Goal: Task Accomplishment & Management: Manage account settings

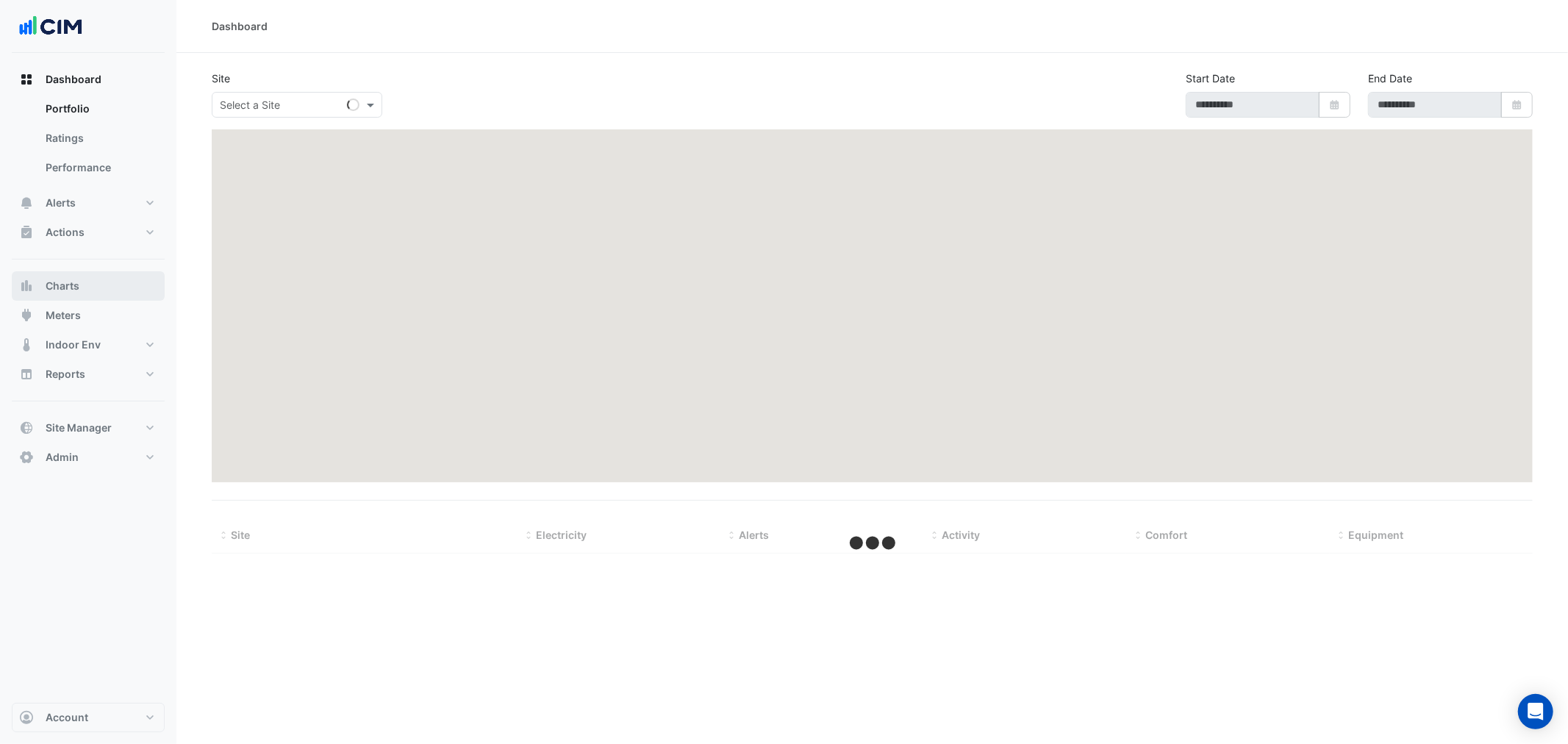
click at [92, 292] on button "Charts" at bounding box center [88, 286] width 153 height 30
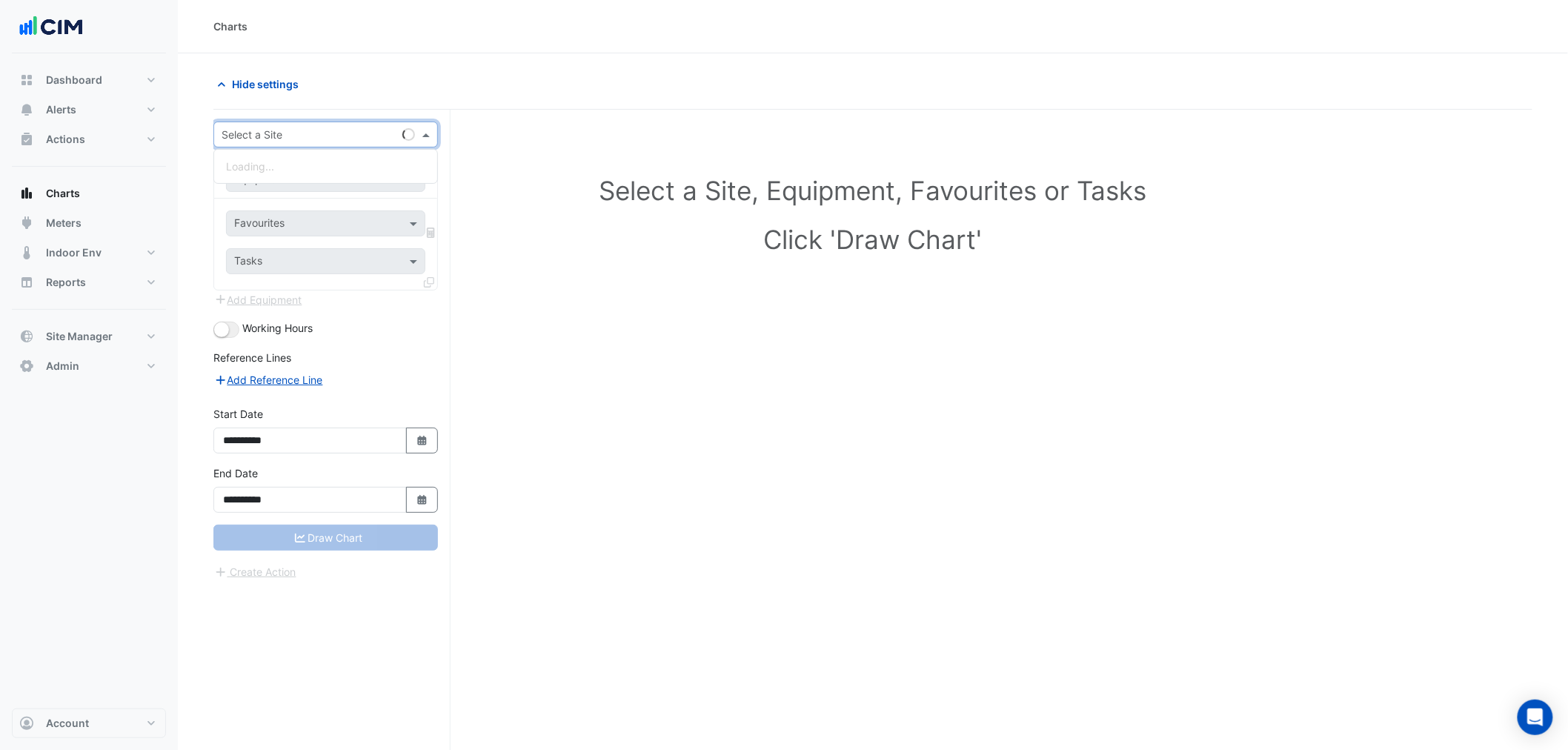
click at [290, 130] on input "text" at bounding box center [311, 136] width 178 height 16
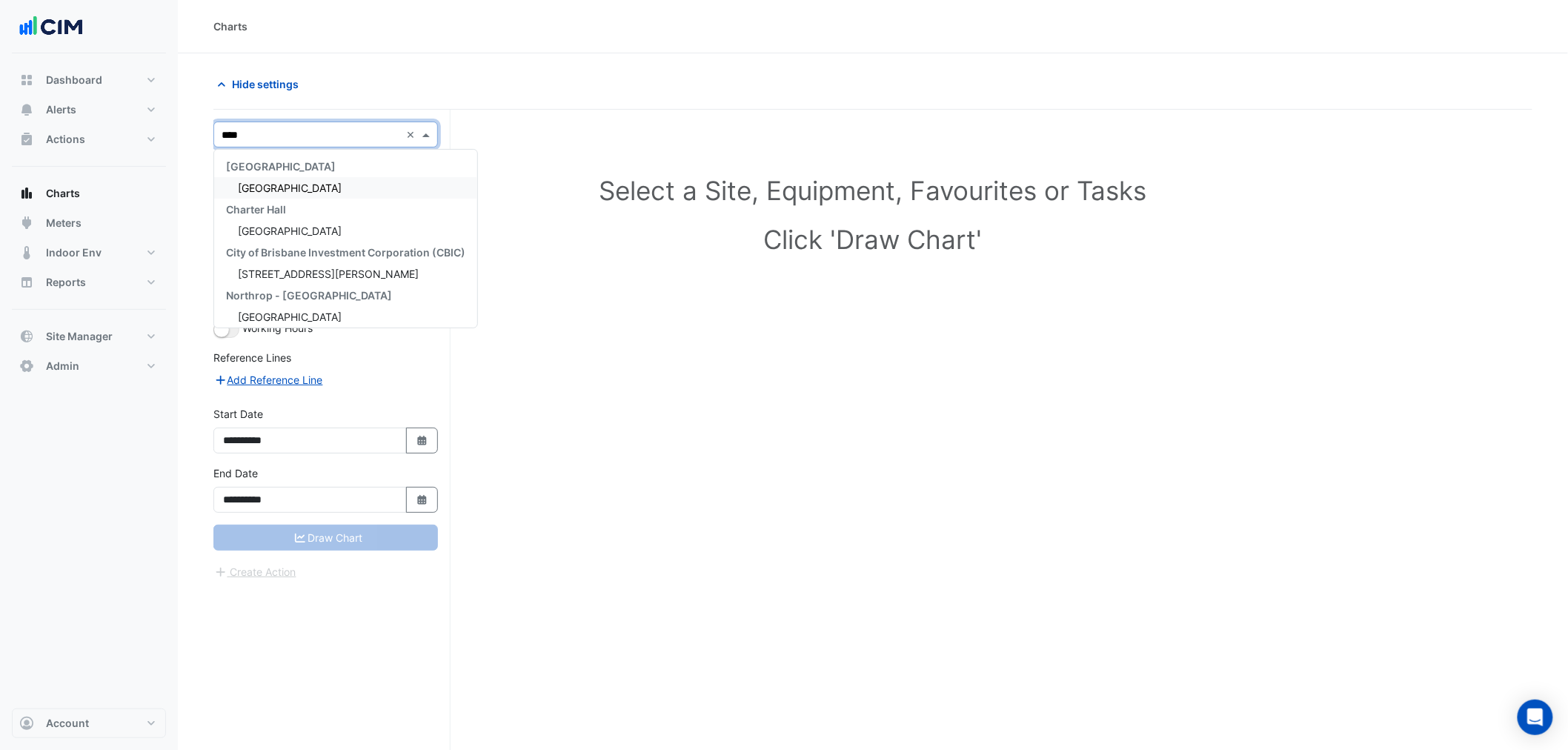
type input "*****"
click at [267, 181] on div "[GEOGRAPHIC_DATA]" at bounding box center [345, 187] width 263 height 21
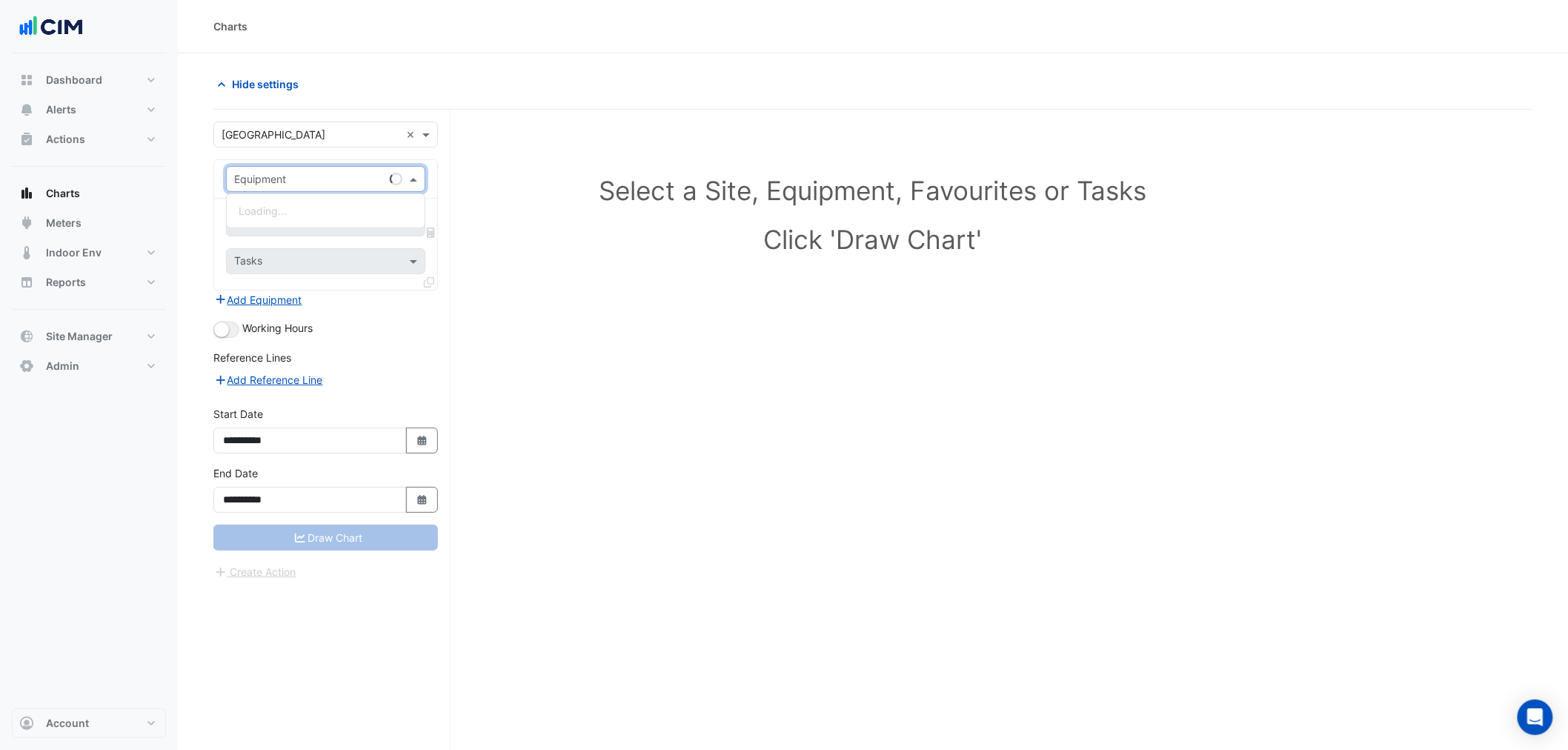
click at [284, 177] on input "text" at bounding box center [311, 180] width 153 height 16
type input "*****"
click at [282, 211] on div "CH-02" at bounding box center [325, 211] width 198 height 21
click at [285, 219] on input "text" at bounding box center [309, 225] width 150 height 16
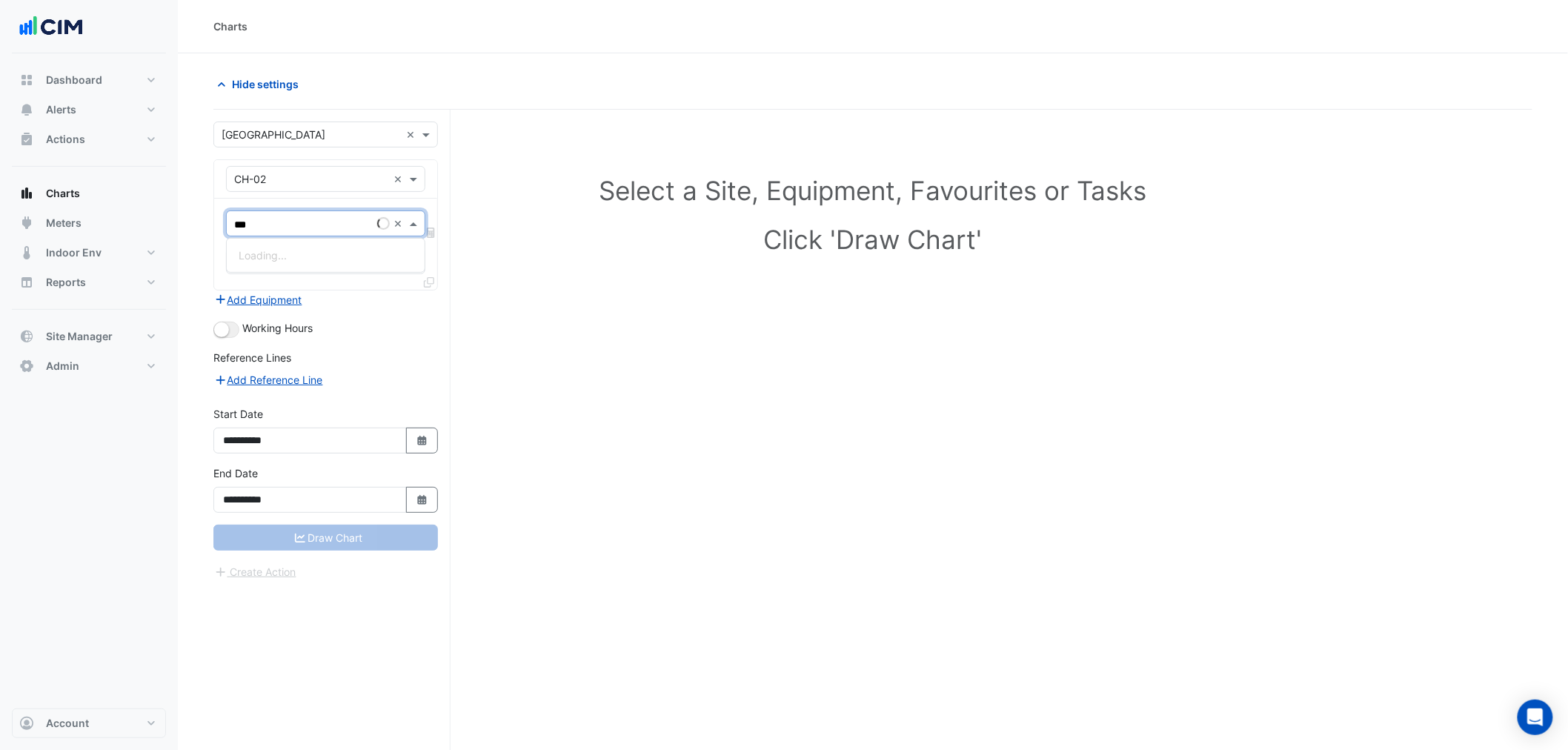
type input "****"
drag, startPoint x: 268, startPoint y: 222, endPoint x: 202, endPoint y: 232, distance: 66.8
click at [202, 232] on section "**********" at bounding box center [872, 430] width 1390 height 752
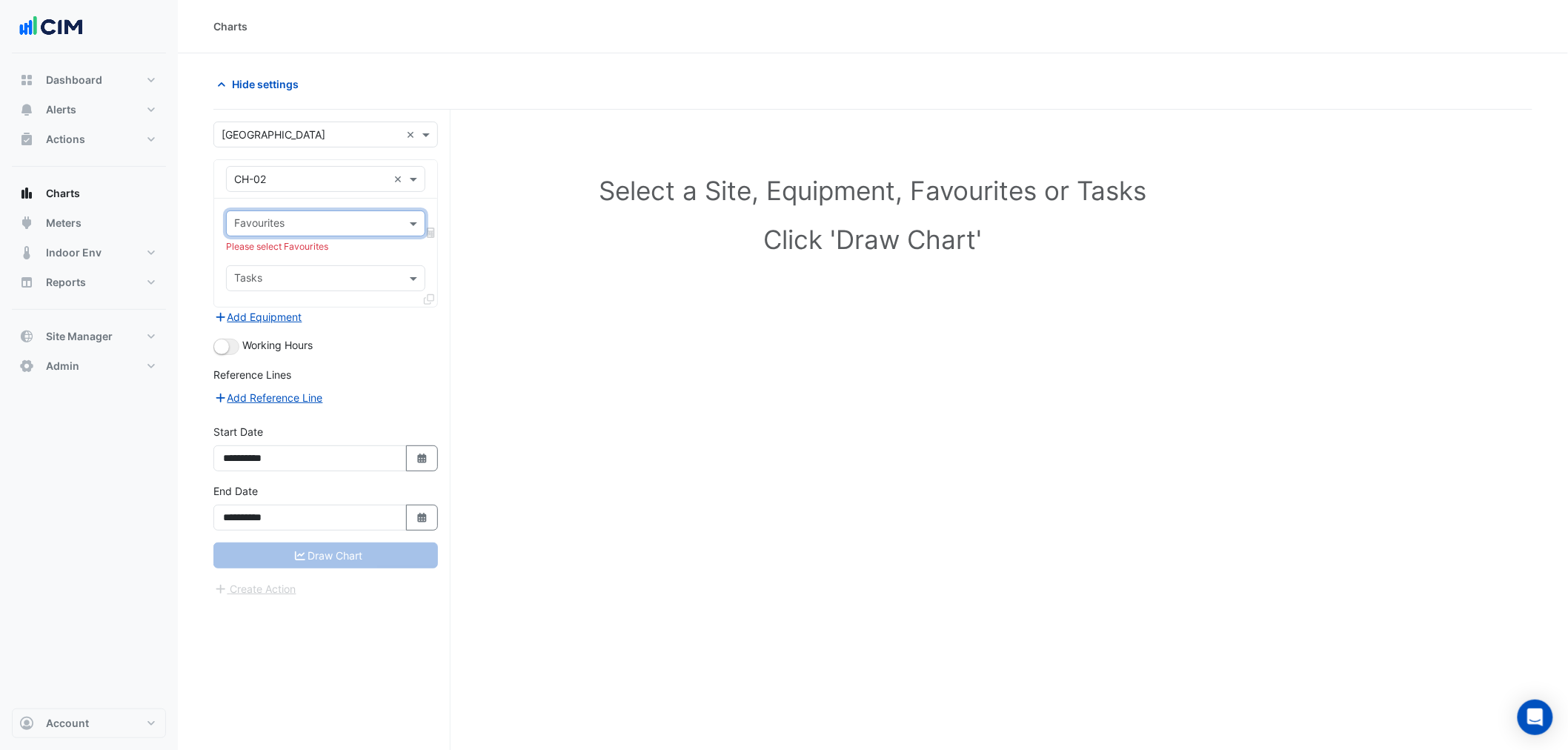
click at [246, 226] on input "text" at bounding box center [317, 225] width 166 height 16
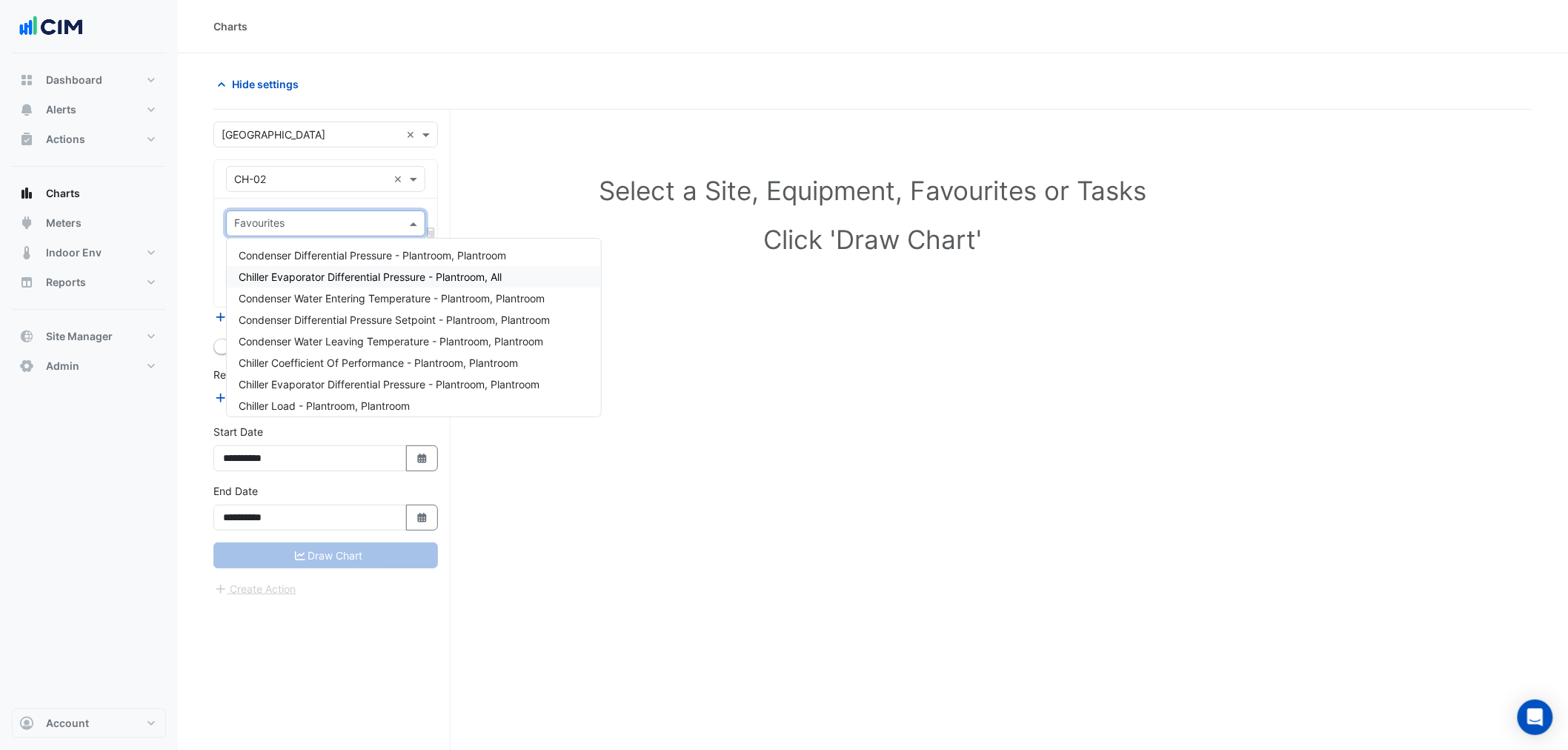
scroll to position [31, 0]
type input "**"
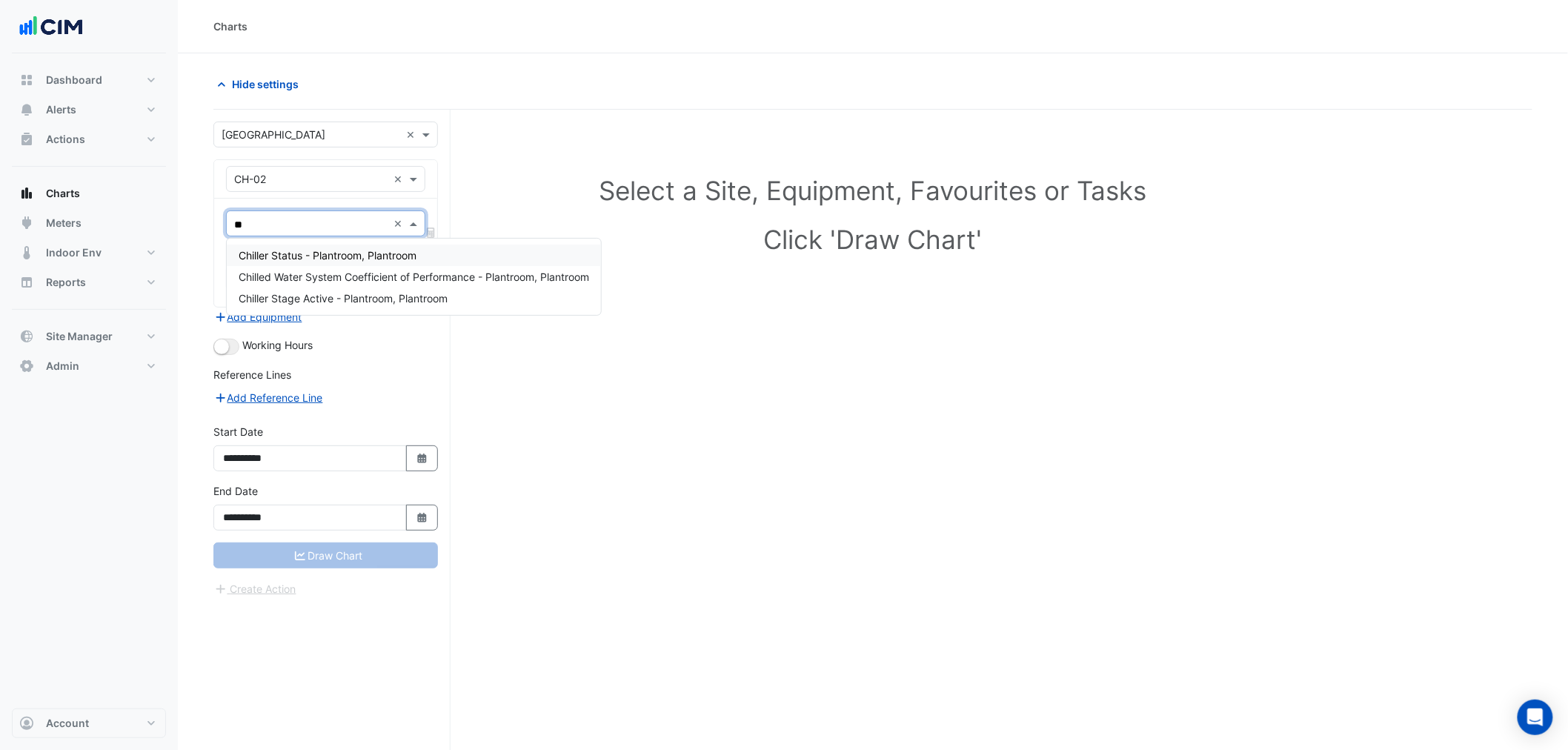
click at [421, 256] on div "Chiller Status - Plantroom, Plantroom" at bounding box center [413, 255] width 374 height 21
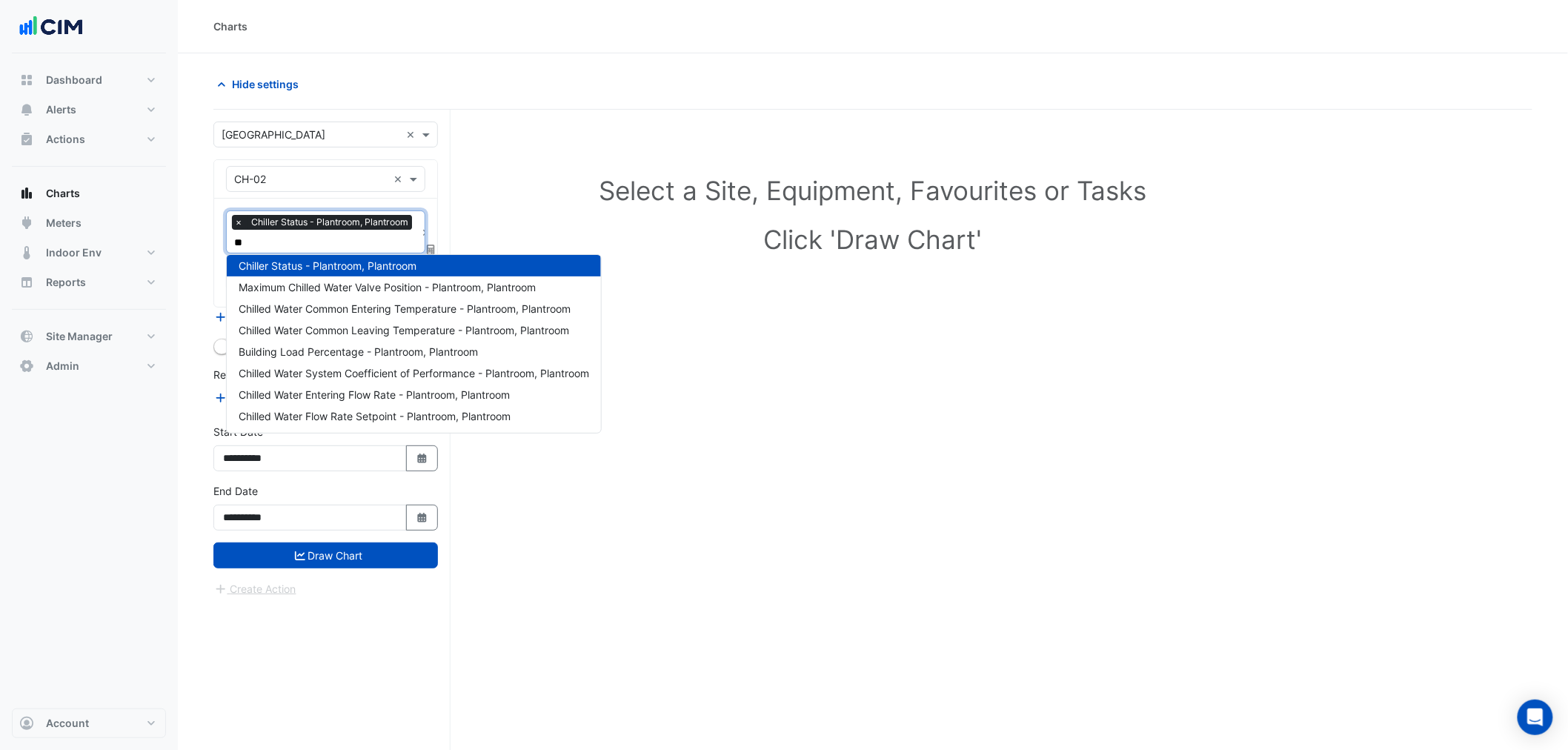
scroll to position [134, 0]
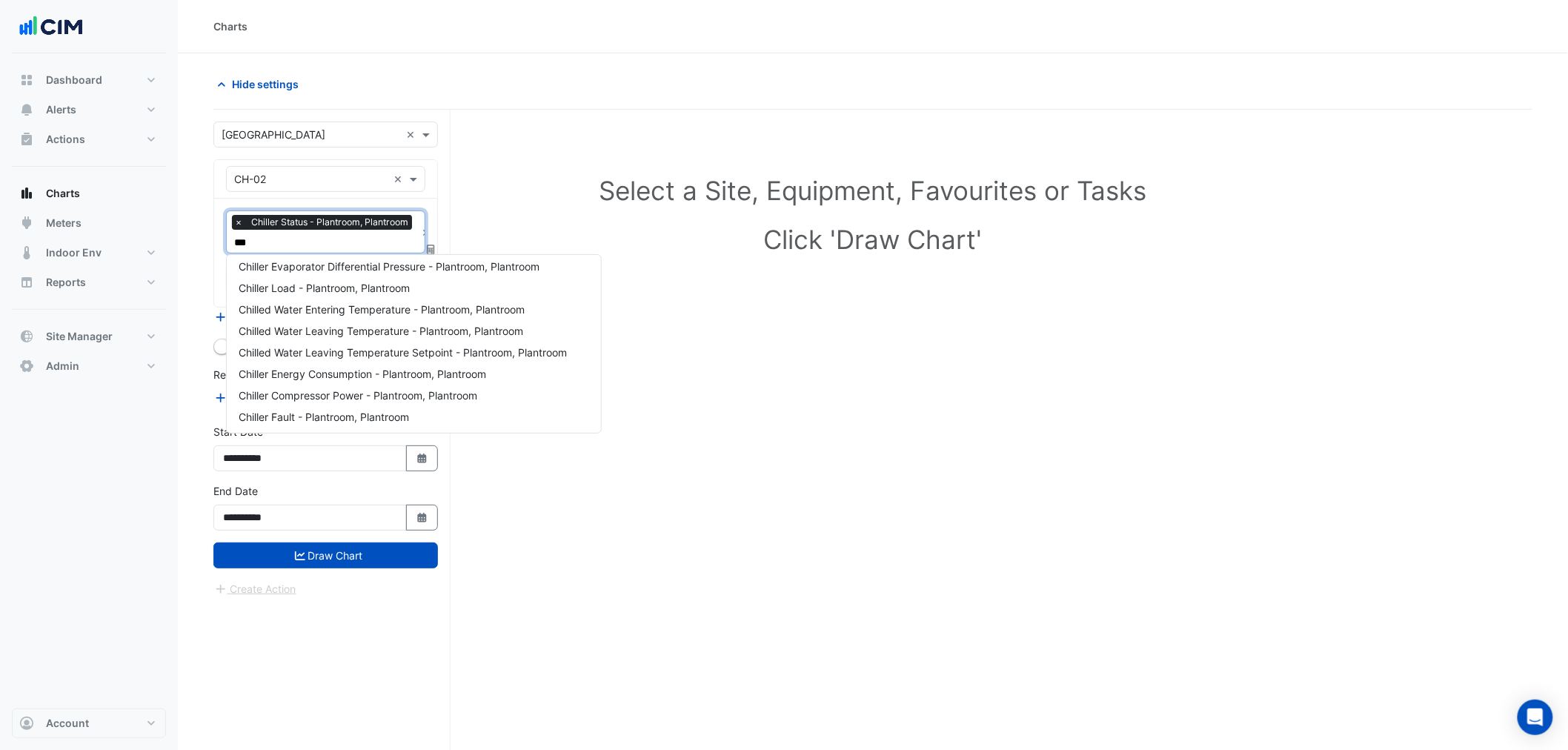
type input "****"
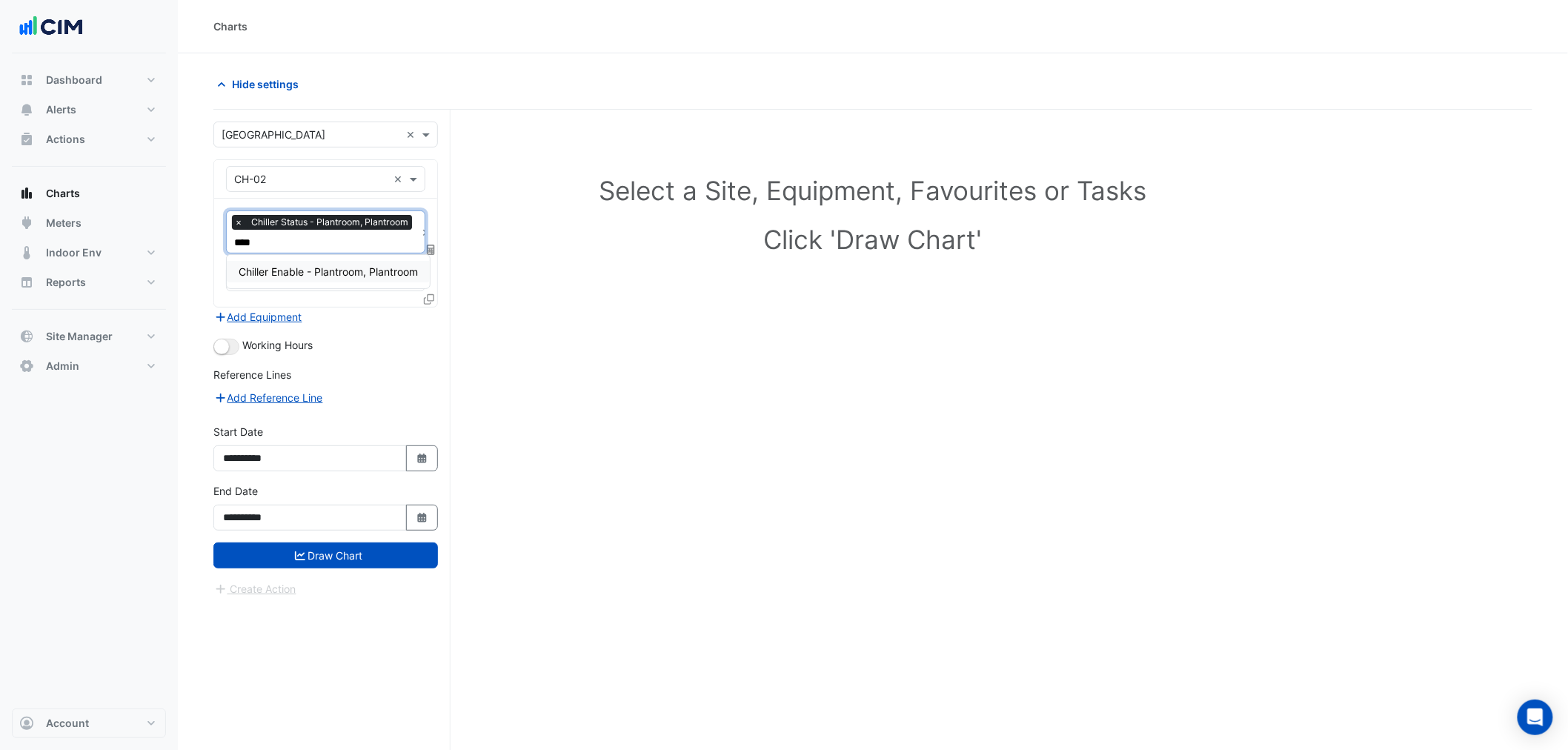
scroll to position [0, 0]
drag, startPoint x: 341, startPoint y: 268, endPoint x: 326, endPoint y: 349, distance: 82.4
click at [338, 268] on span "Chiller Enable - Plantroom, Plantroom" at bounding box center [327, 271] width 179 height 13
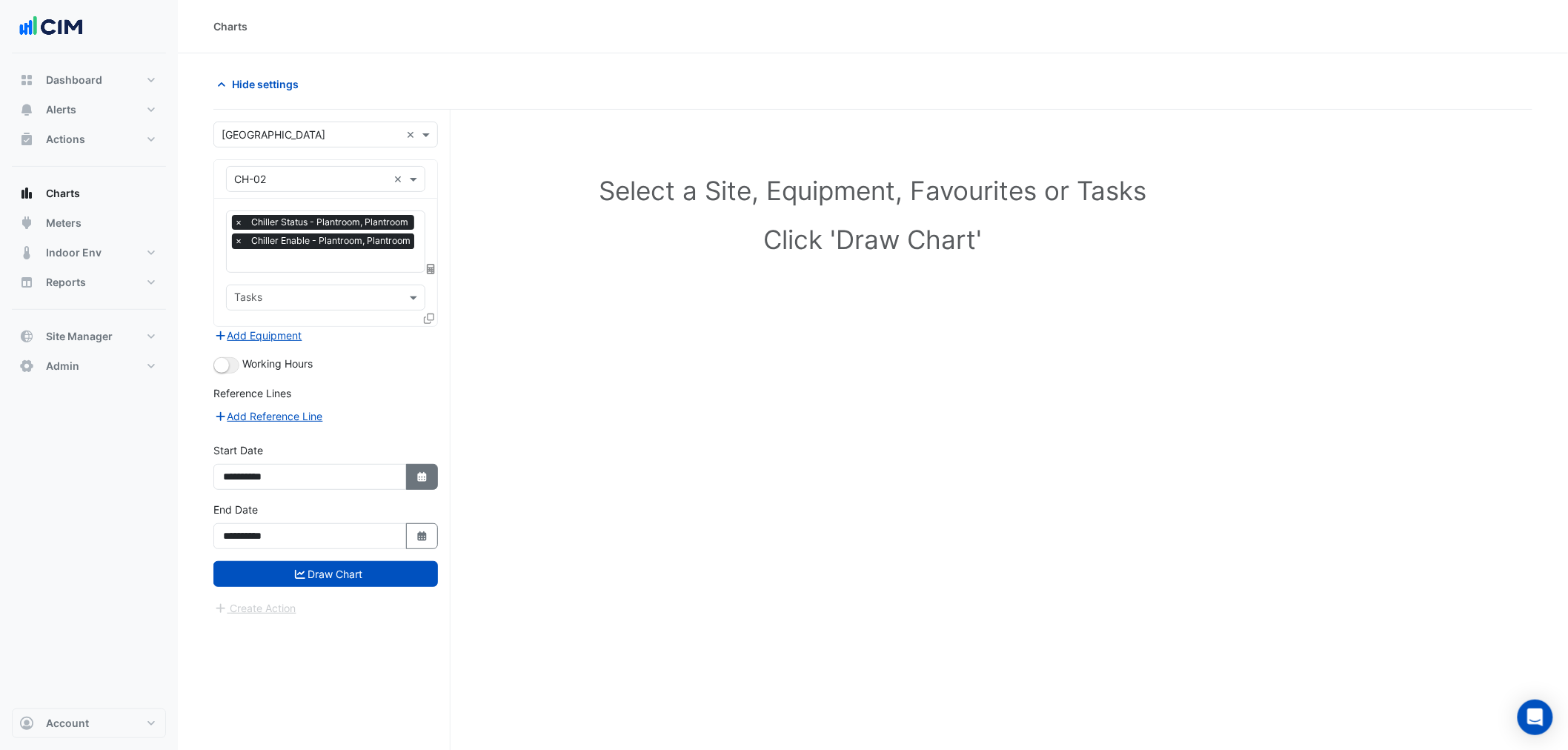
click at [410, 484] on button "Select Date" at bounding box center [422, 476] width 32 height 26
select select "*"
select select "****"
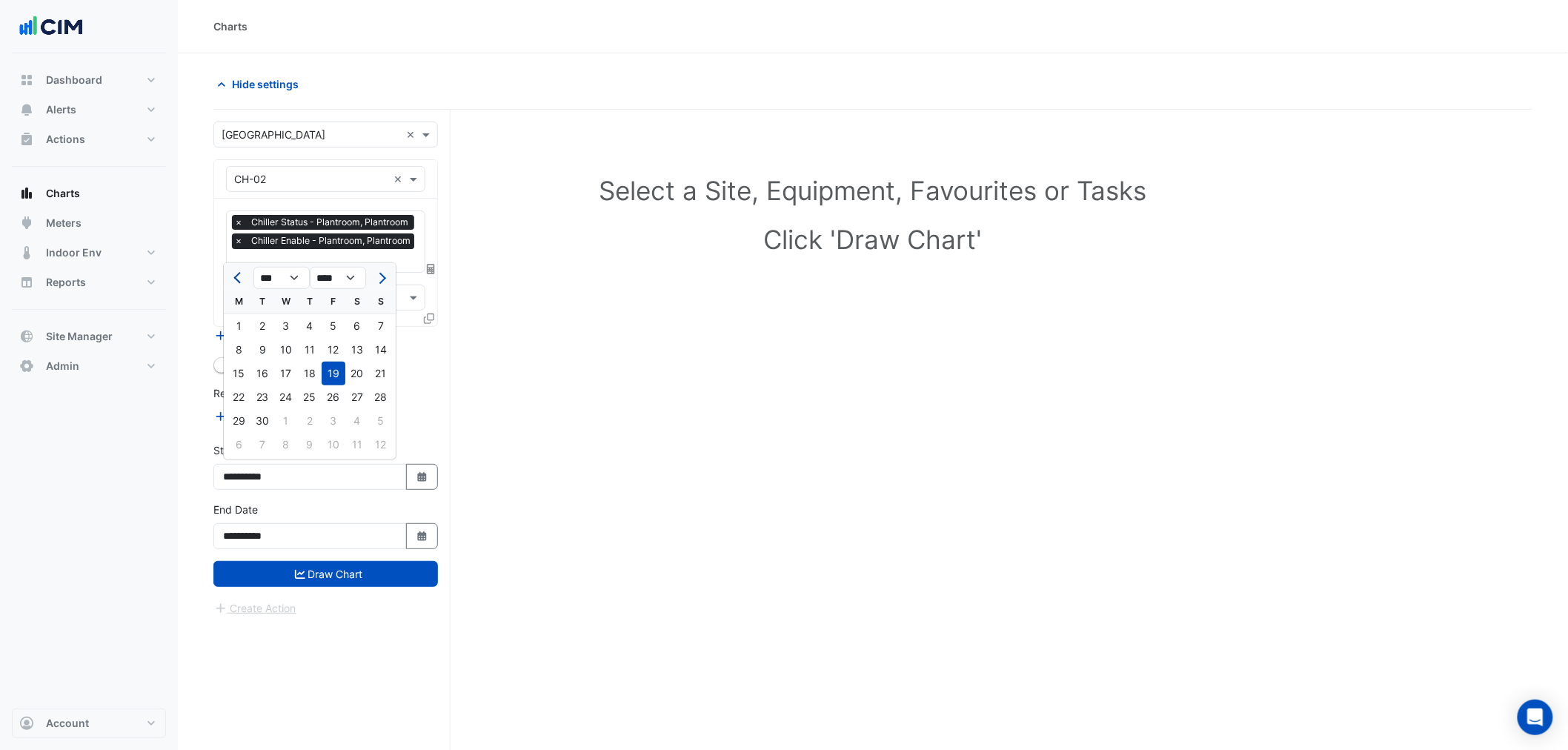
click at [238, 280] on span "Previous month" at bounding box center [239, 278] width 11 height 11
select select "*"
click at [334, 329] on div "1" at bounding box center [334, 326] width 24 height 24
type input "**********"
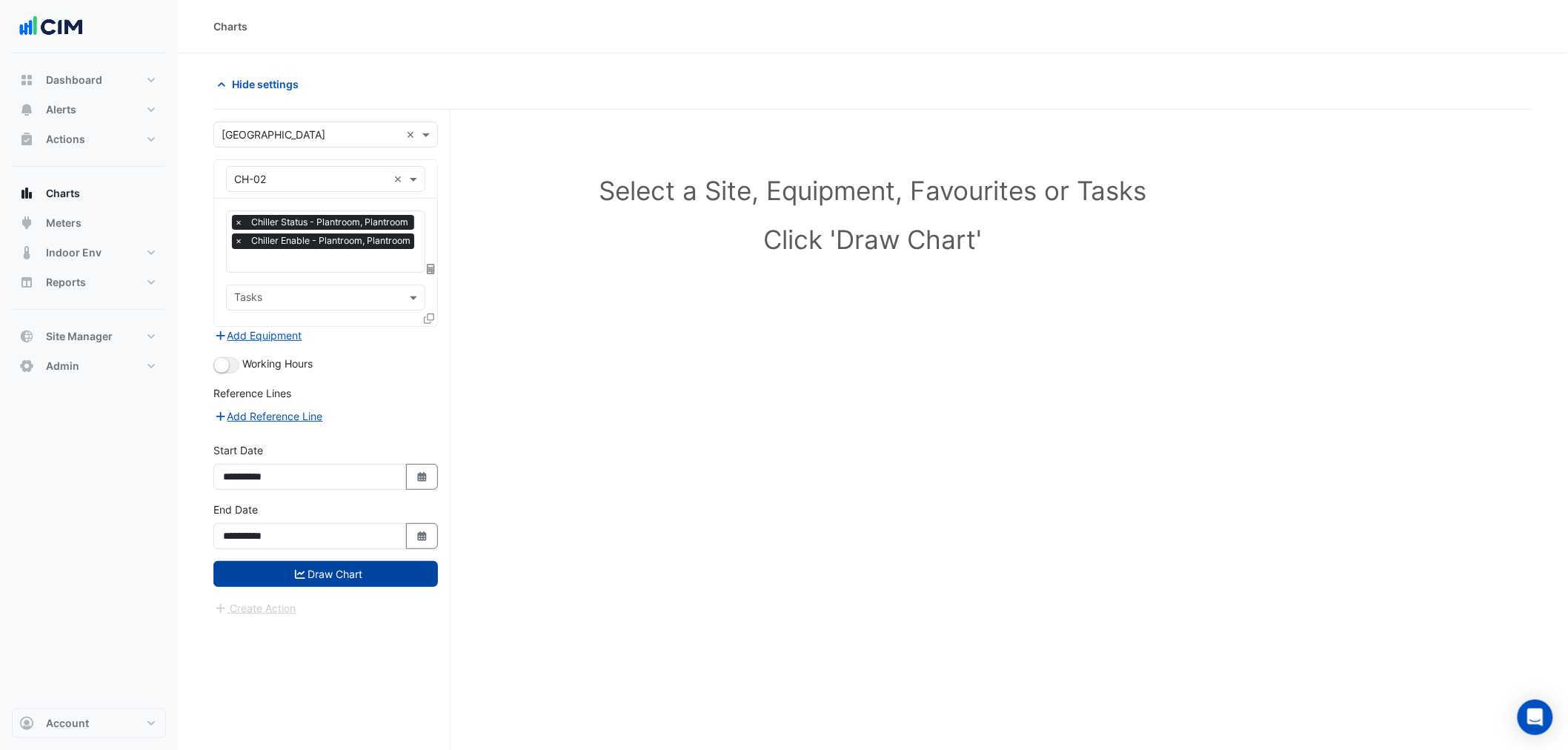
click at [329, 580] on button "Draw Chart" at bounding box center [326, 573] width 225 height 26
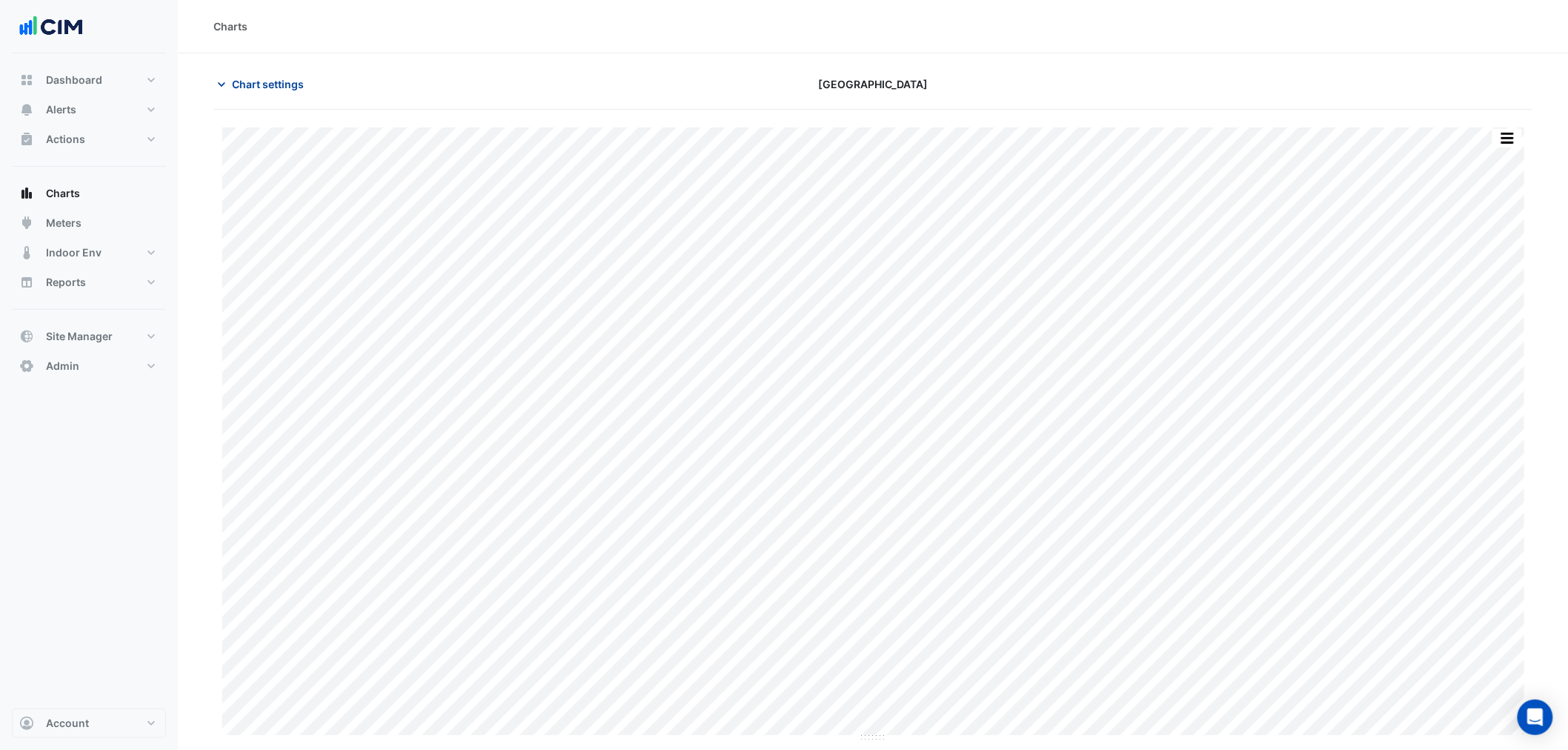
click at [239, 92] on button "Chart settings" at bounding box center [263, 84] width 100 height 26
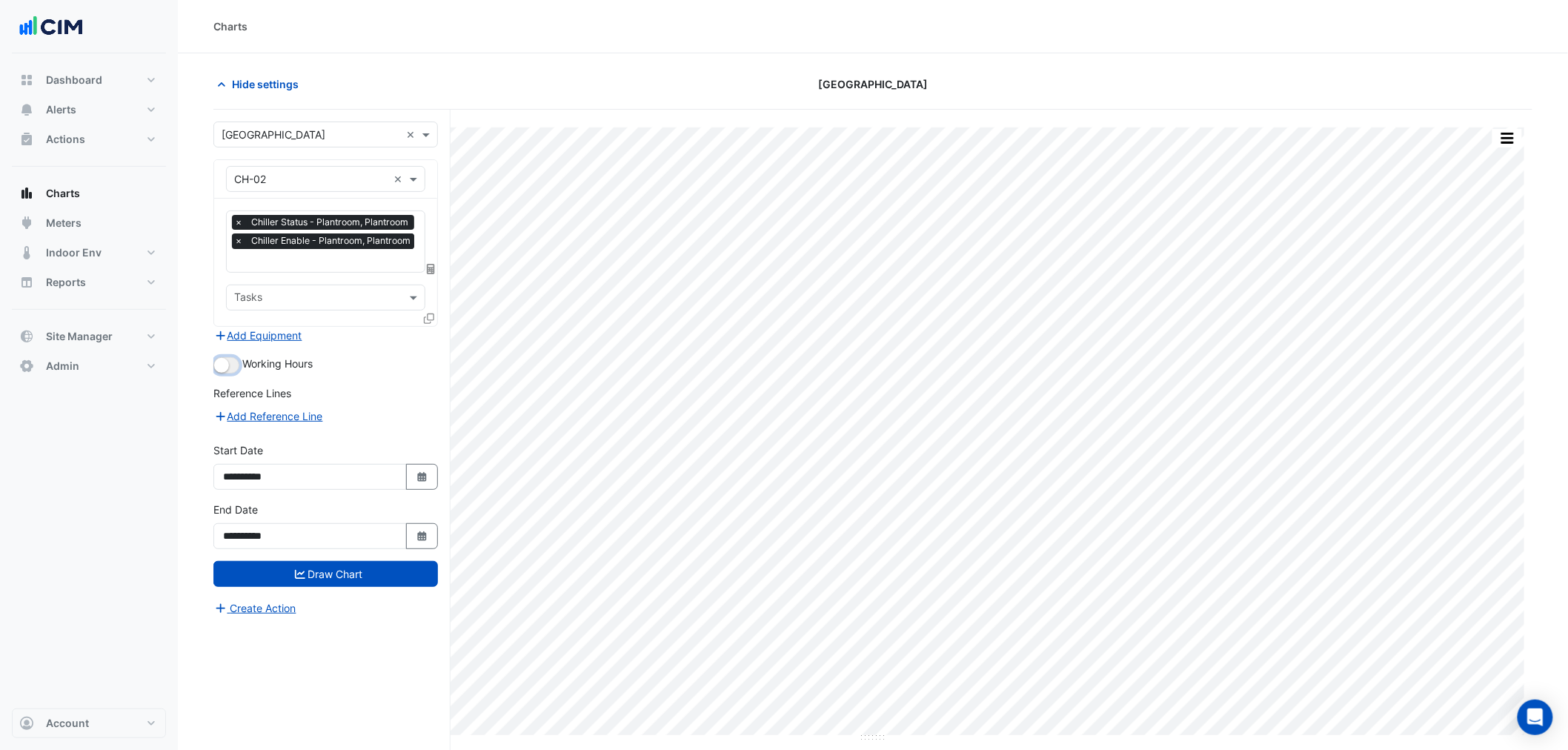
click at [220, 368] on small "button" at bounding box center [221, 365] width 15 height 15
click at [345, 580] on button "Draw Chart" at bounding box center [326, 573] width 225 height 26
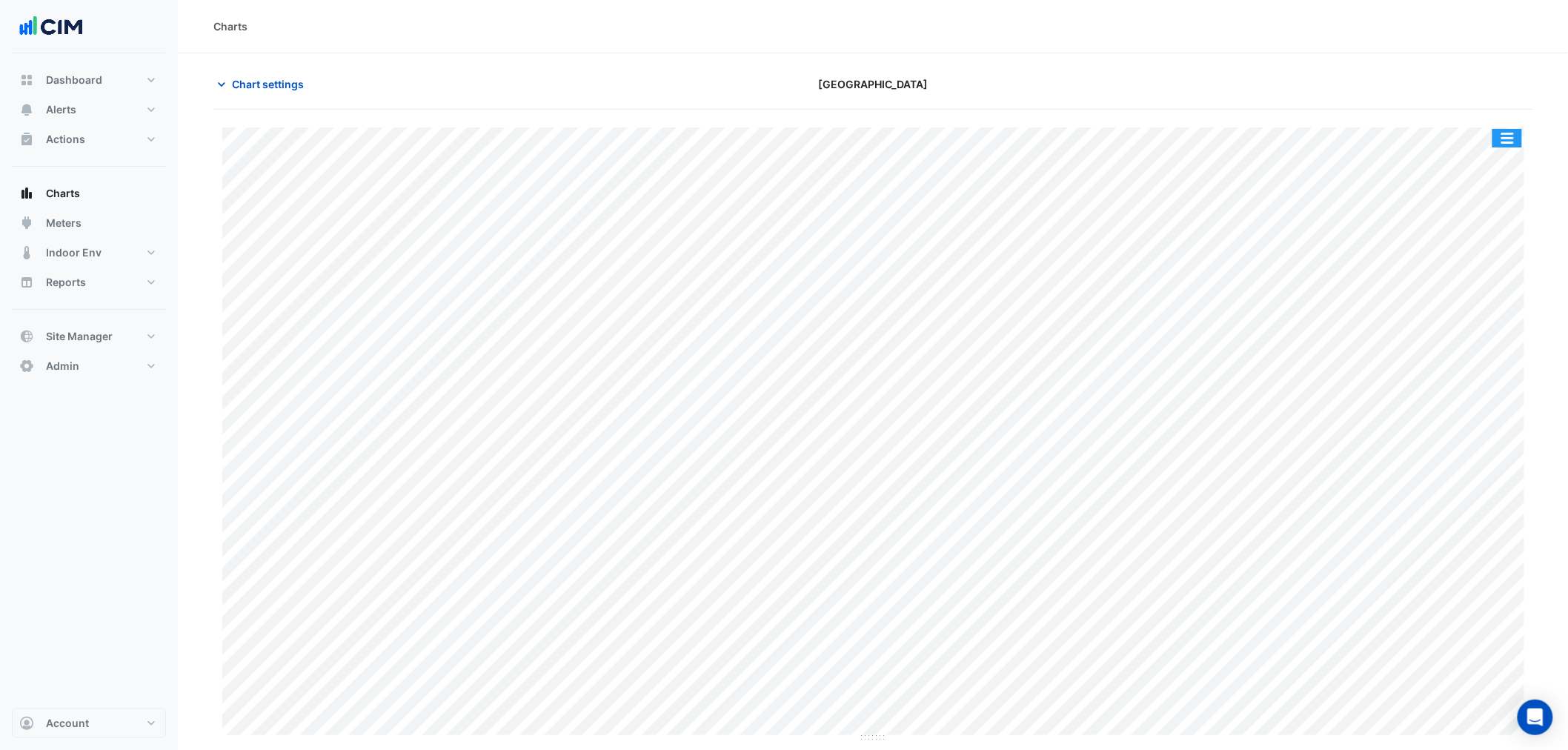
click at [1516, 136] on button "button" at bounding box center [1507, 137] width 30 height 18
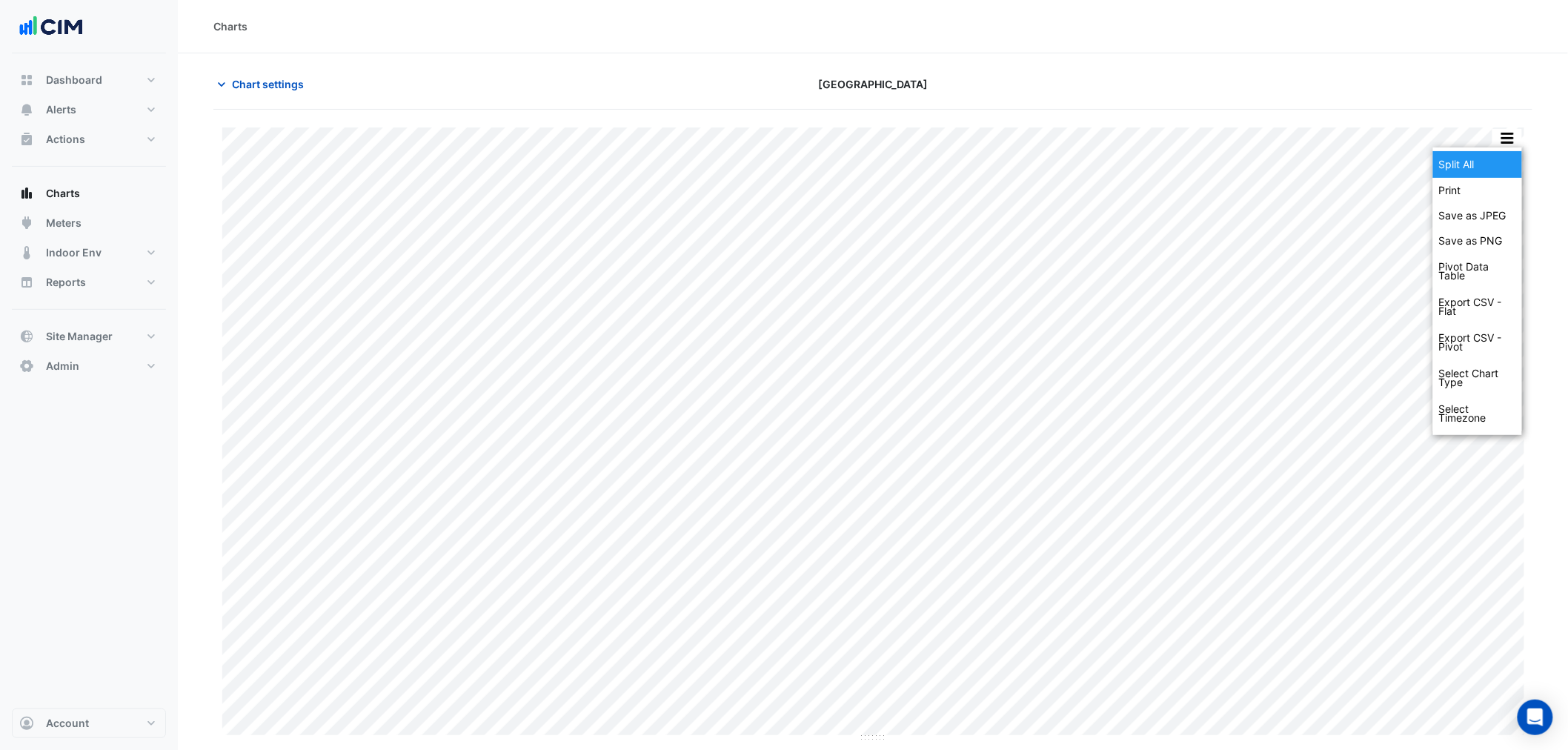
click at [1502, 154] on div "Split All" at bounding box center [1477, 165] width 89 height 27
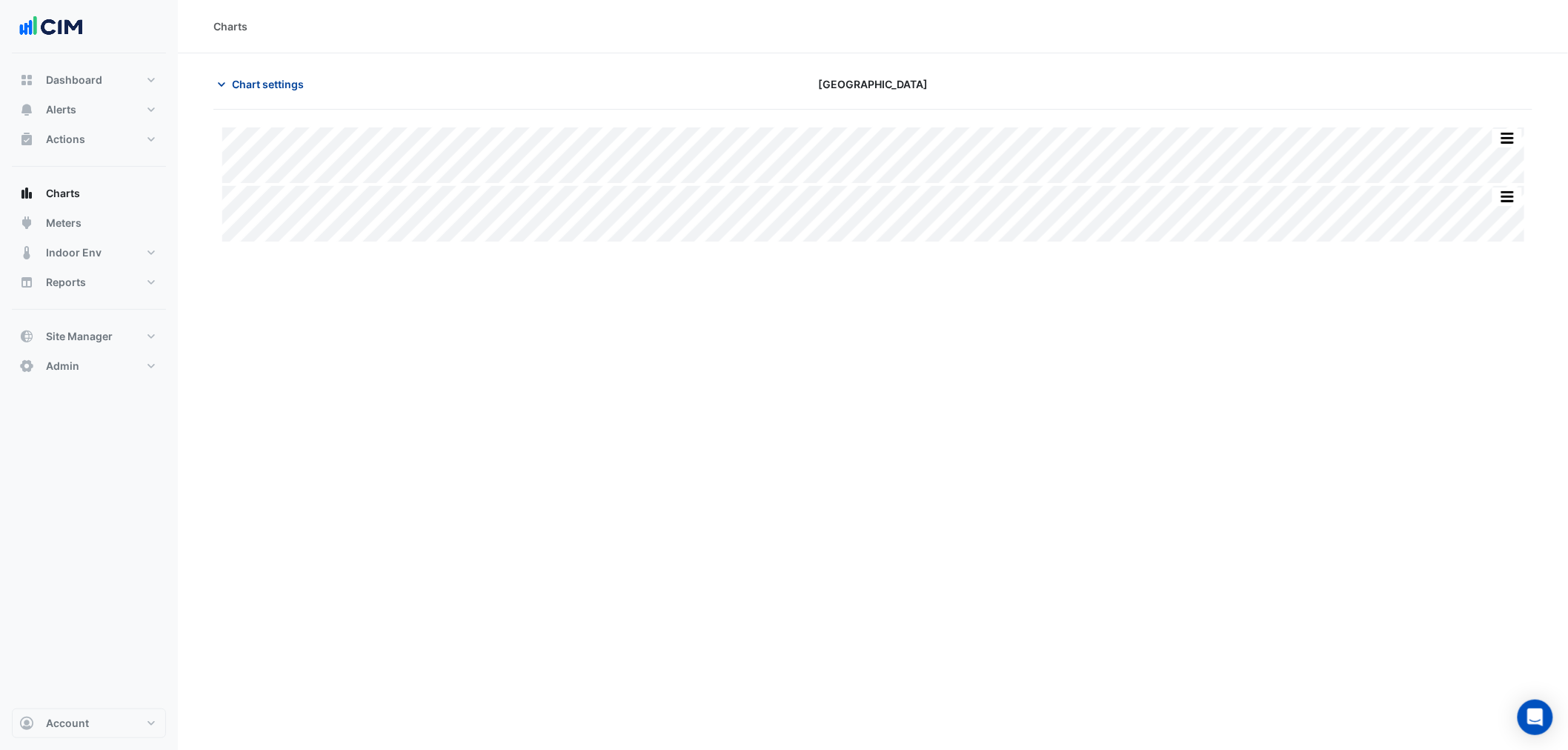
click at [256, 82] on span "Chart settings" at bounding box center [267, 84] width 72 height 16
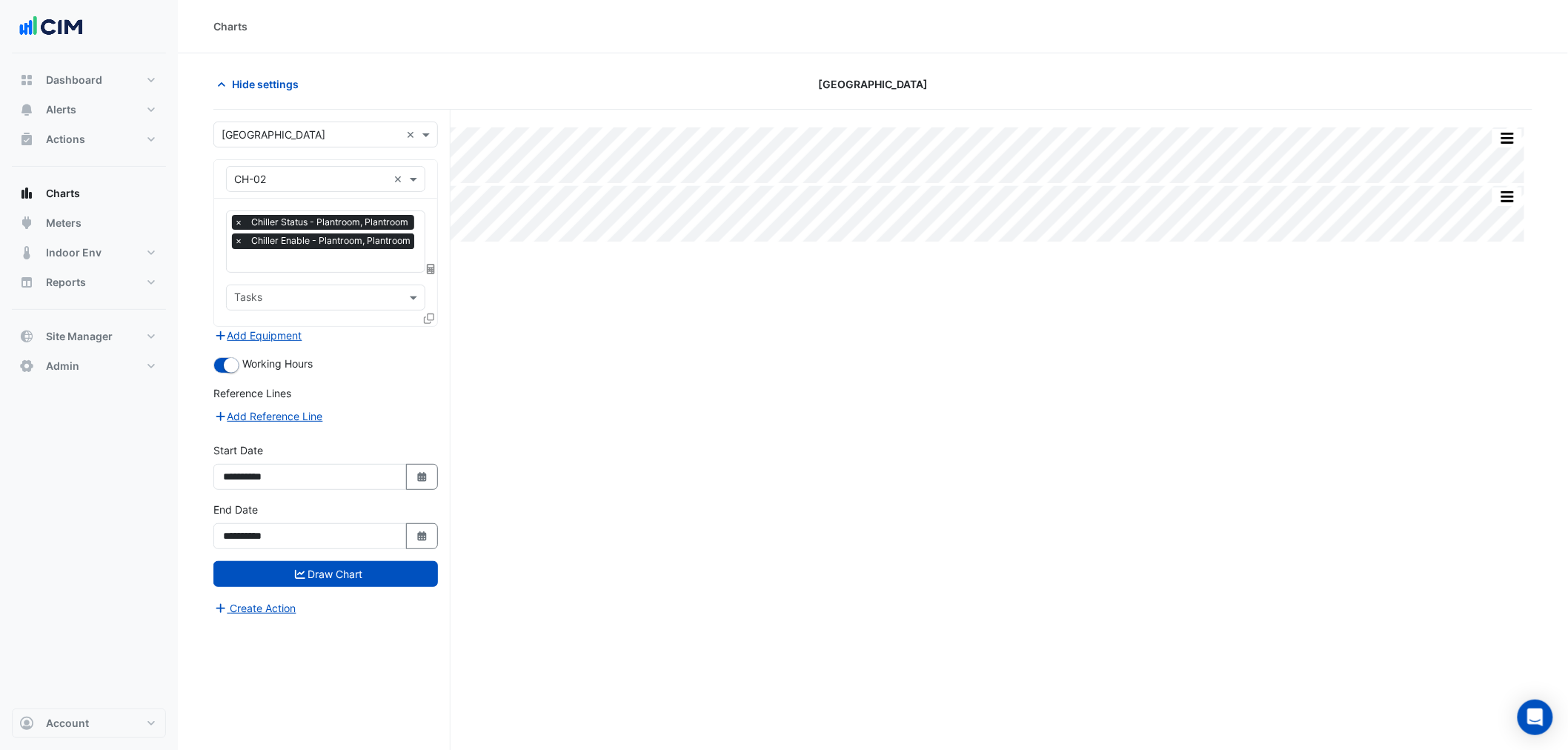
click at [424, 313] on icon at bounding box center [428, 318] width 10 height 10
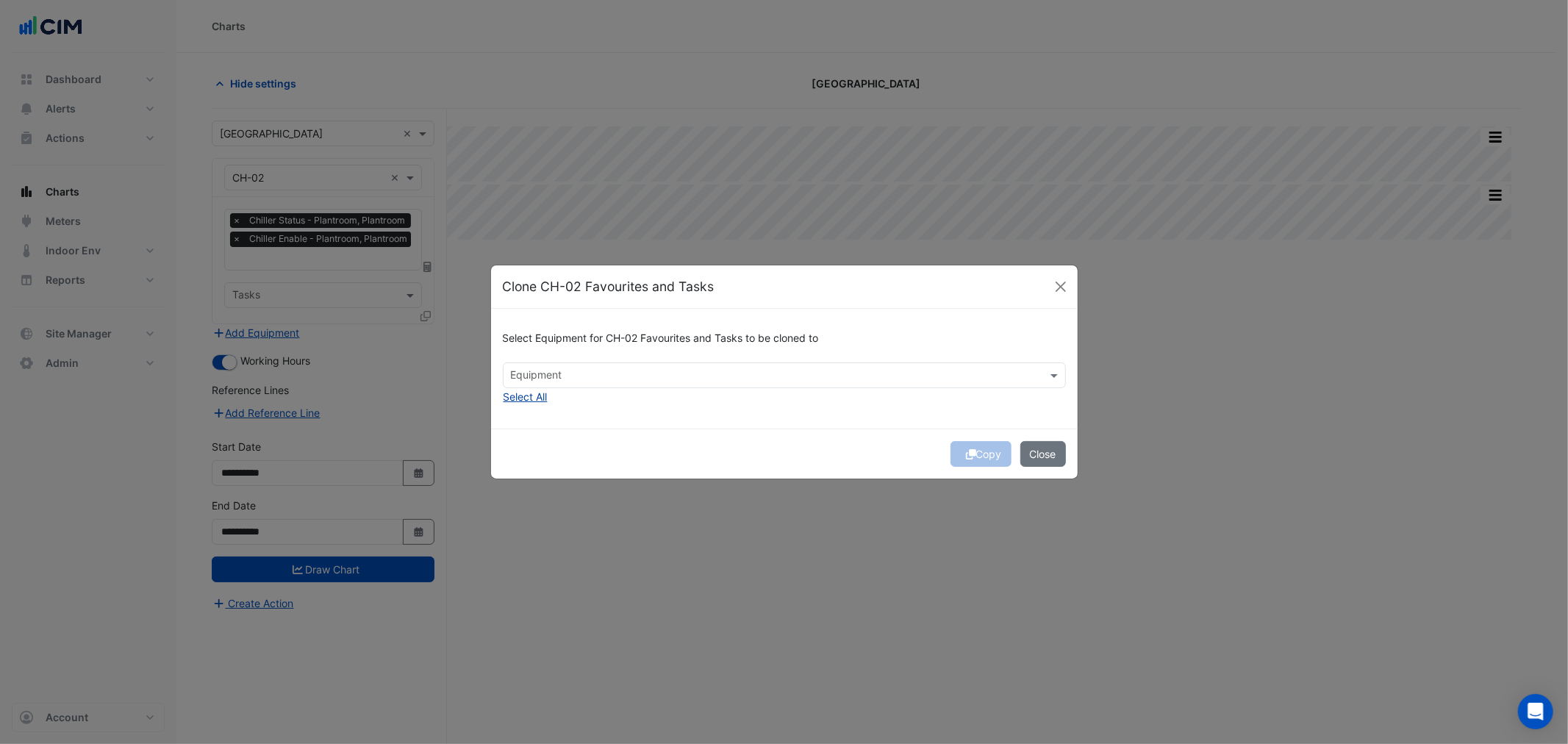
click at [526, 398] on button "Select All" at bounding box center [525, 397] width 45 height 17
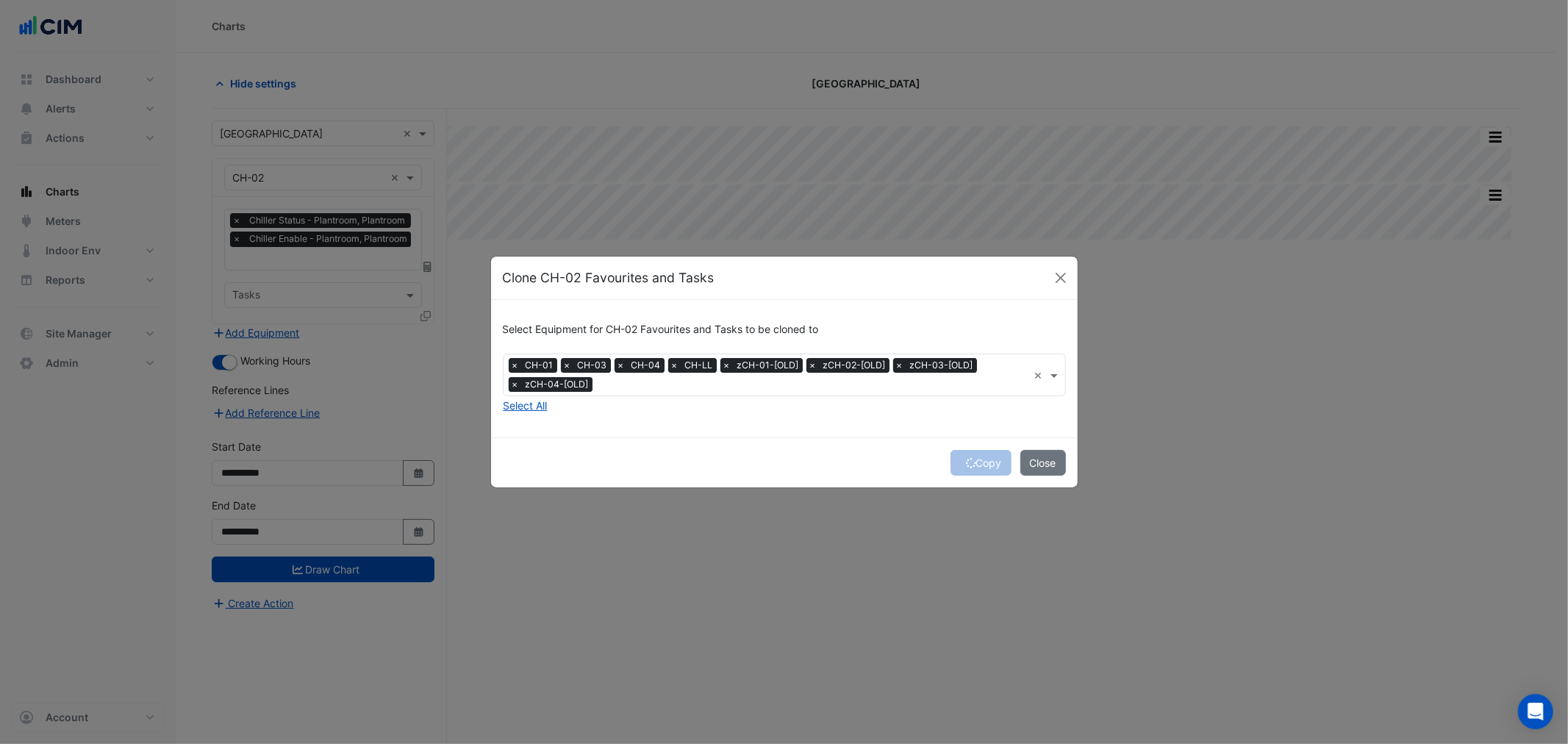
click at [515, 388] on span "×" at bounding box center [515, 384] width 13 height 15
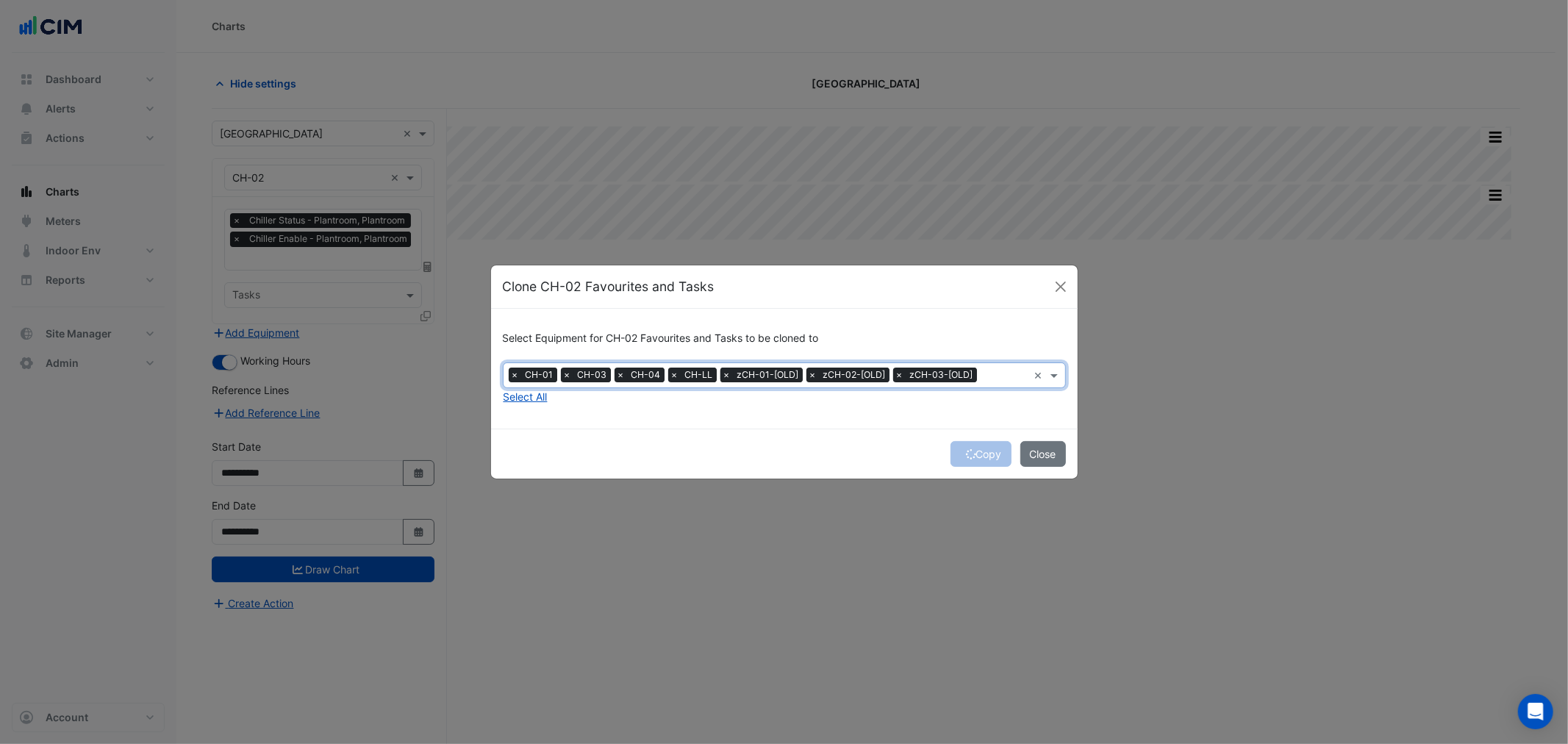
click at [728, 375] on span "×" at bounding box center [727, 375] width 13 height 15
click at [817, 425] on div "Select Equipment for CH-02 Favourites and Tasks to be cloned to × CH-01 × CH-03…" at bounding box center [784, 368] width 587 height 120
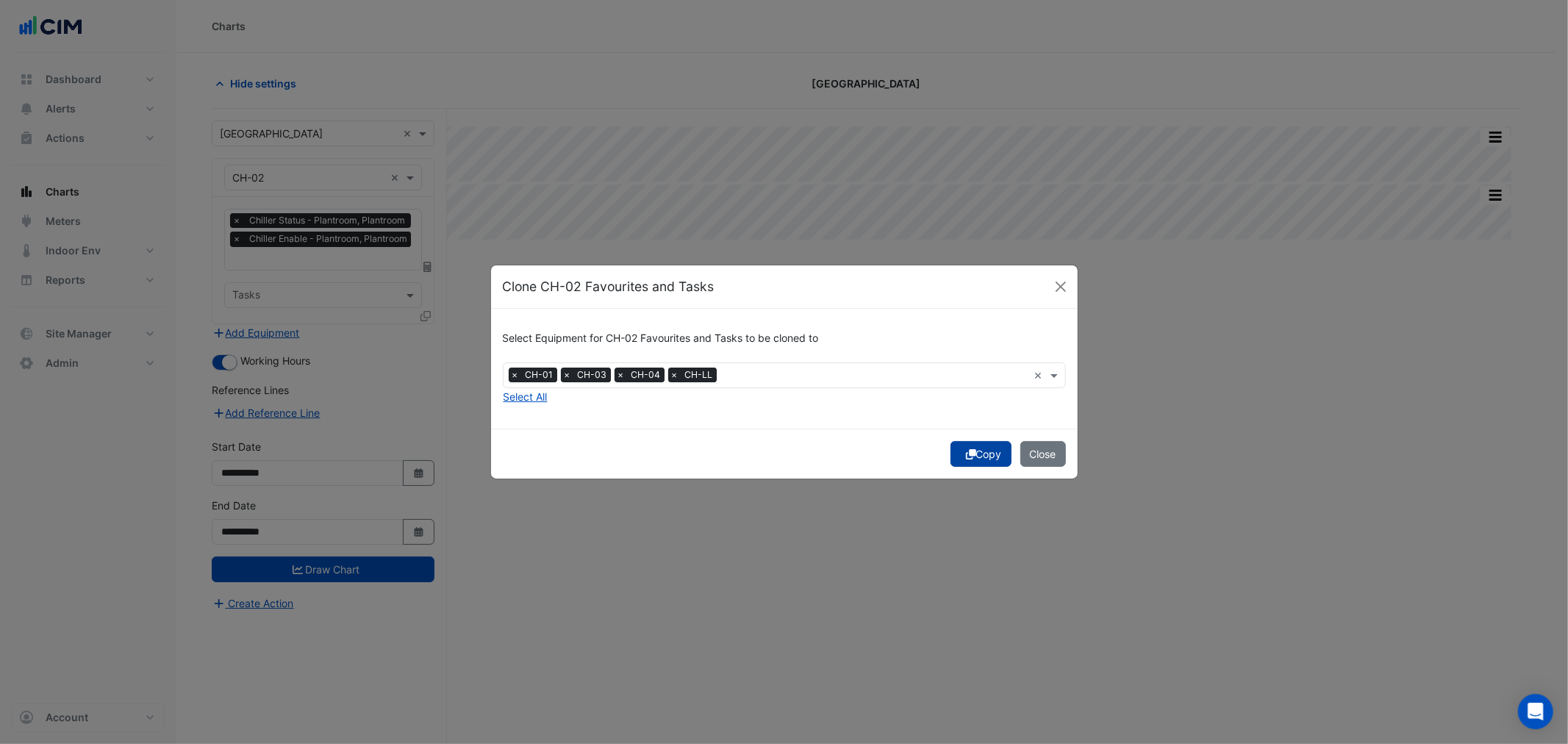
click at [974, 458] on button "Copy" at bounding box center [980, 454] width 61 height 26
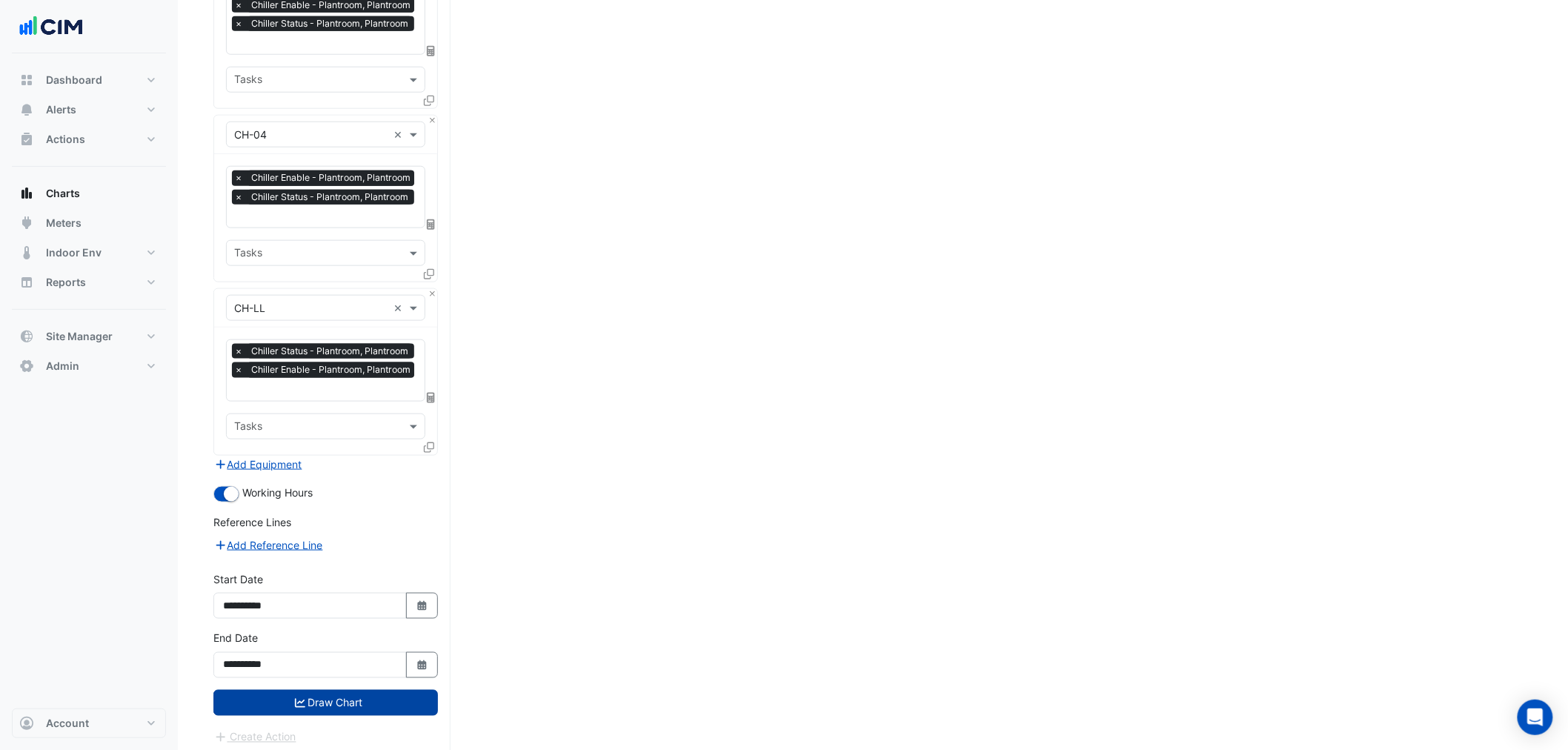
drag, startPoint x: 342, startPoint y: 693, endPoint x: 345, endPoint y: 685, distance: 8.5
click at [342, 692] on button "Draw Chart" at bounding box center [326, 702] width 225 height 26
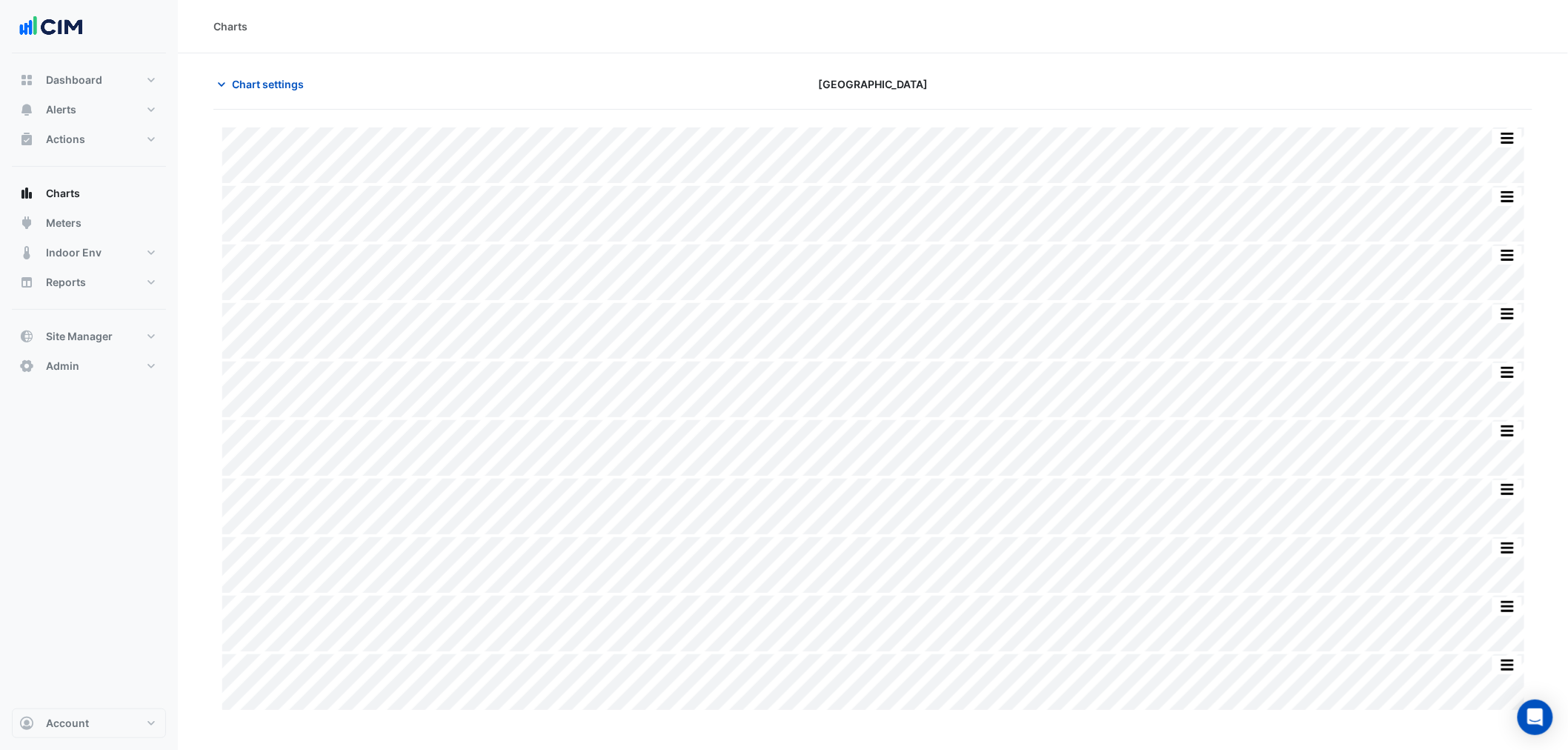
click at [1016, 69] on section "Chart settings Brisbane Square Split by Equip Split None Print Save as JPEG Sav…" at bounding box center [872, 687] width 1390 height 1267
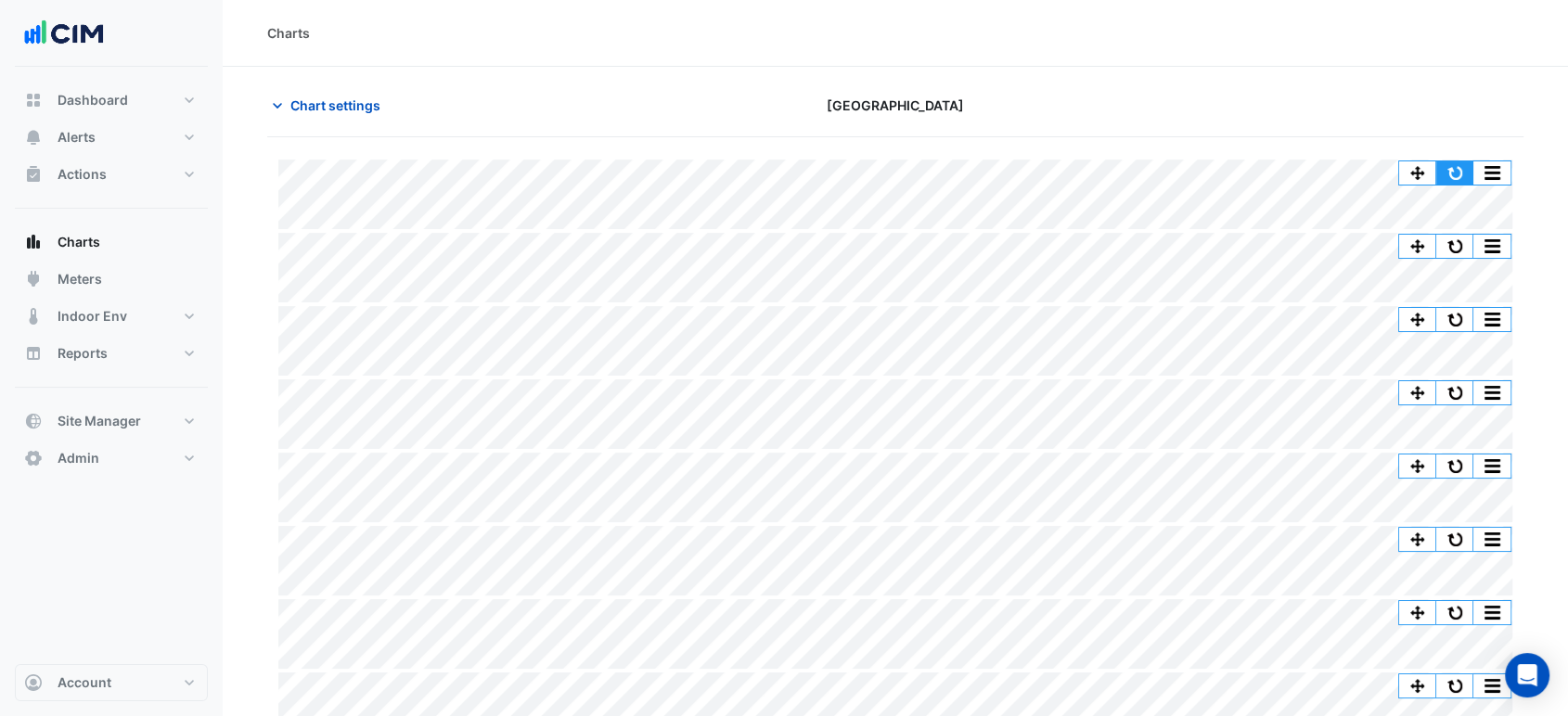
click at [1462, 167] on button "button" at bounding box center [1455, 172] width 38 height 23
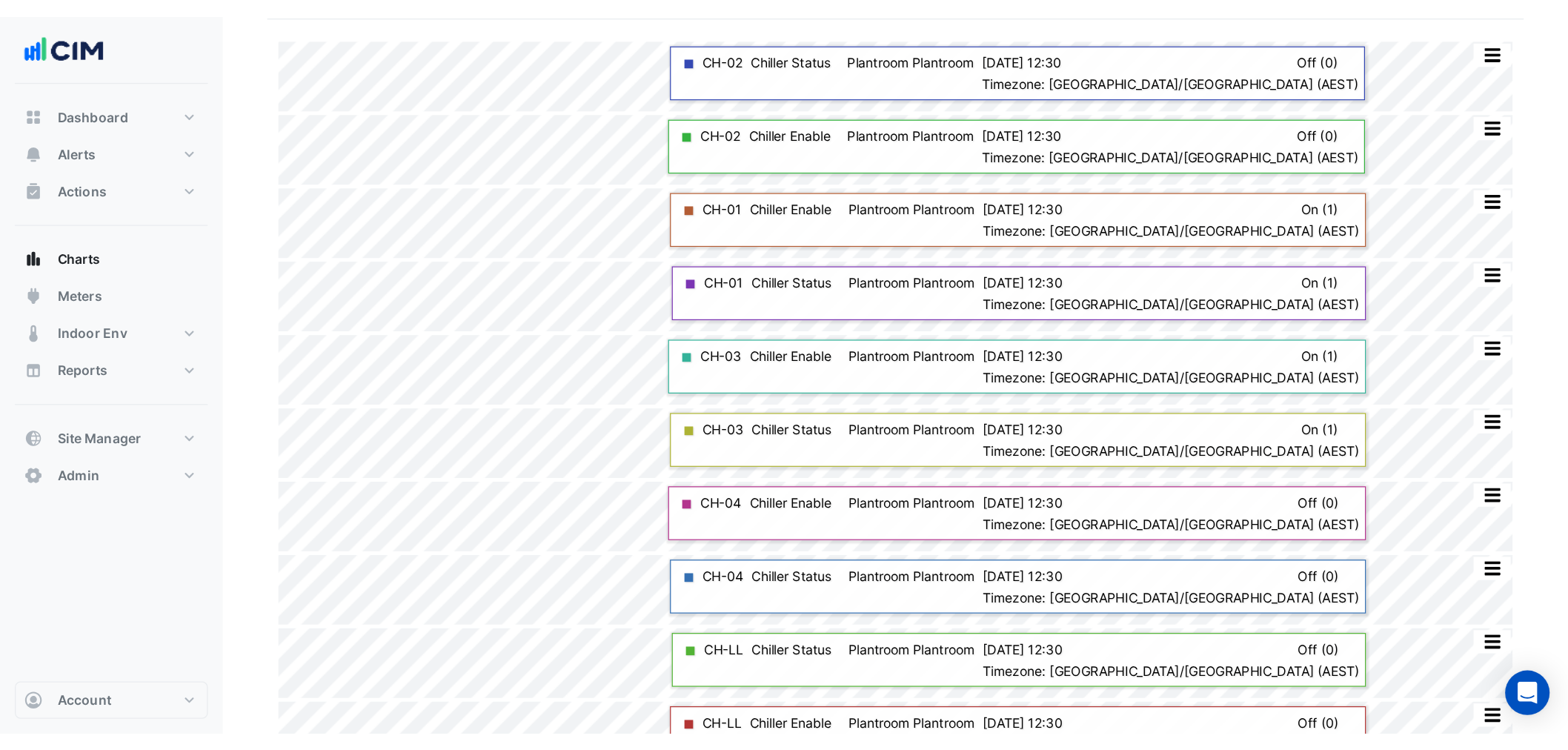
scroll to position [165, 0]
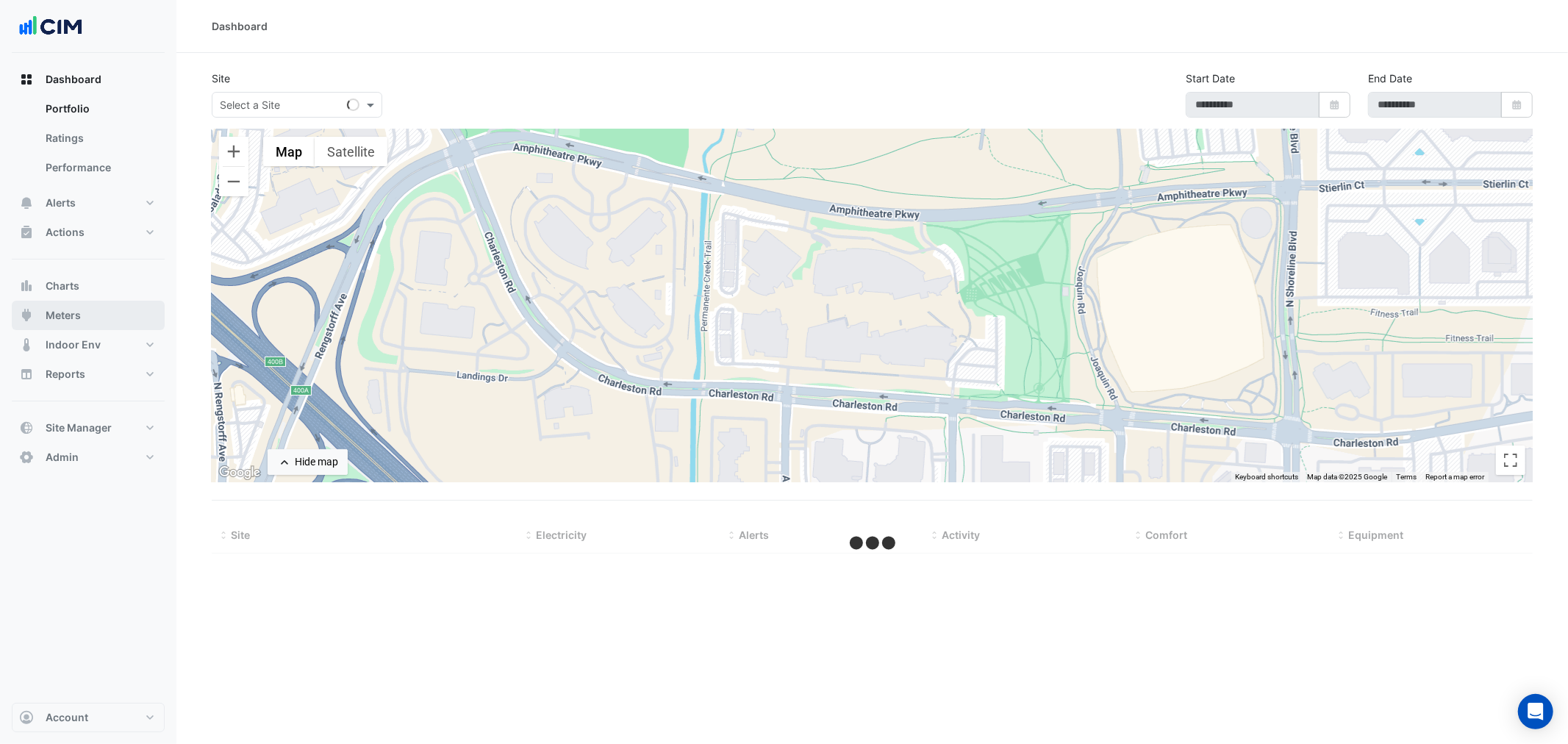
click at [100, 312] on button "Meters" at bounding box center [88, 315] width 153 height 30
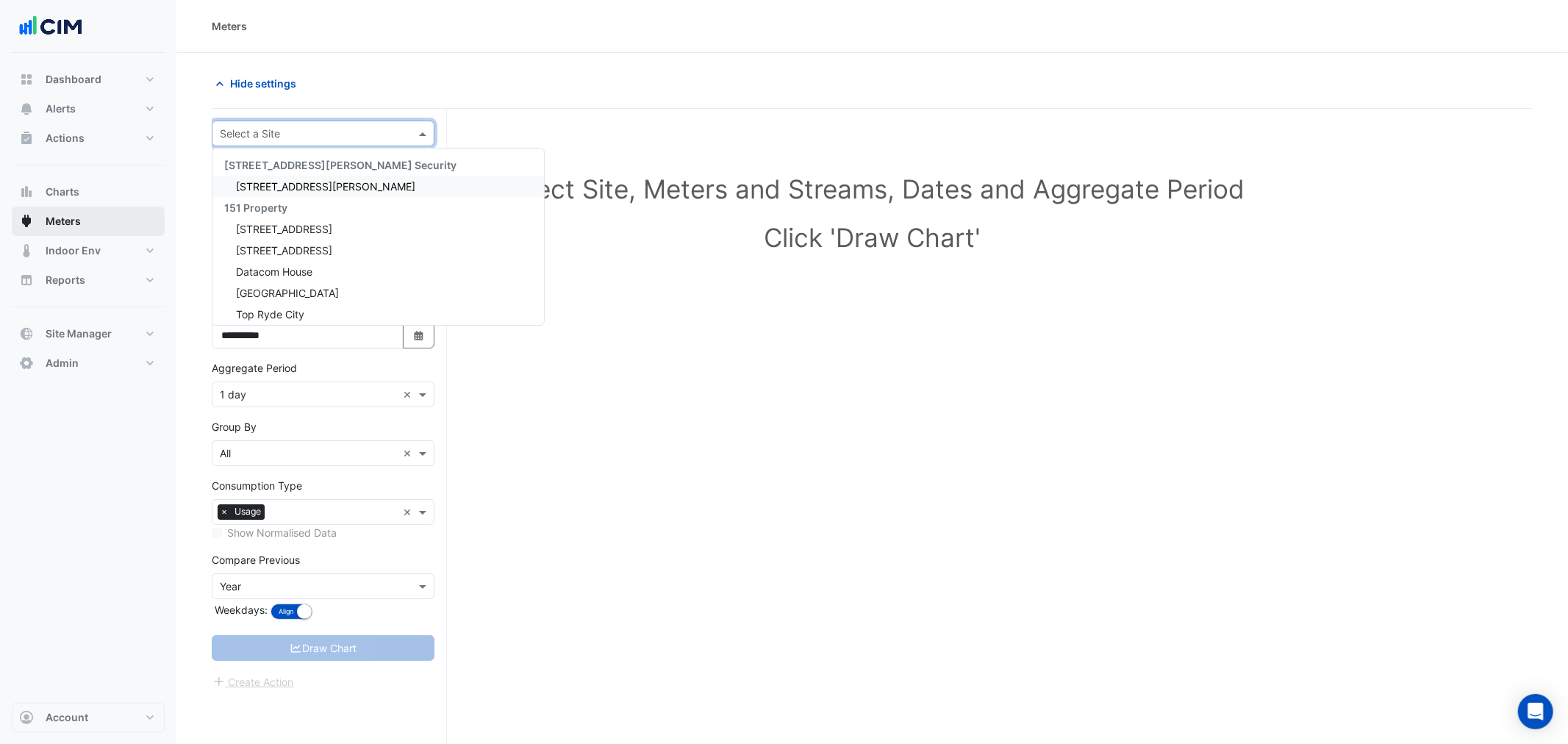
click at [304, 130] on input "text" at bounding box center [308, 135] width 177 height 16
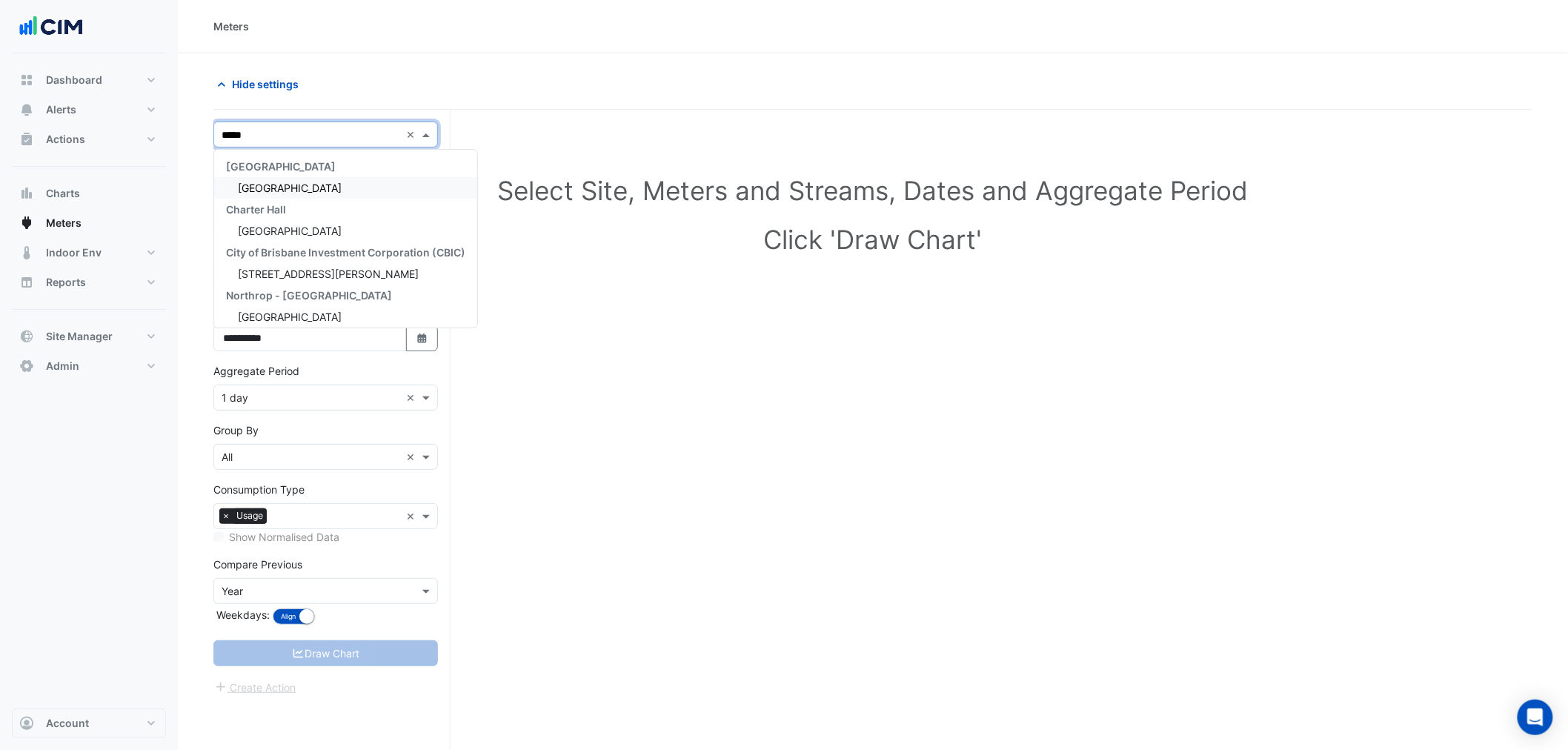
type input "******"
click at [312, 183] on span "[GEOGRAPHIC_DATA]" at bounding box center [290, 188] width 104 height 13
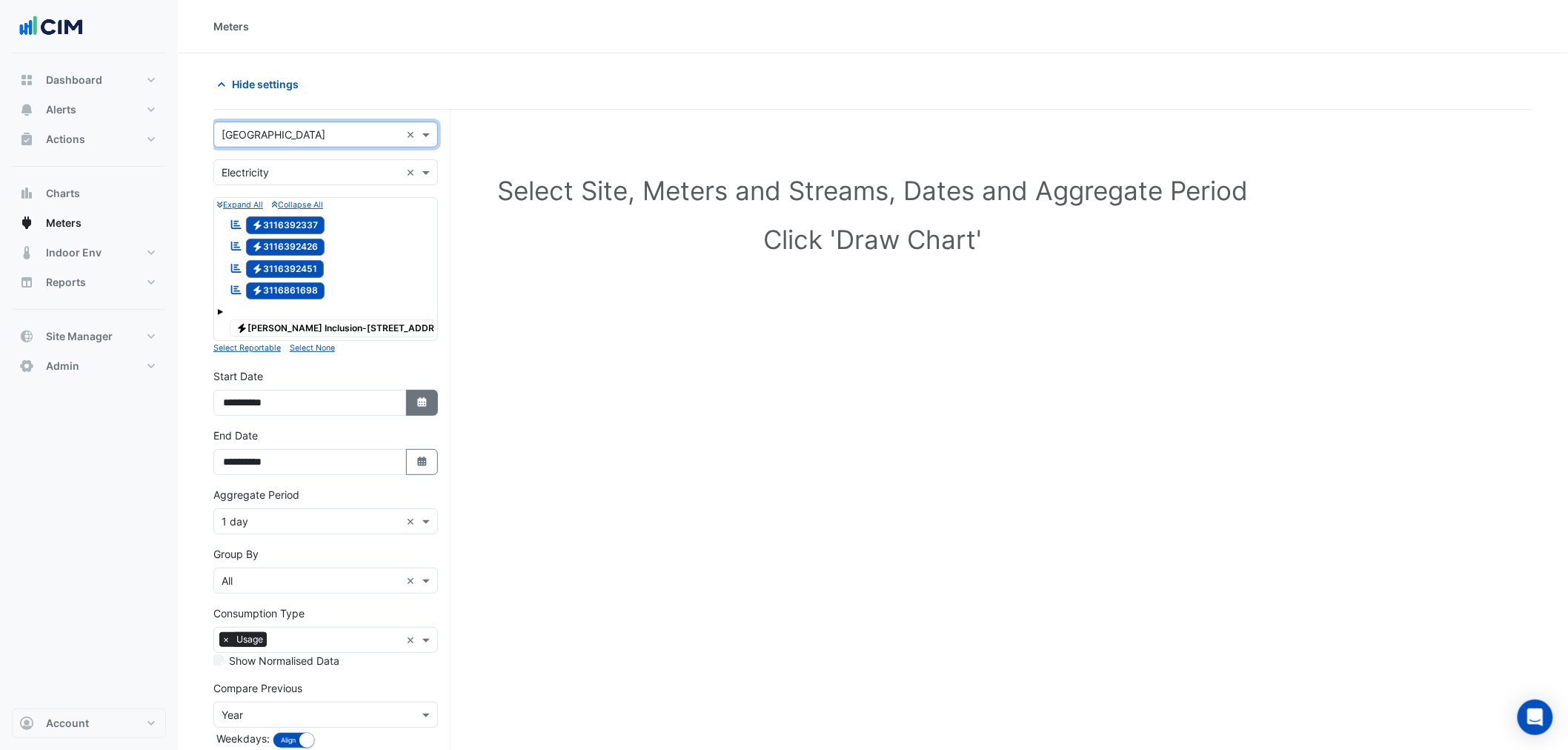
click at [417, 408] on icon "Select Date" at bounding box center [422, 401] width 13 height 10
select select "*"
select select "****"
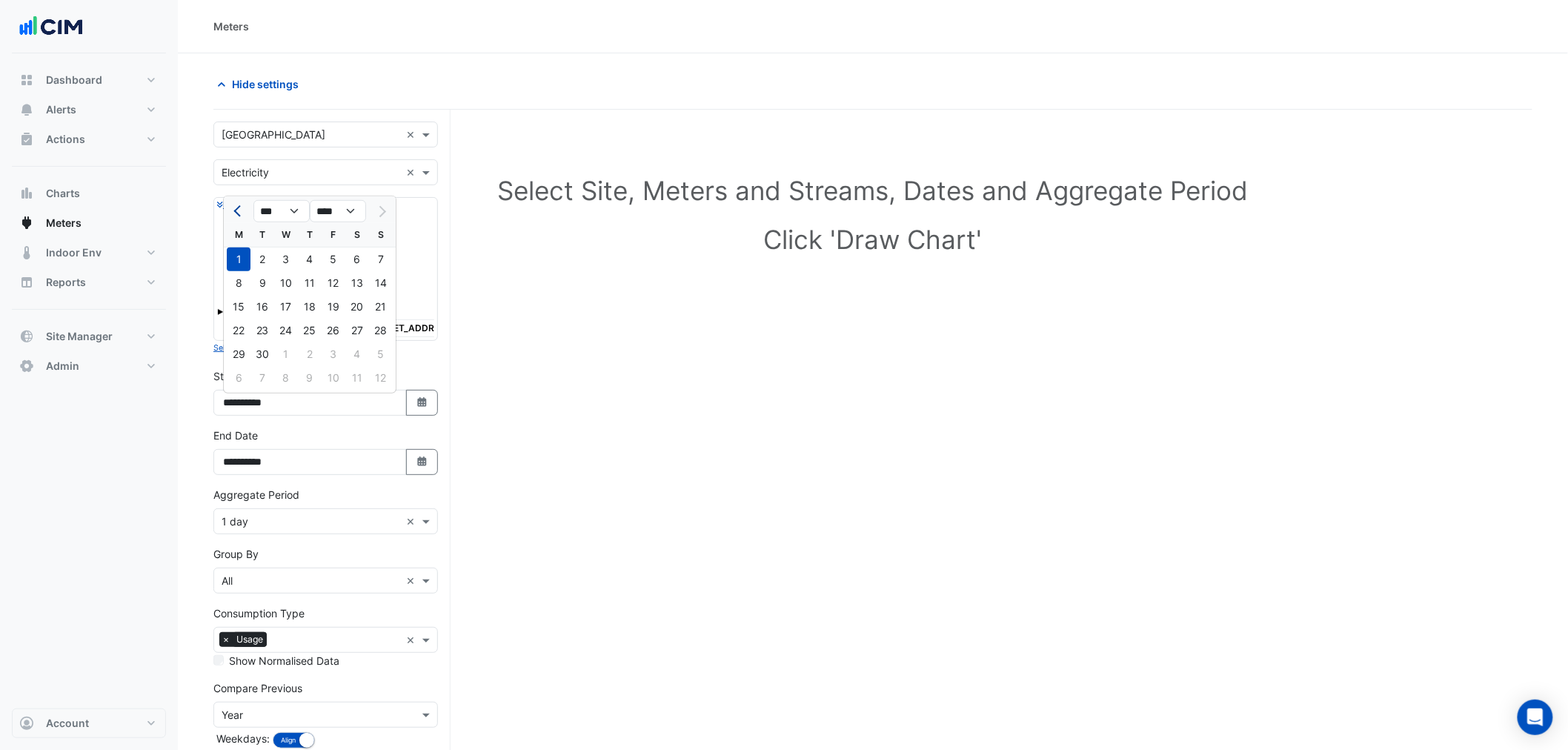
click at [239, 207] on span "Previous month" at bounding box center [239, 211] width 11 height 11
click at [382, 204] on button "Next month" at bounding box center [381, 211] width 18 height 24
select select "*"
click at [330, 250] on div "1" at bounding box center [334, 259] width 24 height 24
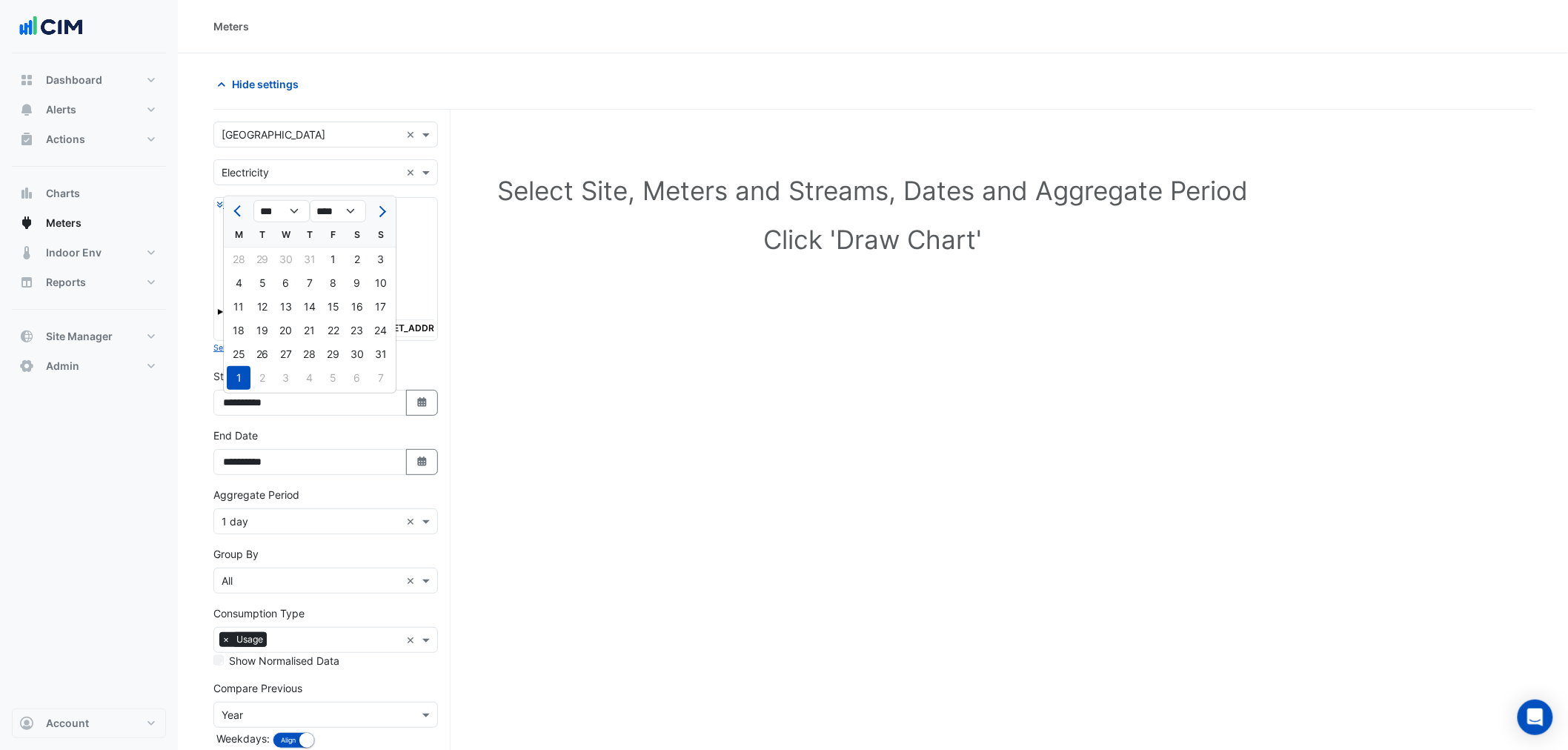
type input "**********"
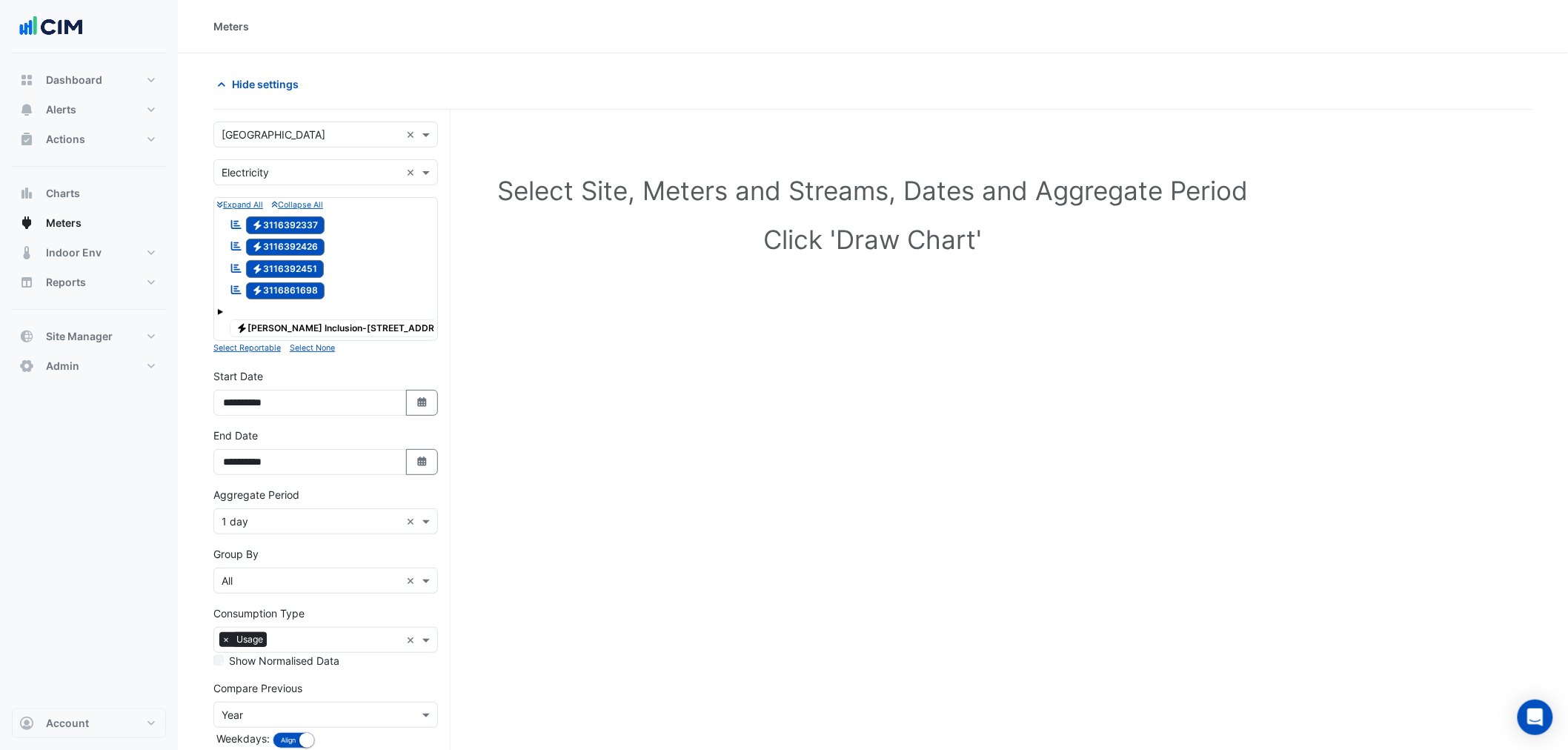
click at [286, 528] on input "text" at bounding box center [311, 522] width 178 height 16
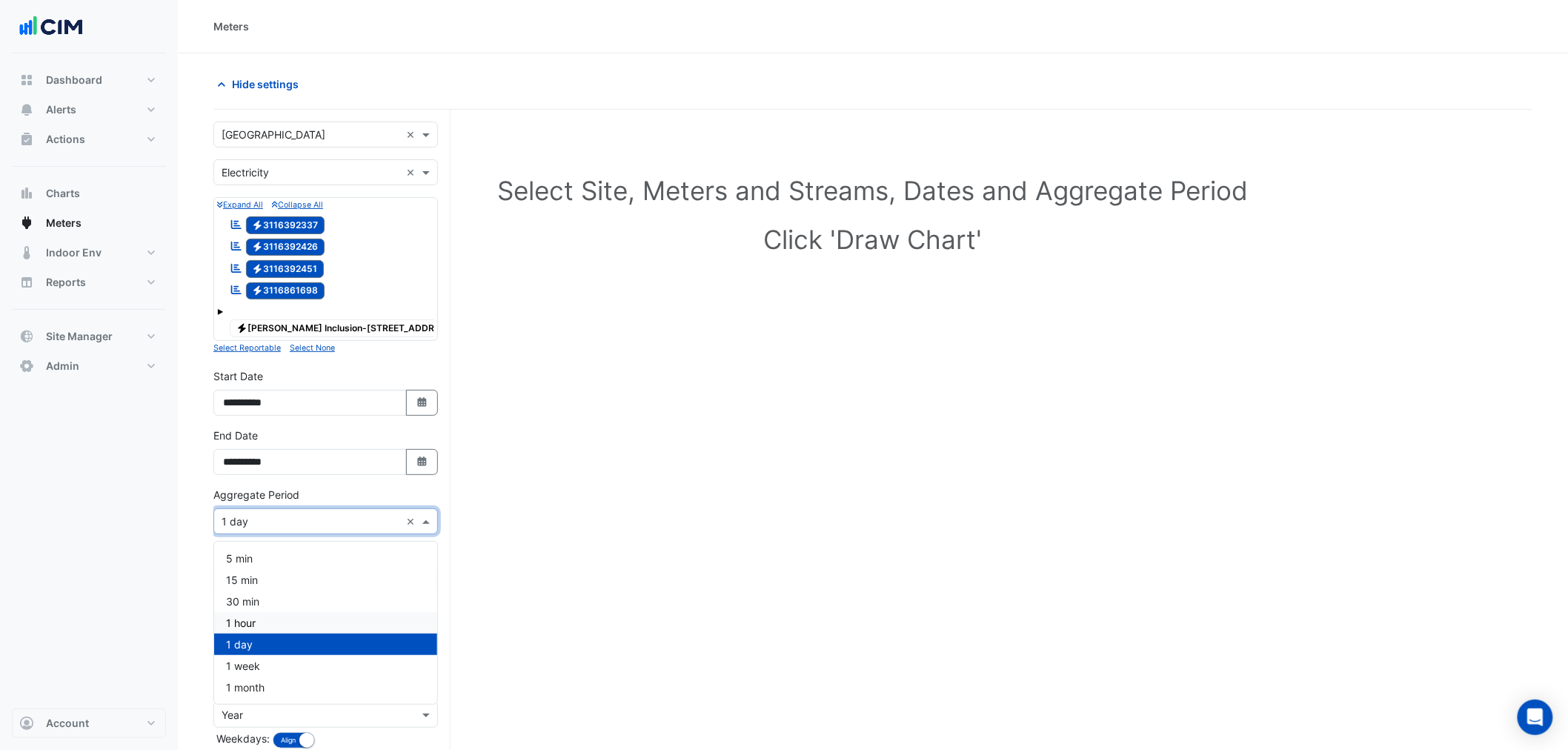
click at [240, 621] on span "1 hour" at bounding box center [241, 622] width 30 height 13
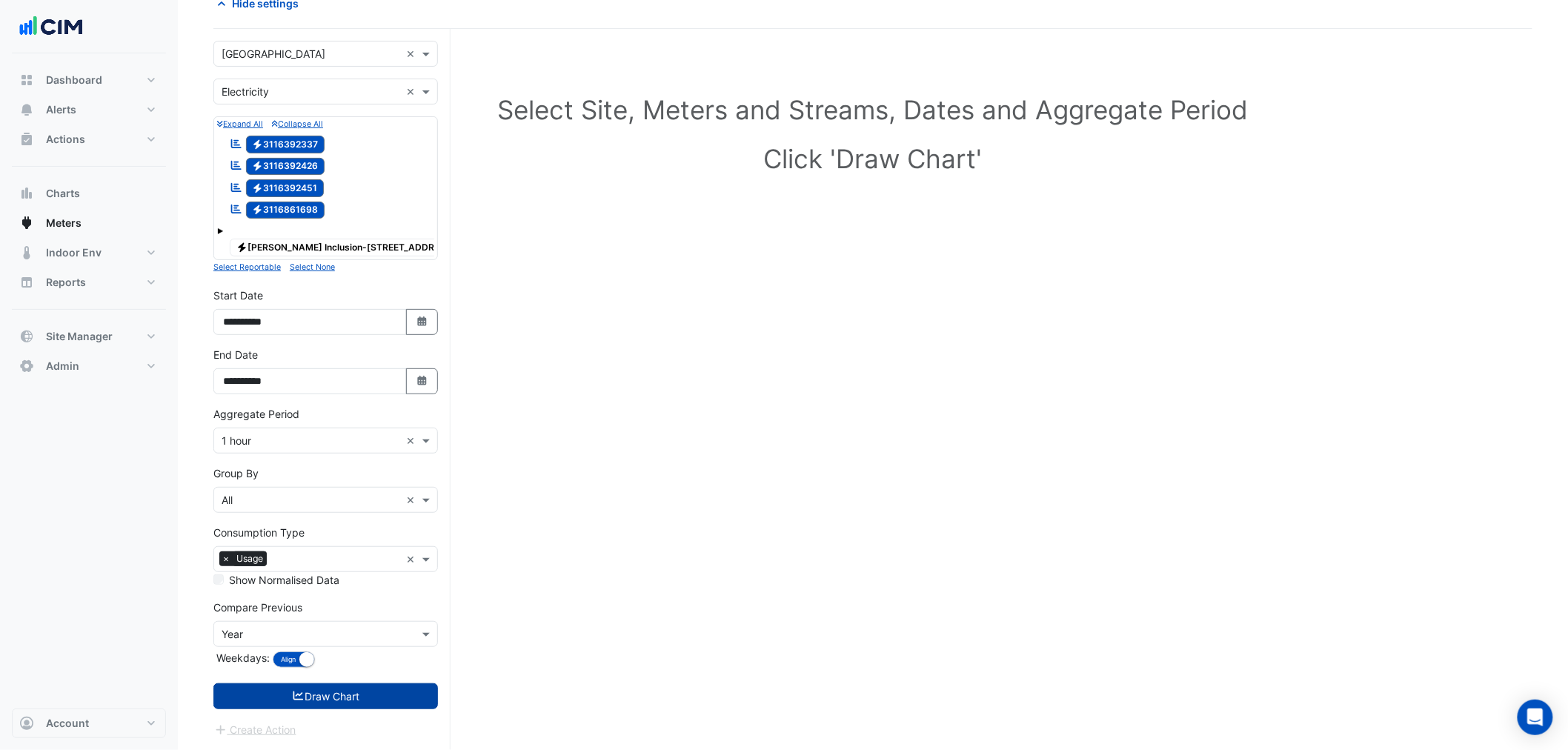
click at [312, 697] on button "Draw Chart" at bounding box center [326, 696] width 225 height 26
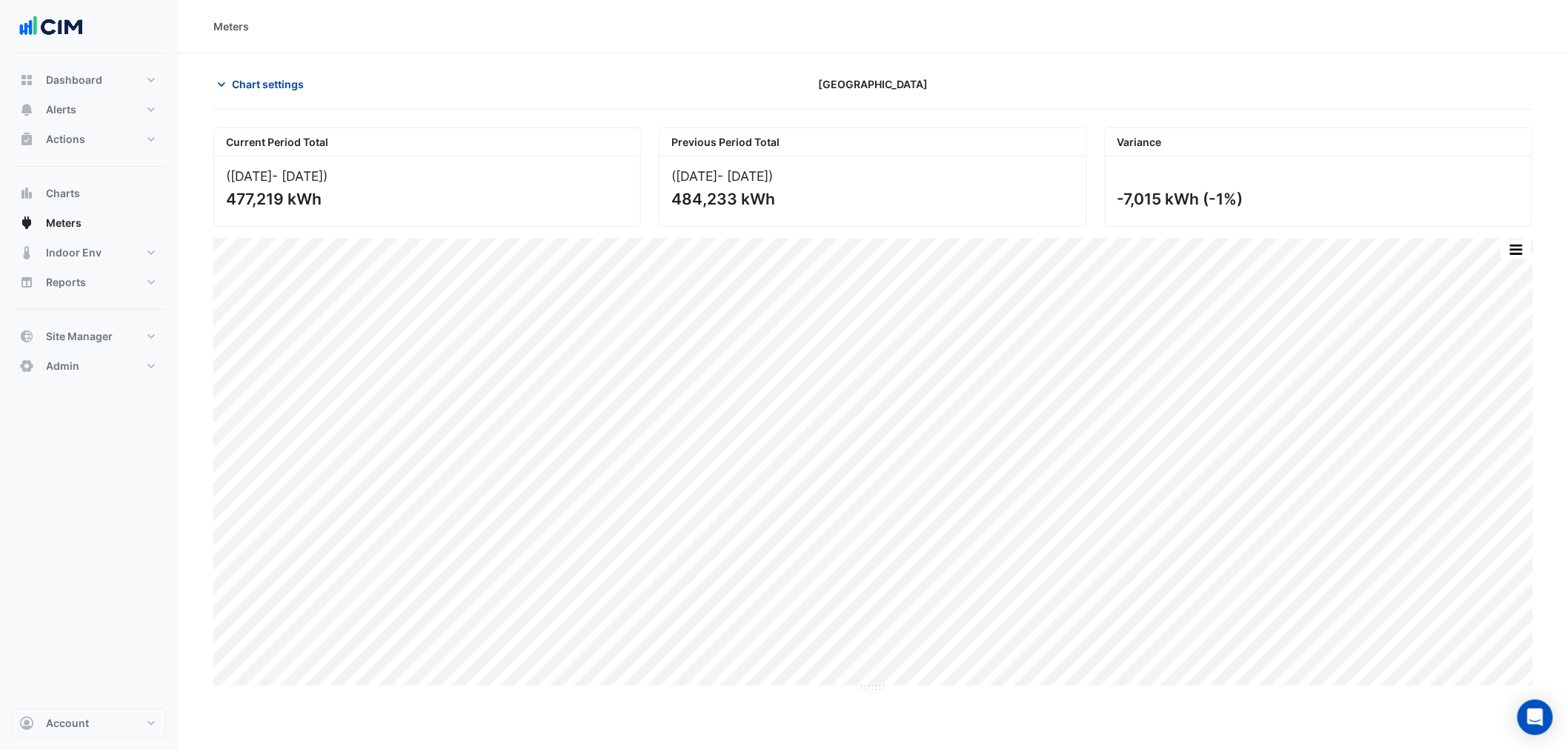
click at [272, 84] on span "Chart settings" at bounding box center [267, 84] width 72 height 16
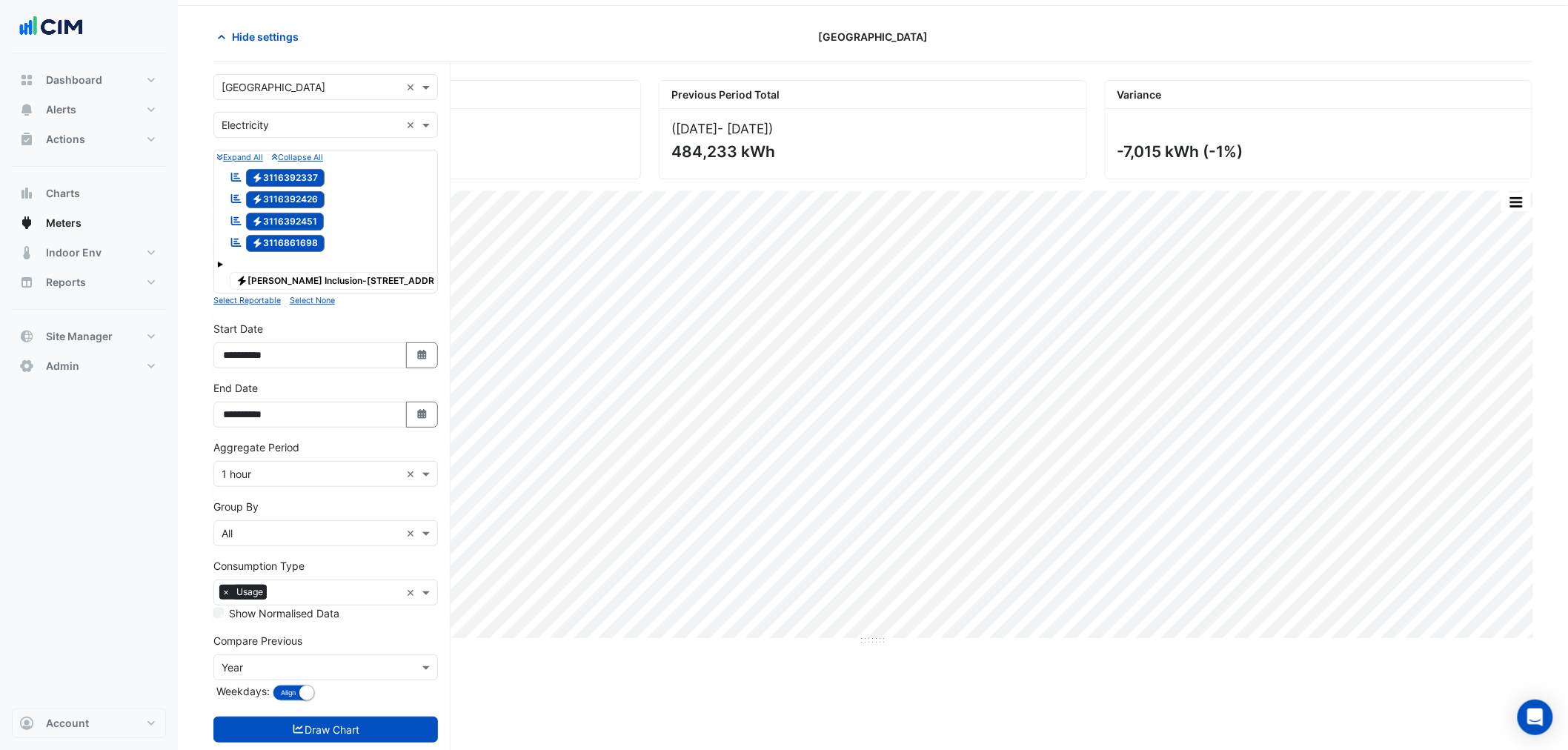
scroll to position [85, 0]
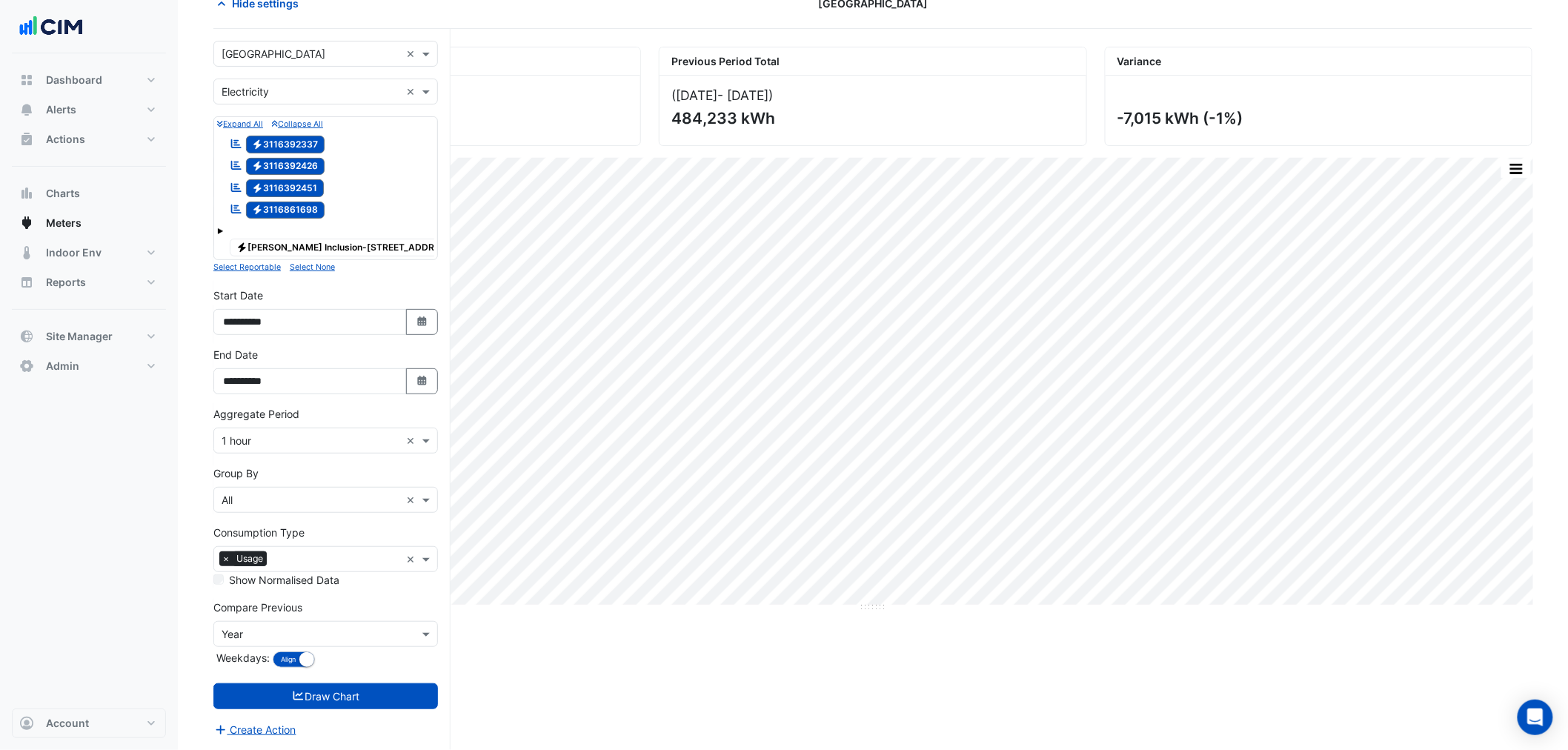
click at [308, 558] on input "text" at bounding box center [337, 561] width 128 height 16
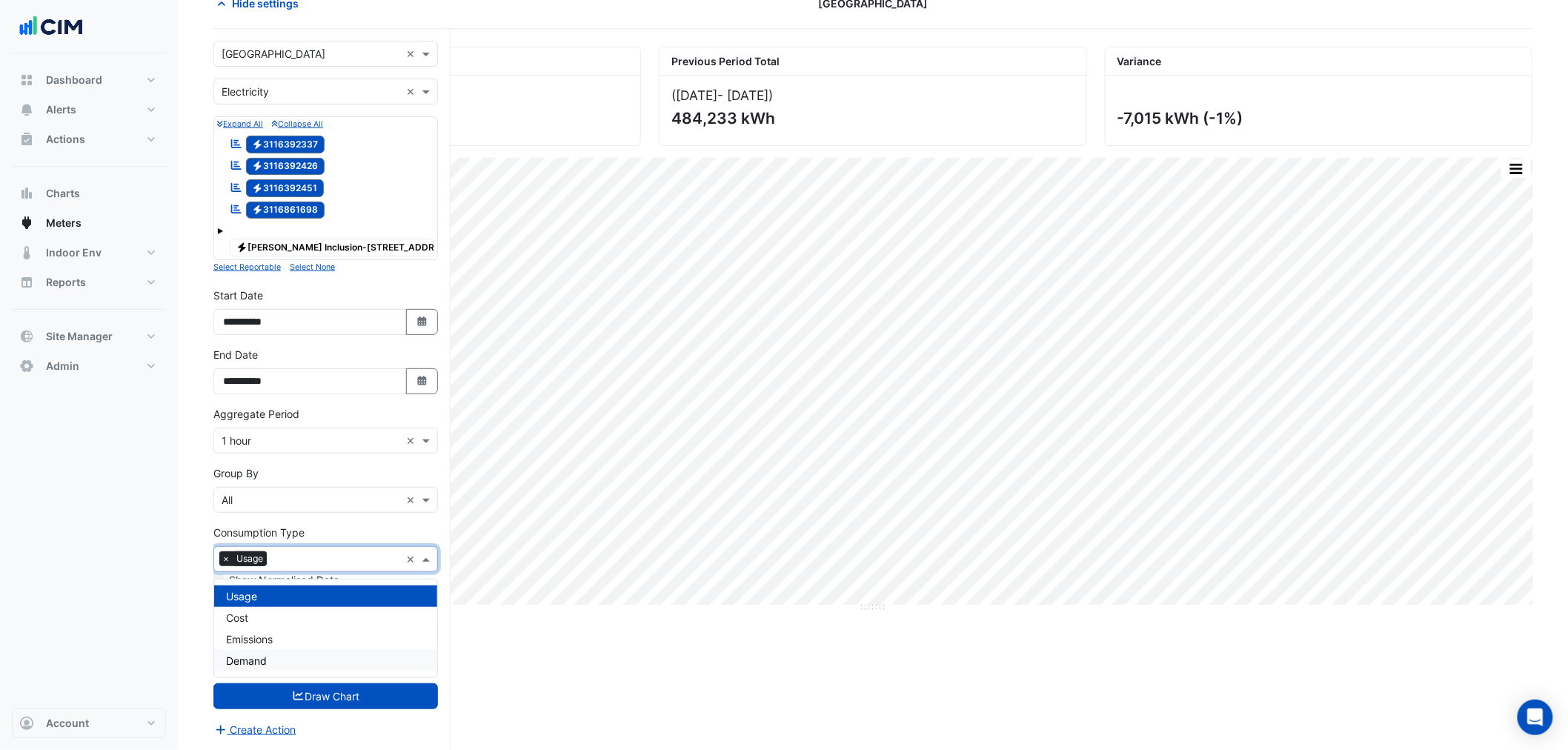
click at [477, 646] on div "Current Period Total (01 Aug 25 - 30 Sep 25 ) 477,219 kWh Previous Period Total…" at bounding box center [873, 397] width 1319 height 703
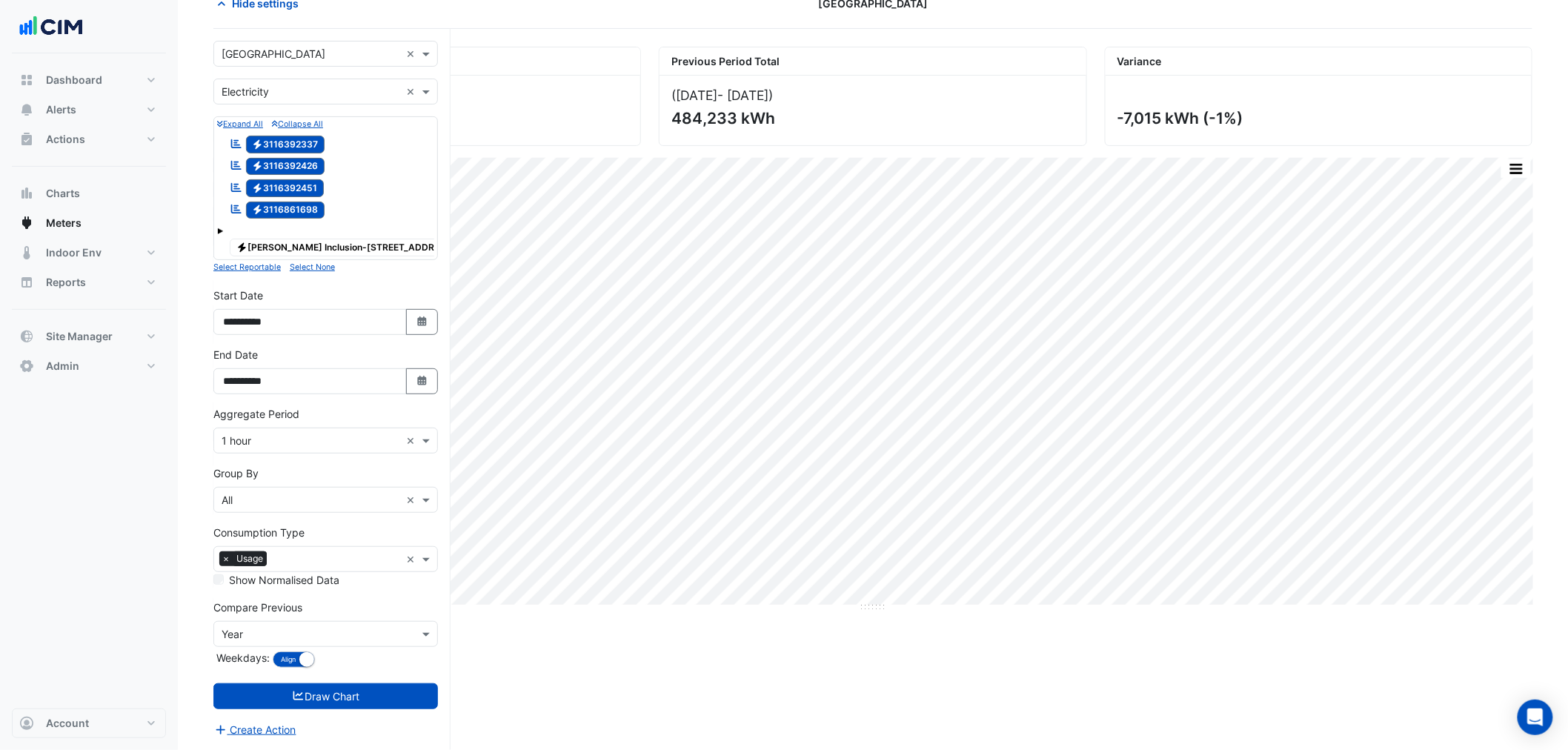
click at [282, 499] on input "text" at bounding box center [311, 501] width 178 height 16
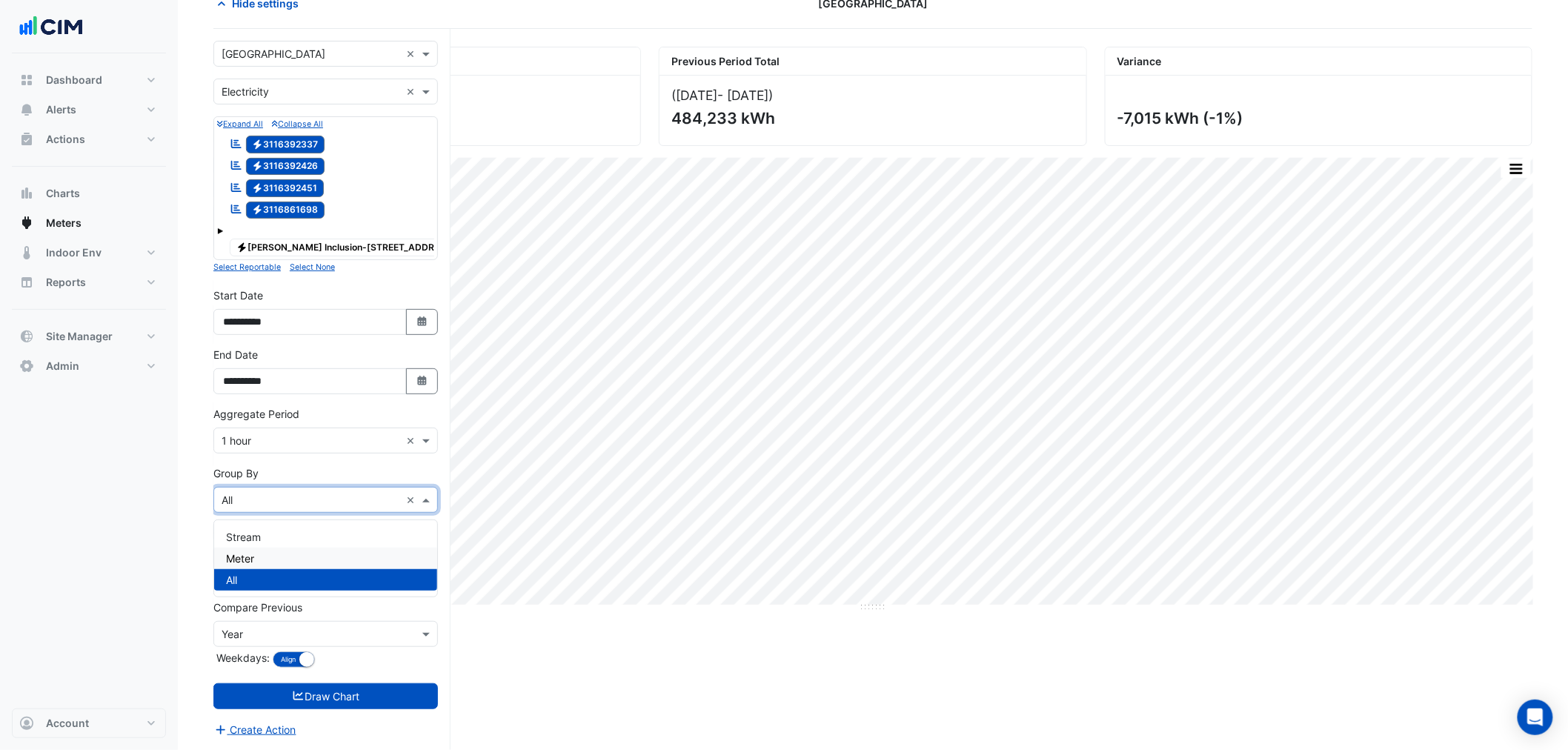
click at [241, 552] on span "Meter" at bounding box center [240, 558] width 28 height 13
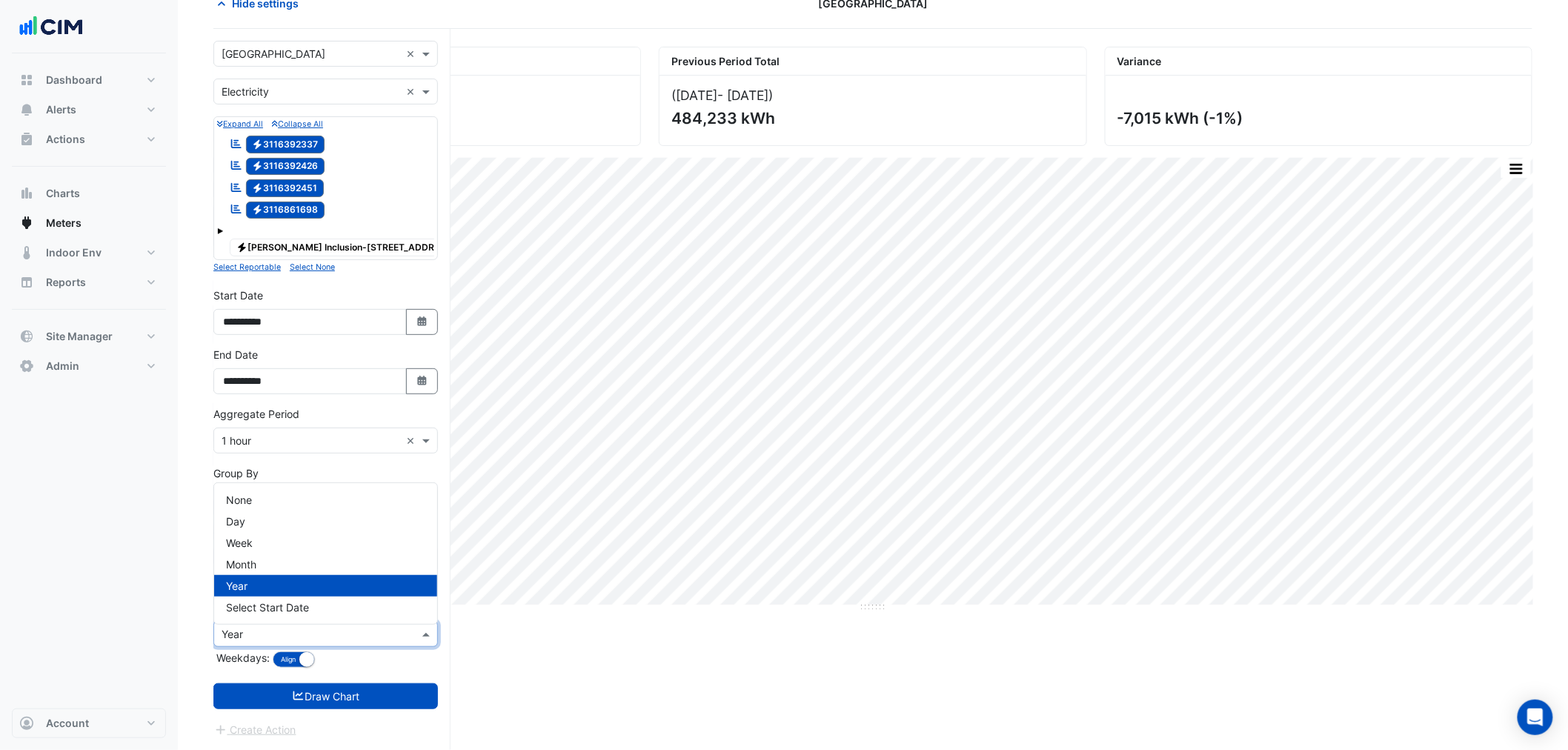
click at [250, 629] on input "text" at bounding box center [311, 635] width 178 height 16
click at [247, 489] on div "None Day Week Month Year Select Start Date" at bounding box center [325, 553] width 223 height 140
click at [247, 494] on span "None" at bounding box center [238, 500] width 26 height 13
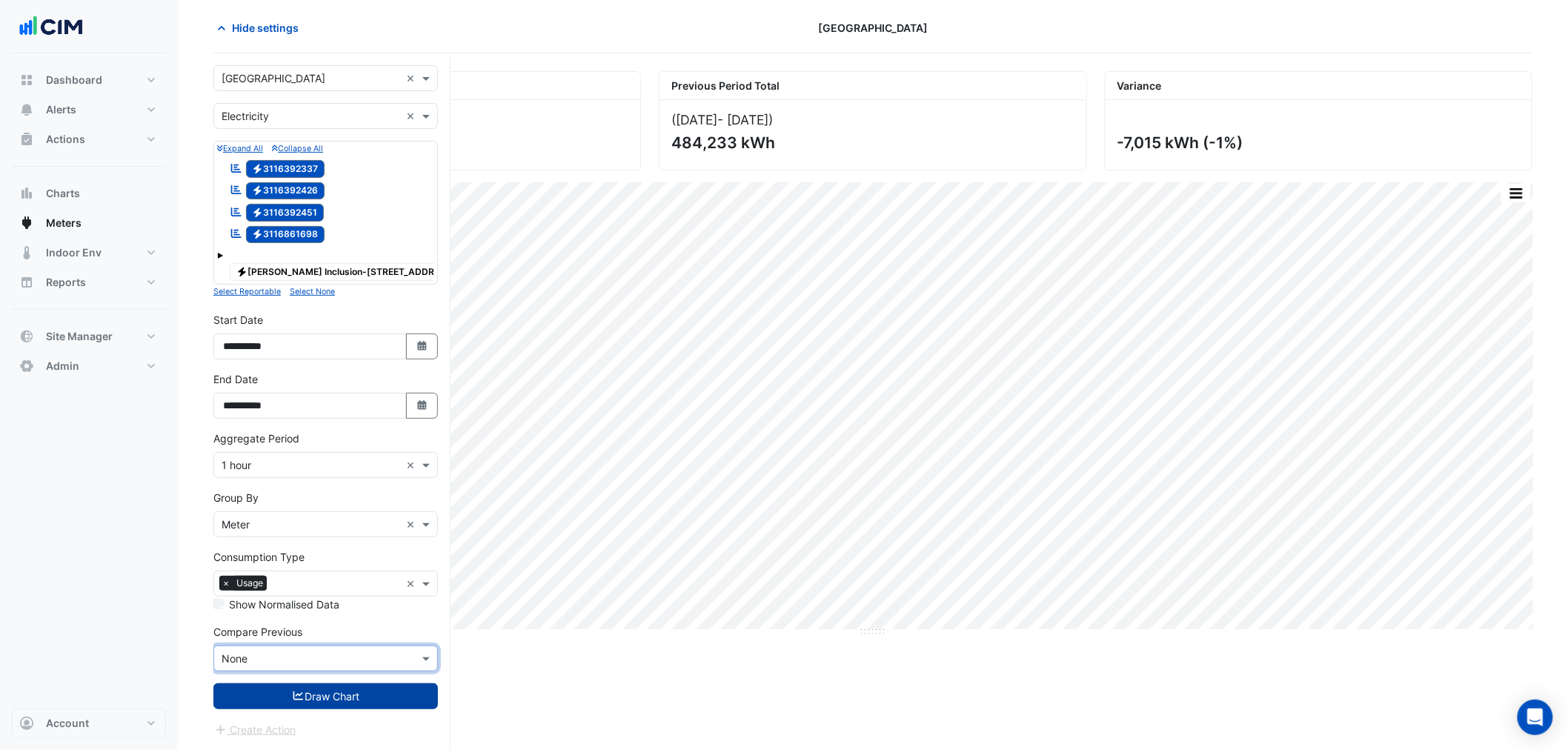
click at [285, 692] on button "Draw Chart" at bounding box center [326, 696] width 225 height 26
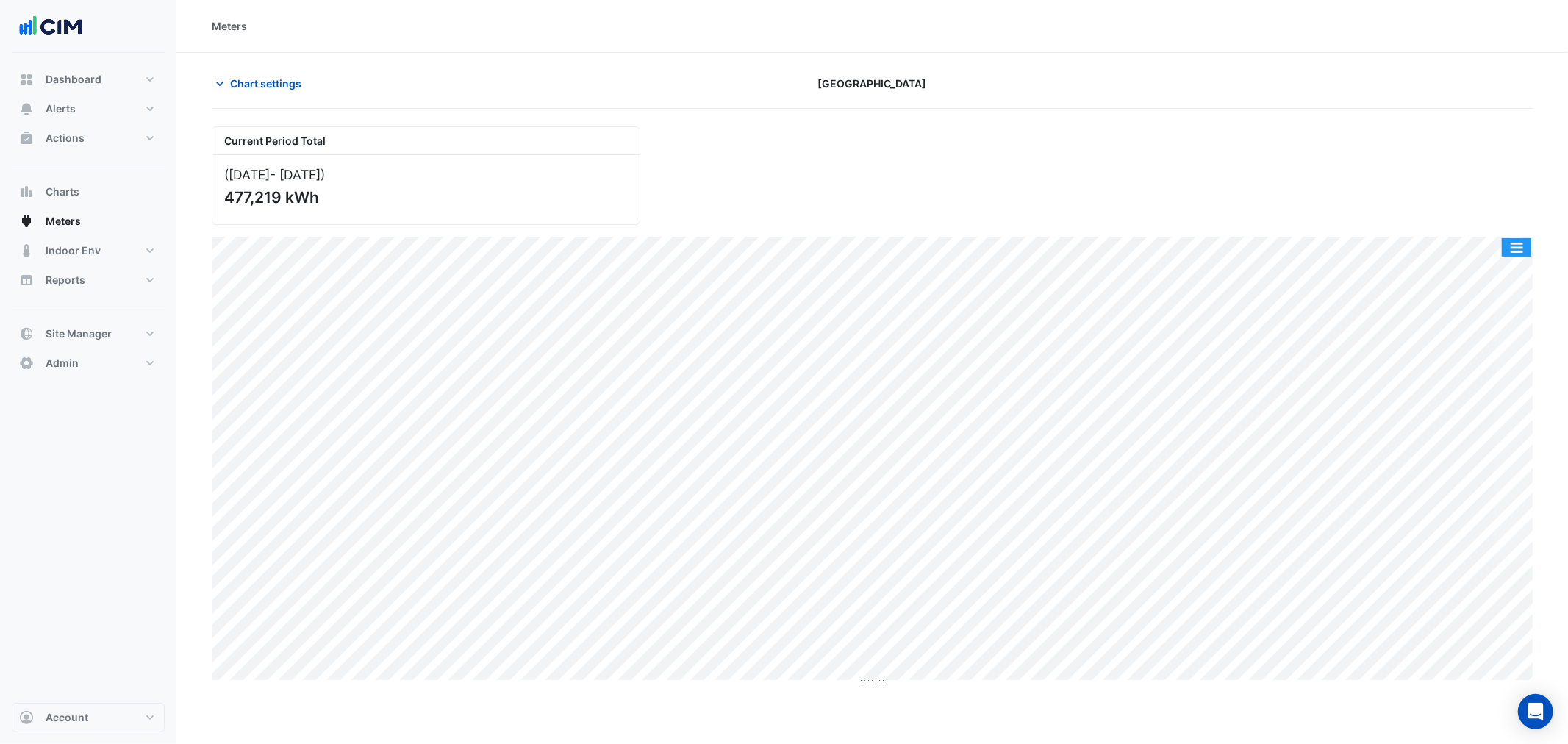
click at [1509, 244] on button "button" at bounding box center [1516, 246] width 30 height 18
click at [1502, 274] on div "Split by Meter" at bounding box center [1487, 274] width 88 height 27
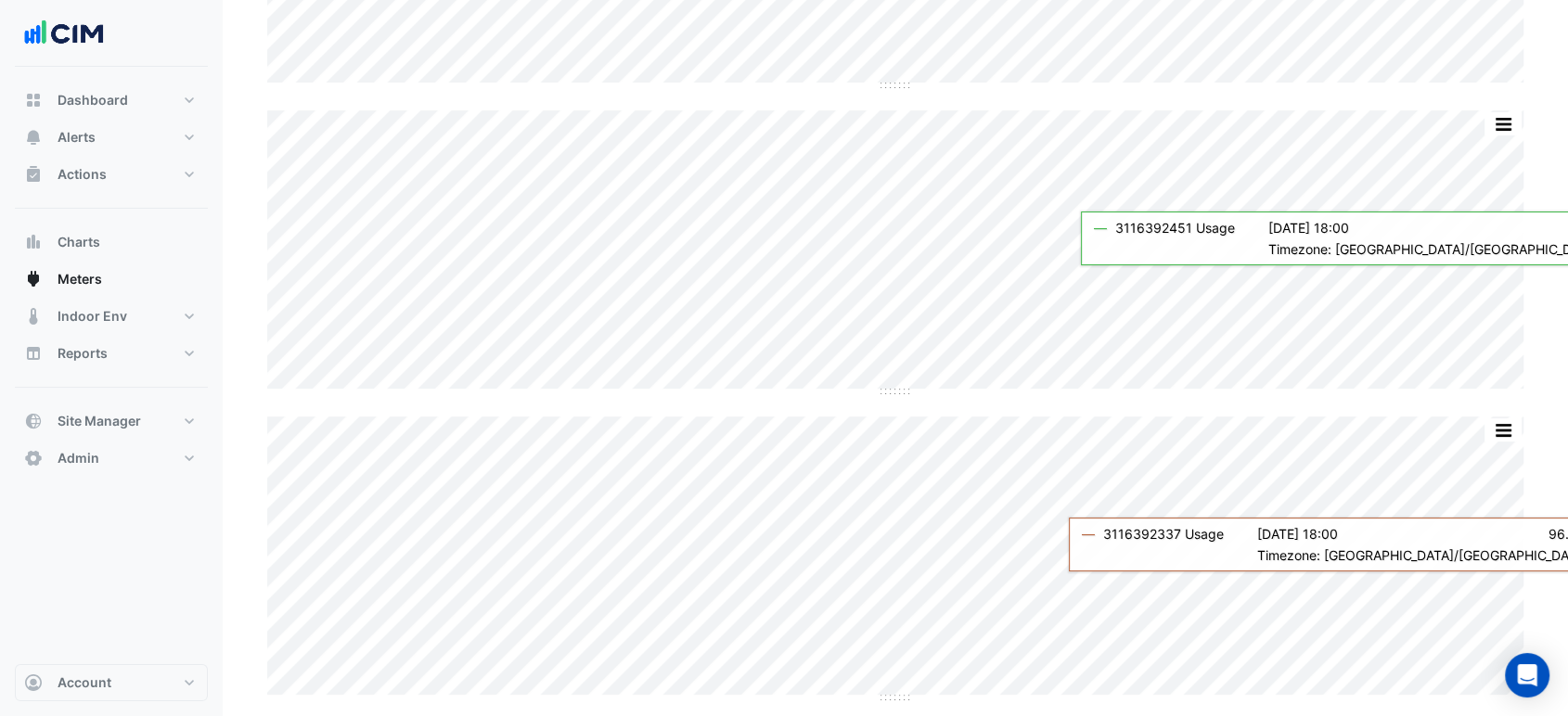
scroll to position [497, 0]
drag, startPoint x: 1567, startPoint y: 374, endPoint x: 1574, endPoint y: 349, distance: 26.0
click at [1568, 349] on html "Meters Chart settings Brisbane Square Current Period Total (Aug 25 - Sep 25 ) 4…" at bounding box center [784, 265] width 1568 height 1523
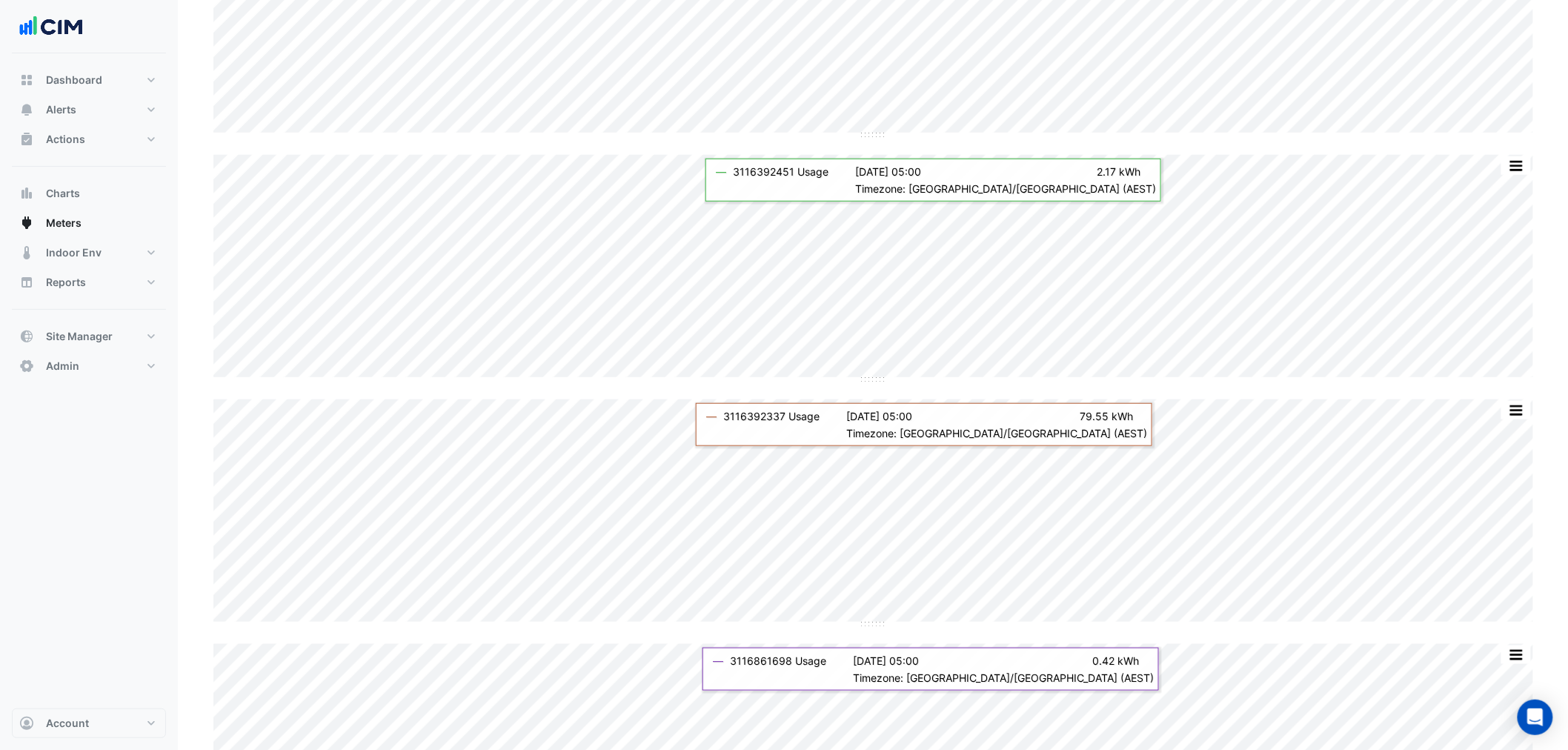
scroll to position [0, 0]
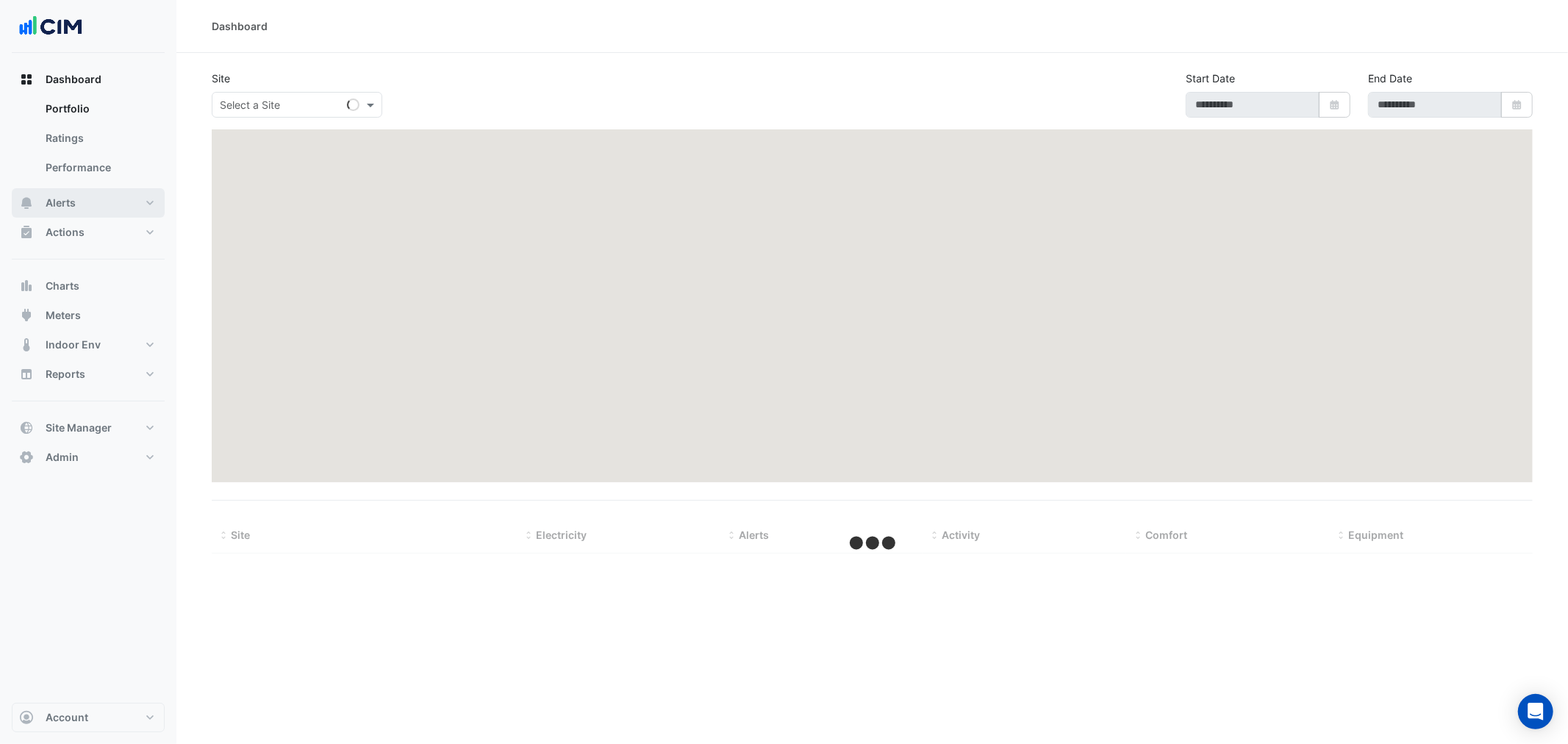
click at [77, 200] on button "Alerts" at bounding box center [88, 203] width 153 height 30
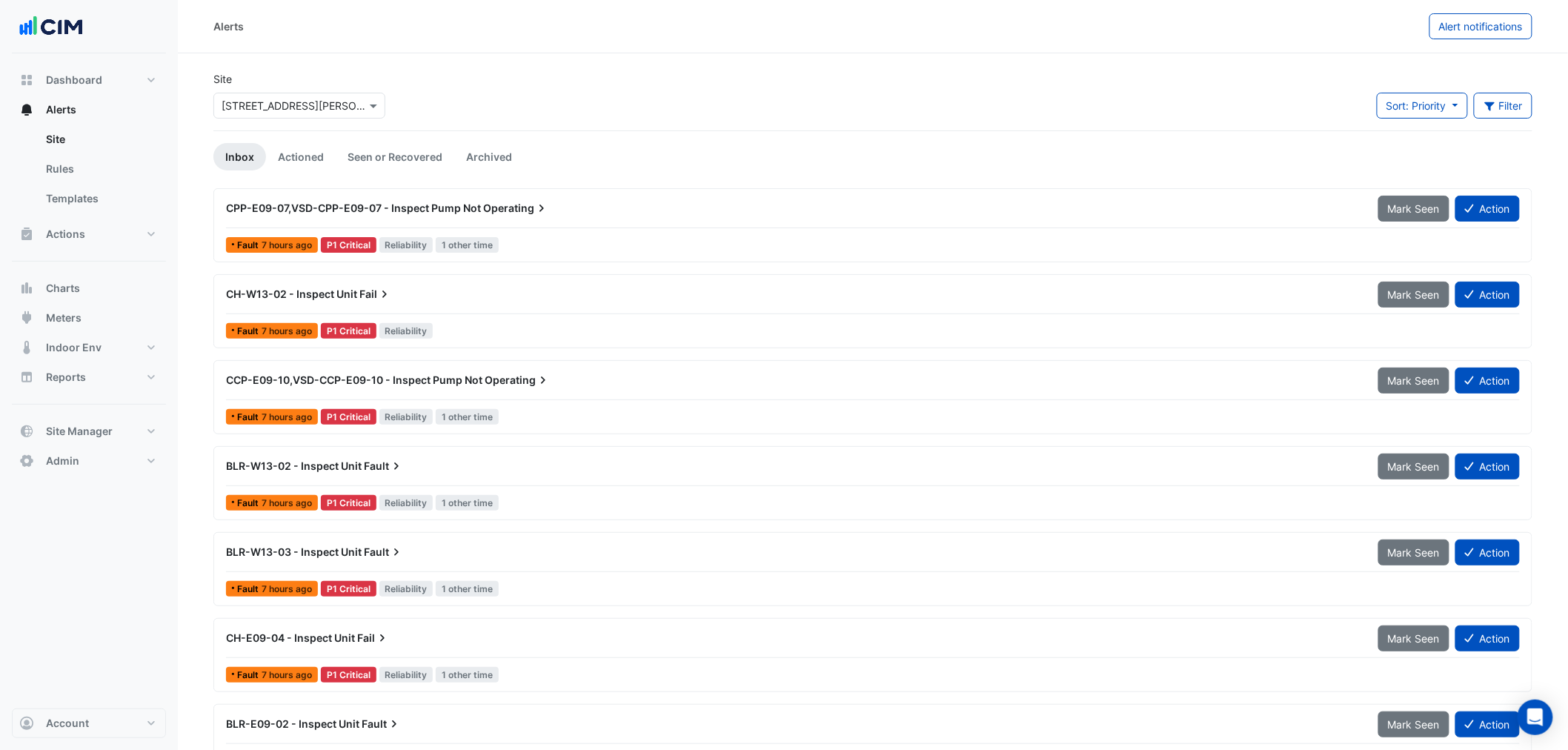
click at [271, 104] on input "text" at bounding box center [285, 106] width 126 height 16
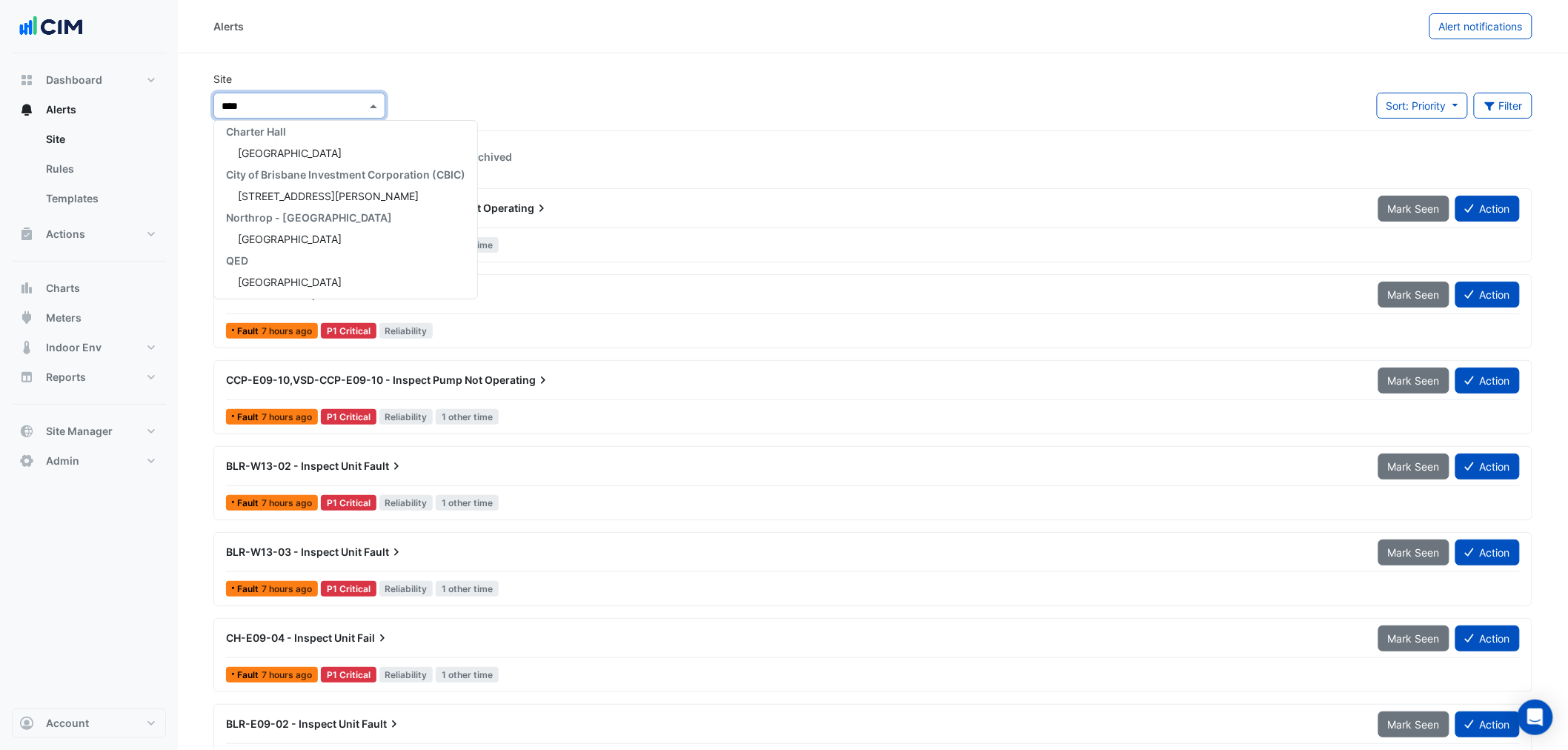
scroll to position [27, 0]
type input "********"
click at [327, 117] on div "× 3 Hardman Street ********" at bounding box center [300, 105] width 172 height 26
click at [315, 128] on span "[GEOGRAPHIC_DATA]" at bounding box center [290, 132] width 104 height 13
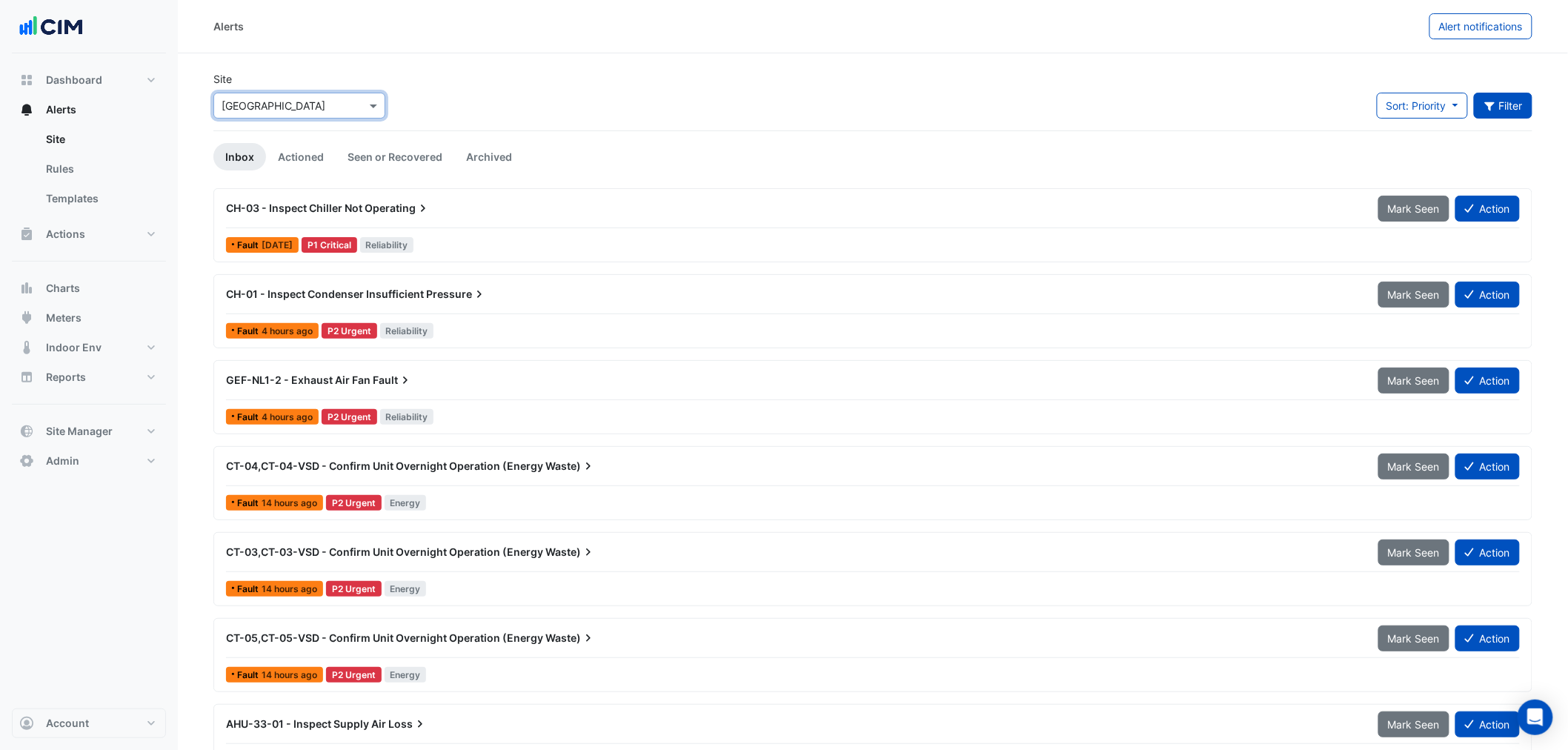
click at [1514, 104] on button "Filter" at bounding box center [1503, 105] width 59 height 26
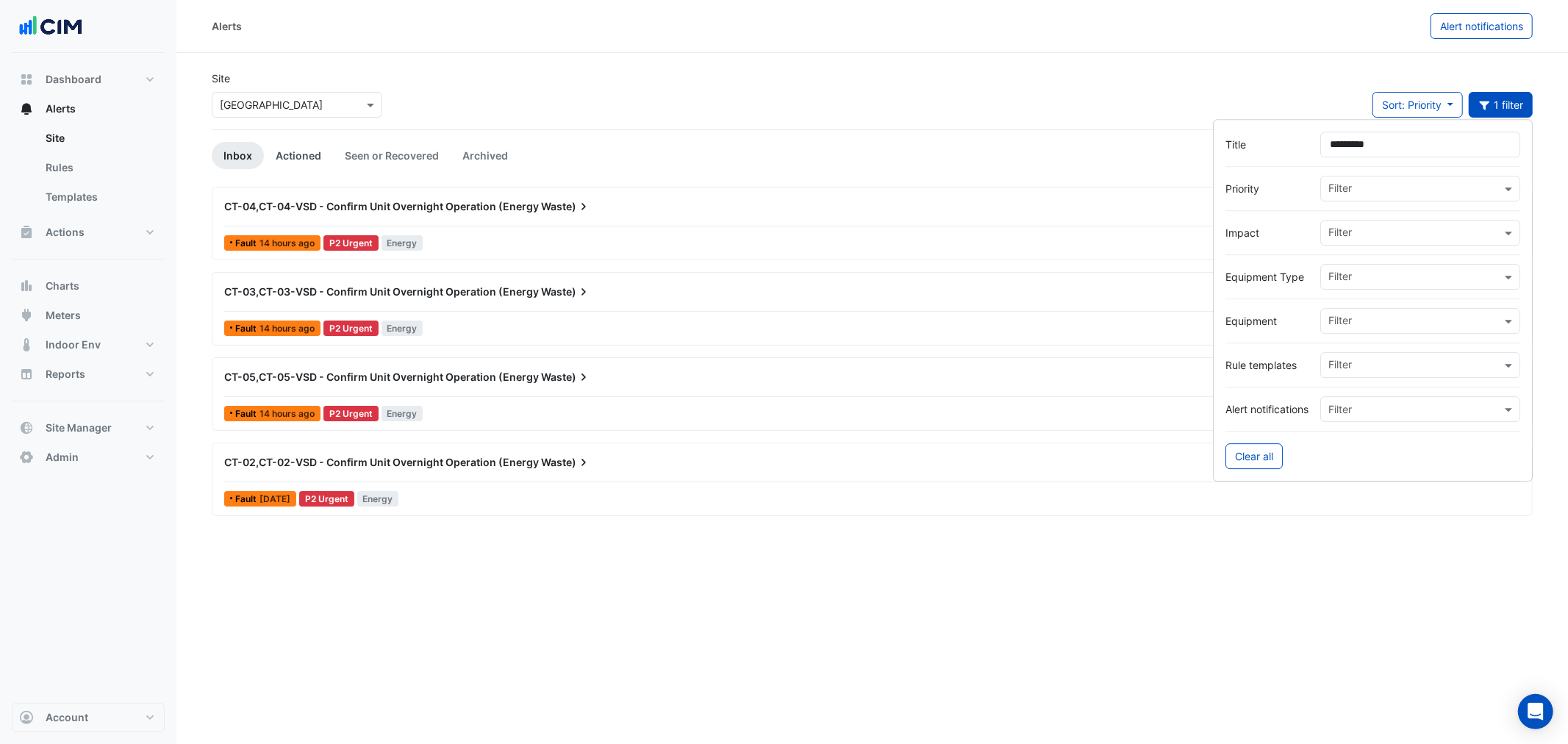
type input "*********"
click at [297, 158] on link "Actioned" at bounding box center [298, 155] width 69 height 27
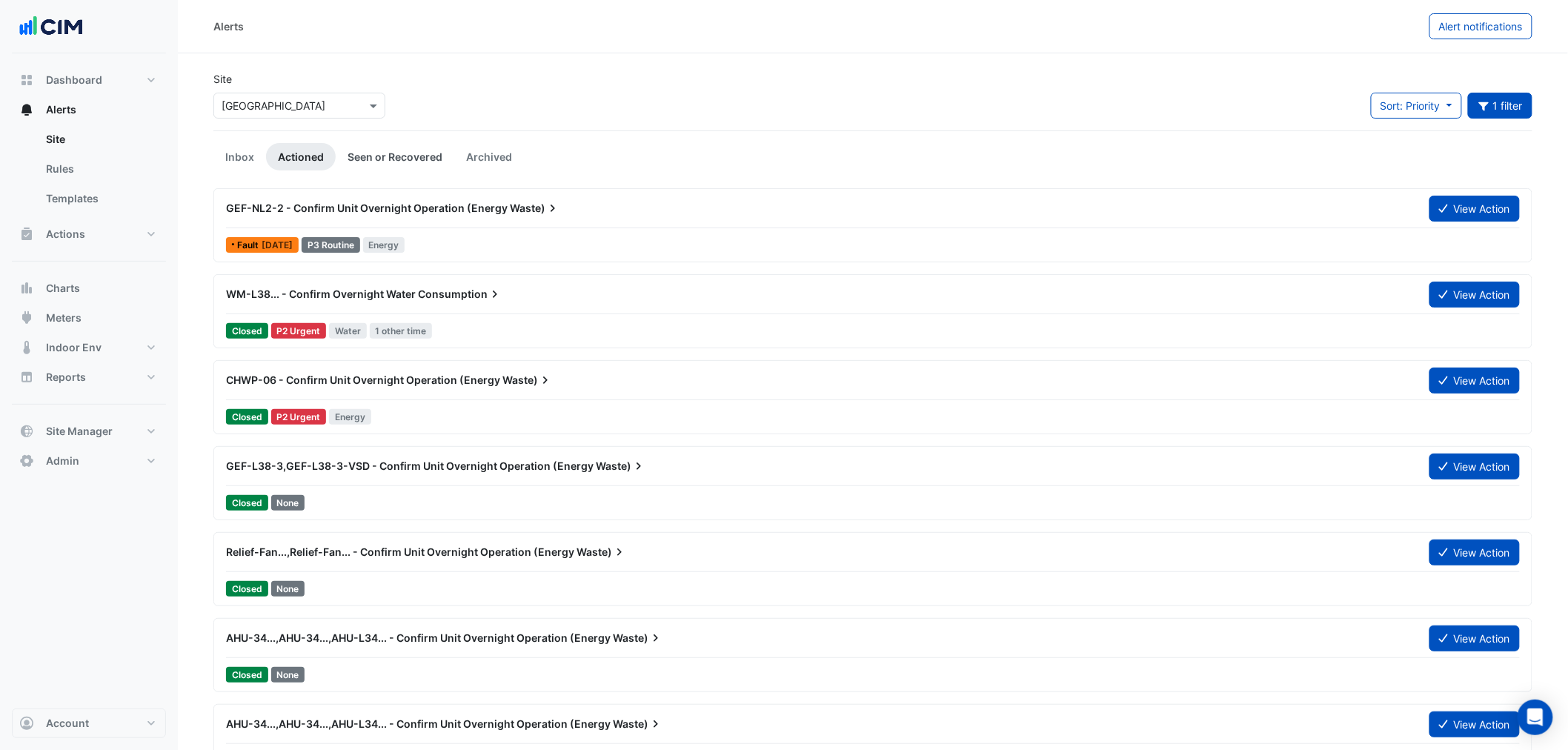
click at [360, 153] on link "Seen or Recovered" at bounding box center [394, 156] width 118 height 28
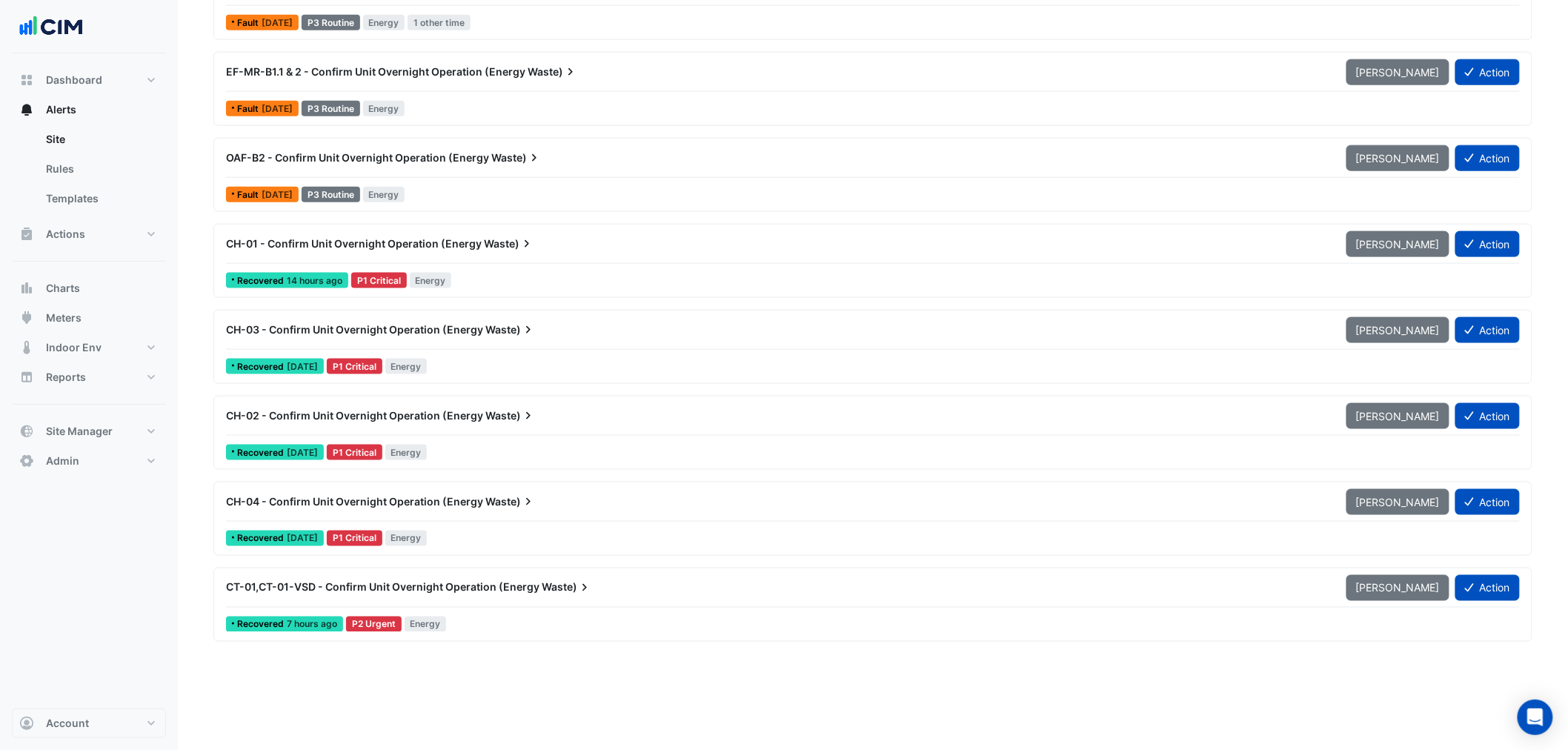
scroll to position [658, 0]
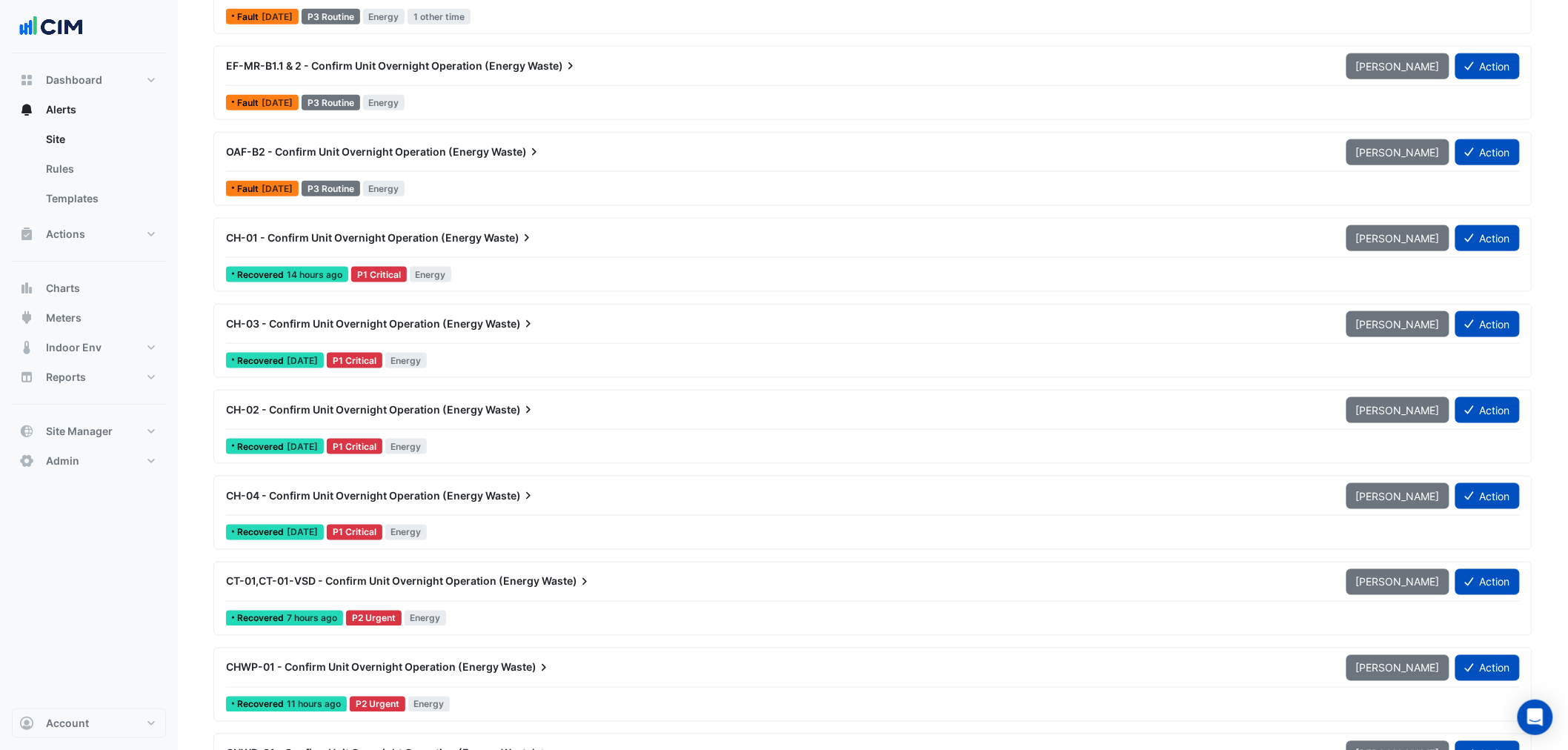
click at [562, 413] on div "CH-02 - Confirm Unit Overnight Operation (Energy Waste)" at bounding box center [777, 409] width 1103 height 15
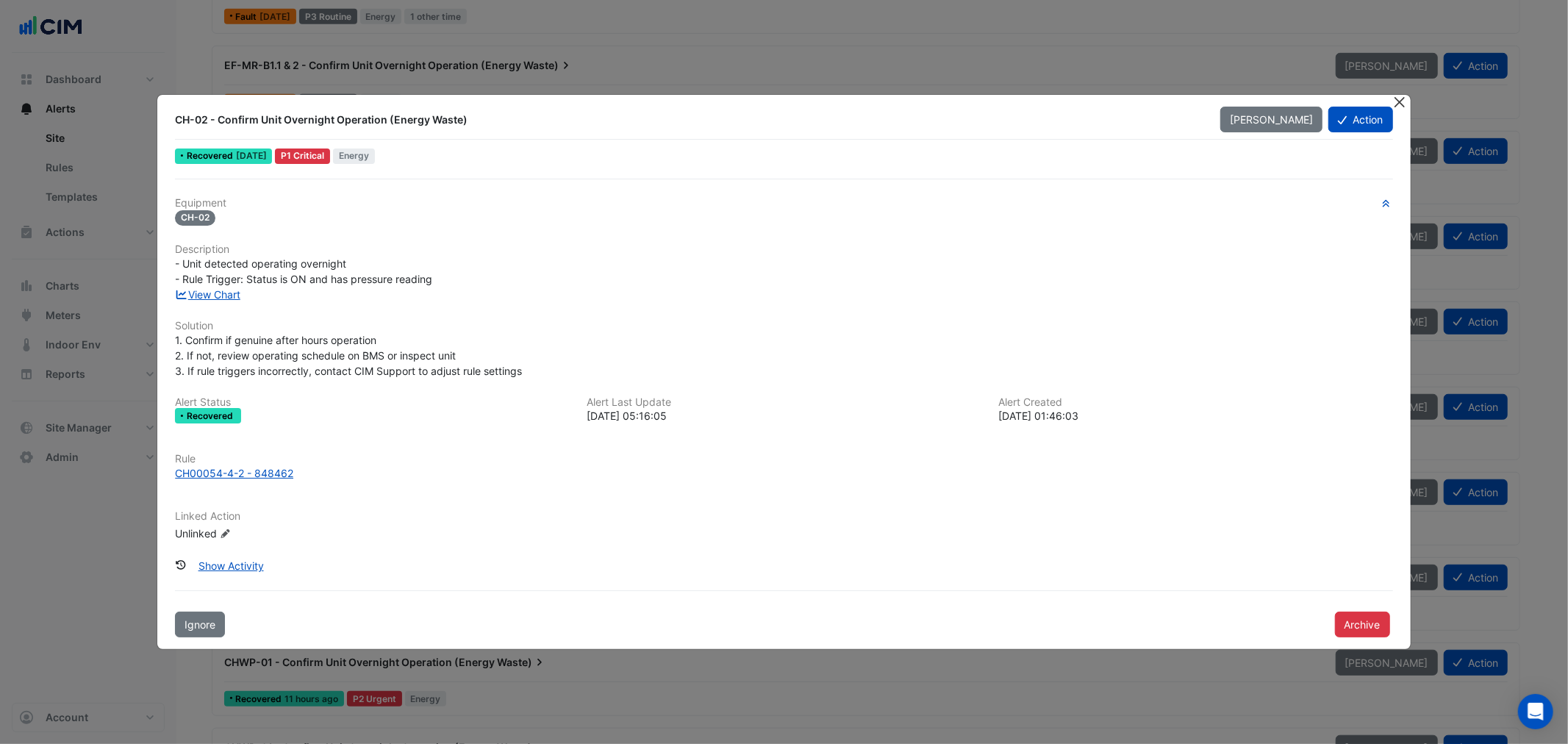
click at [1398, 99] on button "Close" at bounding box center [1400, 102] width 16 height 16
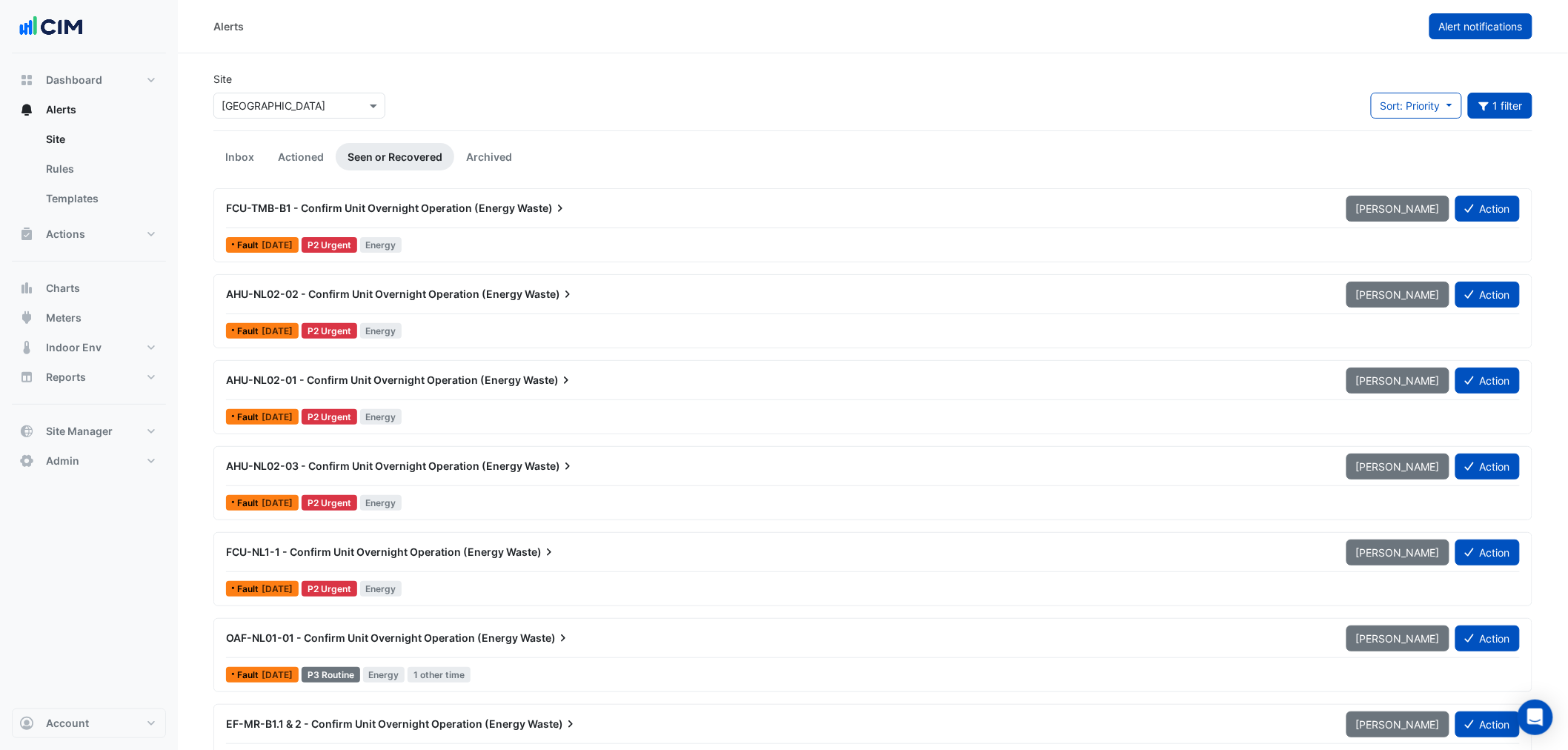
click at [1464, 30] on span "Alert notifications" at bounding box center [1480, 26] width 84 height 13
select select "******"
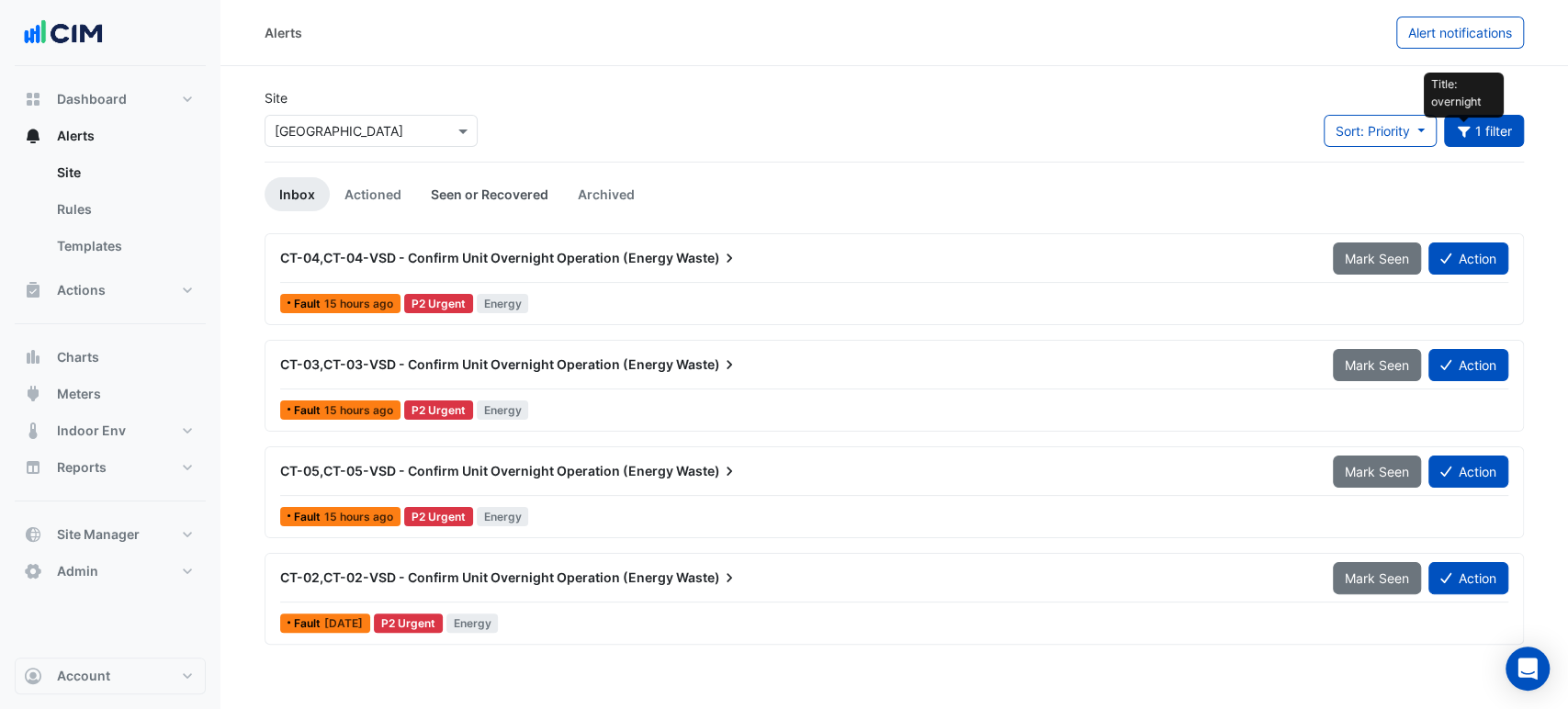
click at [467, 202] on link "Seen or Recovered" at bounding box center [489, 194] width 147 height 34
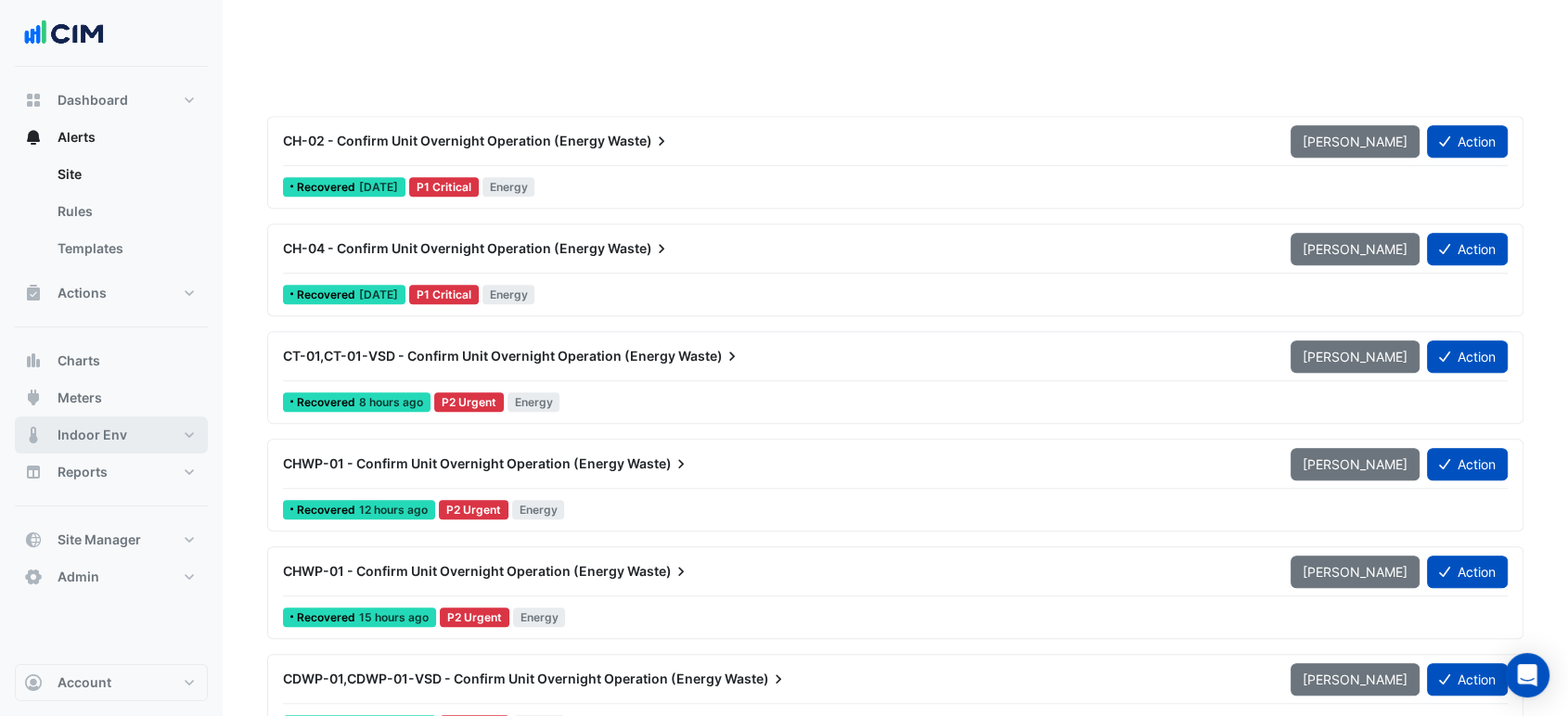
scroll to position [1536, 0]
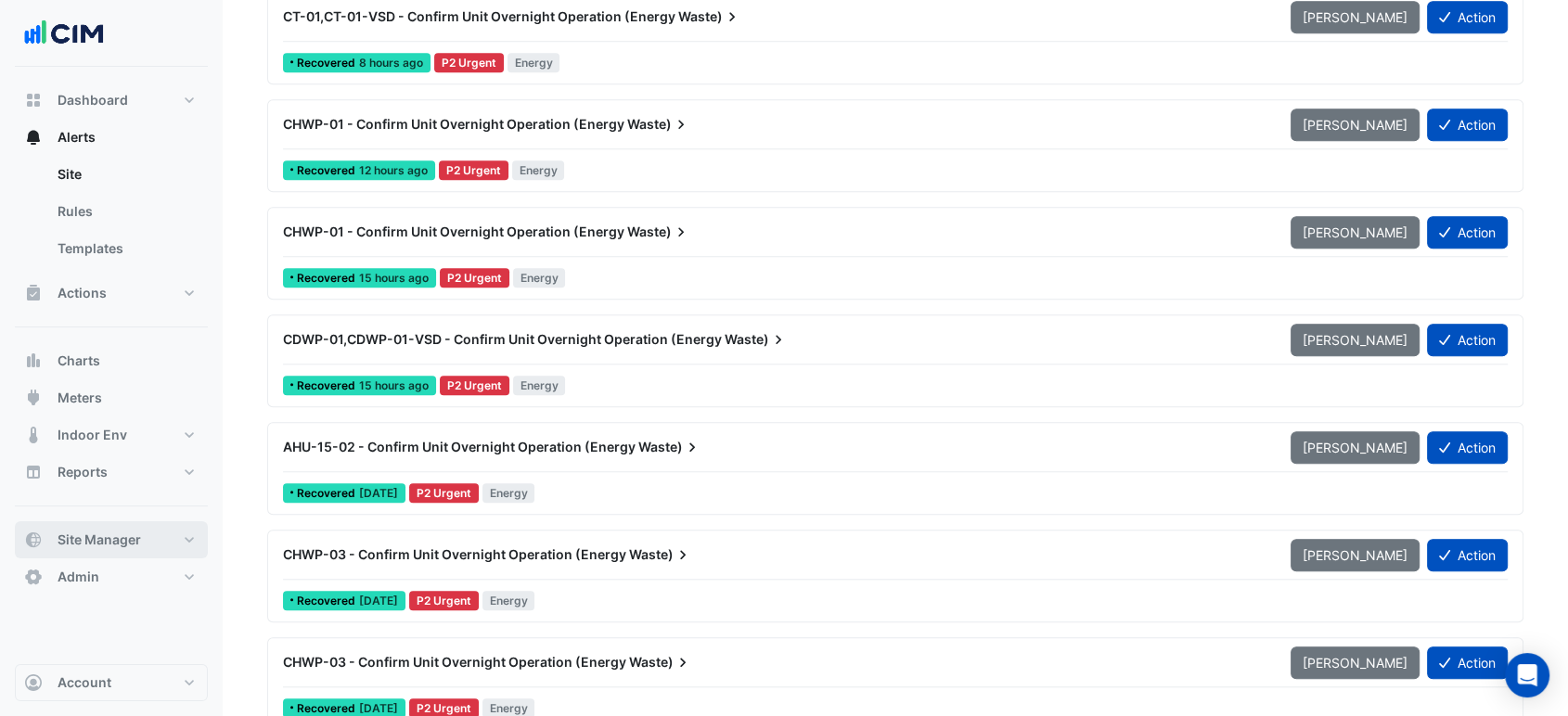
click at [110, 548] on button "Site Manager" at bounding box center [111, 540] width 193 height 38
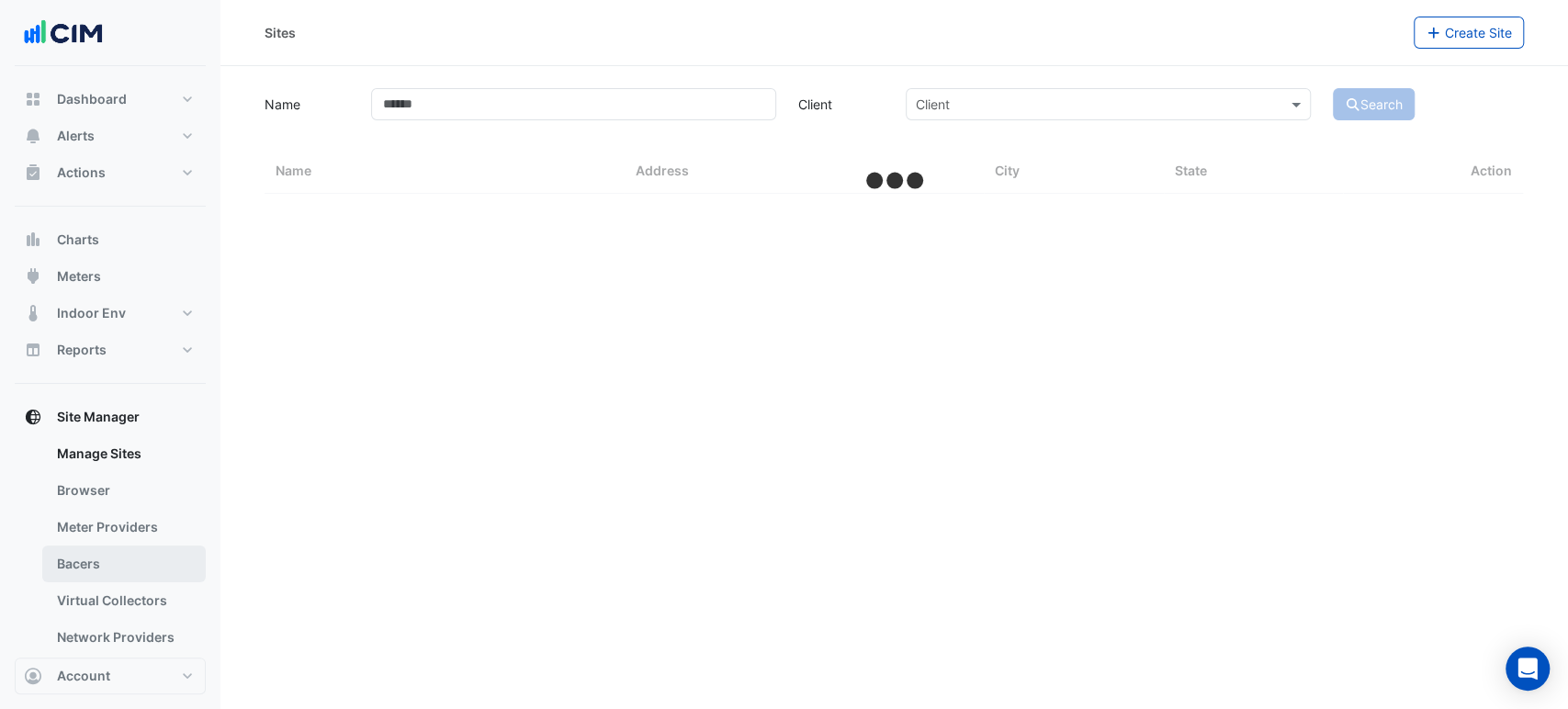
click at [112, 575] on link "Bacers" at bounding box center [123, 564] width 163 height 37
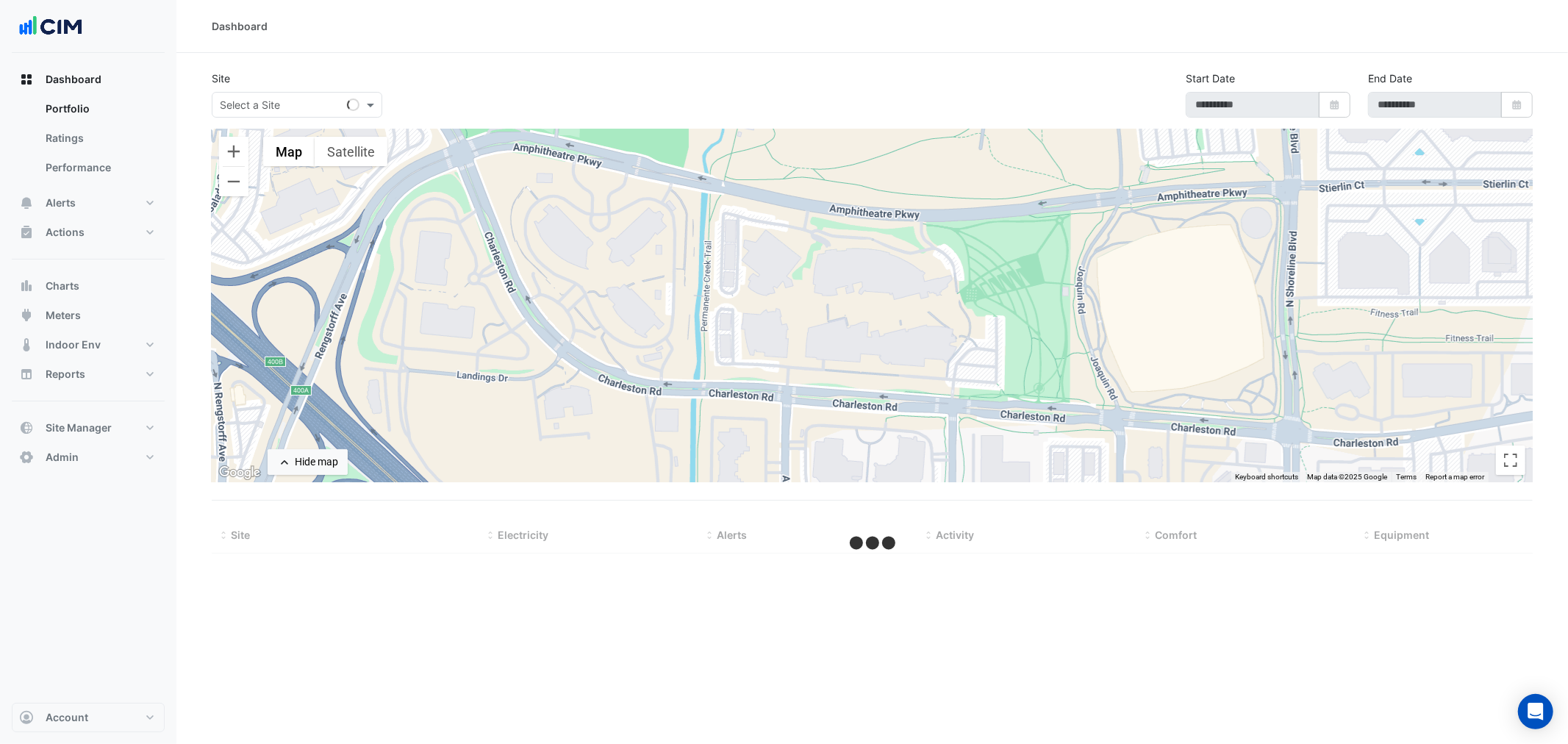
type input "**********"
select select "***"
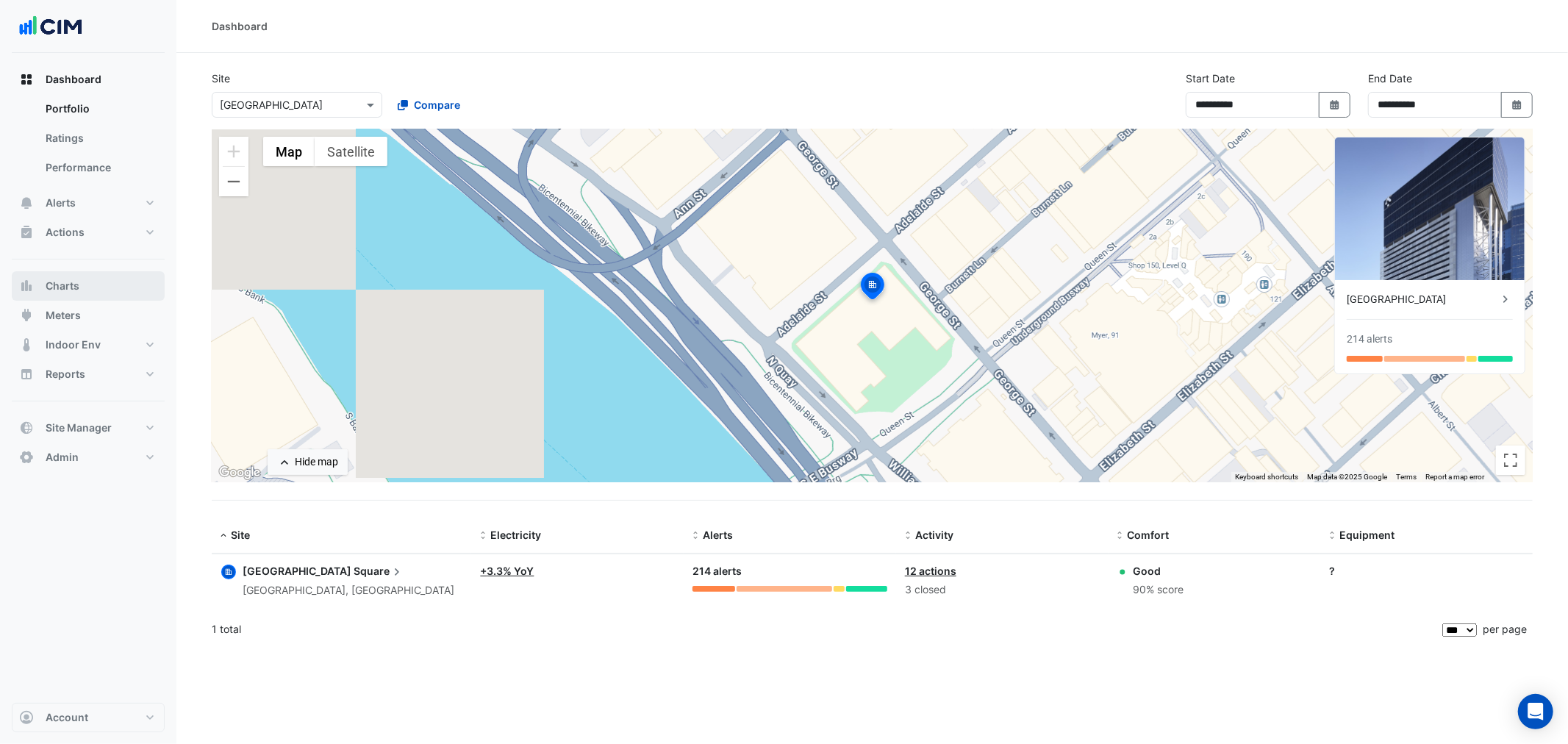
click at [95, 288] on button "Charts" at bounding box center [88, 286] width 153 height 30
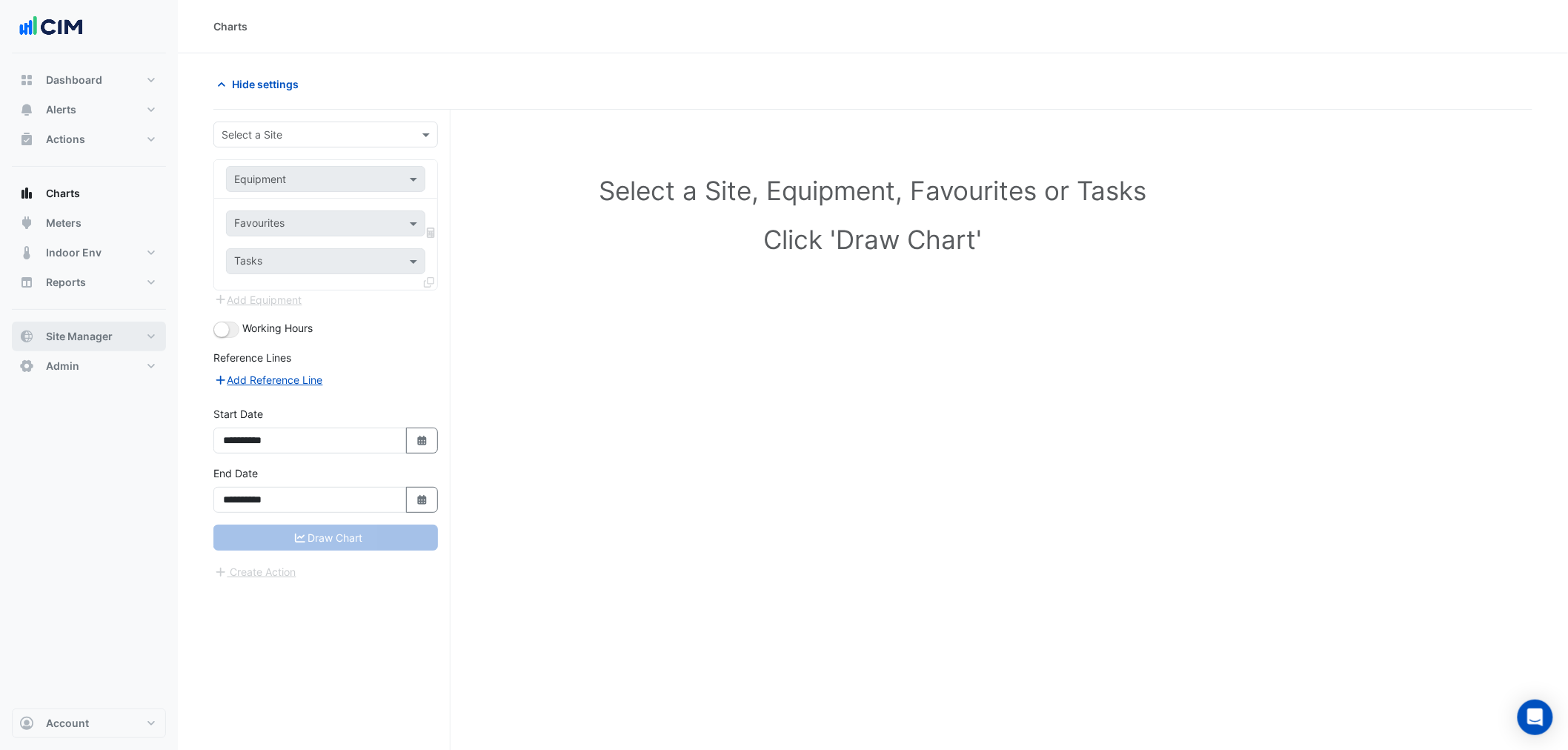
click at [127, 331] on button "Site Manager" at bounding box center [88, 337] width 154 height 30
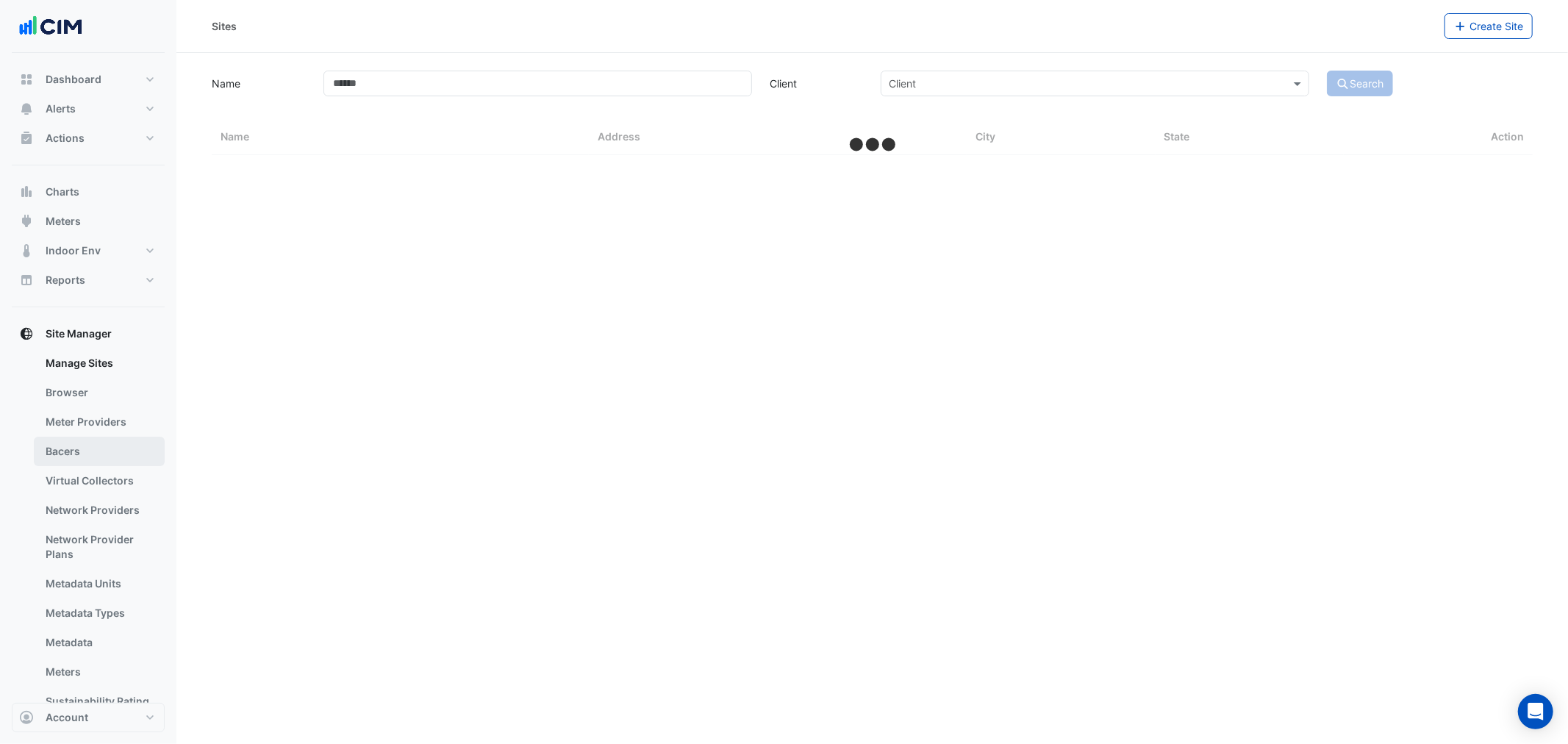
select select "***"
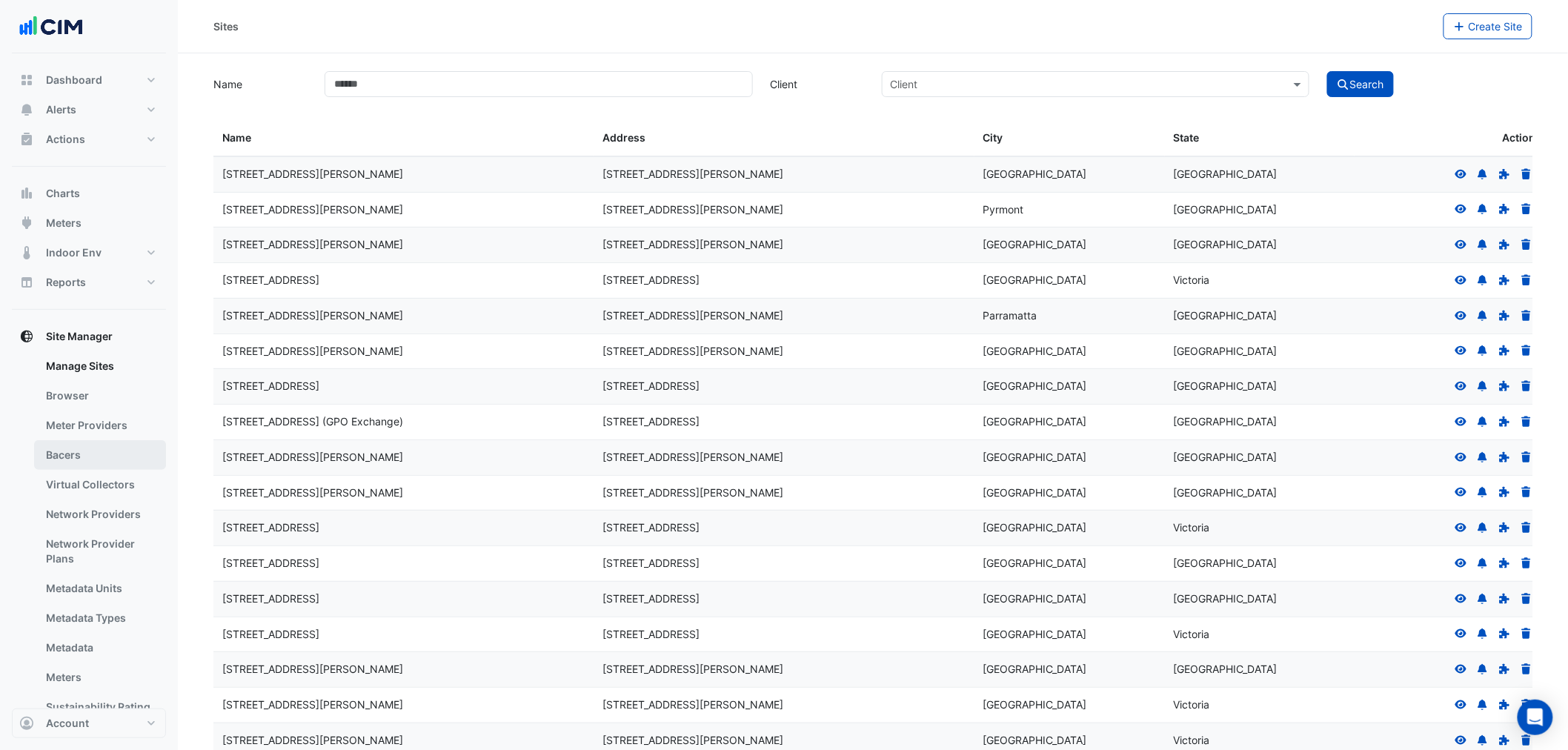
click at [99, 457] on link "Bacers" at bounding box center [99, 455] width 132 height 30
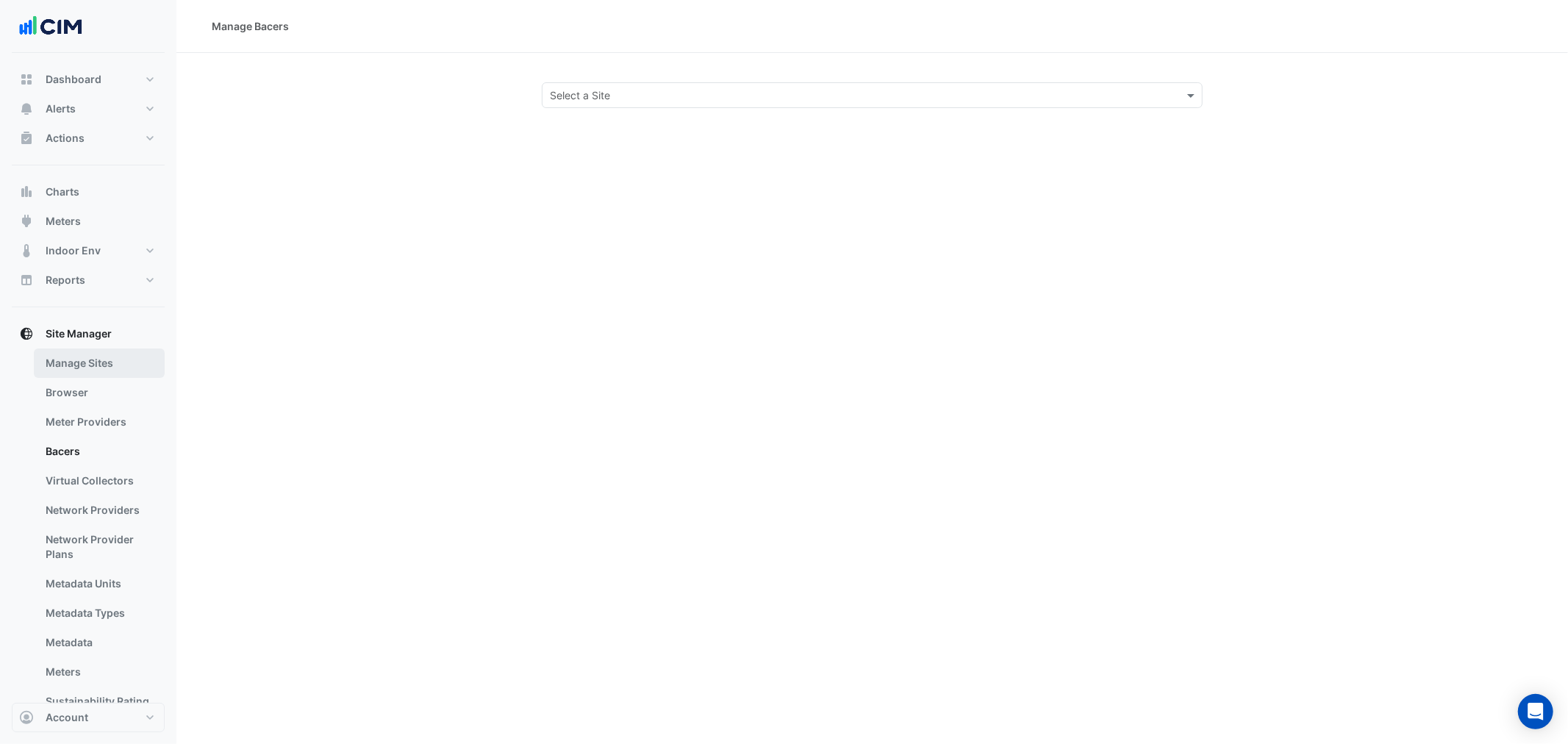
click at [111, 371] on link "Manage Sites" at bounding box center [99, 363] width 131 height 30
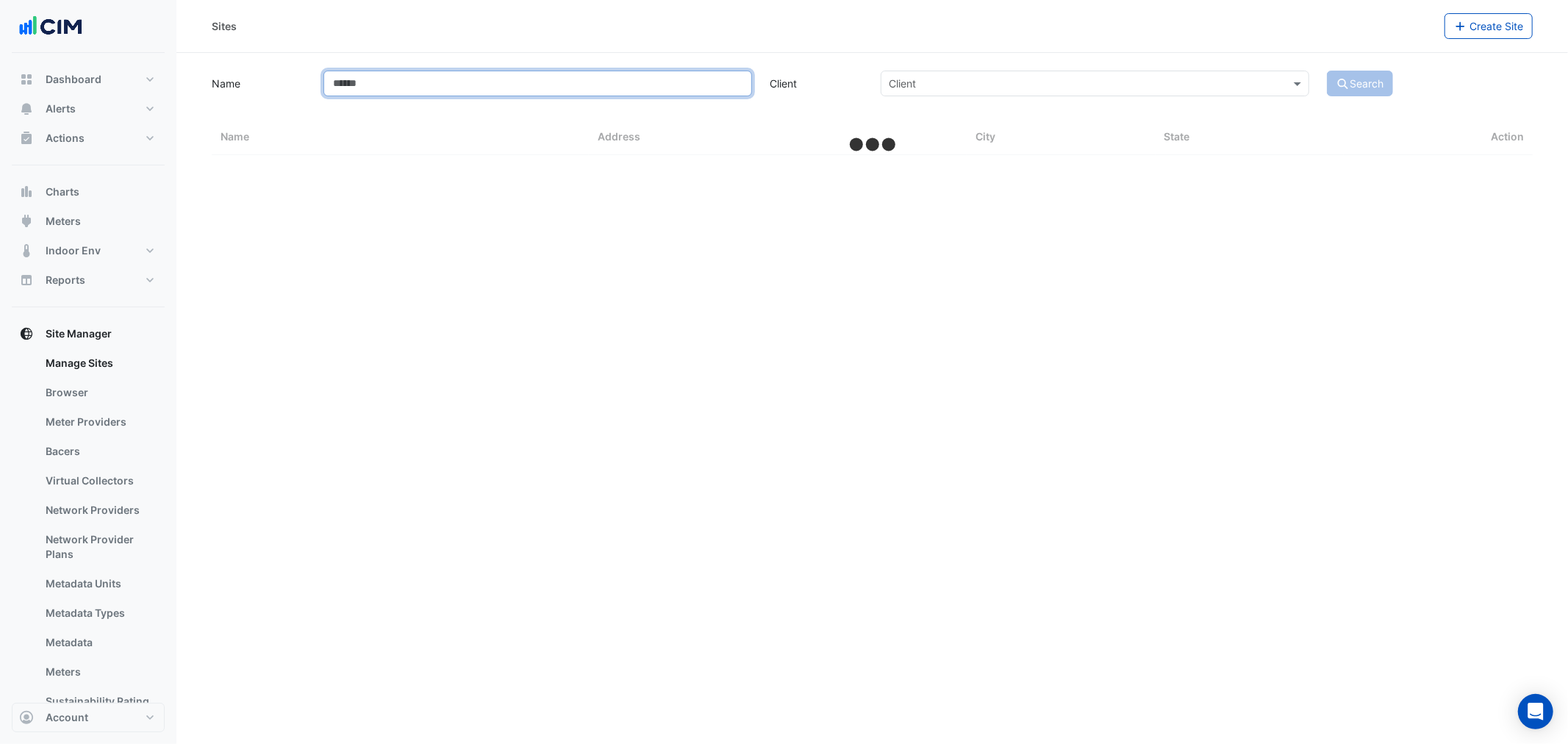
click at [541, 84] on input "Name" at bounding box center [538, 83] width 429 height 26
type input "****"
select select "***"
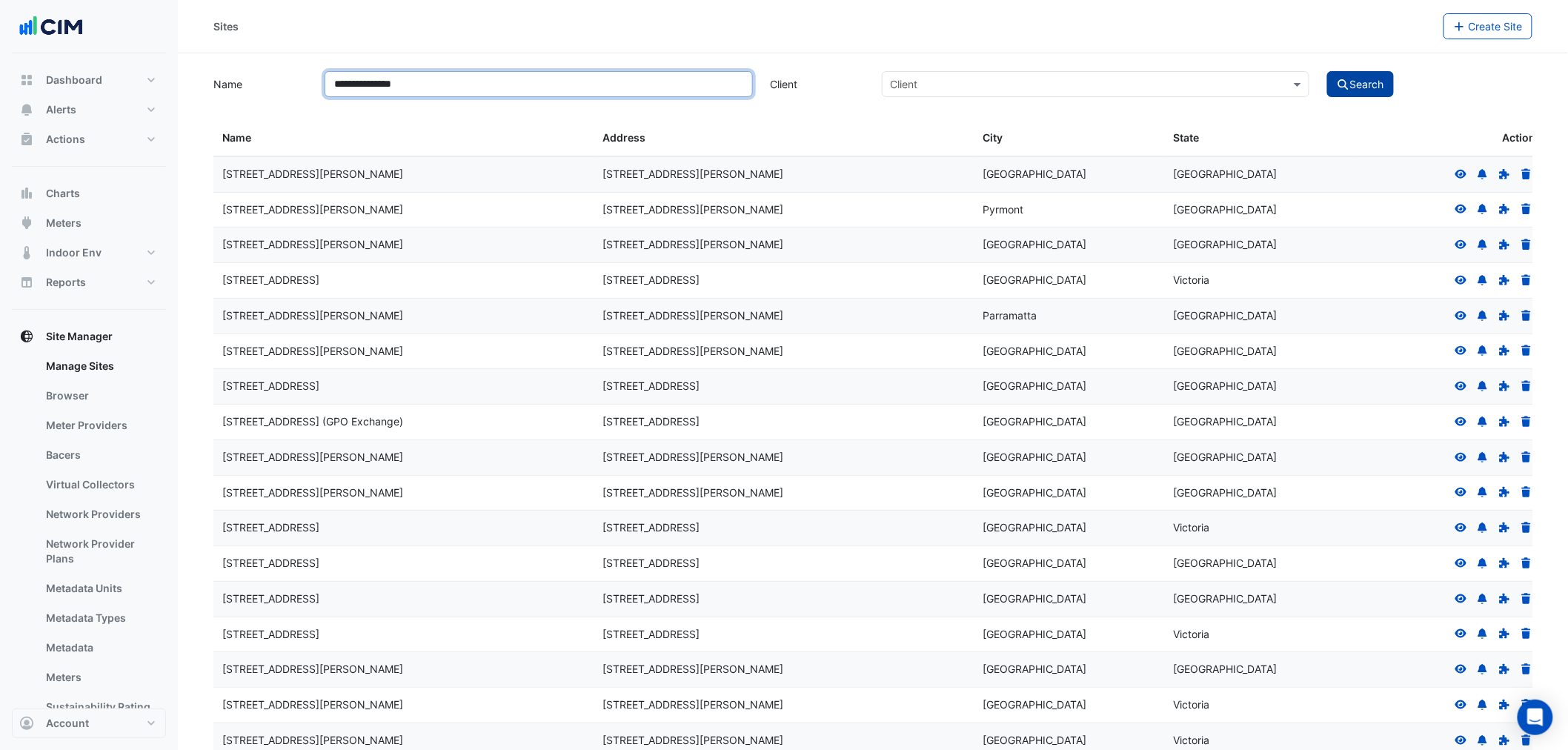
type input "**********"
click at [1264, 75] on button "Search" at bounding box center [1360, 84] width 67 height 26
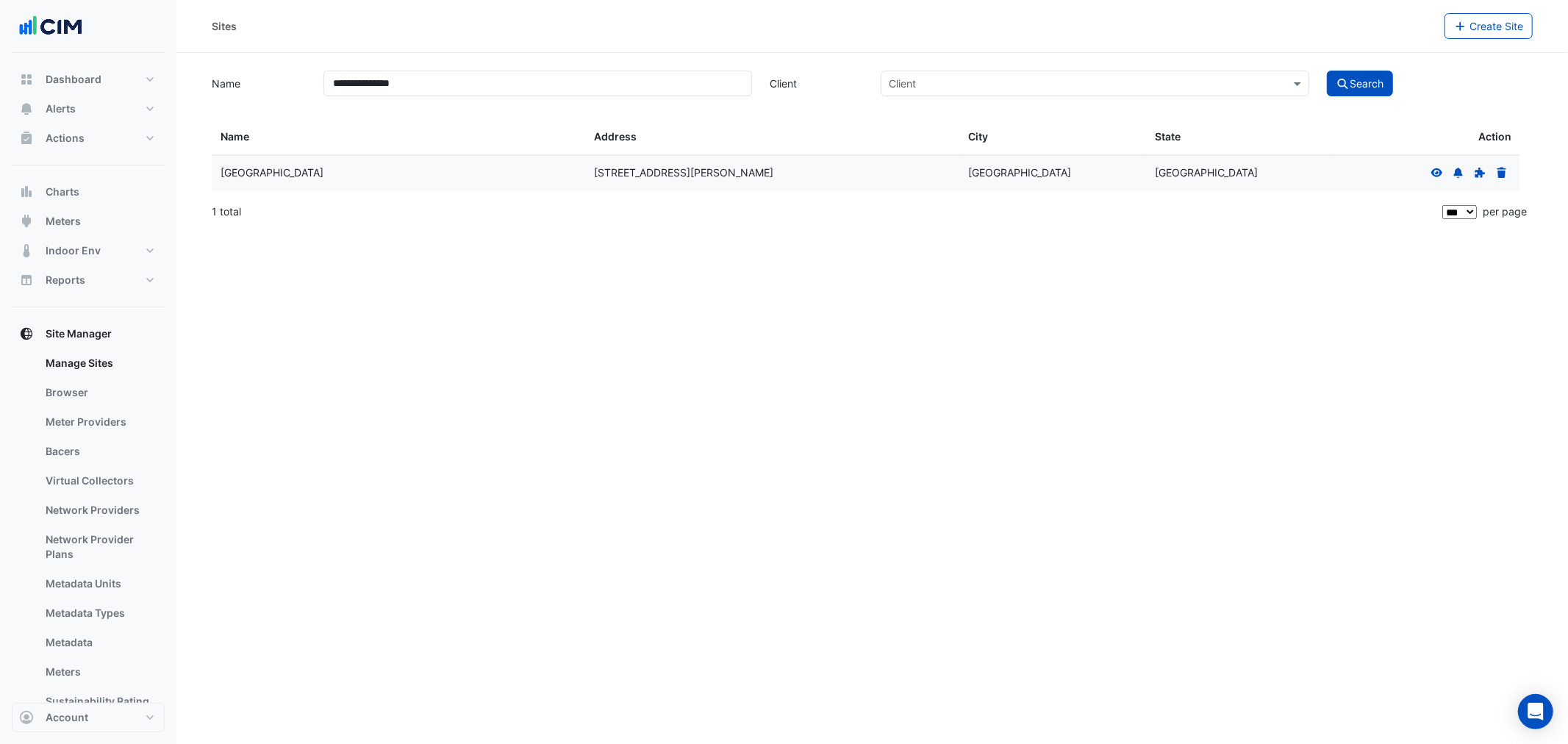
click at [1253, 170] on icon at bounding box center [1437, 171] width 12 height 9
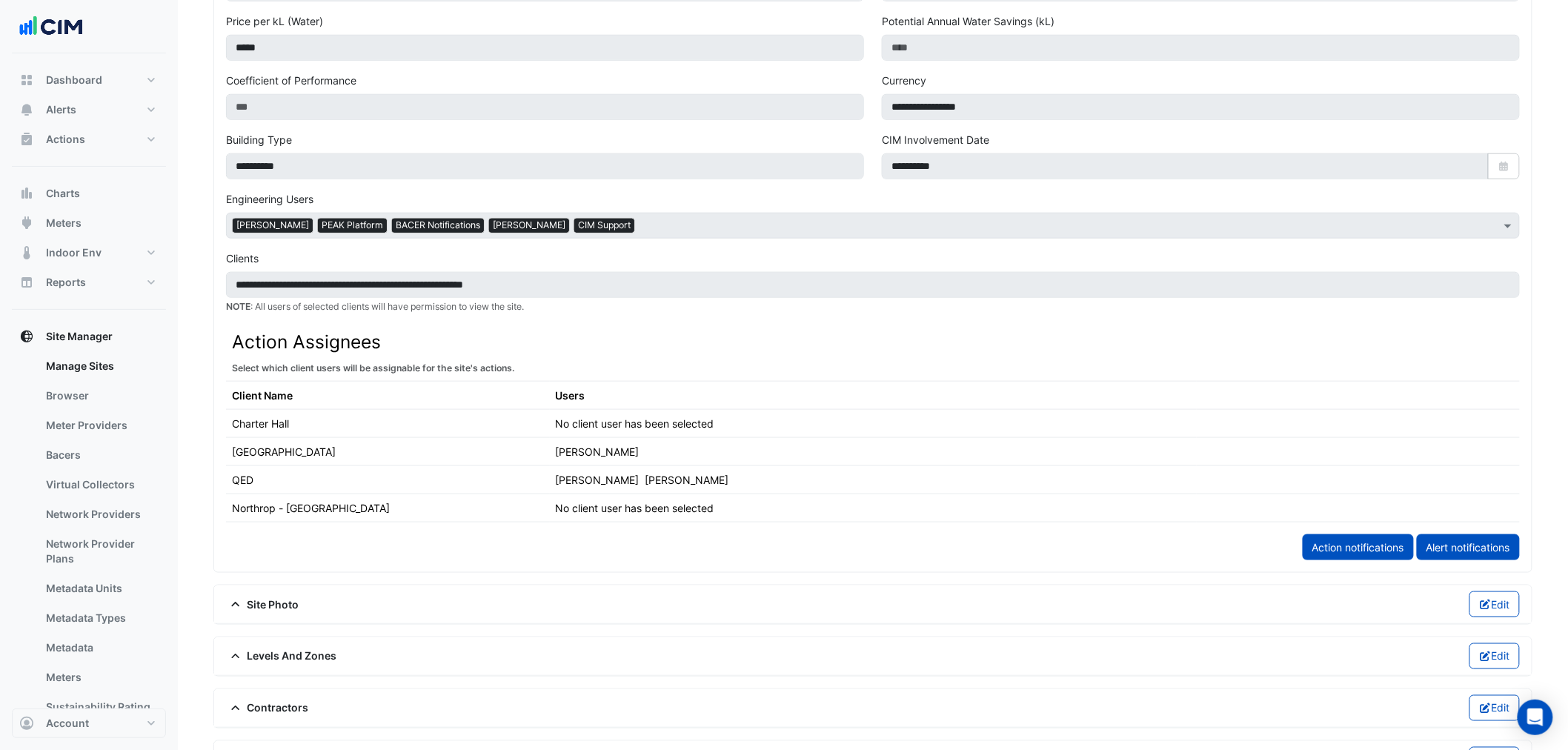
scroll to position [658, 0]
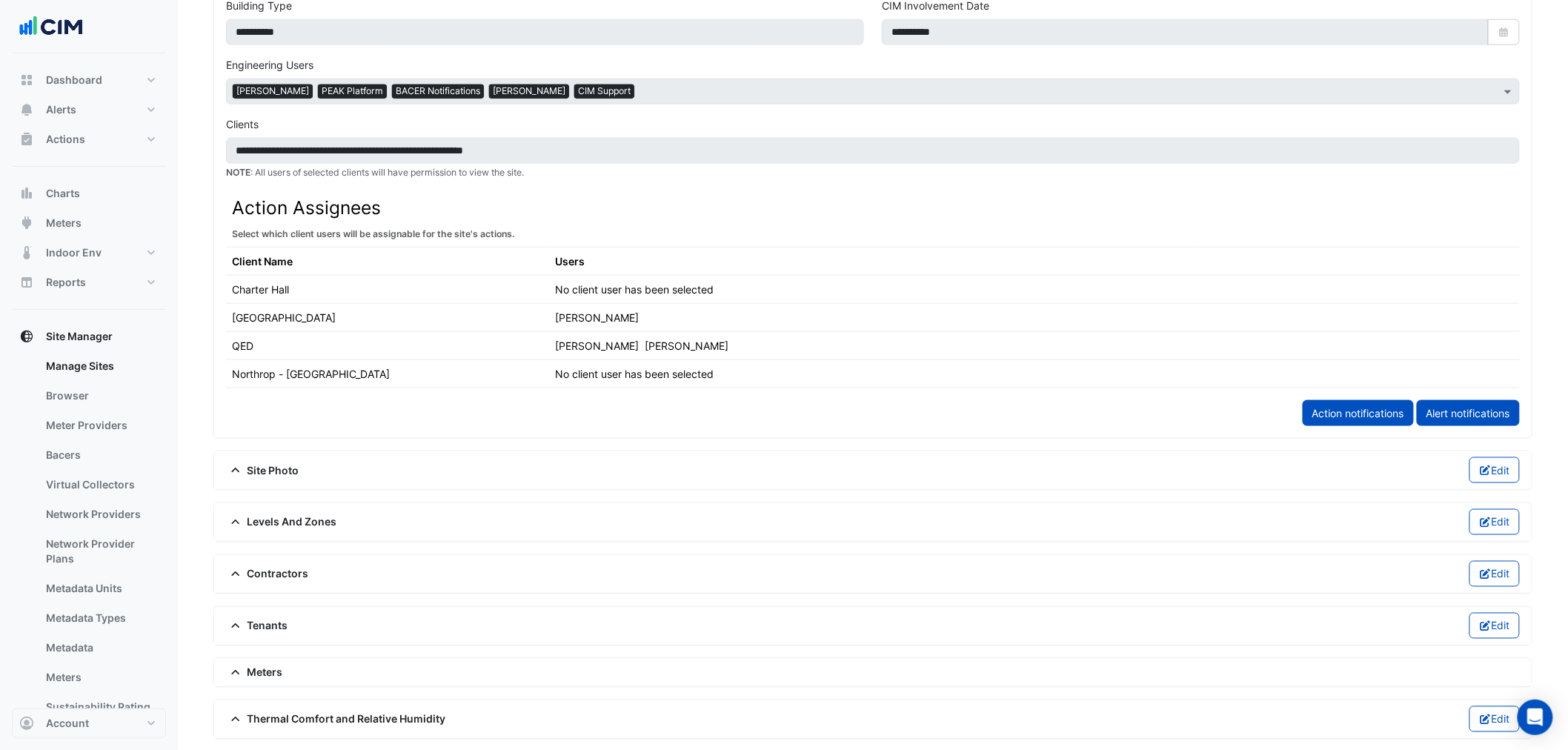
click at [254, 571] on span "Meters" at bounding box center [254, 673] width 57 height 16
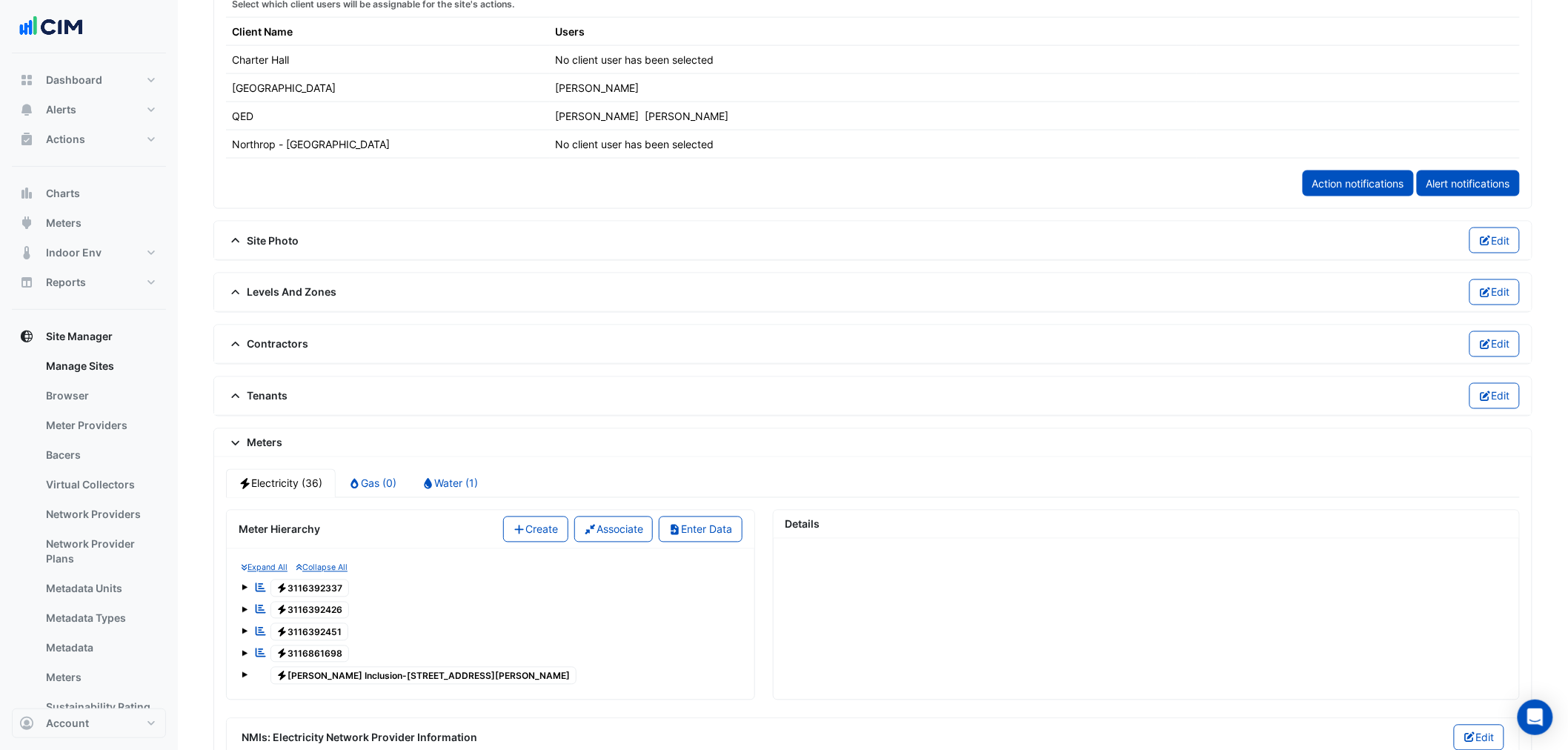
scroll to position [987, 0]
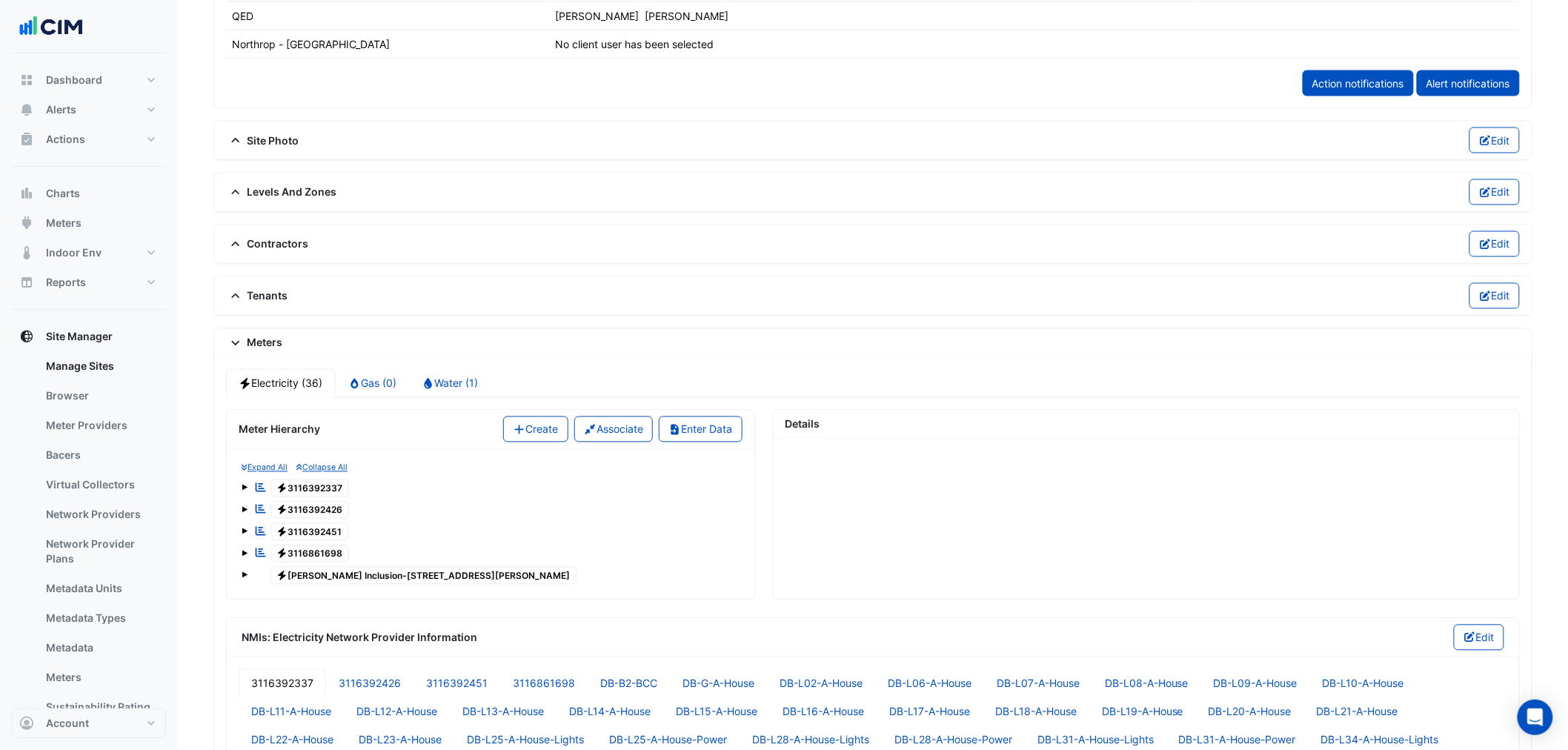
click at [322, 535] on span "Electricity 3116392451" at bounding box center [310, 532] width 79 height 18
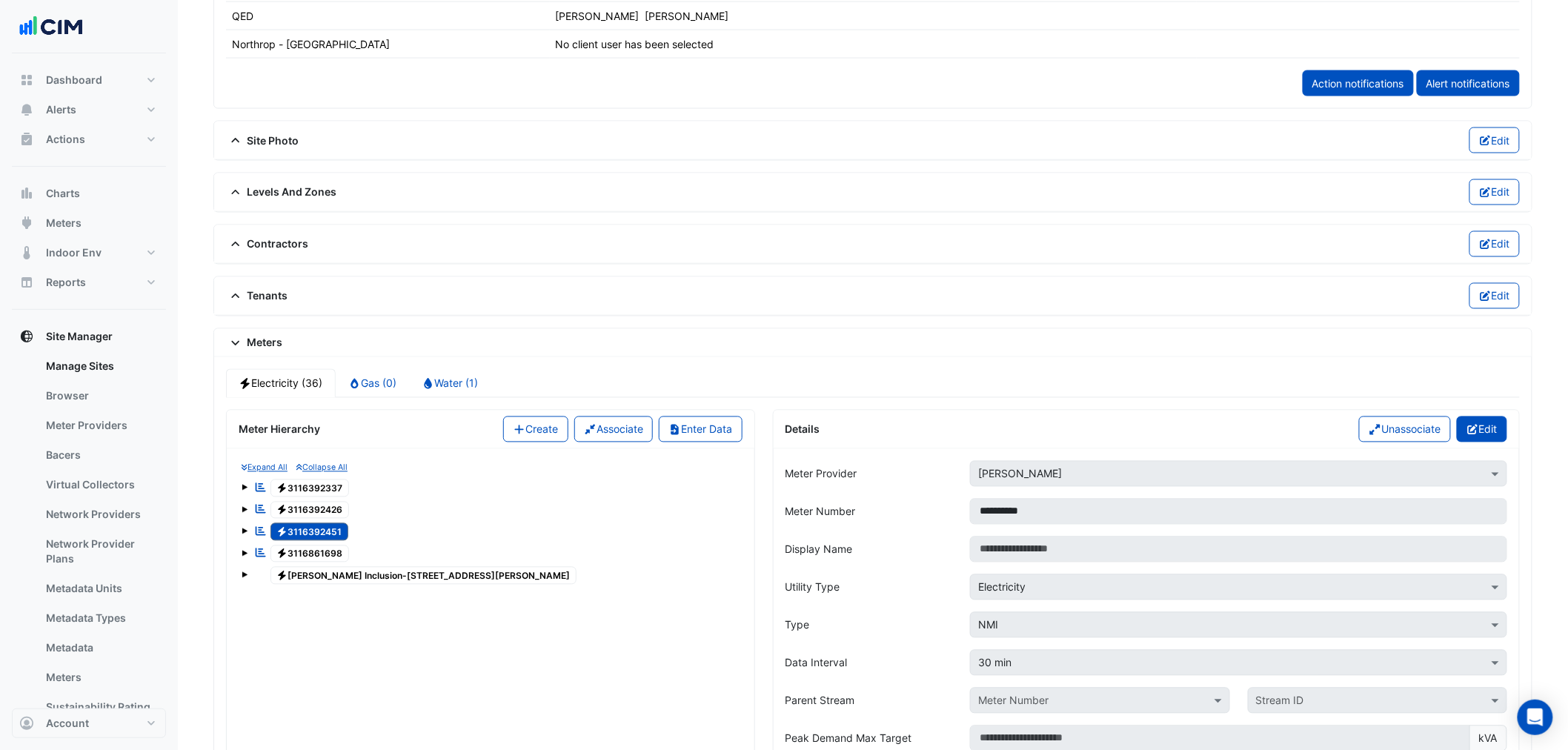
click at [1264, 432] on button "Edit" at bounding box center [1482, 429] width 51 height 26
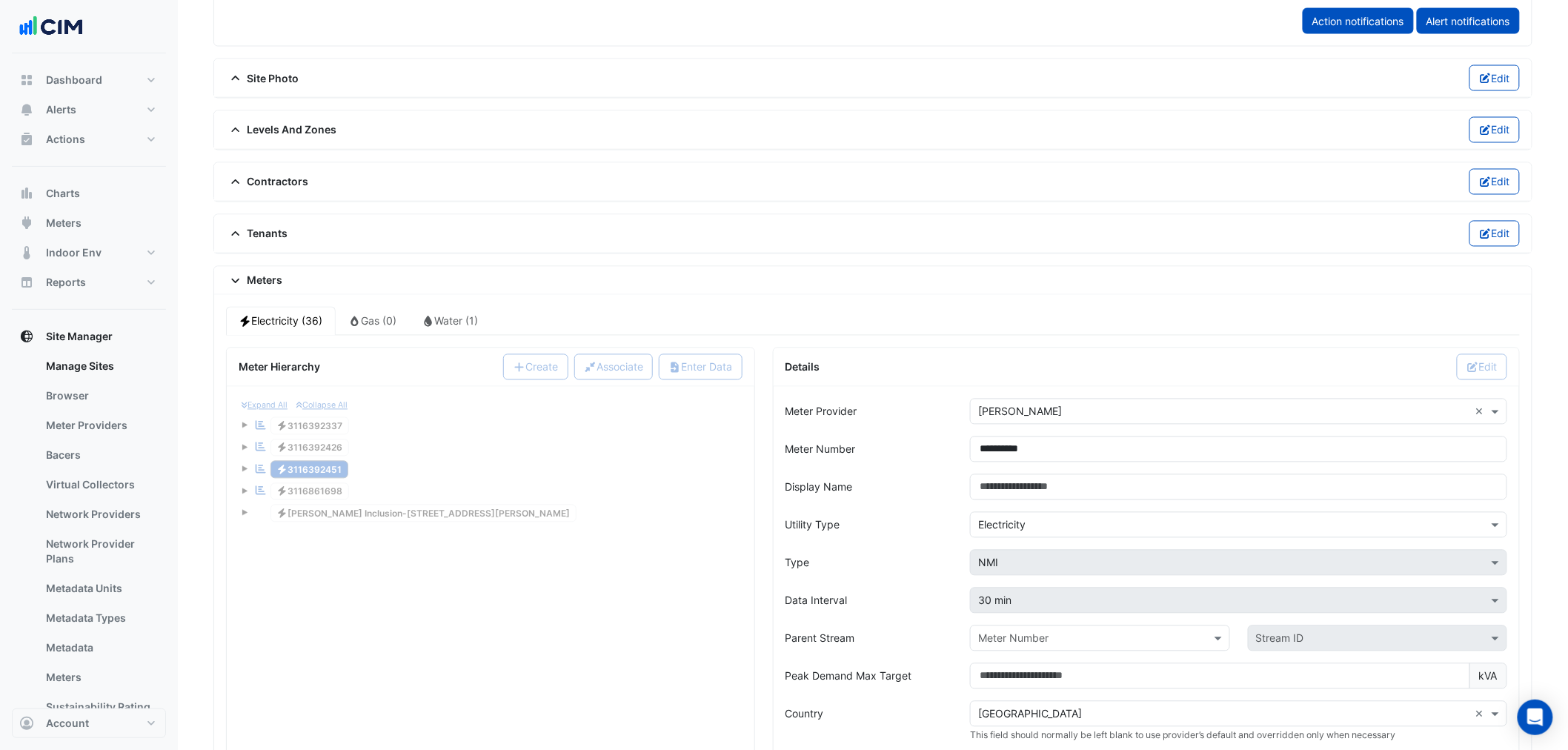
scroll to position [1152, 0]
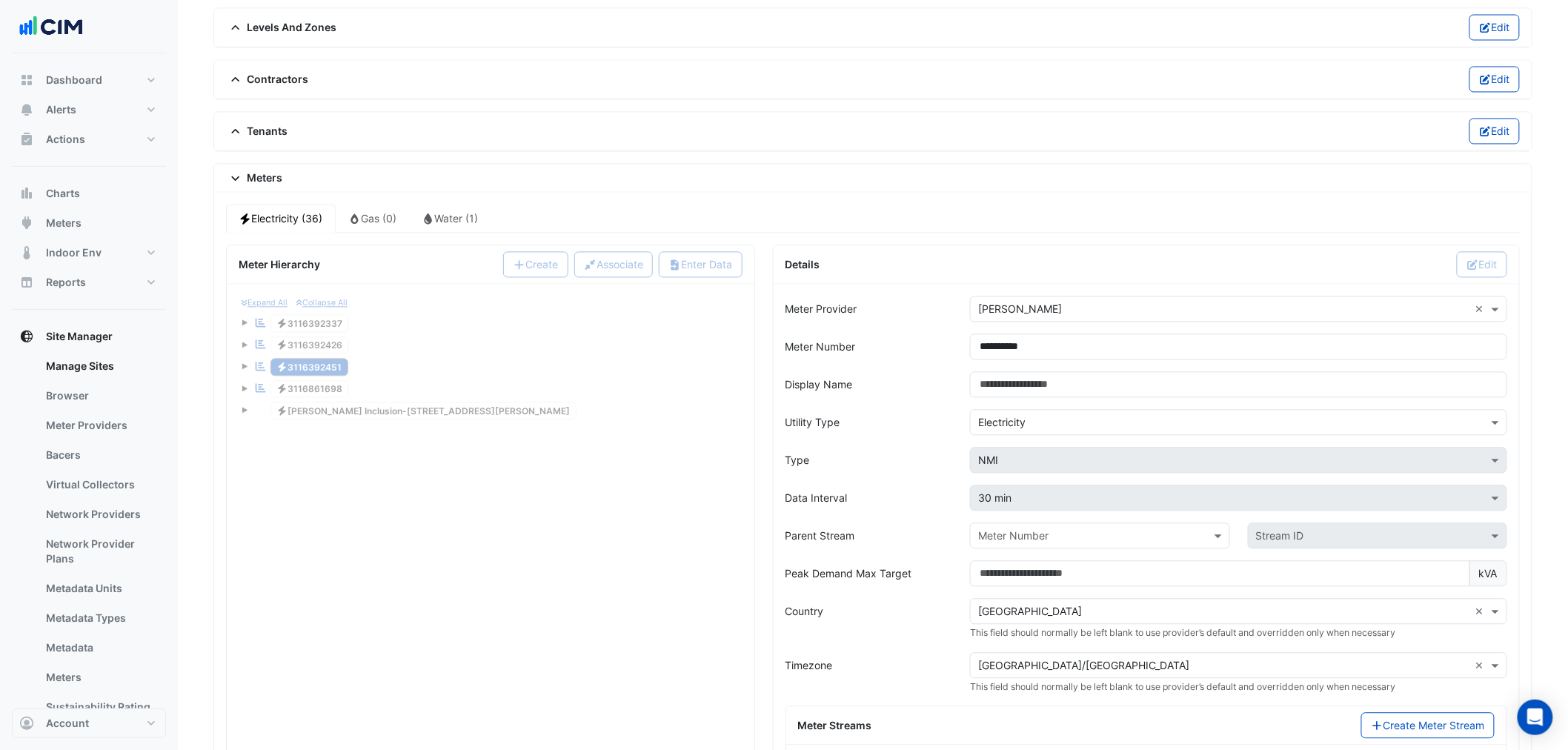
click at [187, 224] on section "**********" at bounding box center [872, 326] width 1390 height 2849
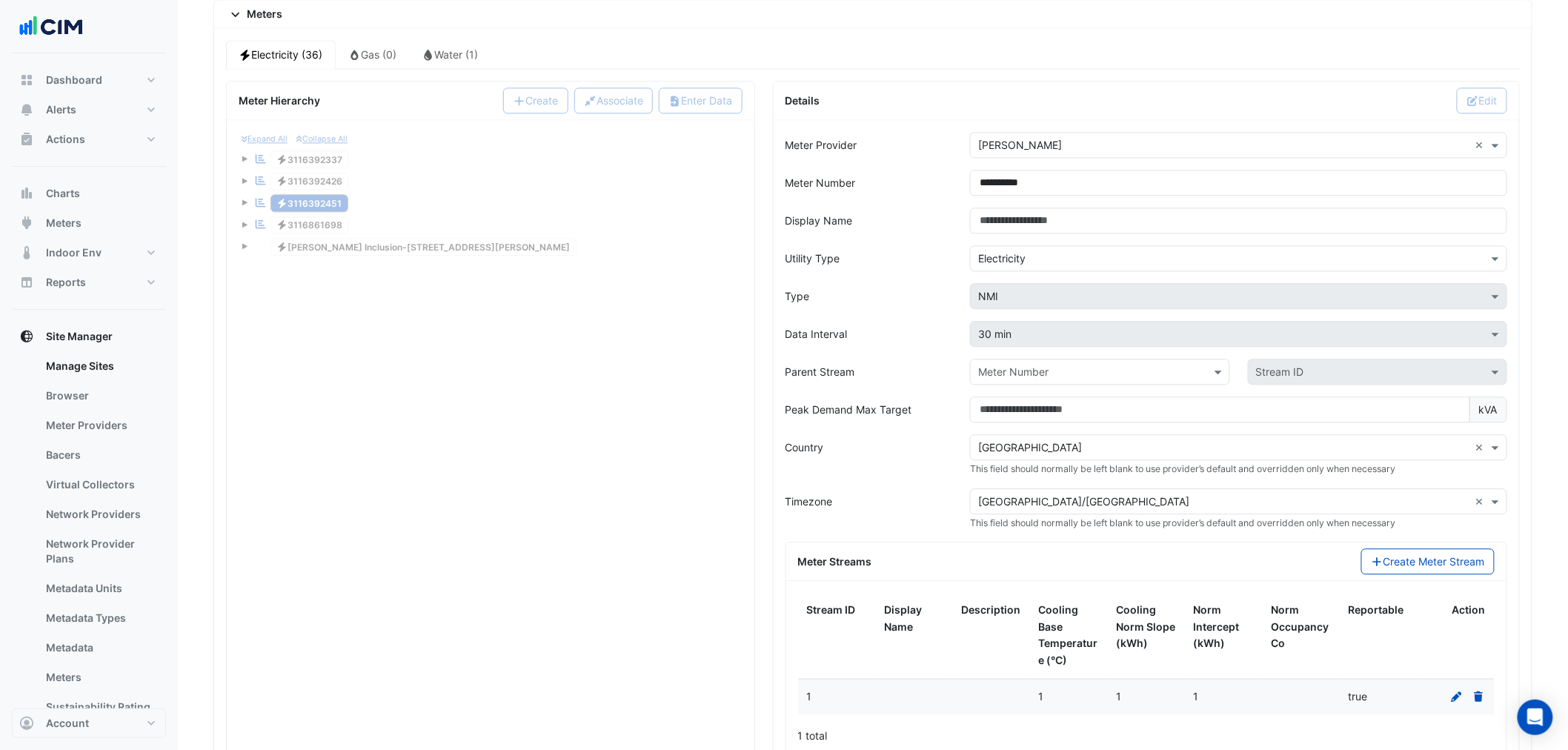
scroll to position [1398, 0]
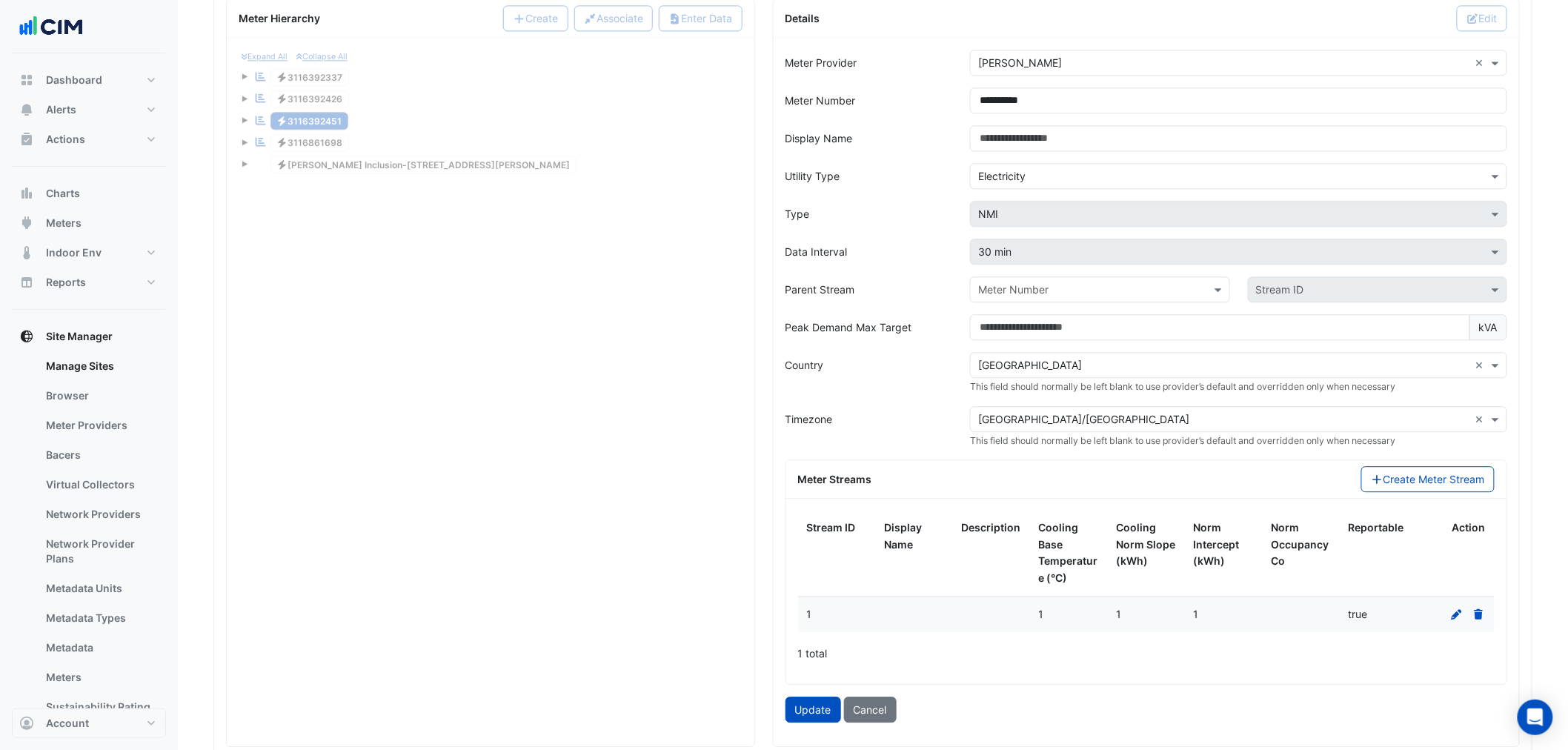
click at [1264, 571] on icon at bounding box center [1456, 614] width 13 height 10
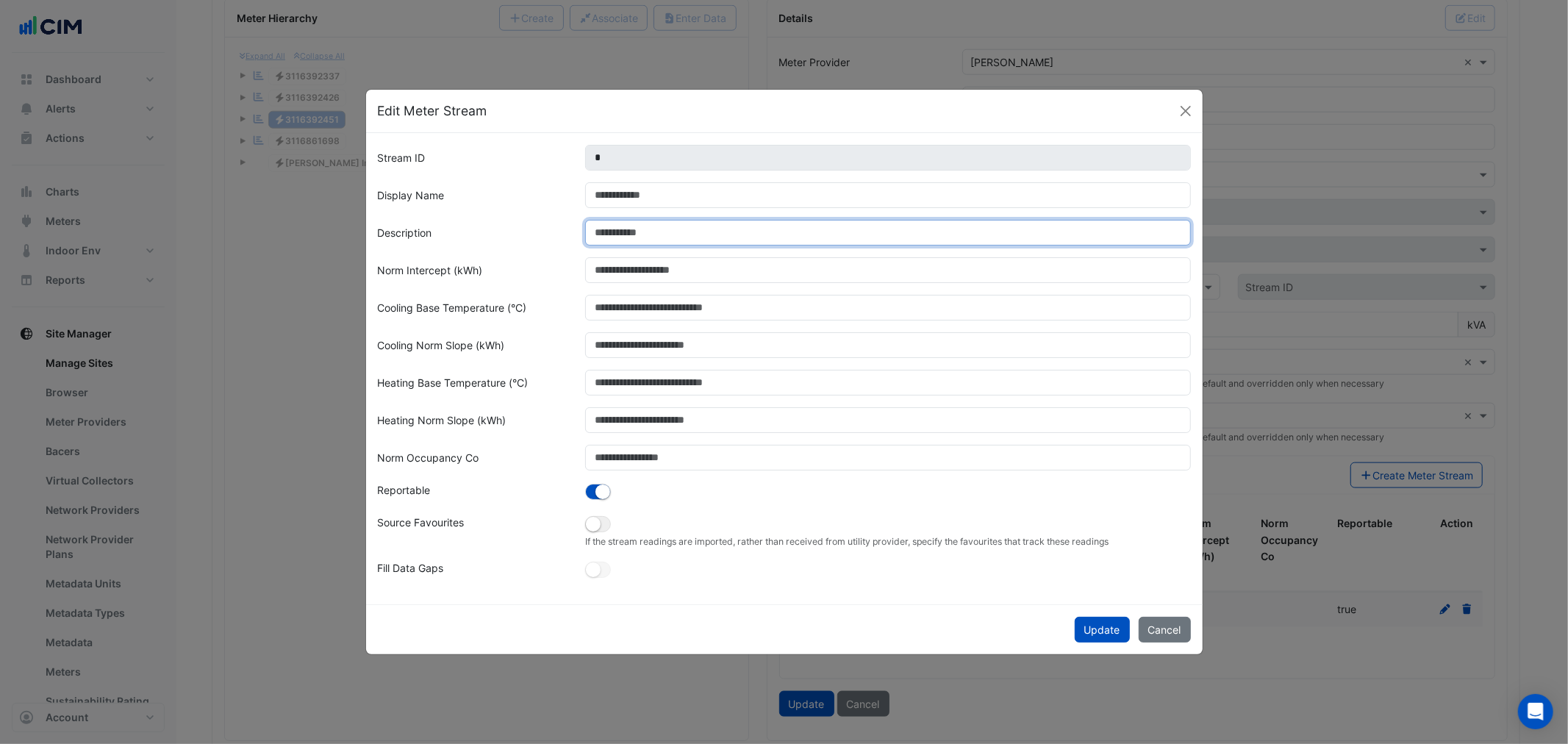
click at [624, 235] on input "Description" at bounding box center [888, 232] width 606 height 26
click at [628, 232] on input "**********" at bounding box center [888, 232] width 606 height 26
drag, startPoint x: 638, startPoint y: 228, endPoint x: 553, endPoint y: 228, distance: 85.0
click at [553, 228] on div "**********" at bounding box center [784, 232] width 830 height 26
click at [728, 239] on input "**********" at bounding box center [888, 232] width 606 height 26
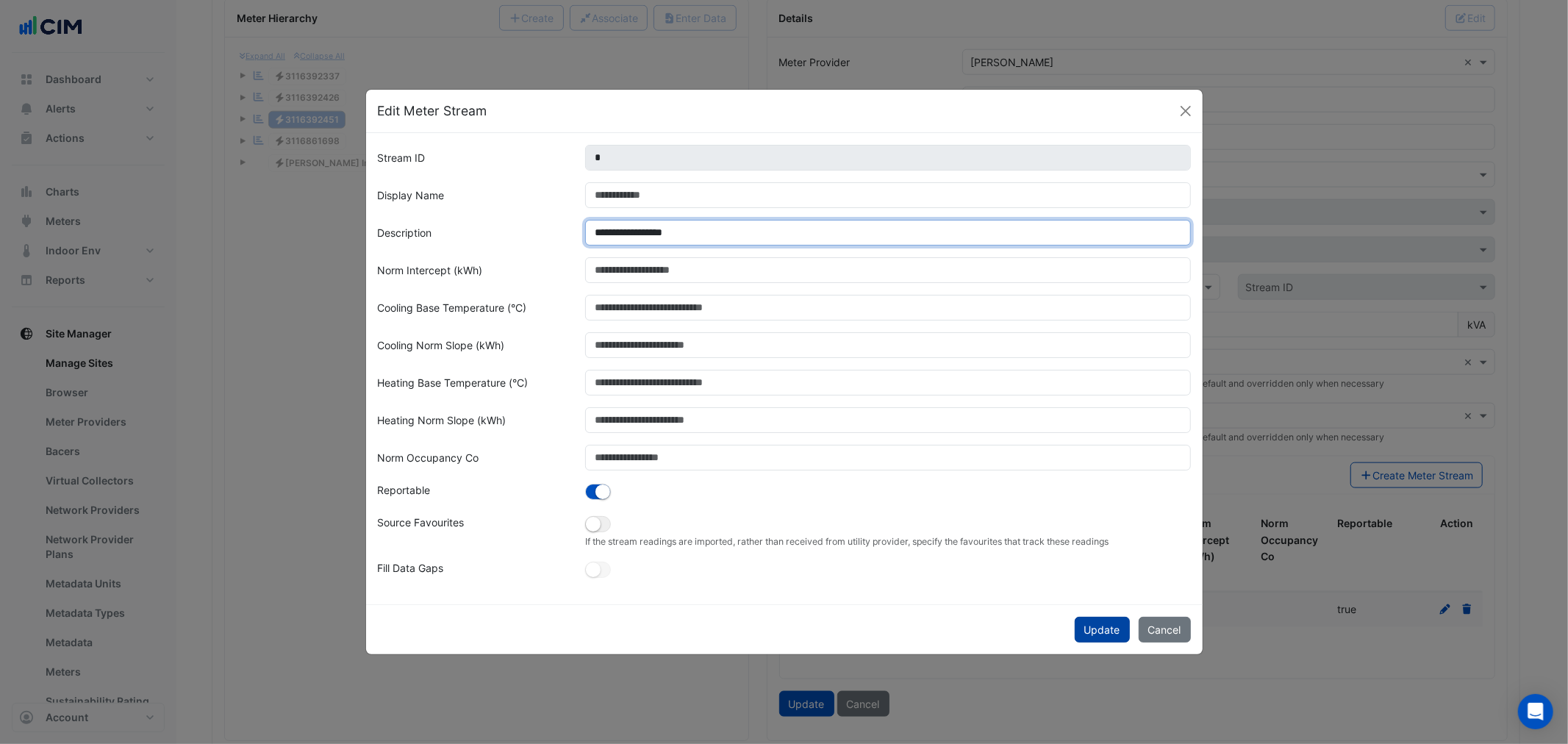
type input "**********"
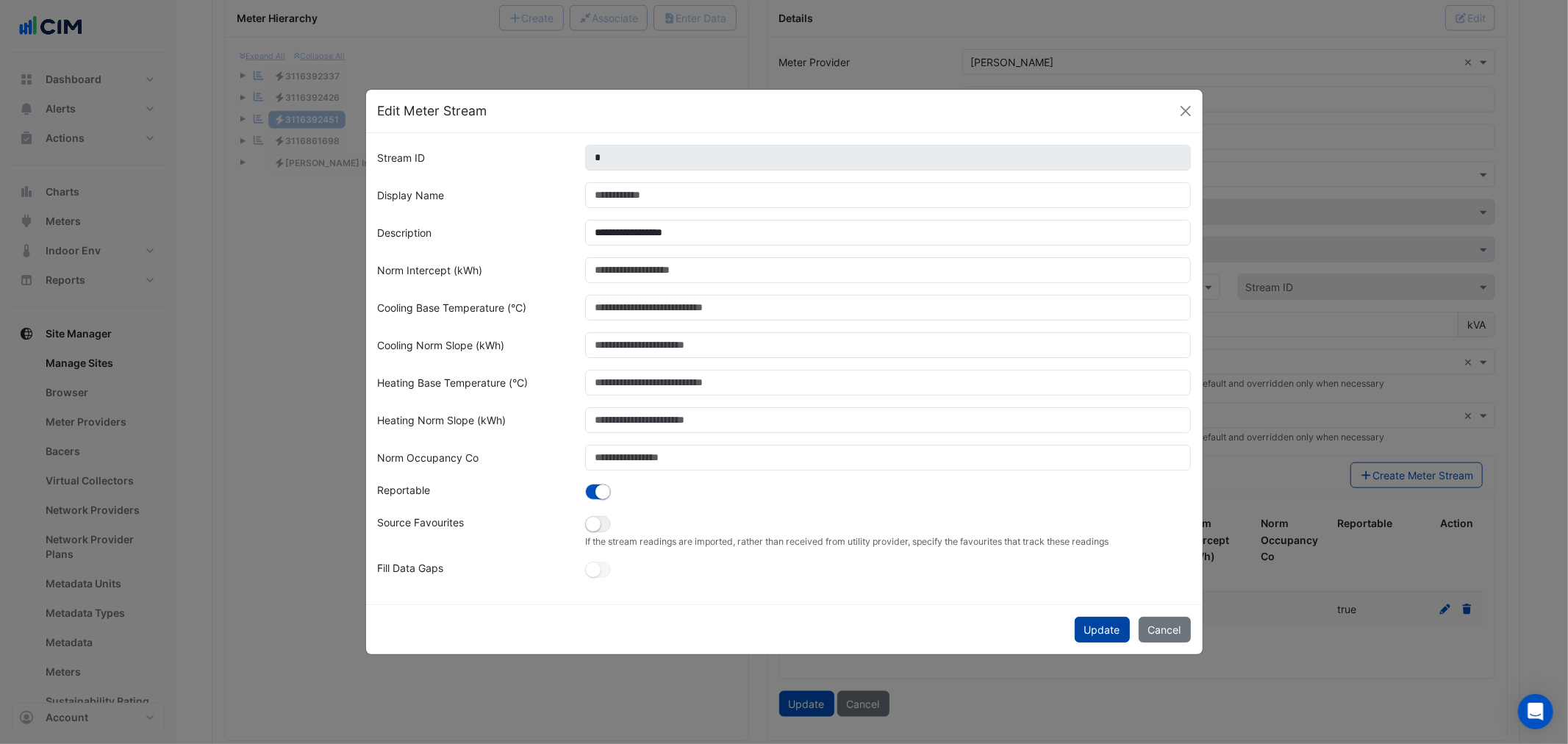
click at [1084, 566] on button "Update" at bounding box center [1102, 629] width 55 height 26
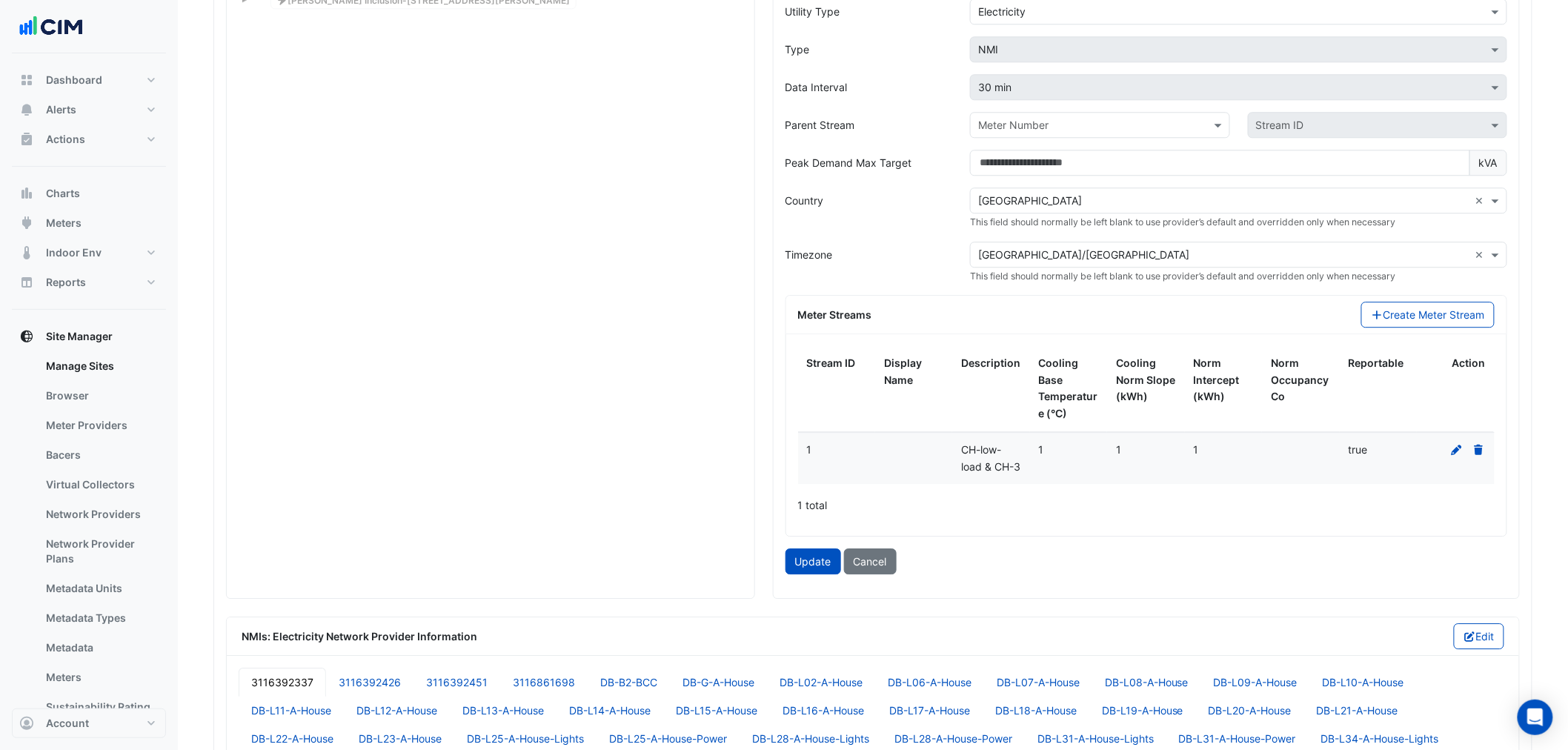
scroll to position [1564, 0]
click at [818, 571] on button "Update" at bounding box center [813, 560] width 55 height 26
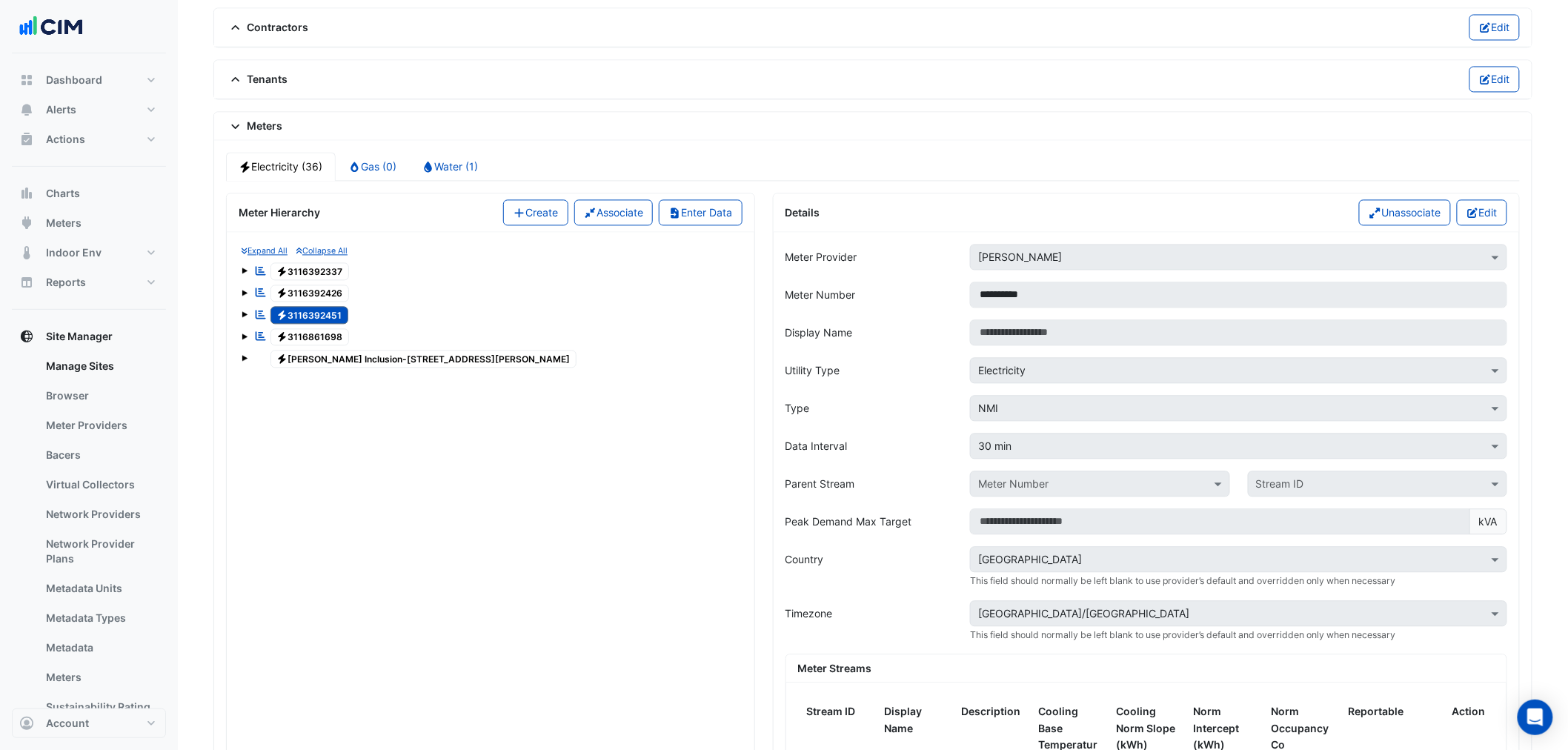
scroll to position [1069, 0]
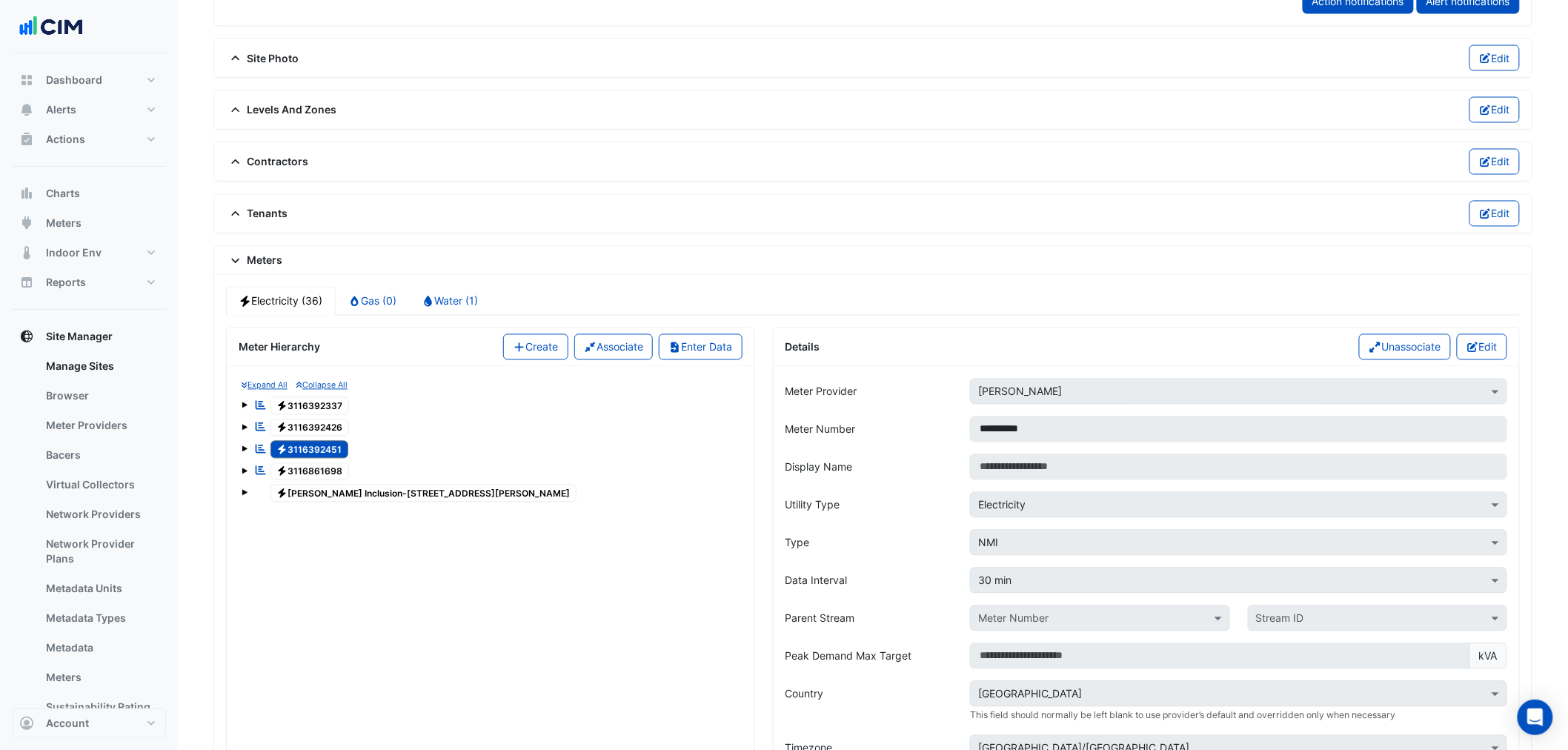
click at [327, 431] on span "Electricity 3116392426" at bounding box center [310, 428] width 80 height 18
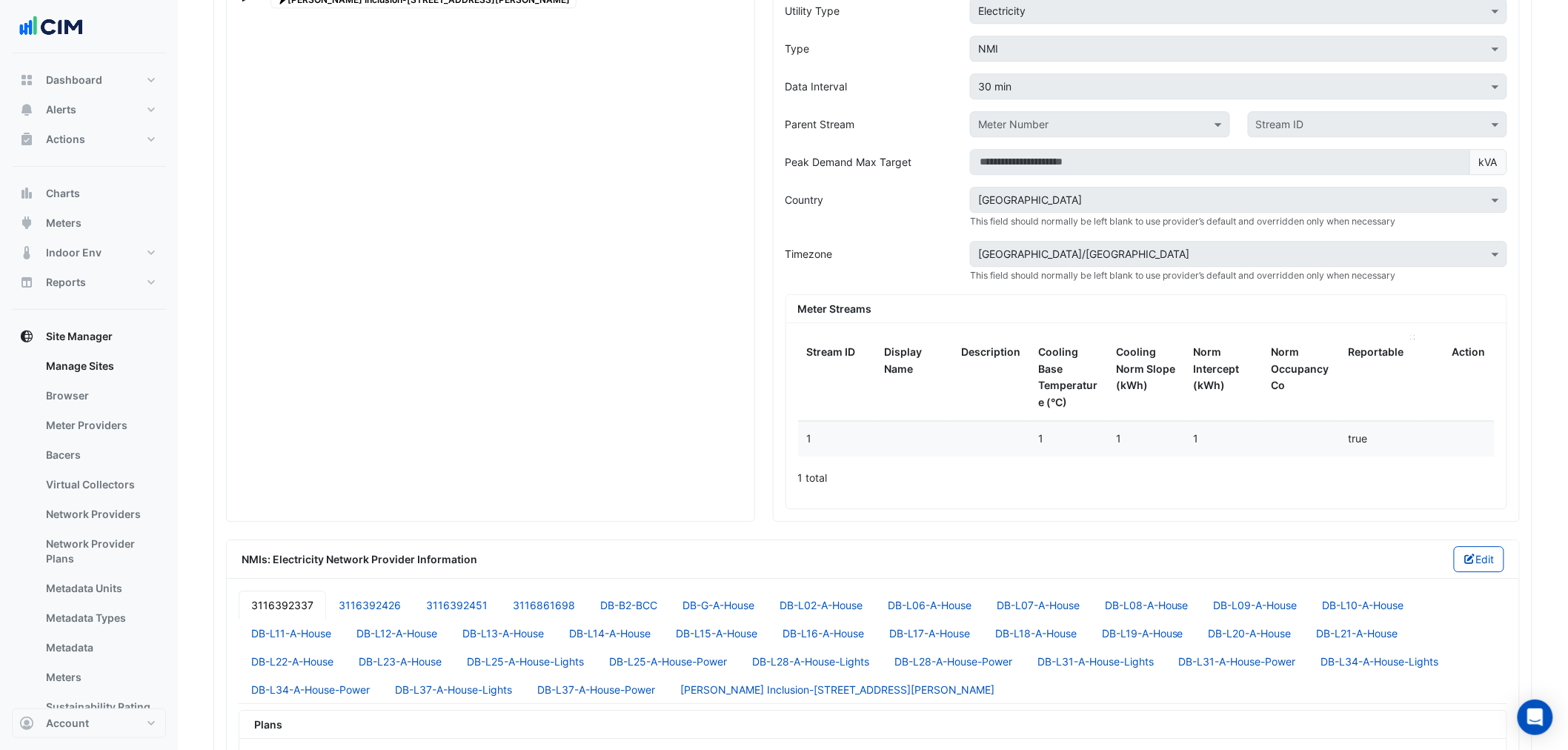
scroll to position [987, 0]
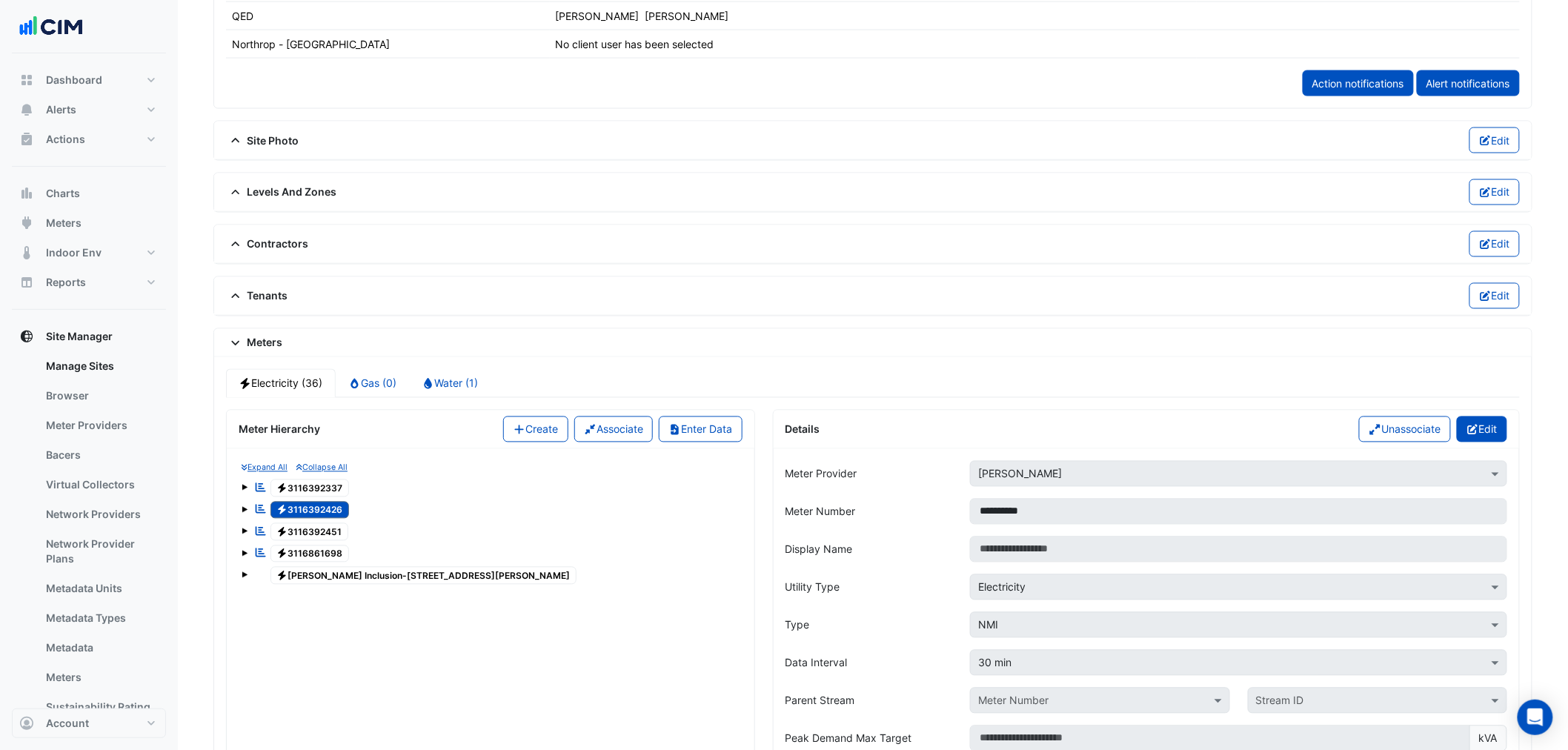
click at [1264, 431] on icon "button" at bounding box center [1472, 429] width 10 height 10
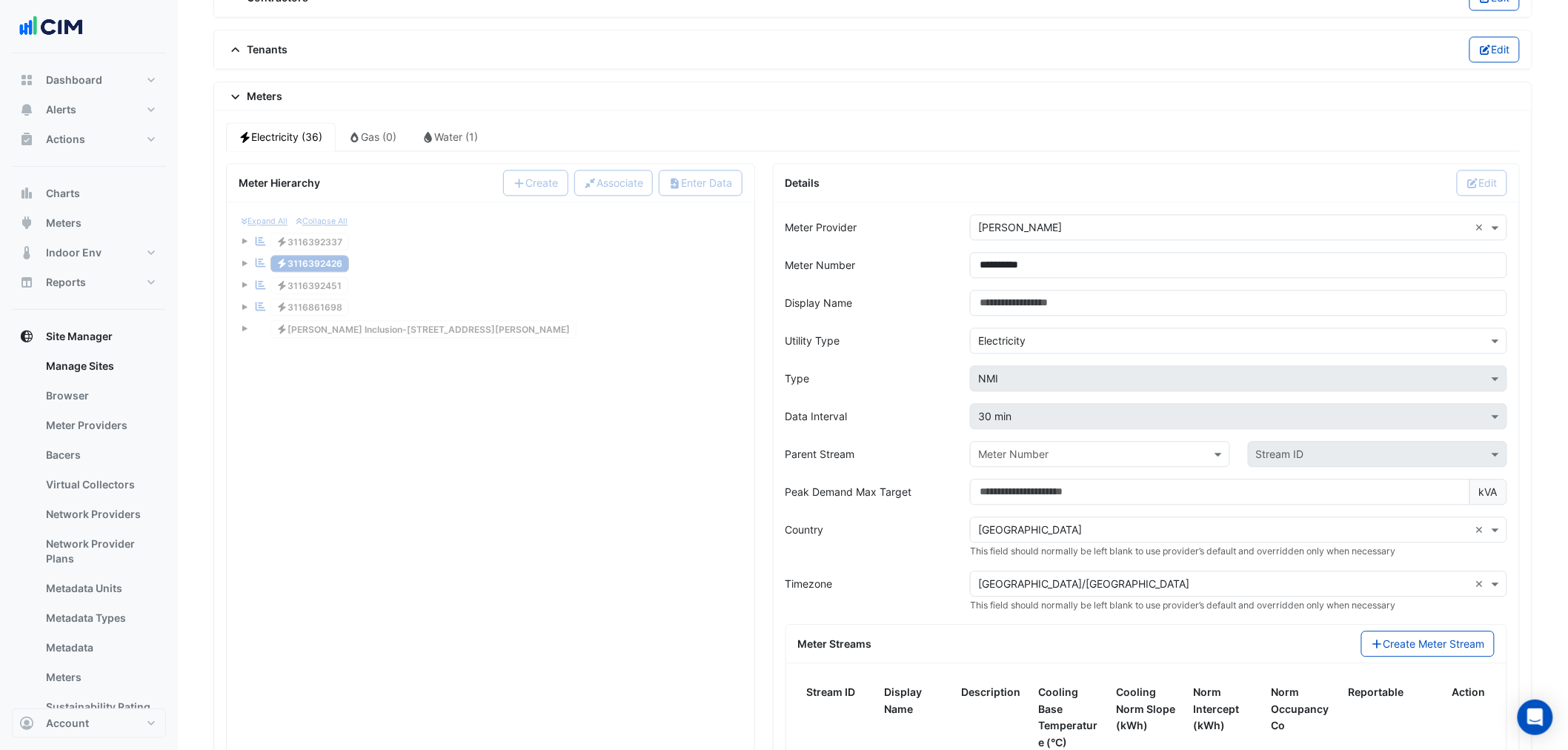
scroll to position [1482, 0]
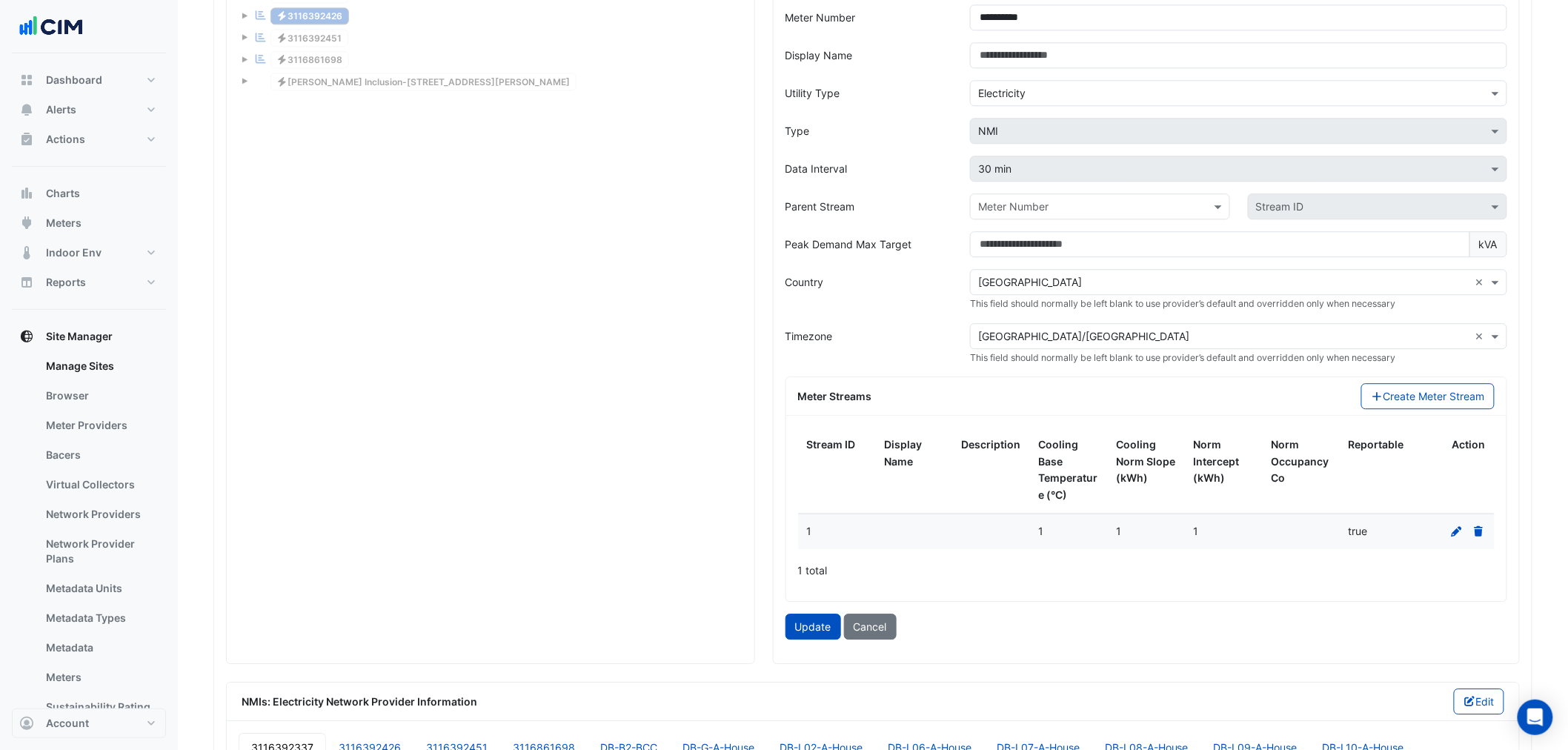
click at [1264, 528] on icon at bounding box center [1456, 531] width 13 height 10
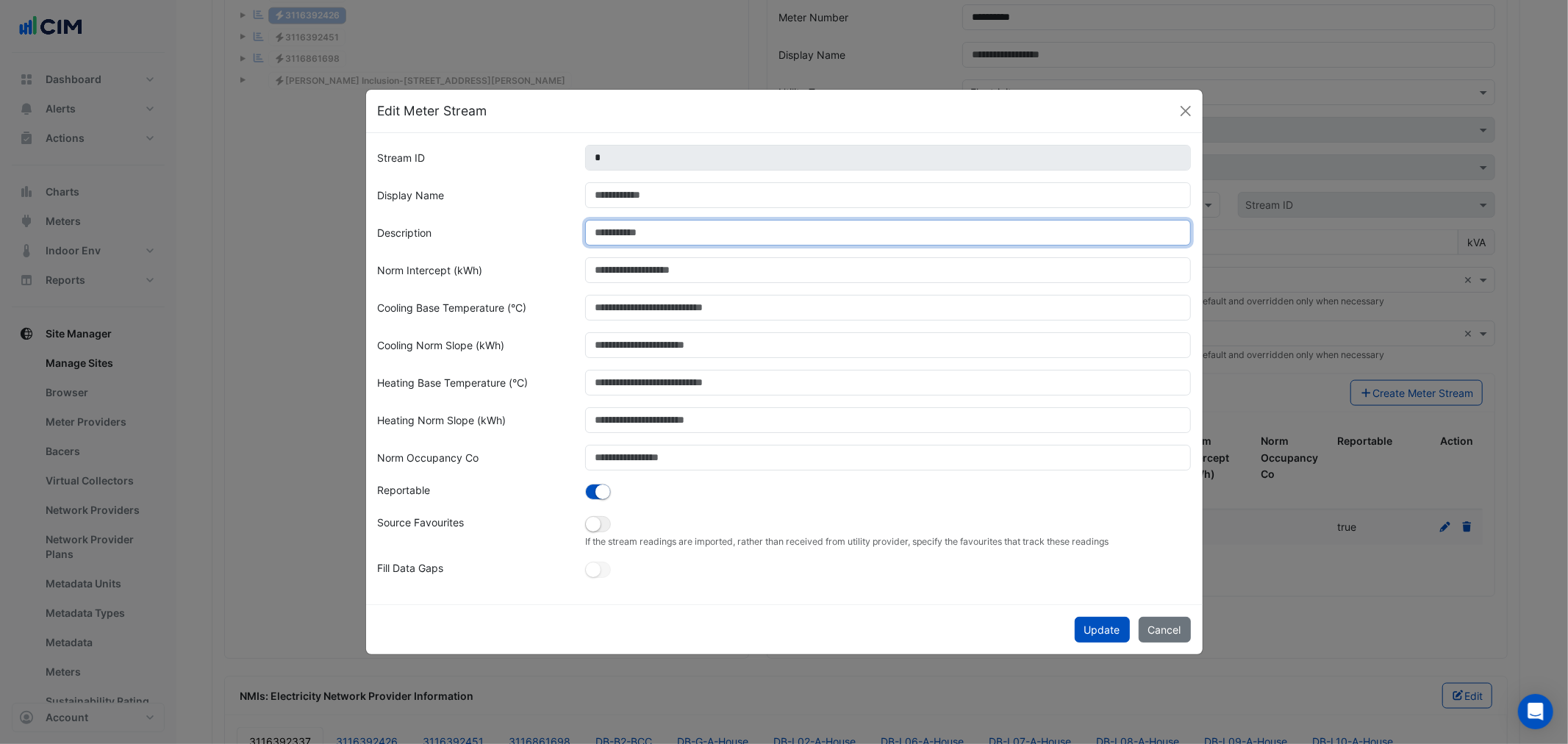
click at [736, 228] on input "Description" at bounding box center [888, 232] width 606 height 26
type input "**********"
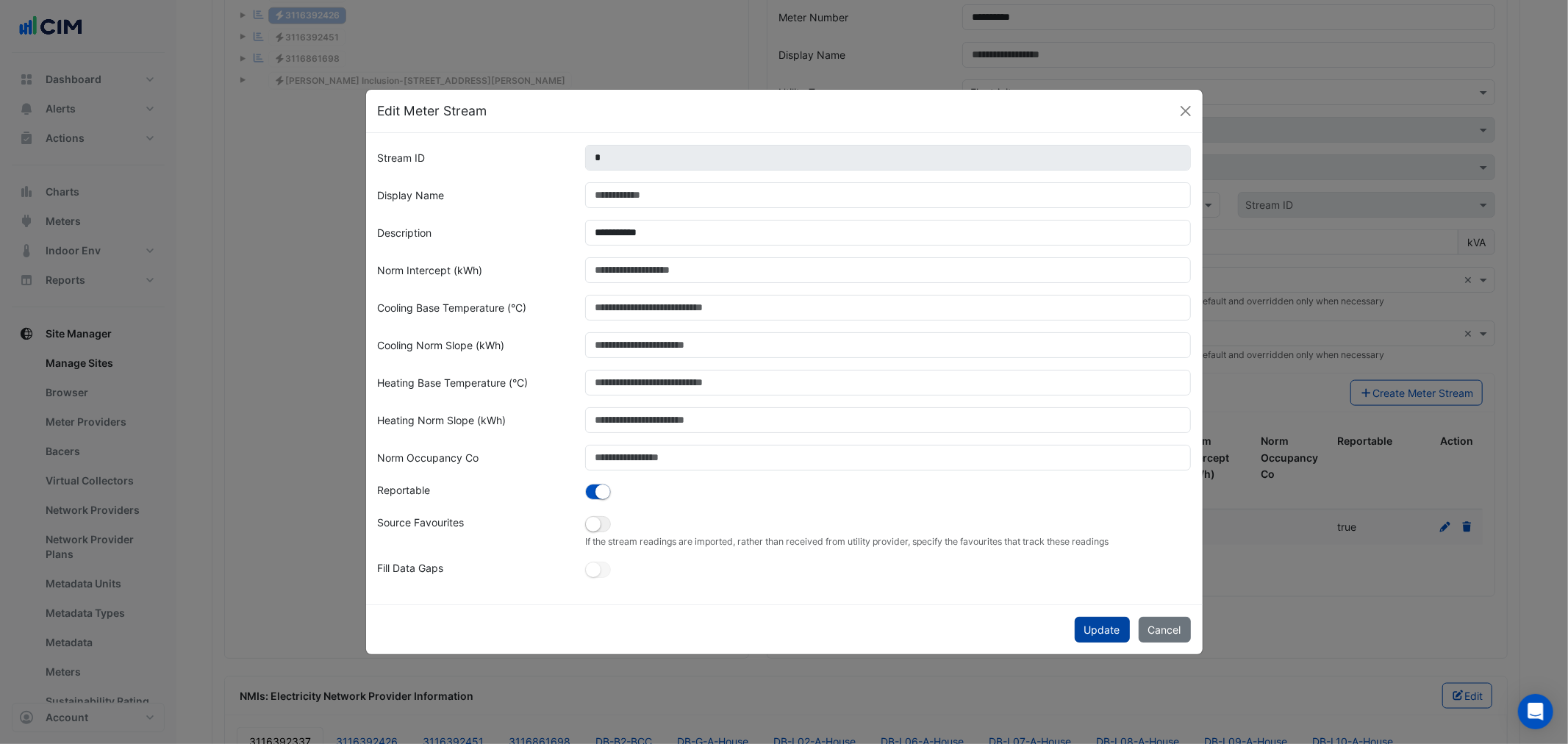
click at [1100, 566] on button "Update" at bounding box center [1102, 629] width 55 height 26
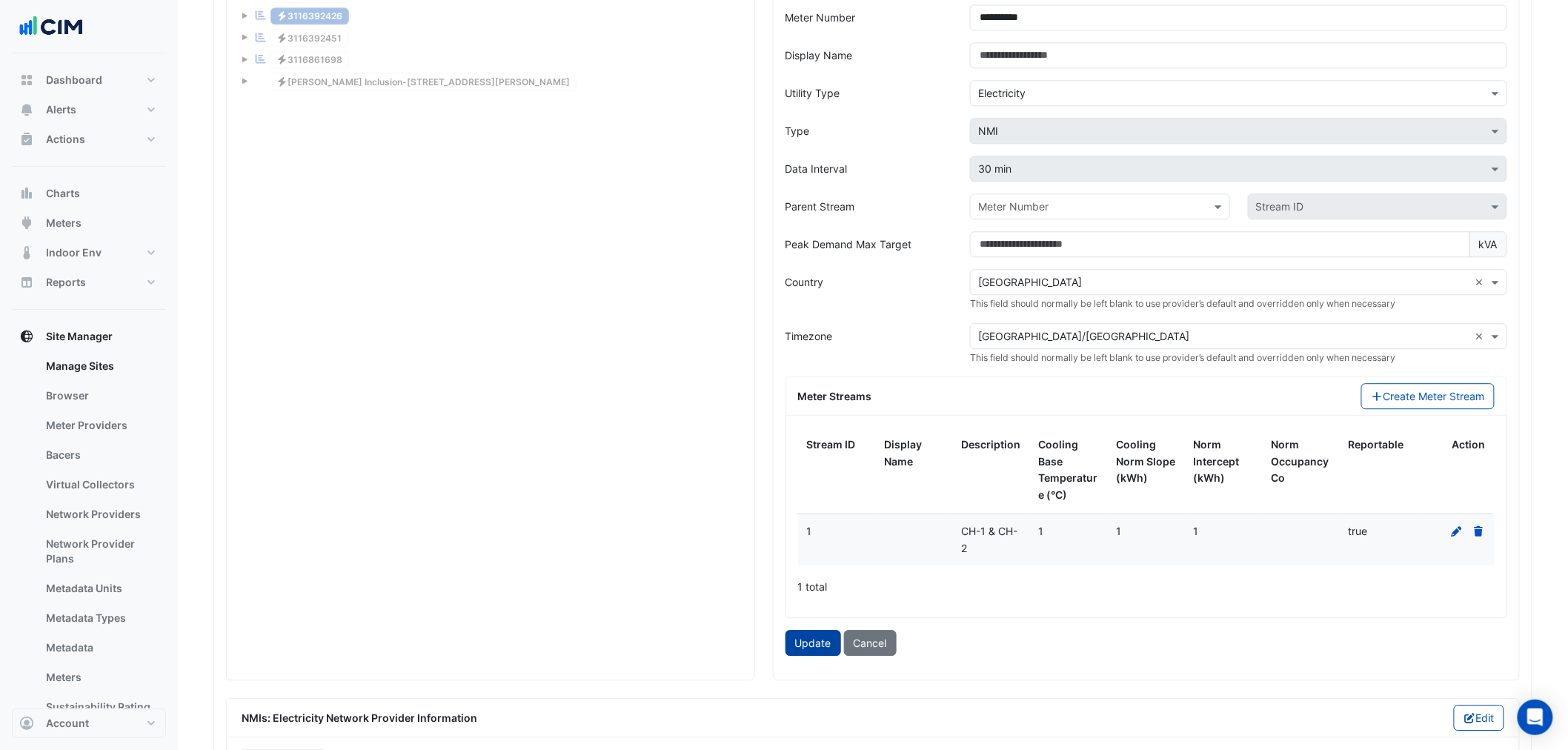
click at [813, 571] on button "Update" at bounding box center [813, 642] width 55 height 26
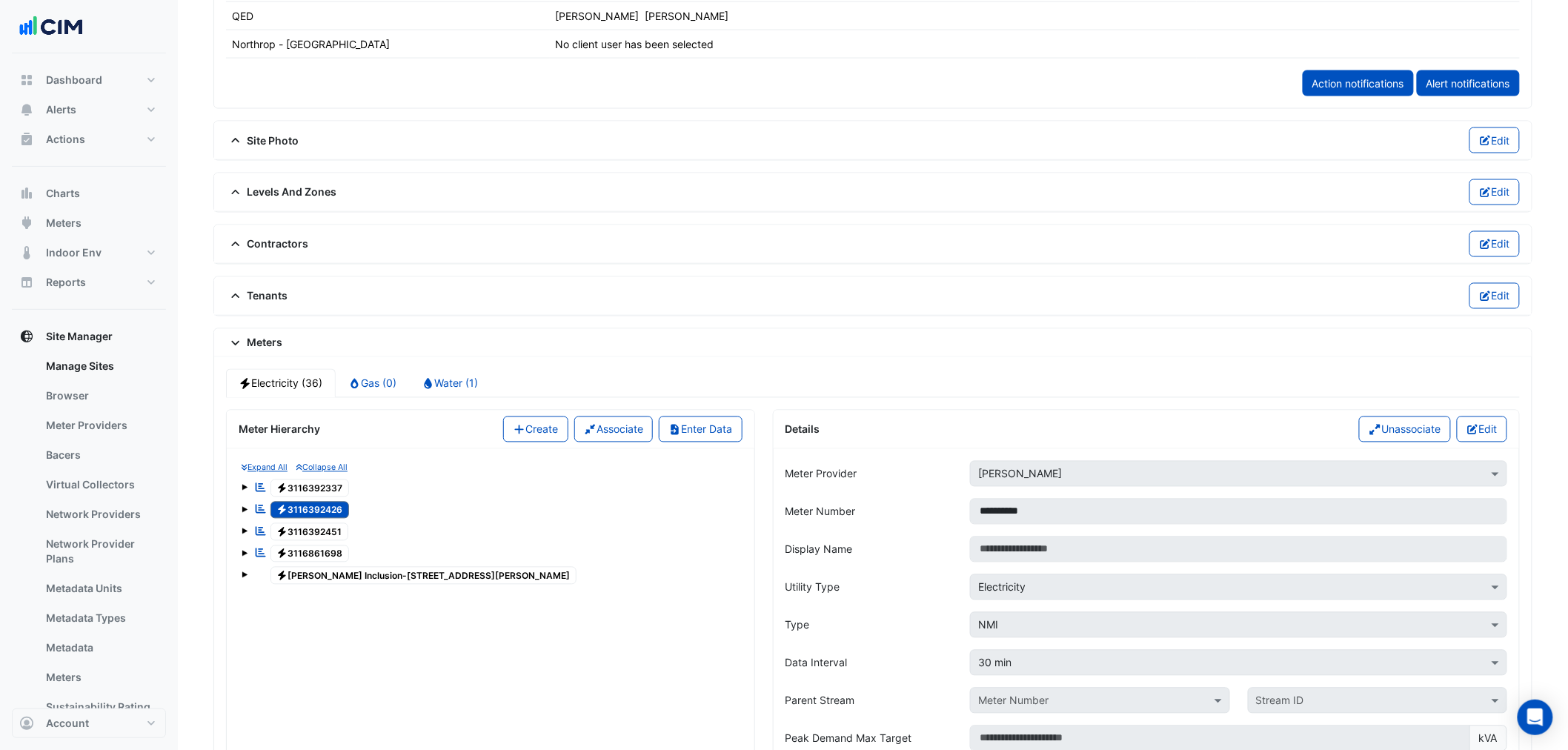
scroll to position [411, 0]
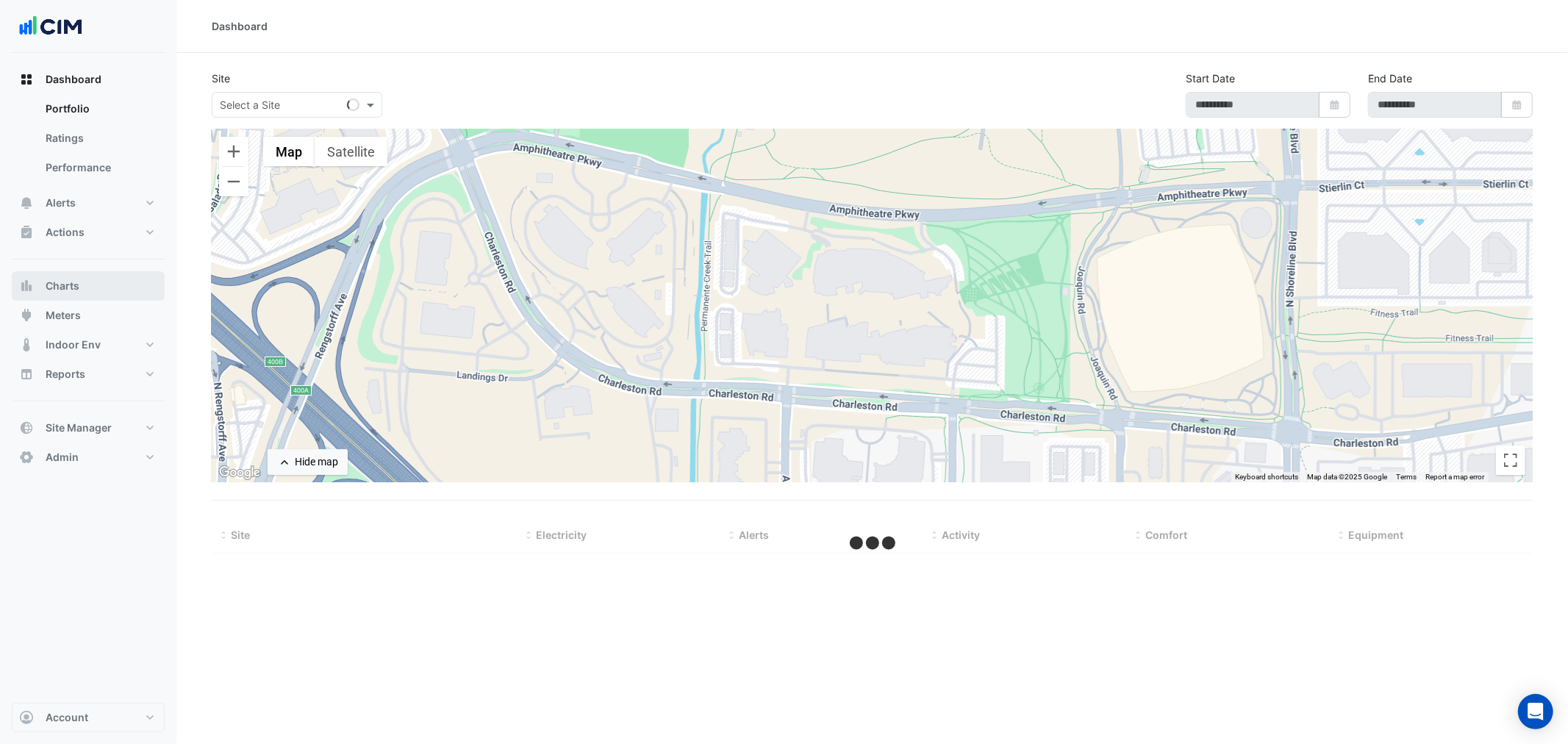
click at [92, 286] on button "Charts" at bounding box center [88, 286] width 153 height 30
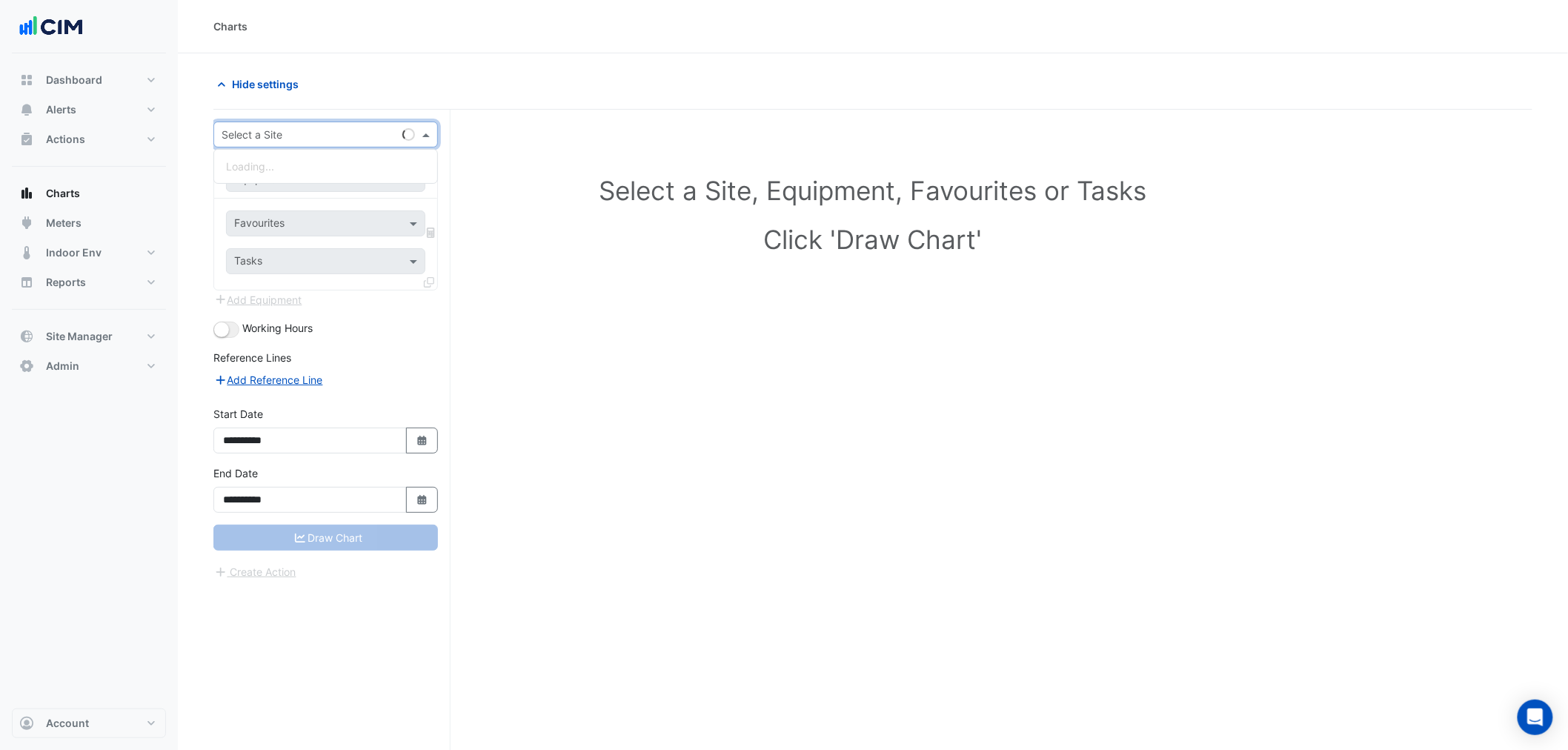
click at [305, 128] on input "text" at bounding box center [311, 136] width 178 height 16
type input "**********"
click at [298, 183] on span "[STREET_ADDRESS]" at bounding box center [286, 188] width 97 height 13
click at [353, 177] on input "text" at bounding box center [311, 180] width 153 height 16
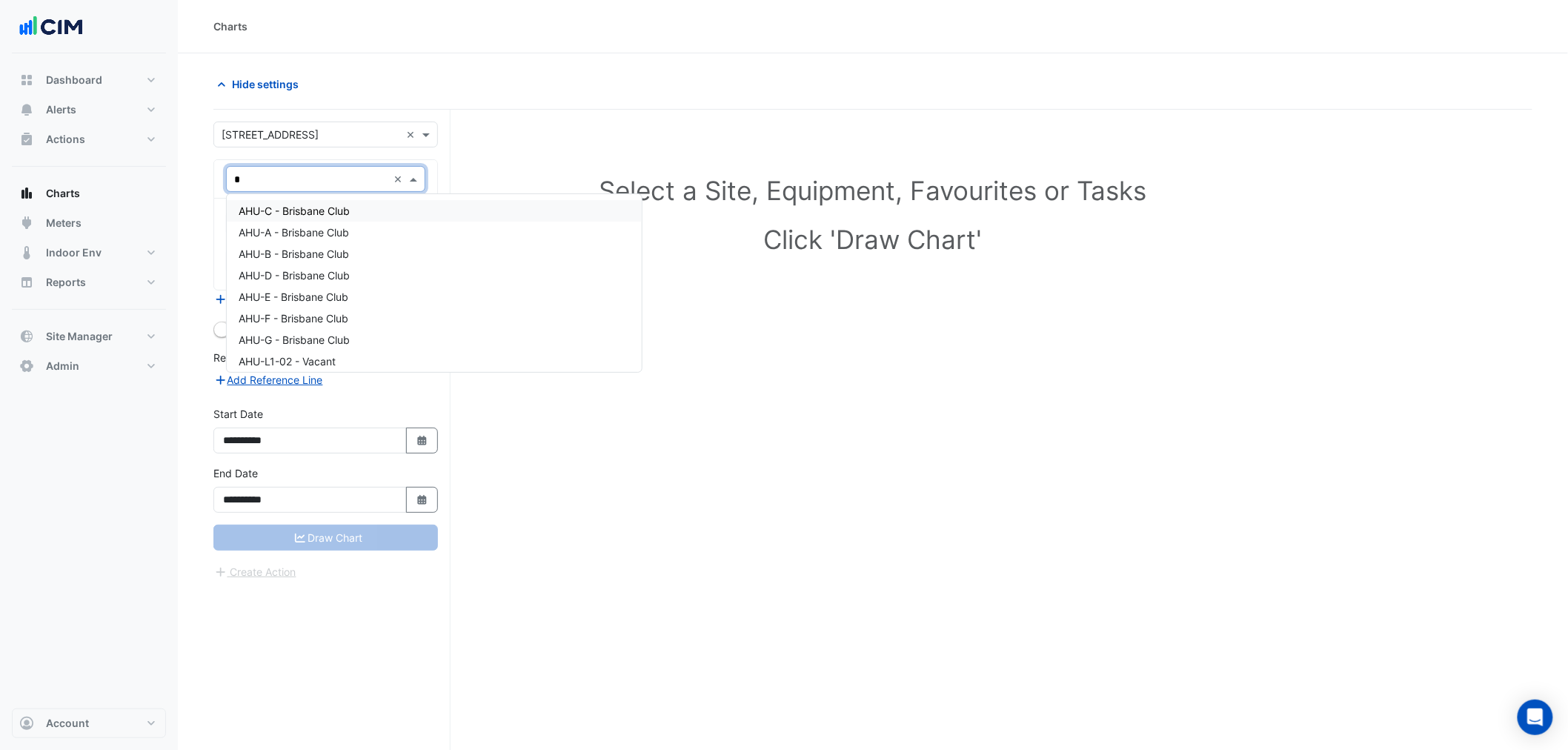
type input "**"
click at [267, 211] on div "CH-1" at bounding box center [401, 211] width 351 height 21
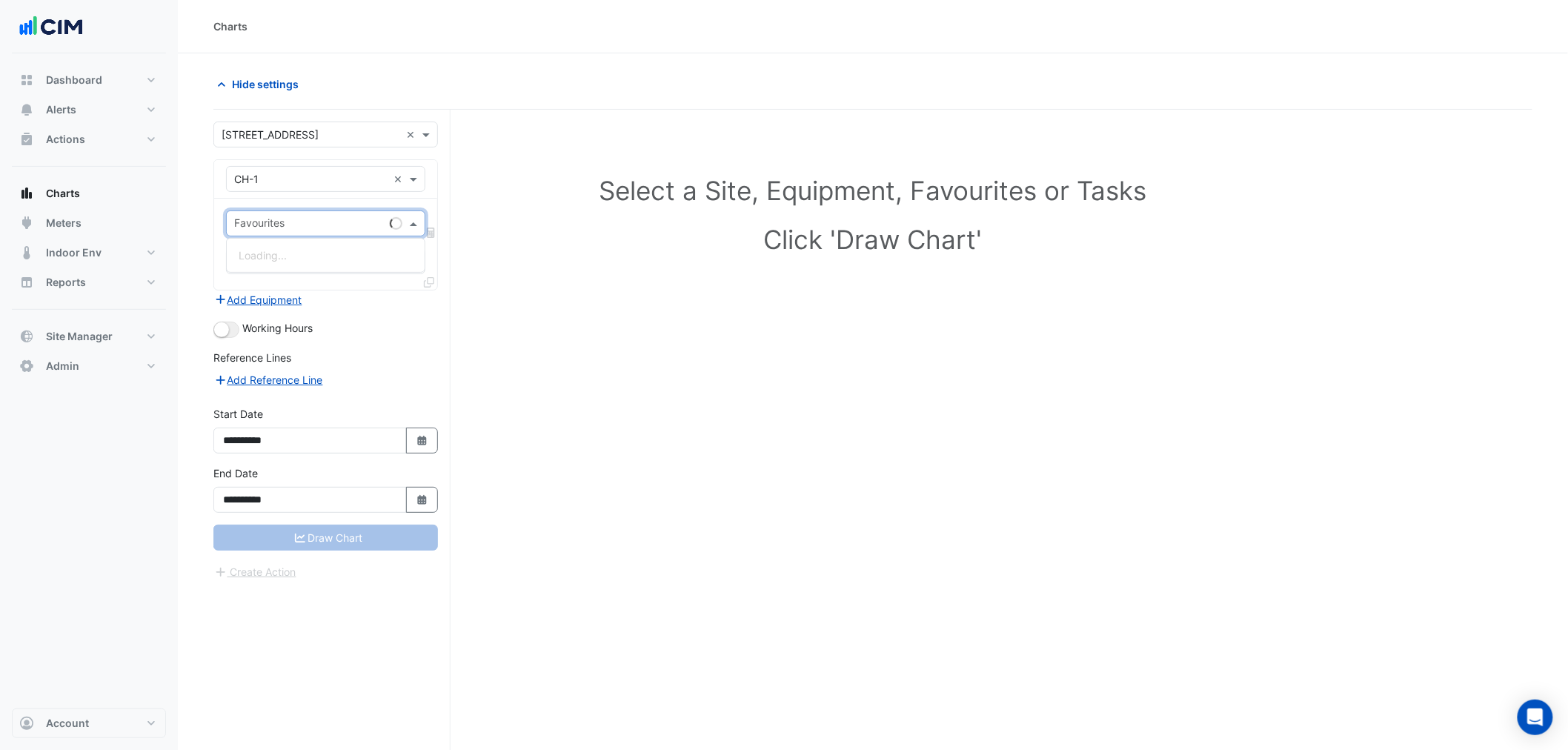
click at [263, 222] on input "text" at bounding box center [309, 225] width 150 height 16
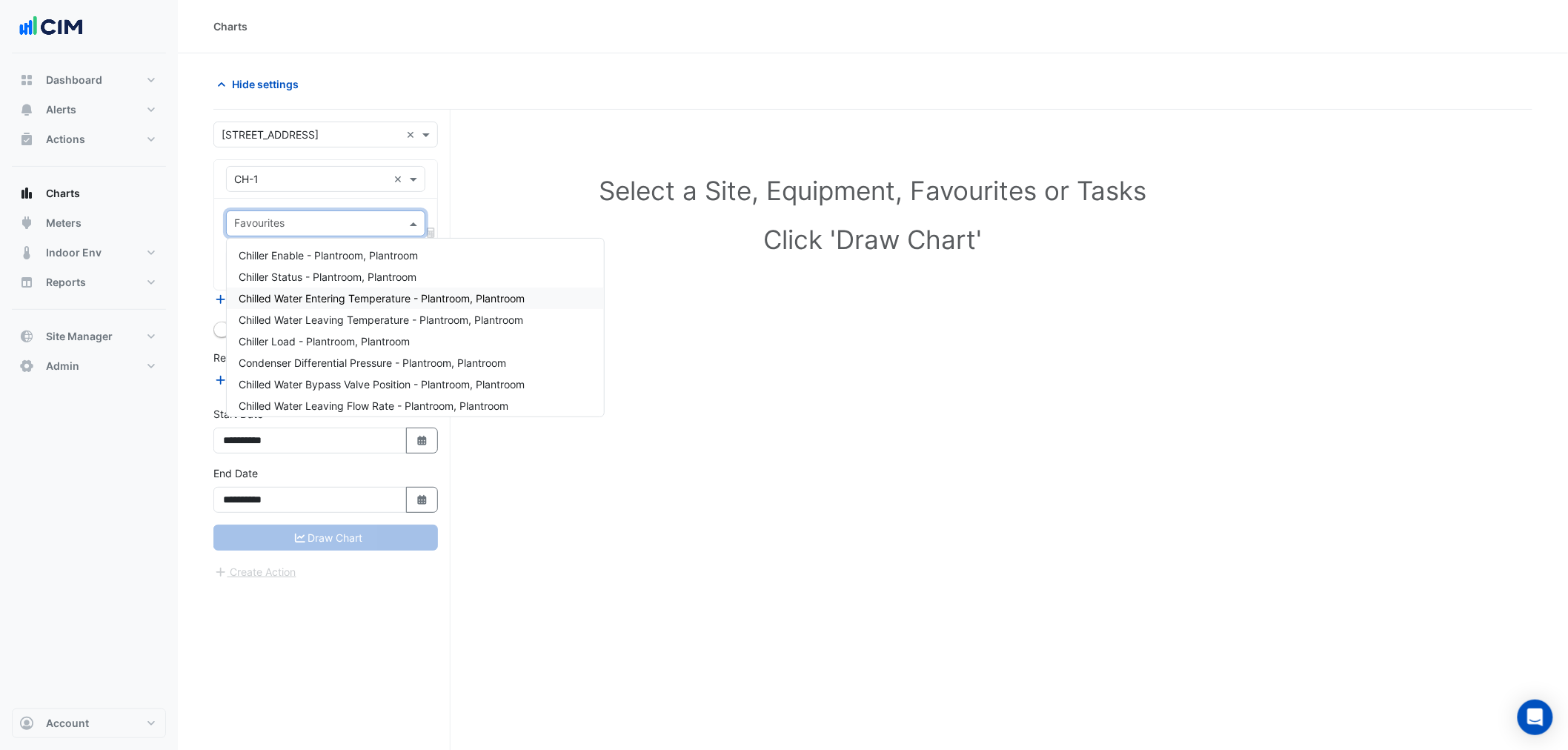
type input "*"
type input "*****"
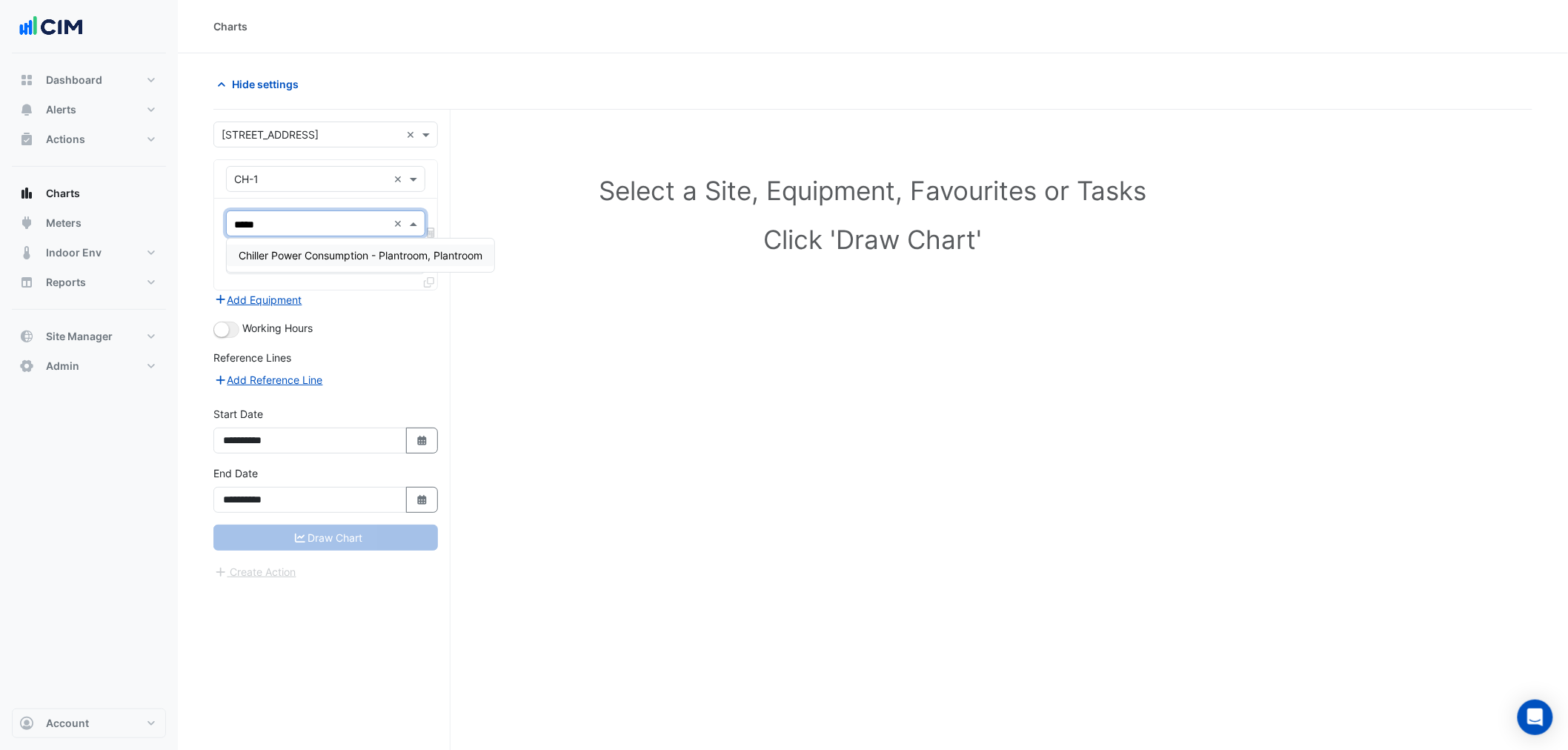
click at [368, 250] on span "Chiller Power Consumption - Plantroom, Plantroom" at bounding box center [360, 256] width 244 height 13
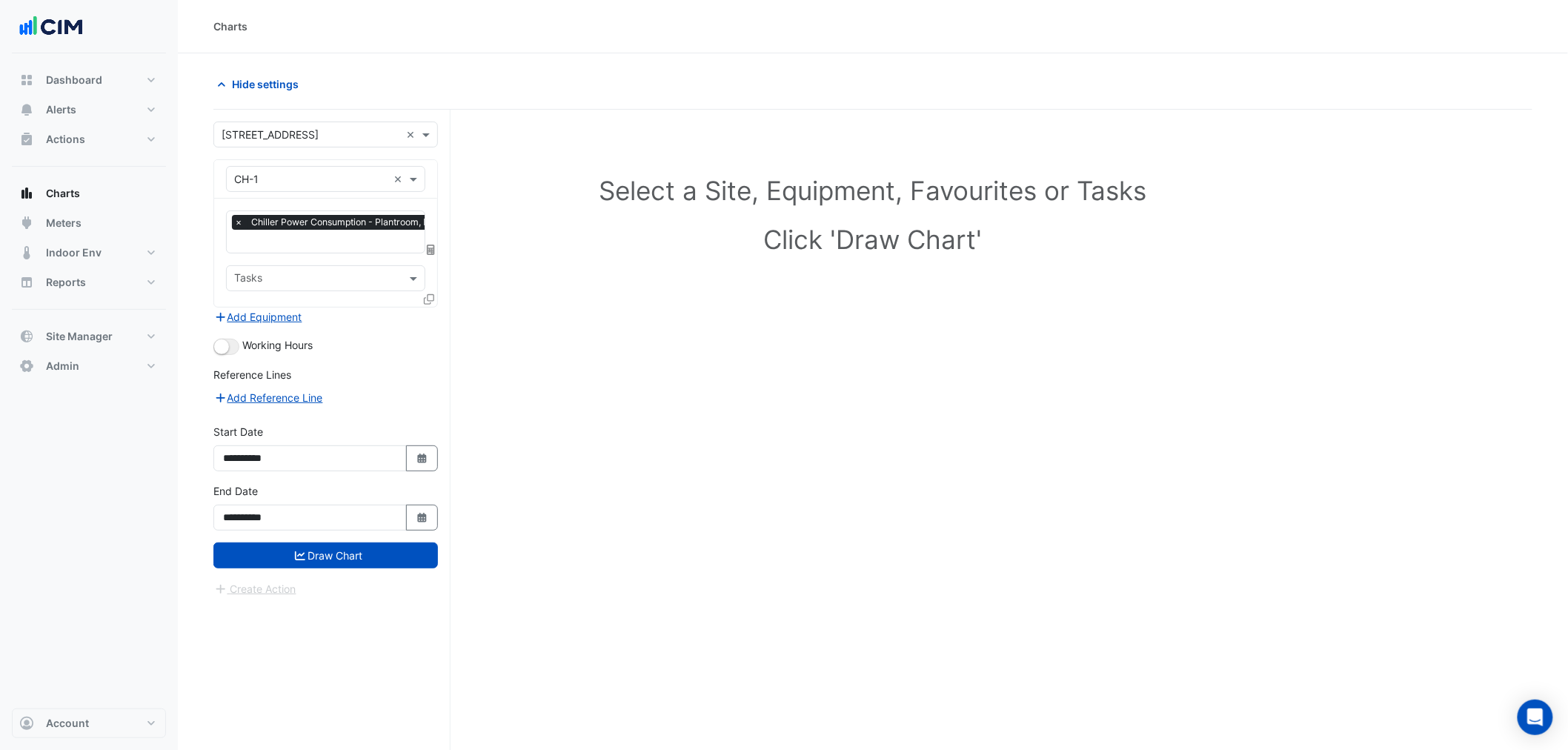
click at [437, 293] on div "× CH-1 × × Chiller Power Consumption - Plantroom, Plantroom × Tasks" at bounding box center [326, 233] width 225 height 148
click at [426, 297] on icon at bounding box center [428, 299] width 10 height 10
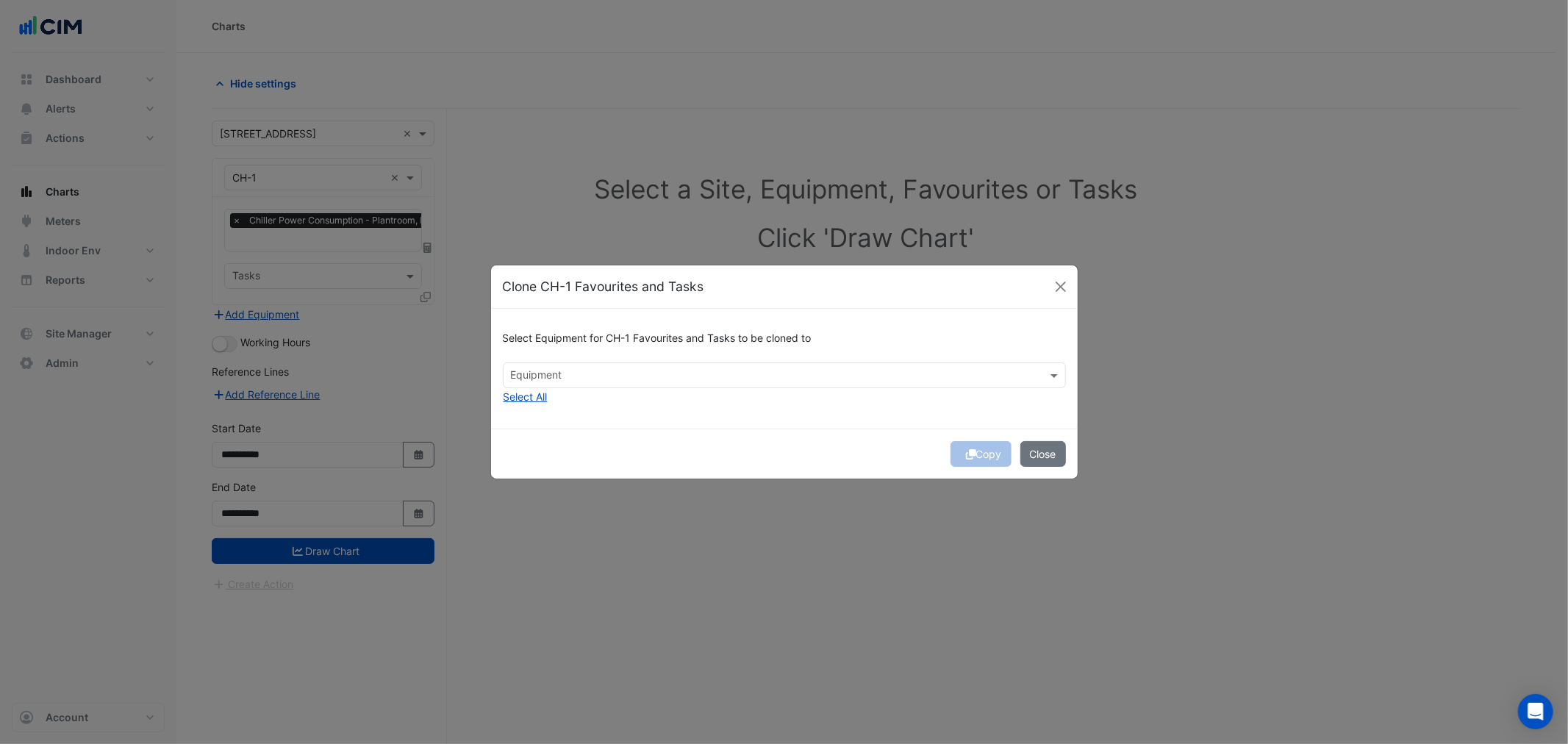
click at [545, 371] on input "text" at bounding box center [775, 377] width 530 height 16
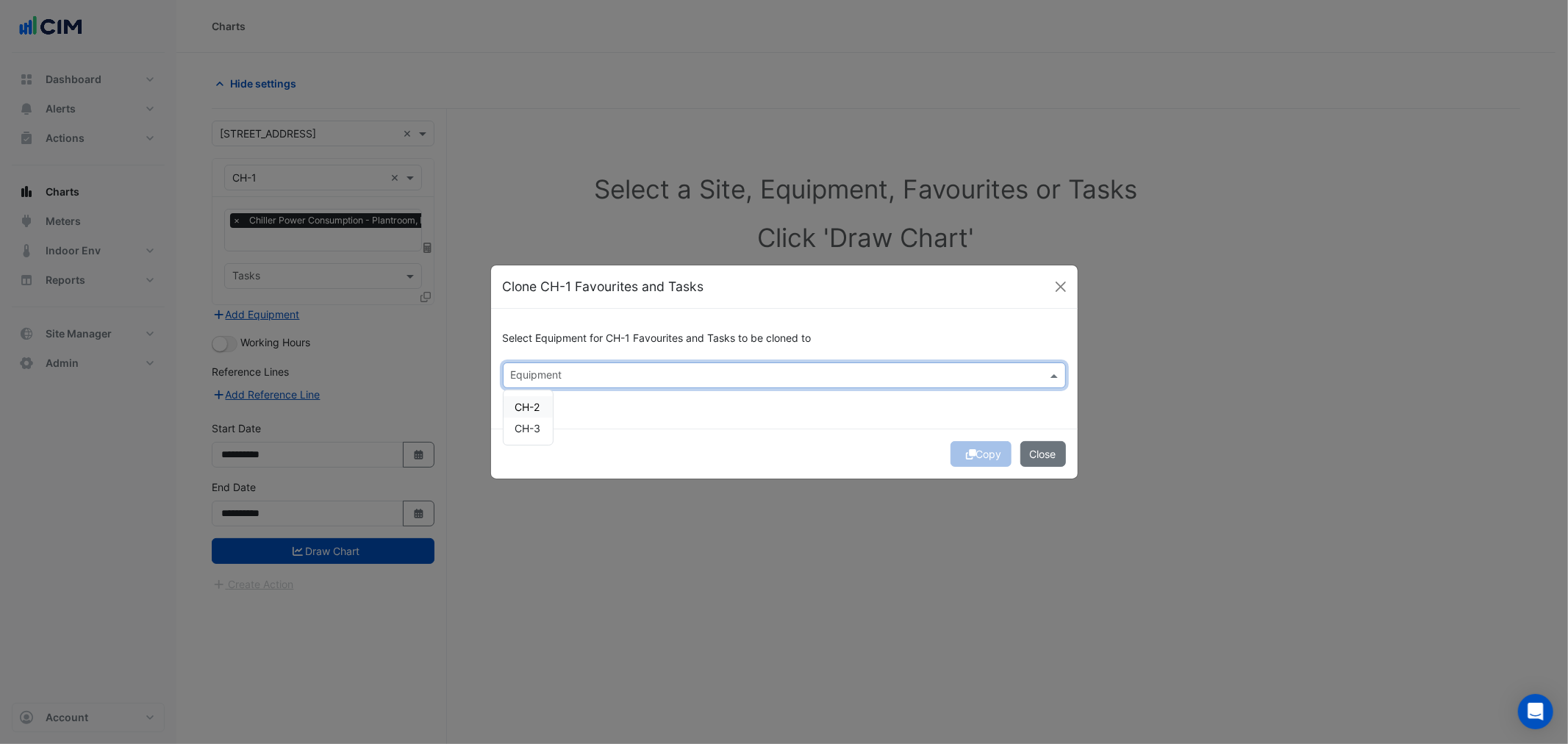
click at [537, 405] on span "CH-2" at bounding box center [527, 407] width 25 height 13
click at [527, 426] on span "CH-3" at bounding box center [527, 428] width 26 height 13
click at [867, 466] on div "Copy Close" at bounding box center [784, 454] width 587 height 50
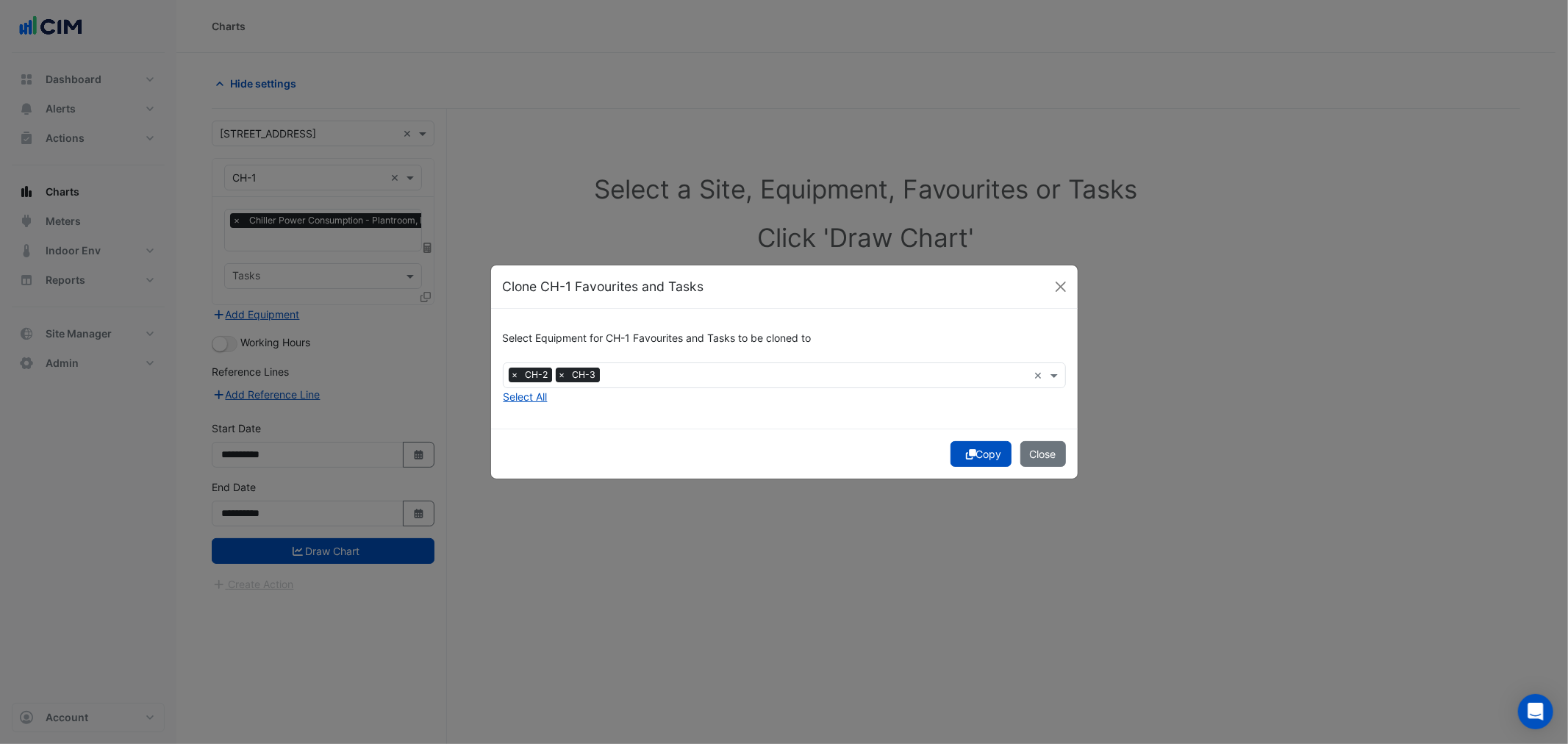
drag, startPoint x: 992, startPoint y: 454, endPoint x: 851, endPoint y: 446, distance: 141.2
click at [992, 455] on button "Copy" at bounding box center [980, 454] width 61 height 26
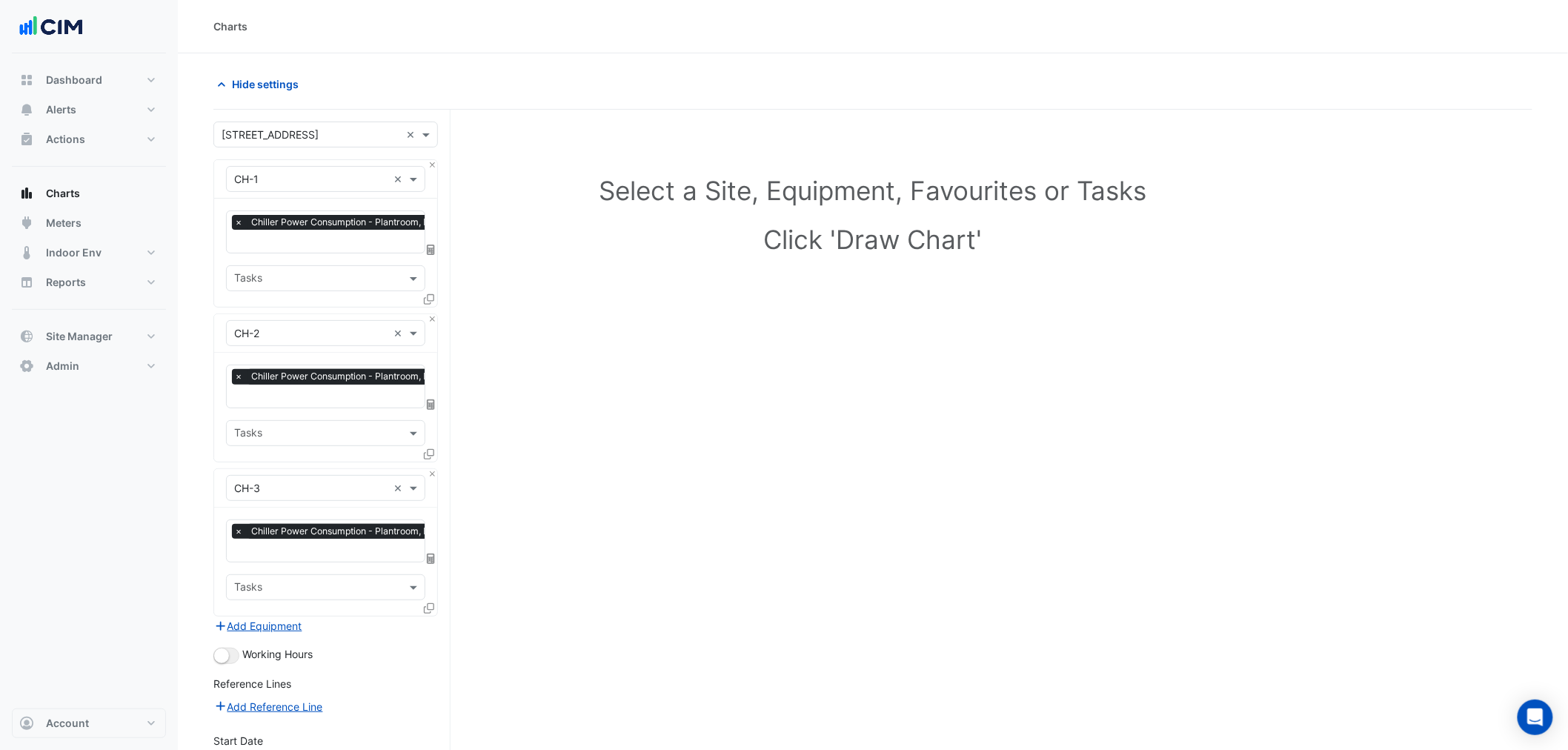
click at [337, 253] on div "× Chiller Power Consumption - Plantroom, Plantroom × Tasks" at bounding box center [325, 252] width 223 height 108
click at [337, 248] on input "text" at bounding box center [346, 243] width 240 height 16
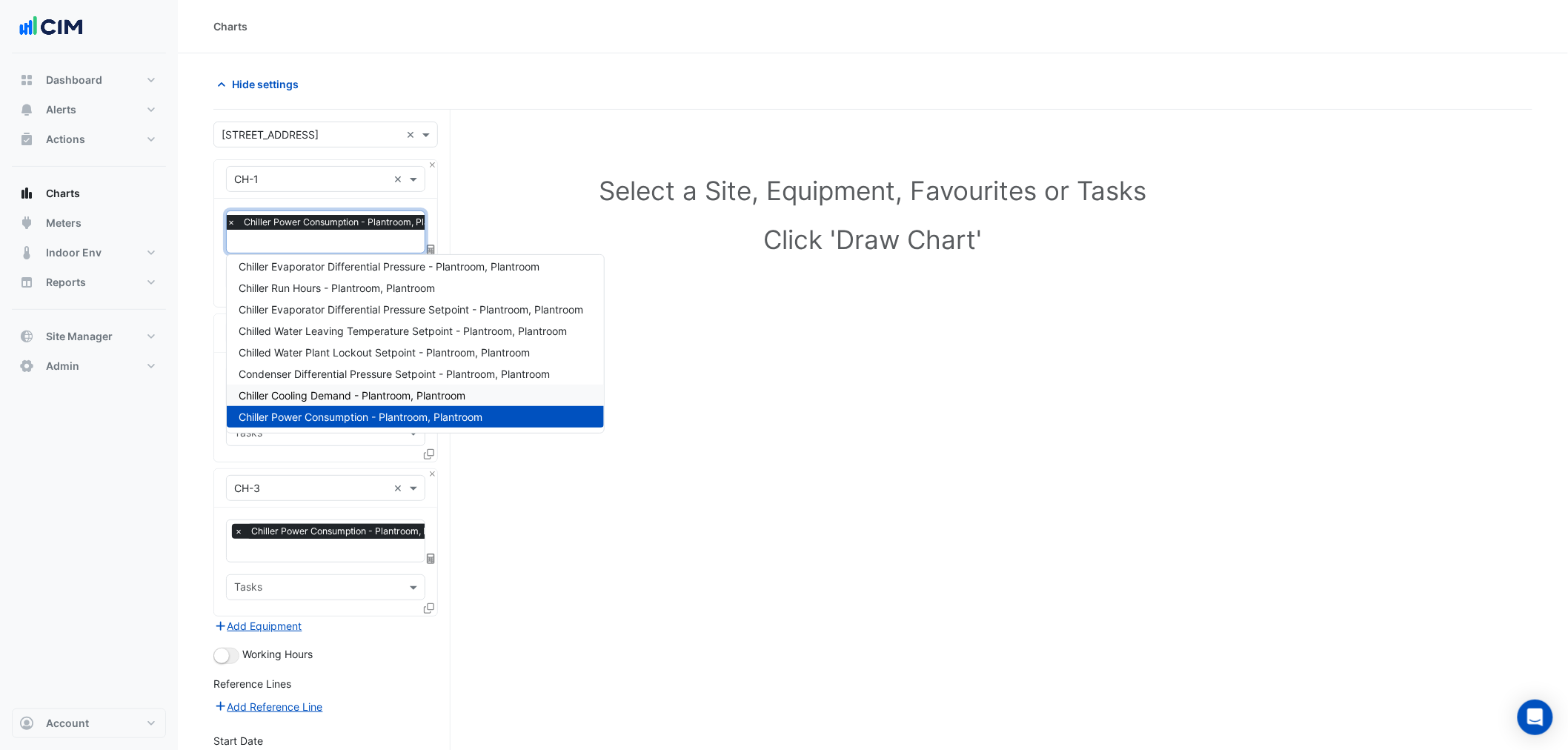
scroll to position [0, 0]
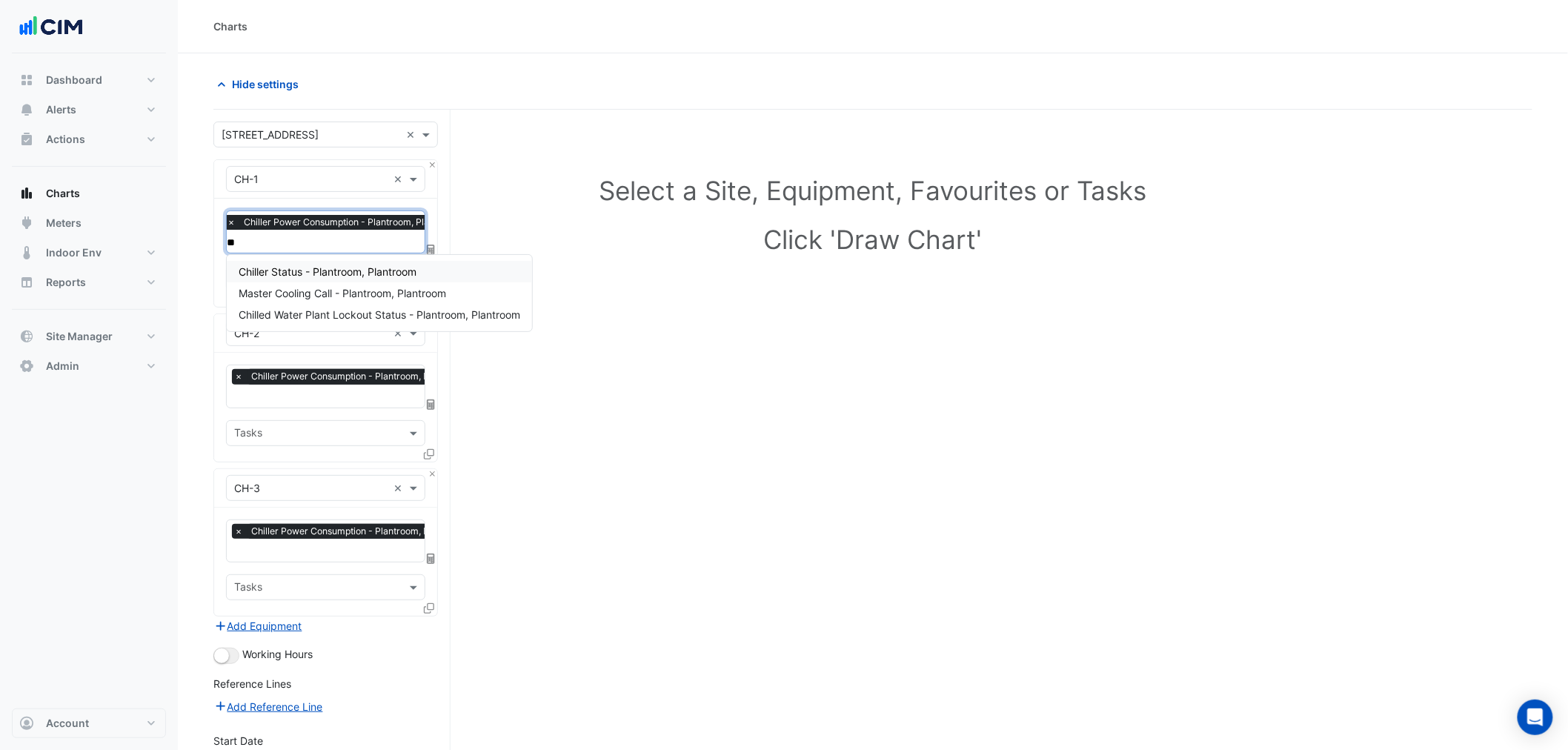
type input "*"
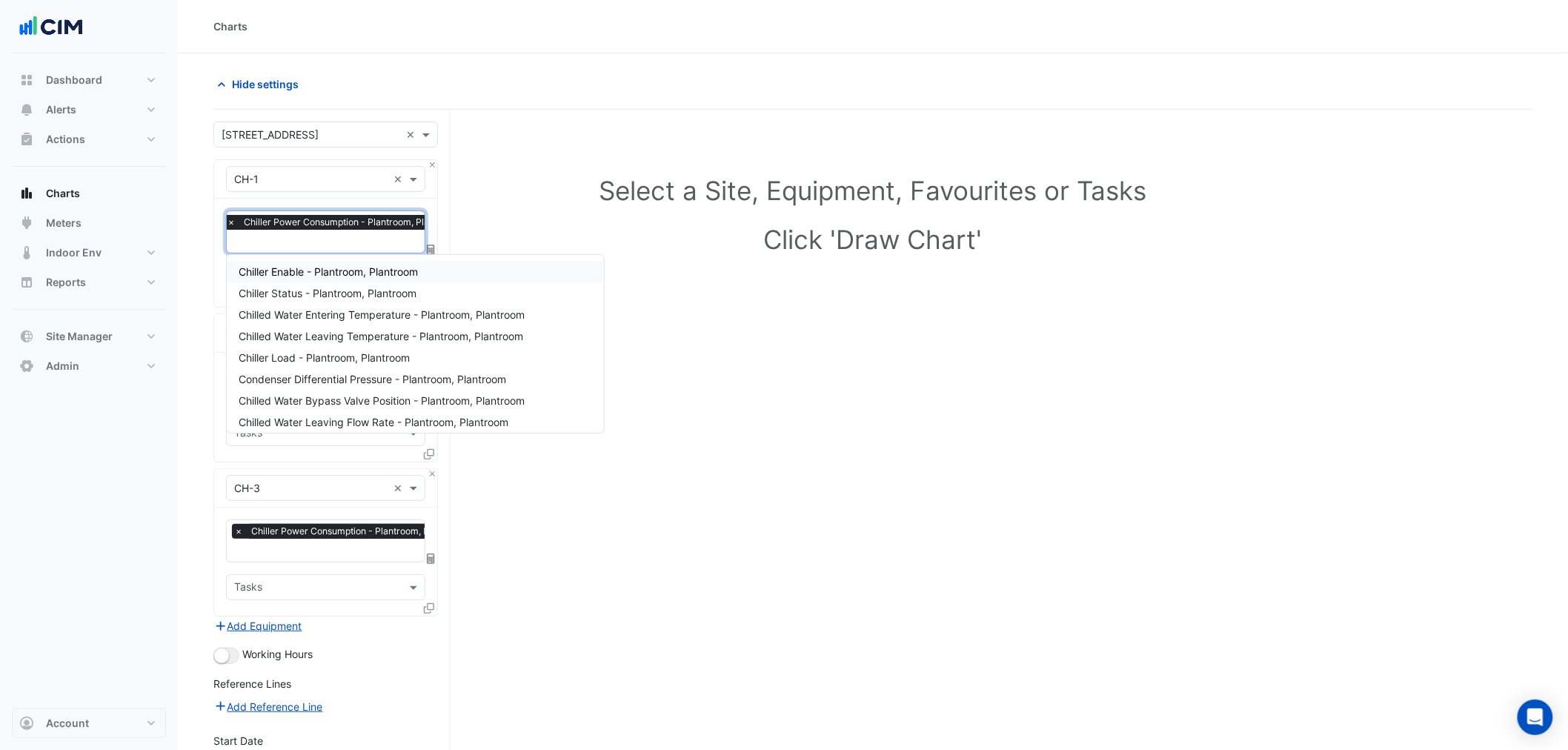
click at [465, 165] on div "Select a Site, Equipment, Favourites or Tasks Click 'Draw Chart'" at bounding box center [872, 218] width 1301 height 181
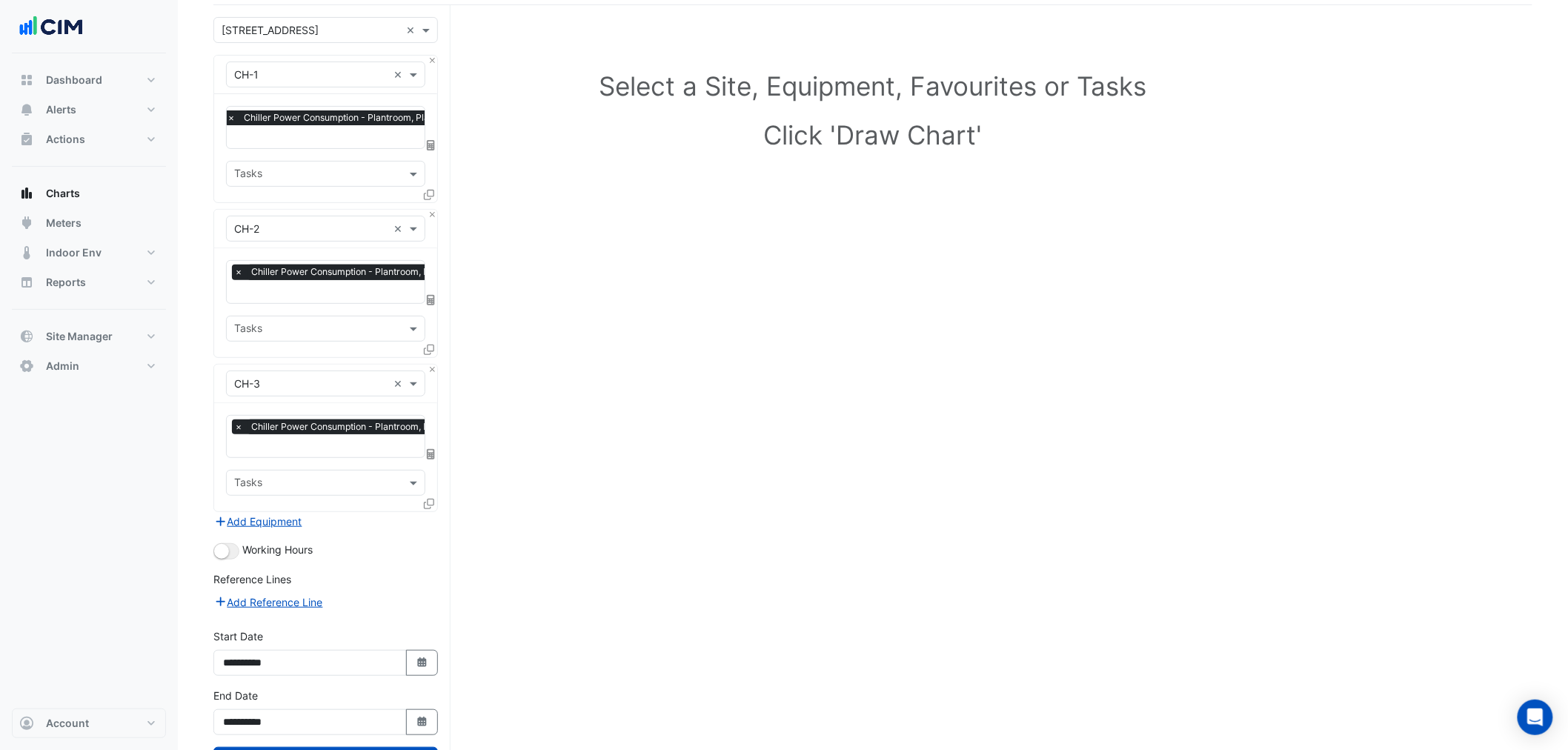
scroll to position [164, 0]
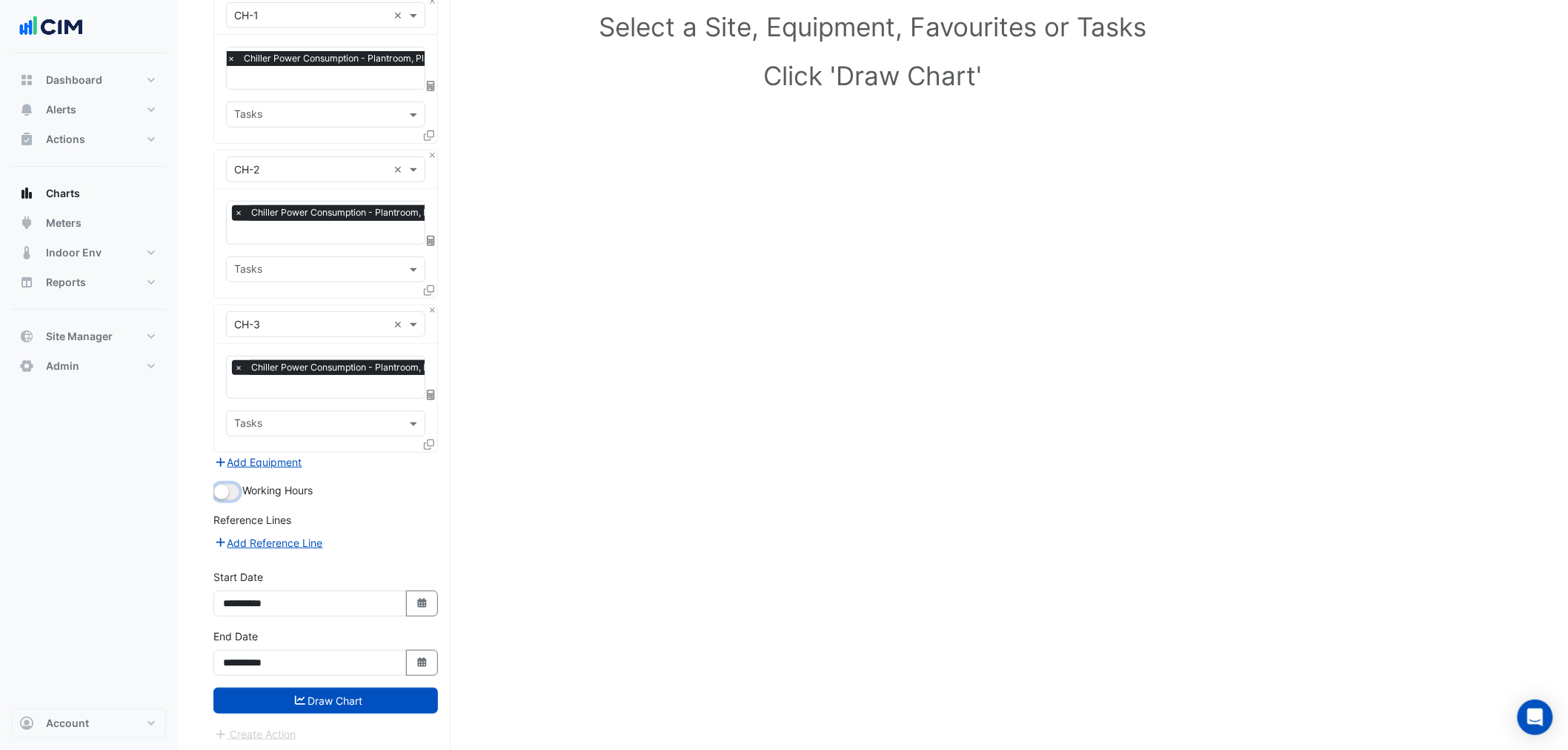
click at [226, 489] on small "button" at bounding box center [221, 491] width 15 height 15
click at [305, 704] on button "Draw Chart" at bounding box center [326, 700] width 225 height 26
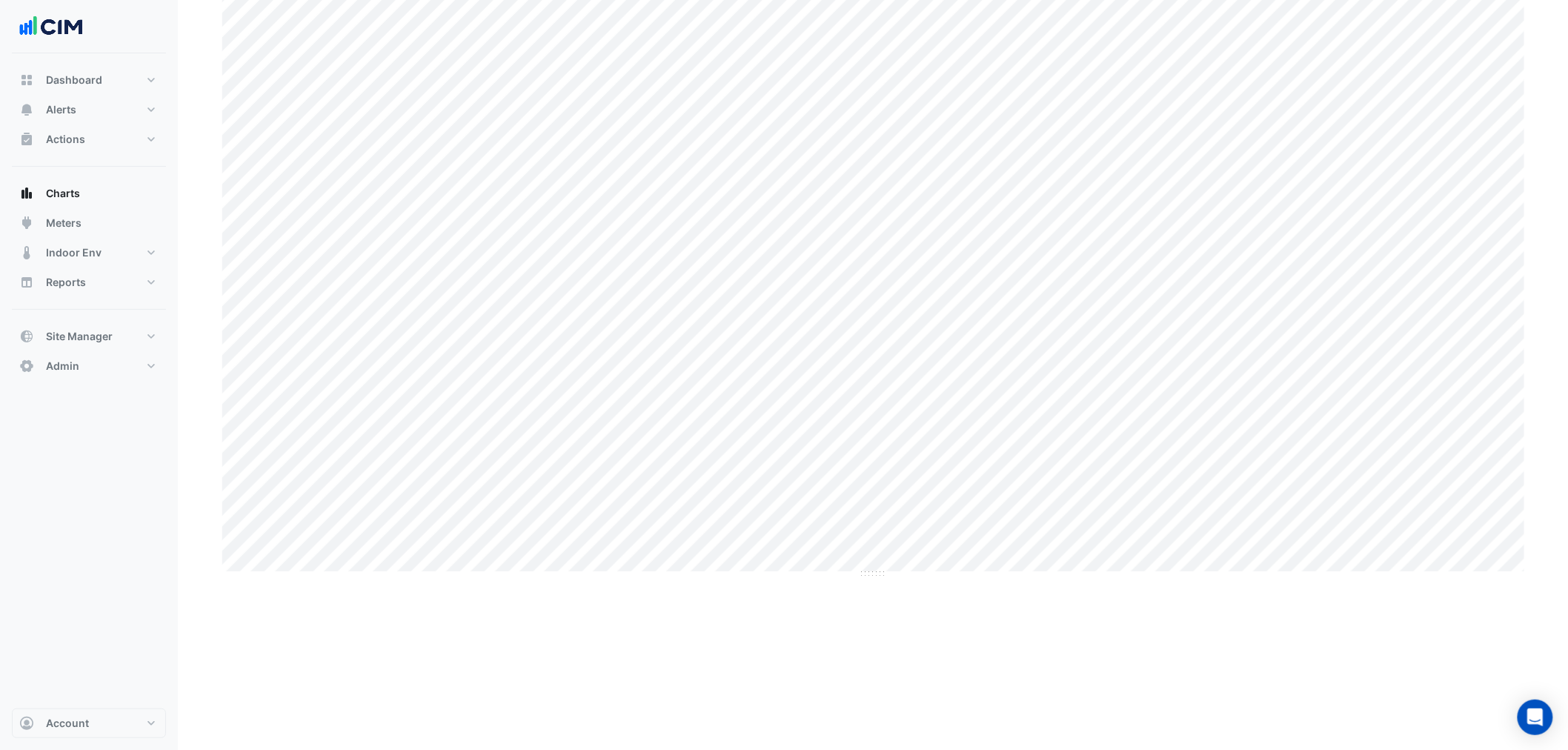
scroll to position [9, 0]
click at [305, 698] on div "Print Save as JPEG Save as PNG Sample Tooltip × [STREET_ADDRESS] × × CH-1 × × C…" at bounding box center [873, 462] width 1319 height 808
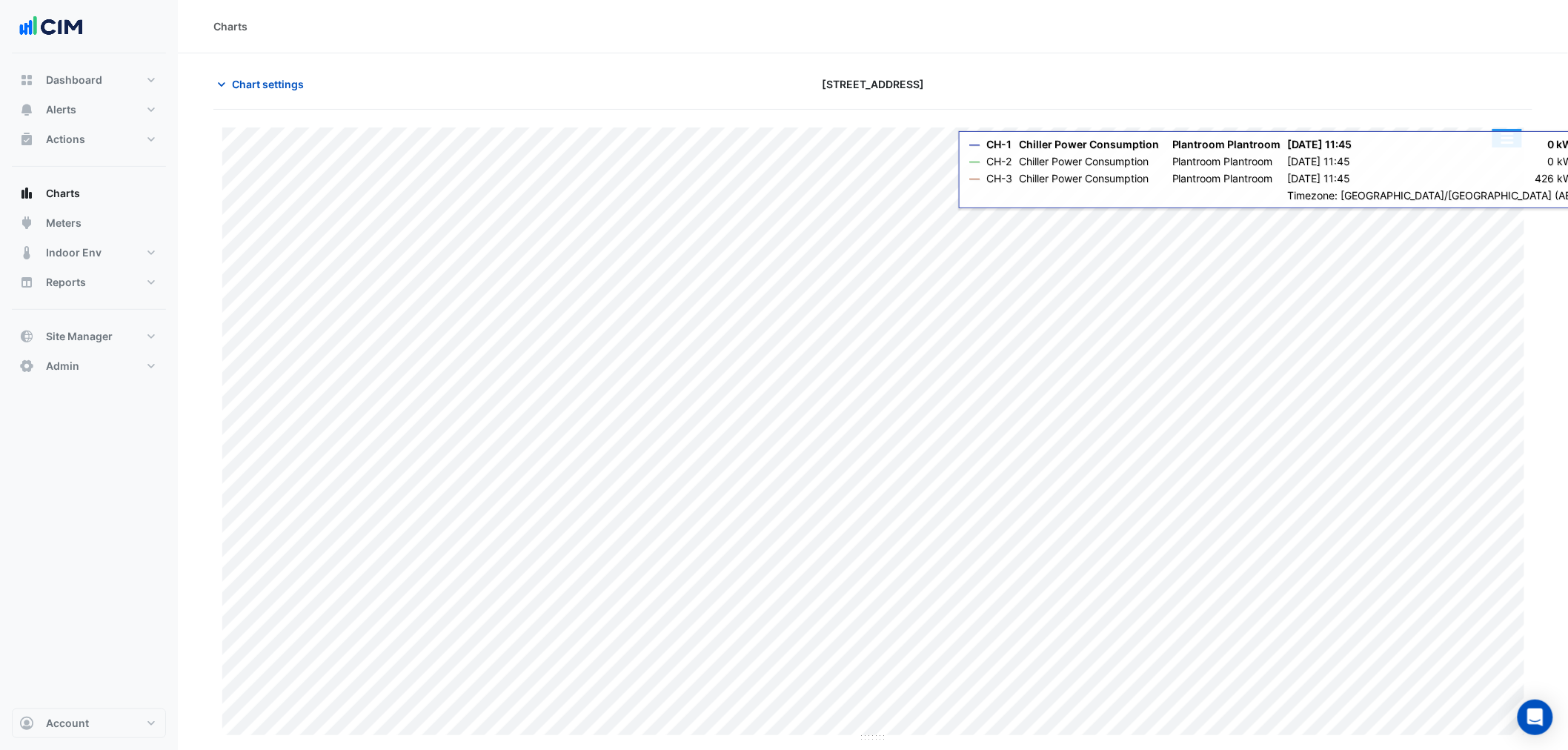
click at [1509, 139] on button "button" at bounding box center [1507, 137] width 30 height 18
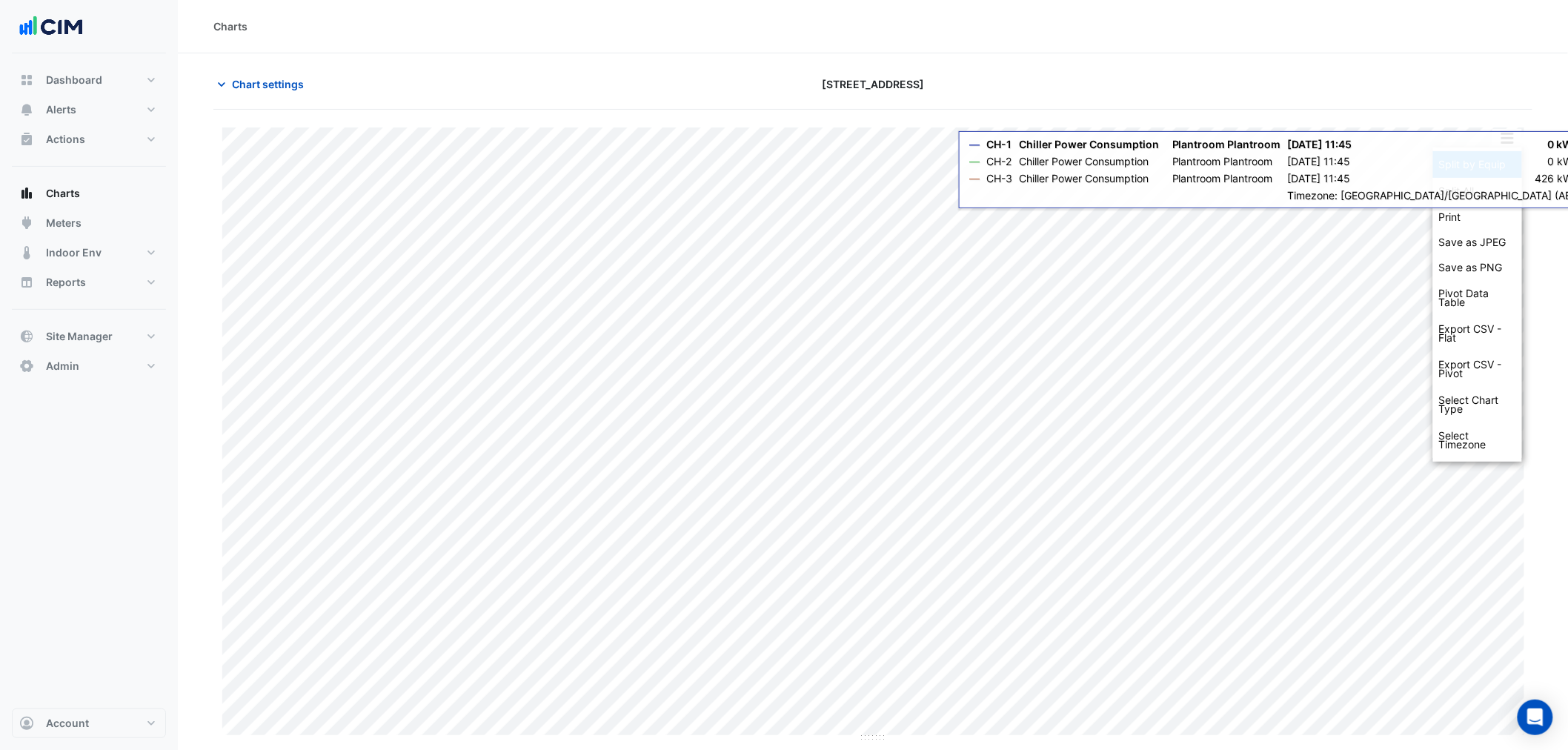
click at [1499, 163] on div "Split by Equip" at bounding box center [1477, 165] width 89 height 27
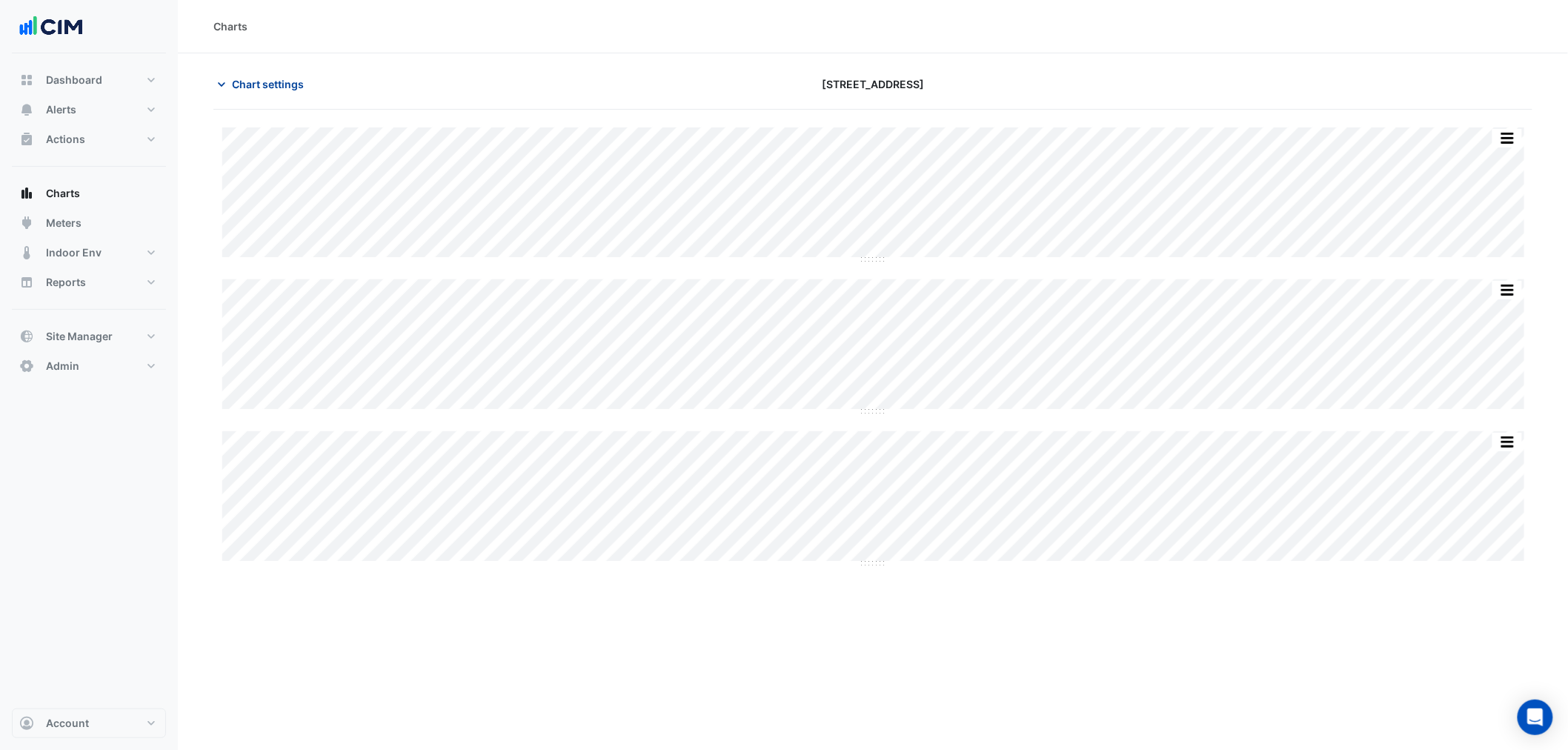
click at [263, 92] on button "Chart settings" at bounding box center [263, 84] width 100 height 26
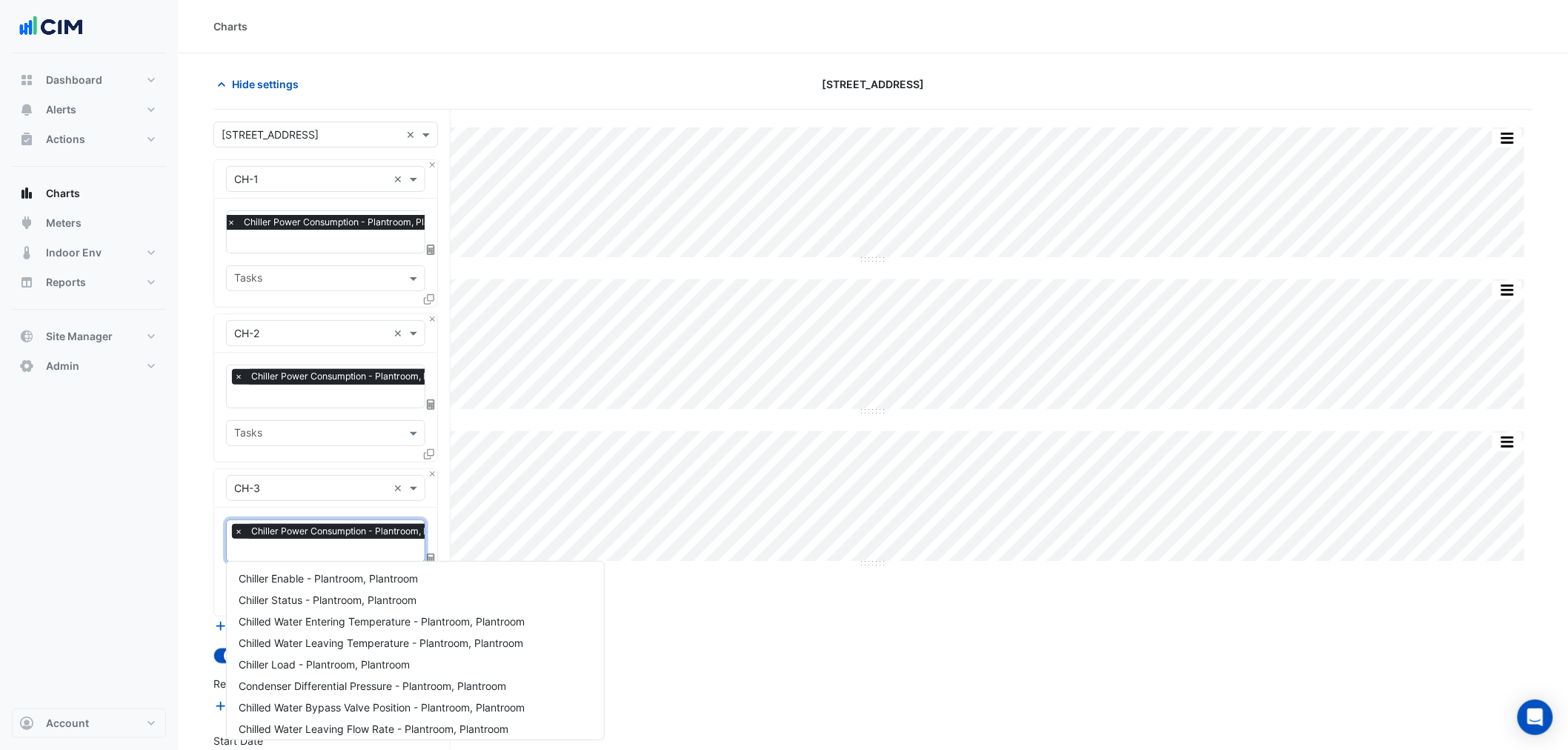
scroll to position [0, 7]
click at [319, 554] on input "text" at bounding box center [346, 551] width 240 height 16
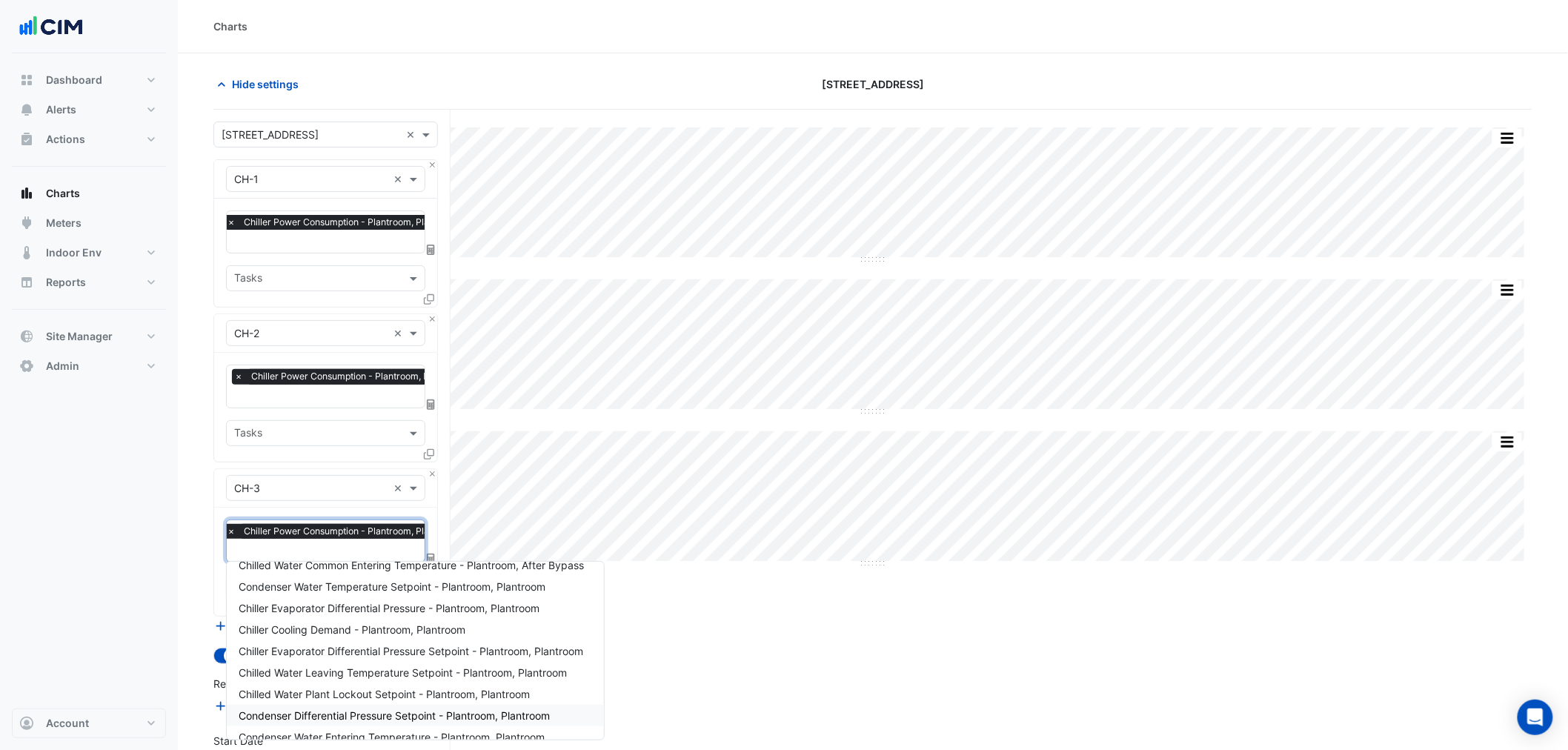
scroll to position [265, 0]
click at [349, 639] on span "Chiller Cooling Demand - Plantroom, Plantroom" at bounding box center [351, 635] width 226 height 13
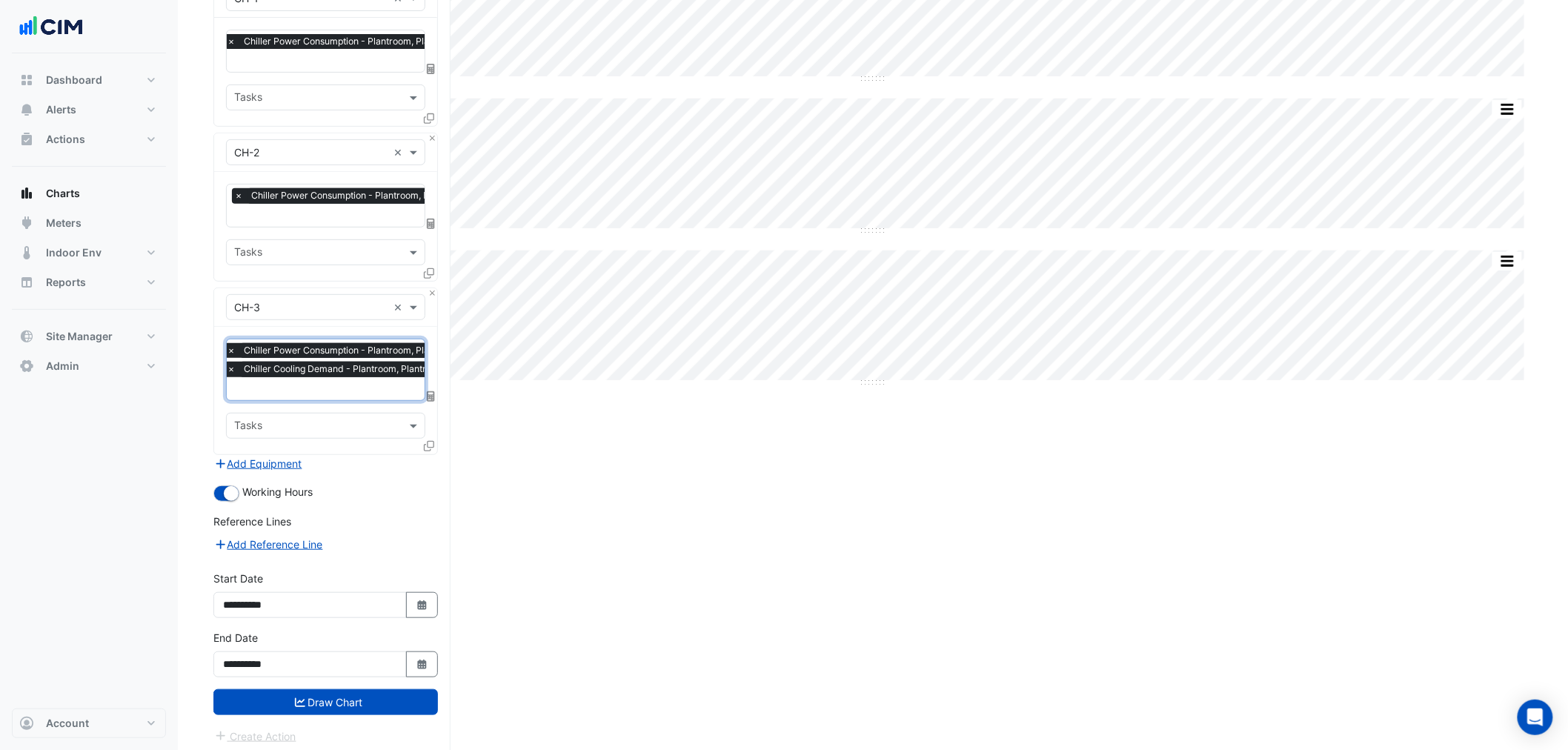
scroll to position [182, 0]
drag, startPoint x: 301, startPoint y: 687, endPoint x: 319, endPoint y: 678, distance: 20.1
click at [304, 688] on button "Draw Chart" at bounding box center [326, 700] width 225 height 26
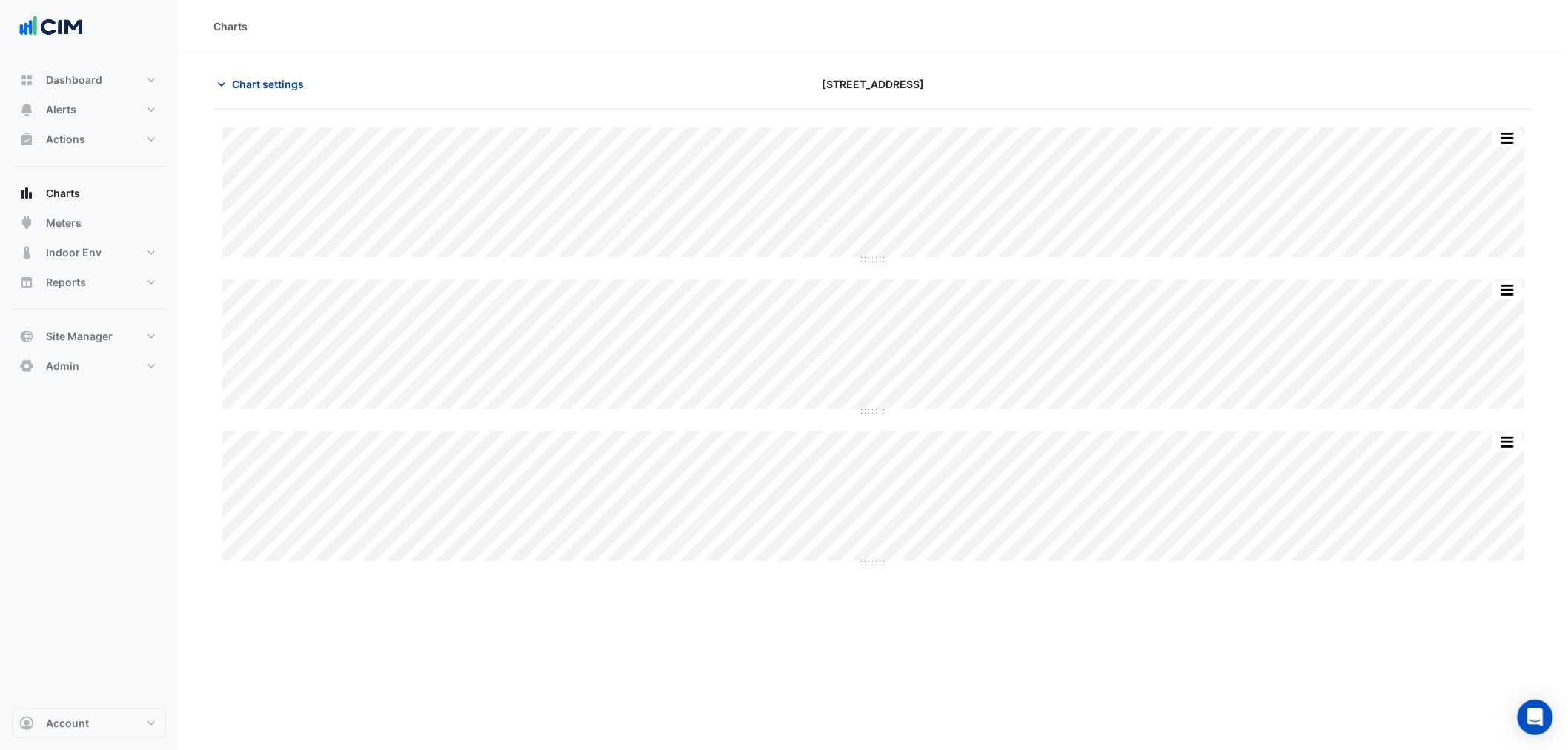
click at [265, 80] on span "Chart settings" at bounding box center [267, 84] width 72 height 16
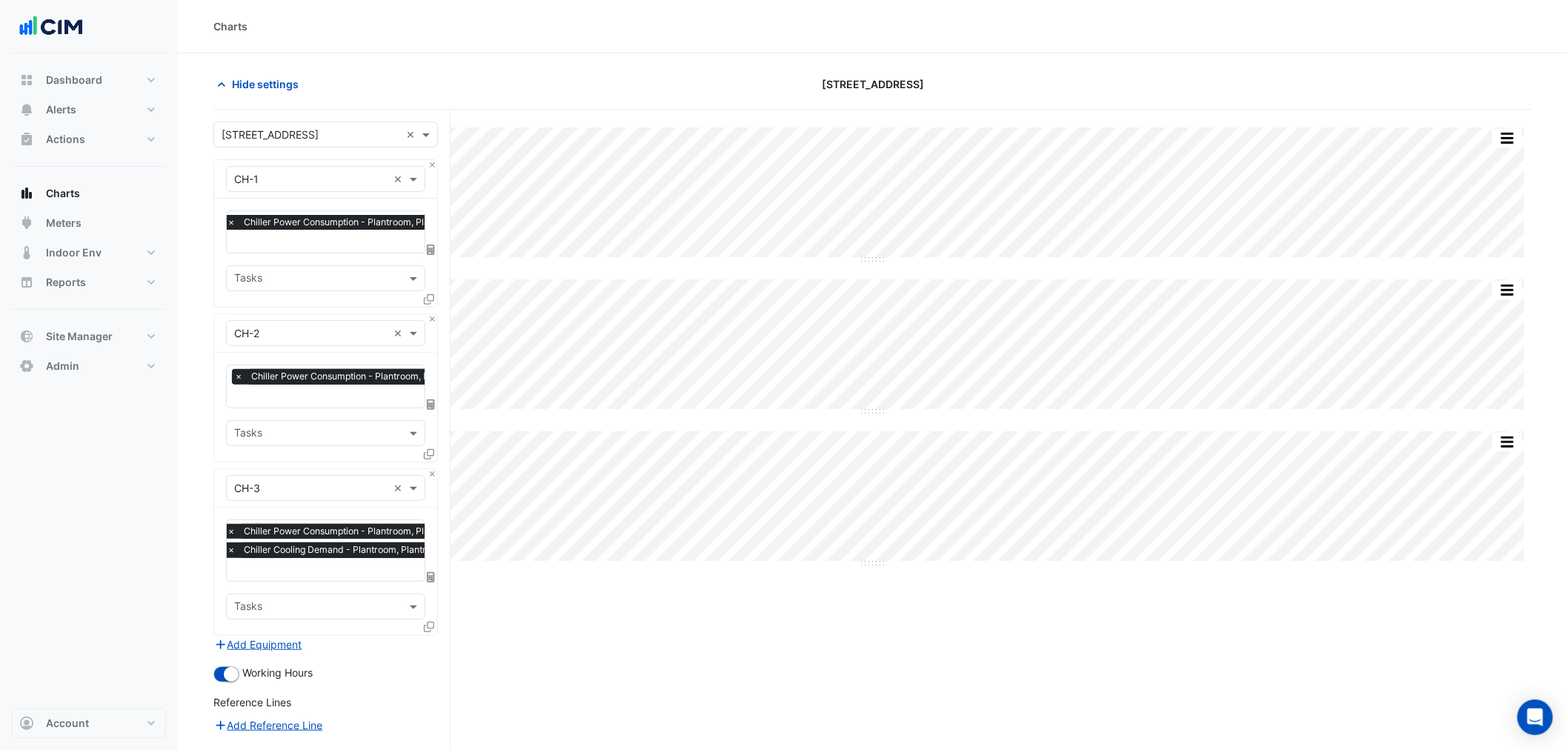
click at [313, 571] on input "text" at bounding box center [346, 571] width 240 height 16
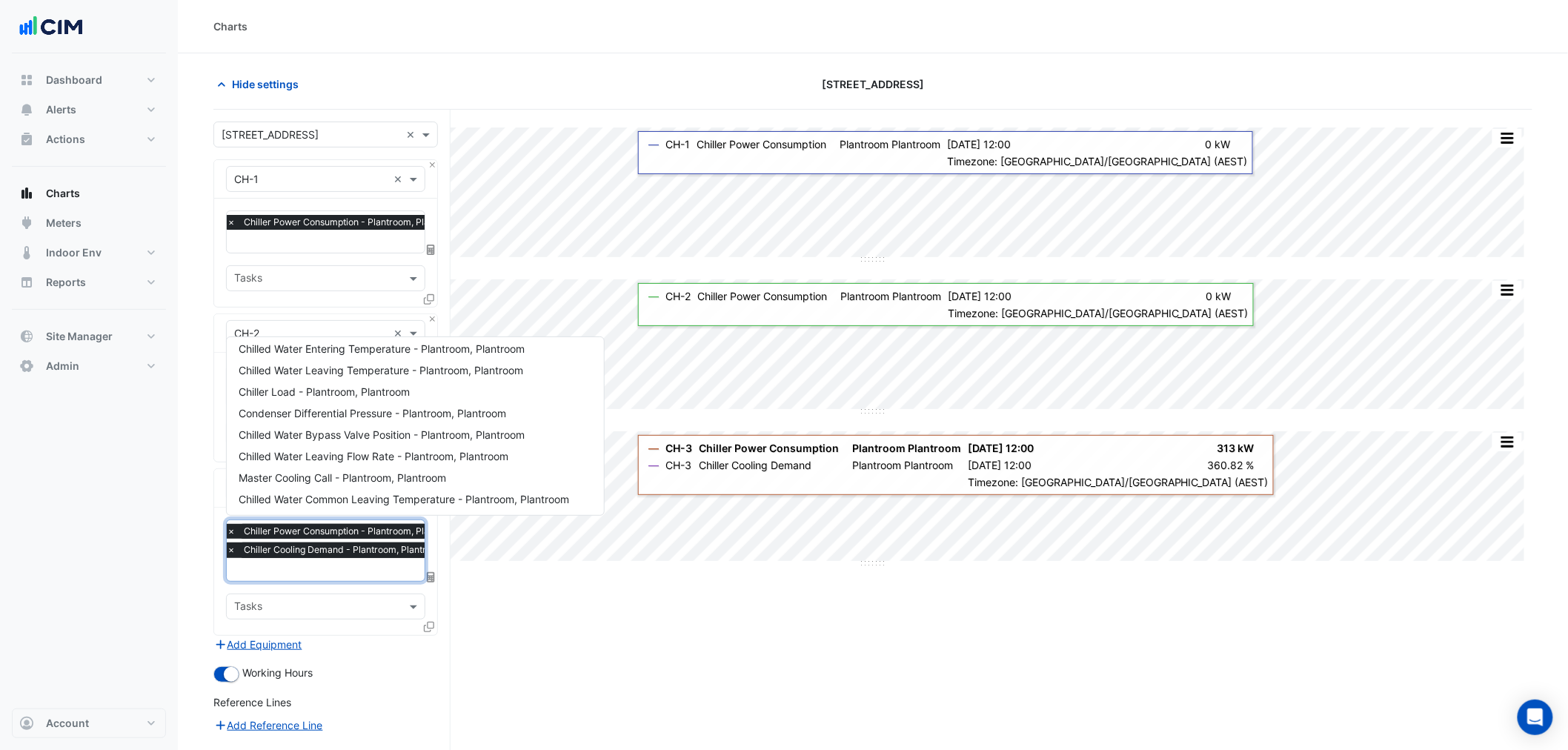
scroll to position [24, 0]
drag, startPoint x: 349, startPoint y: 435, endPoint x: 349, endPoint y: 406, distance: 29.0
click at [349, 406] on div "Chiller Enable - Plantroom, Plantroom Chiller Status - Plantroom, Plantroom Chi…" at bounding box center [415, 555] width 377 height 472
click at [349, 406] on div "Chiller Load - Plantroom, Plantroom" at bounding box center [415, 416] width 377 height 21
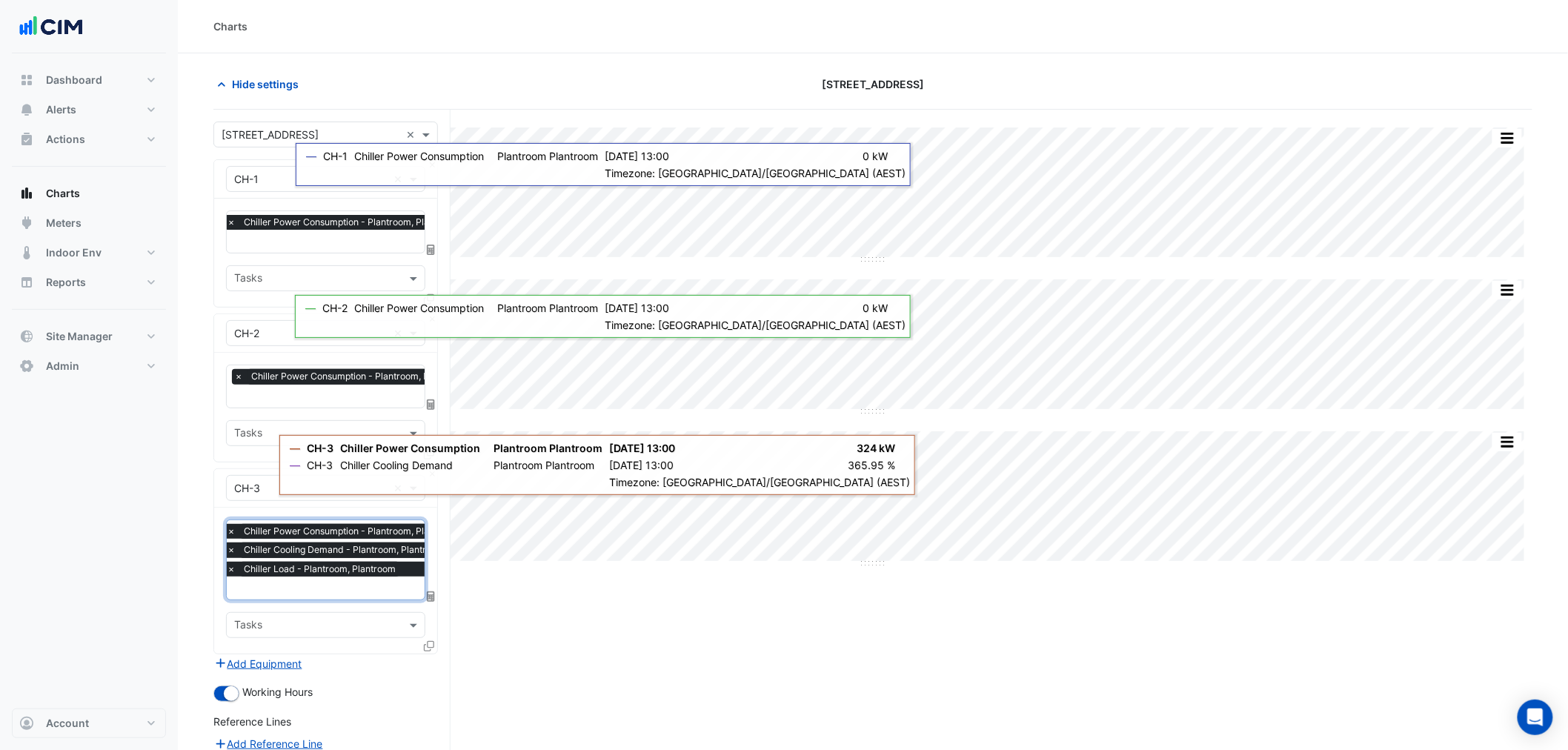
scroll to position [201, 0]
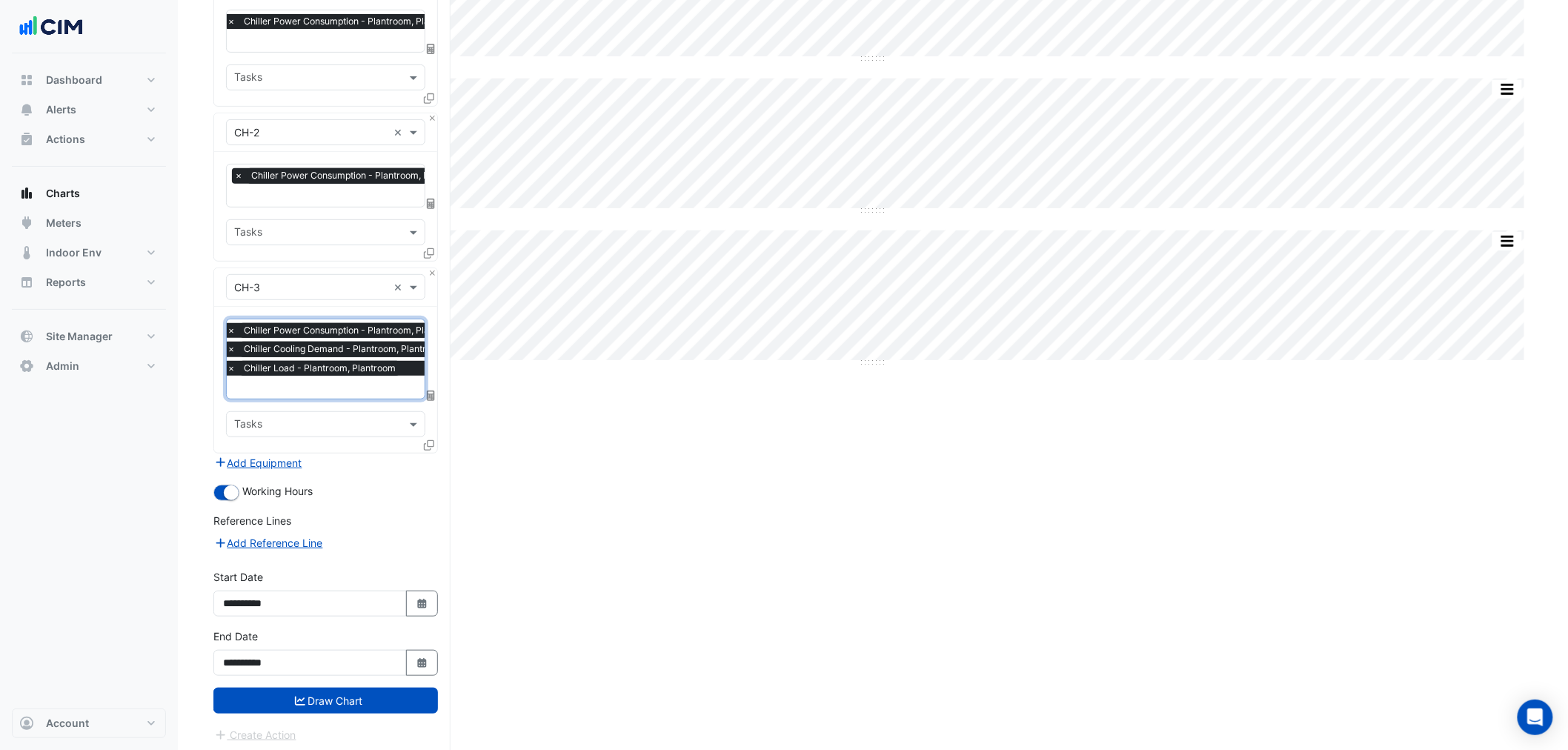
click at [342, 707] on button "Draw Chart" at bounding box center [326, 700] width 225 height 26
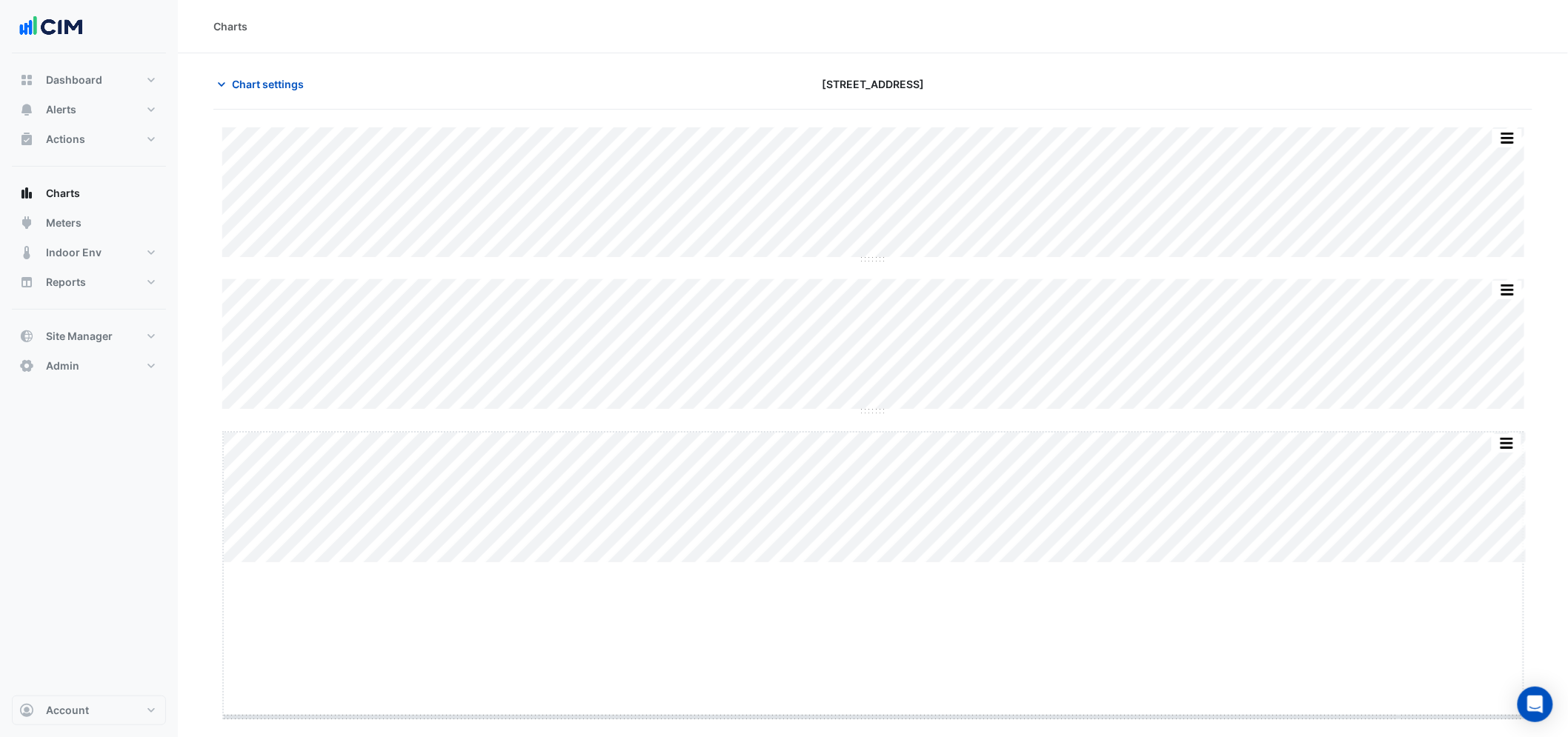
drag, startPoint x: 876, startPoint y: 561, endPoint x: 880, endPoint y: 715, distance: 154.1
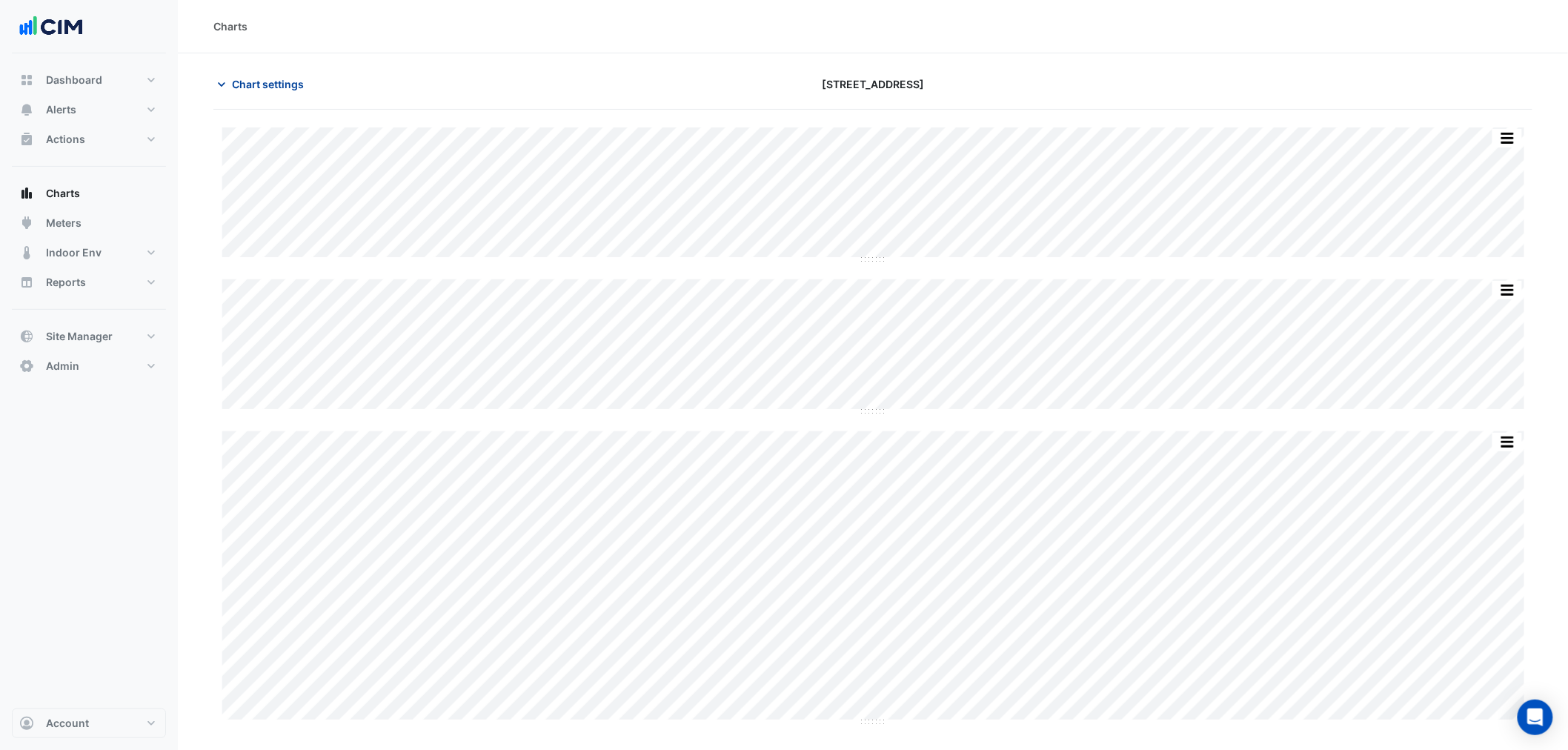
click at [278, 90] on span "Chart settings" at bounding box center [267, 84] width 72 height 16
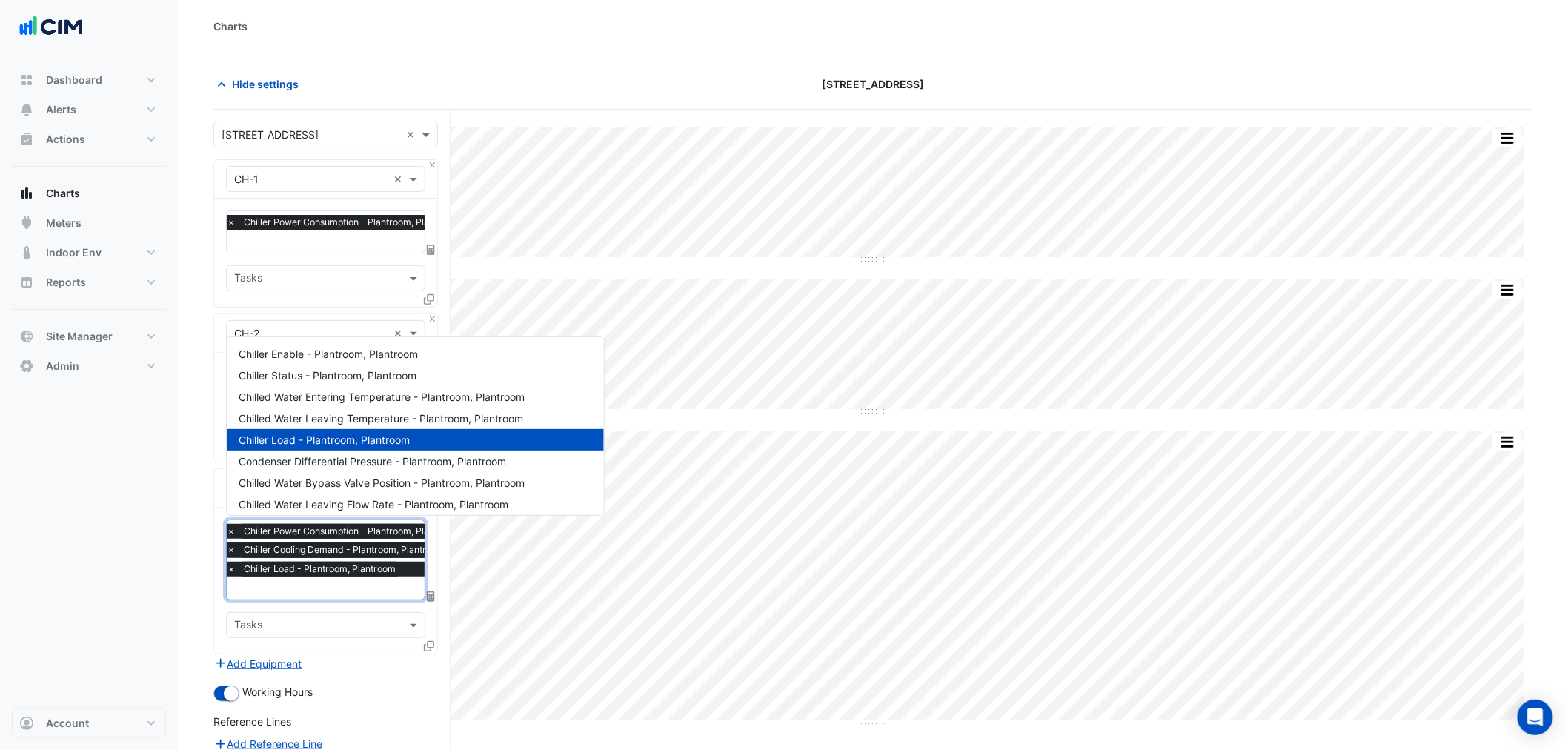
click at [319, 581] on input "text" at bounding box center [346, 589] width 240 height 16
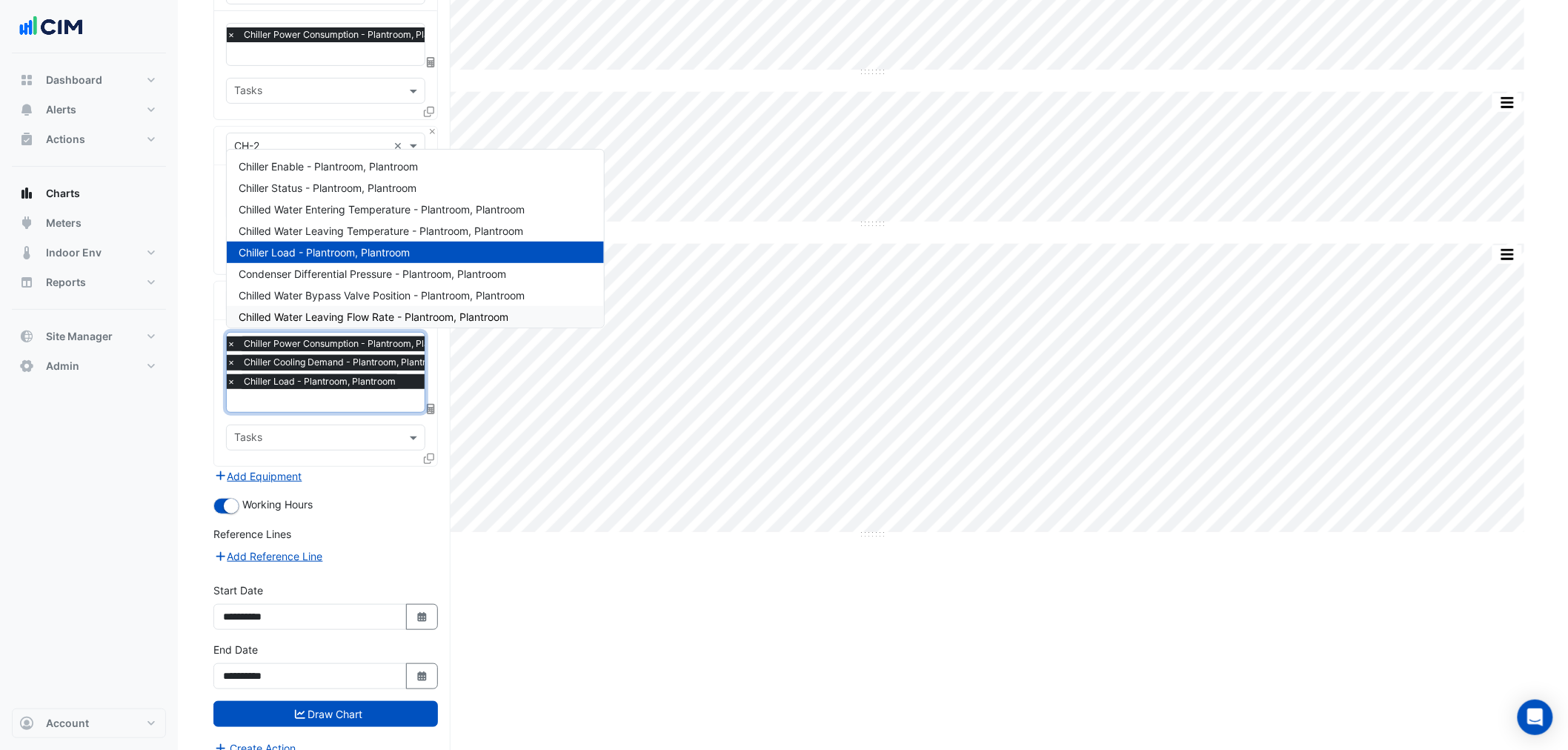
scroll to position [201, 0]
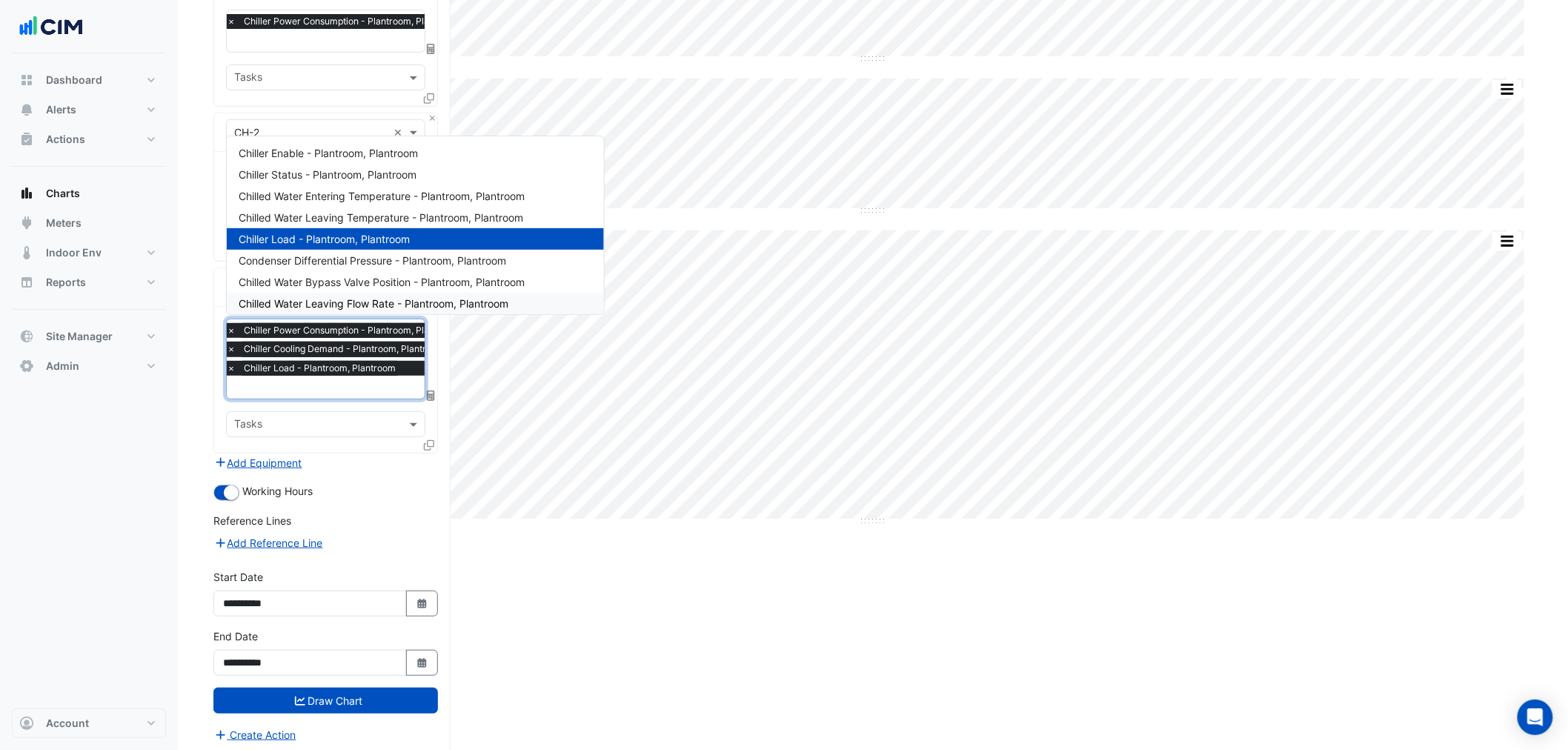
click at [510, 644] on div "Split by Unit Split All Split None Print Save as JPEG Save as PNG Pivot Data Ta…" at bounding box center [873, 331] width 1319 height 846
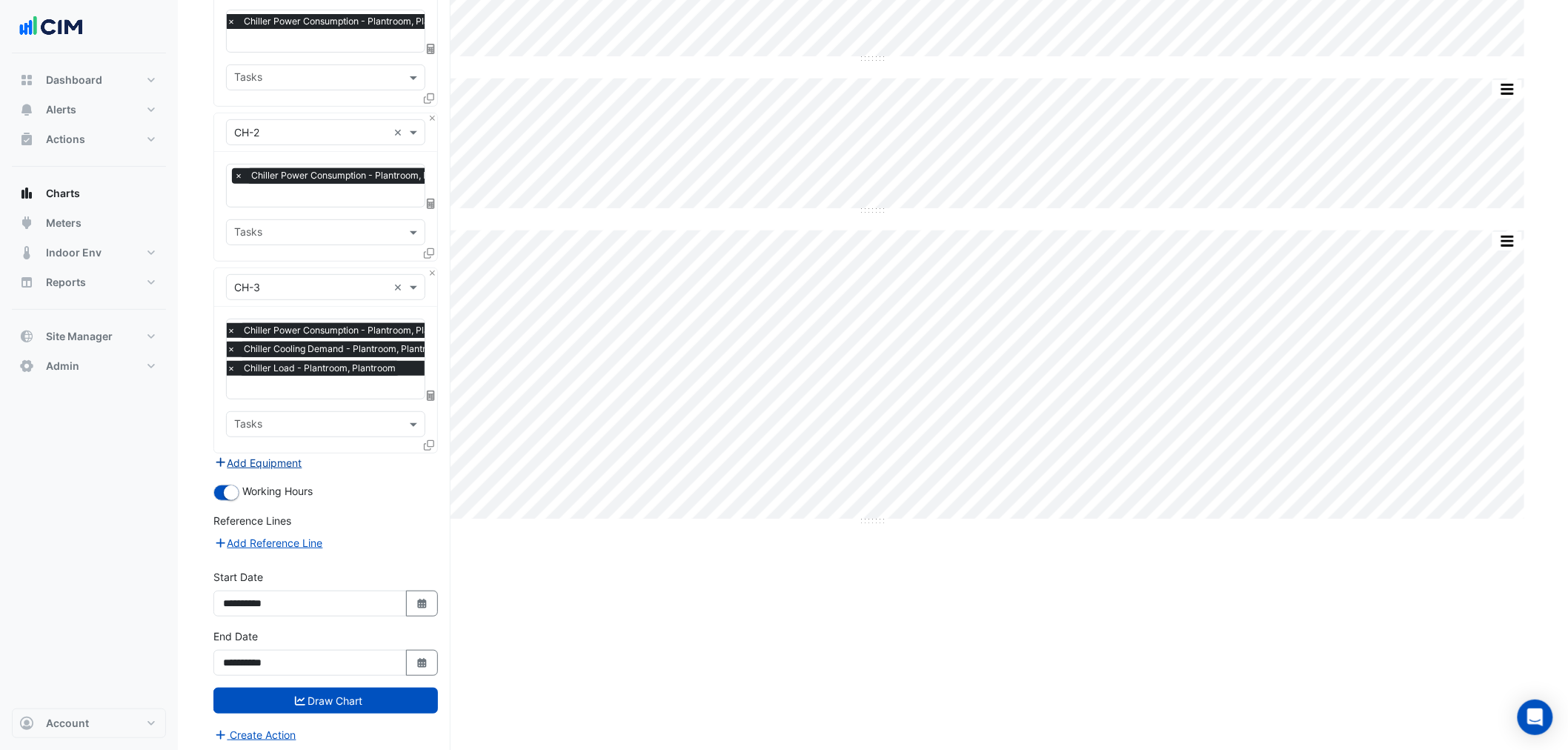
click at [280, 460] on button "Add Equipment" at bounding box center [259, 463] width 90 height 17
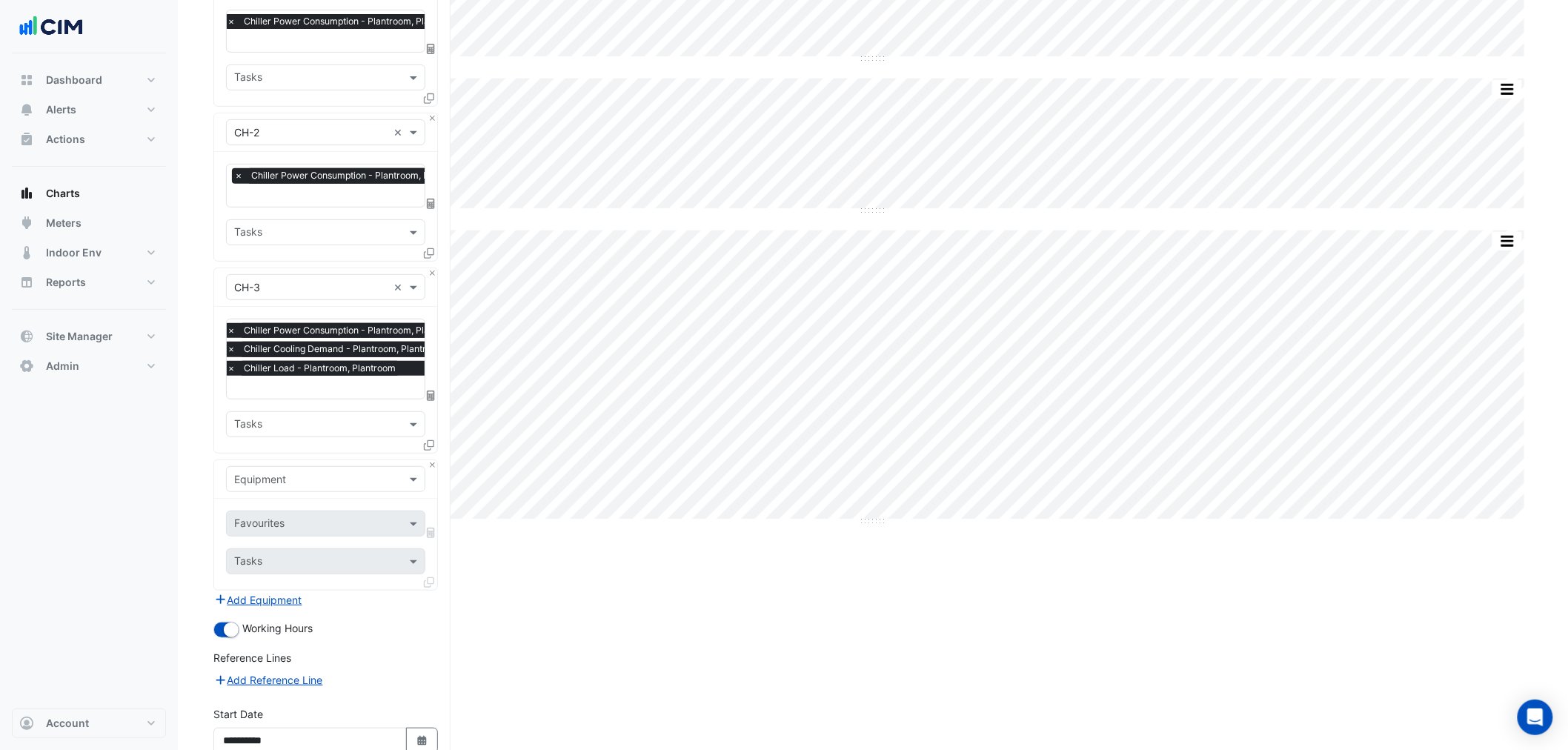
click at [295, 485] on div "Equipment" at bounding box center [325, 479] width 200 height 26
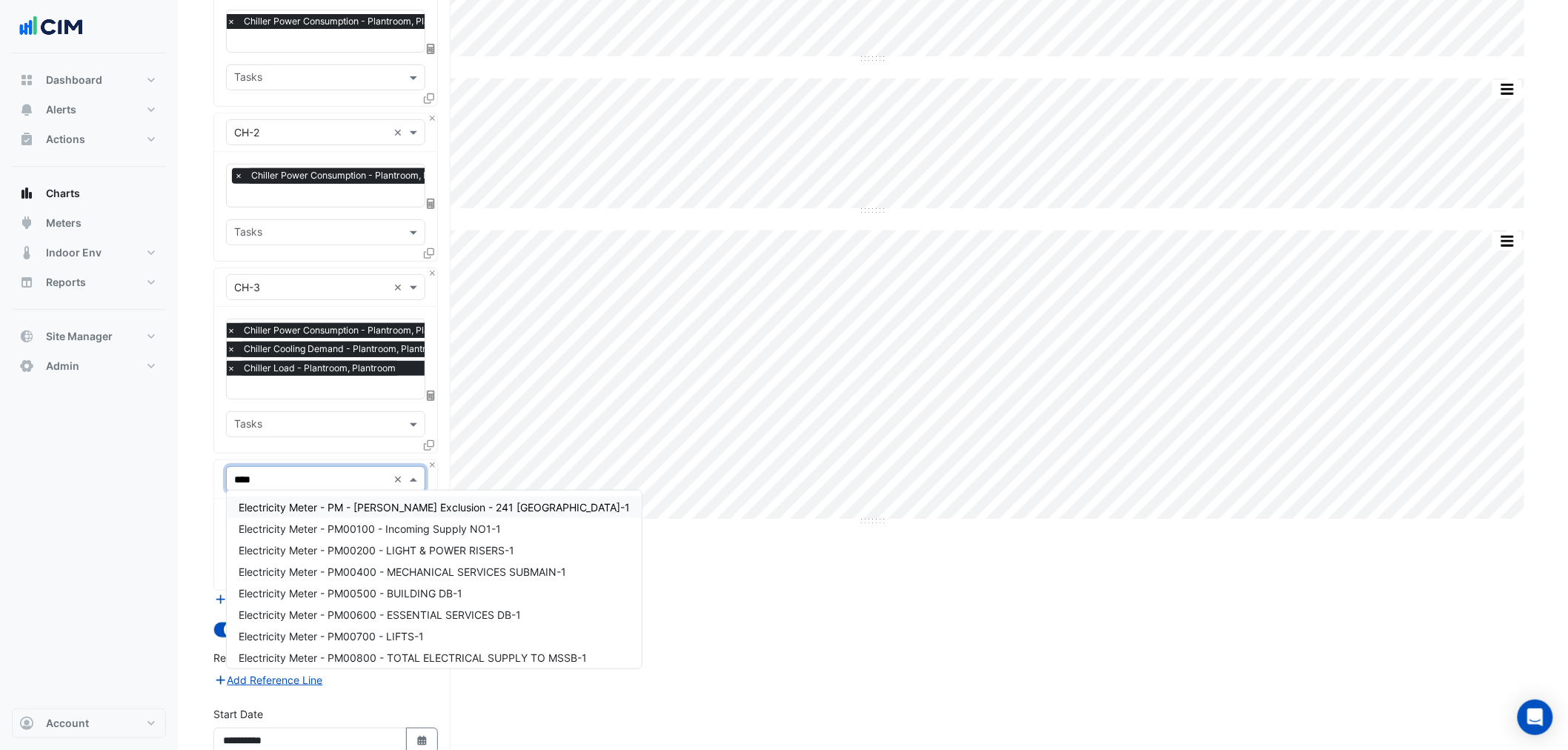
type input "*****"
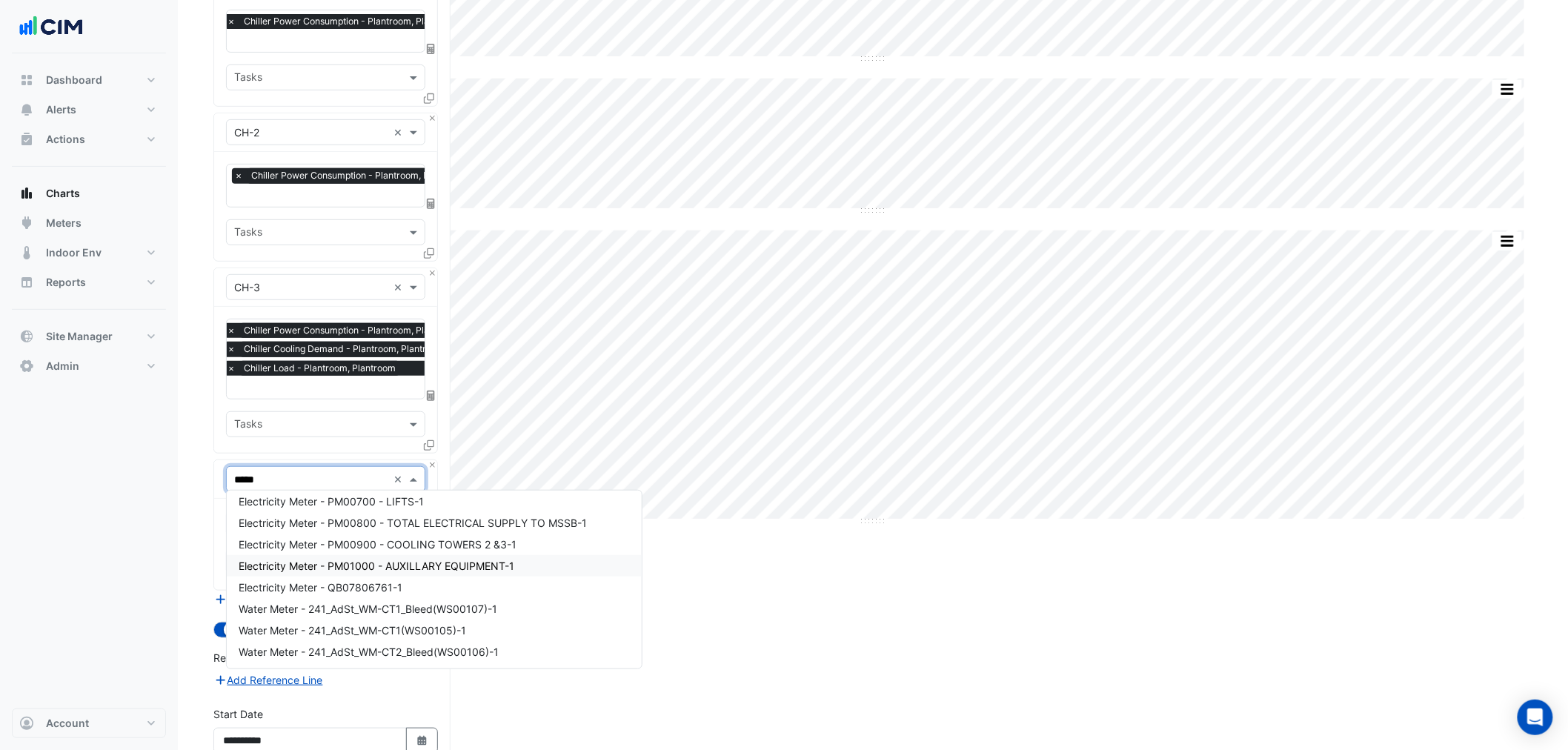
scroll to position [129, 0]
click at [348, 587] on span "Electricity Meter - QB07806761-1" at bounding box center [320, 592] width 164 height 13
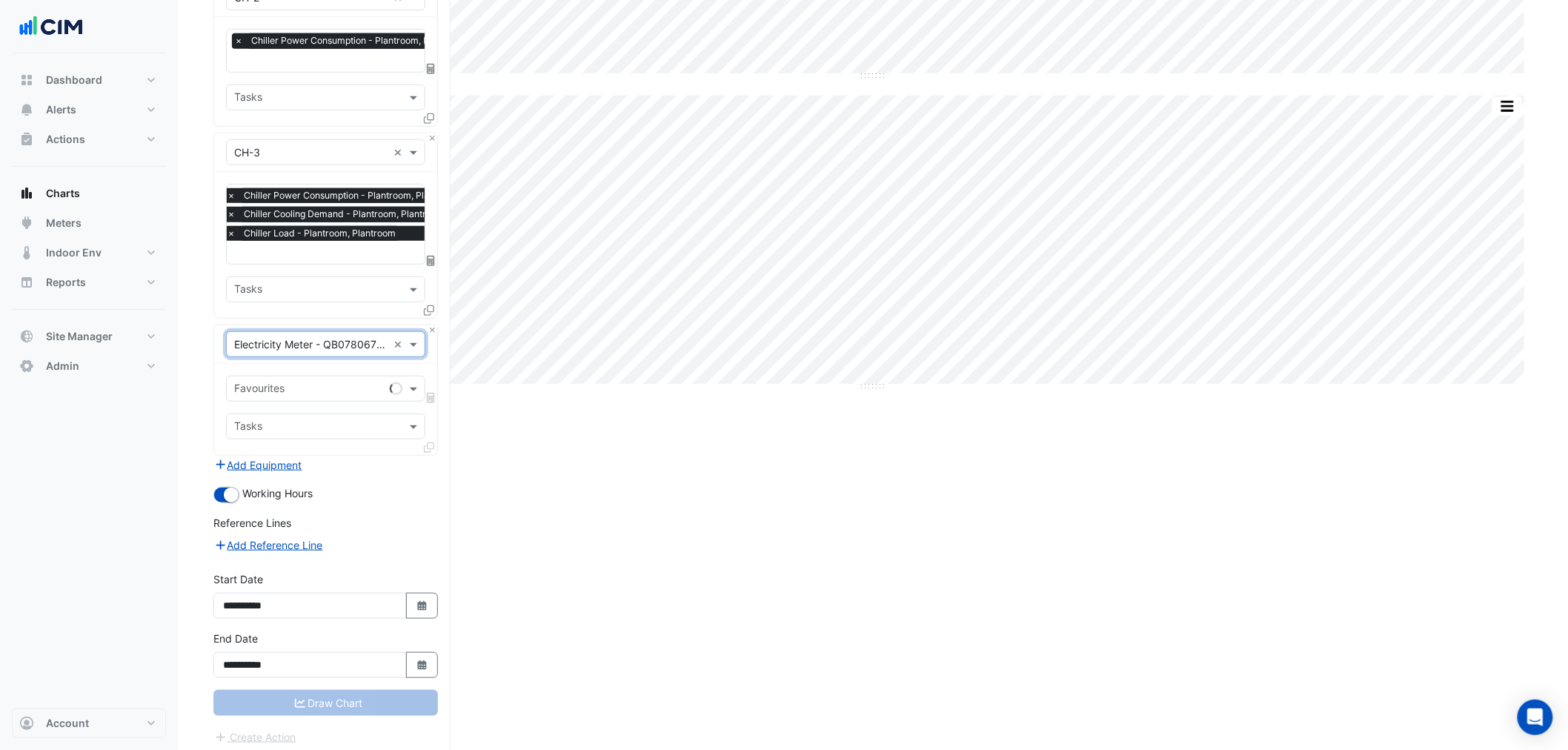
scroll to position [338, 0]
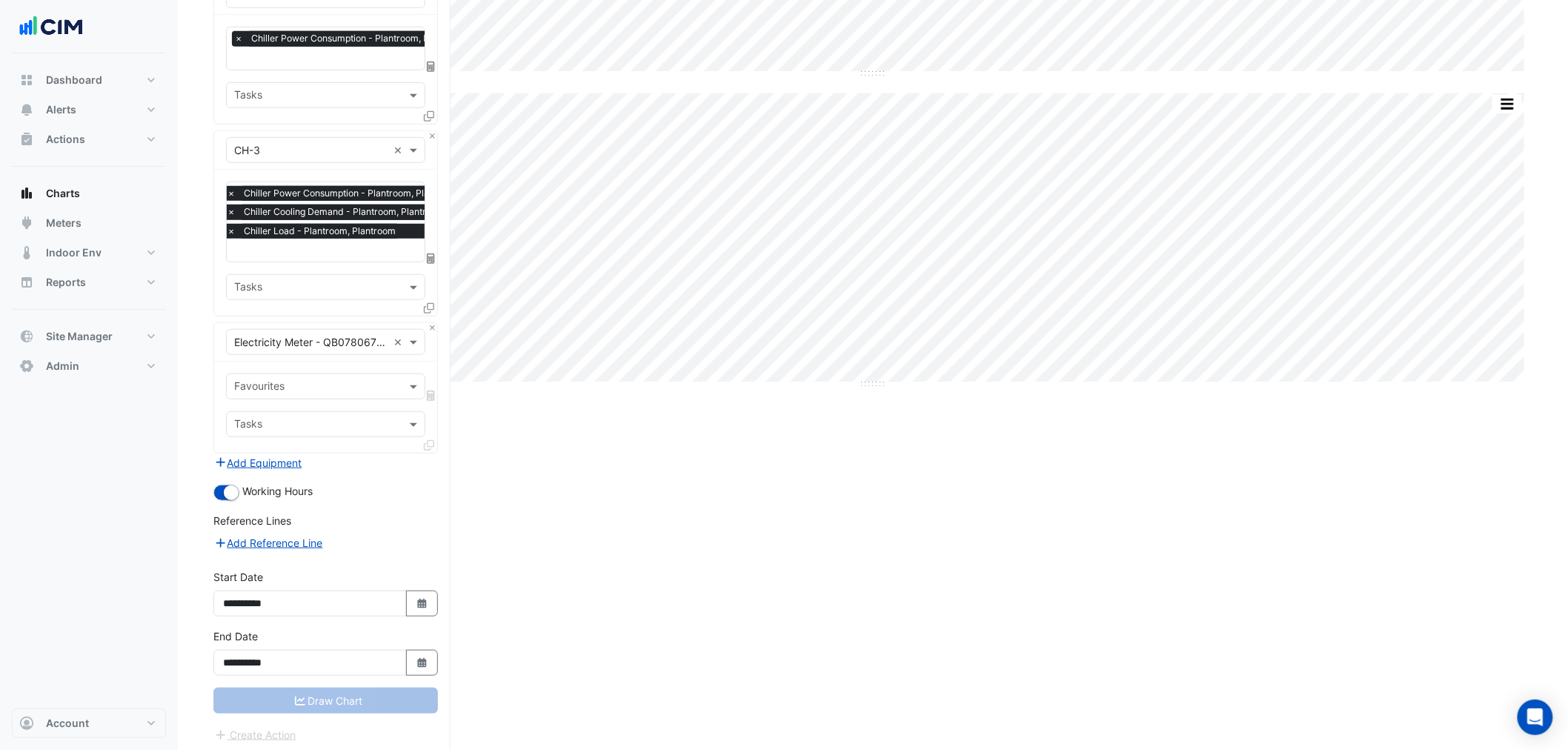
click at [297, 364] on div "Favourites Tasks" at bounding box center [325, 407] width 223 height 91
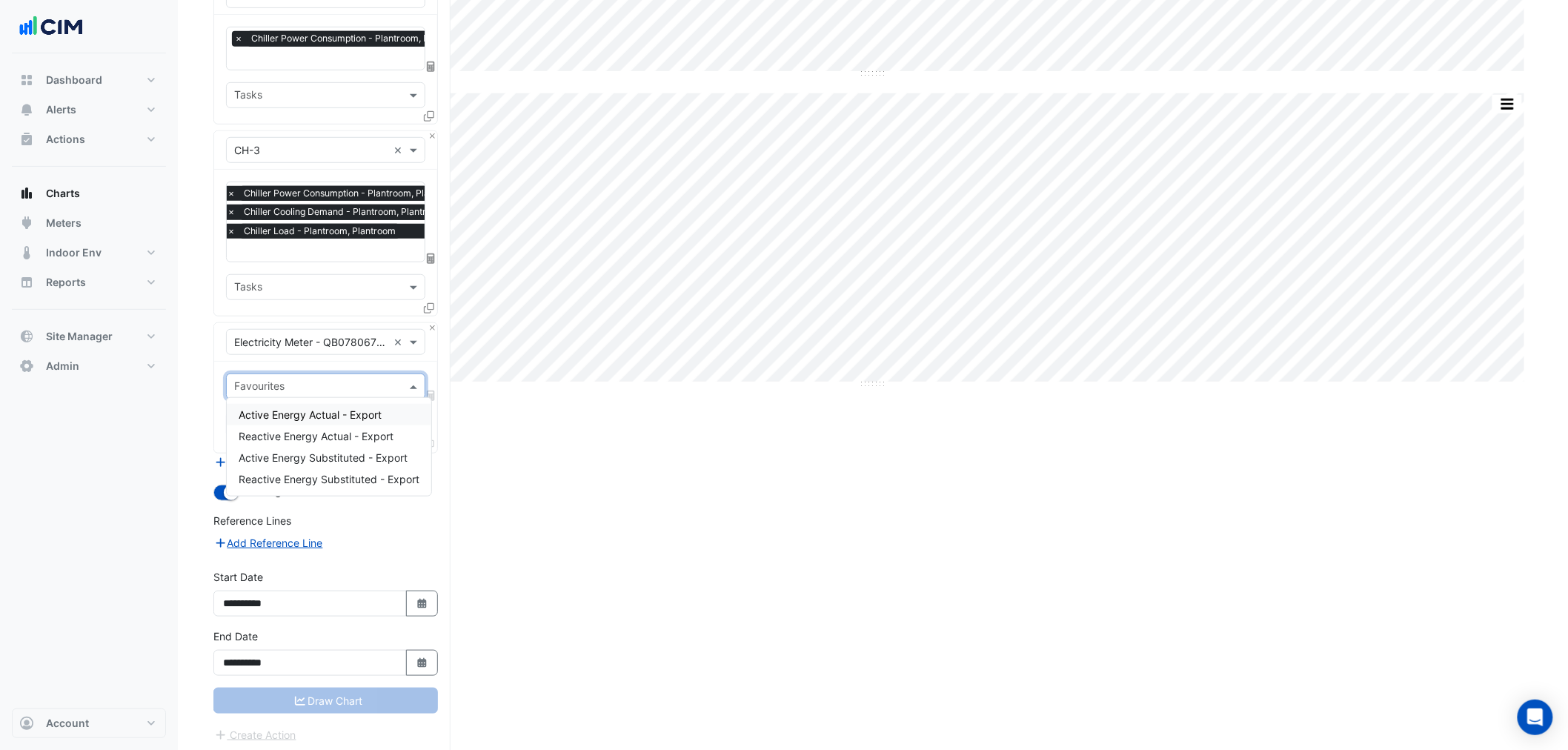
click at [305, 380] on input "text" at bounding box center [317, 388] width 166 height 16
click at [337, 410] on span "Active Energy Actual - Export" at bounding box center [309, 415] width 143 height 13
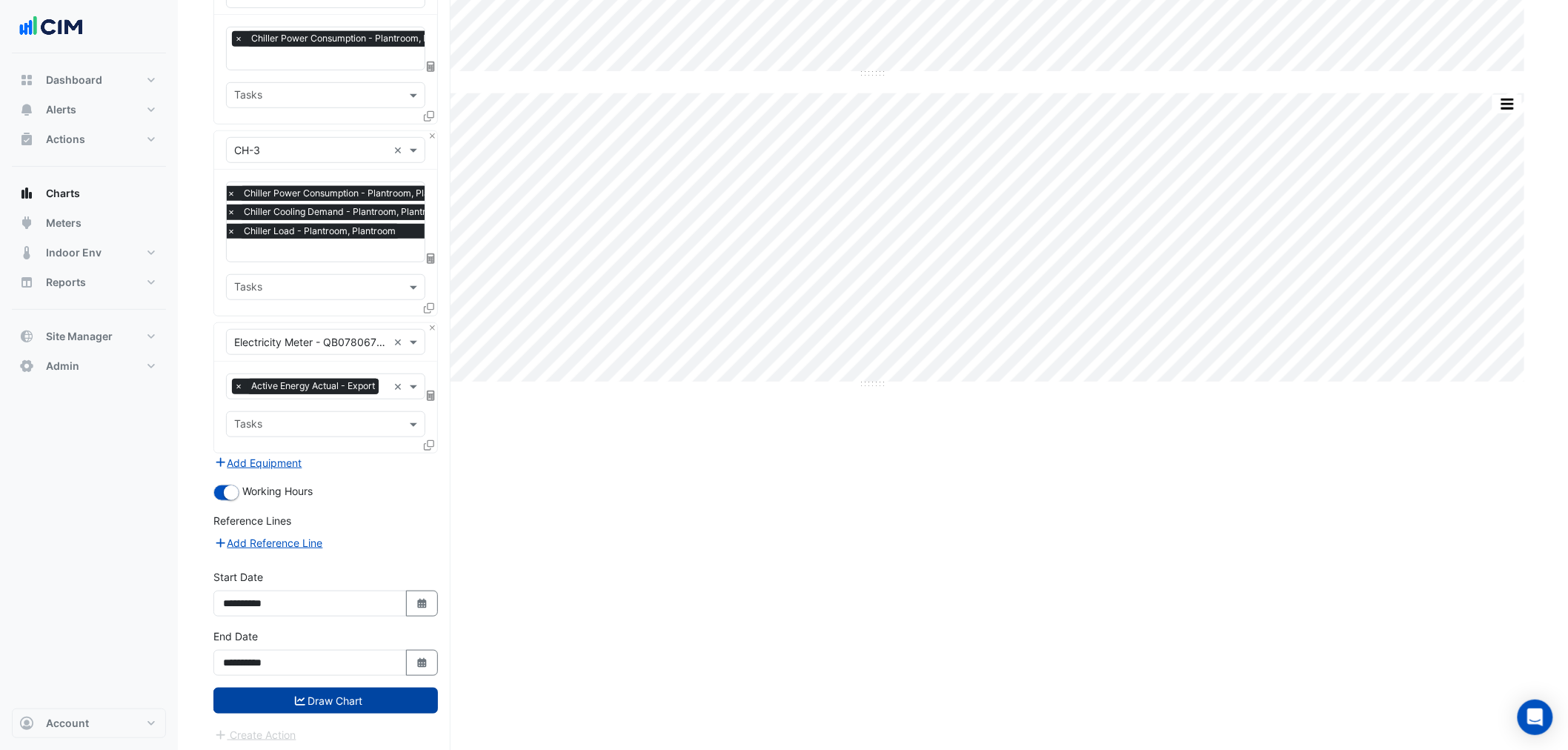
click at [329, 714] on button "Draw Chart" at bounding box center [326, 700] width 225 height 26
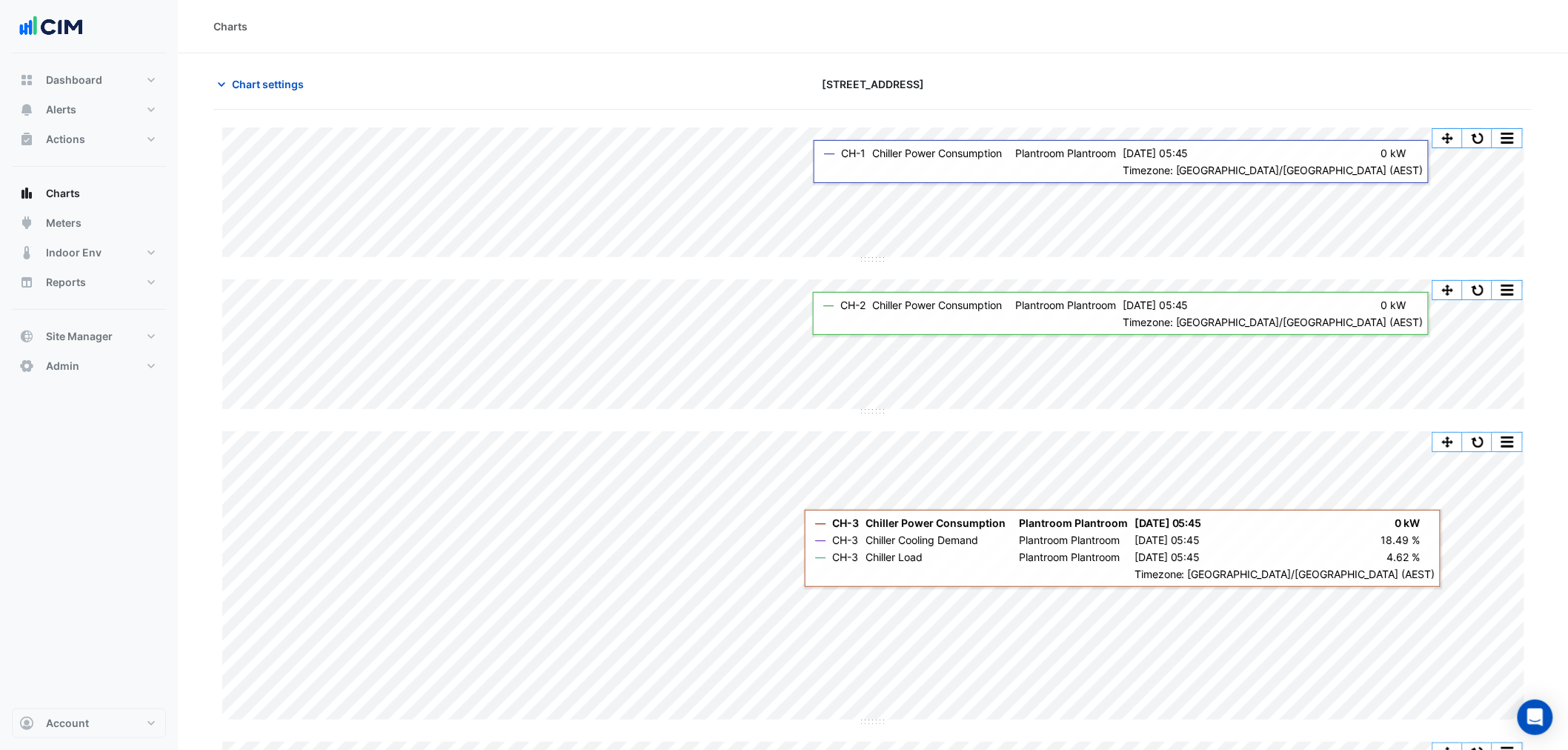
scroll to position [329, 0]
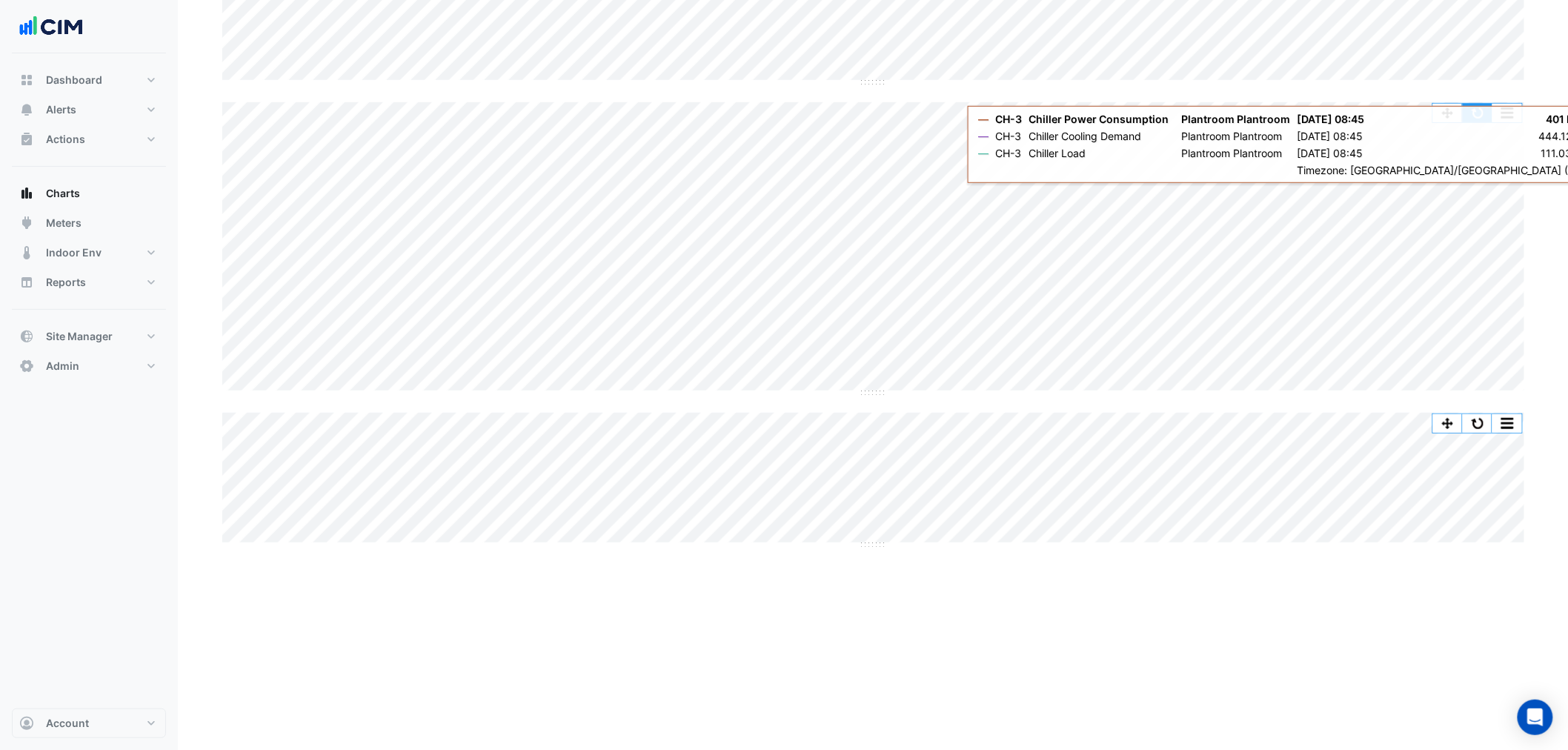
click at [1475, 107] on button "button" at bounding box center [1477, 113] width 30 height 18
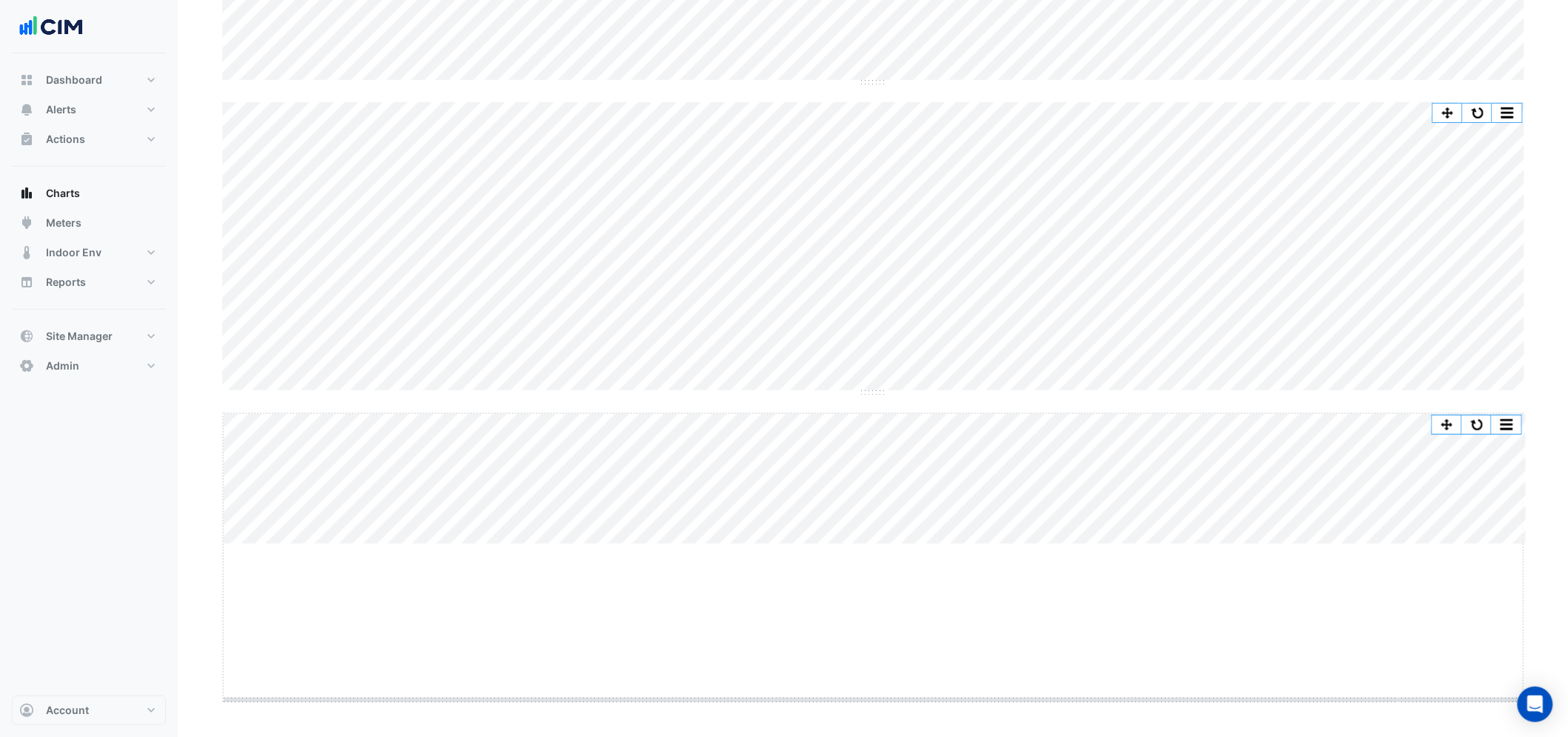
drag, startPoint x: 872, startPoint y: 542, endPoint x: 872, endPoint y: 740, distance: 198.0
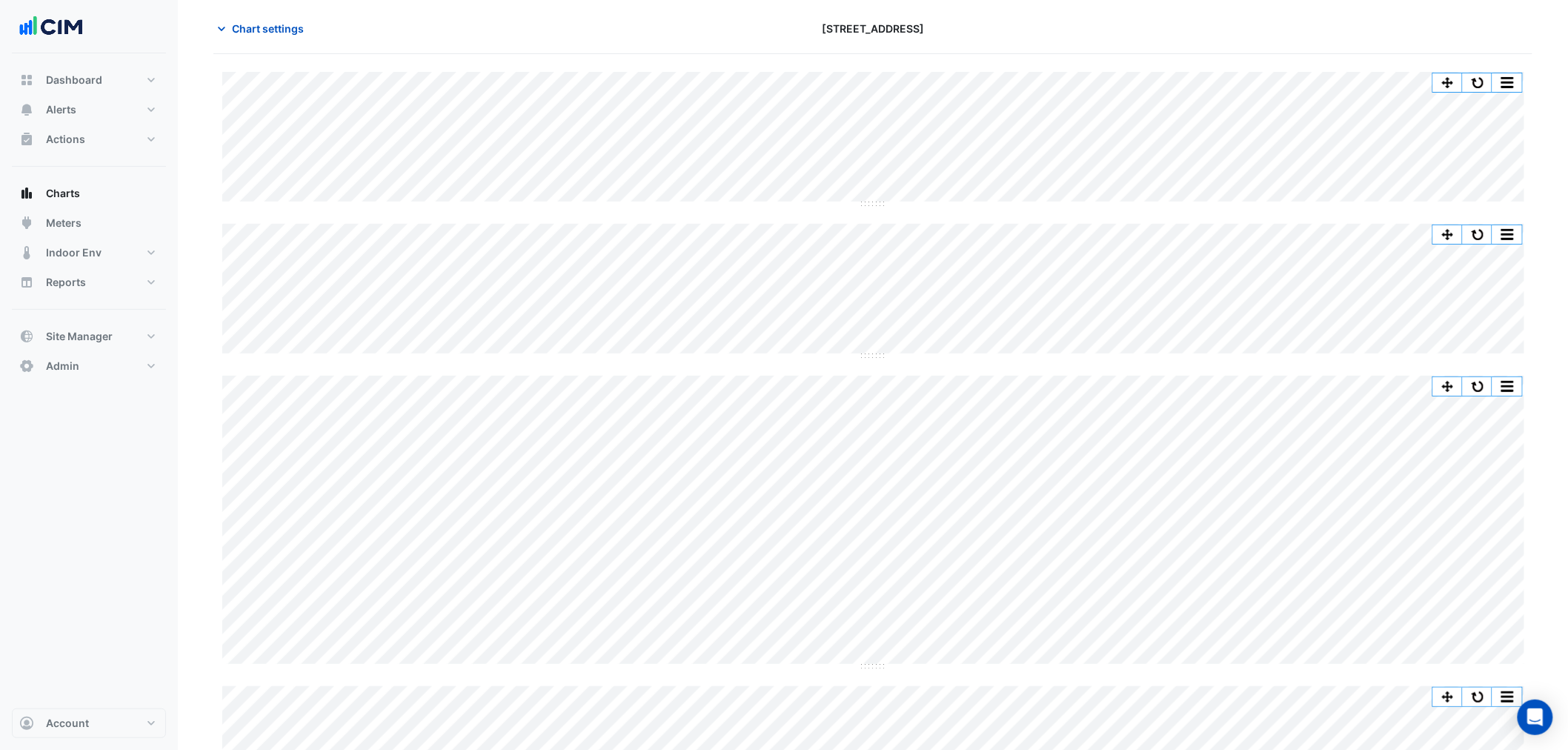
scroll to position [0, 0]
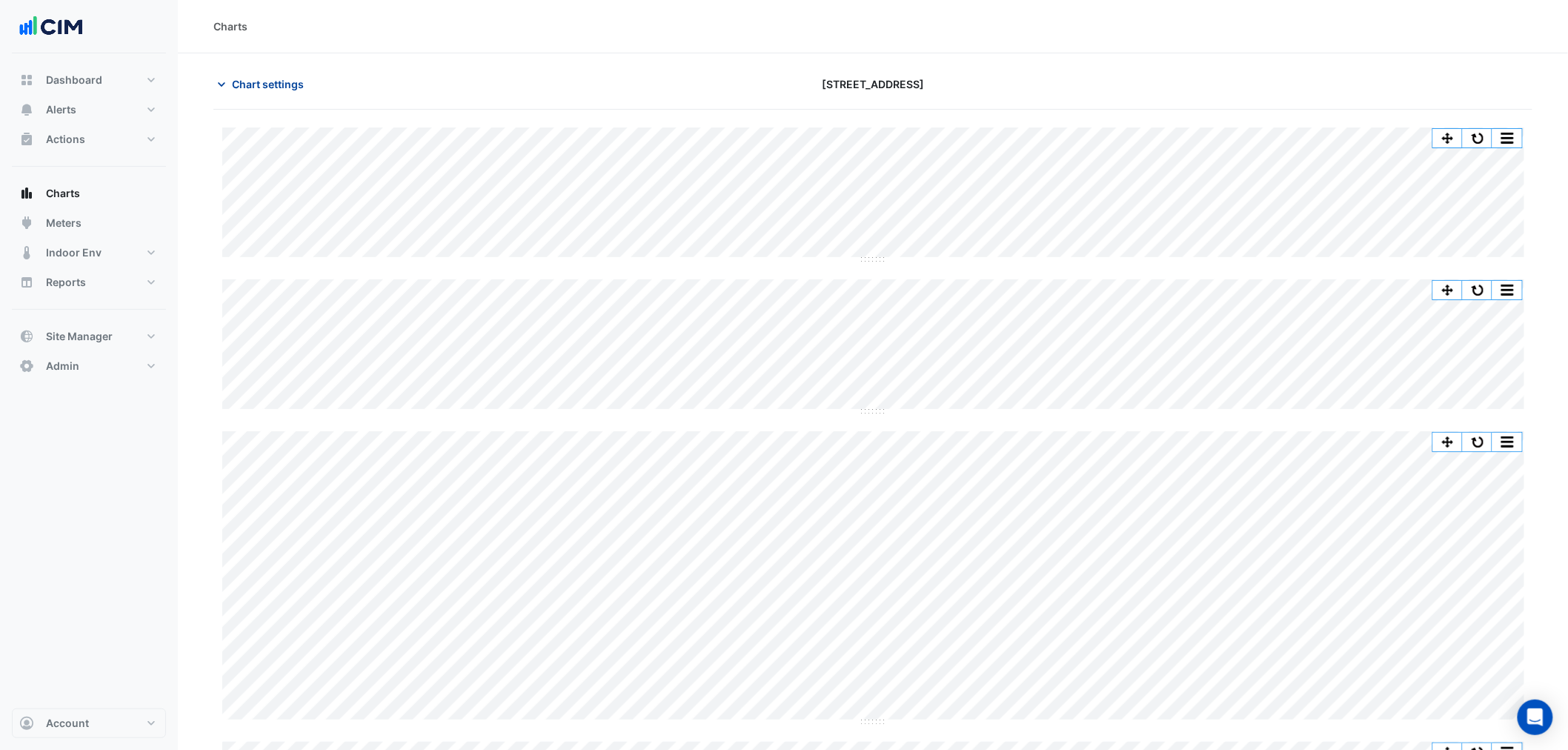
click at [254, 84] on span "Chart settings" at bounding box center [267, 84] width 72 height 16
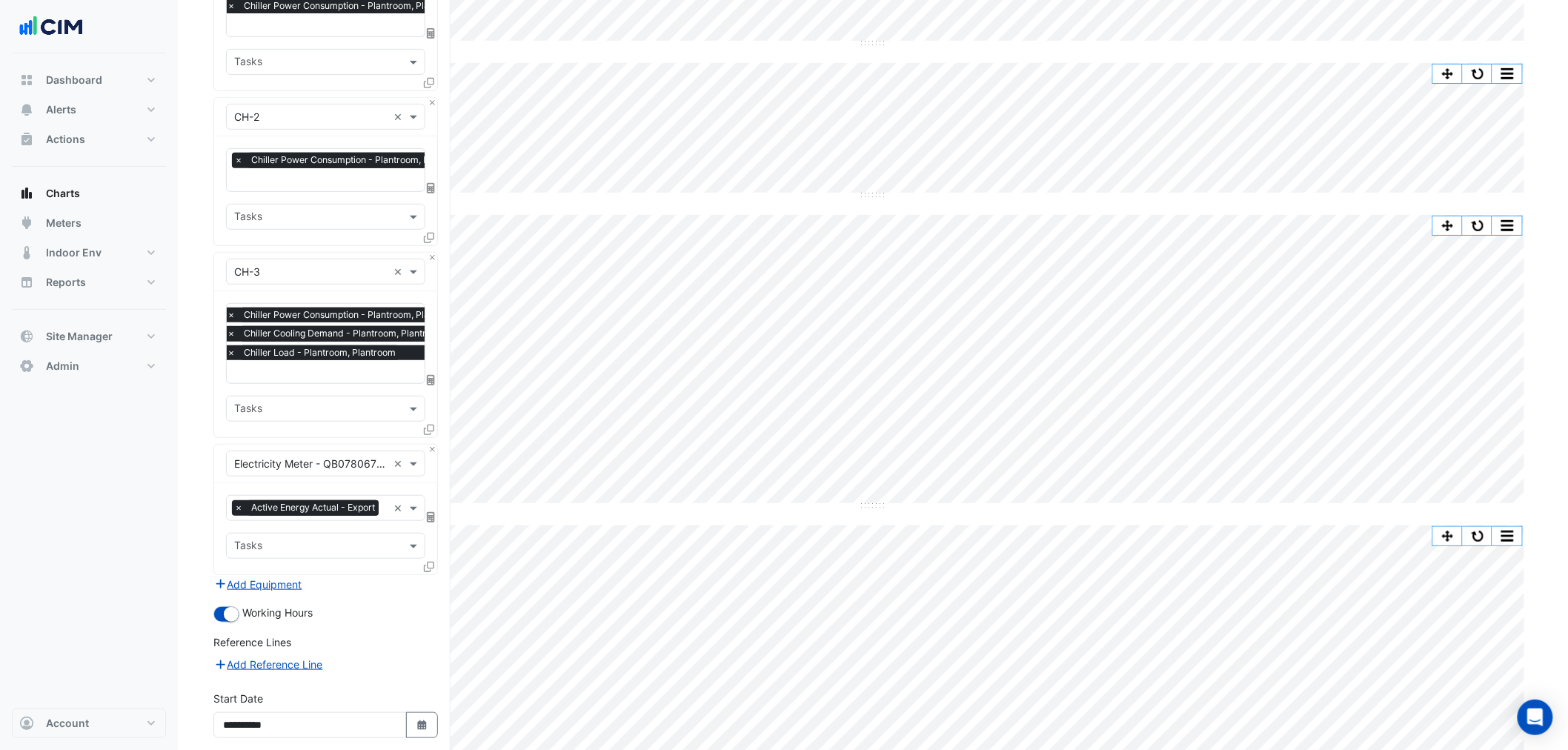
scroll to position [353, 0]
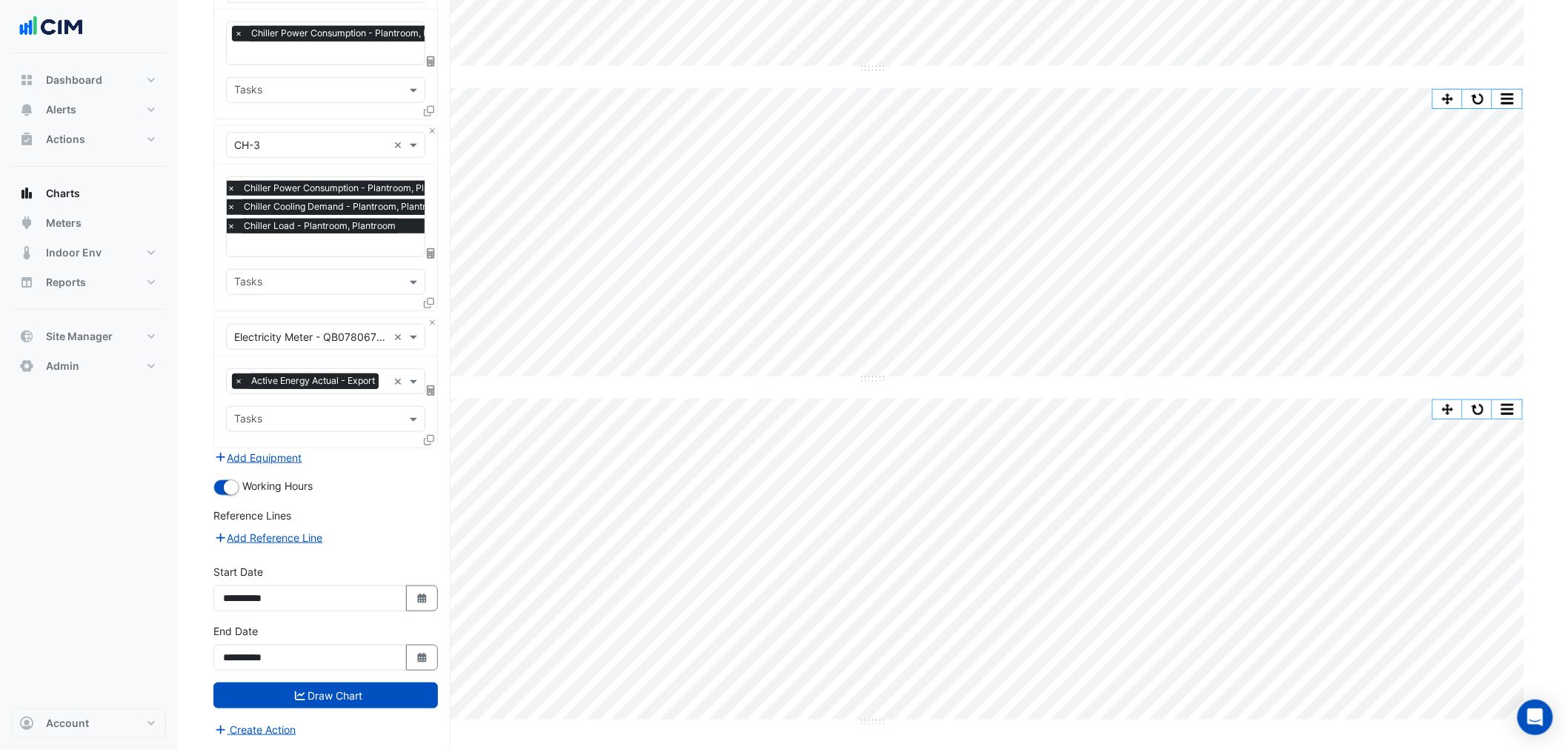
click at [308, 238] on input "text" at bounding box center [346, 246] width 240 height 16
type input "****"
click at [178, 233] on section "Hide settings 241 Adelaide Street Split by Unit Split All Split None Print Save…" at bounding box center [872, 230] width 1390 height 1039
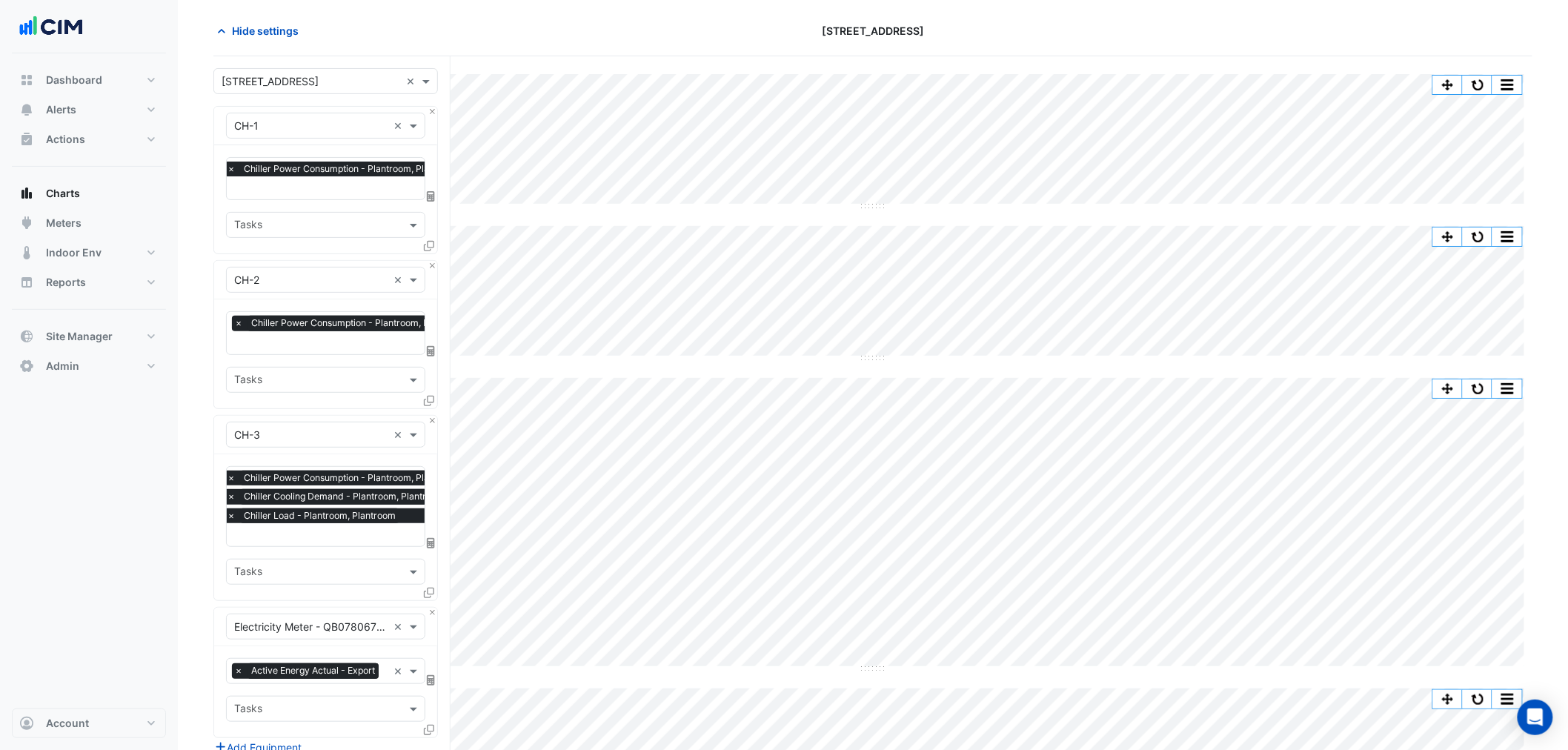
scroll to position [0, 0]
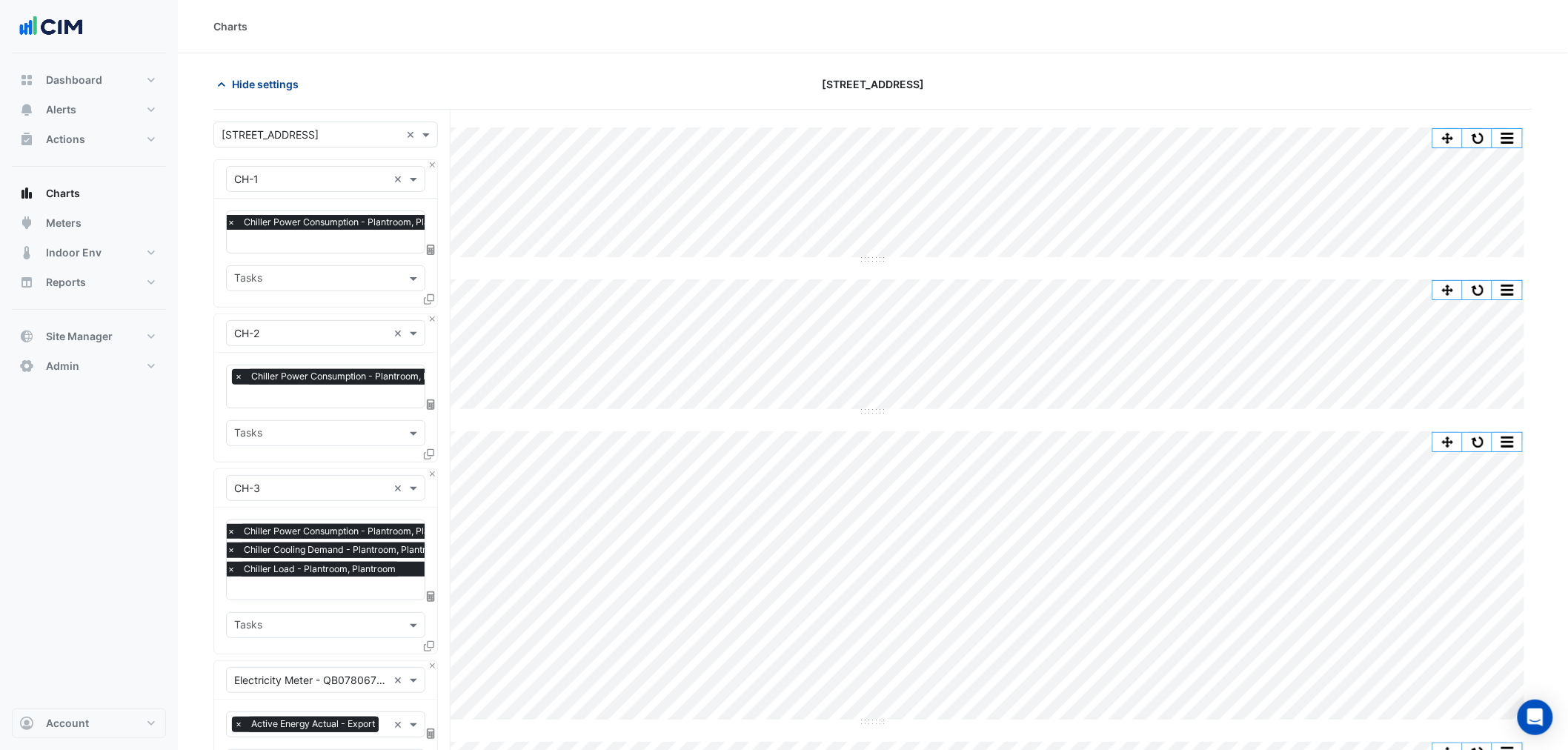
click at [274, 89] on span "Hide settings" at bounding box center [265, 84] width 67 height 16
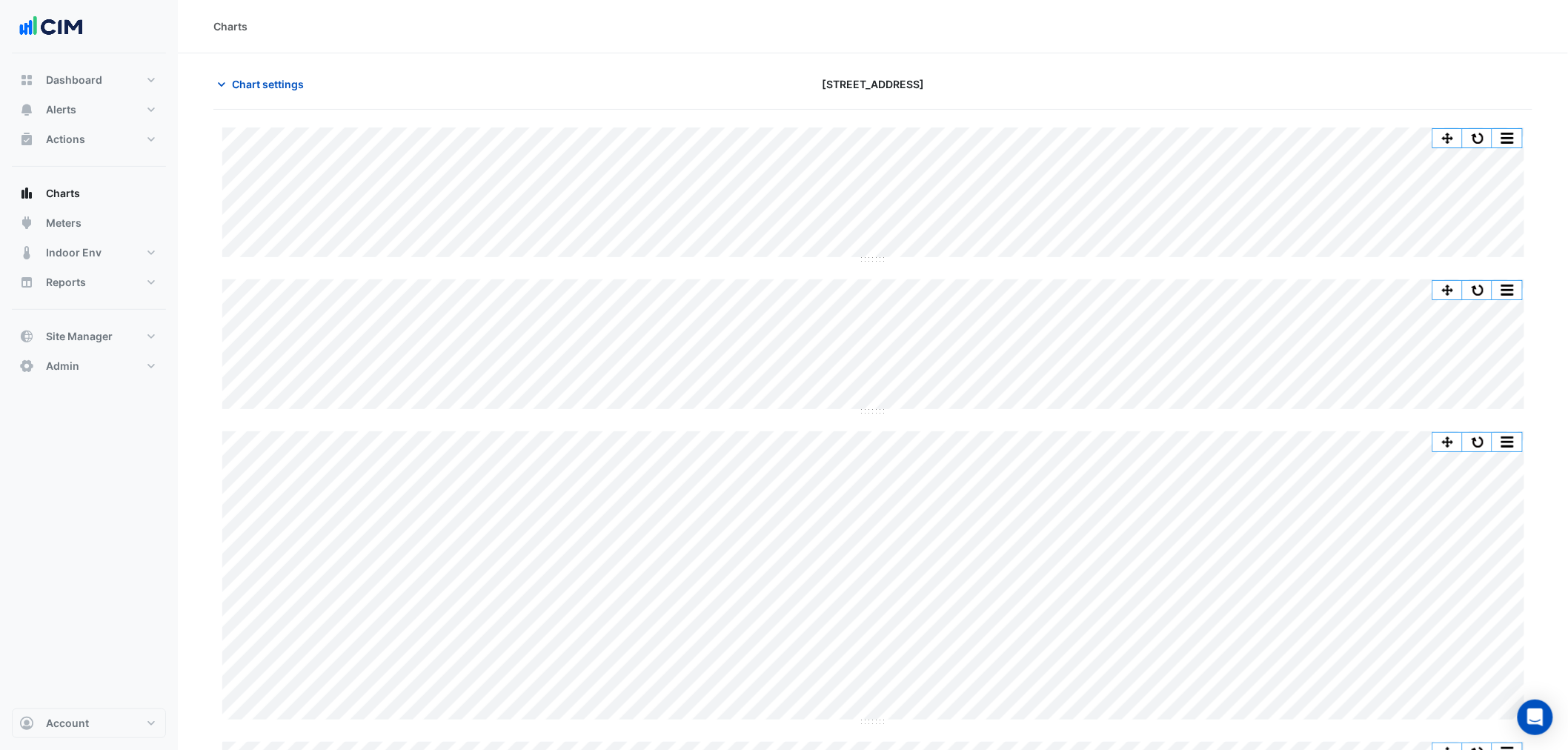
click at [642, 99] on div "Chart settings 241 Adelaide Street" at bounding box center [873, 90] width 1319 height 39
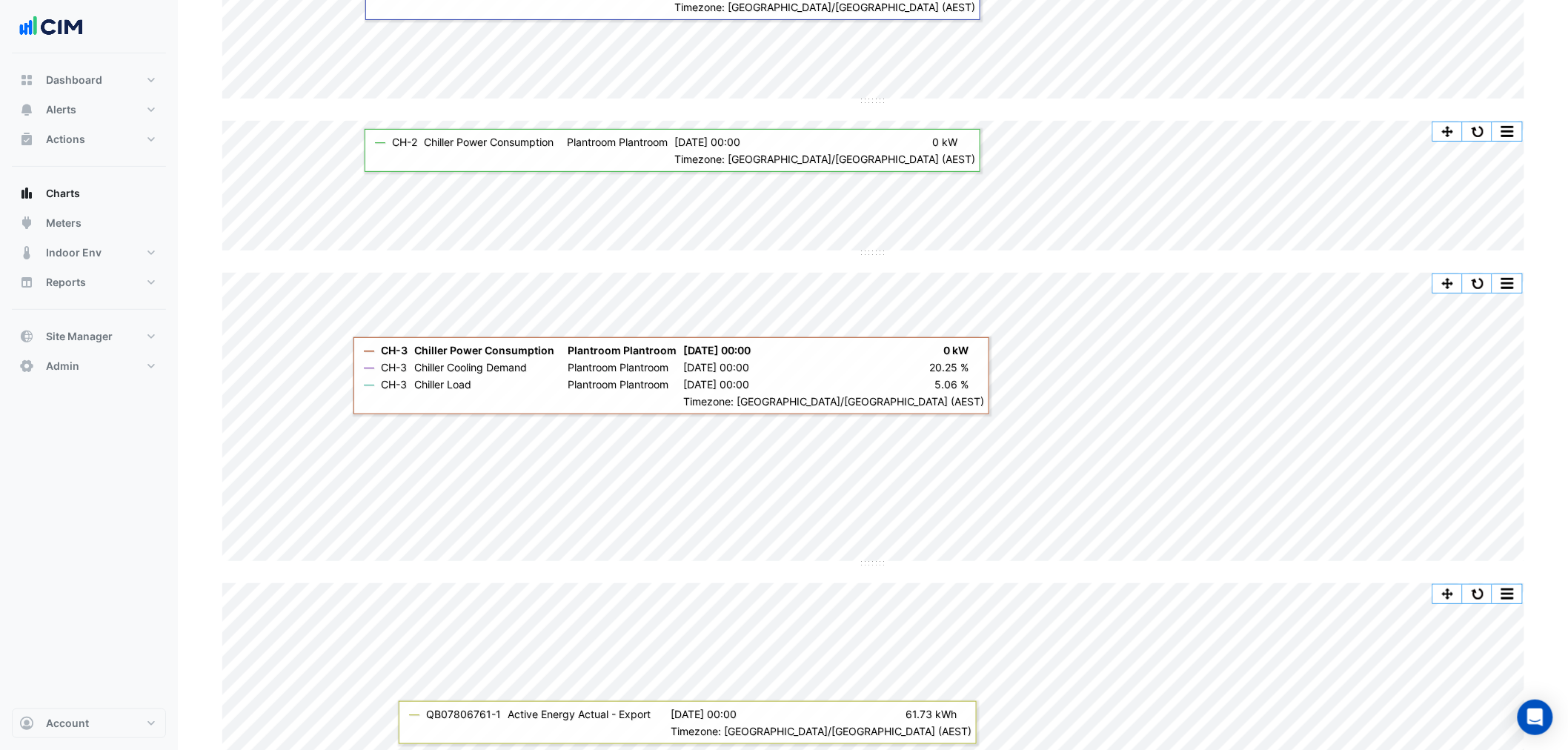
scroll to position [247, 0]
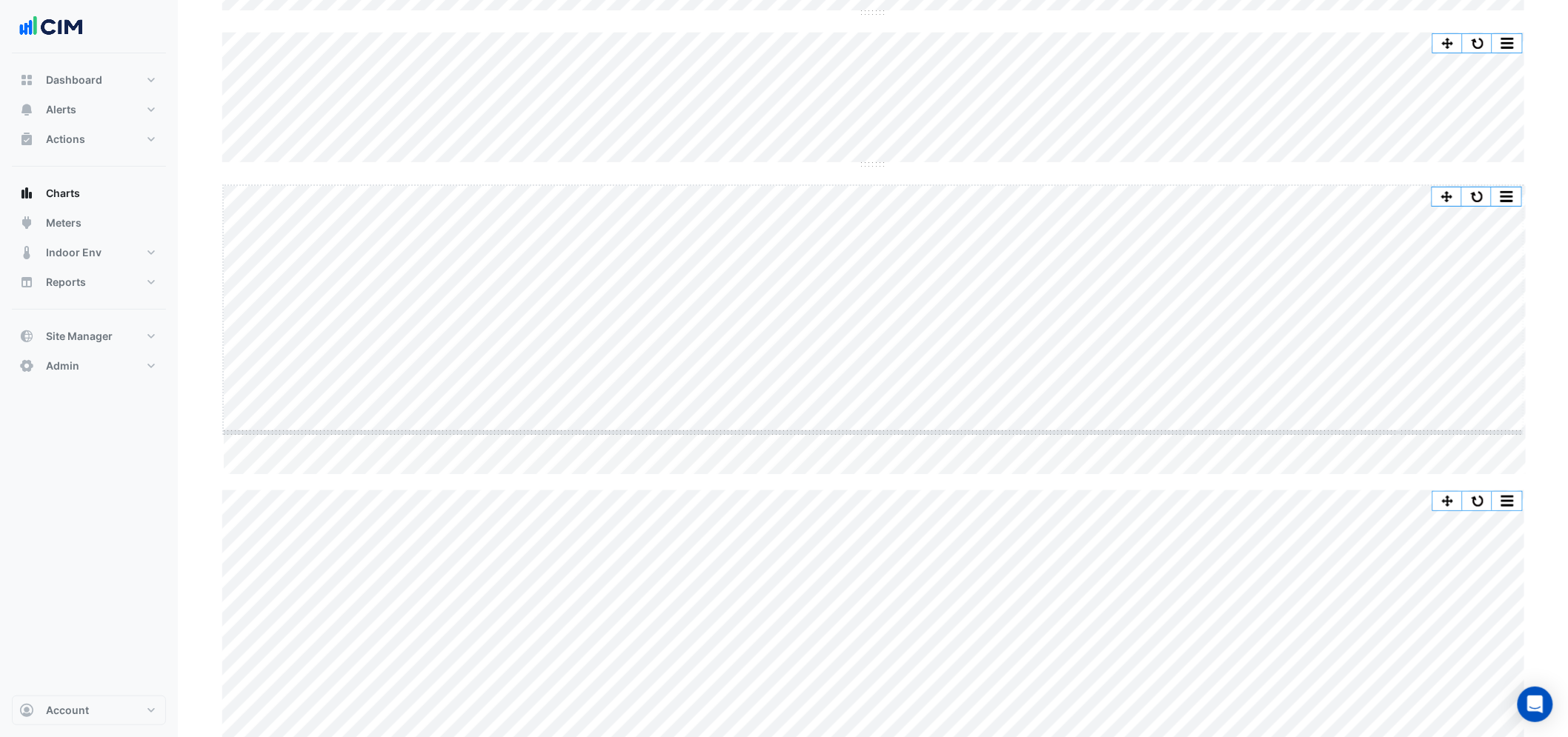
drag, startPoint x: 871, startPoint y: 472, endPoint x: 879, endPoint y: 430, distance: 42.8
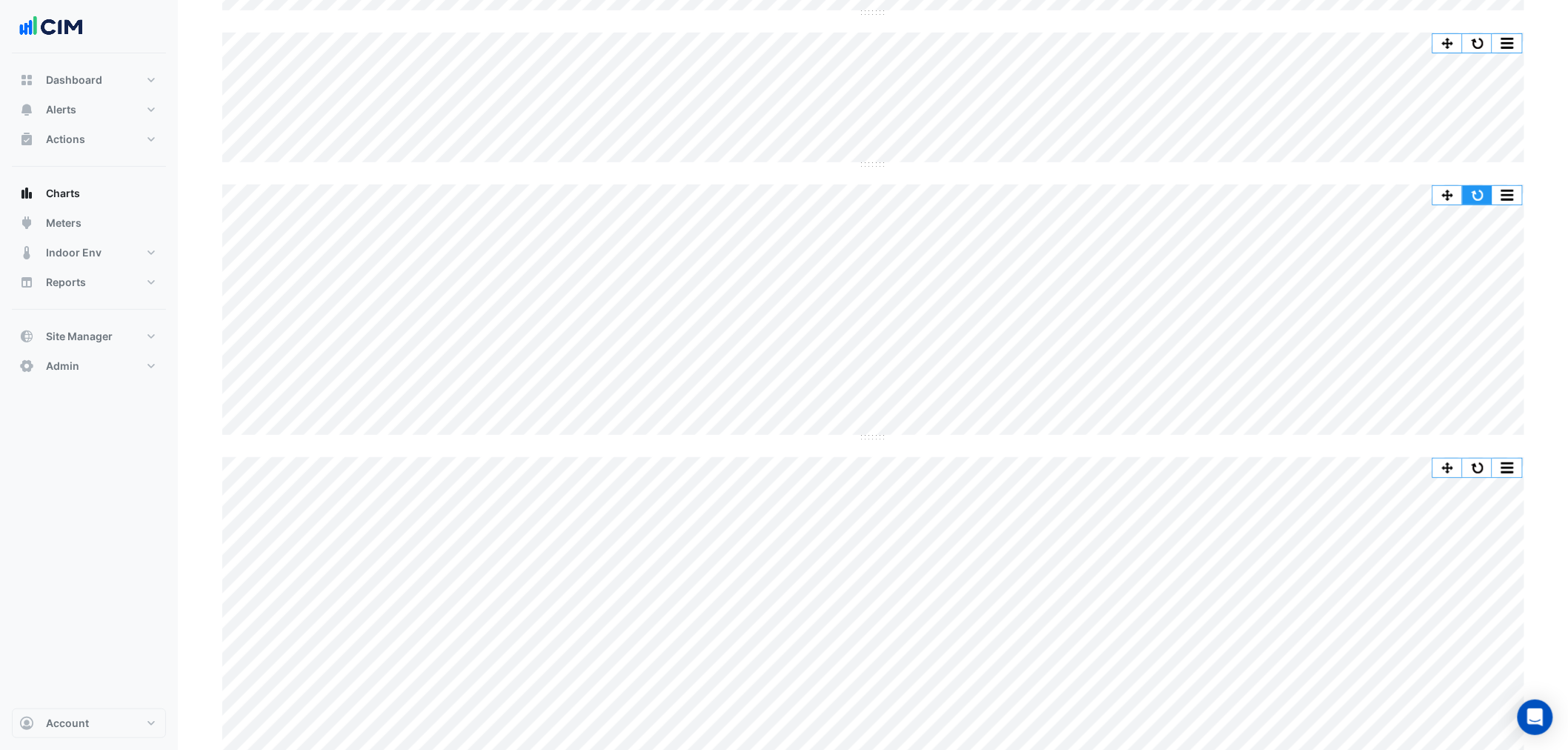
click at [1480, 196] on button "button" at bounding box center [1477, 195] width 30 height 18
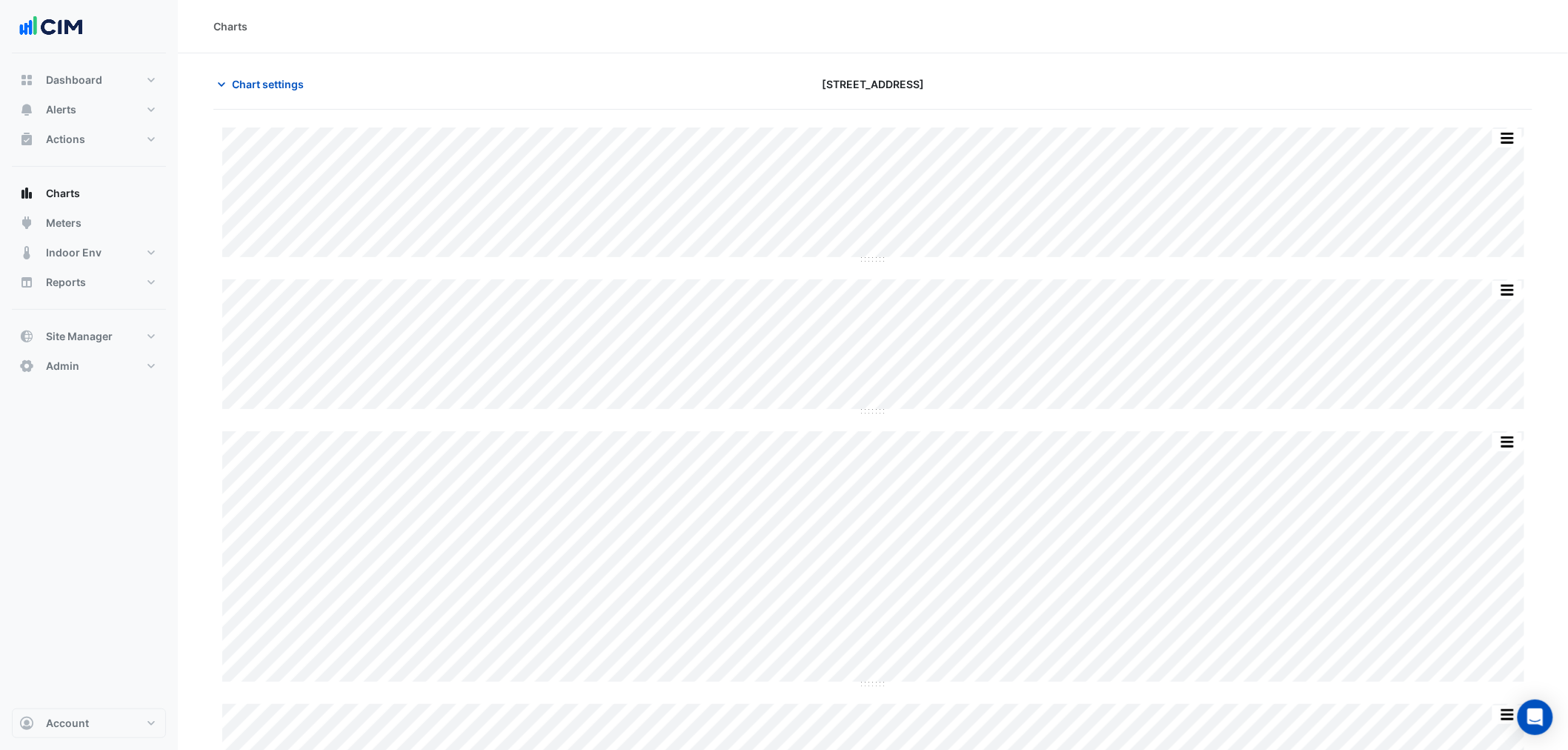
scroll to position [297, 0]
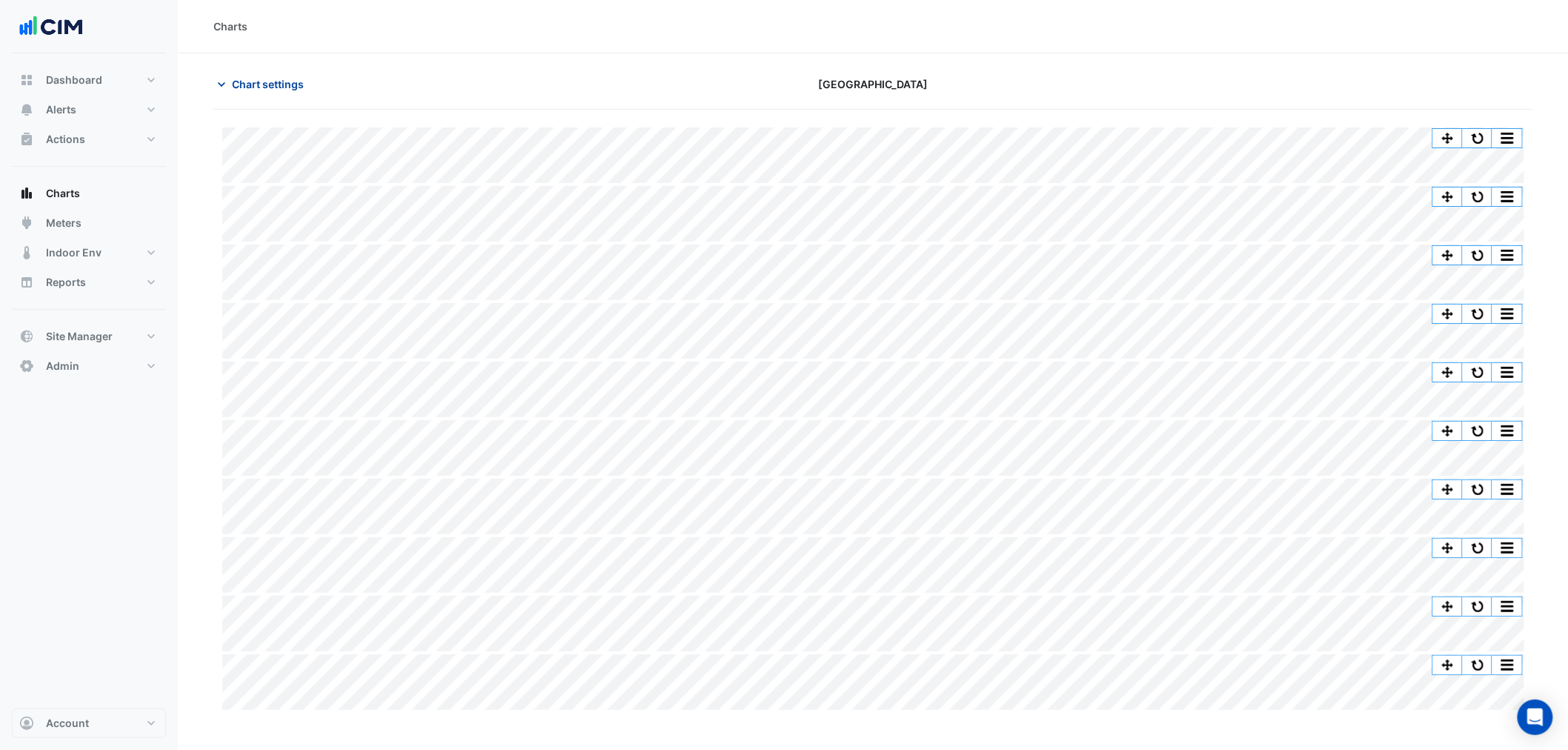
click at [258, 81] on span "Chart settings" at bounding box center [267, 84] width 72 height 16
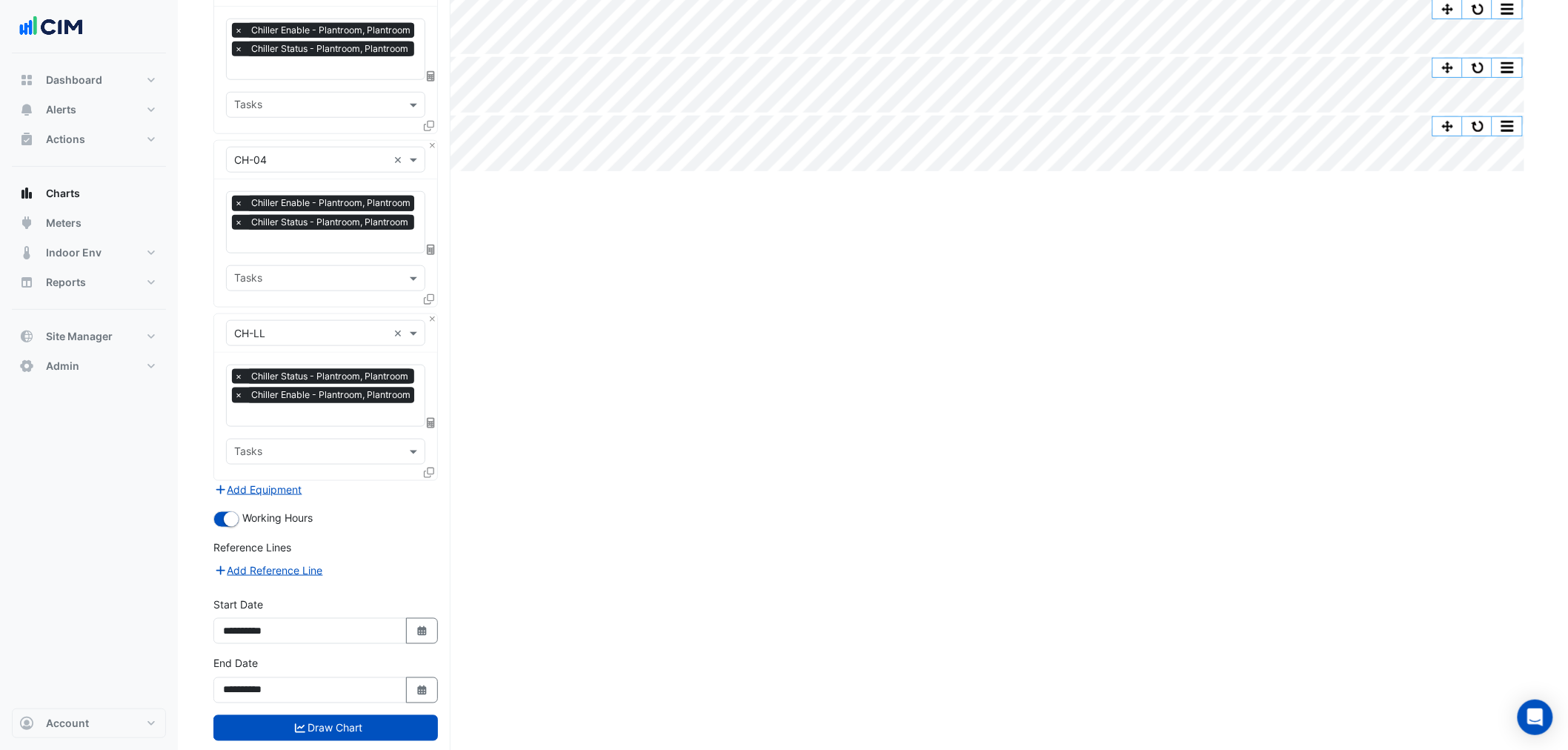
scroll to position [564, 0]
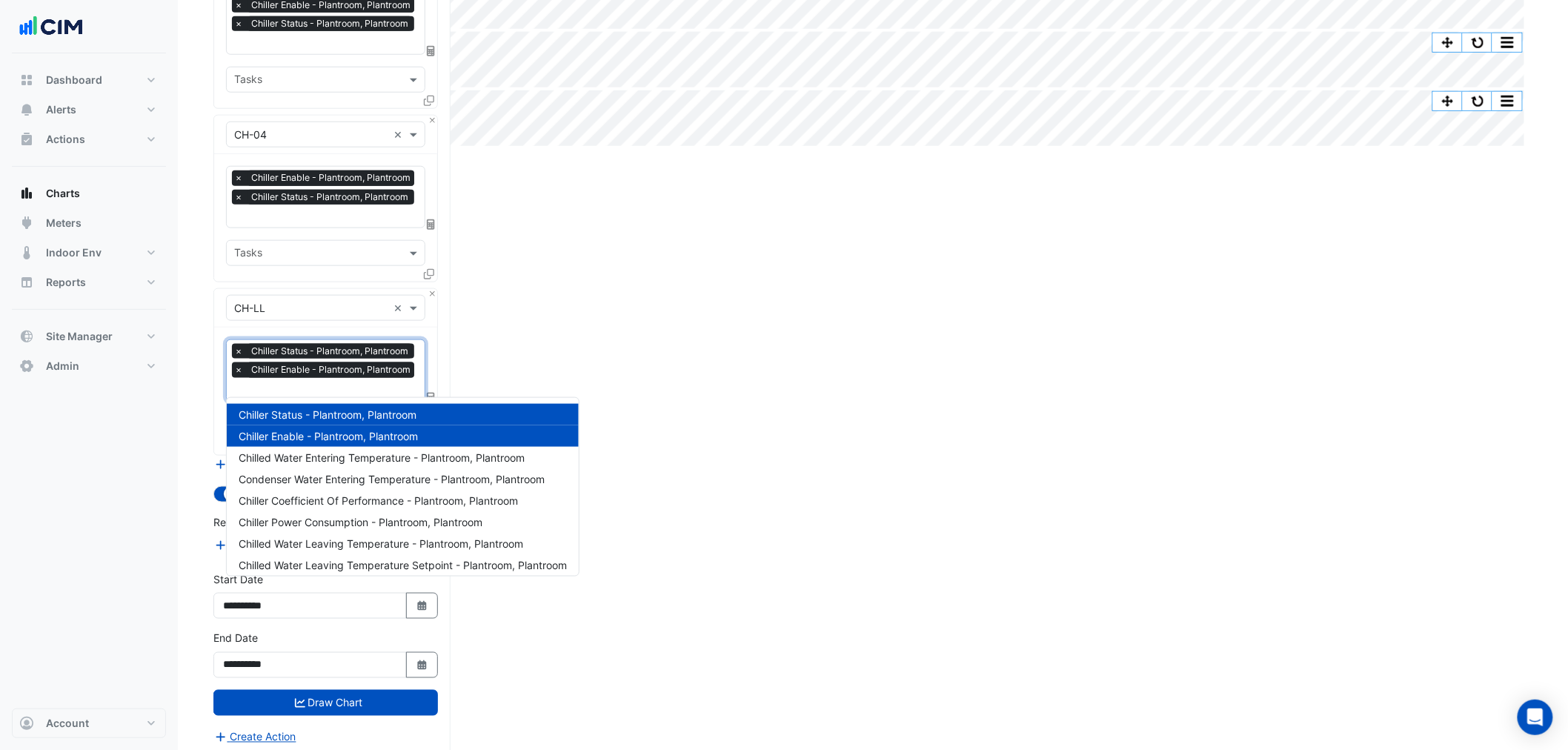
click at [330, 393] on div at bounding box center [325, 391] width 186 height 19
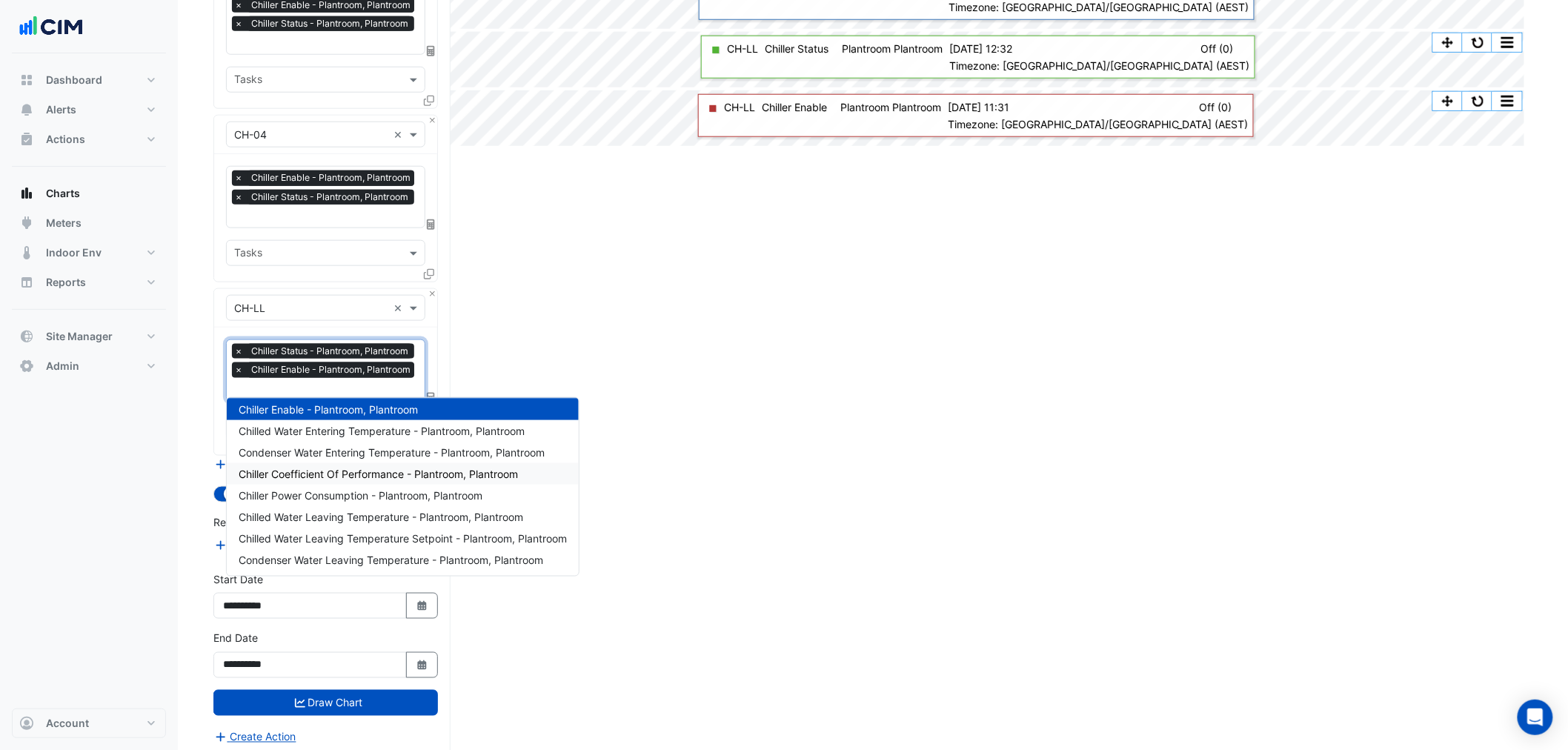
click at [968, 242] on div "Split by Equip Split None Print Save as JPEG Save as PNG Pivot Data Table Expor…" at bounding box center [873, 151] width 1319 height 1211
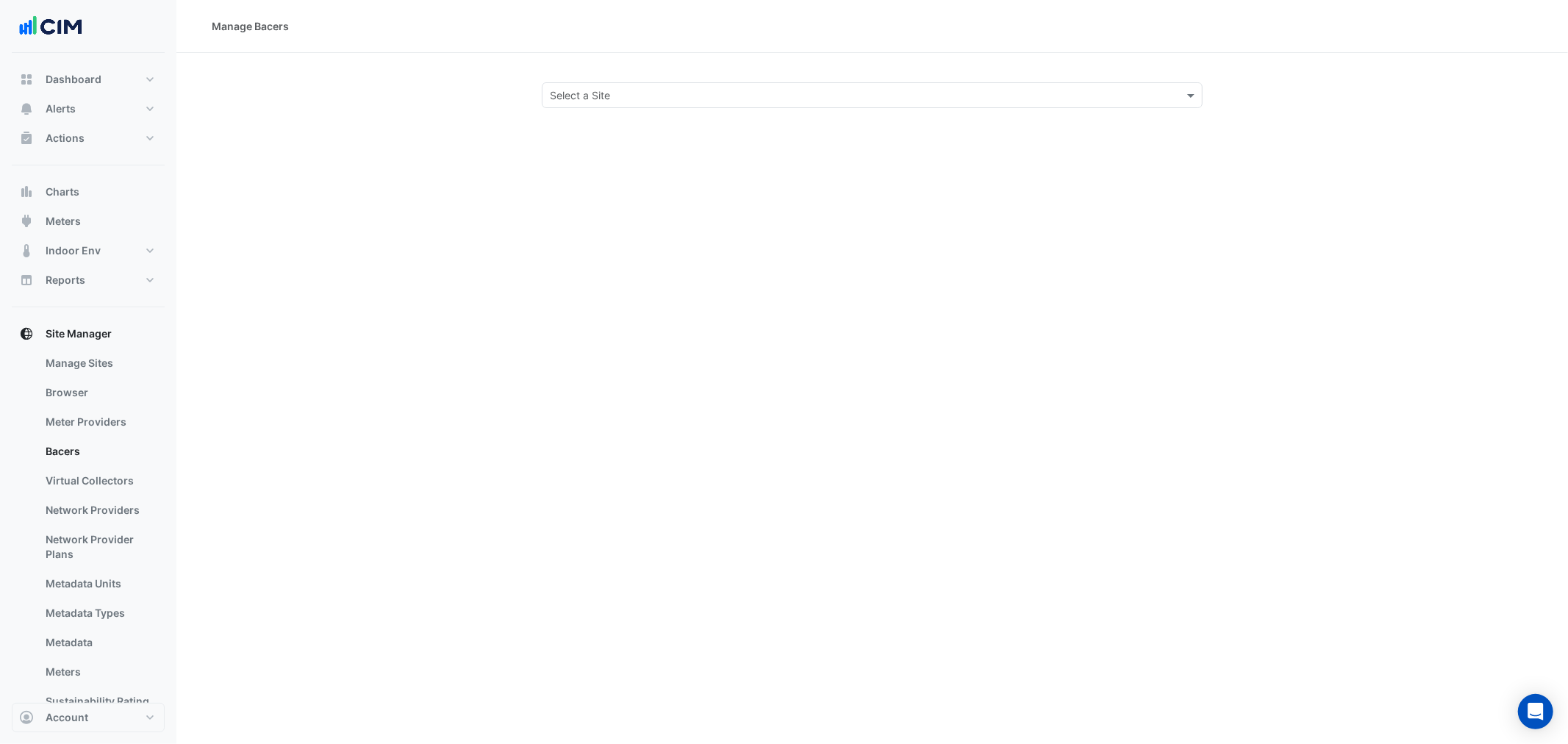
click at [902, 107] on div "Manage Bacers Select a Site" at bounding box center [872, 372] width 1391 height 744
click at [908, 101] on input "text" at bounding box center [858, 96] width 615 height 16
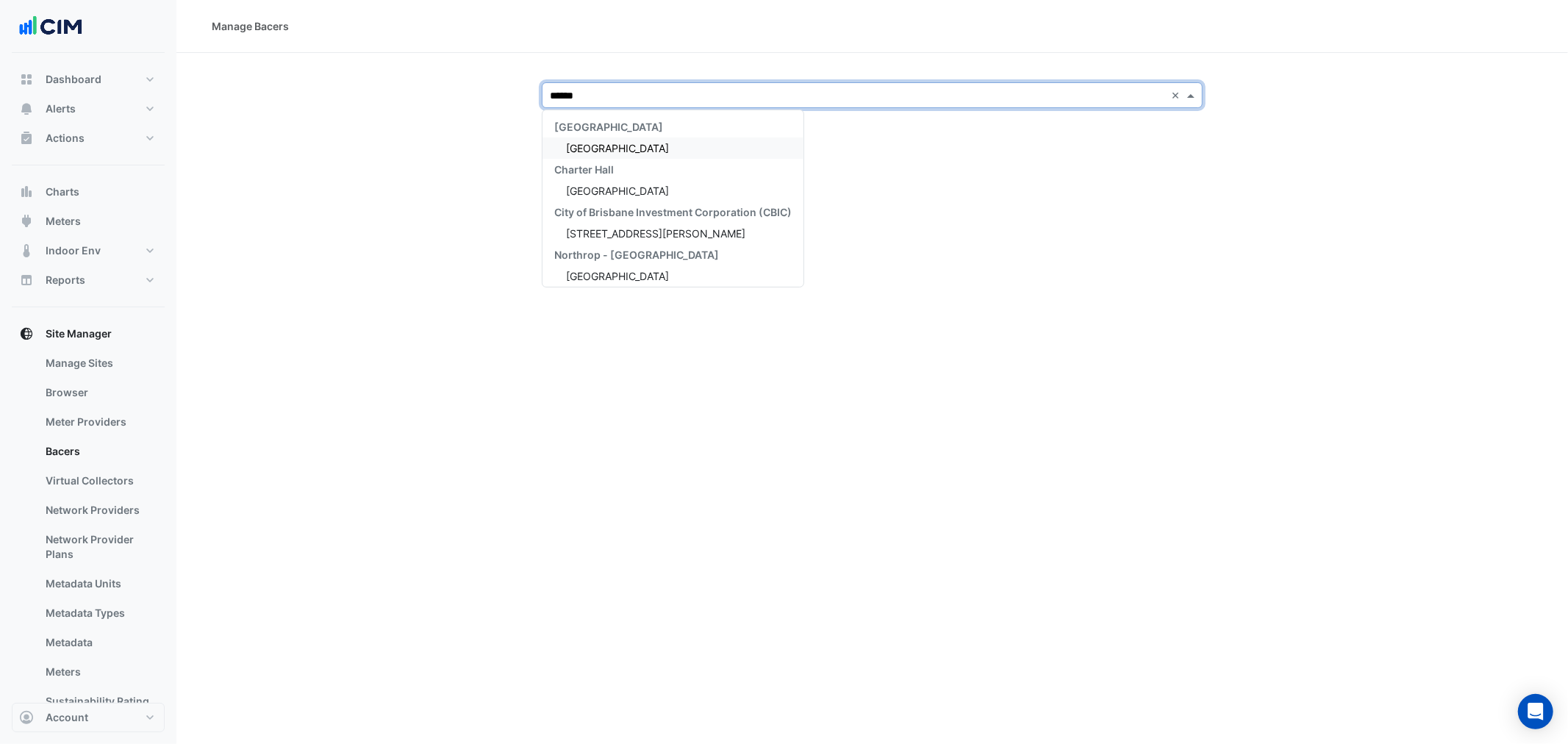
type input "*******"
click at [700, 152] on div "Brisbane Square" at bounding box center [672, 148] width 261 height 21
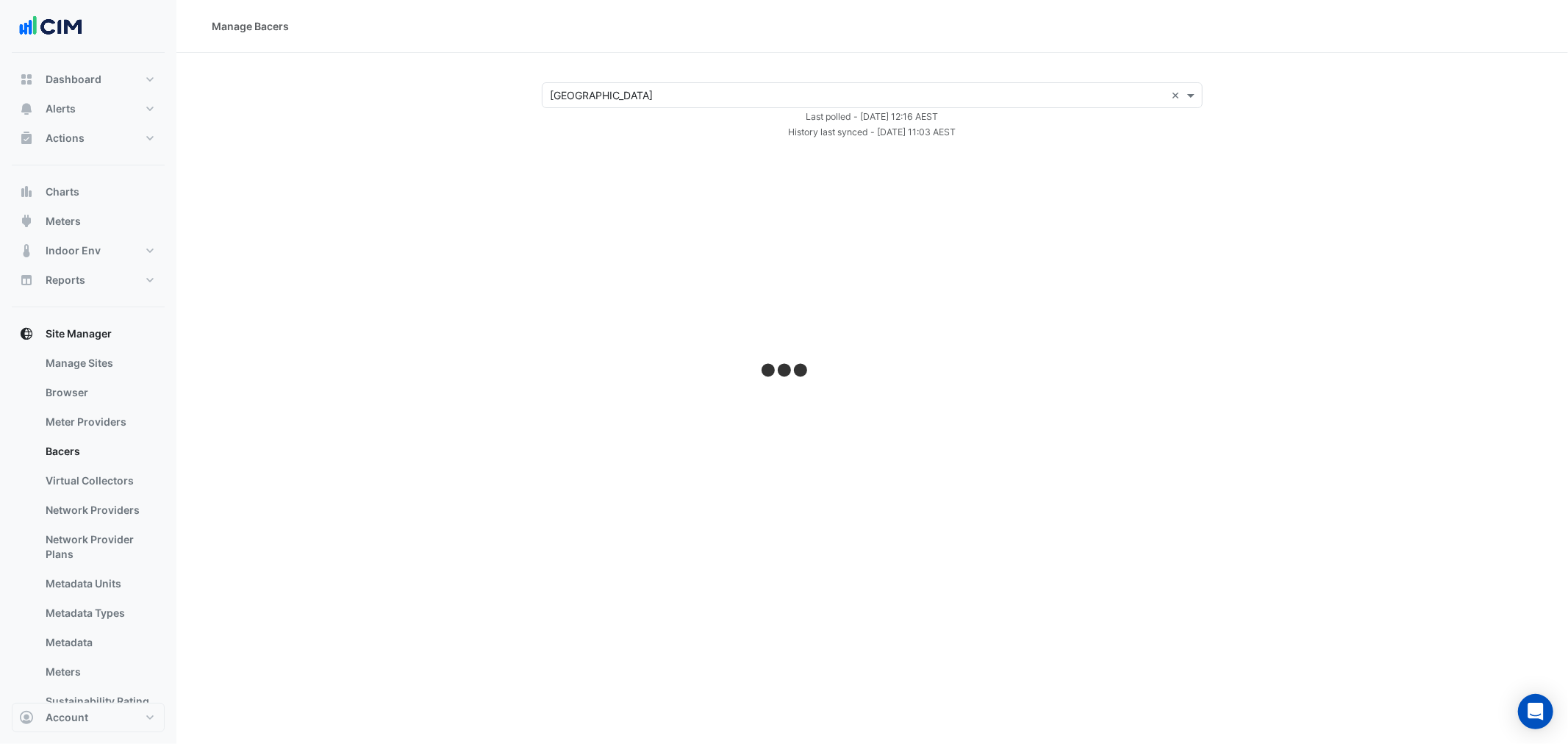
select select "***"
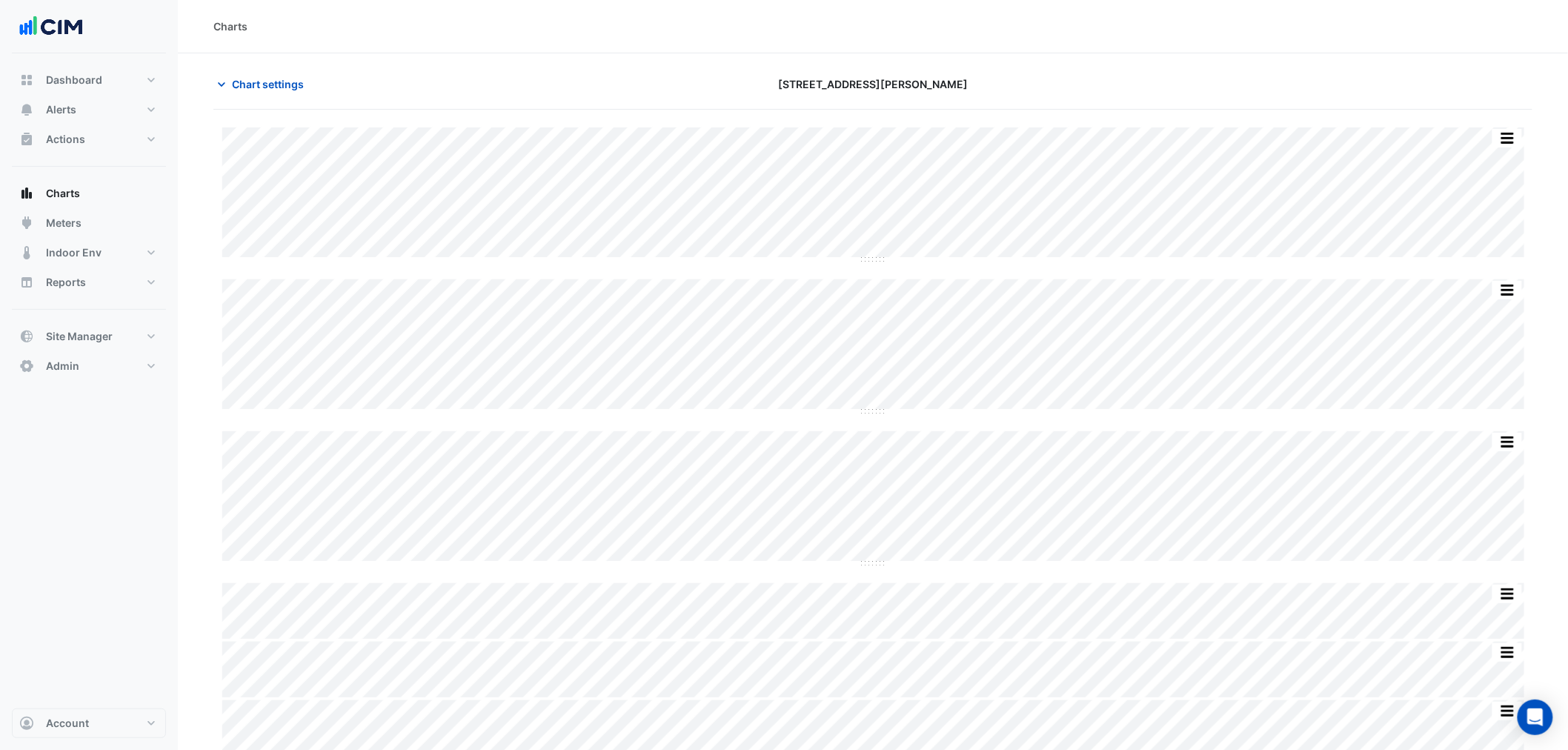
drag, startPoint x: 1143, startPoint y: 79, endPoint x: 1174, endPoint y: 80, distance: 31.0
click at [1145, 76] on div at bounding box center [1318, 84] width 446 height 26
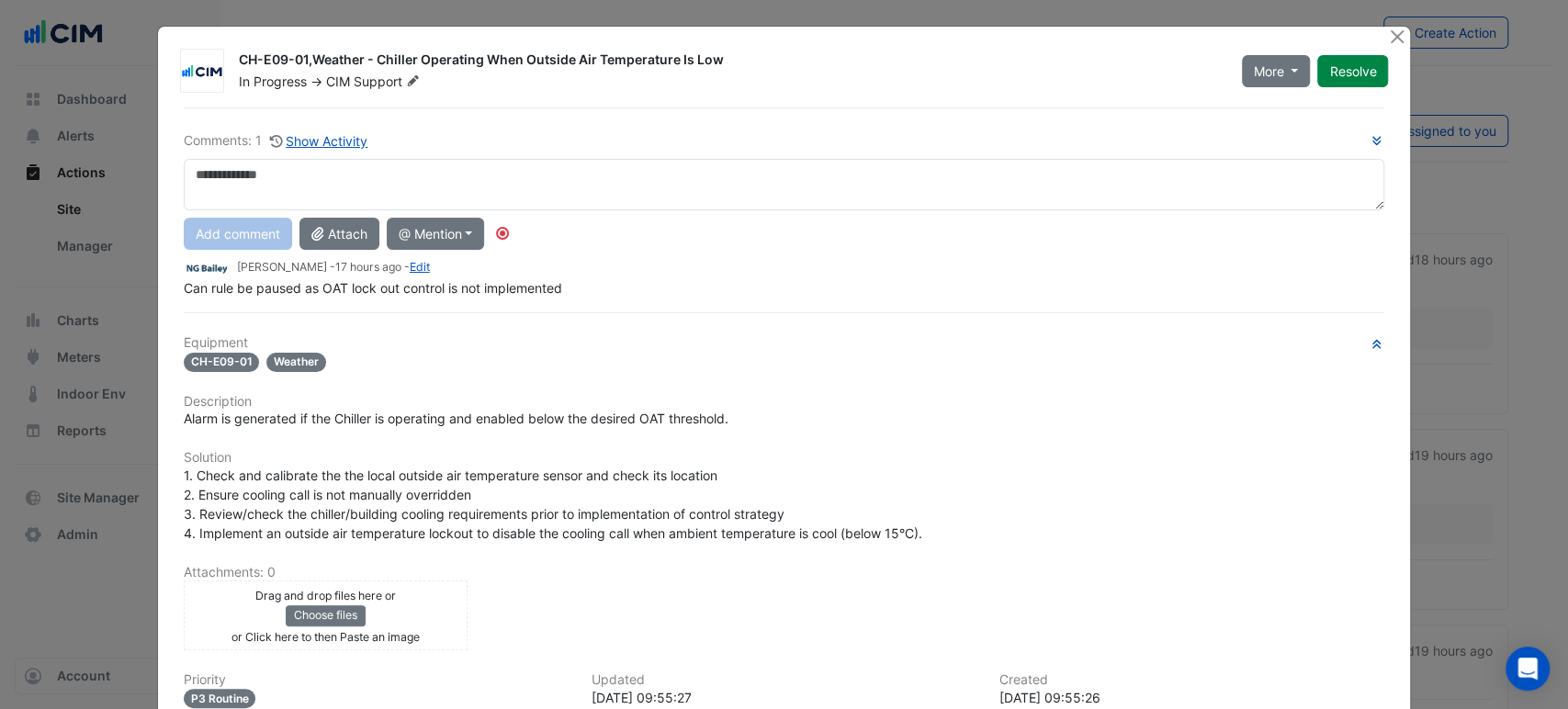
click at [458, 174] on textarea at bounding box center [784, 184] width 1202 height 52
click at [290, 247] on div "**********" at bounding box center [784, 213] width 1202 height 167
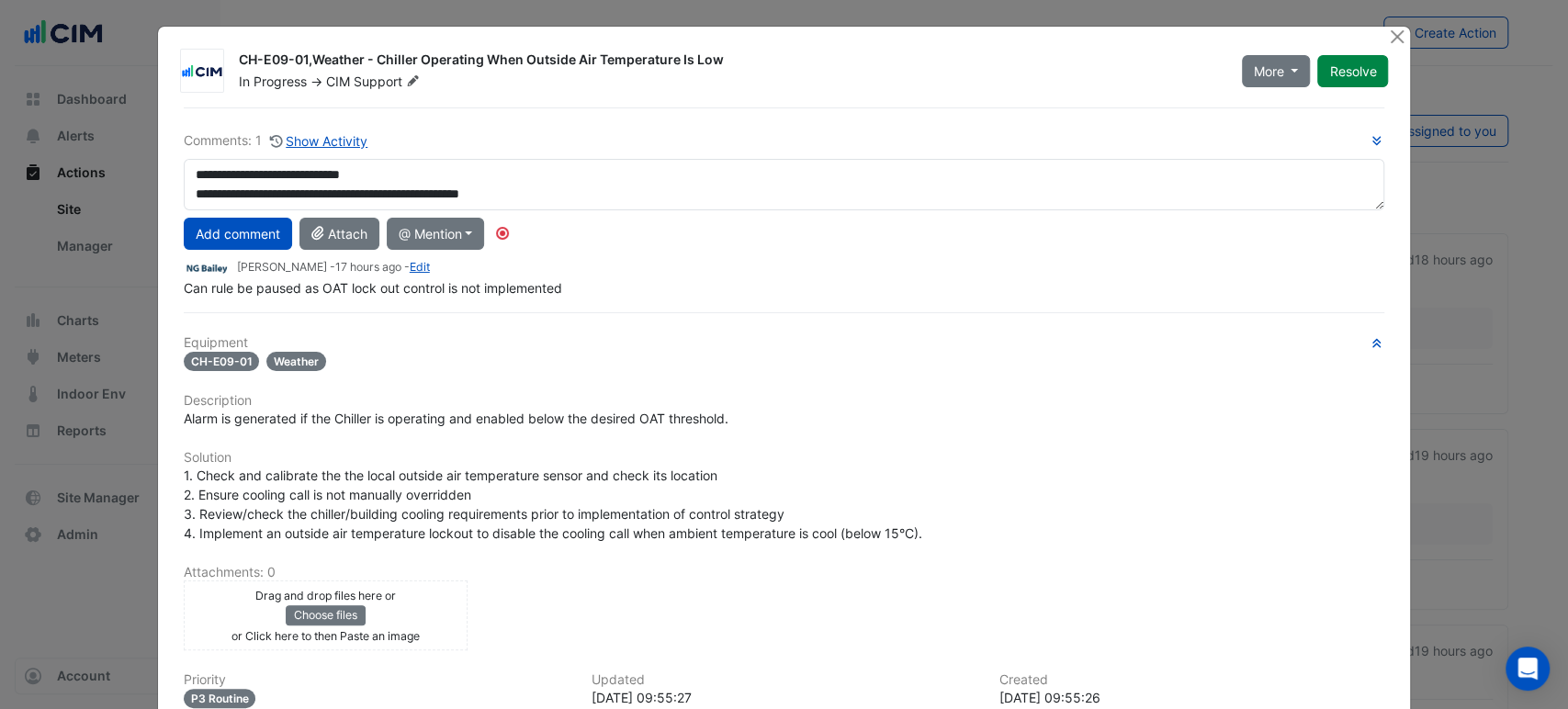
click at [917, 276] on div "Roy Warburton - 17 hours ago - Edit" at bounding box center [784, 268] width 1202 height 22
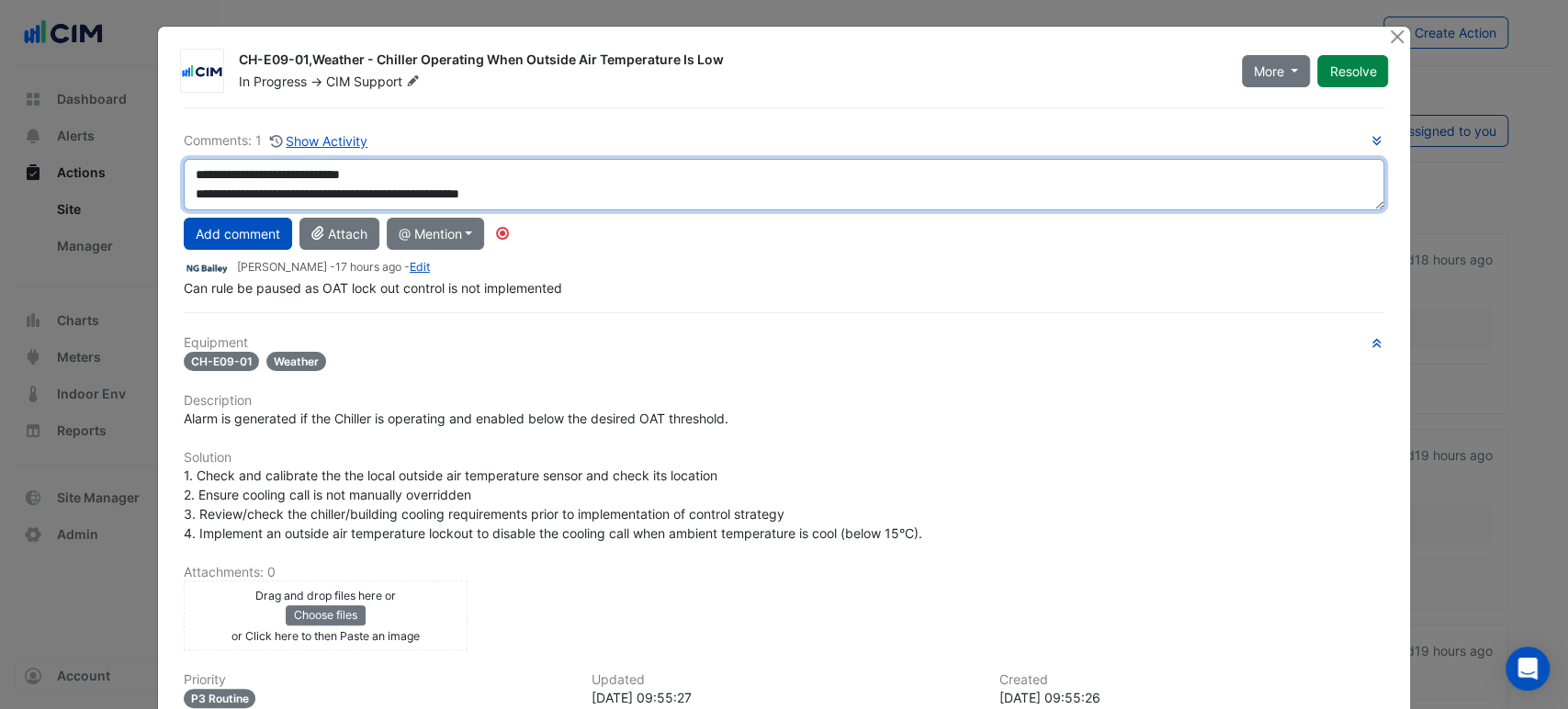
drag, startPoint x: 527, startPoint y: 194, endPoint x: 484, endPoint y: 201, distance: 43.6
click at [484, 201] on textarea "**********" at bounding box center [784, 184] width 1202 height 52
drag, startPoint x: 556, startPoint y: 198, endPoint x: 589, endPoint y: 189, distance: 34.2
click at [589, 189] on textarea "**********" at bounding box center [784, 184] width 1202 height 52
click at [901, 197] on textarea "**********" at bounding box center [784, 184] width 1202 height 52
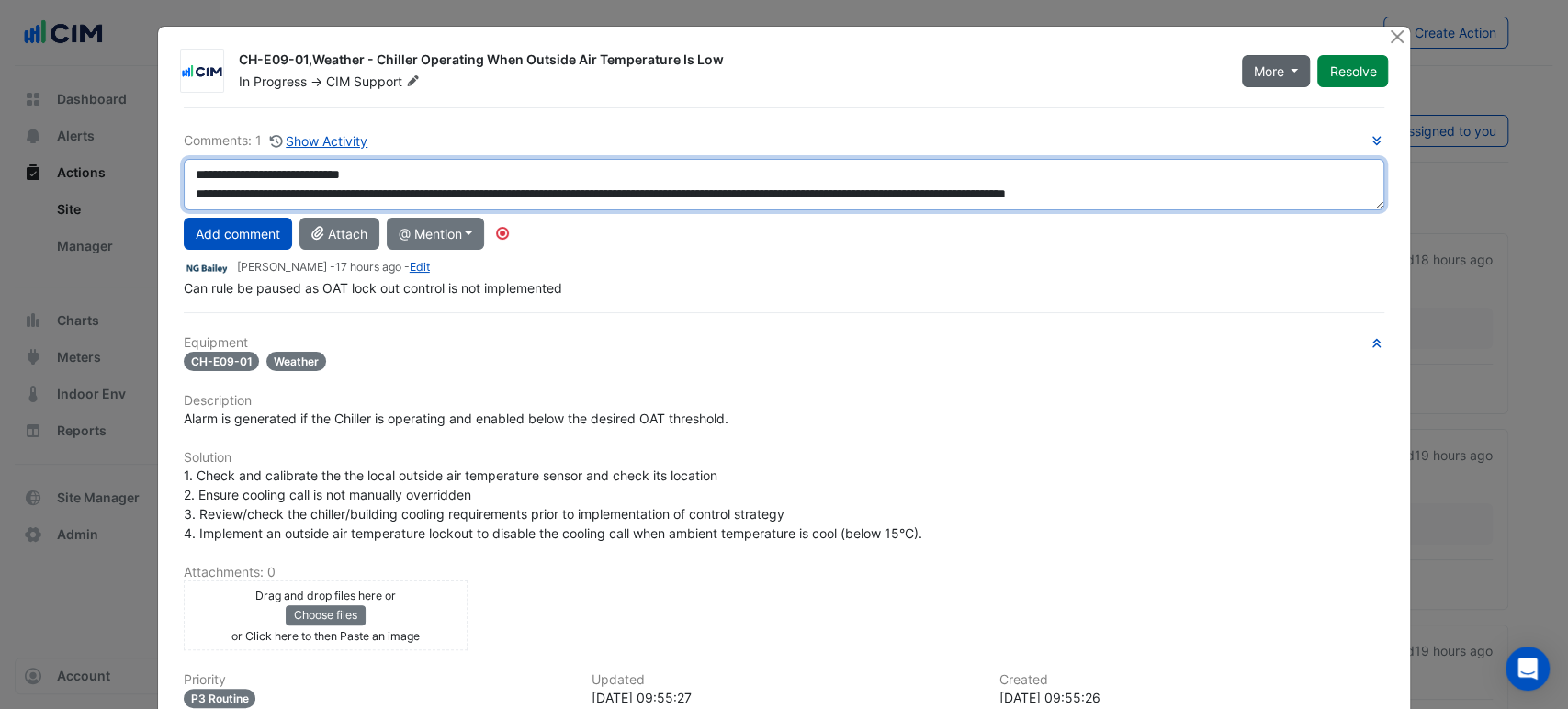
type textarea "**********"
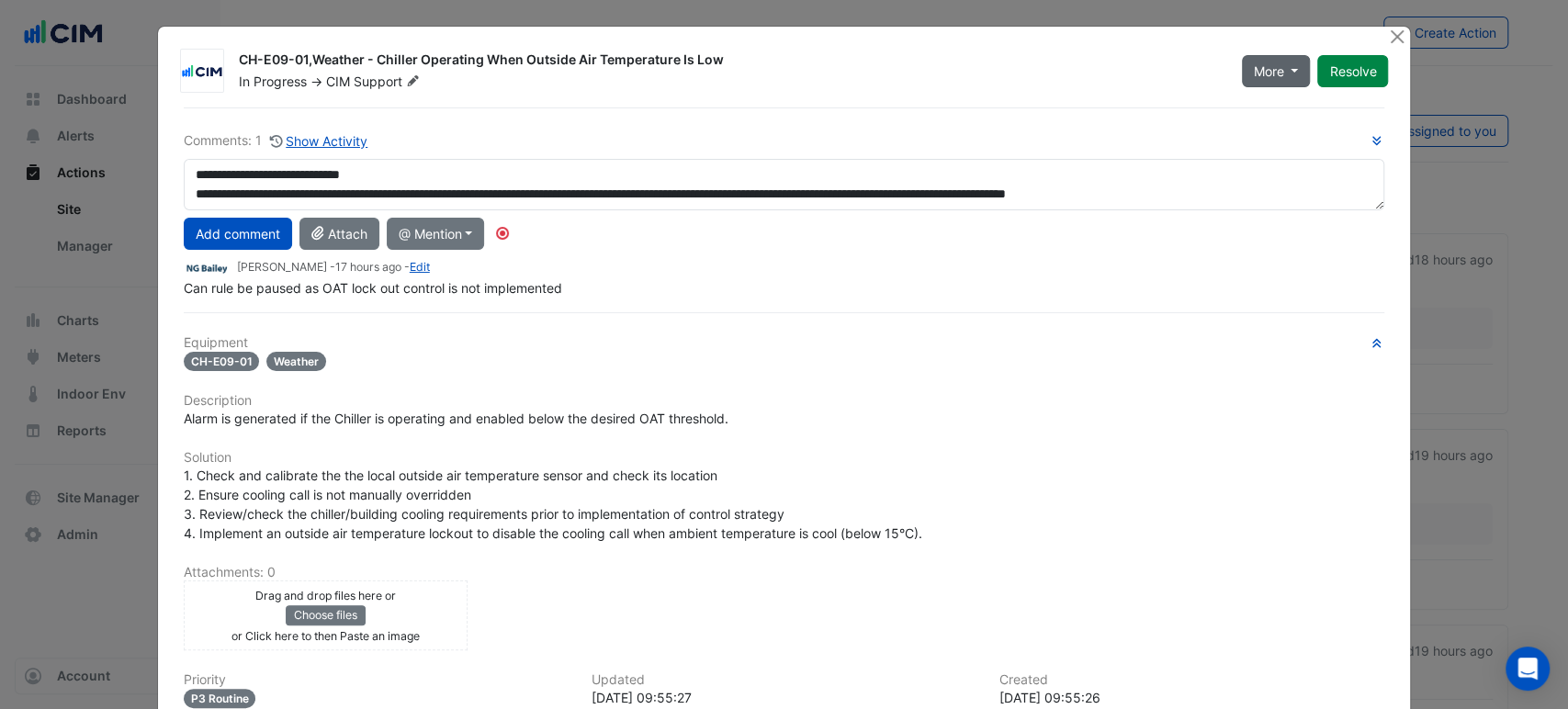
click at [1294, 81] on button "More" at bounding box center [1277, 70] width 68 height 32
click at [246, 240] on button "Add comment" at bounding box center [238, 234] width 109 height 32
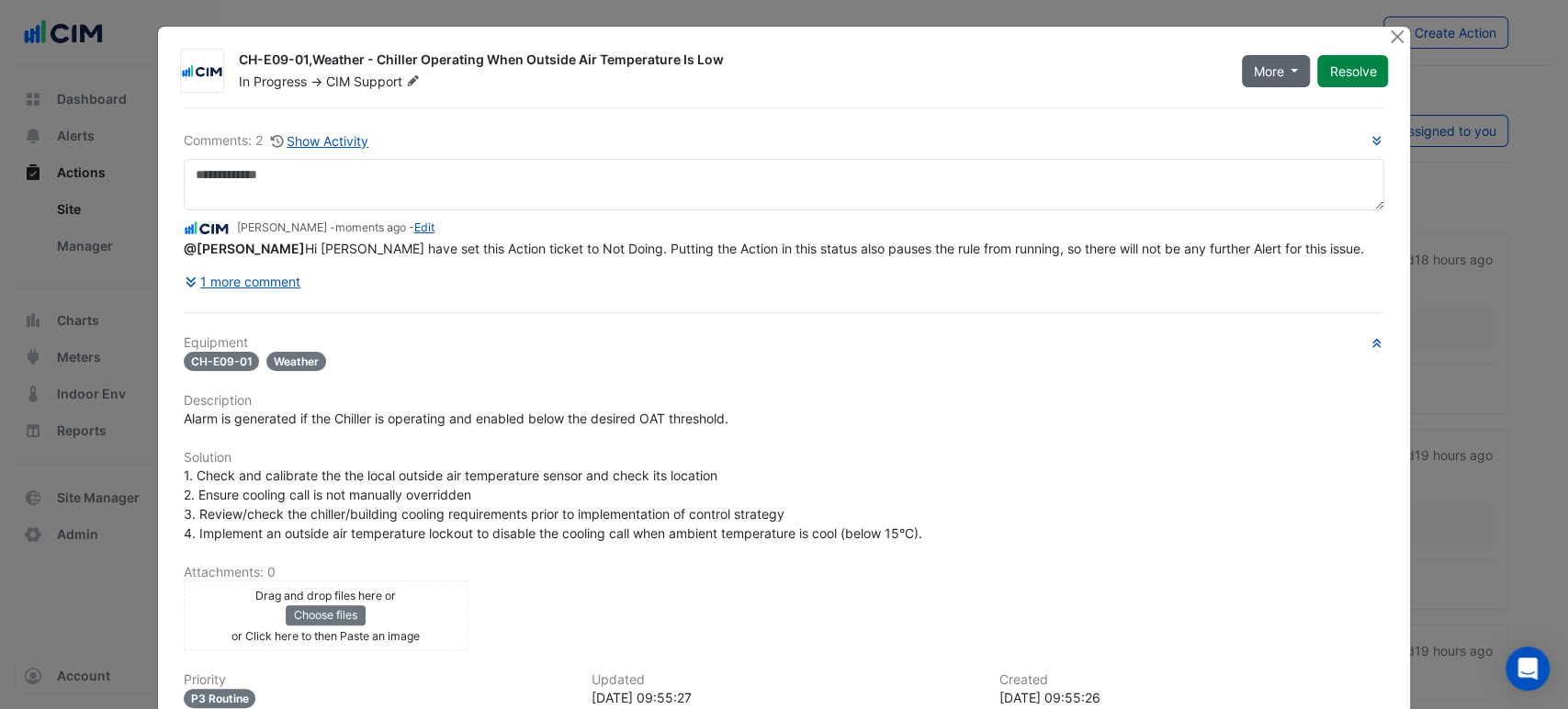
click at [1301, 72] on button "More" at bounding box center [1277, 70] width 68 height 32
click at [1289, 140] on button "Not Doing" at bounding box center [1307, 136] width 145 height 26
click at [994, 131] on h6 "Comments: 2 Show Activity" at bounding box center [784, 141] width 1202 height 22
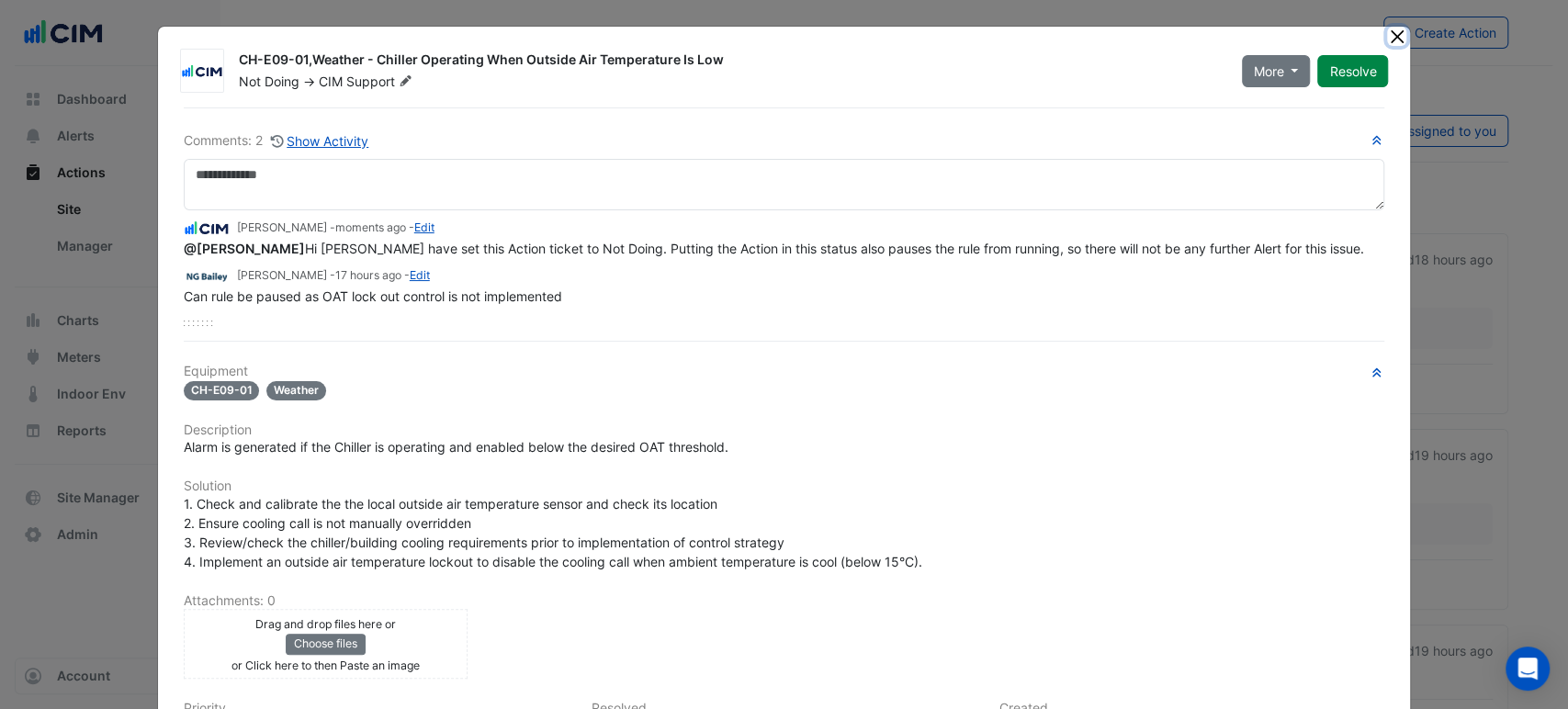
click at [1387, 38] on button "Close" at bounding box center [1397, 36] width 20 height 20
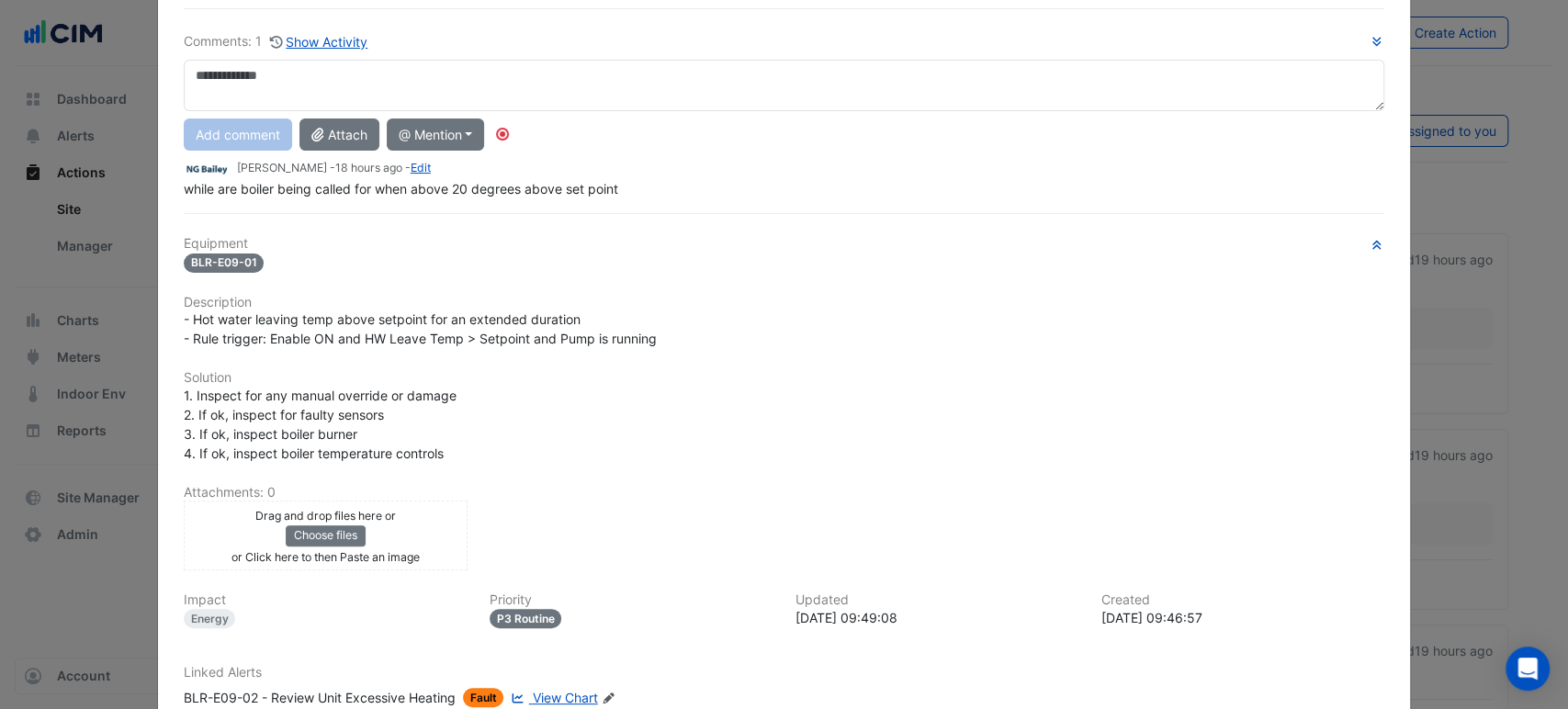
scroll to position [244, 0]
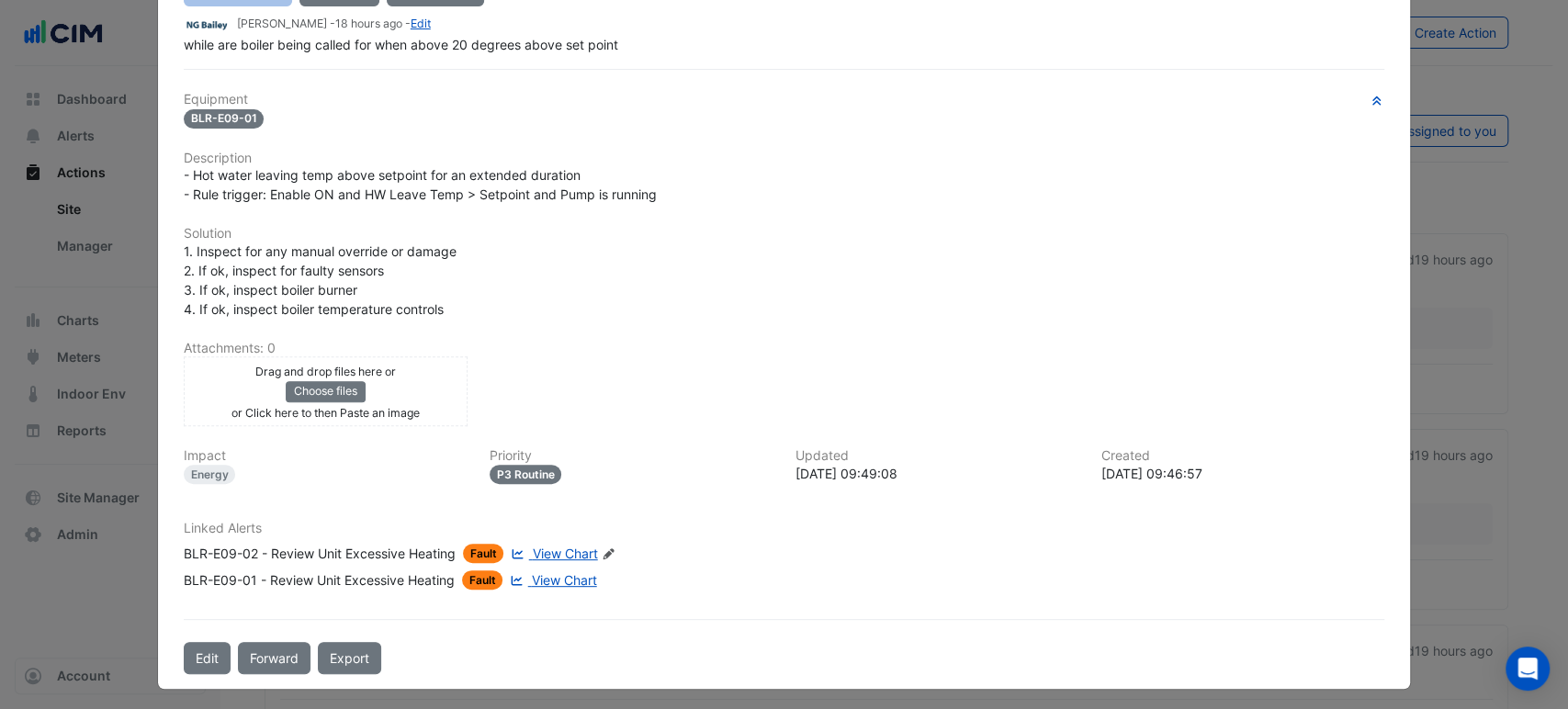
click at [558, 579] on span "View Chart" at bounding box center [564, 580] width 66 height 16
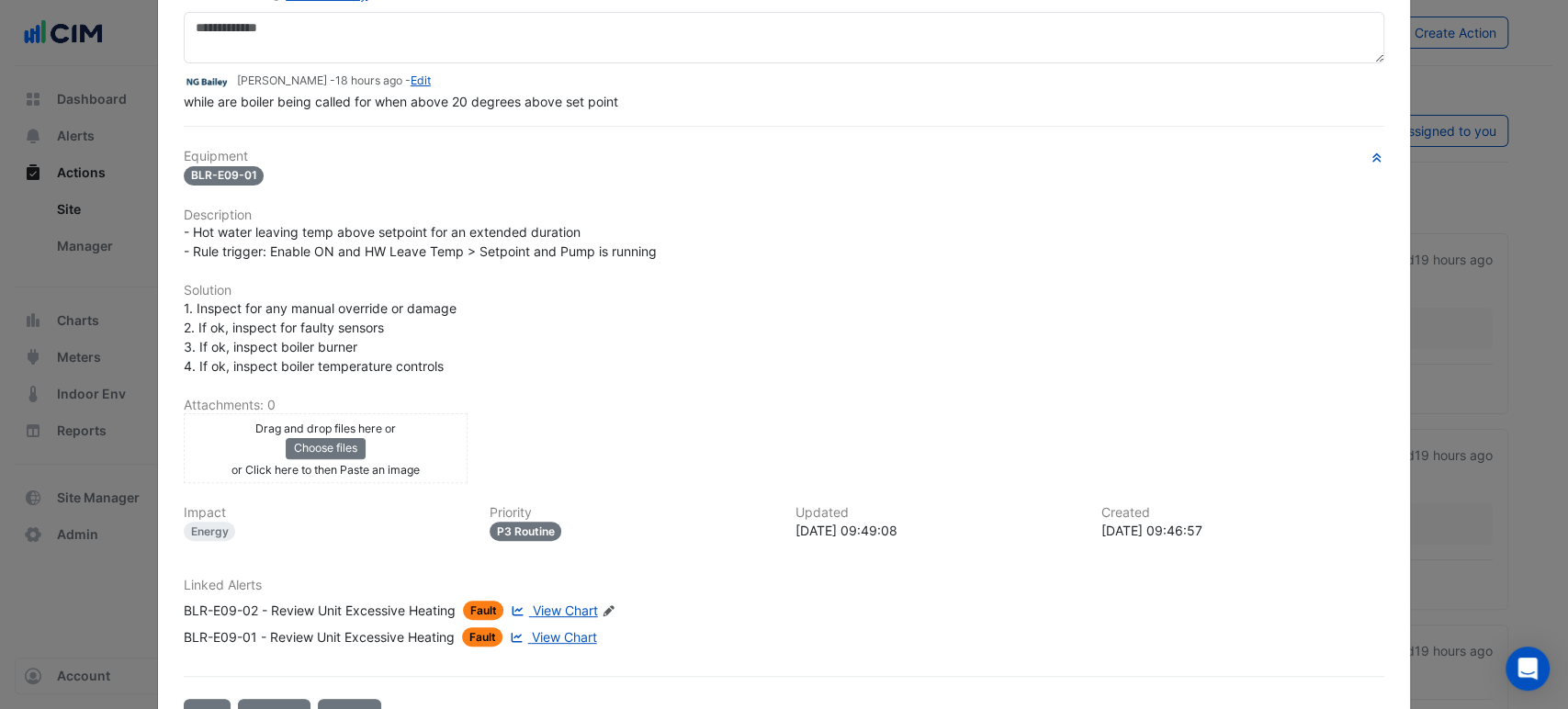
scroll to position [0, 0]
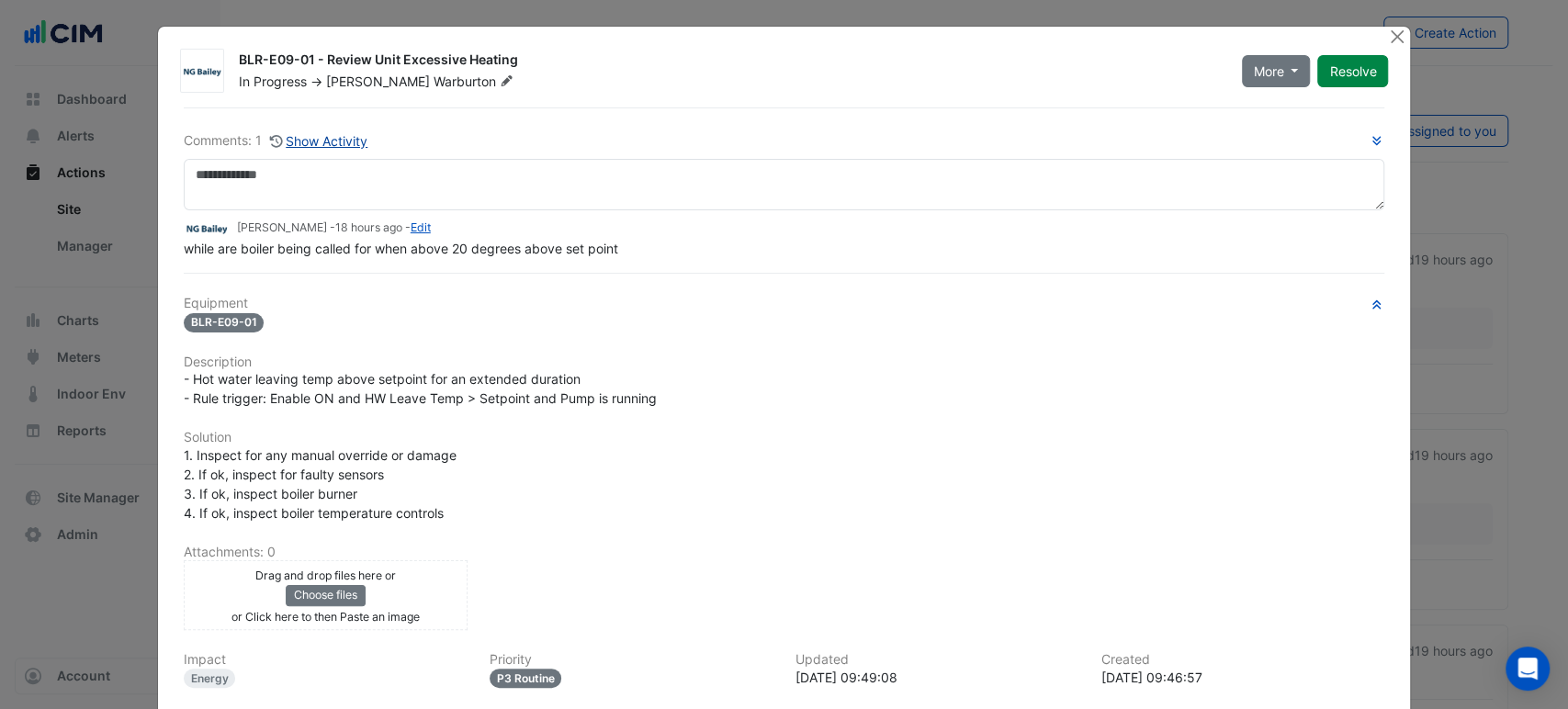
click at [324, 142] on button "Show Activity" at bounding box center [319, 141] width 100 height 22
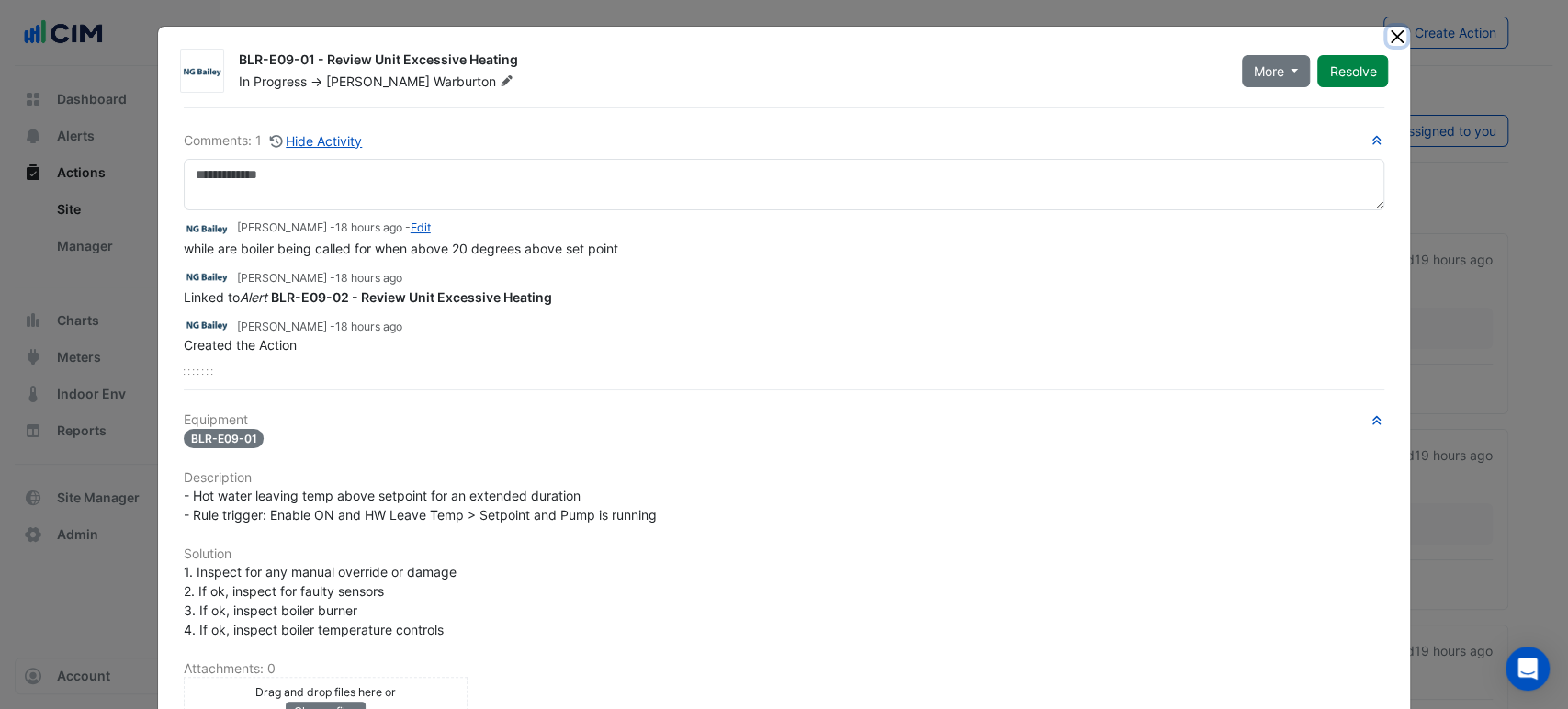
click at [1387, 35] on button "Close" at bounding box center [1397, 36] width 20 height 20
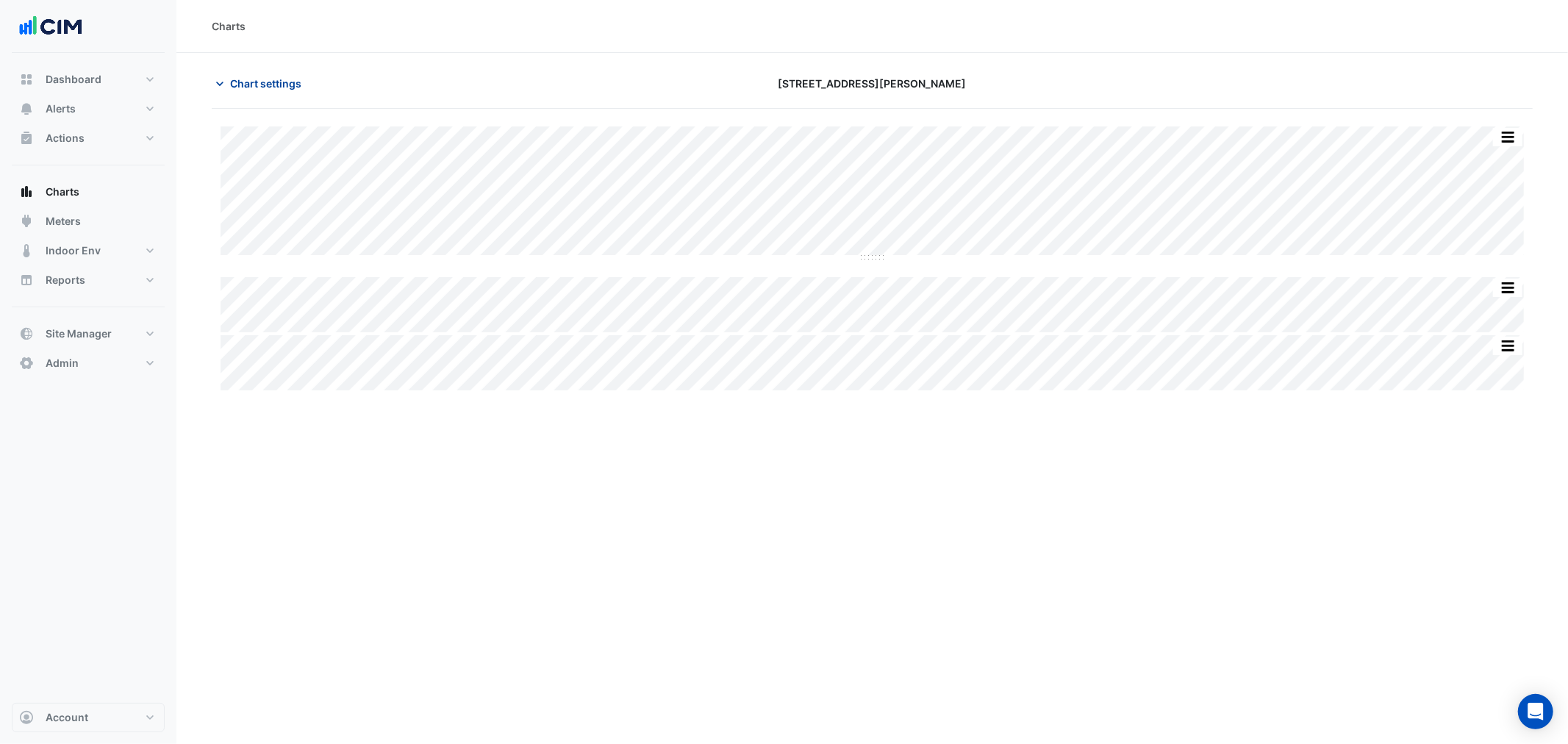
click at [261, 84] on span "Chart settings" at bounding box center [265, 84] width 71 height 16
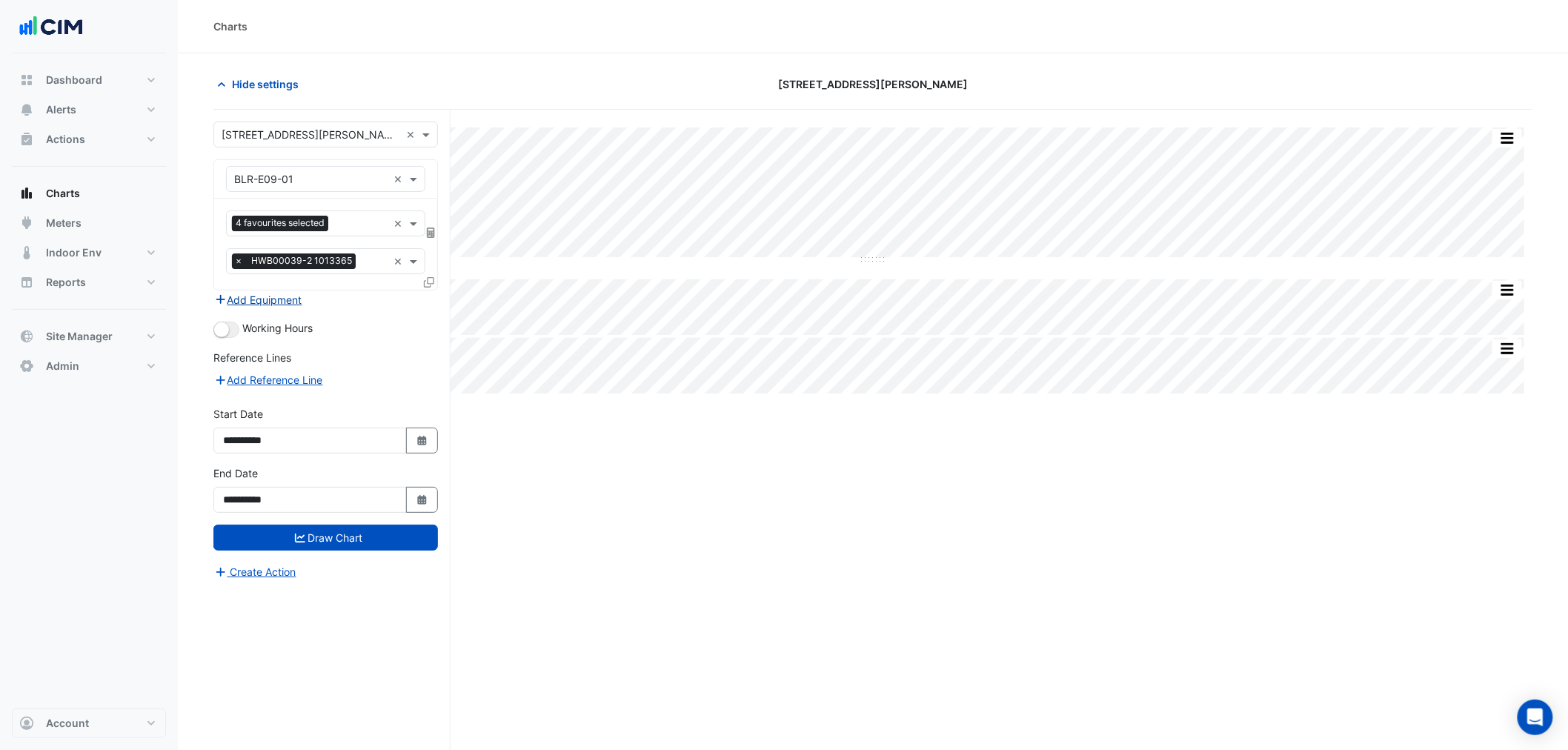
click at [278, 301] on button "Add Equipment" at bounding box center [259, 300] width 90 height 17
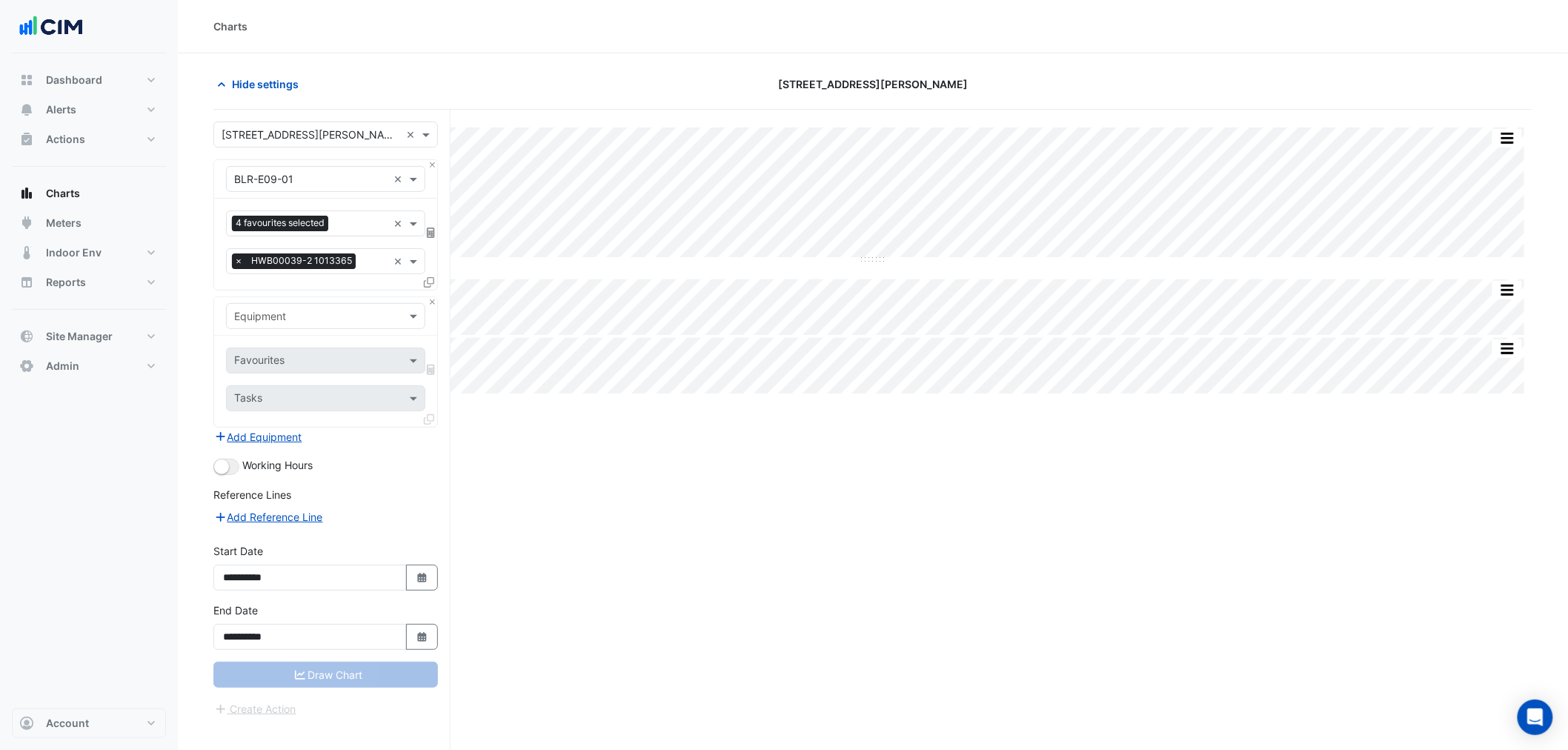
click at [312, 309] on input "text" at bounding box center [311, 317] width 153 height 16
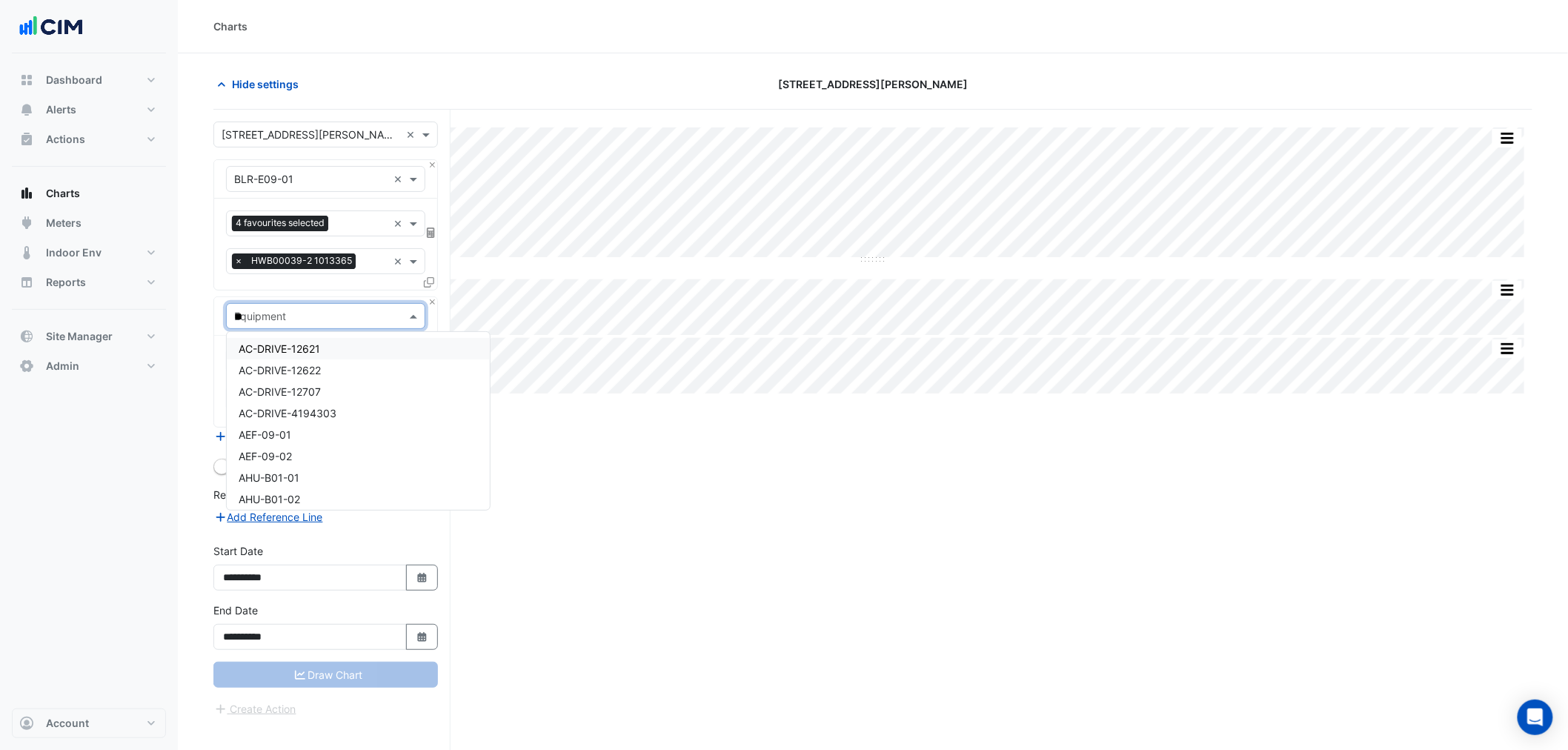
type input "***"
drag, startPoint x: 301, startPoint y: 332, endPoint x: 308, endPoint y: 345, distance: 14.8
click at [304, 335] on div "Weather" at bounding box center [325, 349] width 198 height 33
click at [308, 352] on div "Weather" at bounding box center [325, 348] width 198 height 21
click at [308, 354] on input "text" at bounding box center [309, 362] width 150 height 16
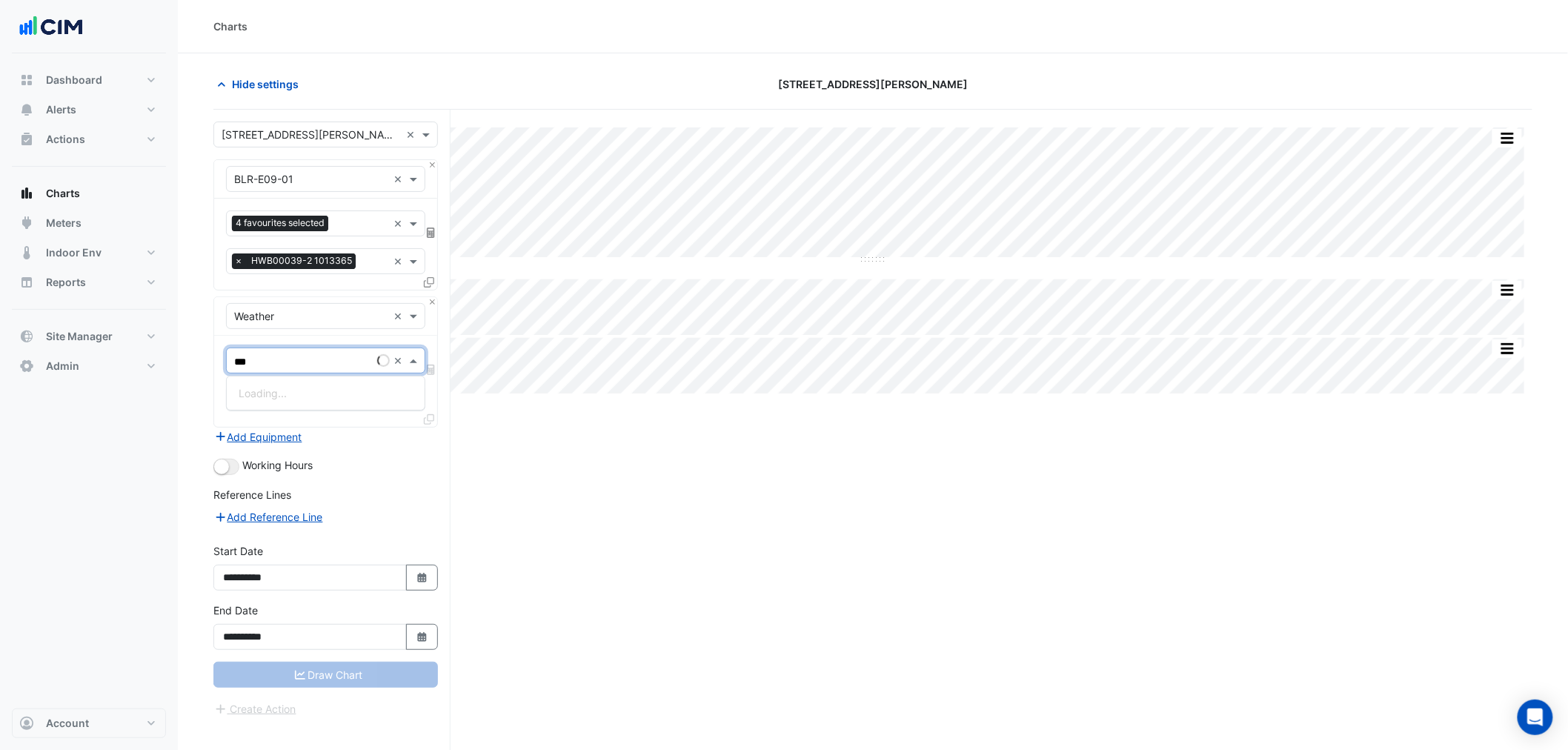
type input "****"
click at [278, 388] on span "Temperature ([PERSON_NAME])" at bounding box center [316, 393] width 156 height 13
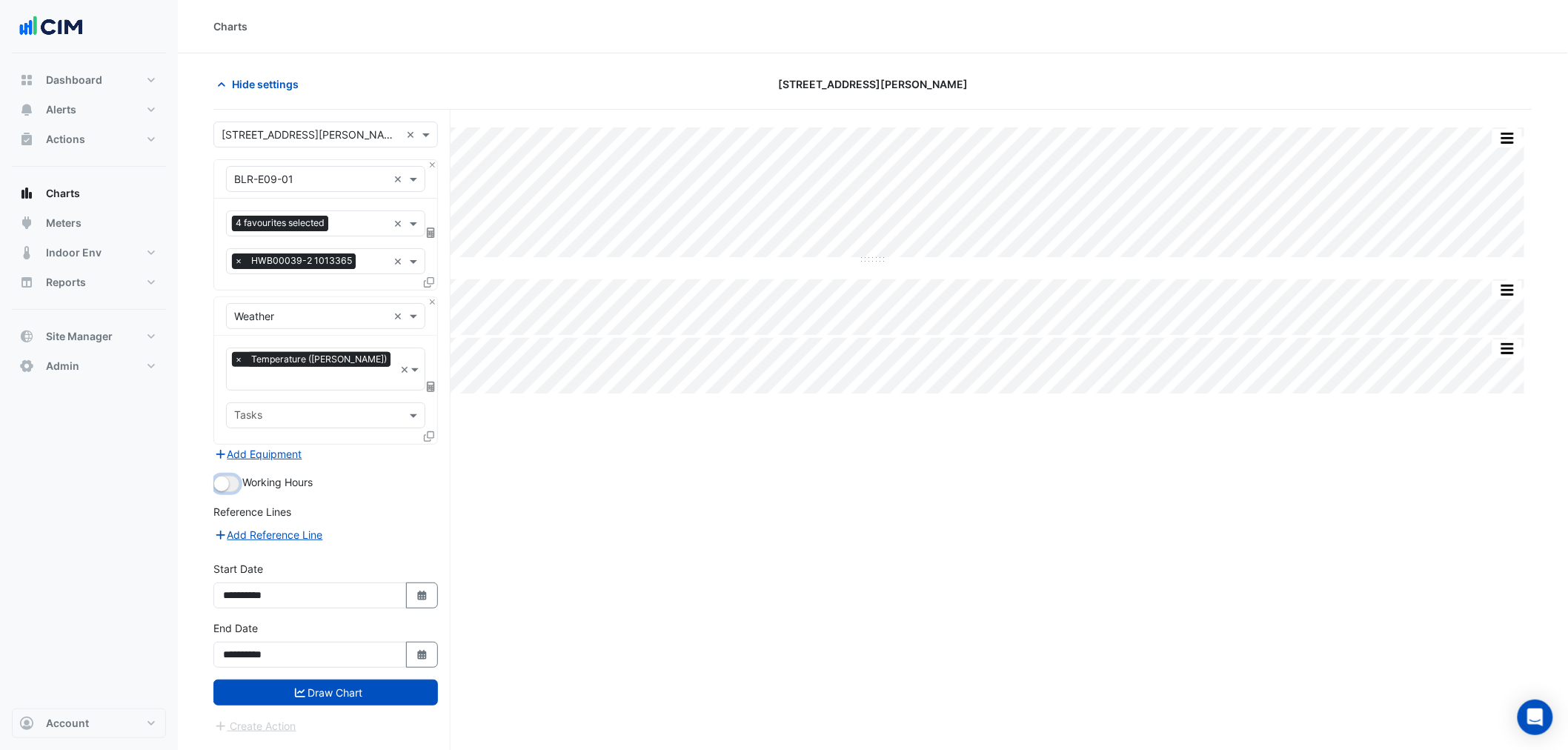
click at [226, 476] on small "button" at bounding box center [221, 483] width 15 height 15
click at [319, 571] on button "Draw Chart" at bounding box center [326, 692] width 225 height 26
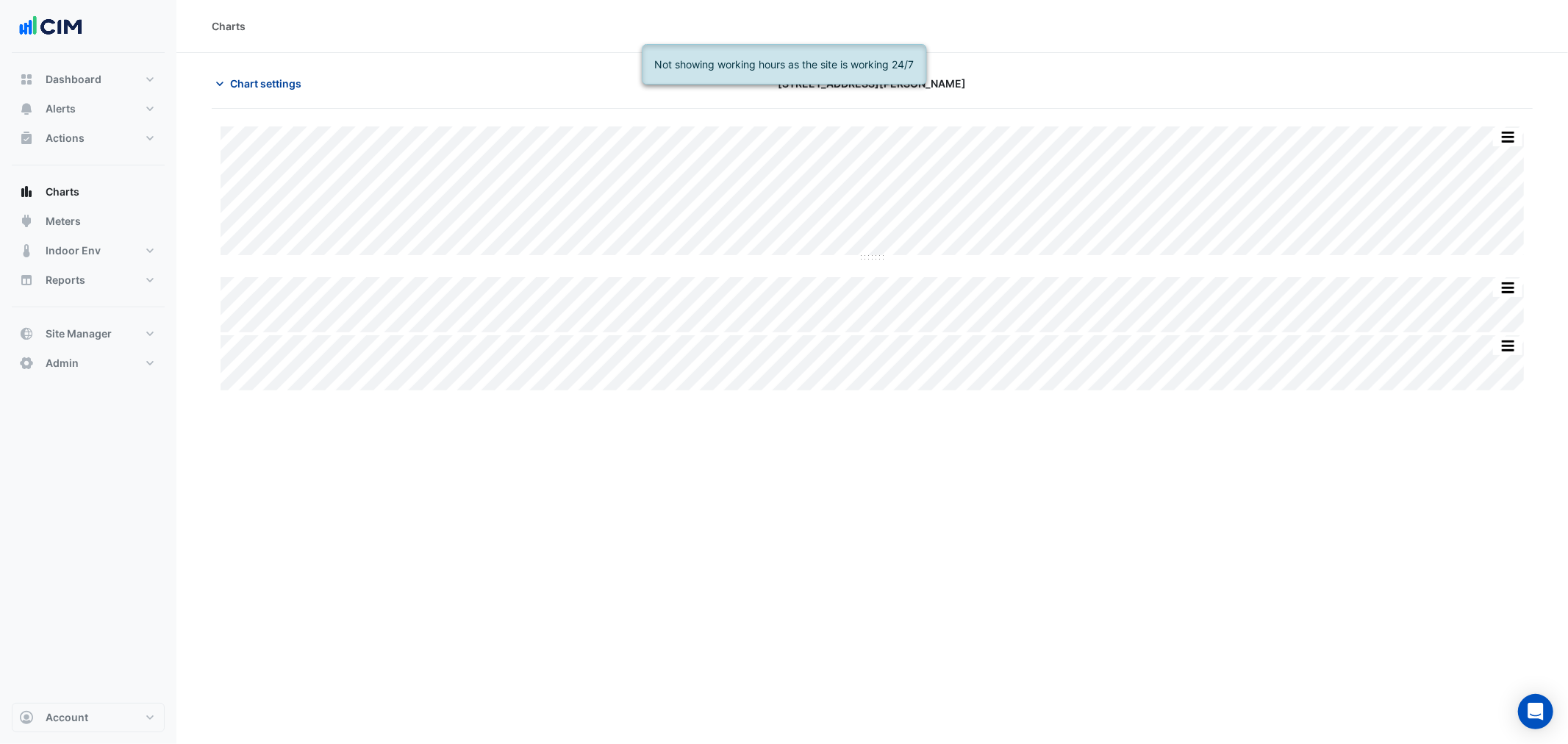
click at [272, 87] on span "Chart settings" at bounding box center [265, 84] width 71 height 16
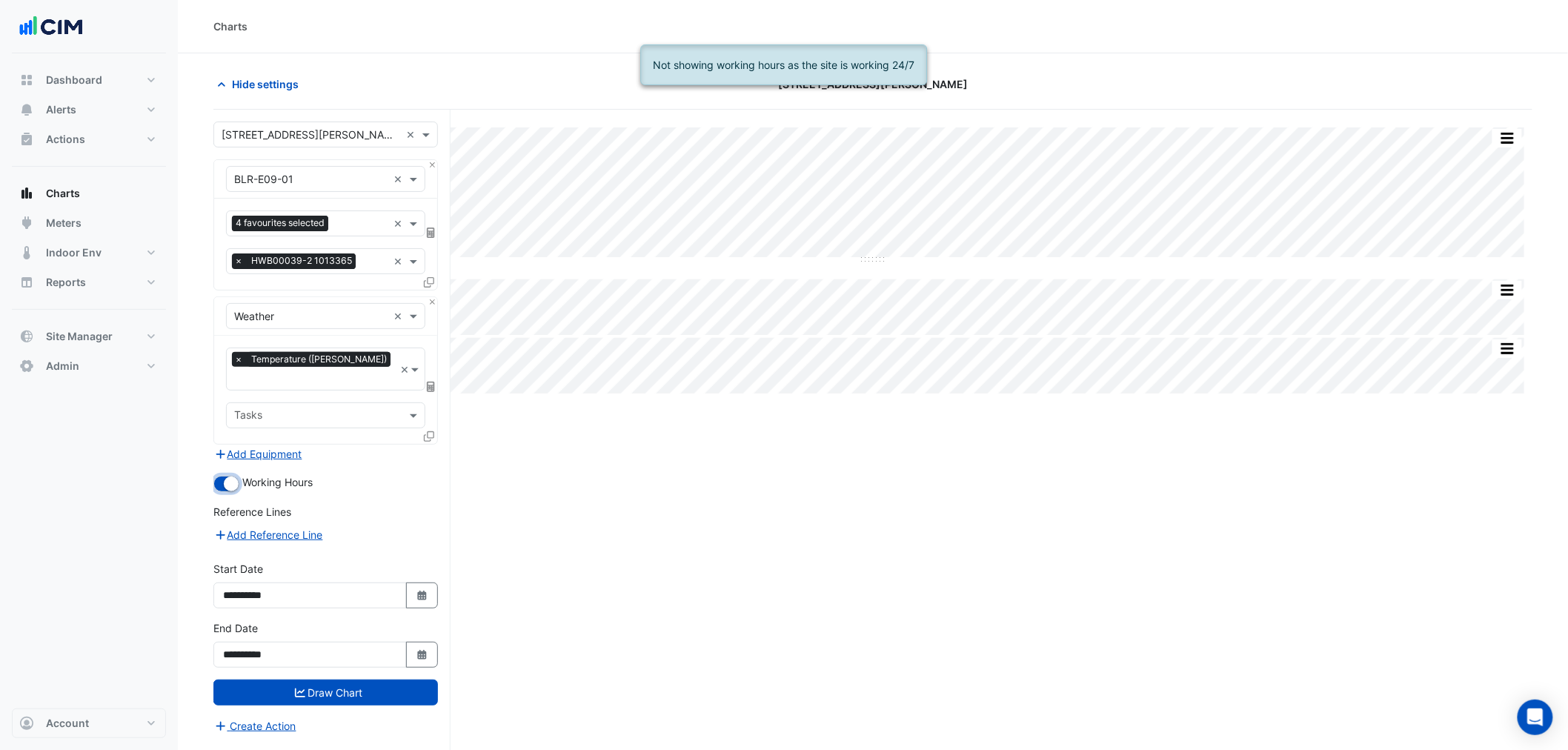
click at [231, 476] on small "button" at bounding box center [231, 483] width 15 height 15
click at [305, 571] on button "Draw Chart" at bounding box center [326, 692] width 225 height 26
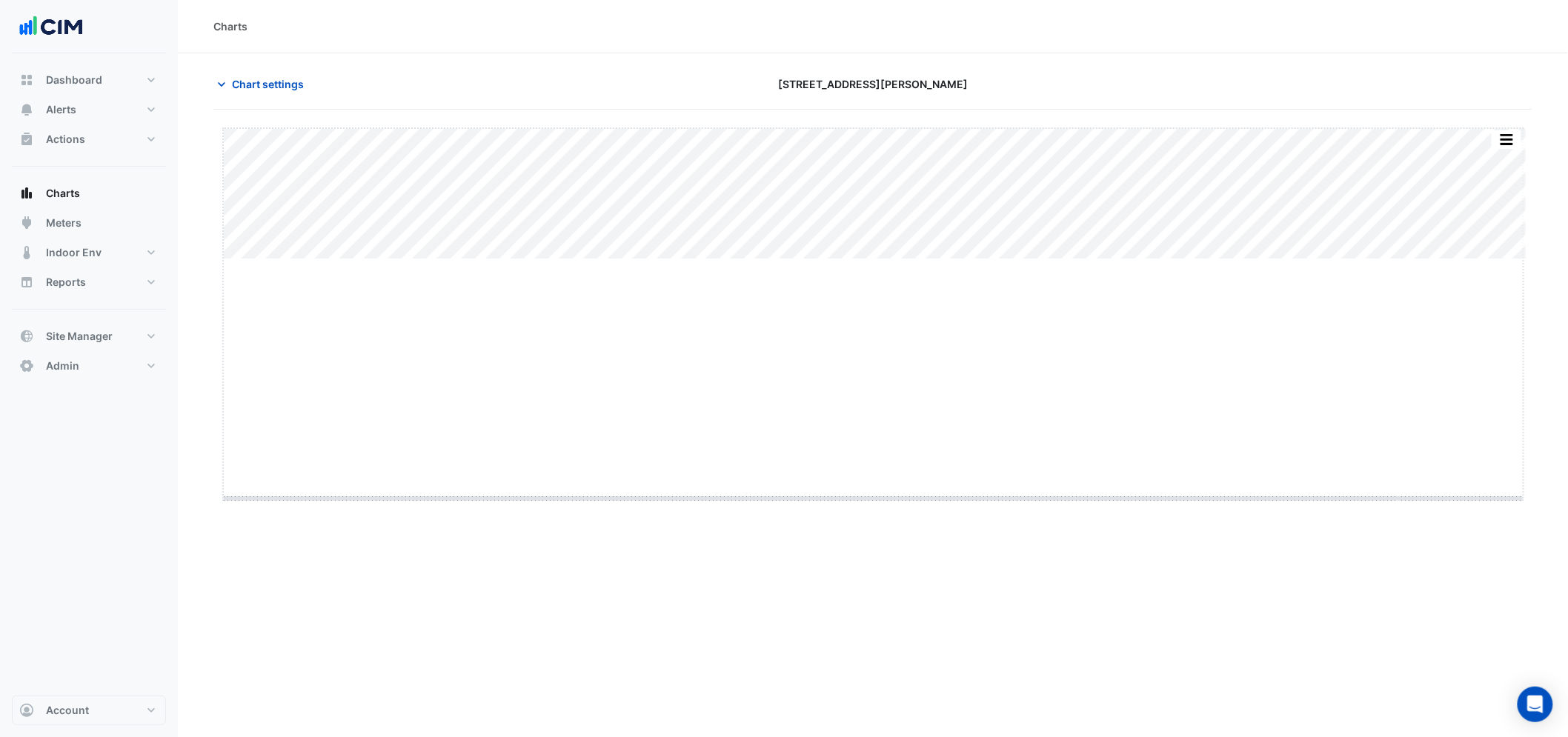
drag, startPoint x: 872, startPoint y: 259, endPoint x: 872, endPoint y: 508, distance: 249.0
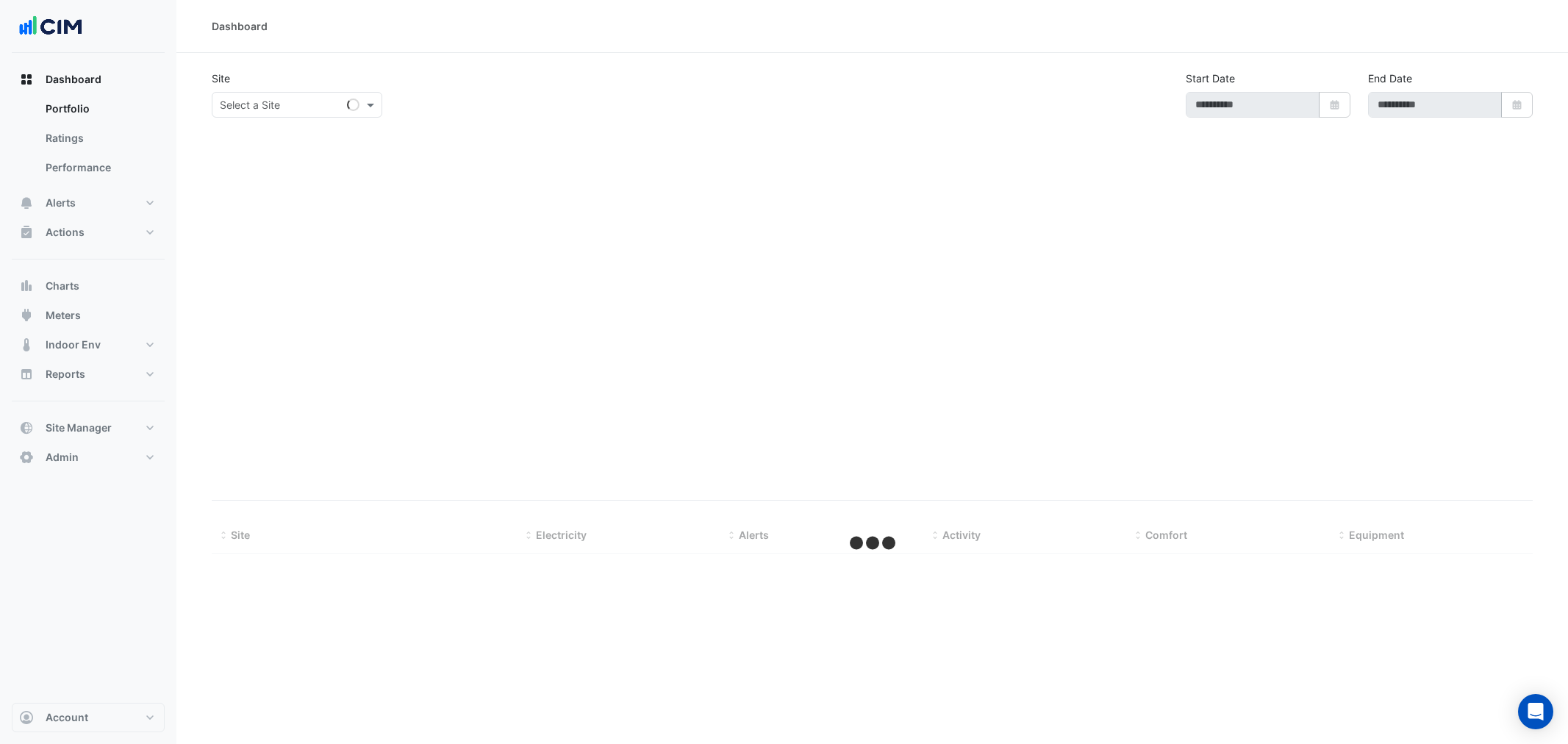
type input "**********"
select select "***"
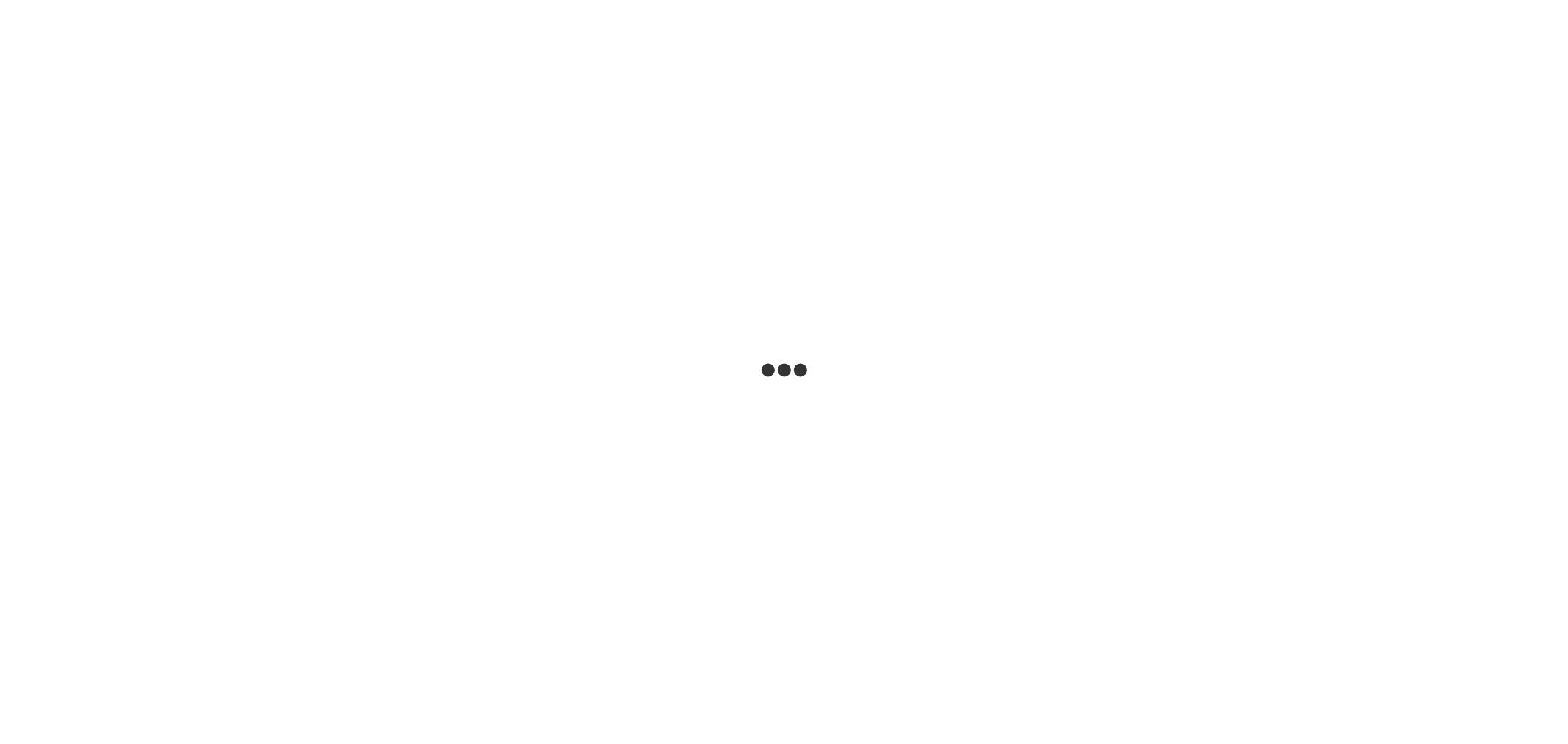
select select "******"
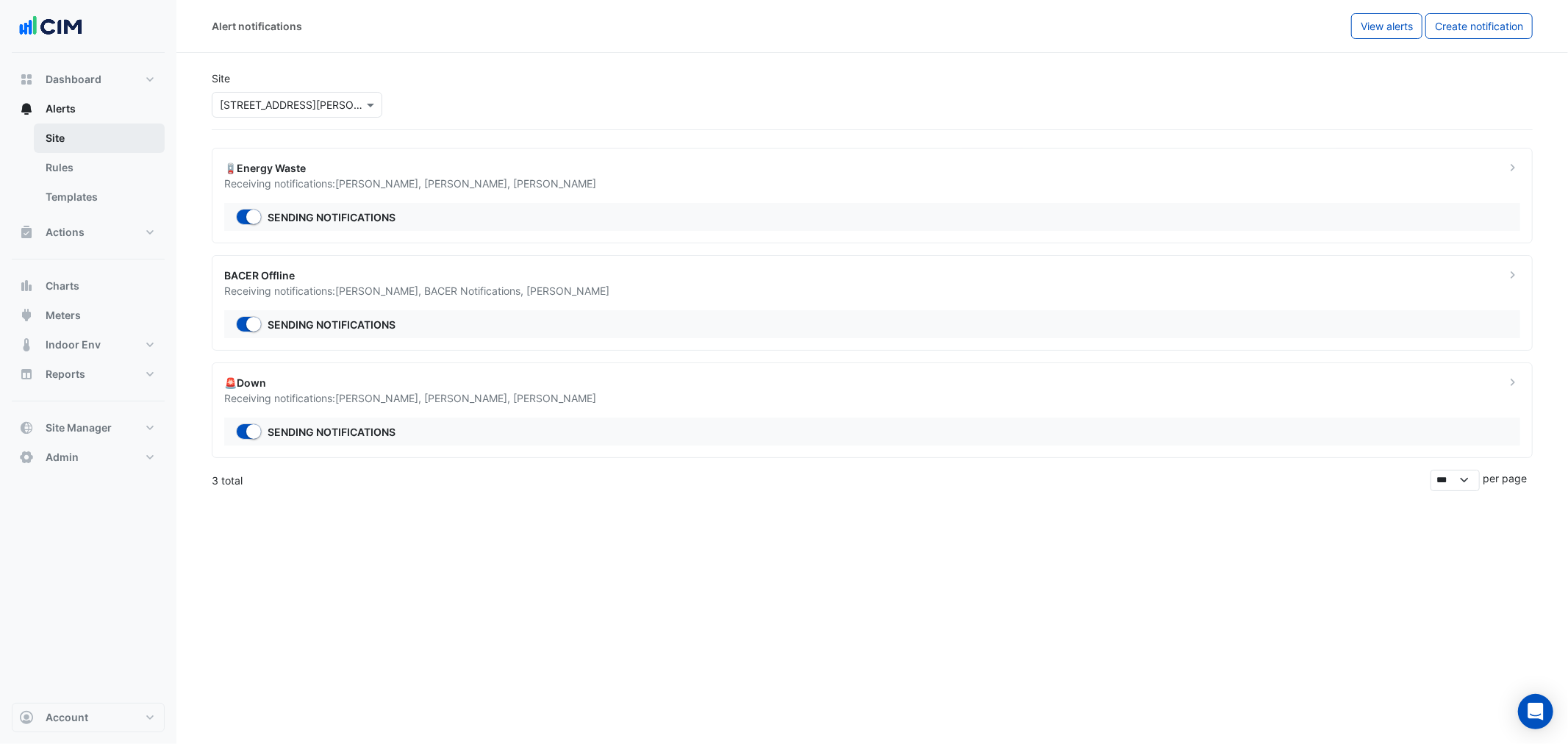
click at [81, 133] on link "Site" at bounding box center [99, 138] width 131 height 30
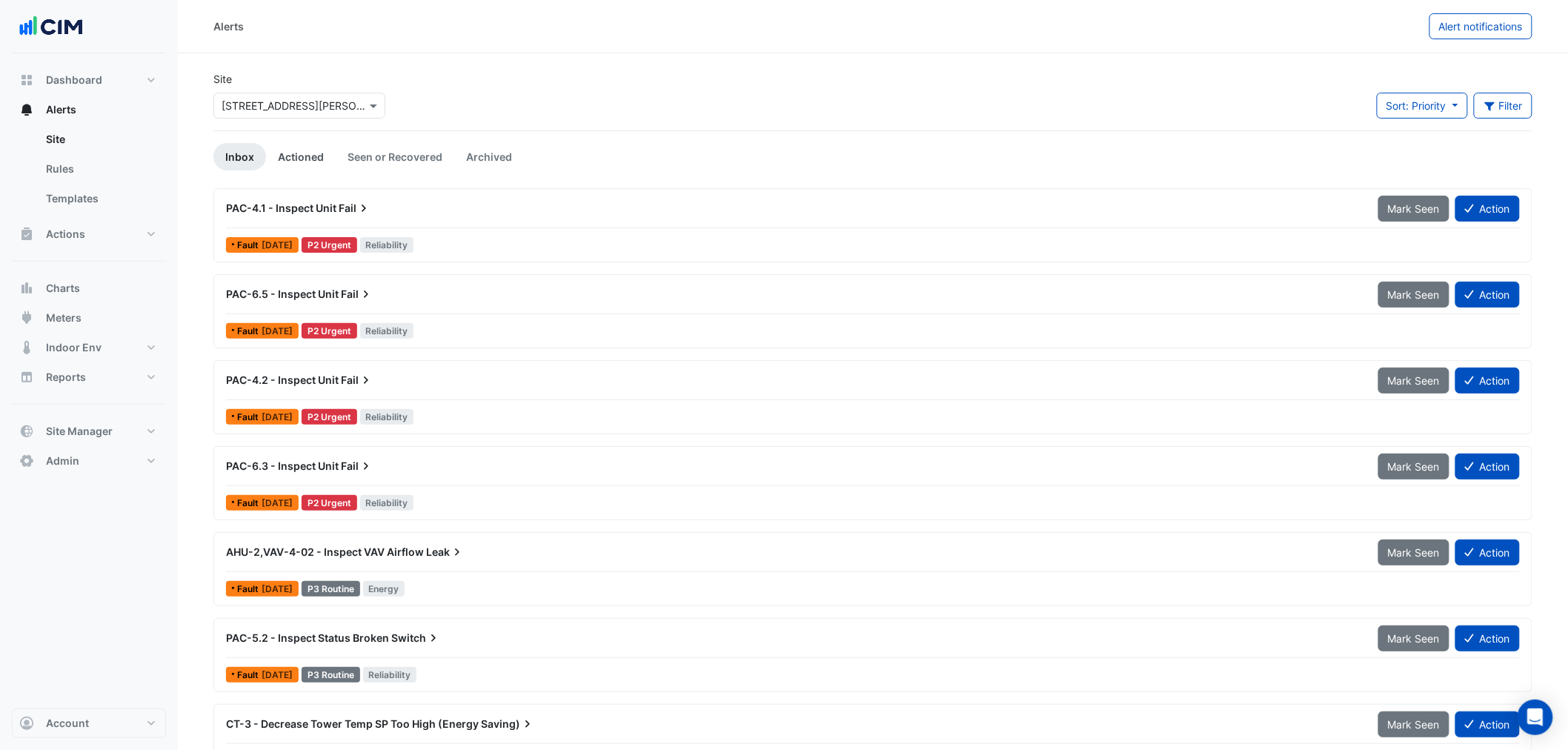
click at [299, 157] on link "Actioned" at bounding box center [301, 156] width 69 height 28
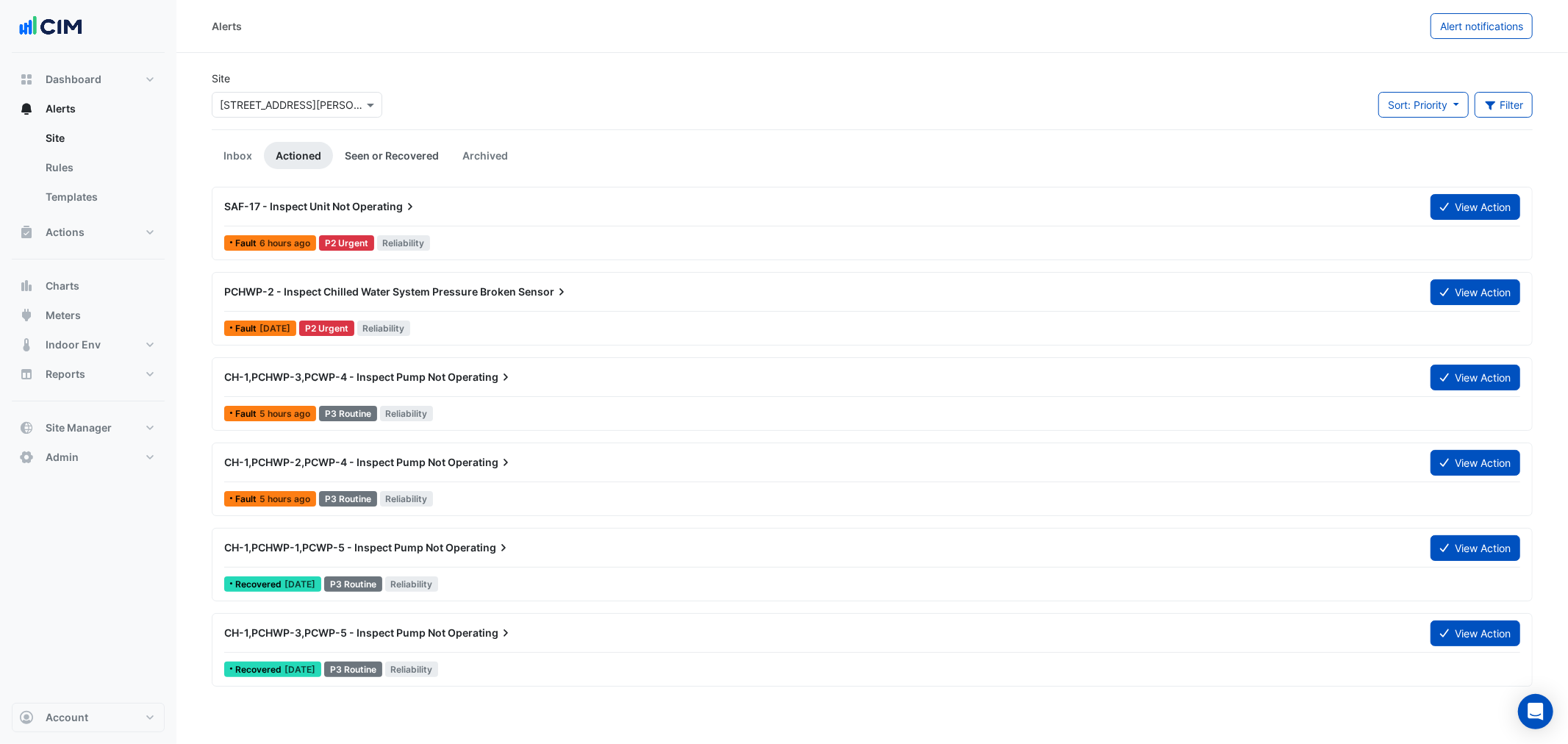
click at [363, 160] on link "Seen or Recovered" at bounding box center [391, 155] width 117 height 27
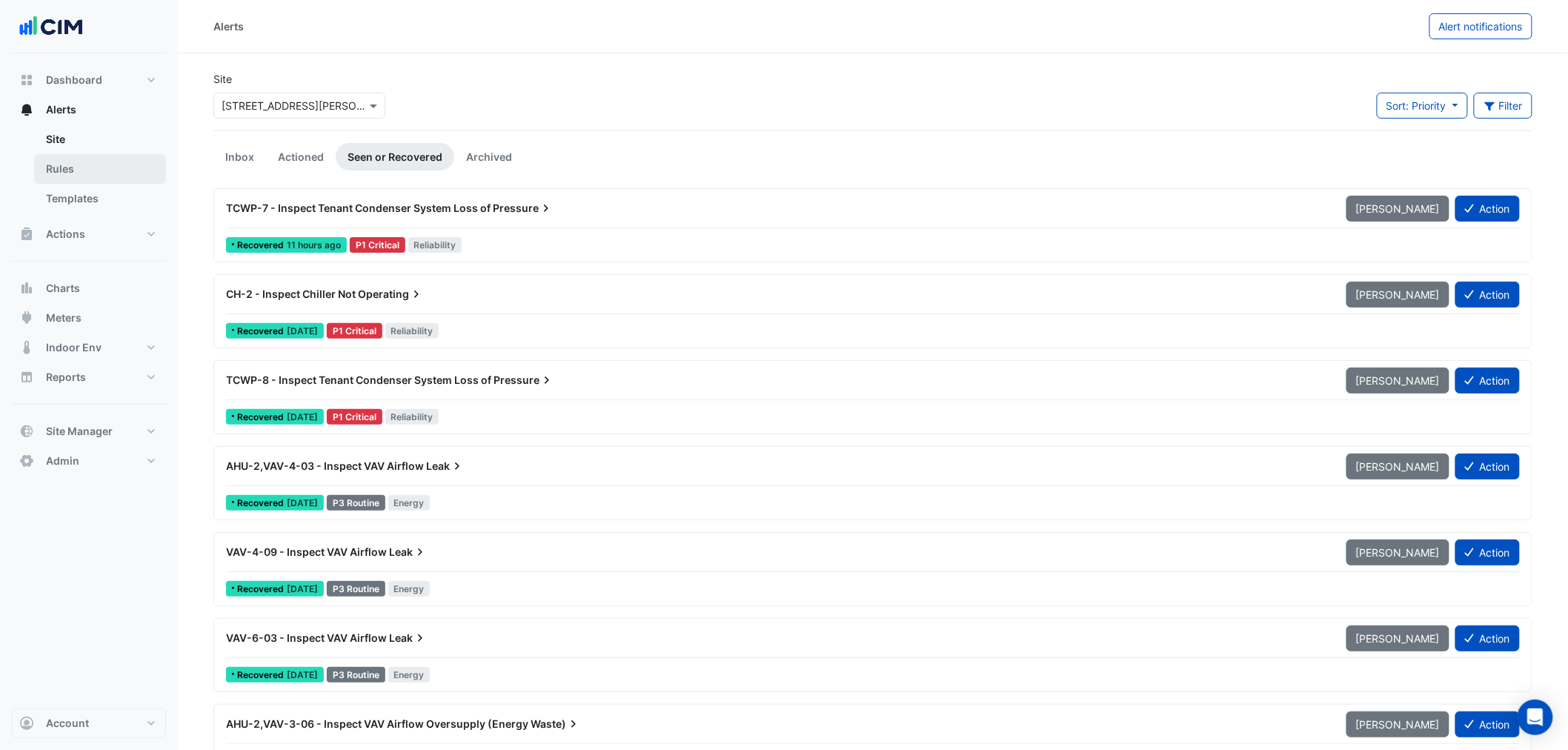
click at [82, 177] on link "Rules" at bounding box center [99, 169] width 132 height 30
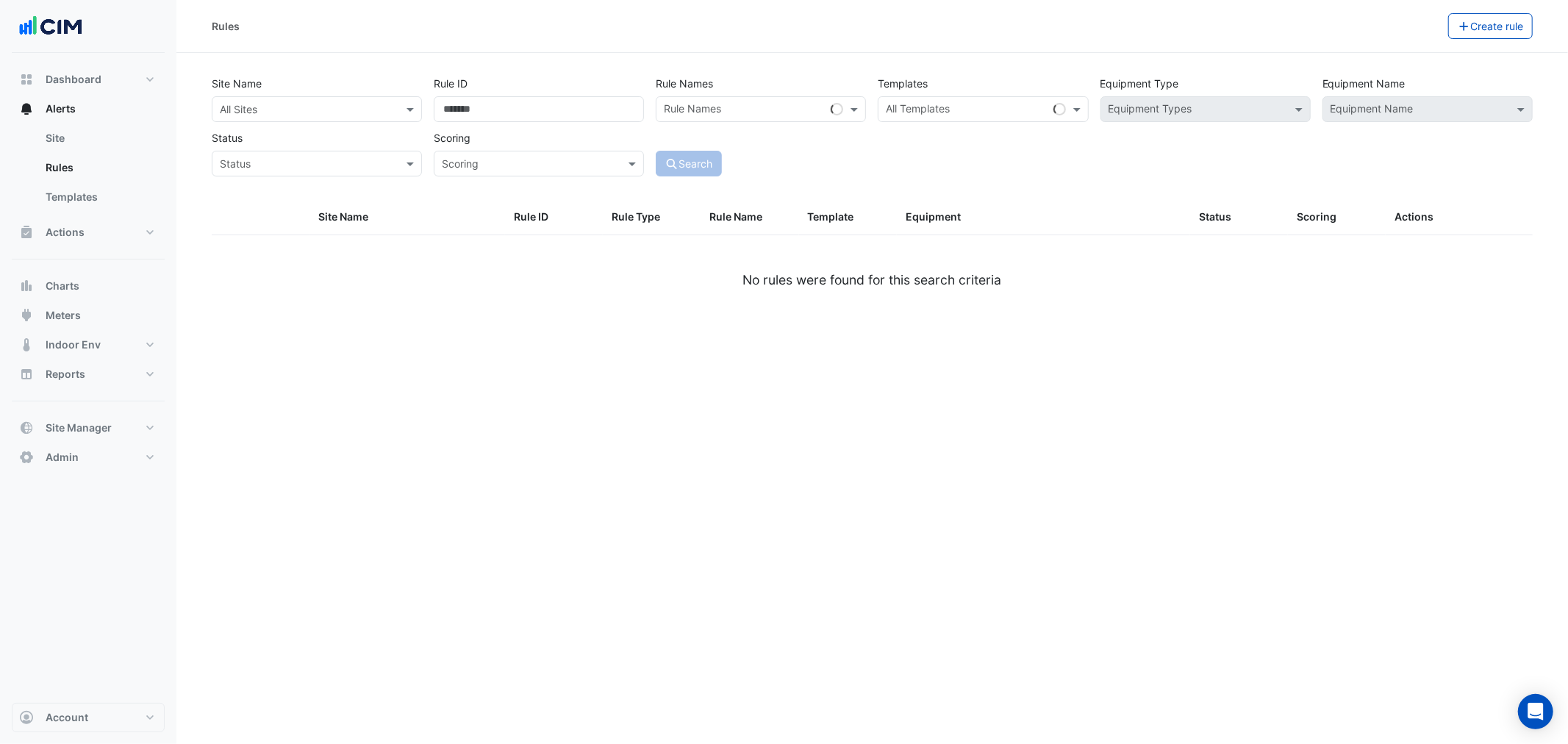
click at [277, 122] on div "Site Name All Sites Rule ID Rule Names Rule Names Templates All Templates Equip…" at bounding box center [872, 121] width 1332 height 109
click at [294, 106] on input "text" at bounding box center [302, 110] width 164 height 16
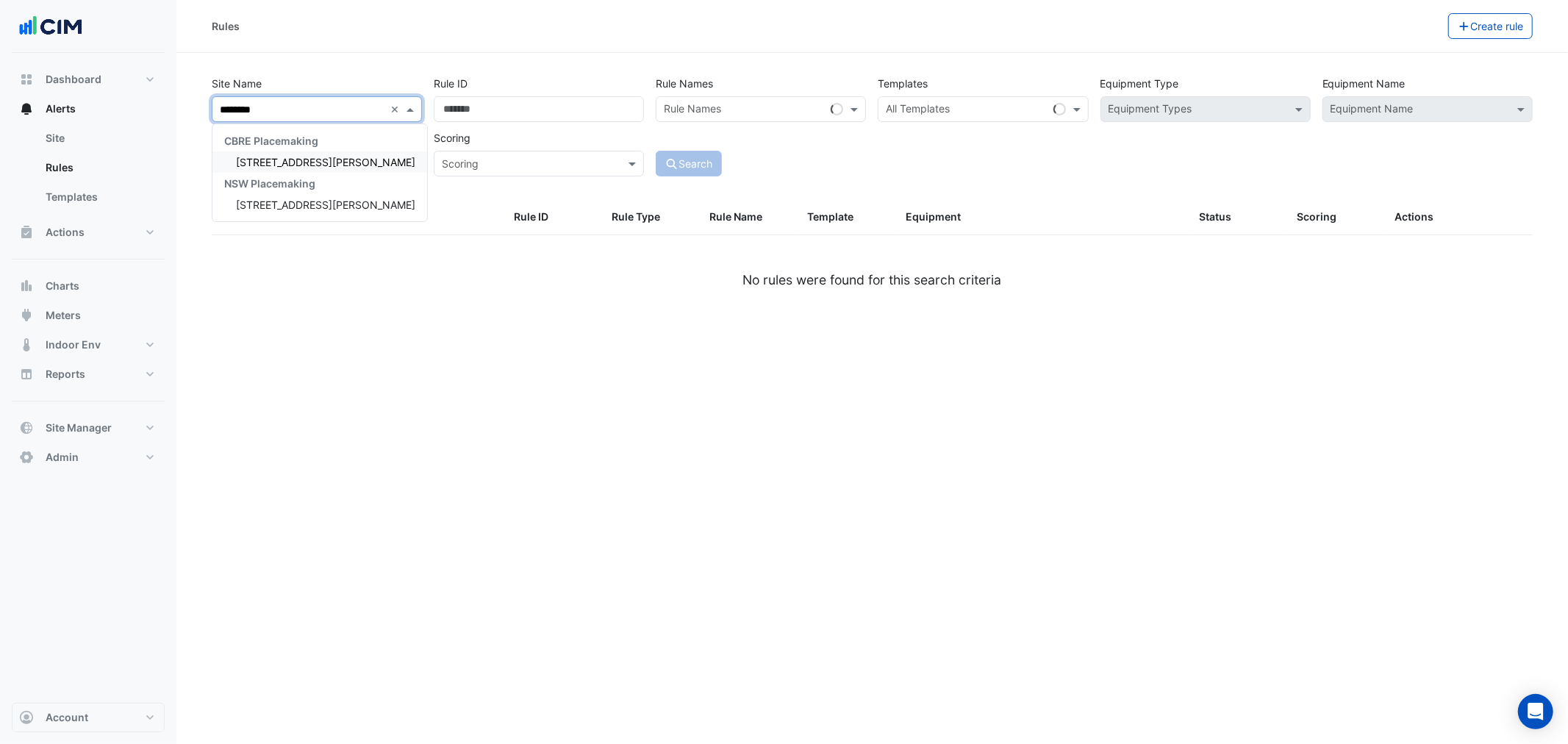
type input "*********"
click at [276, 164] on span "66 Harrington Street" at bounding box center [325, 162] width 179 height 13
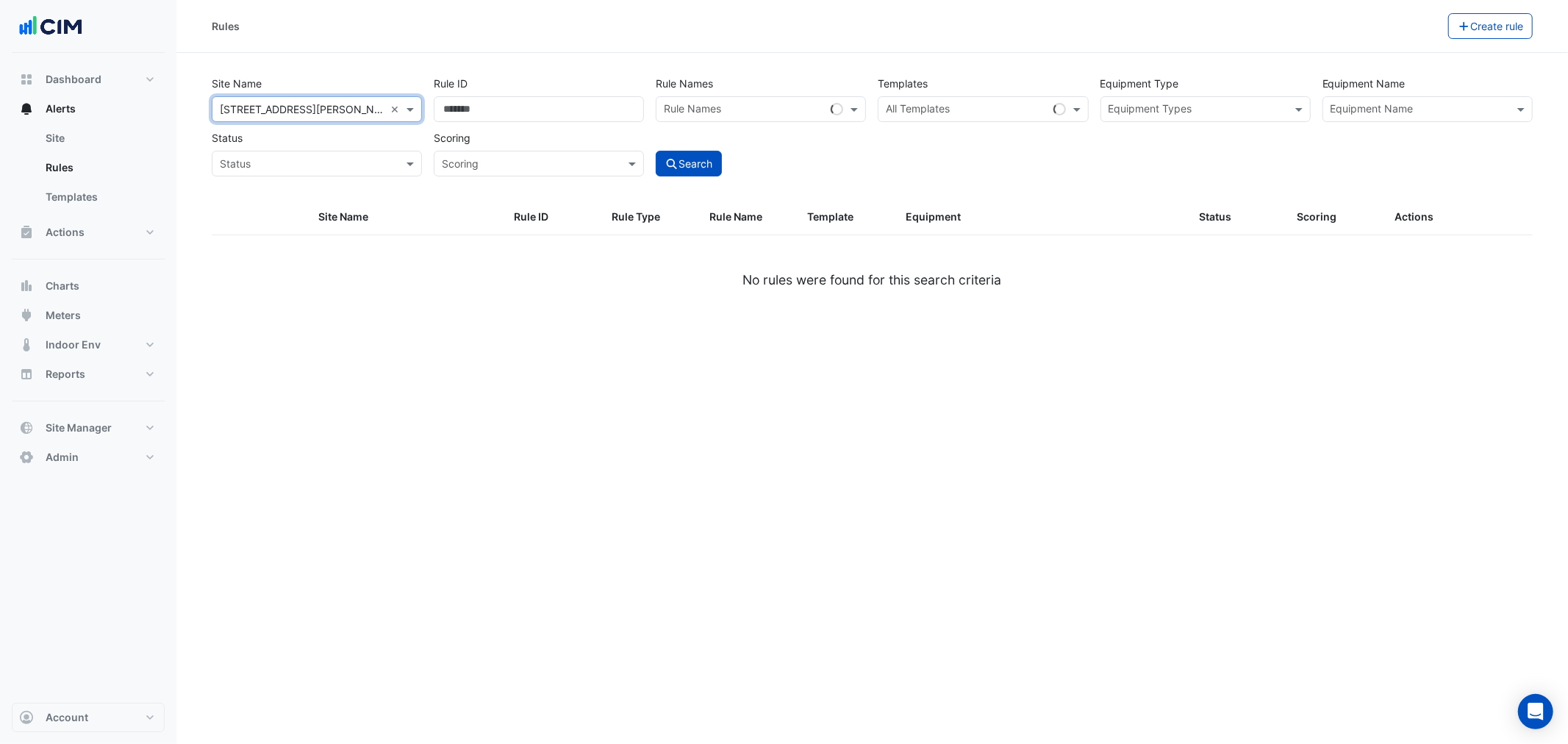
drag, startPoint x: 818, startPoint y: 176, endPoint x: 843, endPoint y: 164, distance: 27.7
click at [820, 175] on div "Search" at bounding box center [761, 151] width 222 height 52
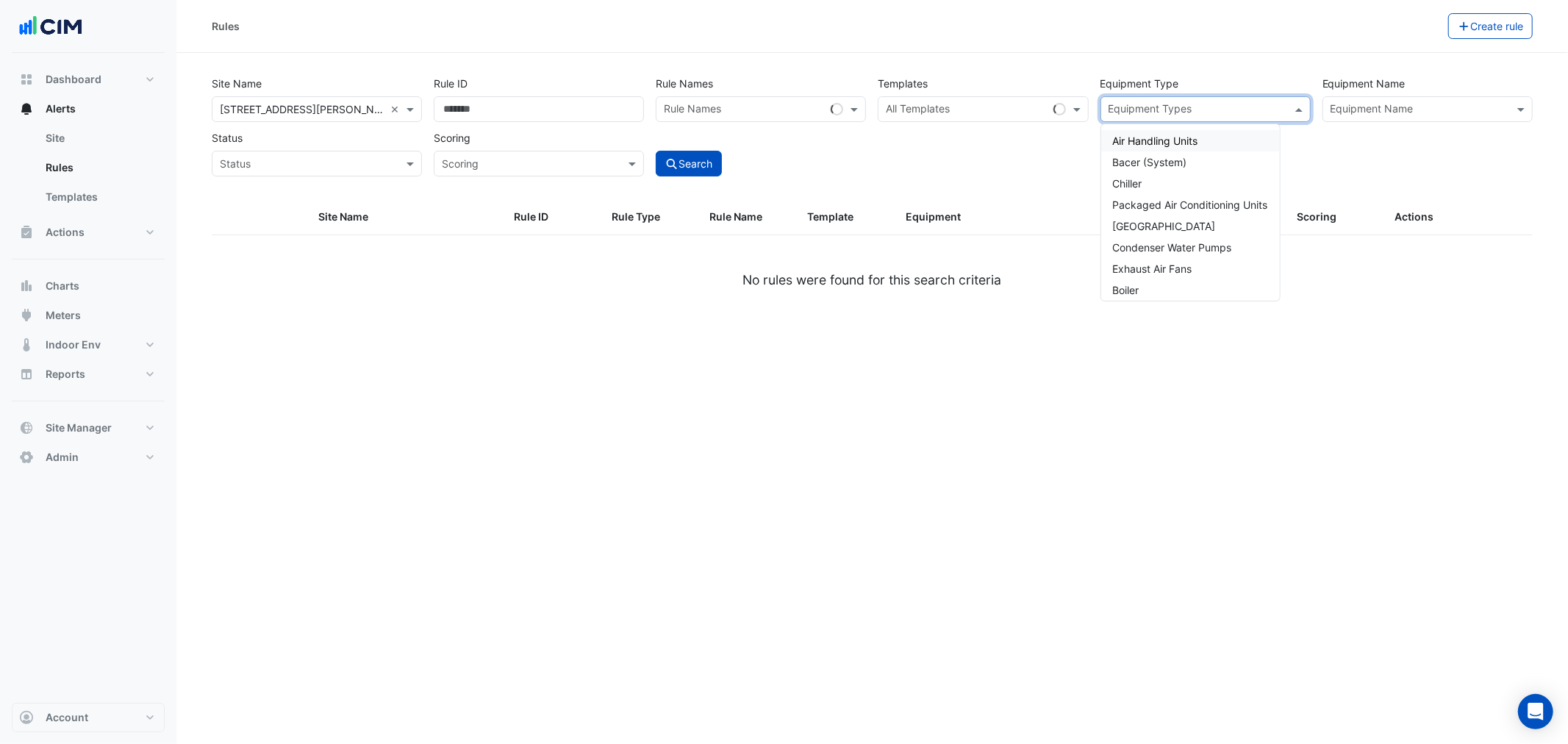
click at [1195, 103] on input "text" at bounding box center [1196, 111] width 177 height 16
click at [1372, 116] on input "text" at bounding box center [1419, 111] width 177 height 16
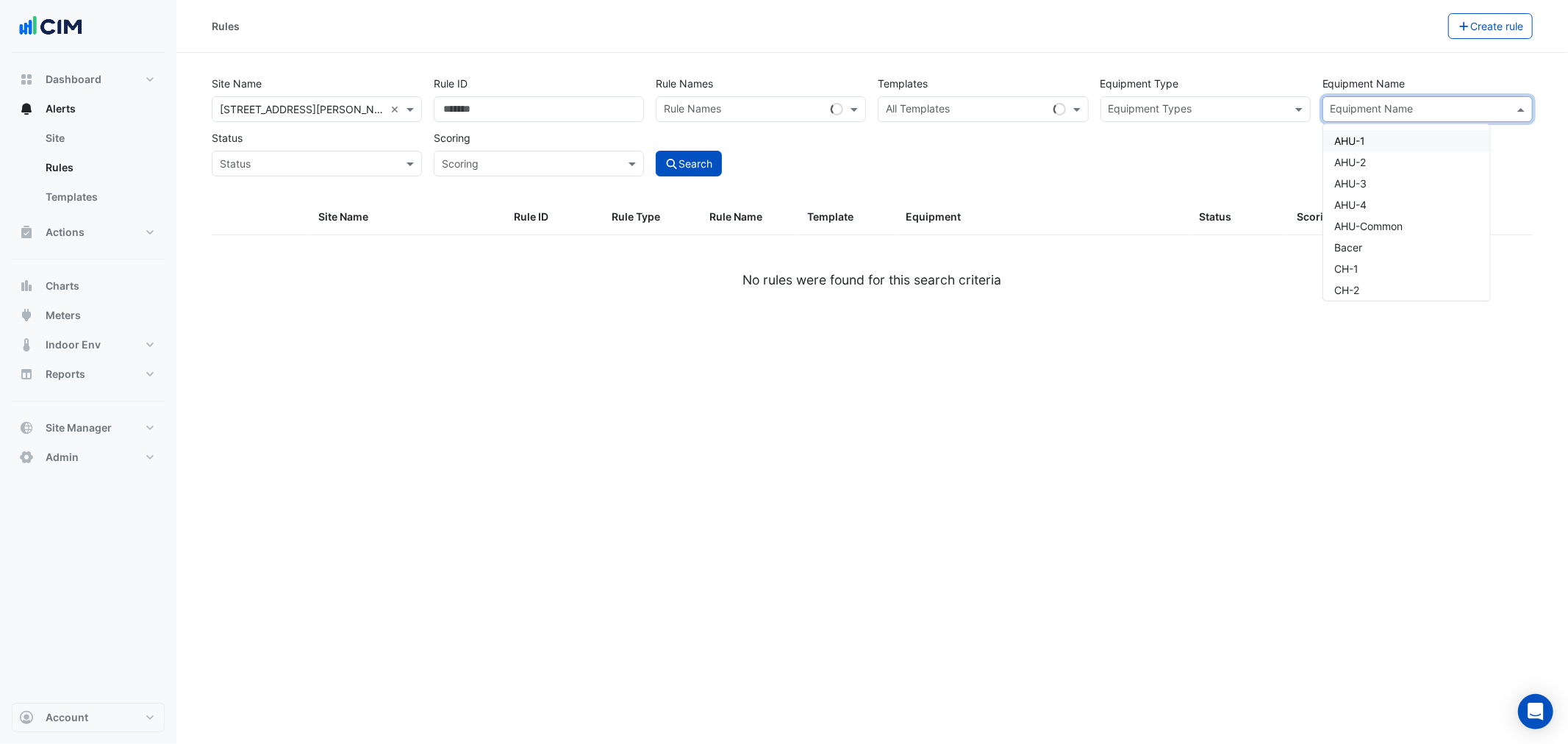
click at [1372, 132] on div "AHU-1" at bounding box center [1406, 140] width 167 height 21
click at [698, 159] on button "Search" at bounding box center [689, 164] width 67 height 26
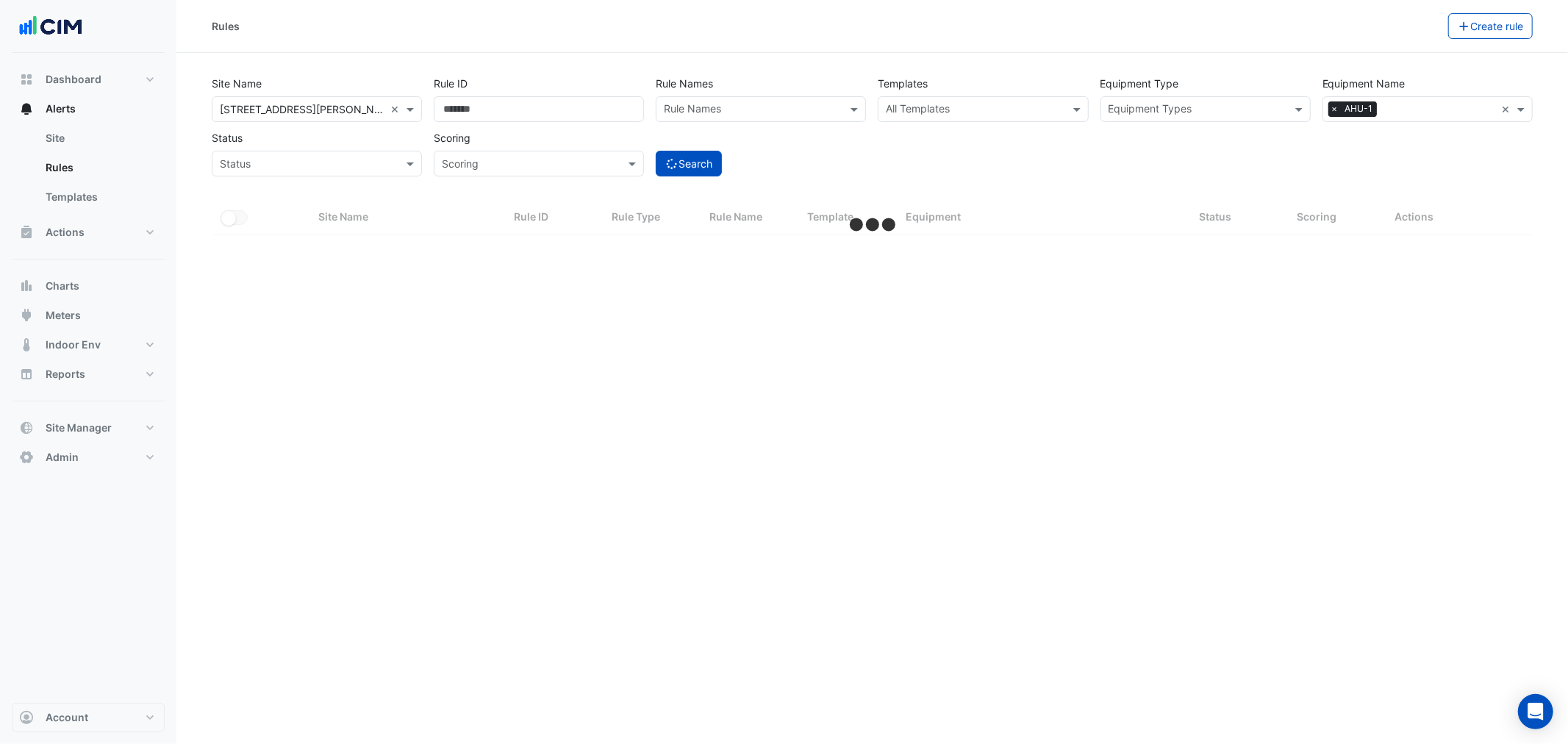
select select "***"
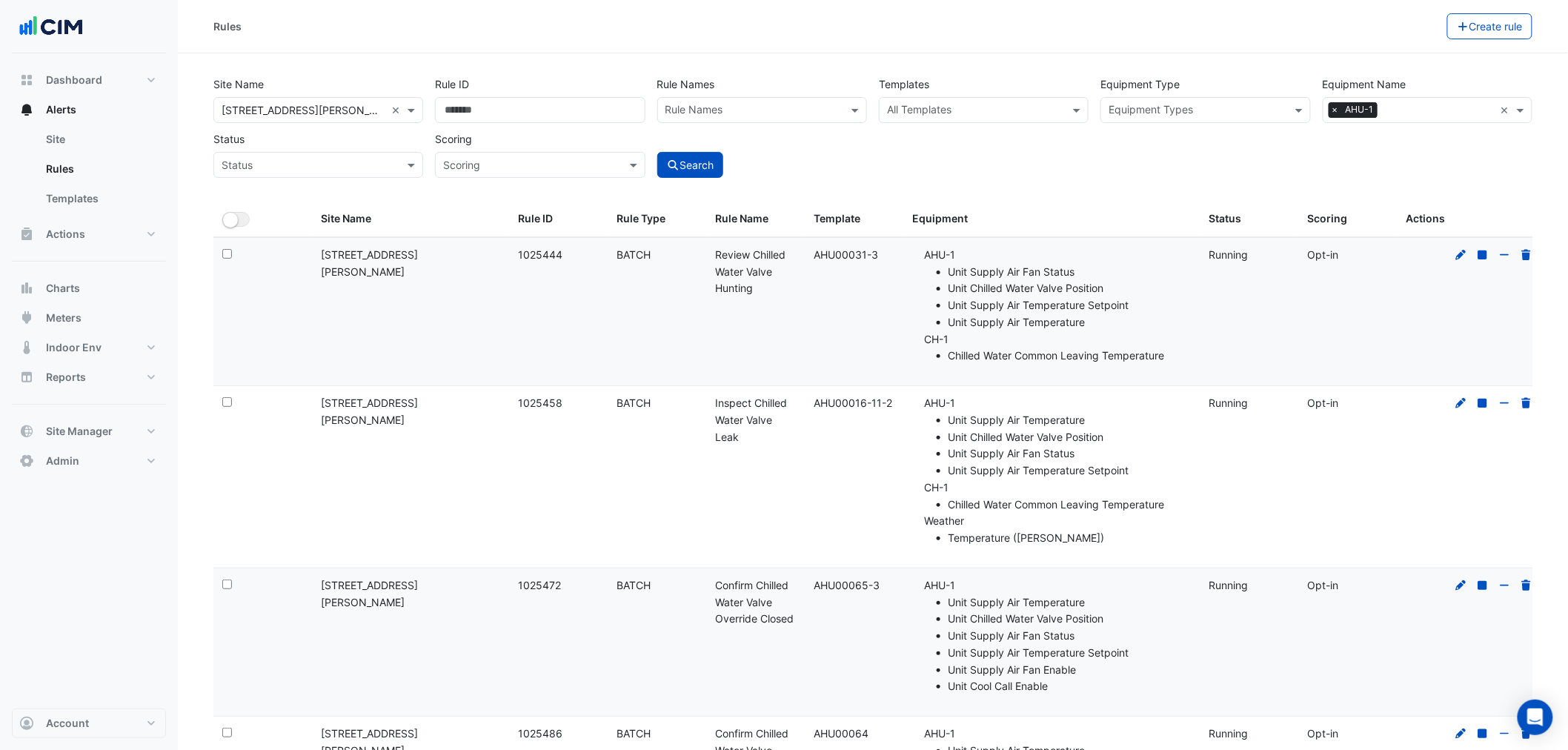
scroll to position [2042, 0]
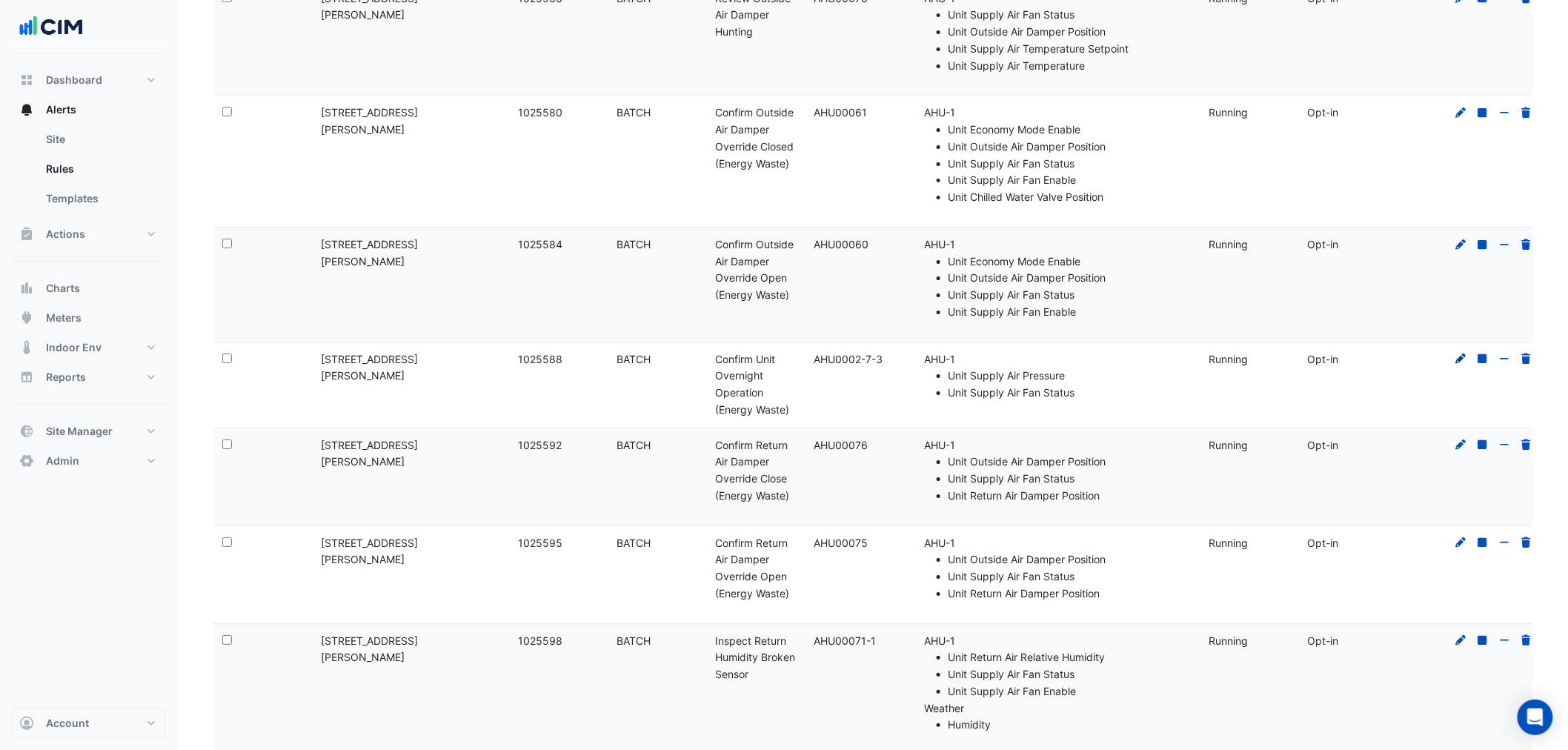
click at [1460, 360] on icon at bounding box center [1461, 358] width 10 height 10
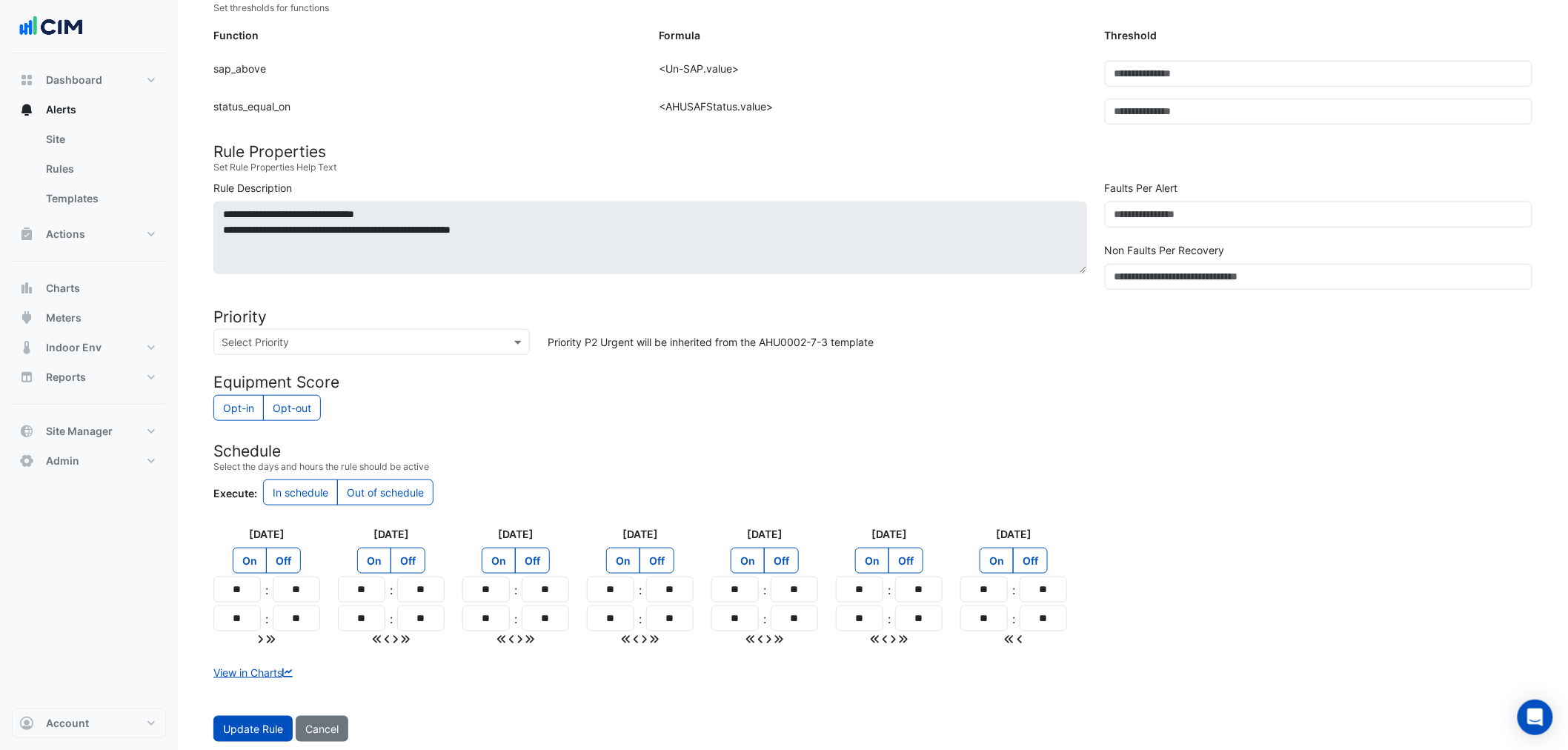
scroll to position [434, 0]
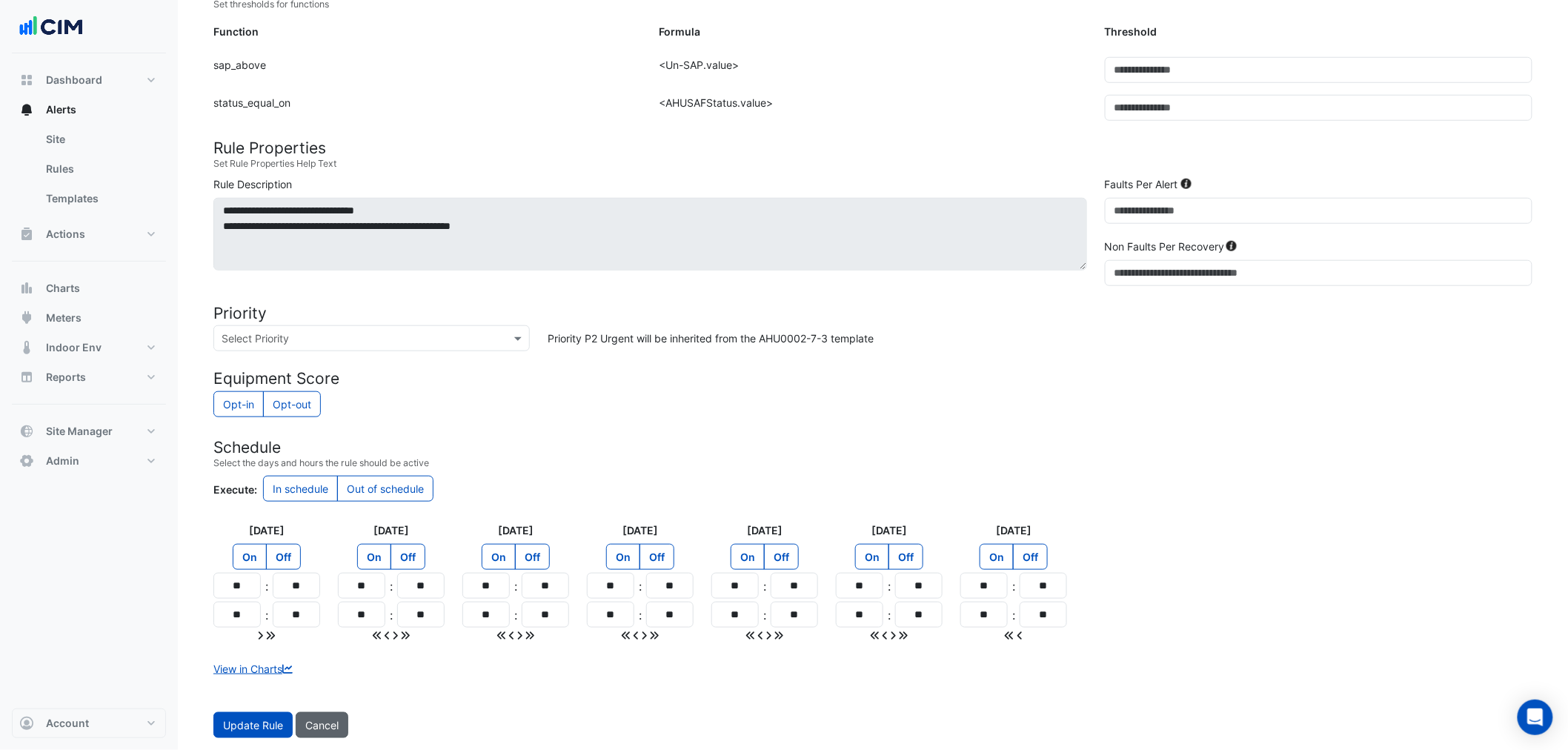
click at [310, 722] on span "Cancel" at bounding box center [322, 725] width 33 height 13
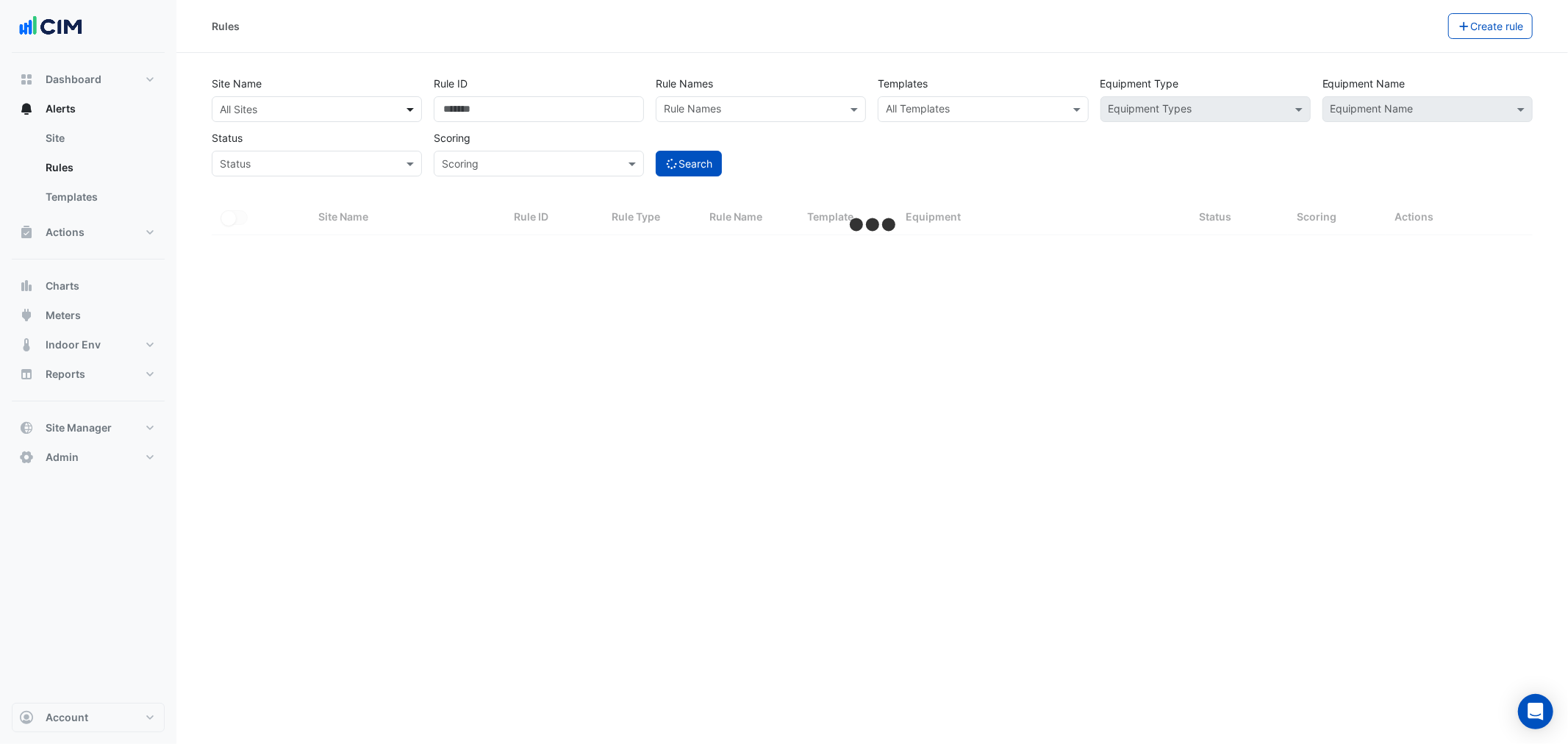
select select "***"
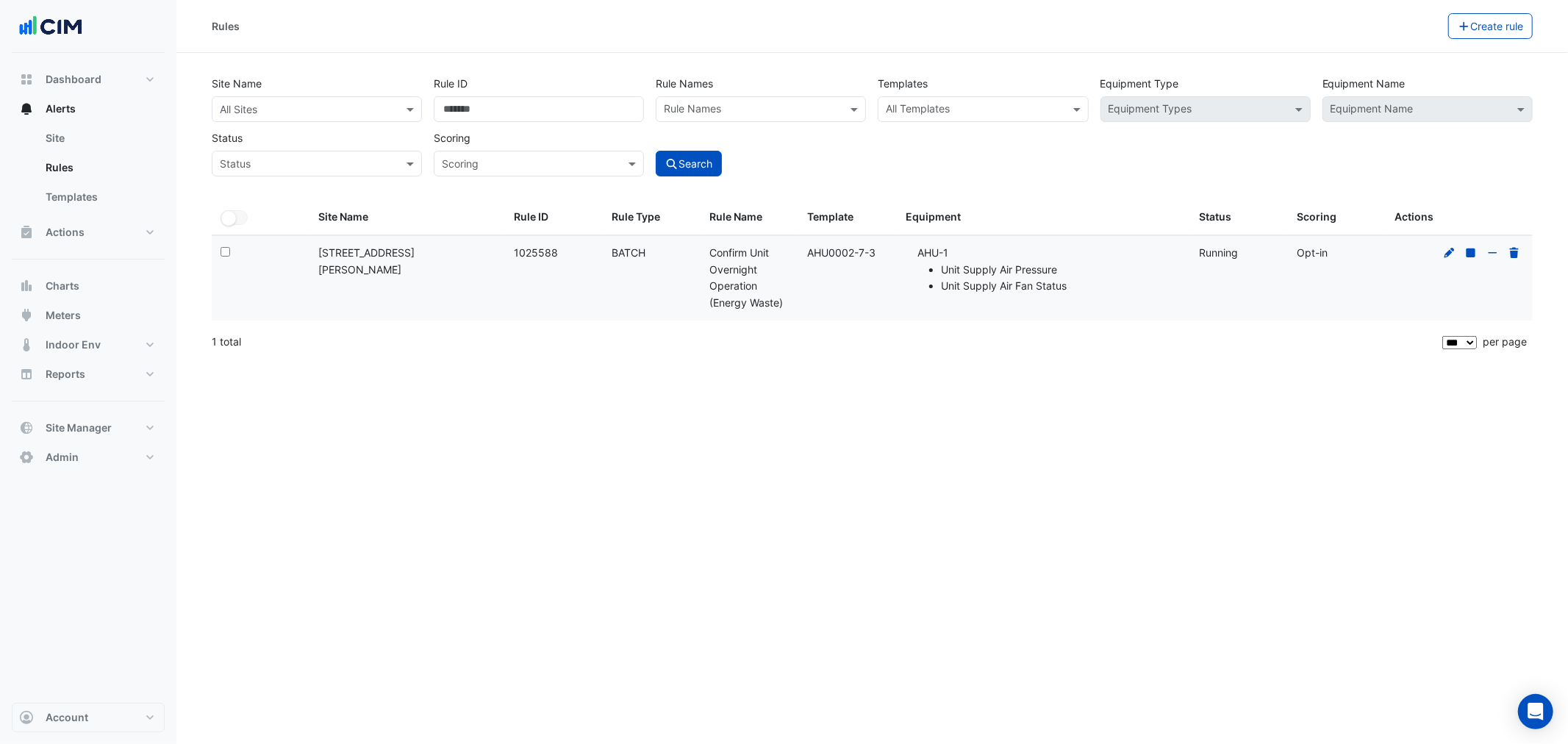
click at [254, 109] on input "text" at bounding box center [302, 110] width 164 height 16
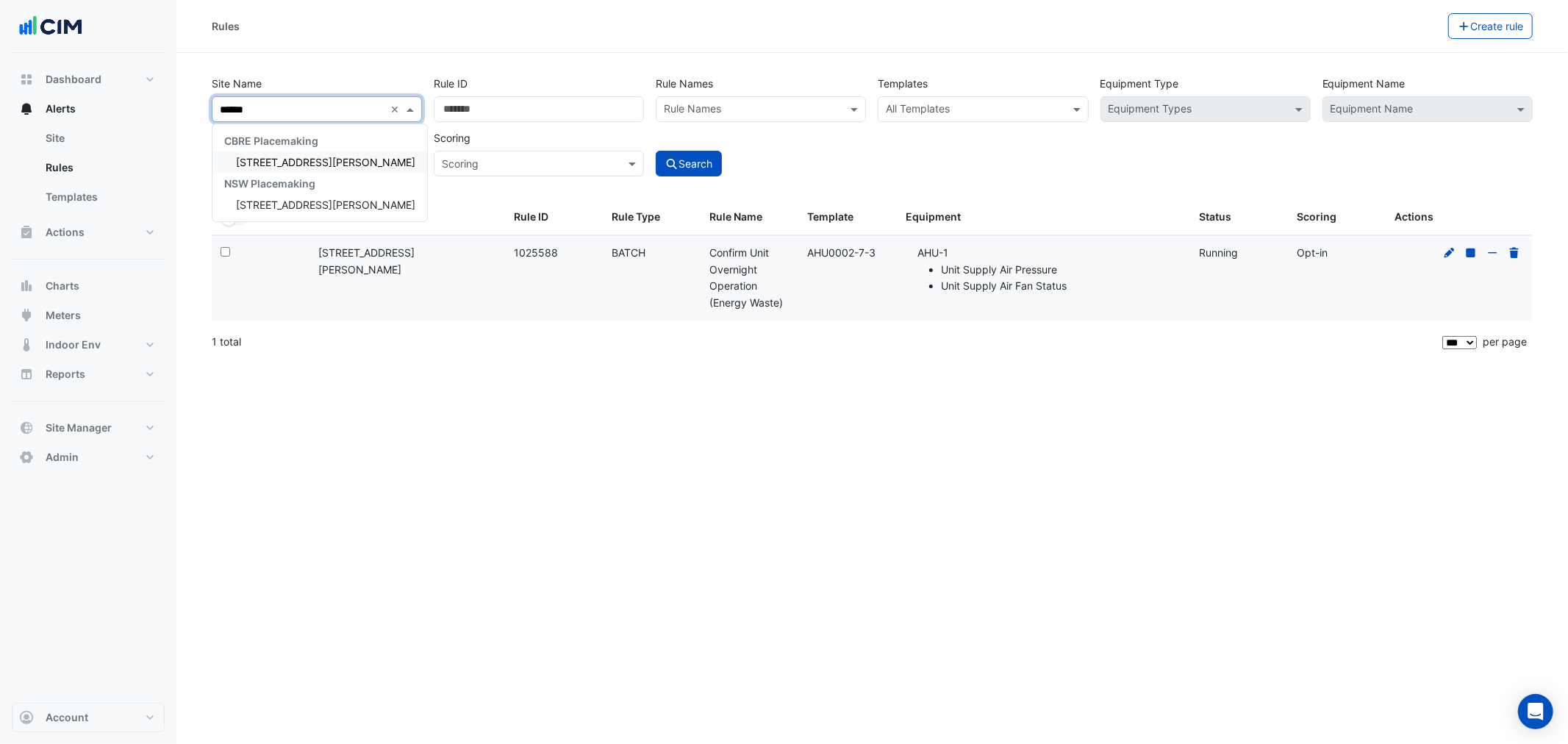
type input "*******"
click at [282, 151] on div "66 Harrington Street" at bounding box center [319, 161] width 214 height 21
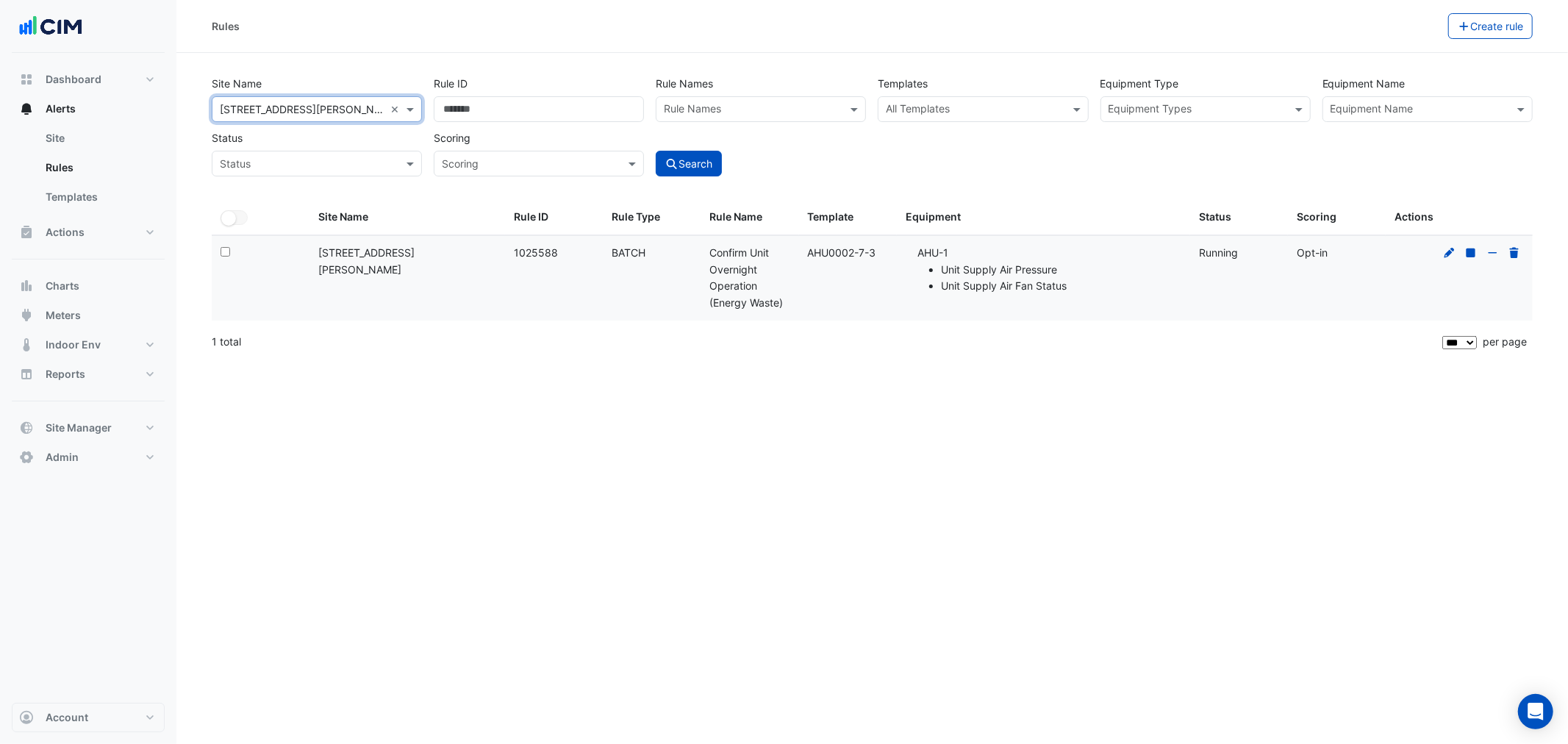
click at [1377, 109] on input "text" at bounding box center [1419, 111] width 177 height 16
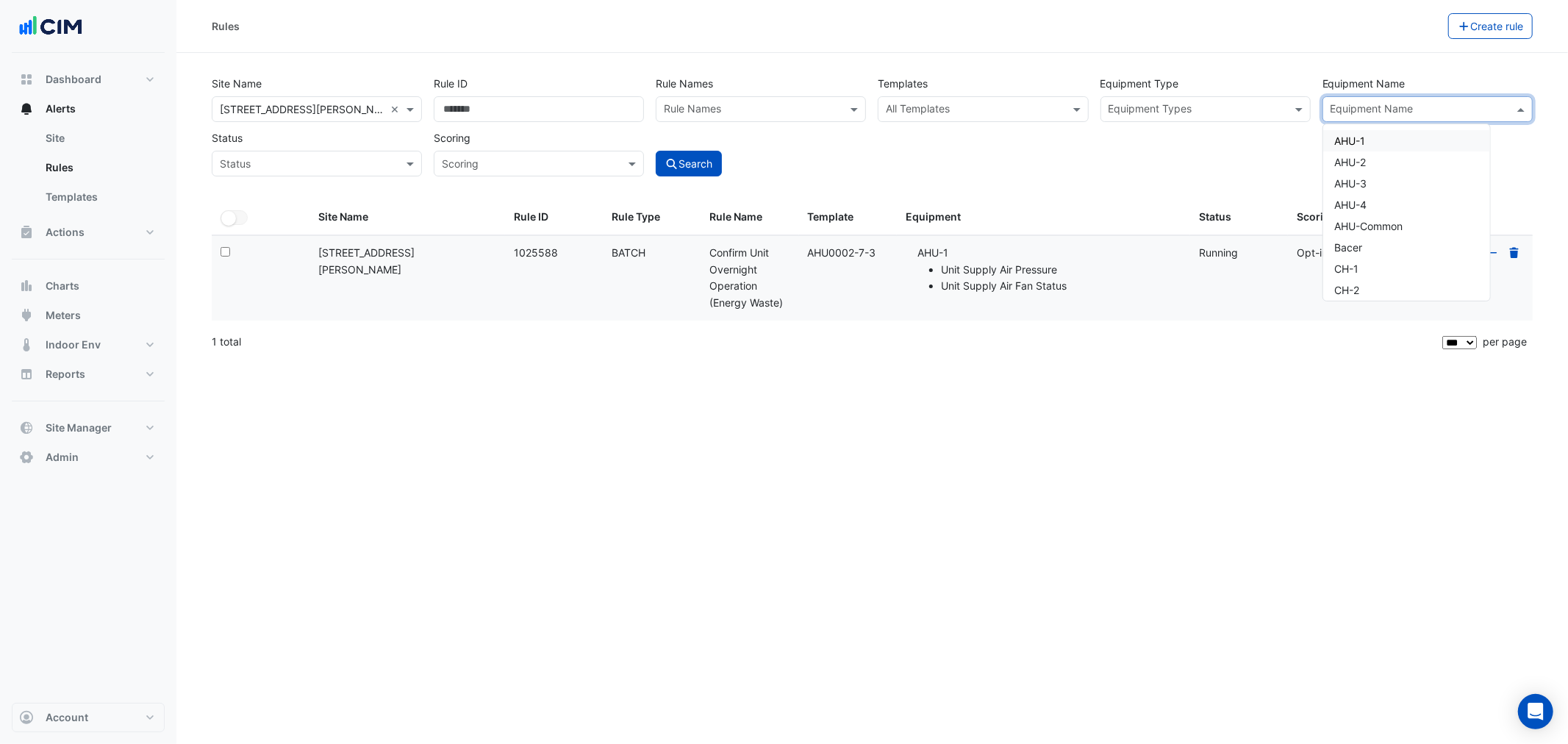
click at [1376, 131] on div "AHU-1" at bounding box center [1406, 140] width 167 height 21
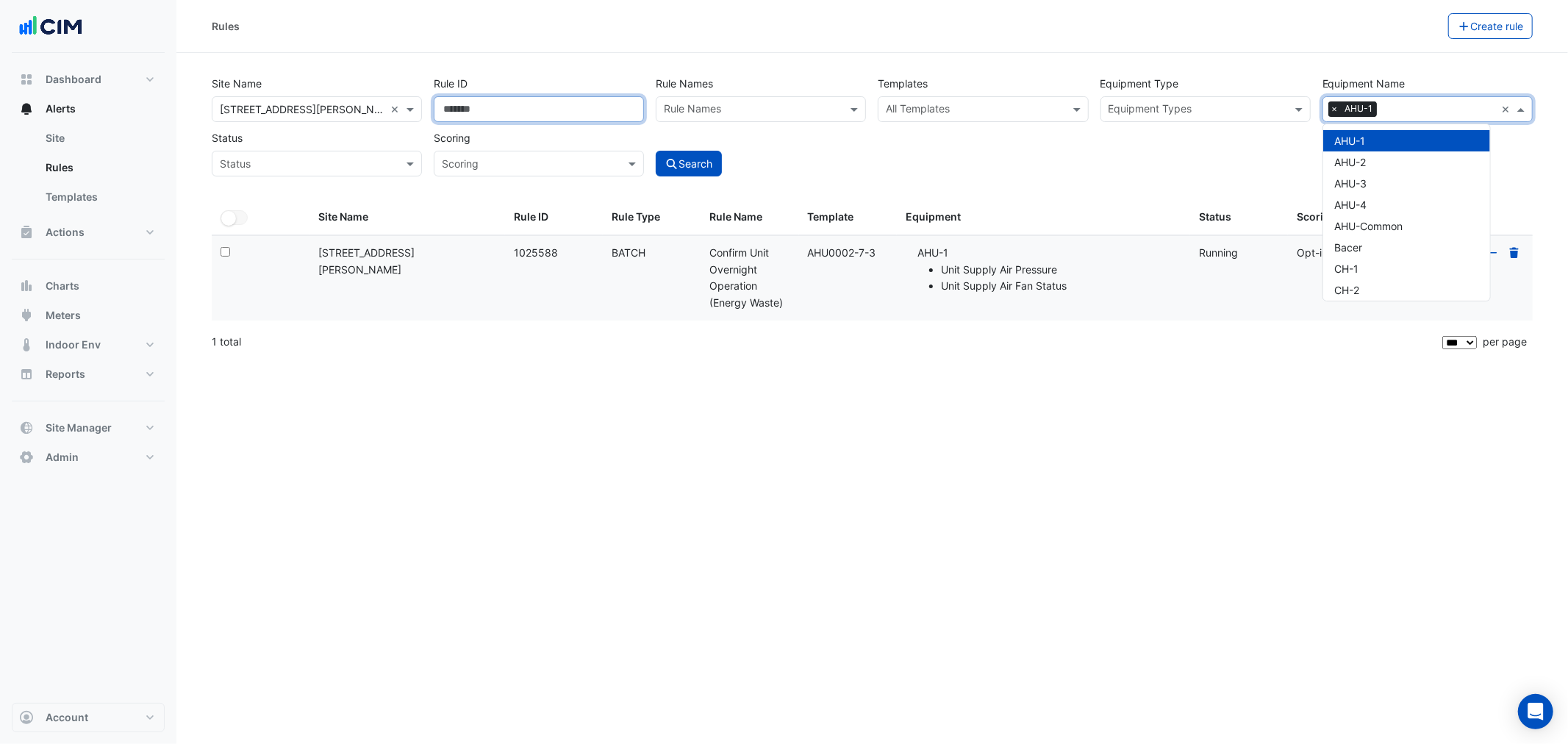
drag, startPoint x: 495, startPoint y: 108, endPoint x: 437, endPoint y: 114, distance: 58.3
click at [437, 114] on input "*******" at bounding box center [538, 109] width 210 height 26
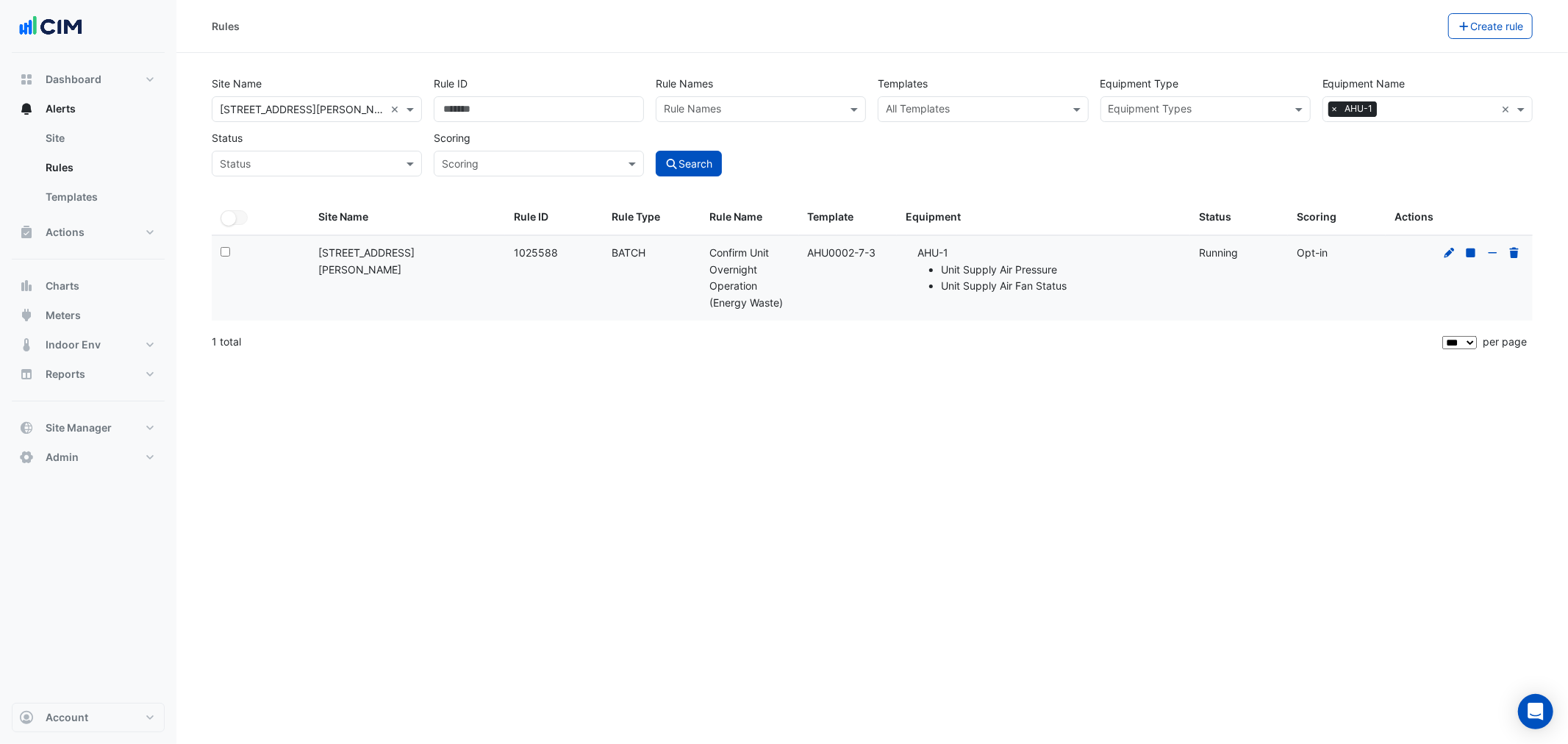
drag, startPoint x: 826, startPoint y: 171, endPoint x: 789, endPoint y: 176, distance: 37.3
click at [803, 174] on div "Search" at bounding box center [761, 151] width 222 height 52
click at [684, 164] on button "Search" at bounding box center [689, 164] width 67 height 26
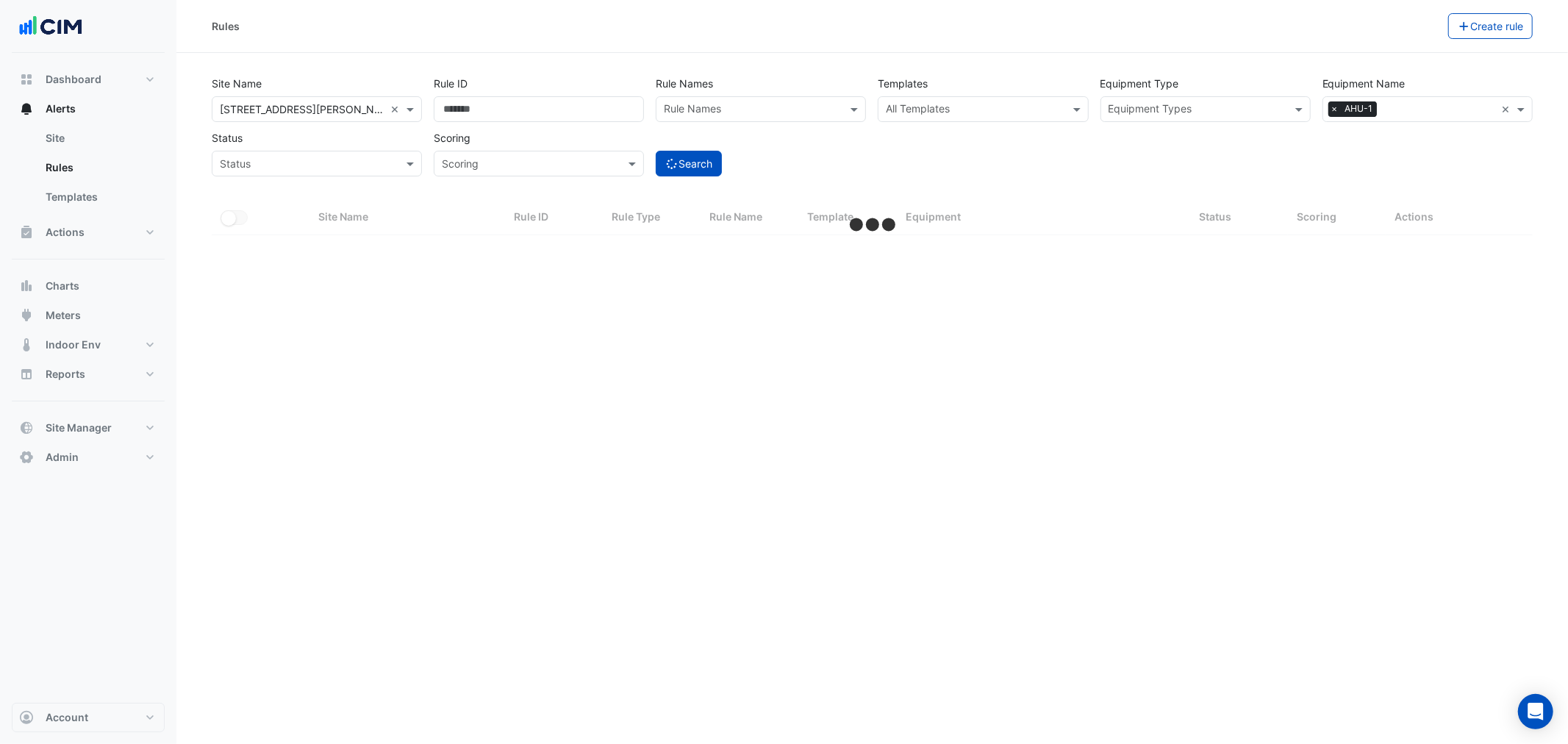
select select "***"
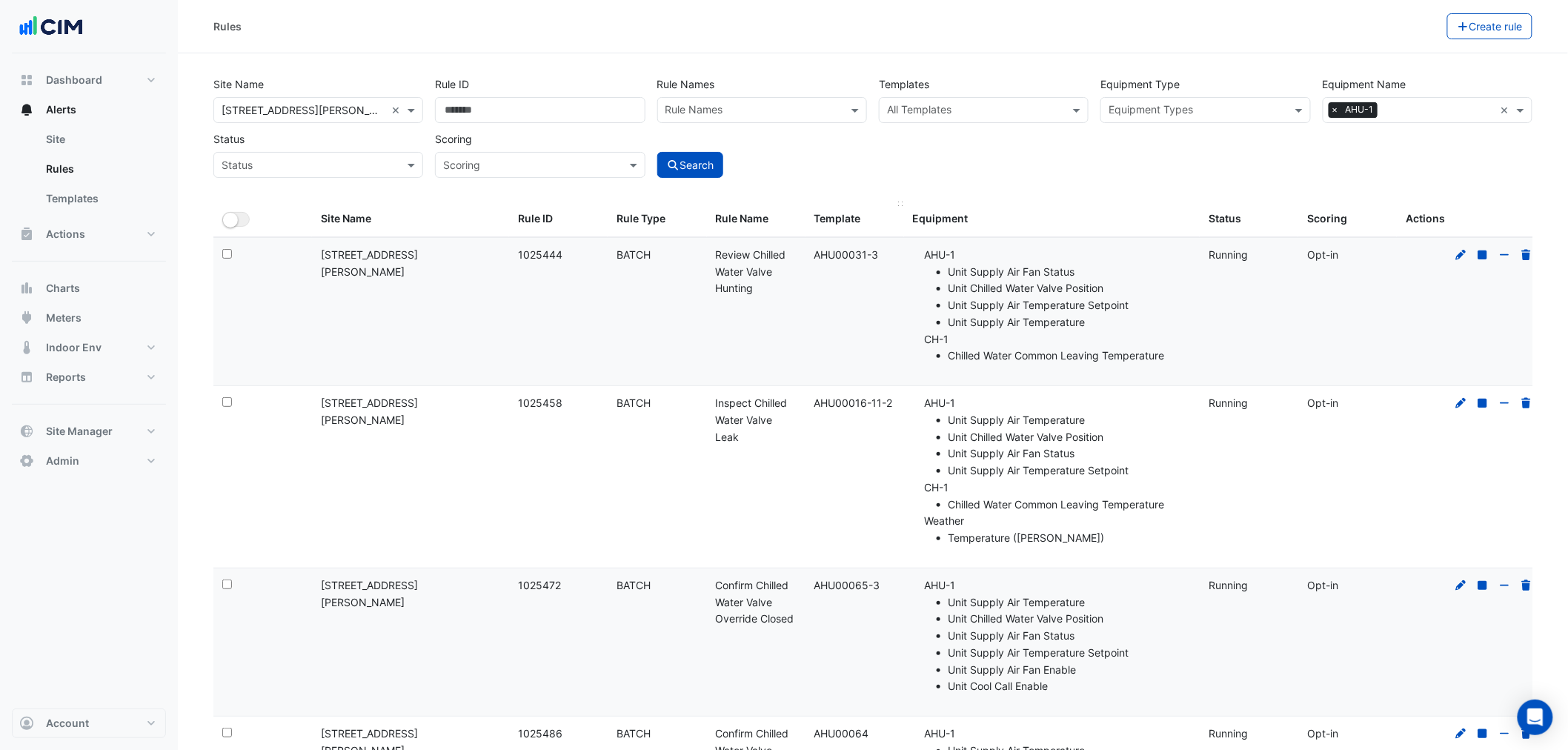
click at [894, 211] on datatable-header-cell "Template" at bounding box center [854, 218] width 99 height 35
click at [1486, 20] on button "Create rule" at bounding box center [1489, 26] width 86 height 26
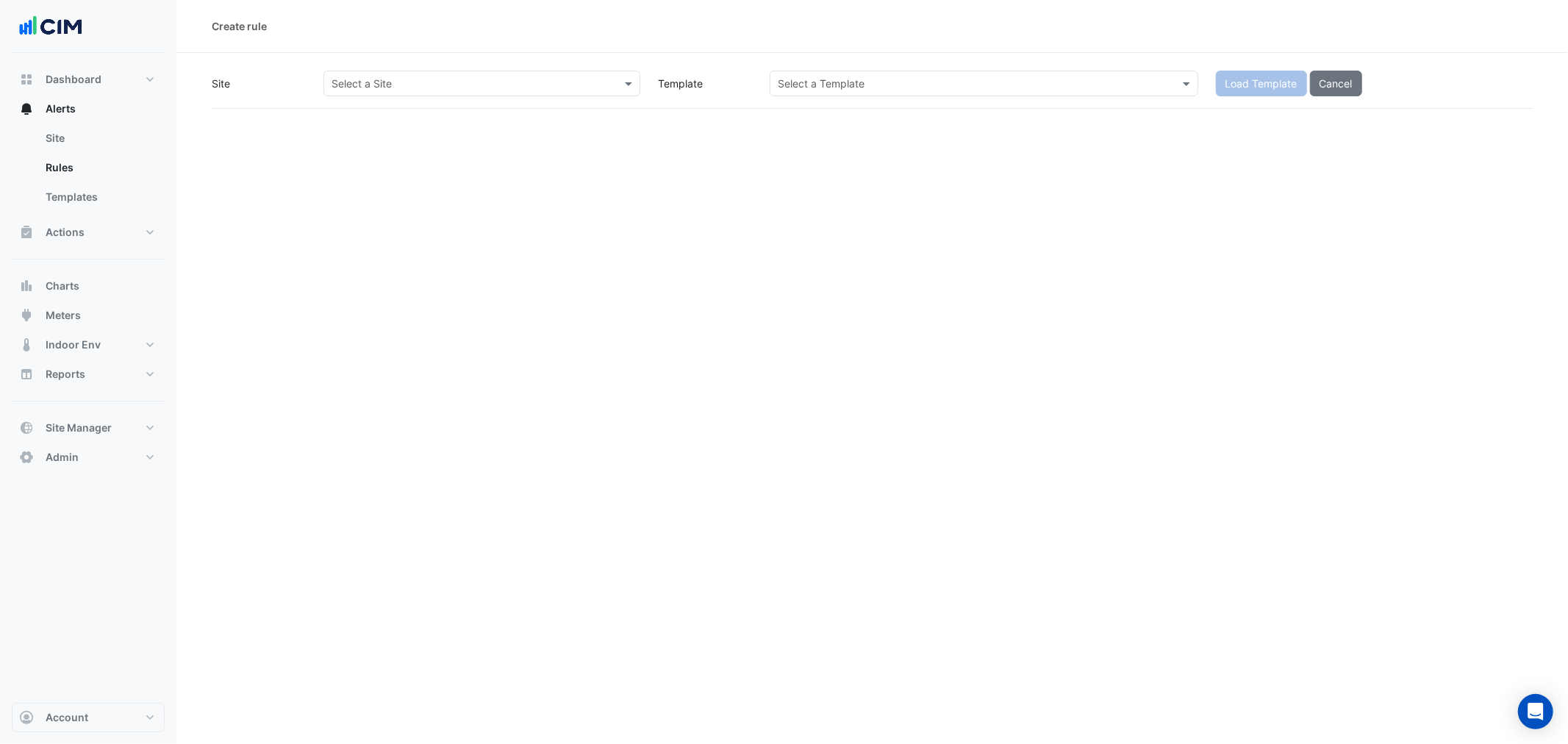
click at [490, 84] on input "text" at bounding box center [467, 84] width 272 height 16
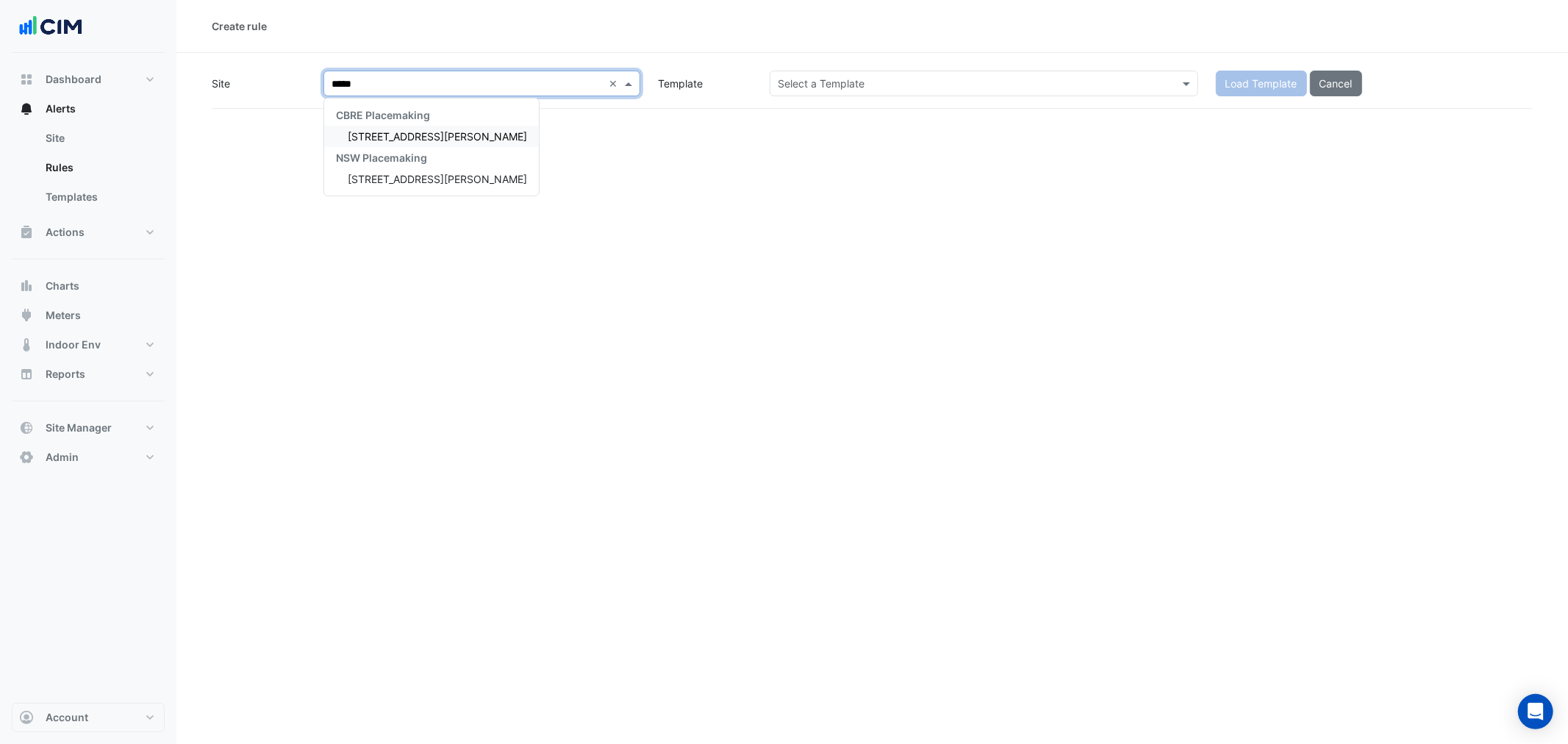
type input "******"
click at [406, 135] on span "66 Harrington Street" at bounding box center [437, 136] width 179 height 13
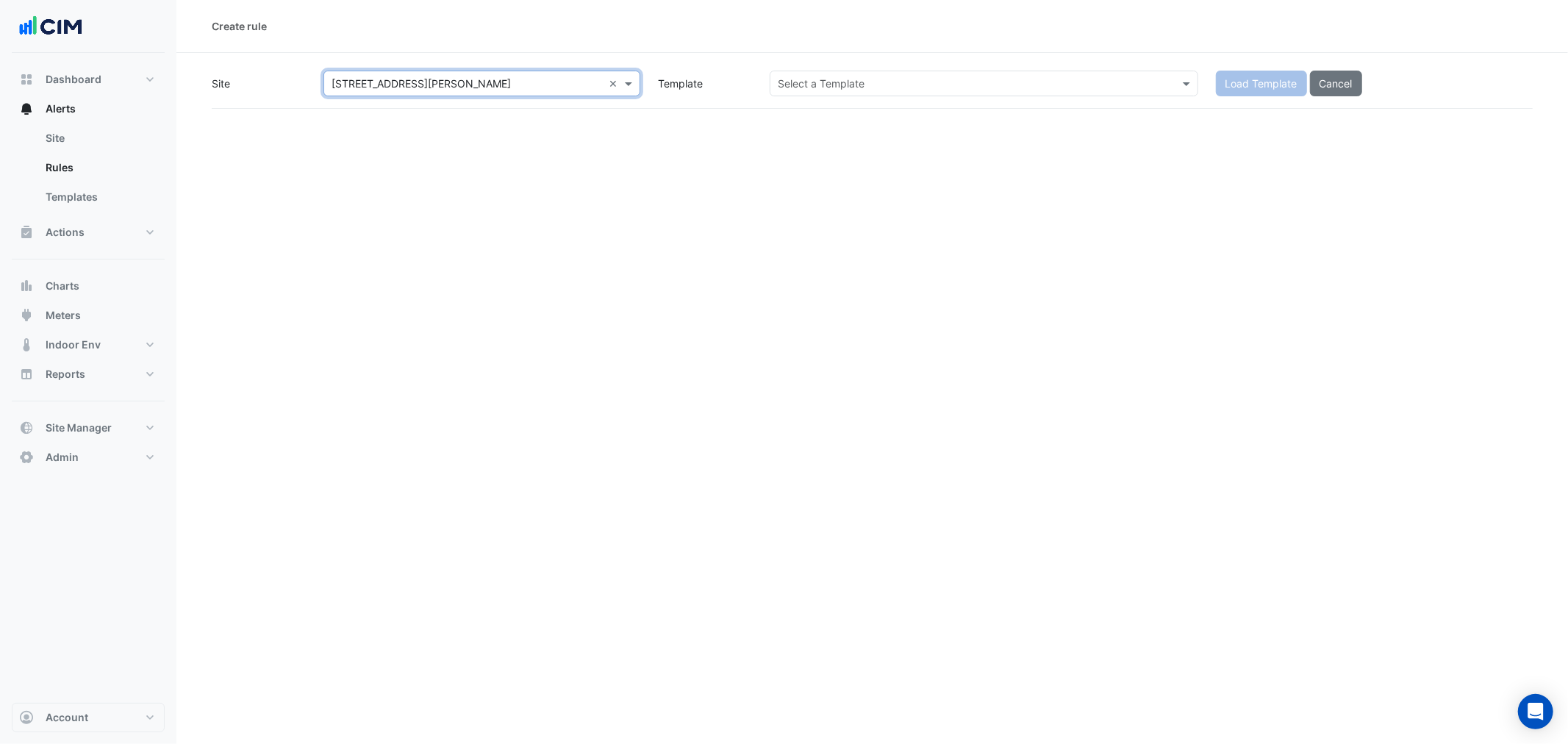
click at [879, 84] on input "text" at bounding box center [969, 84] width 383 height 16
click at [854, 79] on input "text" at bounding box center [969, 84] width 383 height 16
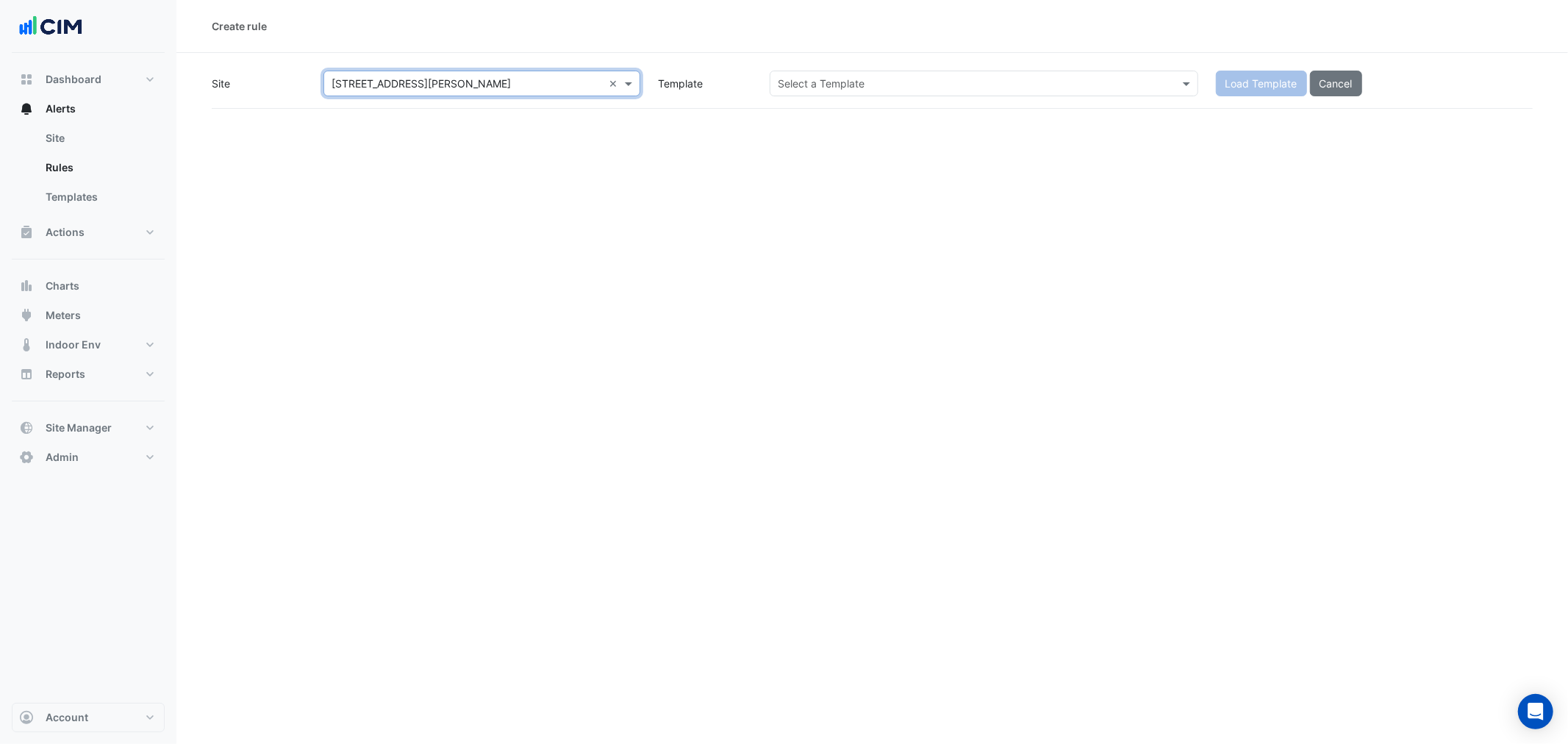
click at [854, 79] on input "text" at bounding box center [969, 84] width 383 height 16
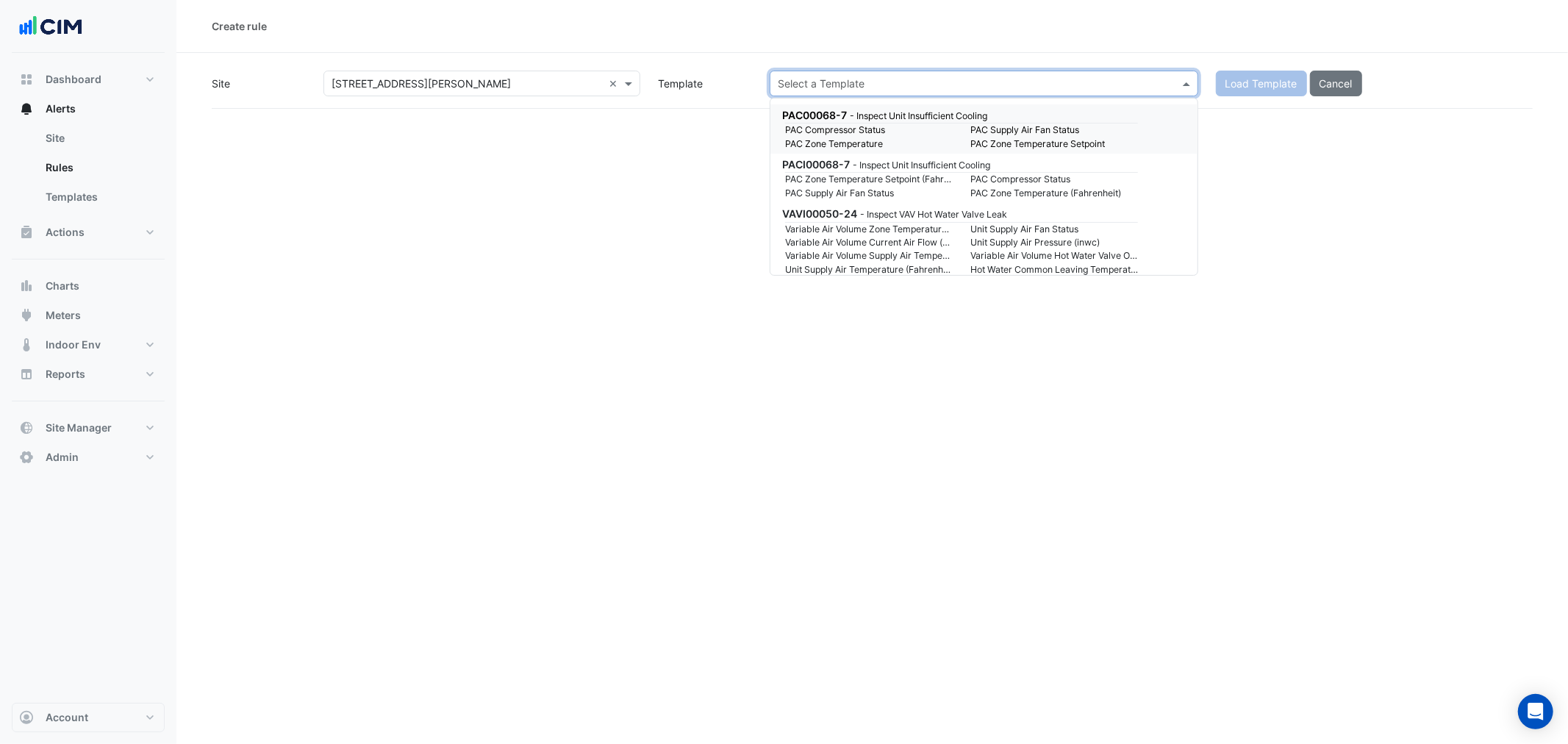
click at [854, 79] on input "text" at bounding box center [969, 84] width 383 height 16
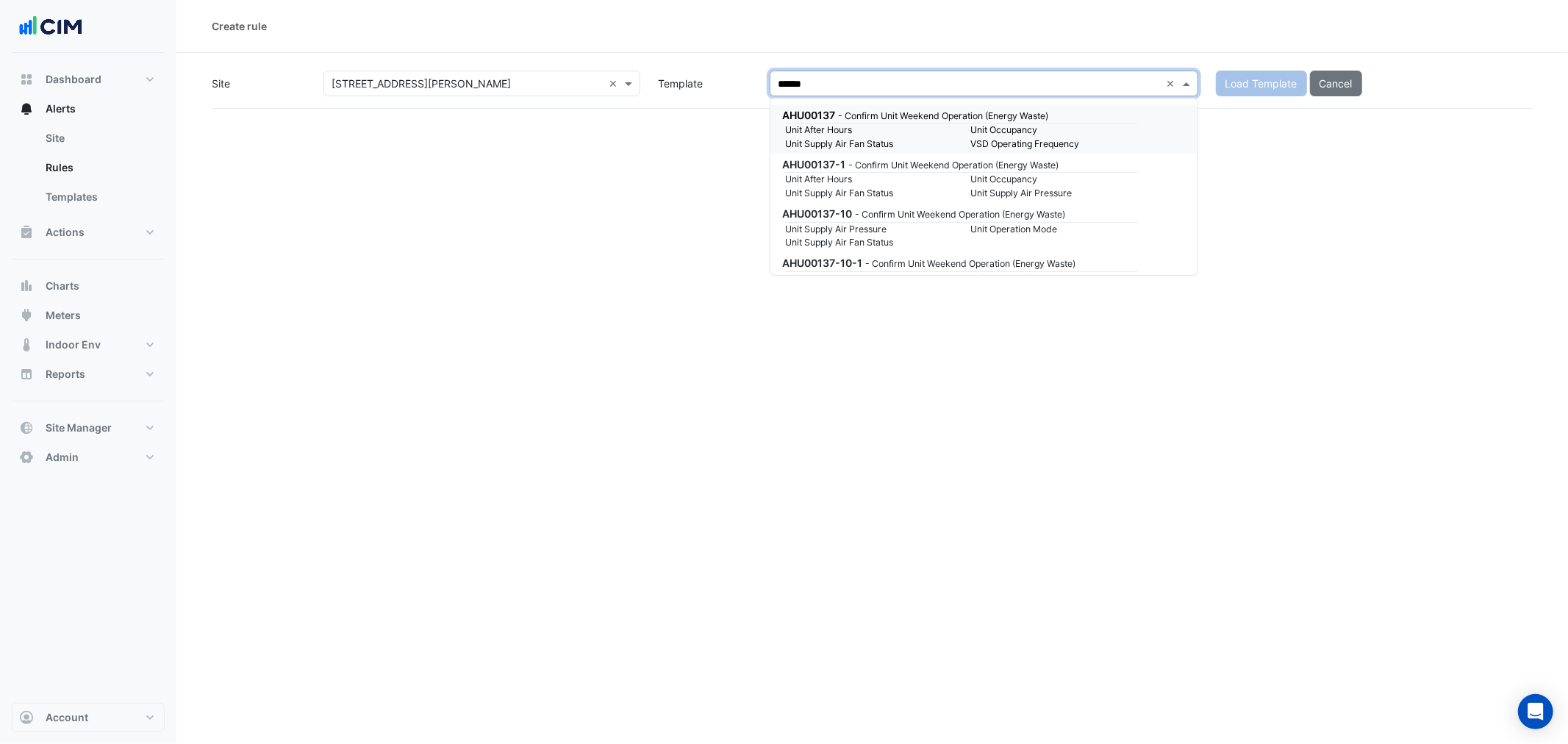
type input "*******"
click at [1084, 131] on small "Unit Occupancy" at bounding box center [1054, 130] width 185 height 13
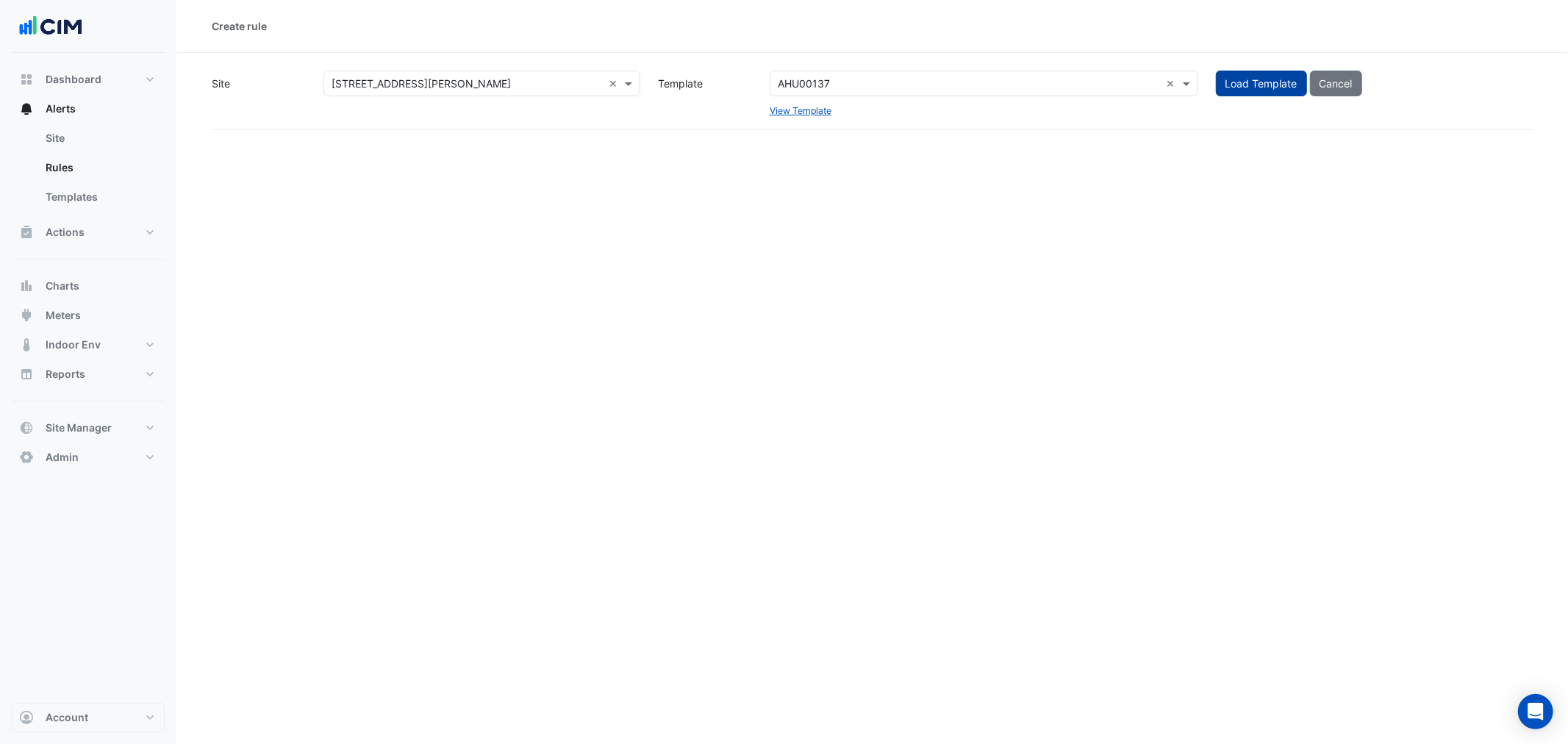
click at [1239, 83] on span "Load Template" at bounding box center [1261, 84] width 72 height 13
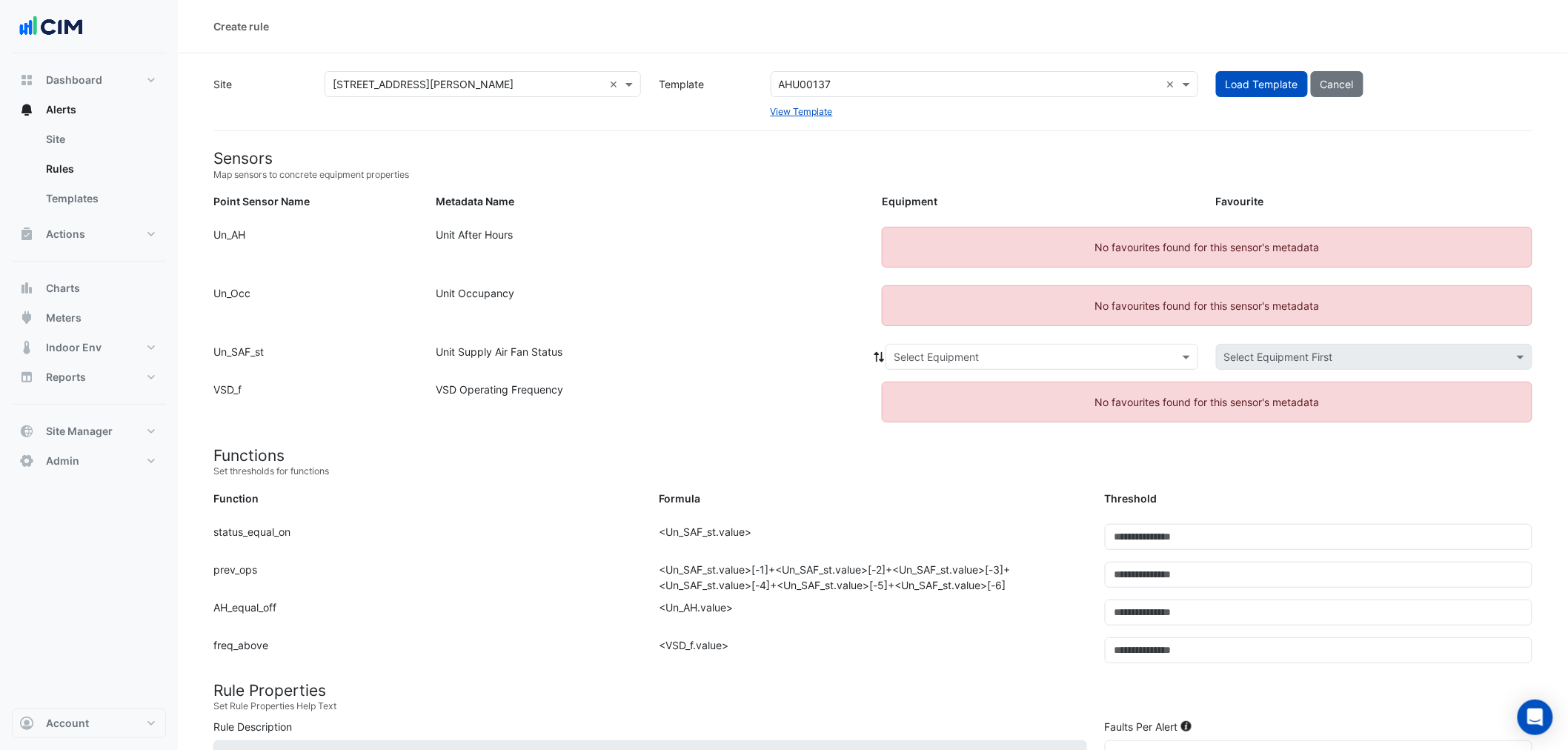
click at [863, 80] on input "text" at bounding box center [969, 85] width 382 height 16
click at [812, 82] on input "text" at bounding box center [969, 85] width 382 height 16
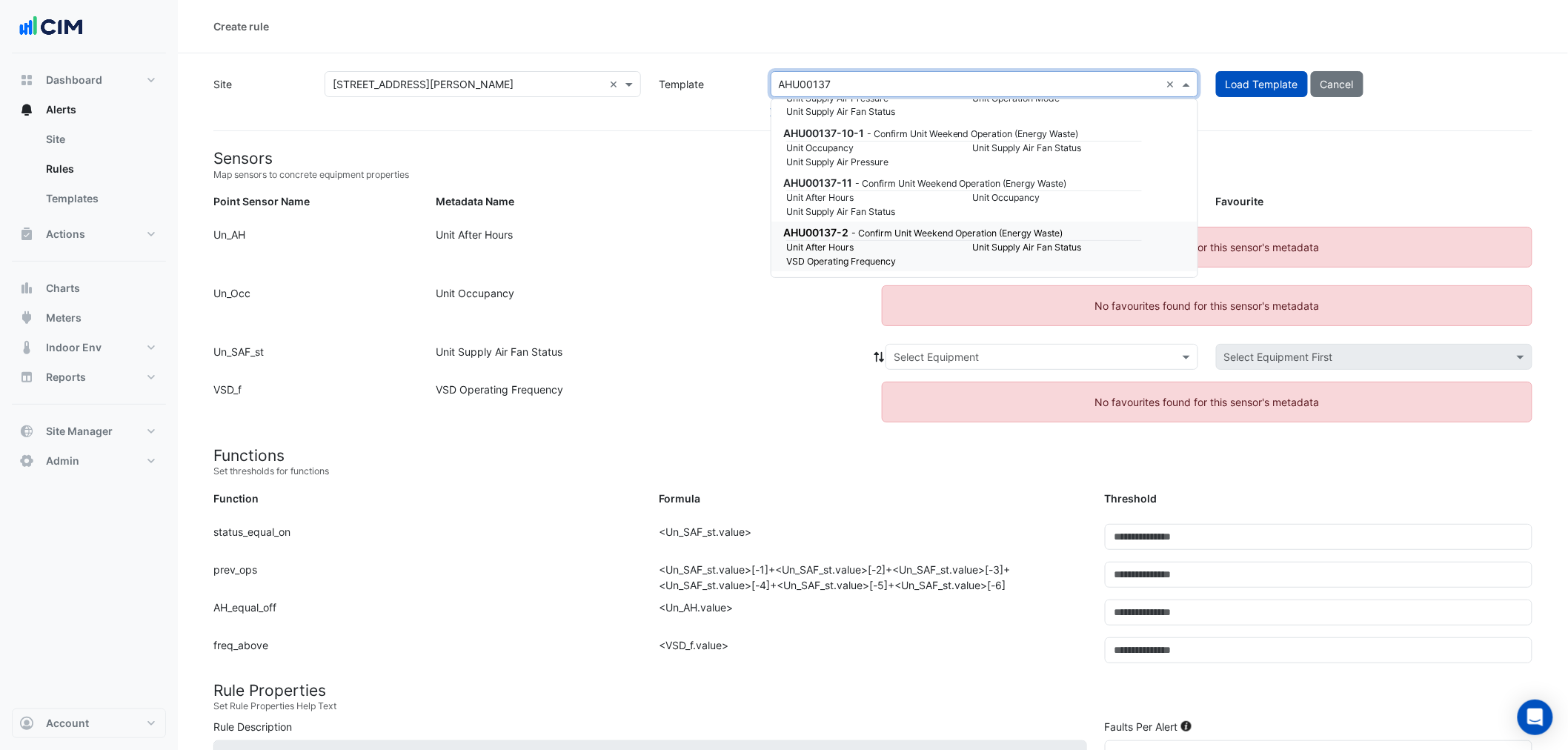
scroll to position [47864, 0]
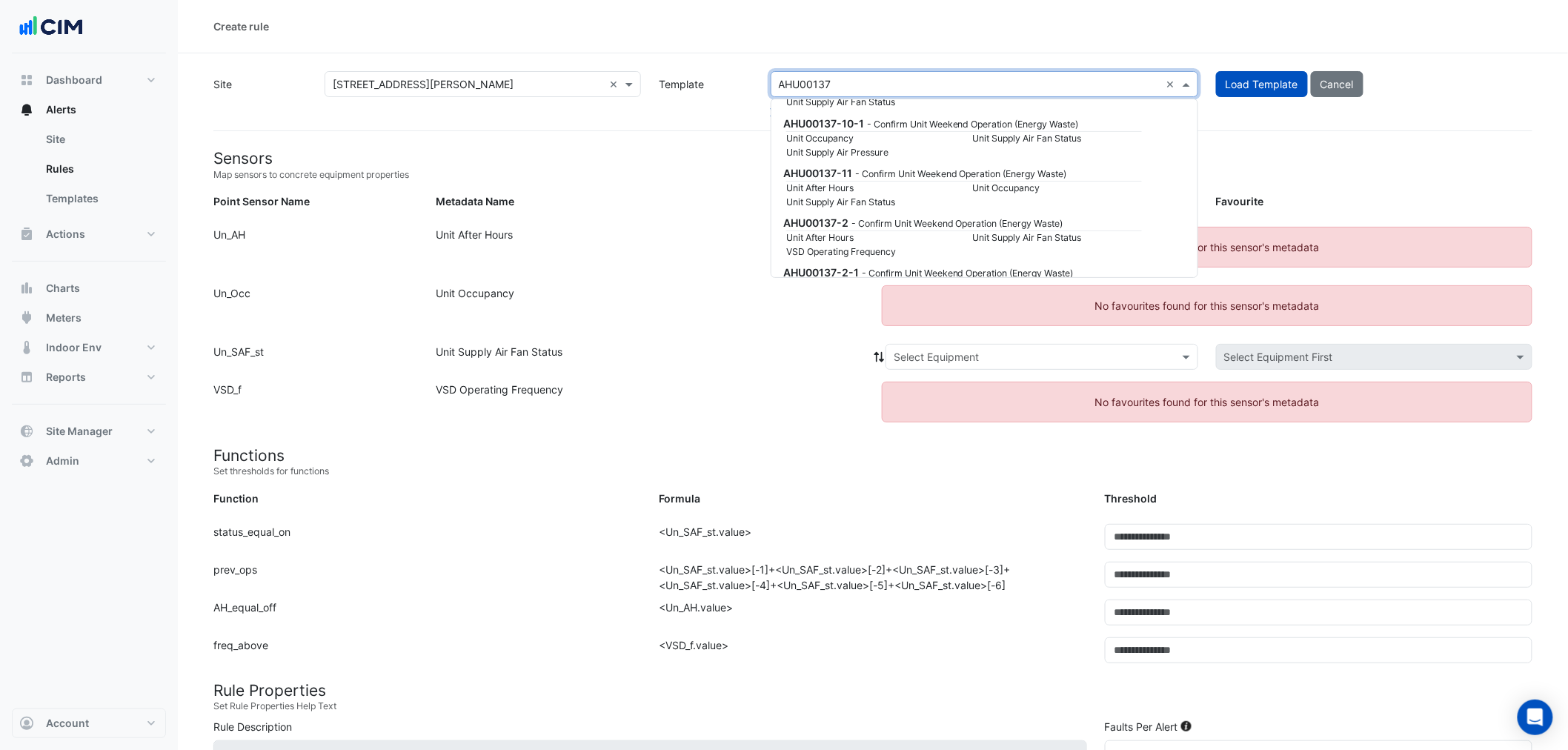
click at [1071, 416] on div "Unit Supply Air Fan Status Unit Supply Air Pressure" at bounding box center [964, 424] width 356 height 14
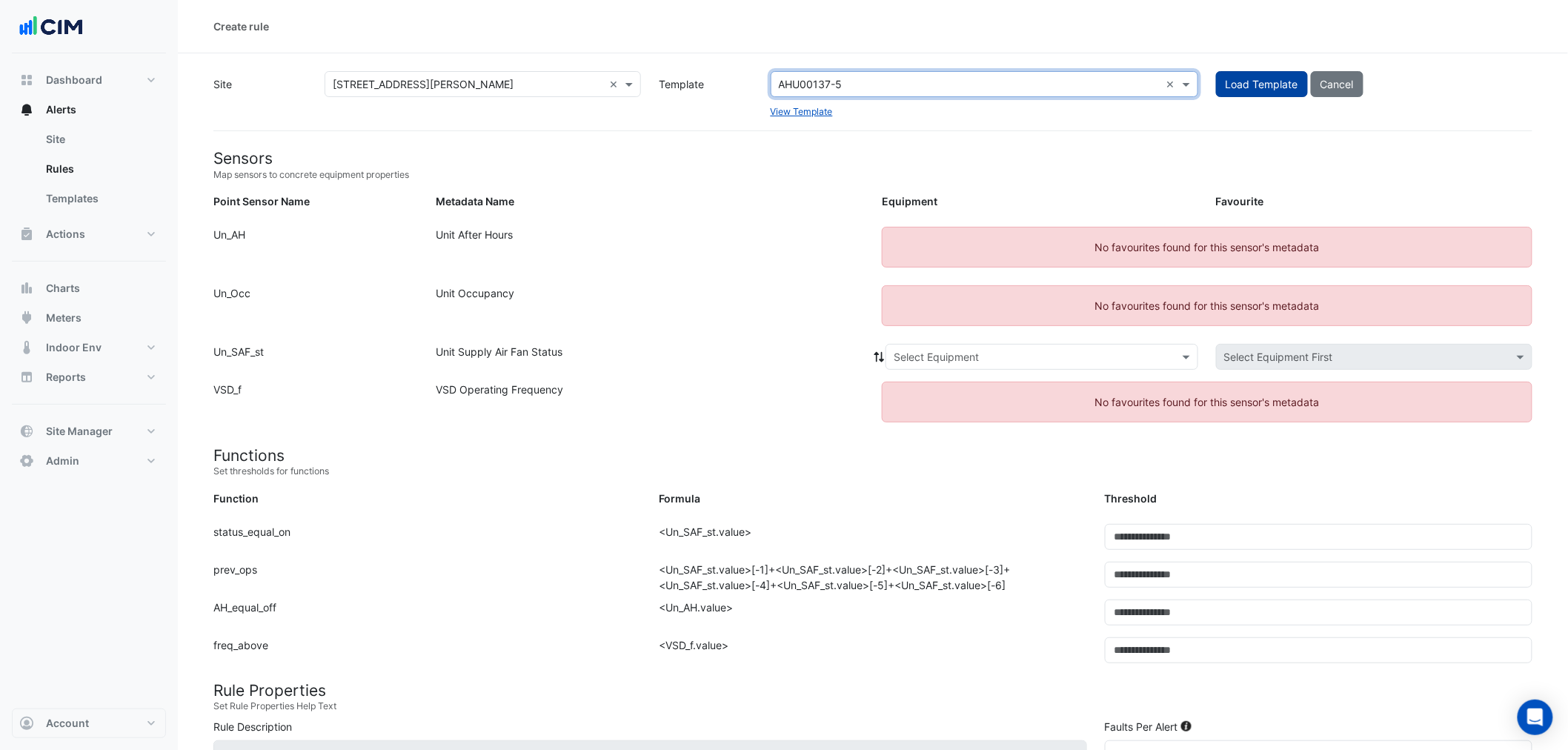
click at [1253, 82] on span "Load Template" at bounding box center [1262, 84] width 73 height 13
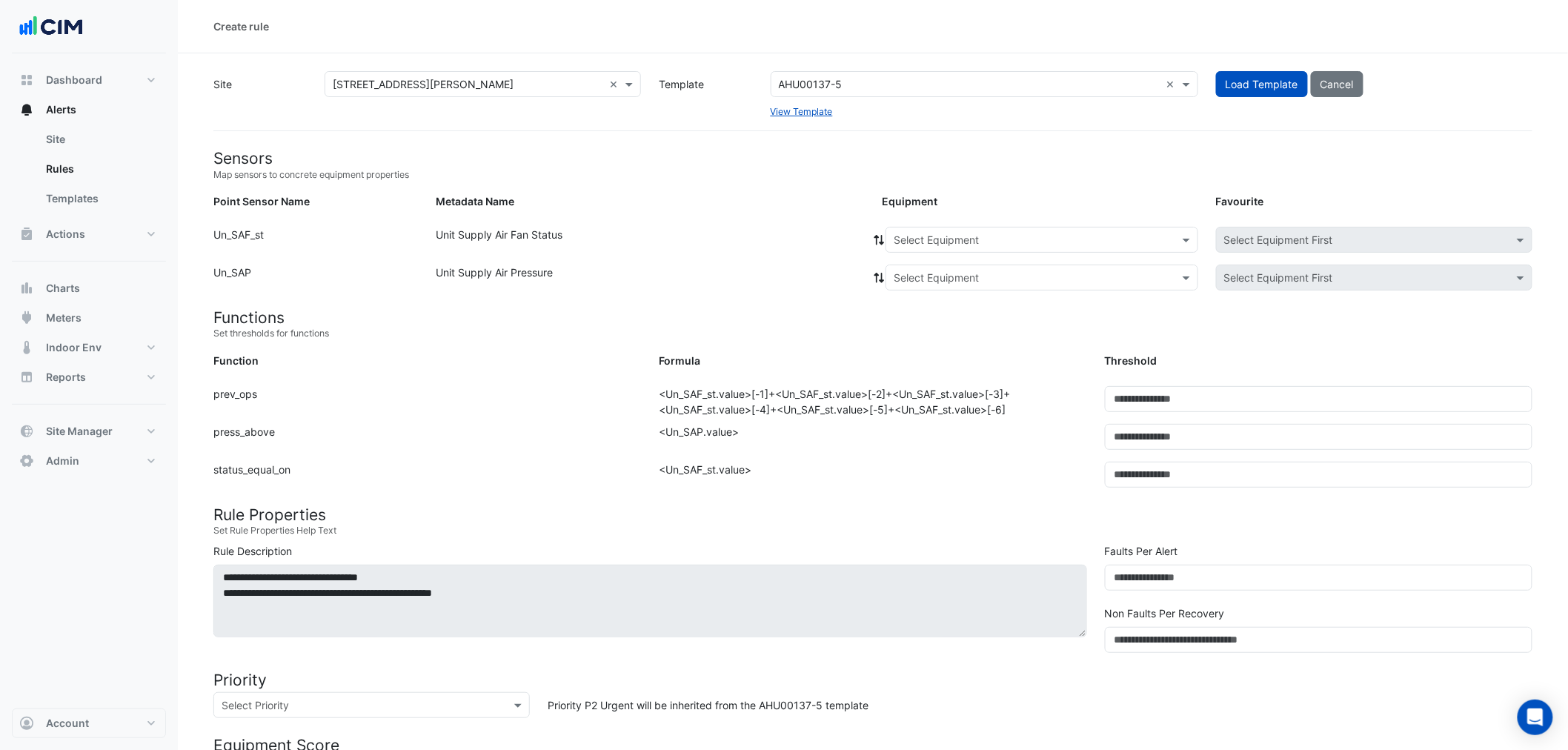
click at [946, 244] on input "text" at bounding box center [1027, 241] width 267 height 16
click at [929, 272] on span "AHU-1" at bounding box center [913, 271] width 31 height 13
click at [875, 238] on icon at bounding box center [879, 240] width 13 height 10
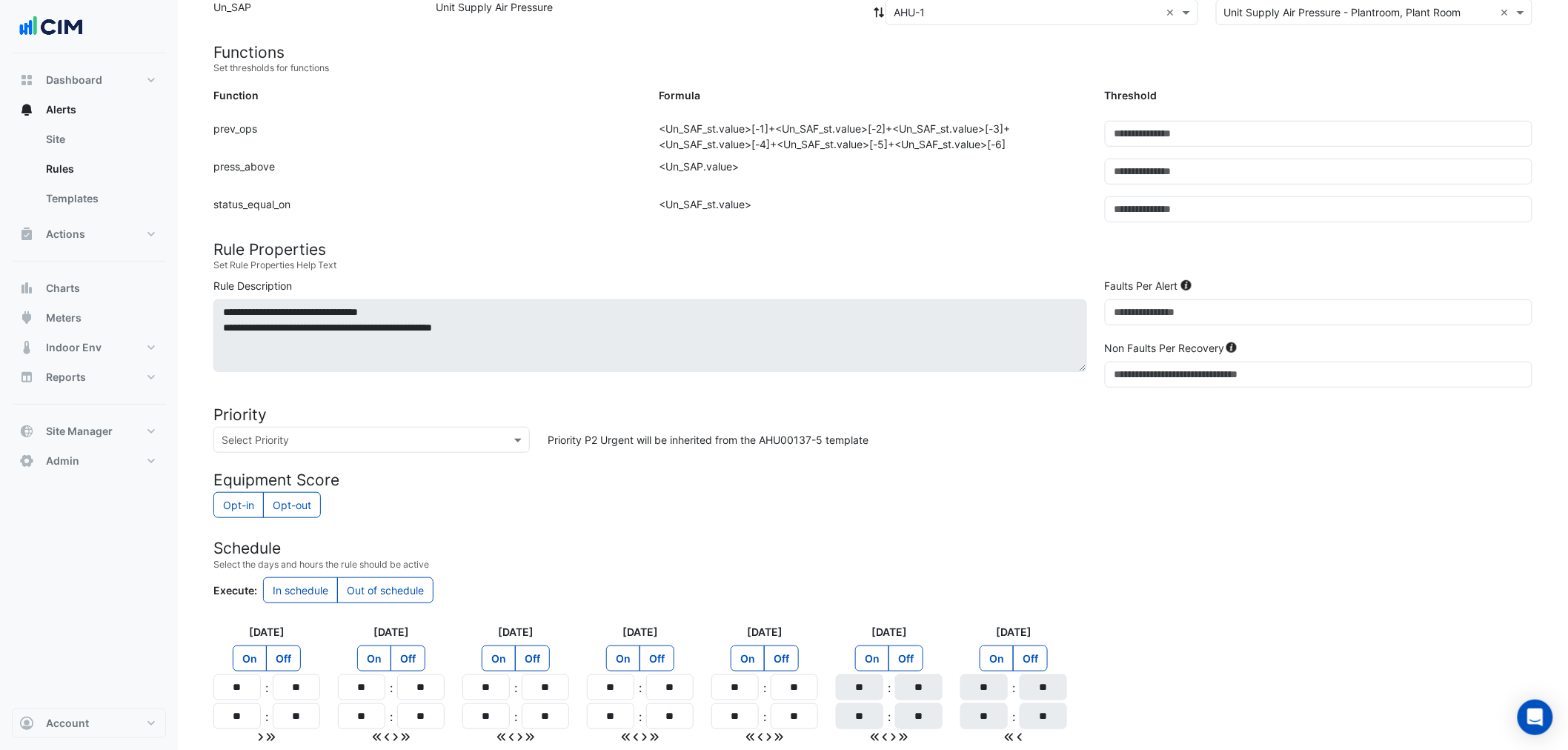
scroll to position [394, 0]
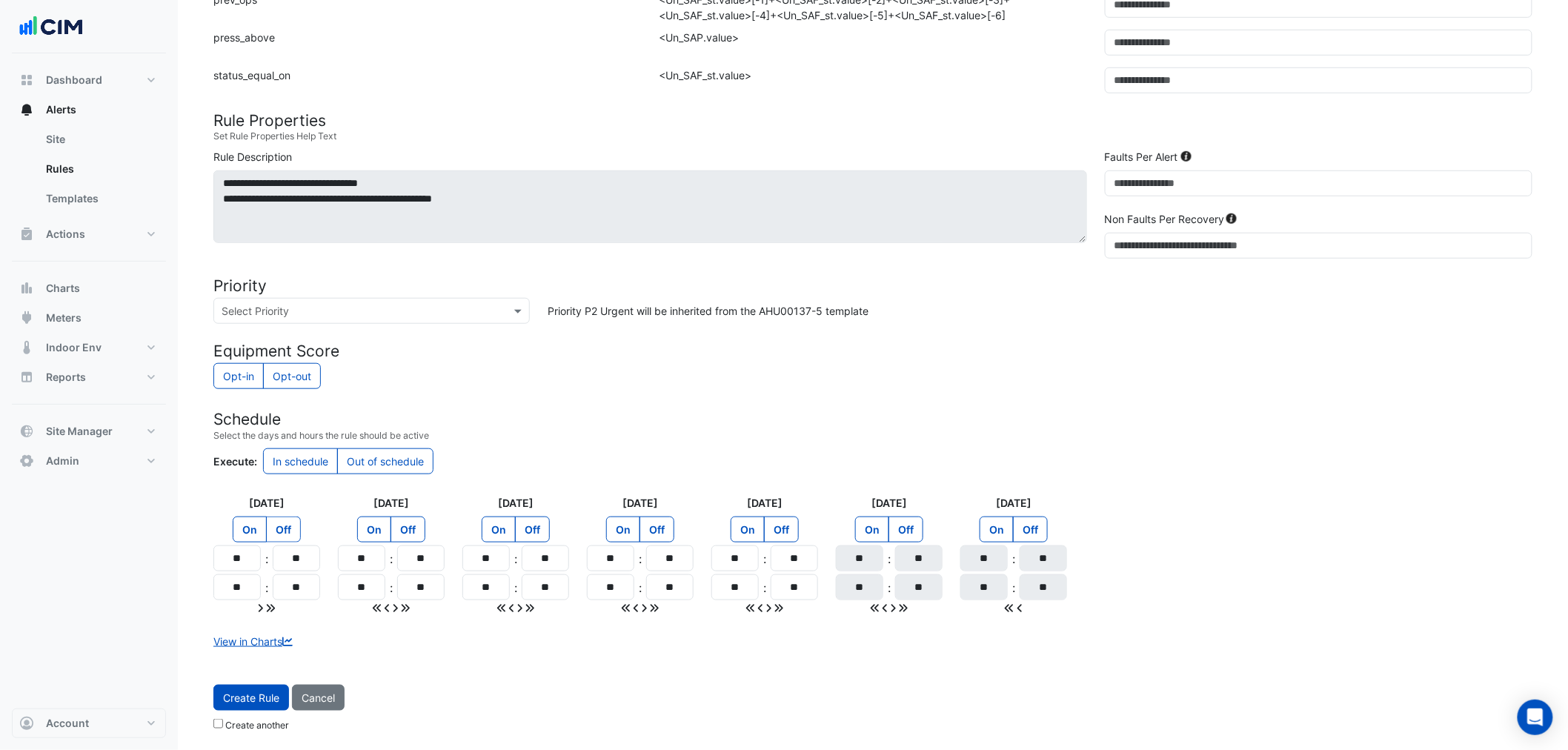
click at [285, 533] on label "Off" at bounding box center [283, 529] width 35 height 26
click at [271, 608] on icon at bounding box center [270, 608] width 9 height 10
type input "**"
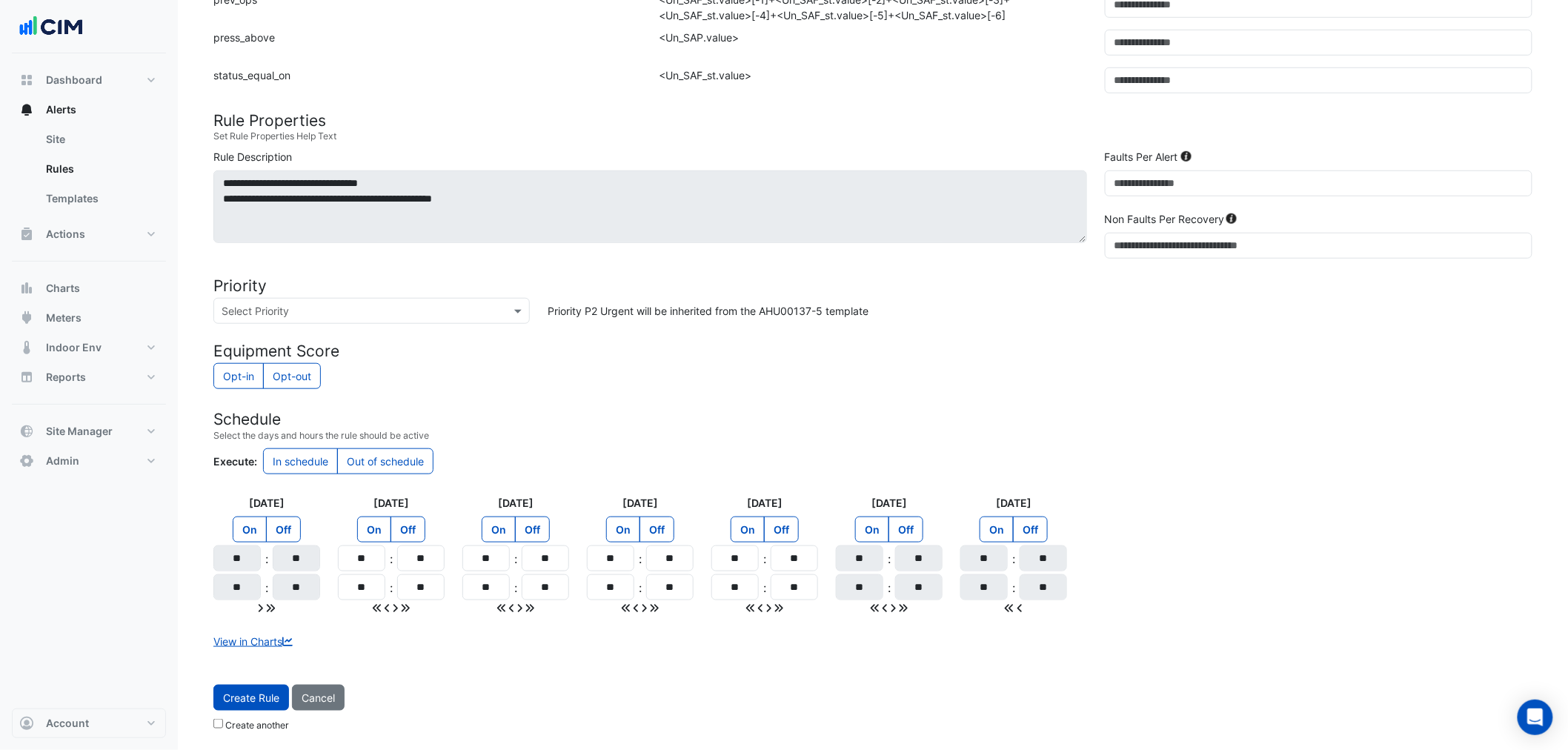
type input "**"
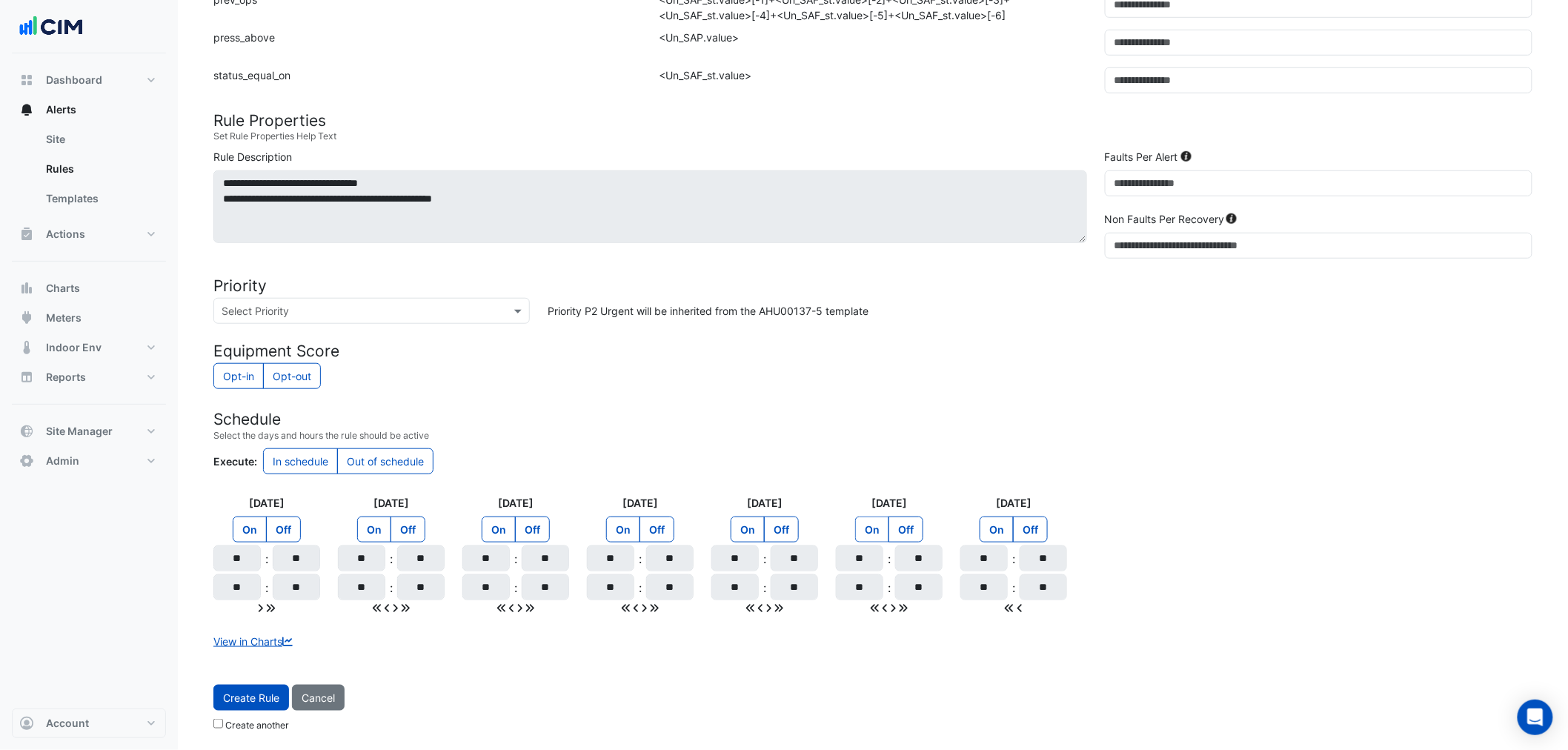
click at [875, 531] on label "On" at bounding box center [872, 529] width 34 height 26
click at [1001, 523] on label "On" at bounding box center [996, 529] width 34 height 26
click at [969, 427] on h4 "Schedule" at bounding box center [873, 418] width 1319 height 18
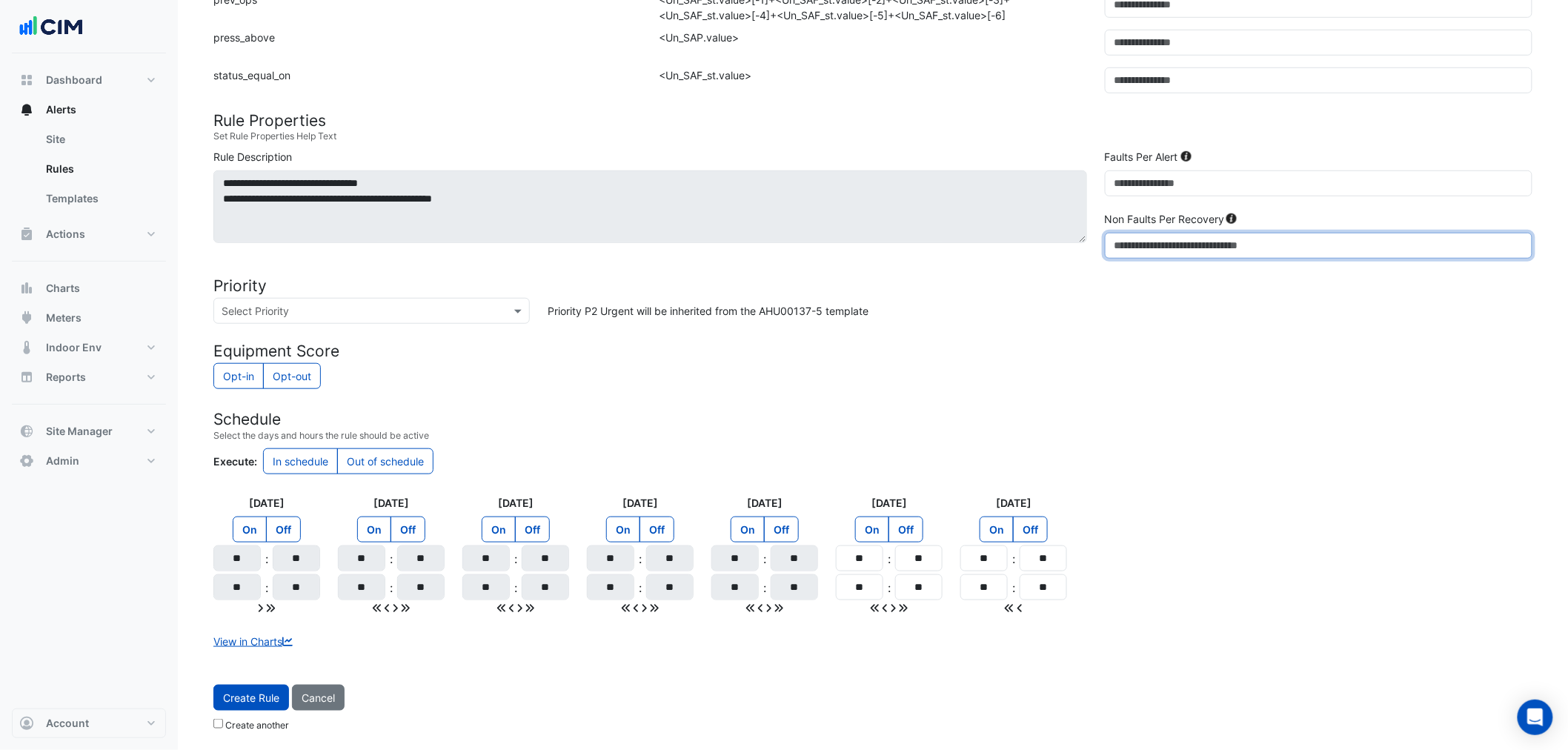
drag, startPoint x: 1128, startPoint y: 246, endPoint x: 1084, endPoint y: 246, distance: 44.0
click at [1084, 246] on div "**********" at bounding box center [872, 207] width 1336 height 116
type input "**"
click at [1208, 307] on div "Priority P2 Urgent will be inherited from the AHU00137-5 template" at bounding box center [1040, 311] width 1002 height 26
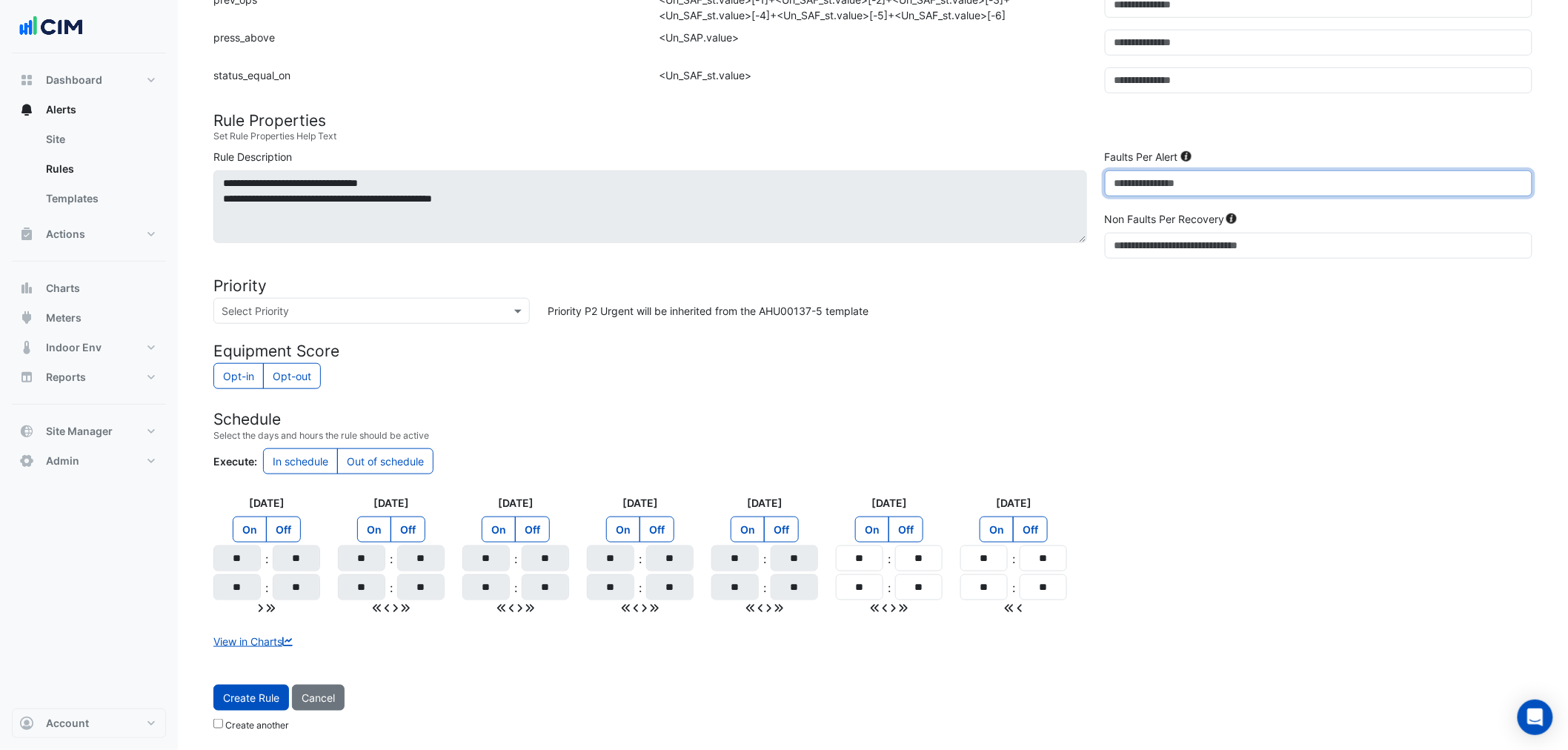
drag, startPoint x: 1113, startPoint y: 188, endPoint x: 1125, endPoint y: 187, distance: 12.0
click at [1125, 187] on input "*" at bounding box center [1318, 183] width 427 height 26
click at [1112, 323] on div "Priority P2 Urgent will be inherited from the AHU00137-5 template" at bounding box center [1040, 311] width 1002 height 26
drag, startPoint x: 1120, startPoint y: 171, endPoint x: 1093, endPoint y: 174, distance: 27.2
click at [1093, 173] on div "**********" at bounding box center [872, 207] width 1336 height 116
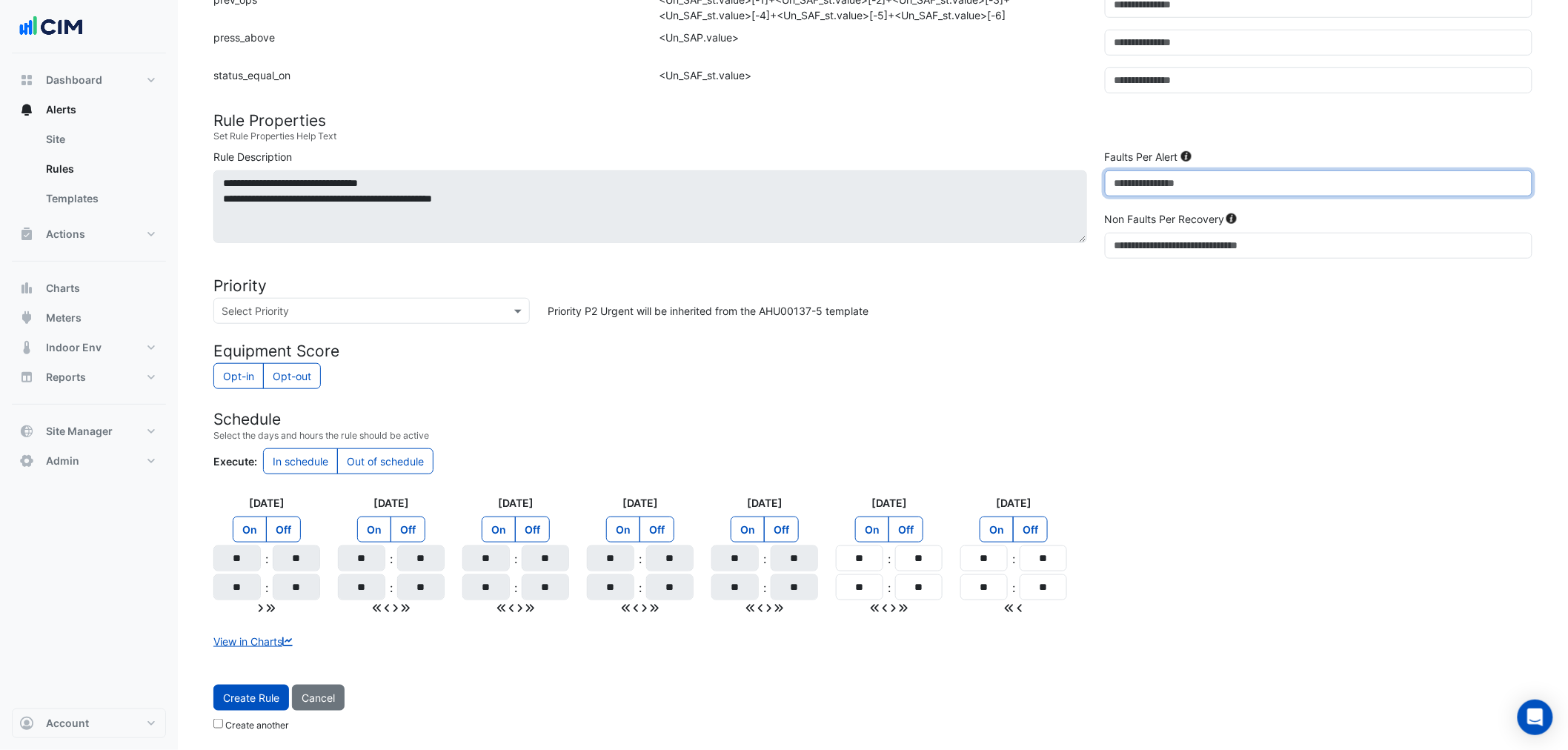
type input "*"
click at [1104, 374] on div "Opt-in Opt-out" at bounding box center [873, 377] width 1319 height 29
click at [274, 697] on span "Create Rule" at bounding box center [251, 697] width 56 height 13
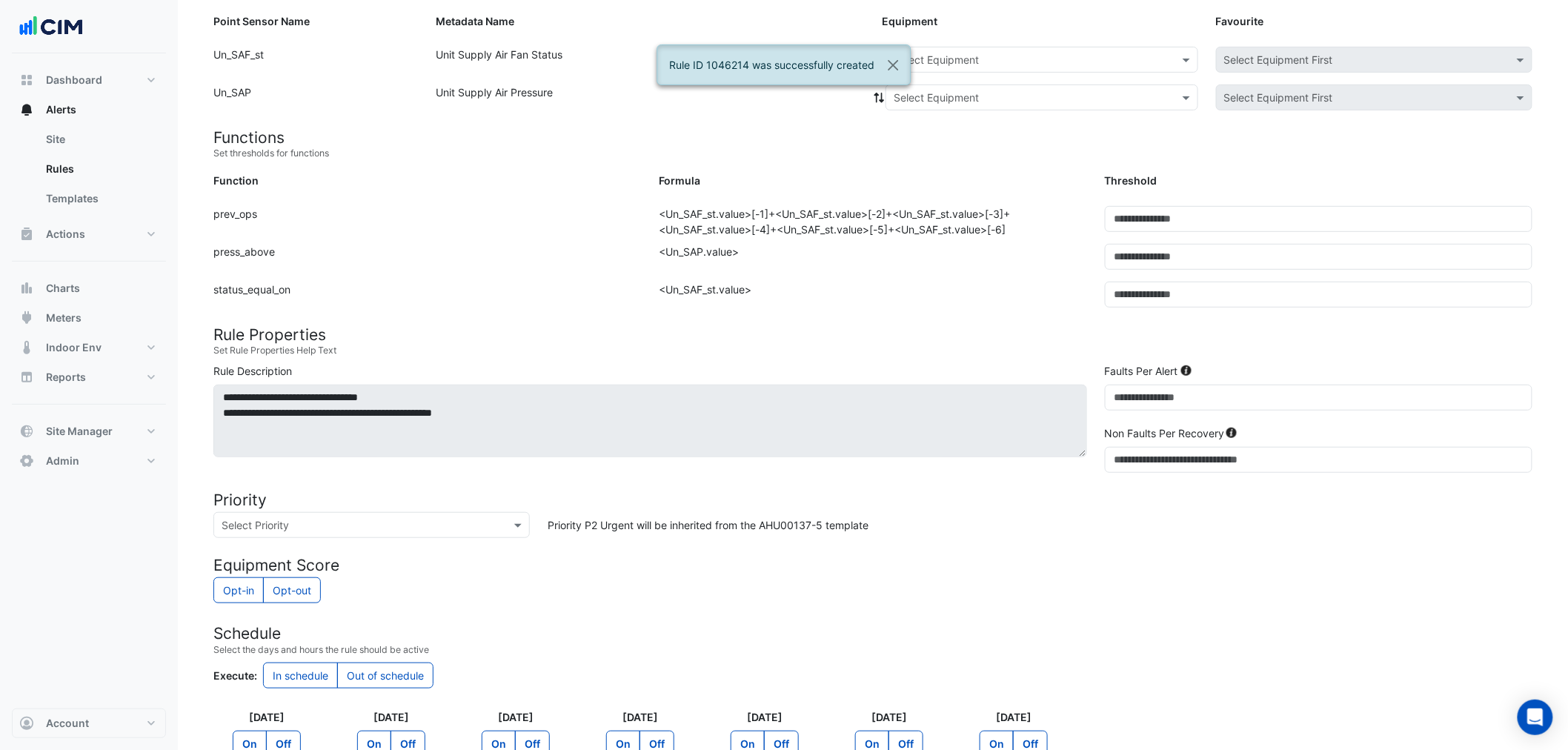
scroll to position [0, 0]
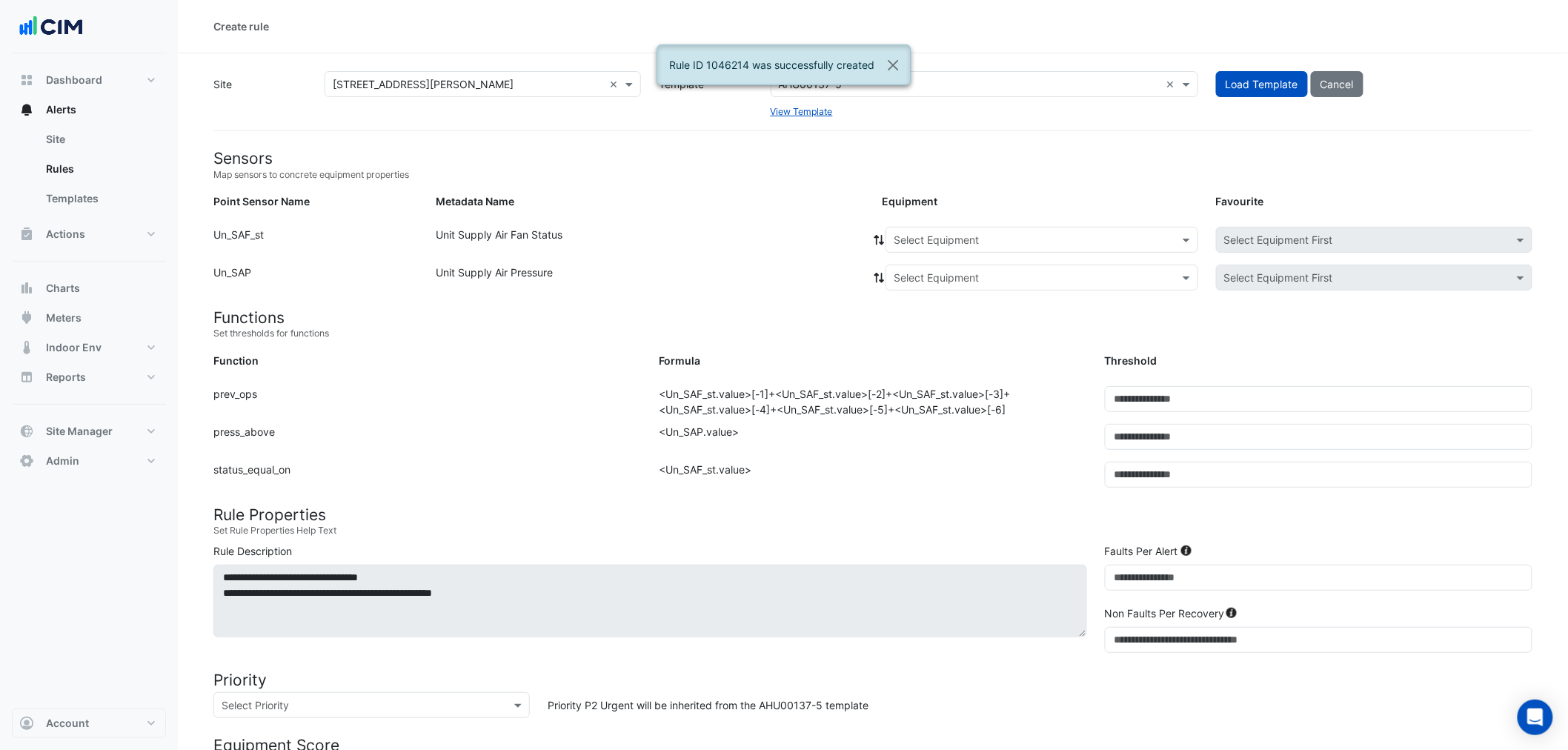
click at [986, 243] on div "Equipment: Select Equipment Favourite: Select Equipment First" at bounding box center [1206, 242] width 668 height 32
click at [986, 243] on input "text" at bounding box center [1027, 241] width 267 height 16
click at [928, 293] on span "AHU-2" at bounding box center [913, 293] width 32 height 13
click at [880, 236] on icon at bounding box center [879, 240] width 13 height 10
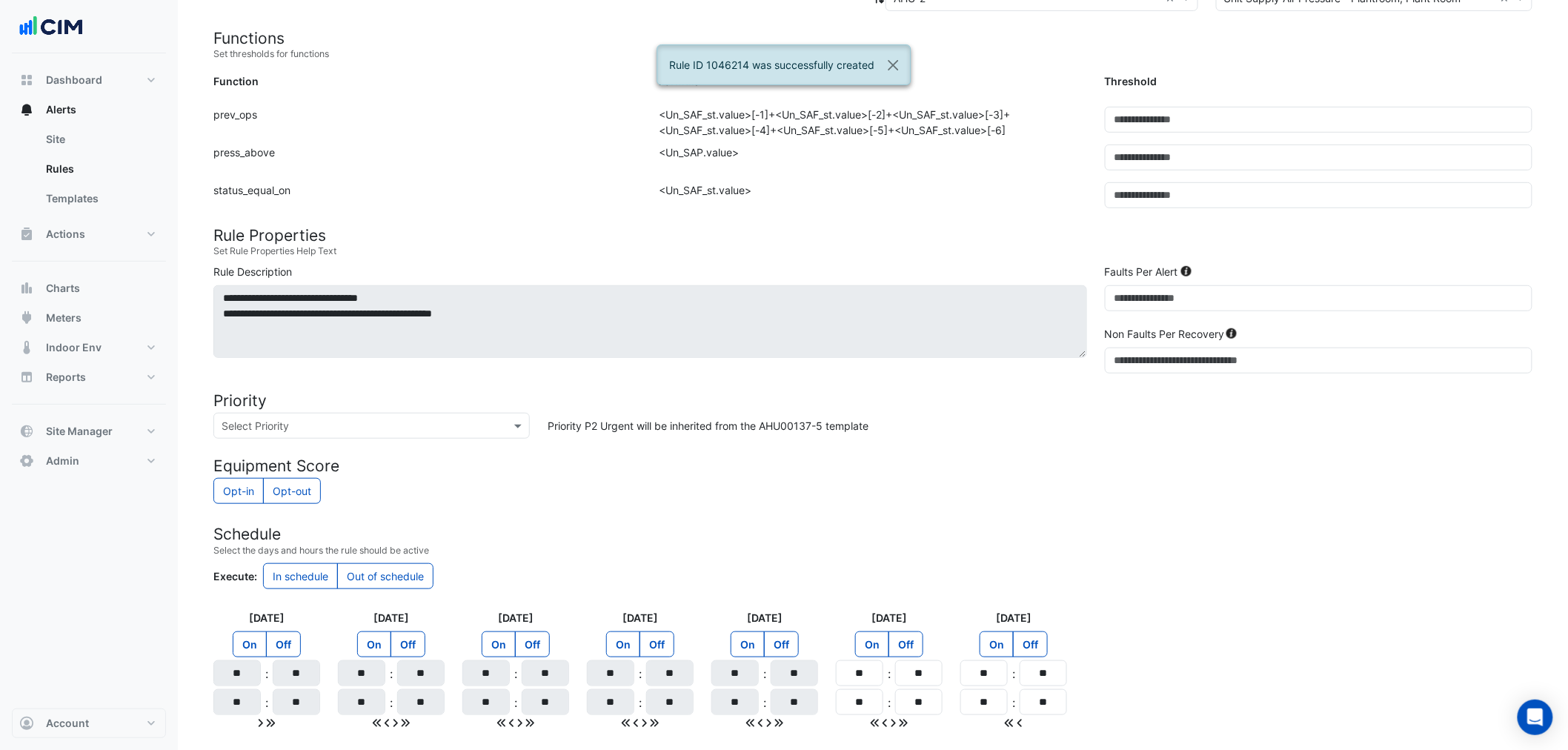
scroll to position [394, 0]
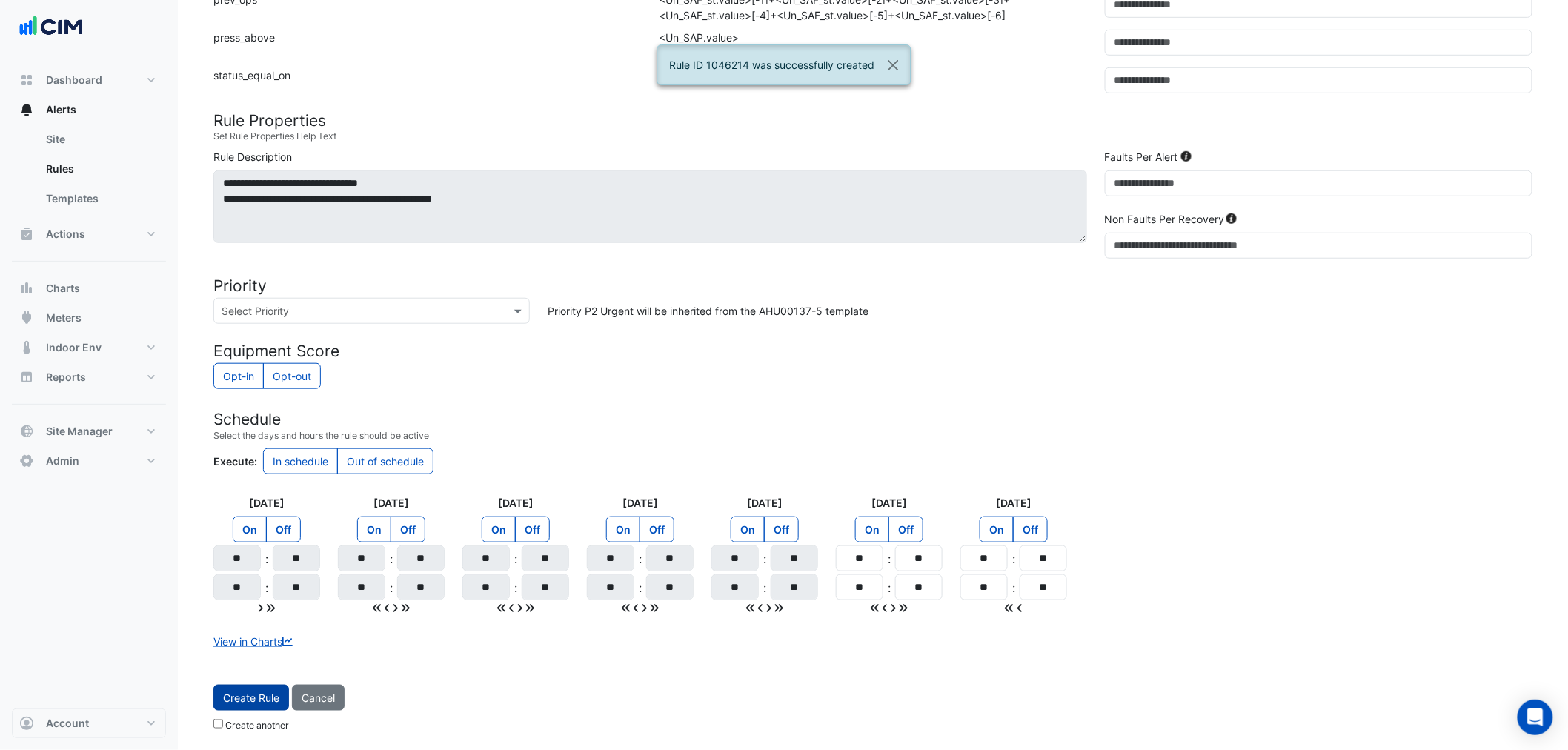
click at [263, 691] on span "Create Rule" at bounding box center [251, 697] width 56 height 13
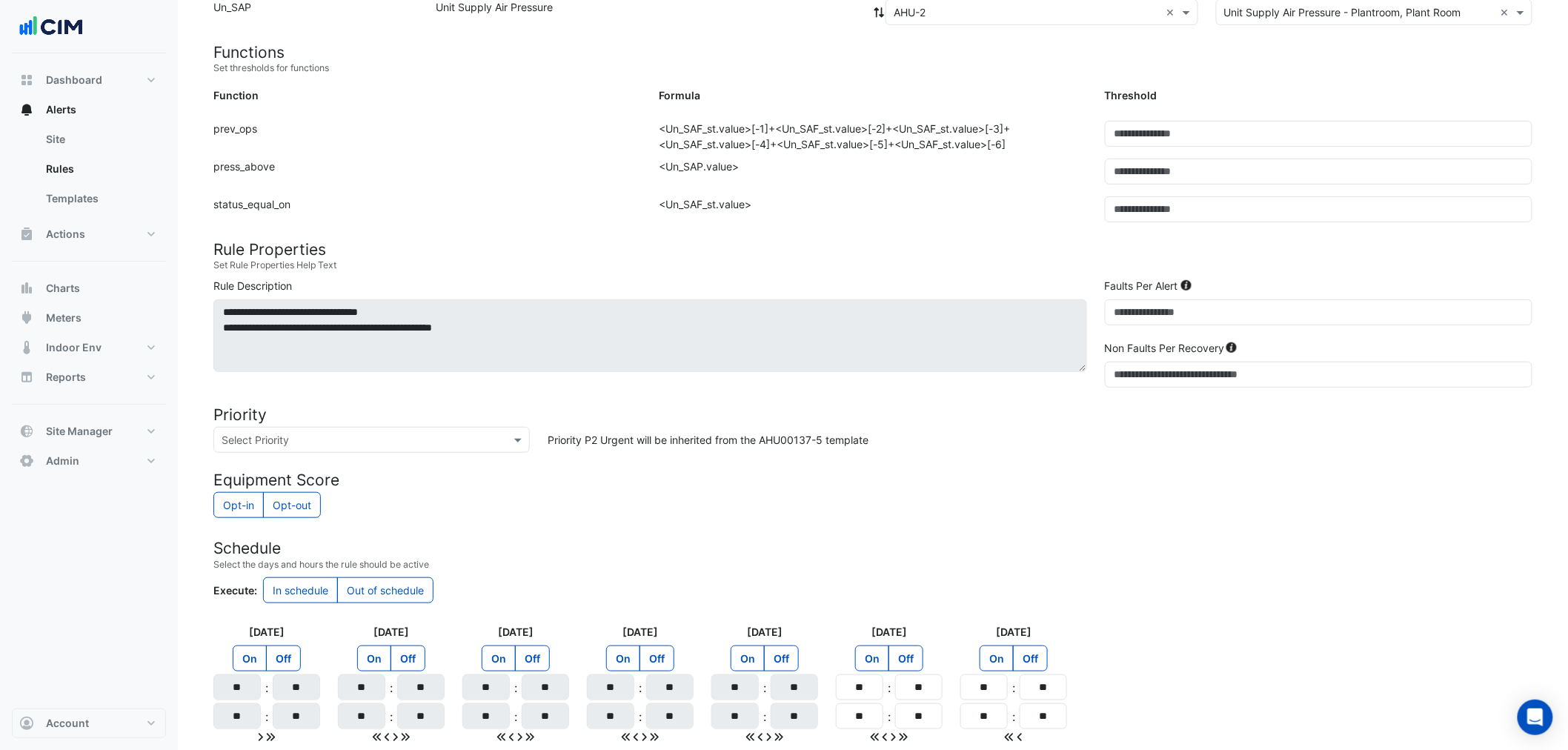
scroll to position [0, 0]
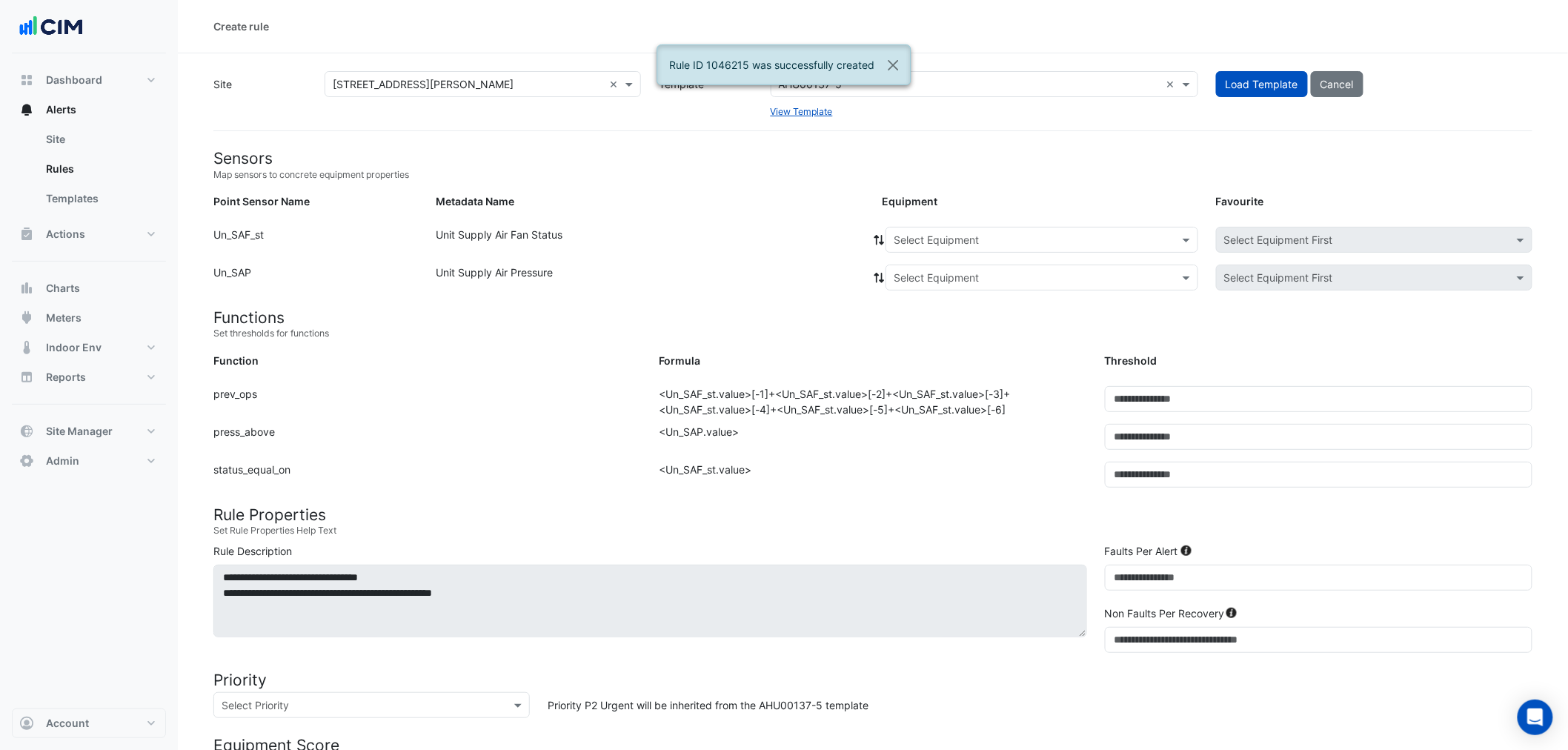
click at [1002, 237] on input "text" at bounding box center [1027, 241] width 267 height 16
click at [917, 306] on div "AHU-3" at bounding box center [913, 314] width 56 height 21
click at [876, 243] on fa-icon at bounding box center [879, 240] width 13 height 13
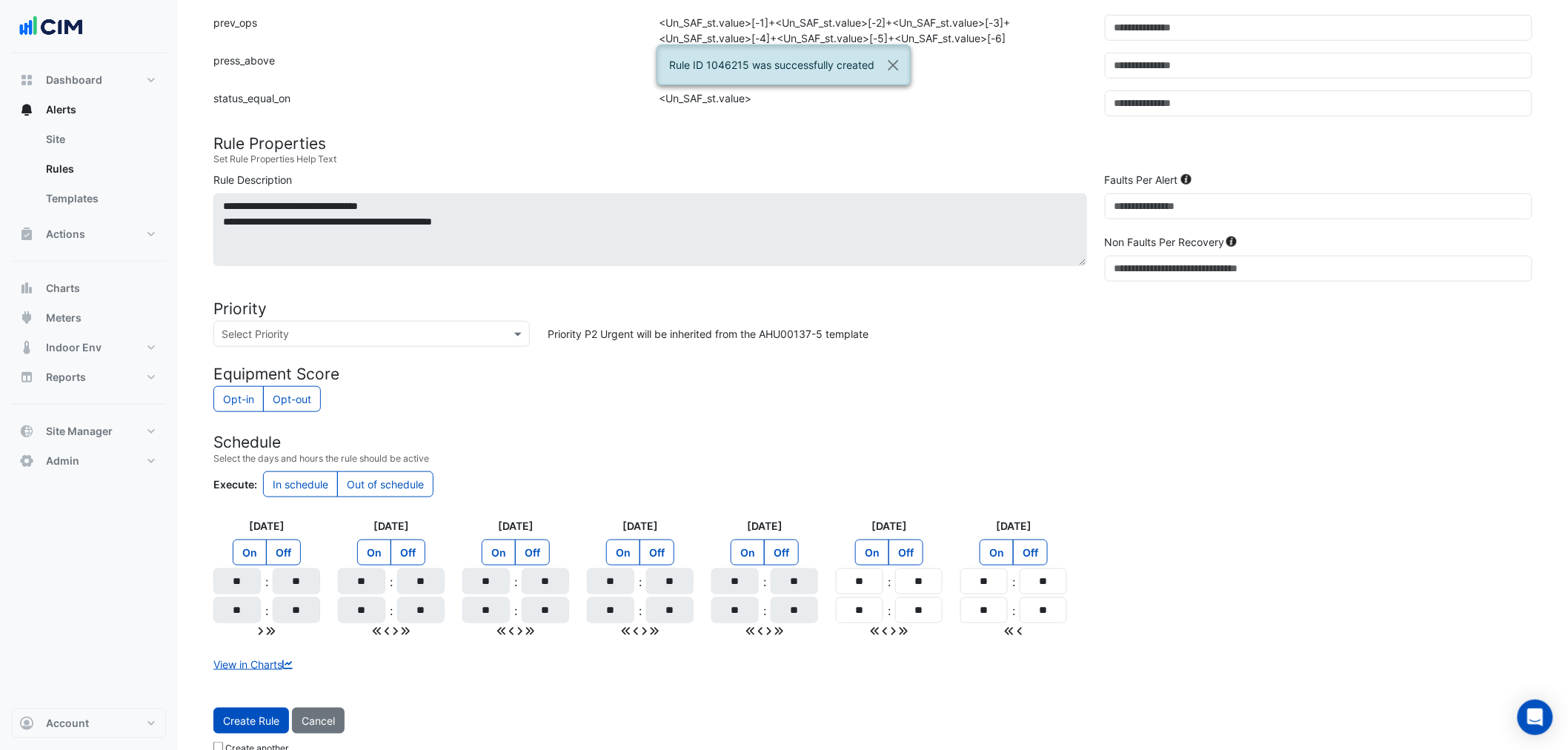
scroll to position [394, 0]
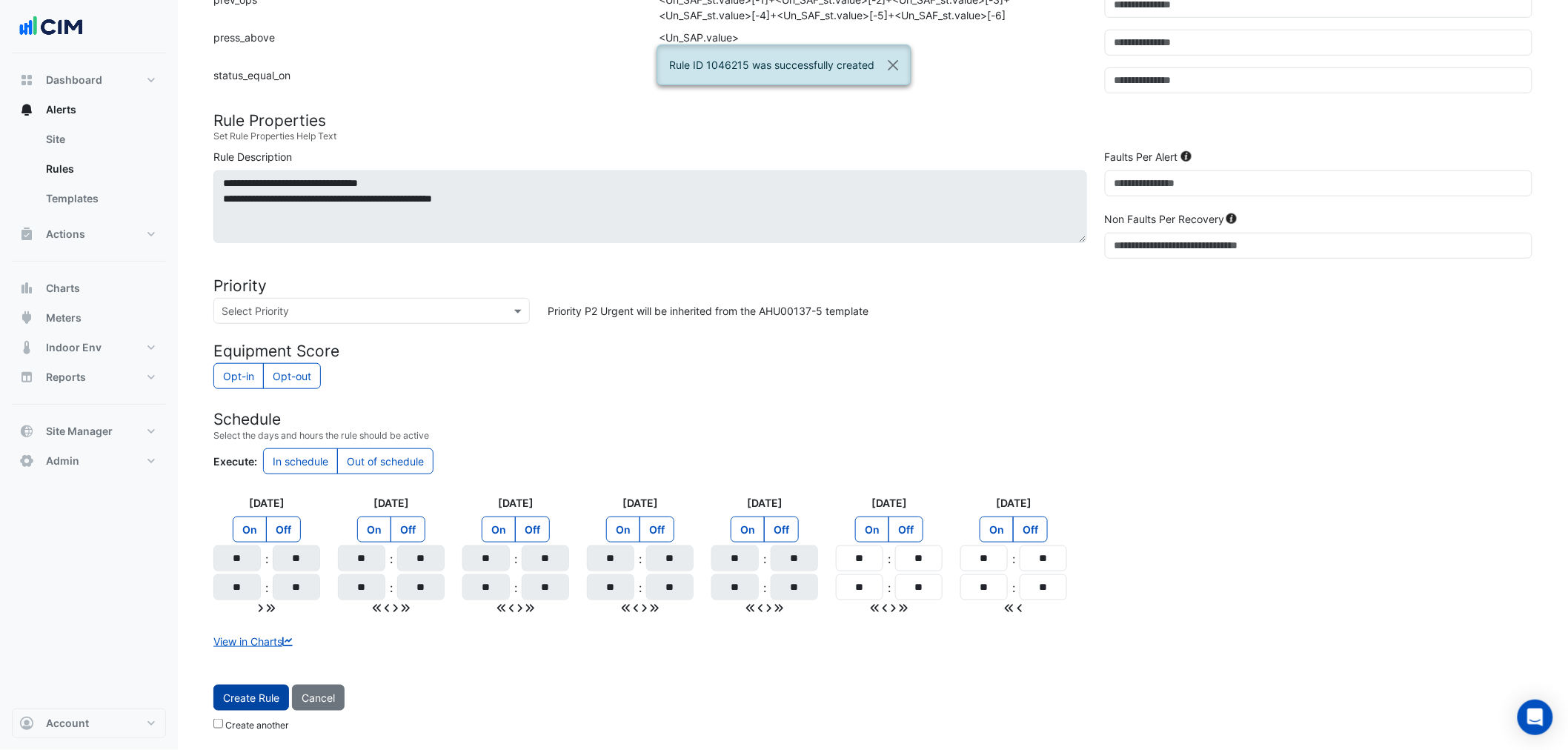
click at [248, 710] on button "Create Rule" at bounding box center [252, 697] width 76 height 26
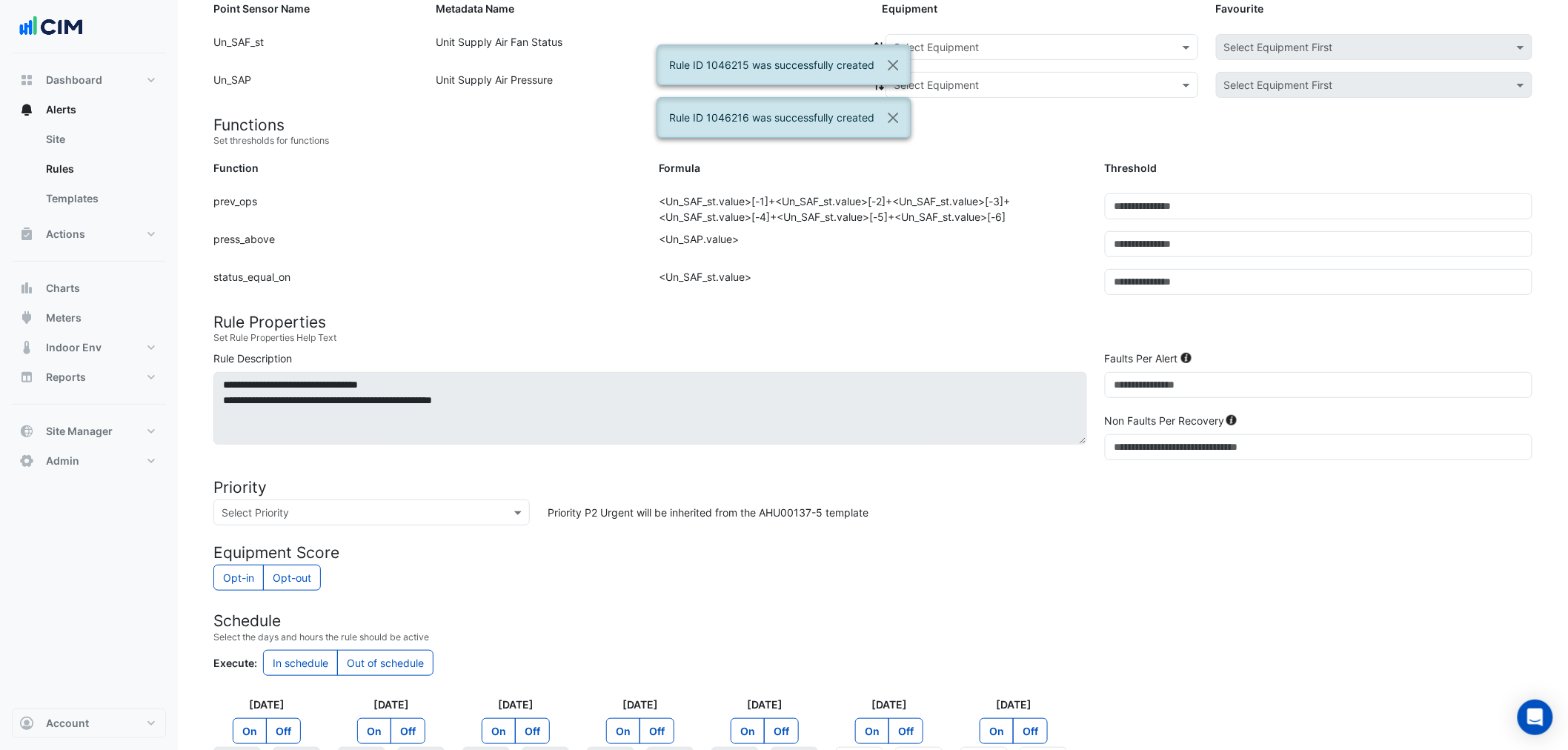
scroll to position [0, 0]
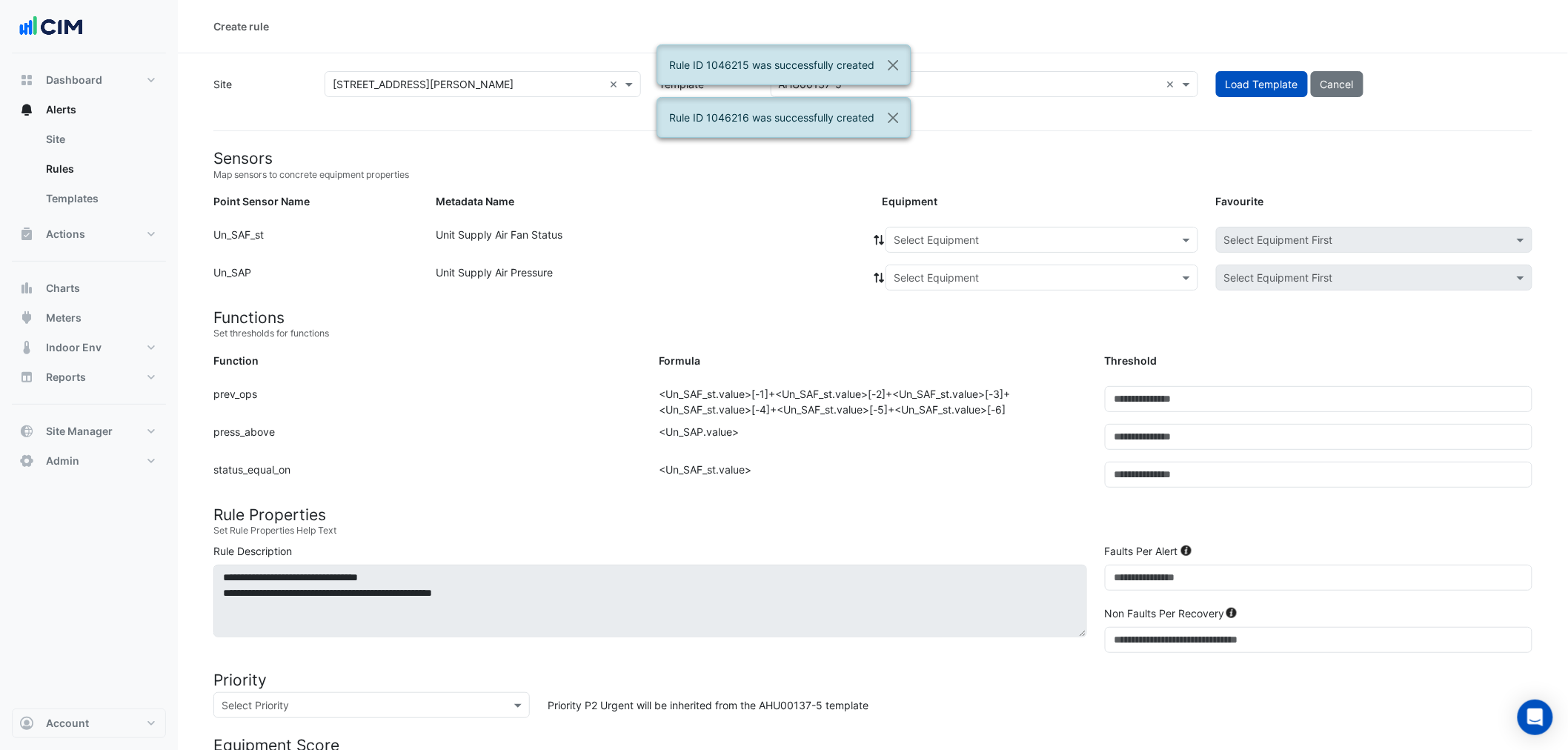
click at [1034, 238] on input "text" at bounding box center [1027, 241] width 267 height 16
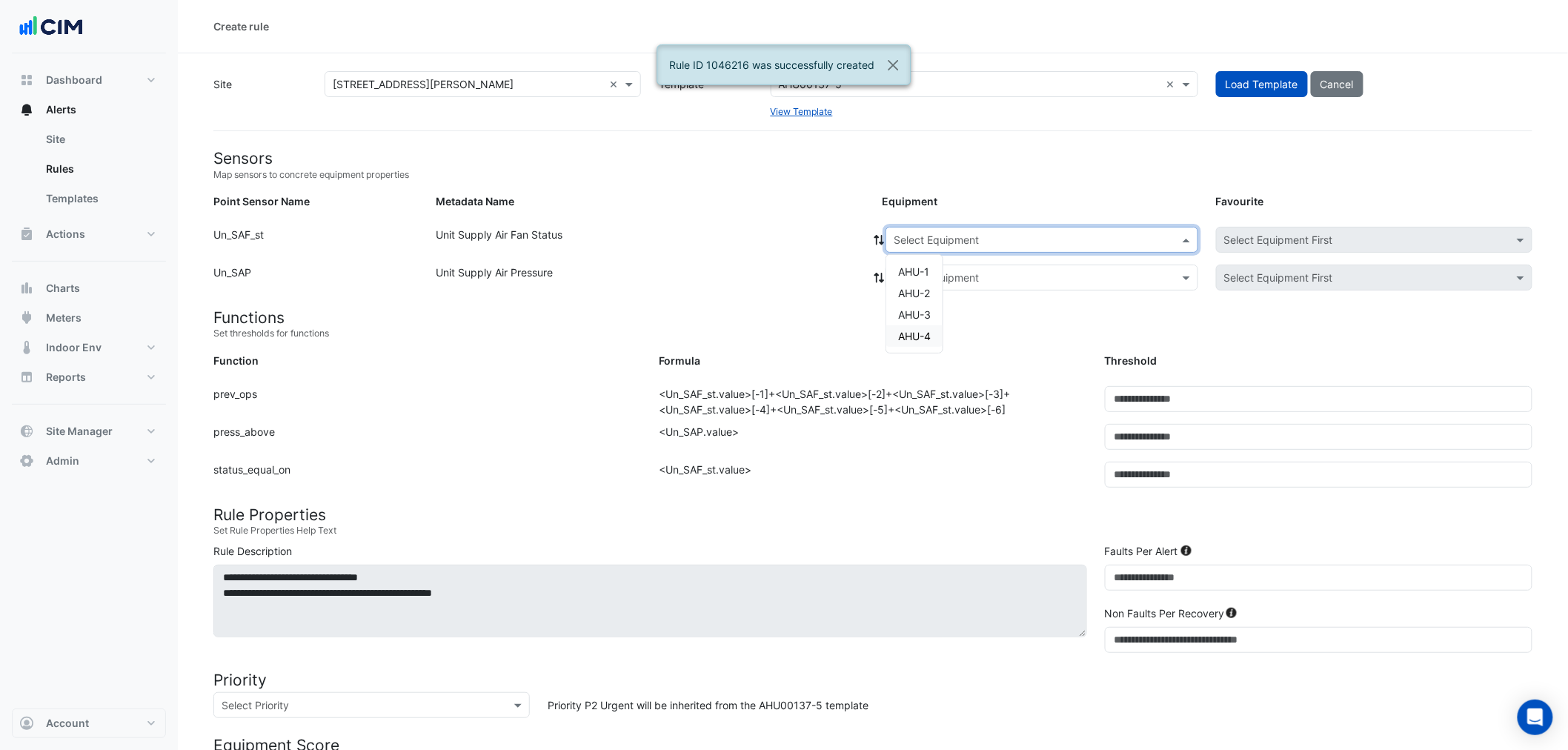
click at [932, 326] on div "AHU-4" at bounding box center [913, 335] width 56 height 21
drag, startPoint x: 877, startPoint y: 239, endPoint x: 867, endPoint y: 273, distance: 35.4
click at [878, 238] on icon at bounding box center [879, 240] width 13 height 10
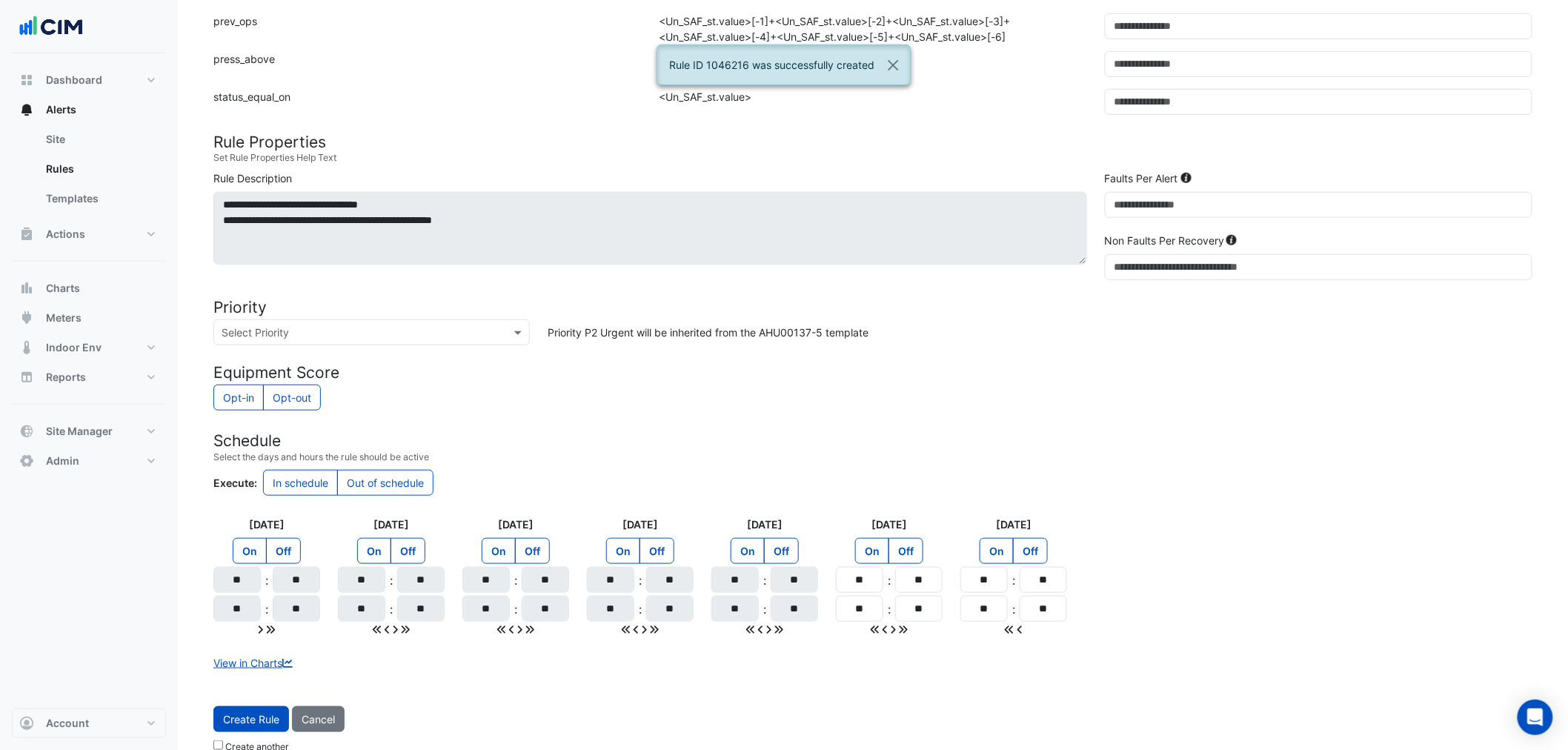
scroll to position [394, 0]
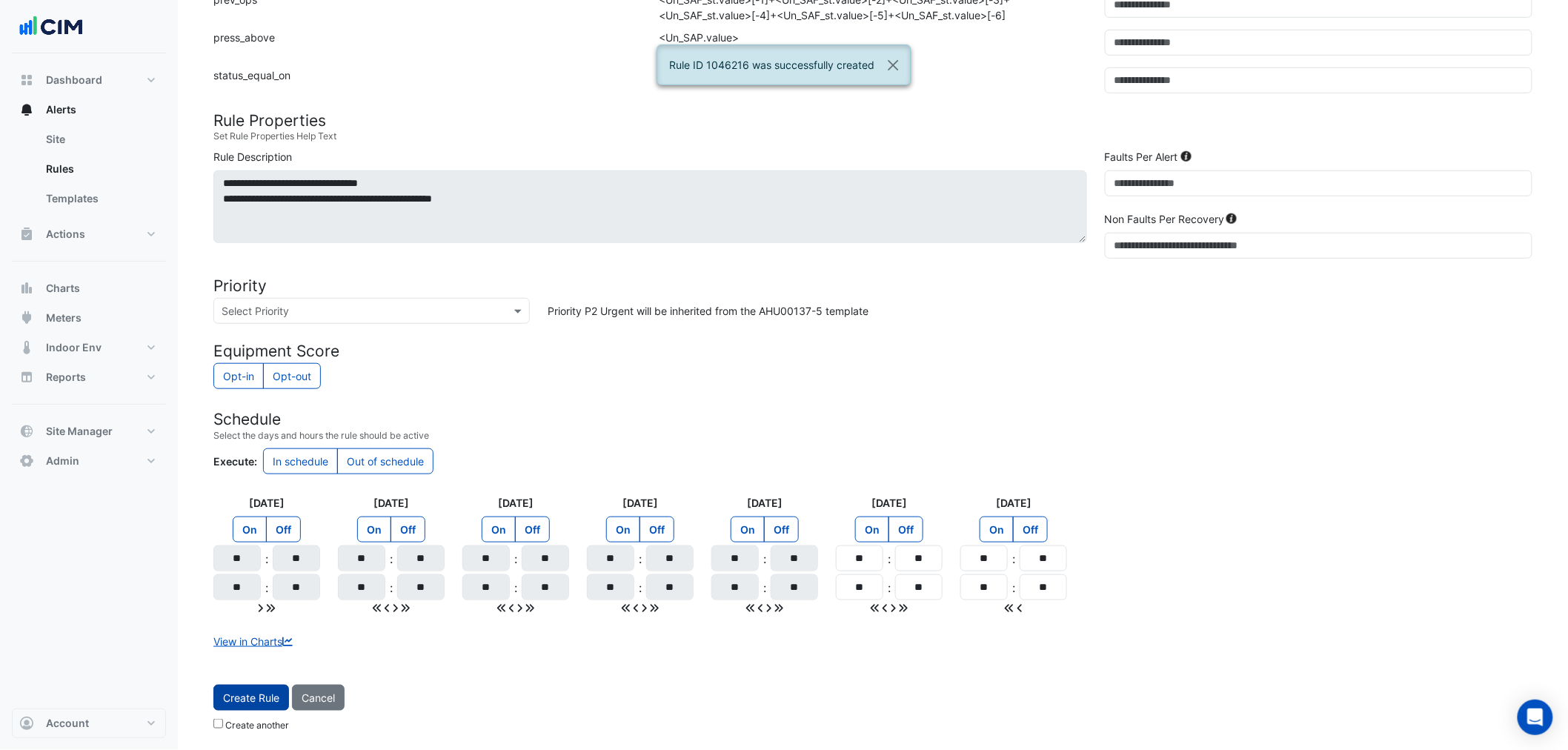
click at [255, 707] on button "Create Rule" at bounding box center [252, 697] width 76 height 26
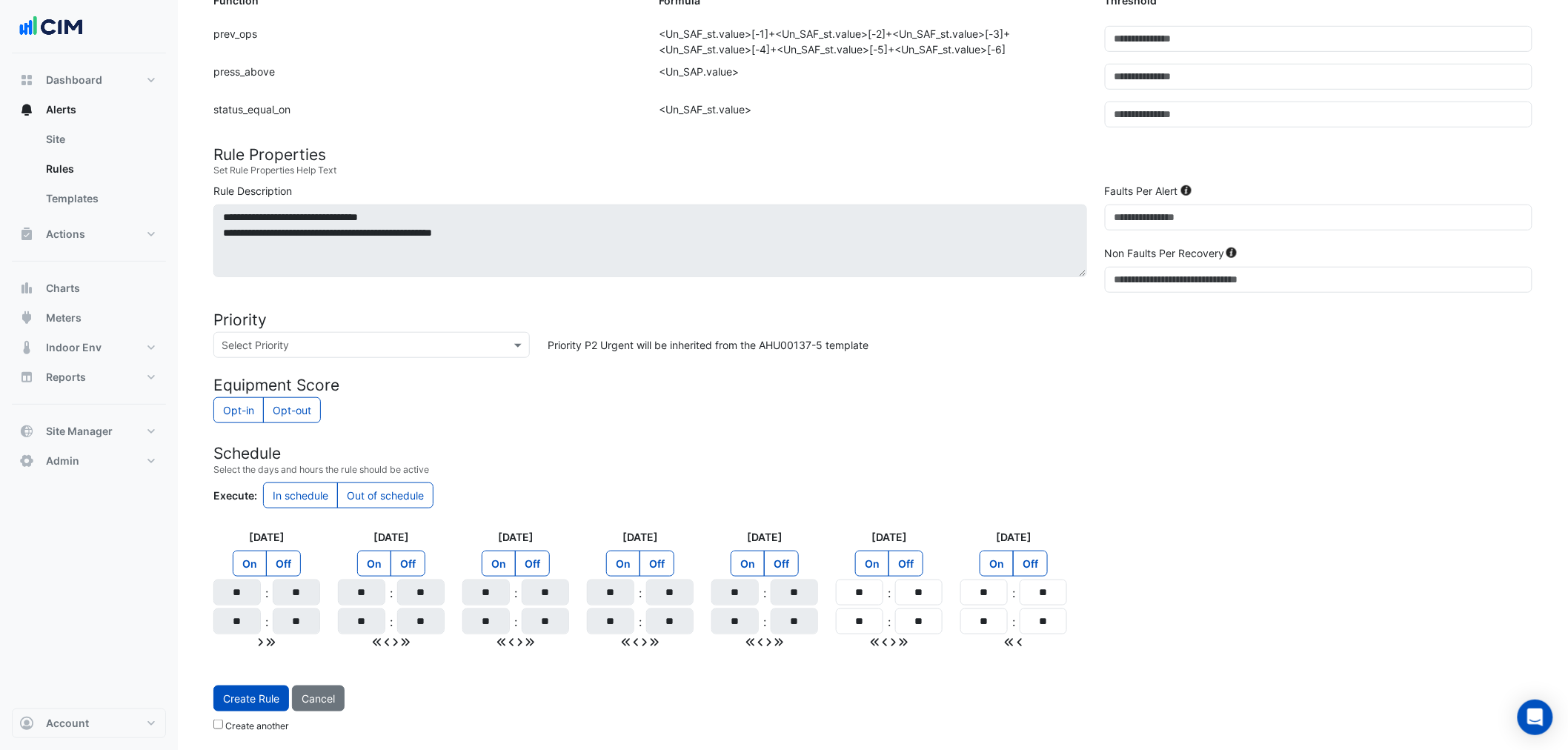
scroll to position [0, 0]
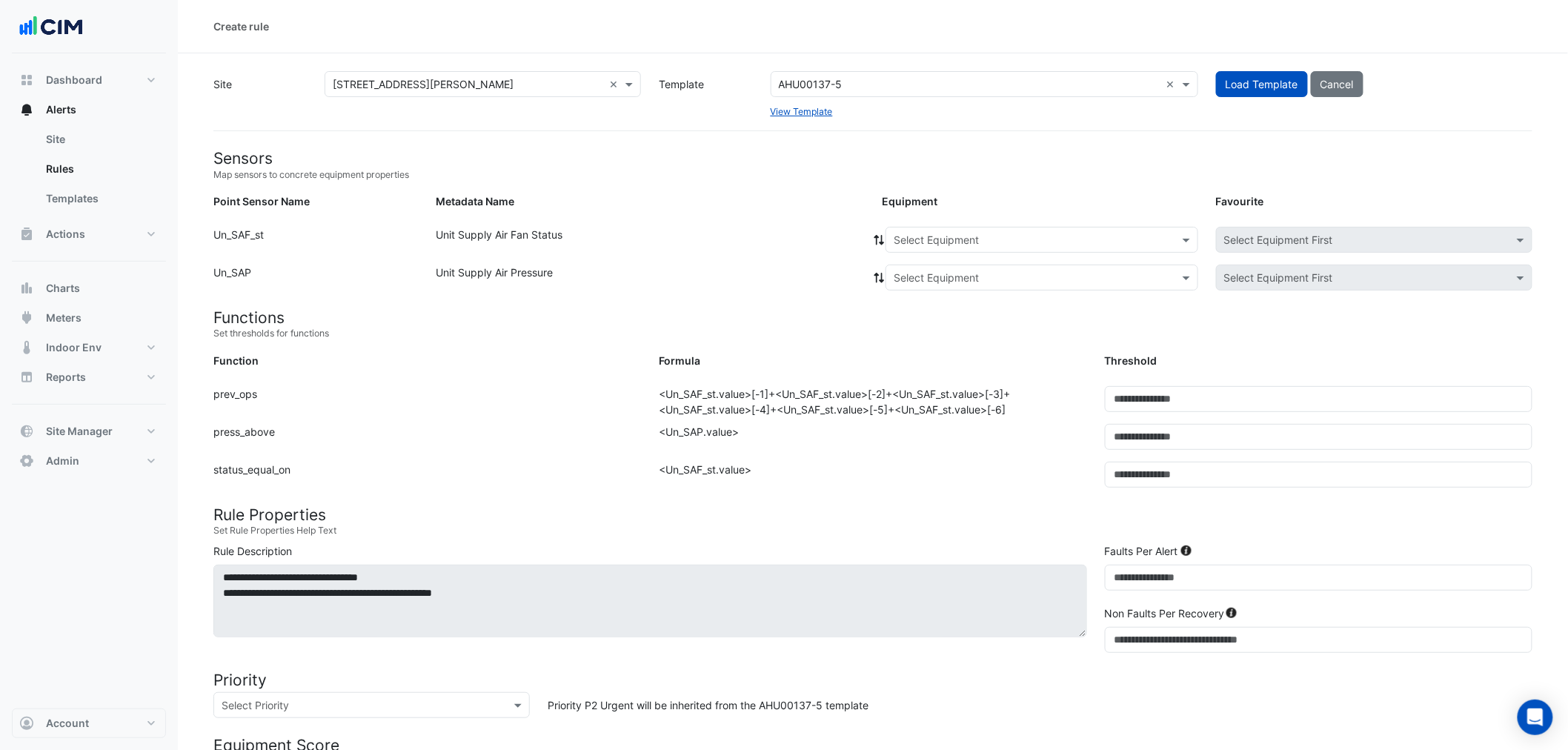
click at [904, 87] on input "text" at bounding box center [969, 85] width 382 height 16
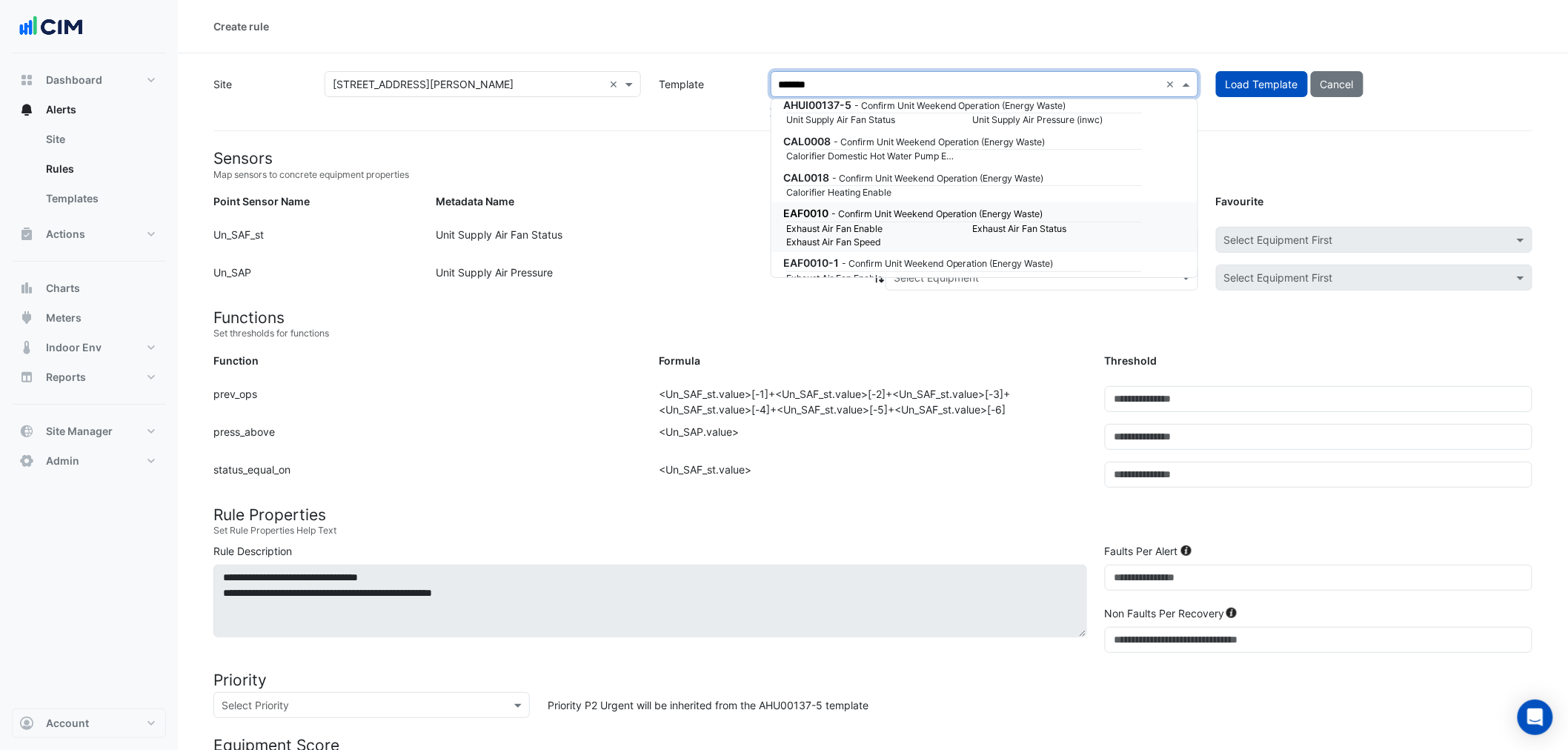
scroll to position [685, 0]
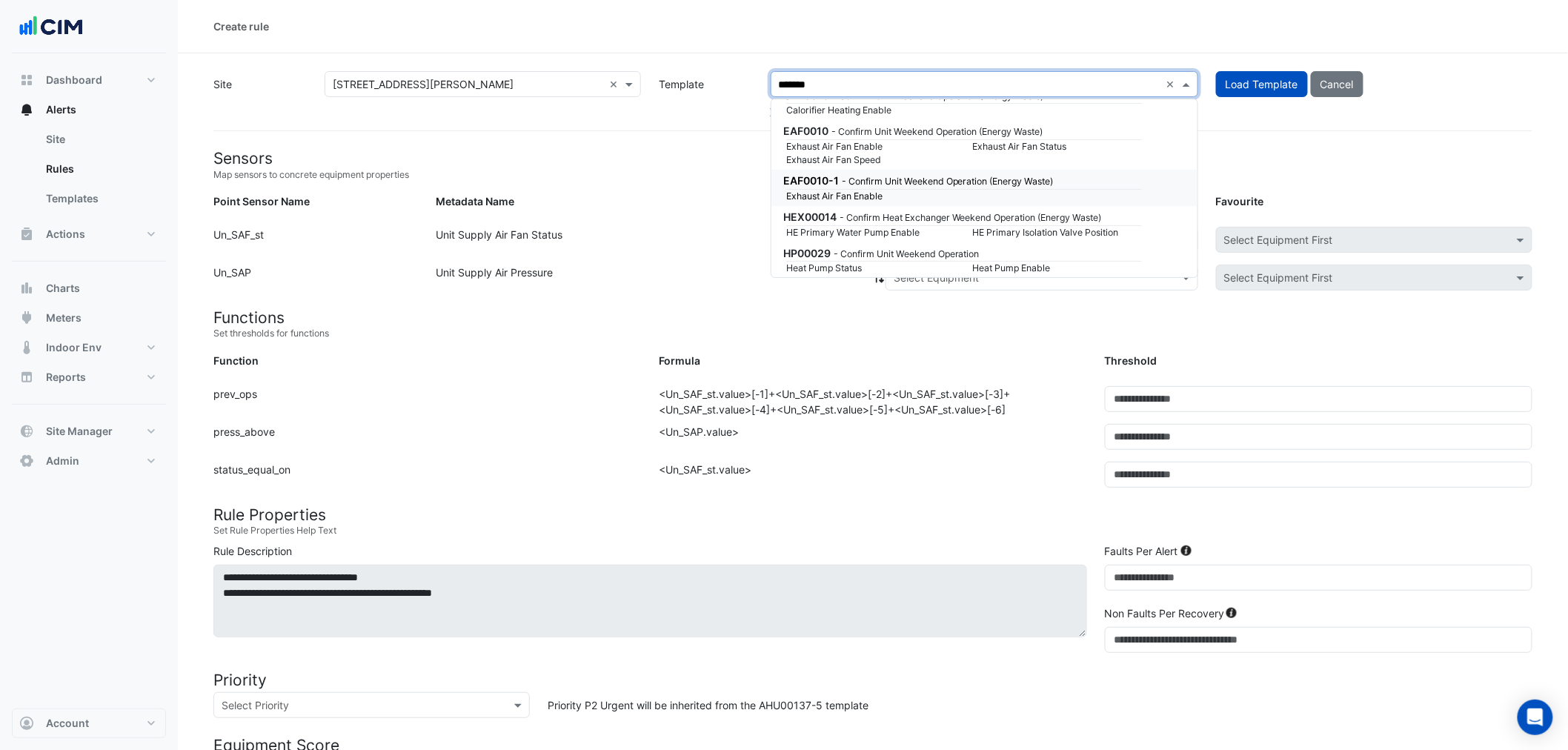
click at [1047, 180] on small "- Confirm Unit Weekend Operation (Energy Waste)" at bounding box center [947, 181] width 212 height 11
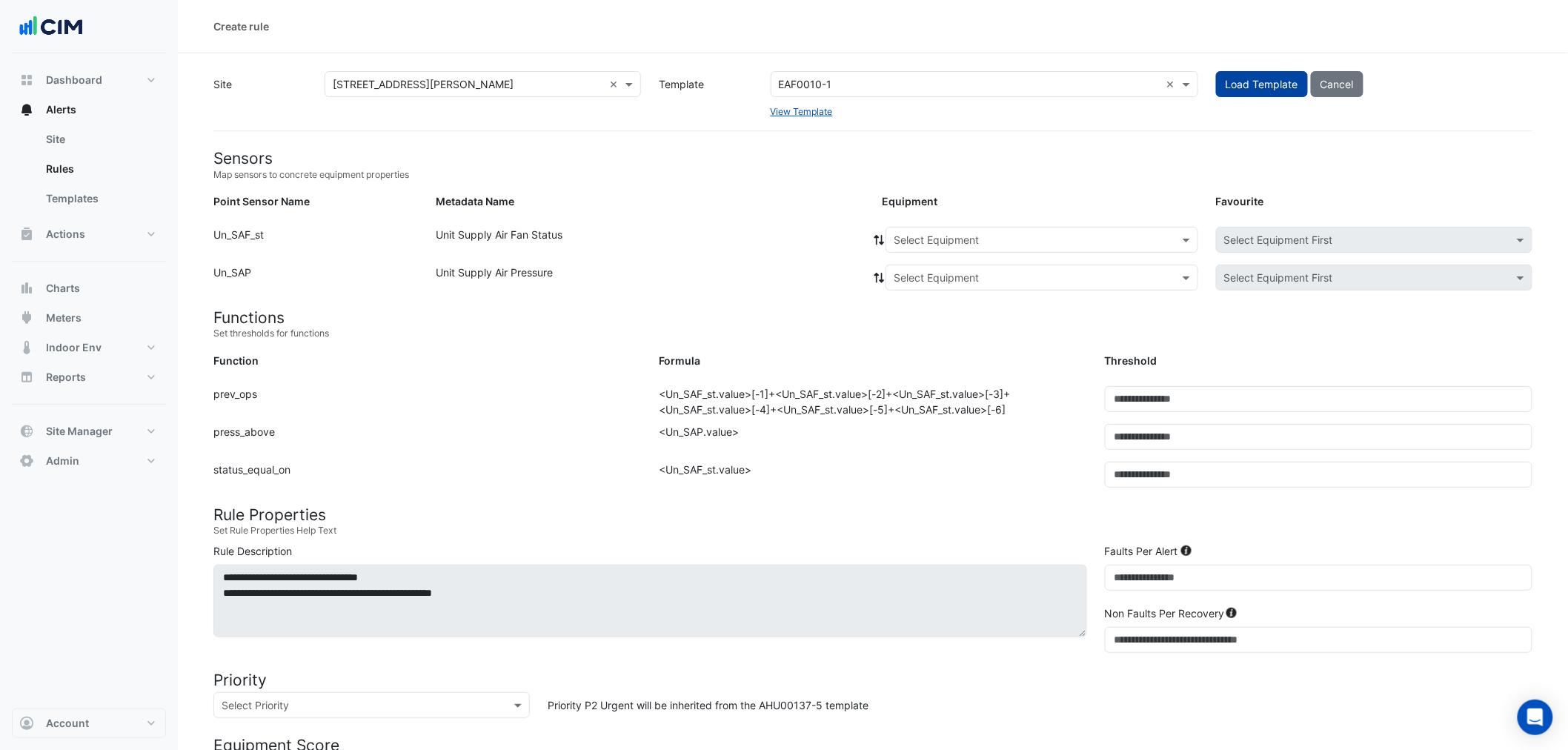
click at [1252, 91] on button "Load Template" at bounding box center [1261, 84] width 91 height 26
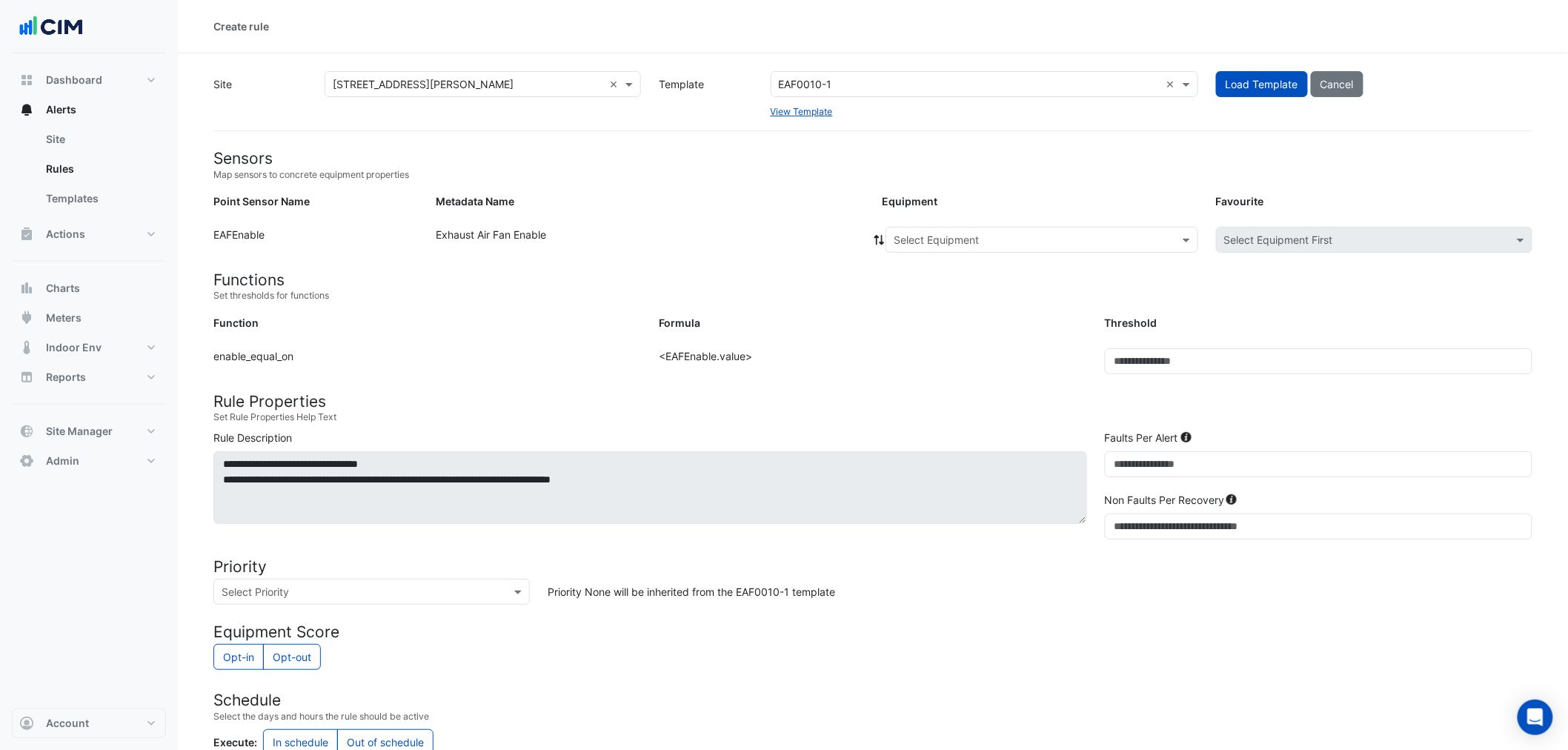
click at [443, 80] on input "text" at bounding box center [468, 85] width 271 height 16
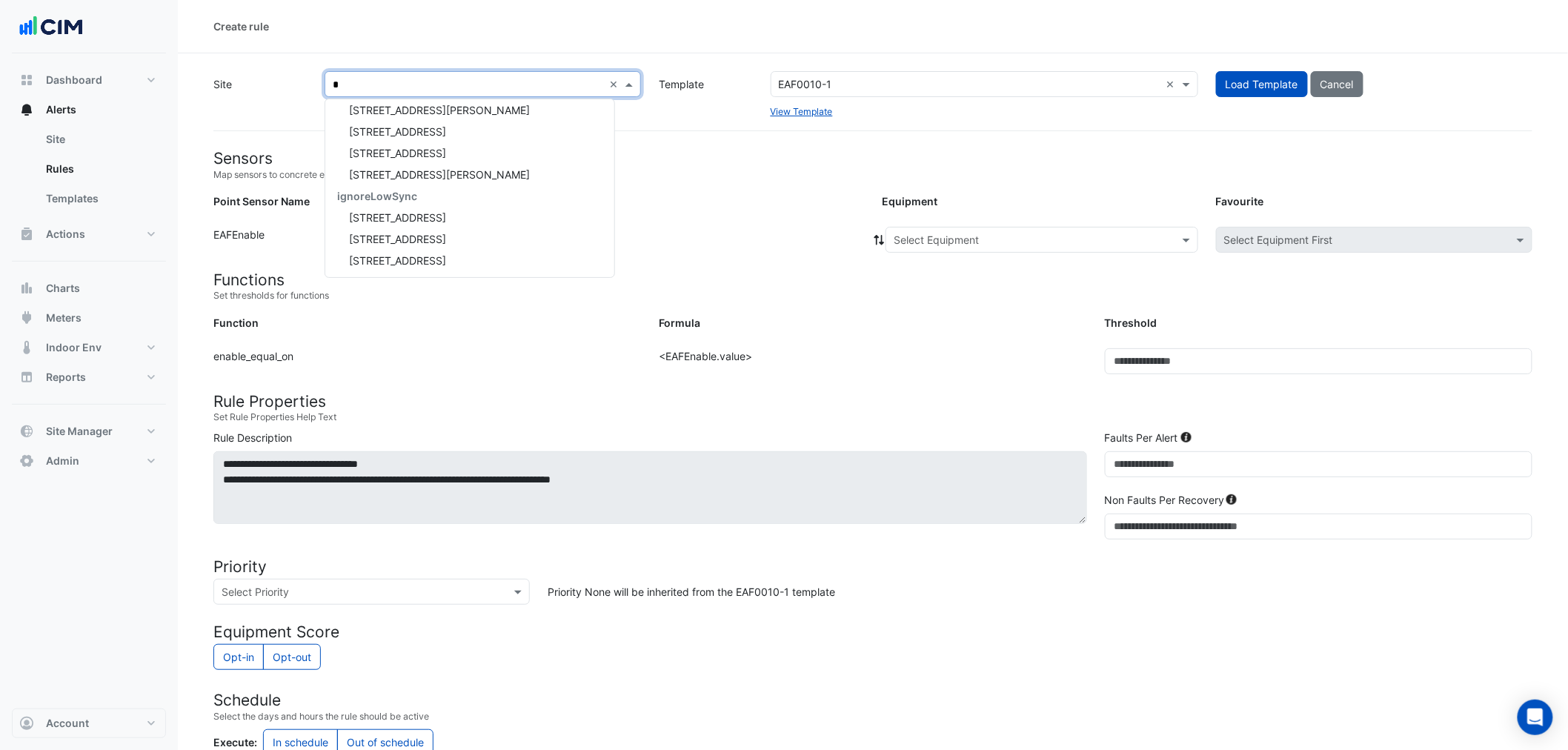
scroll to position [285, 0]
type input "**"
click at [639, 145] on app-rules-upsert "Site × [STREET_ADDRESS][PERSON_NAME] ** × [GEOGRAPHIC_DATA][PERSON_NAME] [STREE…" at bounding box center [873, 528] width 1319 height 914
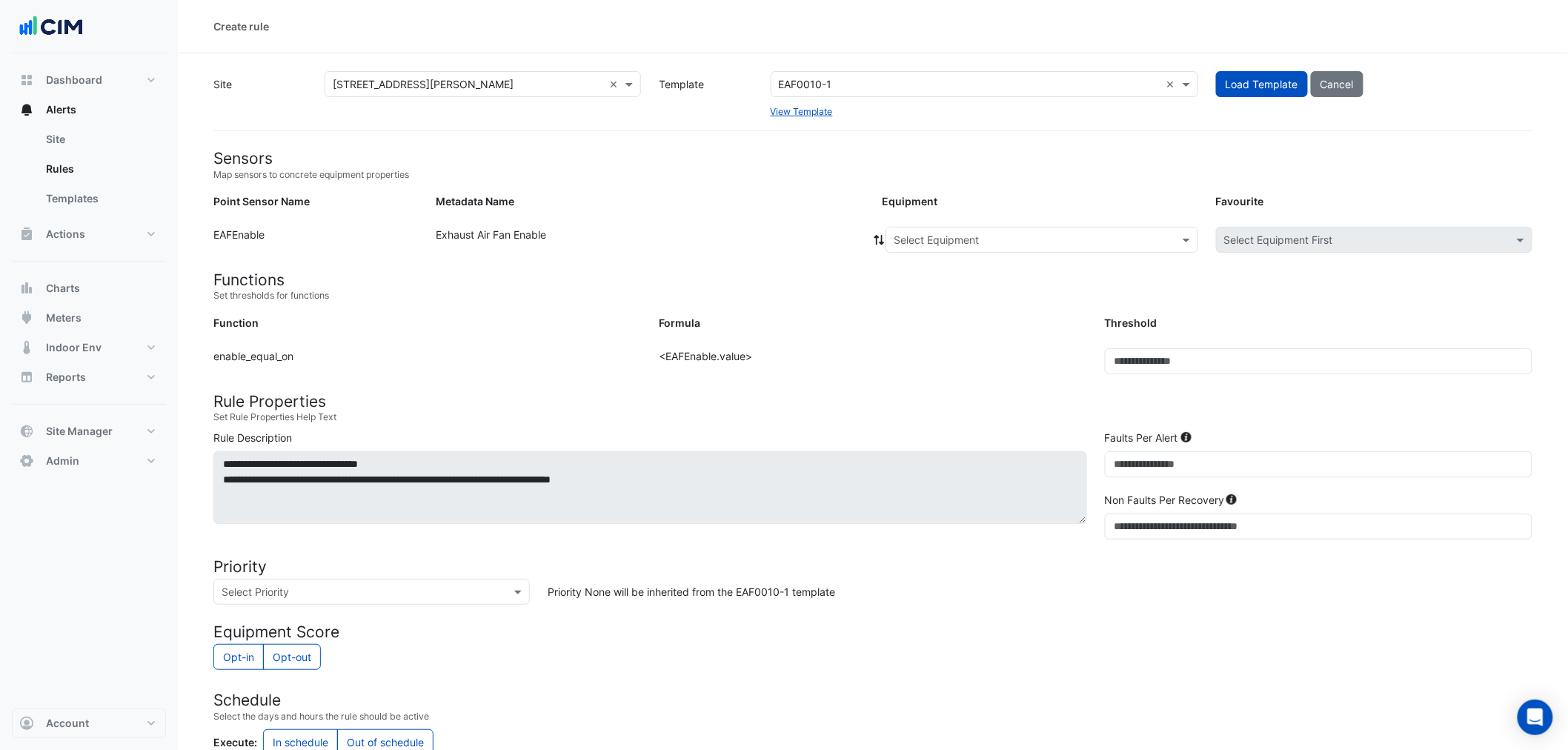
click at [1010, 237] on input "text" at bounding box center [1027, 241] width 267 height 16
click at [921, 272] on span "EAF-4" at bounding box center [913, 271] width 30 height 13
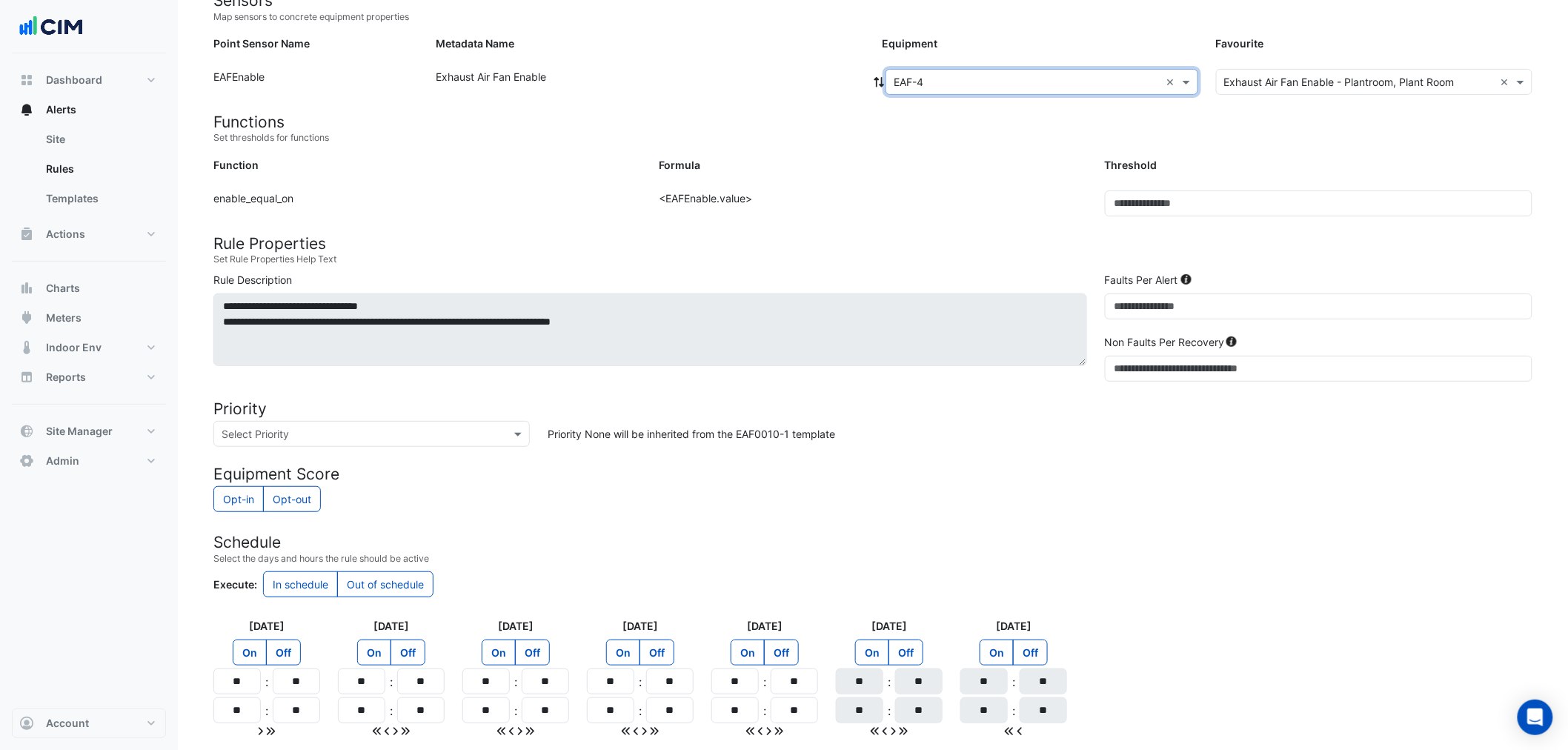
scroll to position [280, 0]
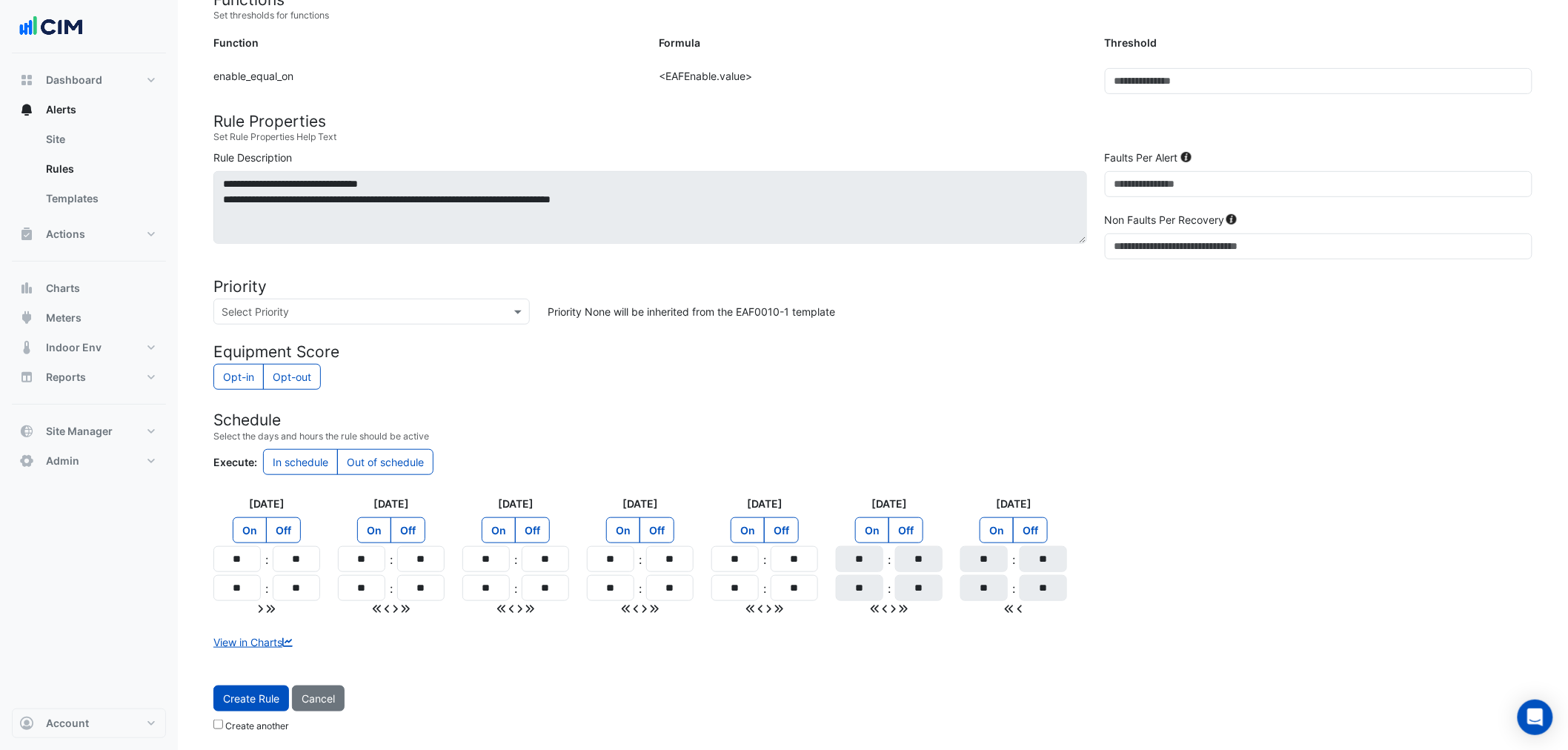
click at [272, 604] on icon at bounding box center [270, 609] width 9 height 10
type input "**"
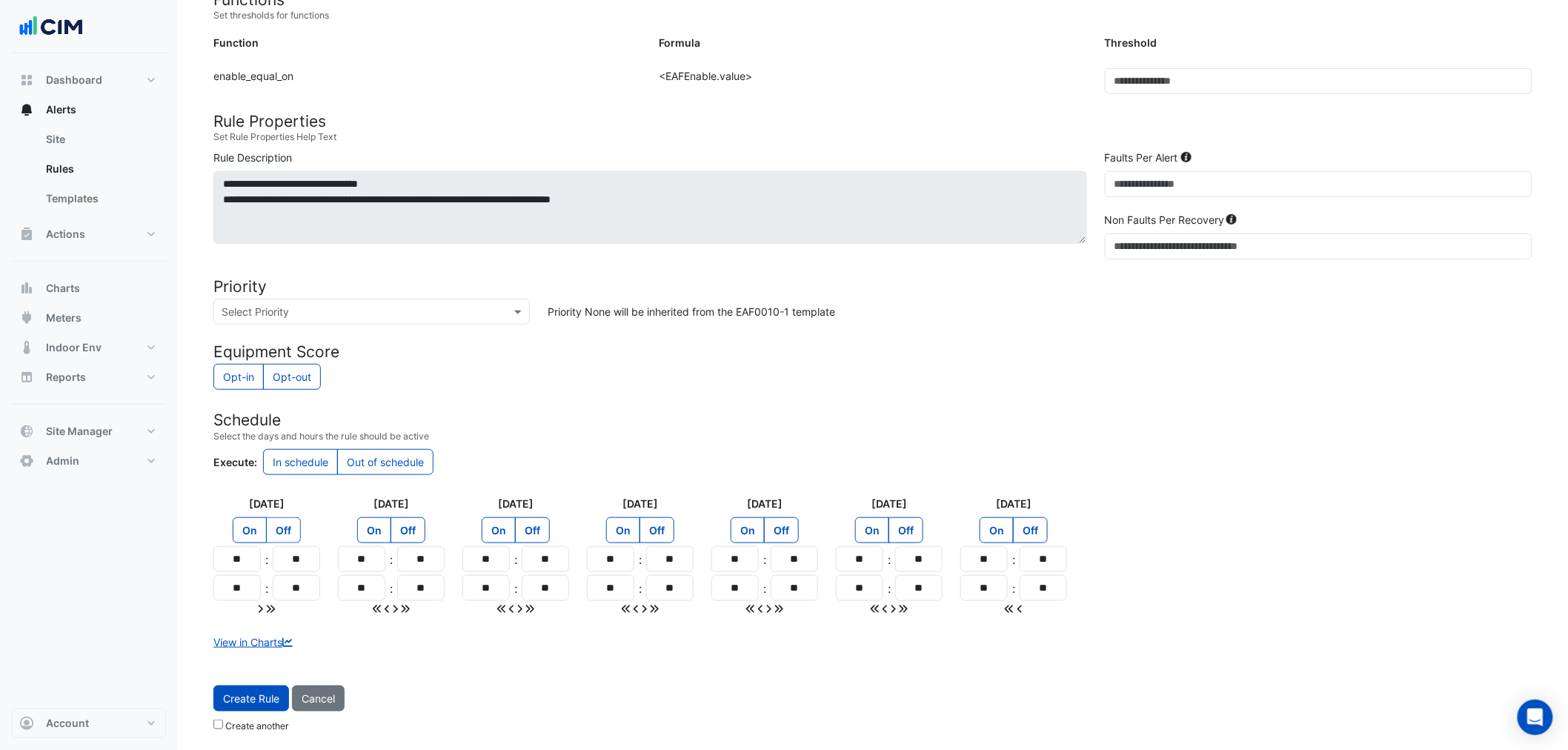
click at [287, 538] on label "Off" at bounding box center [283, 530] width 35 height 26
click at [424, 528] on label "Off" at bounding box center [408, 530] width 35 height 26
drag, startPoint x: 528, startPoint y: 523, endPoint x: 617, endPoint y: 523, distance: 89.0
click at [531, 523] on label "Off" at bounding box center [532, 530] width 35 height 26
click at [685, 526] on div "On Off" at bounding box center [640, 532] width 106 height 29
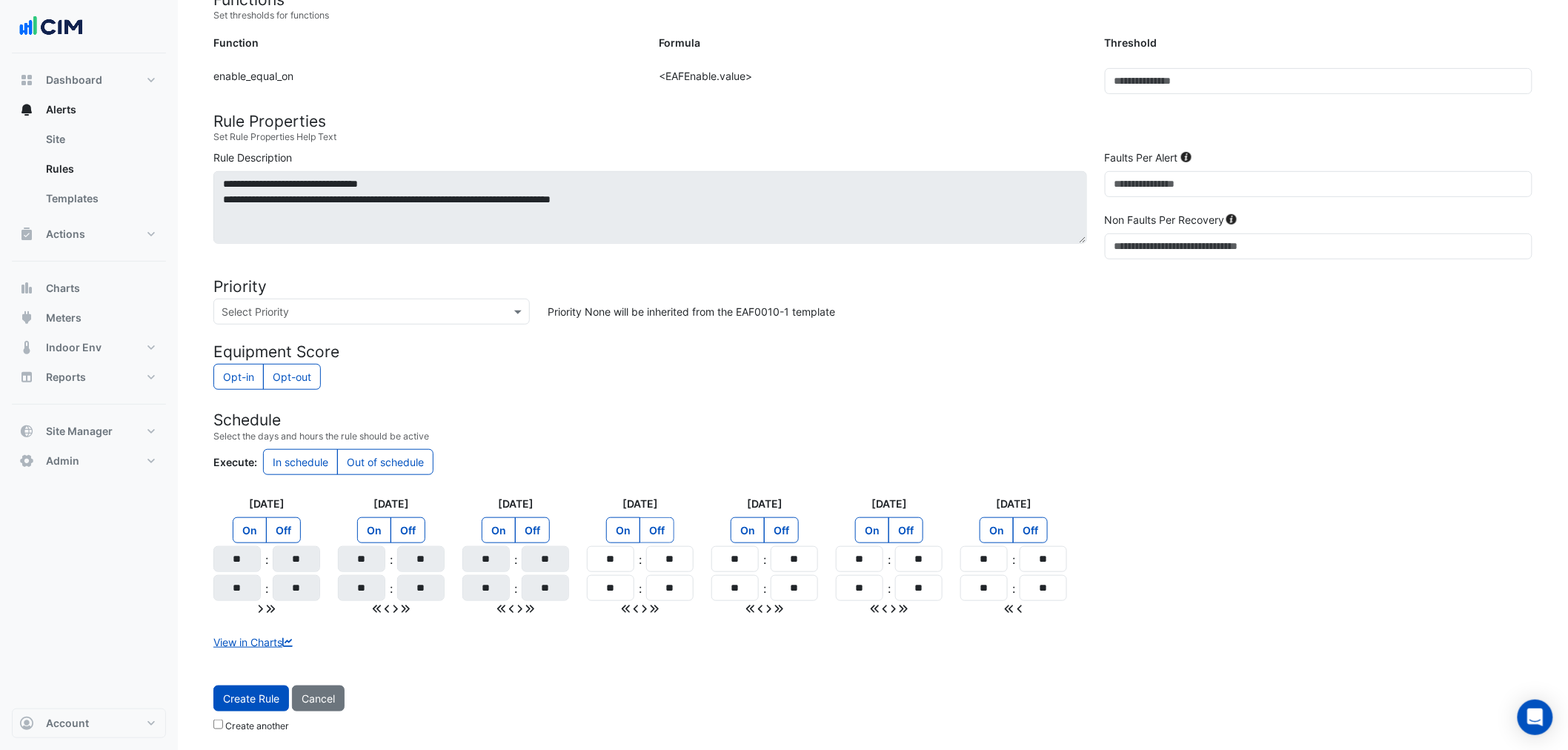
drag, startPoint x: 661, startPoint y: 529, endPoint x: 678, endPoint y: 529, distance: 17.0
click at [663, 529] on label "Off" at bounding box center [657, 530] width 35 height 26
click at [786, 527] on label "Off" at bounding box center [781, 530] width 35 height 26
click at [752, 445] on form "Sensors Map sensors to concrete equipment properties Point Sensor Name Metadata…" at bounding box center [873, 304] width 1319 height 870
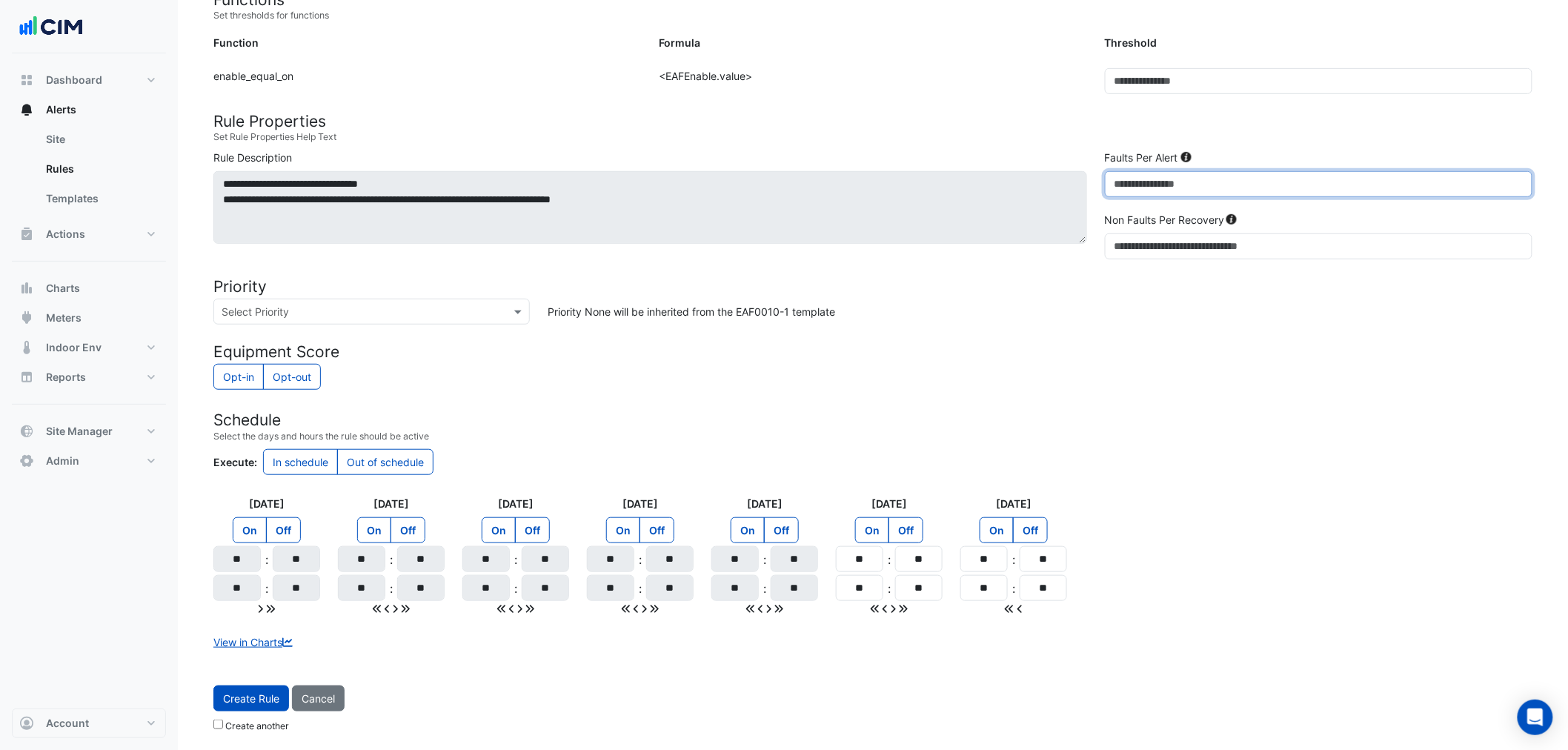
drag, startPoint x: 1124, startPoint y: 179, endPoint x: 1100, endPoint y: 183, distance: 24.3
click at [1100, 183] on div "Faults Per Alert *" at bounding box center [1318, 179] width 446 height 59
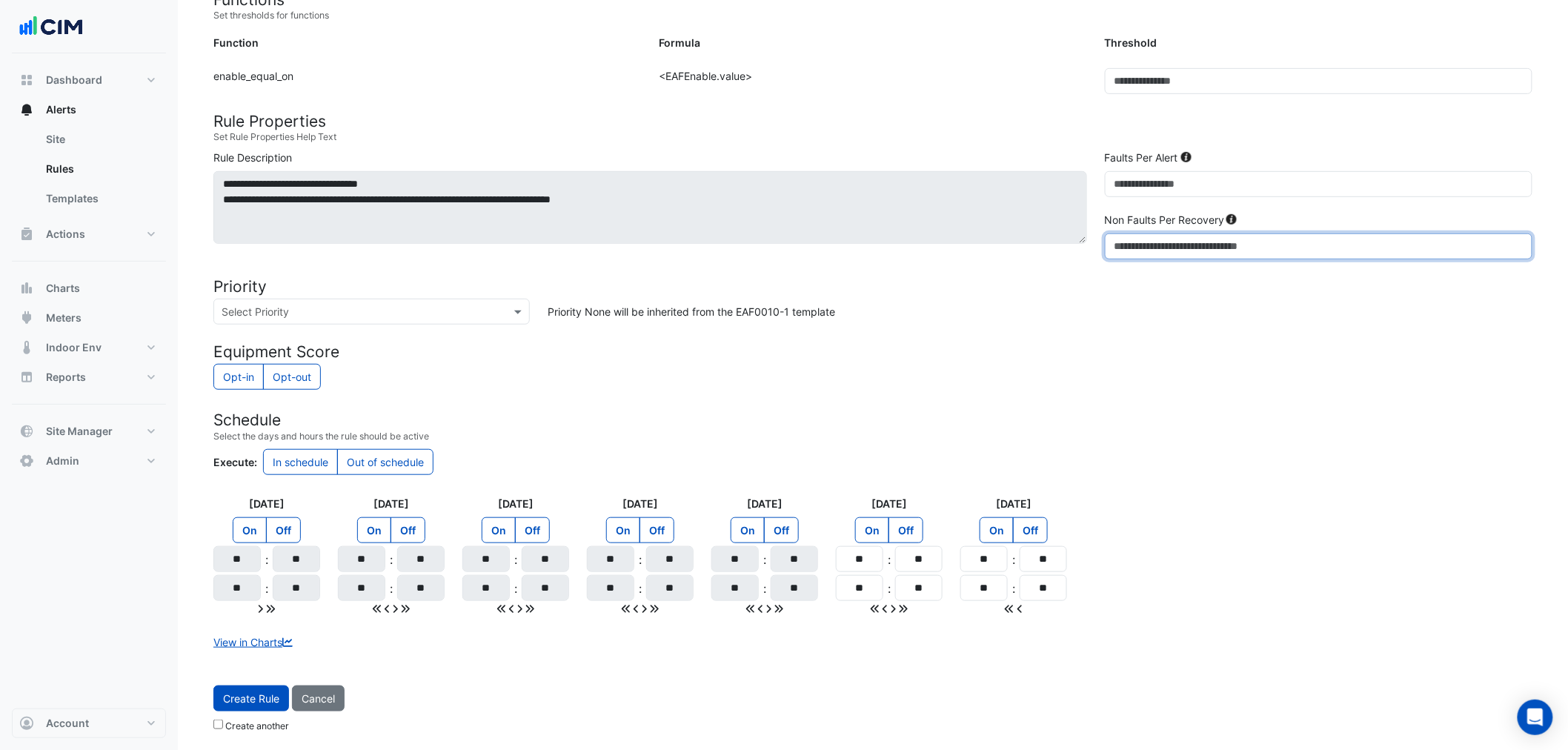
drag, startPoint x: 1127, startPoint y: 250, endPoint x: 1106, endPoint y: 252, distance: 21.1
click at [1106, 252] on input "*" at bounding box center [1318, 246] width 427 height 26
type input "**"
click at [865, 388] on div "Opt-in Opt-out" at bounding box center [873, 378] width 1319 height 29
drag, startPoint x: 260, startPoint y: 698, endPoint x: 267, endPoint y: 697, distance: 7.1
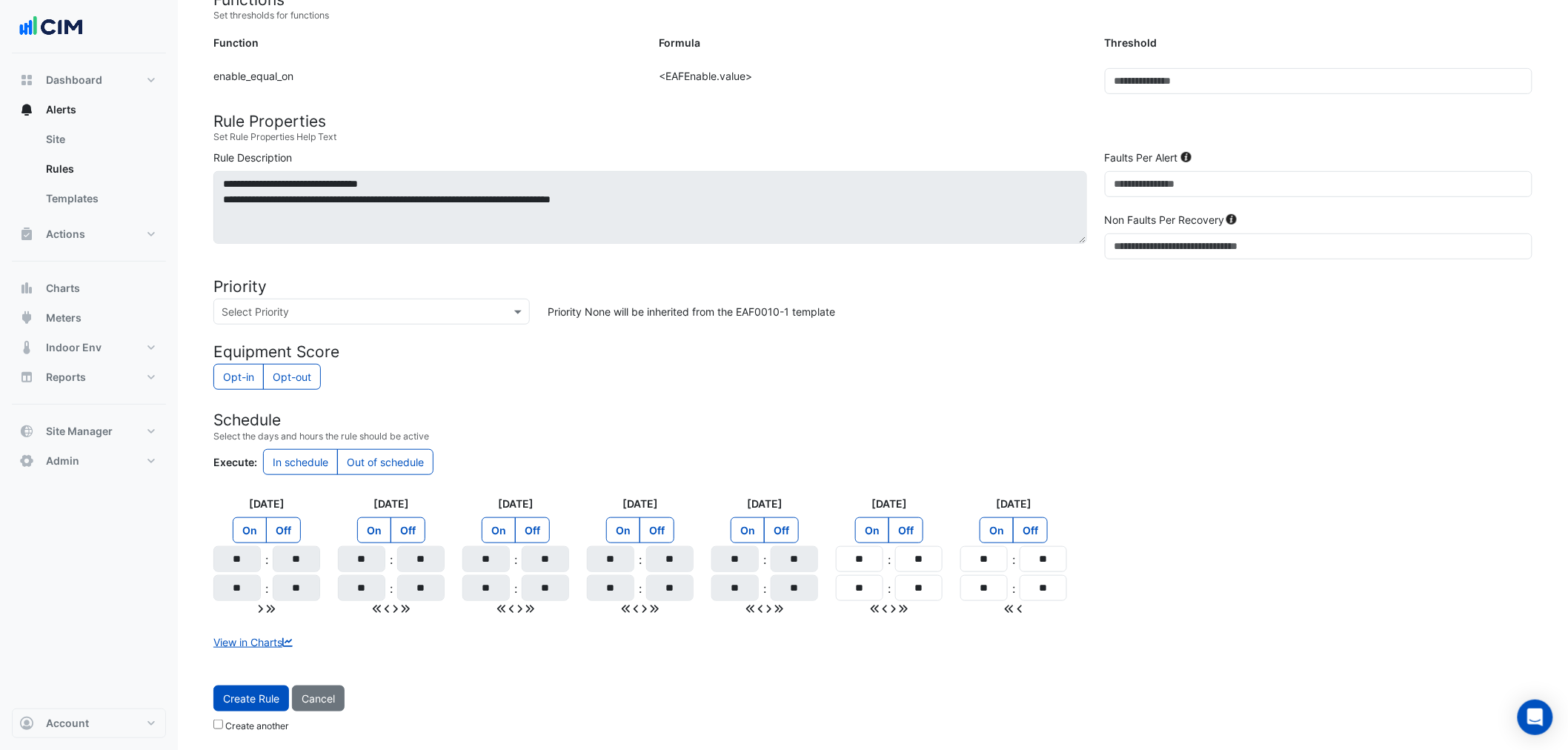
click at [261, 698] on span "Create Rule" at bounding box center [251, 698] width 56 height 13
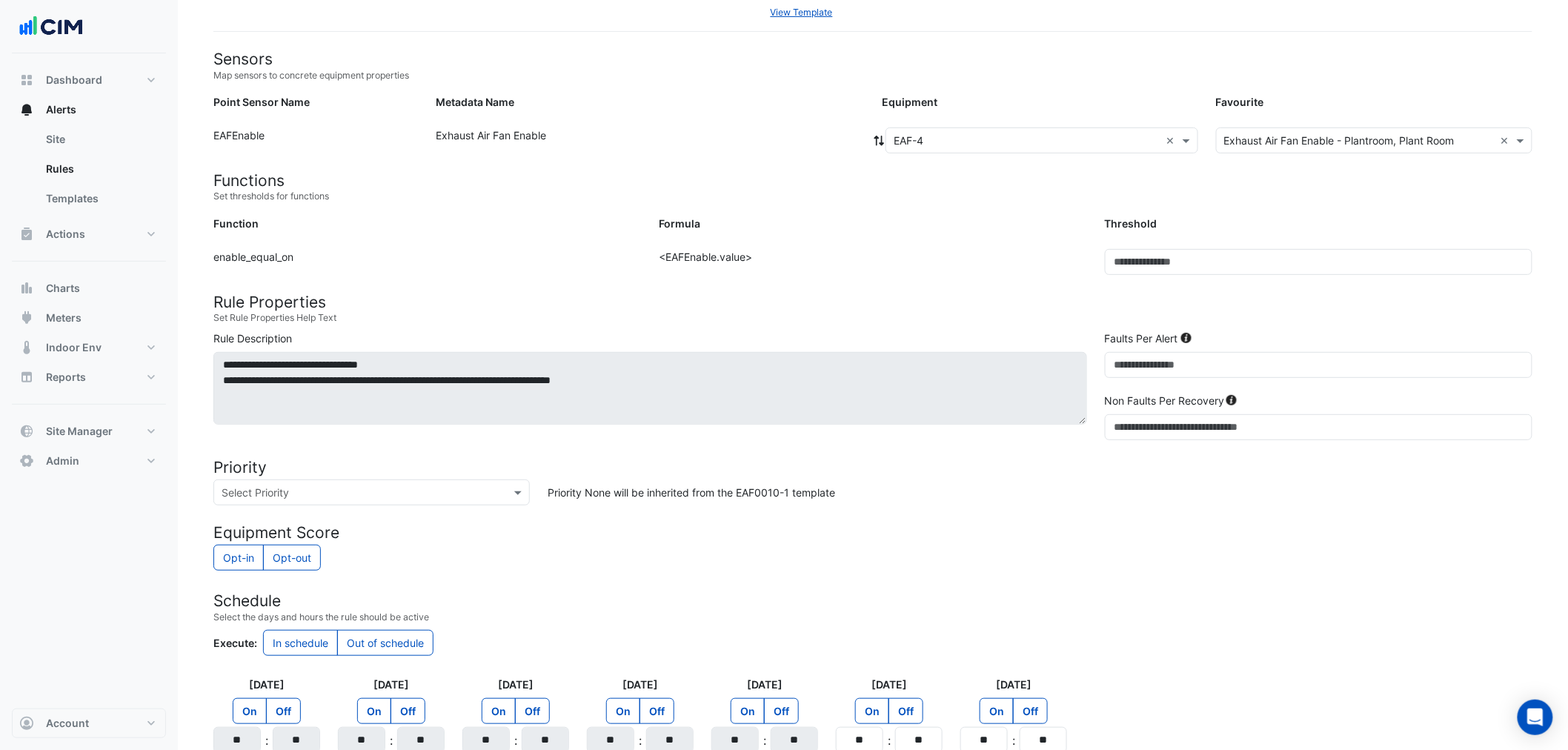
scroll to position [0, 0]
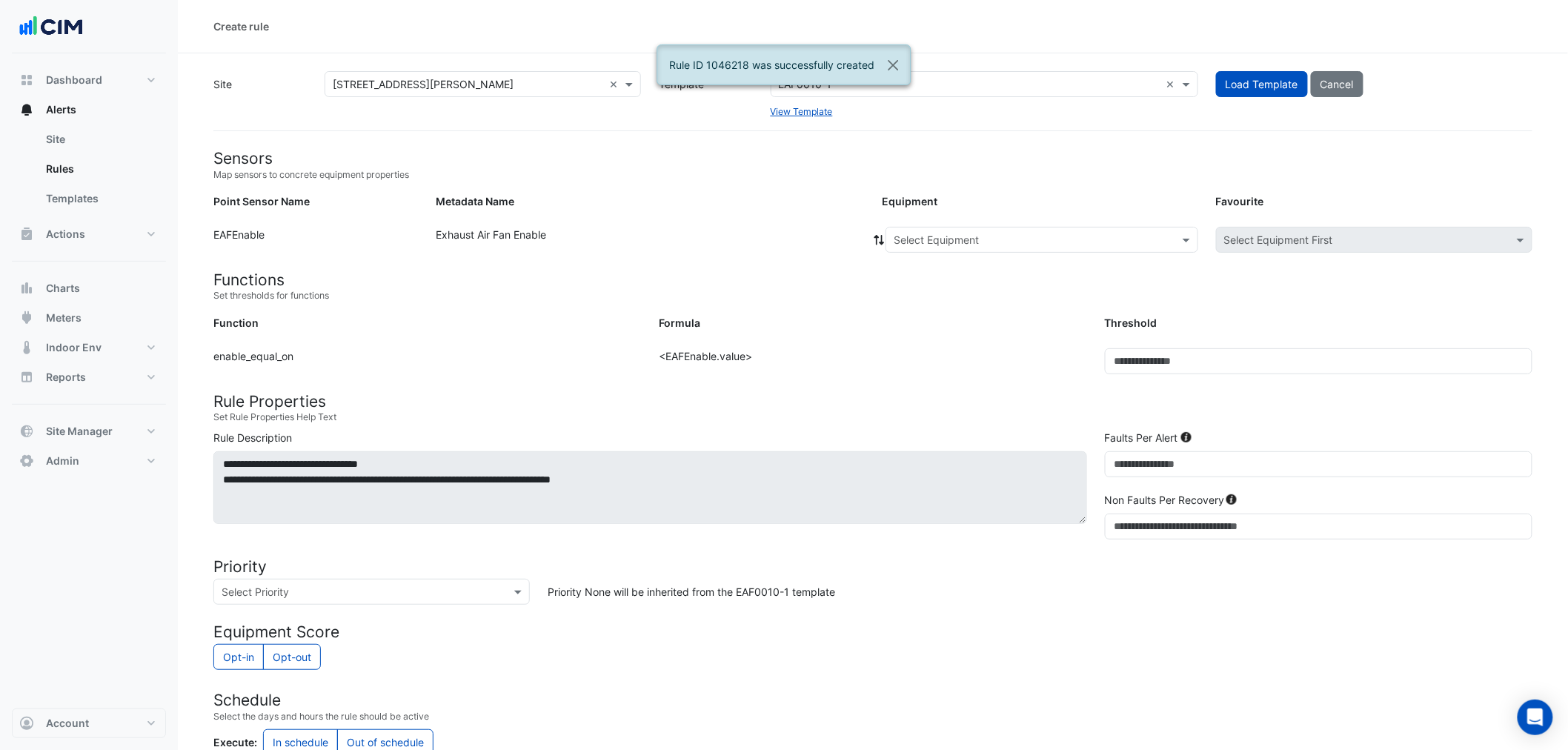
click at [1000, 236] on input "text" at bounding box center [1027, 241] width 267 height 16
click at [923, 290] on span "EAF-7" at bounding box center [912, 293] width 29 height 13
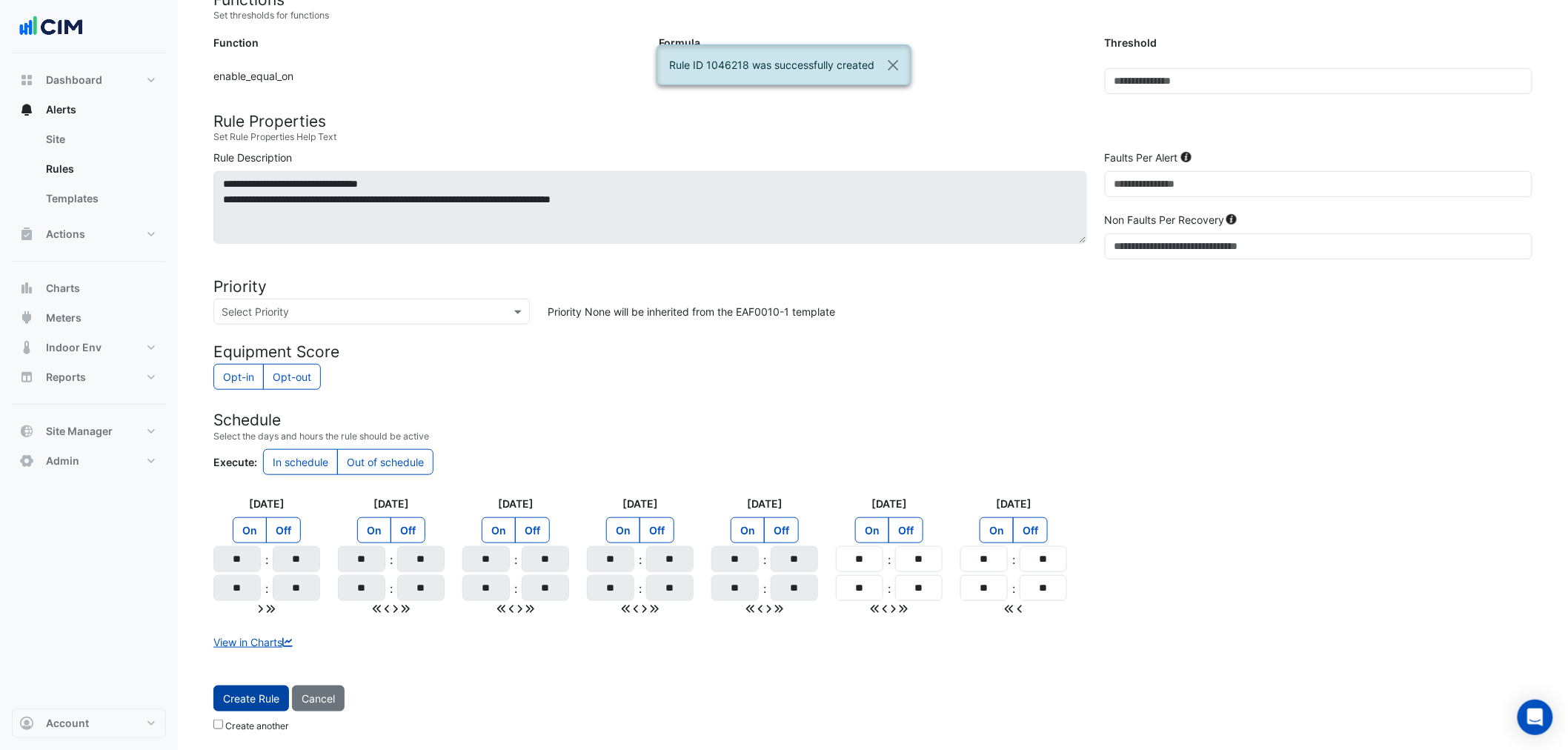
click at [261, 689] on button "Create Rule" at bounding box center [252, 698] width 76 height 26
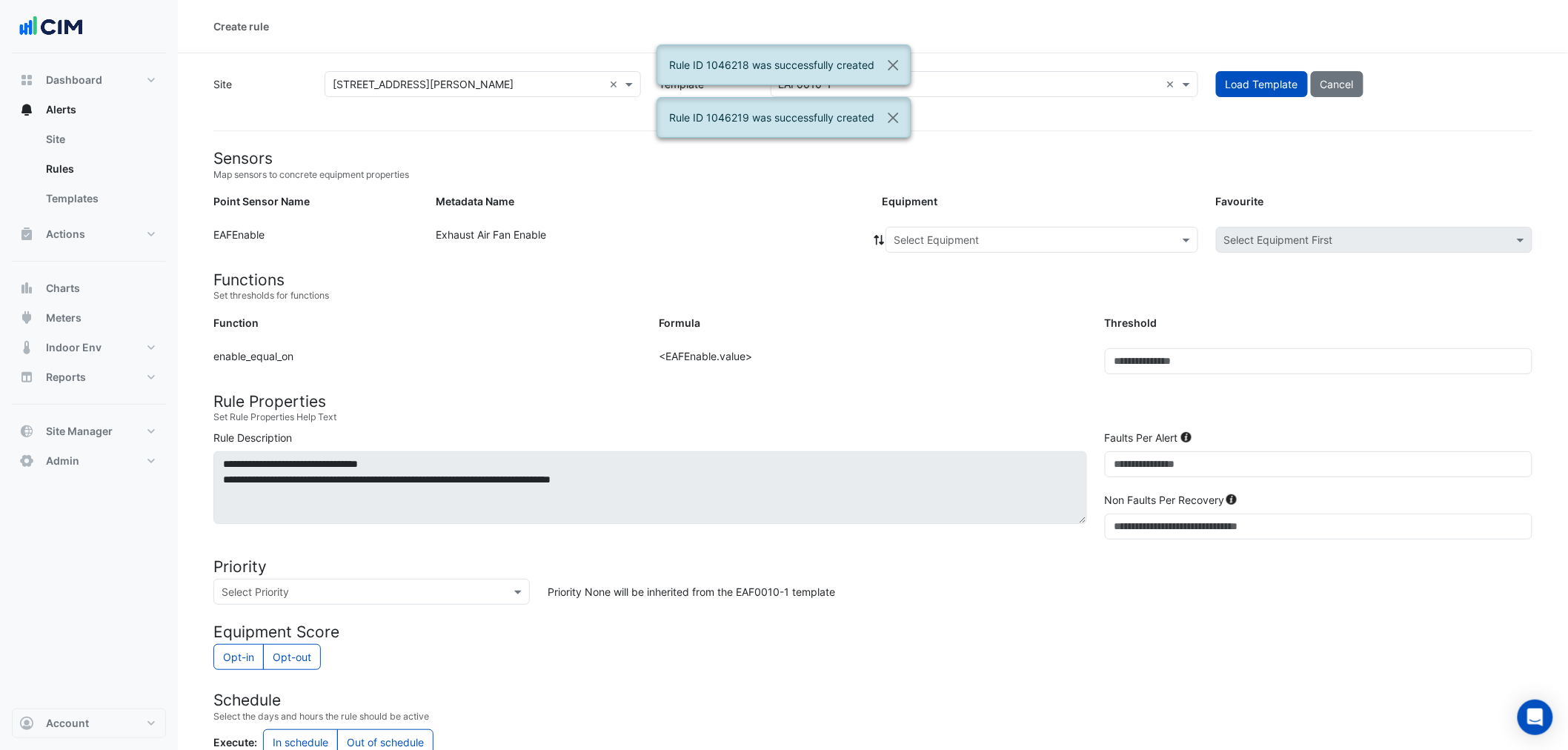
click at [985, 249] on div "Select Equipment" at bounding box center [1041, 239] width 312 height 26
click at [929, 308] on span "KEF-Retail" at bounding box center [922, 315] width 50 height 13
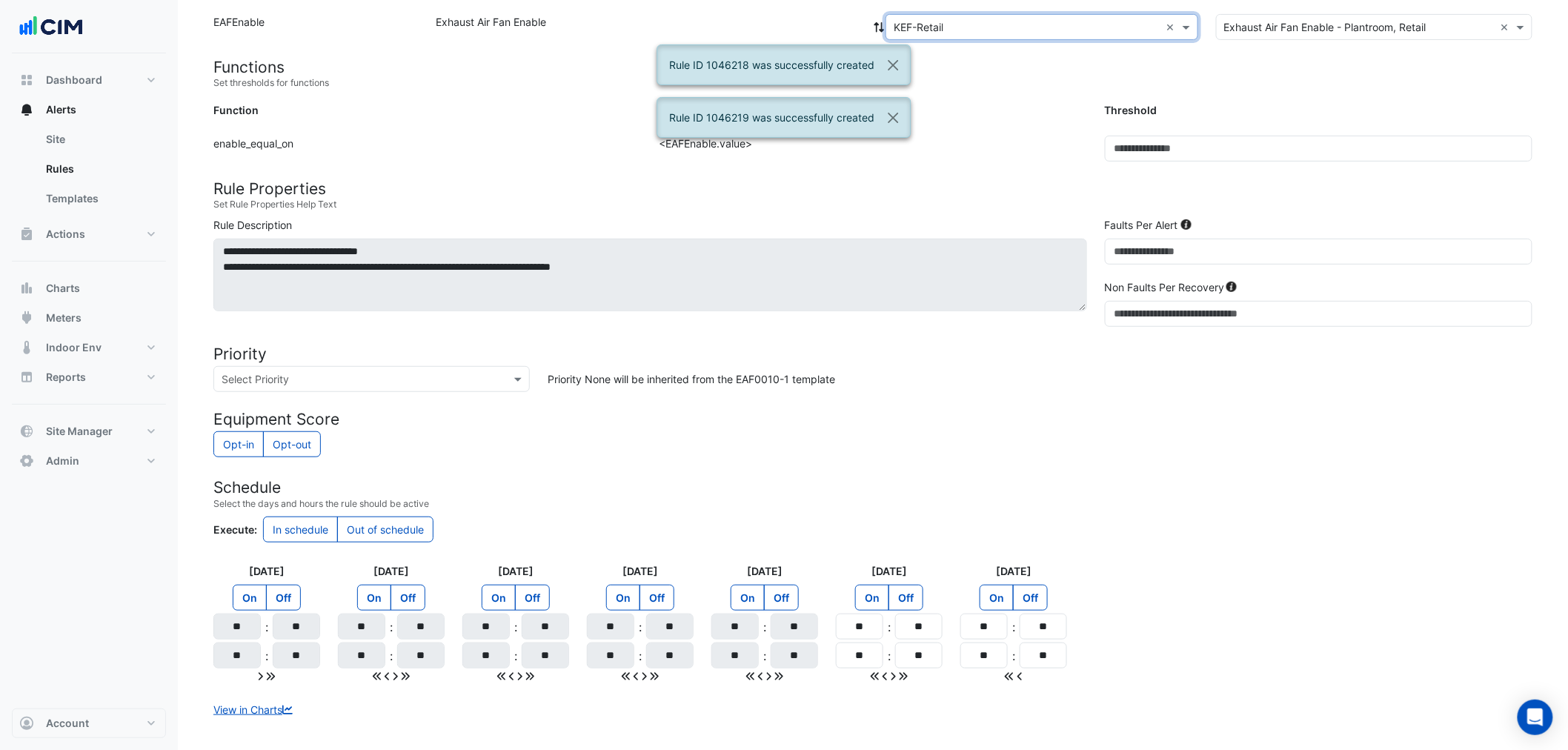
scroll to position [280, 0]
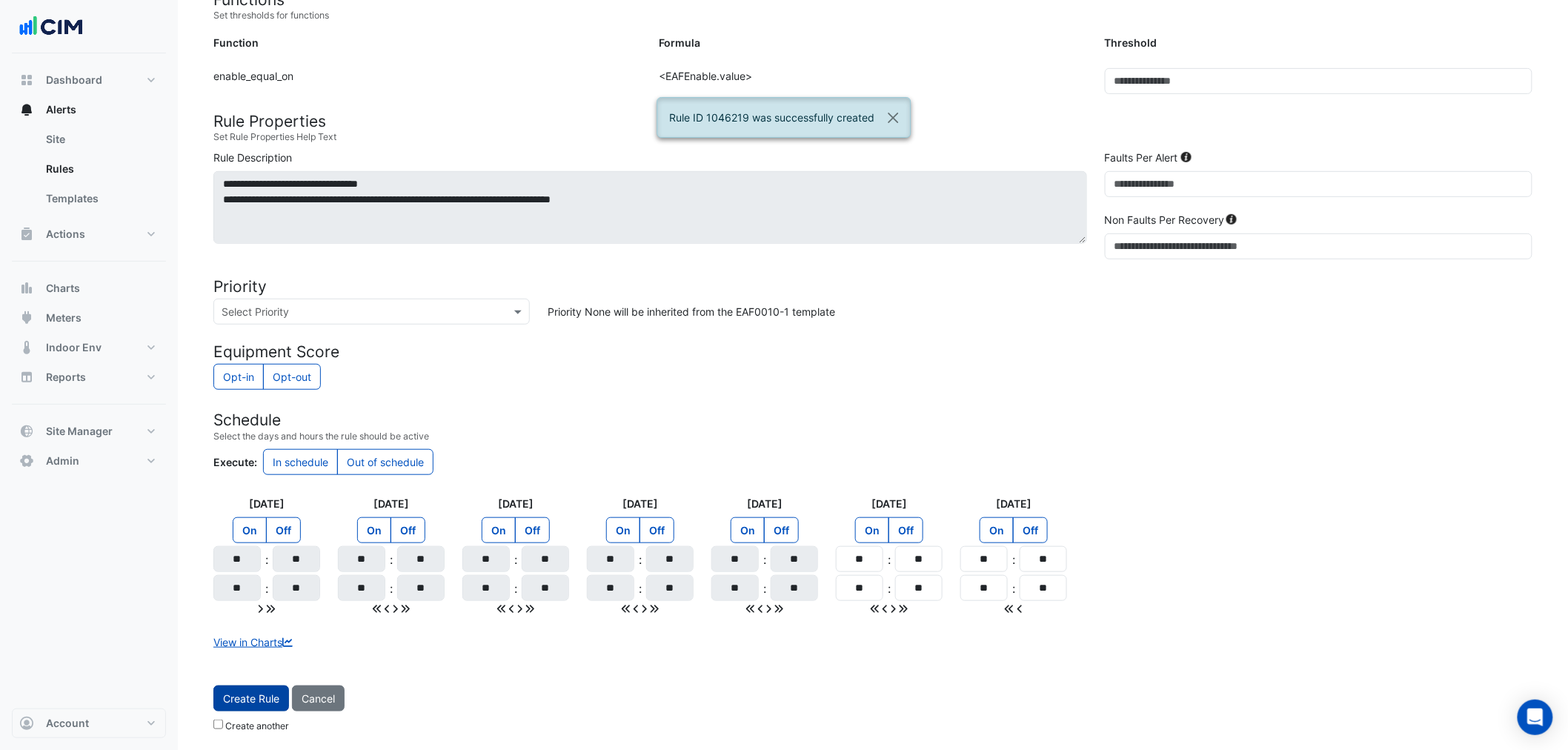
click at [255, 697] on span "Create Rule" at bounding box center [251, 698] width 56 height 13
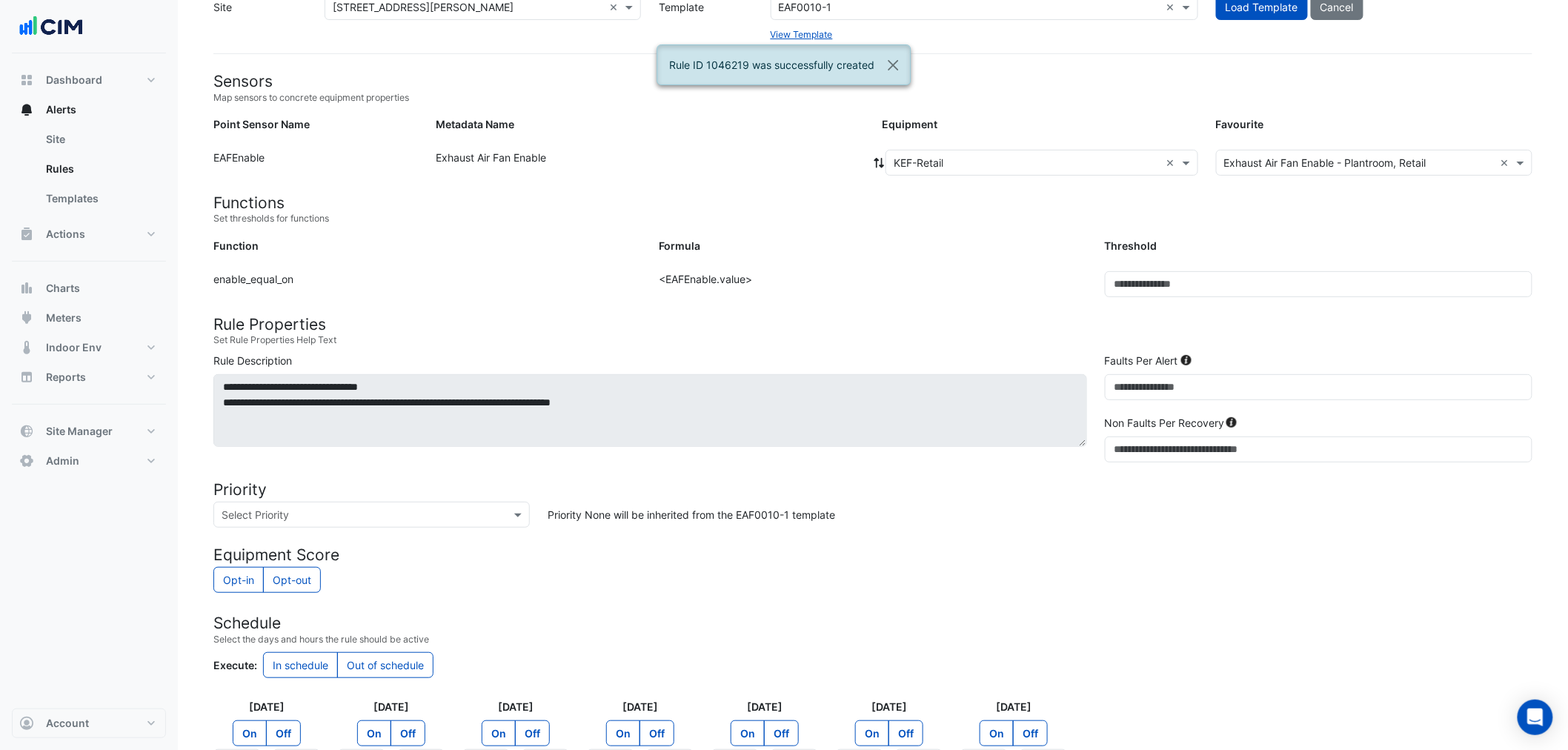
scroll to position [0, 0]
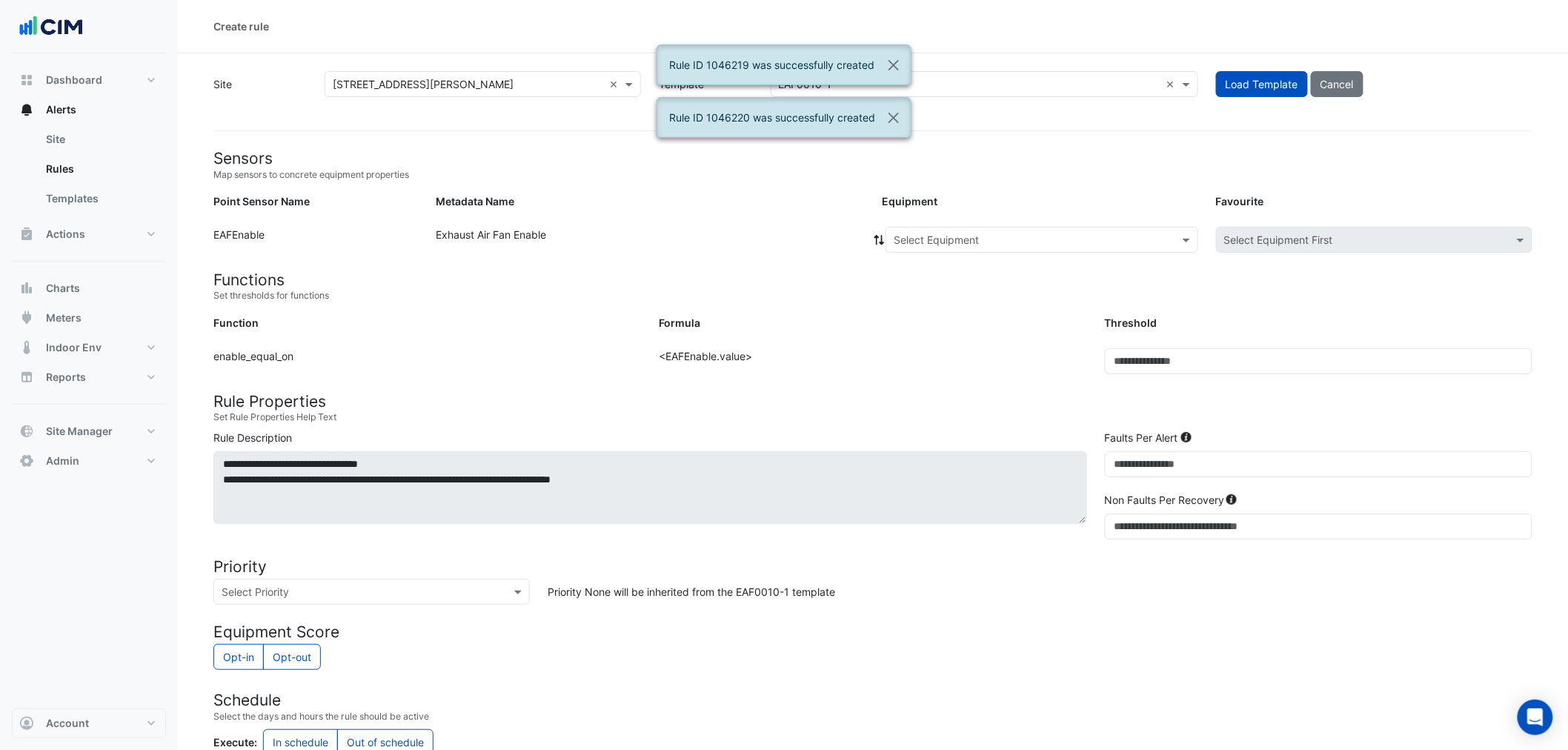
click at [993, 246] on input "text" at bounding box center [1027, 241] width 267 height 16
click at [938, 338] on div "TEF-7" at bounding box center [922, 335] width 73 height 21
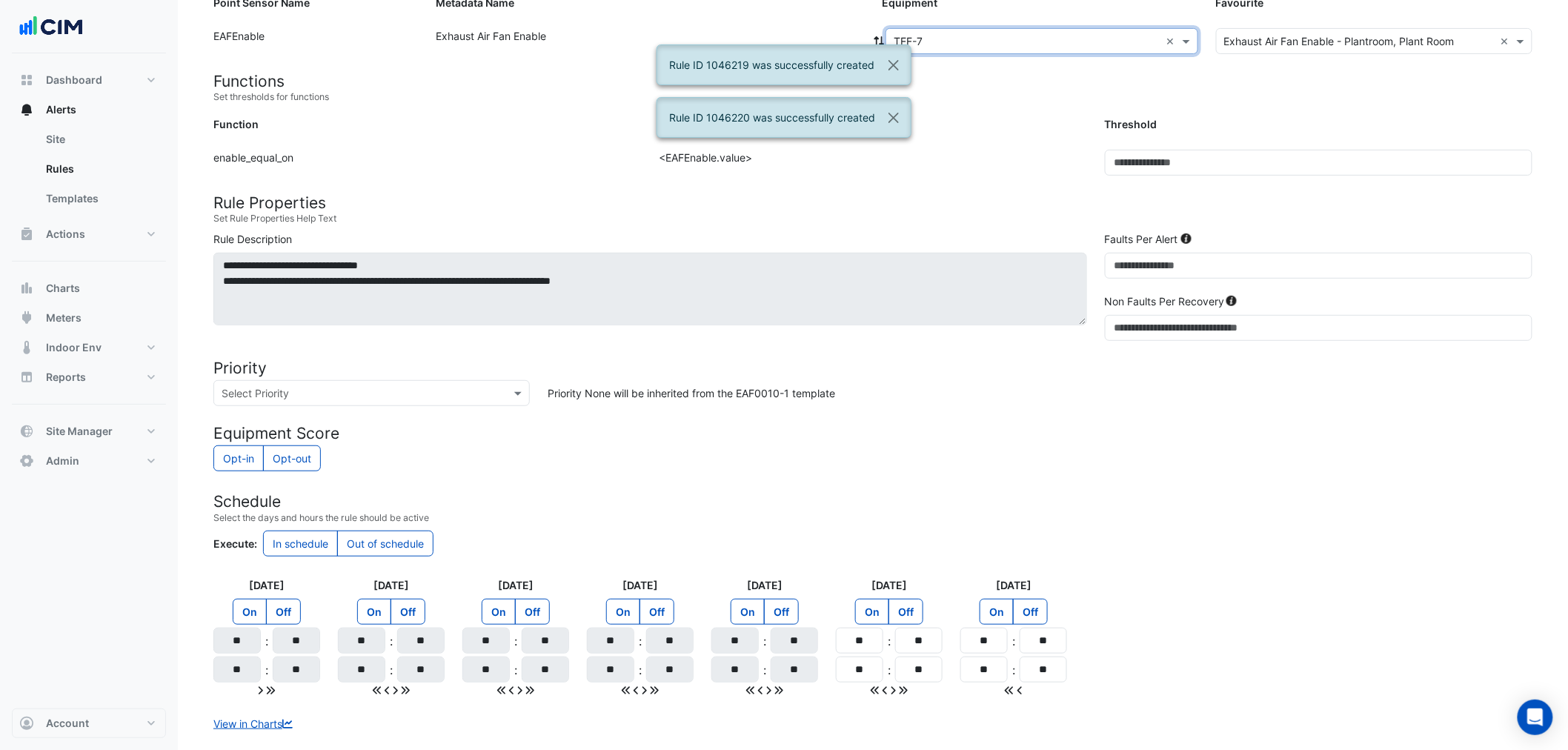
scroll to position [280, 0]
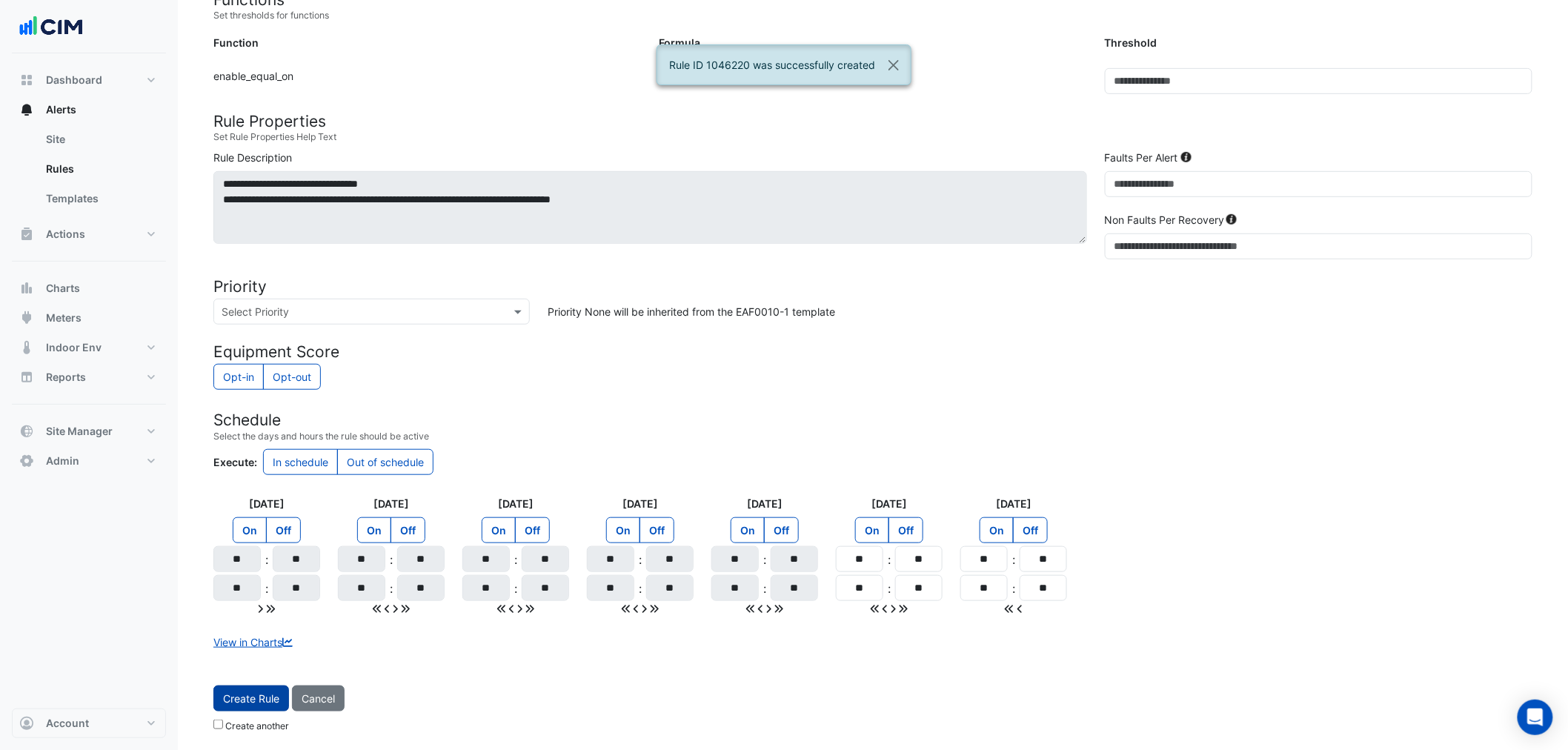
click at [250, 692] on span "Create Rule" at bounding box center [251, 698] width 56 height 13
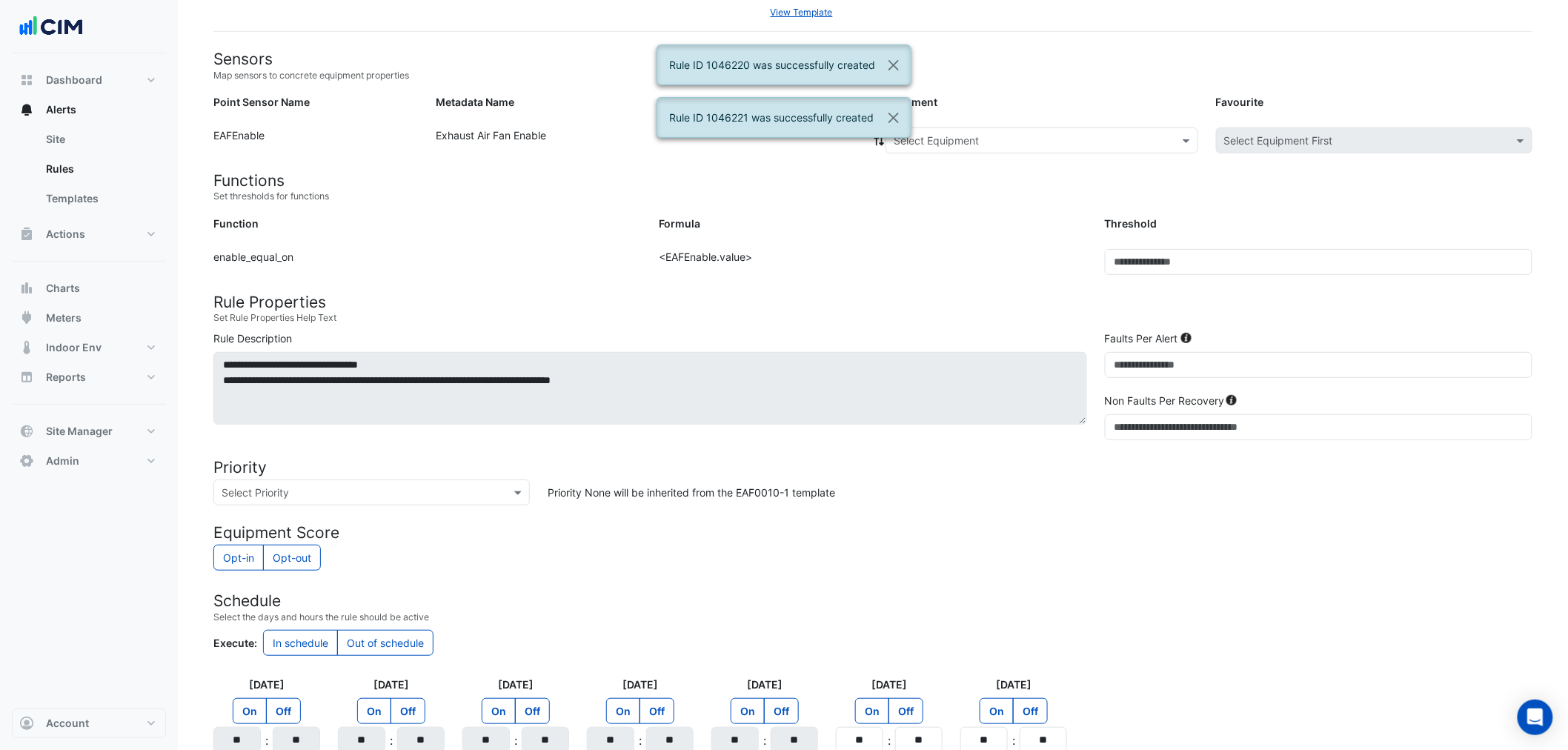
scroll to position [0, 0]
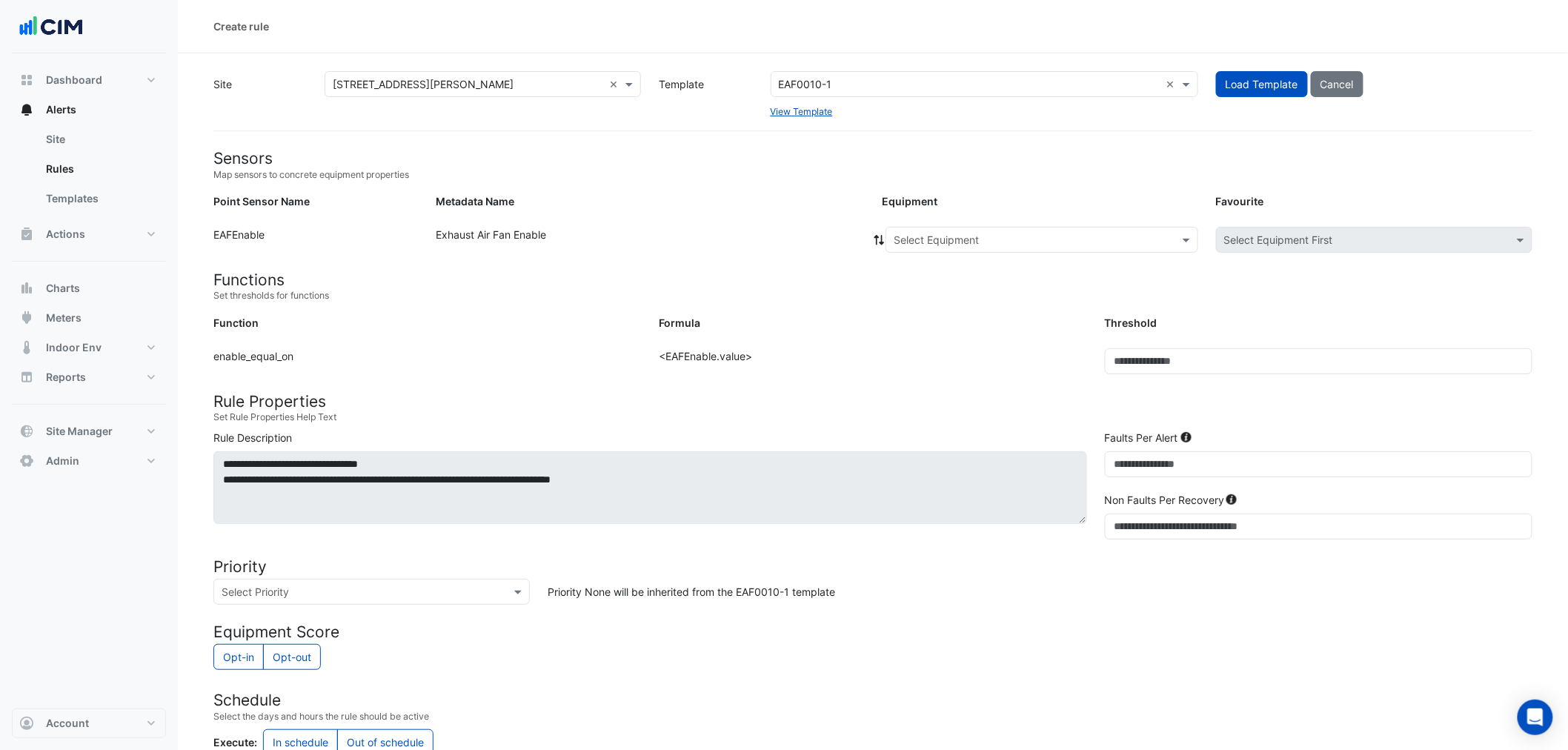
click at [834, 90] on input "text" at bounding box center [969, 85] width 382 height 16
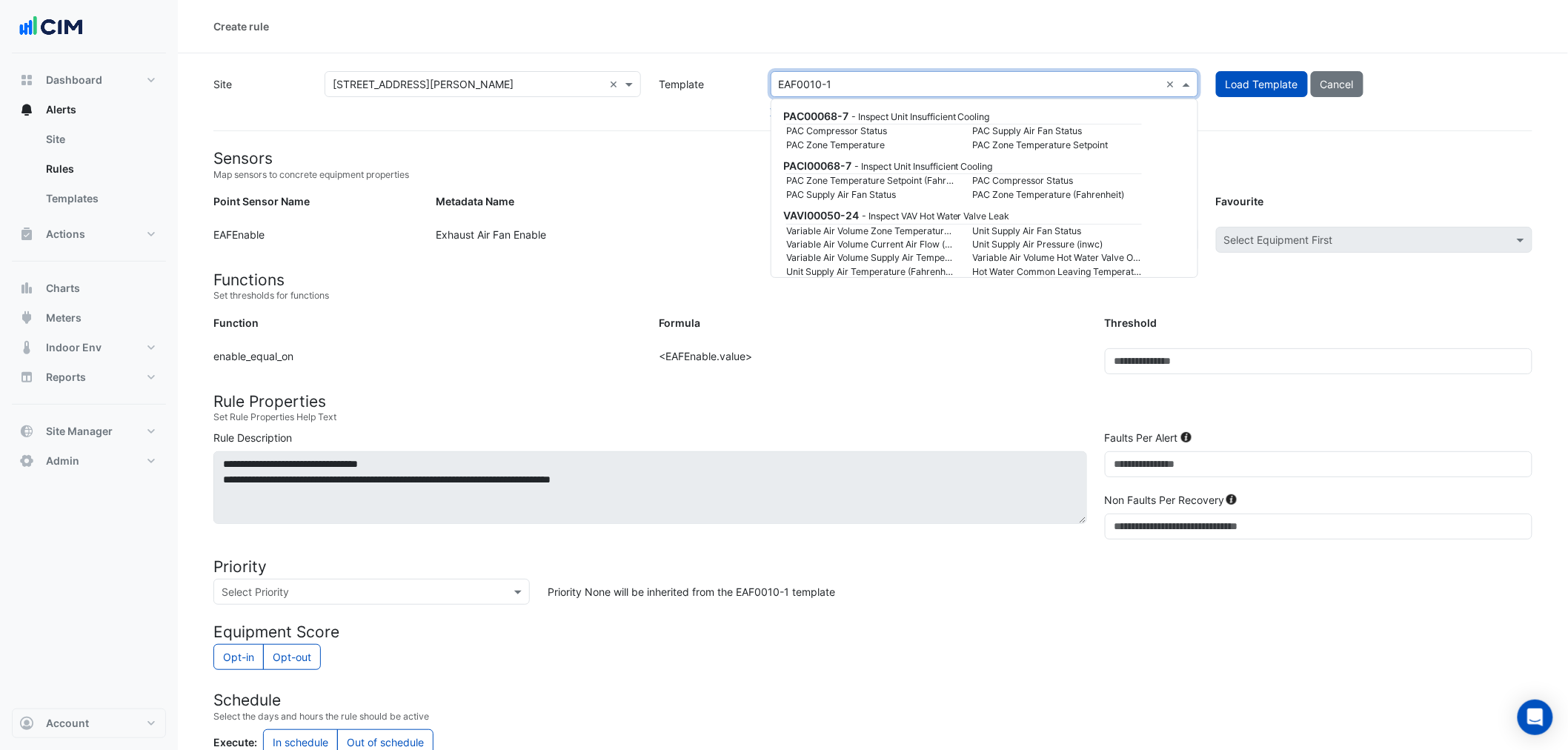
drag, startPoint x: 837, startPoint y: 85, endPoint x: 820, endPoint y: 82, distance: 17.3
click at [820, 82] on input "text" at bounding box center [969, 85] width 382 height 16
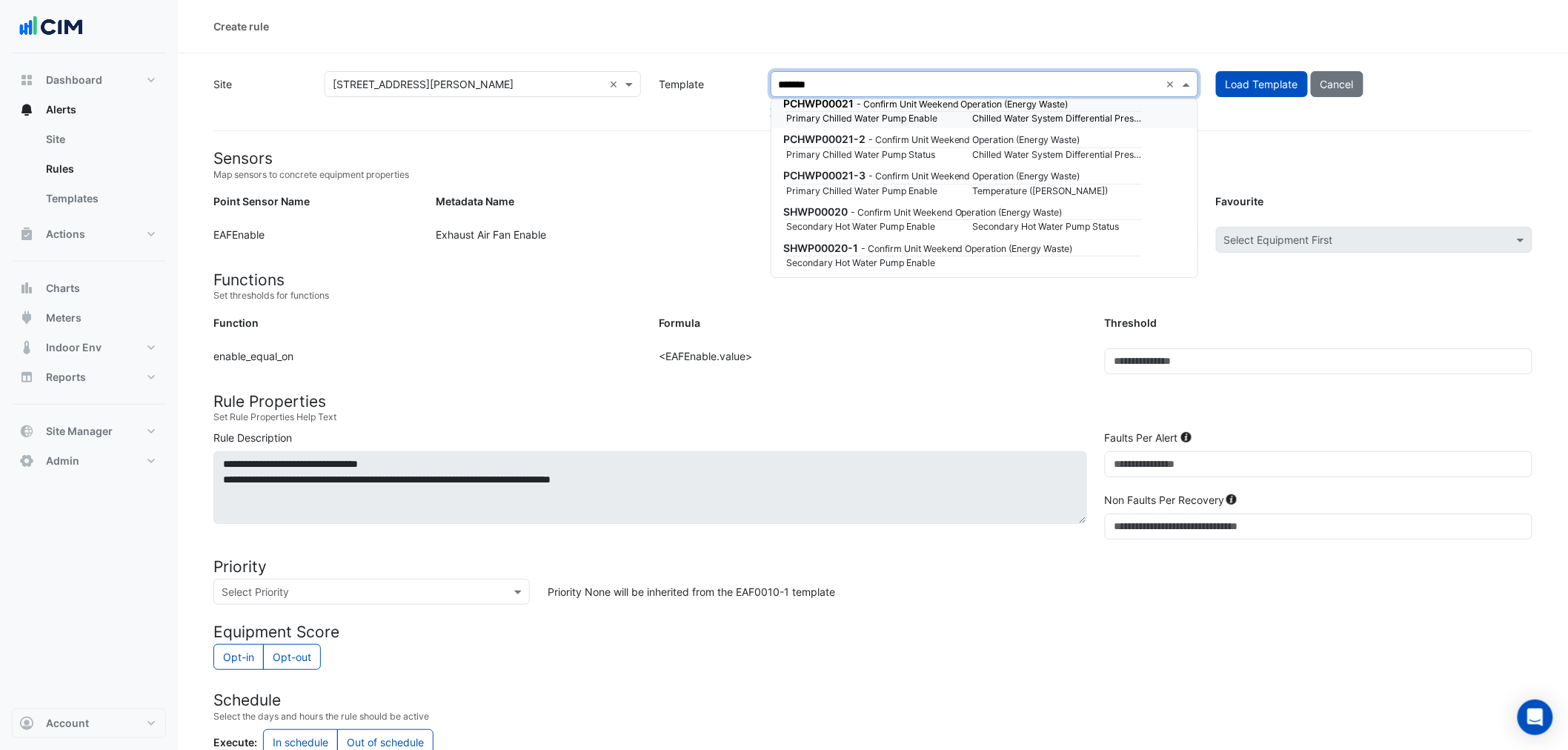
scroll to position [1501, 0]
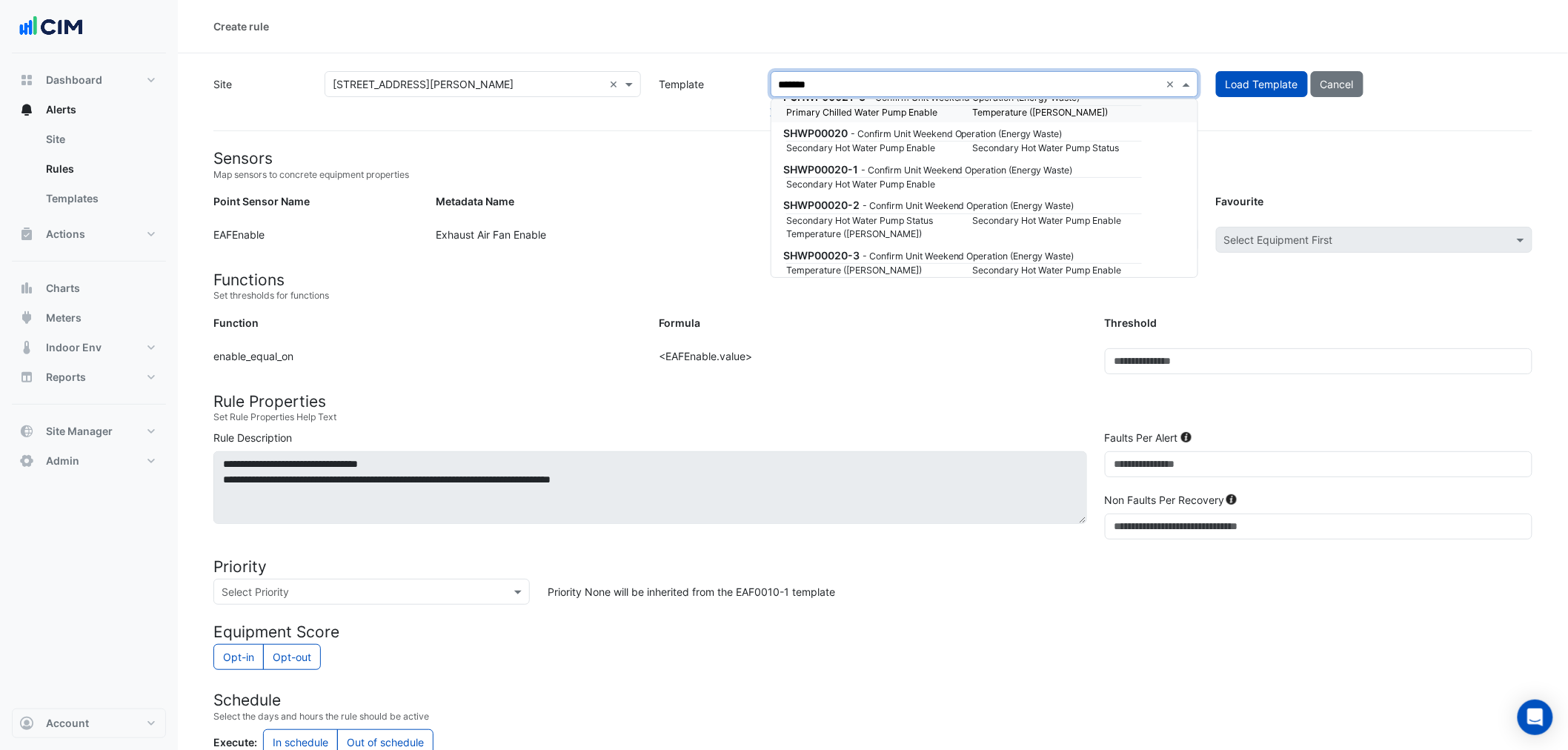
type input "*******"
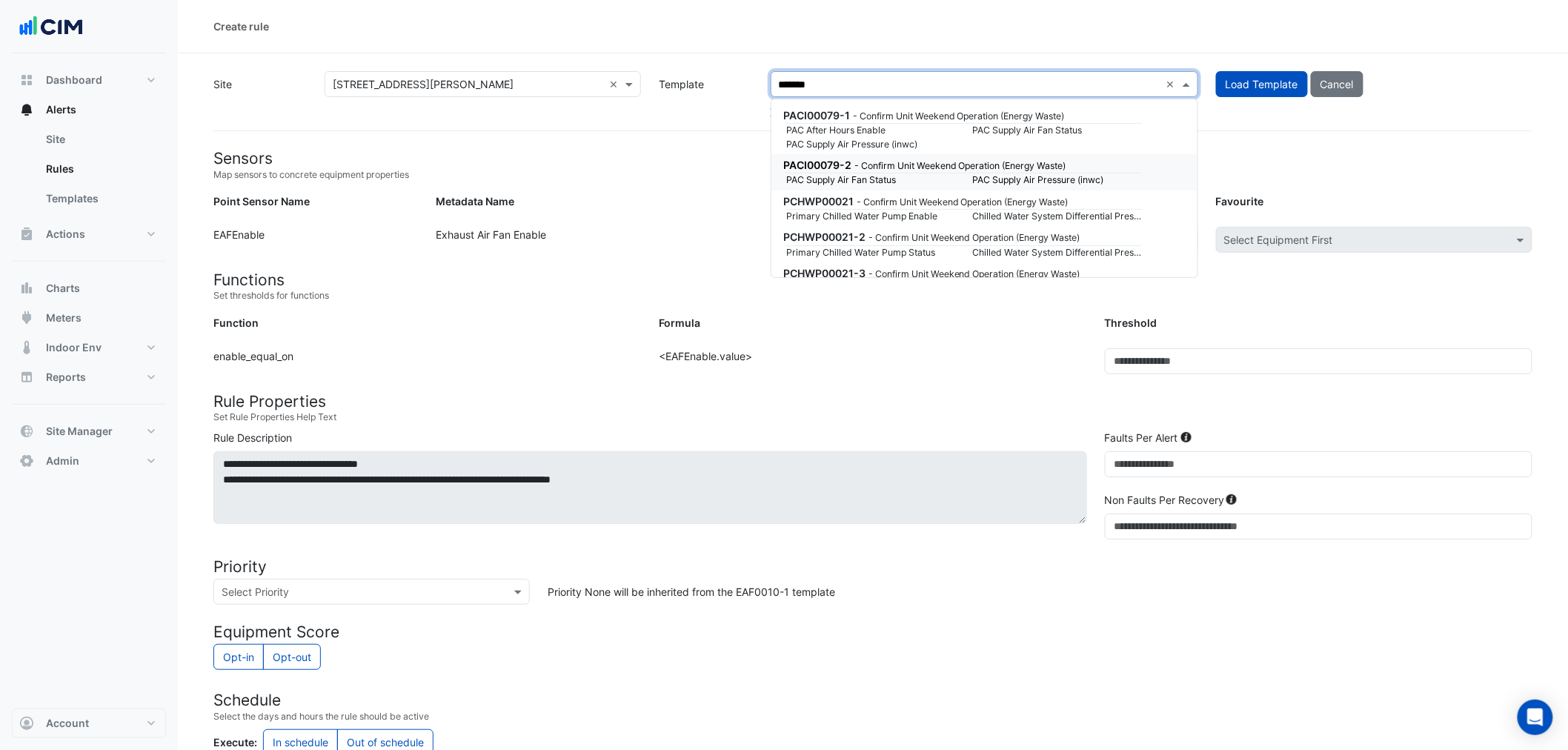
scroll to position [1350, 0]
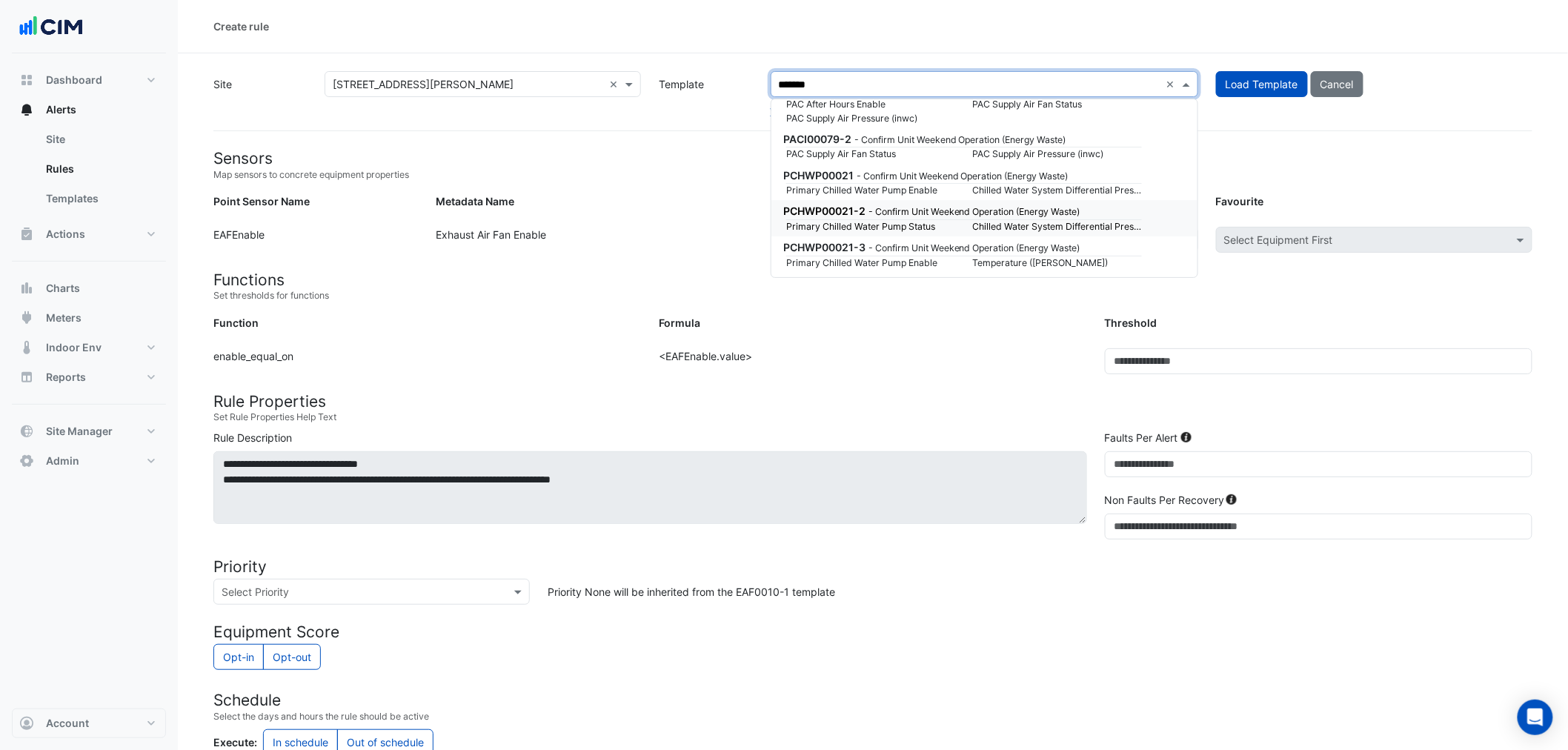
click at [909, 220] on small "Primary Chilled Water Pump Status" at bounding box center [870, 226] width 187 height 13
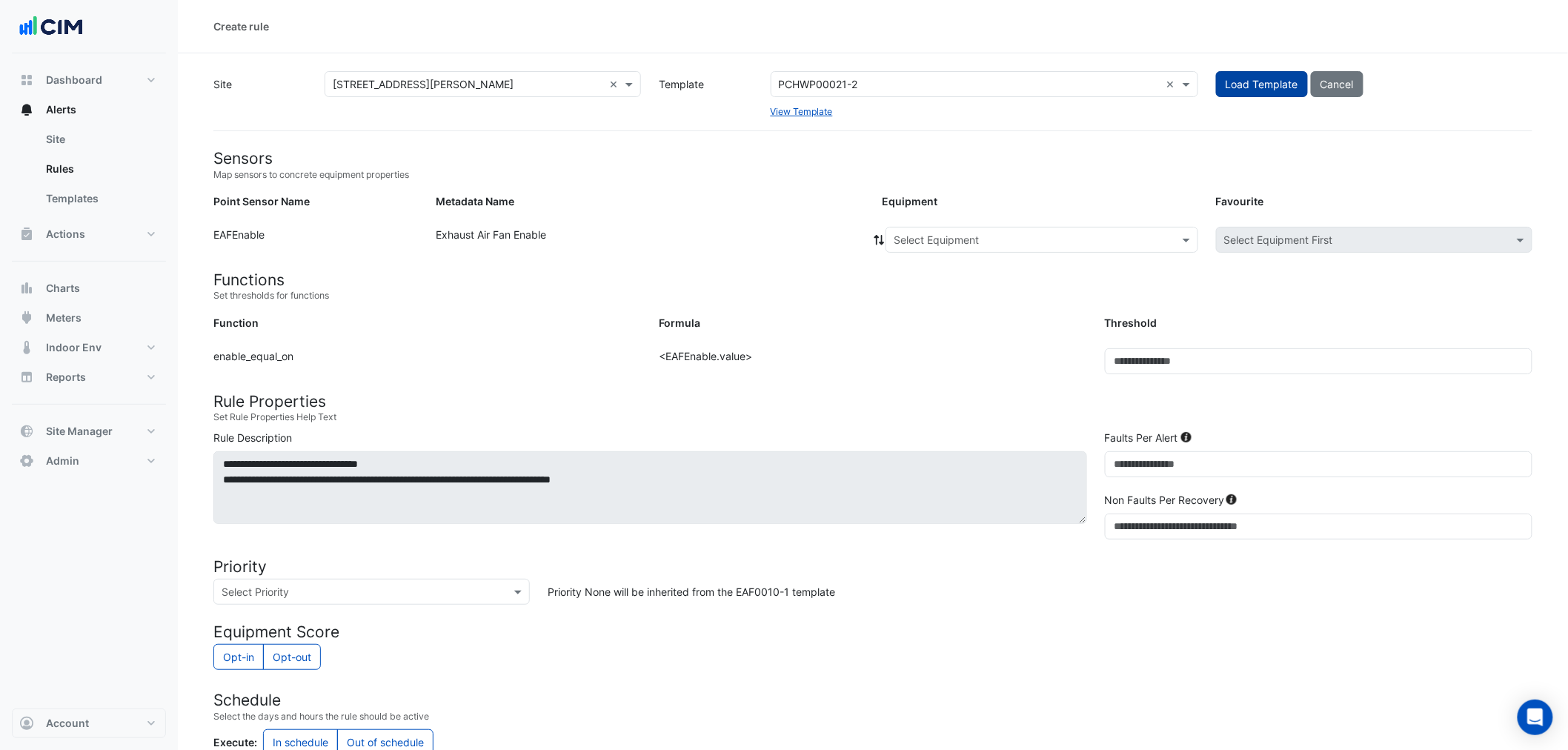
click at [1241, 80] on span "Load Template" at bounding box center [1262, 84] width 73 height 13
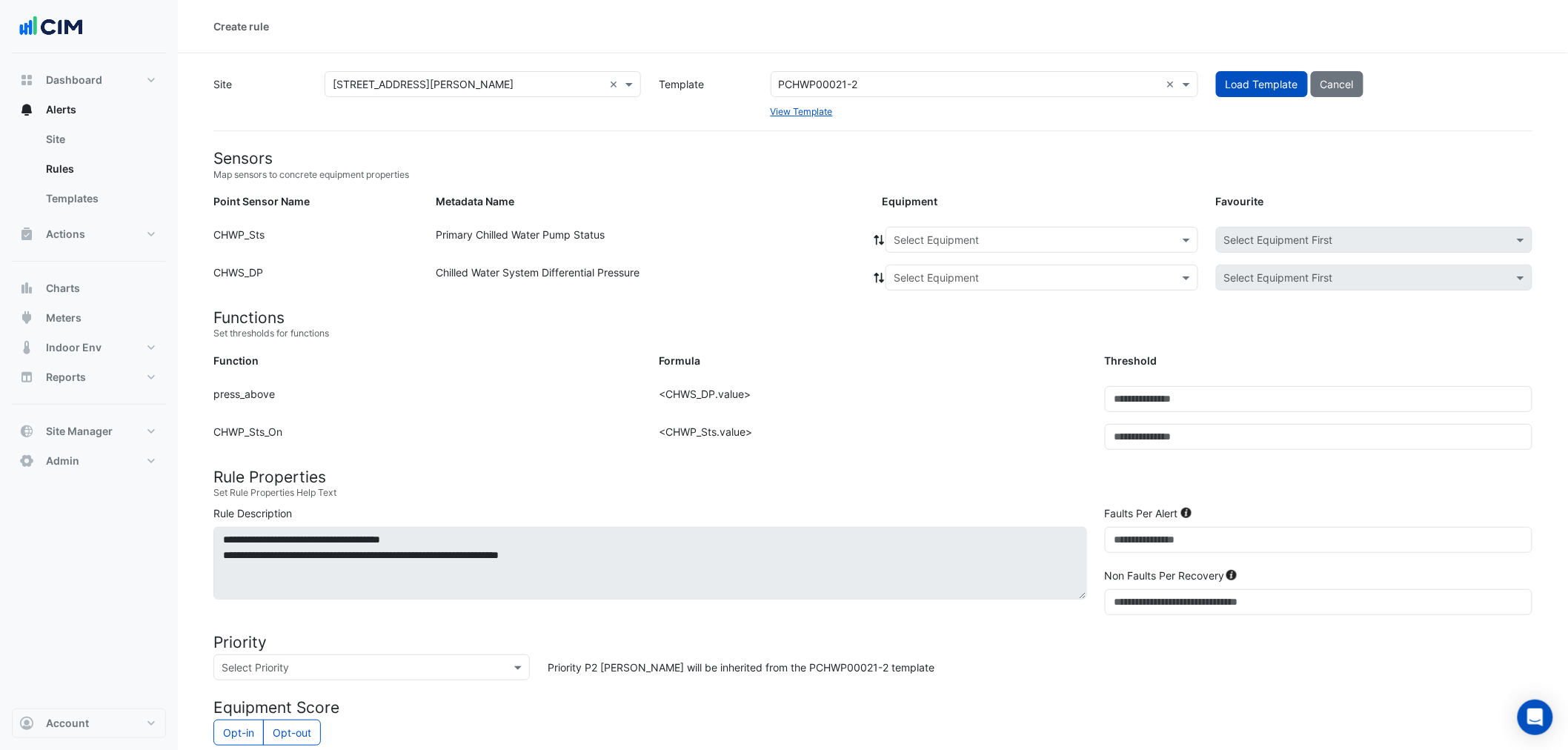
click at [923, 238] on input "text" at bounding box center [1027, 241] width 267 height 16
click at [935, 272] on span "PCHWP-1" at bounding box center [920, 271] width 47 height 13
click at [883, 230] on div at bounding box center [879, 239] width 13 height 26
click at [882, 235] on icon at bounding box center [879, 240] width 10 height 10
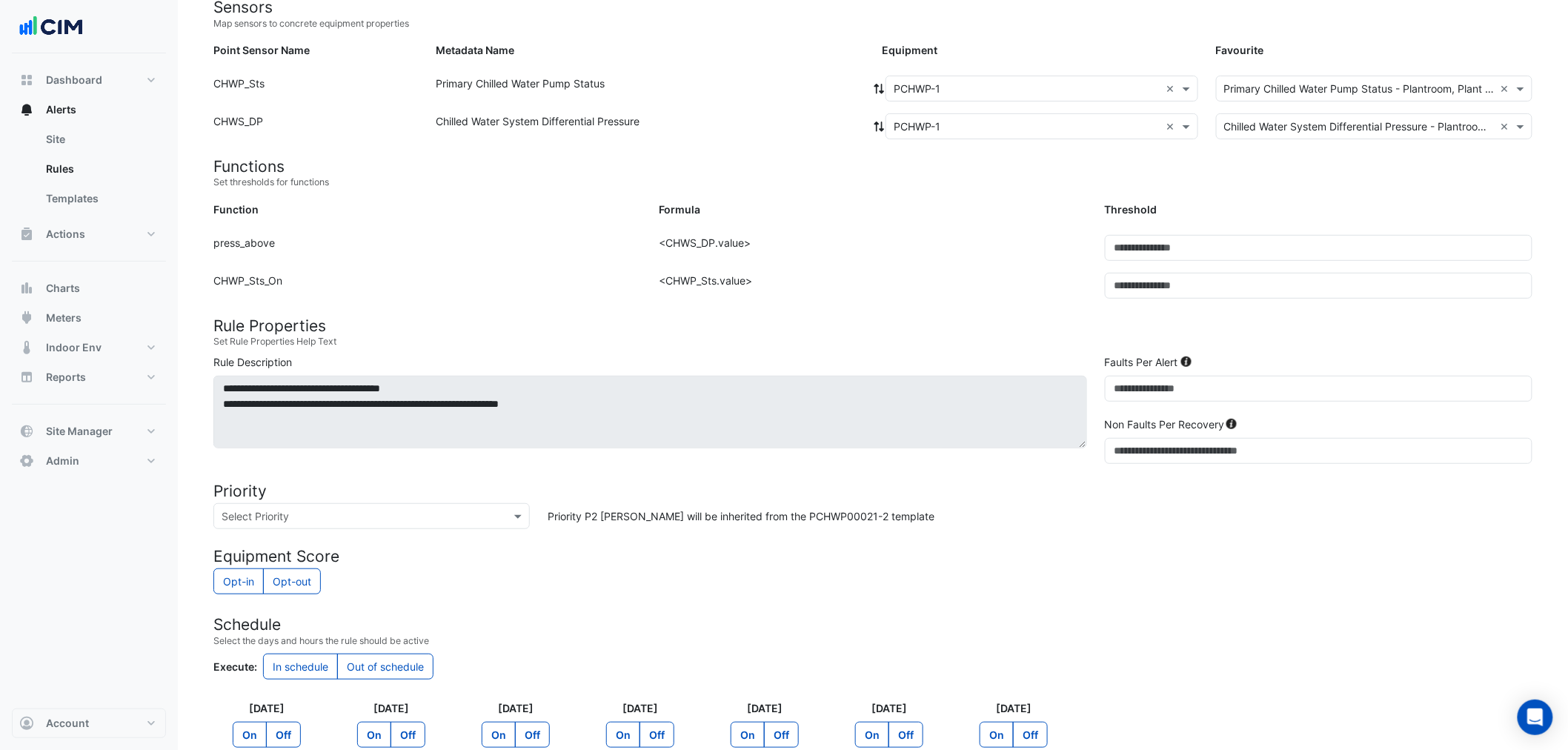
scroll to position [165, 0]
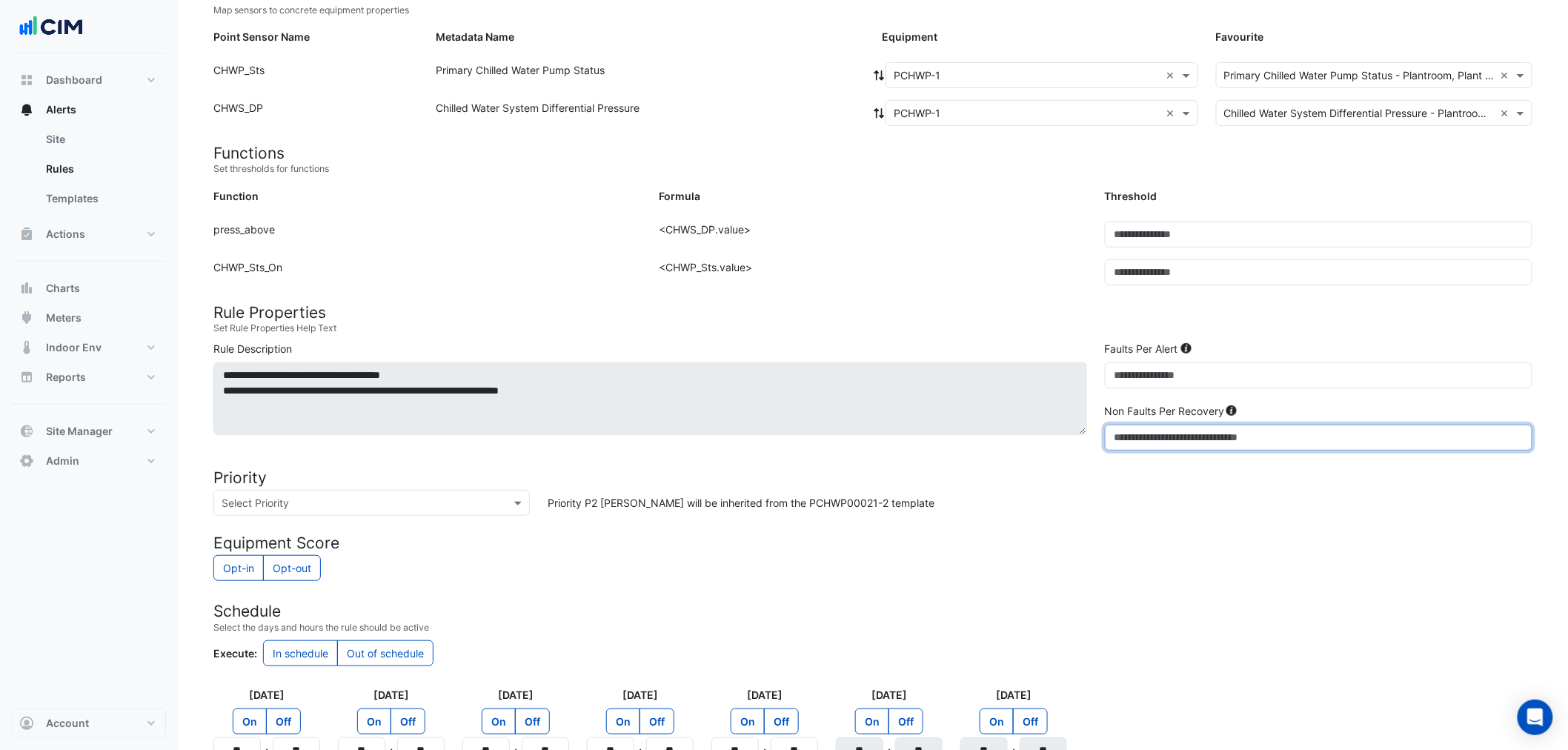
drag, startPoint x: 1145, startPoint y: 438, endPoint x: 1102, endPoint y: 442, distance: 43.2
click at [1102, 442] on div "Non Faults Per Recovery *" at bounding box center [1318, 427] width 446 height 47
type input "**"
click at [990, 282] on div "Formula: <CHWP_Sts.value>" at bounding box center [872, 278] width 446 height 38
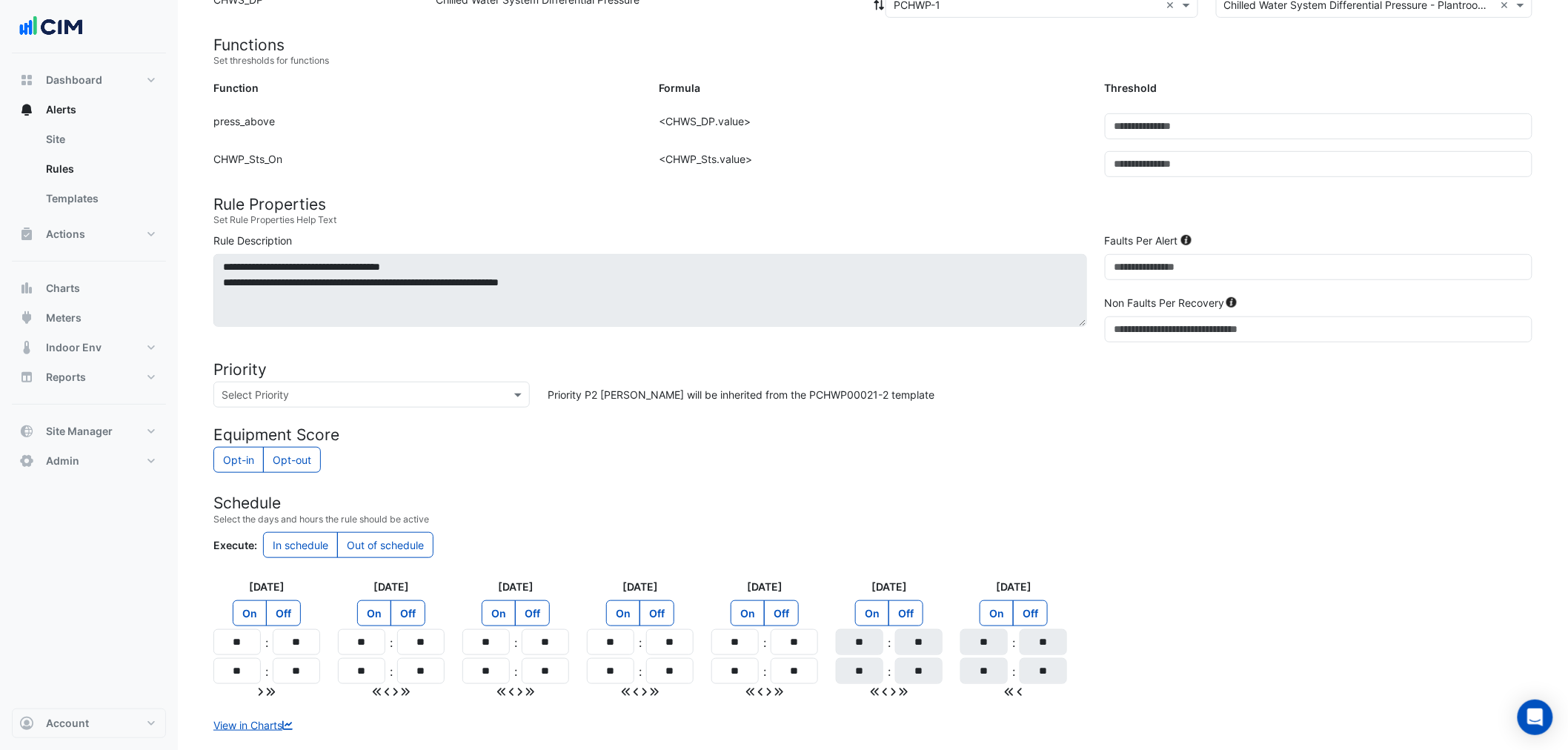
scroll to position [356, 0]
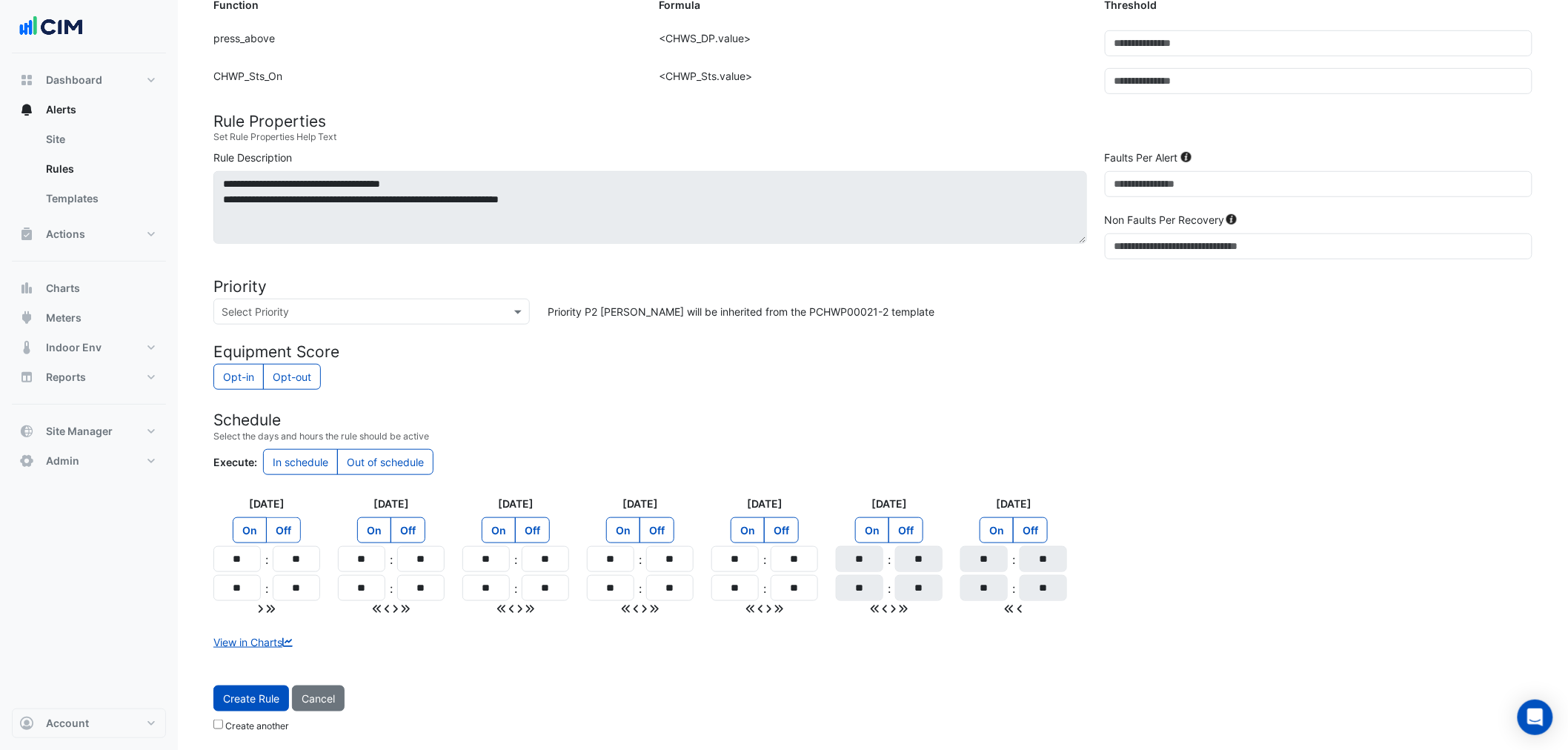
click at [285, 524] on label "Off" at bounding box center [283, 530] width 35 height 26
click at [433, 529] on div "On Off" at bounding box center [390, 532] width 106 height 29
click at [400, 527] on label "Off" at bounding box center [408, 530] width 35 height 26
drag, startPoint x: 528, startPoint y: 522, endPoint x: 539, endPoint y: 522, distance: 11.0
click at [531, 522] on label "Off" at bounding box center [532, 530] width 35 height 26
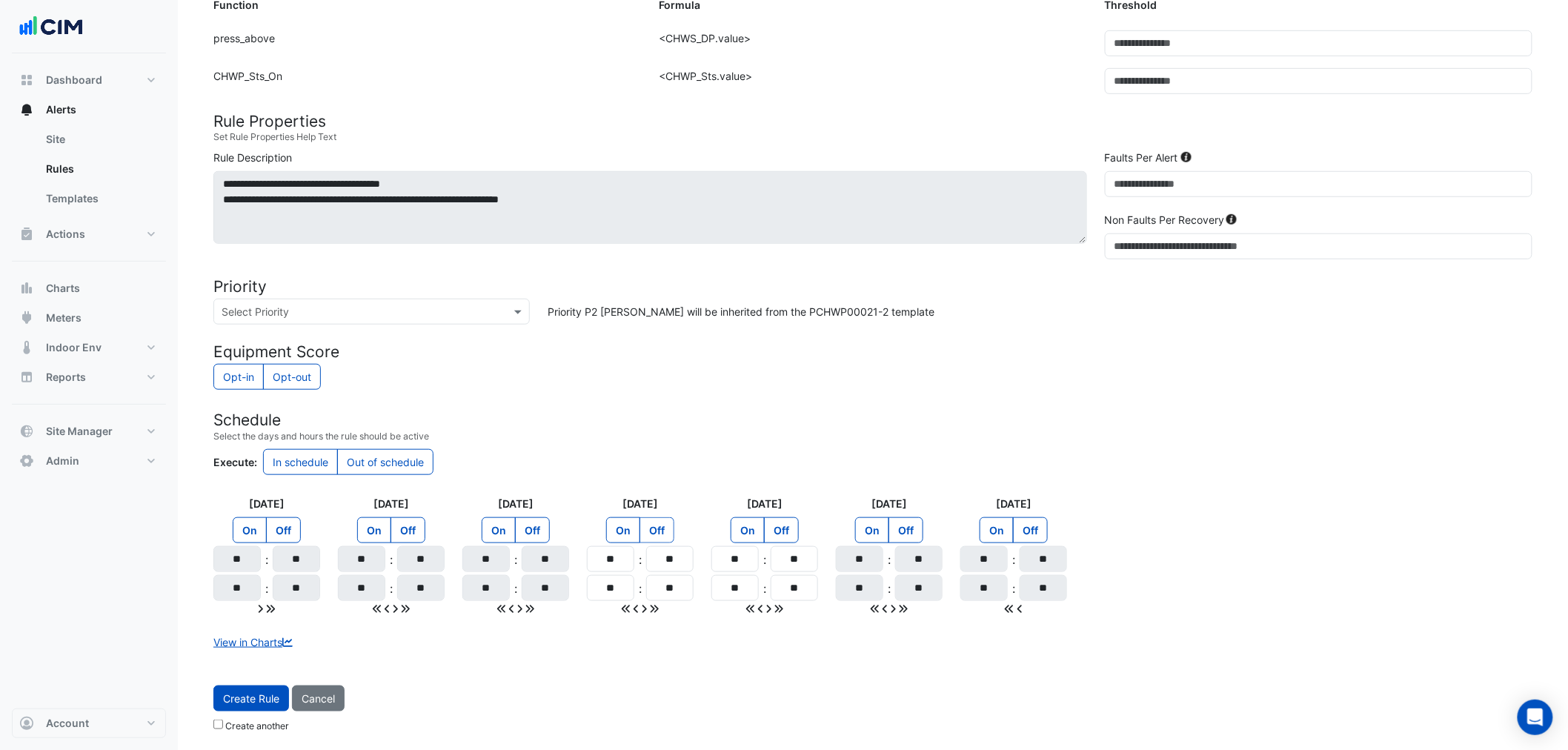
click at [670, 521] on label "Off" at bounding box center [657, 530] width 35 height 26
drag, startPoint x: 793, startPoint y: 521, endPoint x: 837, endPoint y: 524, distance: 44.1
click at [791, 521] on label "Off" at bounding box center [781, 530] width 35 height 26
click at [871, 529] on label "On" at bounding box center [872, 530] width 34 height 26
click at [782, 610] on icon at bounding box center [778, 609] width 9 height 10
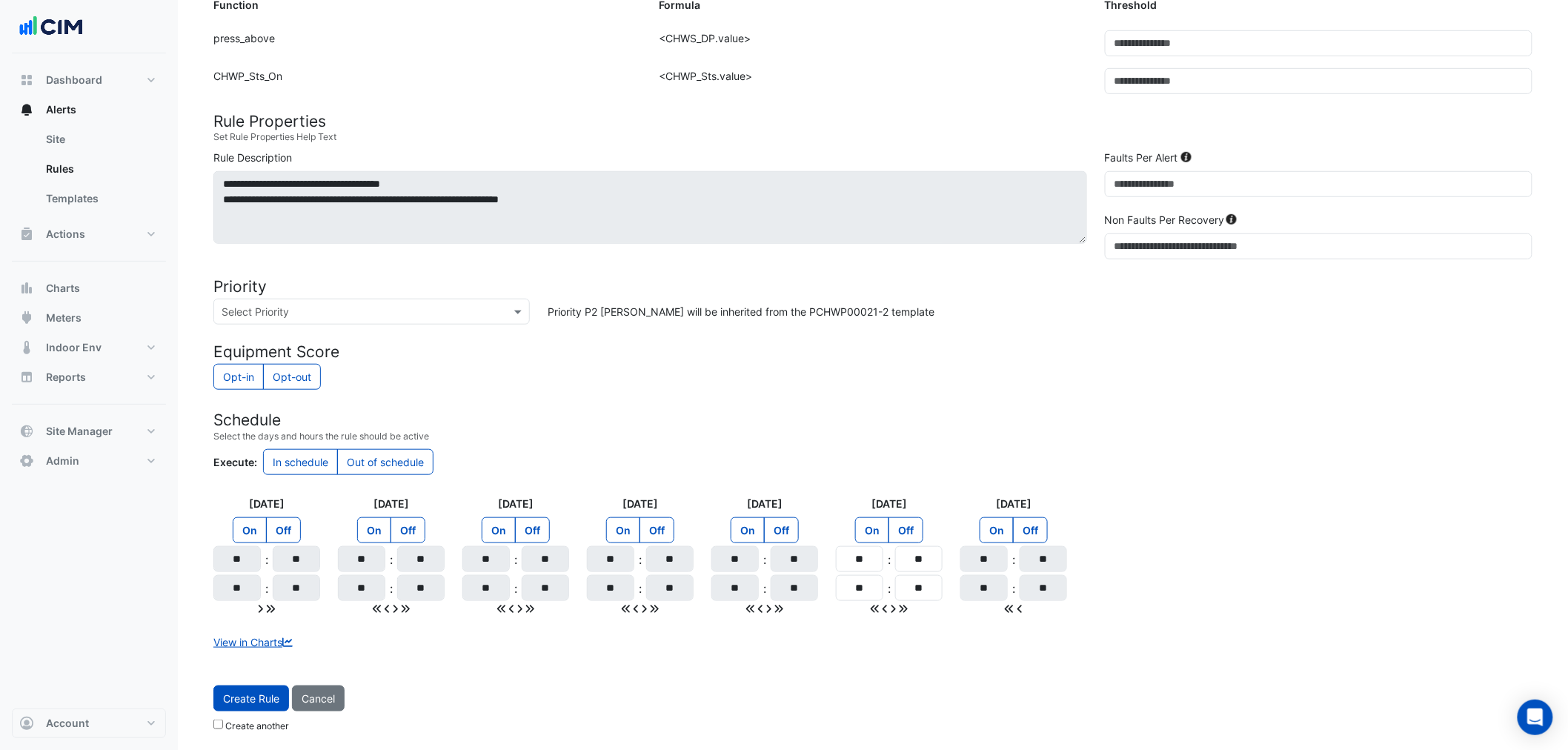
type input "**"
click at [870, 533] on label "On" at bounding box center [872, 530] width 34 height 26
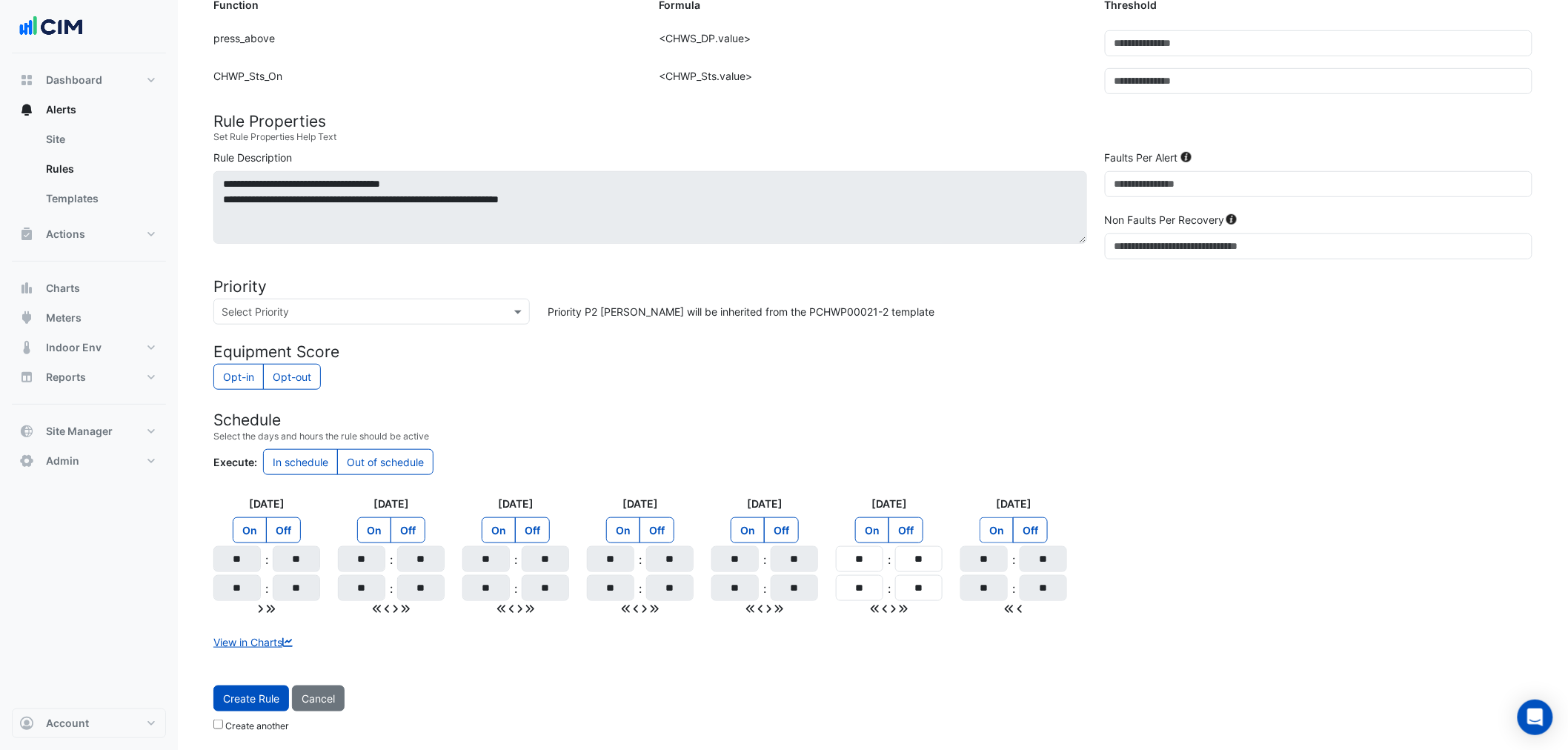
click at [994, 521] on label "On" at bounding box center [996, 530] width 34 height 26
click at [937, 453] on div "Execute: In schedule Out of schedule" at bounding box center [873, 463] width 1319 height 29
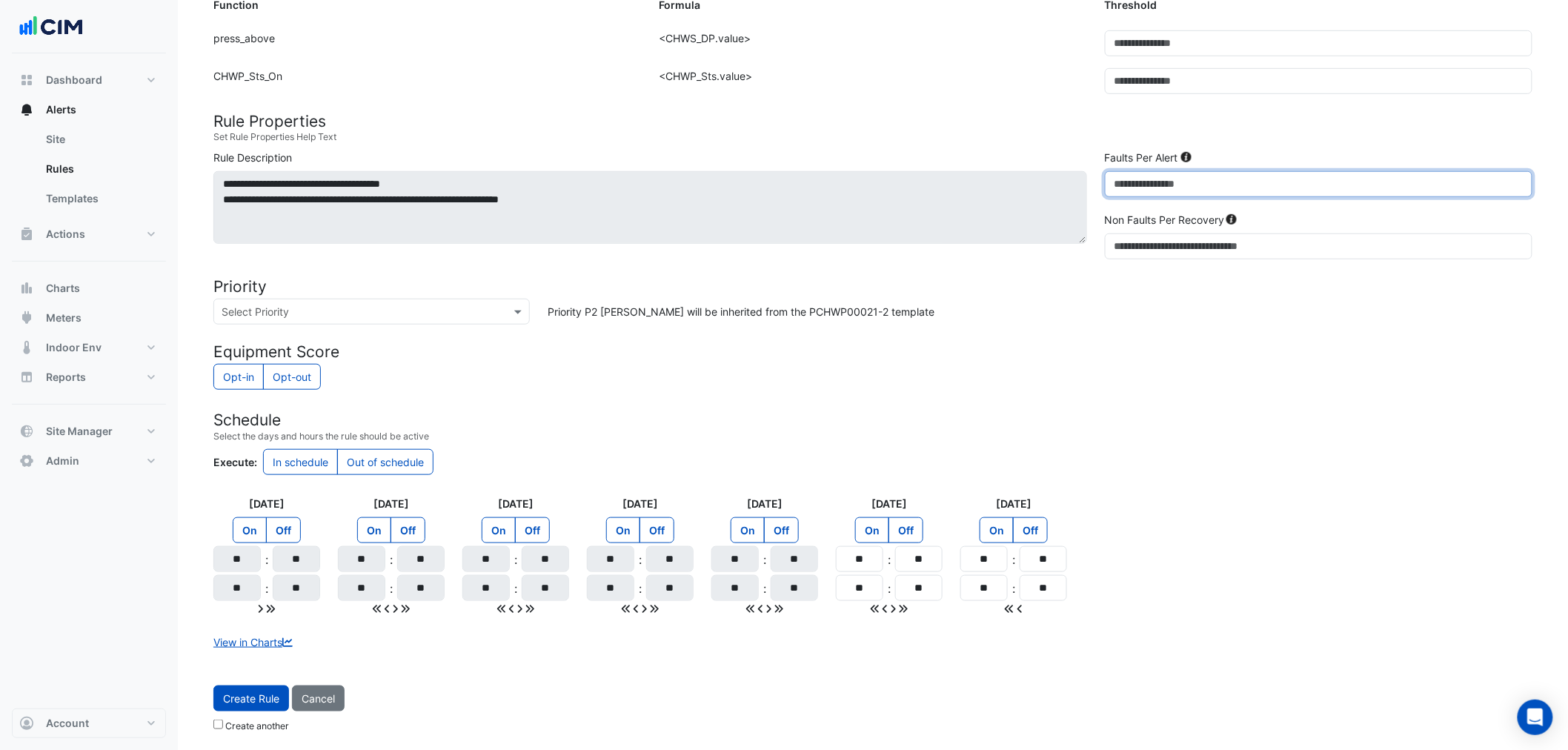
drag, startPoint x: 1126, startPoint y: 181, endPoint x: 1092, endPoint y: 177, distance: 34.2
click at [1092, 177] on div "**********" at bounding box center [872, 207] width 1336 height 116
type input "*"
click at [943, 376] on div "Opt-in Opt-out" at bounding box center [873, 378] width 1319 height 29
click at [256, 692] on span "Create Rule" at bounding box center [251, 698] width 56 height 13
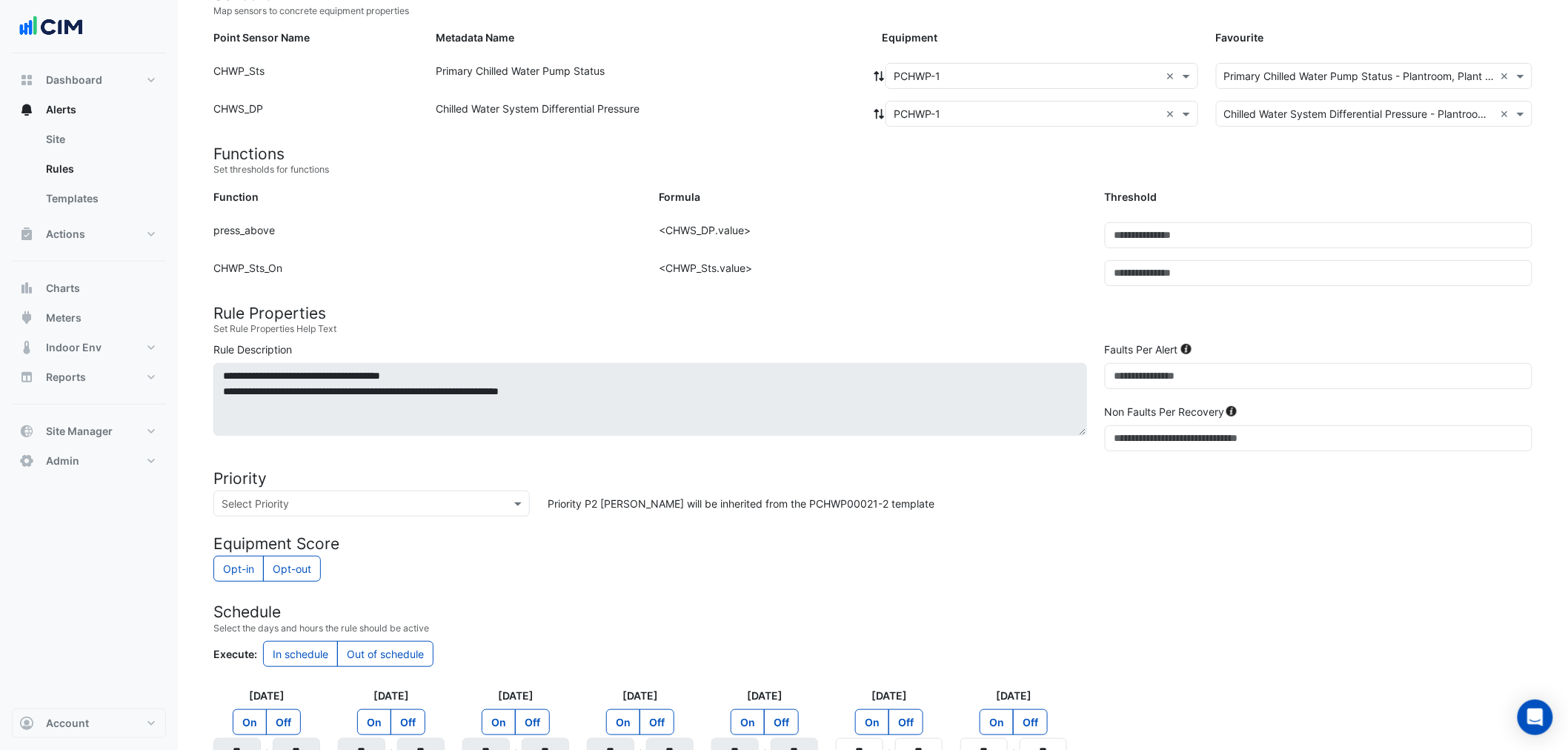
scroll to position [0, 0]
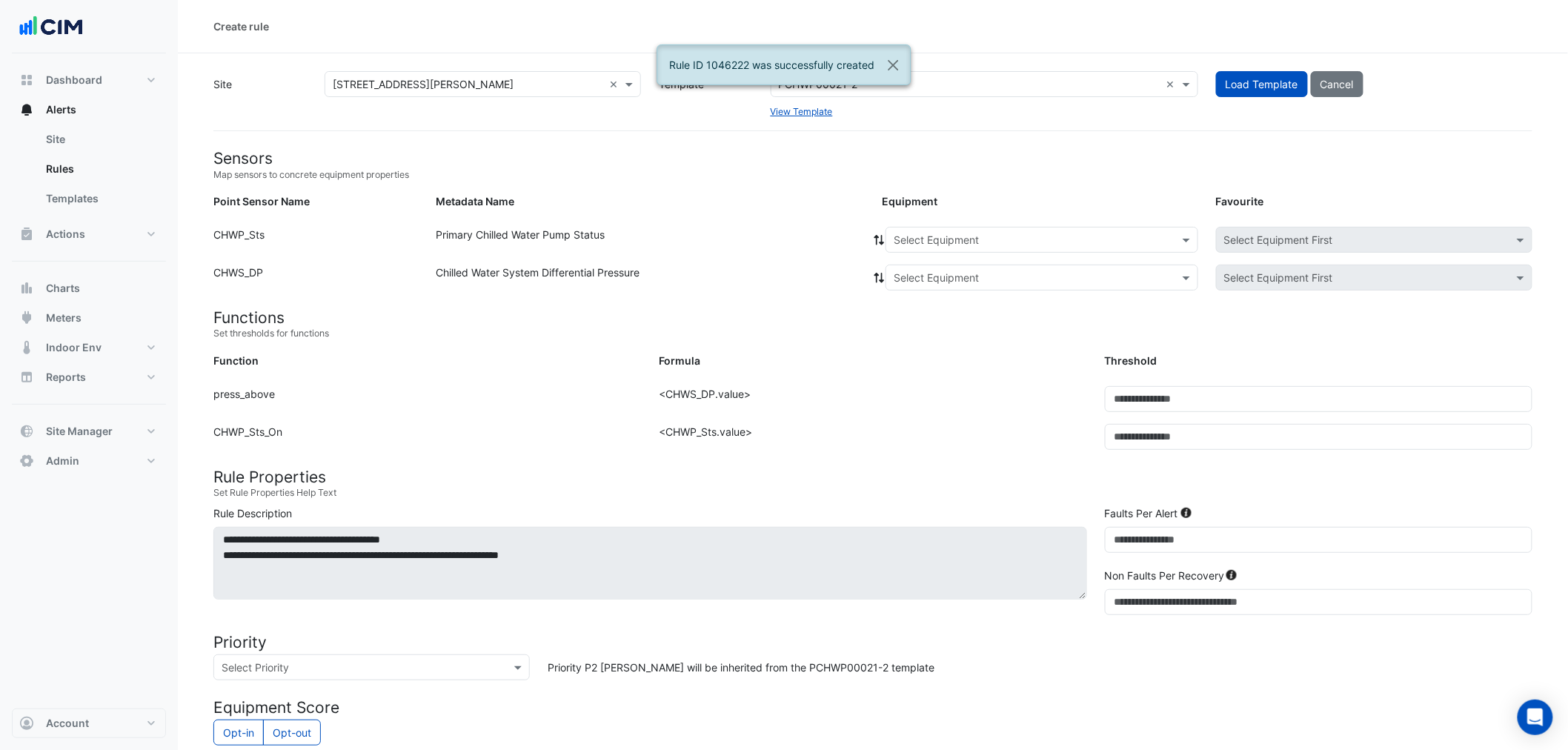
click at [973, 241] on input "text" at bounding box center [1027, 241] width 267 height 16
click at [936, 283] on div "PCHWP-2" at bounding box center [921, 293] width 72 height 21
drag, startPoint x: 875, startPoint y: 228, endPoint x: 875, endPoint y: 239, distance: 11.0
click at [875, 233] on div at bounding box center [879, 239] width 13 height 26
click at [875, 239] on icon at bounding box center [879, 240] width 13 height 10
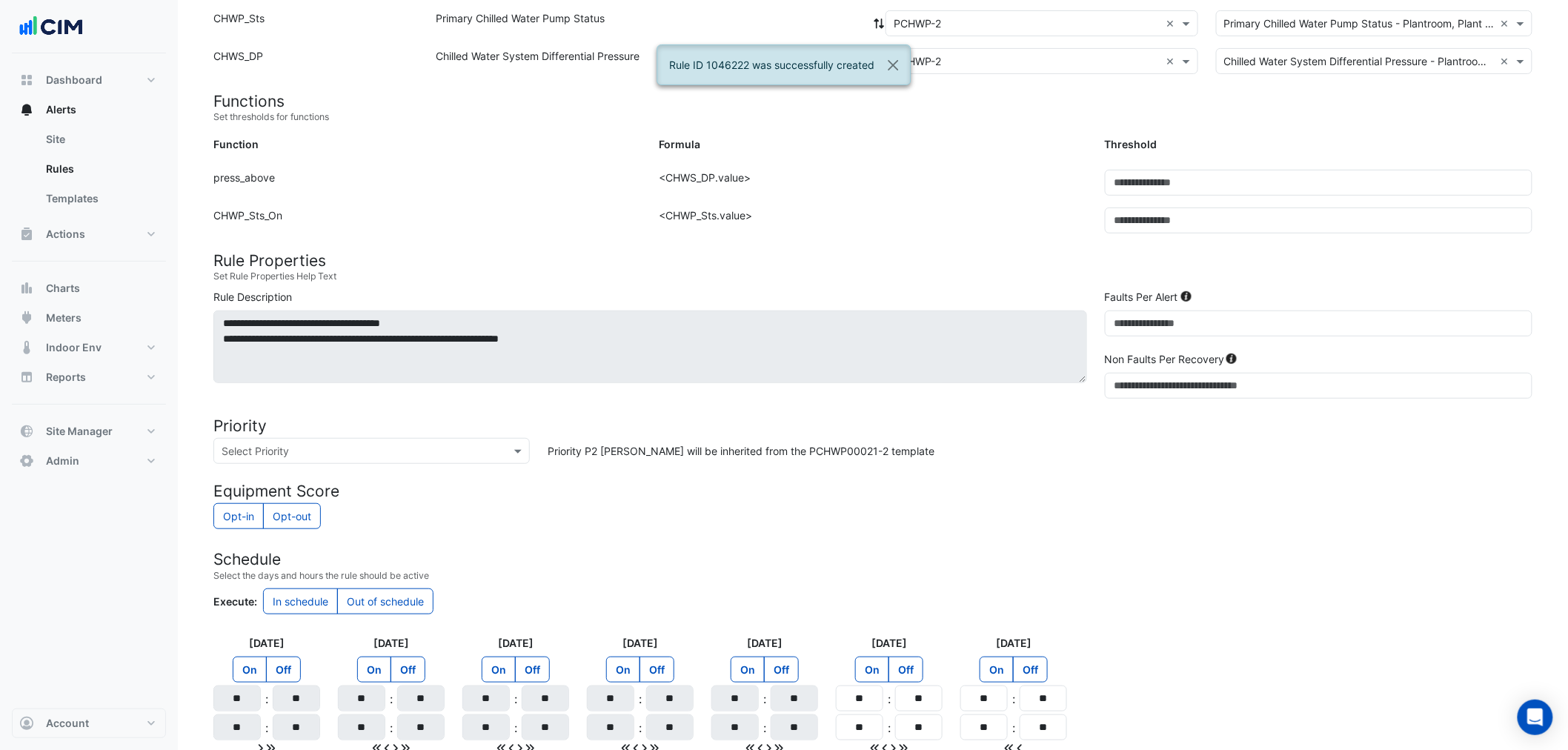
scroll to position [356, 0]
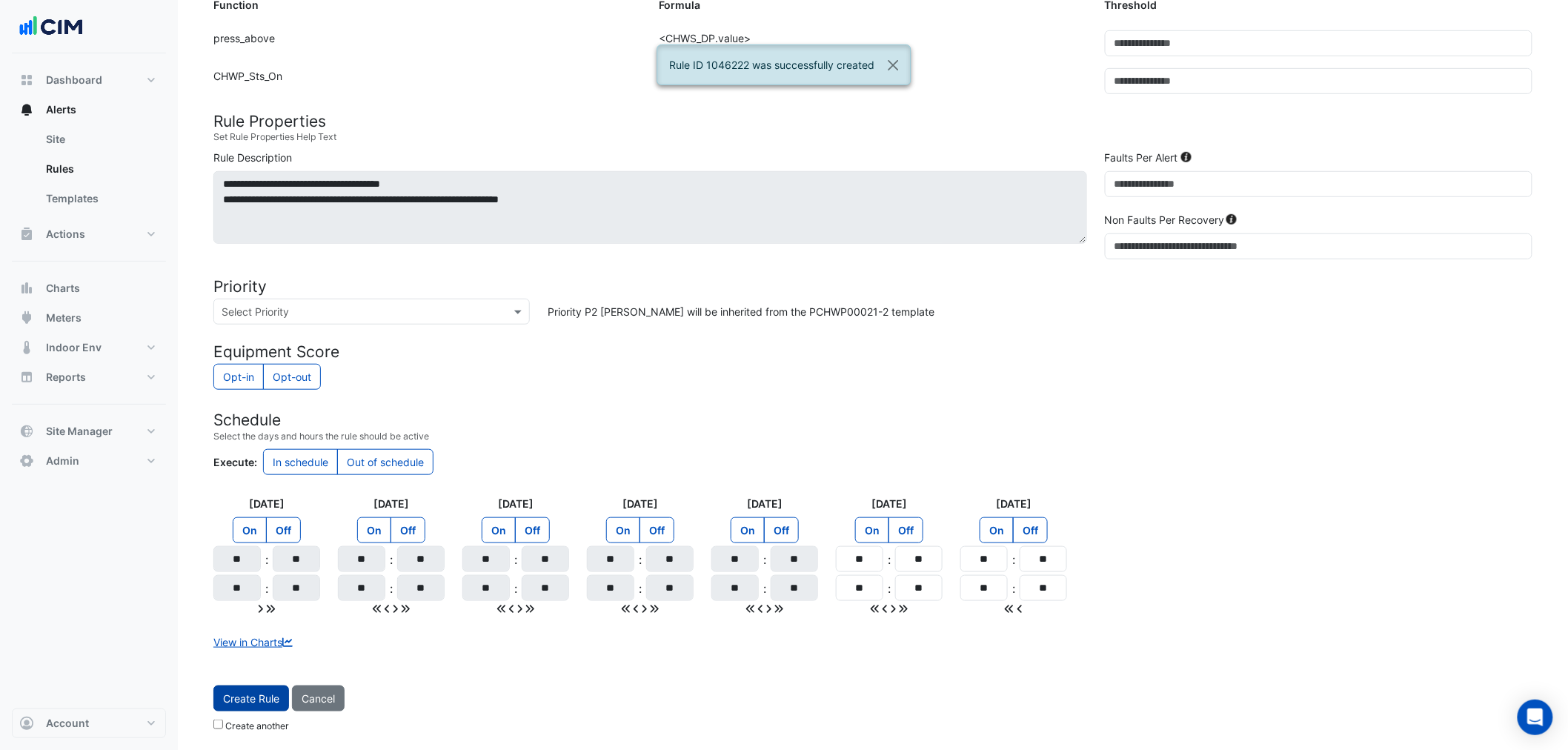
click at [249, 702] on span "Create Rule" at bounding box center [251, 698] width 56 height 13
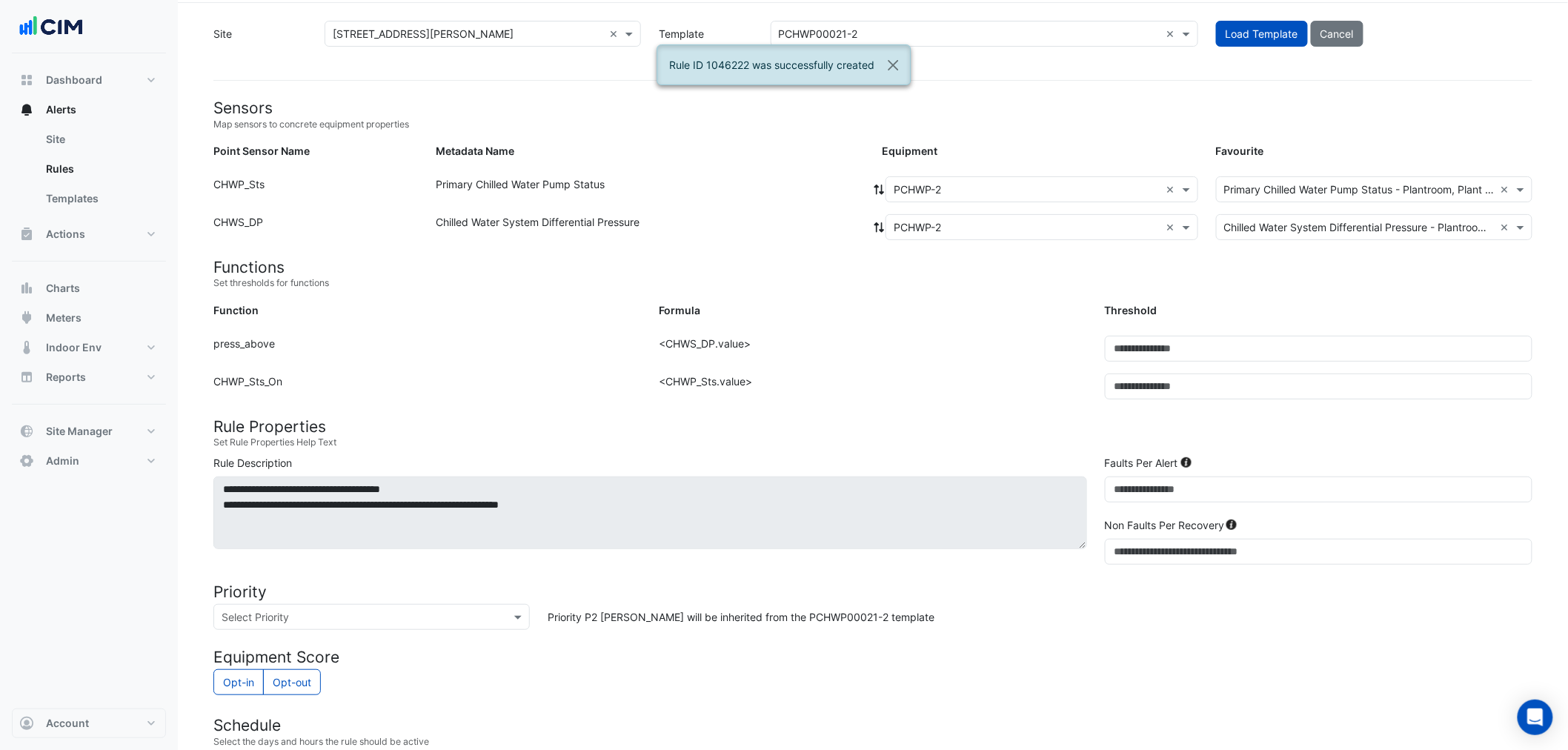
scroll to position [0, 0]
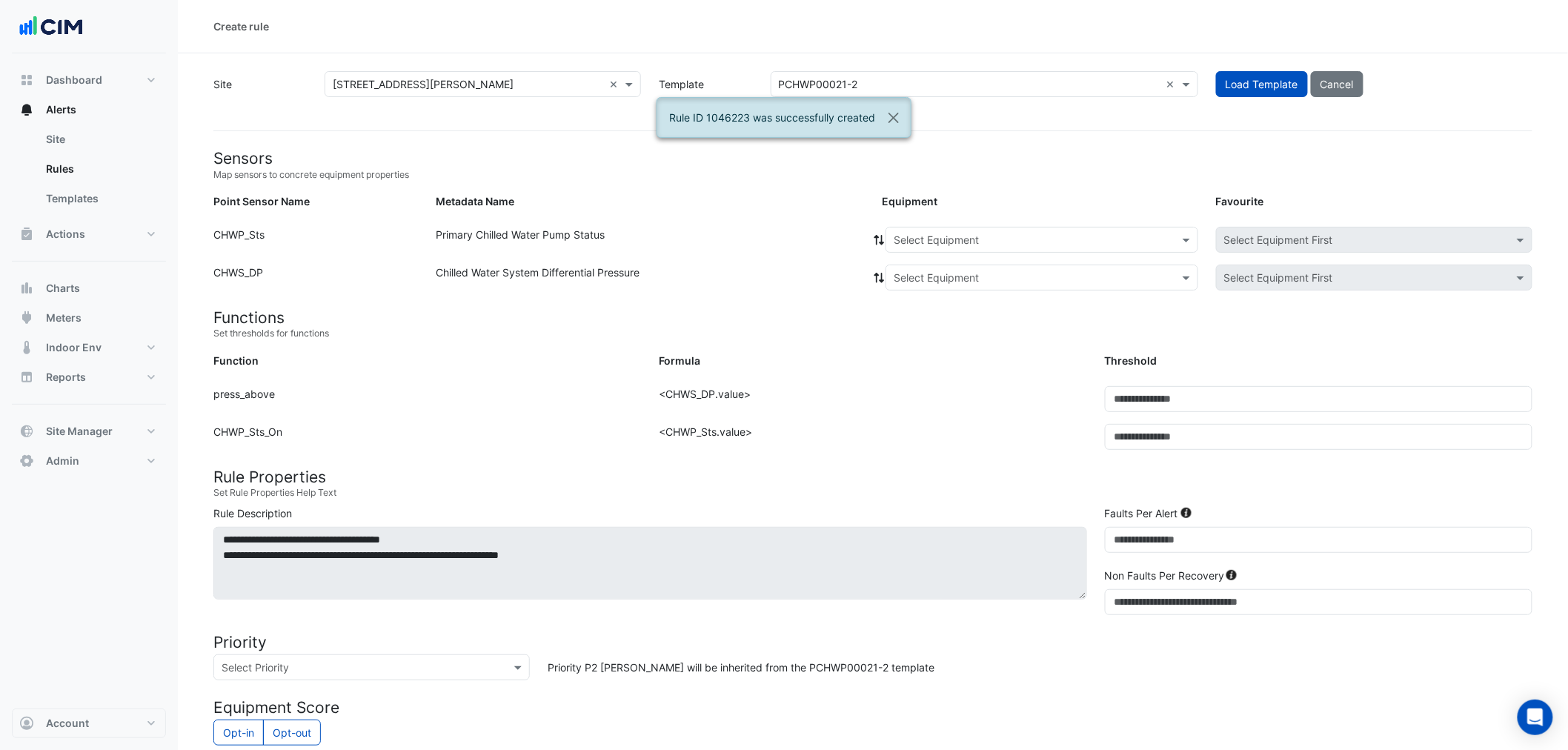
click at [934, 236] on input "text" at bounding box center [1027, 241] width 267 height 16
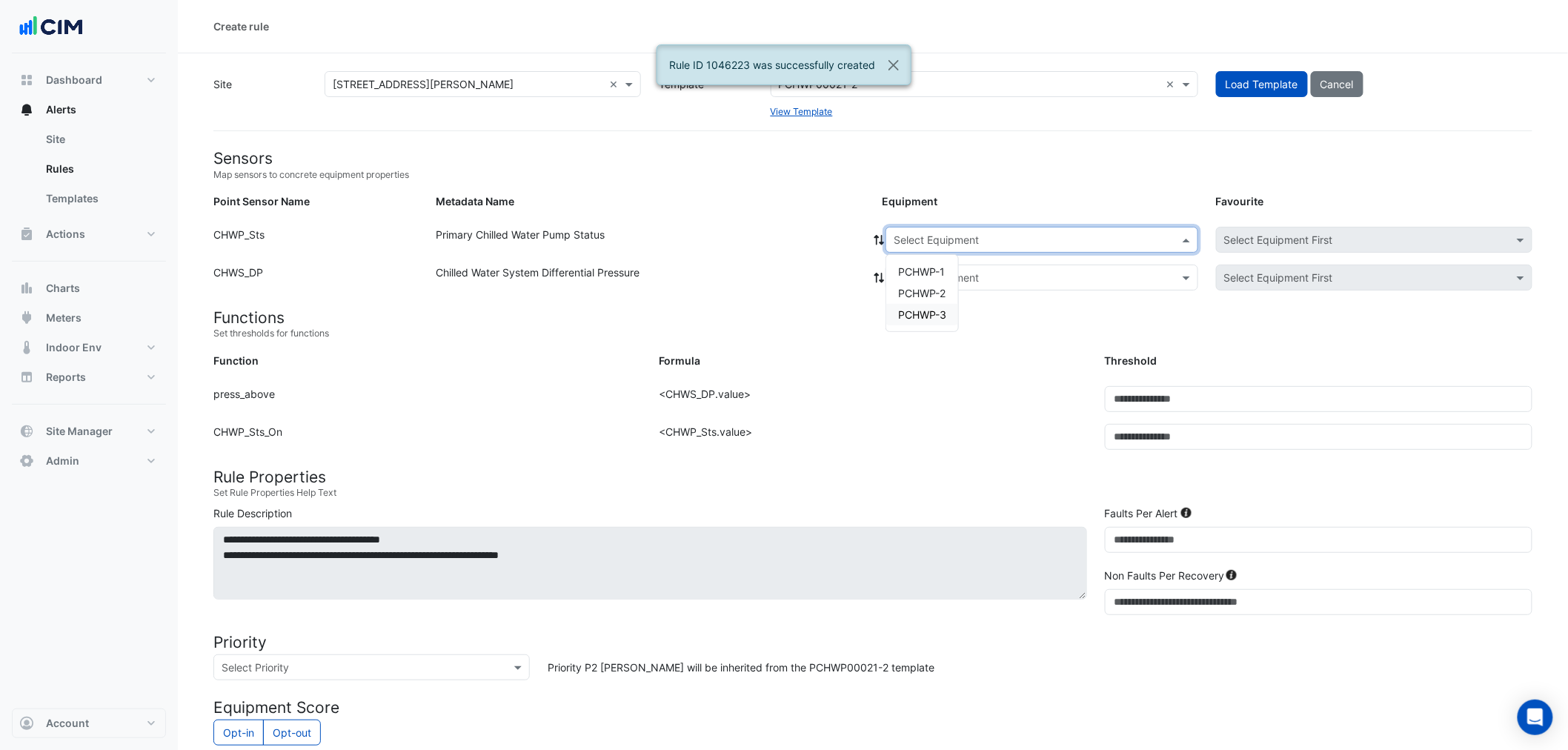
click at [913, 310] on span "PCHWP-3" at bounding box center [921, 315] width 48 height 13
click at [876, 239] on icon at bounding box center [879, 240] width 10 height 10
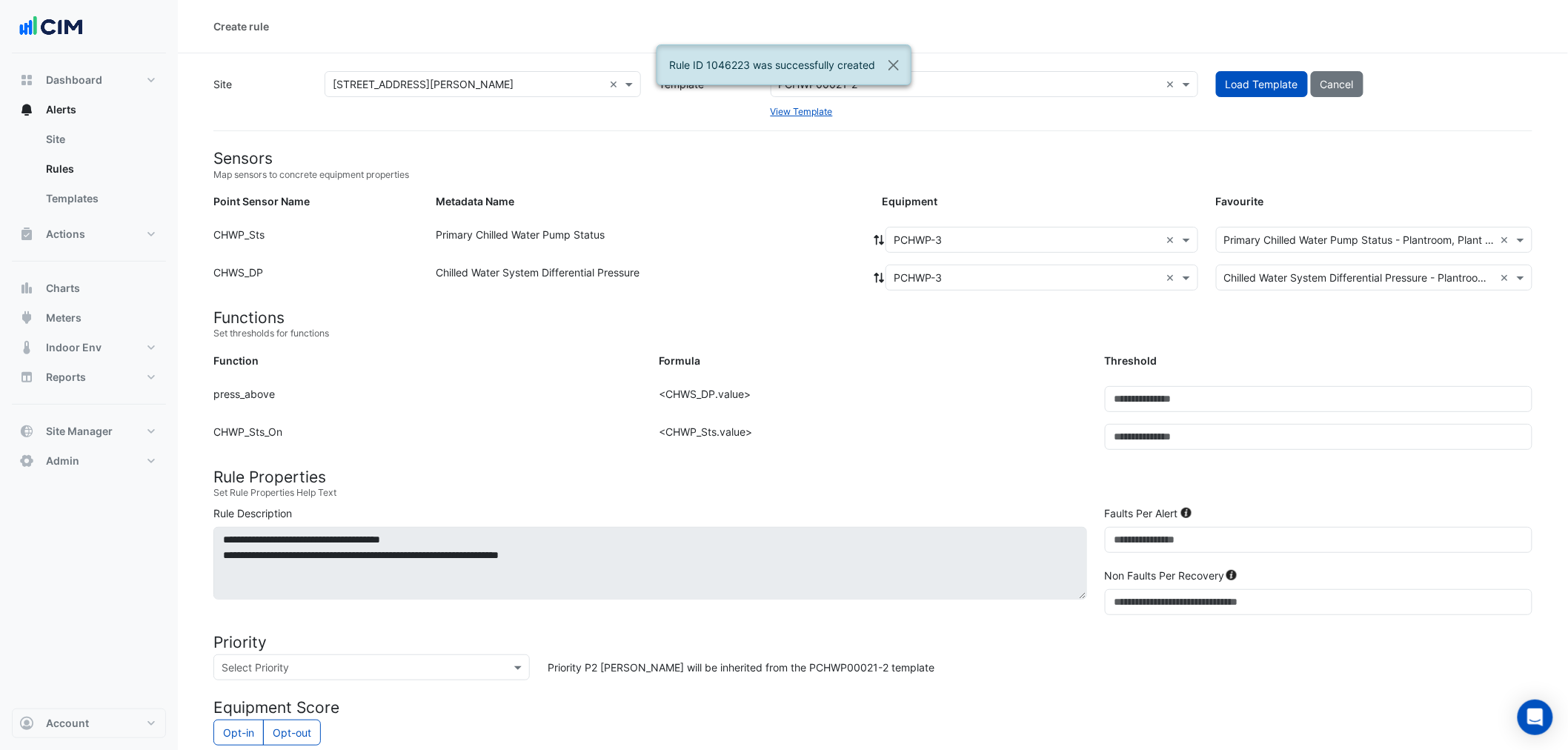
click at [894, 338] on small "Set thresholds for functions" at bounding box center [873, 333] width 1319 height 13
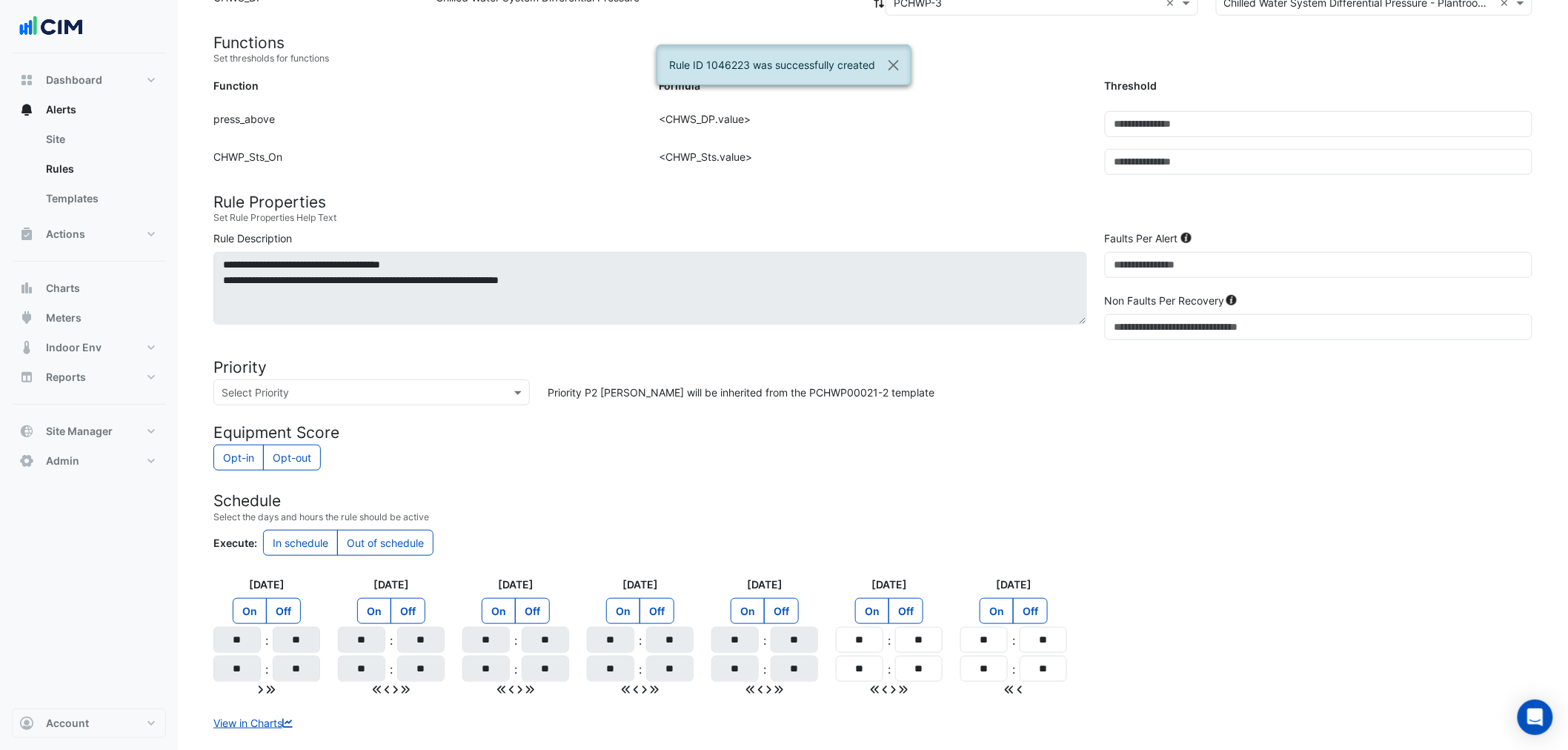
scroll to position [356, 0]
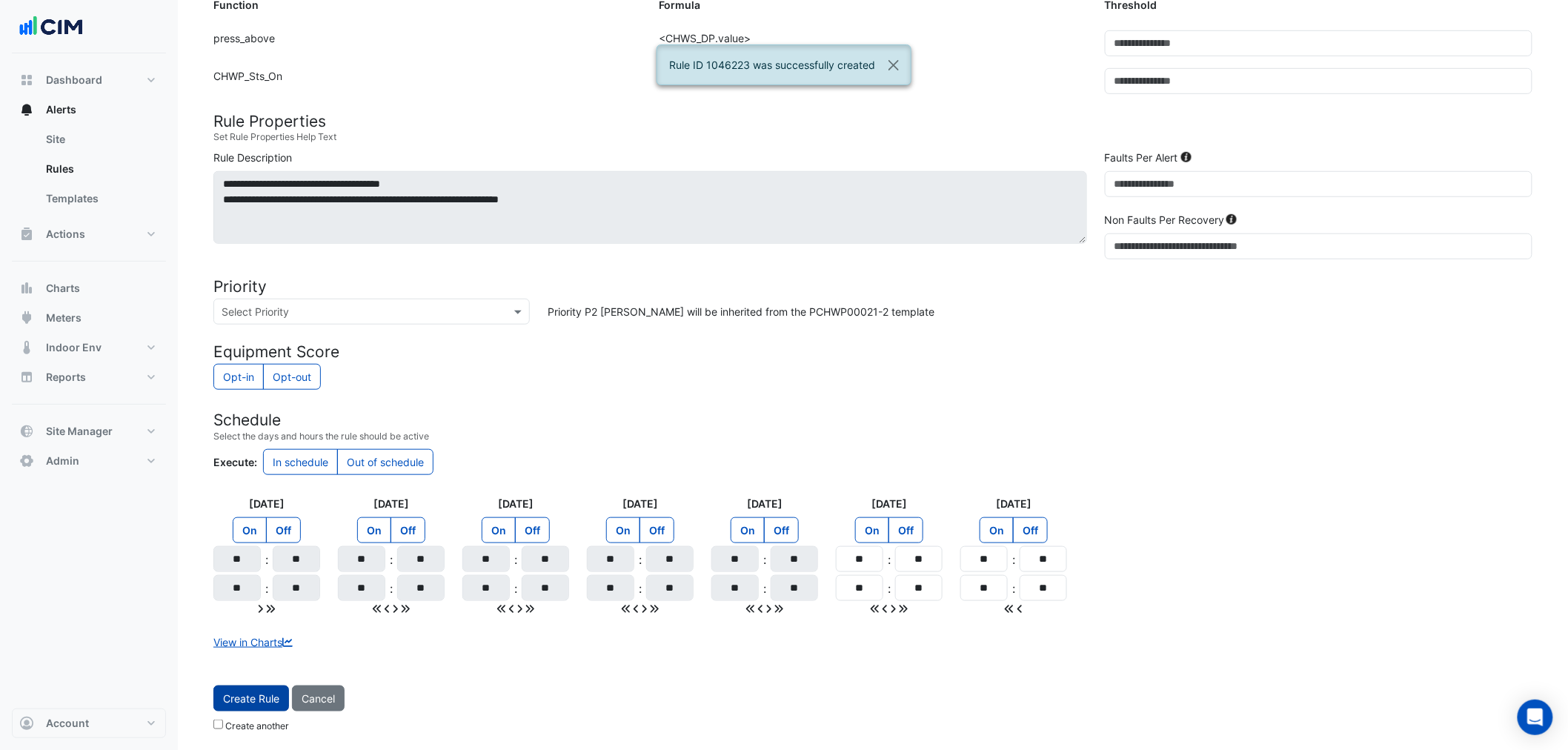
click at [263, 697] on span "Create Rule" at bounding box center [251, 698] width 56 height 13
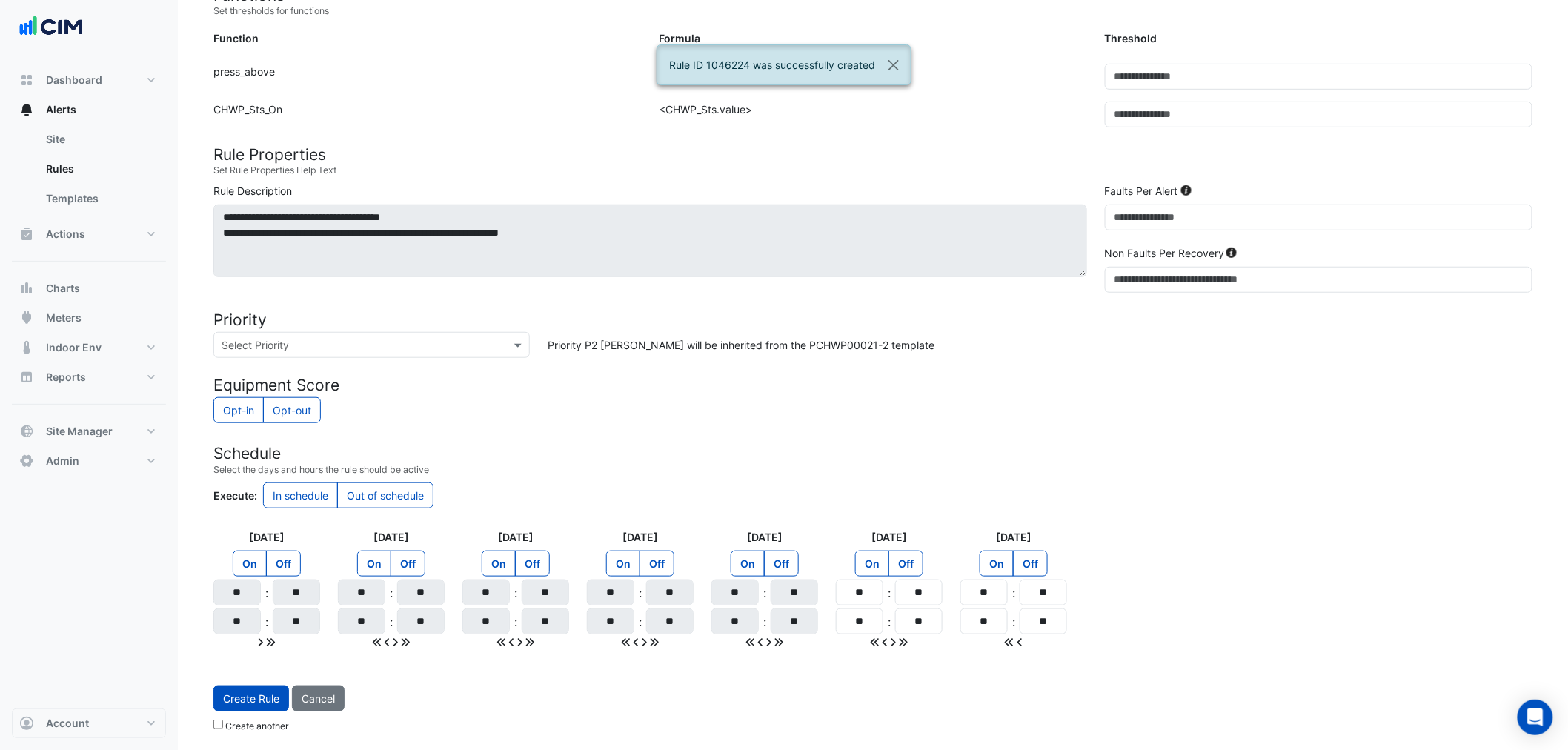
click at [702, 428] on form "Sensors Map sensors to concrete equipment properties Point Sensor Name Metadata…" at bounding box center [873, 282] width 1319 height 912
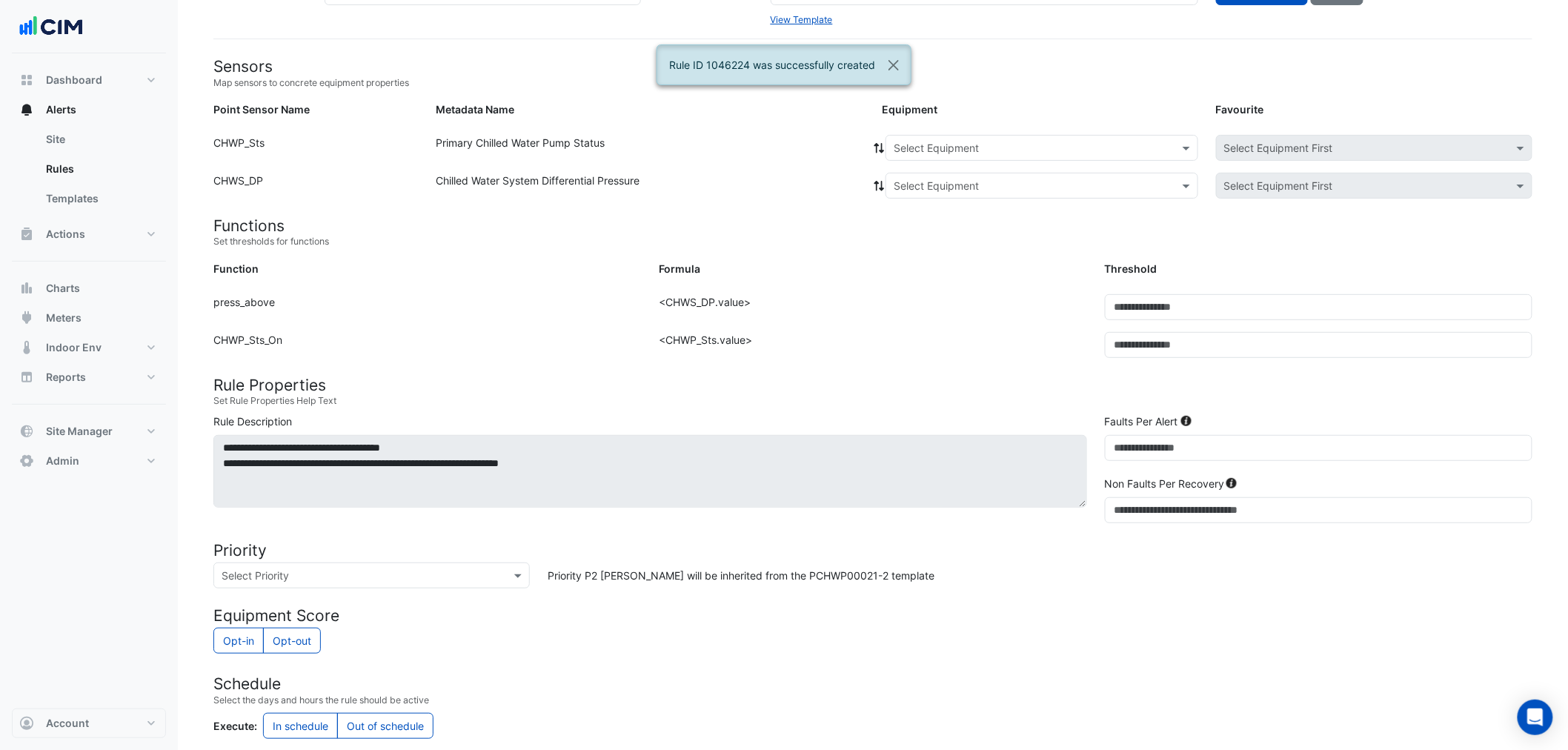
scroll to position [0, 0]
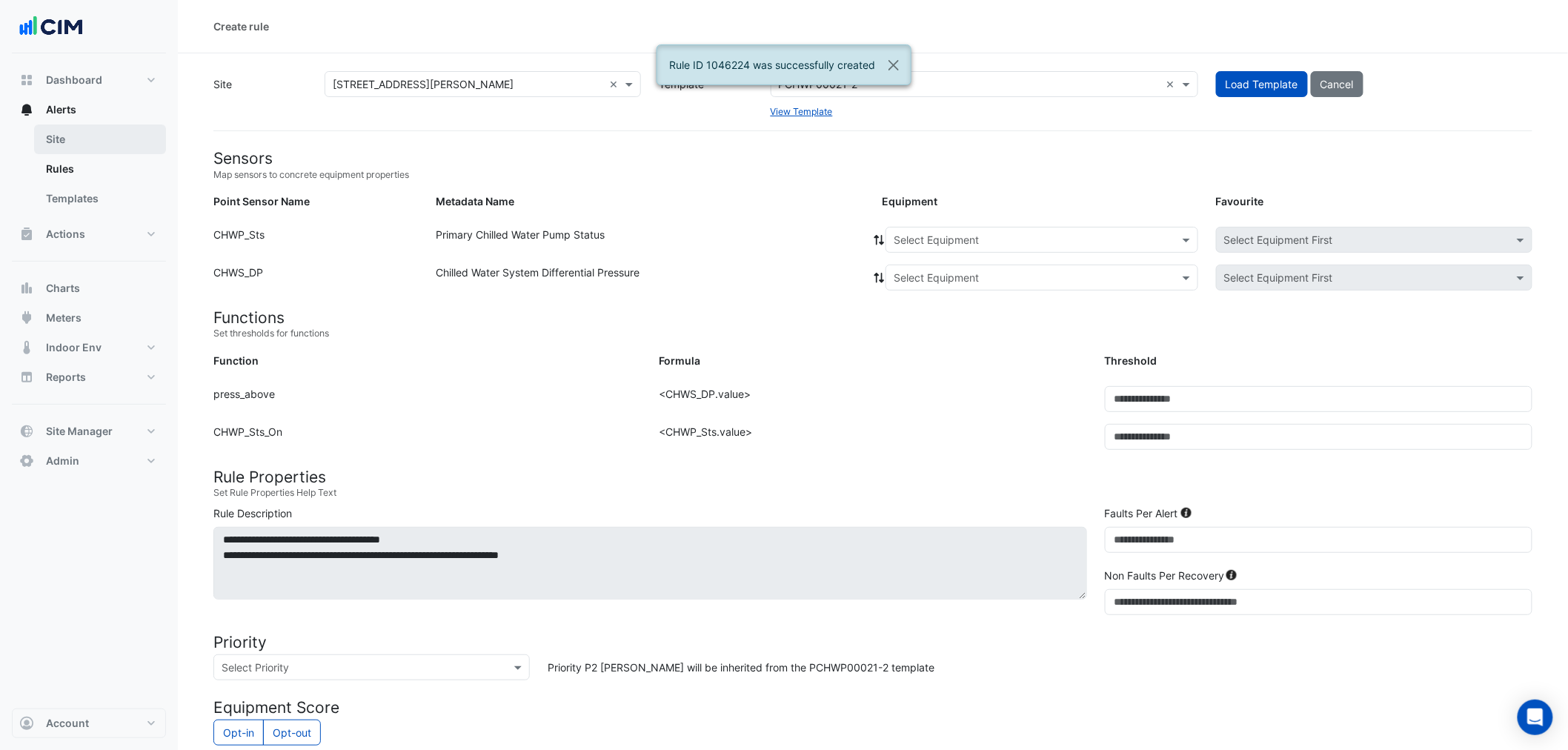
click at [77, 139] on link "Site" at bounding box center [99, 140] width 132 height 30
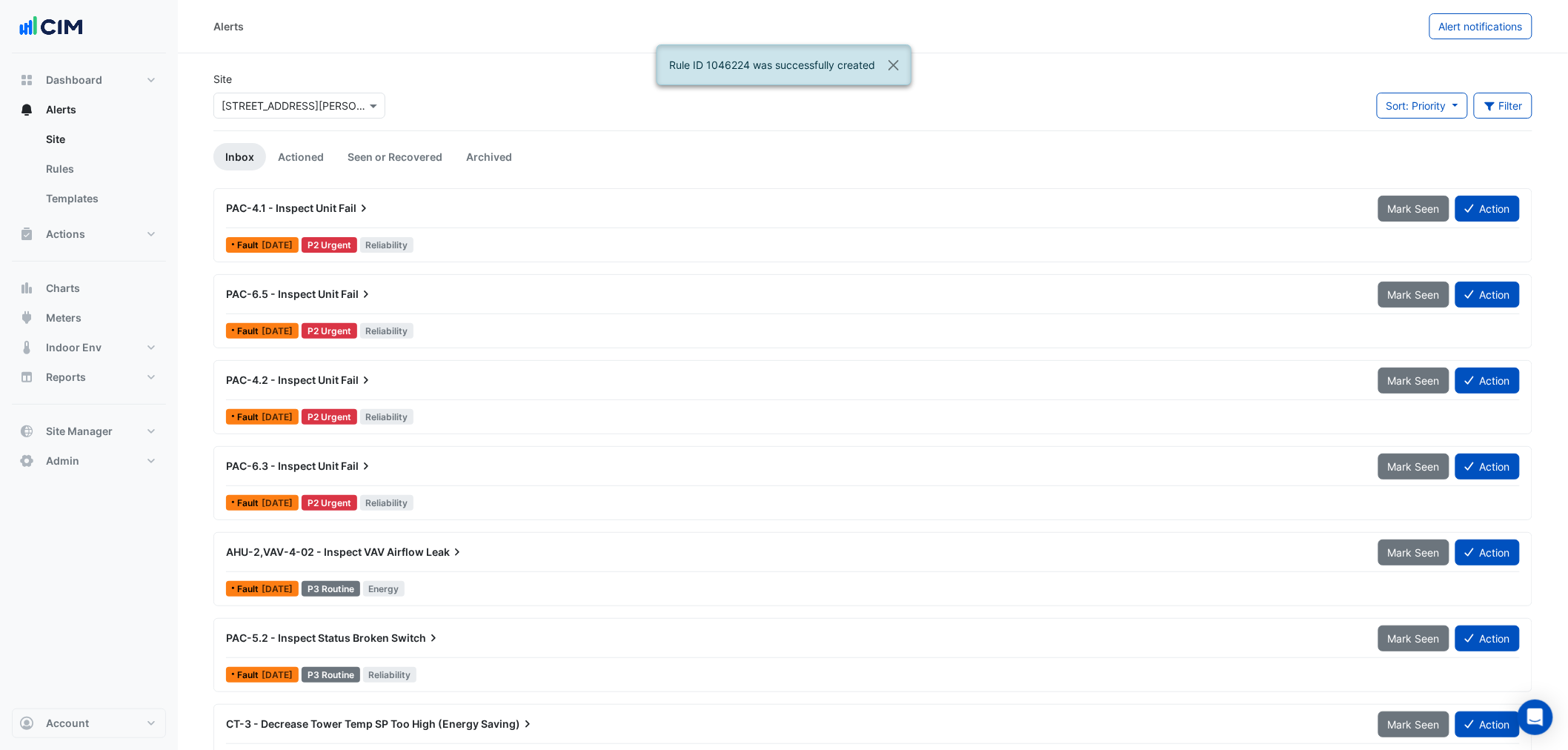
click at [474, 99] on div "Site × 66 Harrington Street Sort: Priority Priority Updated Filter Title Priori…" at bounding box center [872, 100] width 1336 height 59
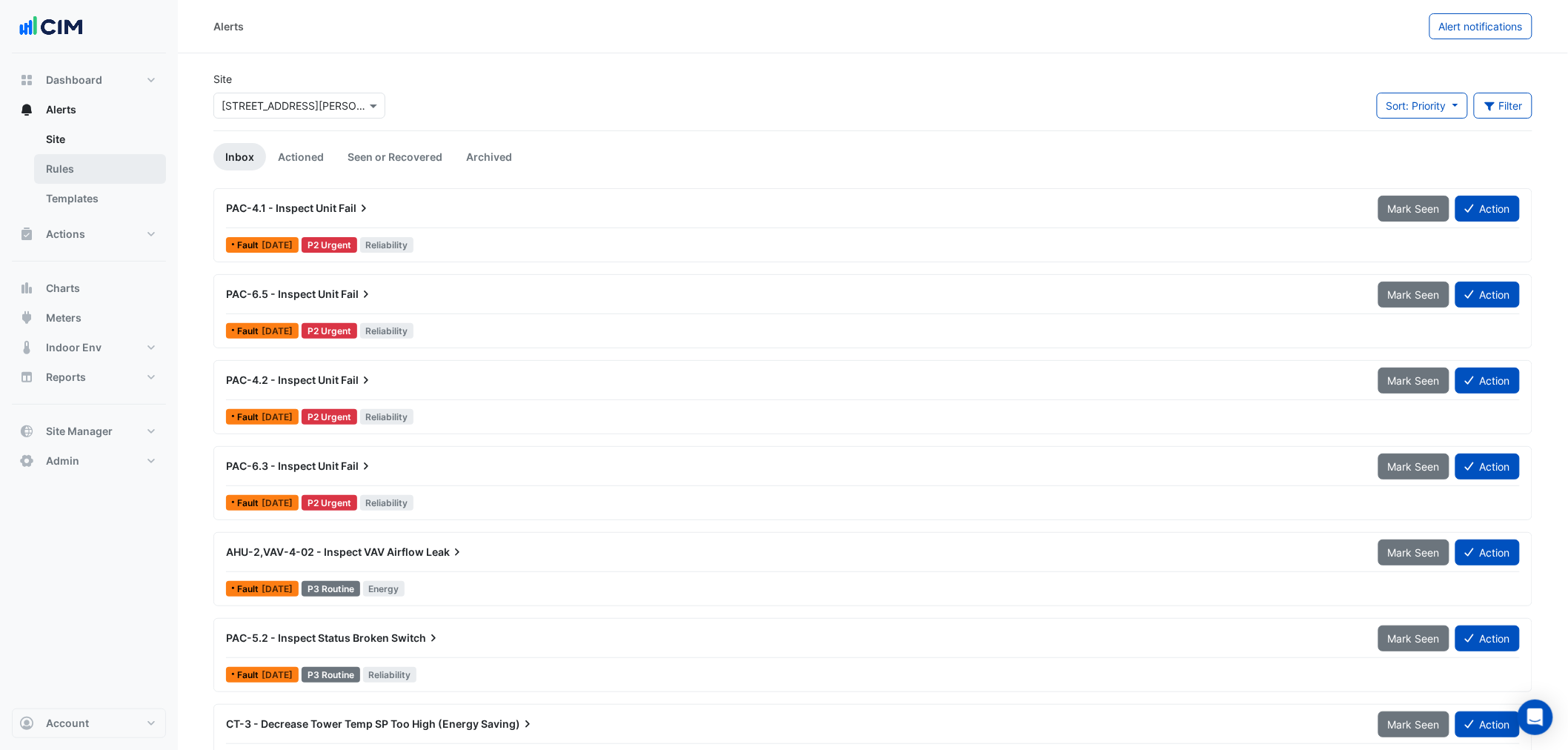
click at [99, 174] on link "Rules" at bounding box center [99, 169] width 132 height 30
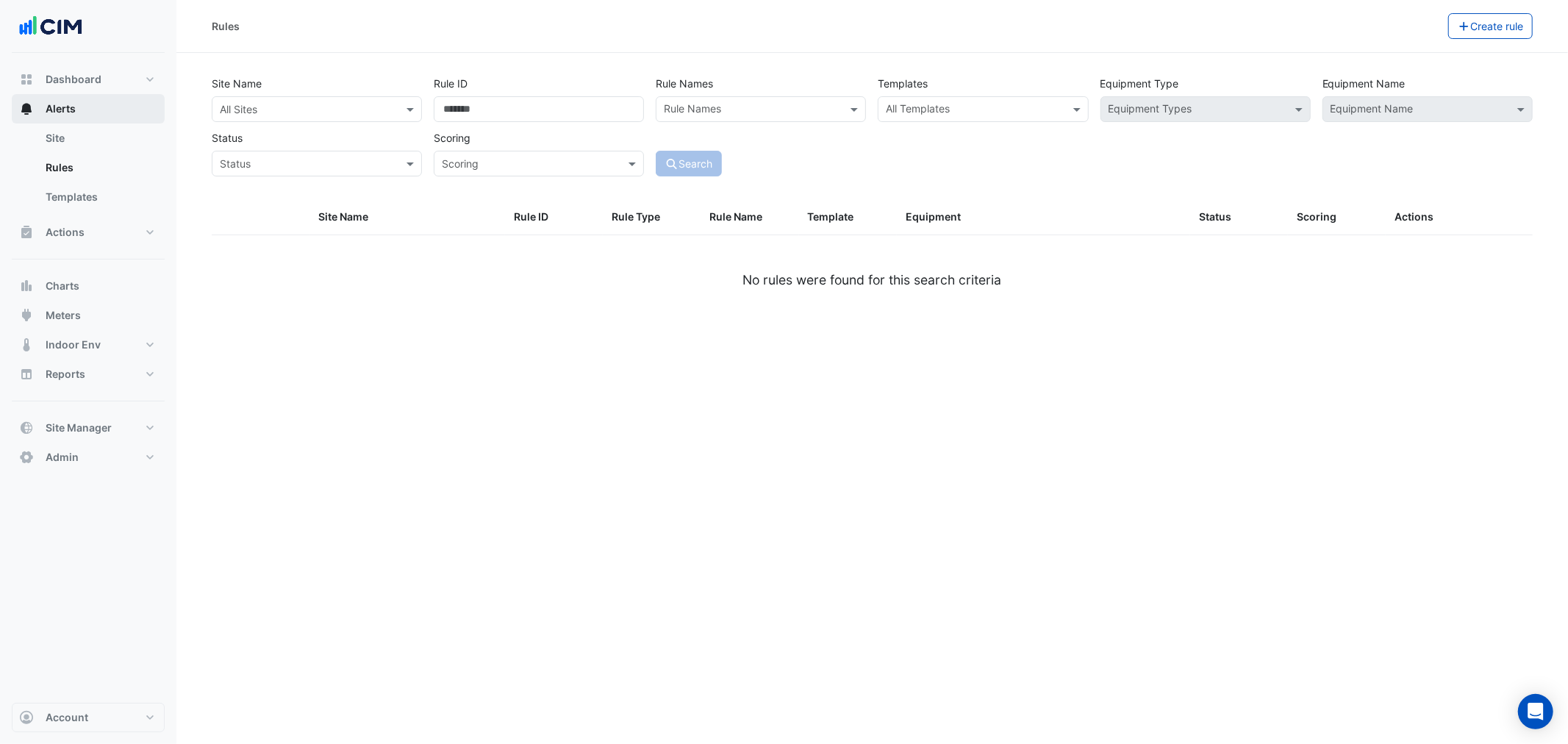
drag, startPoint x: 93, startPoint y: 112, endPoint x: 106, endPoint y: 108, distance: 13.6
click at [100, 109] on button "Alerts" at bounding box center [88, 109] width 153 height 30
click at [110, 142] on link "Site" at bounding box center [99, 138] width 131 height 30
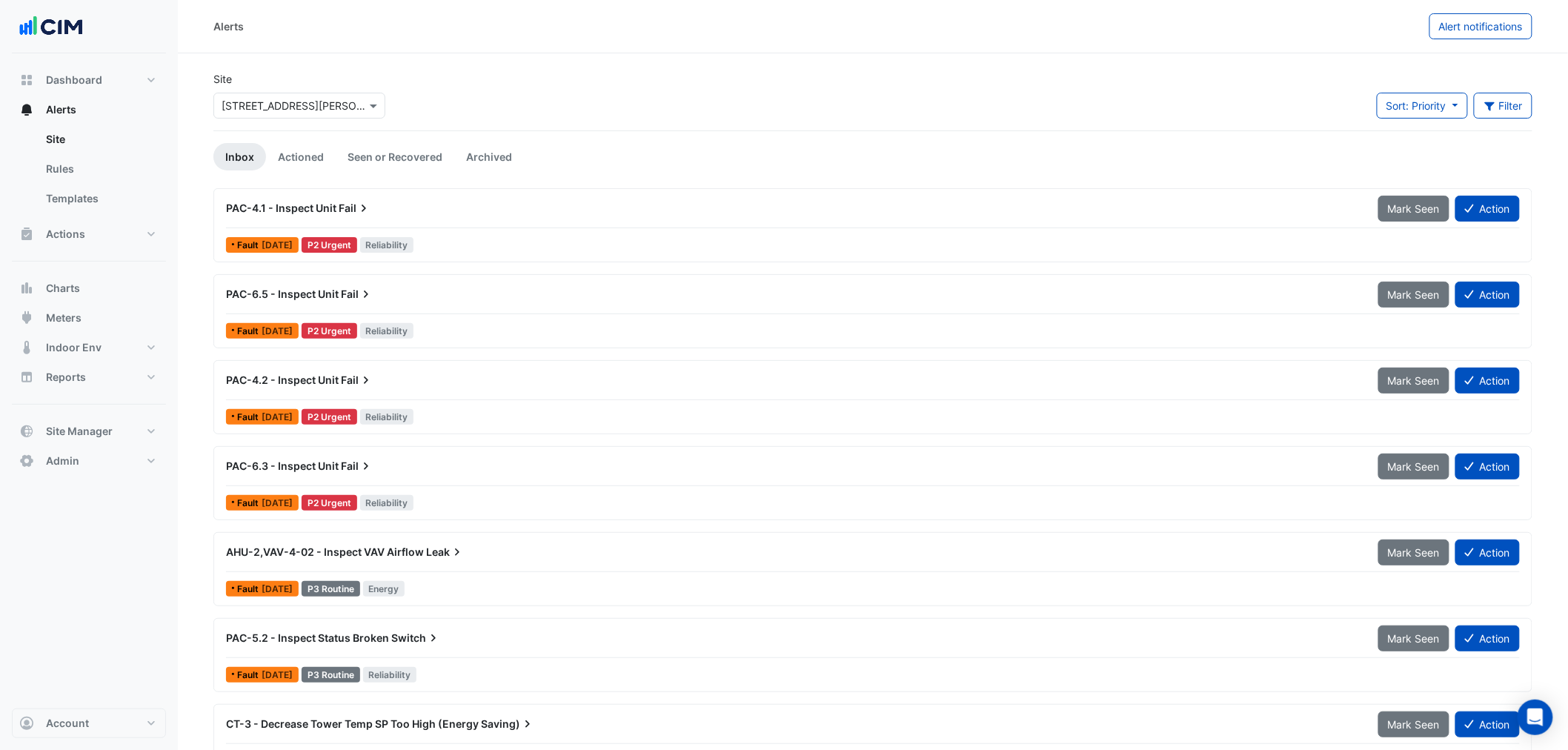
click at [287, 109] on input "text" at bounding box center [285, 106] width 126 height 16
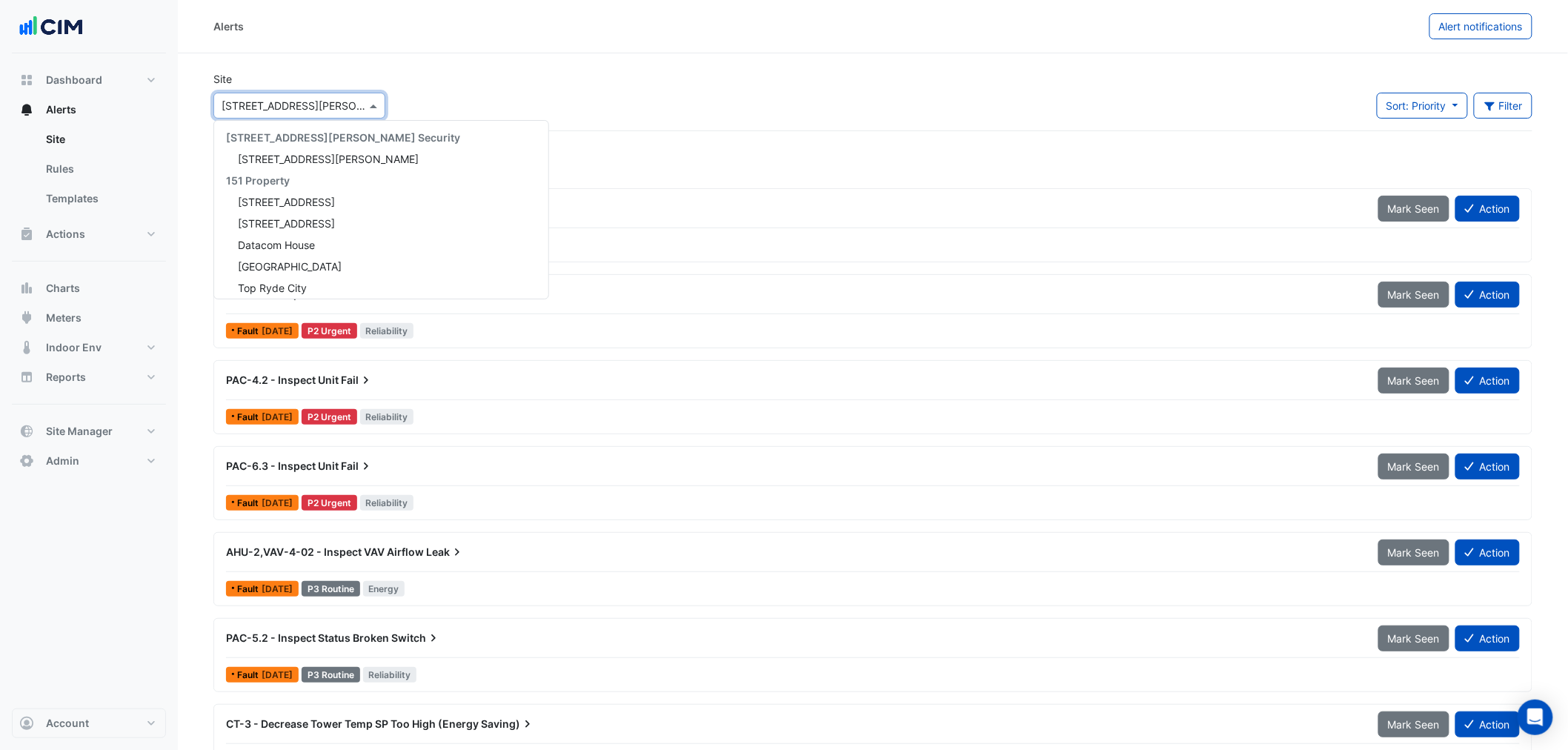
scroll to position [6916, 0]
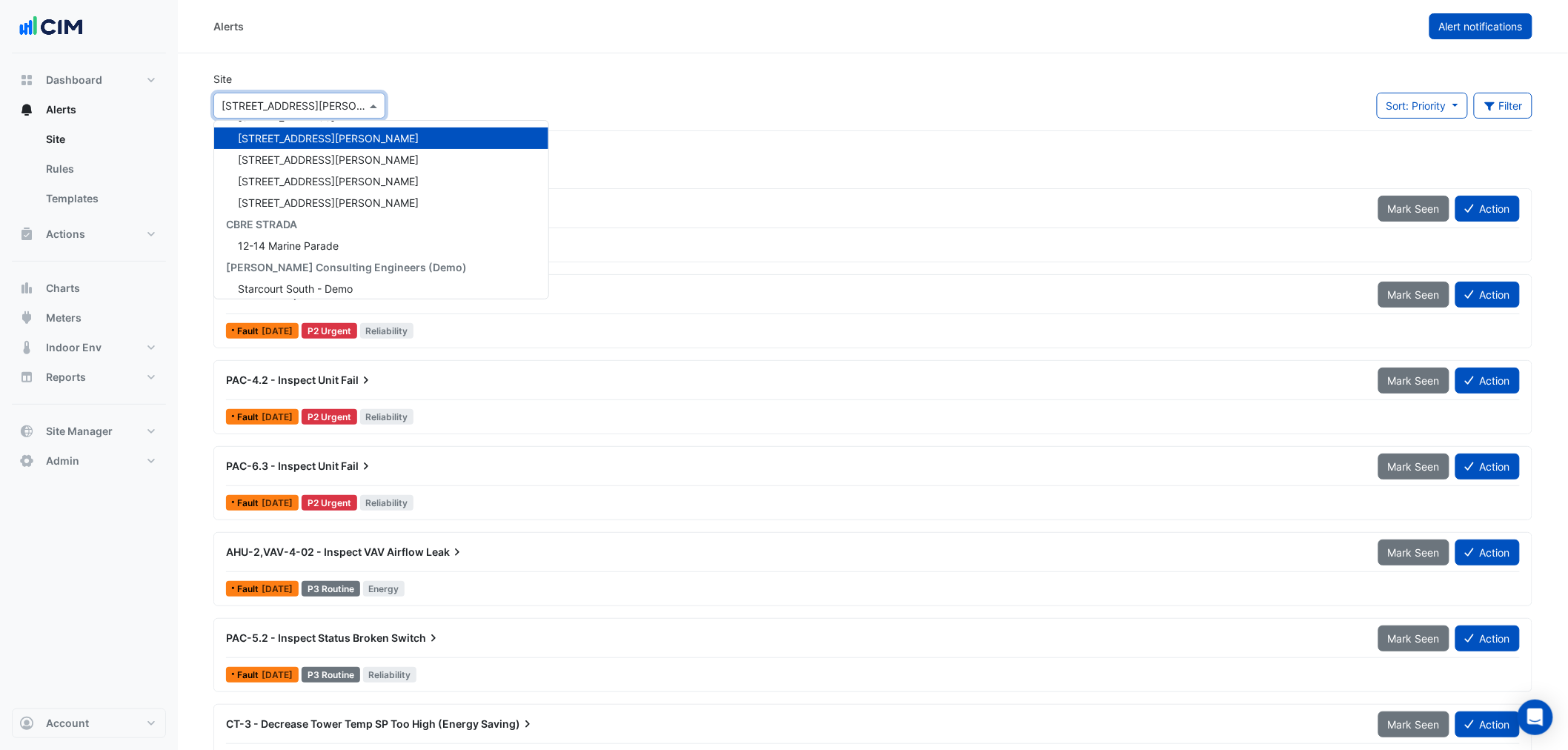
click at [1472, 35] on button "Alert notifications" at bounding box center [1480, 26] width 103 height 26
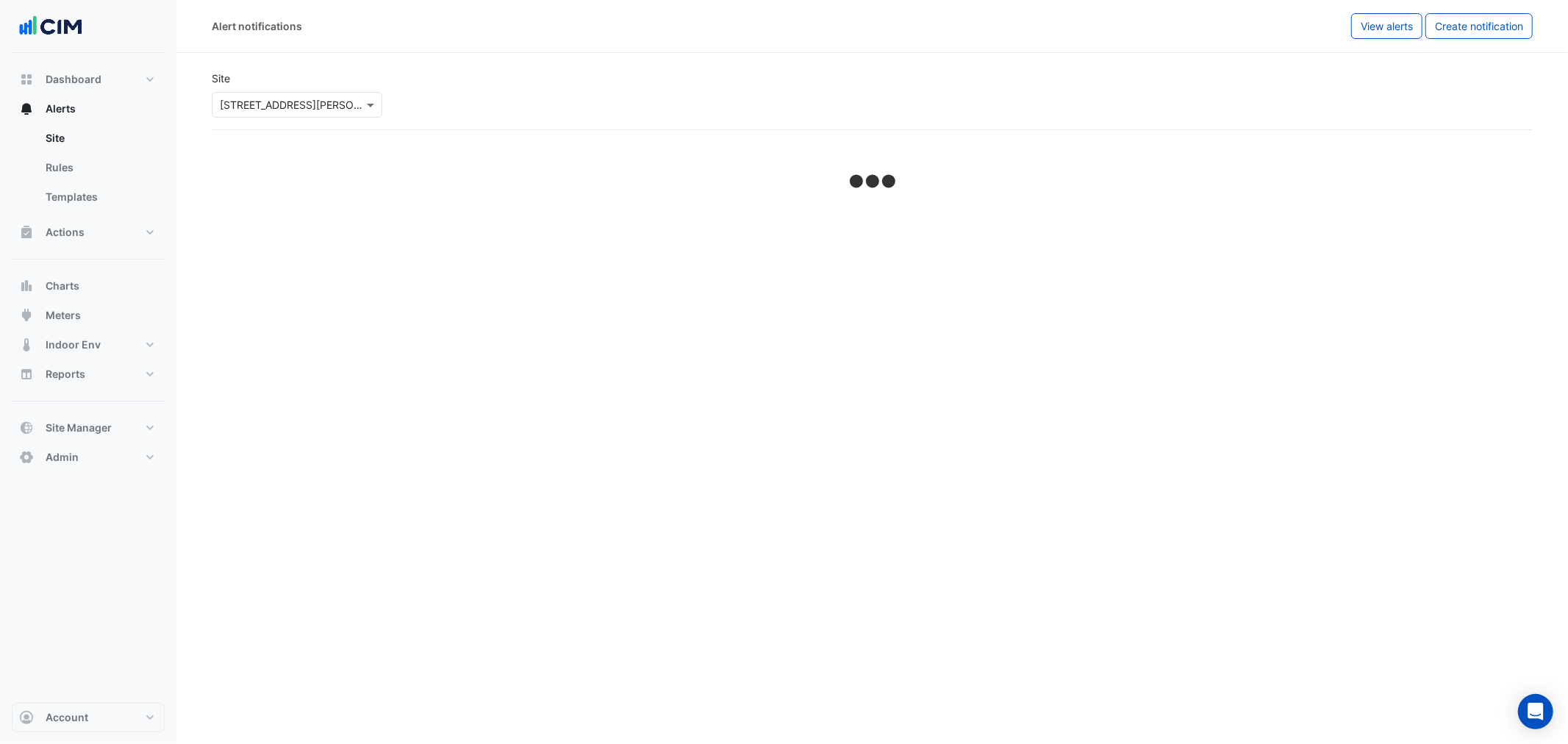
select select "******"
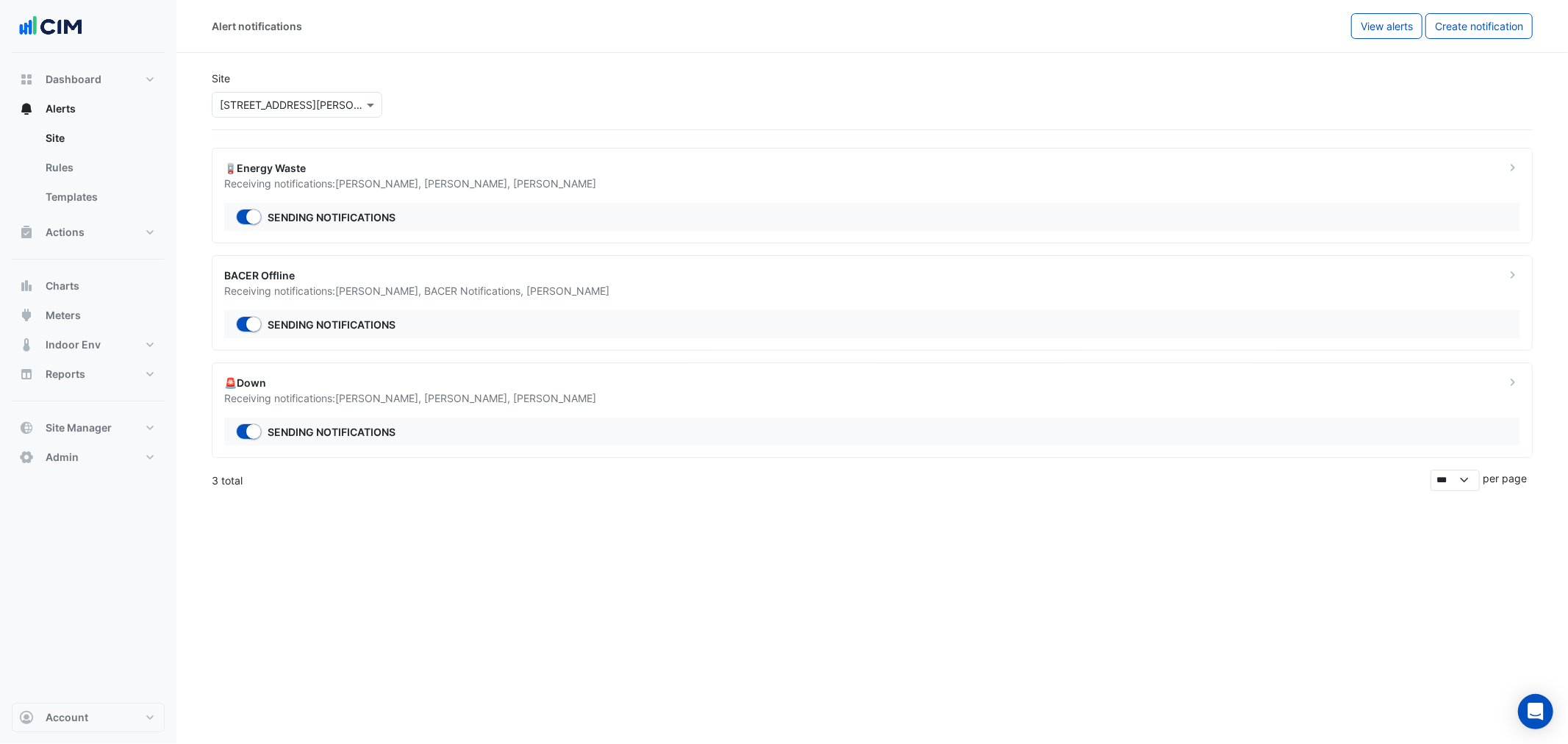
click at [1301, 181] on div "Receiving notifications: Conor Deane , Andrew Carroll , Liam Dent" at bounding box center [855, 183] width 1264 height 16
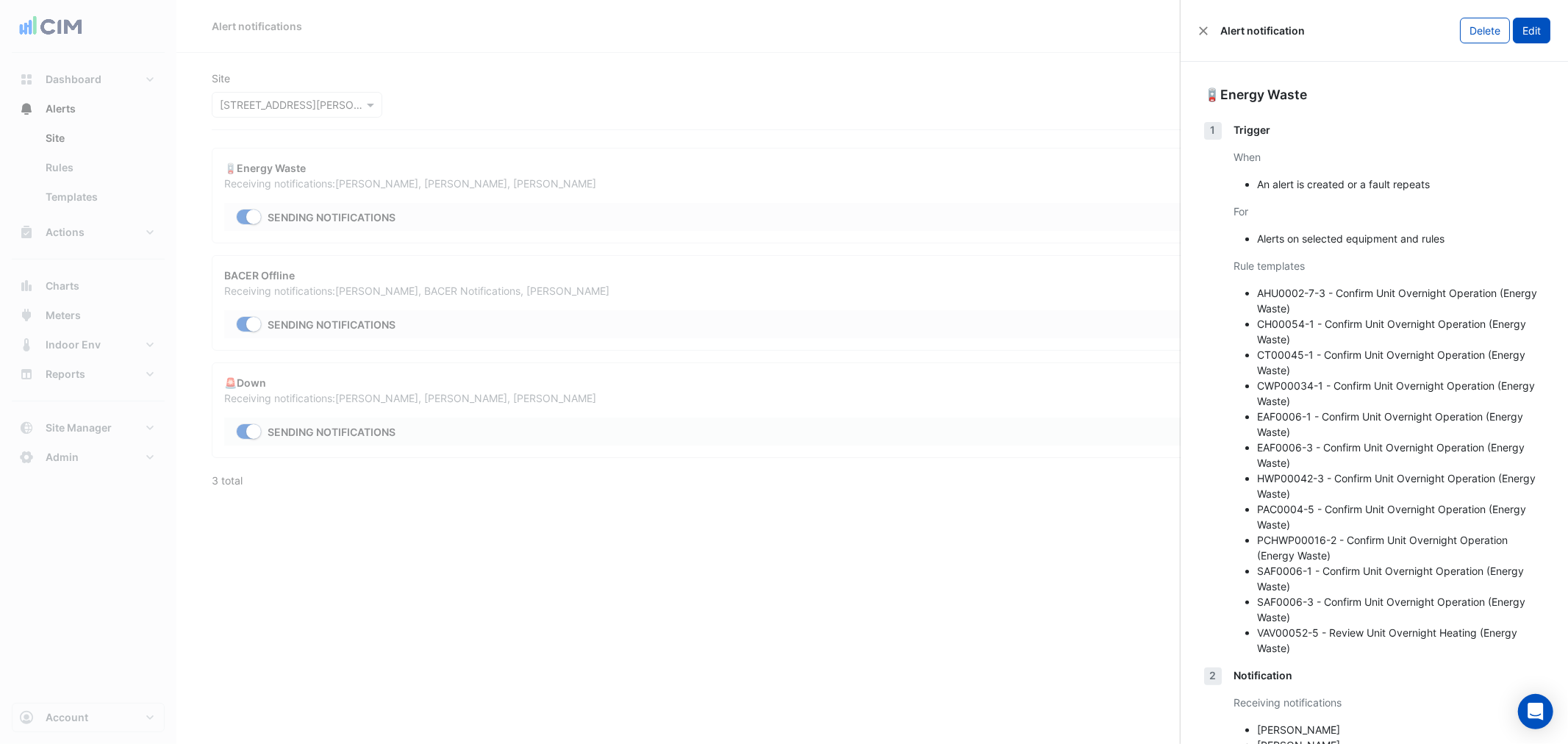
click at [1525, 30] on button "Edit" at bounding box center [1531, 31] width 38 height 26
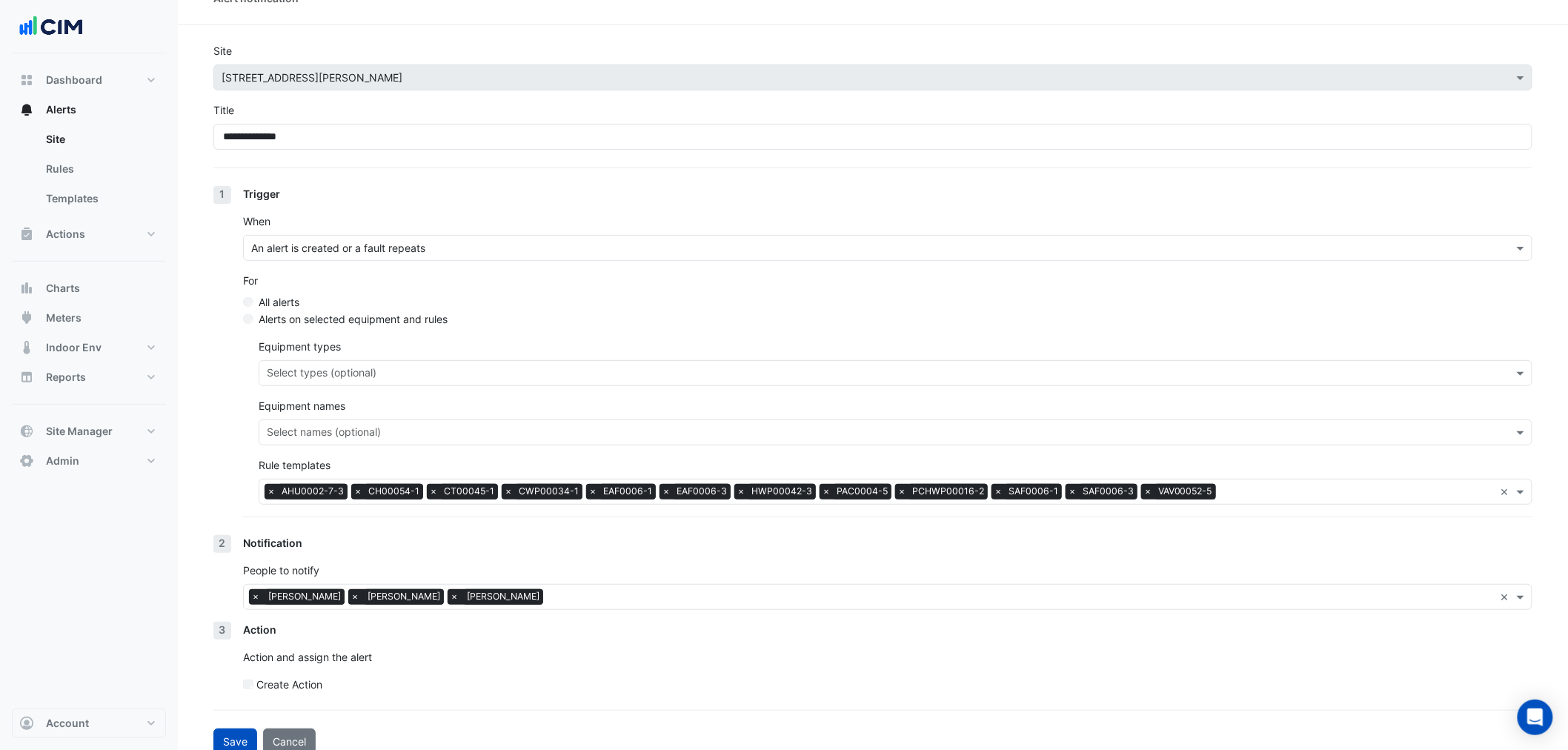
scroll to position [44, 0]
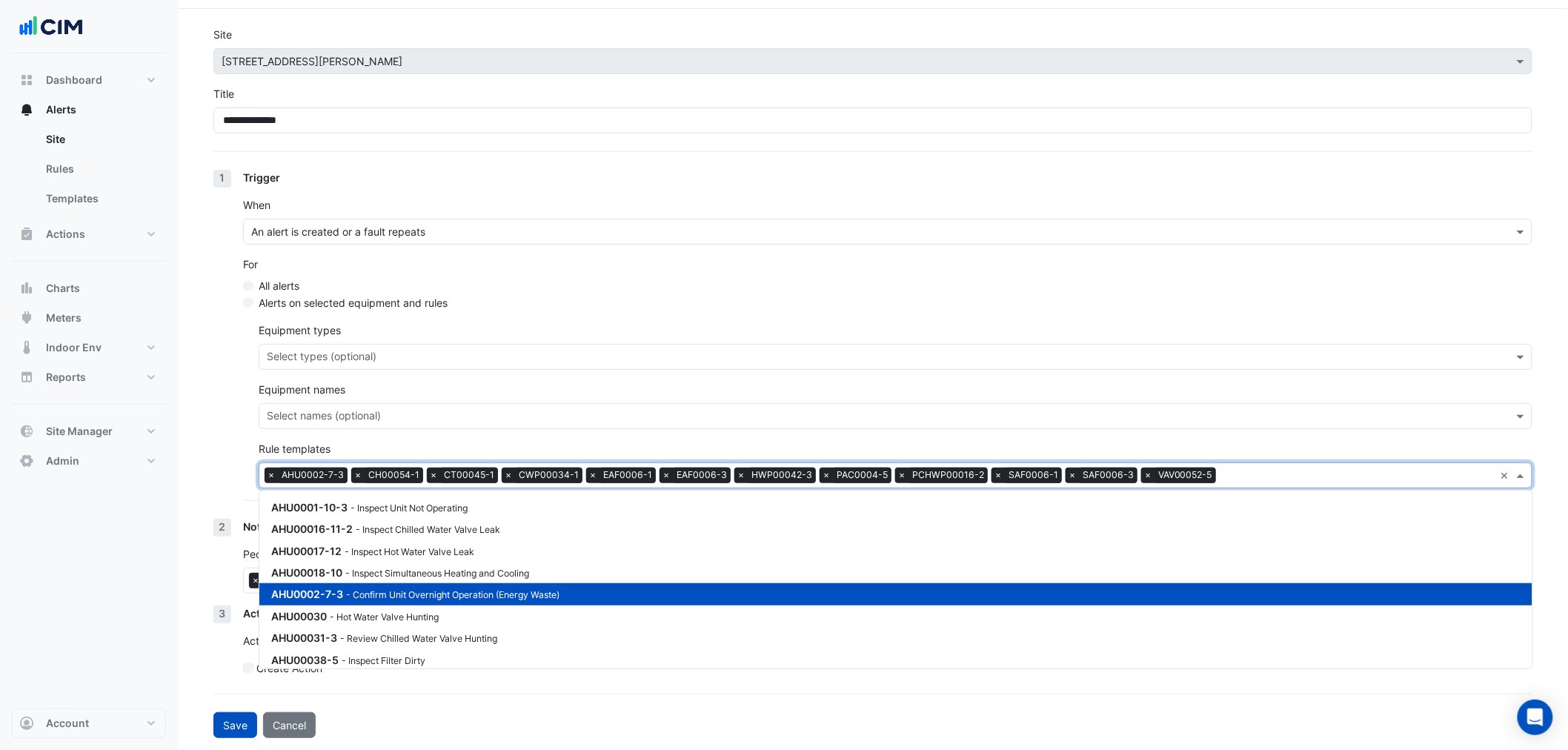
click at [1283, 482] on input "text" at bounding box center [1358, 477] width 273 height 16
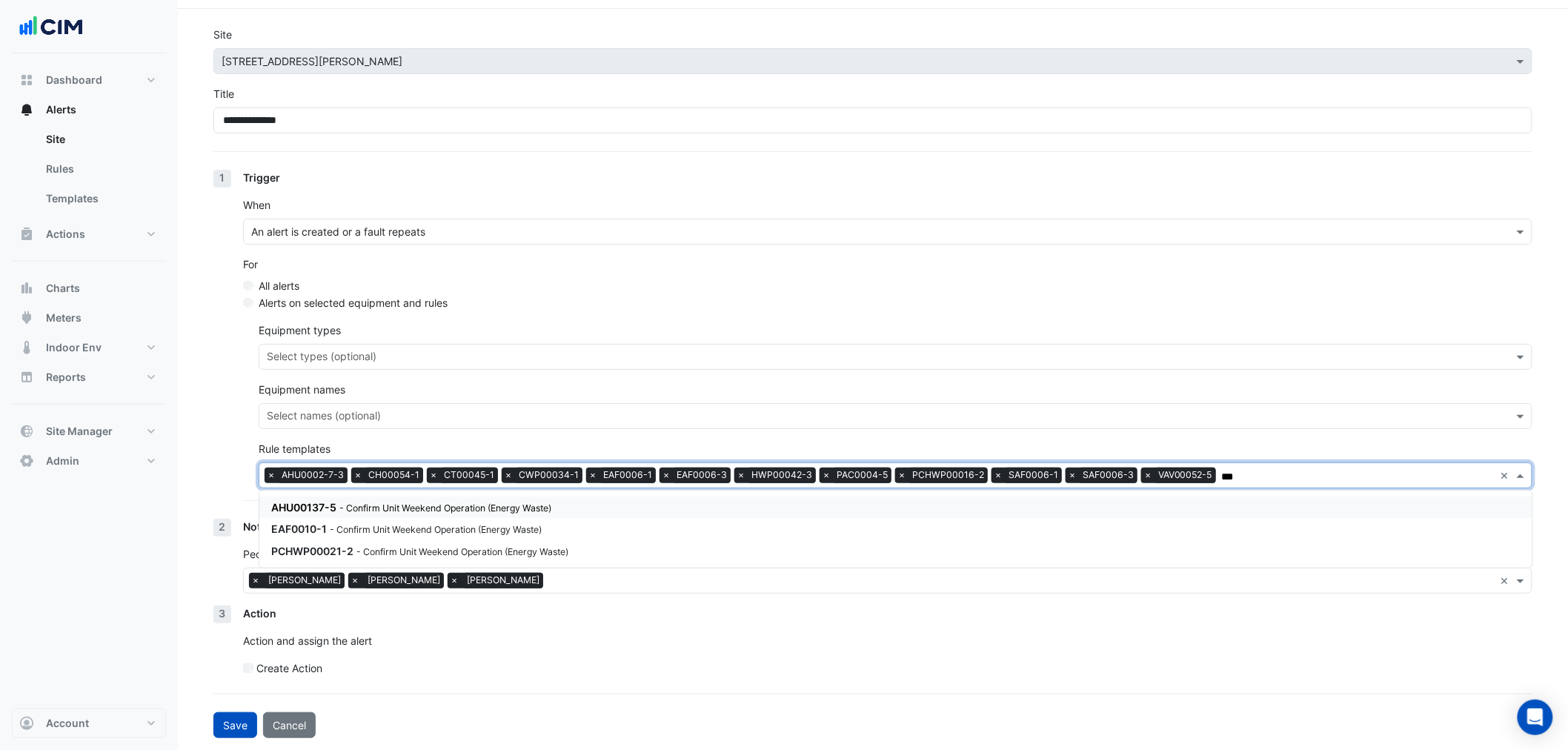
scroll to position [0, 0]
click at [544, 506] on small "- Confirm Unit Weekend Operation (Energy Waste)" at bounding box center [445, 508] width 212 height 11
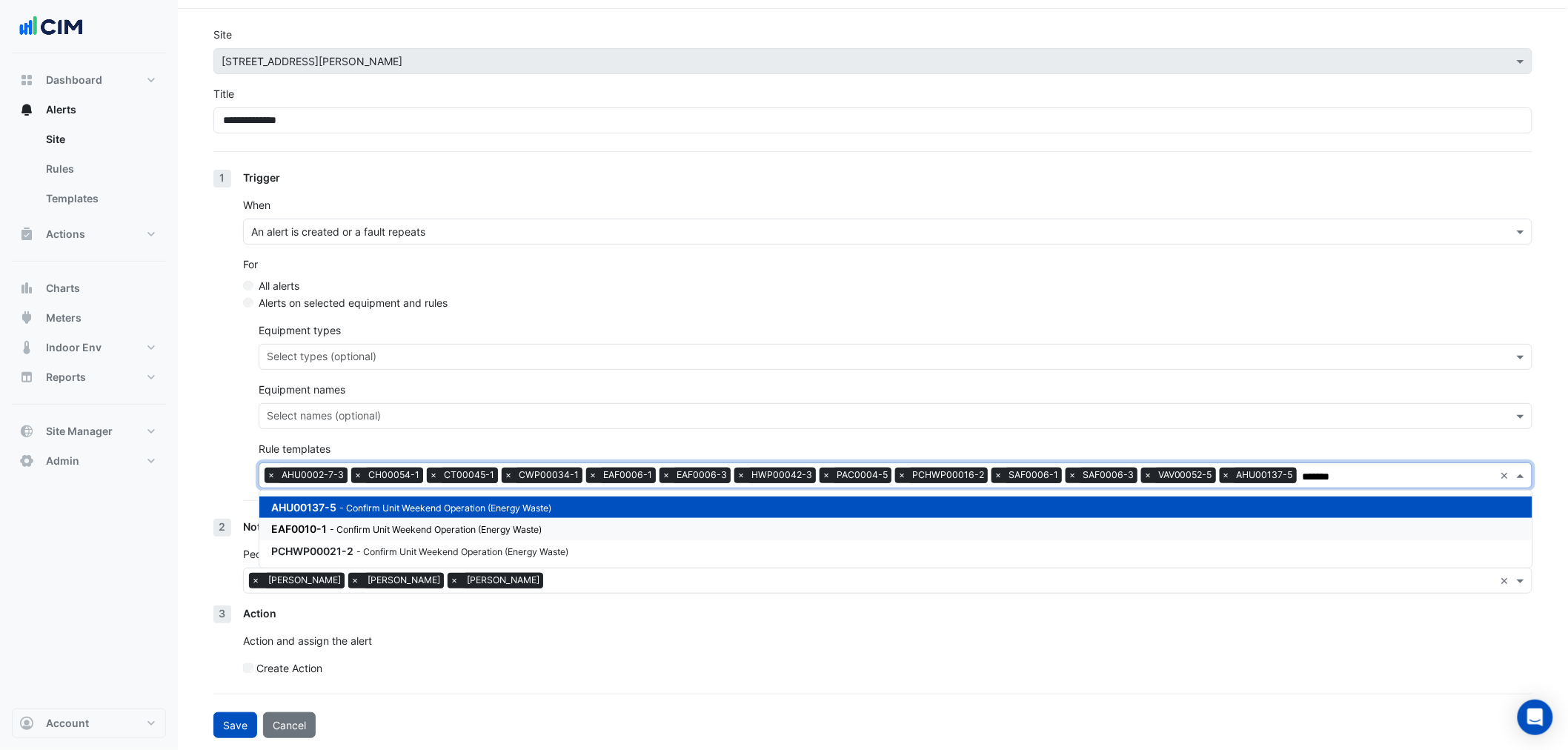
click at [535, 526] on small "- Confirm Unit Weekend Operation (Energy Waste)" at bounding box center [435, 529] width 212 height 11
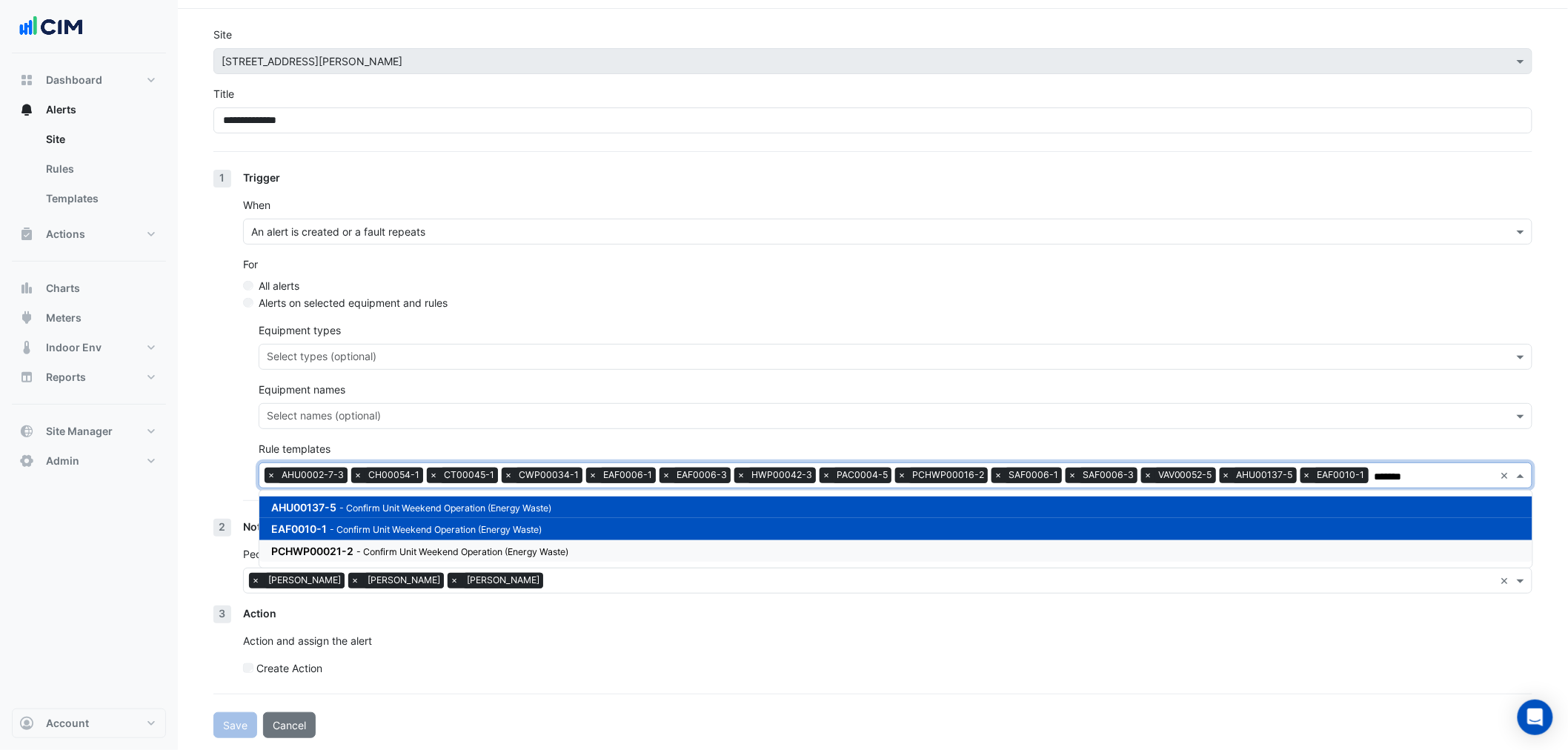
click at [539, 541] on div "PCHWP00021-2 - Confirm Unit Weekend Operation (Energy Waste)" at bounding box center [896, 550] width 1273 height 21
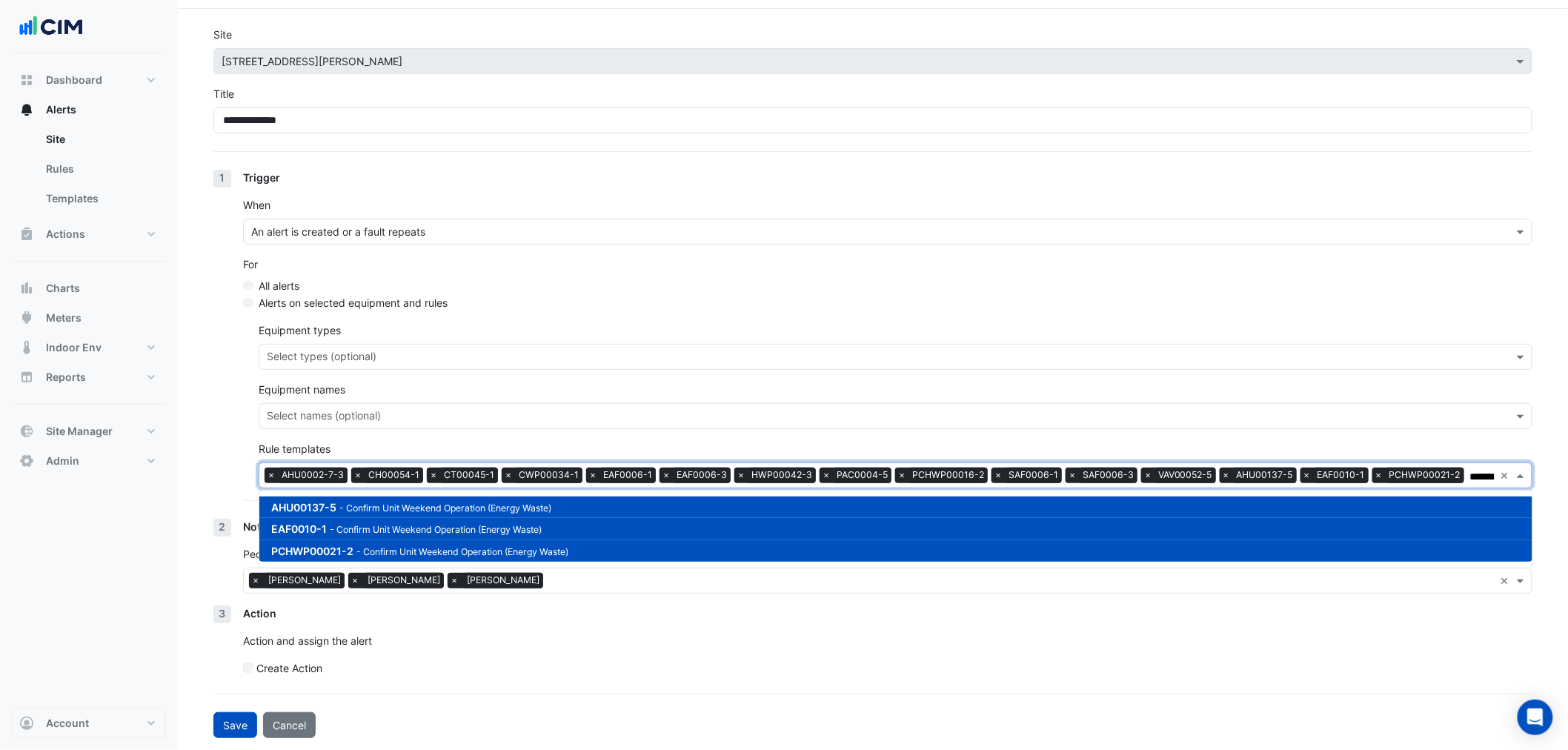
type input "*******"
click at [225, 726] on button "Save" at bounding box center [235, 725] width 43 height 26
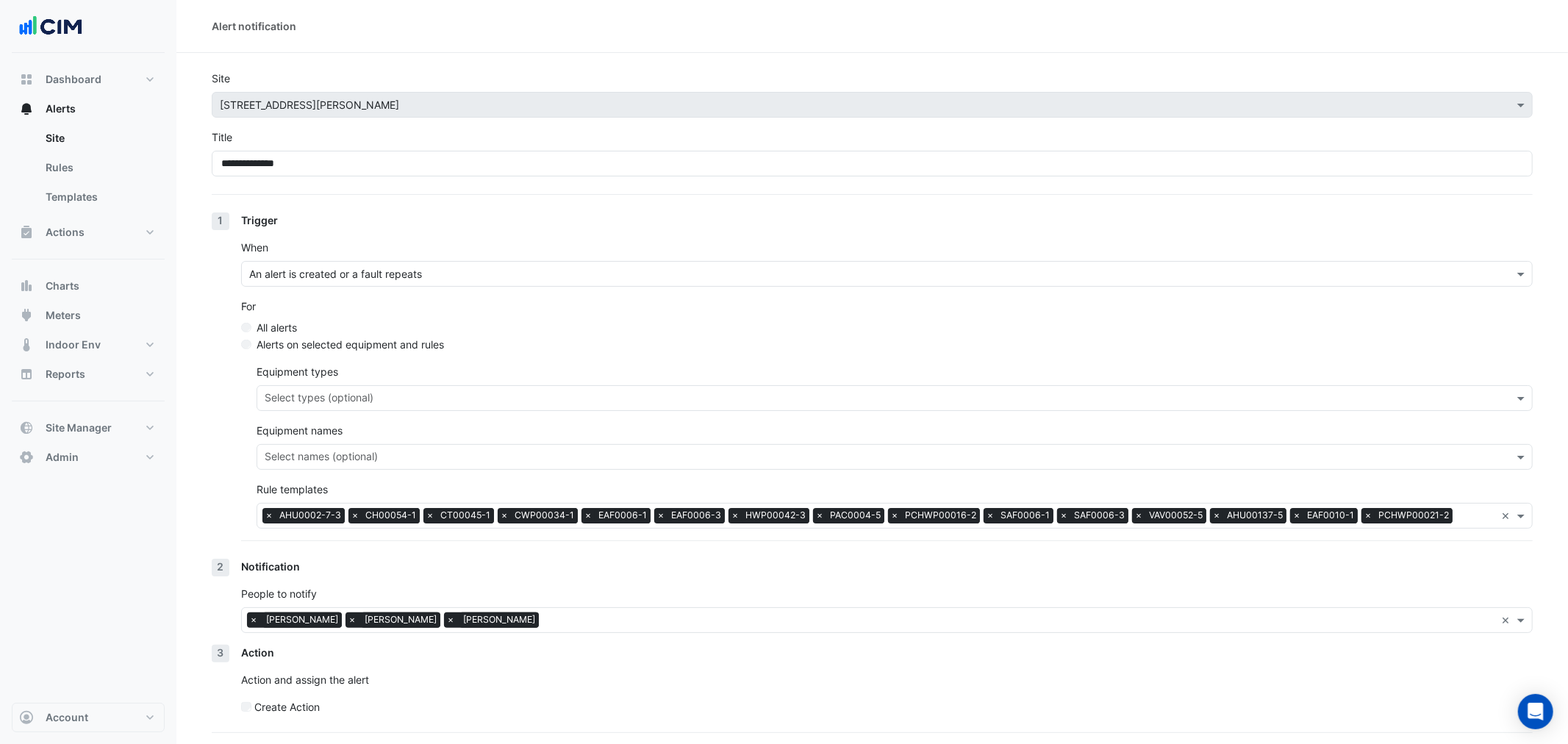
select select "******"
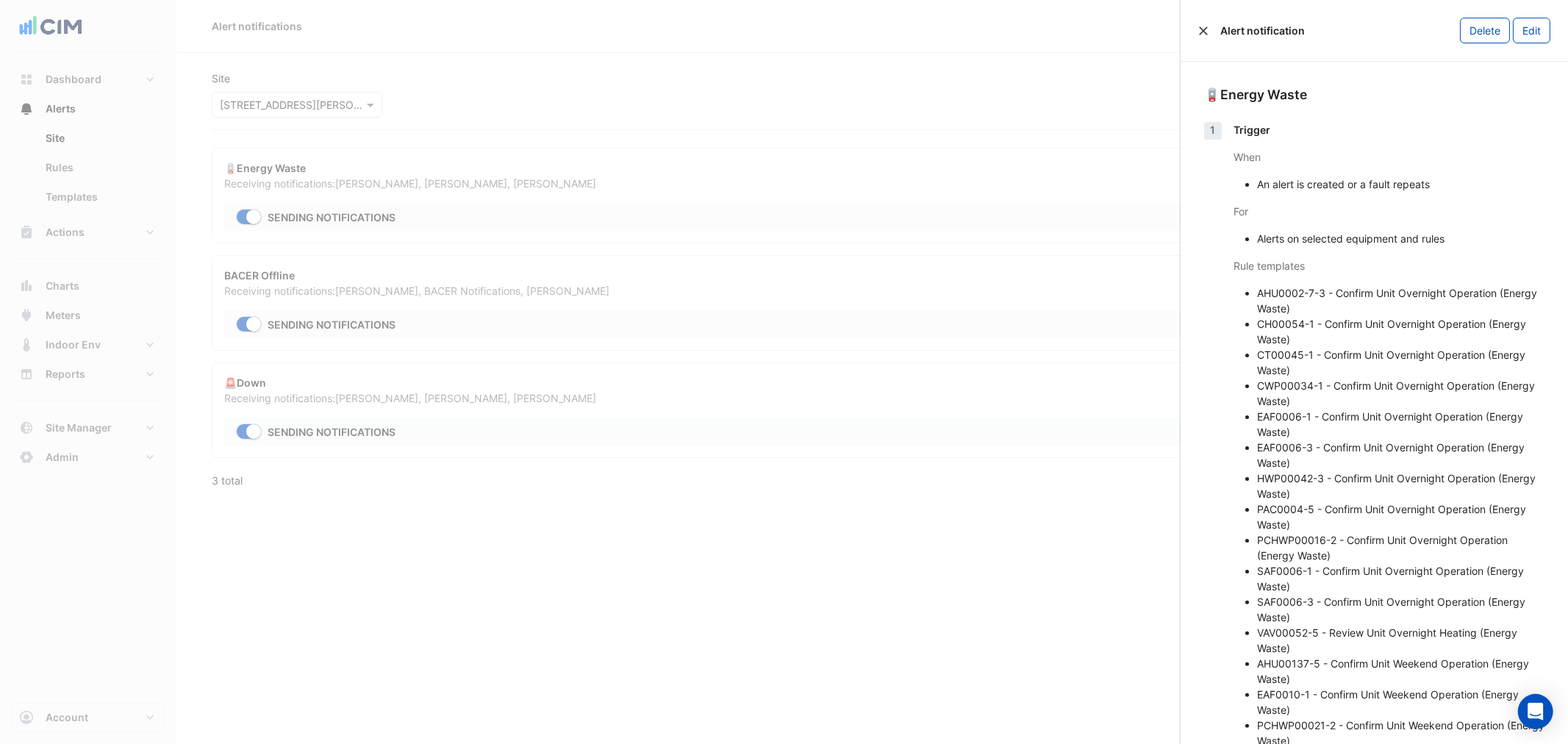
click at [1209, 31] on div "Alert notification" at bounding box center [1251, 31] width 106 height 16
click at [1205, 31] on button "Close" at bounding box center [1203, 31] width 10 height 10
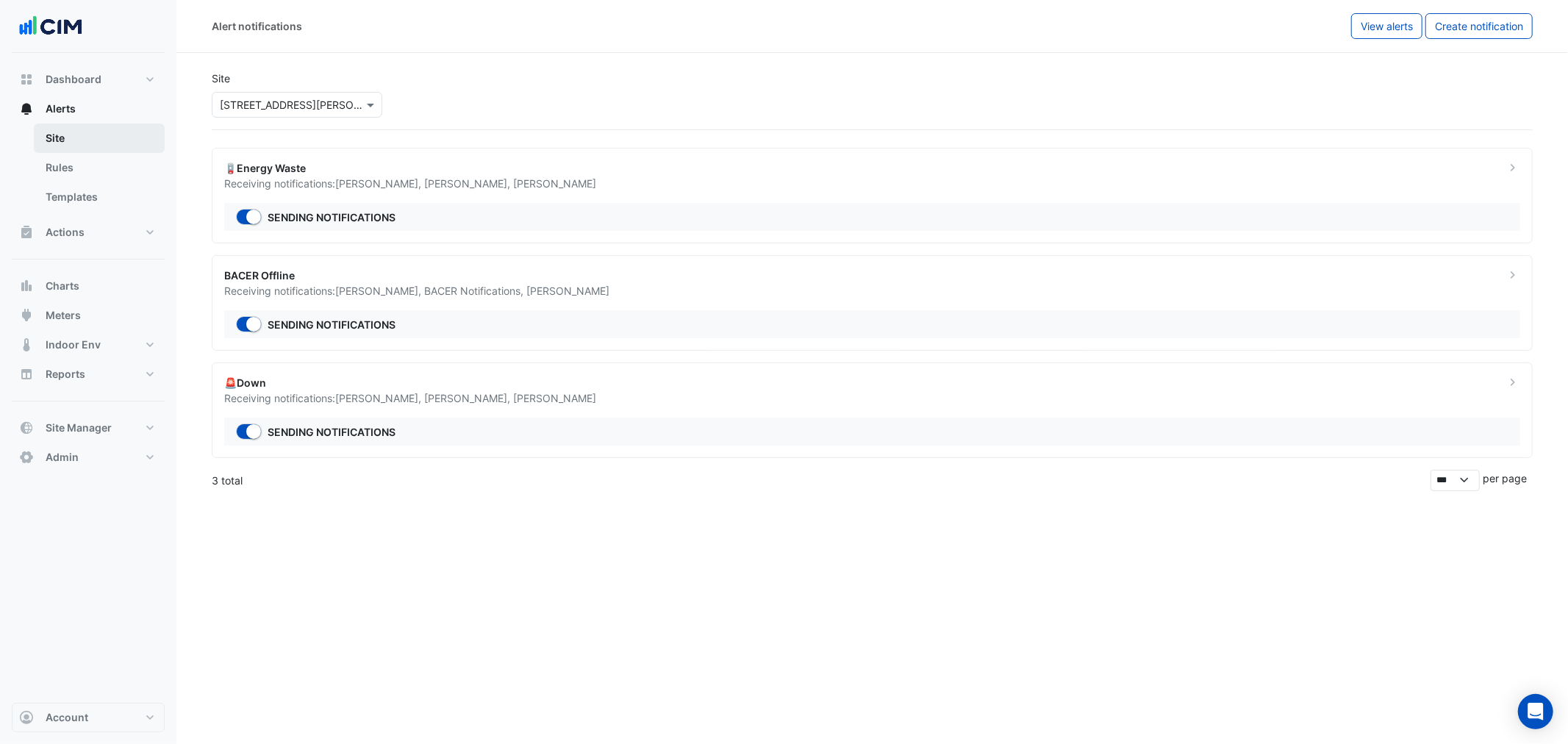
click at [81, 135] on link "Site" at bounding box center [99, 138] width 131 height 30
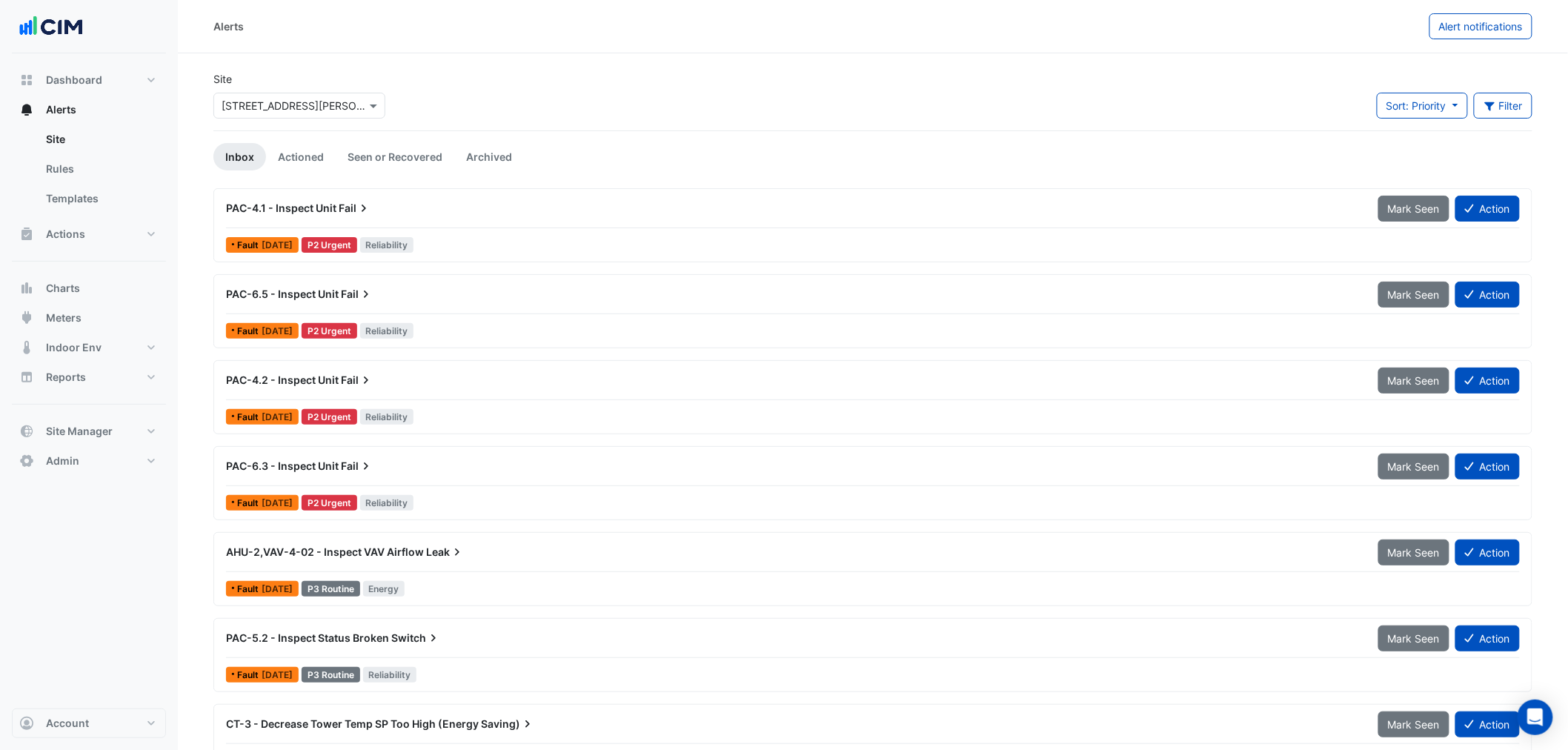
click at [294, 104] on input "text" at bounding box center [285, 106] width 126 height 16
type input "**********"
click at [299, 160] on span "33 Playfair Street" at bounding box center [286, 159] width 97 height 13
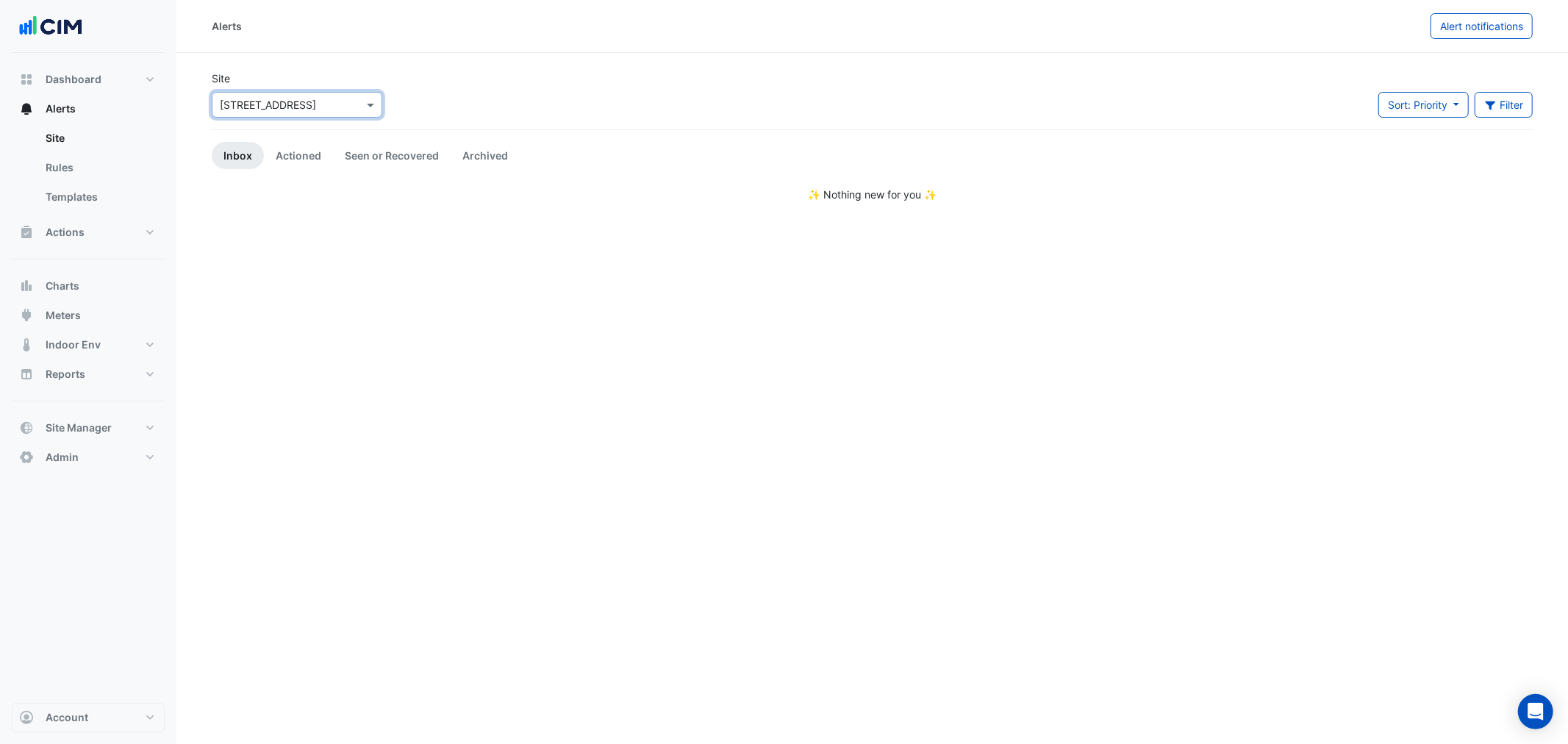
click at [566, 89] on div "Site × 33 Playfair Street Sort: Priority Priority Updated Filter Title Priority…" at bounding box center [872, 99] width 1338 height 59
click at [98, 237] on button "Actions" at bounding box center [88, 232] width 153 height 30
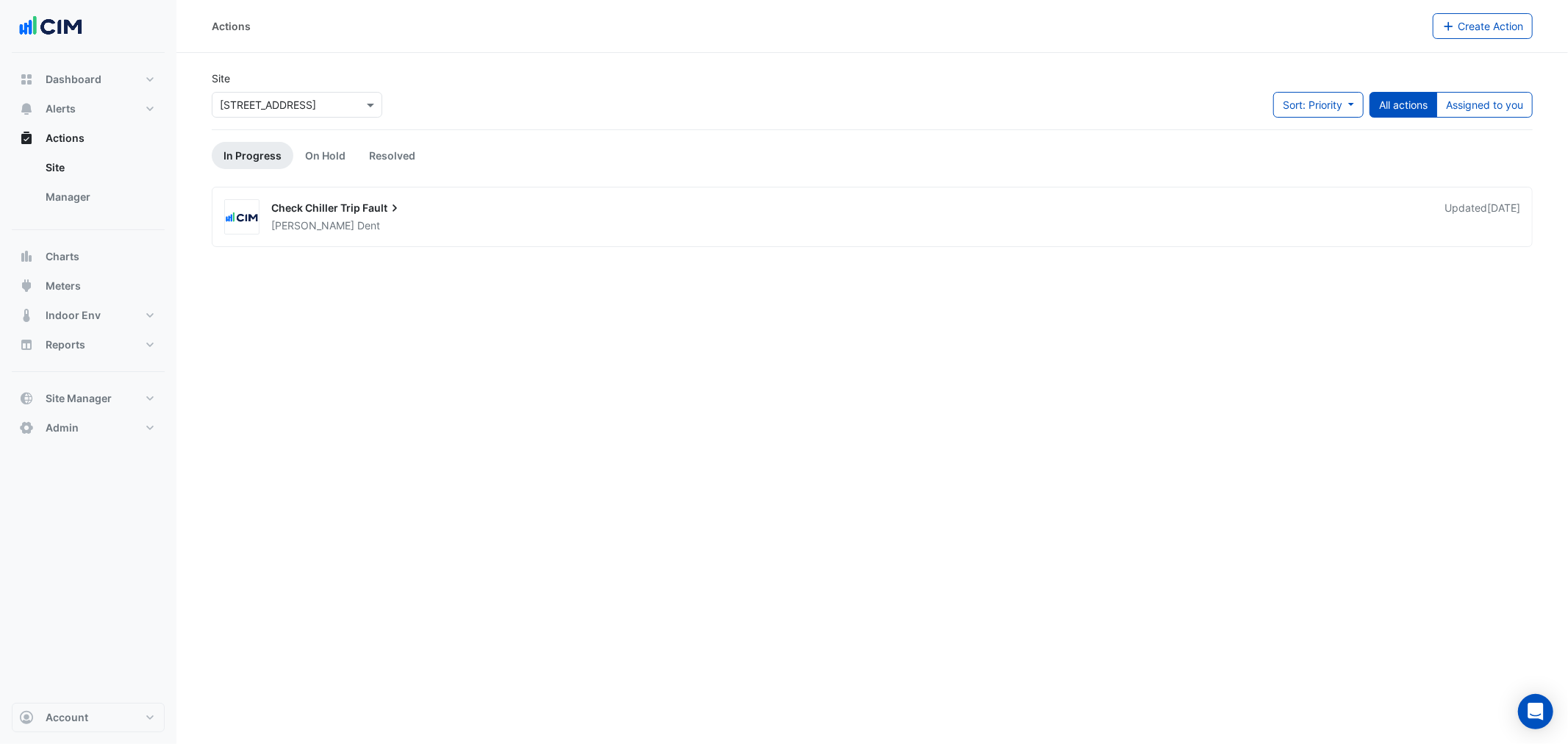
click at [469, 106] on div "Site × 33 Playfair Street Sort: Priority Priority Updated All actions Assigned …" at bounding box center [872, 99] width 1338 height 59
click at [1468, 27] on span "Create Action" at bounding box center [1491, 26] width 66 height 13
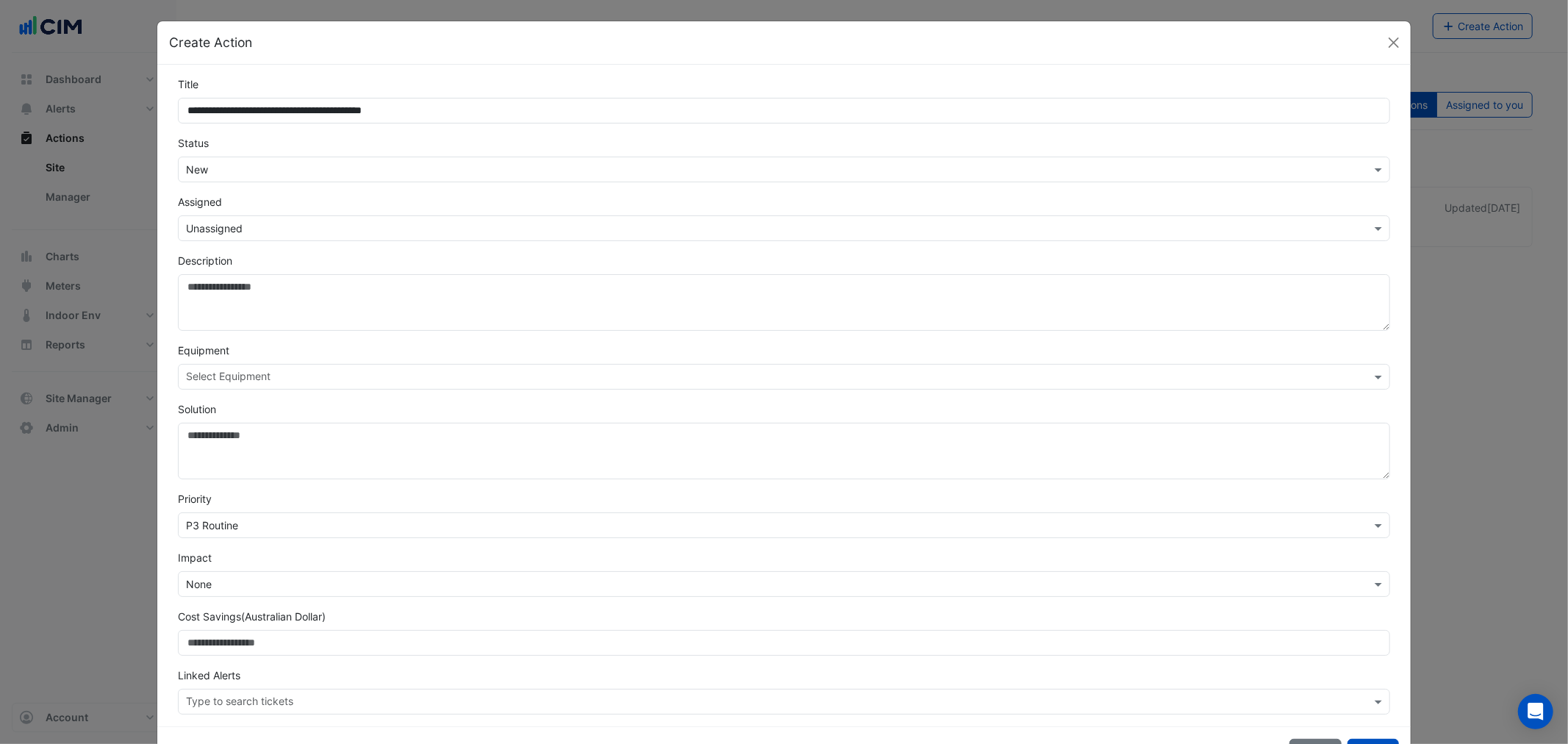
type input "**********"
click at [236, 172] on input "text" at bounding box center [769, 171] width 1166 height 16
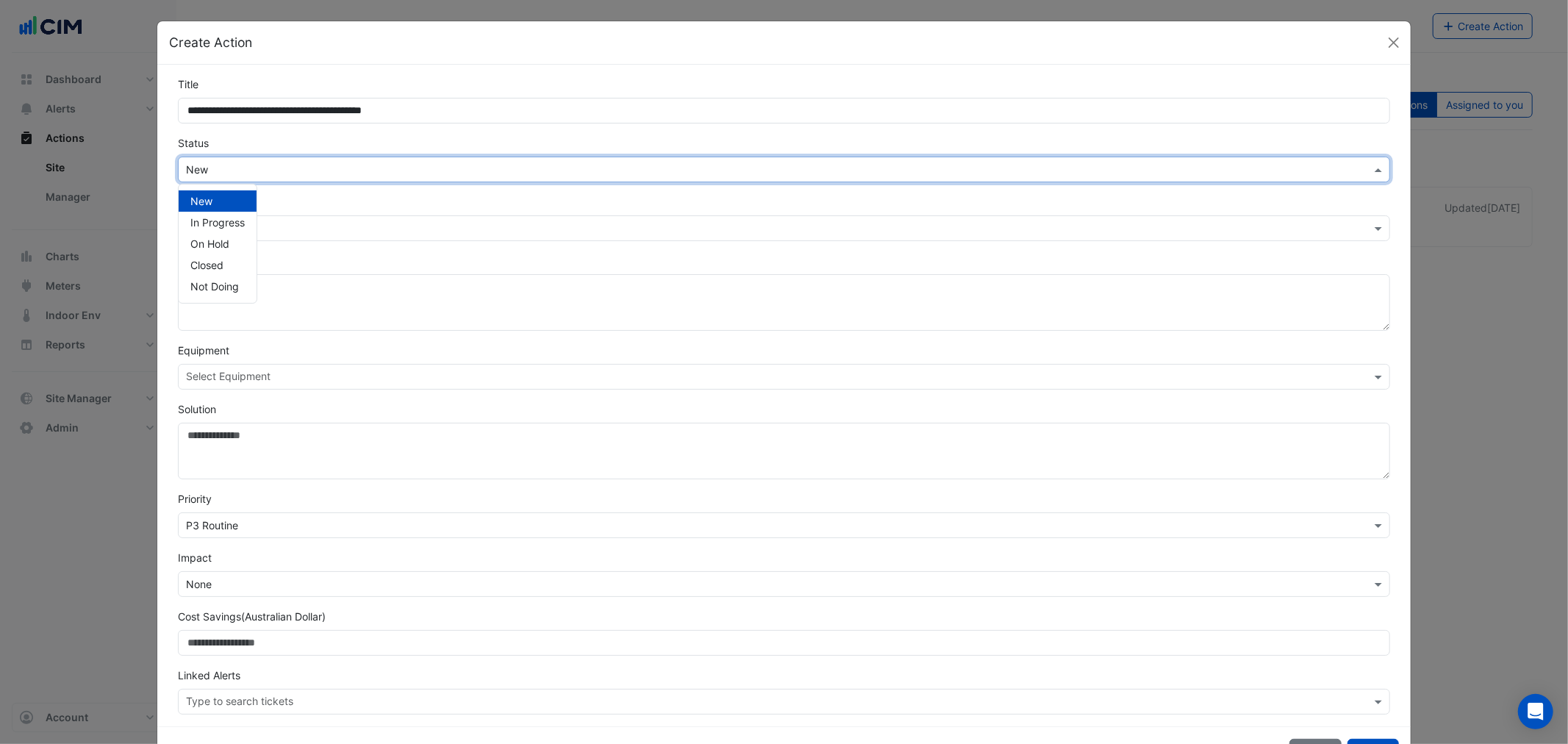
click at [157, 171] on div "**********" at bounding box center [783, 395] width 1253 height 661
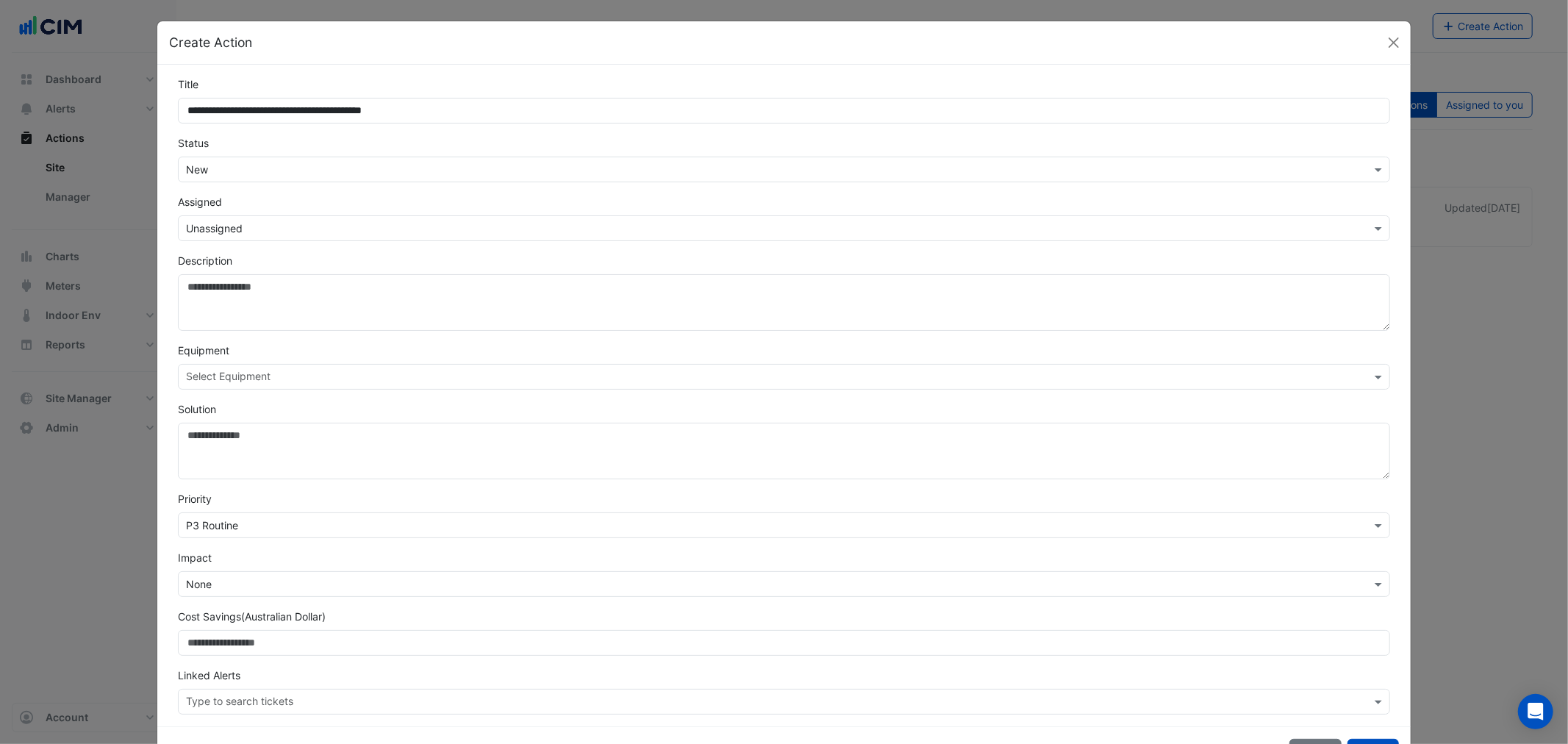
click at [215, 228] on input "text" at bounding box center [769, 229] width 1166 height 16
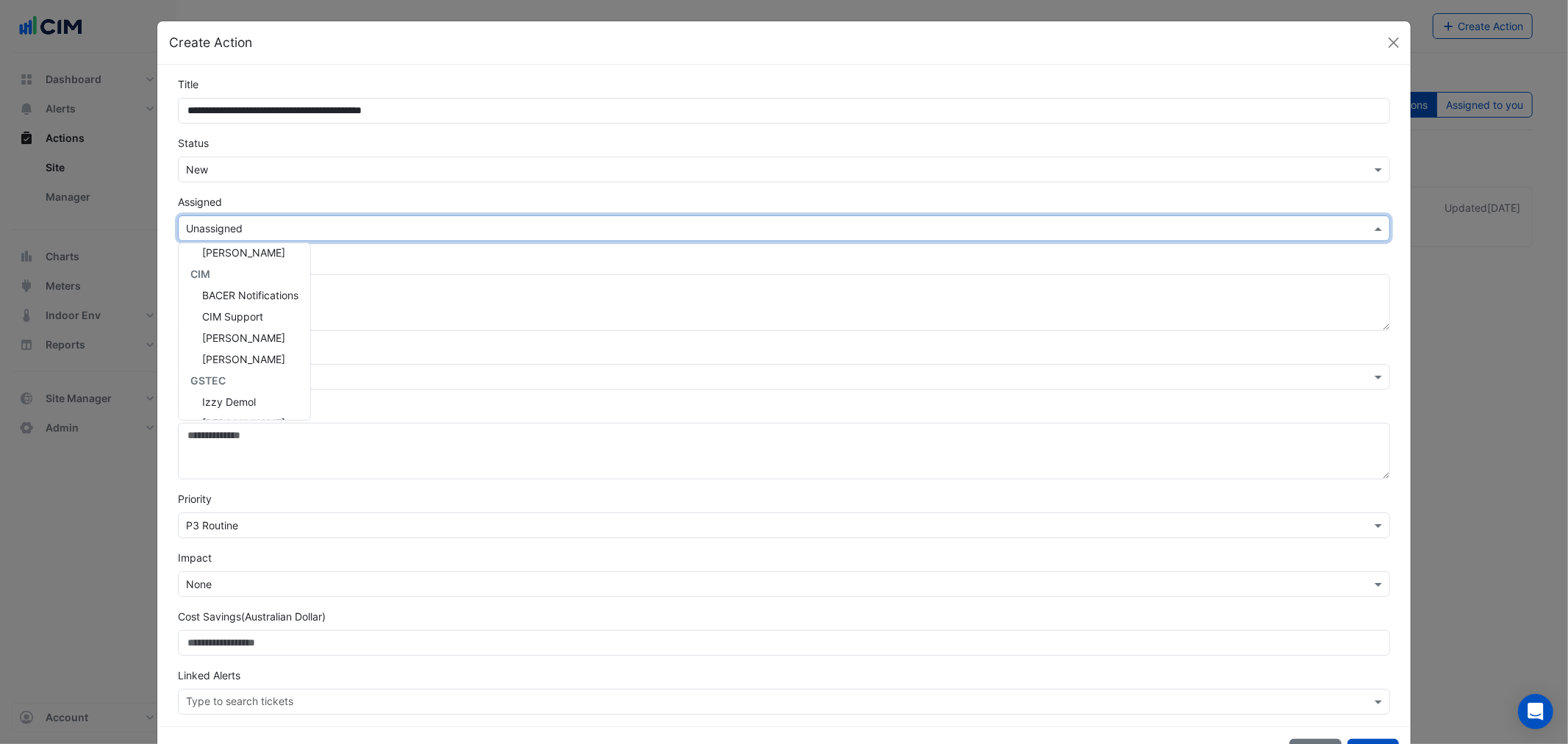
scroll to position [91, 0]
click at [255, 400] on span "James Porter" at bounding box center [243, 404] width 83 height 13
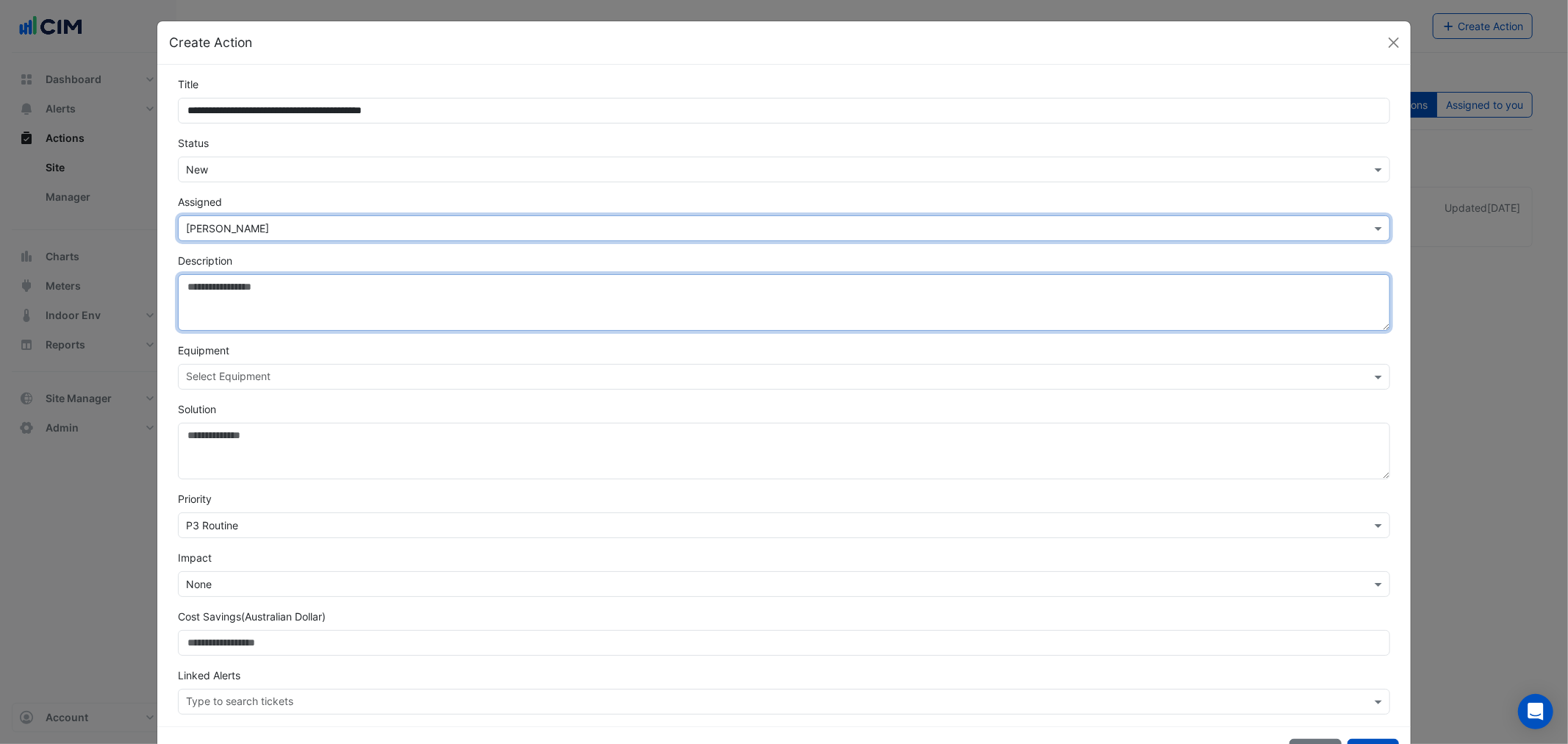
click at [224, 300] on textarea "Description" at bounding box center [783, 302] width 1211 height 56
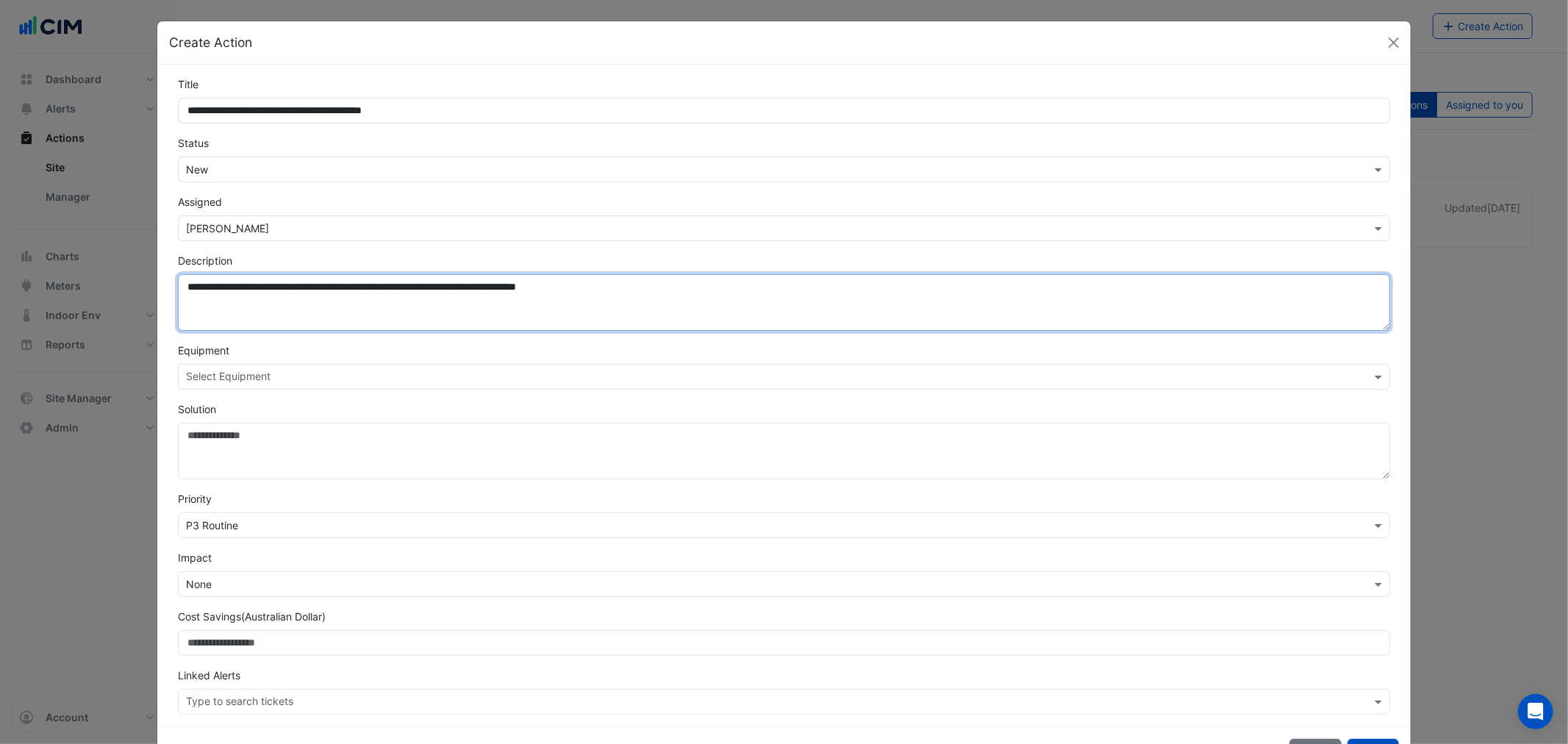
click at [494, 285] on textarea "**********" at bounding box center [783, 302] width 1211 height 56
drag, startPoint x: 664, startPoint y: 282, endPoint x: 615, endPoint y: 287, distance: 49.3
click at [615, 287] on textarea "**********" at bounding box center [783, 302] width 1211 height 56
type textarea "**********"
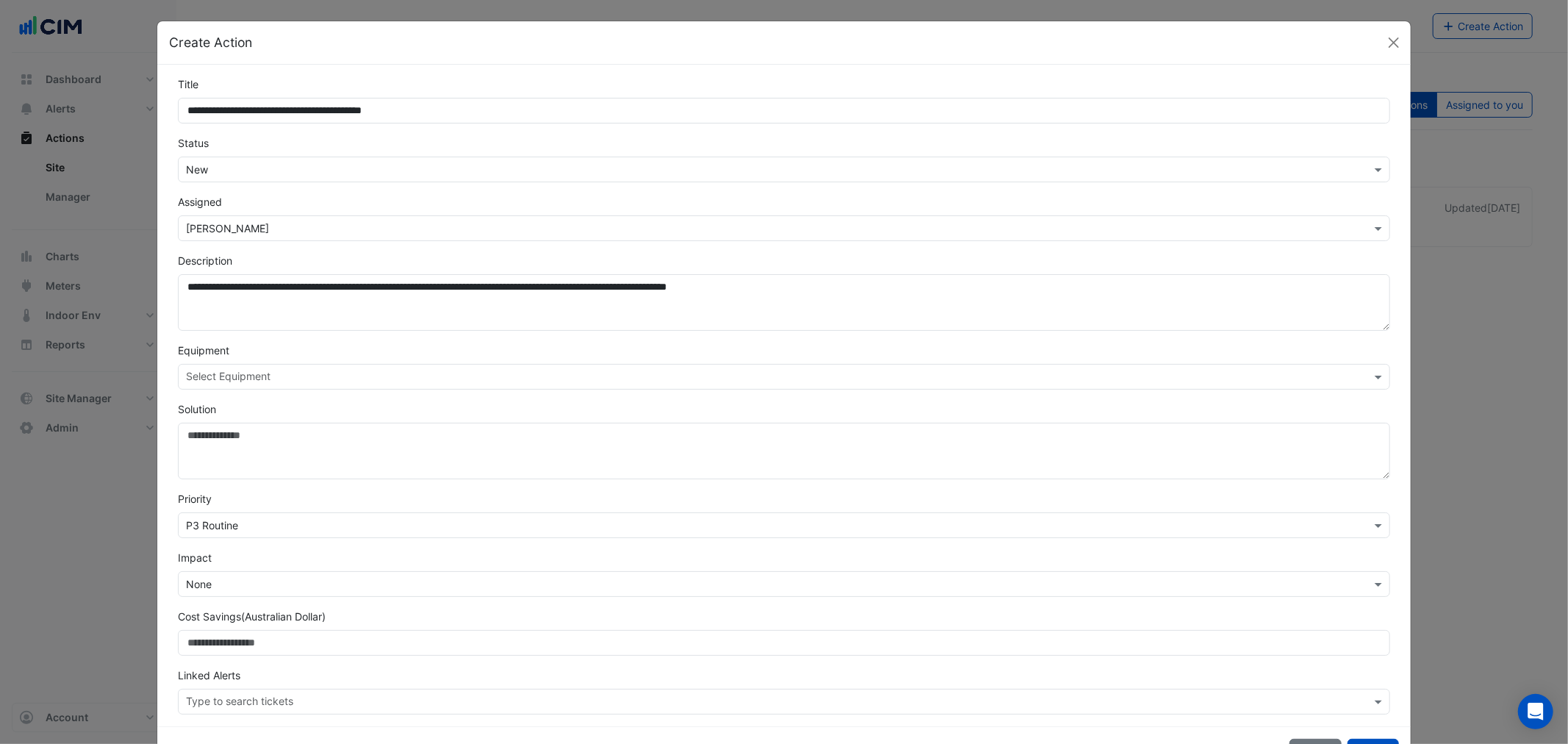
click at [384, 372] on input "text" at bounding box center [775, 378] width 1178 height 16
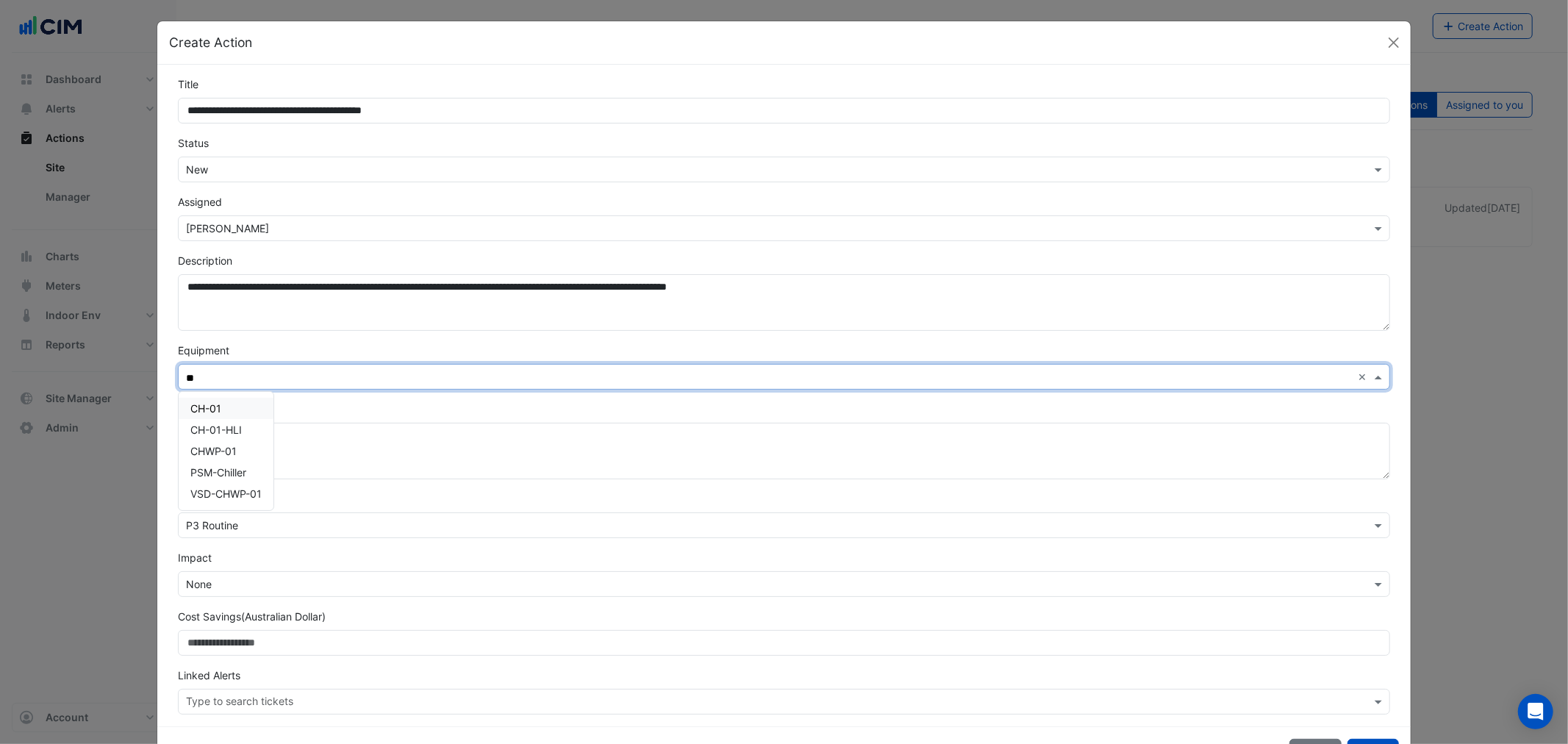
click at [243, 402] on div "CH-01" at bounding box center [225, 408] width 95 height 21
click at [224, 422] on div "CH-01-HLI" at bounding box center [225, 429] width 95 height 21
type input "**"
click at [160, 408] on div "**********" at bounding box center [783, 395] width 1253 height 661
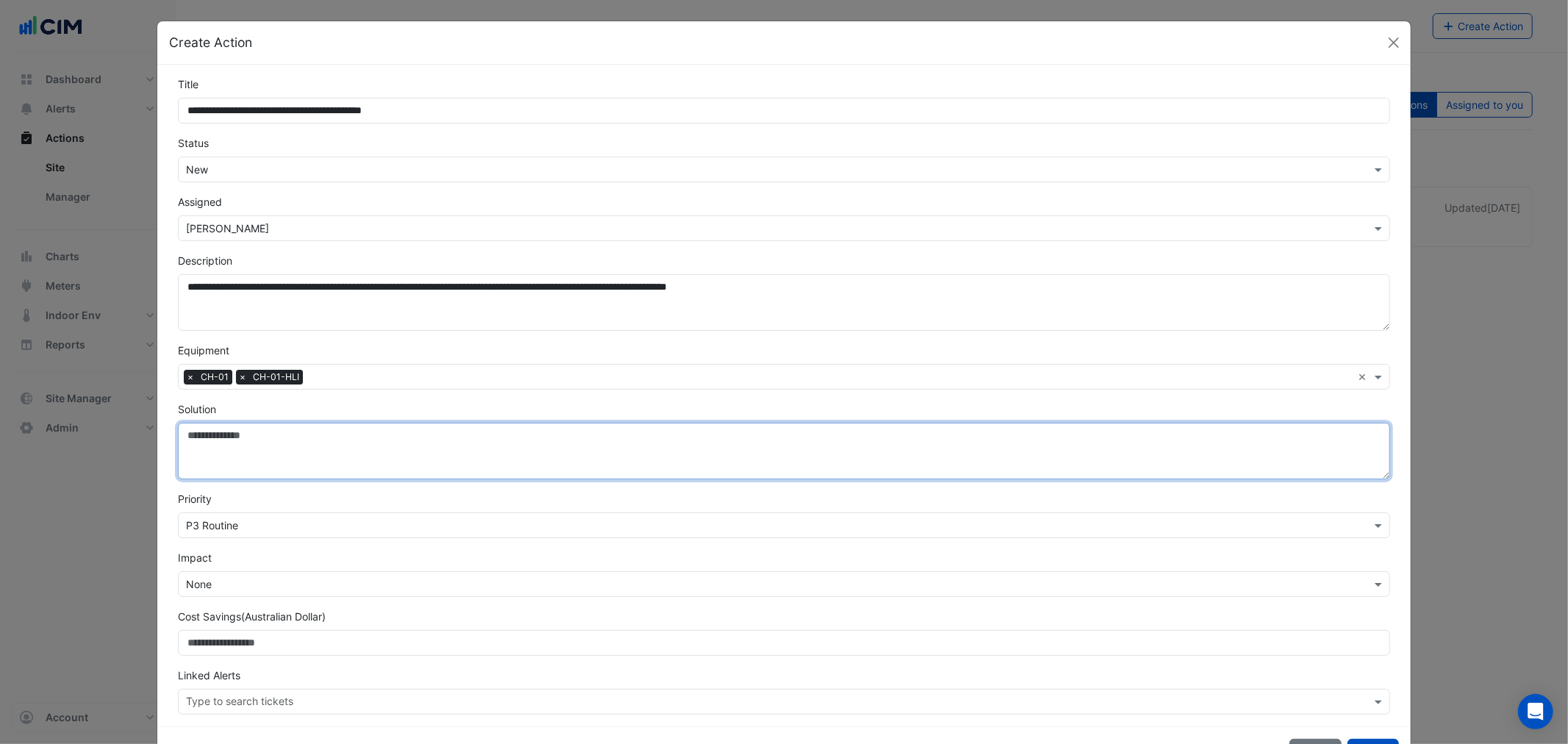
click at [264, 450] on textarea "Solution" at bounding box center [783, 451] width 1211 height 56
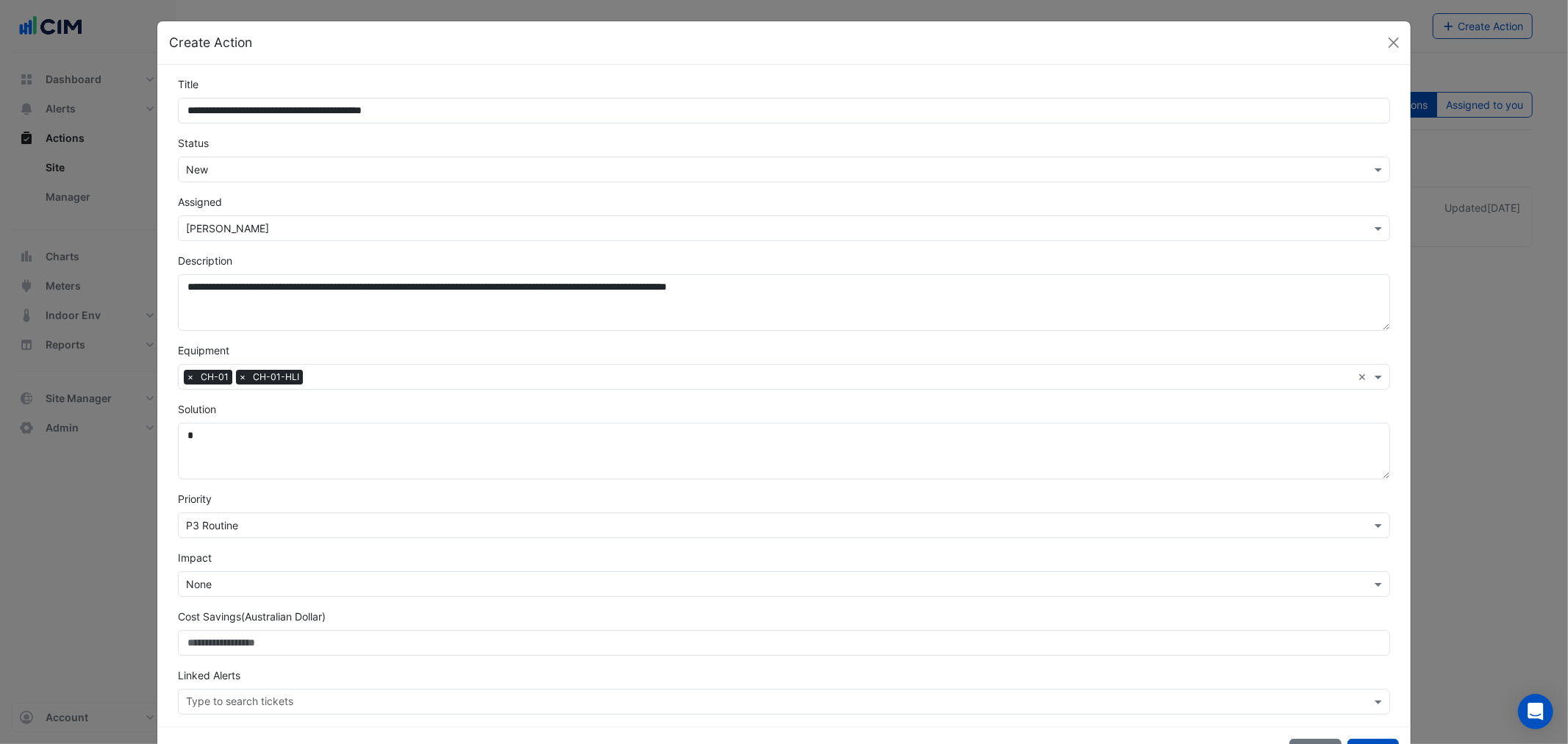
click at [230, 526] on input "text" at bounding box center [769, 526] width 1166 height 16
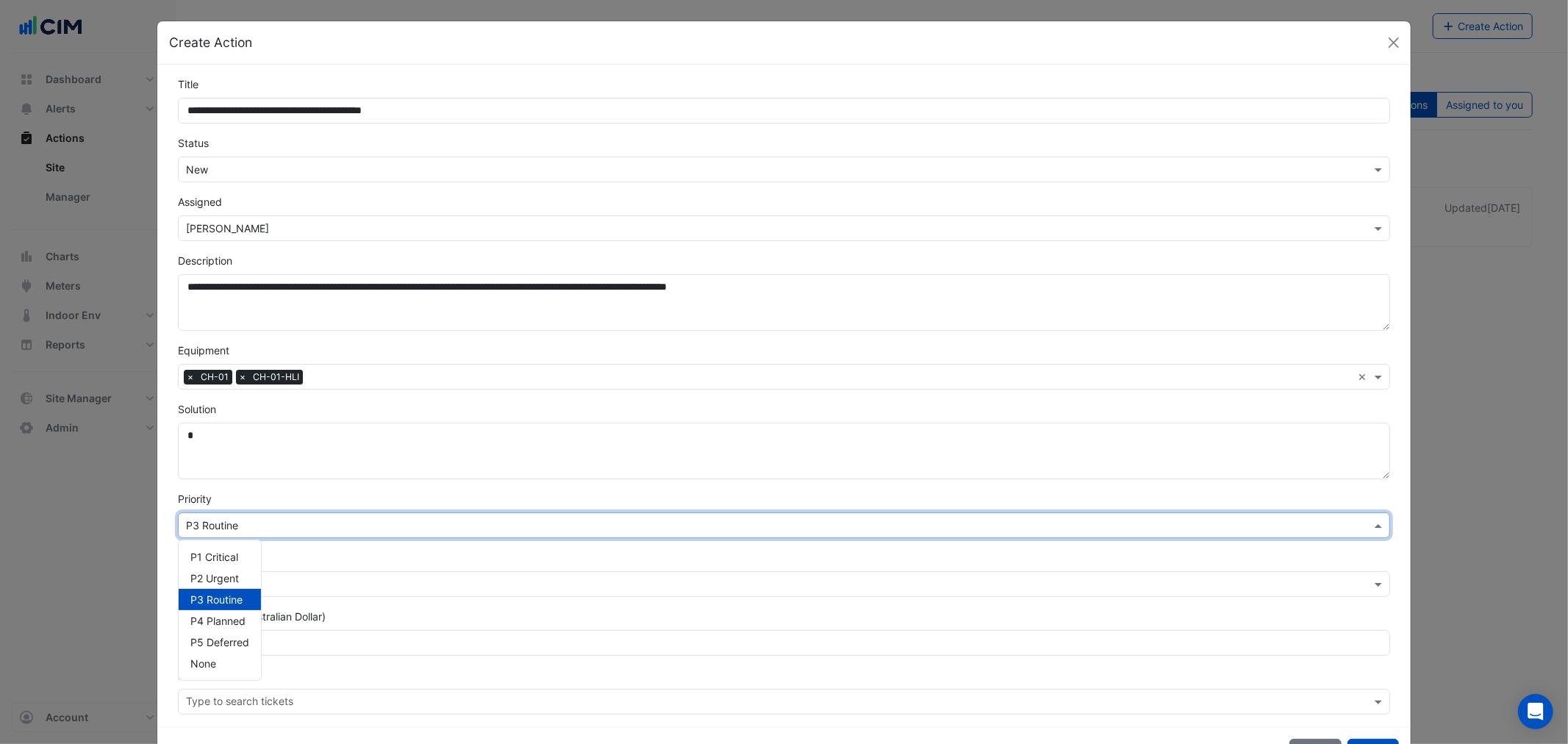
click at [230, 599] on span "P3 Routine" at bounding box center [216, 599] width 52 height 13
click at [157, 545] on div "**********" at bounding box center [783, 395] width 1253 height 661
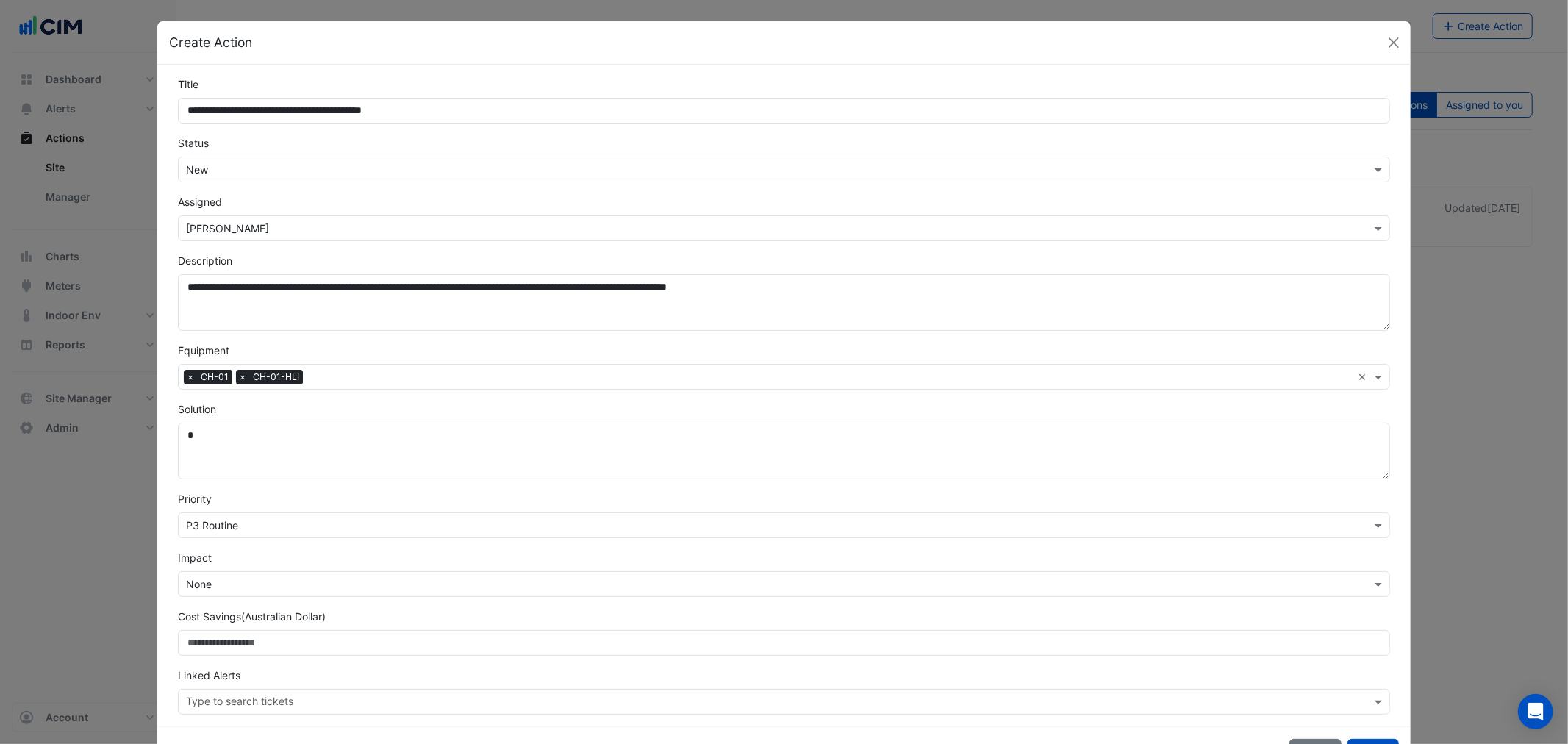
click at [192, 590] on input "text" at bounding box center [769, 584] width 1166 height 16
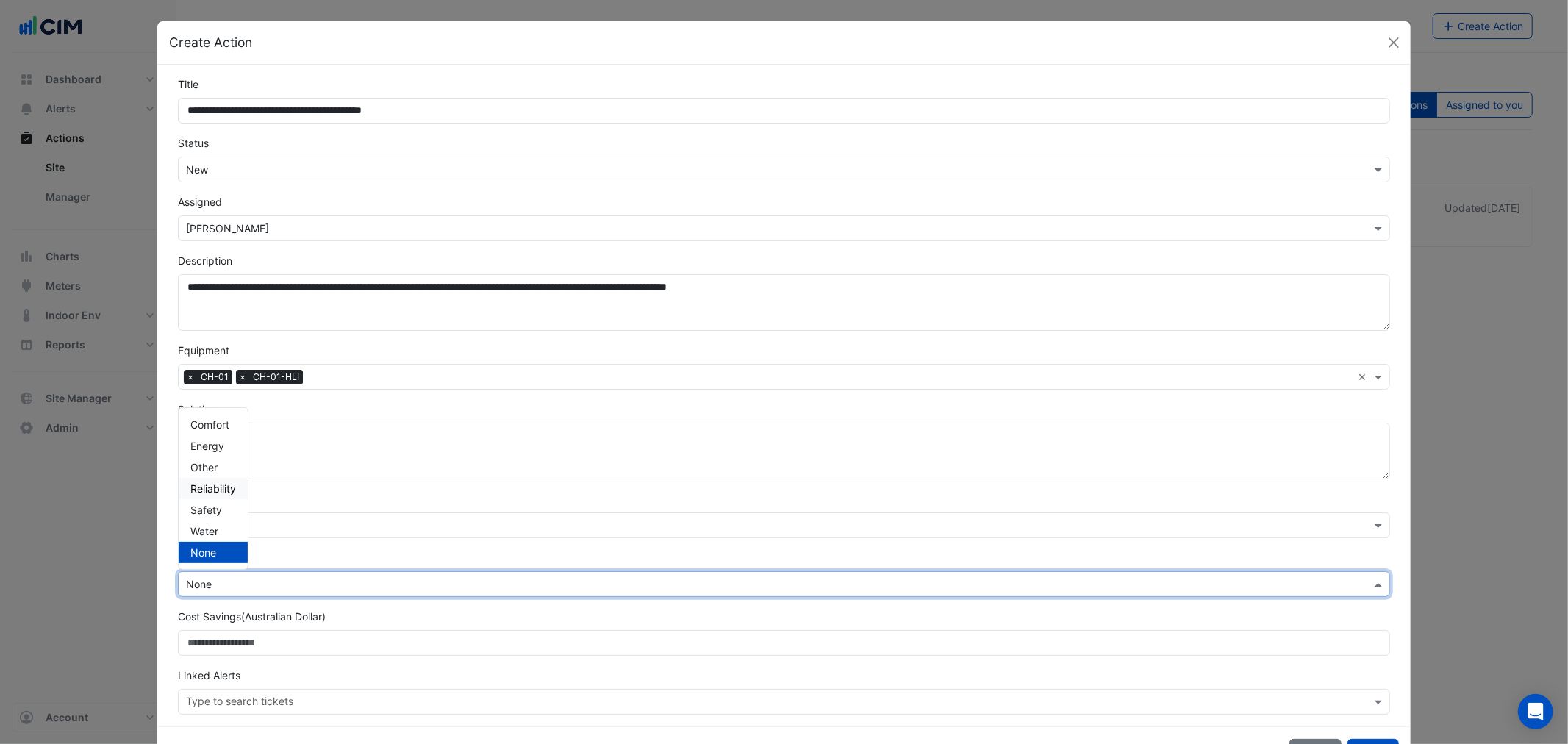
click at [209, 485] on span "Reliability" at bounding box center [213, 488] width 45 height 13
click at [169, 547] on div "**********" at bounding box center [783, 395] width 1228 height 638
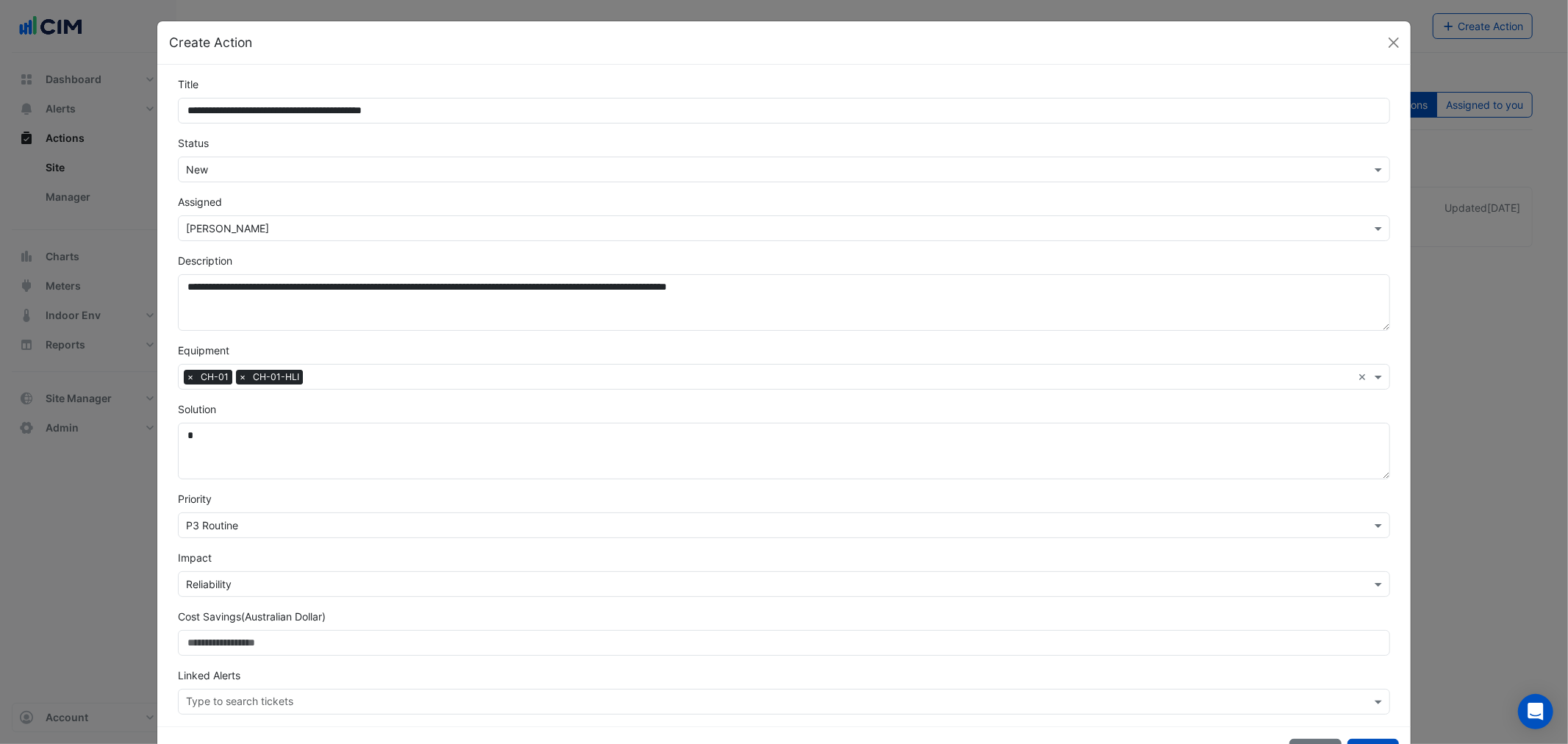
scroll to position [54, 0]
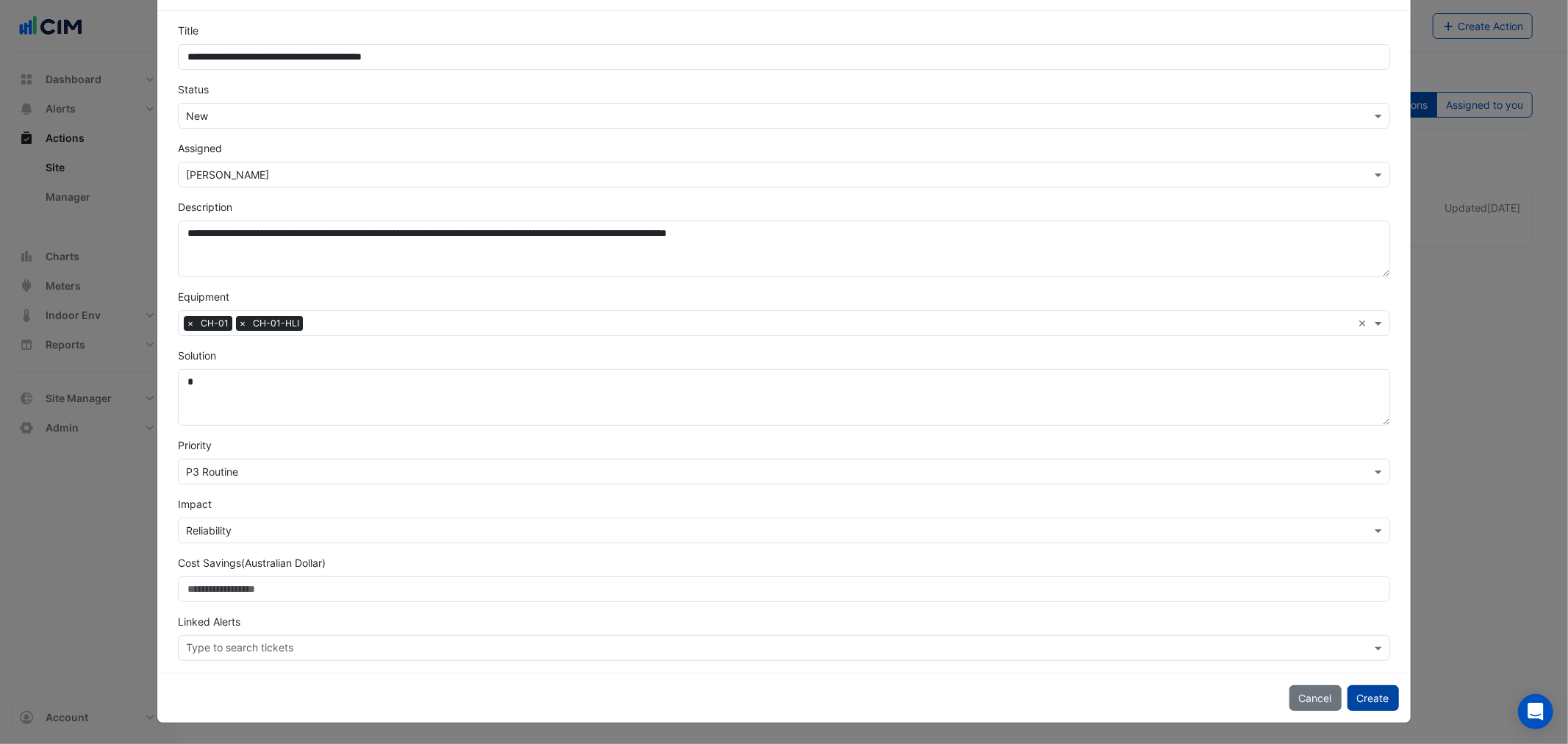
click at [1369, 703] on button "Create" at bounding box center [1373, 697] width 52 height 26
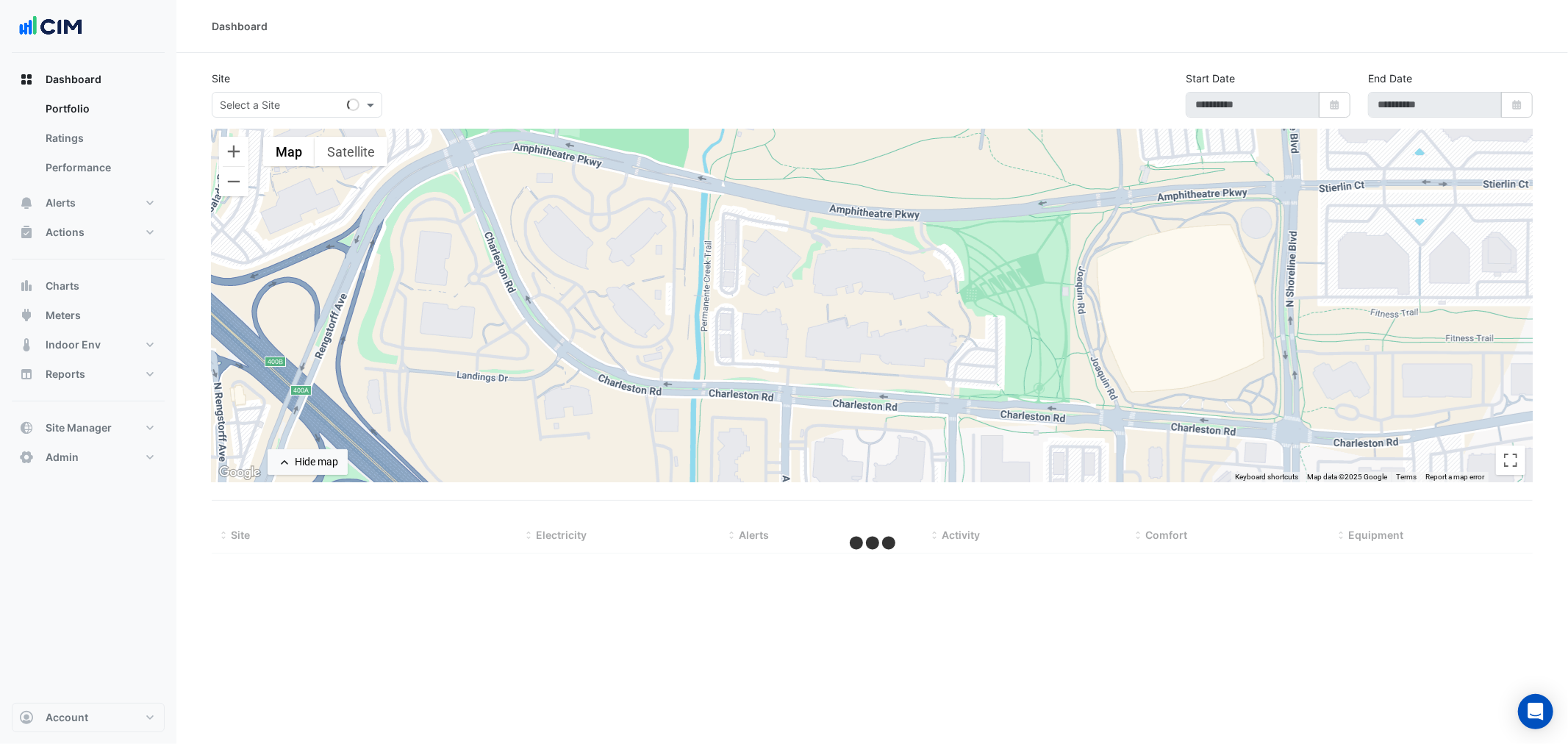
type input "**********"
select select "***"
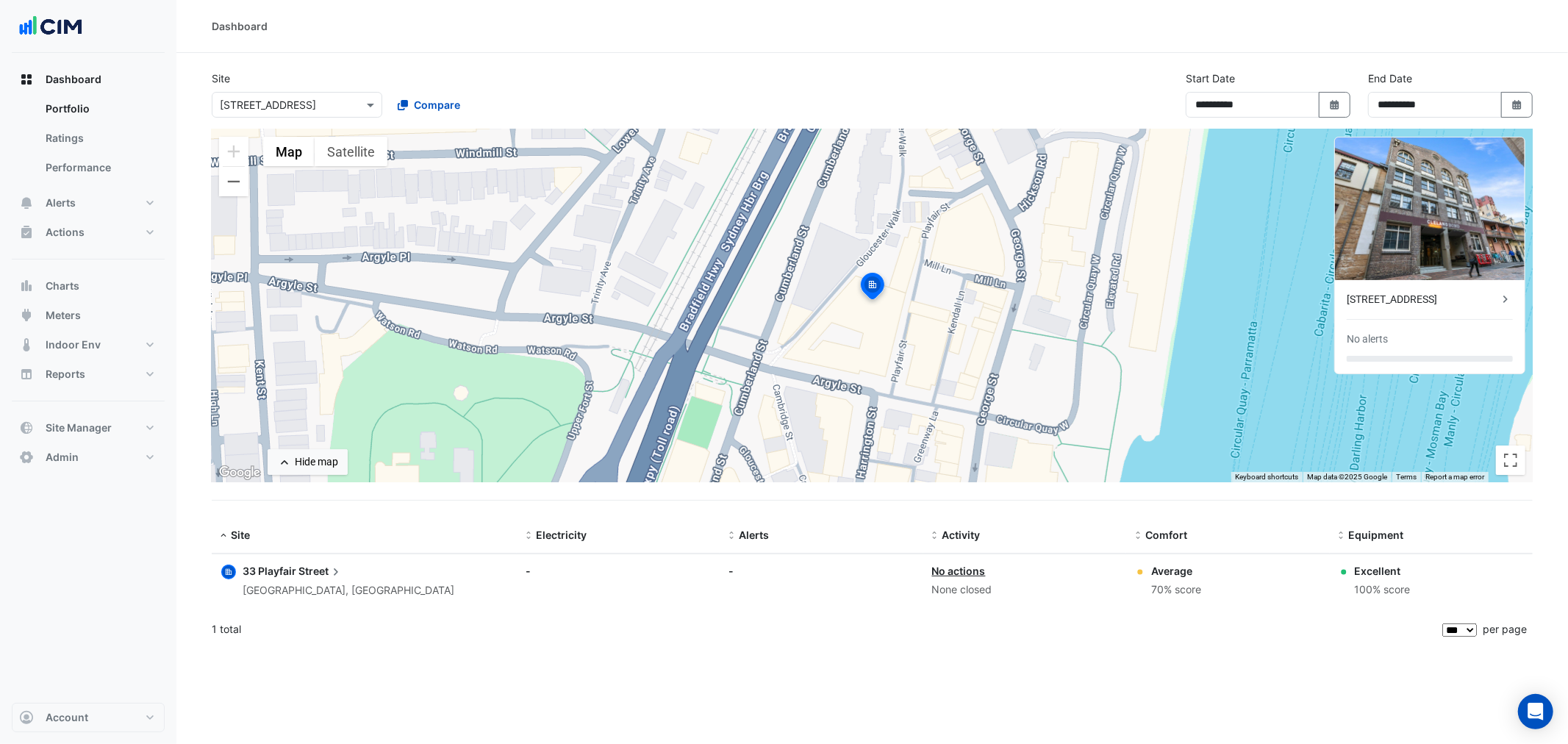
click at [268, 105] on input "text" at bounding box center [282, 106] width 125 height 16
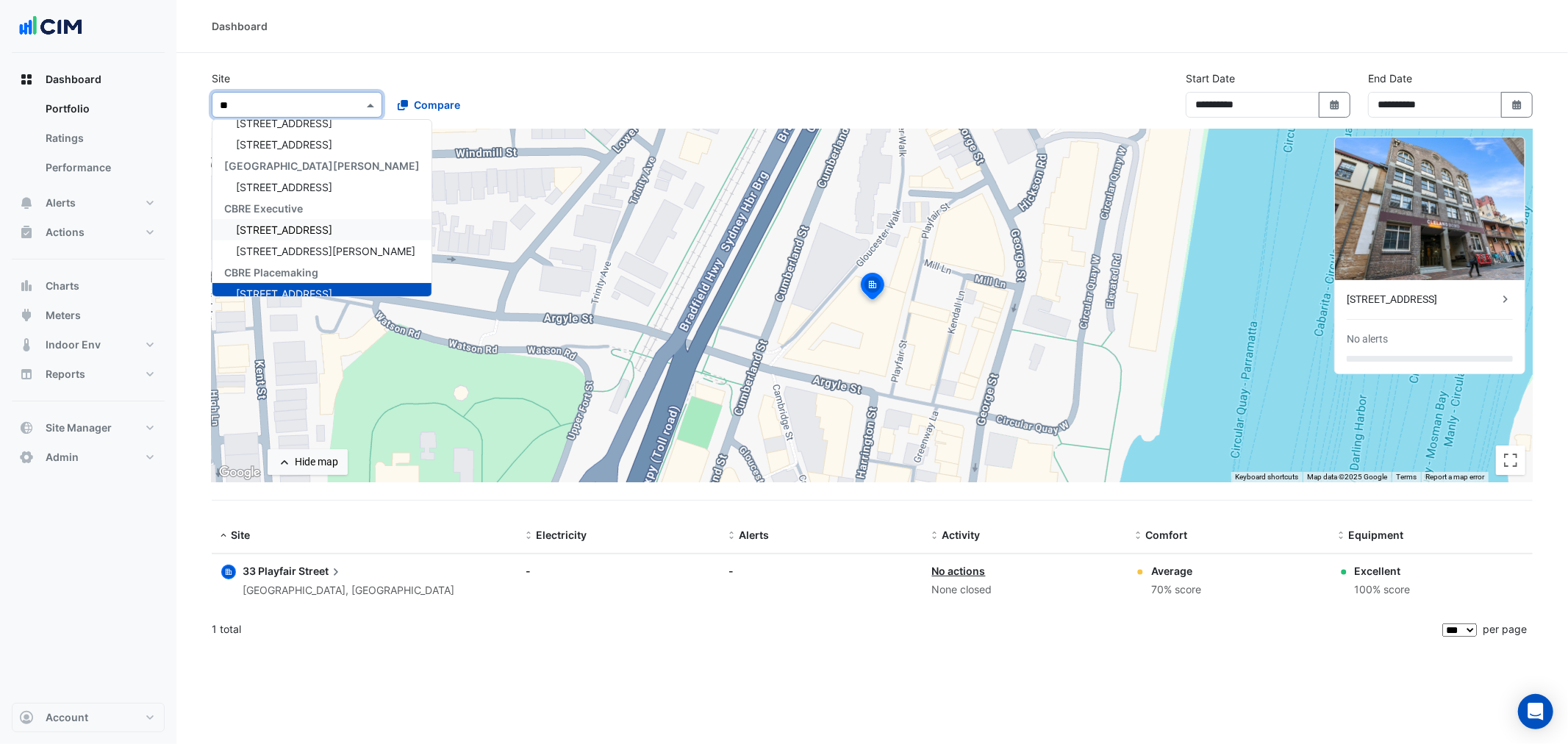
scroll to position [162, 0]
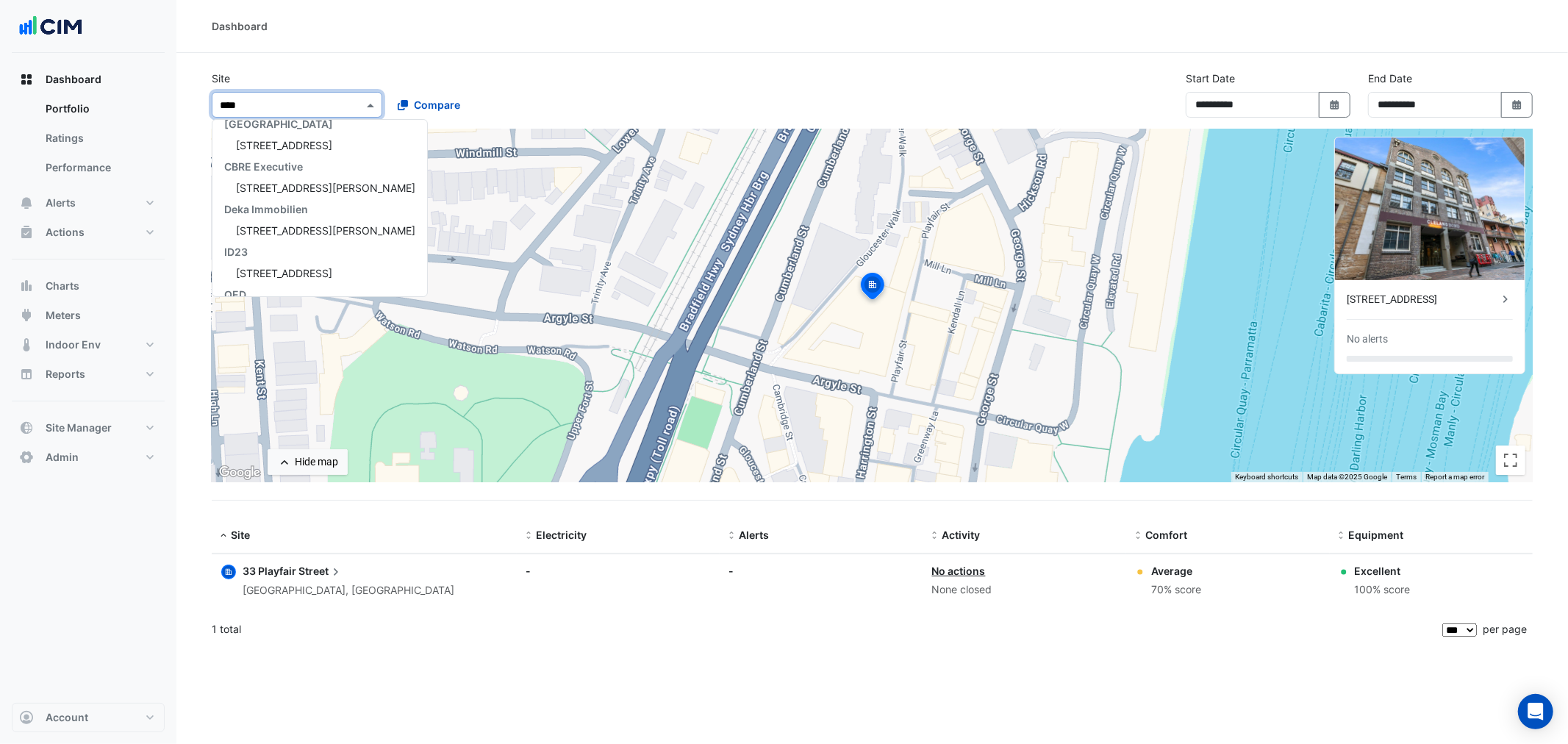
type input "*****"
click at [311, 146] on span "[STREET_ADDRESS][PERSON_NAME]" at bounding box center [325, 153] width 179 height 13
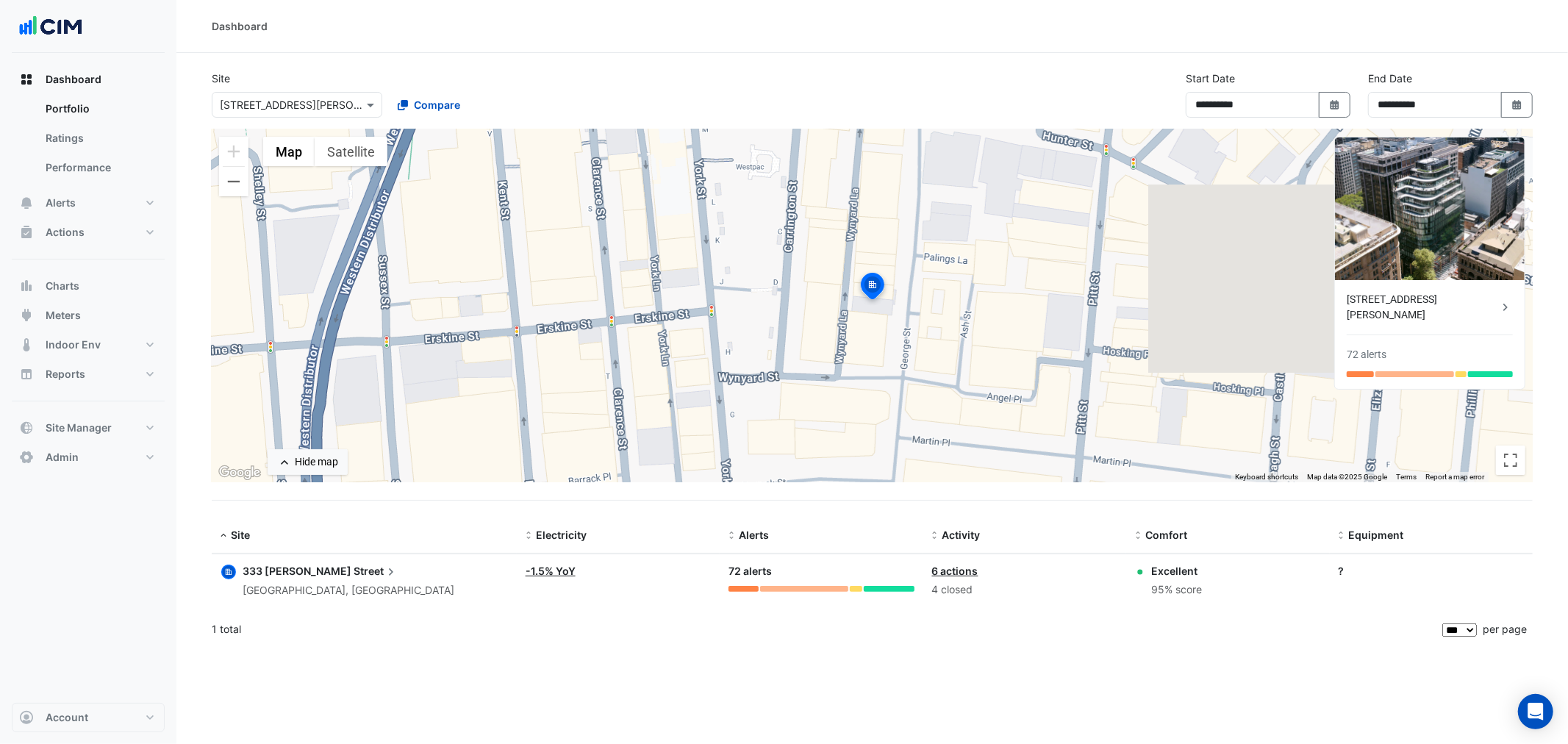
click at [189, 85] on section "**********" at bounding box center [872, 350] width 1391 height 595
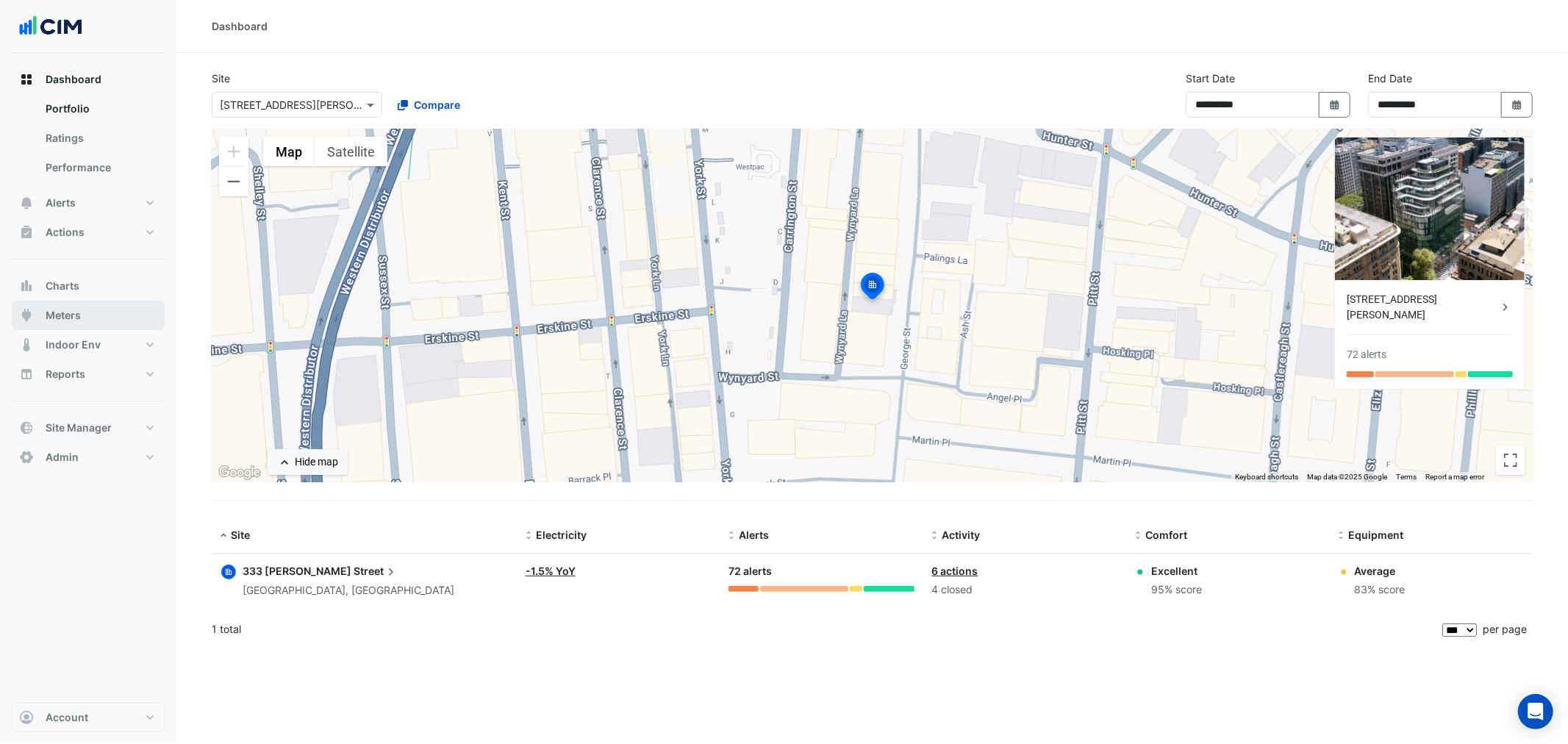
click at [105, 311] on button "Meters" at bounding box center [88, 315] width 153 height 30
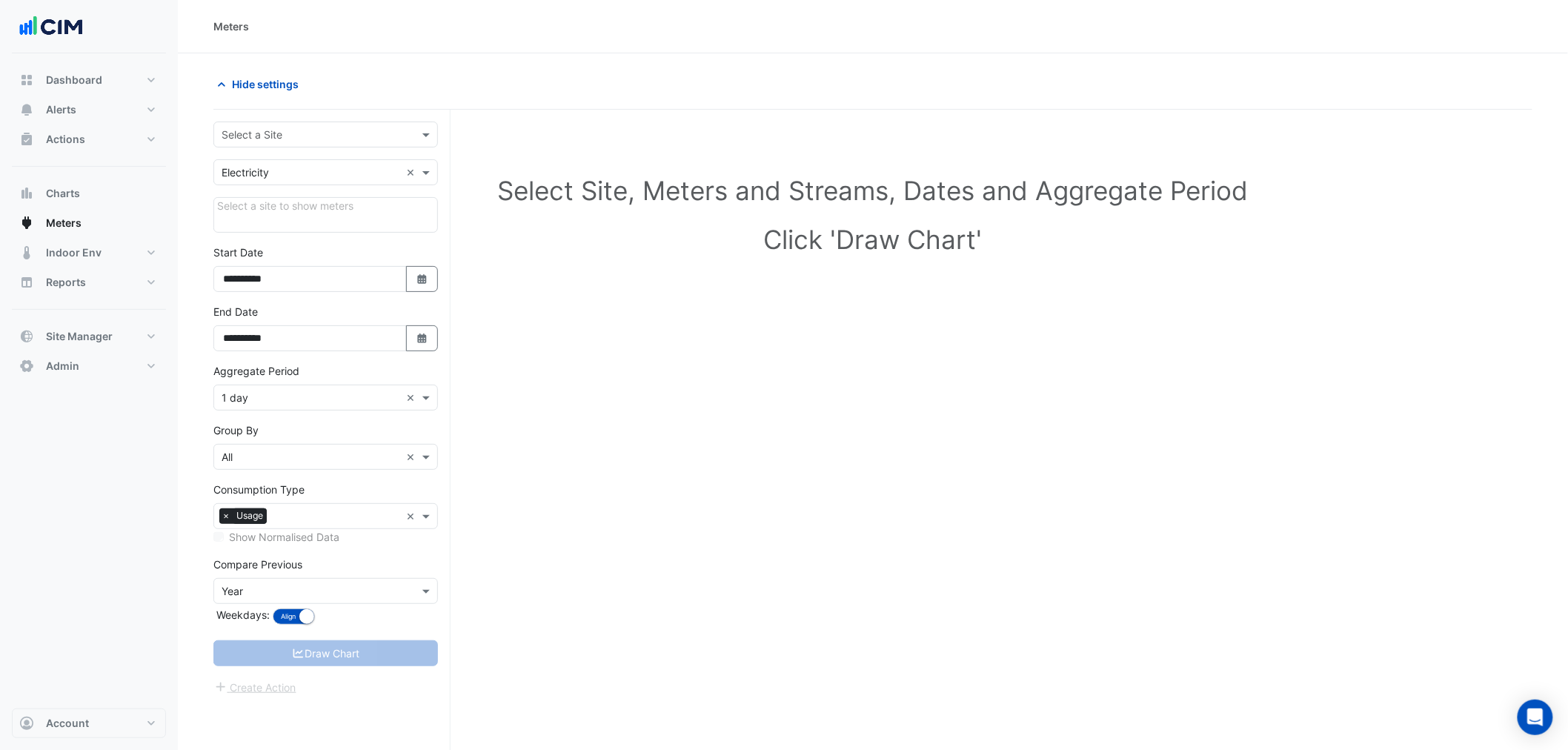
click at [271, 144] on div "Select a Site" at bounding box center [326, 134] width 225 height 26
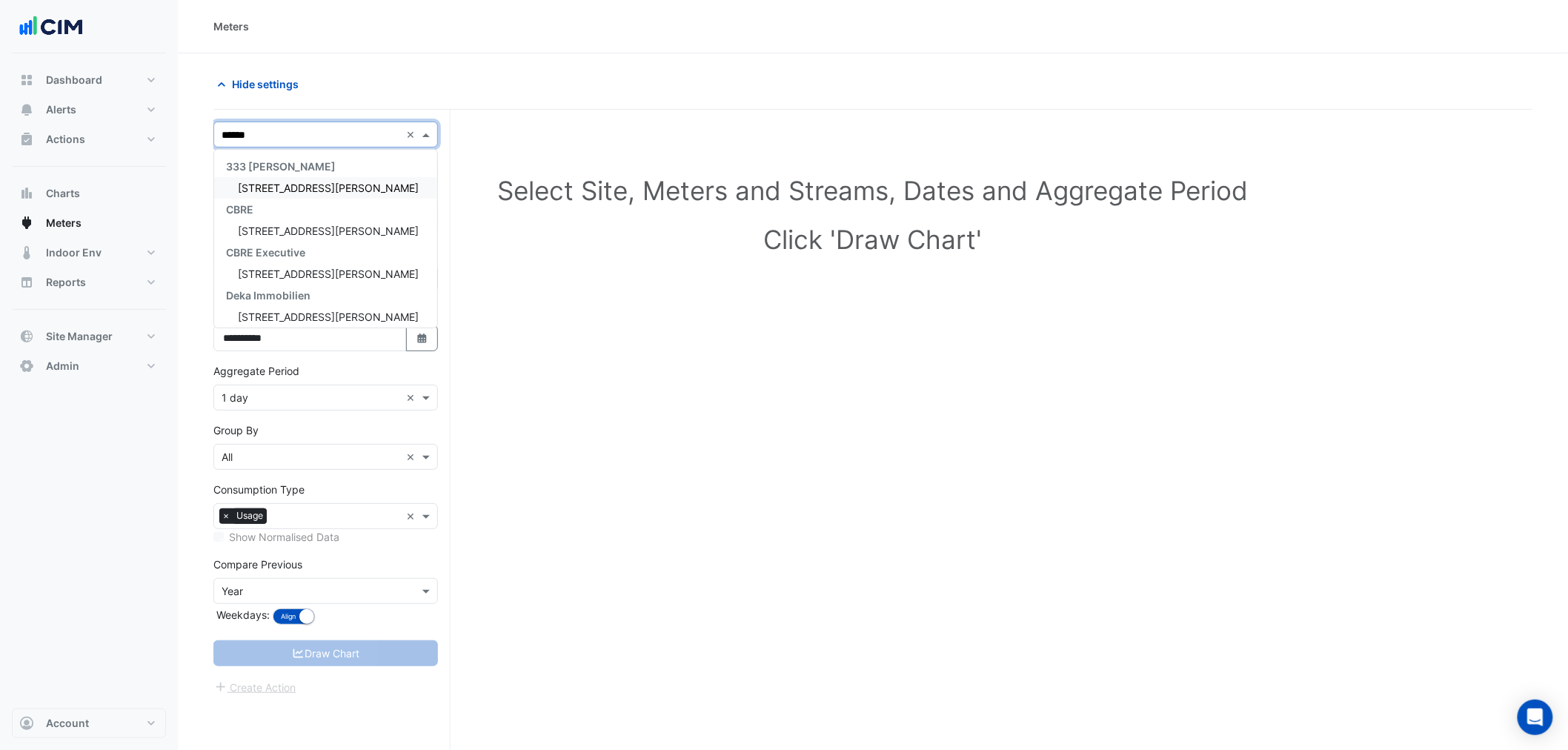
type input "*******"
click at [284, 188] on span "[STREET_ADDRESS][PERSON_NAME]" at bounding box center [328, 188] width 181 height 13
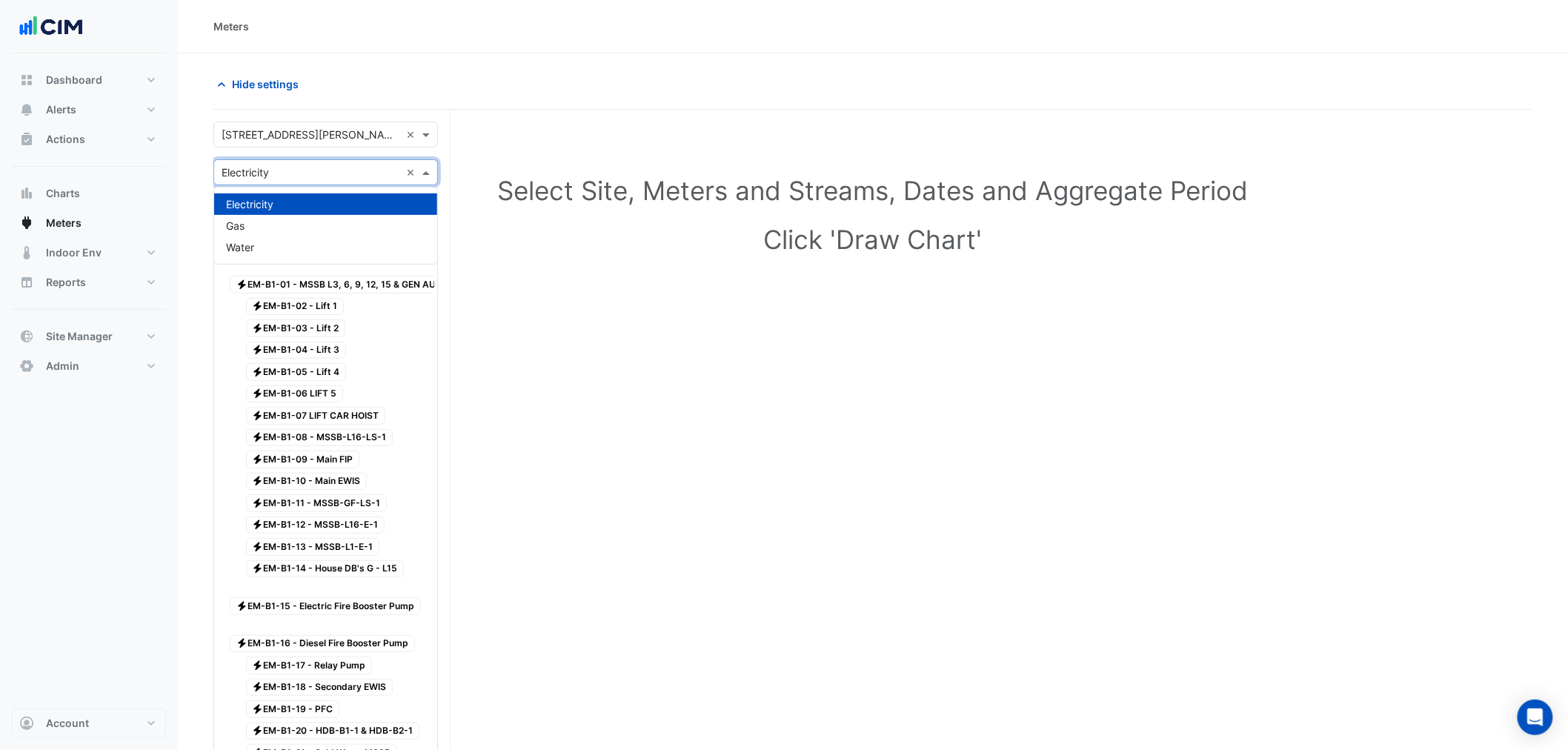
click at [283, 177] on input "text" at bounding box center [311, 173] width 178 height 16
click at [192, 170] on section "Hide settings Select Site, Meters and Streams, Dates and Aggregate Period Click…" at bounding box center [872, 720] width 1390 height 1333
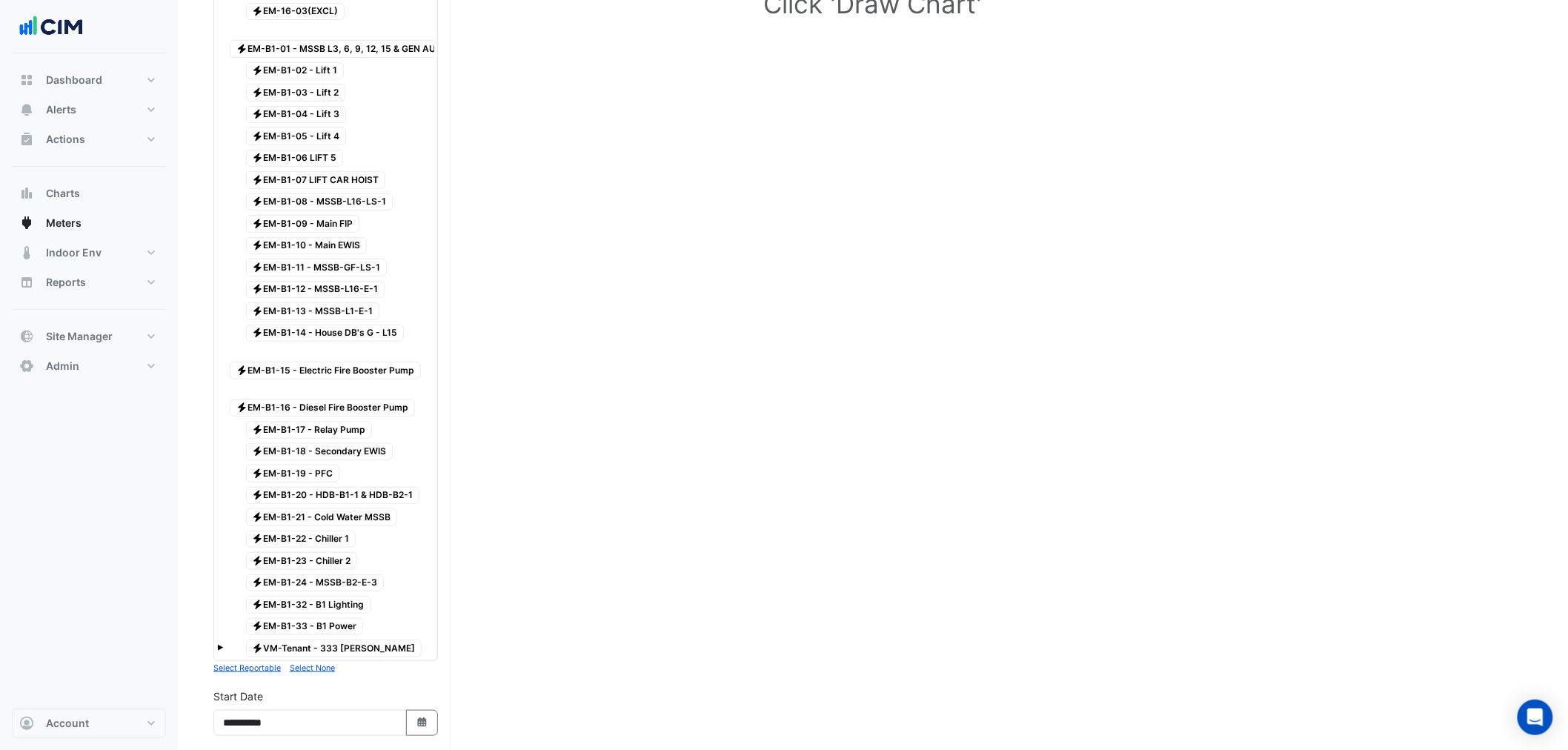
scroll to position [329, 0]
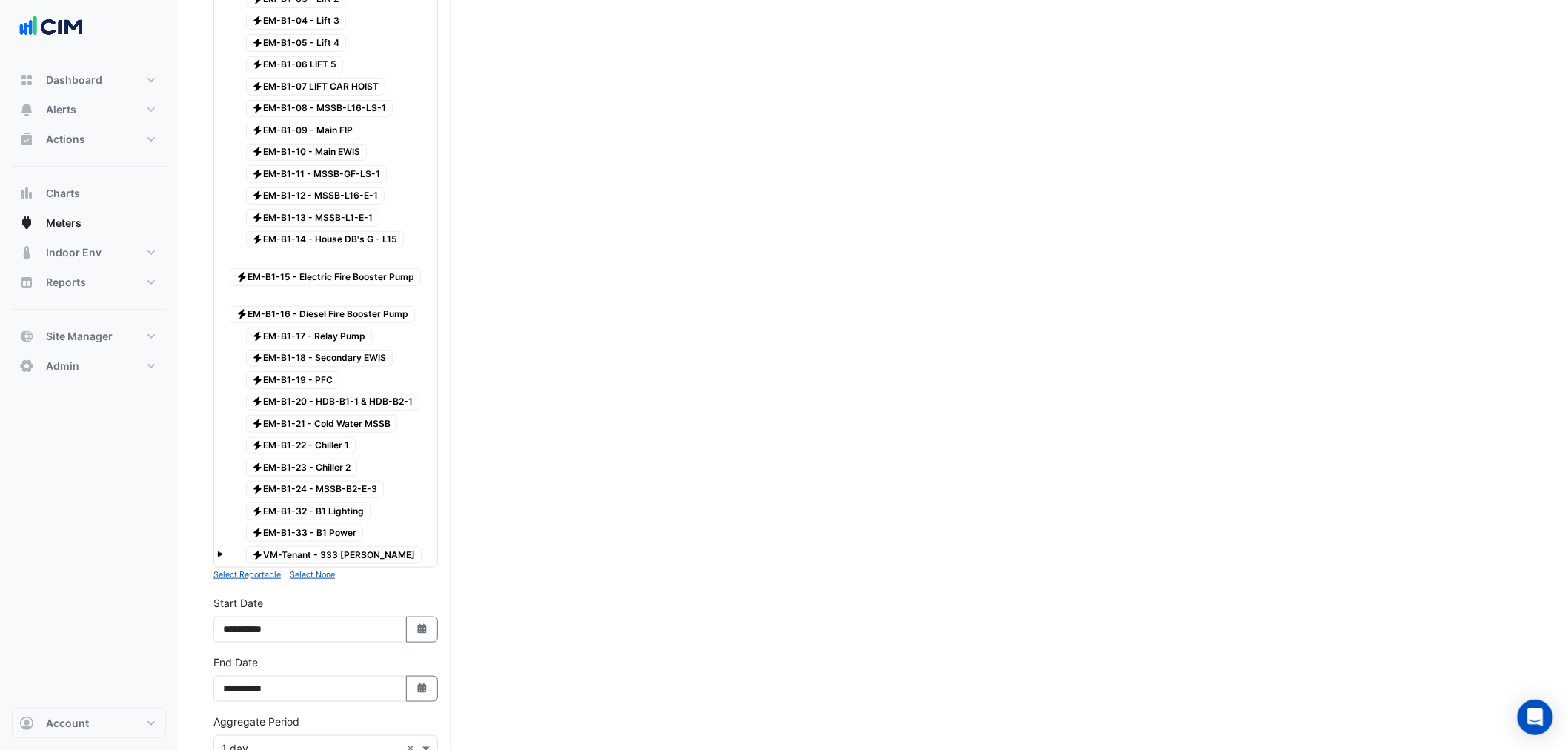
click at [219, 557] on span at bounding box center [220, 554] width 6 height 6
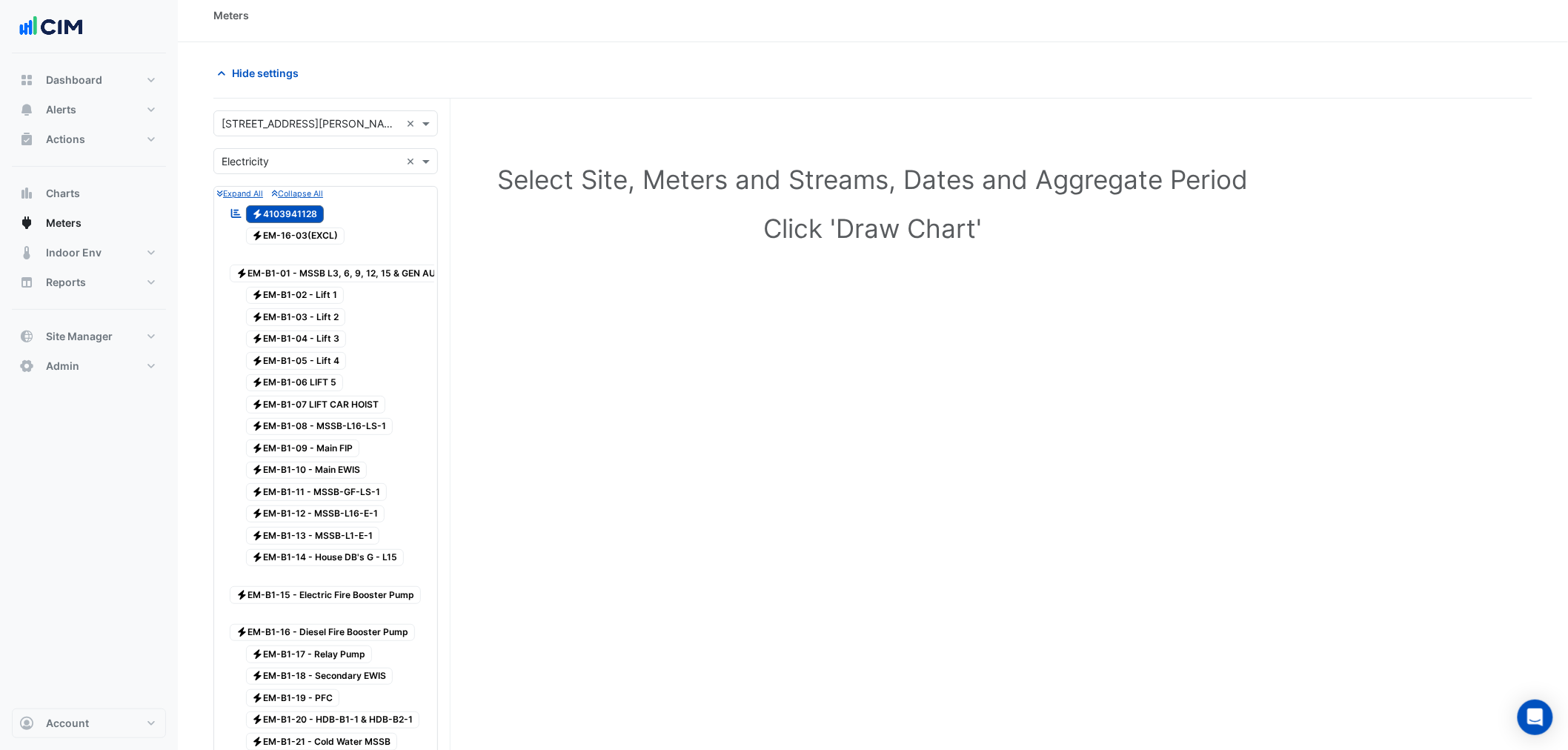
scroll to position [0, 0]
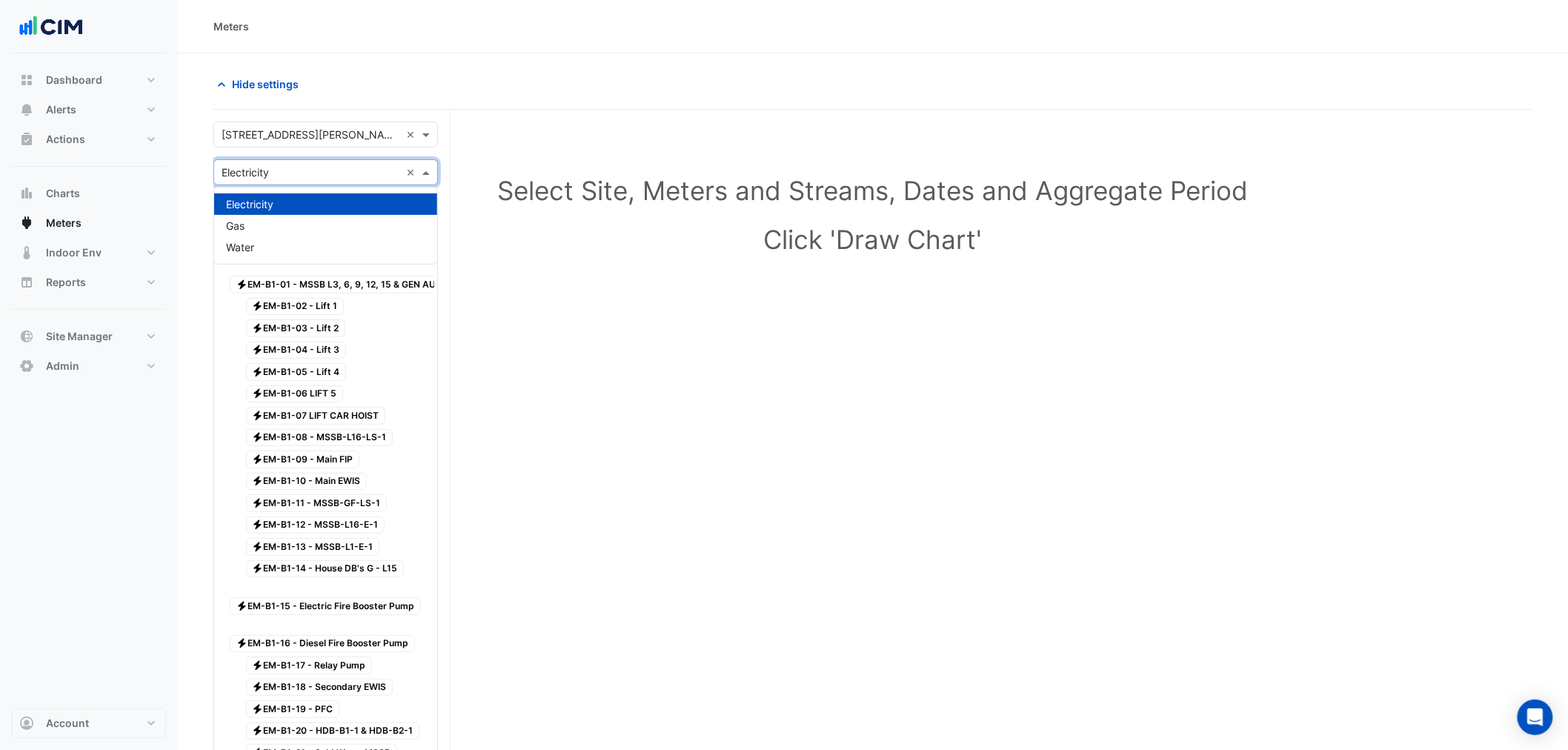
click at [297, 174] on input "text" at bounding box center [311, 173] width 178 height 16
click at [250, 245] on span "Water" at bounding box center [240, 247] width 28 height 13
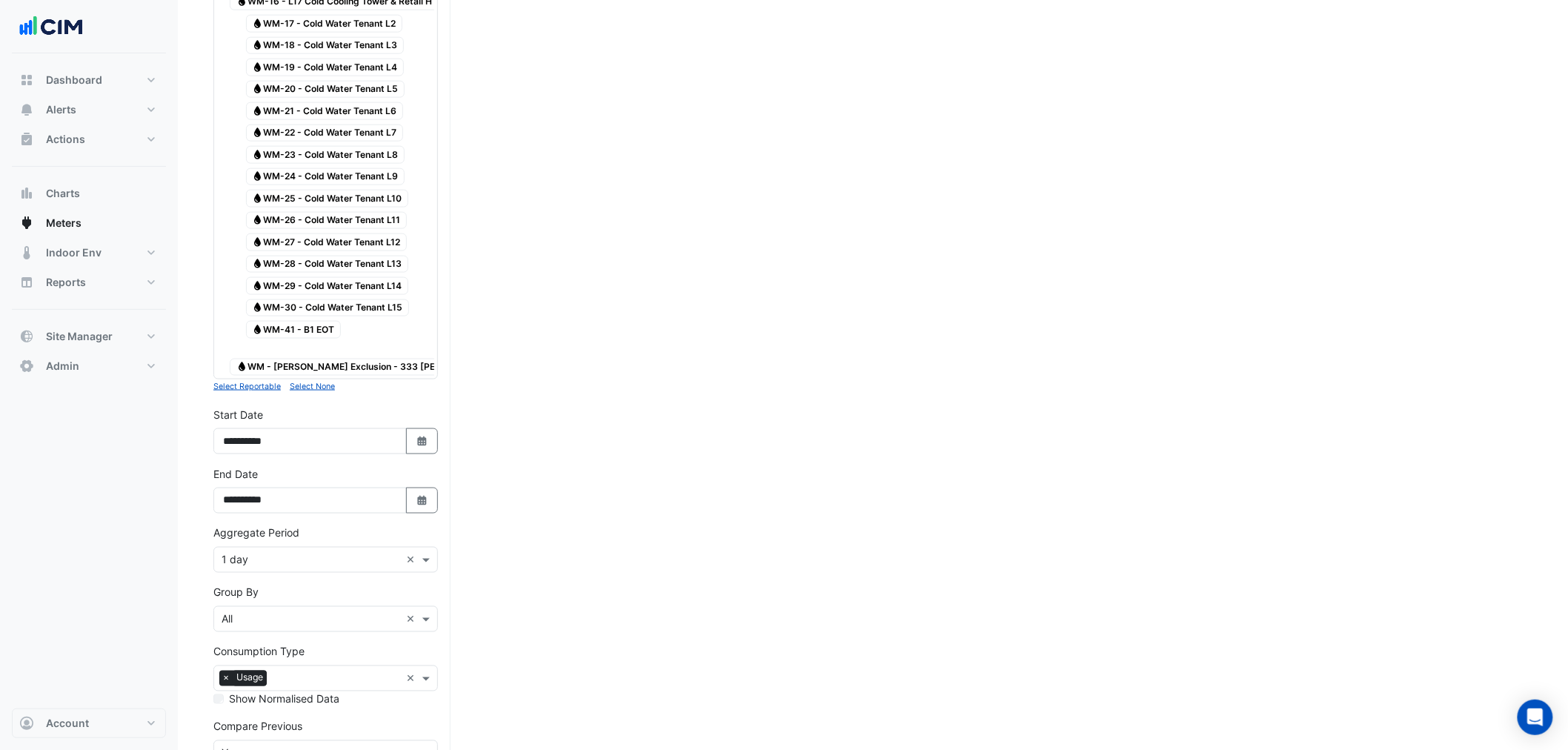
scroll to position [823, 0]
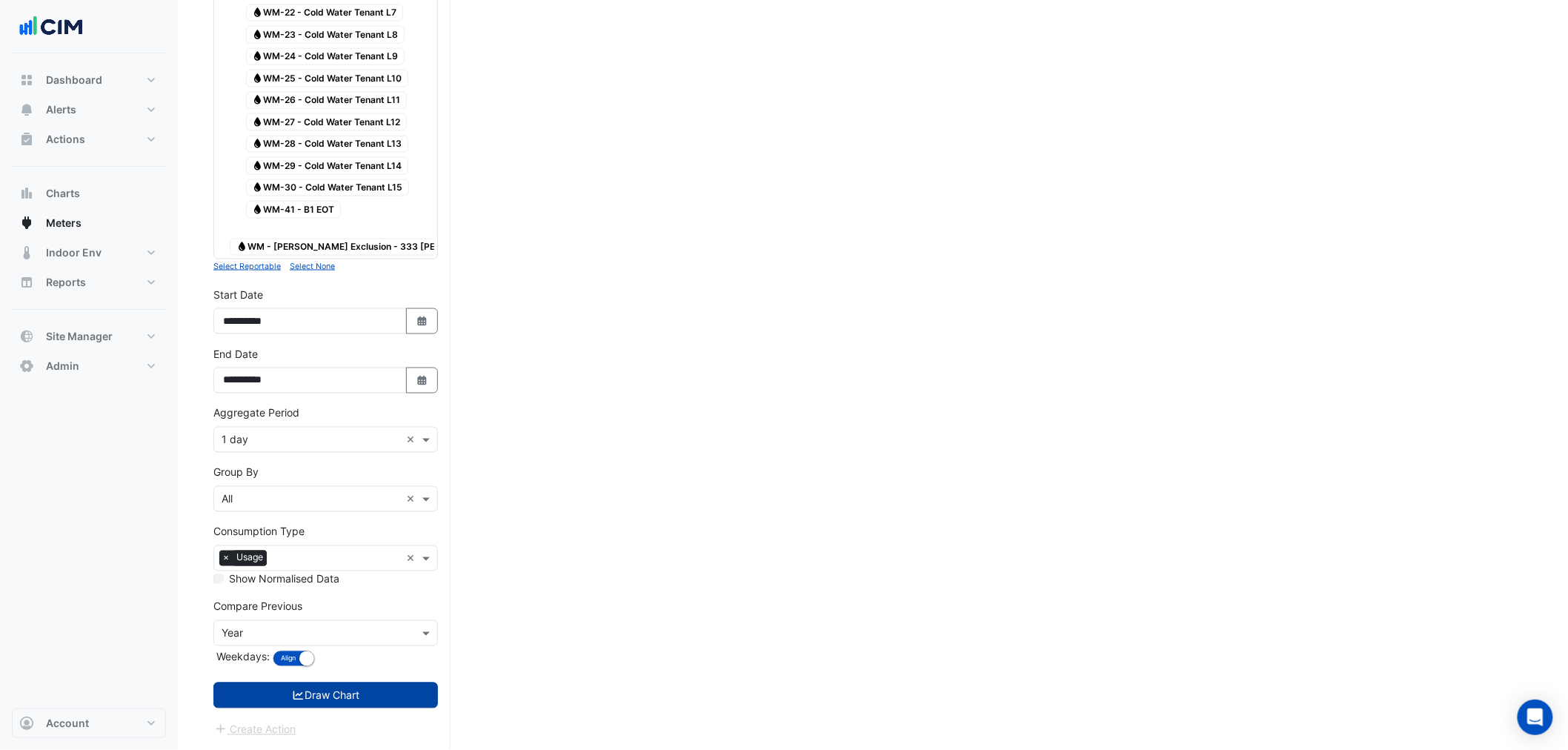
click at [323, 704] on button "Draw Chart" at bounding box center [326, 695] width 225 height 26
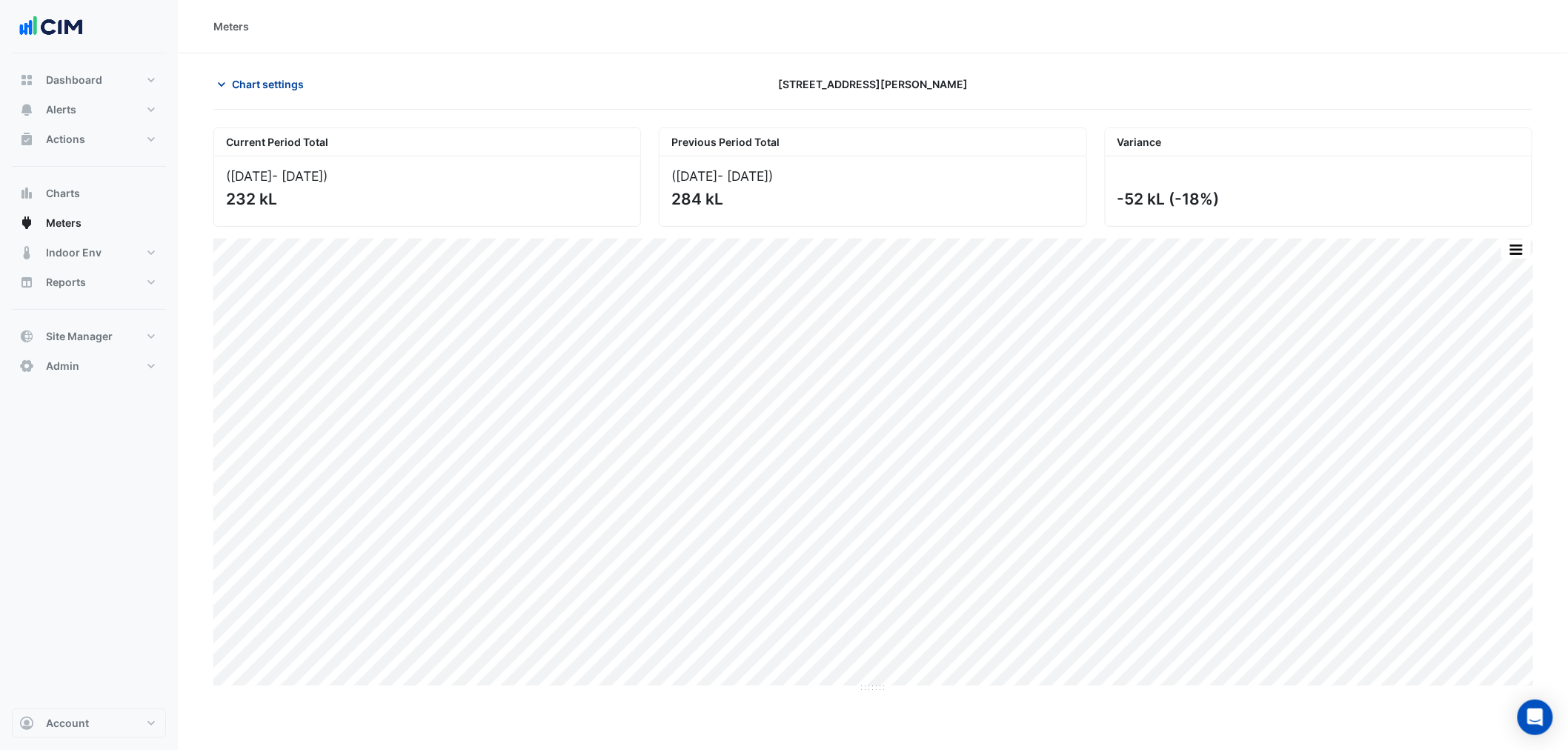
click at [258, 87] on span "Chart settings" at bounding box center [267, 84] width 72 height 16
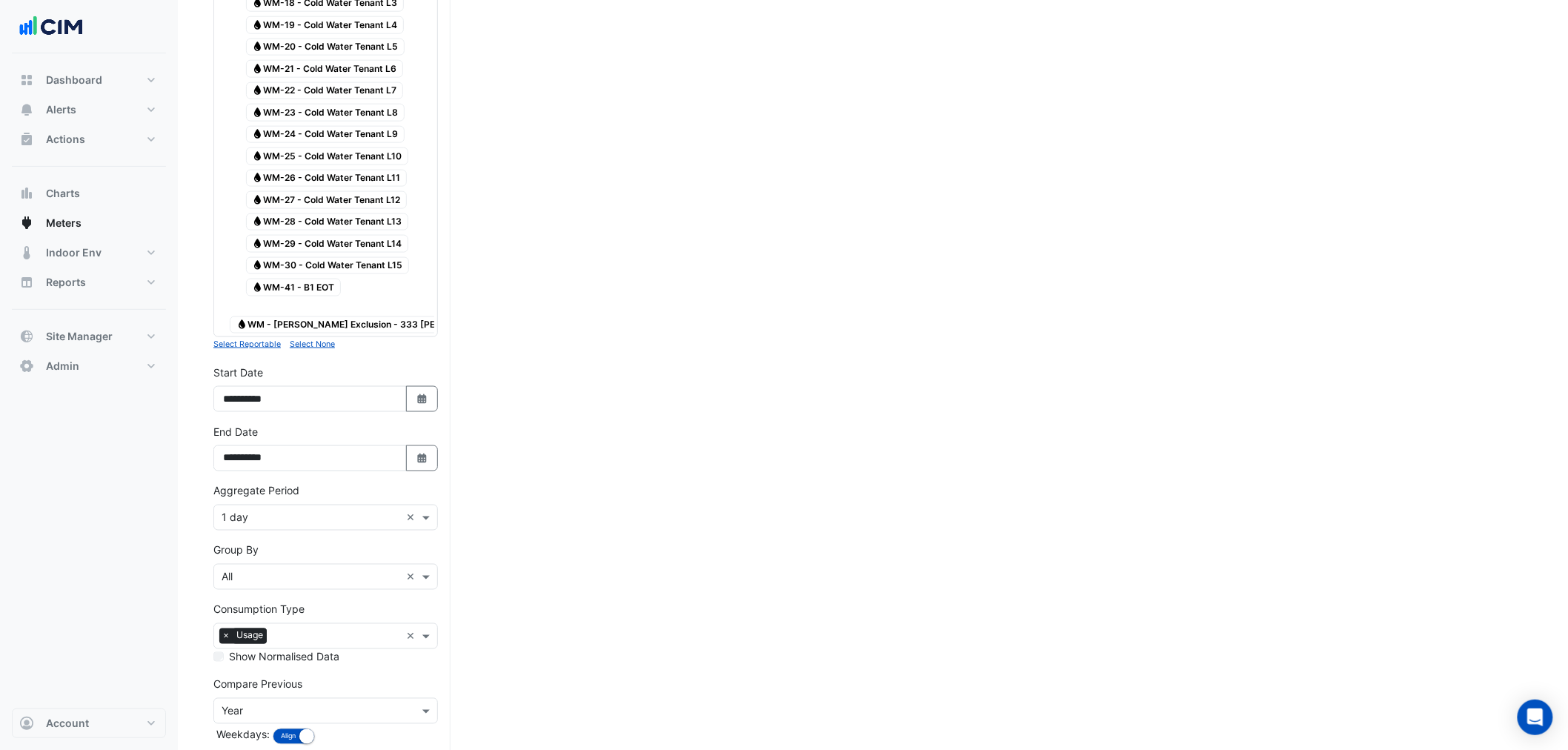
scroll to position [823, 0]
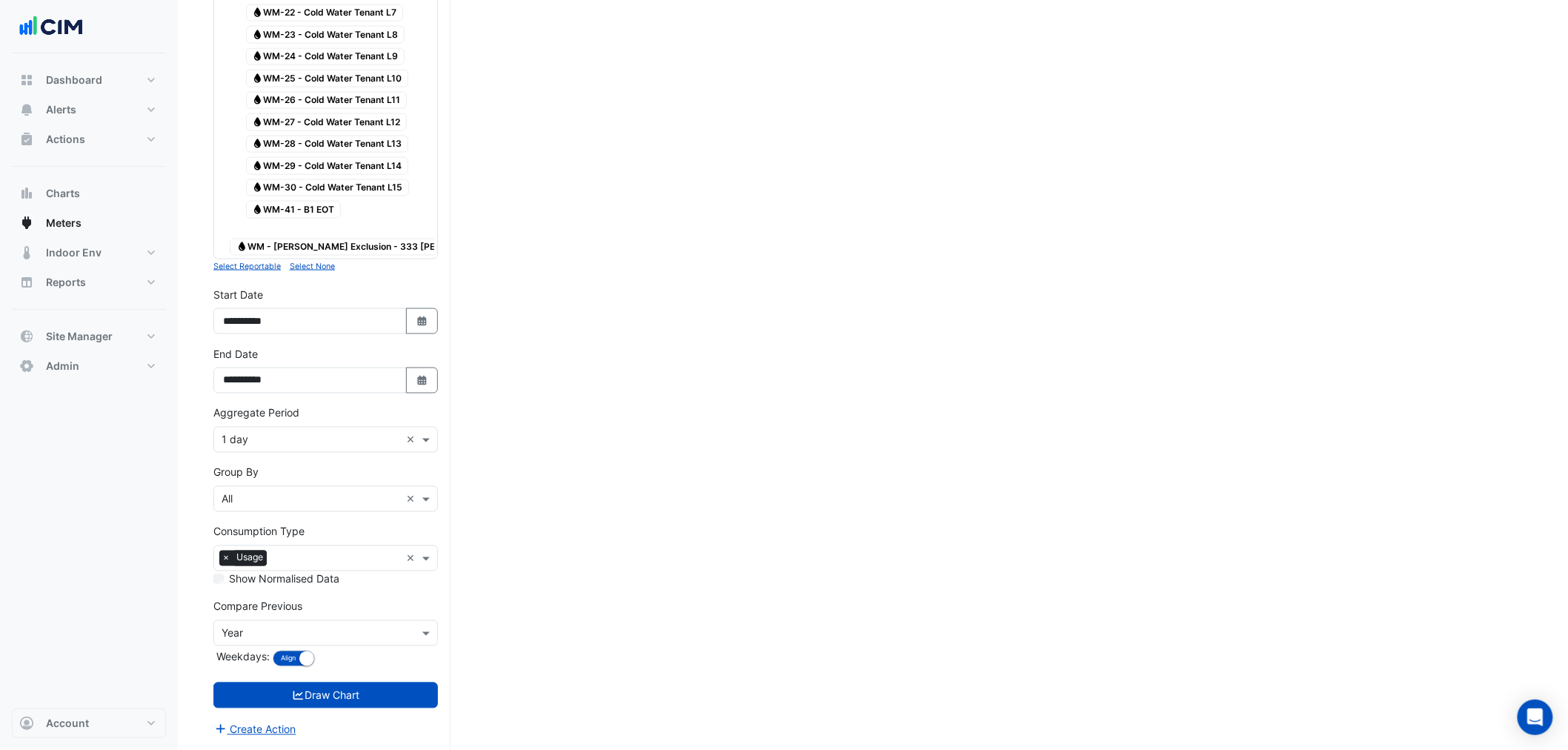
click at [256, 434] on input "text" at bounding box center [311, 441] width 178 height 16
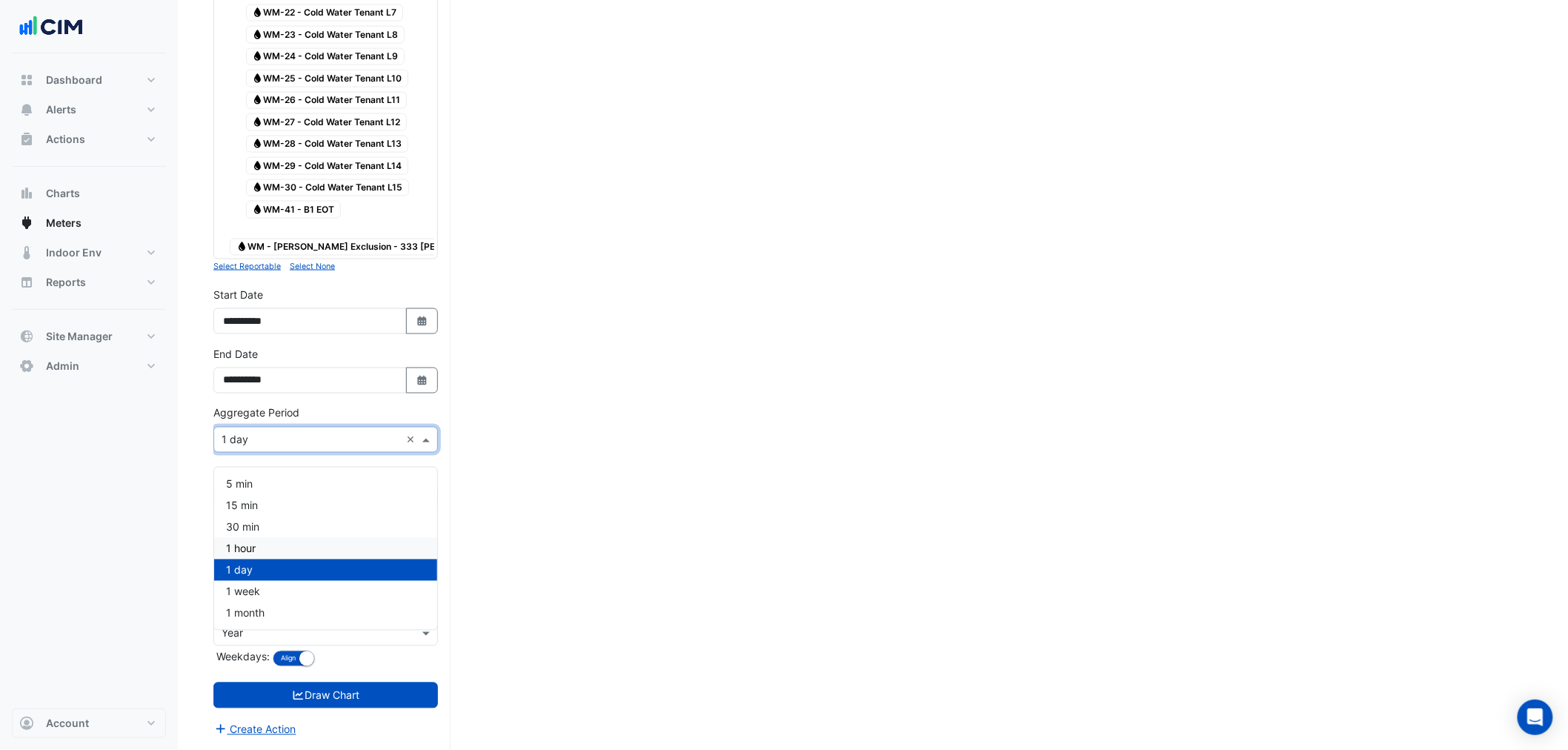
click at [271, 538] on div "1 hour" at bounding box center [325, 548] width 223 height 21
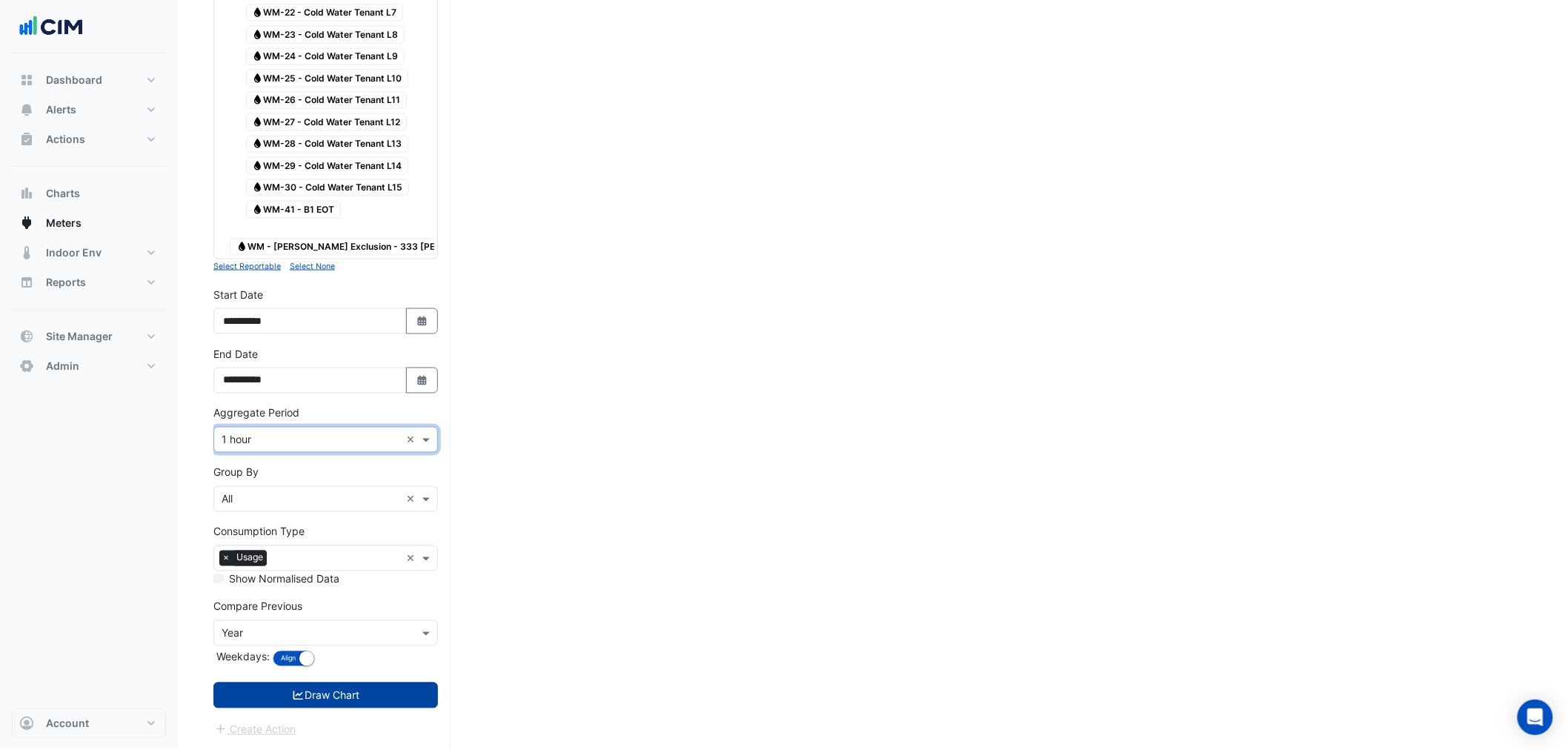
click at [276, 693] on button "Draw Chart" at bounding box center [326, 695] width 225 height 26
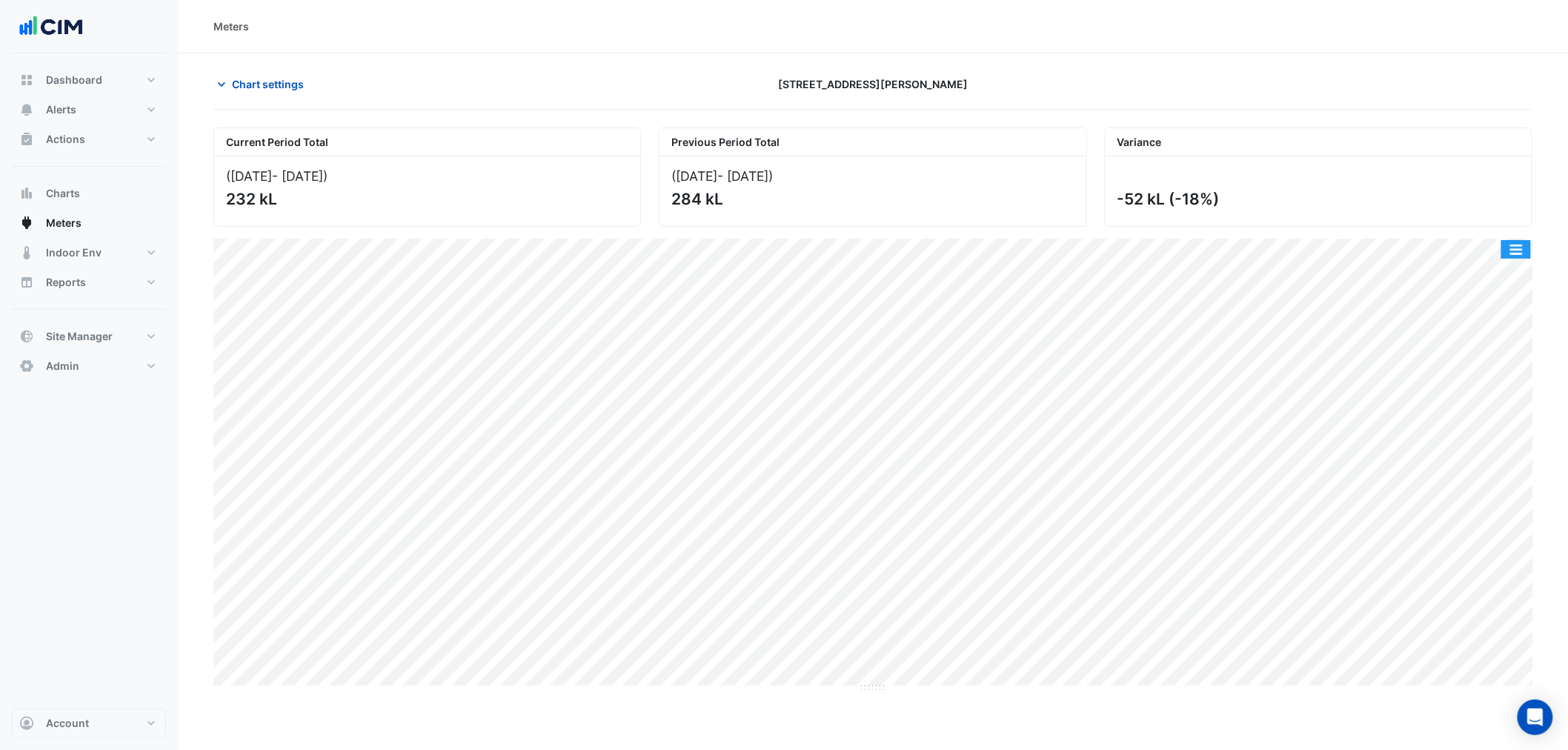
click at [1520, 253] on button "button" at bounding box center [1516, 248] width 30 height 18
click at [1511, 326] on div "Save as PNG" at bounding box center [1486, 325] width 89 height 25
click at [1525, 252] on button "button" at bounding box center [1516, 248] width 30 height 18
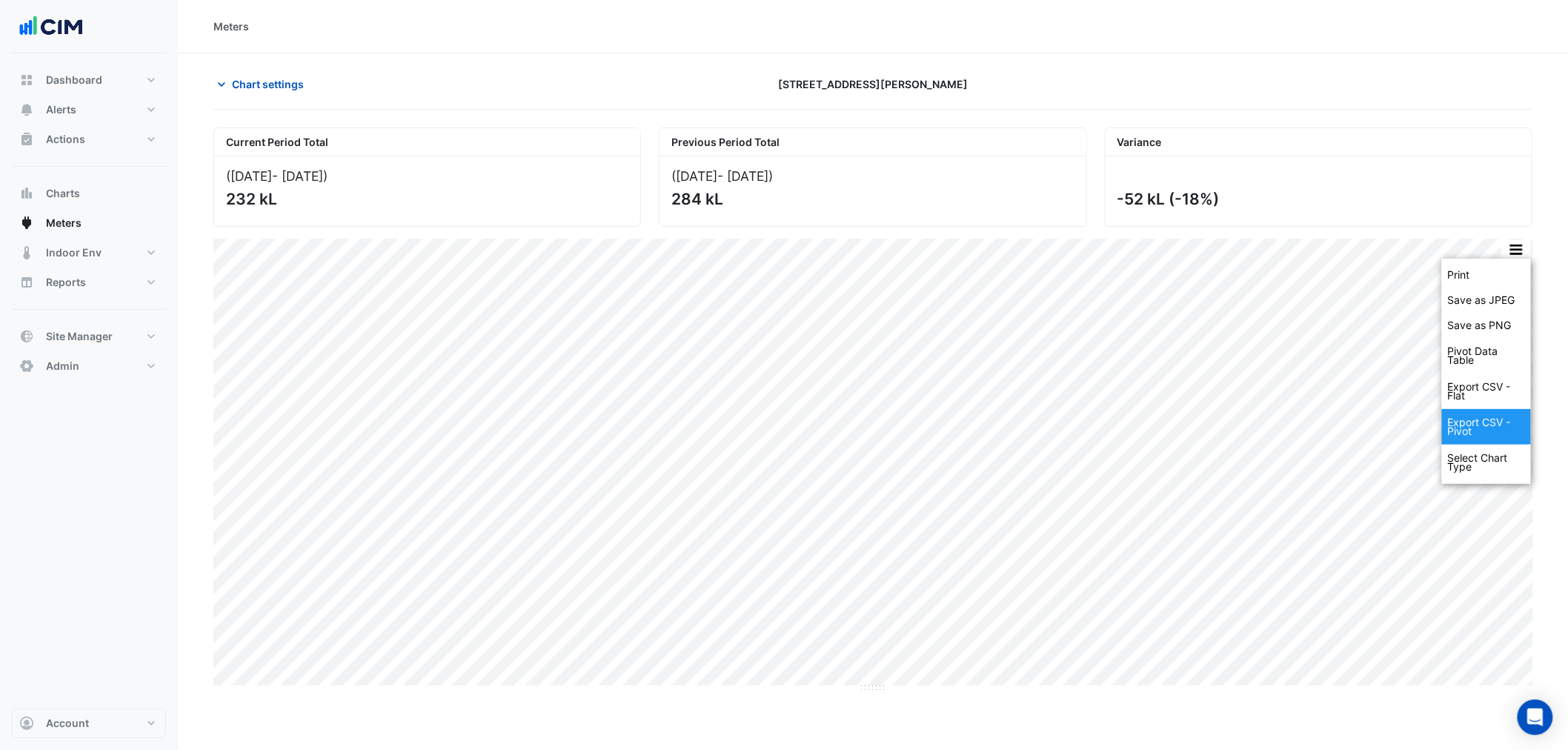
click at [1502, 424] on div "Export CSV - Pivot" at bounding box center [1486, 426] width 89 height 35
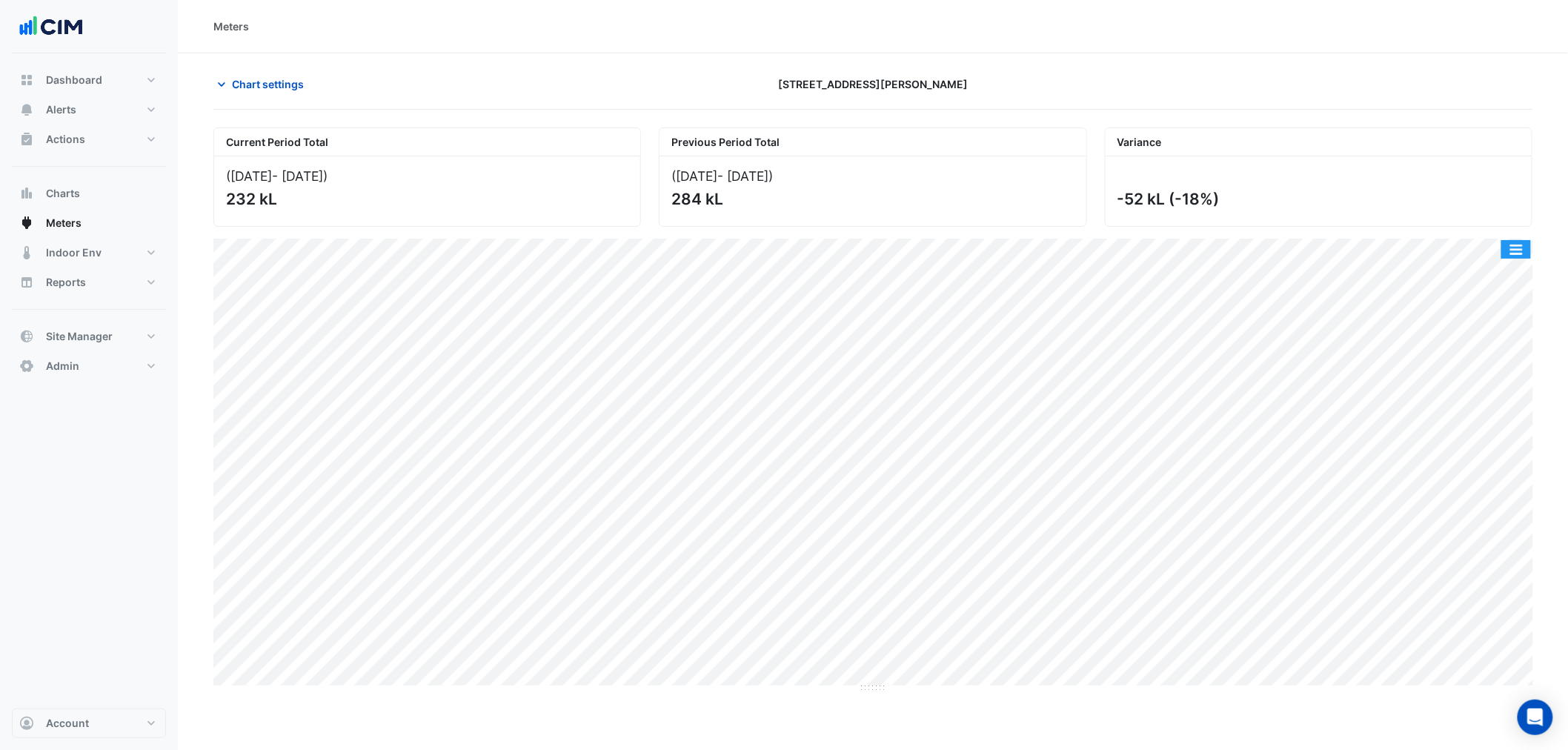
click at [1516, 252] on button "button" at bounding box center [1516, 248] width 30 height 18
click at [1509, 462] on div "Select Chart Type" at bounding box center [1486, 462] width 89 height 35
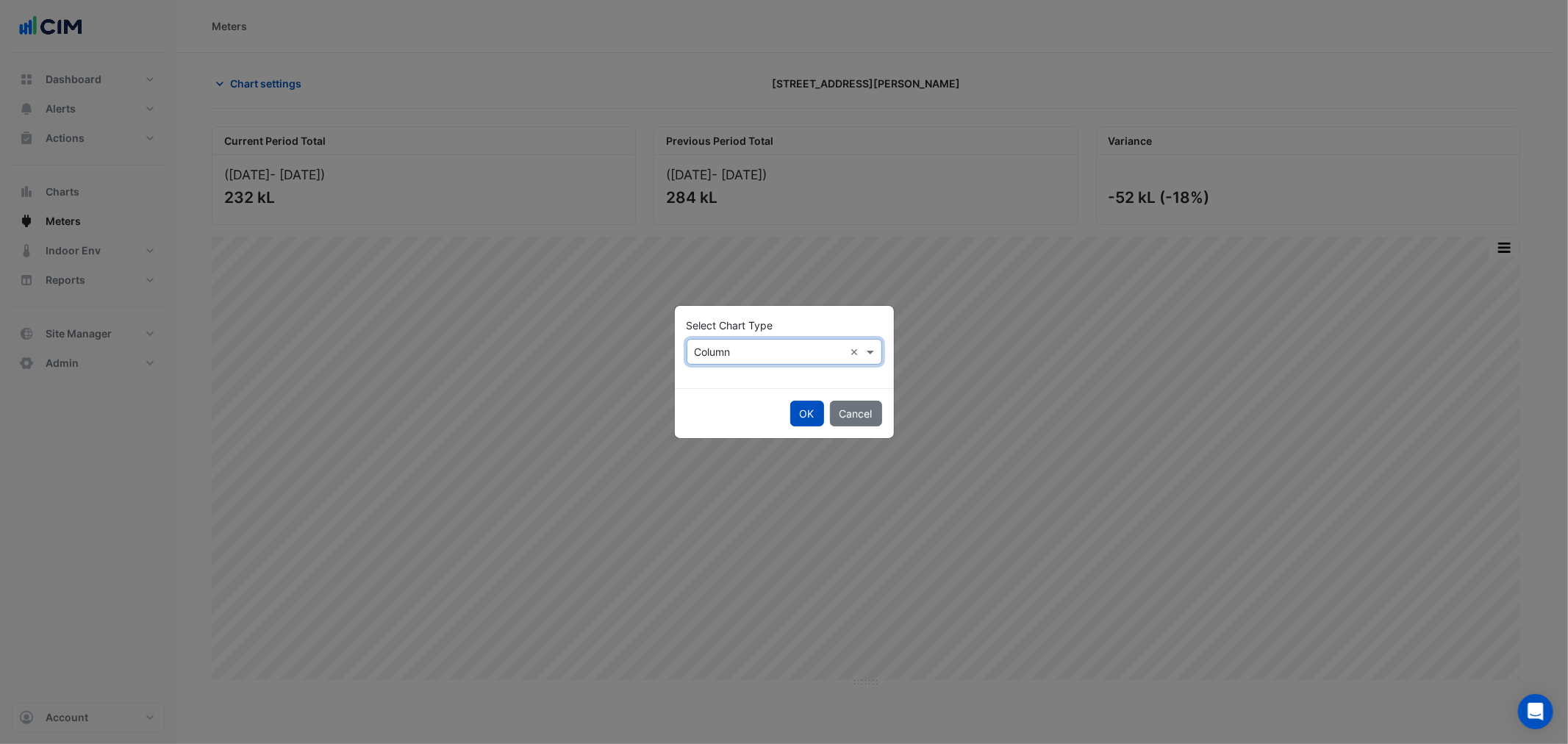
click at [768, 350] on input "text" at bounding box center [770, 353] width 150 height 16
click at [721, 377] on div "Line" at bounding box center [719, 383] width 64 height 21
click at [803, 412] on button "OK" at bounding box center [807, 413] width 34 height 26
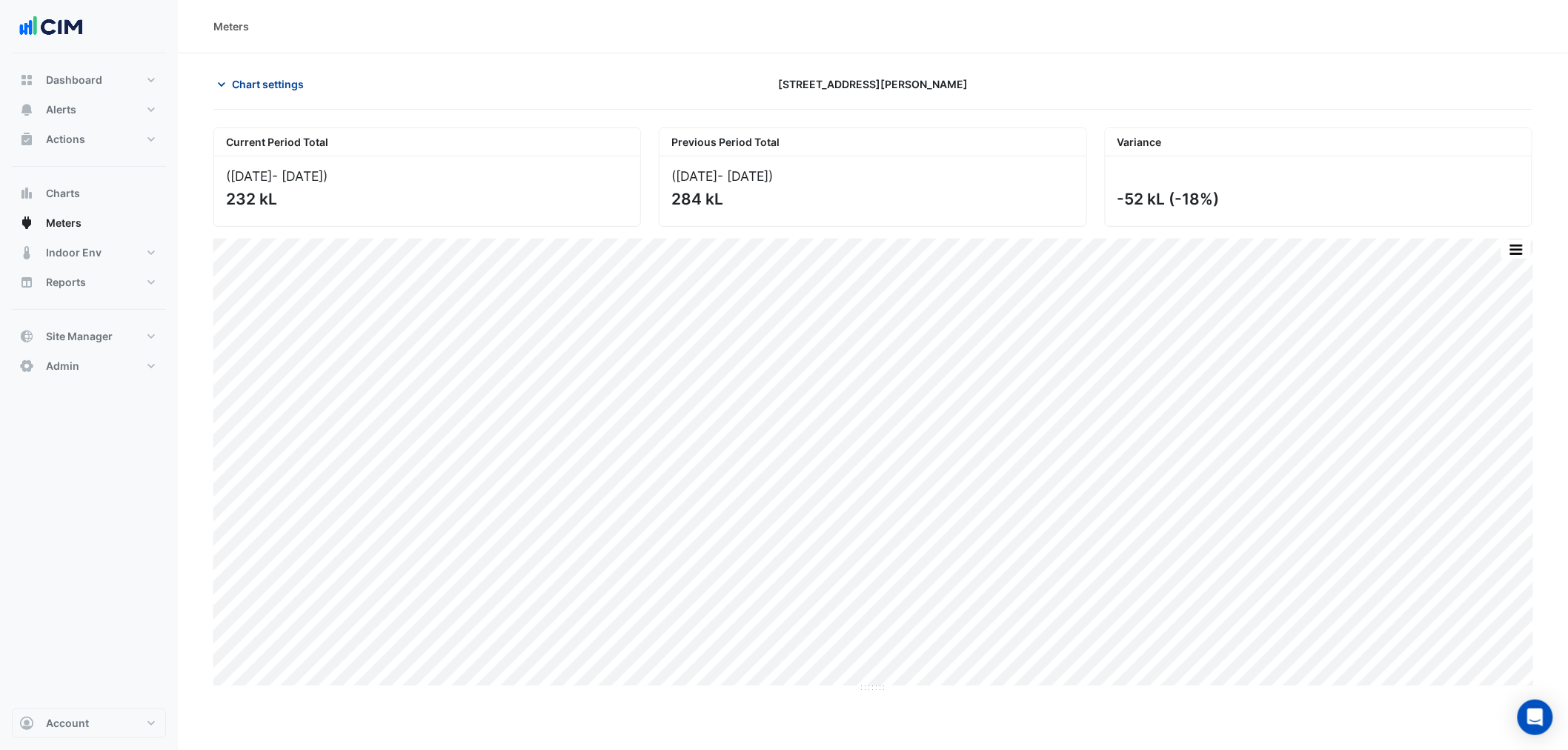
click at [282, 87] on span "Chart settings" at bounding box center [267, 84] width 72 height 16
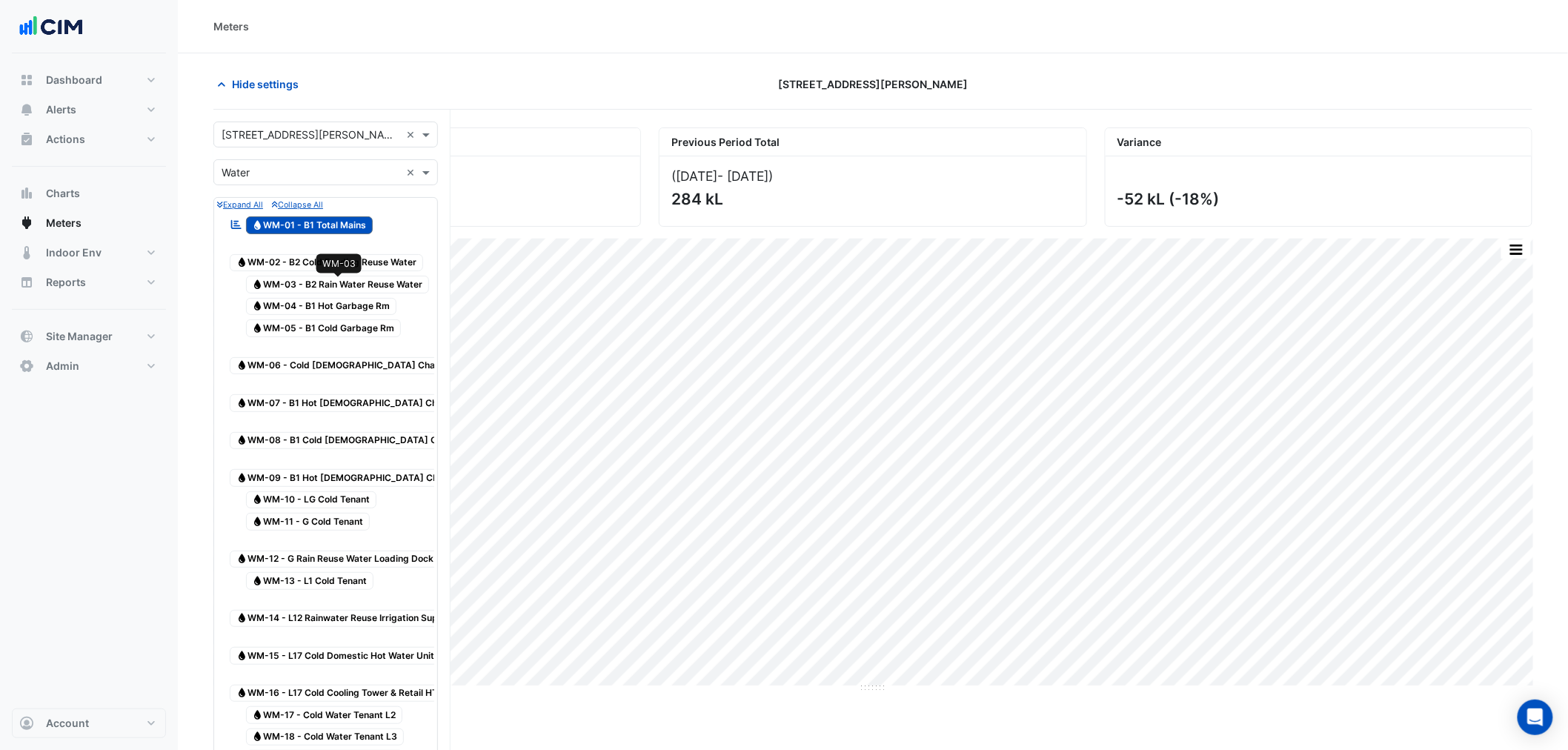
click at [384, 284] on span "Water WM-03 - B2 Rain Water Reuse Water" at bounding box center [338, 284] width 184 height 18
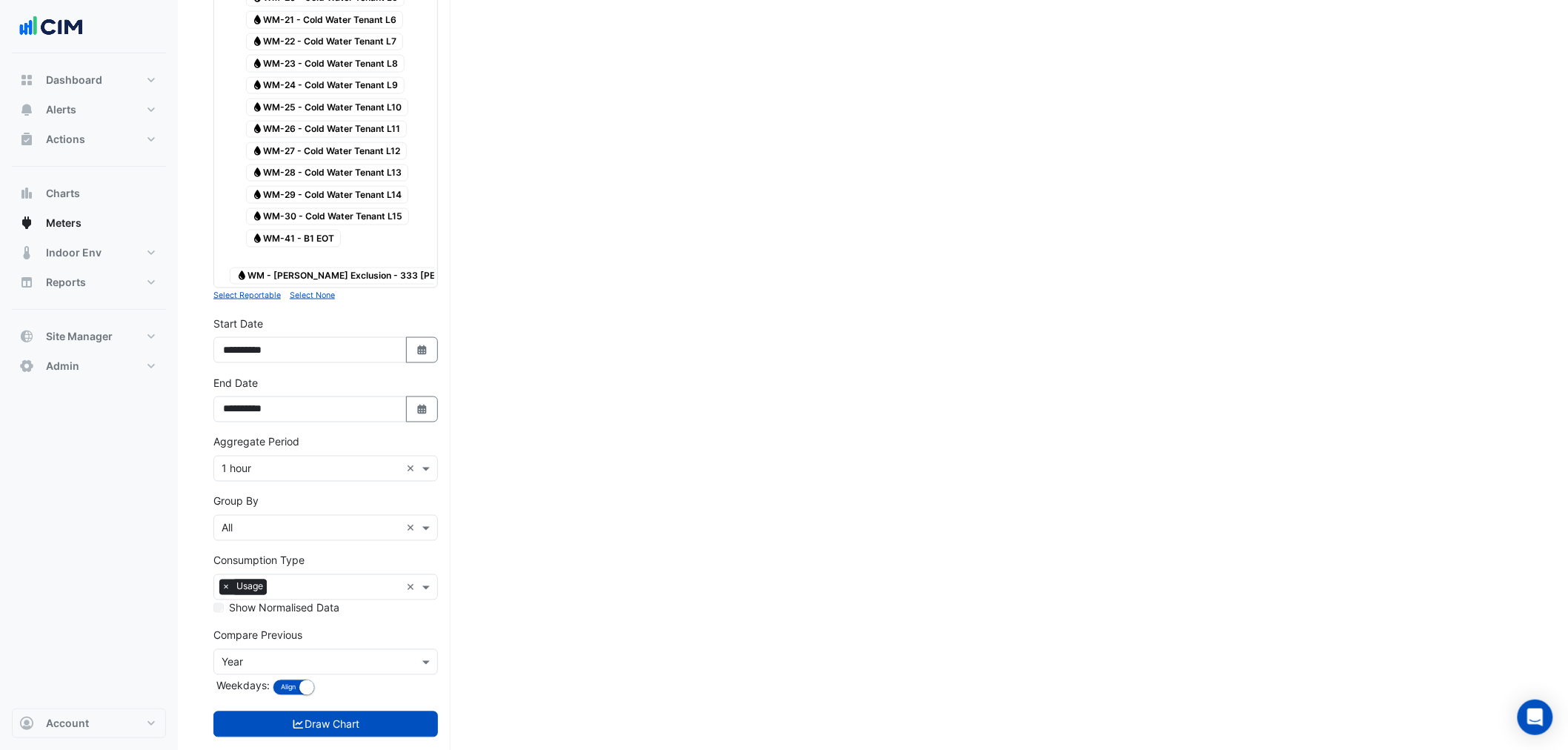
scroll to position [823, 0]
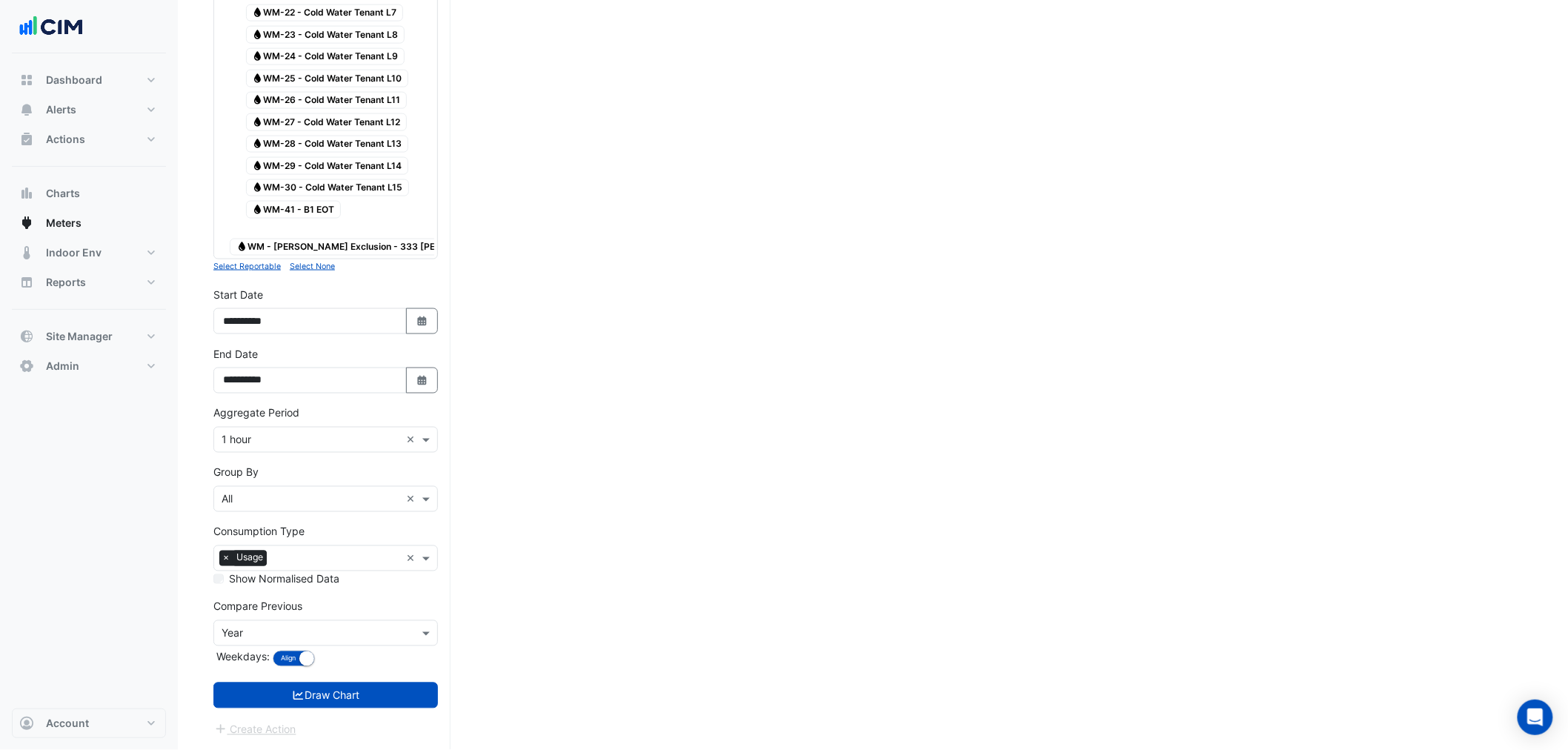
click at [238, 498] on input "text" at bounding box center [311, 500] width 178 height 16
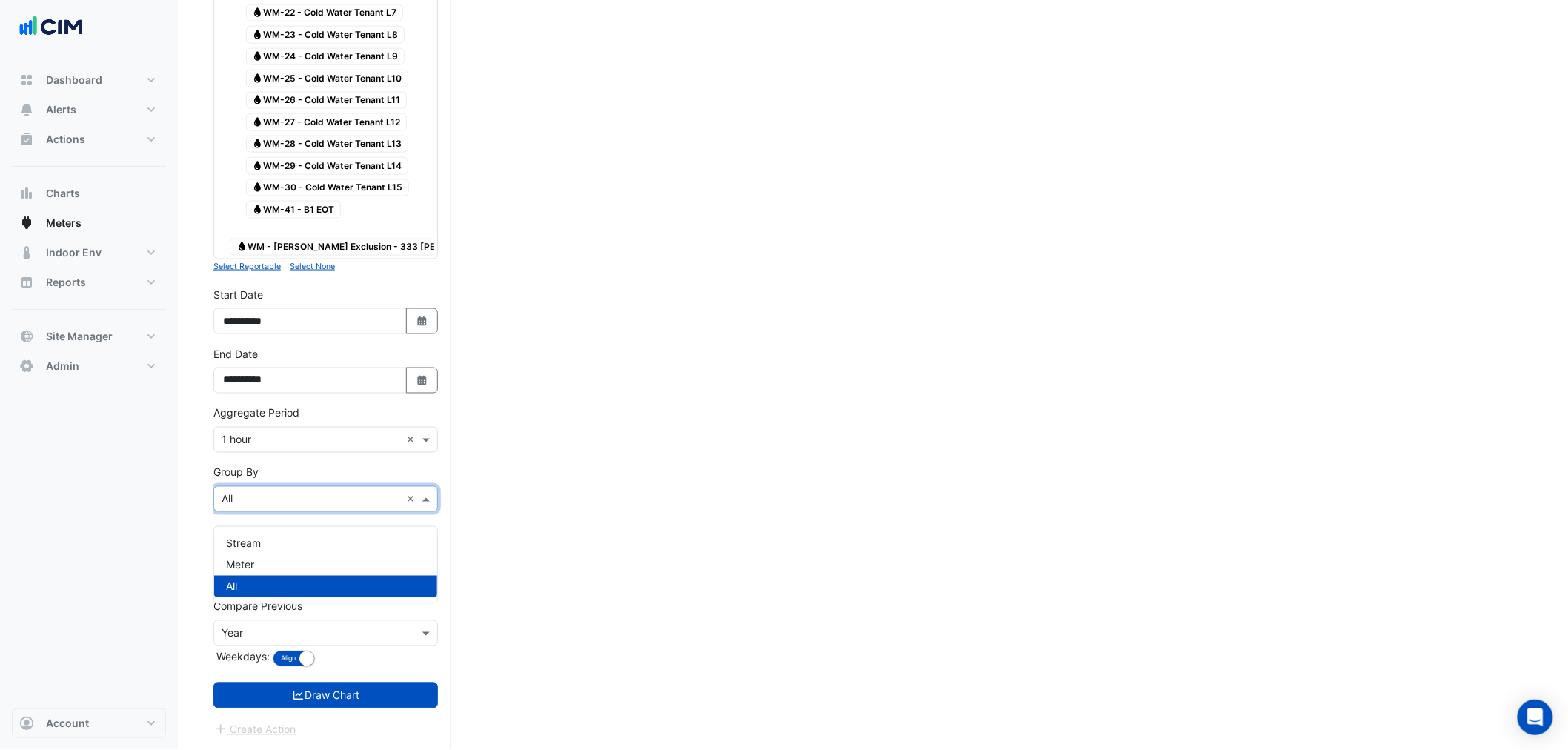
click at [609, 554] on div "Current Period Total (01 Sep 25 - 30 Sep 25 ) 232 kL Previous Period Total (02 …" at bounding box center [873, 33] width 1319 height 1434
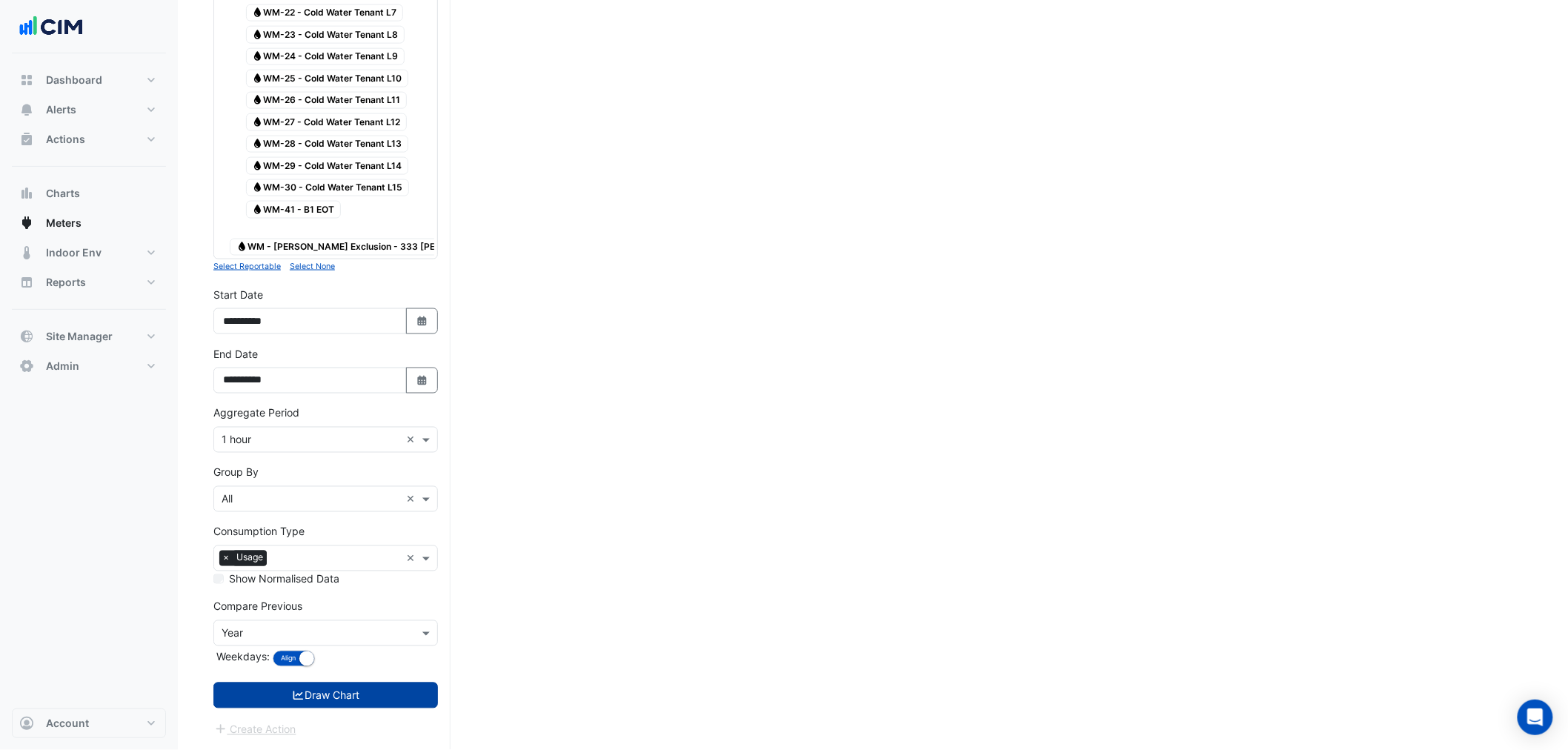
click at [313, 700] on button "Draw Chart" at bounding box center [326, 695] width 225 height 26
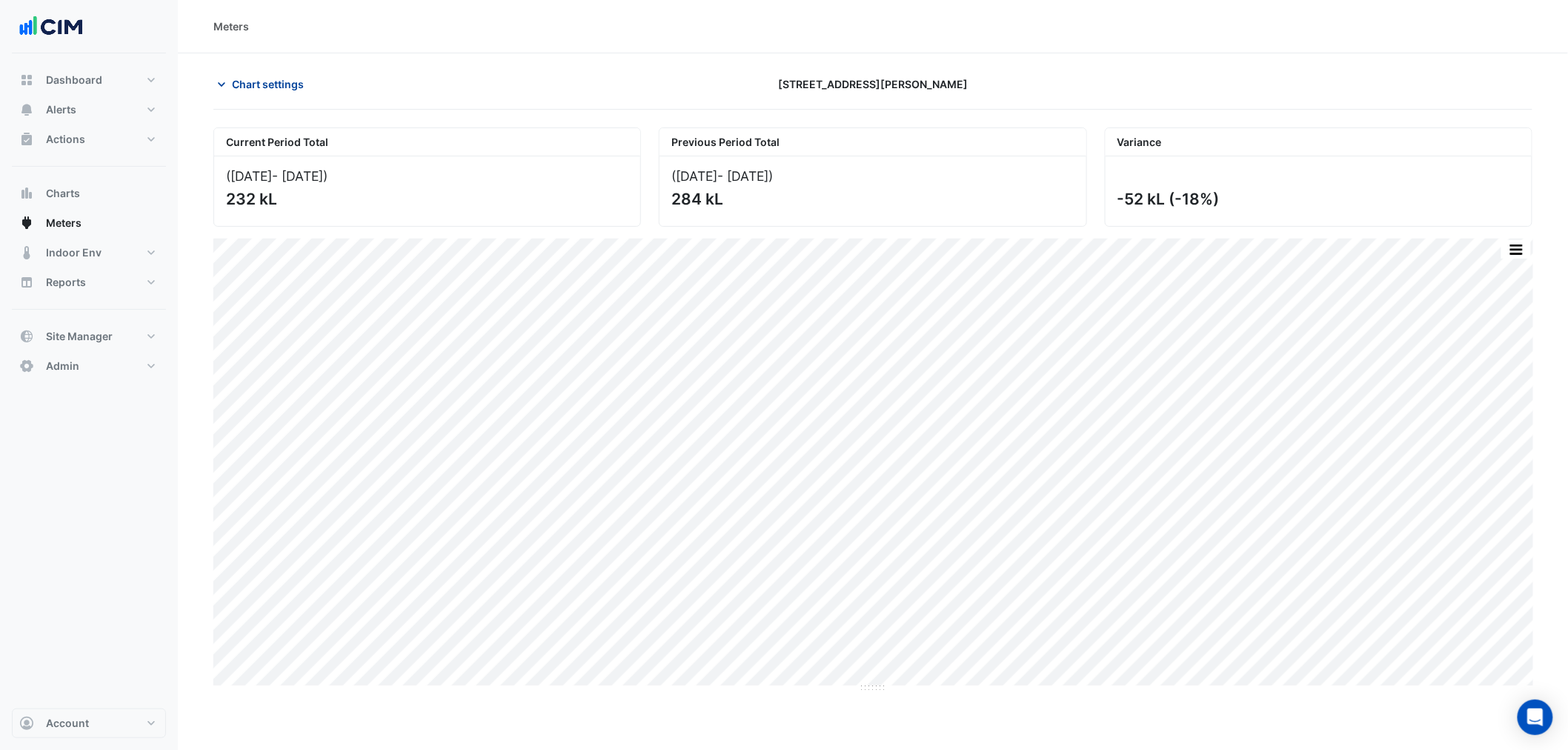
click at [273, 85] on span "Chart settings" at bounding box center [267, 84] width 72 height 16
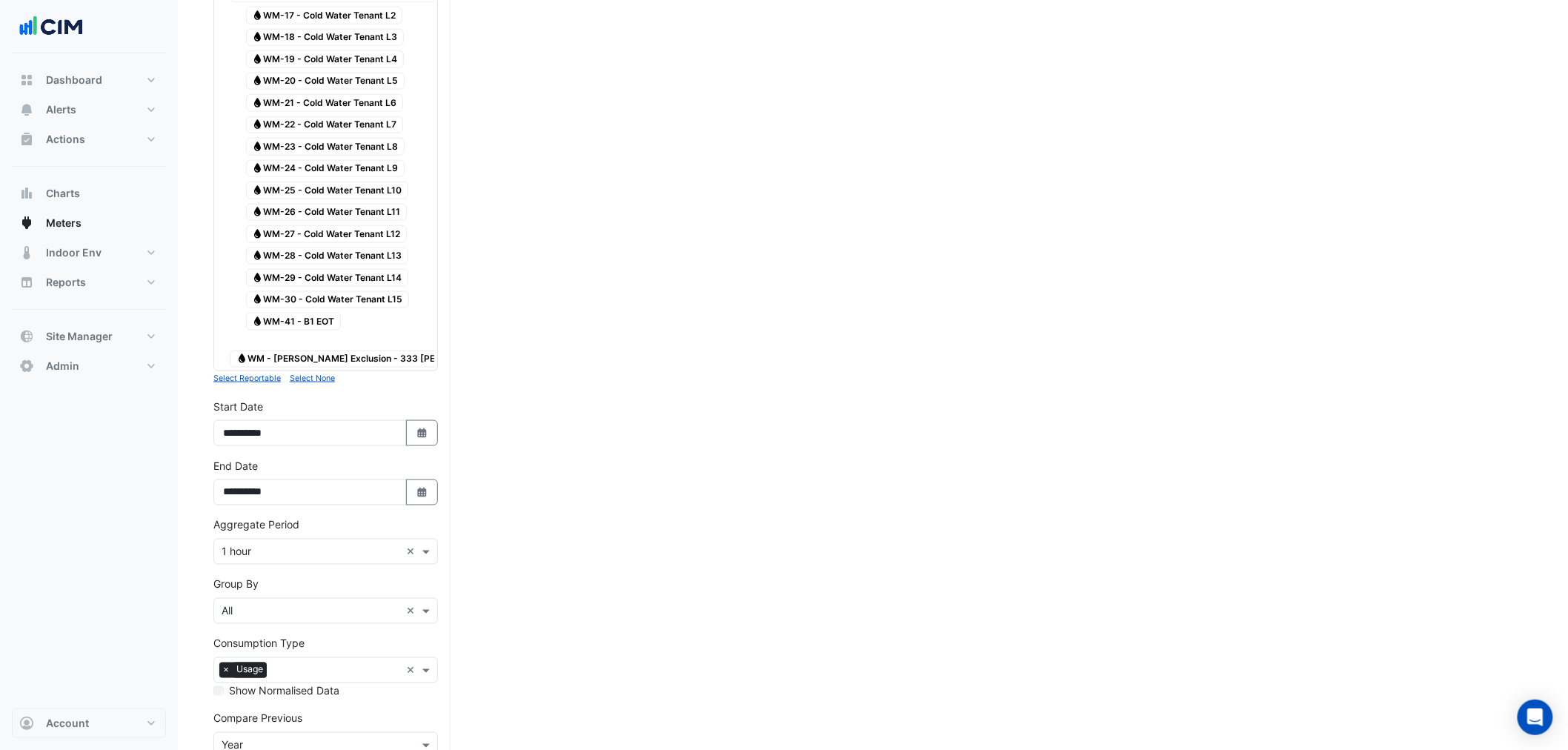
scroll to position [741, 0]
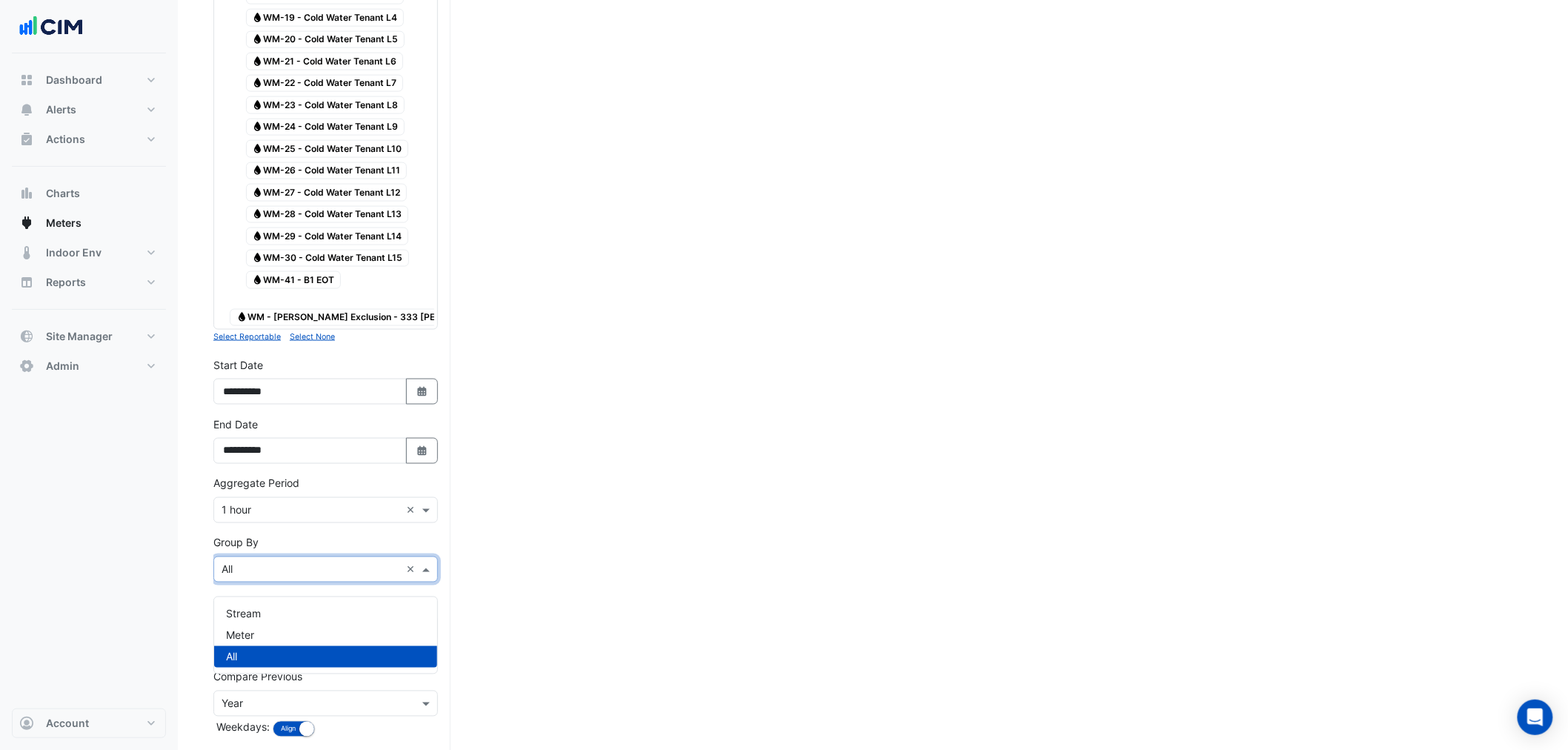
click at [260, 578] on input "text" at bounding box center [311, 570] width 178 height 16
click at [264, 630] on div "Meter" at bounding box center [325, 635] width 223 height 21
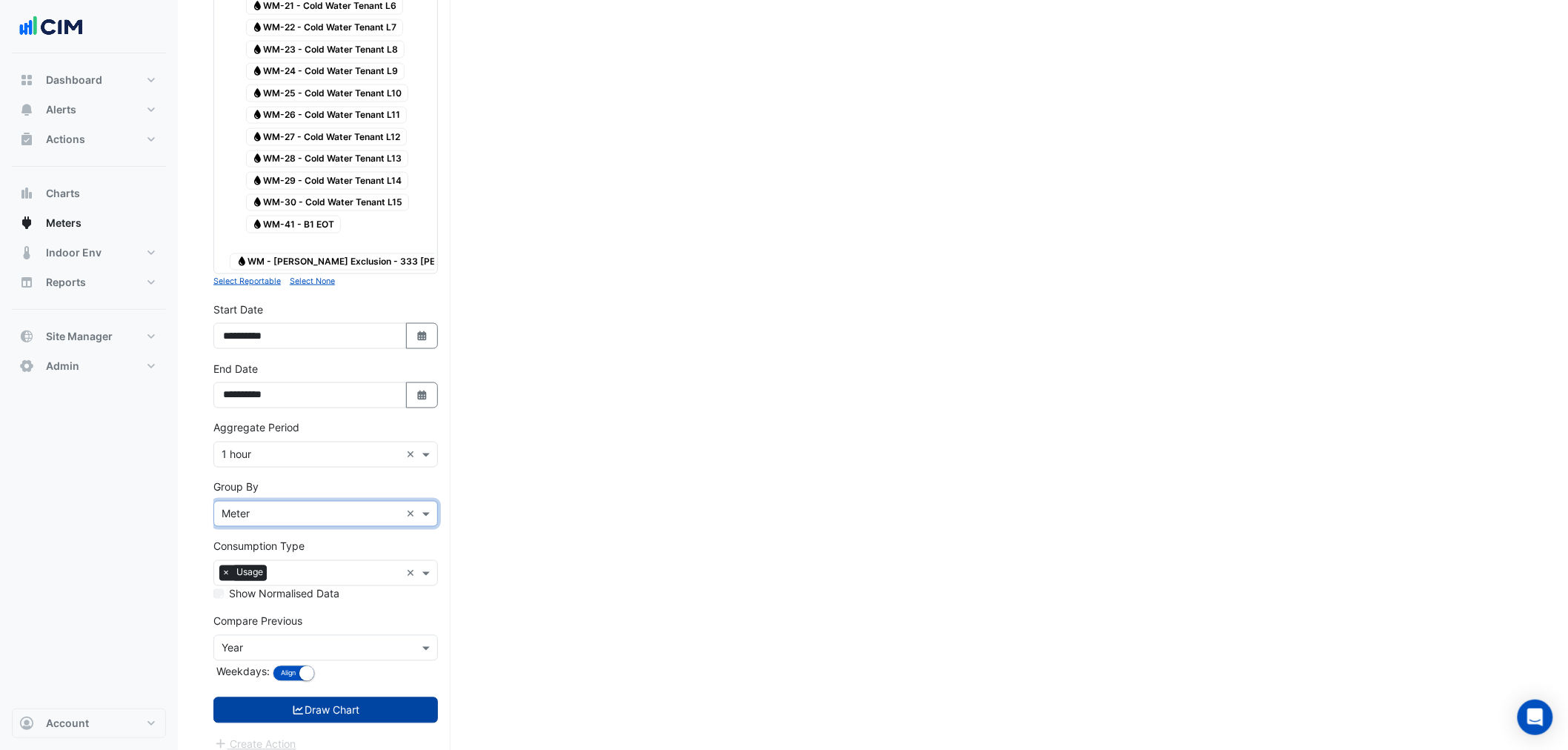
scroll to position [823, 0]
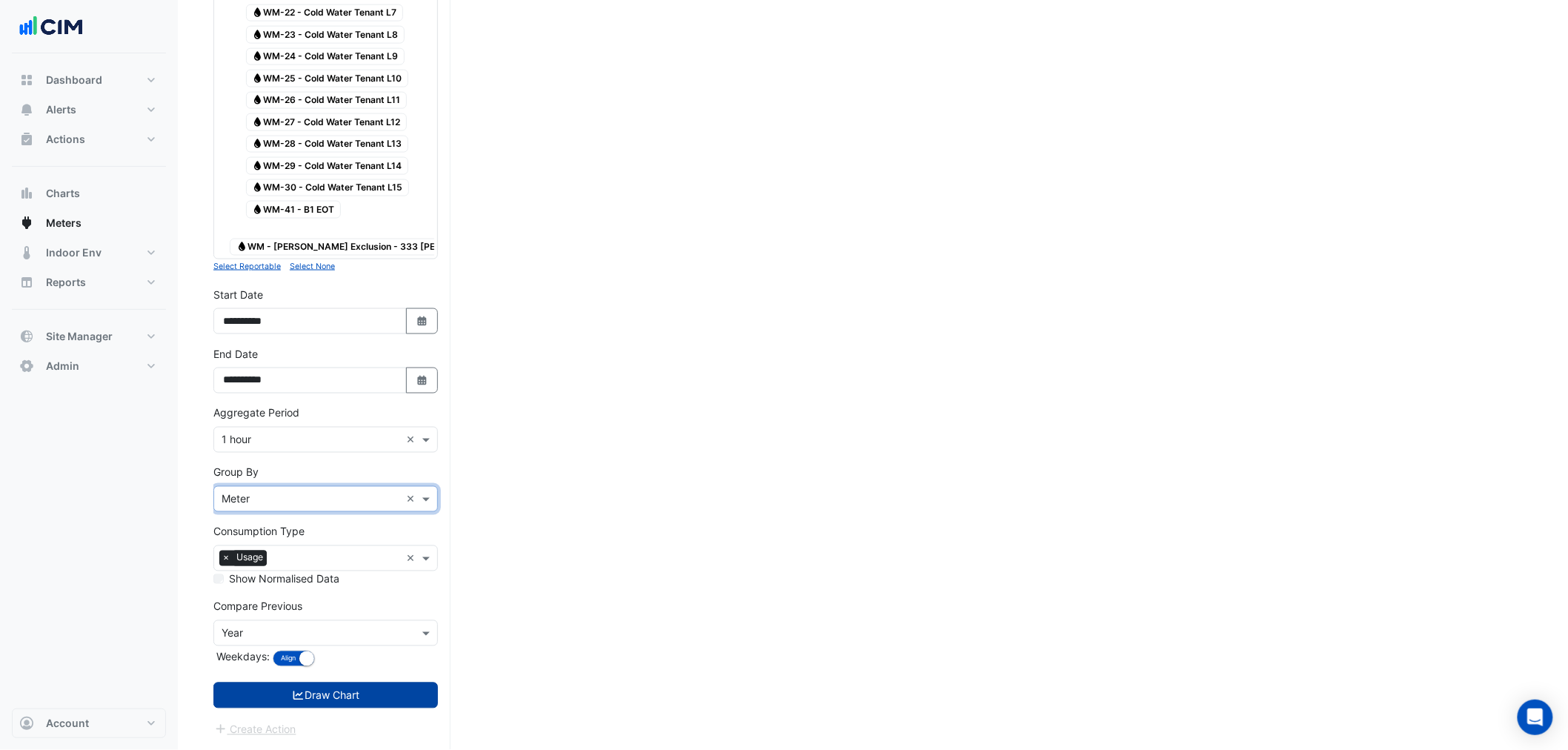
click at [301, 692] on icon "submit" at bounding box center [298, 695] width 13 height 10
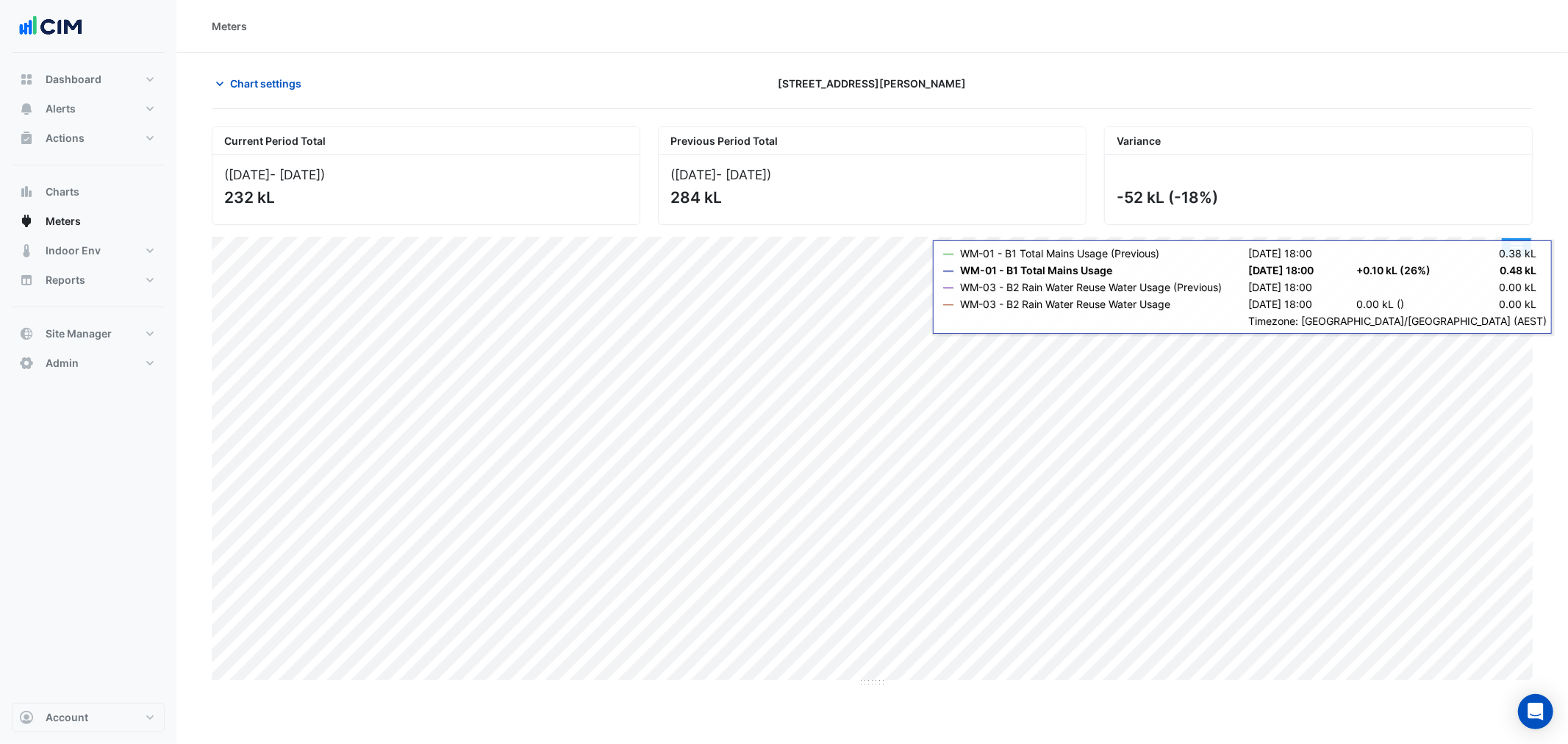
click at [1519, 251] on button "button" at bounding box center [1516, 246] width 30 height 18
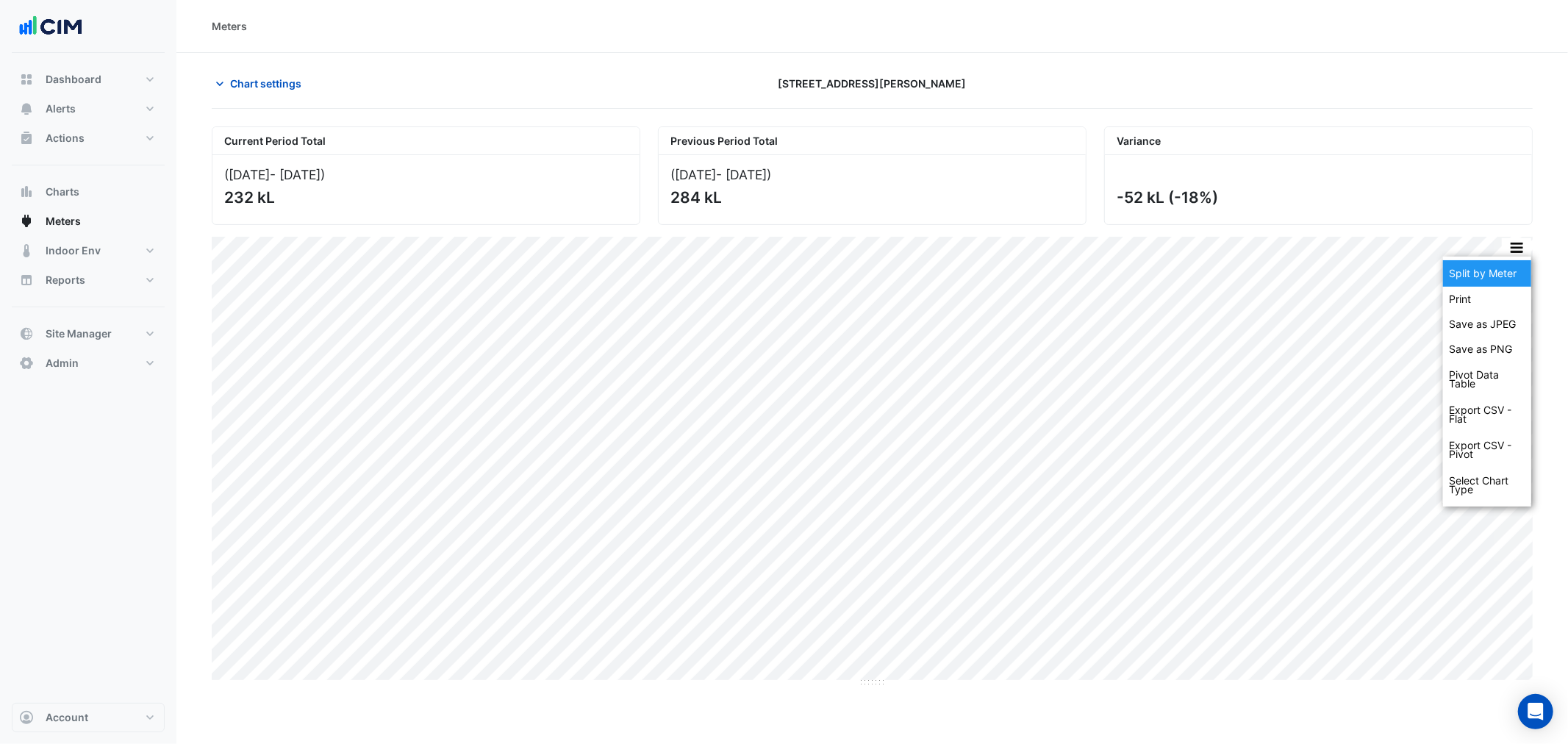
click at [1512, 272] on div "Split by Meter" at bounding box center [1487, 274] width 88 height 27
drag, startPoint x: 865, startPoint y: 458, endPoint x: 869, endPoint y: 483, distance: 25.3
drag, startPoint x: 862, startPoint y: 732, endPoint x: 863, endPoint y: 767, distance: 35.0
click at [863, 743] on html "Meters Chart settings 333 George Street Current Period Total (01 Sep 25 - 30 Se…" at bounding box center [778, 373] width 1555 height 746
click at [260, 91] on span "Chart settings" at bounding box center [265, 84] width 71 height 16
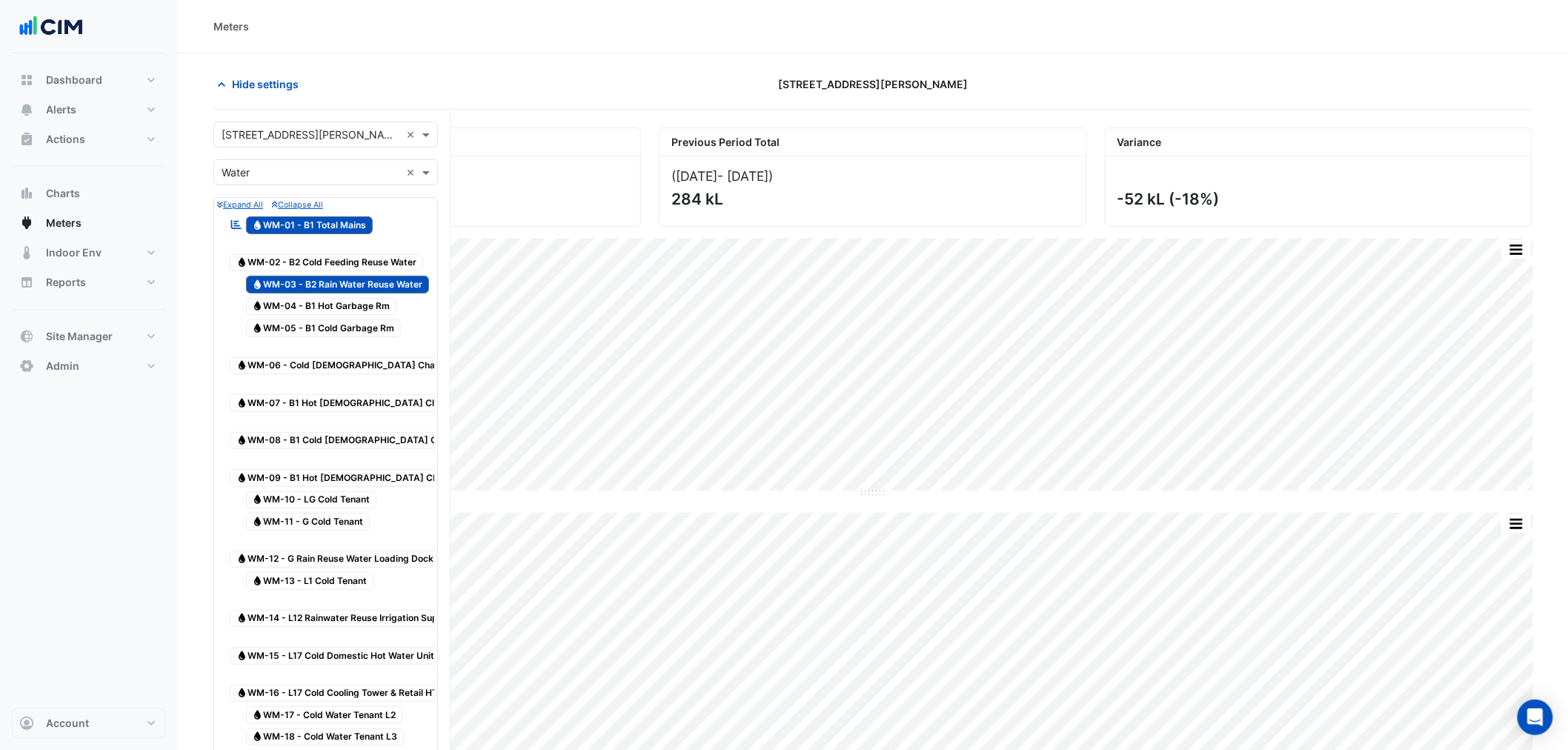
click at [309, 610] on span "Water WM-14 - L12 Rainwater Reuse Irrigation Supply" at bounding box center [343, 618] width 228 height 18
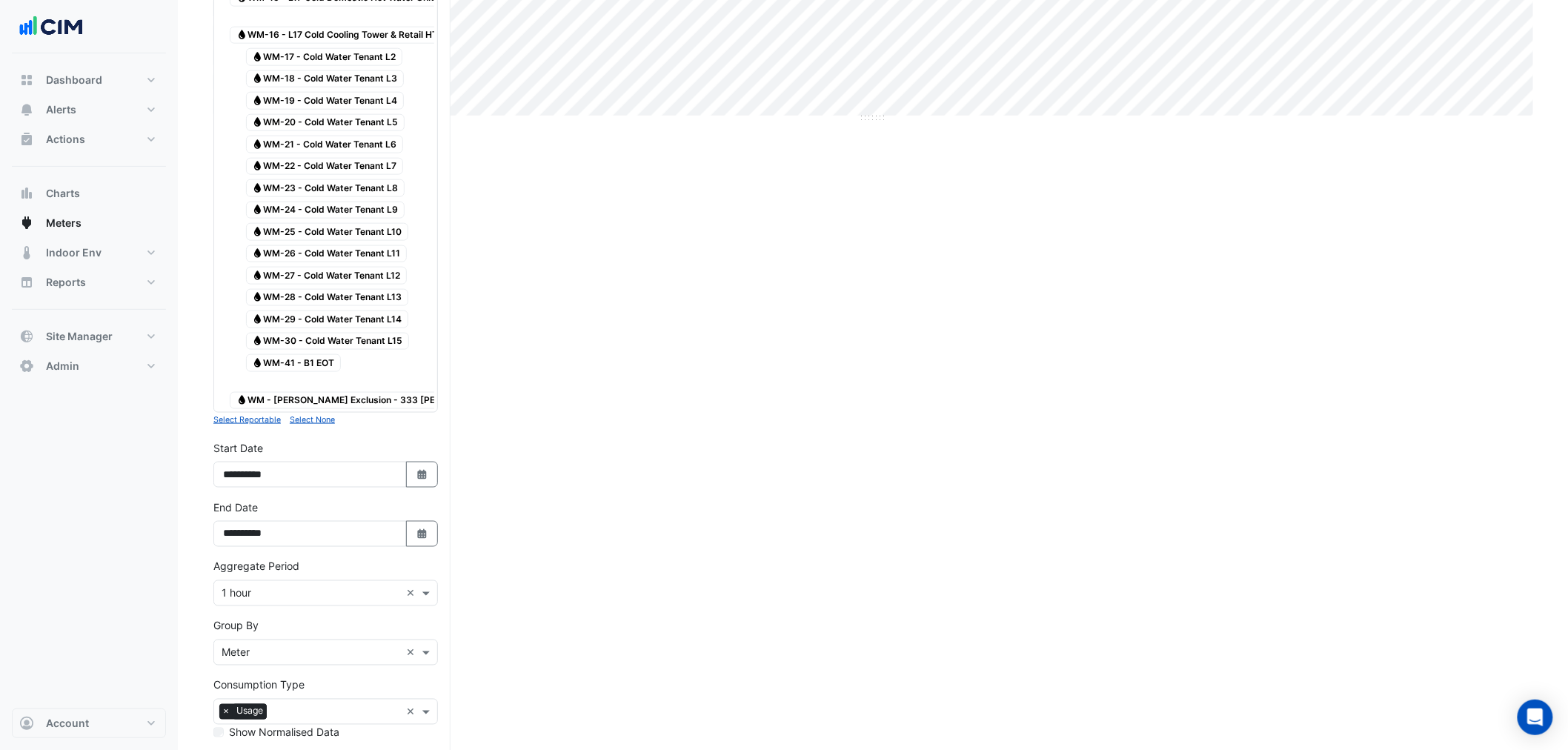
scroll to position [823, 0]
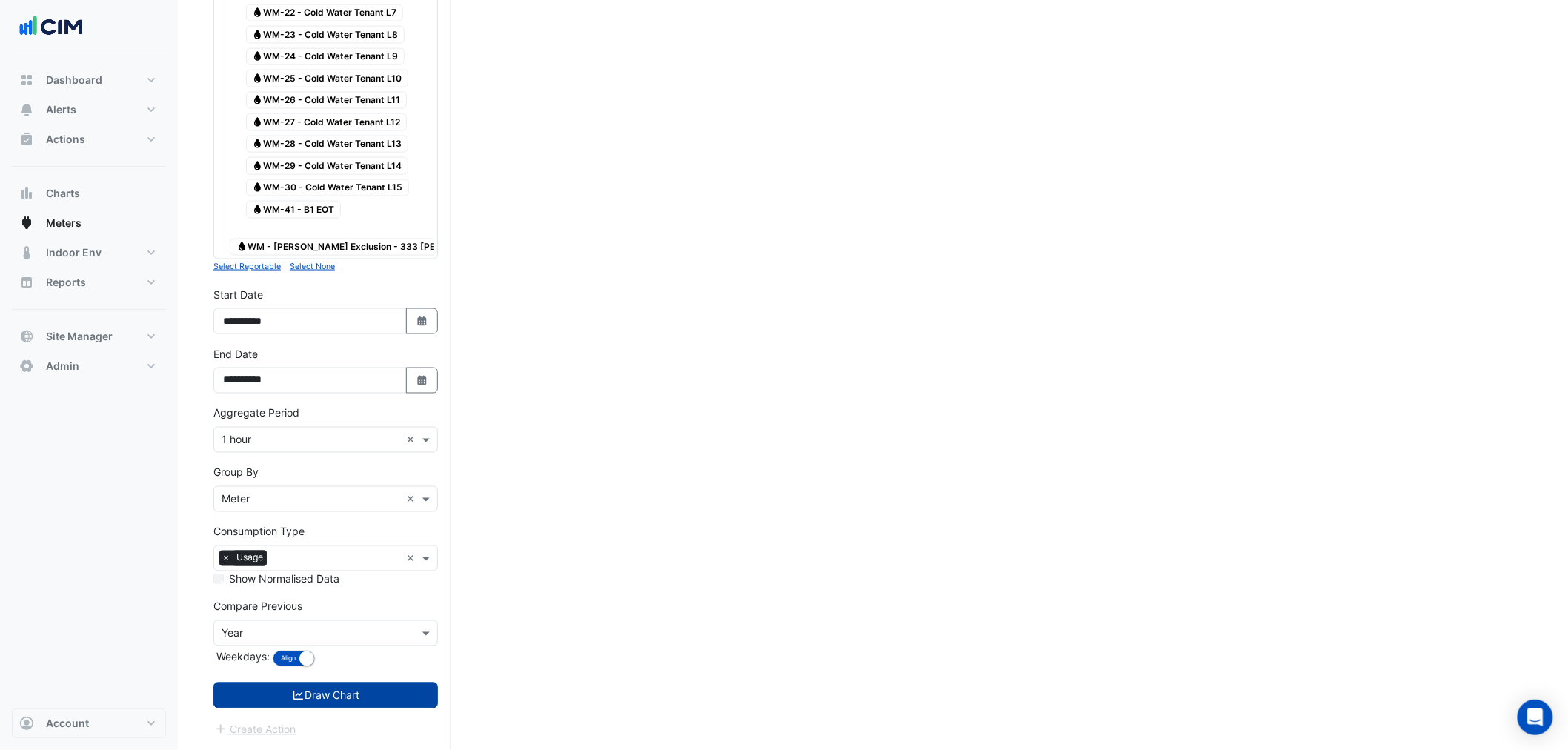
click at [317, 700] on button "Draw Chart" at bounding box center [326, 695] width 225 height 26
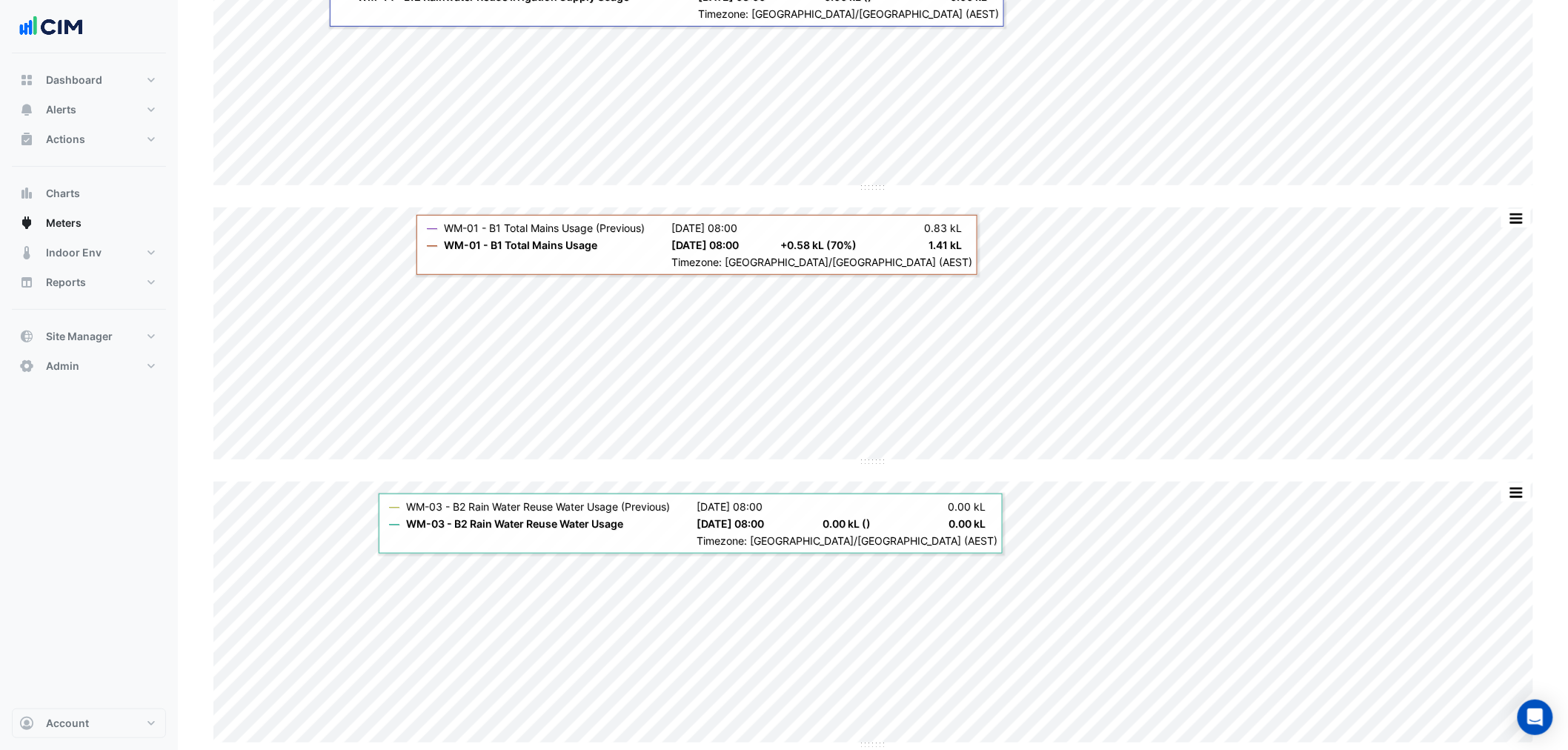
scroll to position [165, 0]
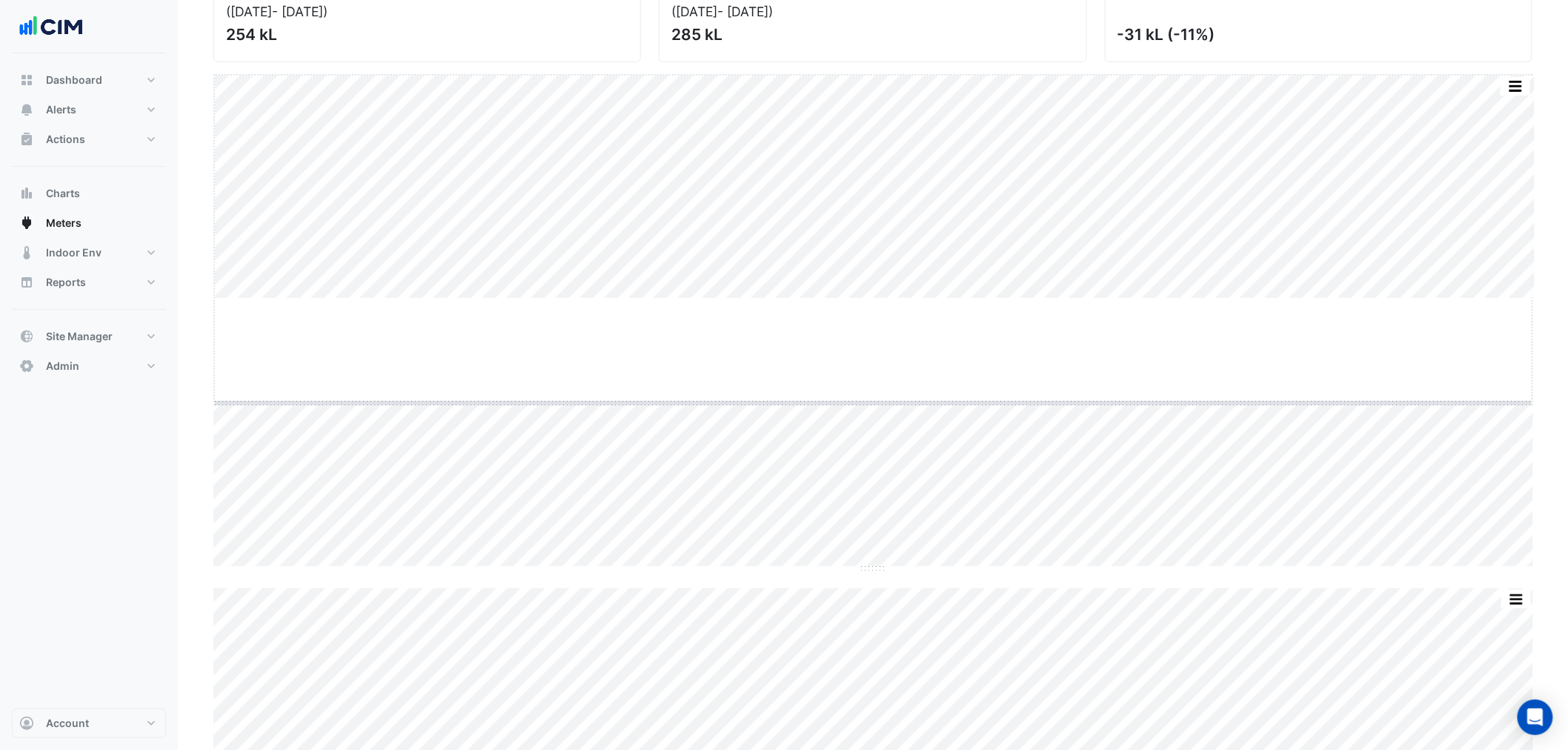
drag, startPoint x: 867, startPoint y: 298, endPoint x: 867, endPoint y: 400, distance: 102.0
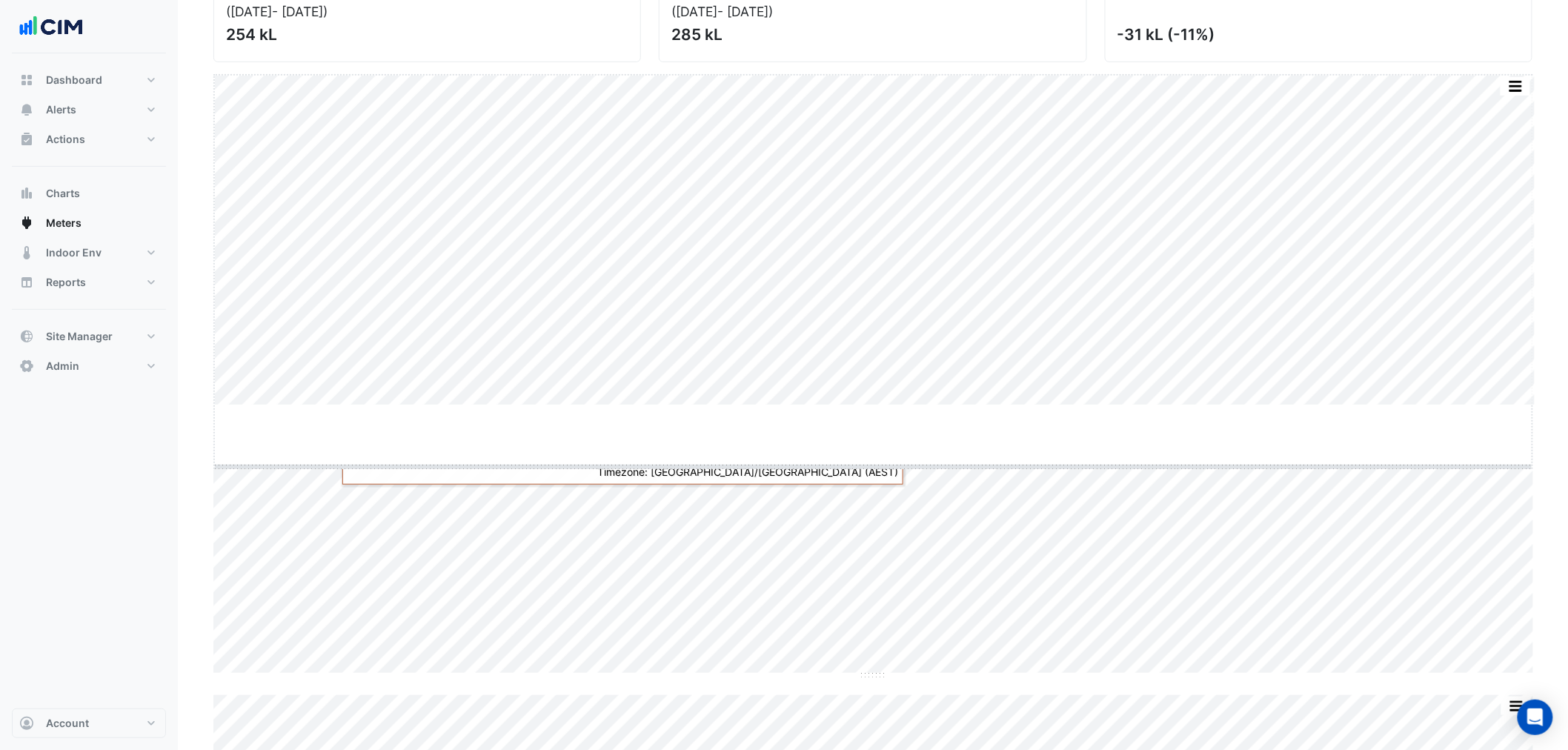
click at [871, 469] on div "Current Period Total (01 Sep 25 - 30 Sep 25 ) 254 kL Previous Period Total (02 …" at bounding box center [873, 455] width 1319 height 1009
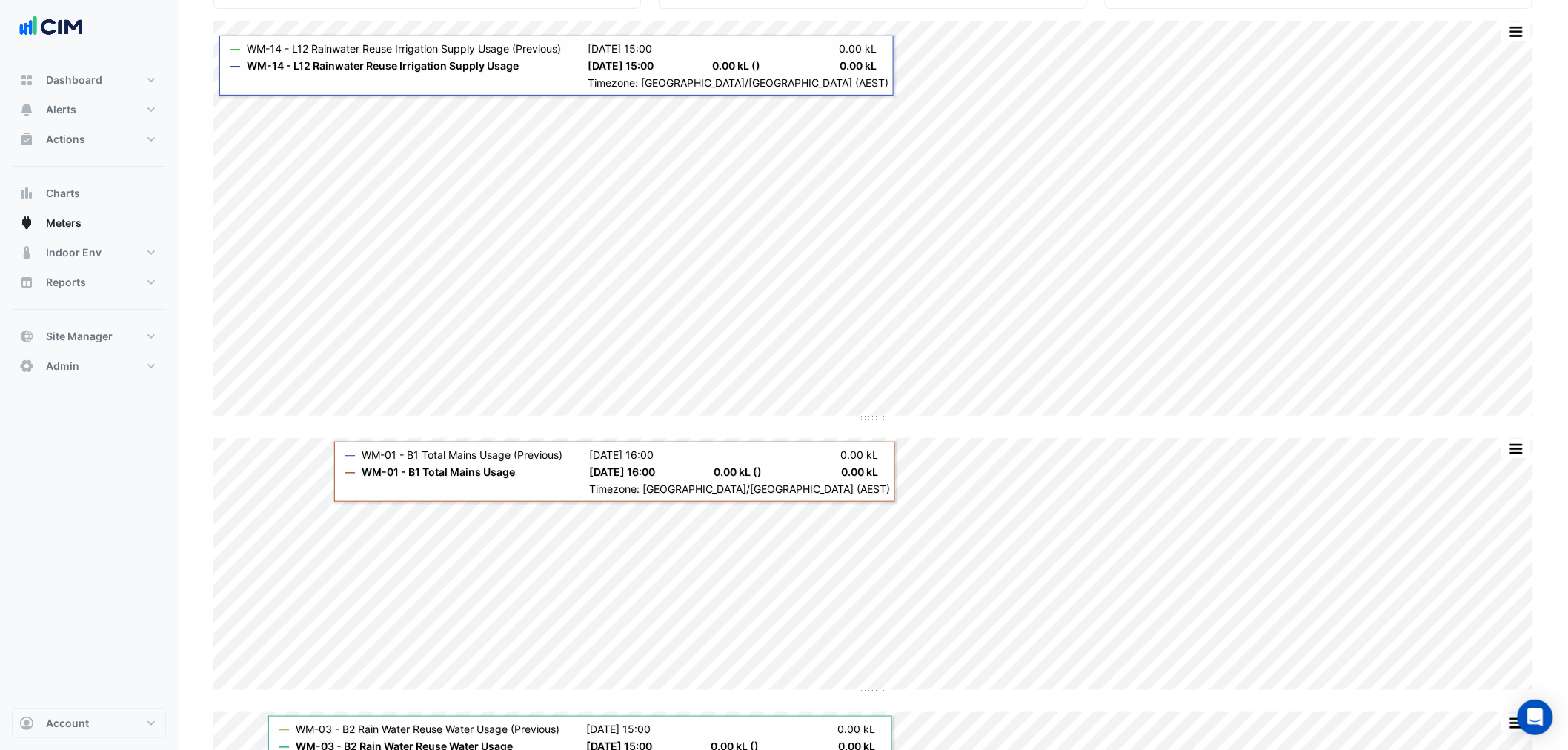
scroll to position [247, 0]
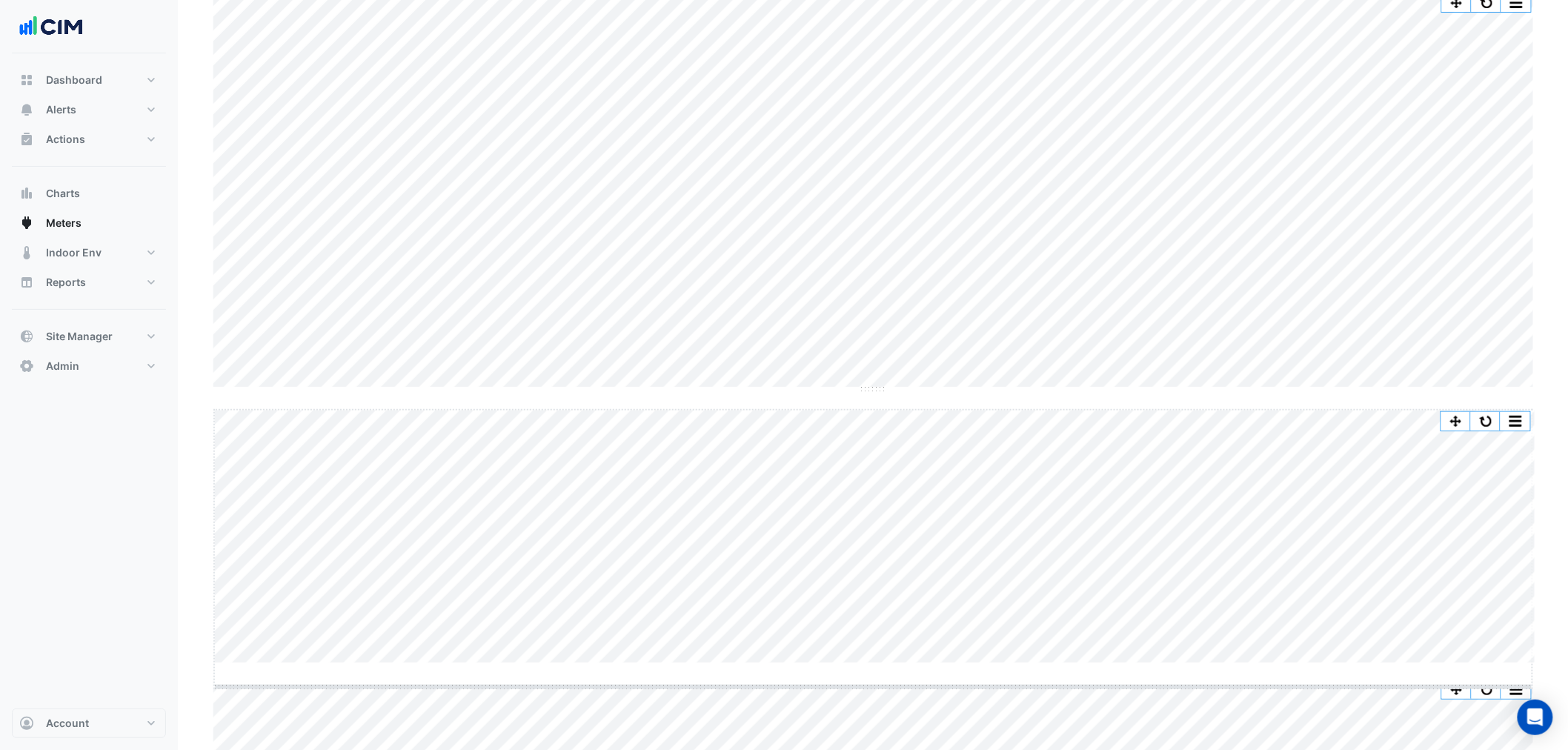
drag, startPoint x: 872, startPoint y: 663, endPoint x: 872, endPoint y: 687, distance: 24.0
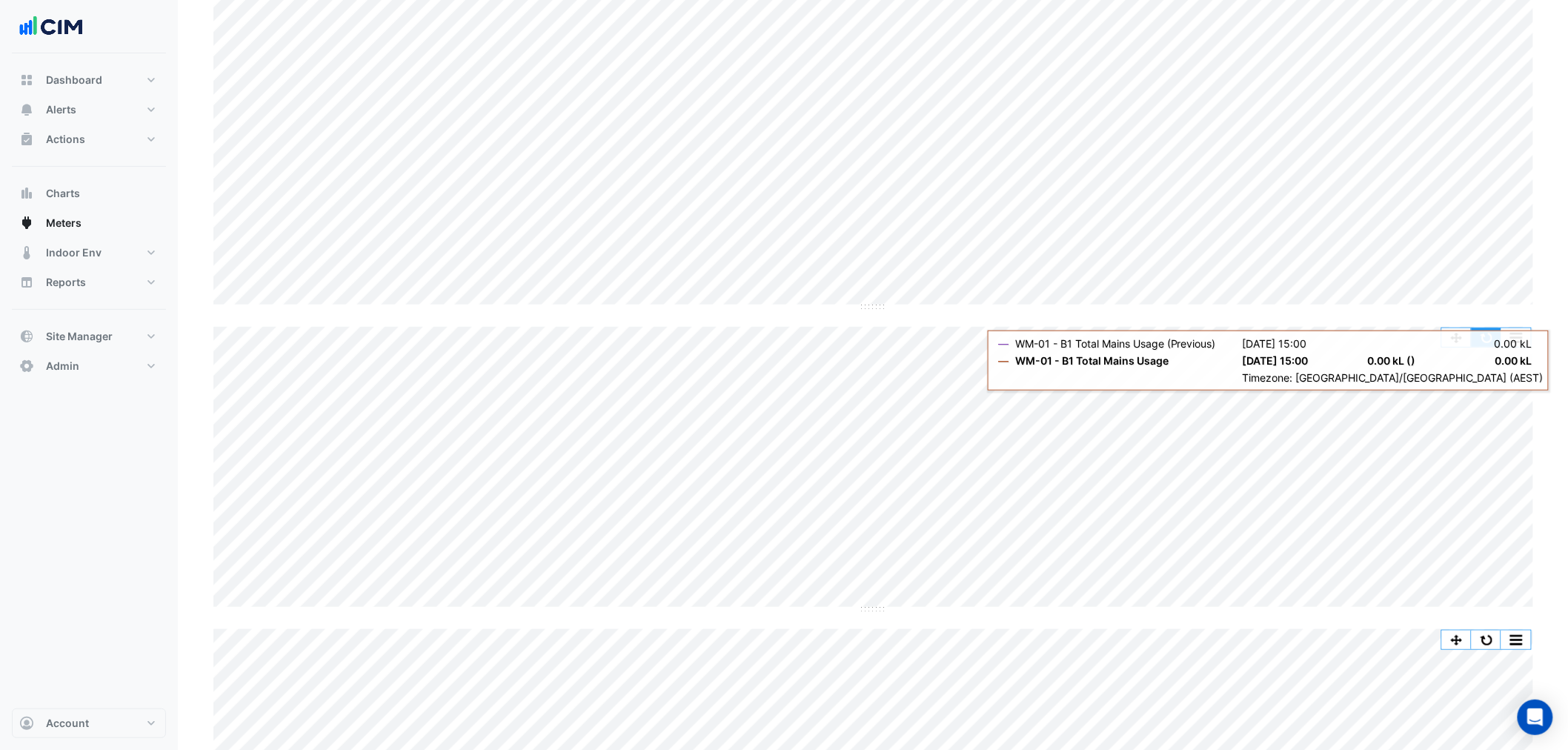
click at [1491, 338] on button "button" at bounding box center [1486, 337] width 30 height 18
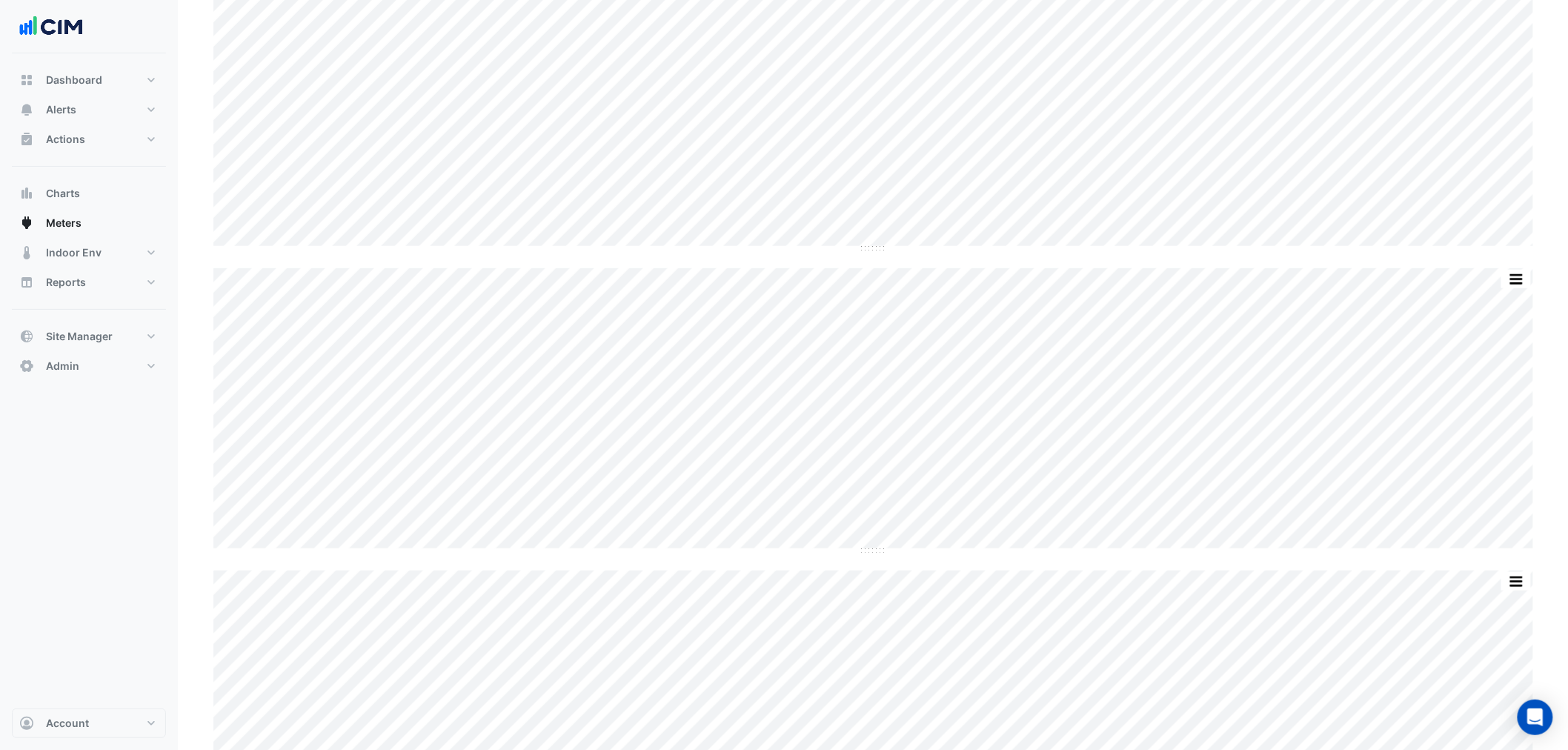
scroll to position [411, 0]
click at [1507, 255] on button "button" at bounding box center [1516, 255] width 30 height 18
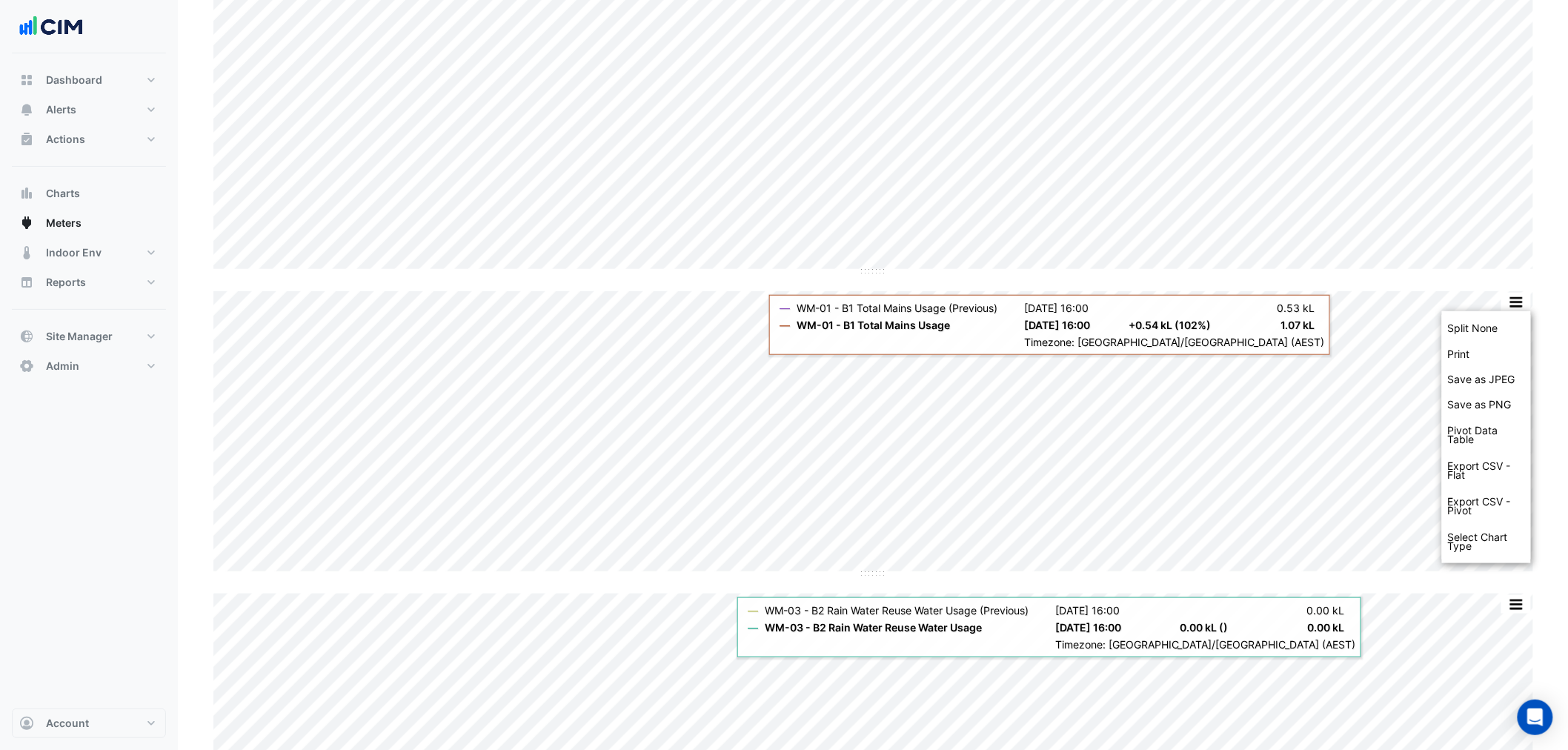
scroll to position [82, 0]
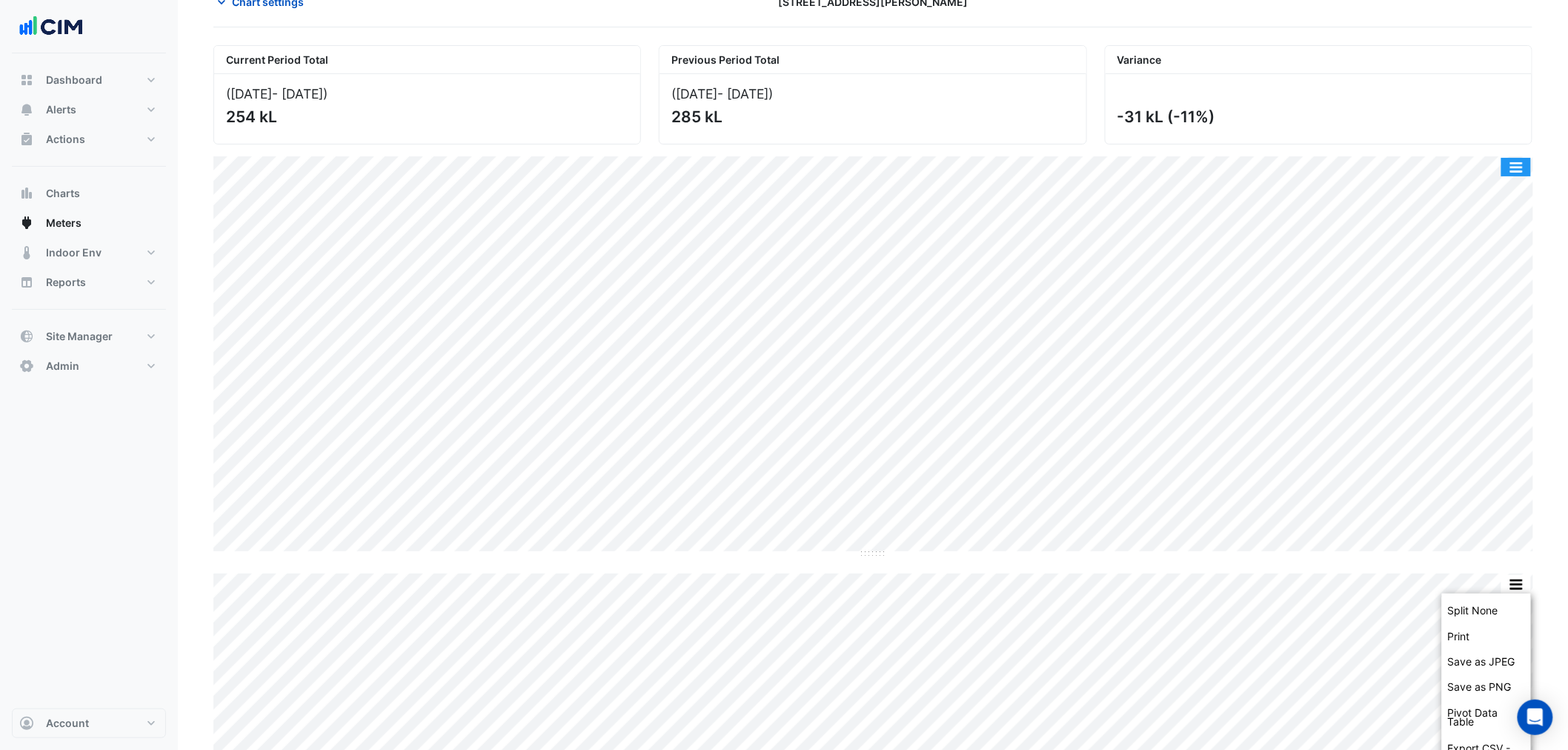
click at [1518, 165] on button "button" at bounding box center [1516, 166] width 30 height 18
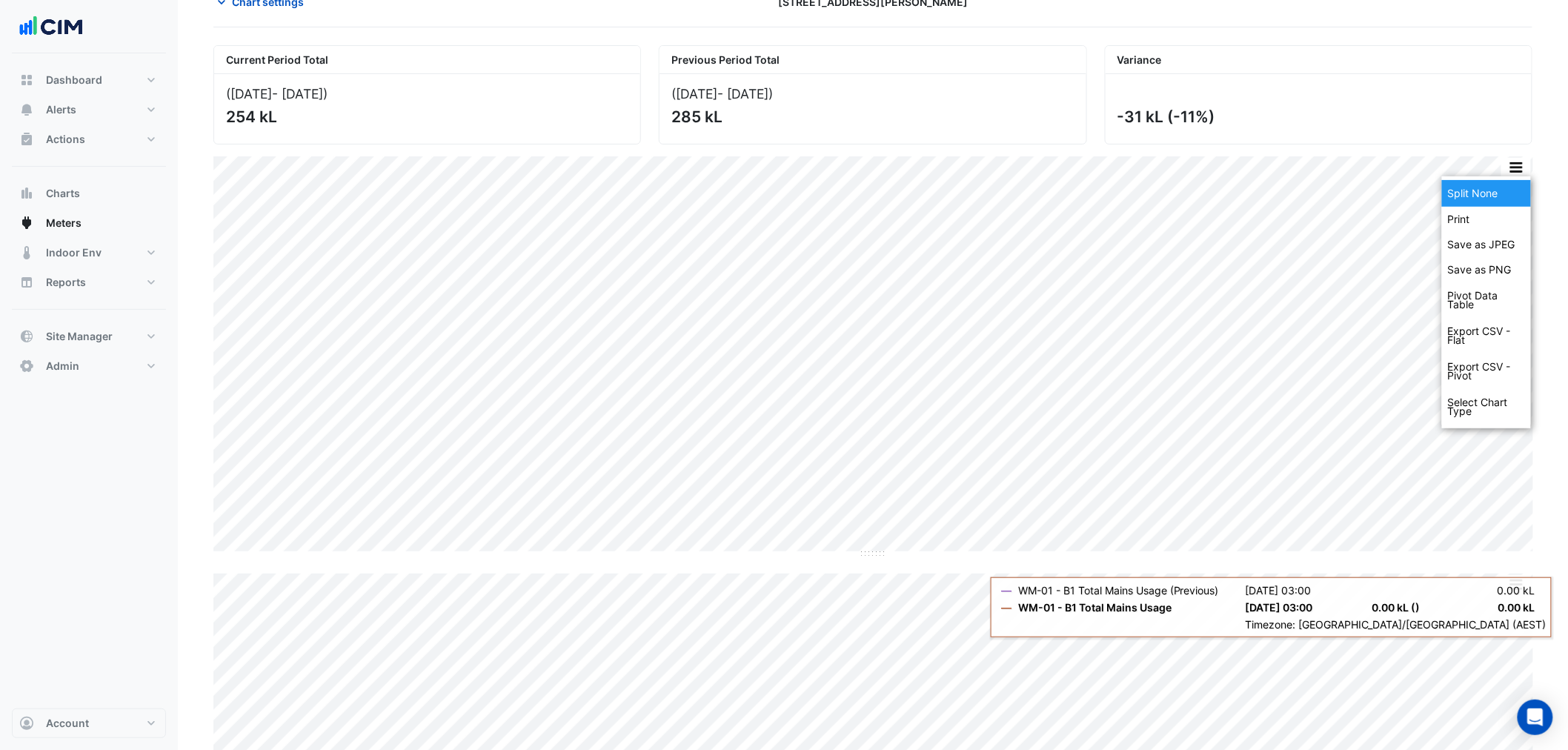
click at [1489, 195] on div "Split None" at bounding box center [1486, 193] width 89 height 27
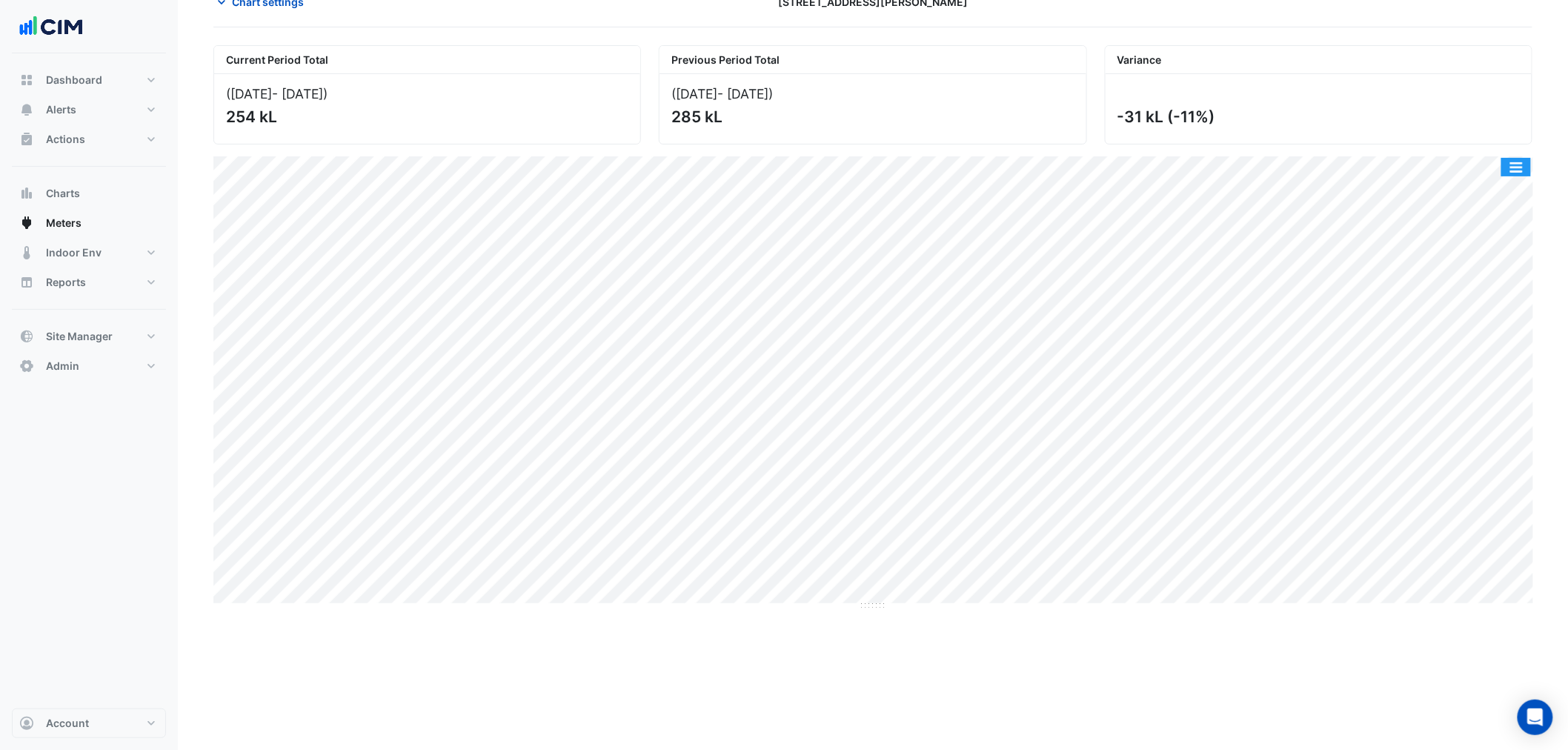
click at [1519, 166] on button "button" at bounding box center [1516, 166] width 30 height 18
click at [1070, 646] on div "Current Period Total (01 Sep 25 - 30 Sep 25 ) 254 kL Previous Period Total (02 …" at bounding box center [873, 762] width 1319 height 1434
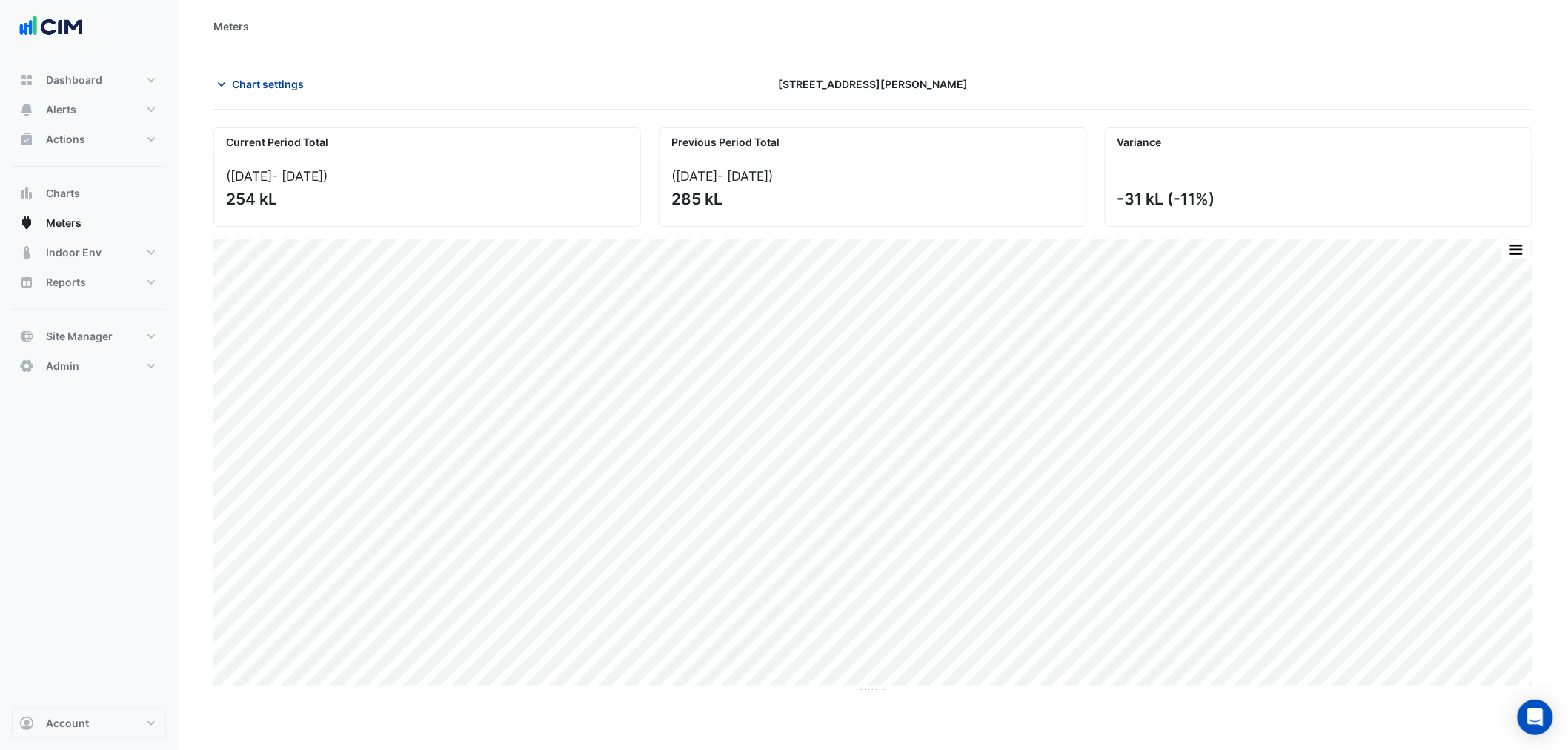
click at [264, 84] on span "Chart settings" at bounding box center [267, 84] width 72 height 16
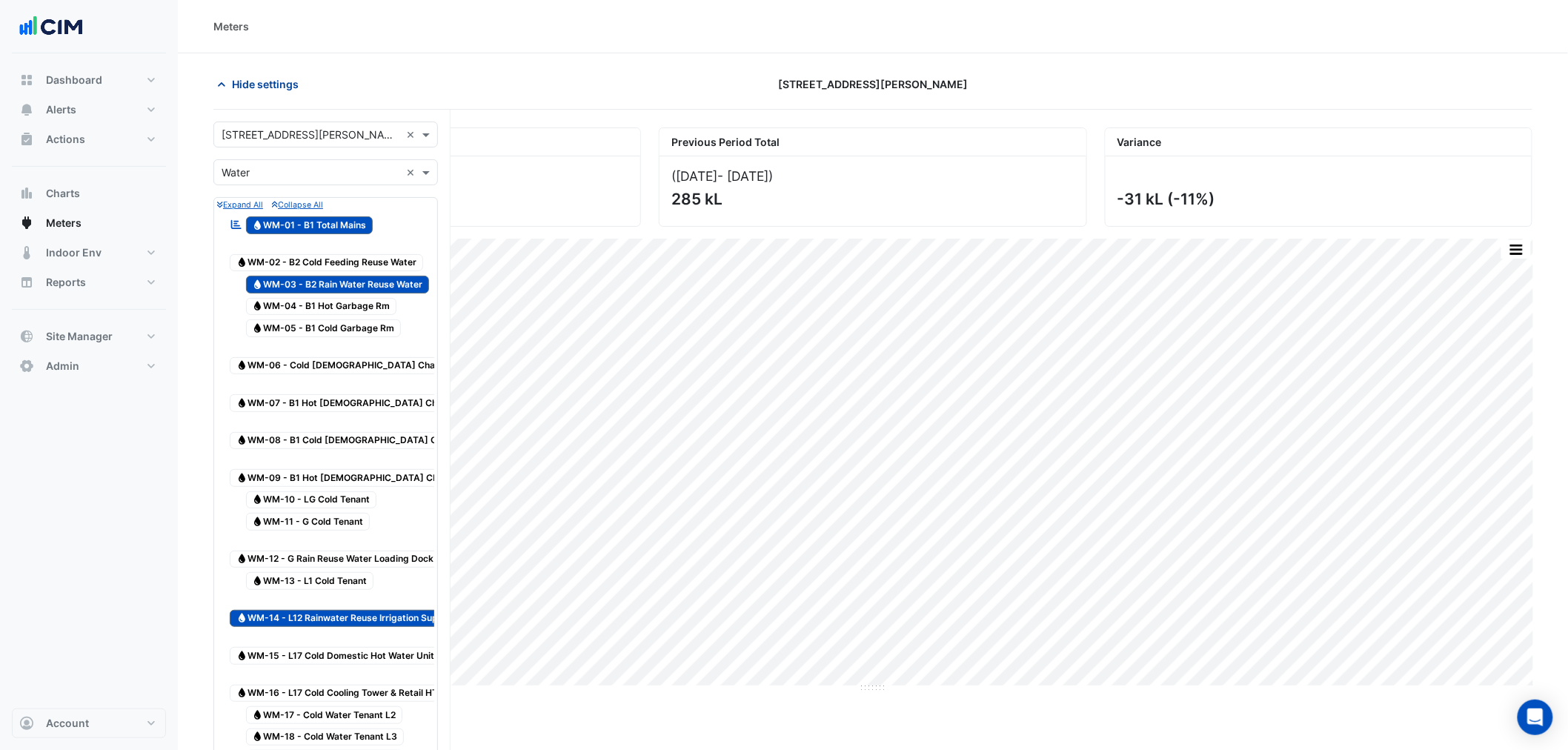
click at [256, 73] on button "Hide settings" at bounding box center [261, 84] width 95 height 26
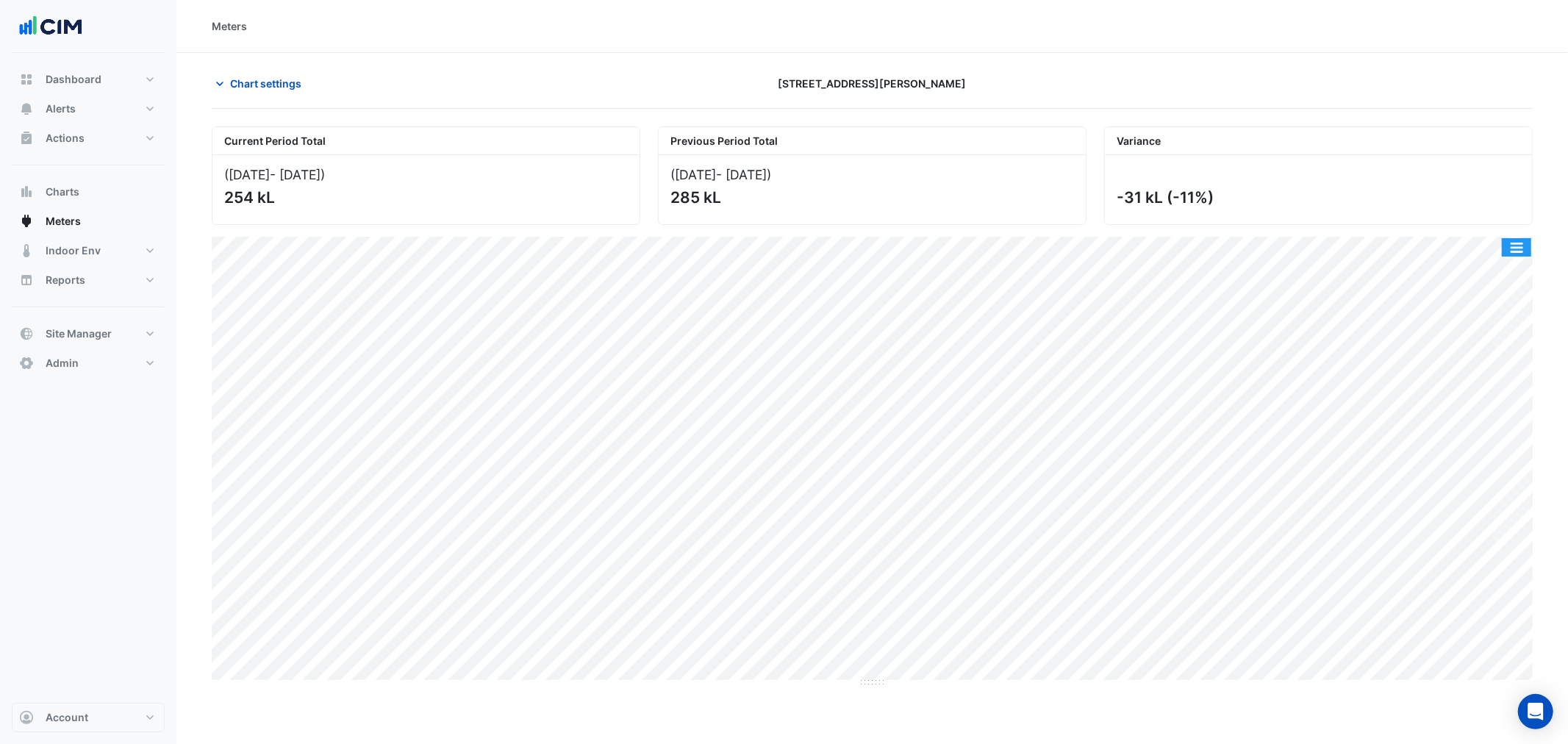
click at [1523, 243] on button "button" at bounding box center [1516, 246] width 30 height 18
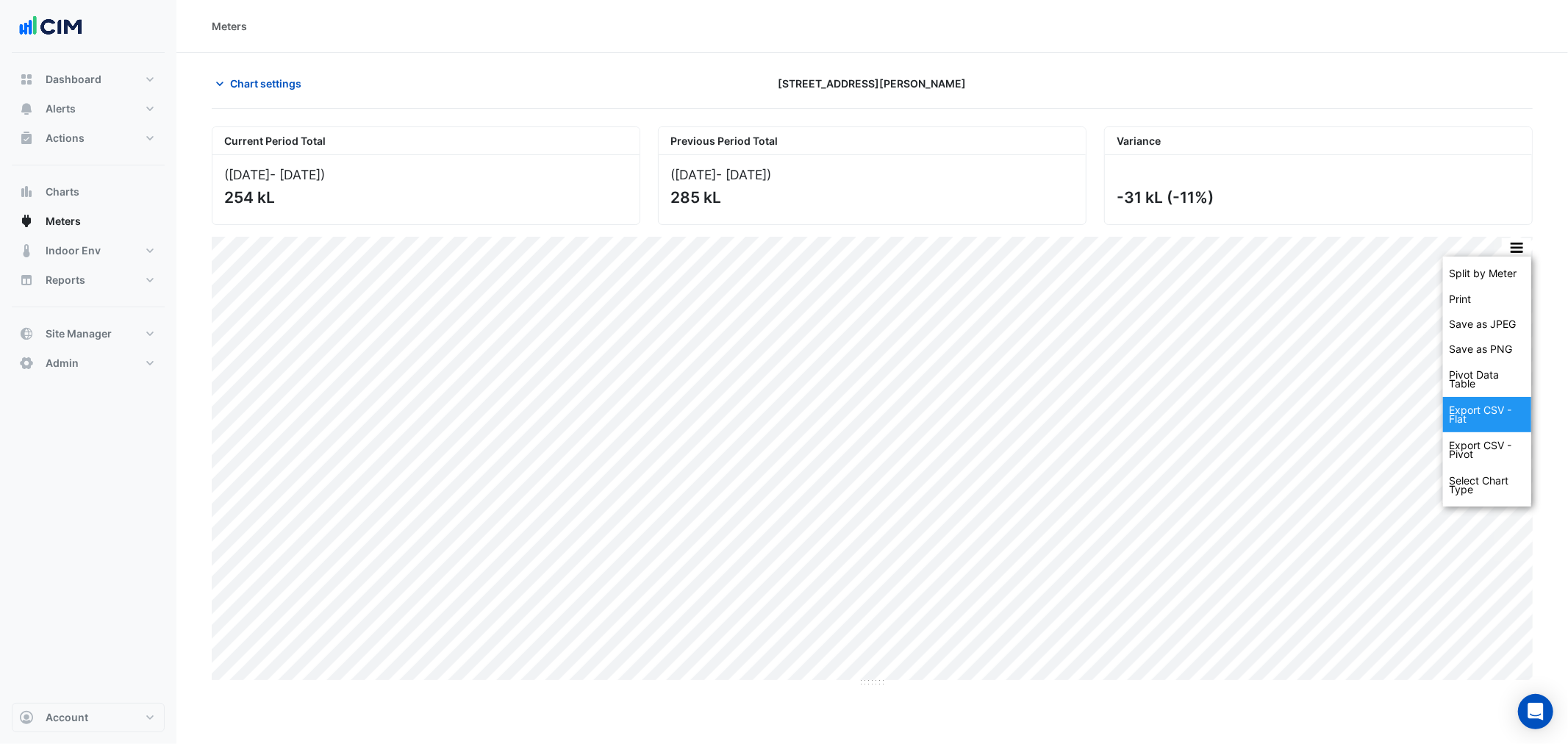
click at [1482, 420] on div "Export CSV - Flat" at bounding box center [1487, 414] width 88 height 35
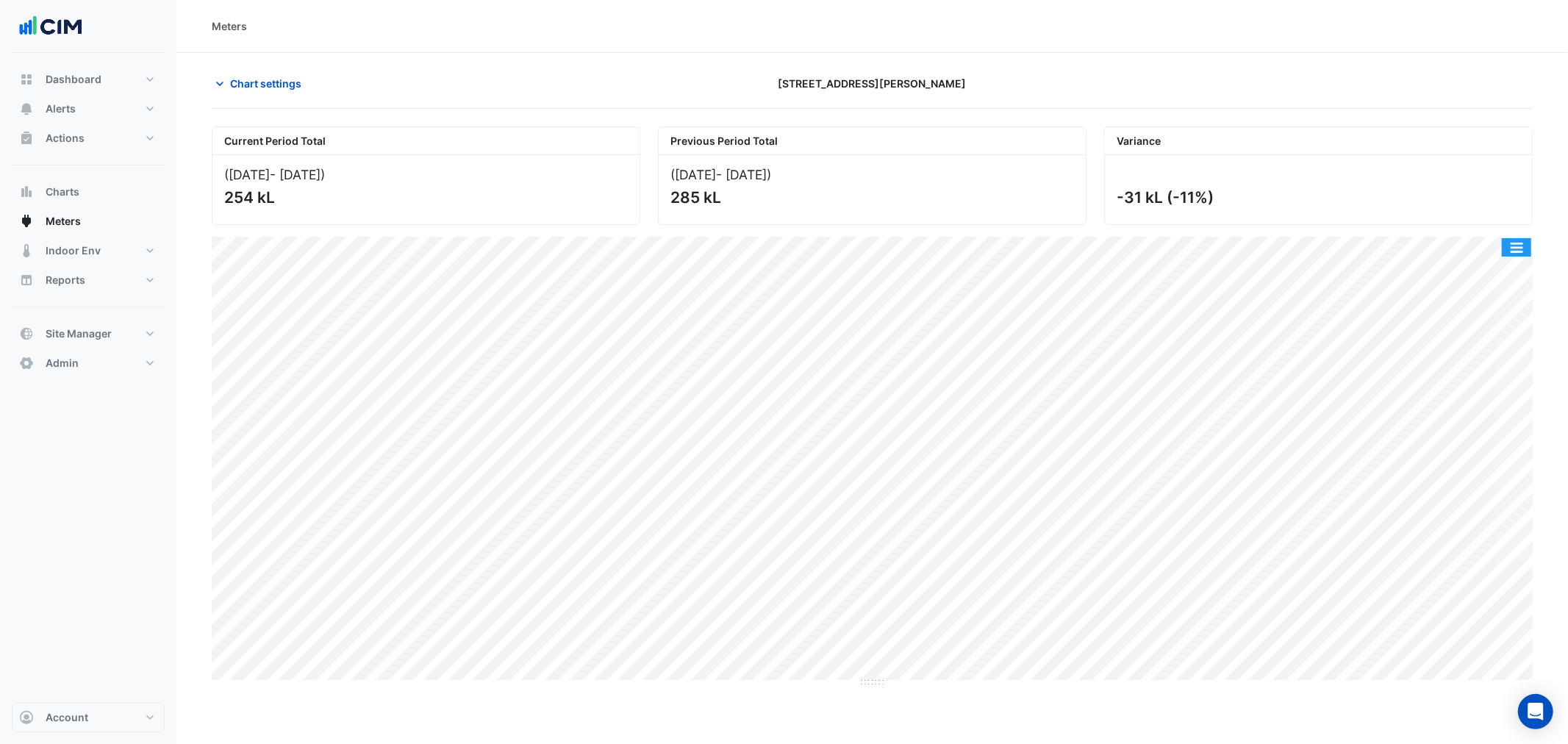
click at [1521, 255] on button "button" at bounding box center [1516, 246] width 30 height 18
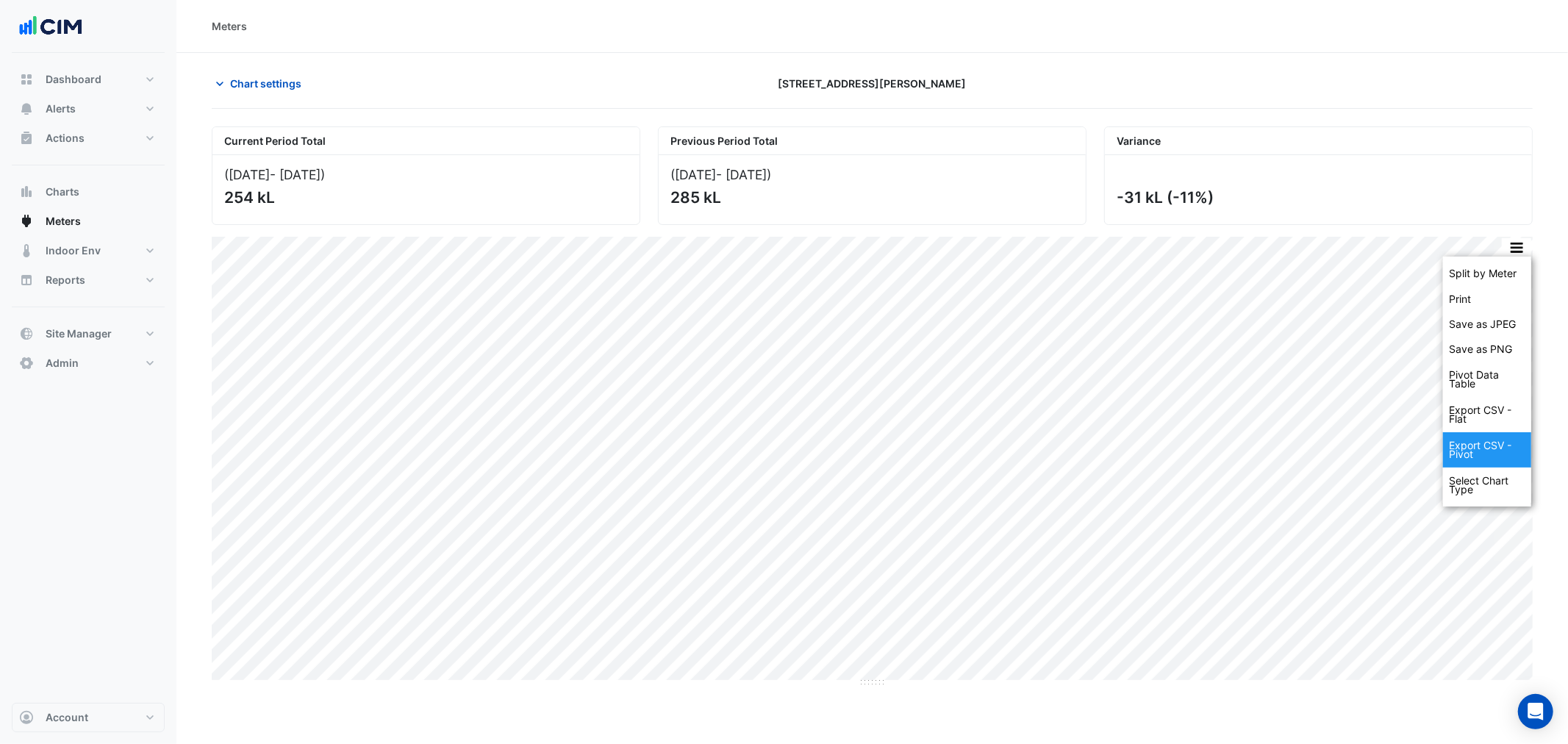
click at [1492, 451] on div "Export CSV - Pivot" at bounding box center [1487, 449] width 88 height 35
click at [182, 406] on section "Chart settings 333 George Street Current Period Total (01 Sep 25 - 30 Sep 25 ) …" at bounding box center [872, 370] width 1391 height 634
click at [270, 89] on span "Chart settings" at bounding box center [265, 84] width 71 height 16
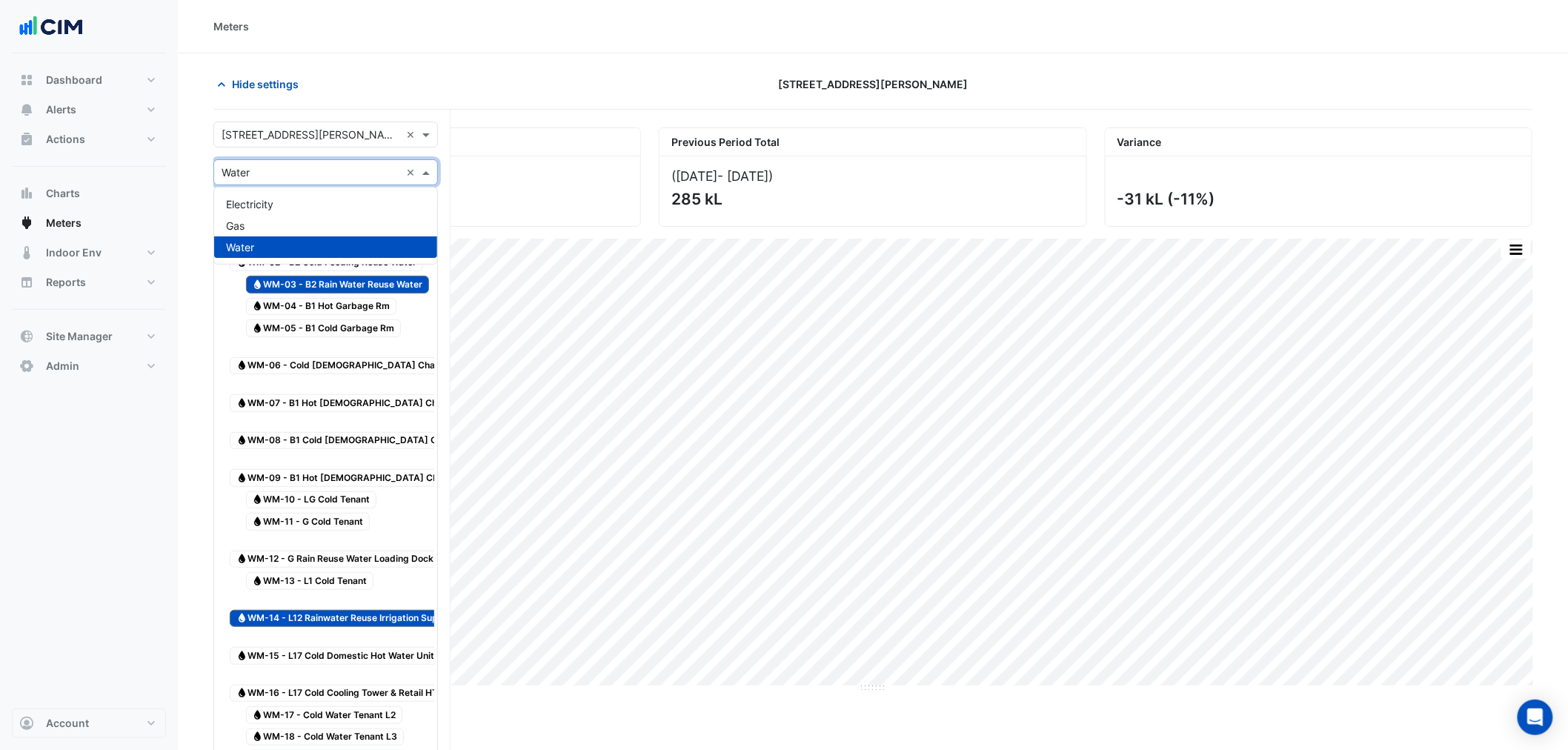
click at [283, 175] on input "text" at bounding box center [311, 173] width 178 height 16
click at [272, 198] on span "Electricity" at bounding box center [249, 204] width 47 height 13
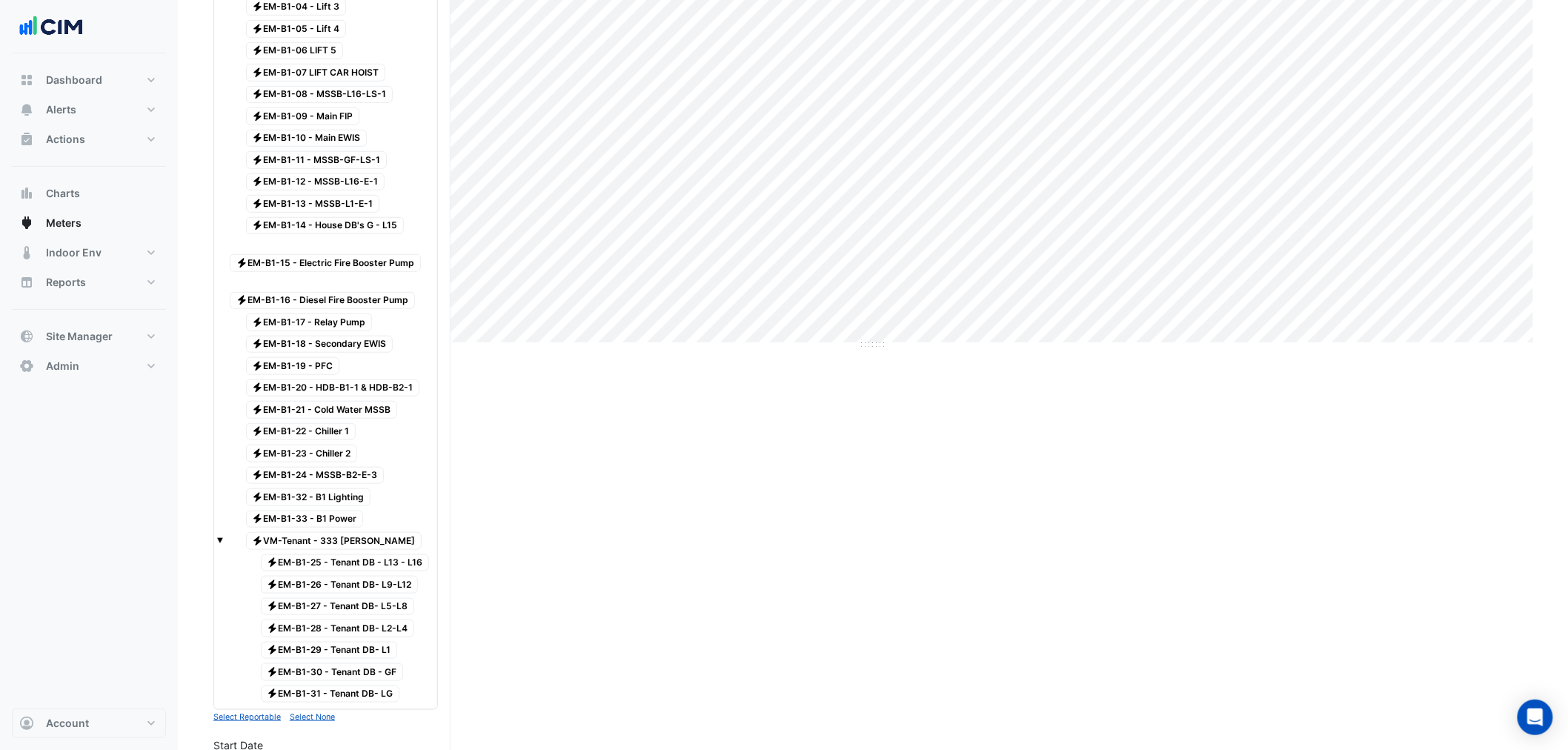
scroll to position [823, 0]
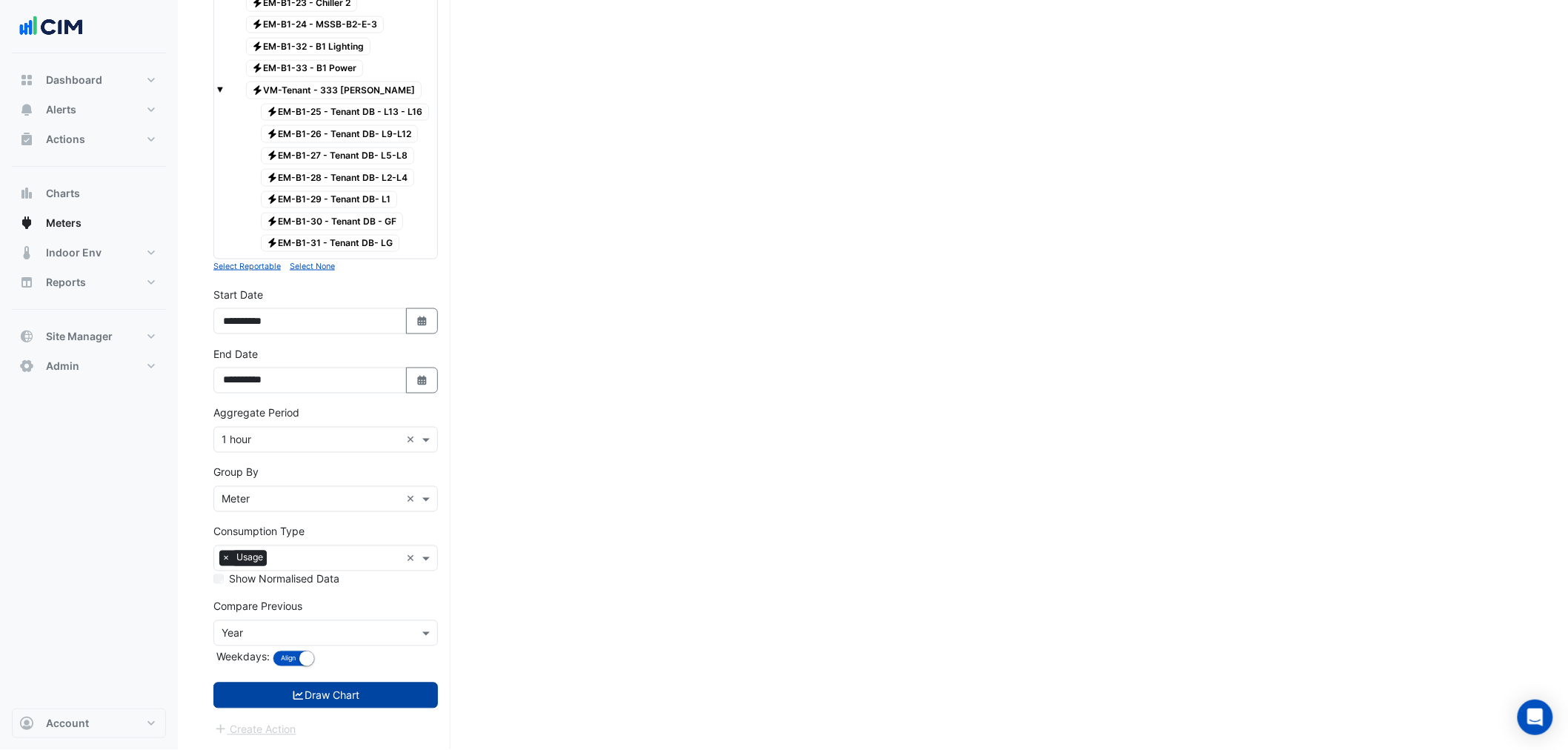
click at [255, 696] on button "Draw Chart" at bounding box center [326, 695] width 225 height 26
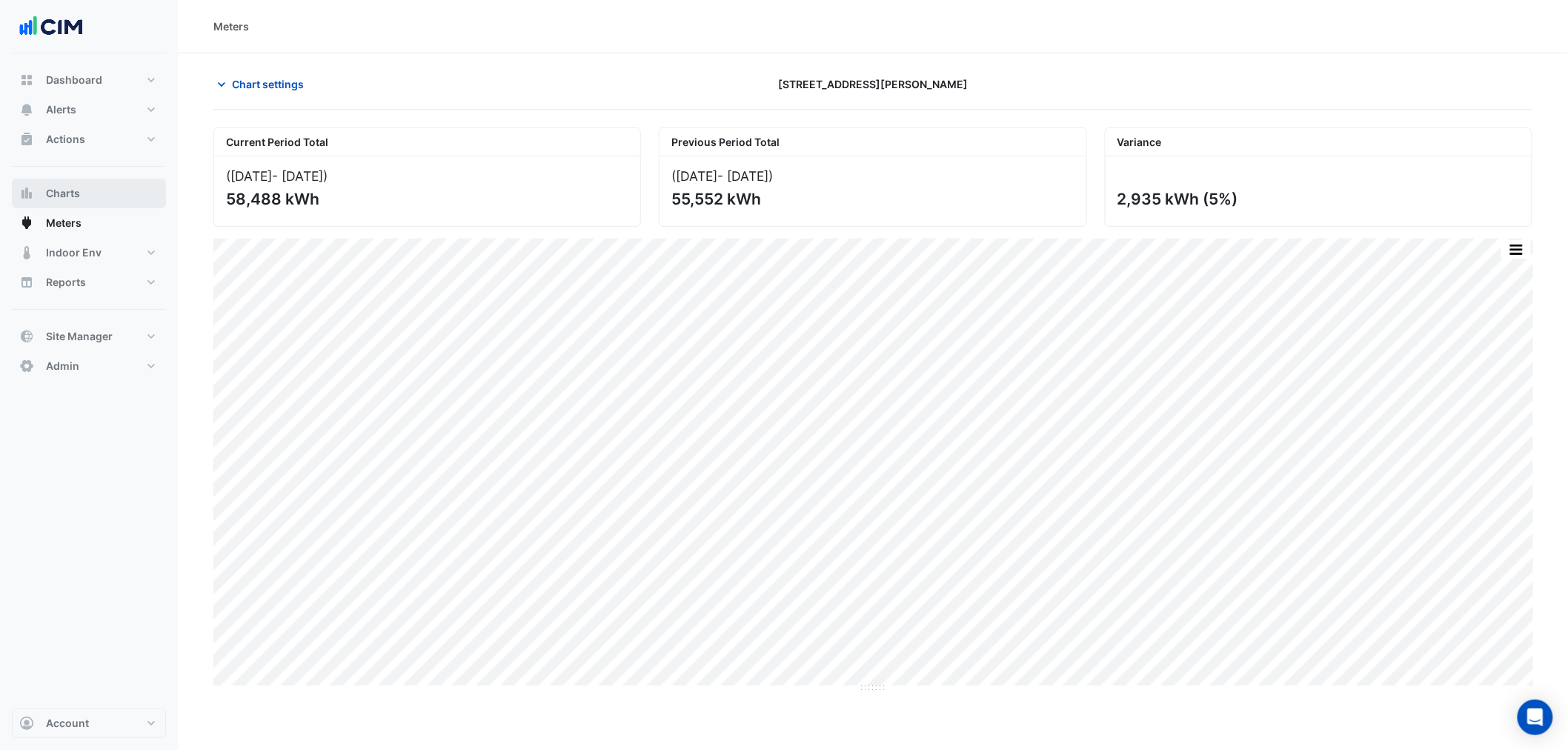
click at [106, 193] on button "Charts" at bounding box center [88, 193] width 154 height 30
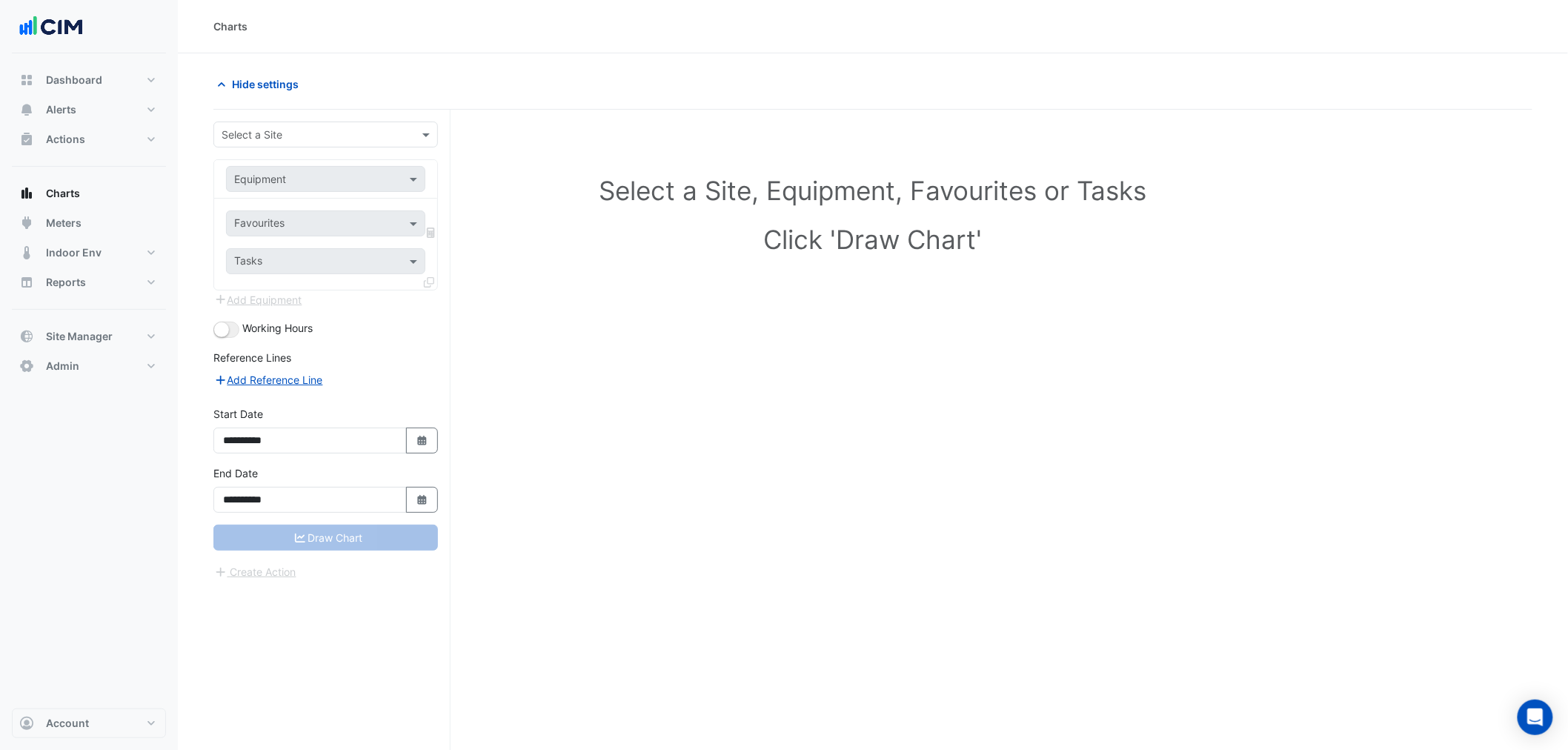
click at [305, 137] on input "text" at bounding box center [311, 136] width 178 height 16
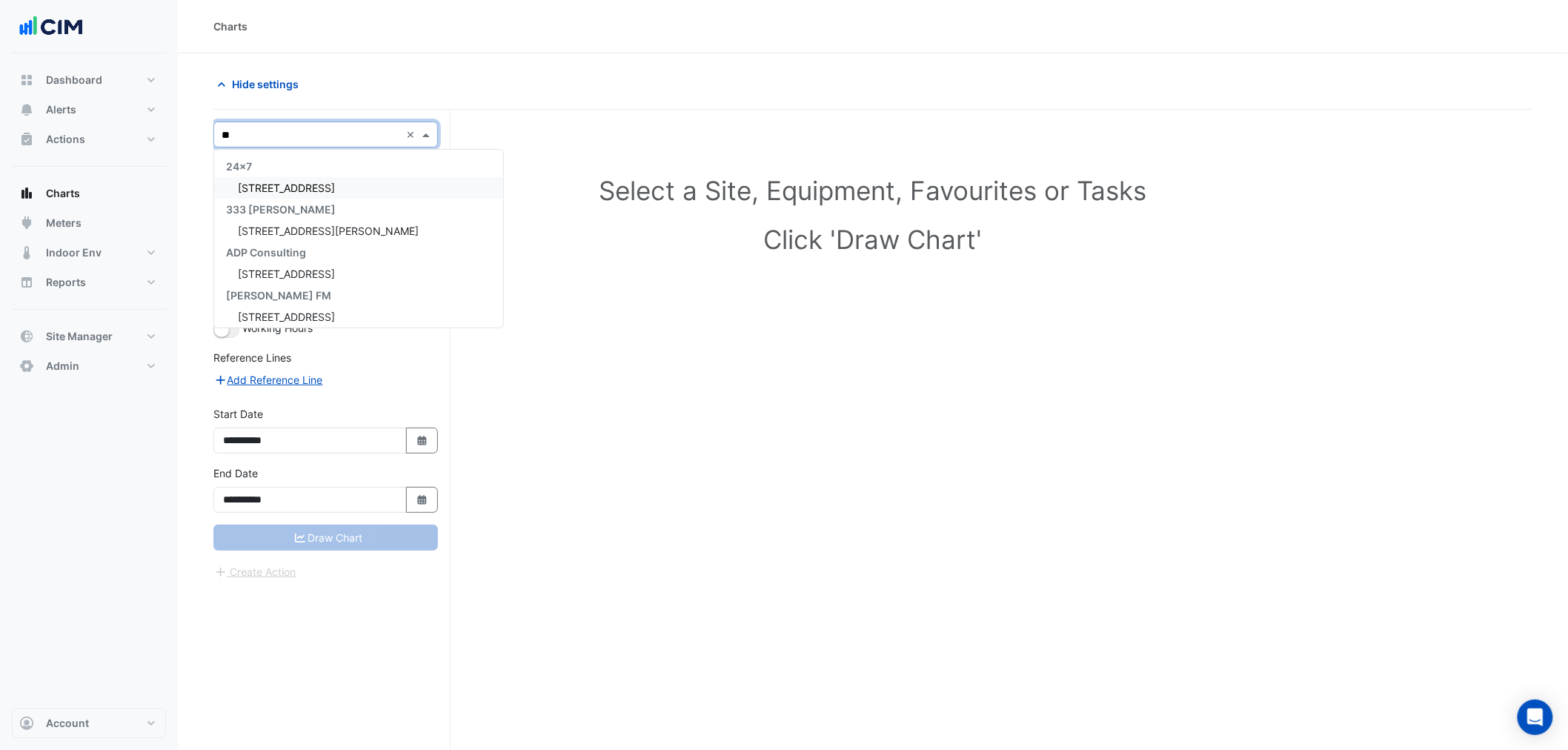
type input "***"
click at [297, 187] on span "333 George Street" at bounding box center [328, 188] width 181 height 13
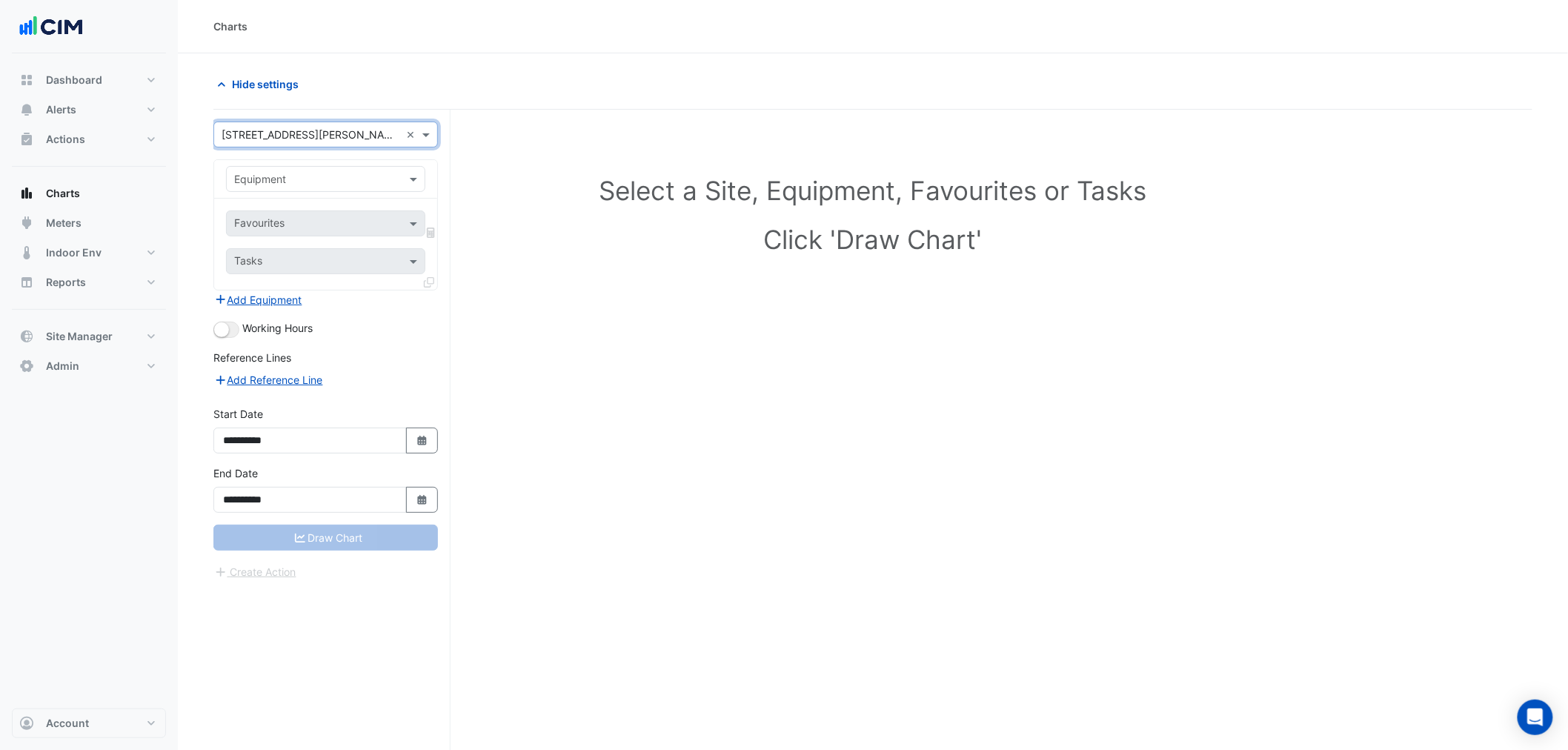
click at [271, 177] on input "text" at bounding box center [311, 180] width 153 height 16
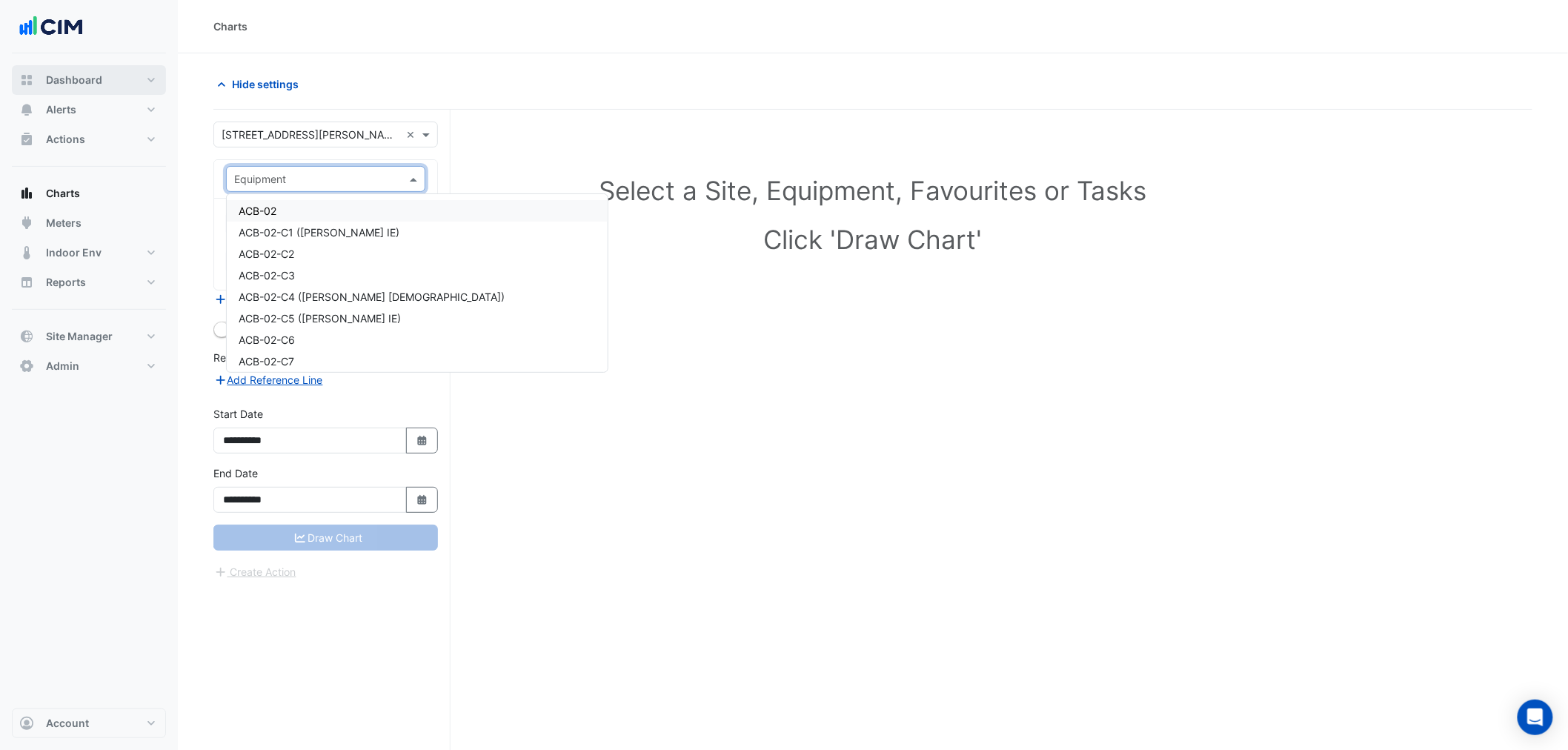
click at [80, 79] on span "Dashboard" at bounding box center [73, 80] width 56 height 15
select select "***"
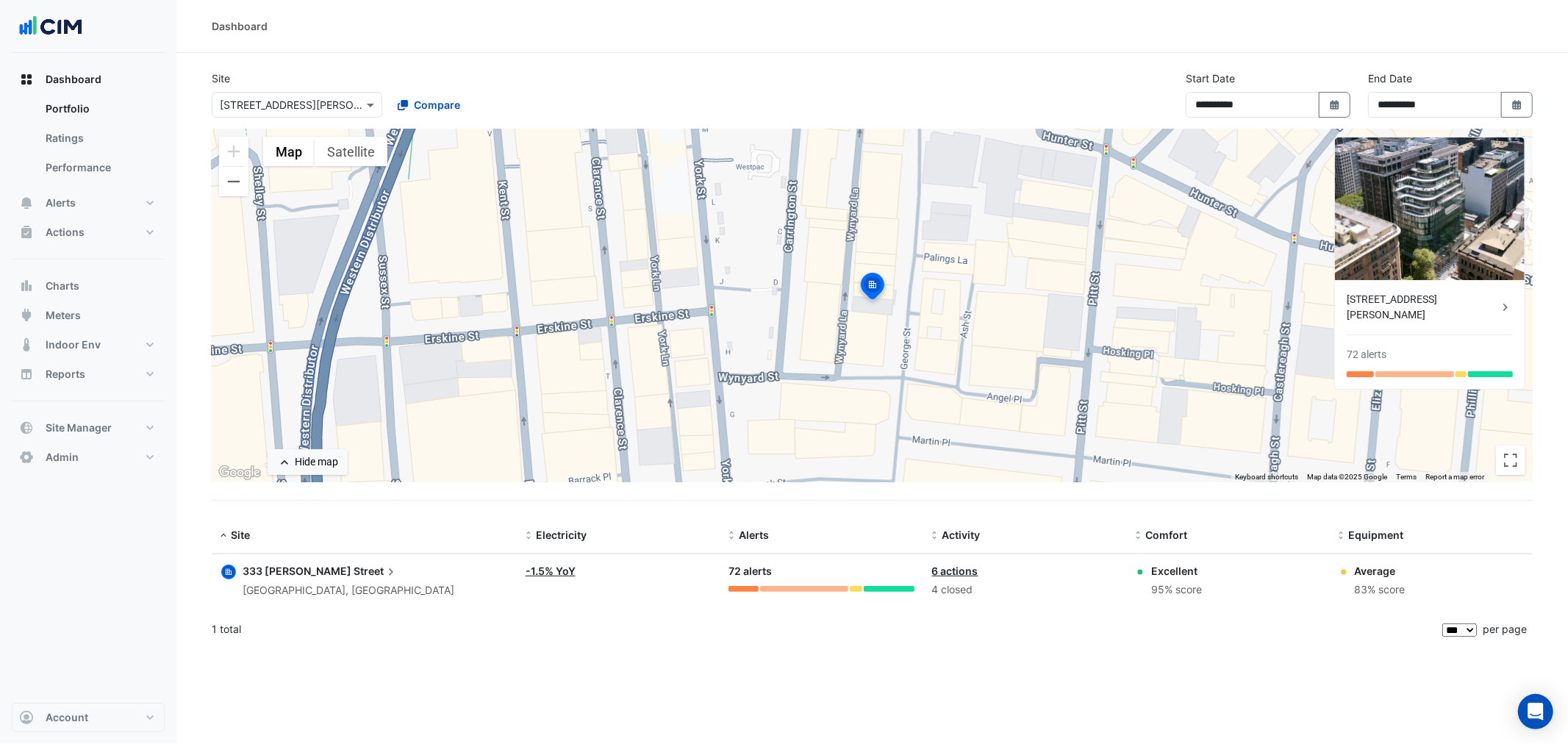
click at [1397, 298] on div "333 George Street" at bounding box center [1422, 307] width 151 height 31
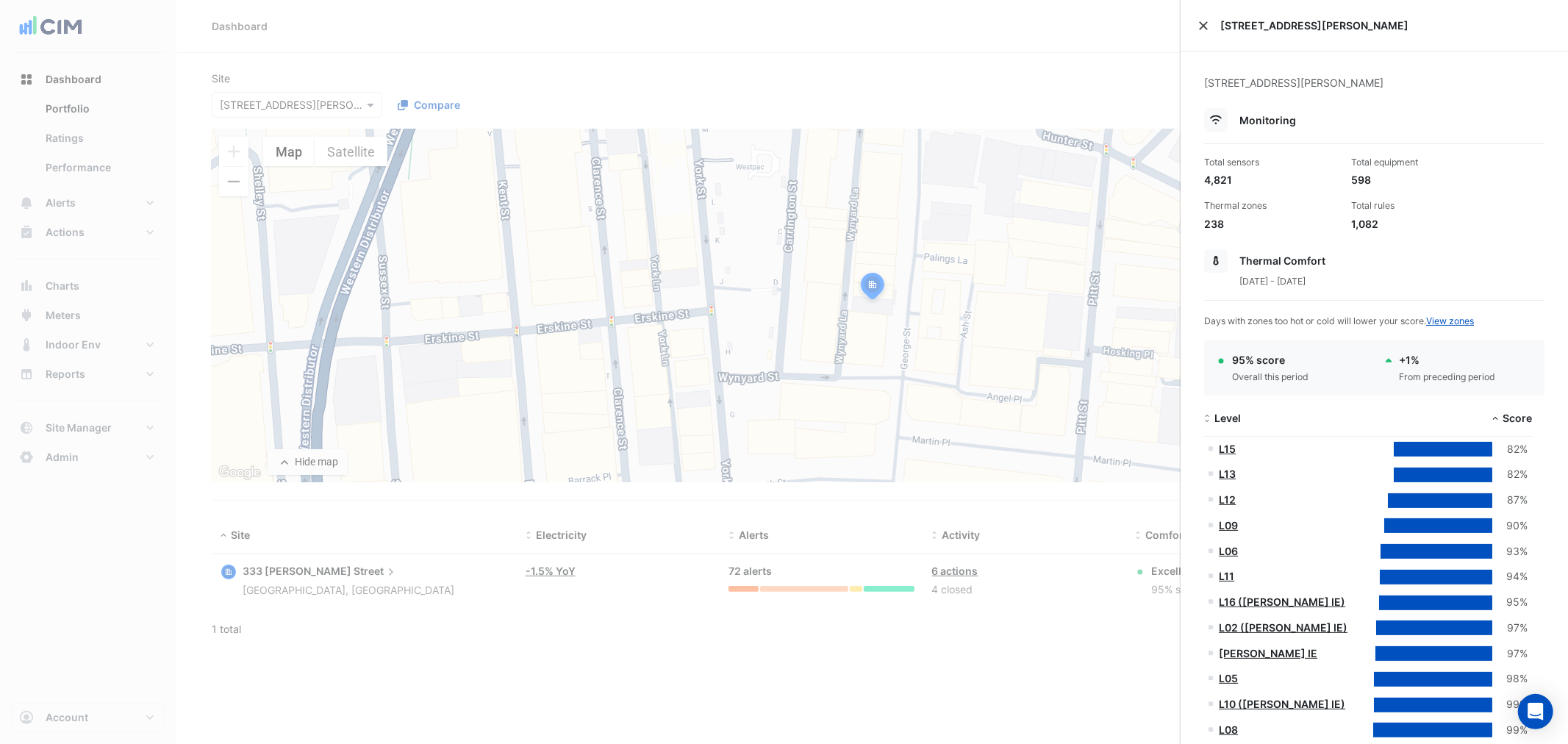
click at [1203, 23] on button "Close" at bounding box center [1203, 25] width 10 height 10
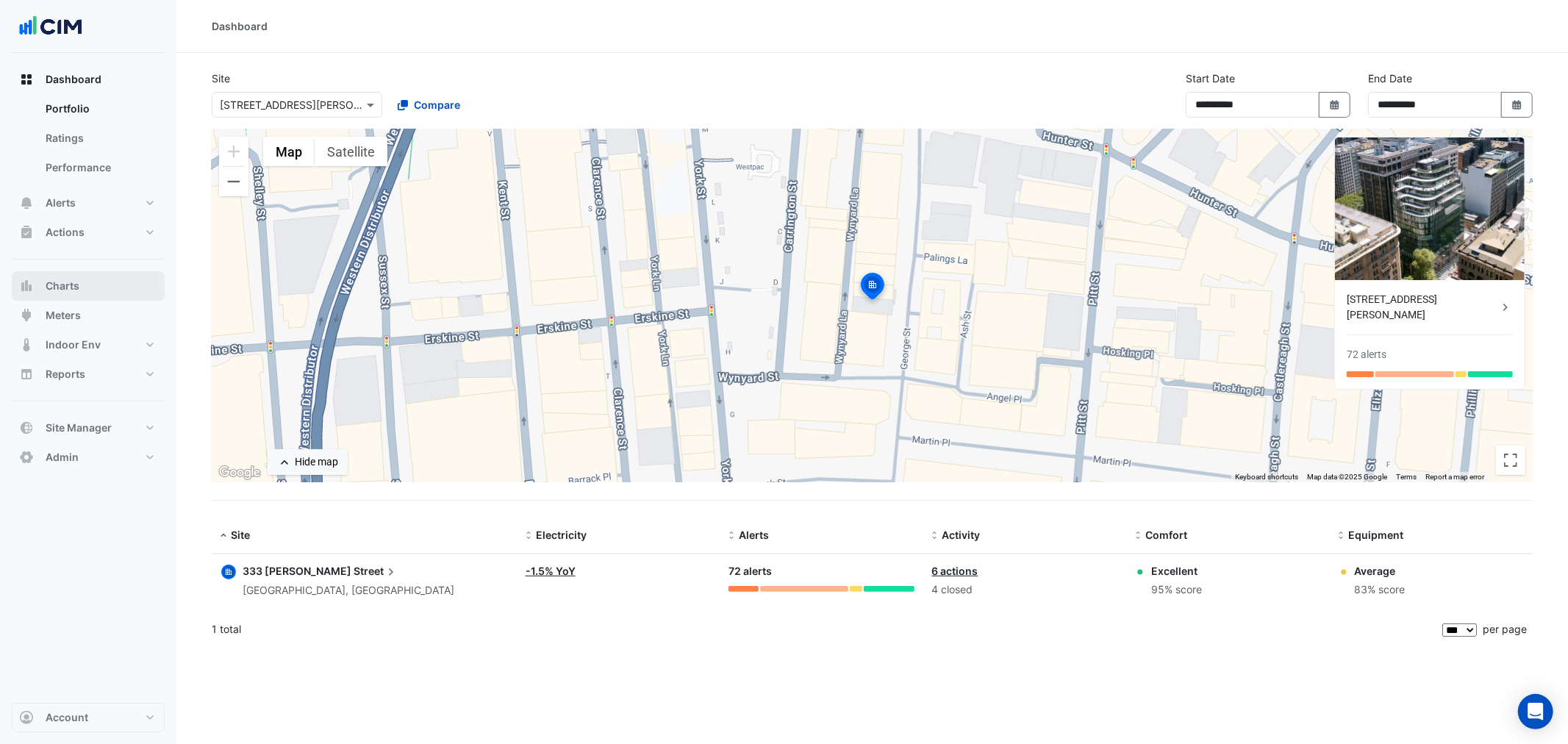
click at [62, 289] on span "Charts" at bounding box center [62, 286] width 34 height 15
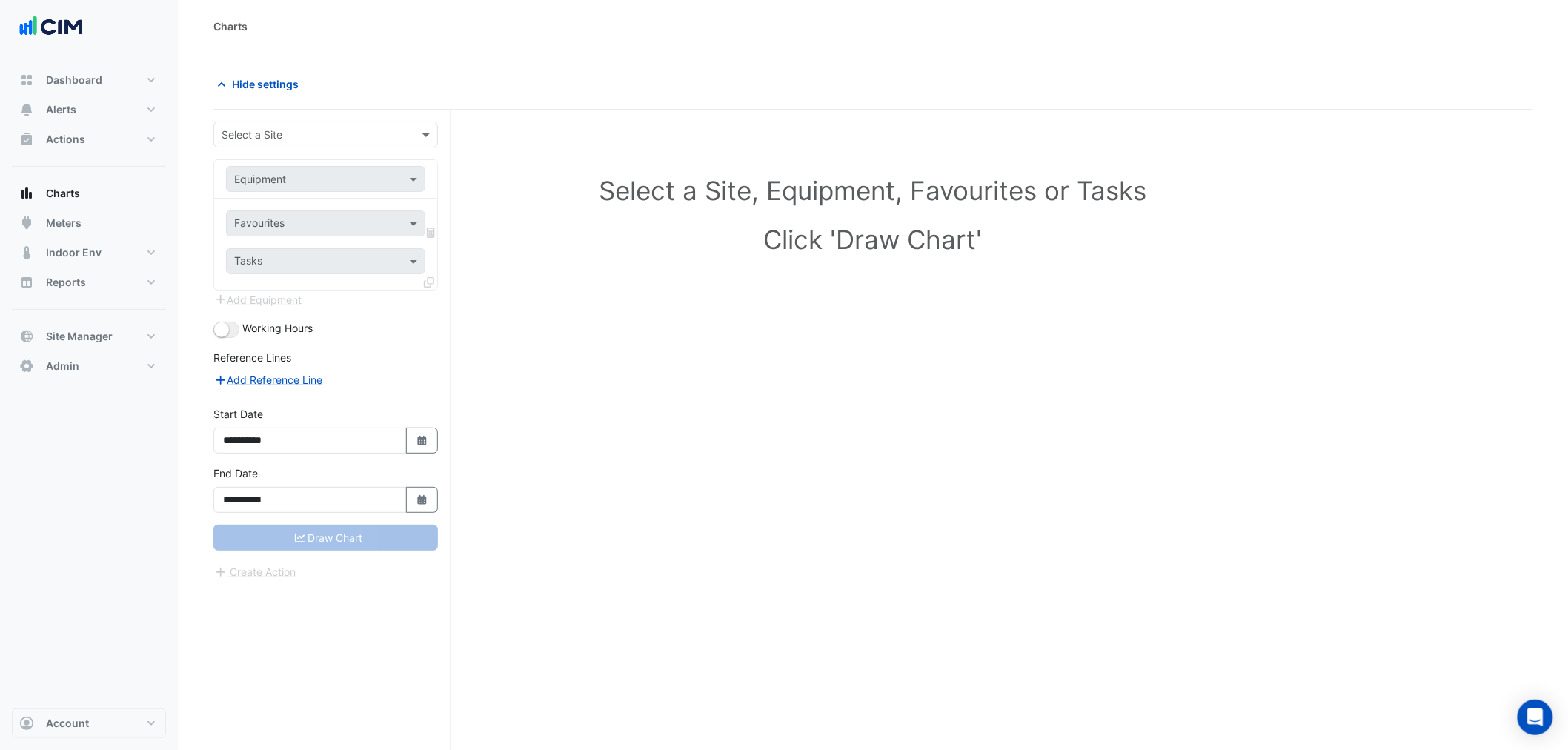
click at [286, 128] on input "text" at bounding box center [311, 136] width 178 height 16
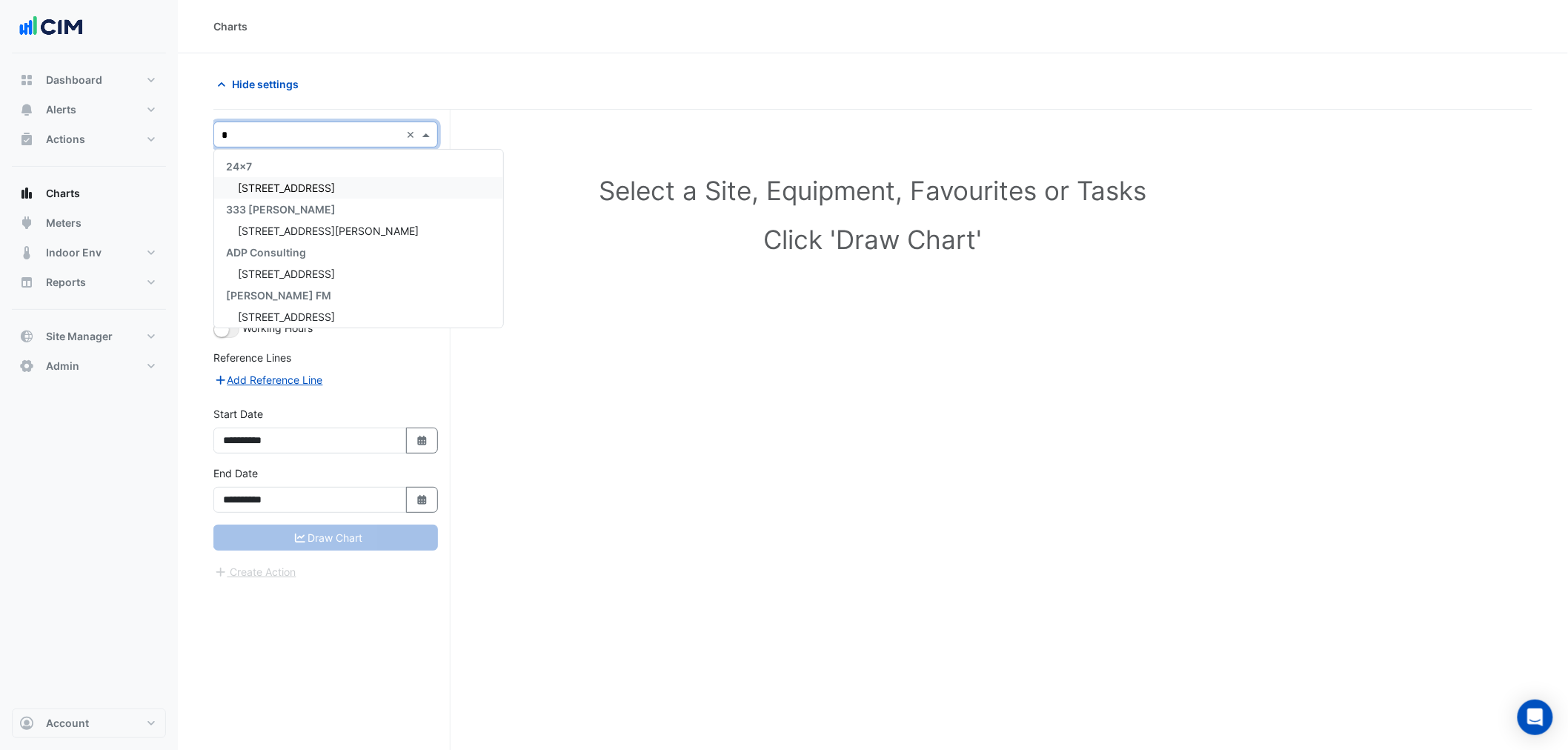
type input "**"
click at [279, 186] on span "333 George Street" at bounding box center [328, 188] width 181 height 13
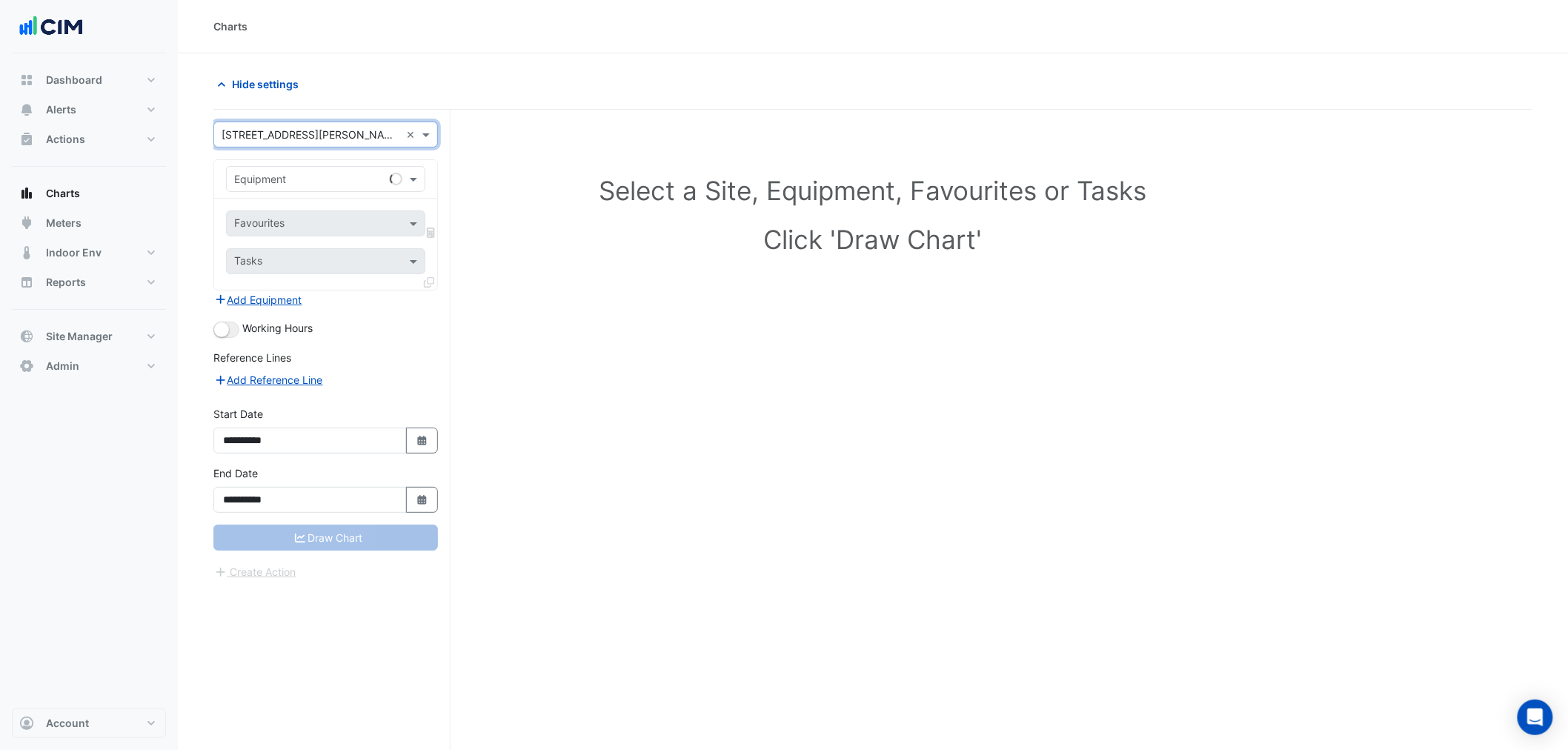
click at [283, 178] on input "text" at bounding box center [311, 180] width 153 height 16
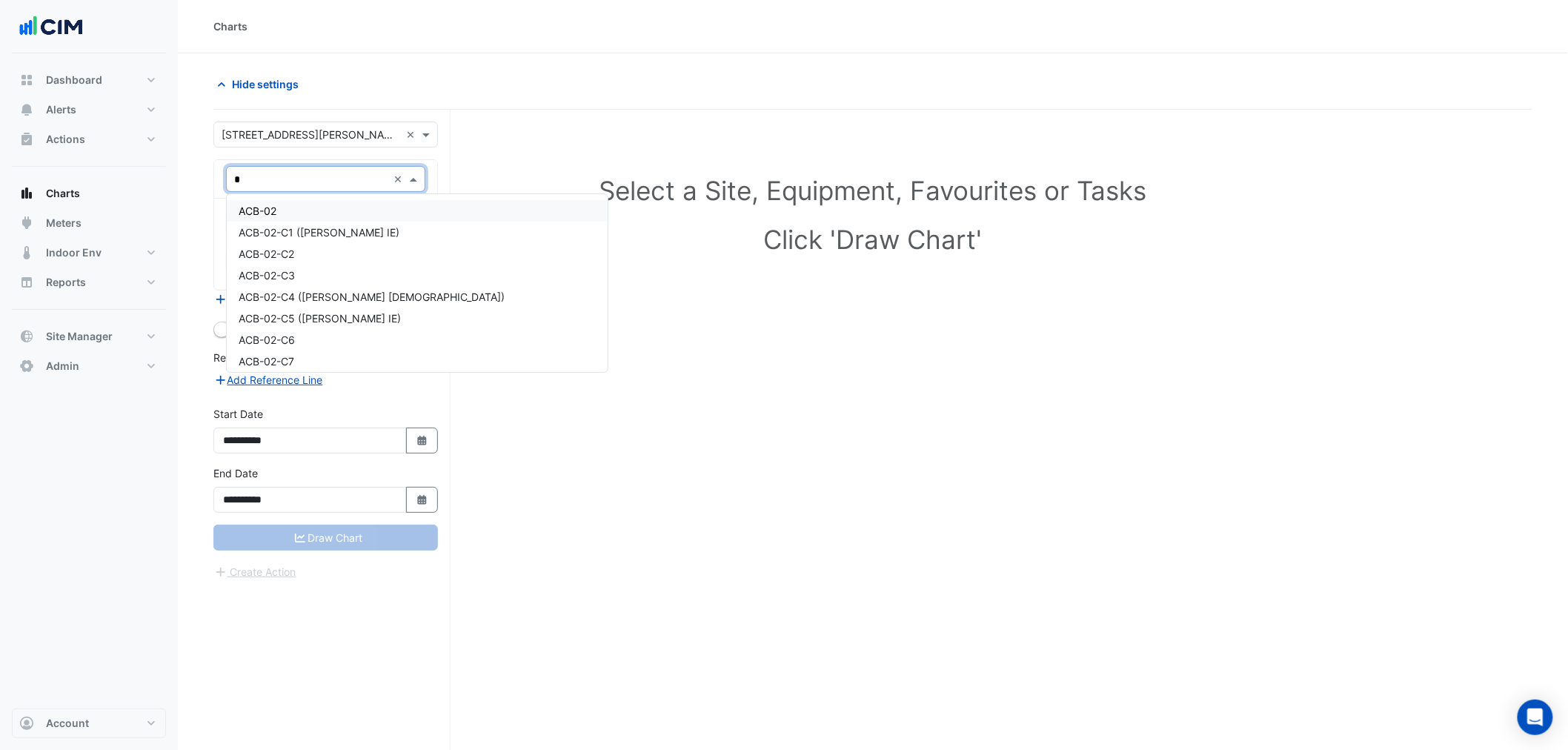
type input "**"
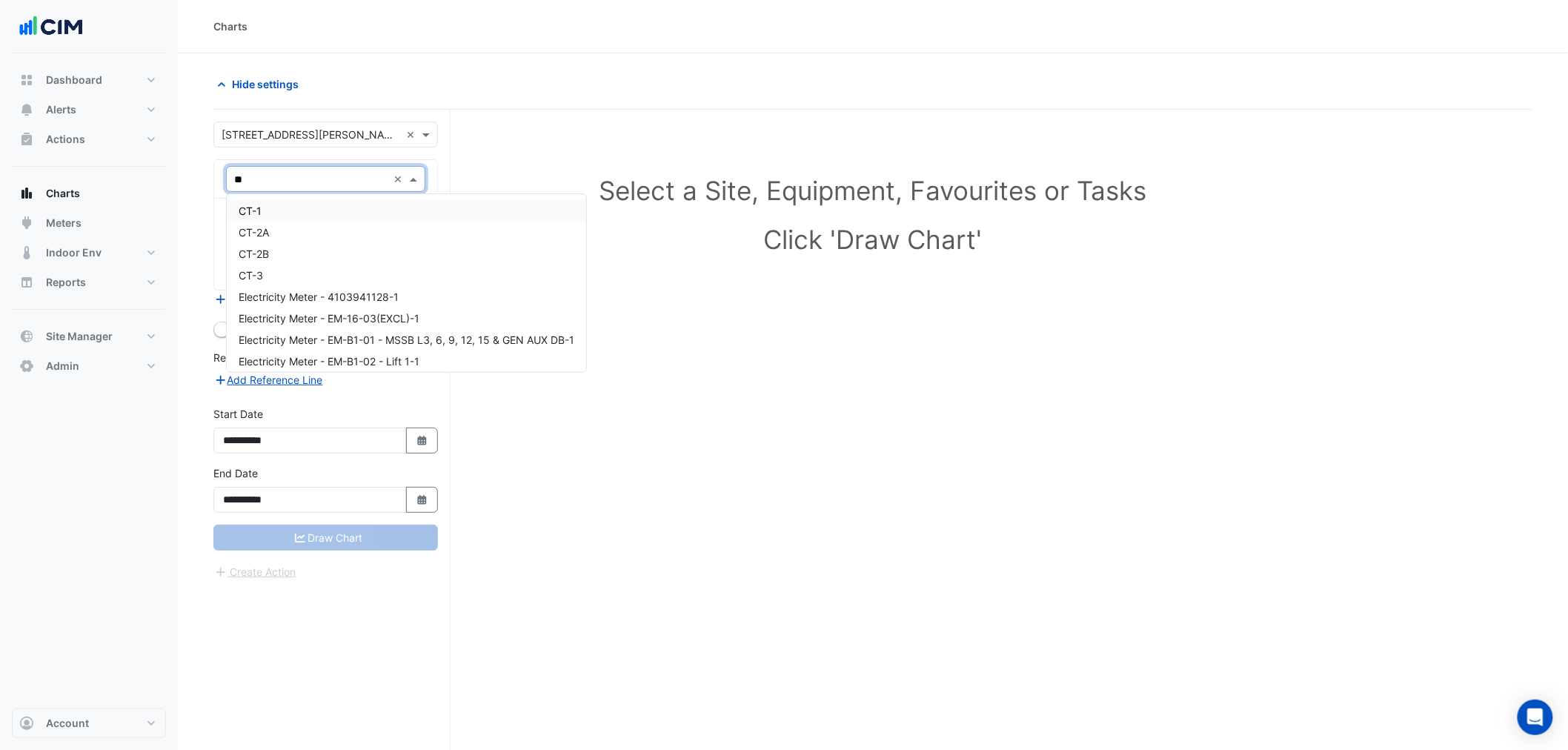
click at [289, 215] on div "CT-1" at bounding box center [406, 211] width 360 height 21
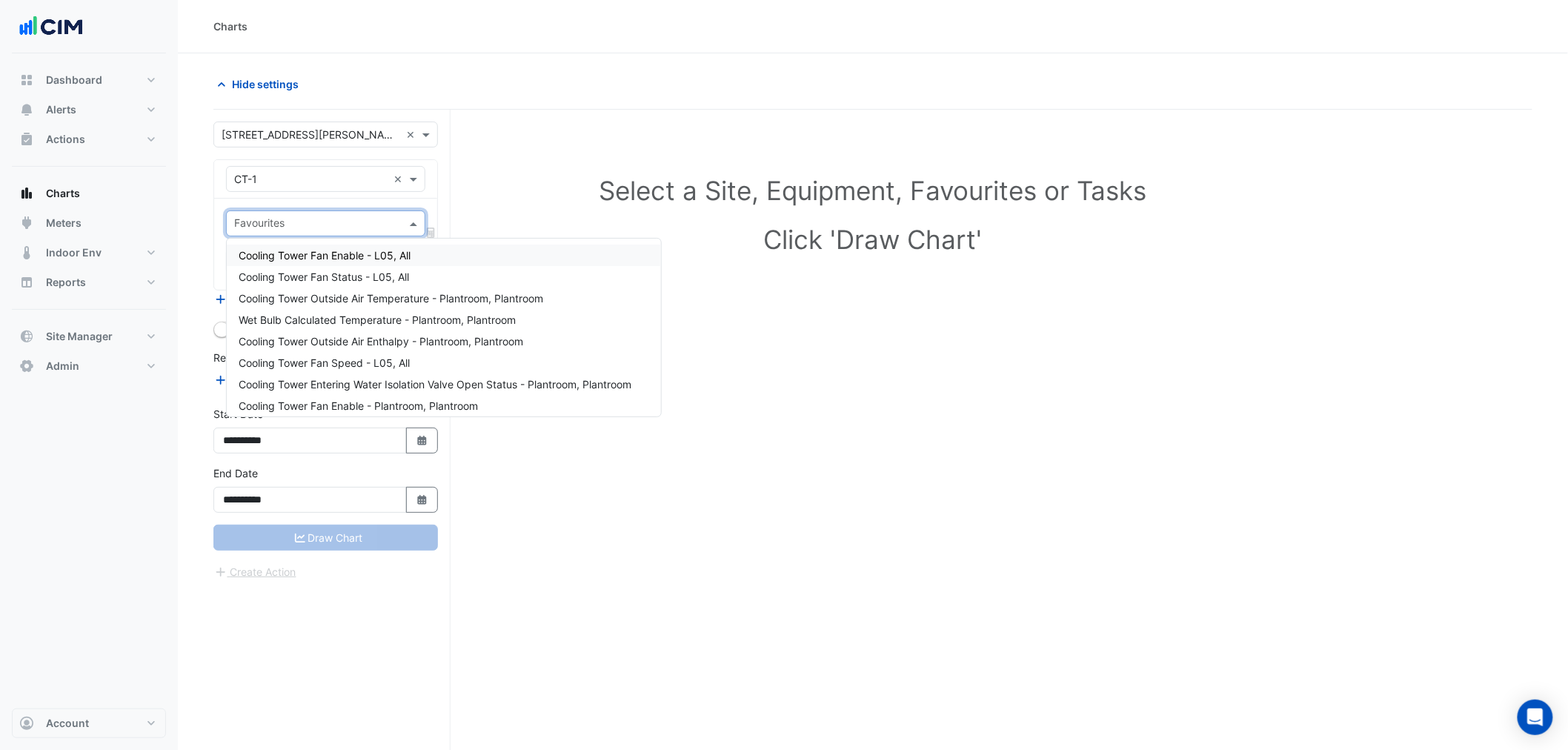
click at [291, 226] on input "text" at bounding box center [317, 225] width 166 height 16
click at [373, 254] on span "Cooling Tower Fan Enable - L05, All" at bounding box center [324, 256] width 172 height 13
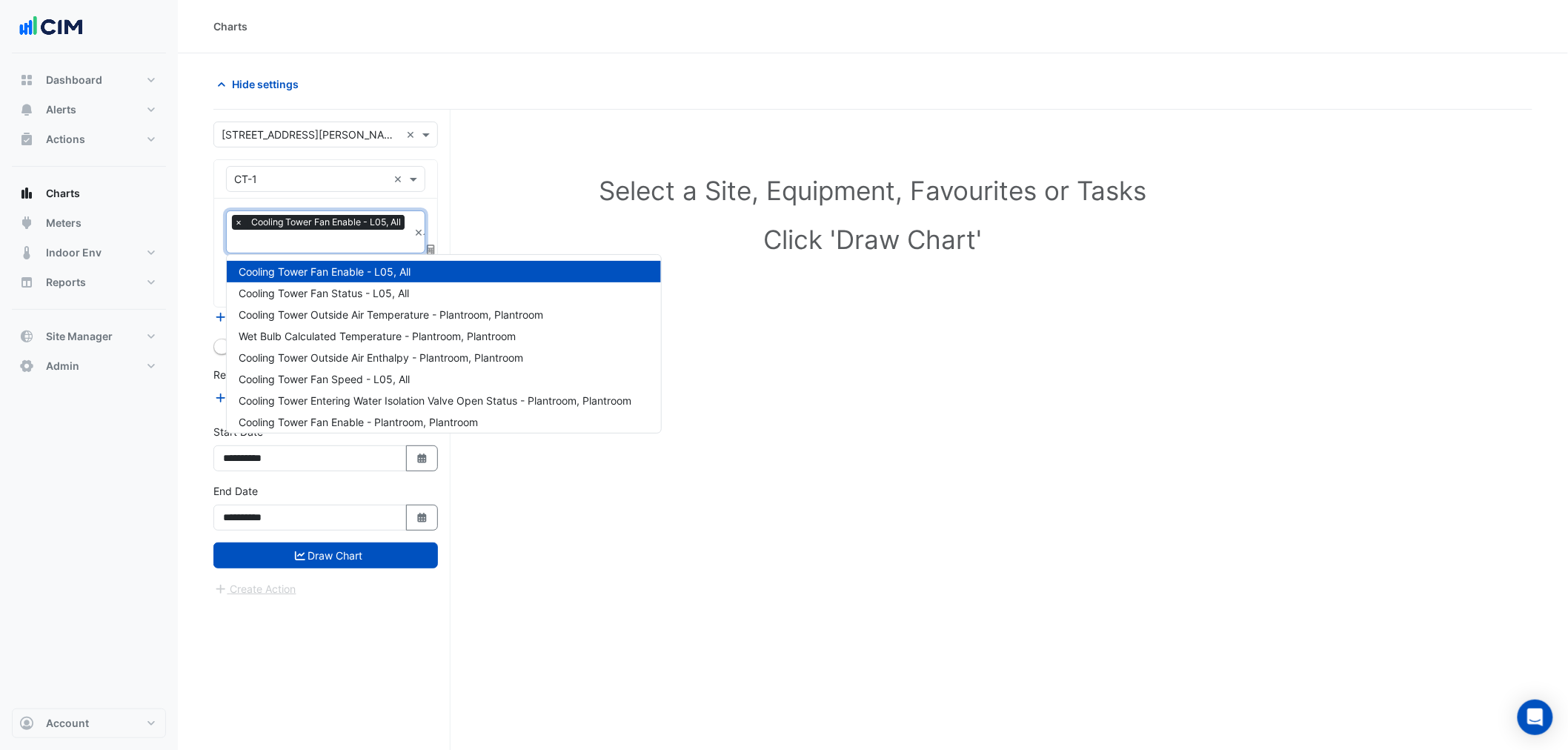
click at [335, 242] on input "text" at bounding box center [321, 243] width 174 height 16
click at [352, 295] on span "Cooling Tower Fan Status - L05, All" at bounding box center [323, 293] width 170 height 13
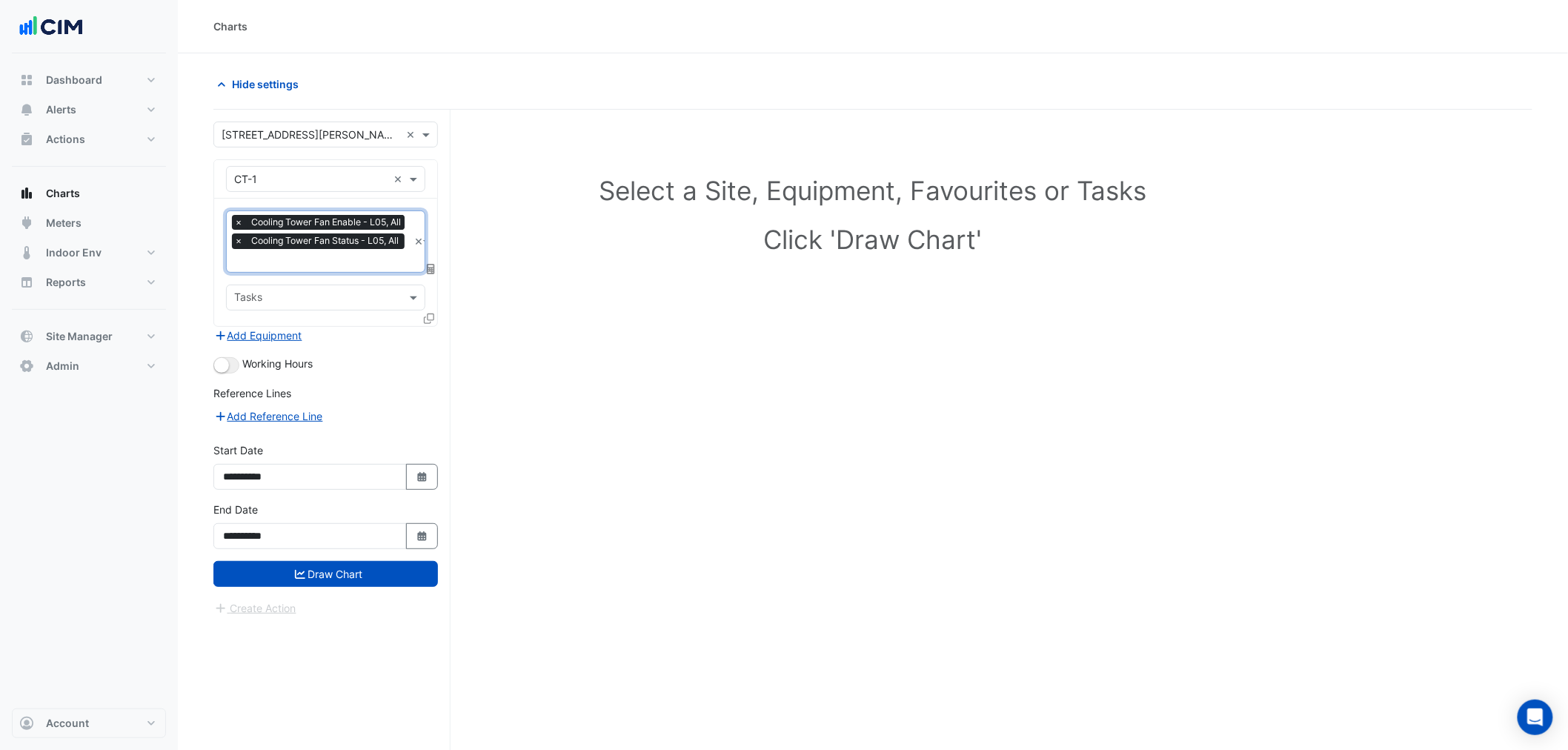
click at [345, 259] on input "text" at bounding box center [321, 262] width 174 height 16
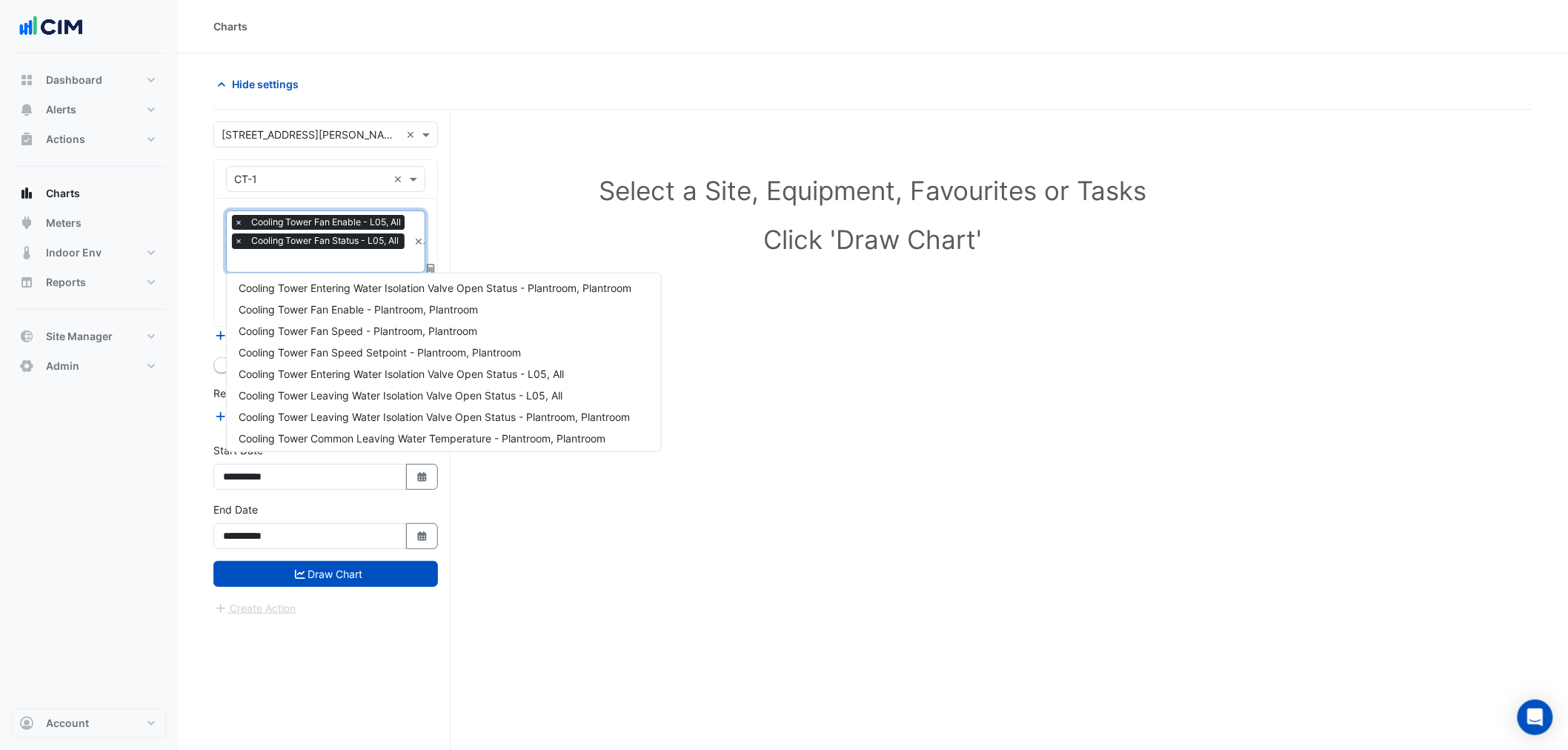
scroll to position [177, 0]
click at [390, 395] on span "Cooling Tower Common Leaving Water Temperature - Plantroom, Plantroom" at bounding box center [421, 393] width 367 height 13
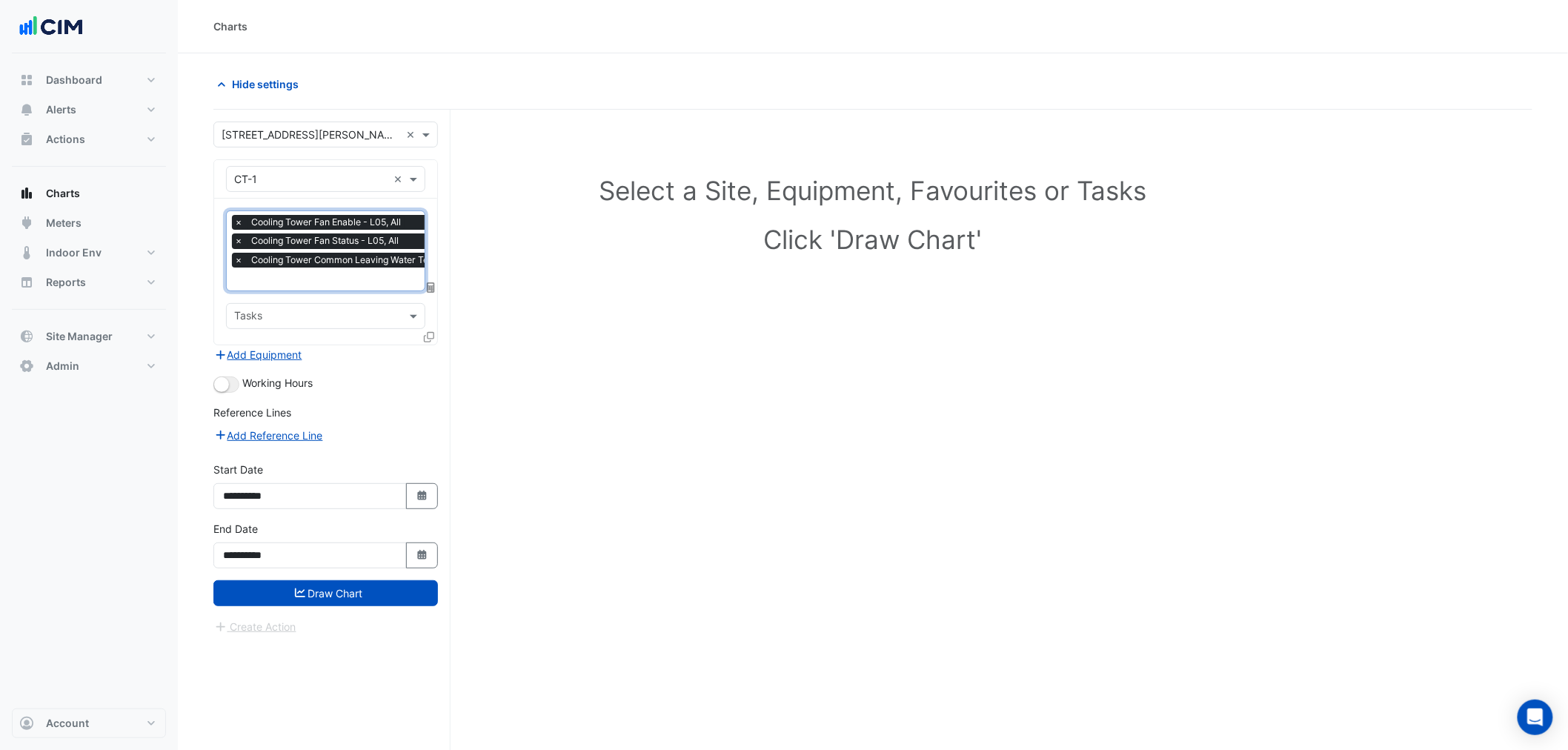
click at [350, 273] on input "text" at bounding box center [408, 281] width 347 height 16
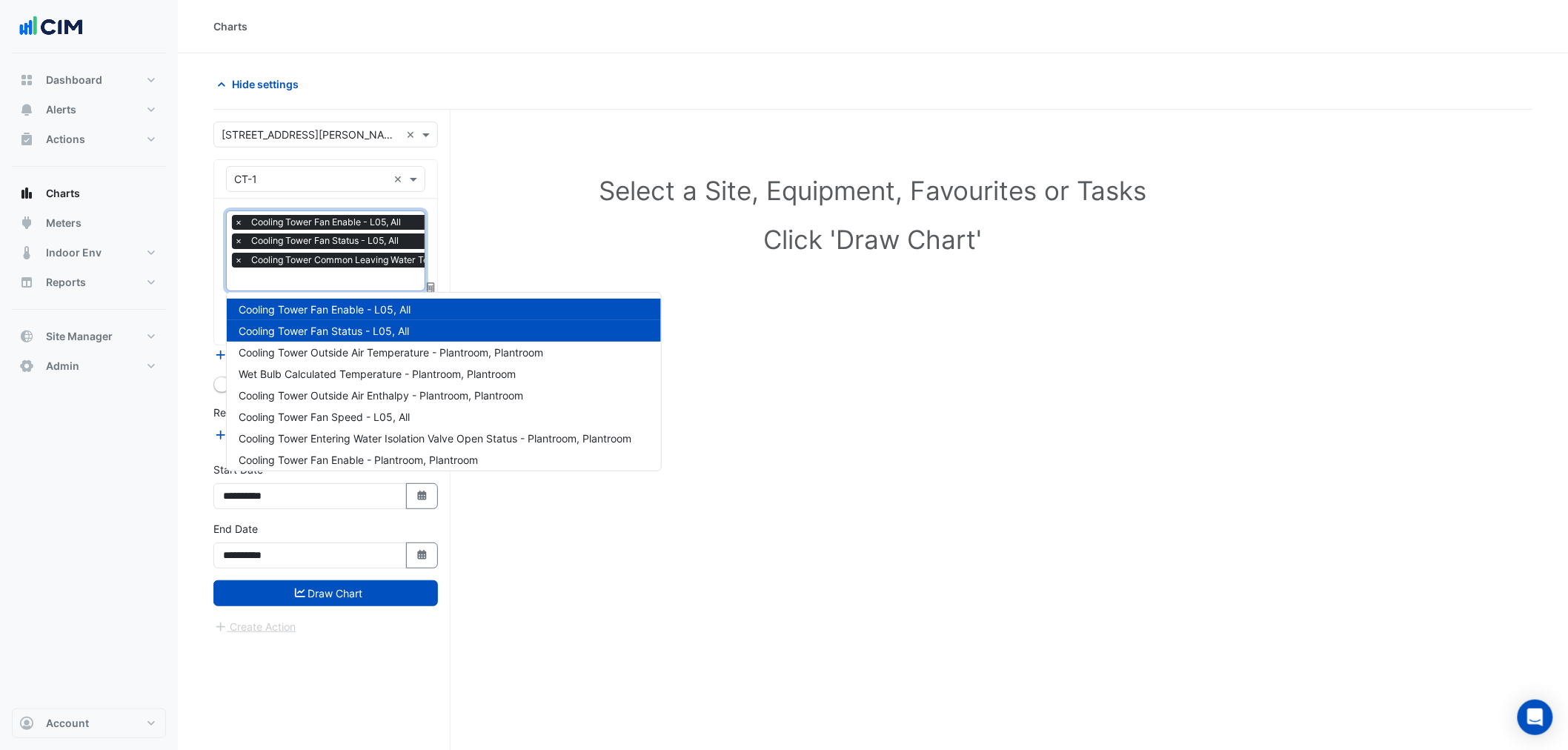
scroll to position [177, 0]
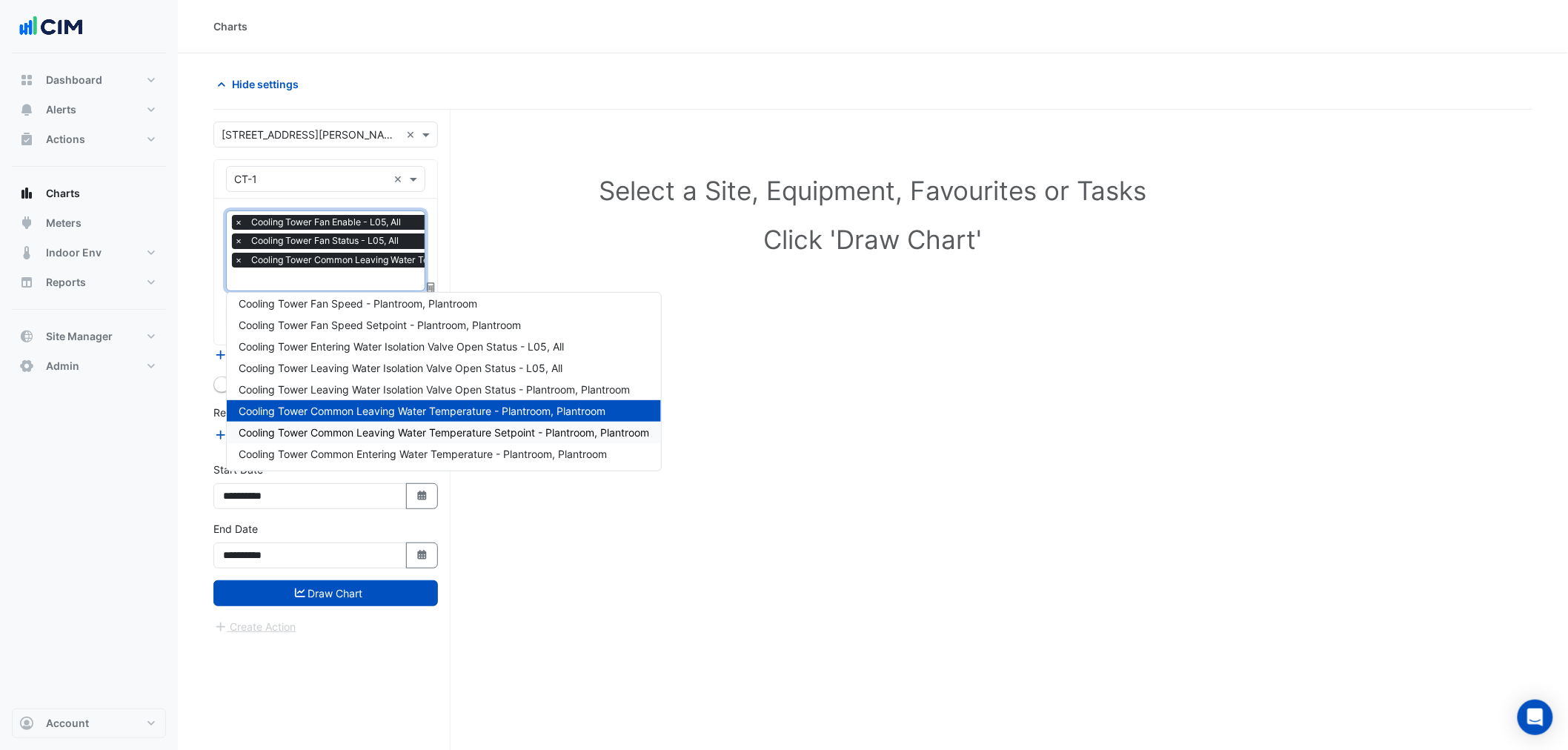
click at [457, 433] on span "Cooling Tower Common Leaving Water Temperature Setpoint - Plantroom, Plantroom" at bounding box center [443, 432] width 410 height 13
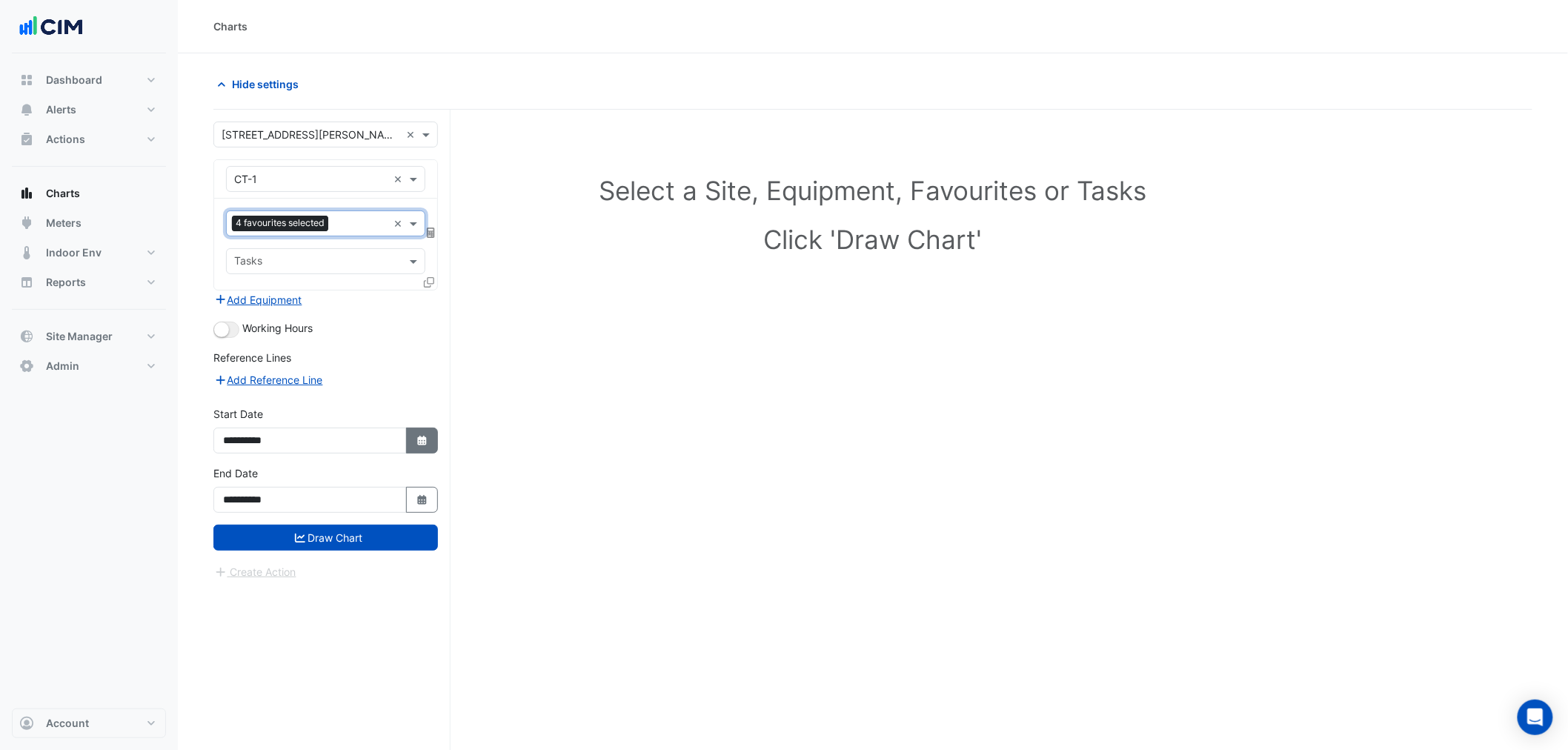
click at [427, 439] on button "Select Date" at bounding box center [422, 440] width 32 height 26
select select "*"
select select "****"
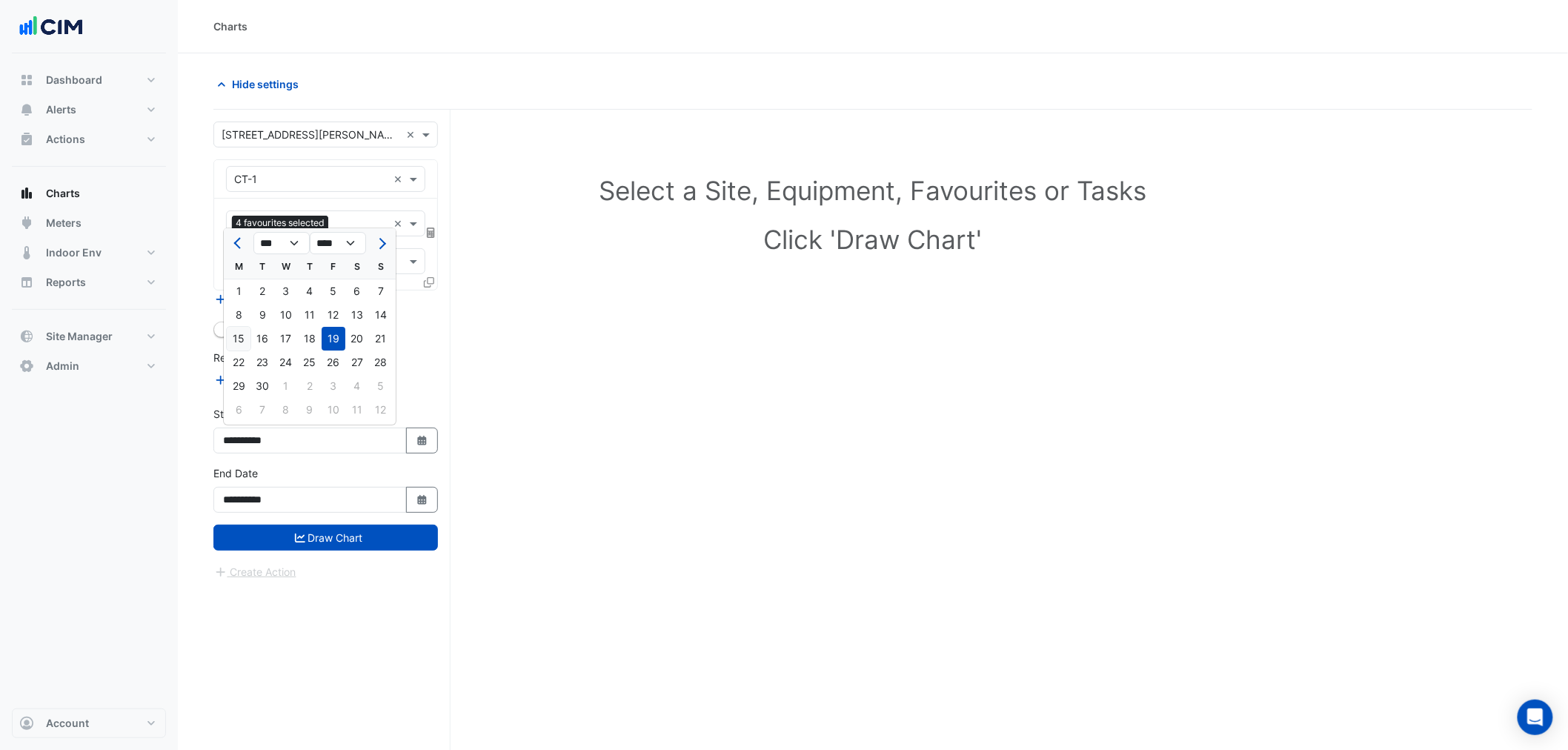
click at [235, 341] on div "15" at bounding box center [238, 338] width 24 height 24
type input "**********"
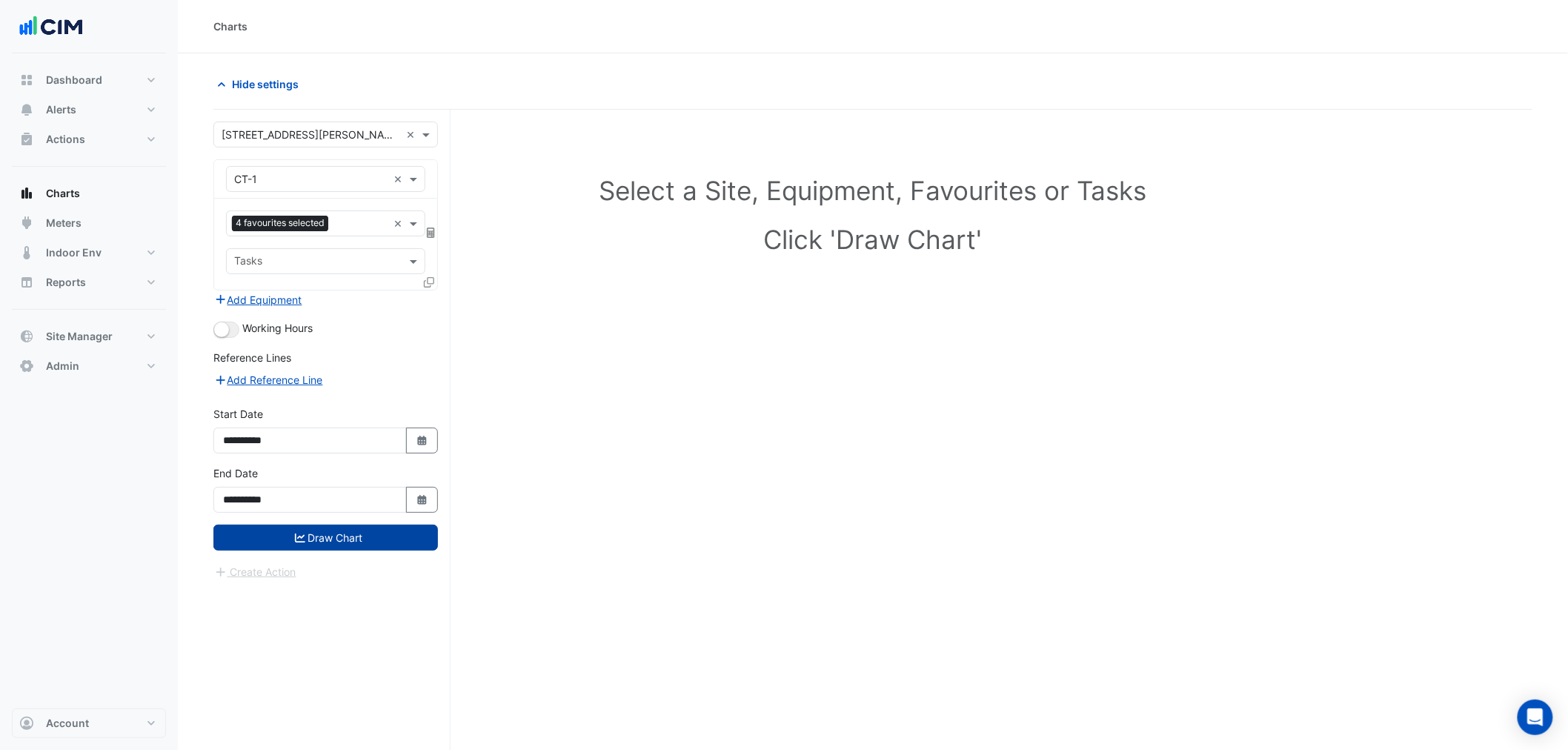
click at [327, 539] on button "Draw Chart" at bounding box center [326, 537] width 225 height 26
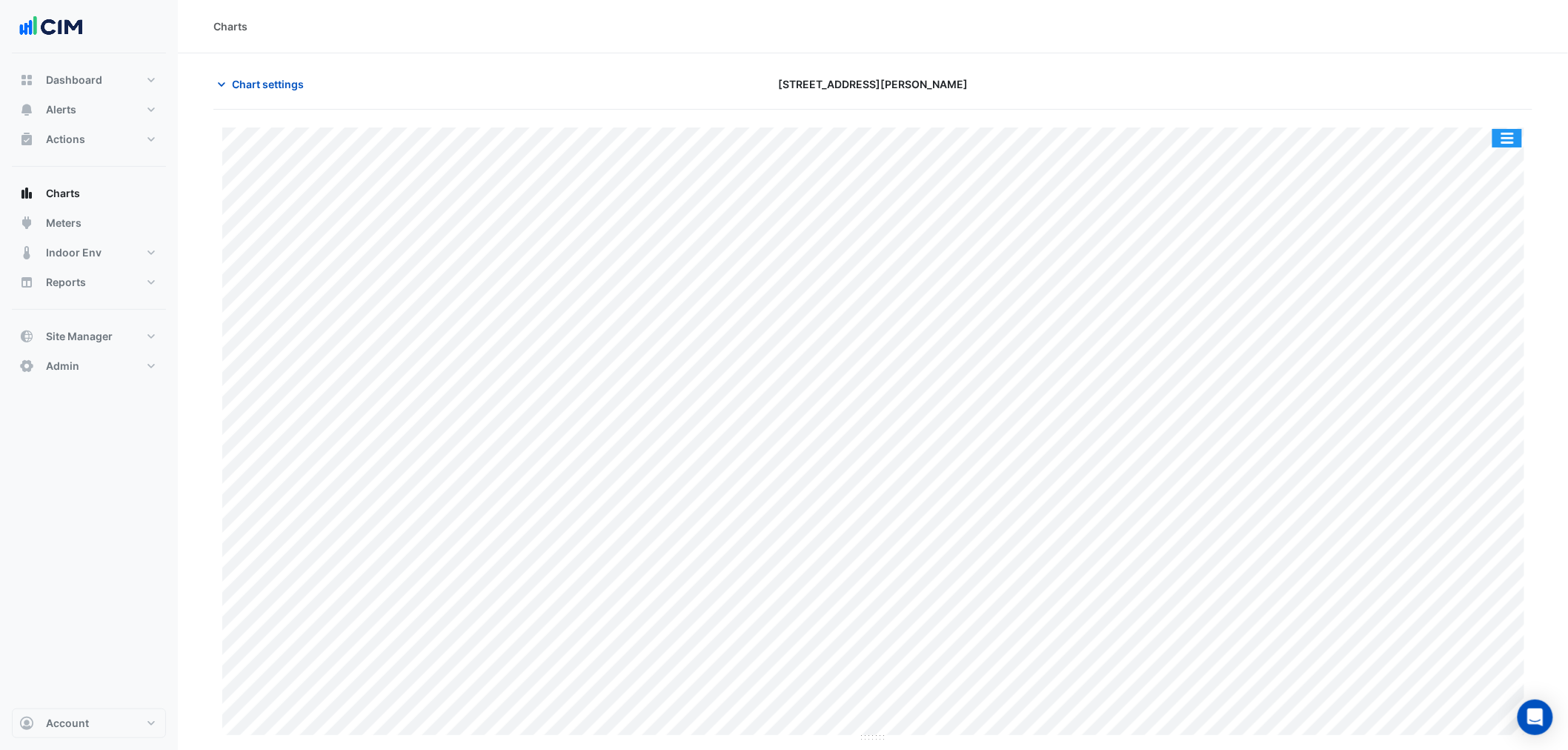
click at [1514, 138] on button "button" at bounding box center [1507, 137] width 30 height 18
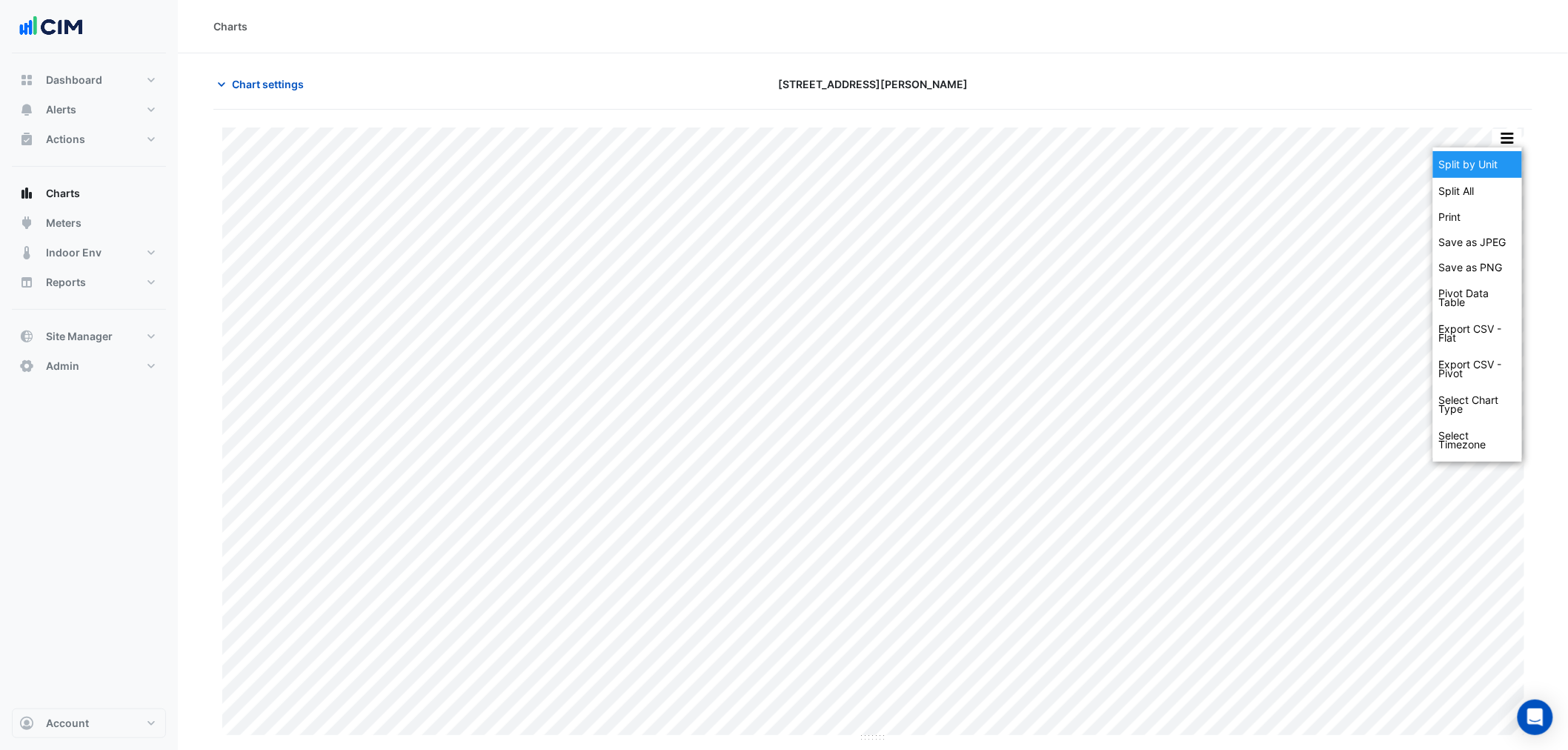
click at [1509, 165] on div "Split by Unit" at bounding box center [1477, 165] width 89 height 27
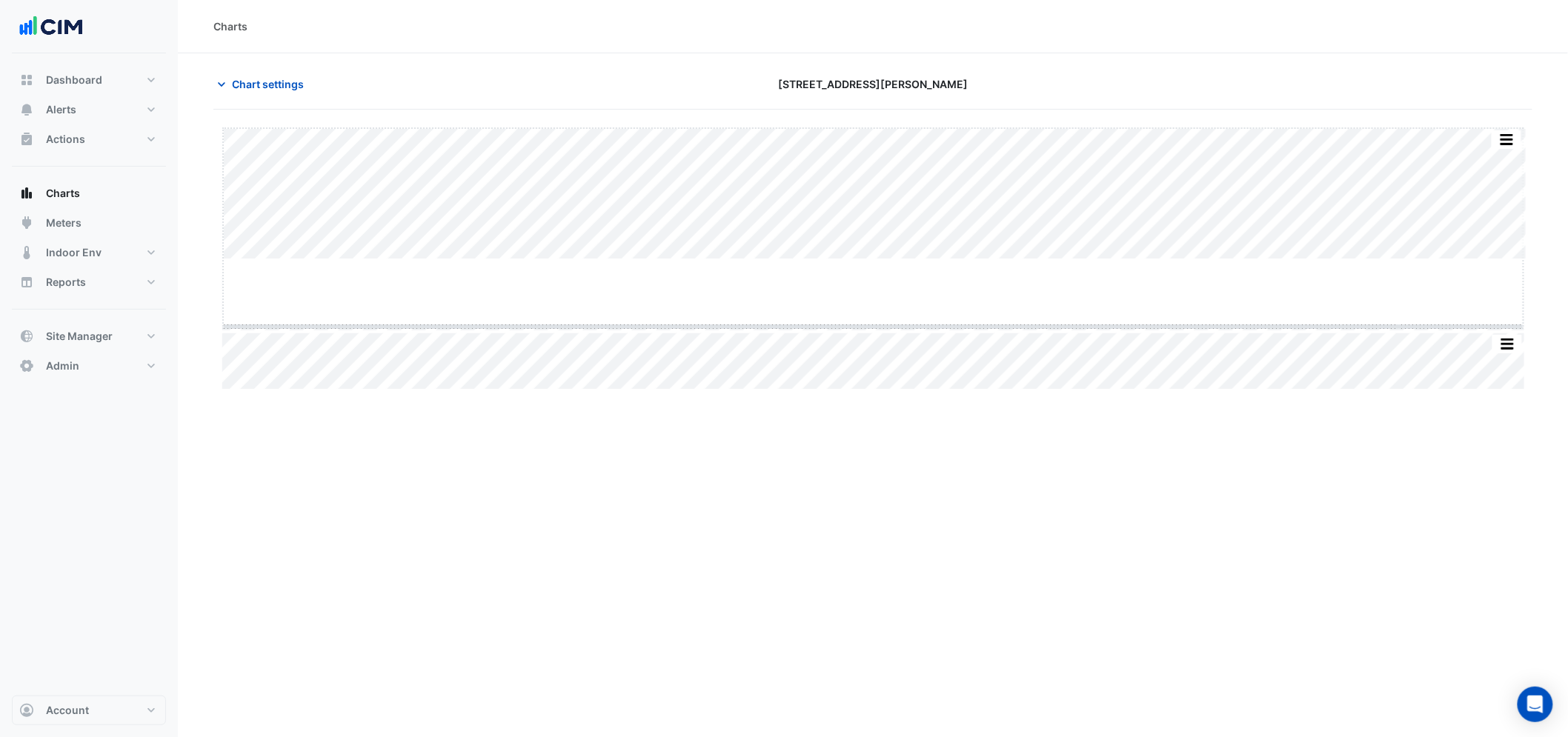
drag, startPoint x: 870, startPoint y: 259, endPoint x: 872, endPoint y: 338, distance: 79.0
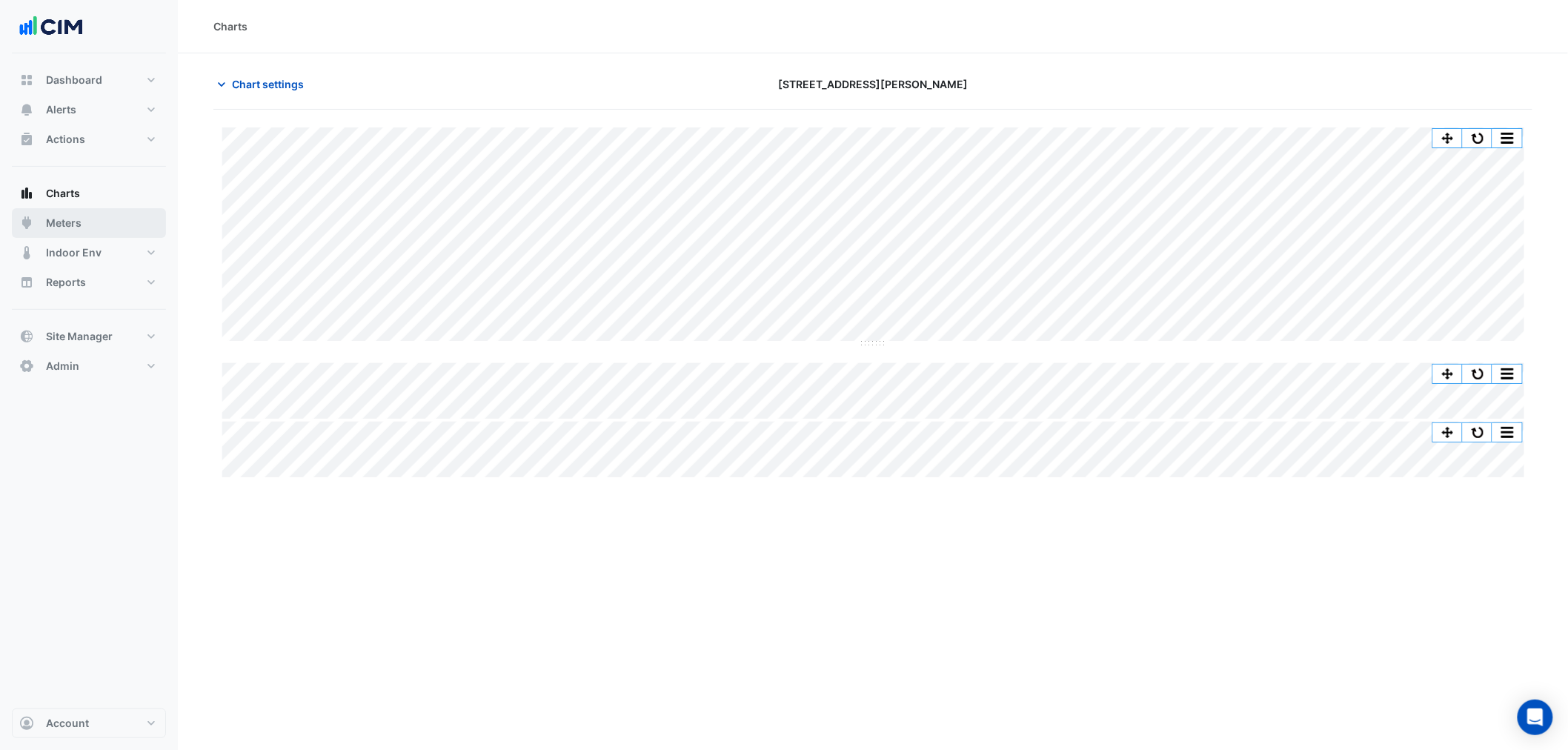
click at [75, 221] on span "Meters" at bounding box center [63, 222] width 35 height 15
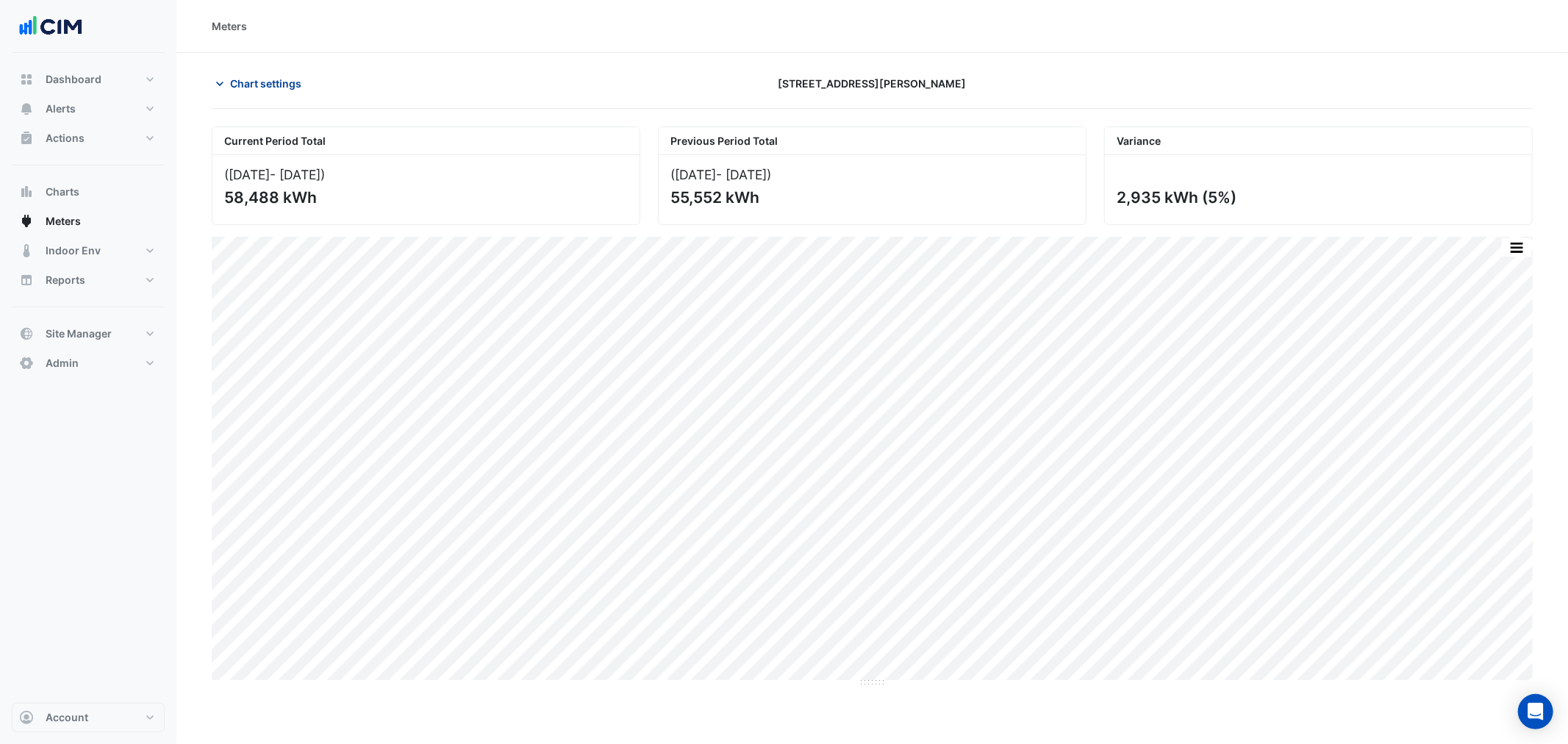
click at [243, 85] on span "Chart settings" at bounding box center [265, 84] width 71 height 16
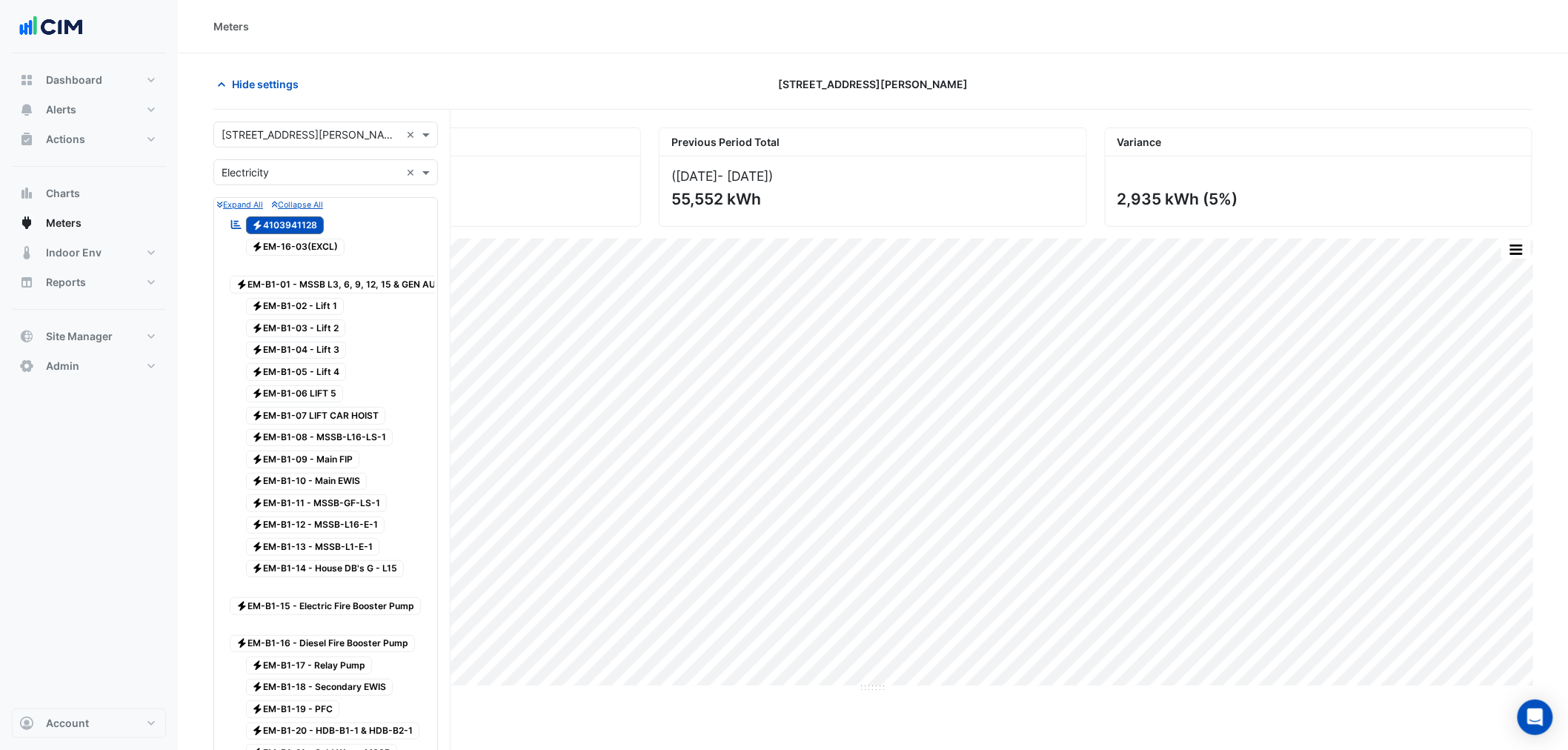
click at [271, 165] on input "text" at bounding box center [311, 173] width 178 height 16
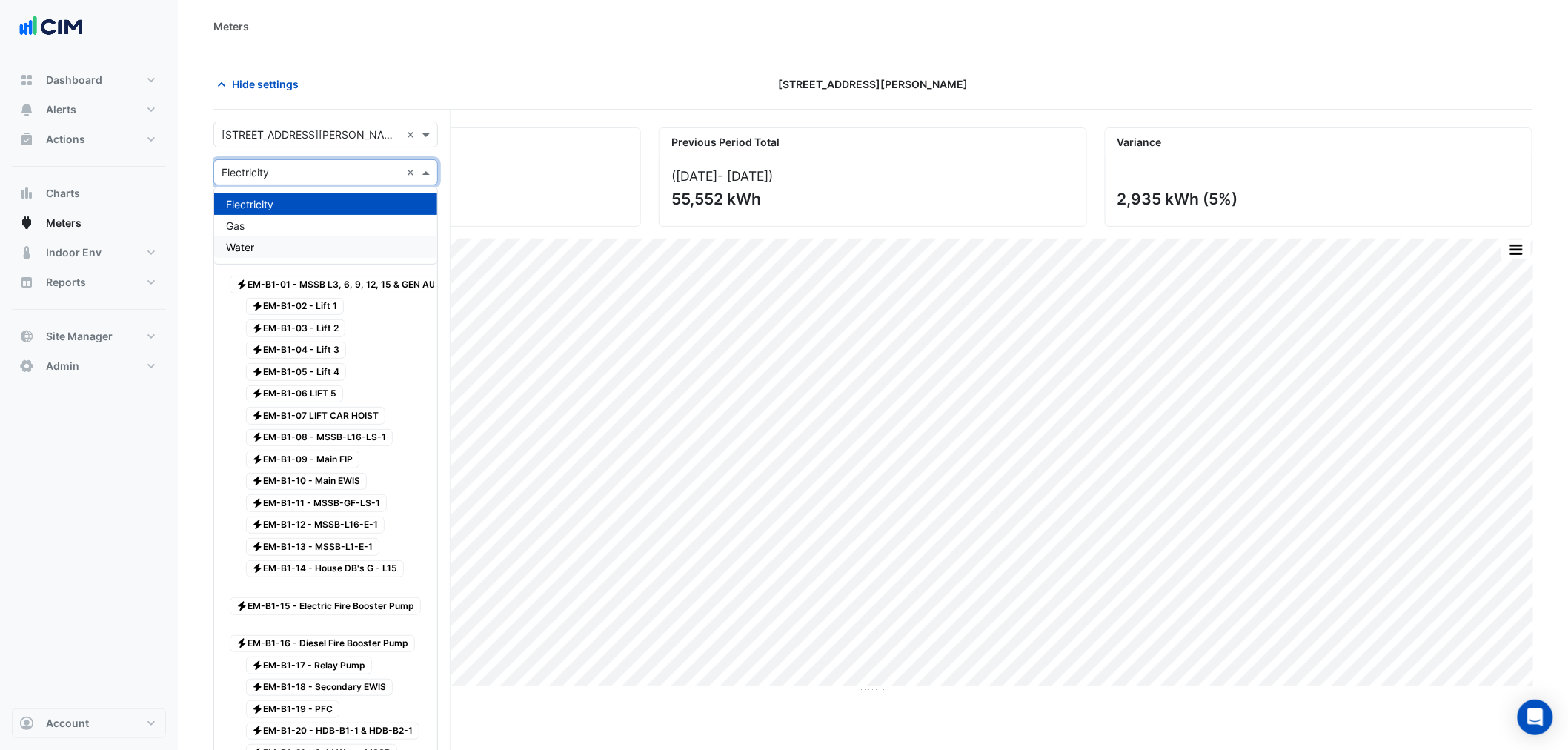
click at [254, 244] on span "Water" at bounding box center [240, 247] width 28 height 13
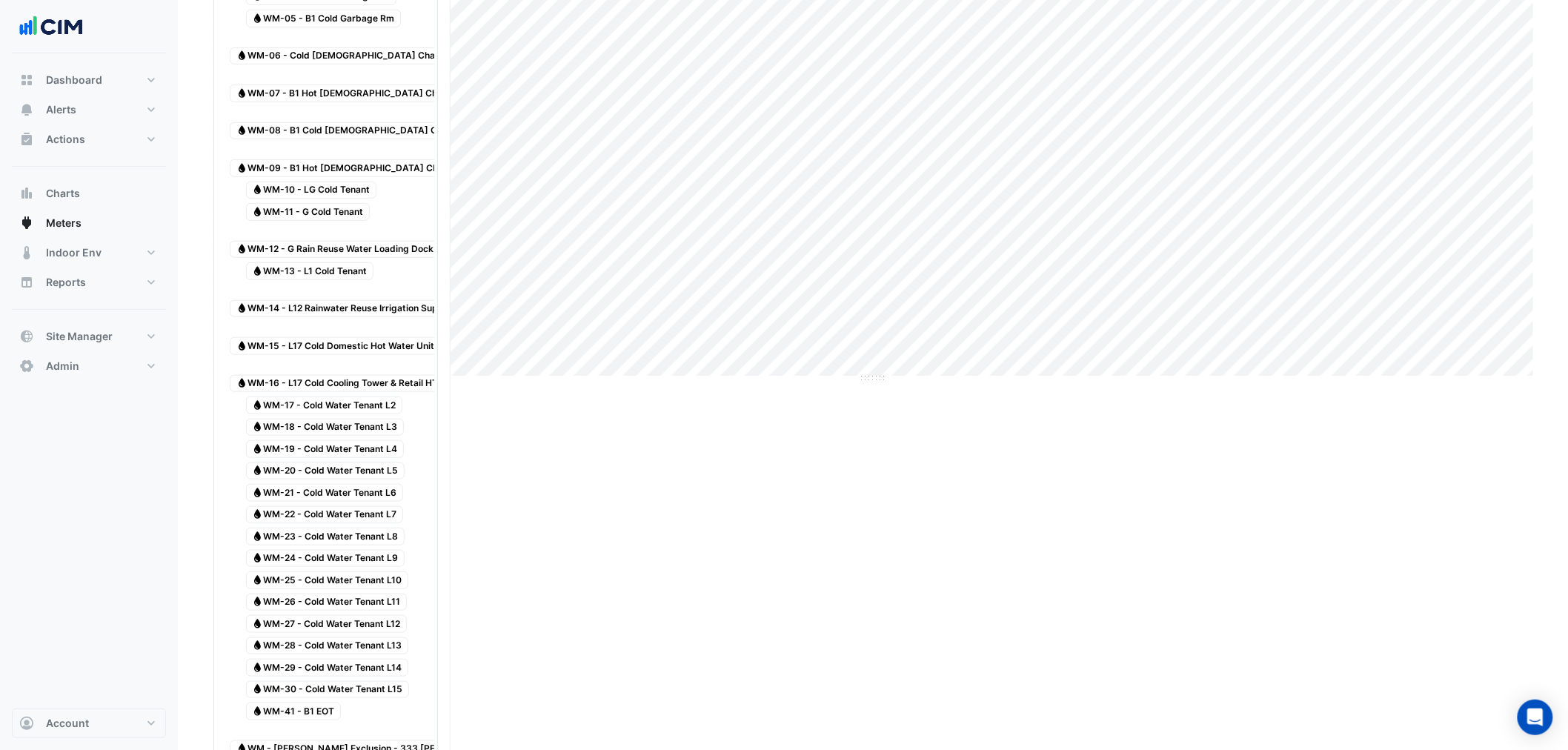
scroll to position [329, 0]
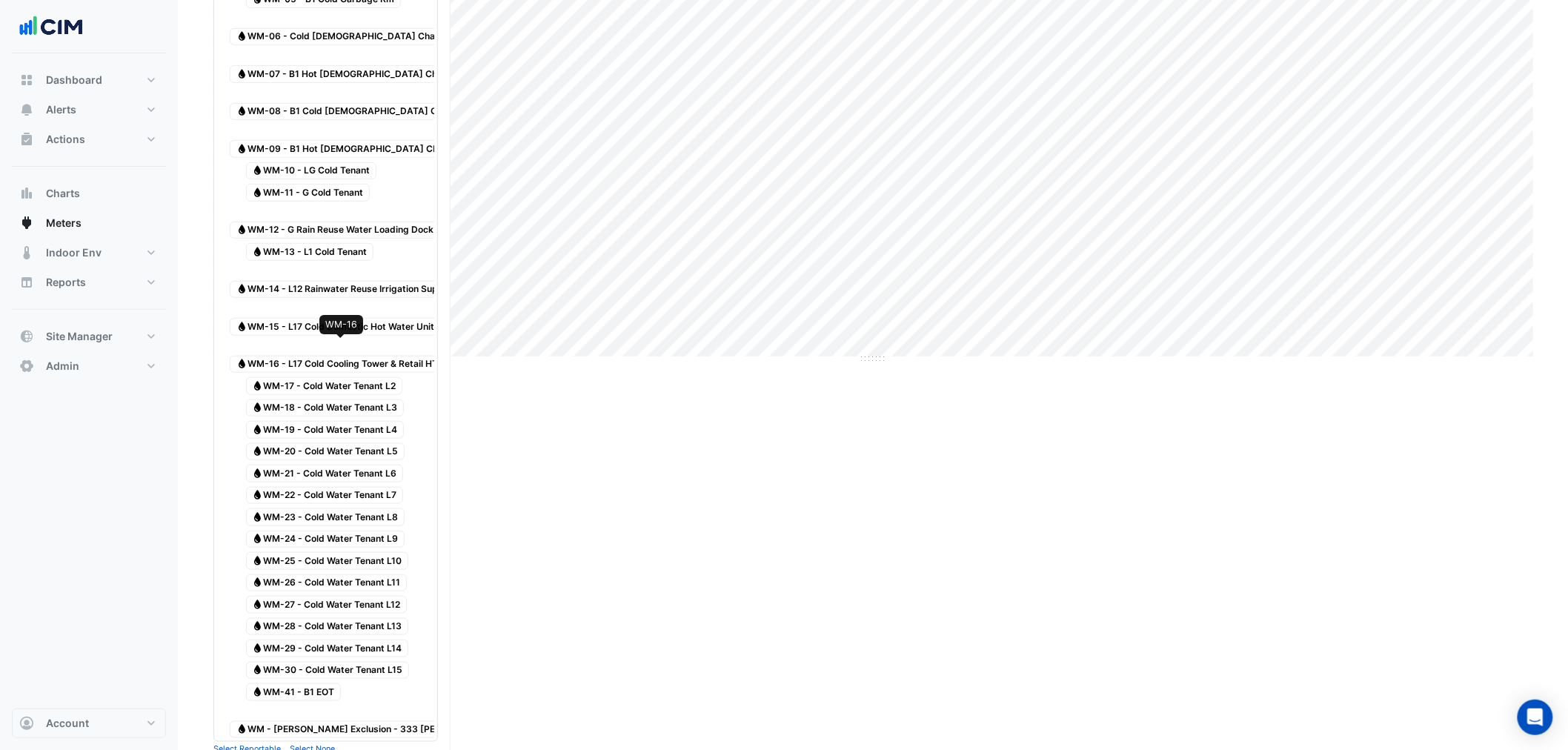
click at [368, 356] on span "Water WM-16 - L17 Cold Cooling Tower & Retail HTG" at bounding box center [340, 364] width 222 height 18
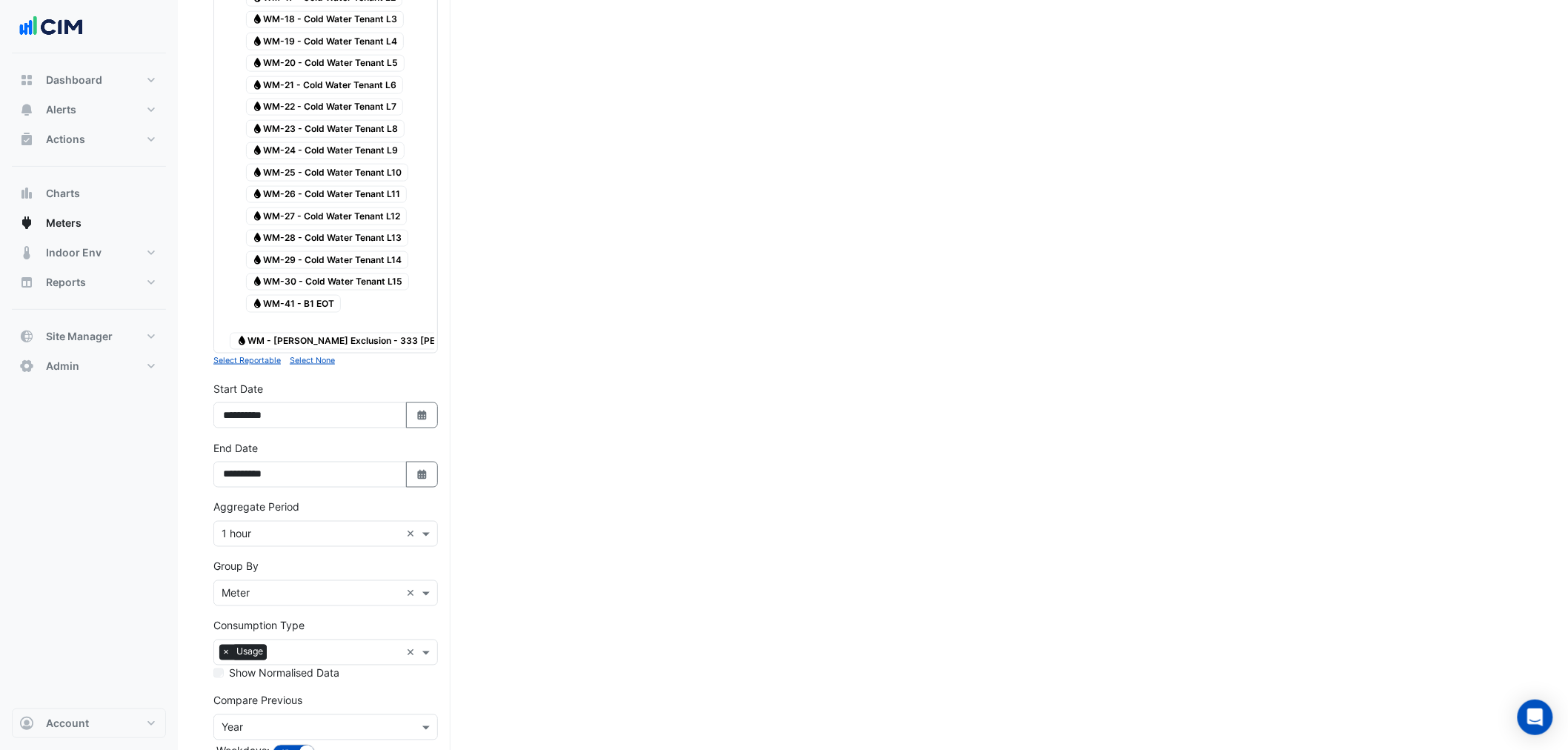
scroll to position [823, 0]
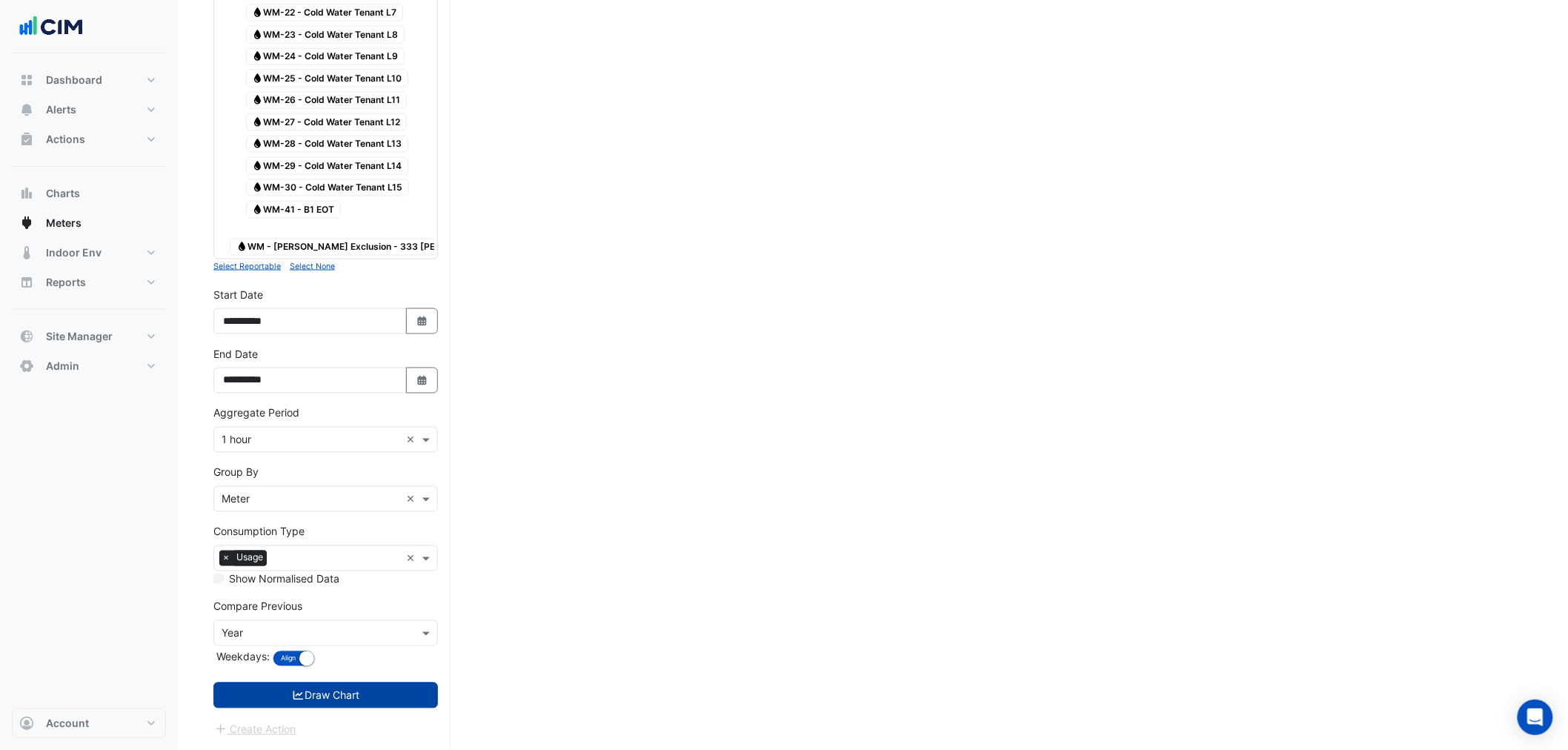
click at [299, 702] on button "Draw Chart" at bounding box center [326, 695] width 225 height 26
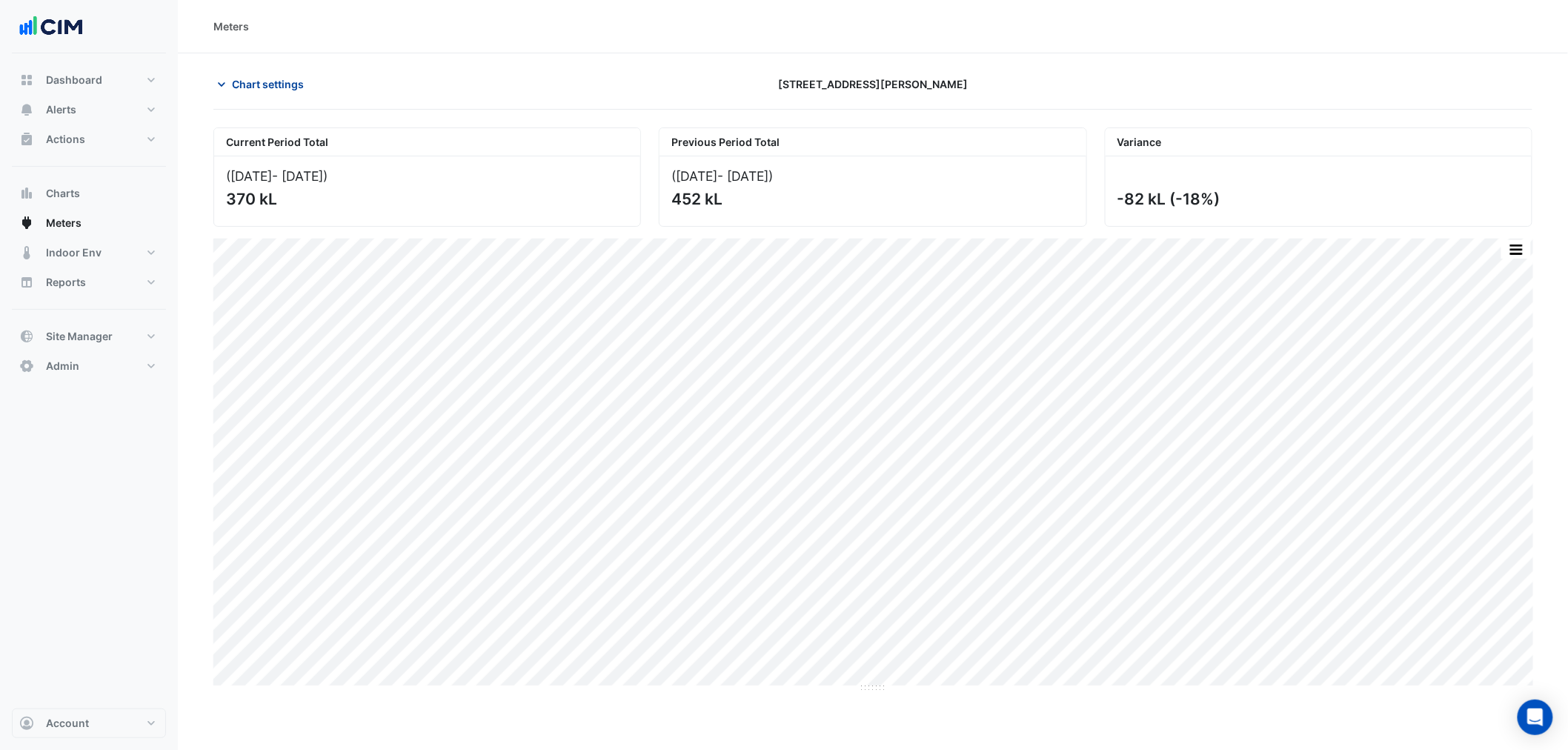
click at [278, 86] on span "Chart settings" at bounding box center [267, 84] width 72 height 16
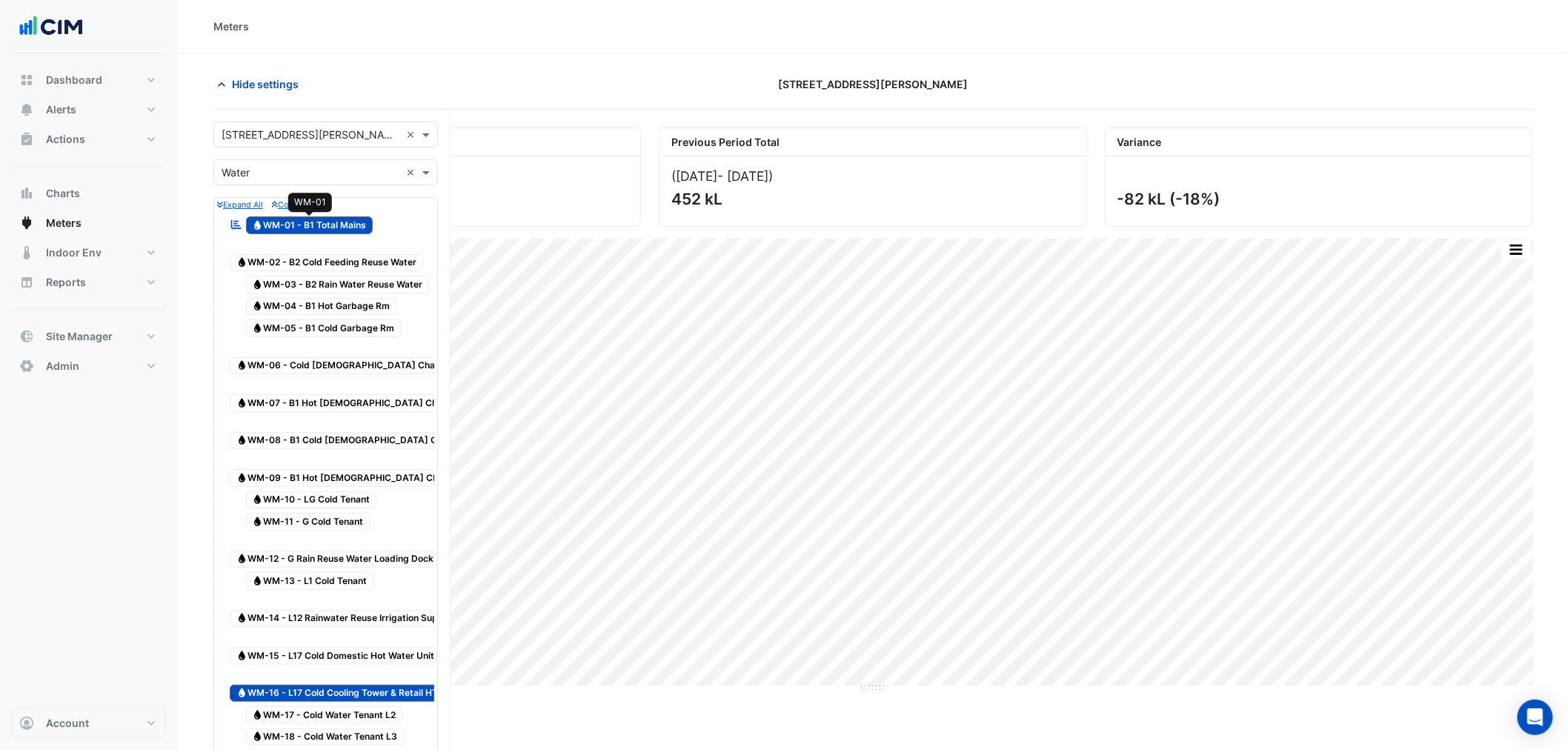
click at [301, 221] on span "Water WM-01 - B1 Total Mains" at bounding box center [310, 225] width 128 height 18
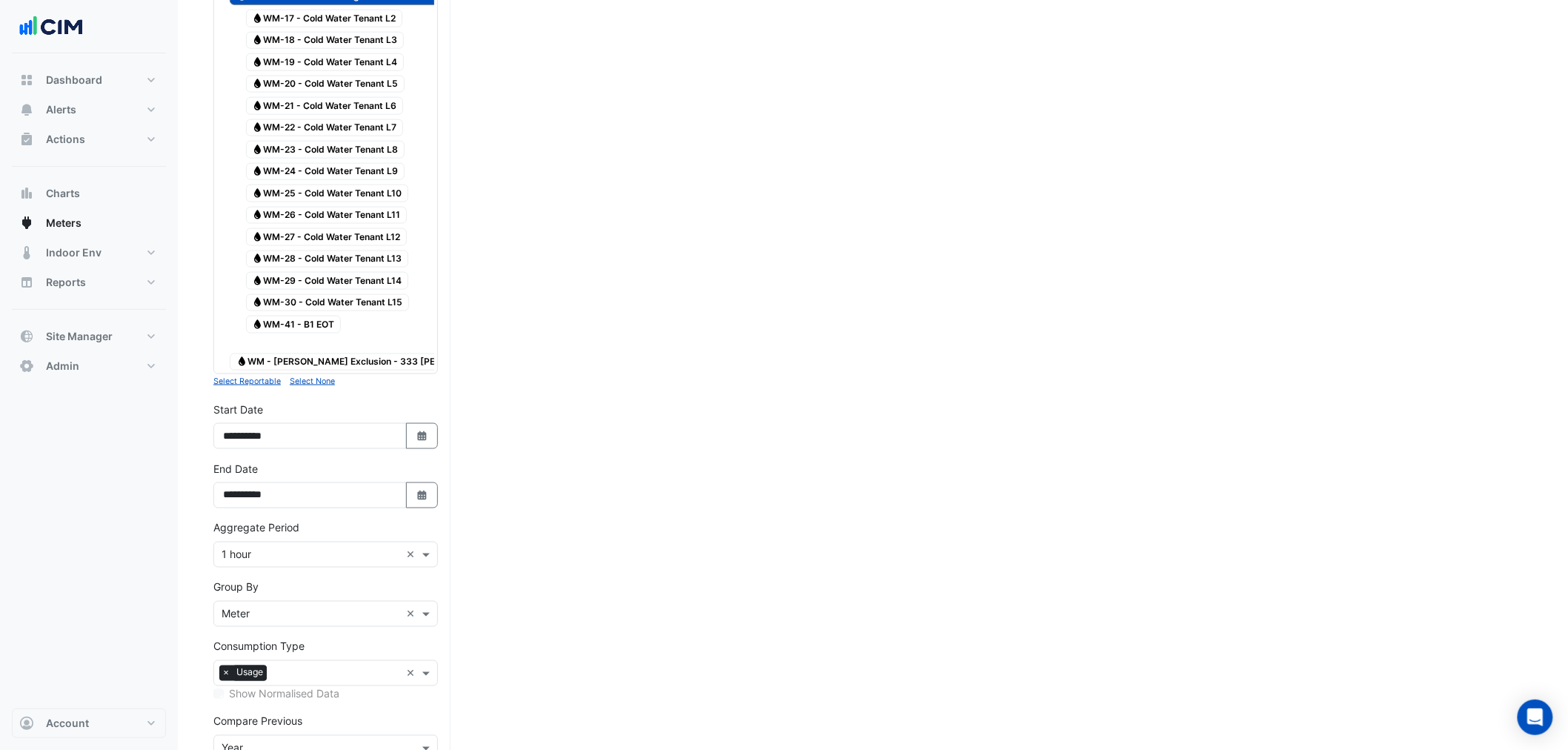
scroll to position [823, 0]
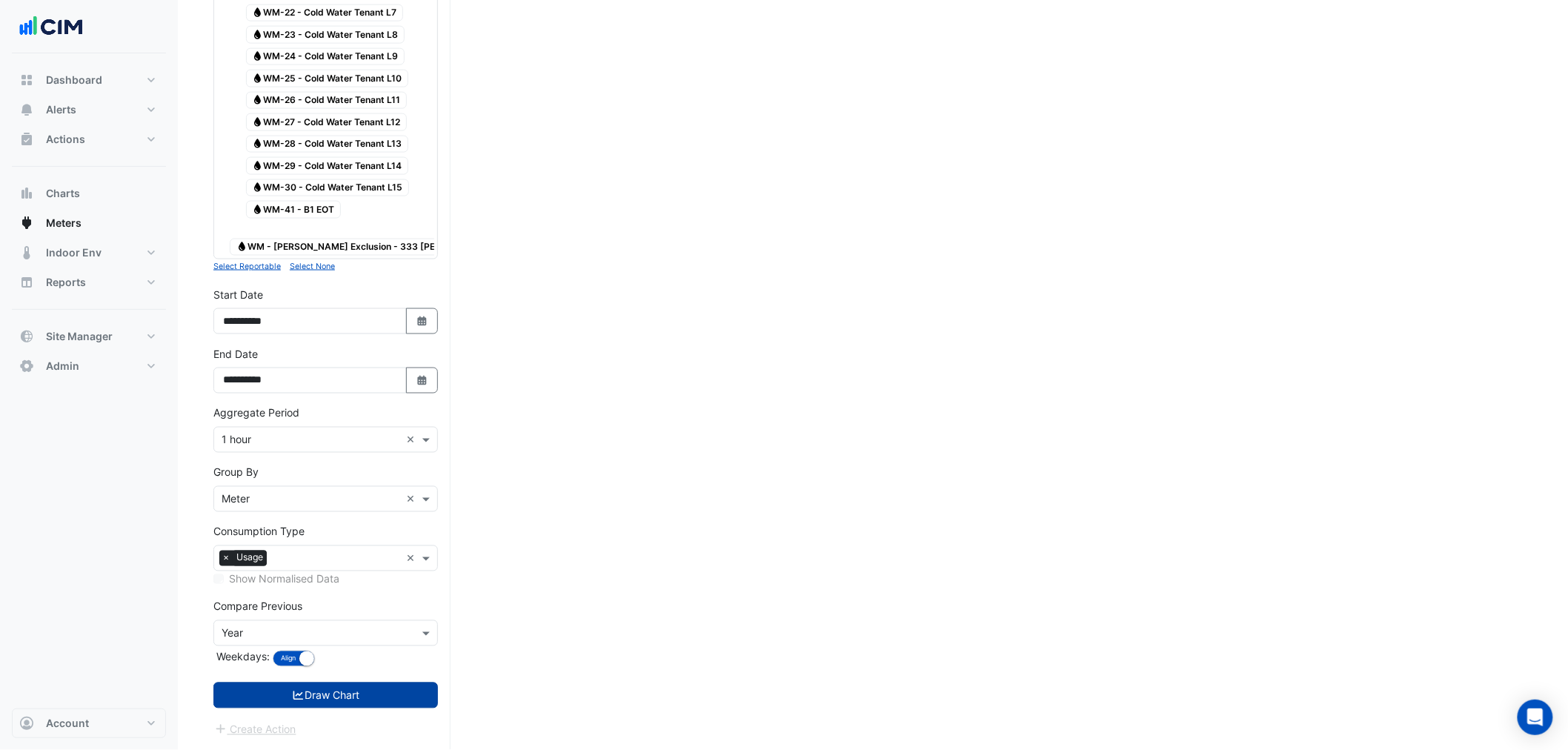
click at [310, 694] on button "Draw Chart" at bounding box center [326, 695] width 225 height 26
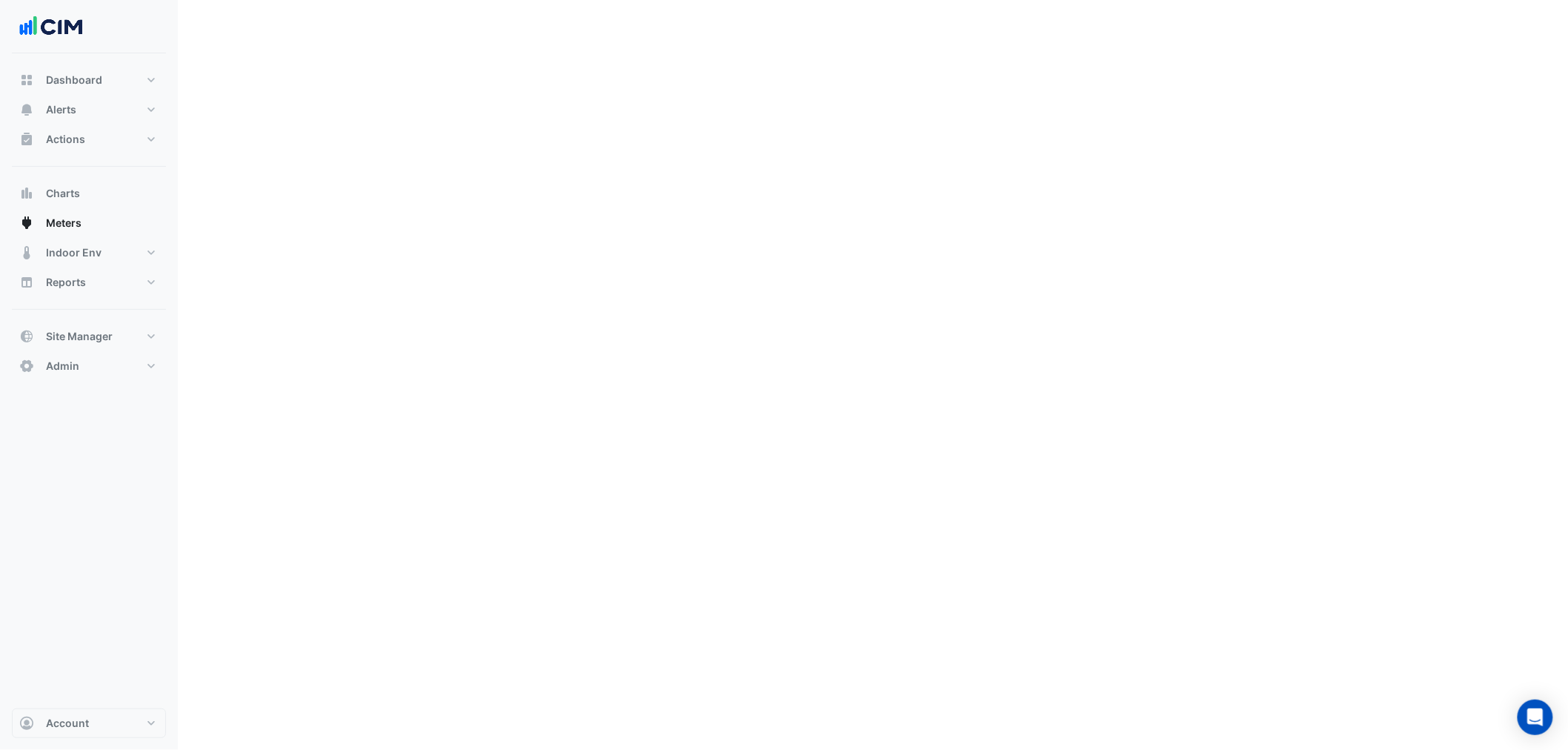
scroll to position [35, 0]
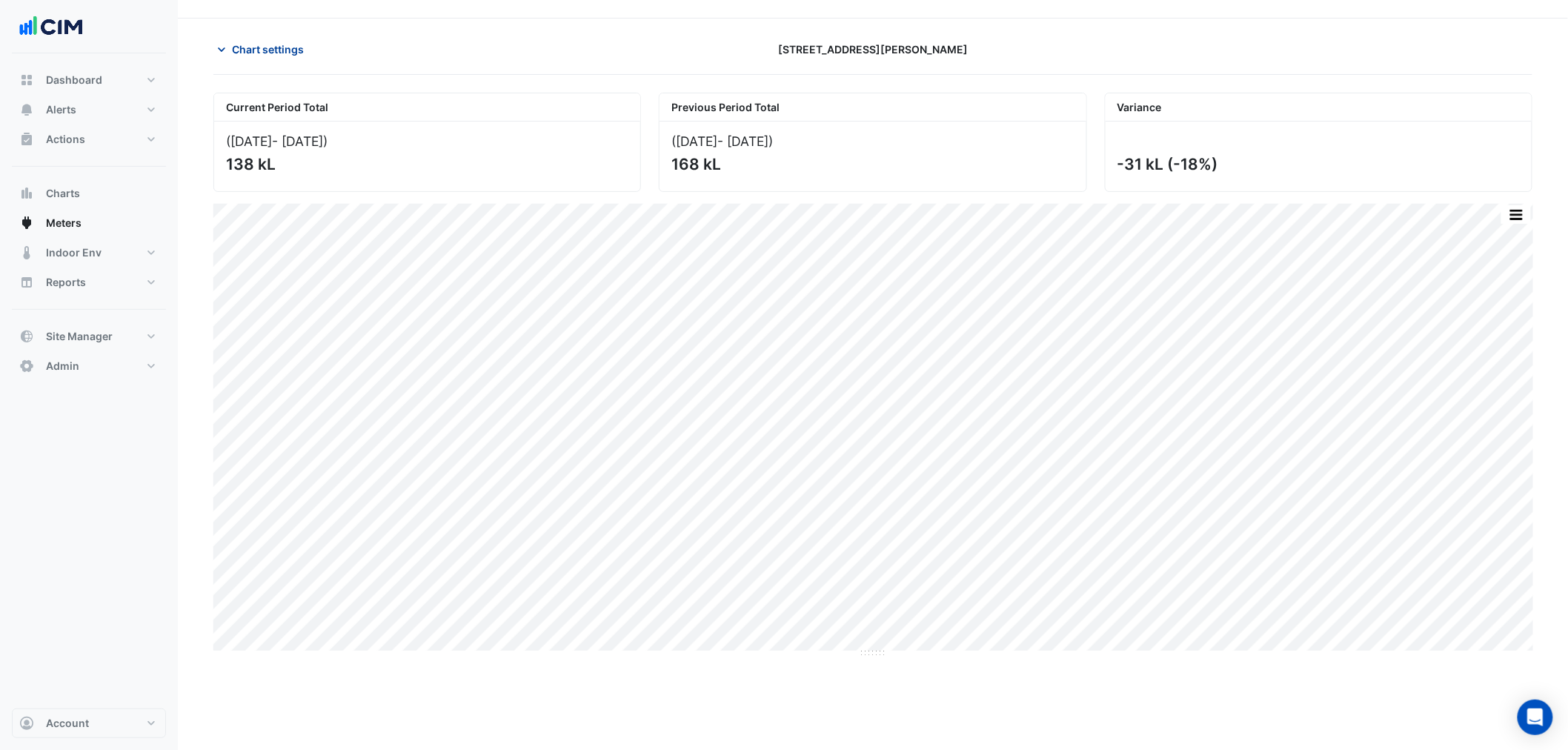
click at [274, 43] on span "Chart settings" at bounding box center [267, 50] width 72 height 16
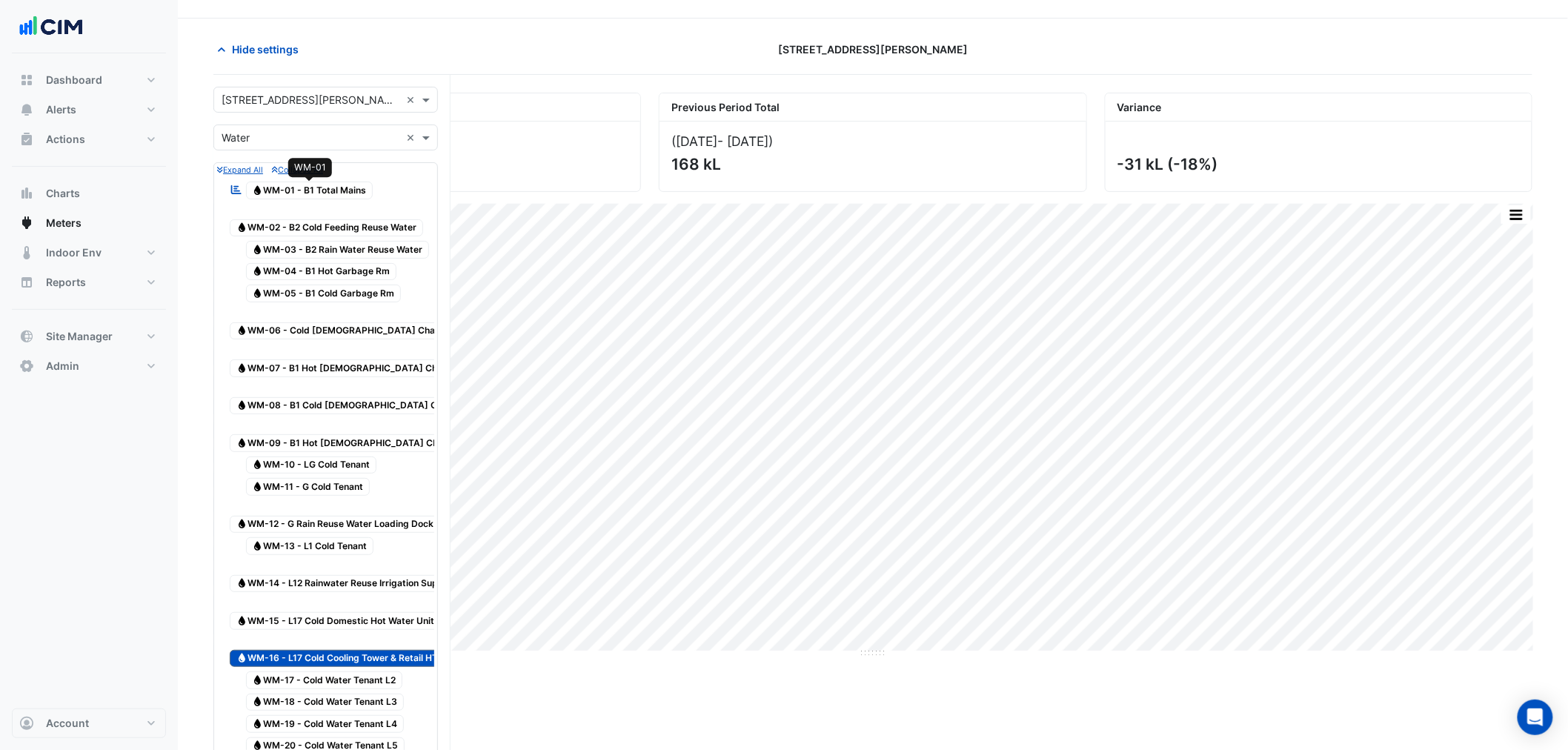
click at [304, 193] on span "Water WM-01 - B1 Total Mains" at bounding box center [310, 190] width 128 height 18
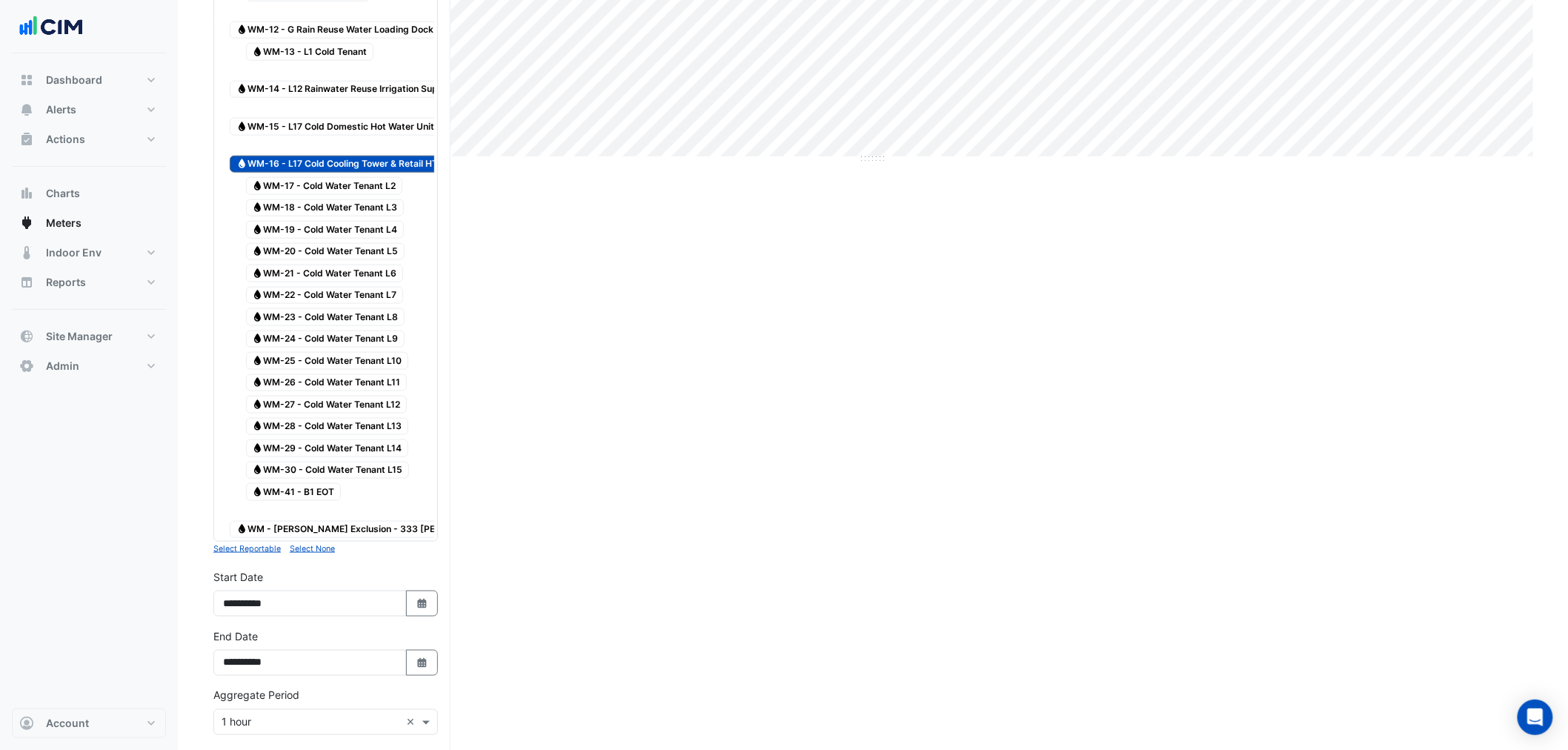
scroll to position [823, 0]
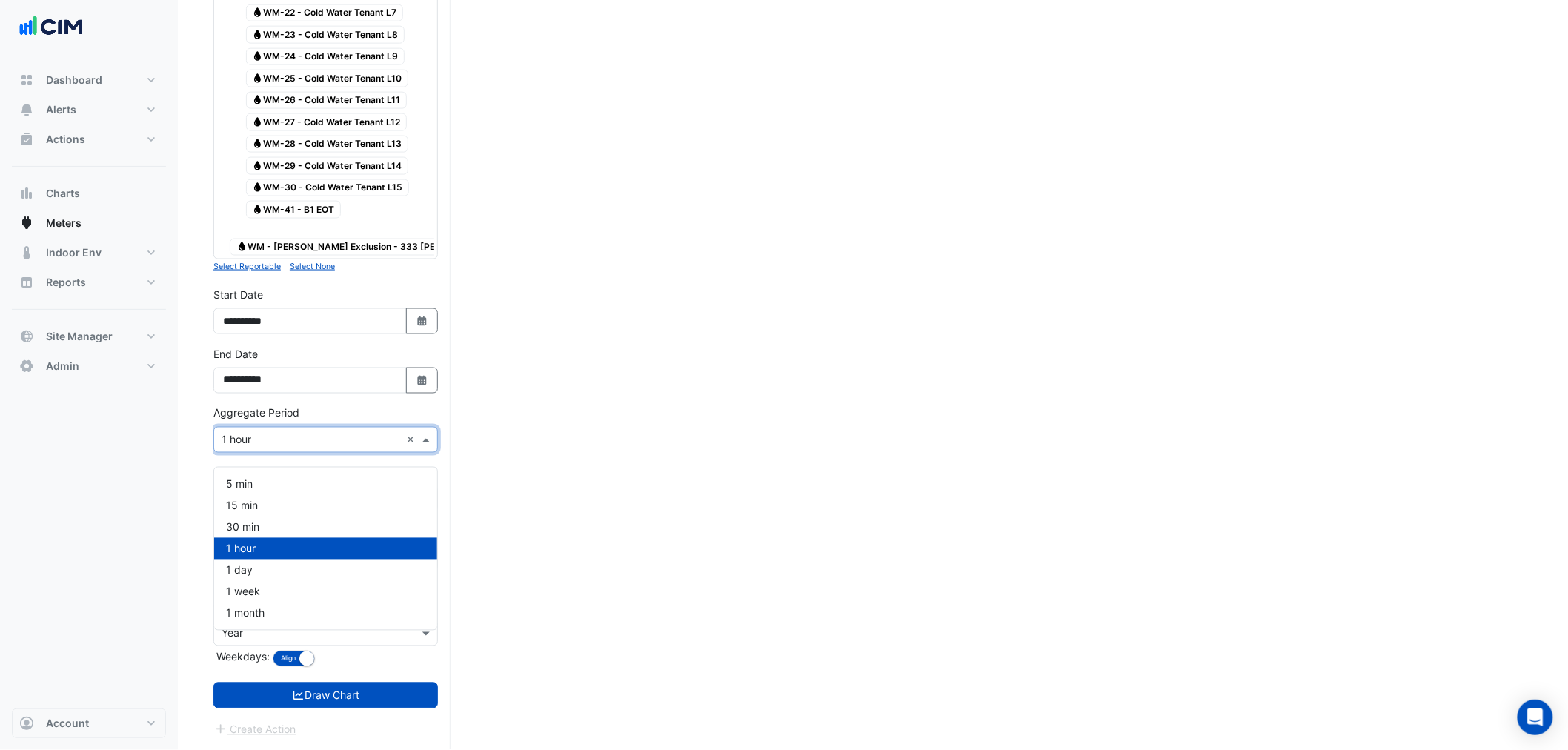
click at [250, 438] on input "text" at bounding box center [311, 441] width 178 height 16
click at [253, 606] on span "1 month" at bounding box center [245, 613] width 39 height 13
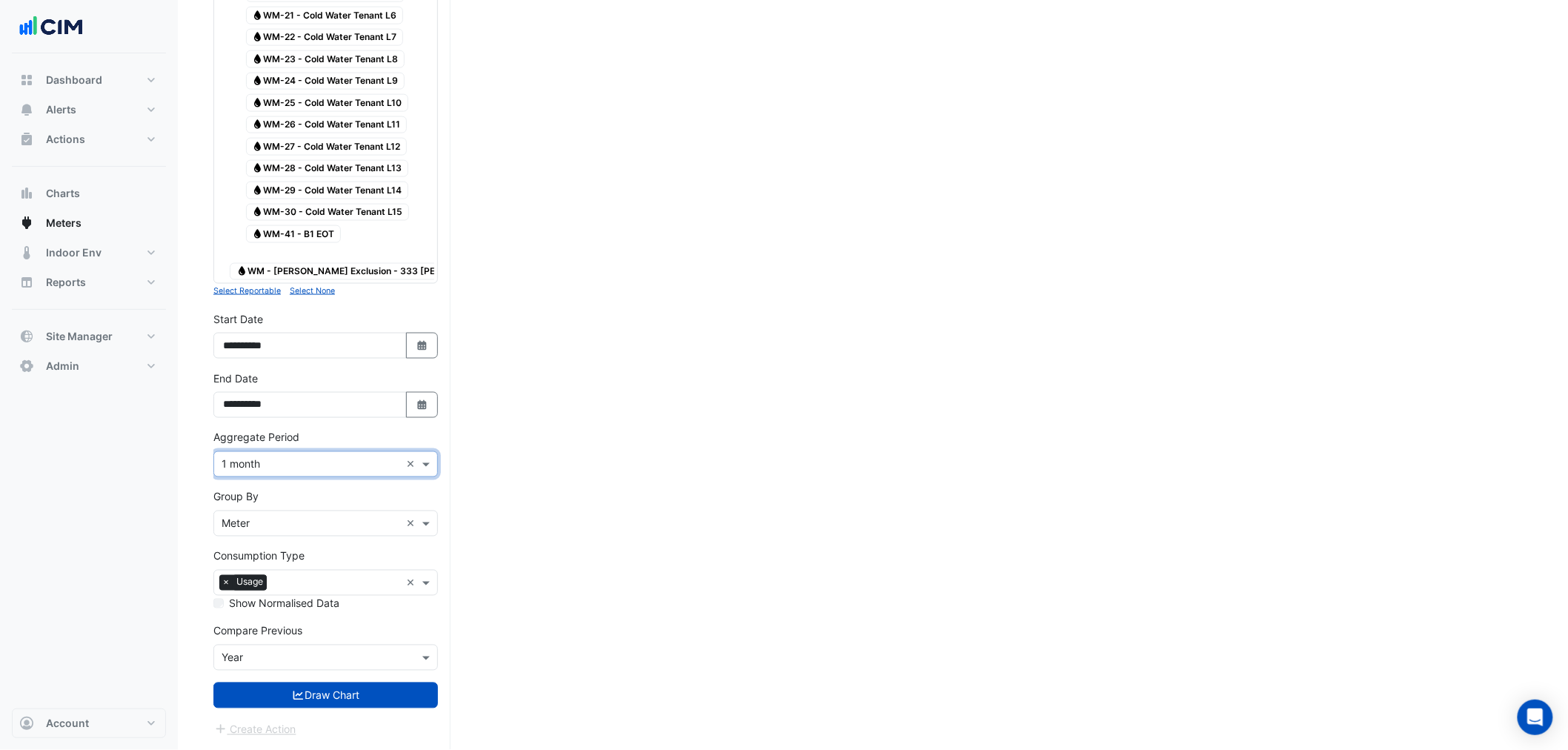
scroll to position [799, 0]
drag, startPoint x: 442, startPoint y: 308, endPoint x: 433, endPoint y: 345, distance: 38.1
click at [433, 345] on div "× 333 George Street × × Water × Expand All Collapse All Reportable Water WM-01 …" at bounding box center [332, 35] width 237 height 1427
click at [431, 344] on button "Select Date" at bounding box center [422, 345] width 32 height 26
select select "*"
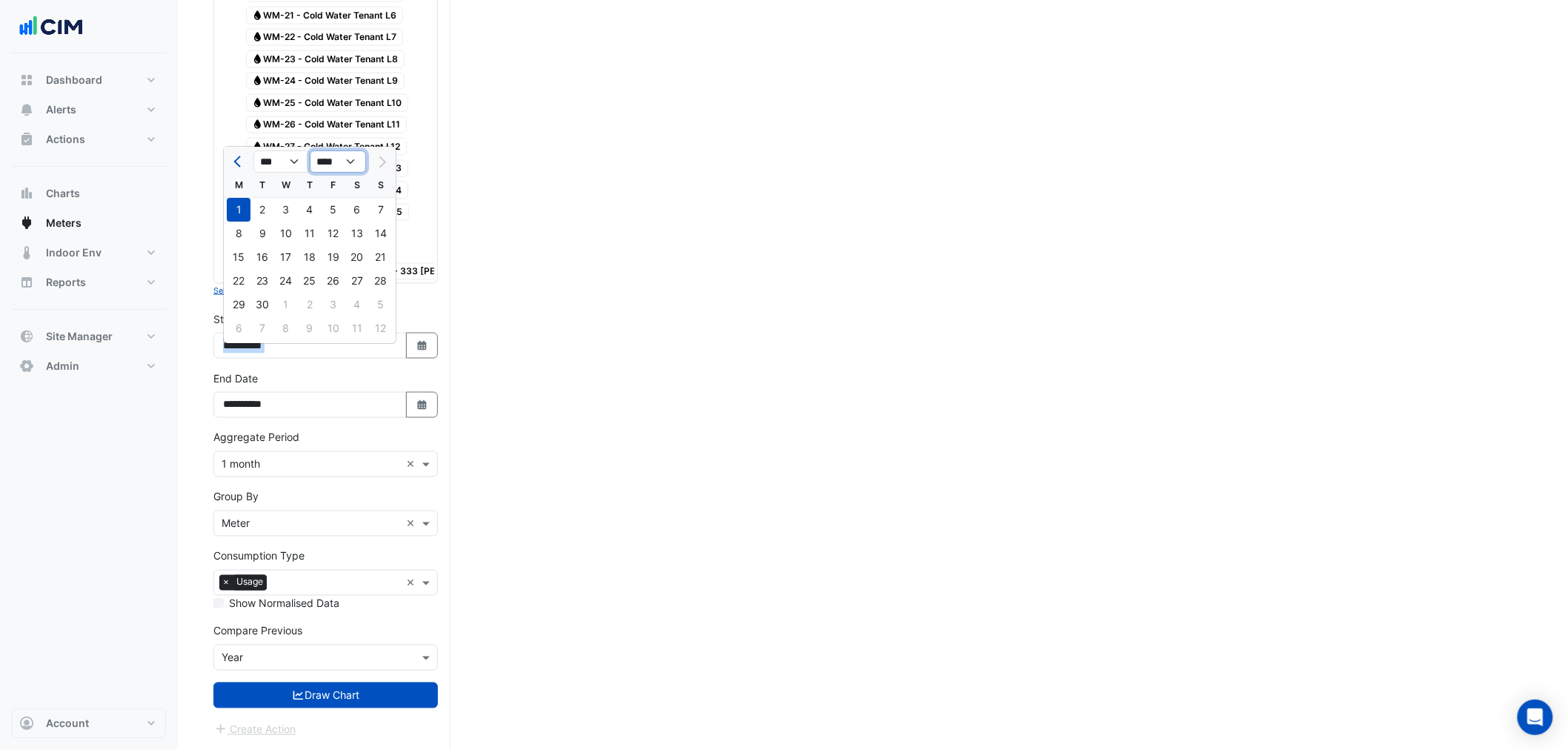
click at [349, 151] on select "**** **** **** **** **** **** **** **** **** **** ****" at bounding box center [338, 162] width 56 height 22
select select "****"
click at [310, 151] on select "**** **** **** **** **** **** **** **** **** **** ****" at bounding box center [338, 162] width 56 height 22
click at [238, 156] on span "Previous month" at bounding box center [239, 162] width 11 height 11
click at [381, 156] on span "Next month" at bounding box center [380, 162] width 11 height 11
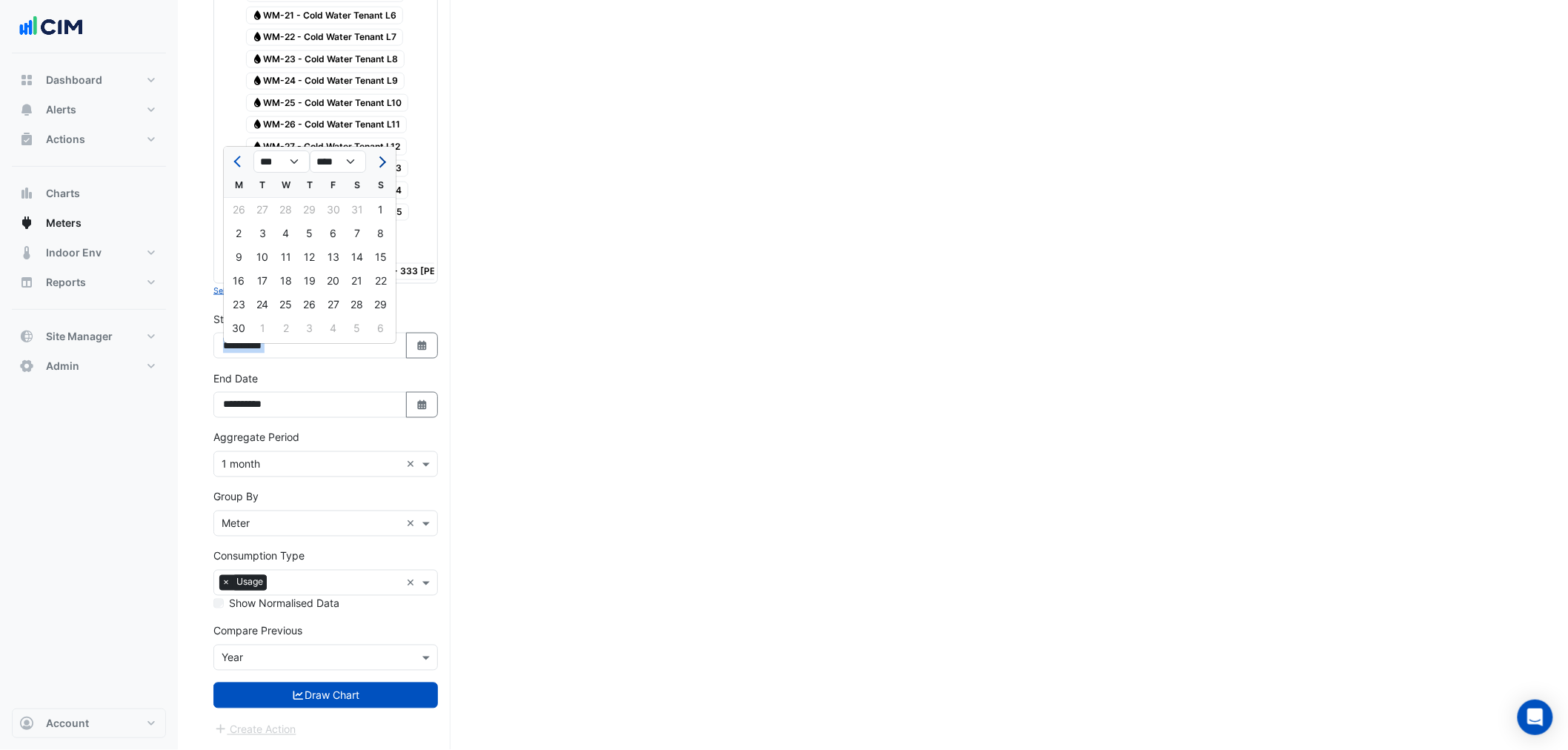
click at [381, 156] on span "Next month" at bounding box center [380, 162] width 11 height 11
select select "**"
click at [259, 201] on div "1" at bounding box center [262, 210] width 24 height 24
type input "**********"
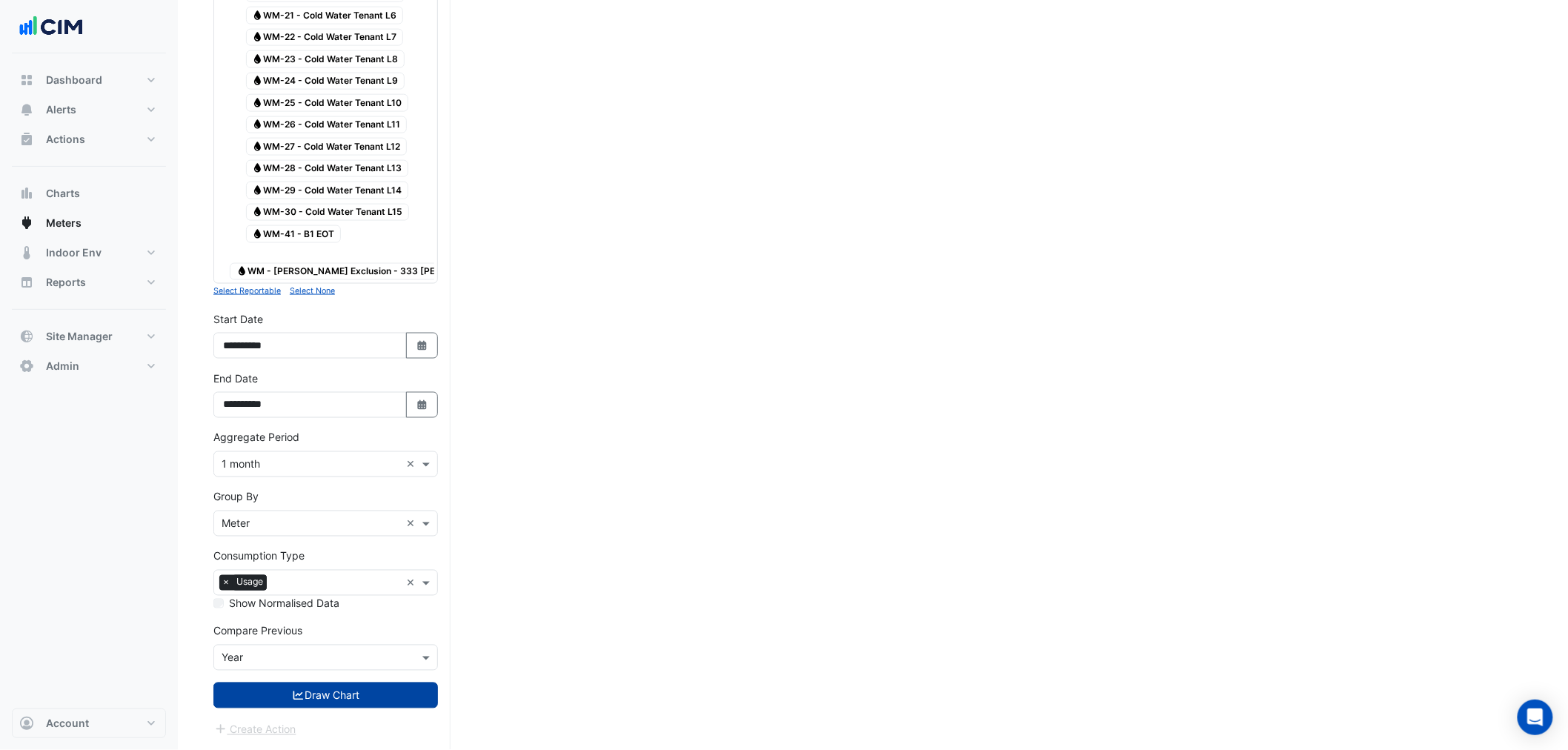
click at [299, 693] on icon "submit" at bounding box center [298, 695] width 13 height 10
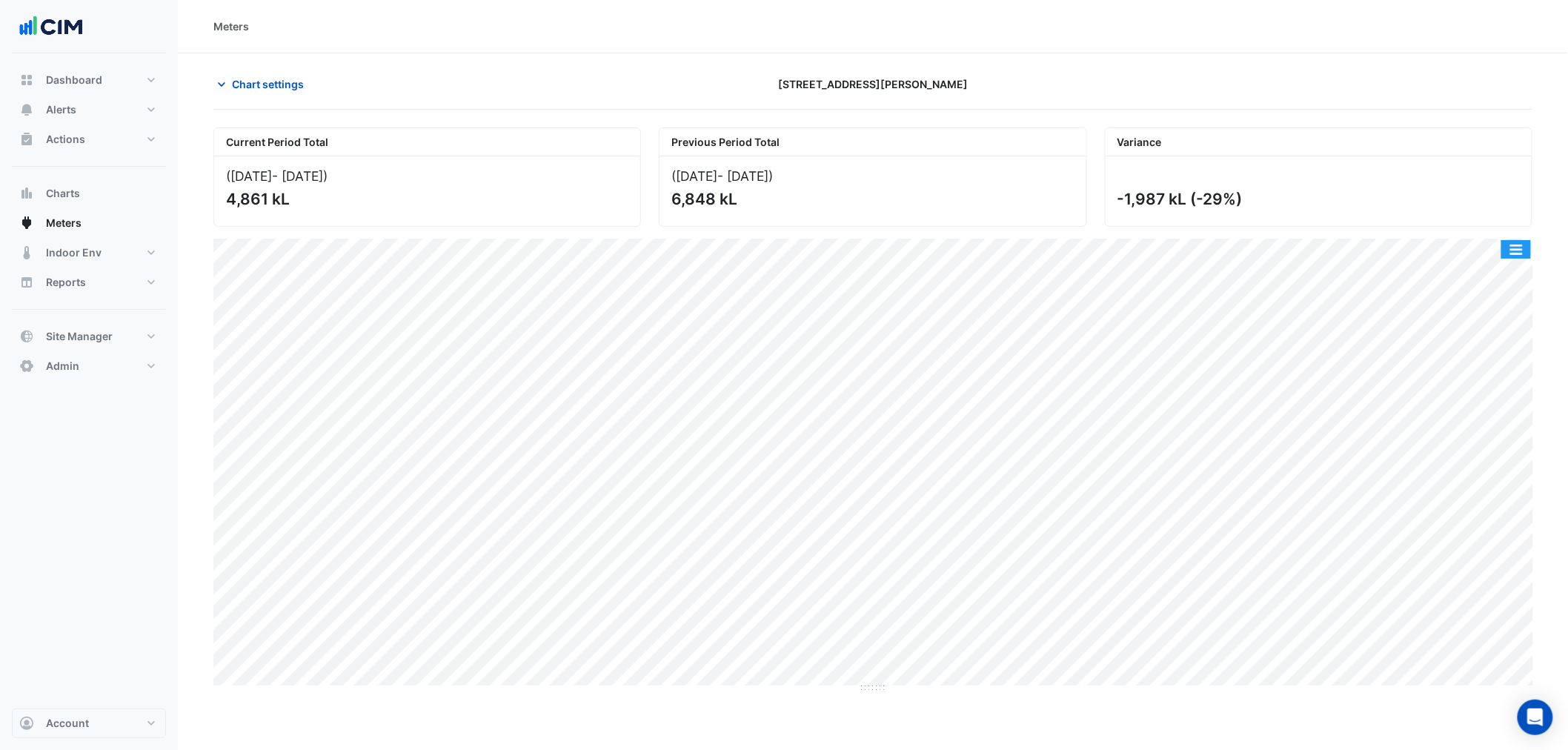
click at [1525, 258] on button "button" at bounding box center [1516, 248] width 30 height 18
click at [1513, 271] on div "Split by Meter" at bounding box center [1486, 276] width 89 height 27
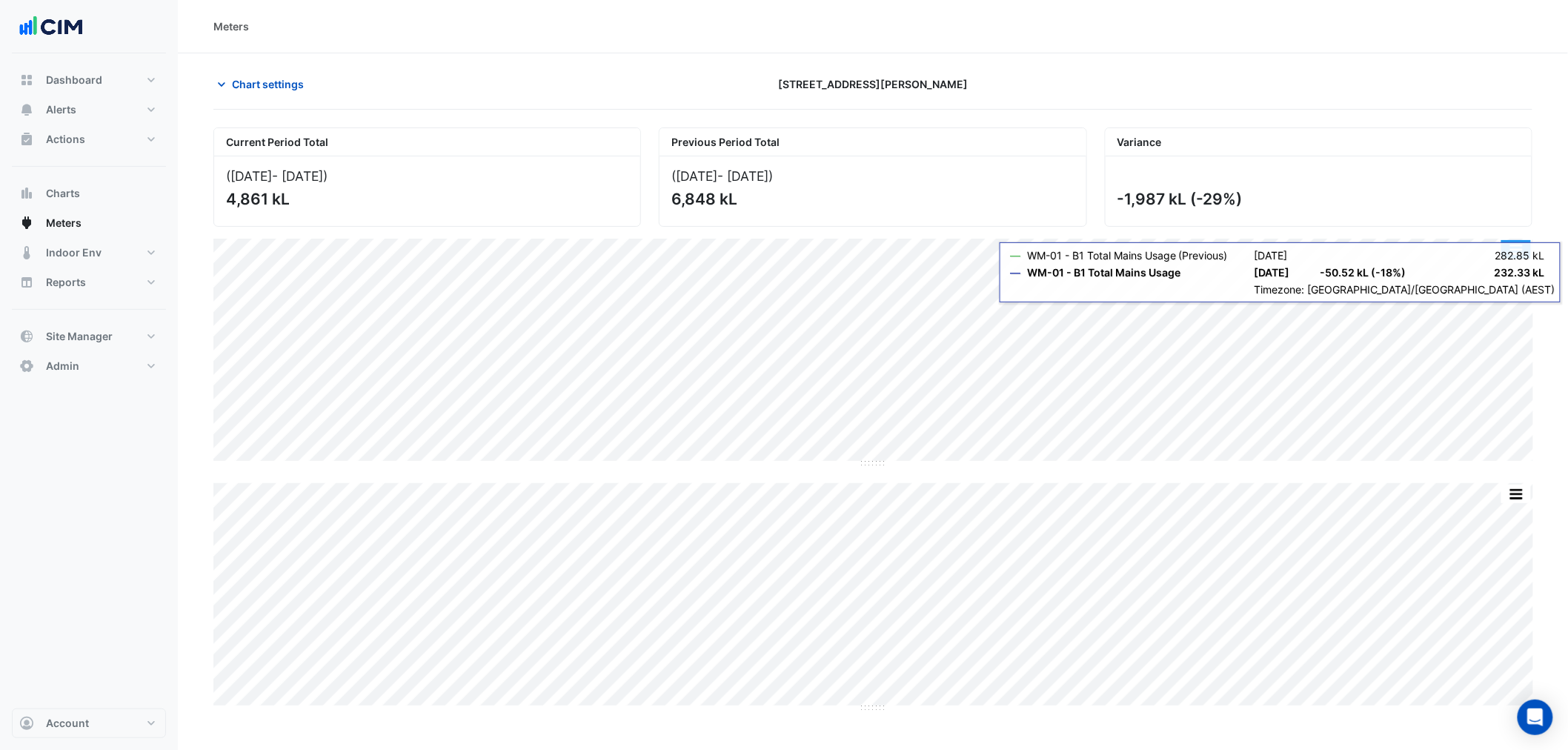
click at [1518, 252] on button "button" at bounding box center [1516, 248] width 30 height 18
click at [1500, 482] on div "Select Chart Type" at bounding box center [1486, 488] width 89 height 35
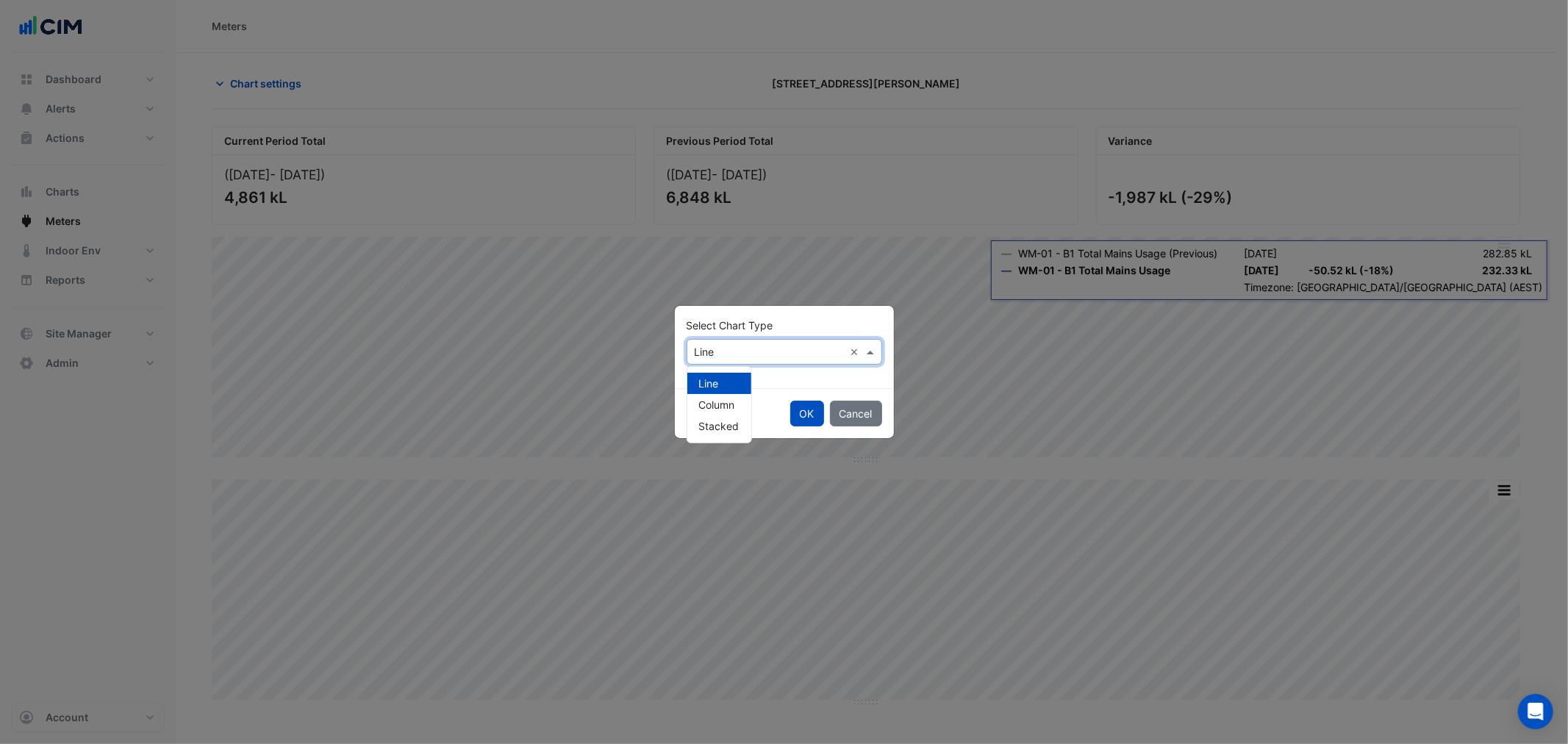
click at [726, 360] on div "× Line ×" at bounding box center [784, 351] width 196 height 26
click at [714, 403] on span "Column" at bounding box center [717, 404] width 36 height 13
click at [808, 413] on button "OK" at bounding box center [807, 413] width 34 height 26
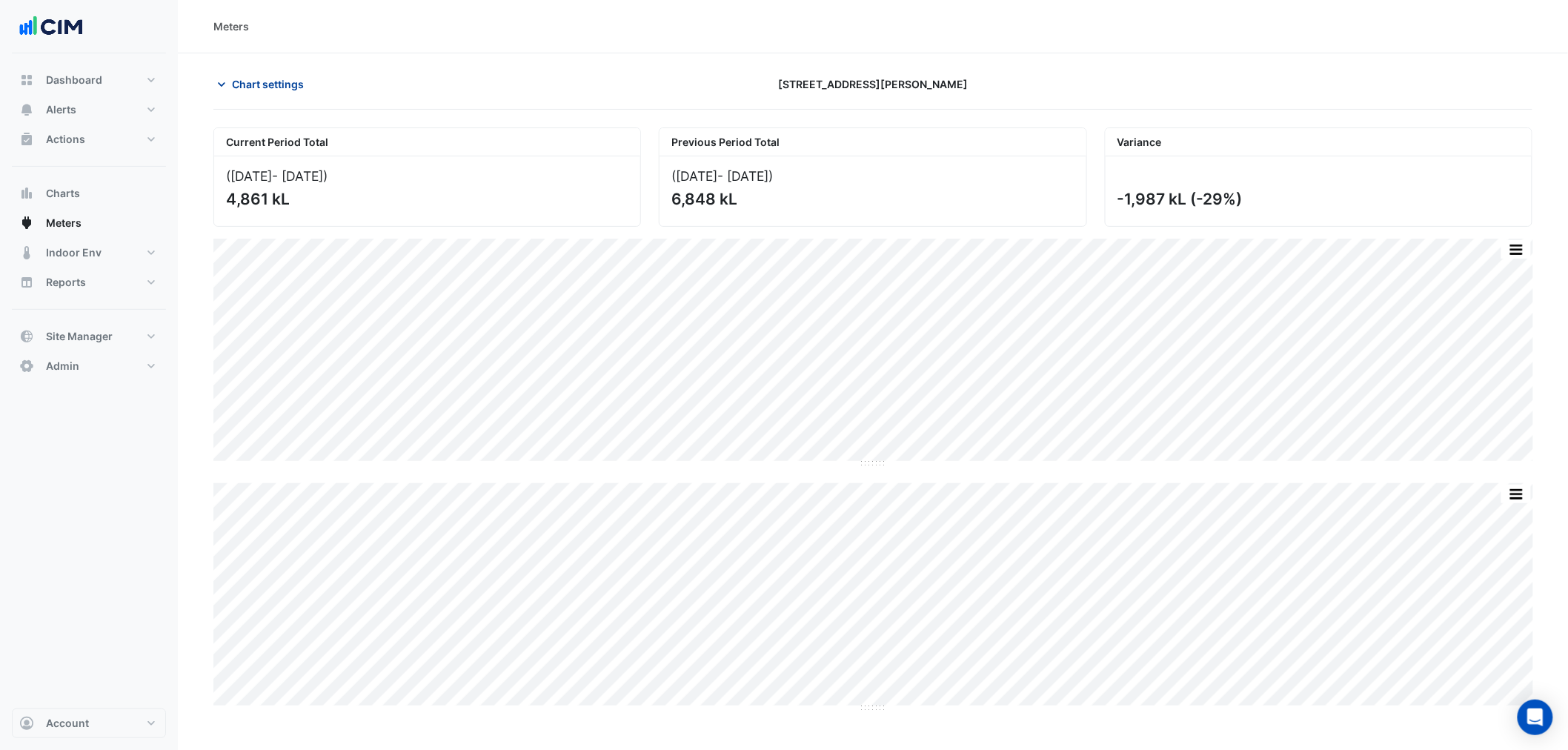
click at [278, 80] on span "Chart settings" at bounding box center [267, 84] width 72 height 16
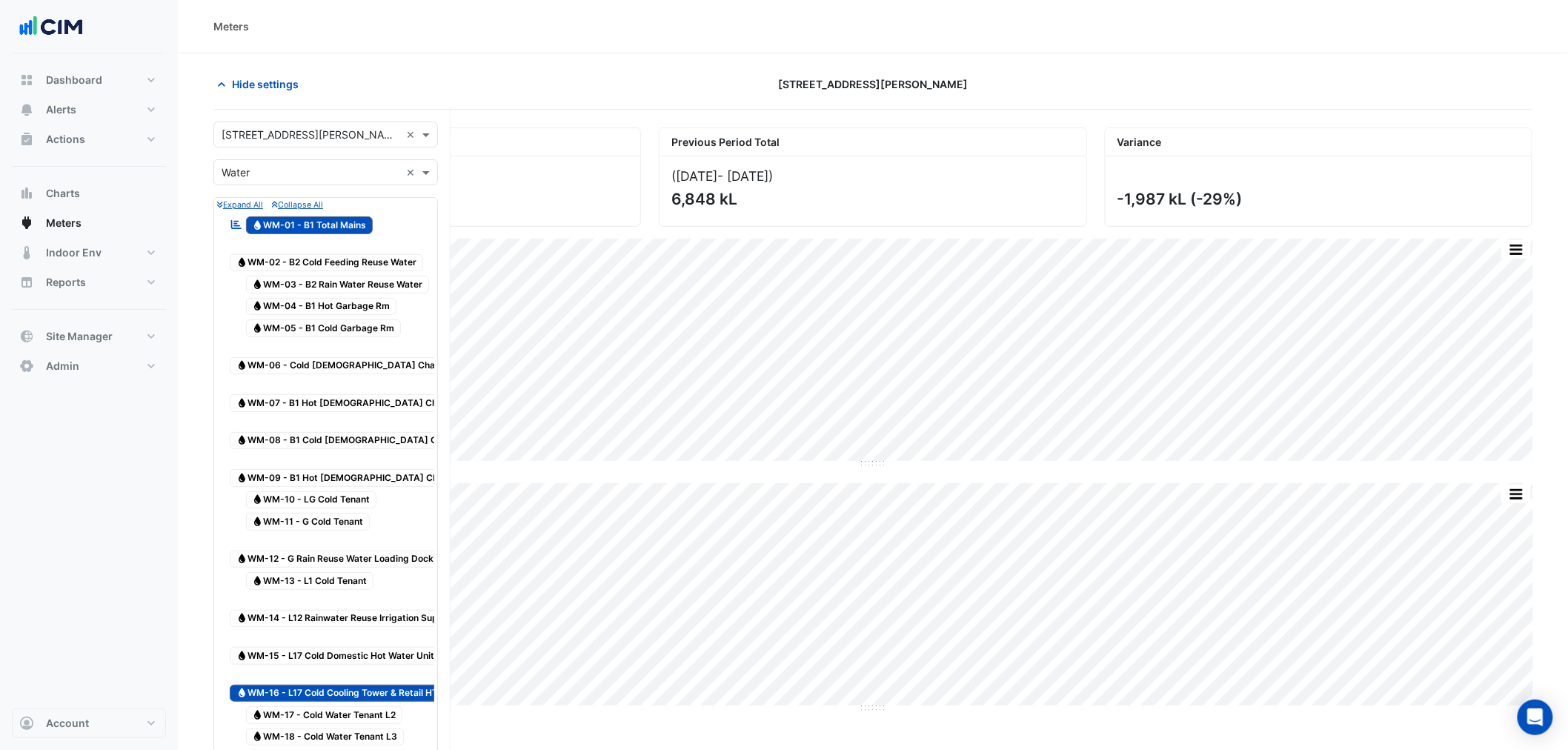
click at [255, 180] on div "× Water ×" at bounding box center [326, 172] width 225 height 26
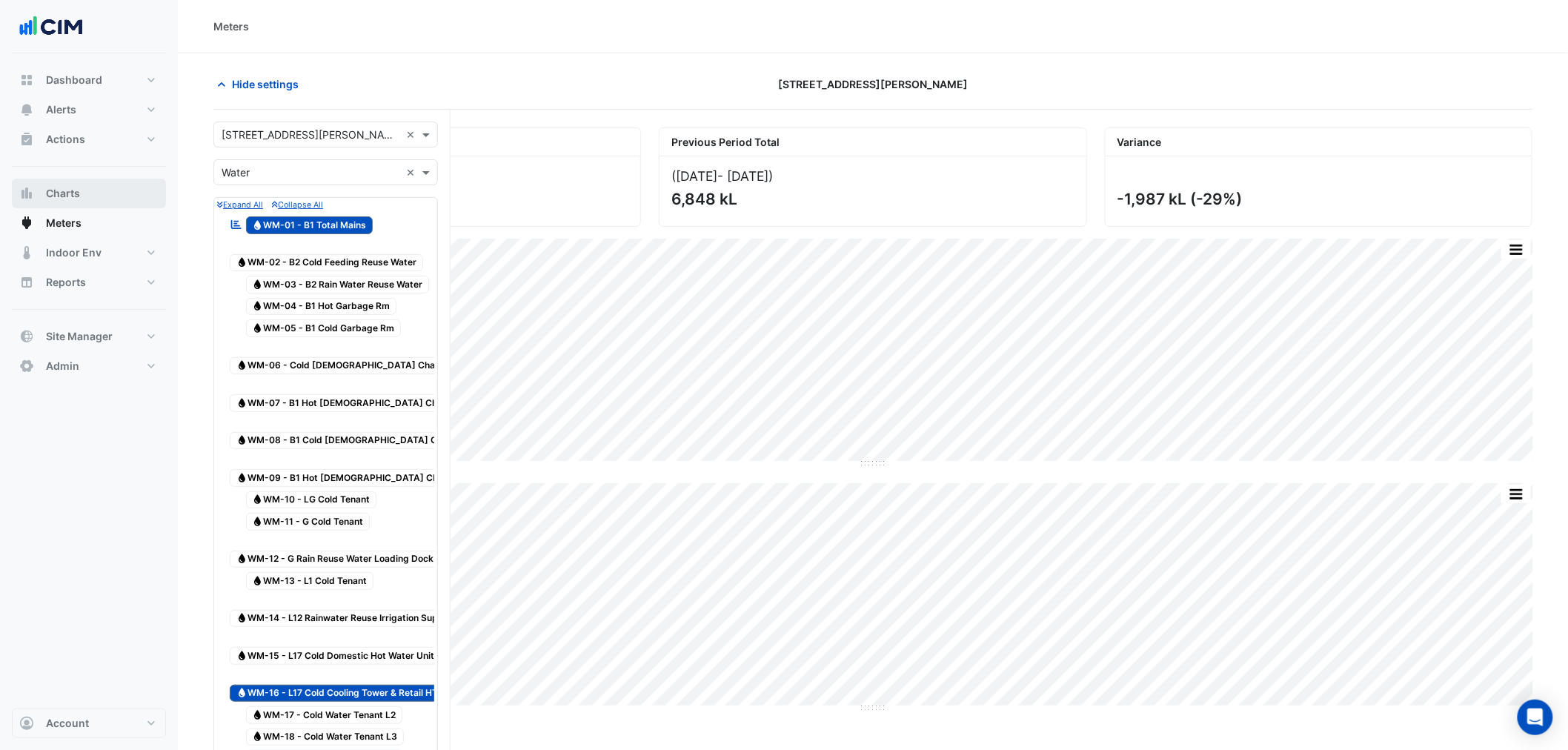
click at [82, 196] on button "Charts" at bounding box center [88, 193] width 154 height 30
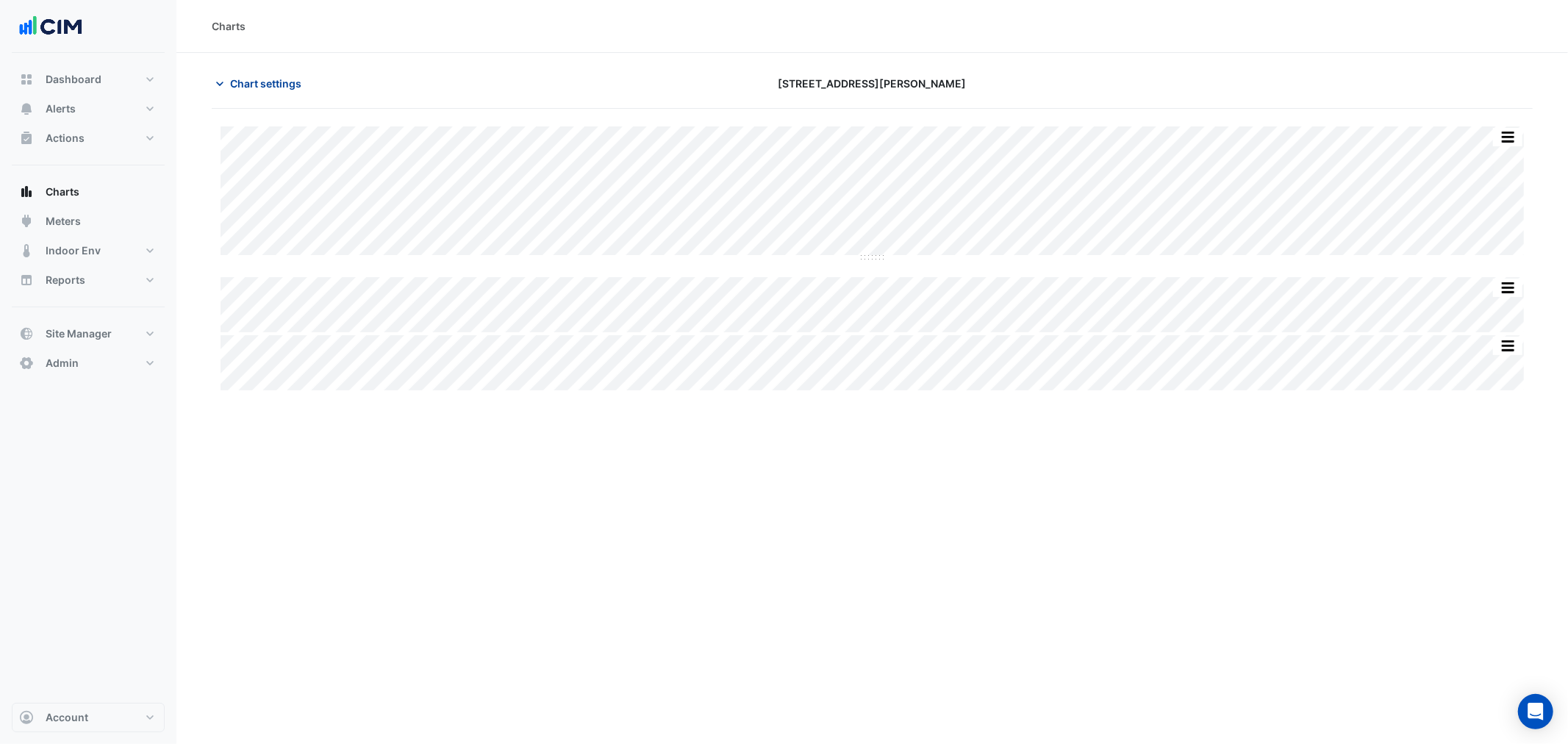
click at [277, 78] on span "Chart settings" at bounding box center [265, 84] width 71 height 16
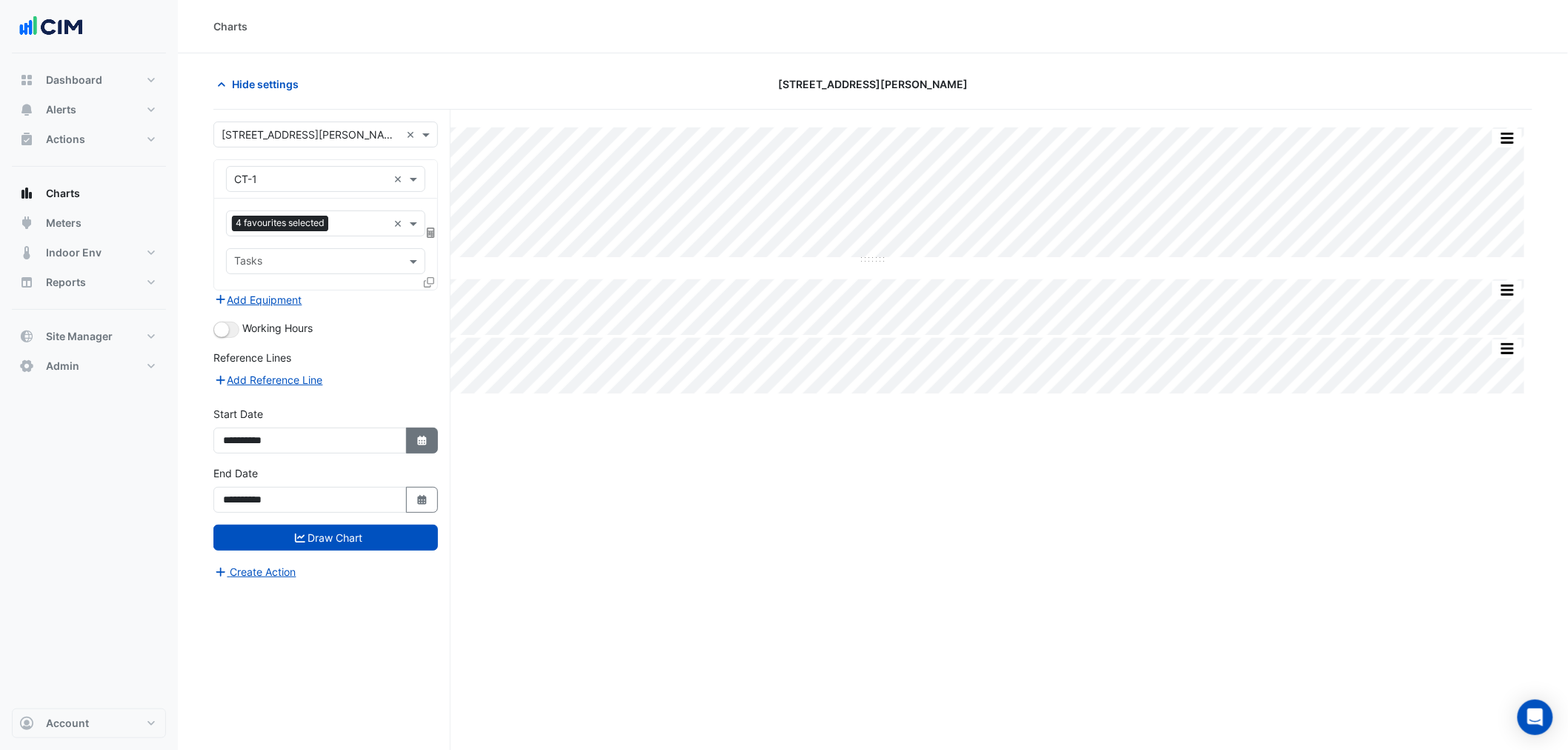
click at [413, 450] on button "Select Date" at bounding box center [422, 440] width 32 height 26
select select "*"
select select "****"
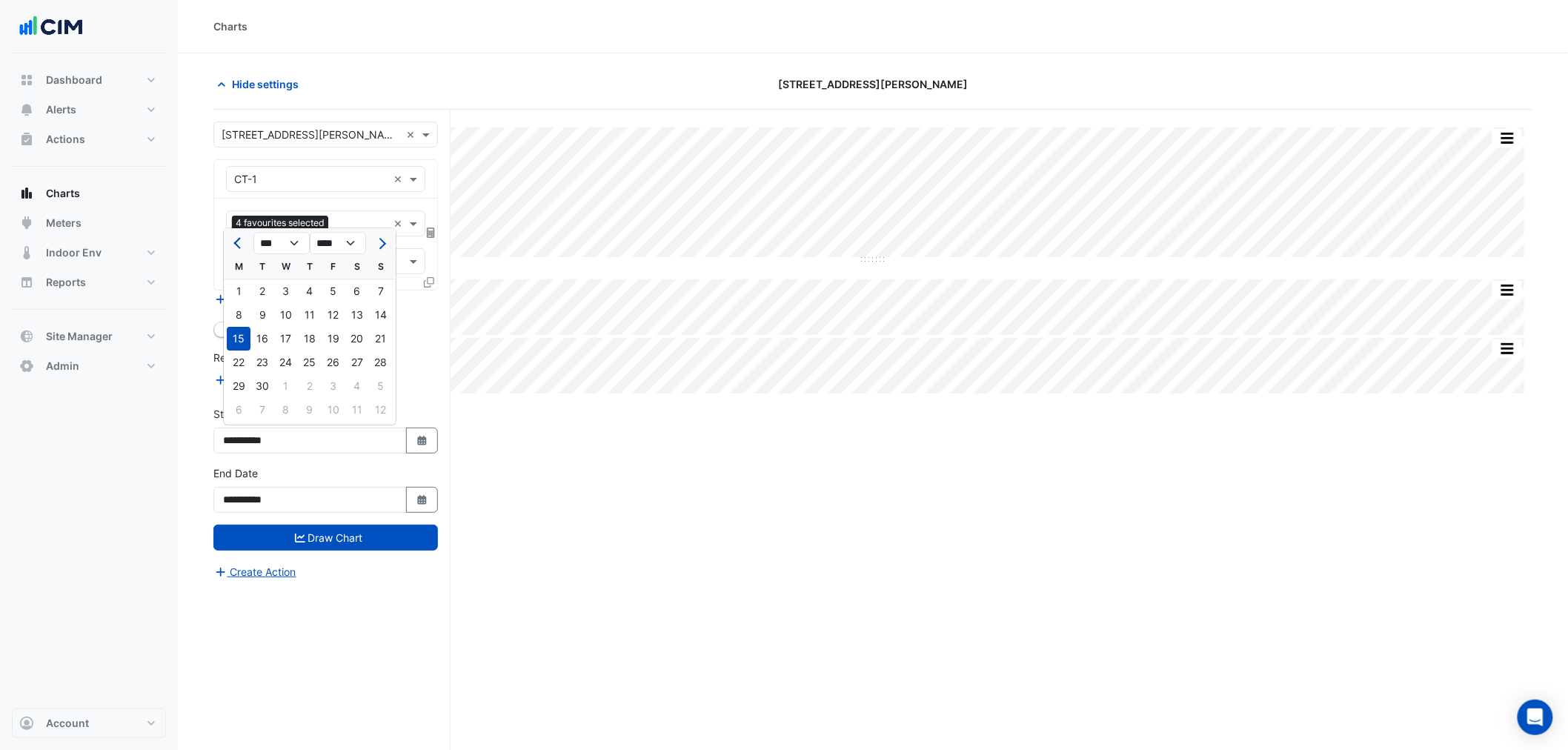
click at [237, 240] on span "Previous month" at bounding box center [239, 244] width 11 height 11
select select "*"
drag, startPoint x: 341, startPoint y: 243, endPoint x: 345, endPoint y: 253, distance: 10.8
click at [341, 243] on select "**** **** **** **** **** **** **** **** **** **** ****" at bounding box center [338, 243] width 56 height 22
select select "****"
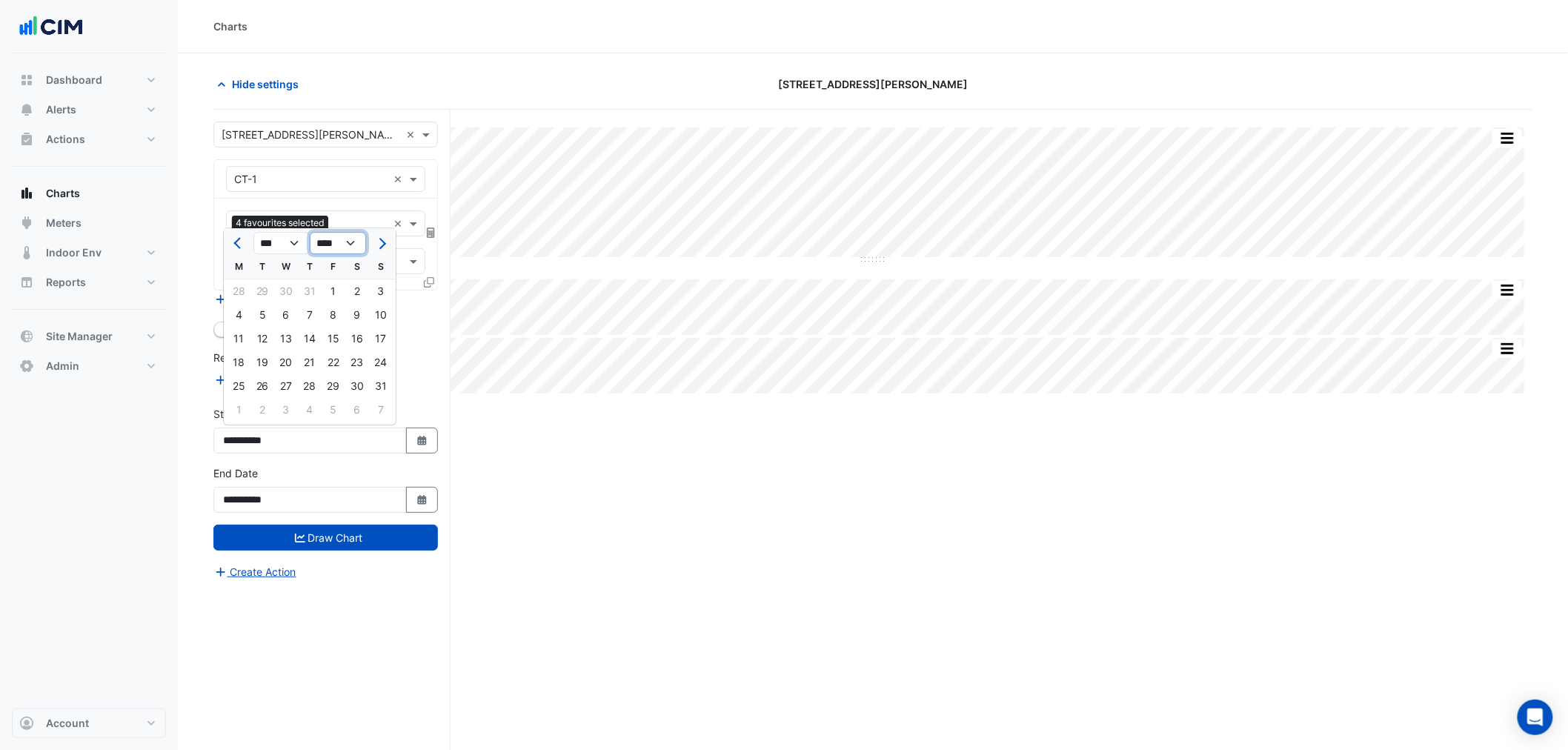
click at [310, 232] on select "**** **** **** **** **** **** **** **** **** **** ****" at bounding box center [338, 243] width 56 height 22
click at [382, 244] on span "Next month" at bounding box center [380, 244] width 11 height 11
click at [223, 255] on ngb-datepicker "*** *** *** *** *** *** *** *** *** *** *** *** **** **** **** **** **** **** *…" at bounding box center [310, 326] width 174 height 198
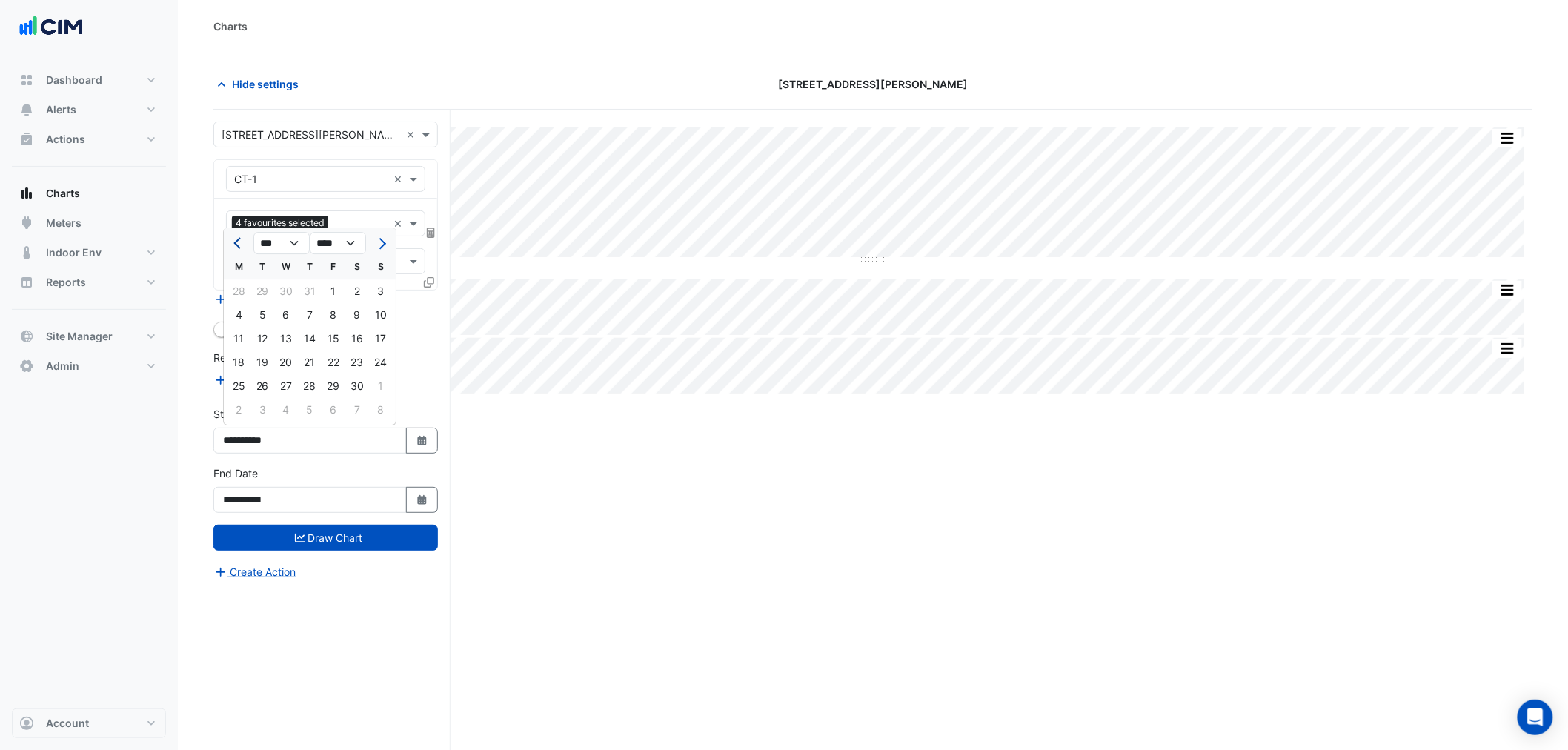
click at [233, 239] on button "Previous month" at bounding box center [238, 243] width 18 height 24
select select "**"
click at [263, 290] on div "1" at bounding box center [262, 291] width 24 height 24
type input "**********"
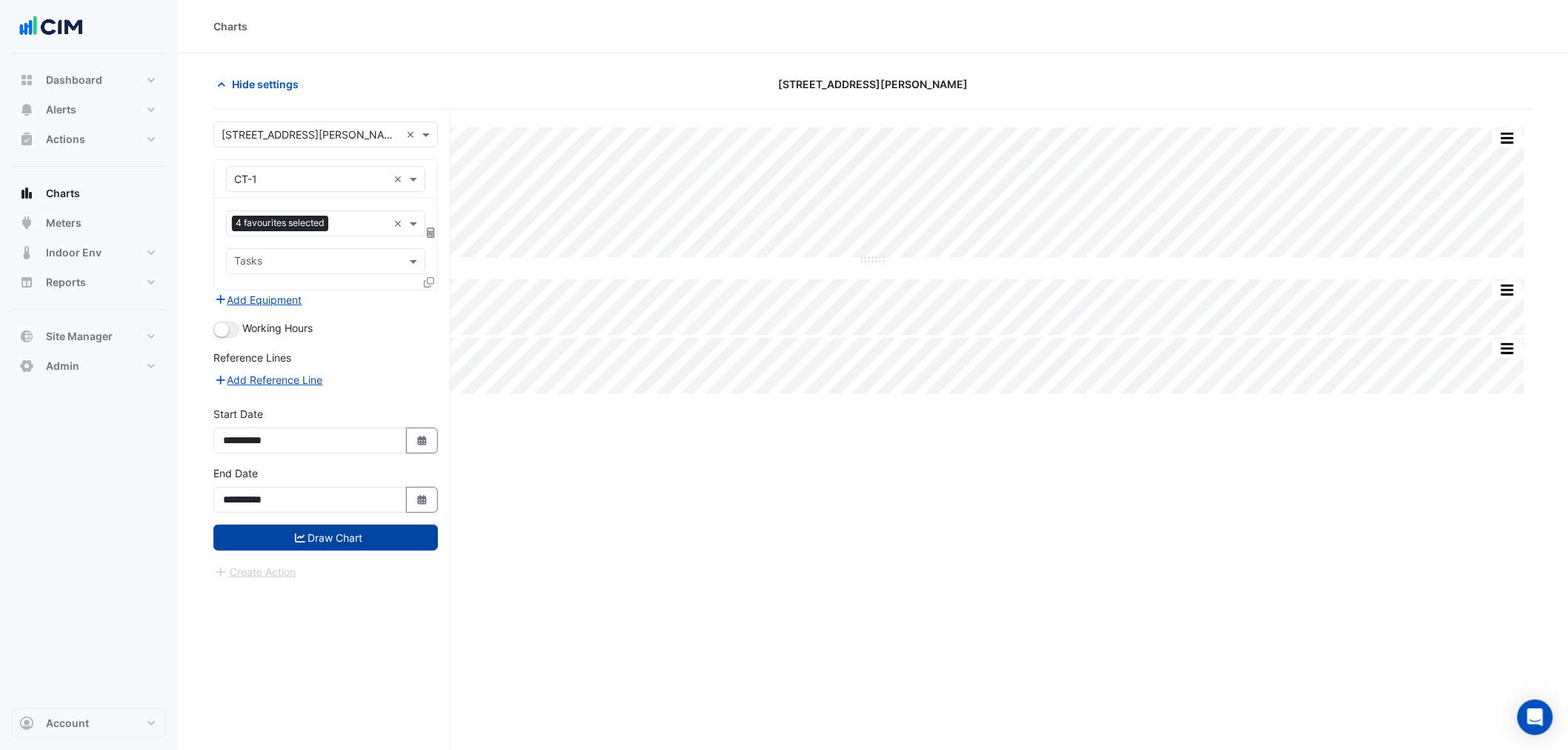
click at [315, 543] on button "Draw Chart" at bounding box center [326, 537] width 225 height 26
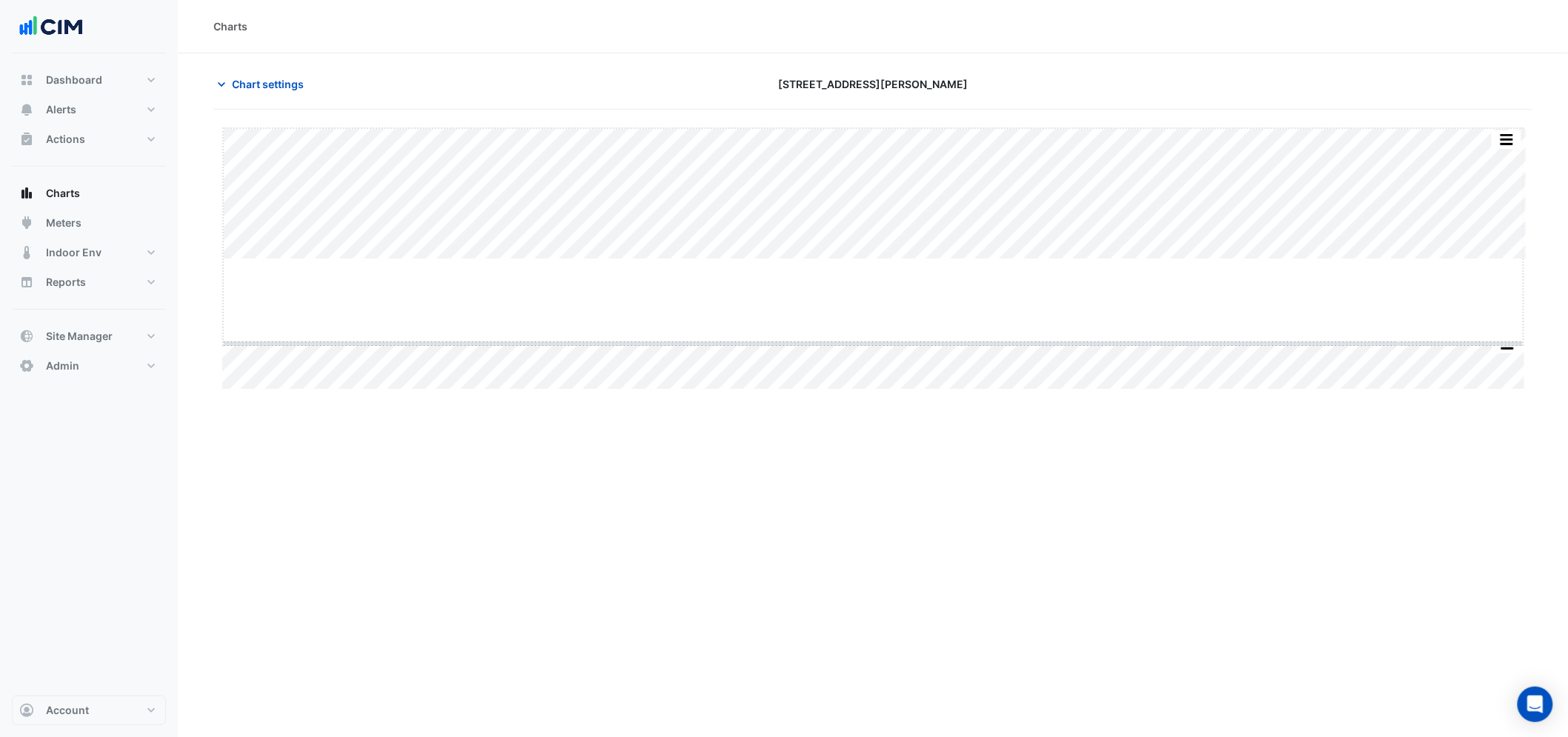
drag, startPoint x: 878, startPoint y: 258, endPoint x: 879, endPoint y: 331, distance: 73.0
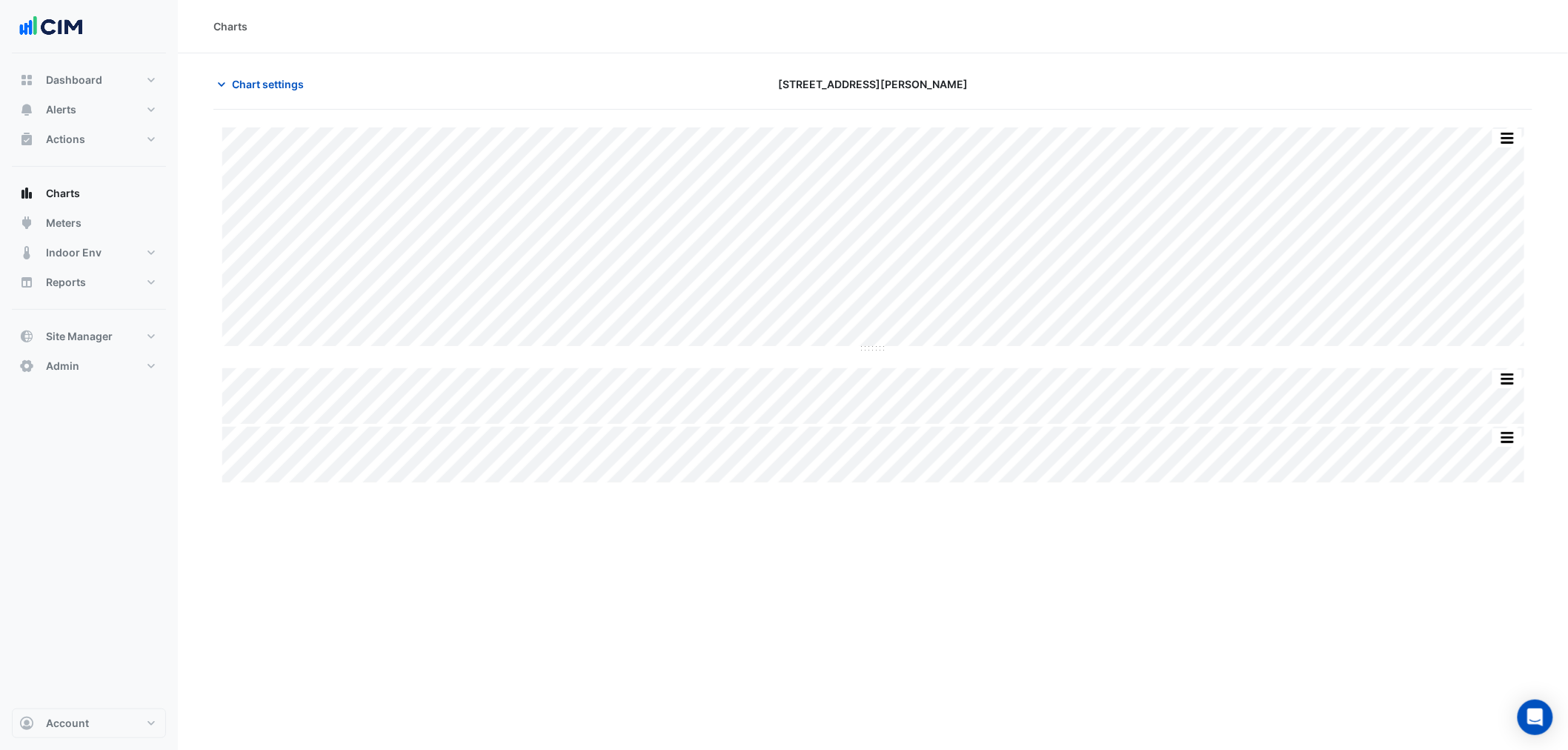
click at [198, 409] on section "Chart settings 333 George Street Split All Split None Print Save as JPEG Save a…" at bounding box center [872, 430] width 1390 height 752
click at [93, 188] on button "Charts" at bounding box center [88, 193] width 154 height 30
click at [254, 77] on span "Chart settings" at bounding box center [267, 84] width 72 height 16
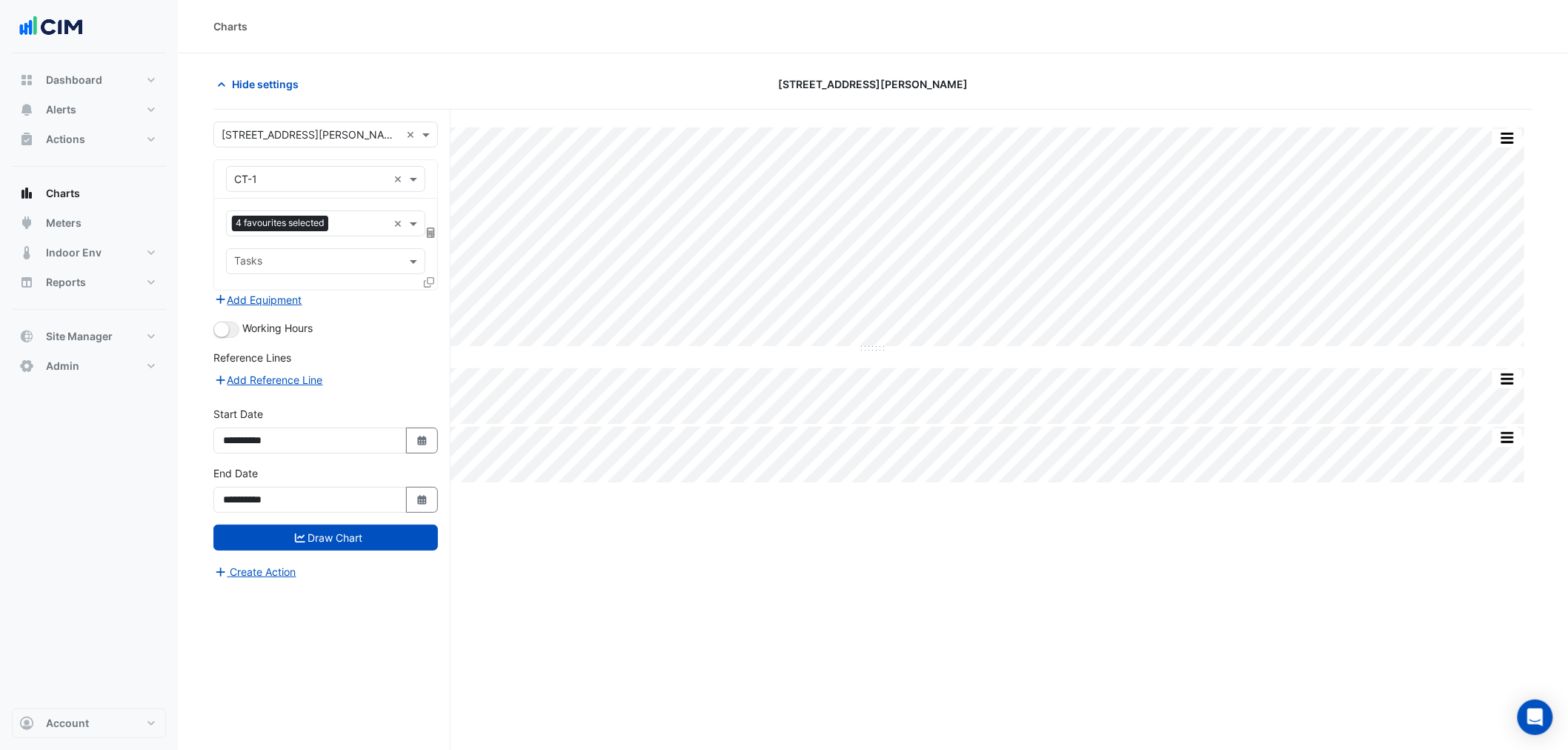
click at [272, 177] on input "text" at bounding box center [311, 180] width 153 height 16
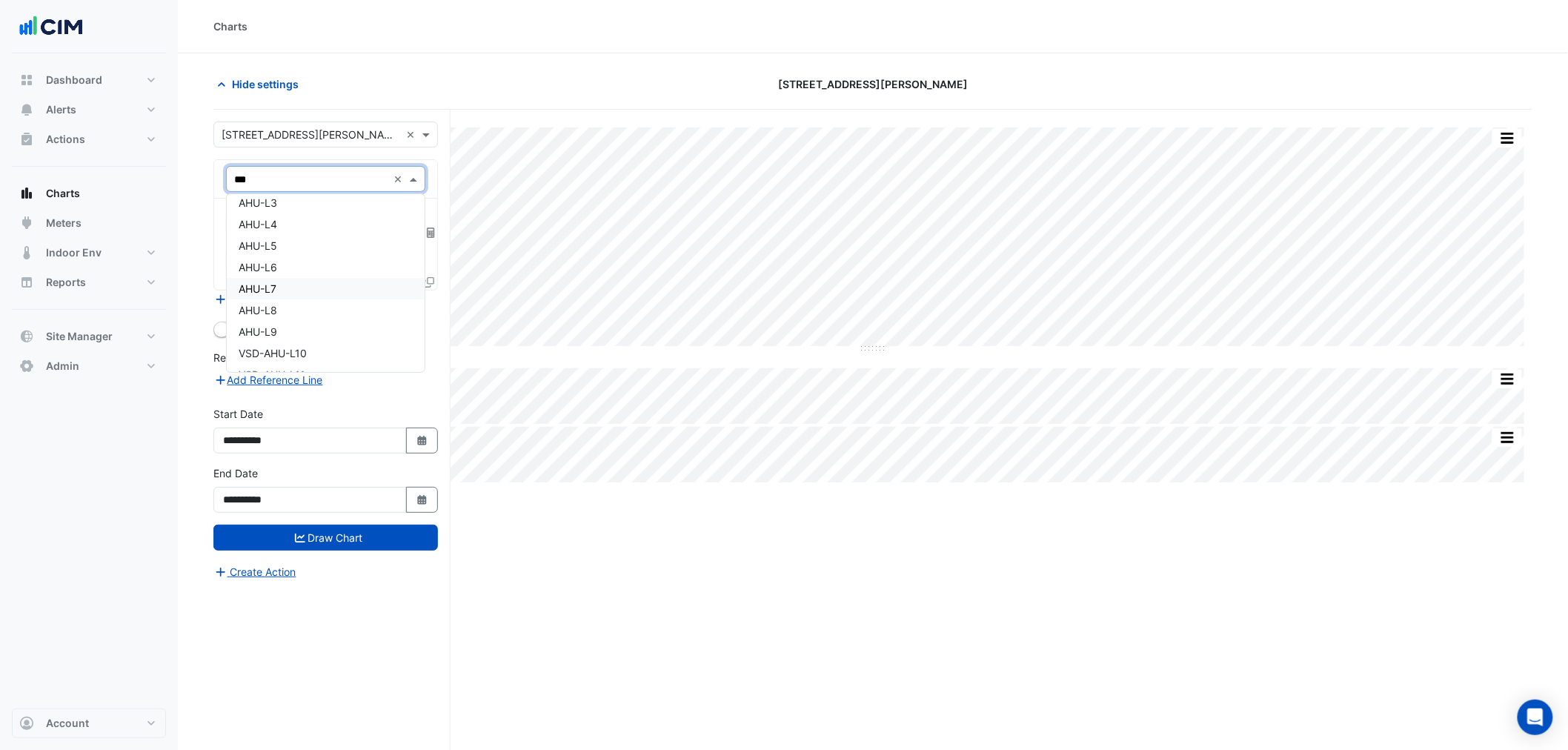
scroll to position [194, 0]
type input "***"
click at [189, 217] on section "Hide settings 333 George Street Split All Split None Print Save as JPEG Save as…" at bounding box center [872, 430] width 1390 height 752
click at [258, 181] on input "text" at bounding box center [311, 180] width 153 height 16
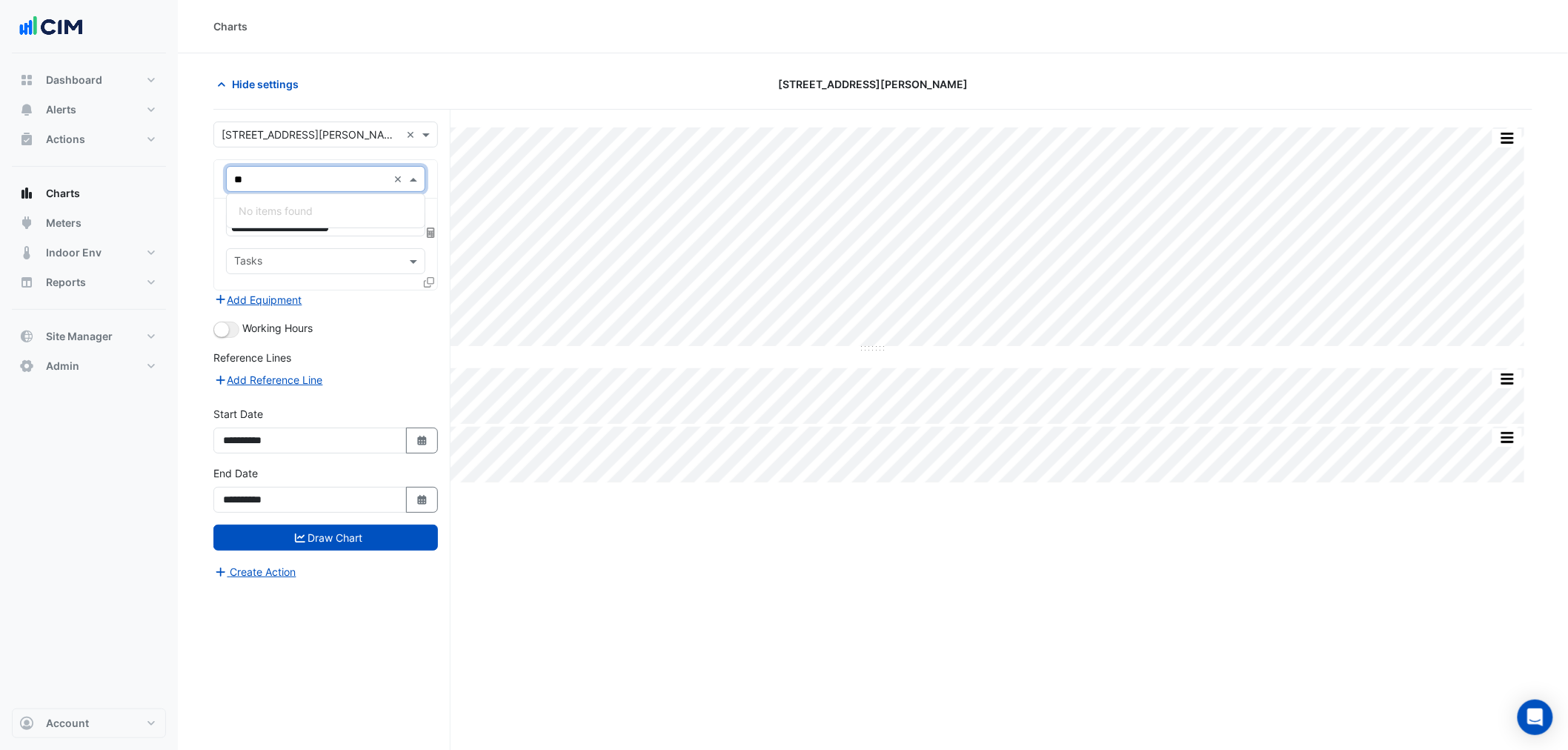
type input "*"
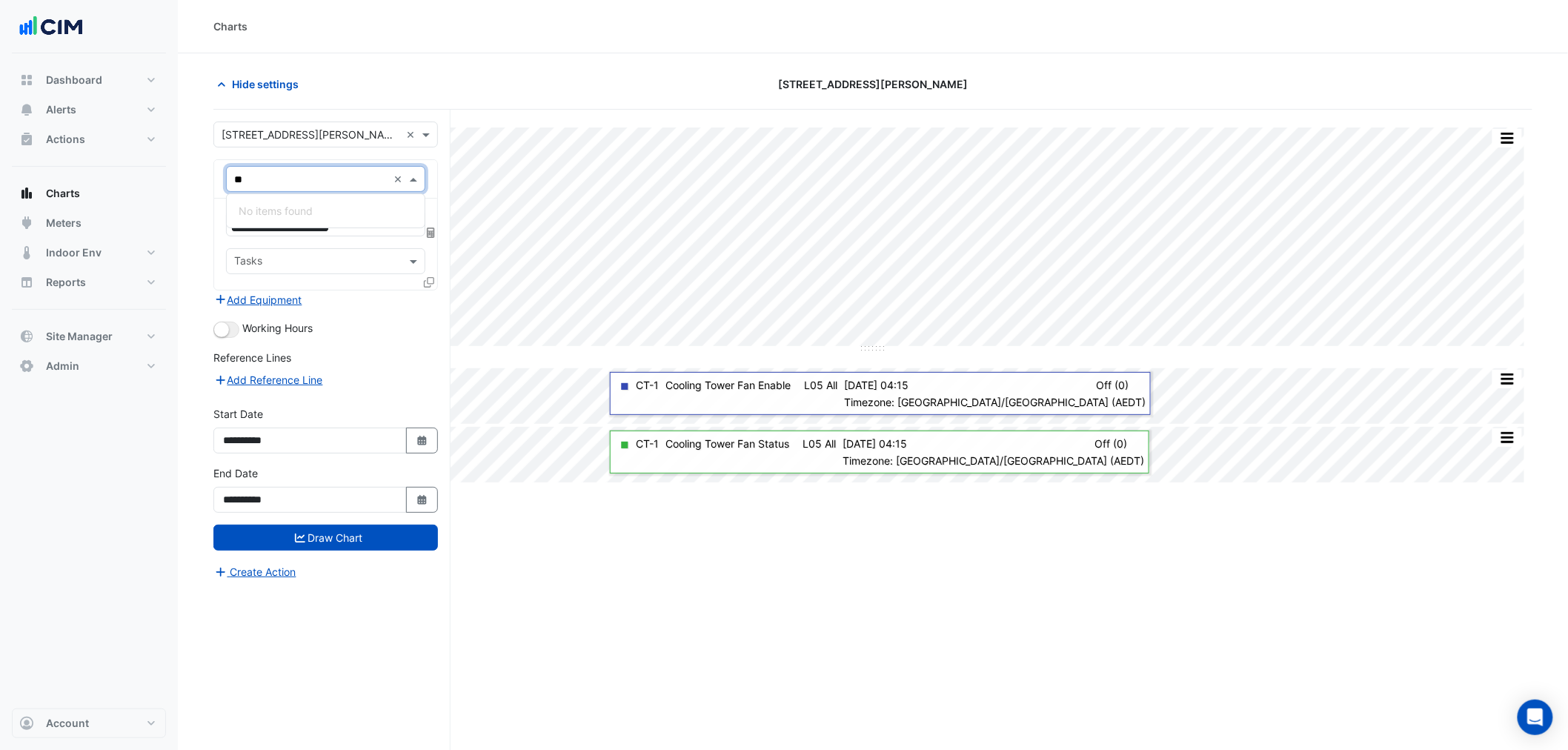
type input "*"
drag, startPoint x: 252, startPoint y: 168, endPoint x: 219, endPoint y: 181, distance: 35.5
click at [219, 181] on div "× CT-1 * ×" at bounding box center [325, 179] width 223 height 39
click at [252, 178] on input "text" at bounding box center [311, 180] width 153 height 16
type input "******"
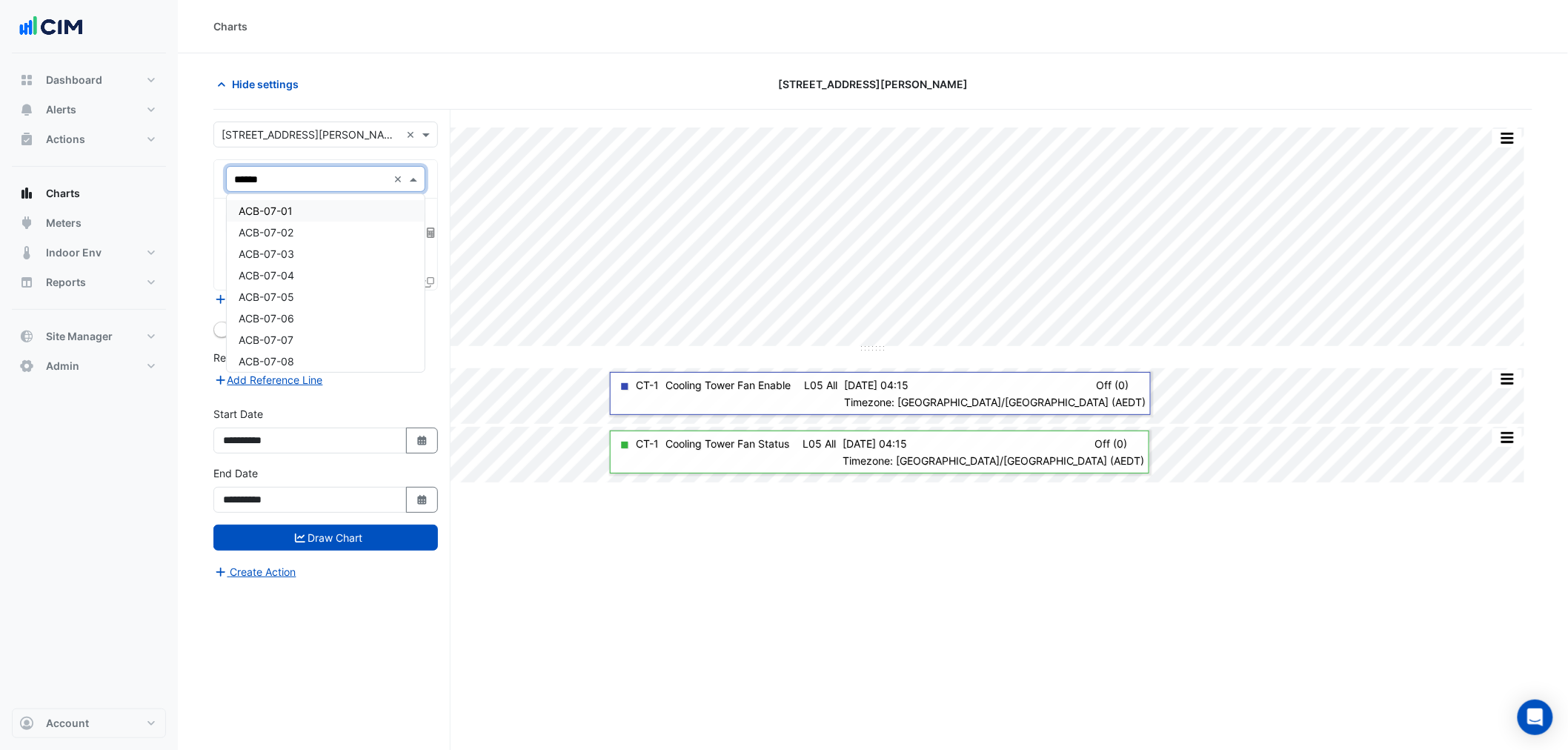
click at [323, 211] on div "ACB-07-01" at bounding box center [325, 211] width 198 height 21
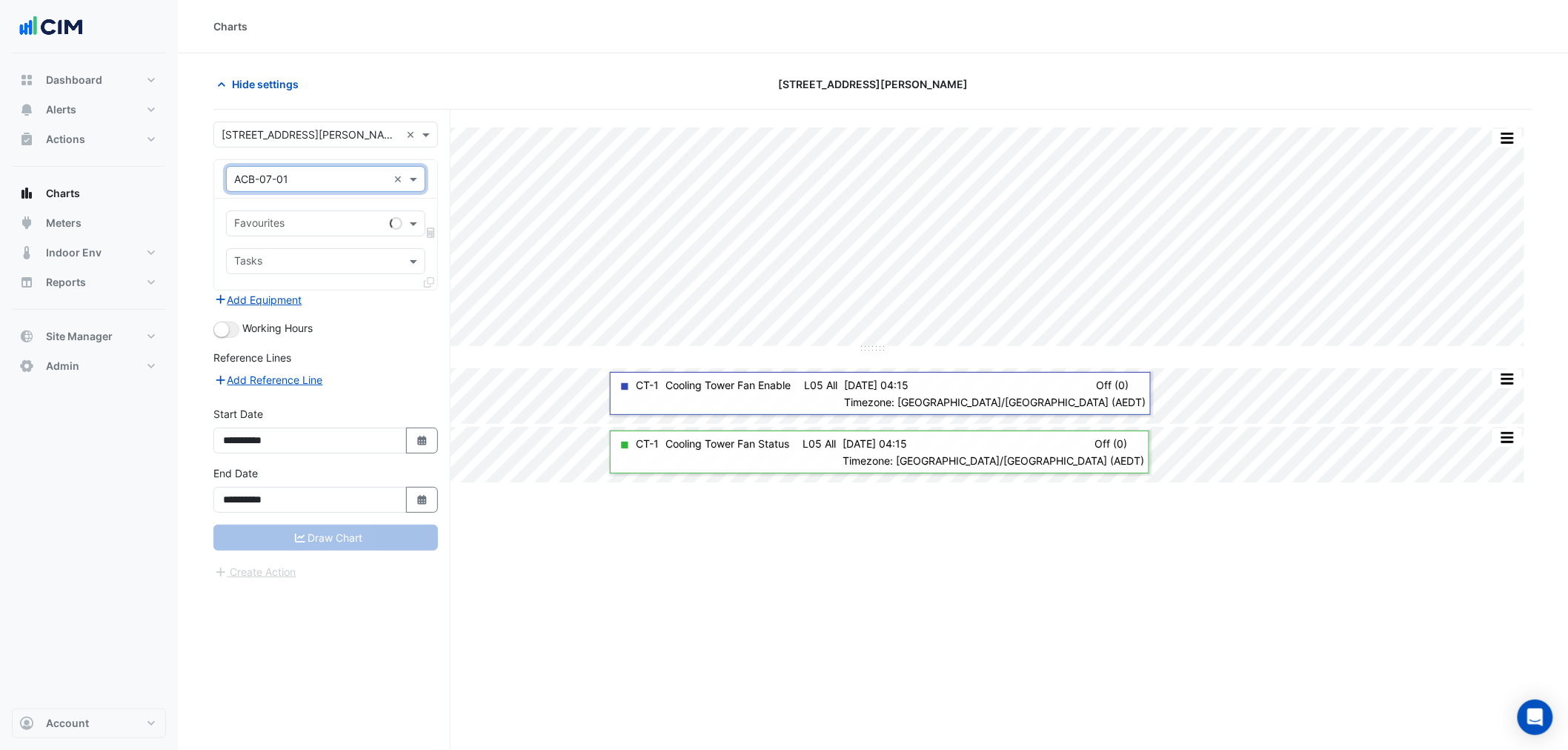
click at [274, 218] on input "text" at bounding box center [309, 225] width 150 height 16
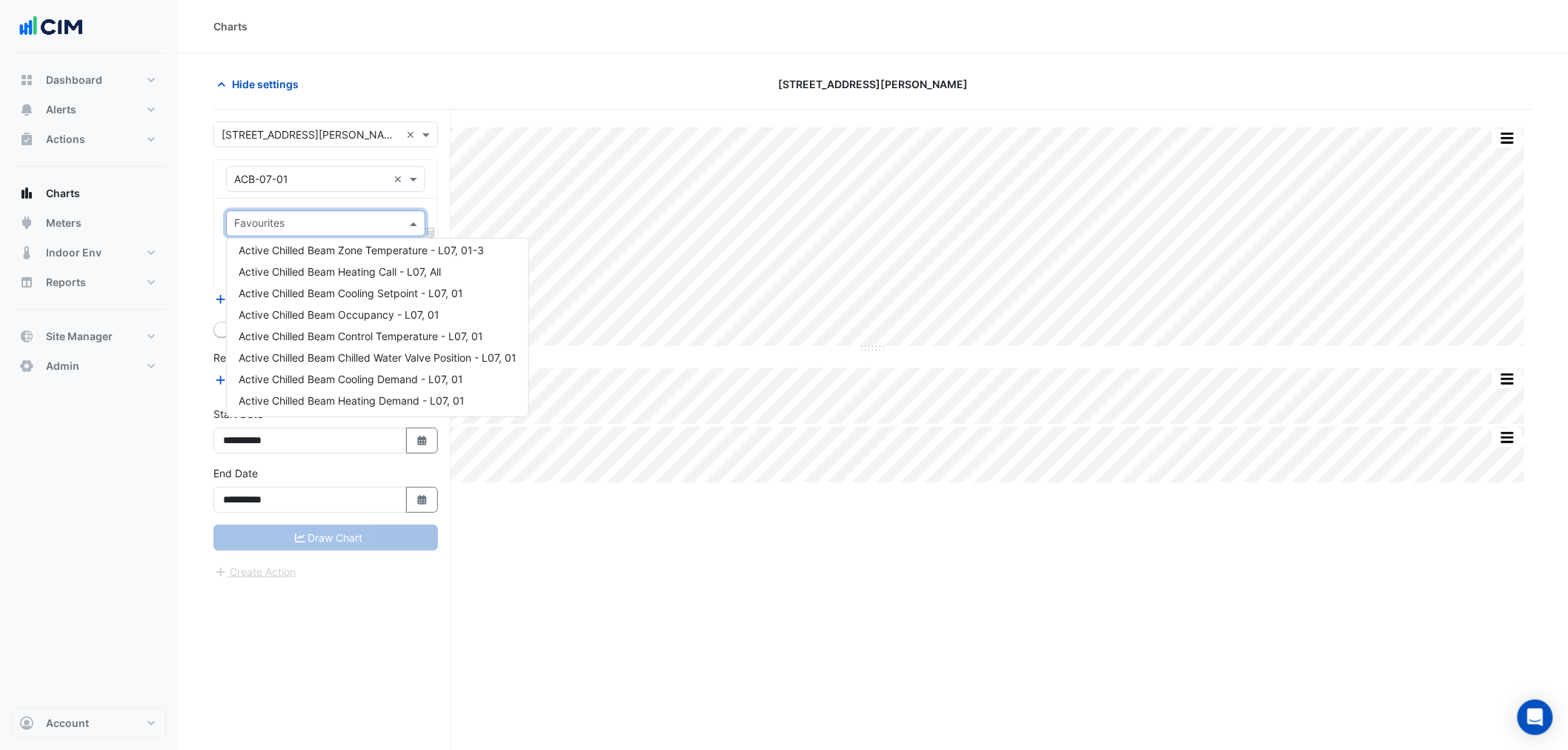
scroll to position [38, 0]
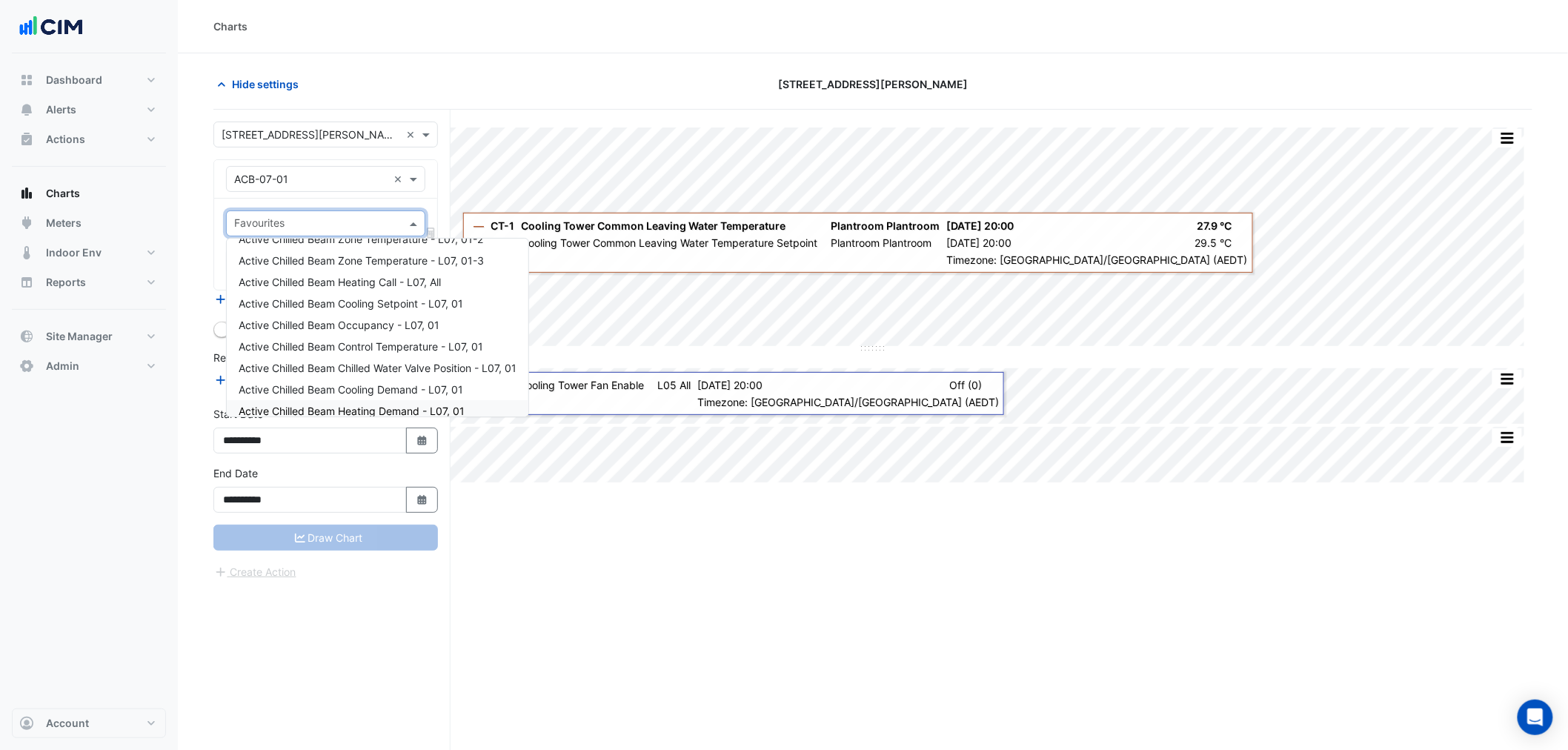
drag, startPoint x: 514, startPoint y: 567, endPoint x: 393, endPoint y: 371, distance: 230.3
click at [513, 564] on div "Split All Split None Print Save as JPEG Save as PNG Pivot Data Table Export CSV…" at bounding box center [873, 457] width 1319 height 696
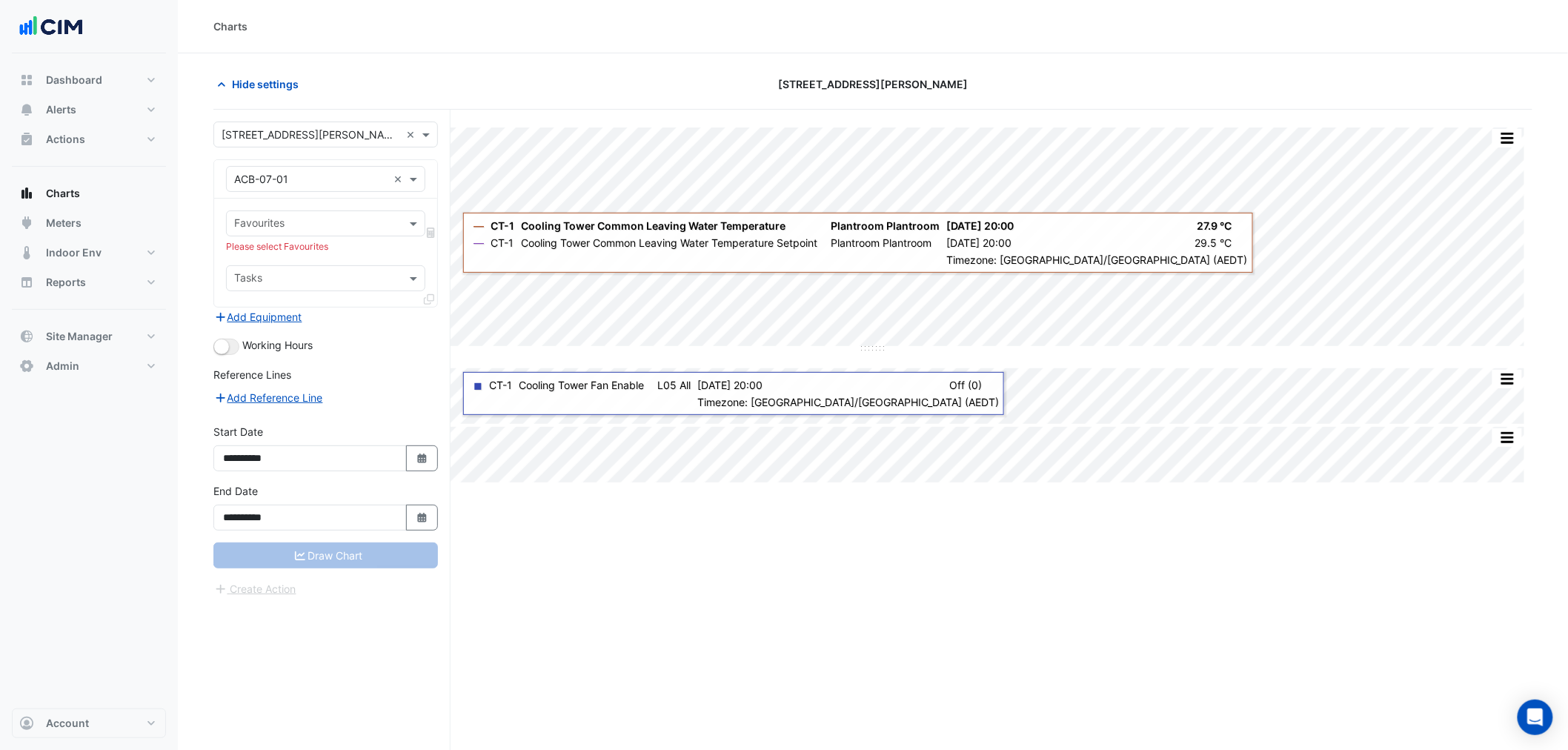
click at [254, 179] on input "text" at bounding box center [311, 180] width 153 height 16
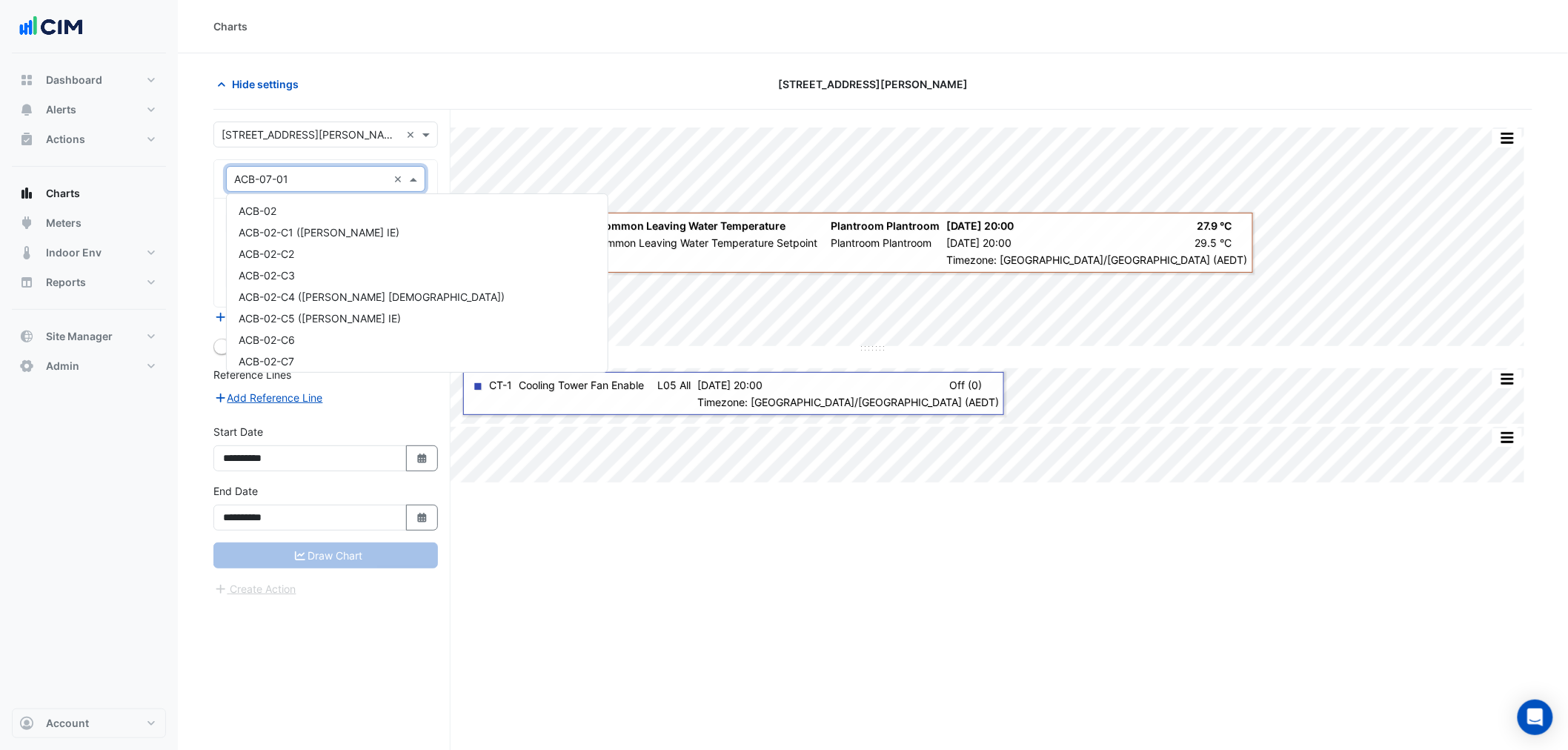
scroll to position [1744, 0]
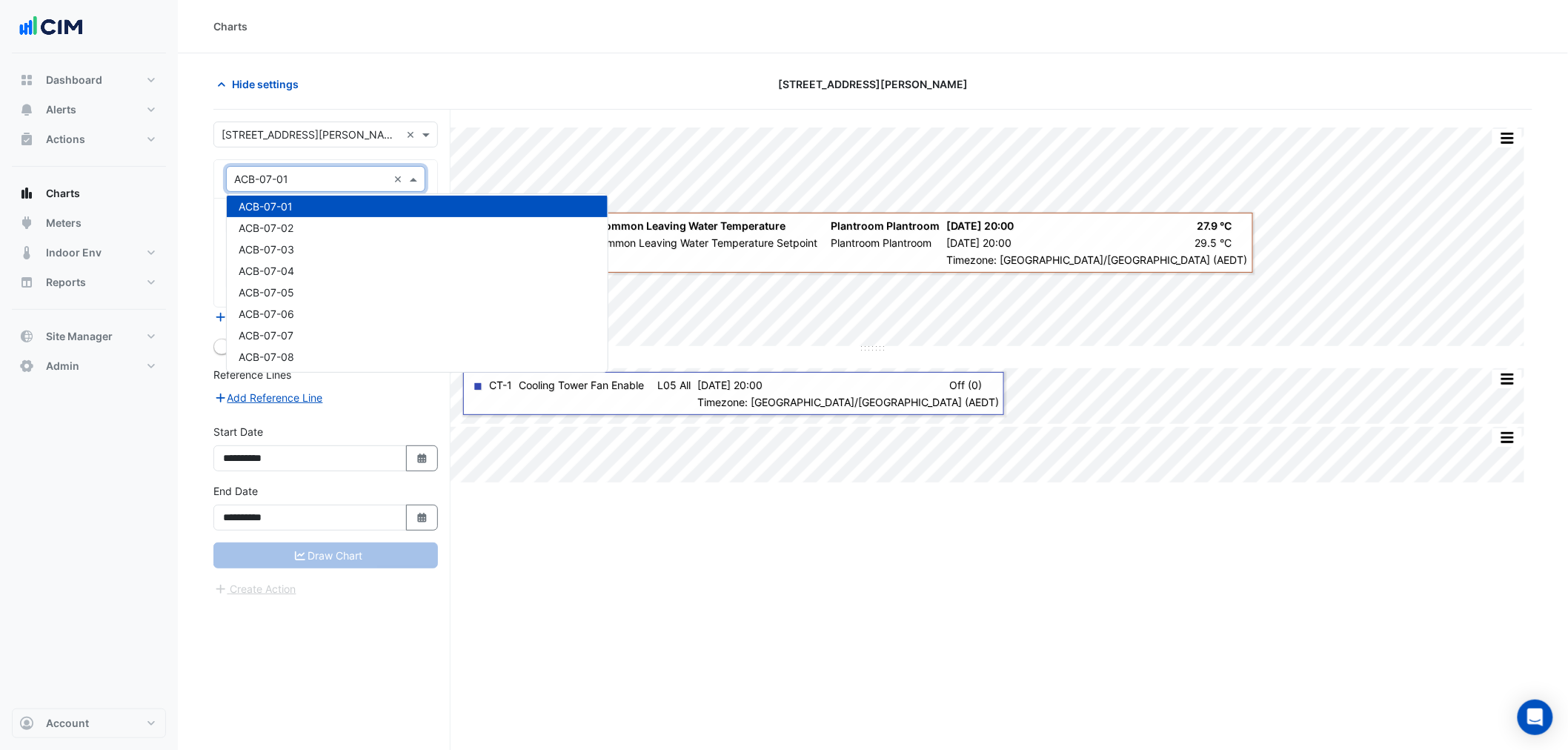
click at [363, 76] on div "Hide settings" at bounding box center [427, 84] width 446 height 26
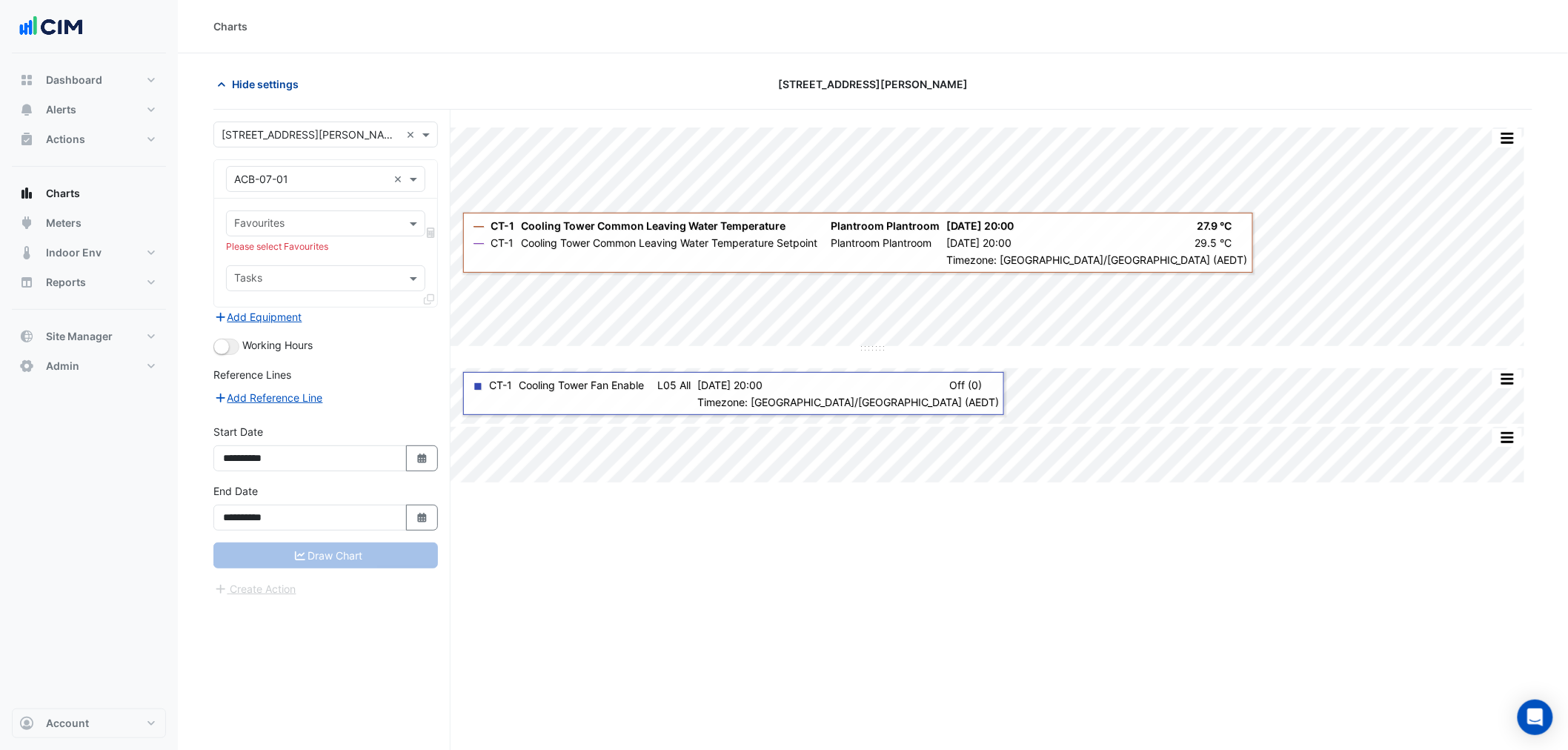
click at [238, 88] on span "Hide settings" at bounding box center [265, 84] width 67 height 16
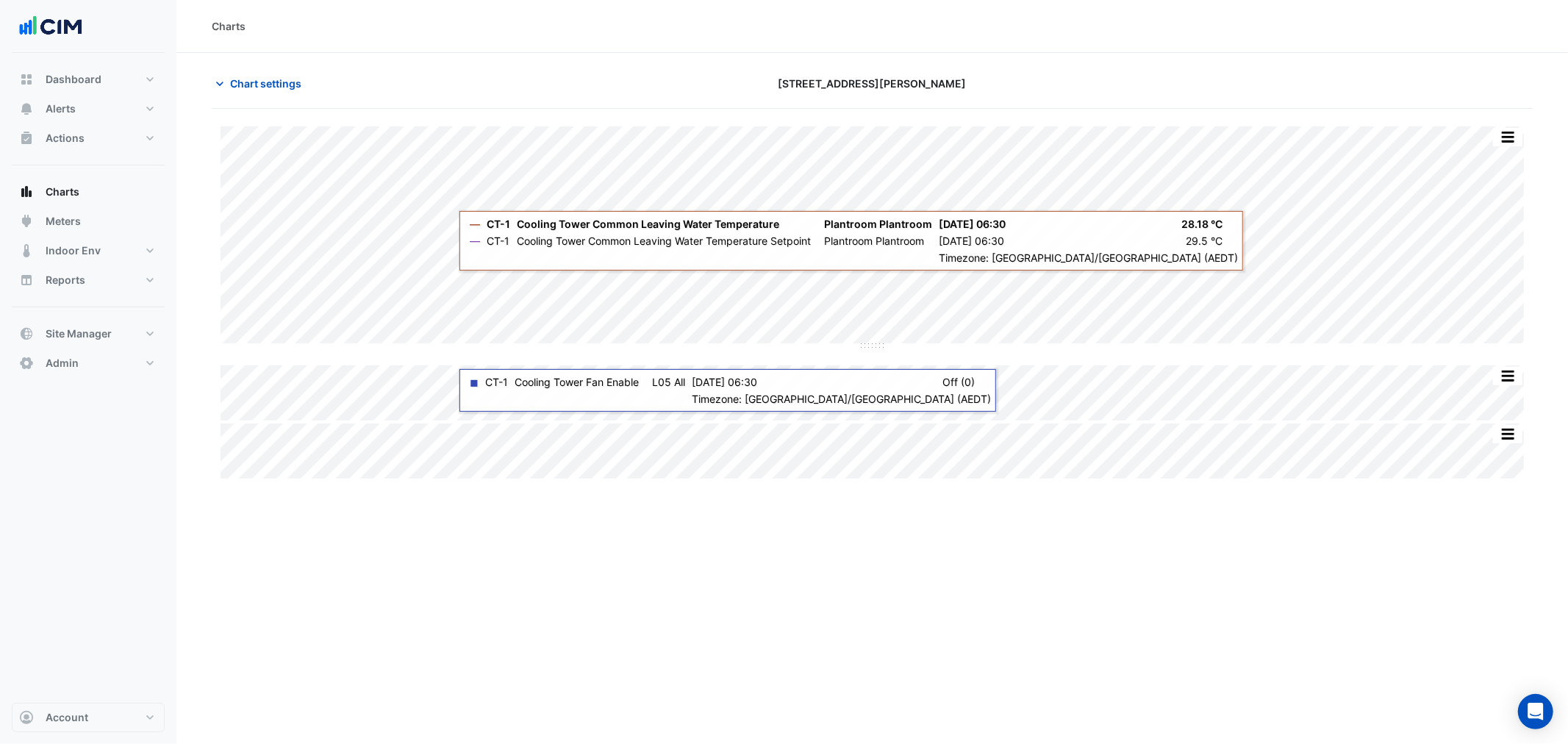
click at [193, 142] on section "Chart settings 333 George Street Split All Split None Print Save as JPEG Save a…" at bounding box center [872, 268] width 1391 height 429
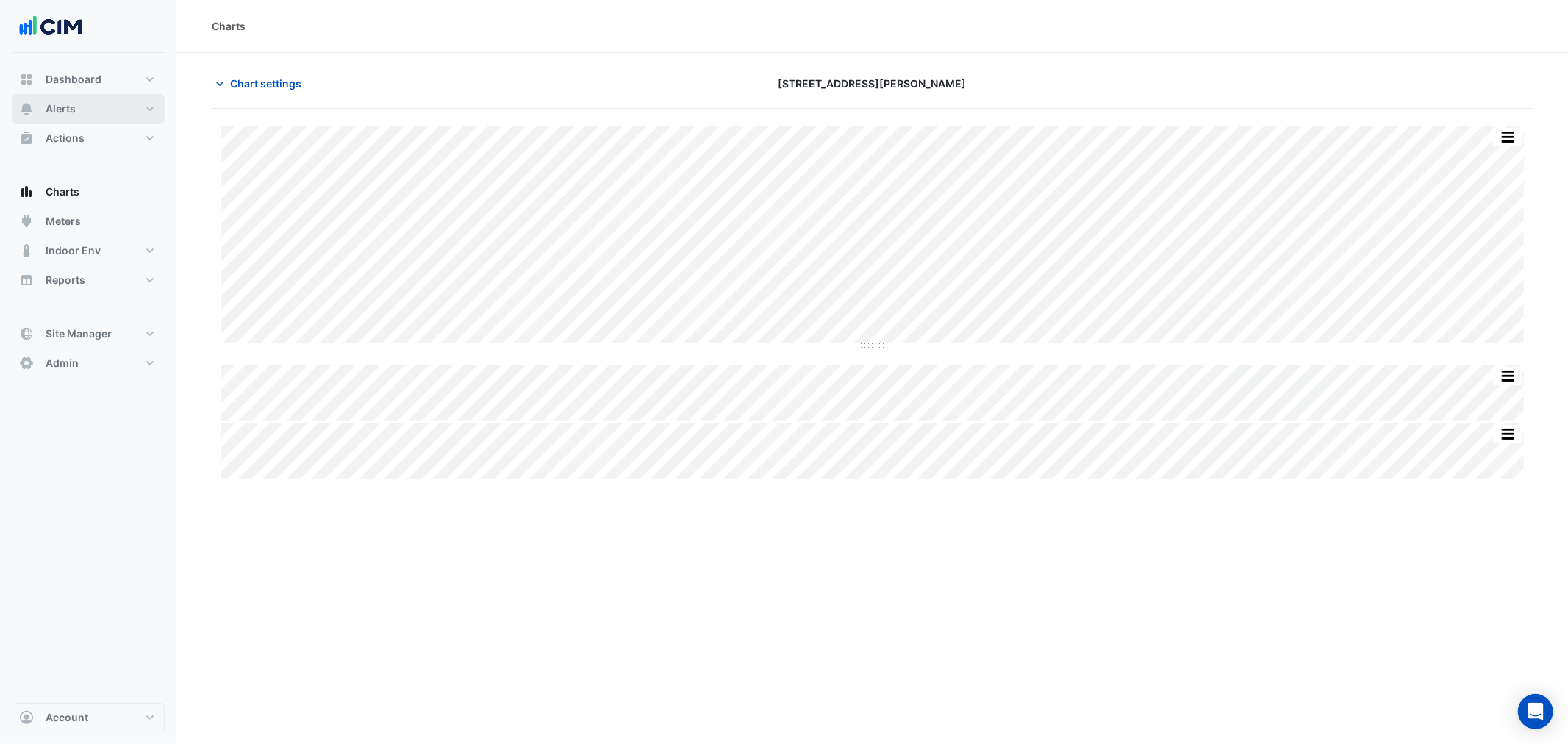
click at [92, 108] on button "Alerts" at bounding box center [88, 109] width 153 height 30
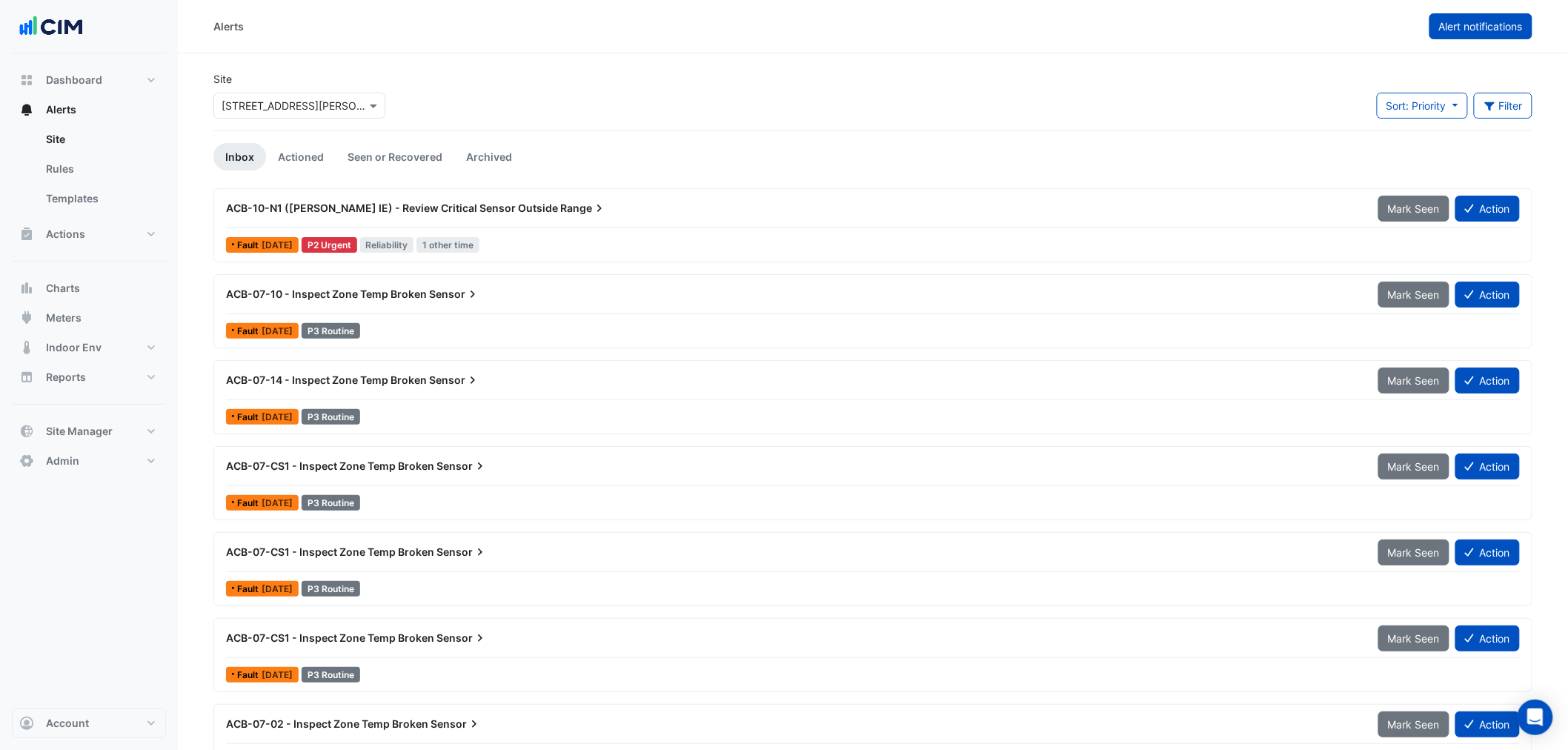
click at [1439, 34] on button "Alert notifications" at bounding box center [1480, 26] width 103 height 26
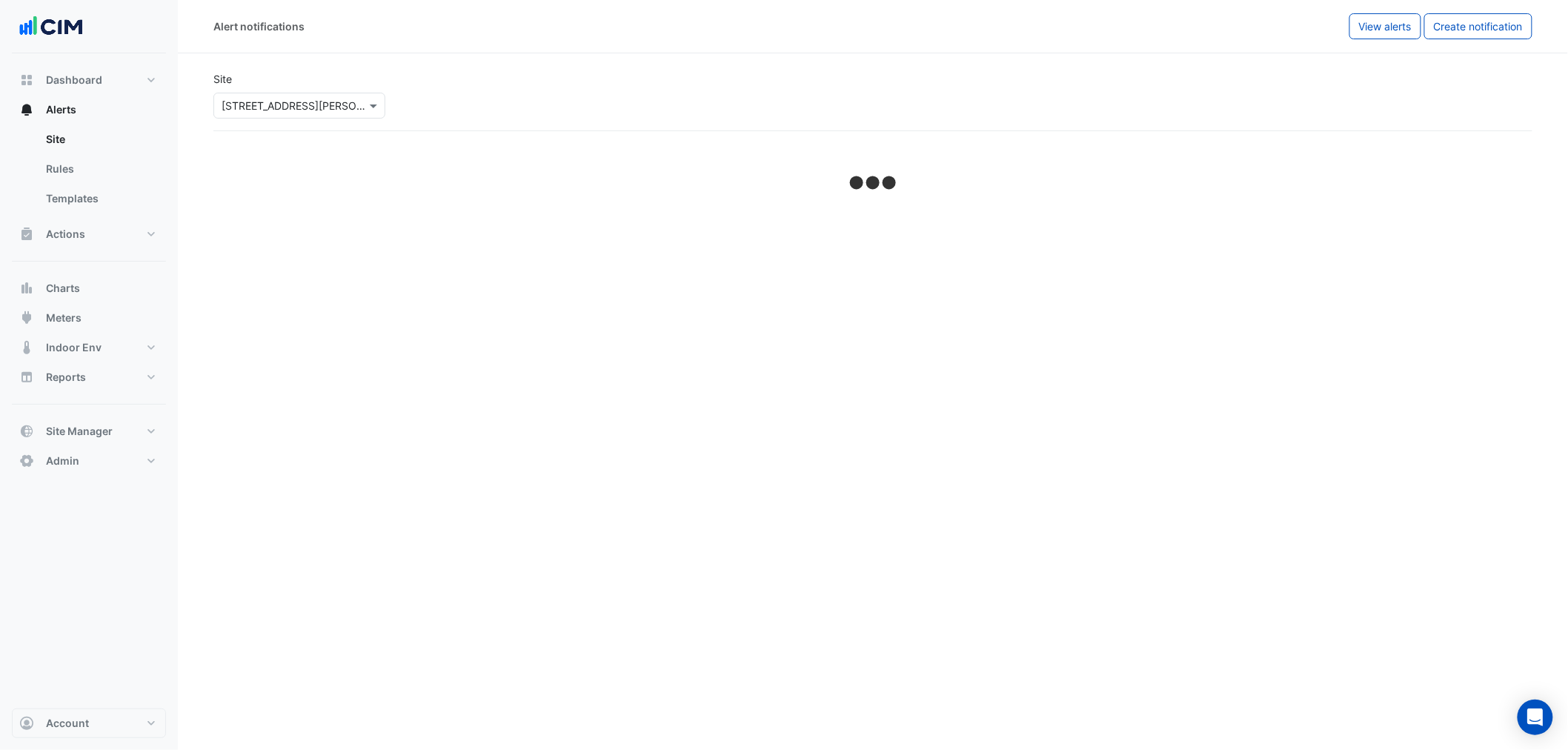
select select "******"
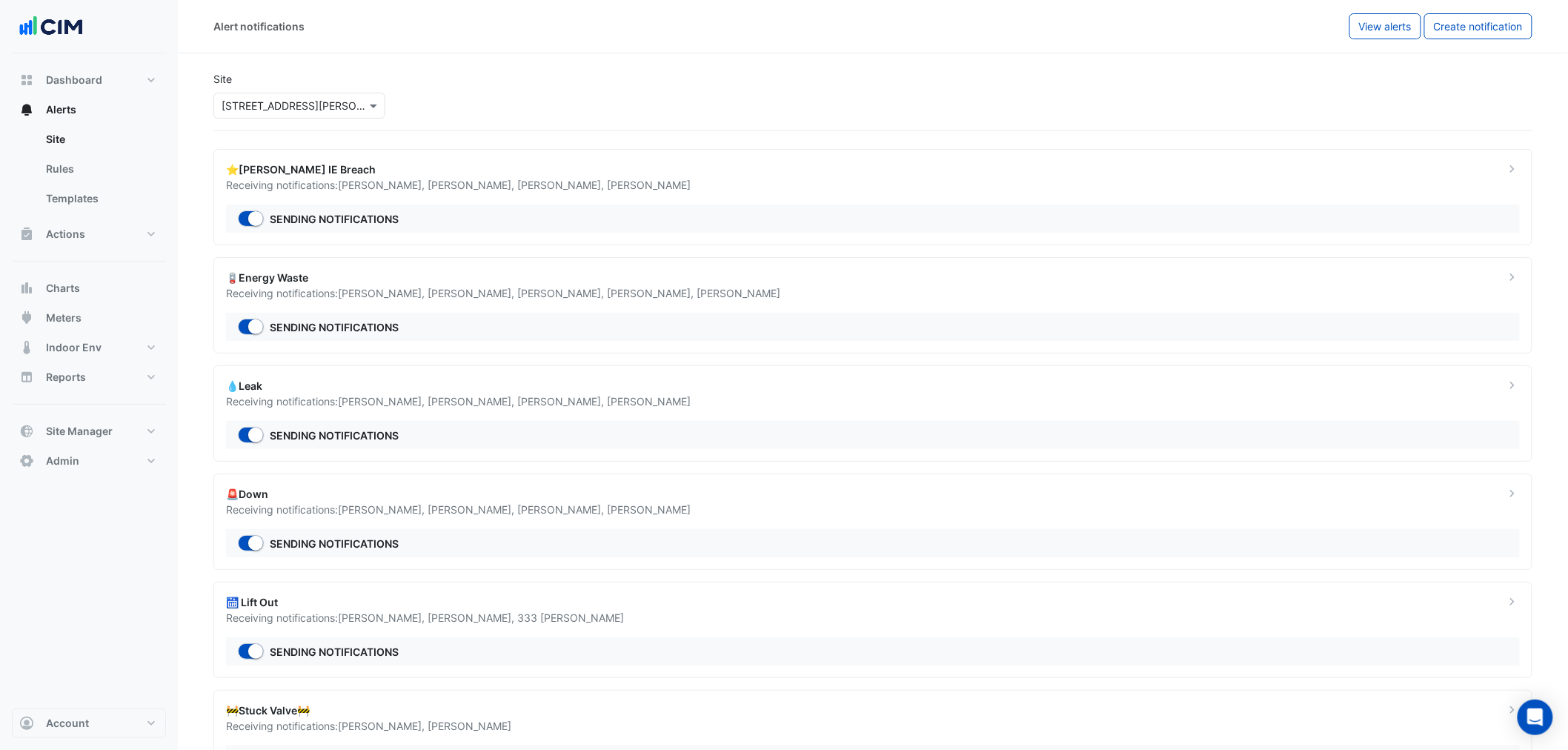
click at [611, 176] on div "⭐NABERS IE Breach" at bounding box center [856, 170] width 1261 height 16
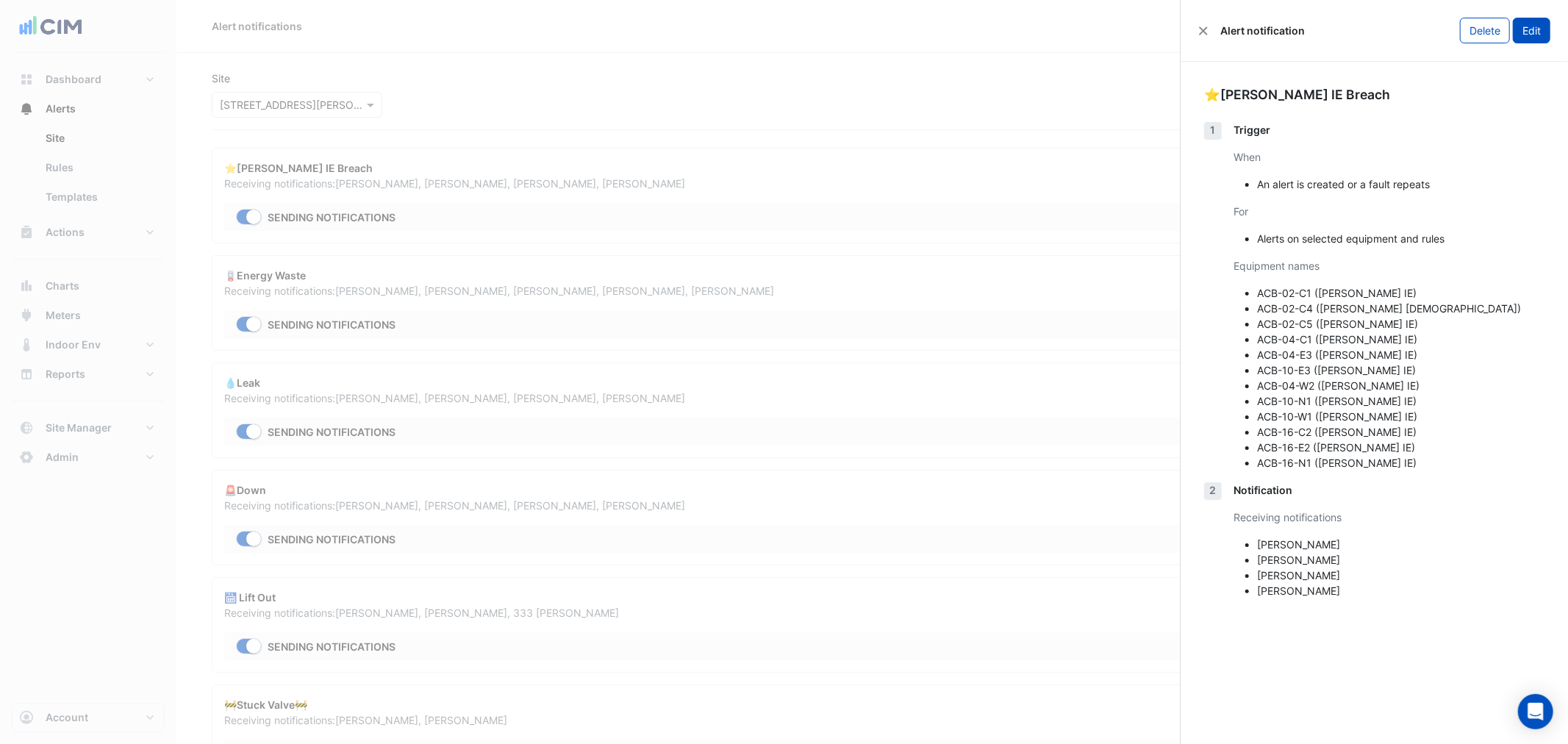
click at [1531, 37] on button "Edit" at bounding box center [1531, 31] width 38 height 26
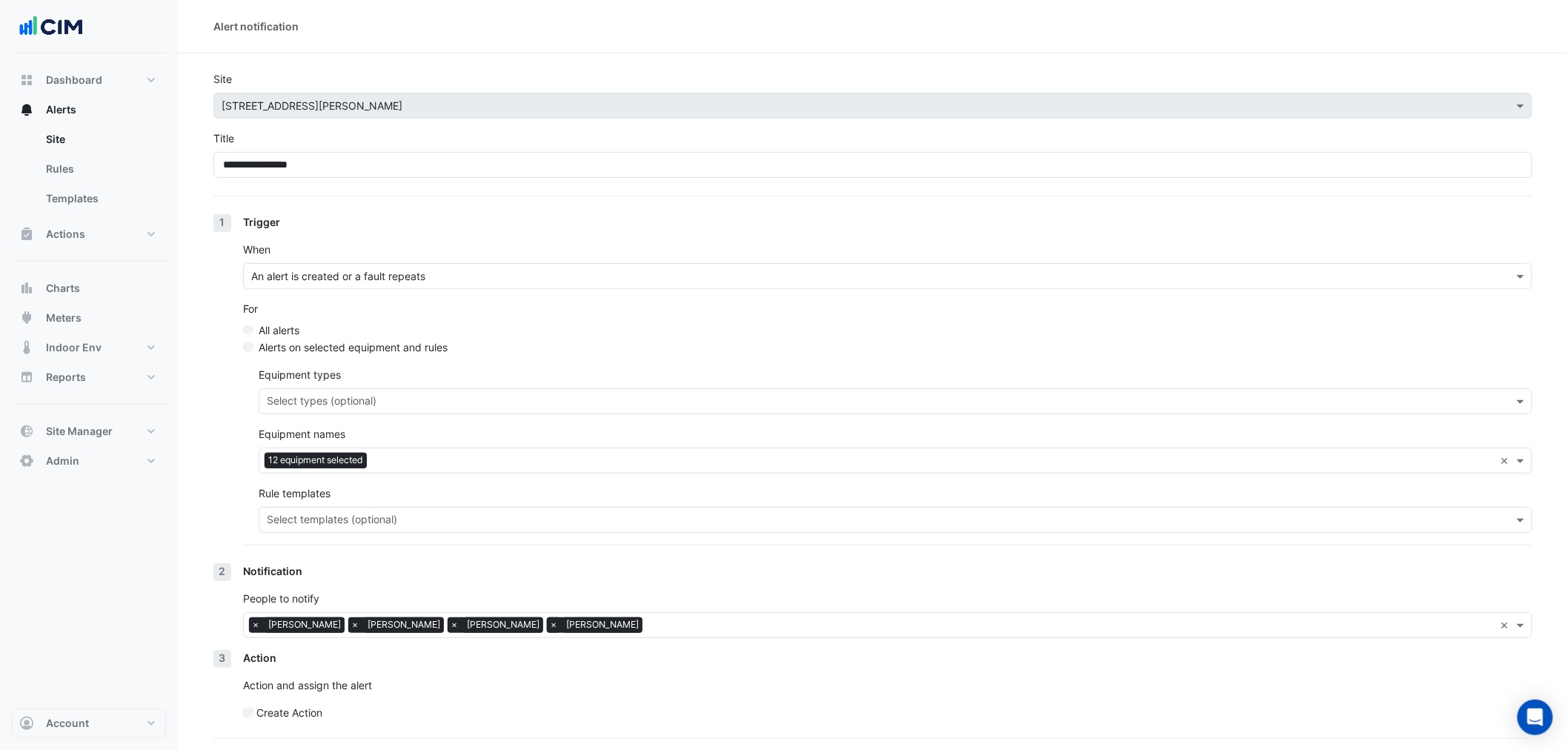
click at [547, 628] on span "×" at bounding box center [553, 624] width 13 height 15
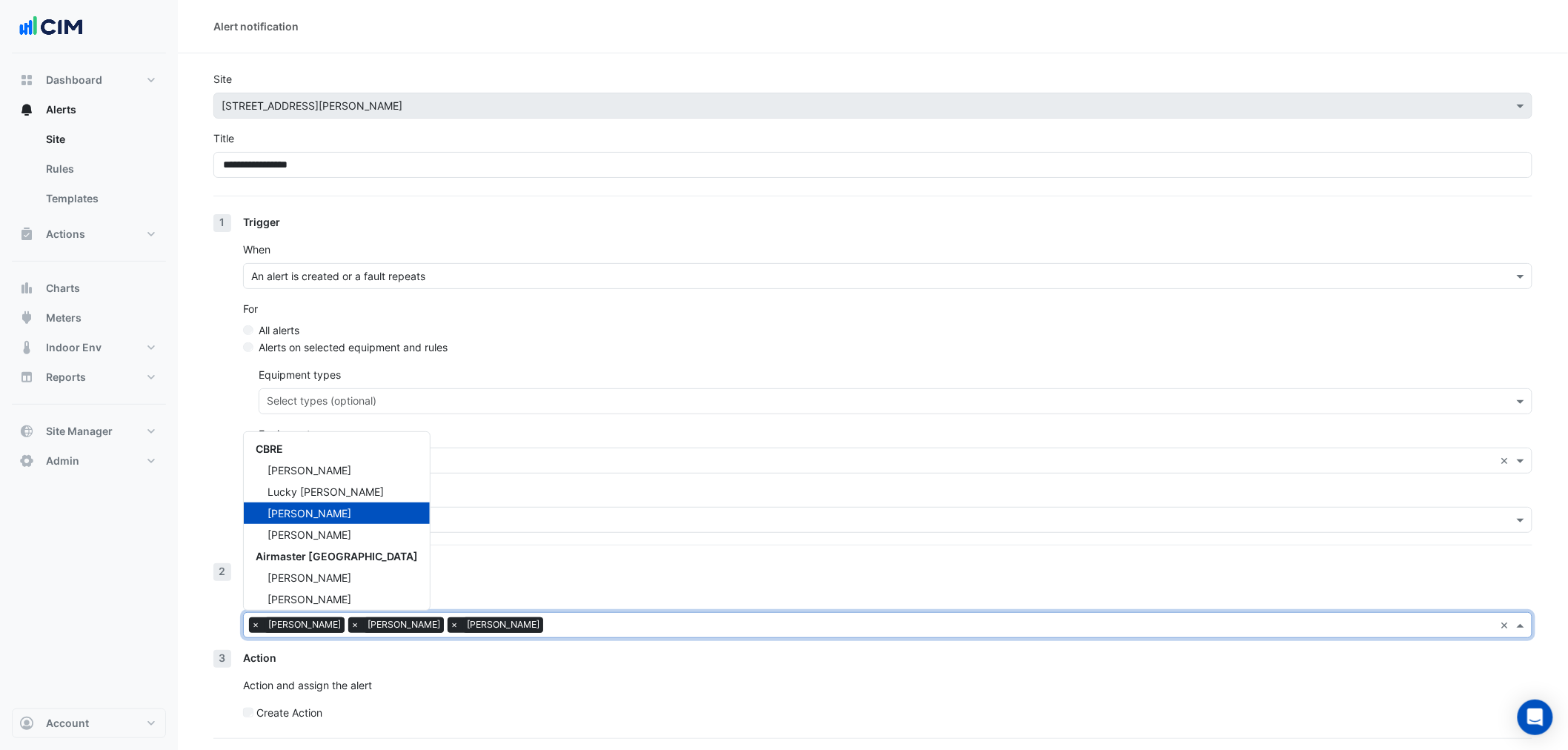
click at [549, 623] on input "text" at bounding box center [1021, 626] width 946 height 16
click at [338, 489] on div "Lucky Sandhu" at bounding box center [337, 491] width 186 height 21
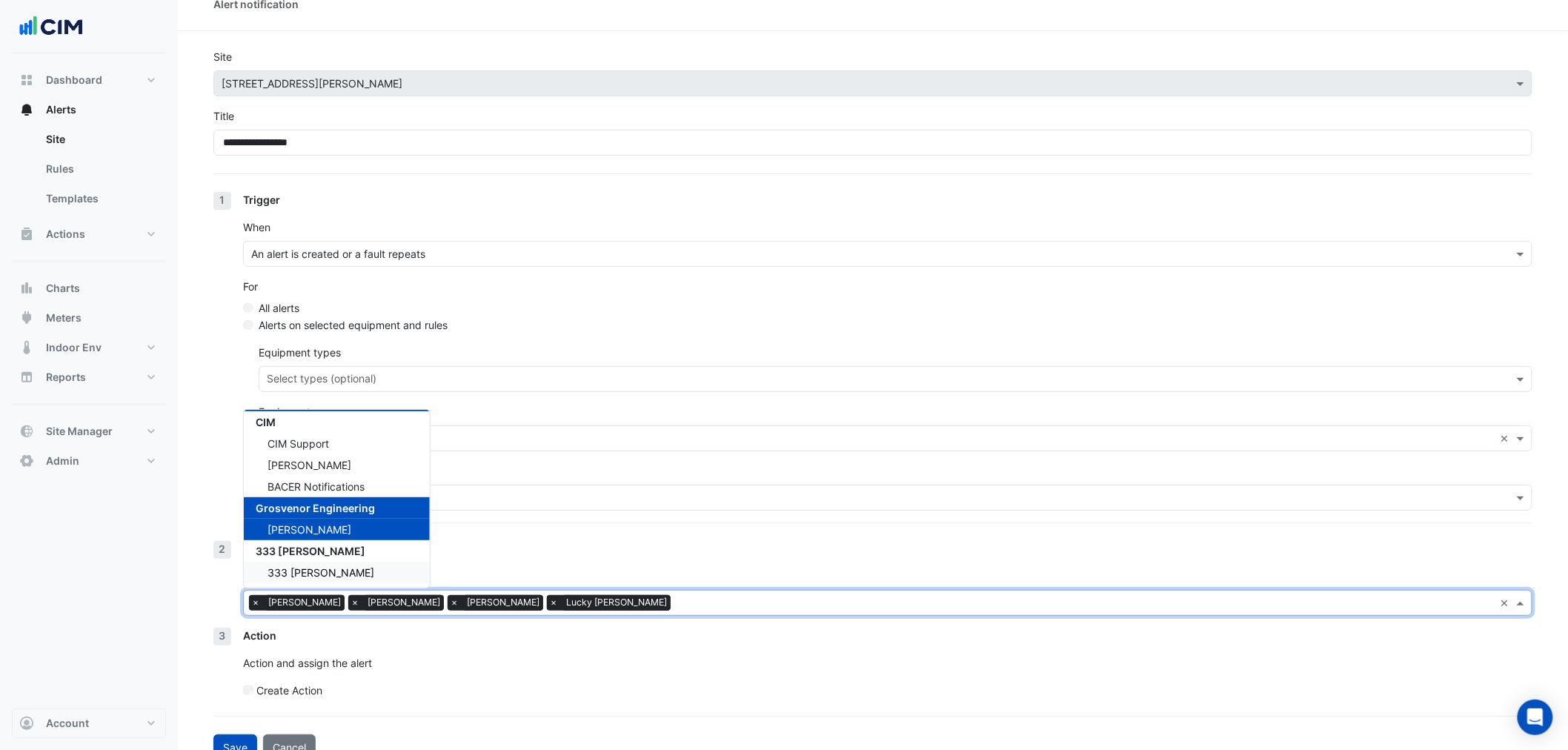
scroll to position [44, 0]
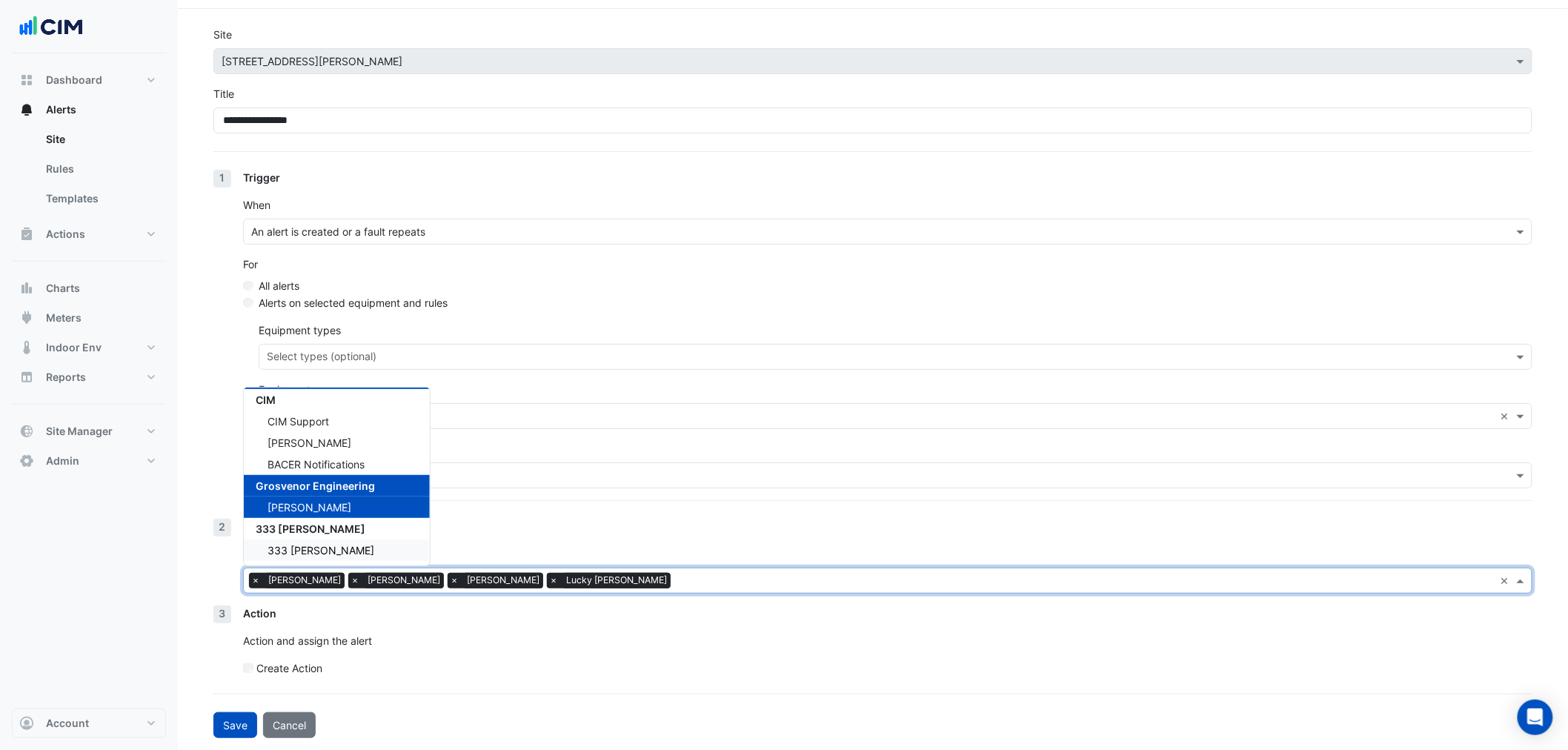
click at [235, 721] on button "Save" at bounding box center [235, 725] width 43 height 26
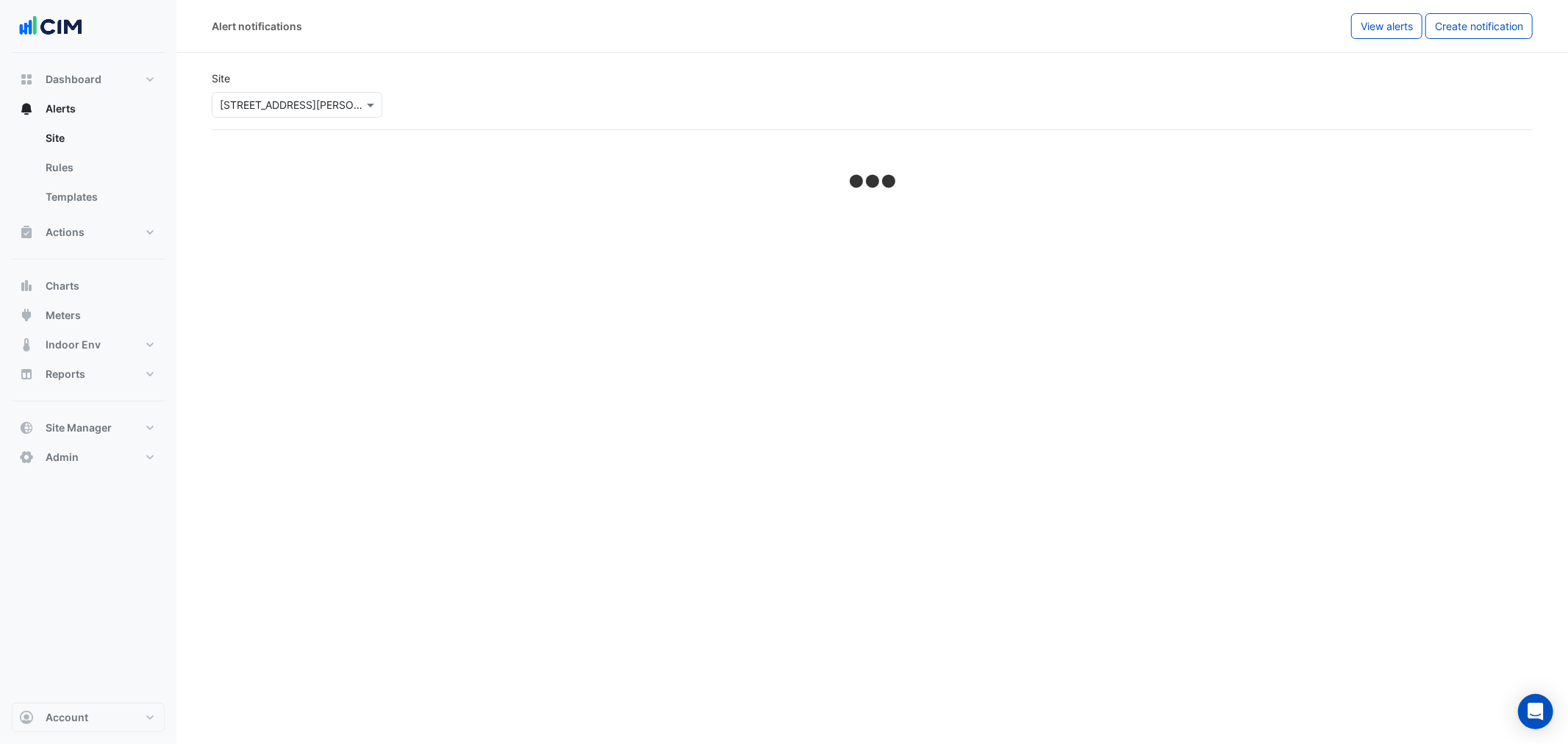
select select "******"
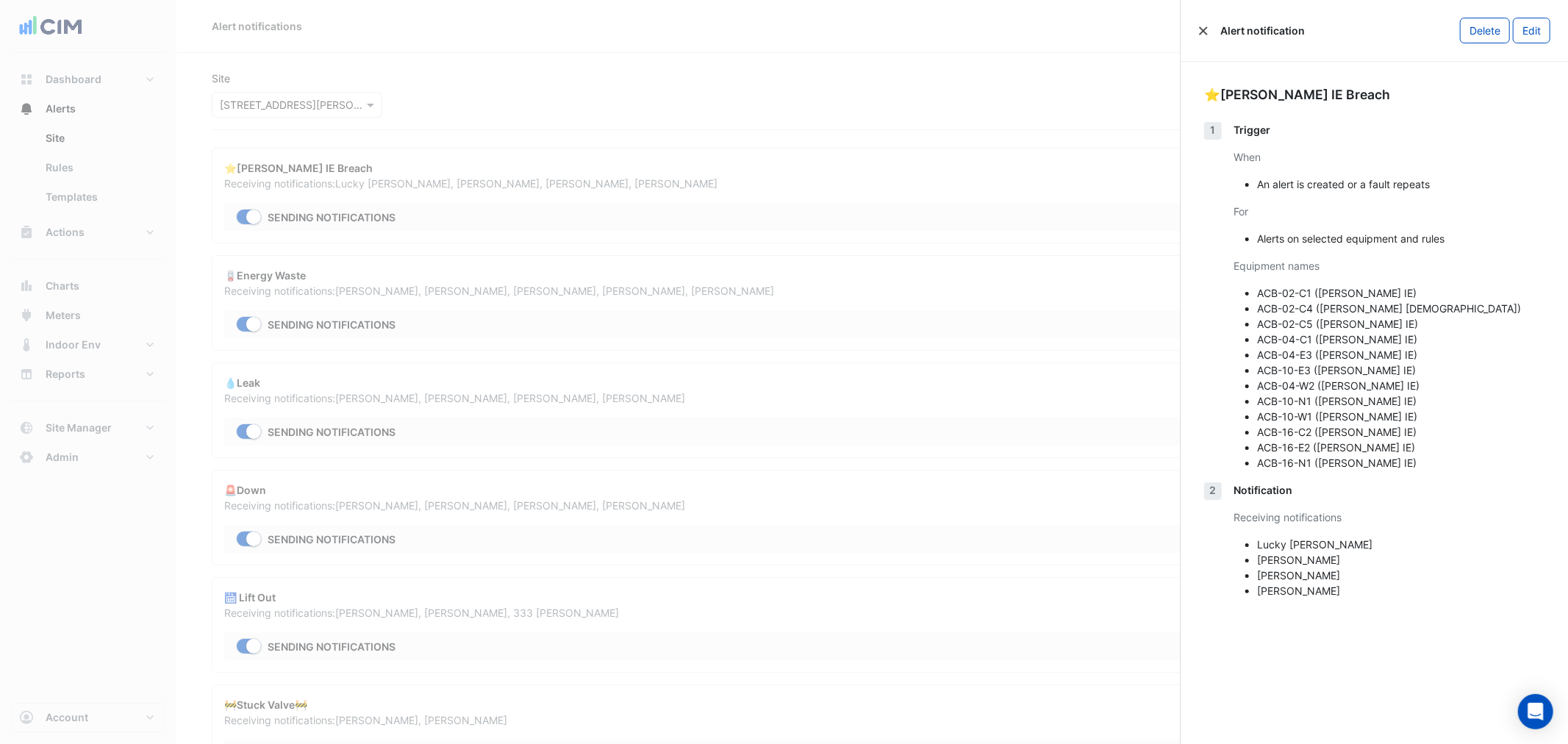
click at [1205, 26] on button "Close" at bounding box center [1203, 31] width 10 height 10
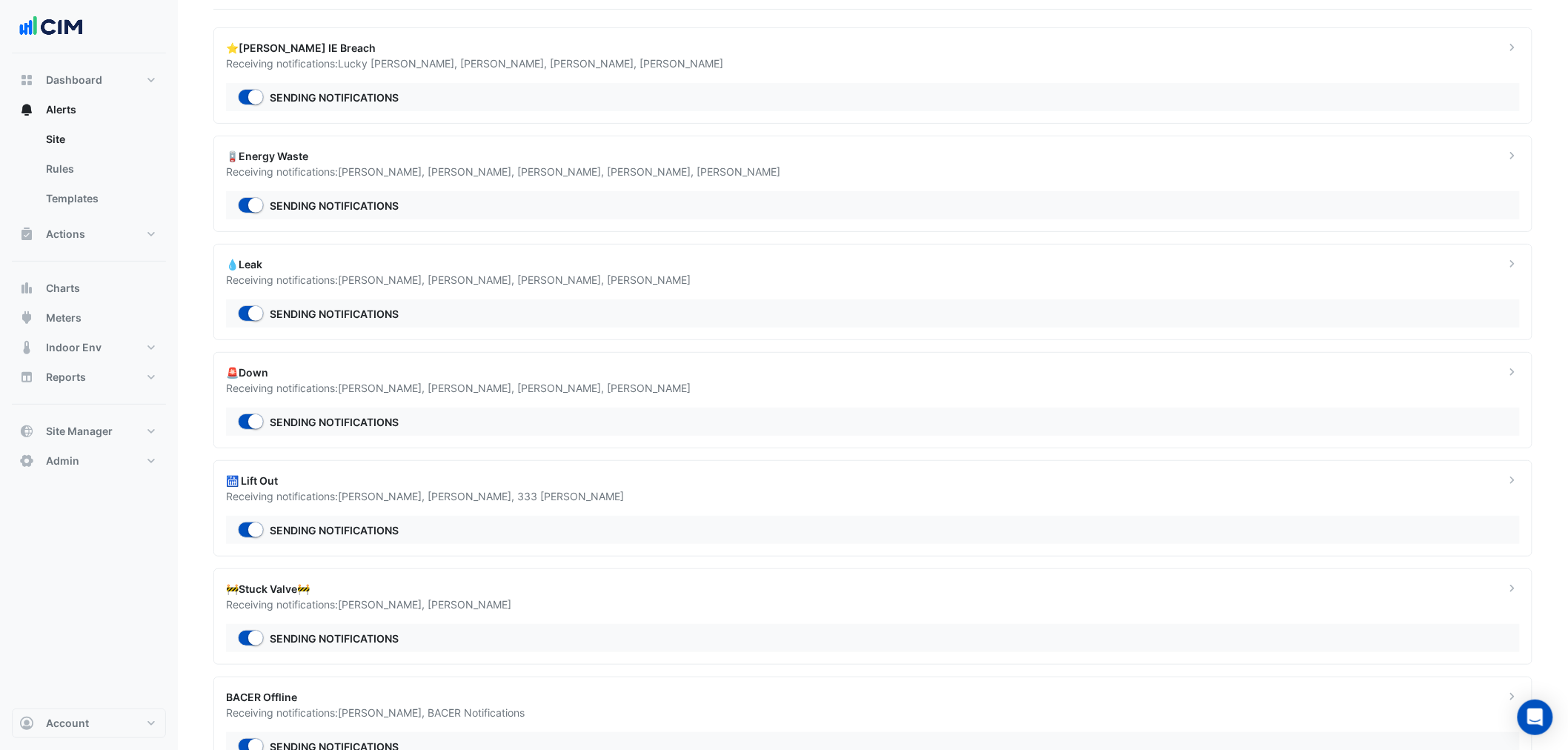
scroll to position [123, 0]
click at [304, 274] on div "Receiving notifications: Nick De Leon , Brian Nguyen , Brendon Orr , Ulysses He…" at bounding box center [856, 278] width 1261 height 16
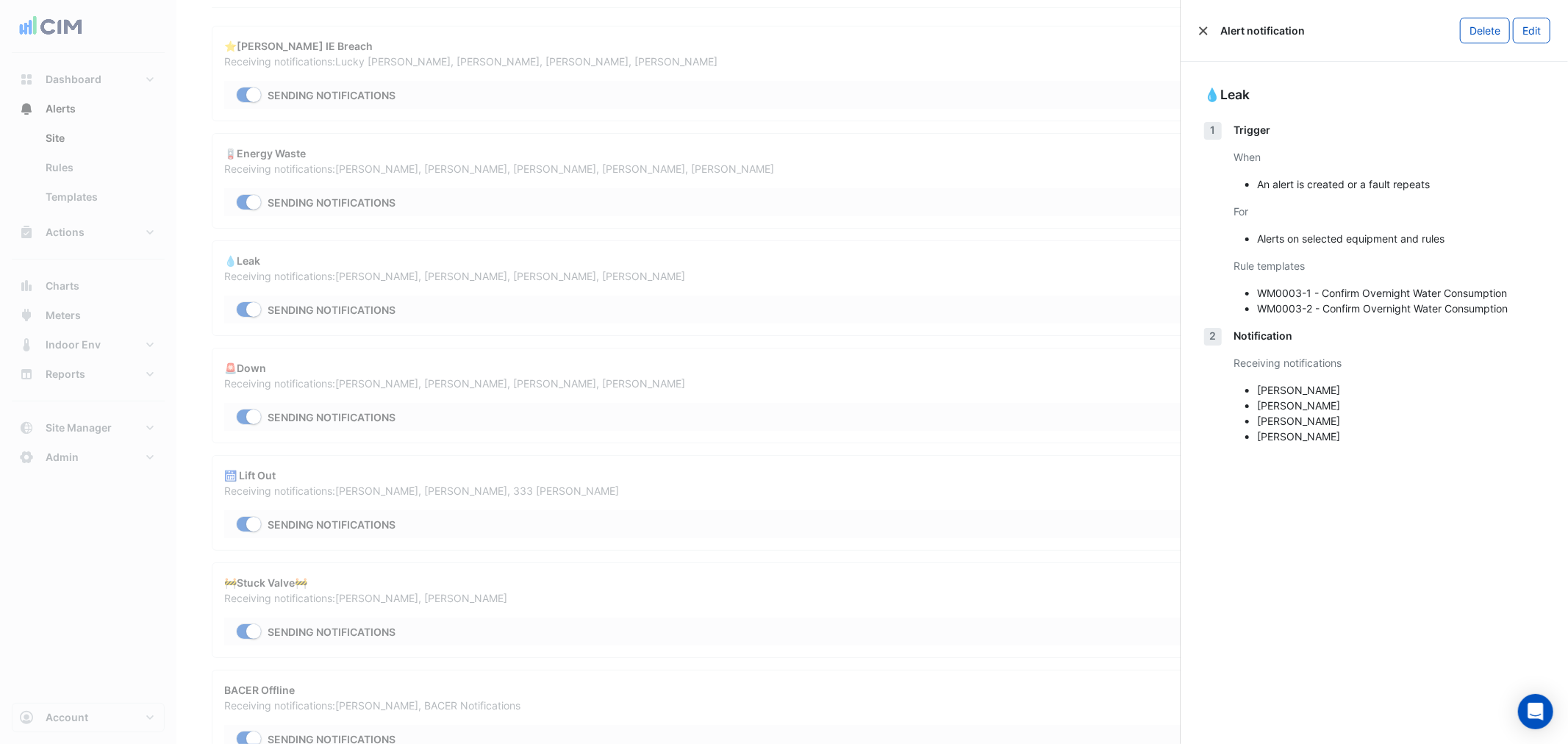
click at [1201, 26] on button "Close" at bounding box center [1203, 31] width 10 height 10
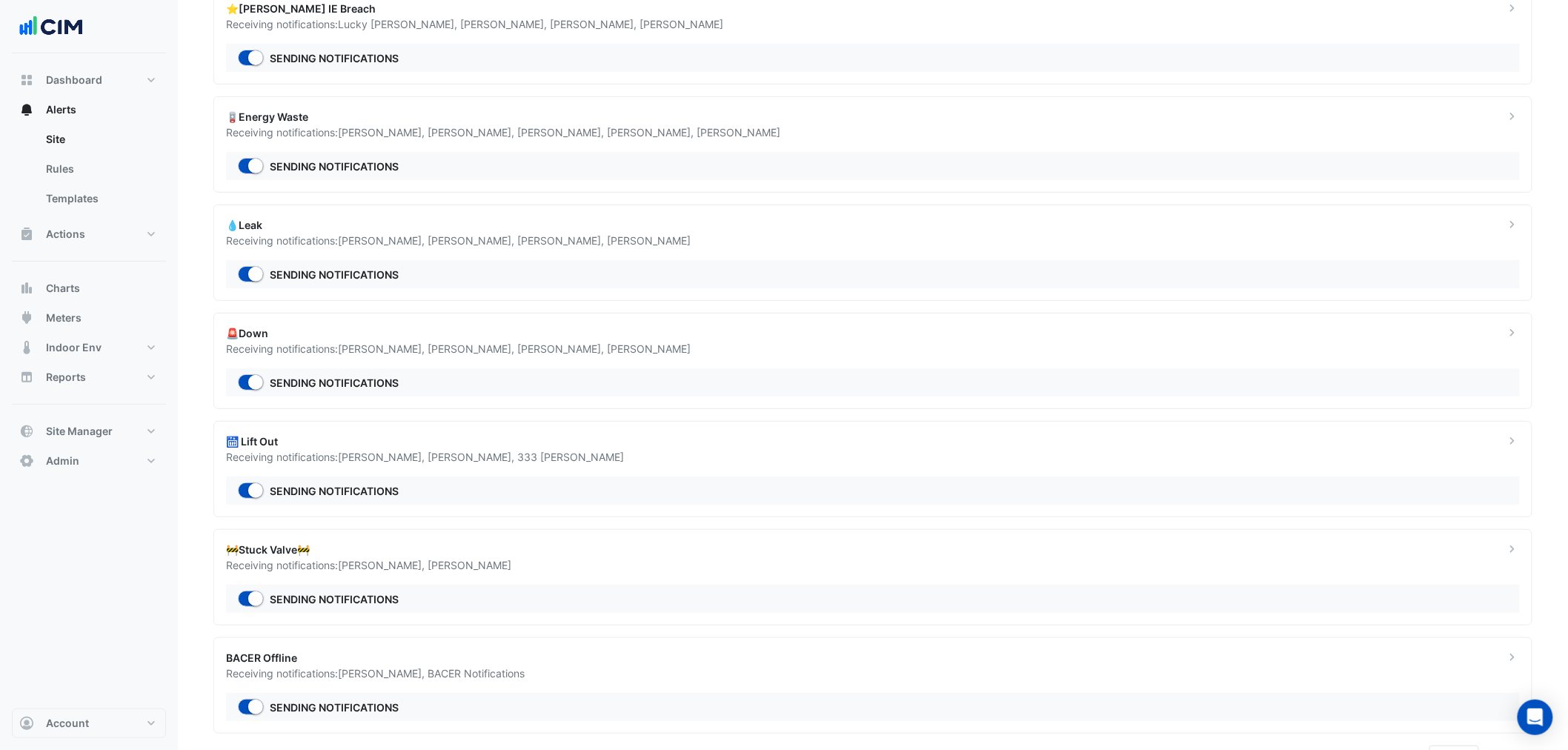
scroll to position [179, 0]
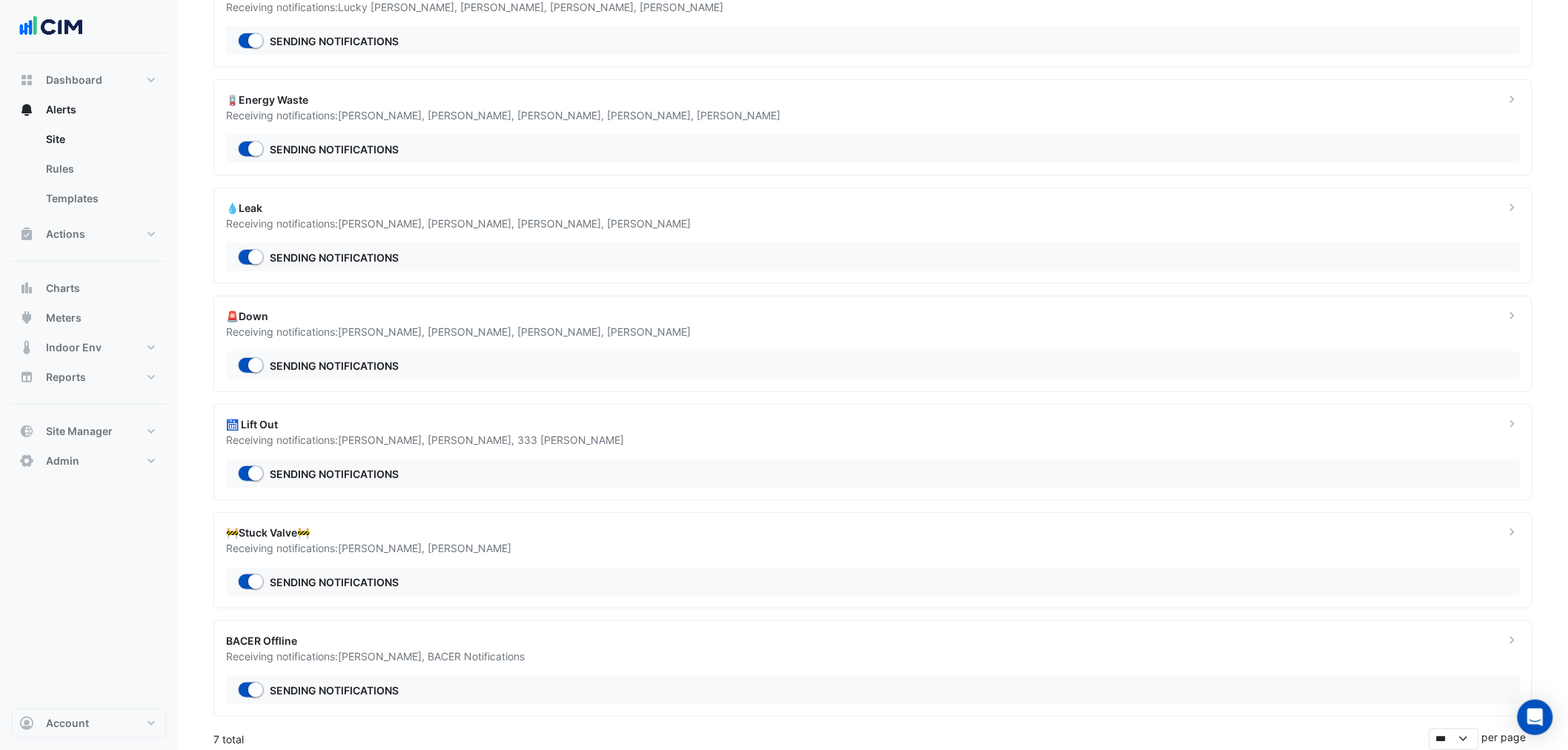
click at [306, 546] on div "Receiving notifications: Nick De Leon , Dane Lamaro" at bounding box center [856, 548] width 1261 height 16
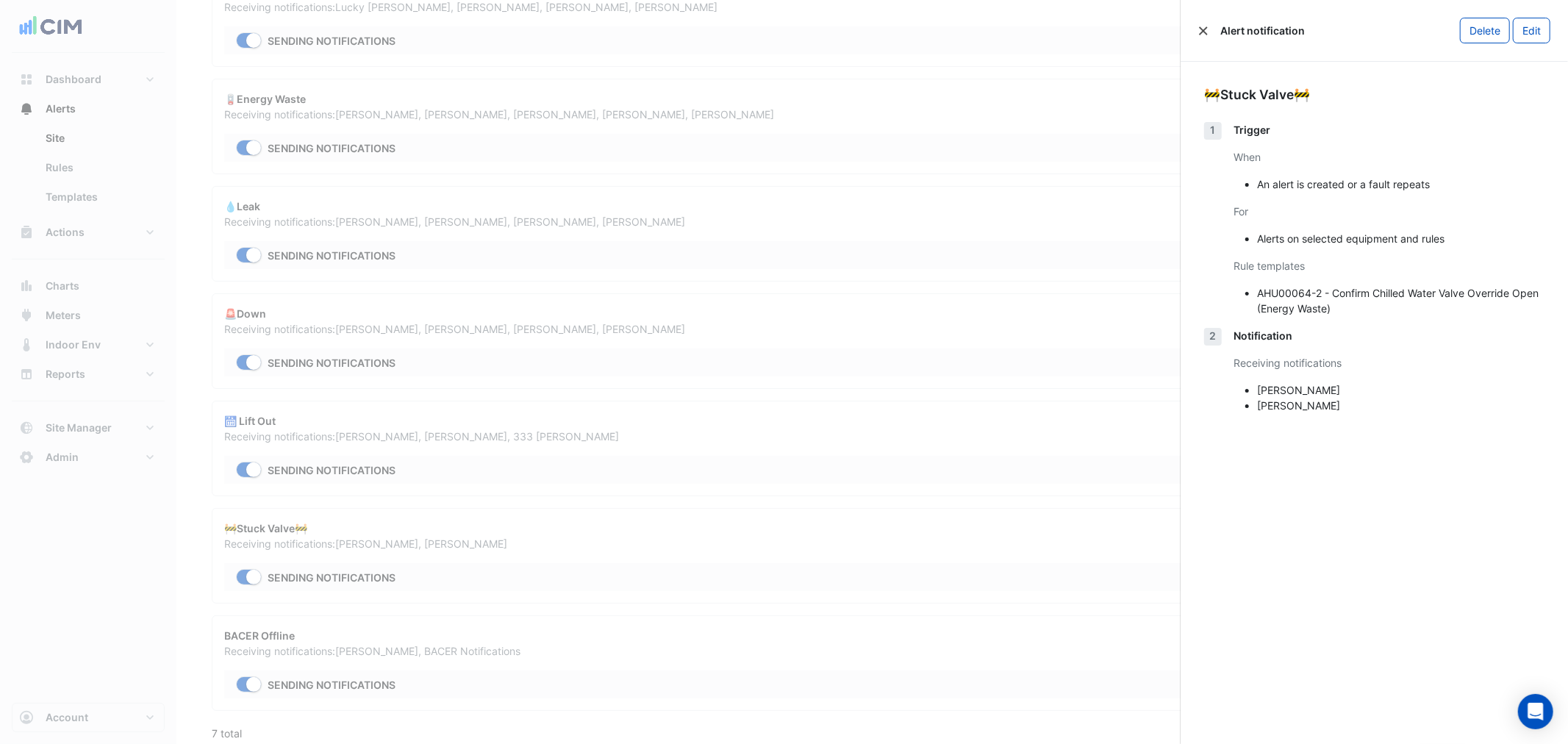
click at [1206, 27] on button "Close" at bounding box center [1203, 31] width 10 height 10
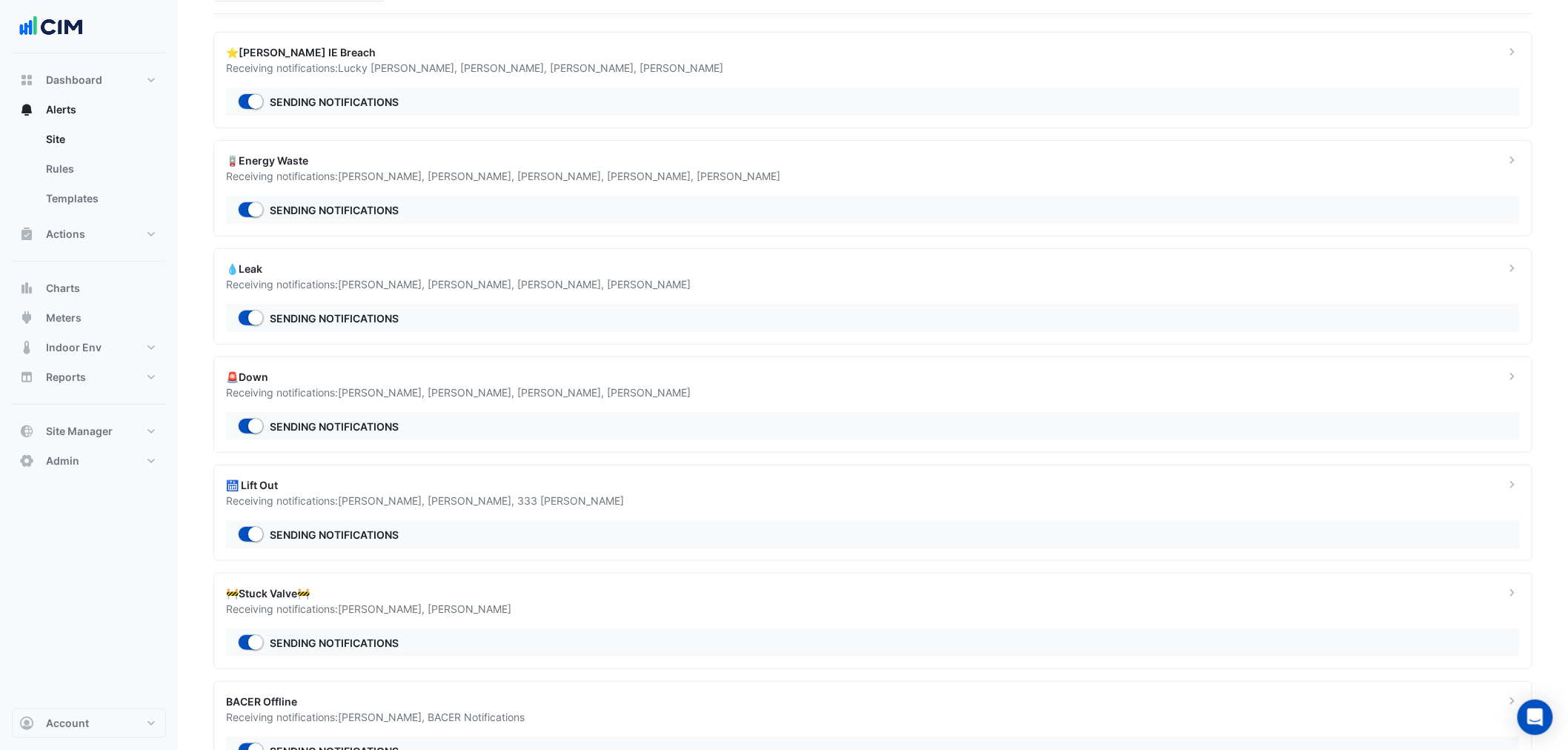
scroll to position [15, 0]
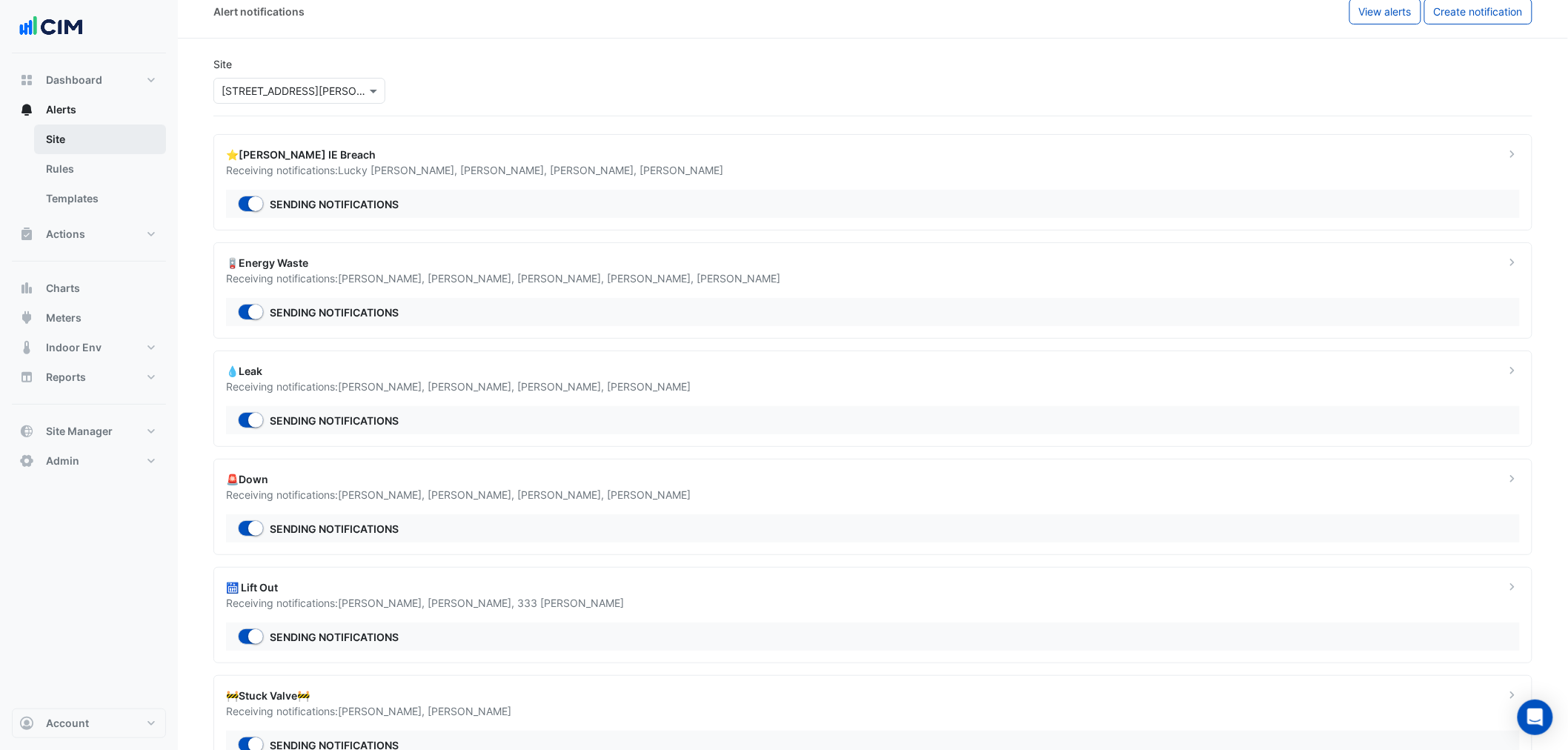
click at [84, 137] on link "Site" at bounding box center [99, 140] width 132 height 30
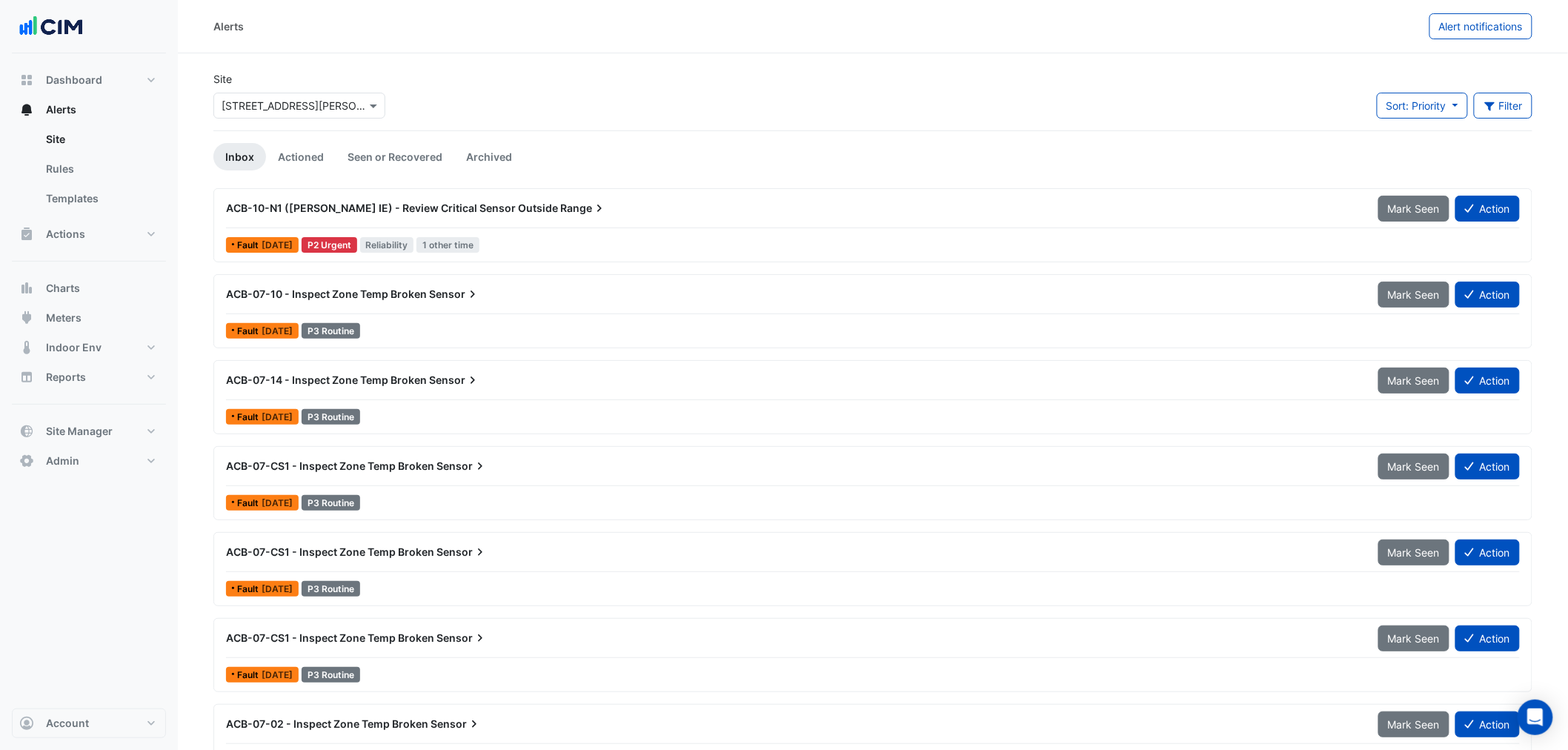
click at [1442, 105] on span "Sort: Priority" at bounding box center [1416, 106] width 60 height 13
drag, startPoint x: 759, startPoint y: 168, endPoint x: 717, endPoint y: 174, distance: 42.4
click at [756, 168] on ul "Inbox Actioned Seen or Recovered Archived" at bounding box center [873, 156] width 1319 height 28
click at [1505, 289] on button "Action" at bounding box center [1488, 294] width 65 height 26
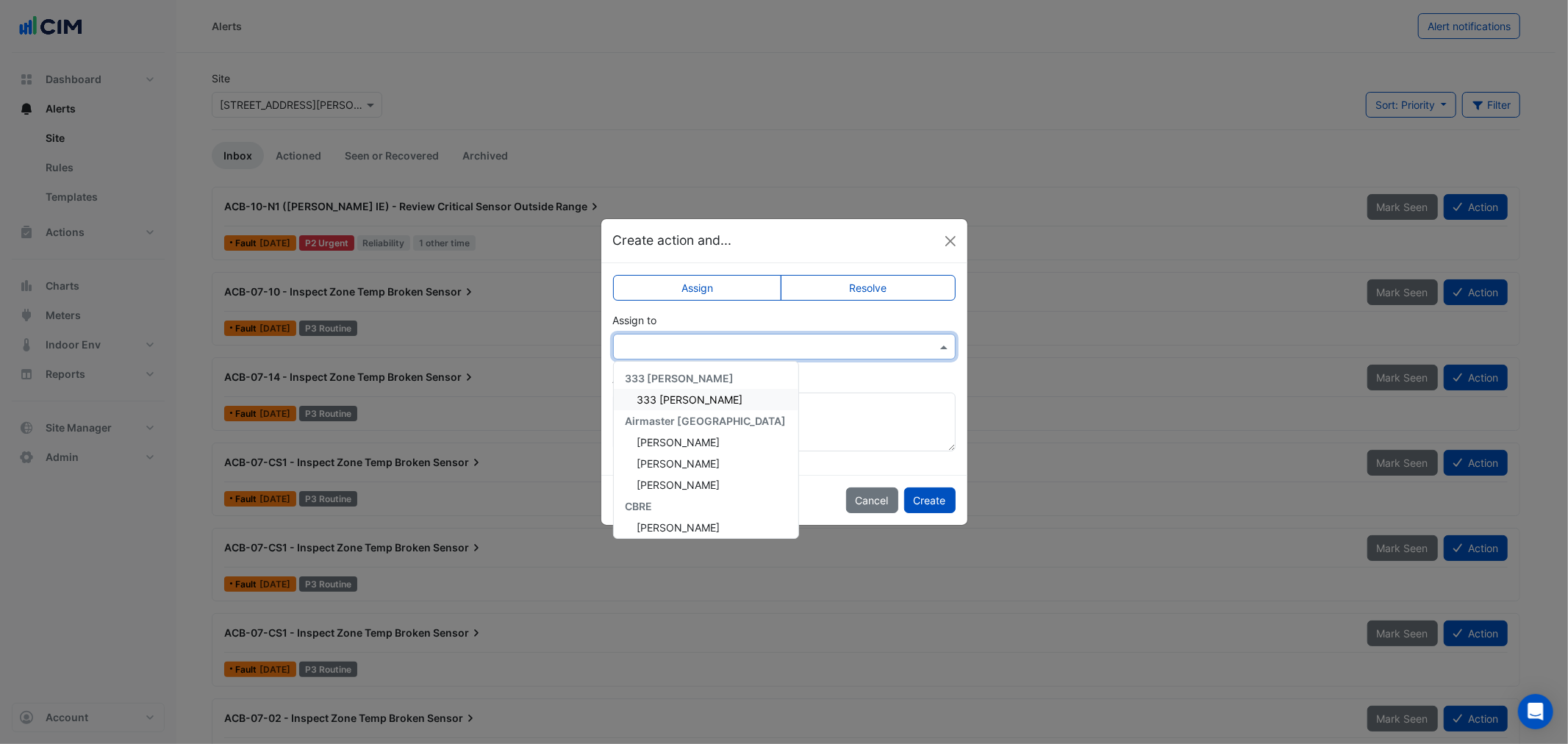
click at [768, 346] on input "text" at bounding box center [769, 347] width 297 height 16
click at [692, 427] on div "Matt Astill" at bounding box center [706, 426] width 185 height 21
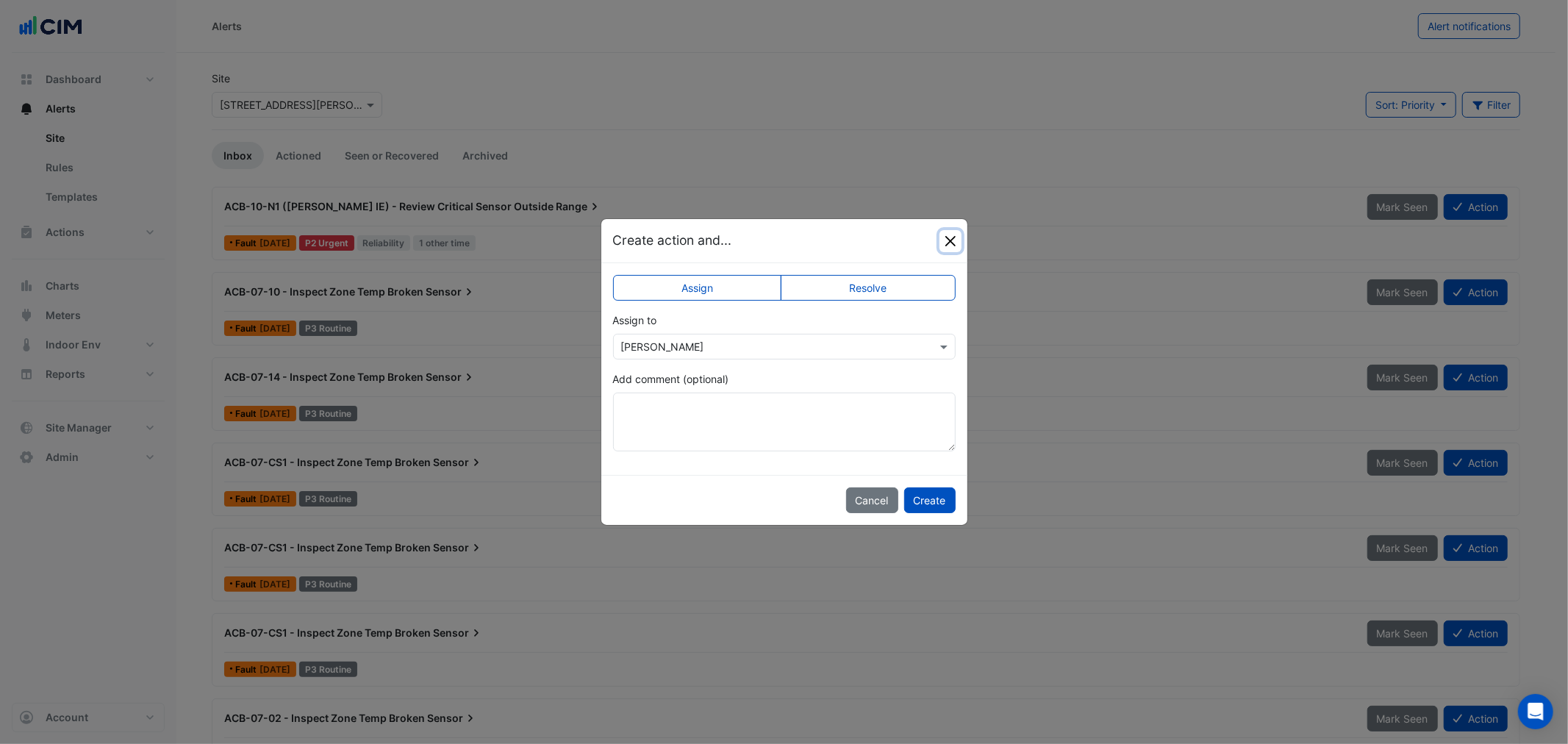
click at [951, 237] on button "Close" at bounding box center [950, 241] width 22 height 22
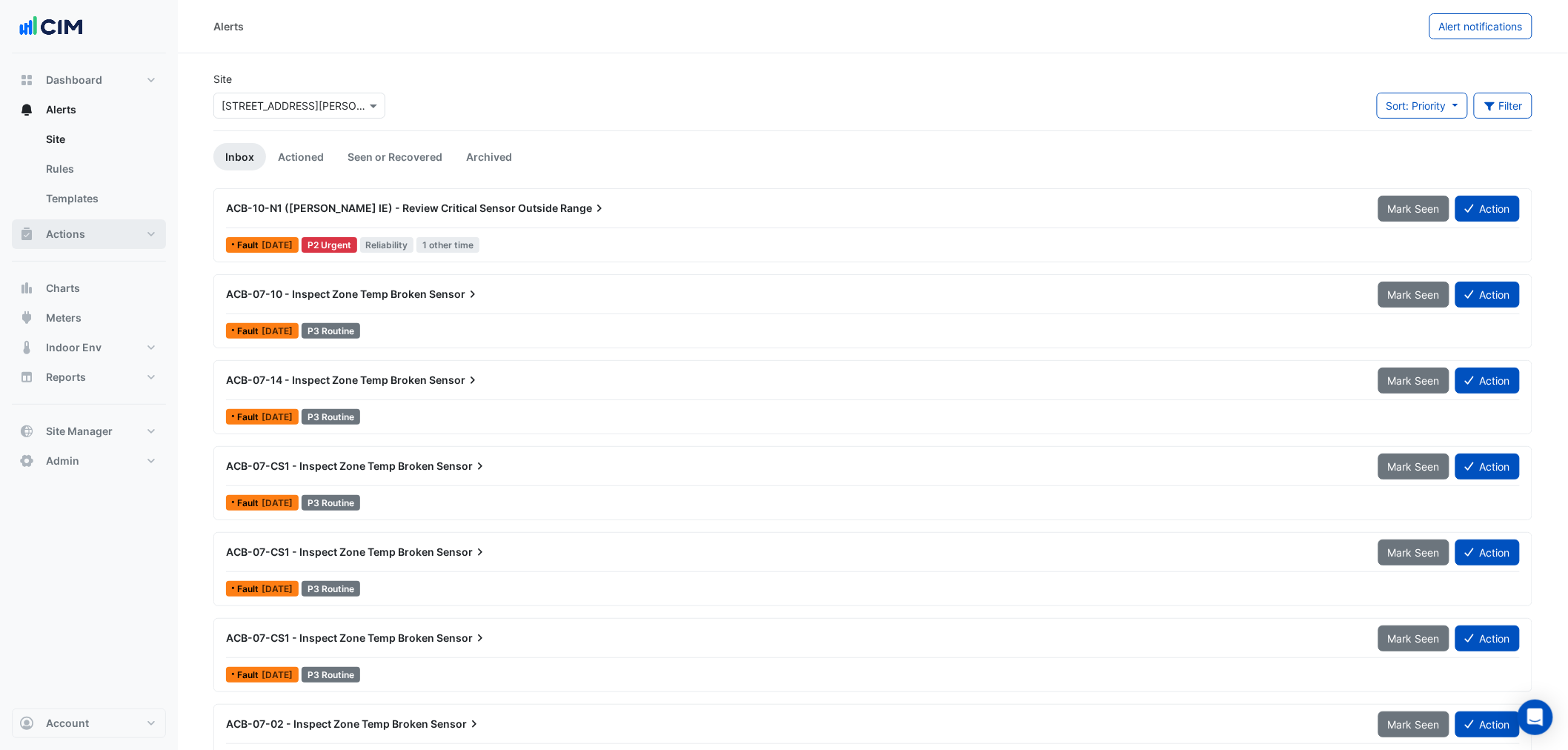
click at [79, 235] on span "Actions" at bounding box center [65, 233] width 39 height 15
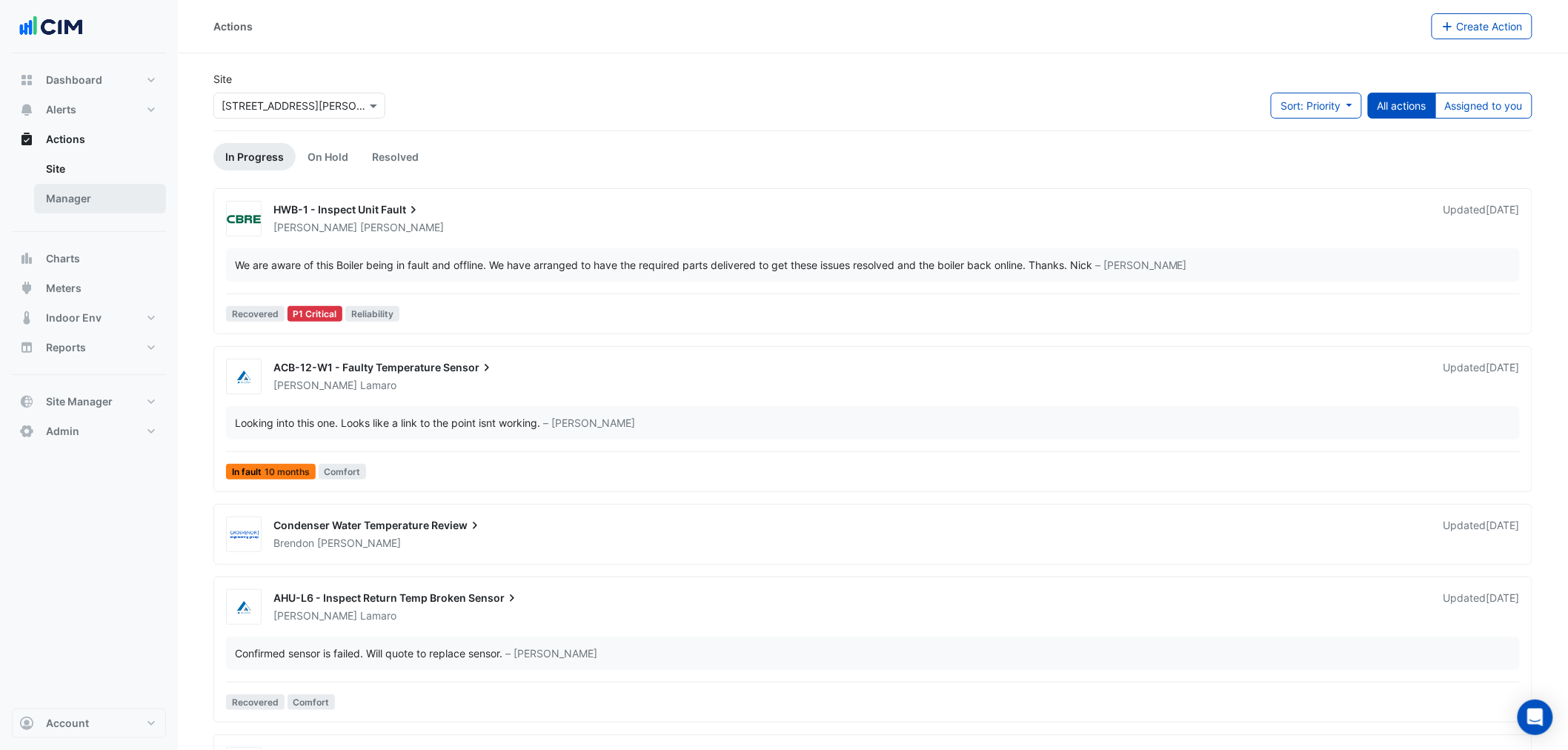
drag, startPoint x: 87, startPoint y: 202, endPoint x: 122, endPoint y: 196, distance: 35.5
click at [87, 202] on link "Manager" at bounding box center [99, 199] width 132 height 30
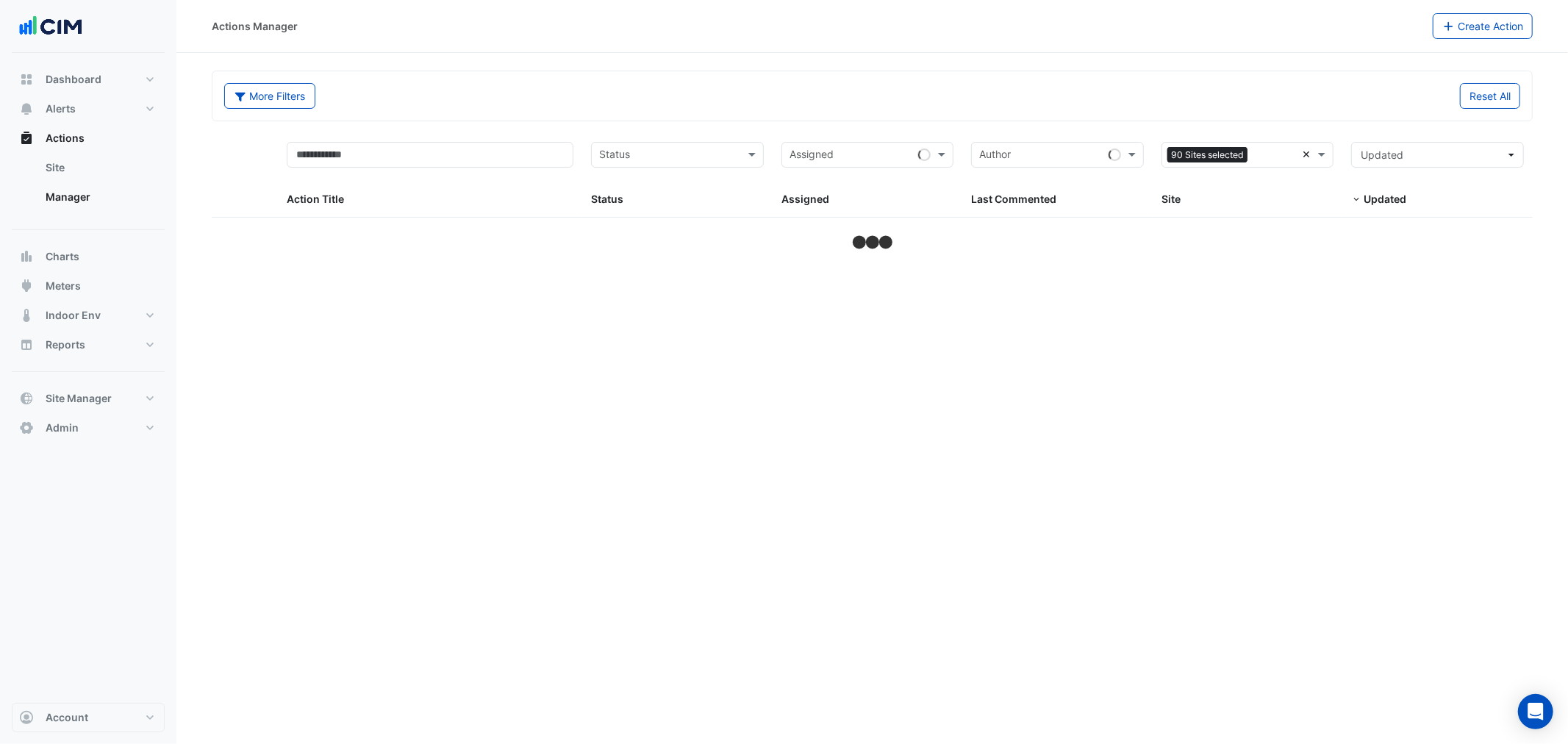
click at [1301, 152] on div "90 Sites selected ×" at bounding box center [1247, 154] width 173 height 26
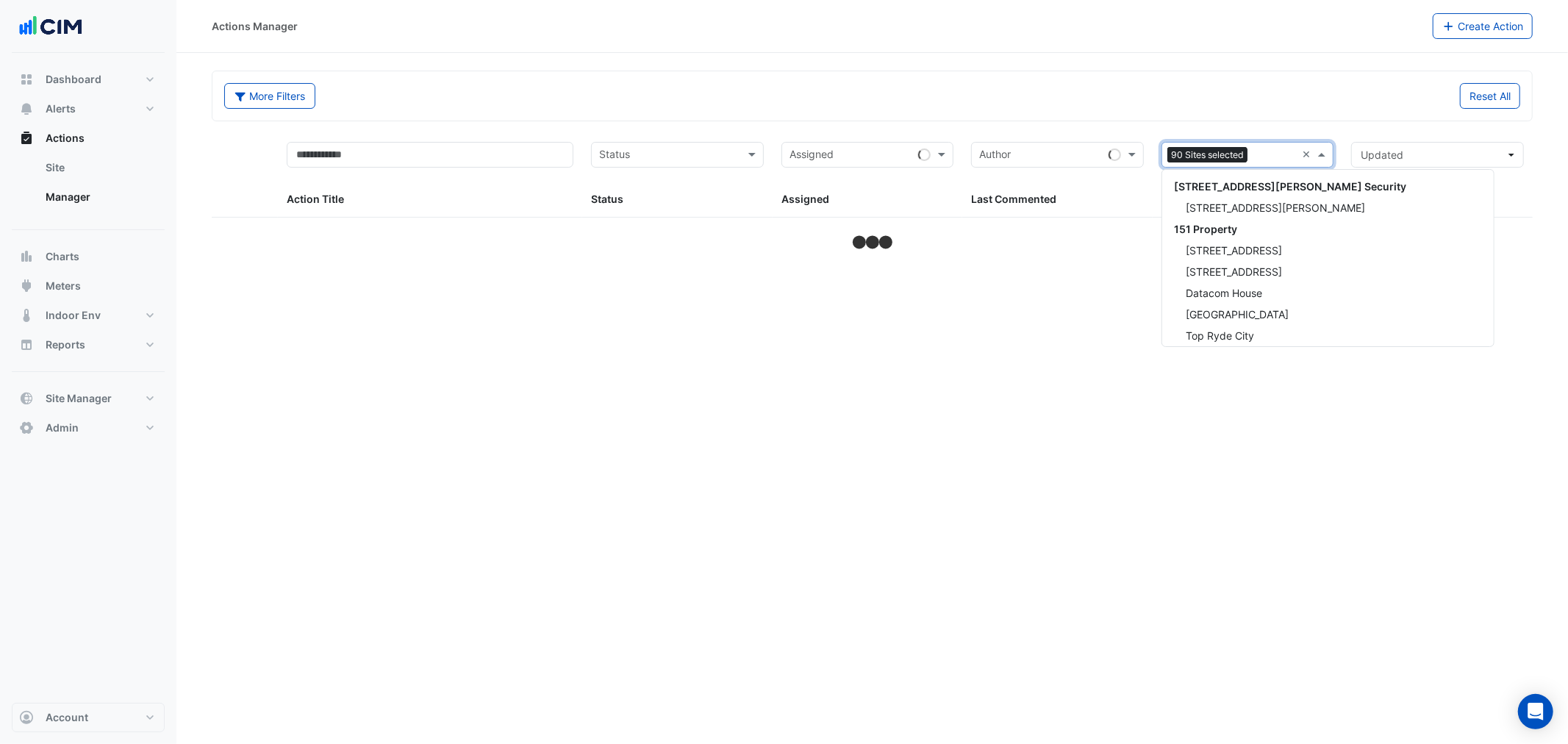
drag, startPoint x: 1303, startPoint y: 153, endPoint x: 1311, endPoint y: 160, distance: 10.6
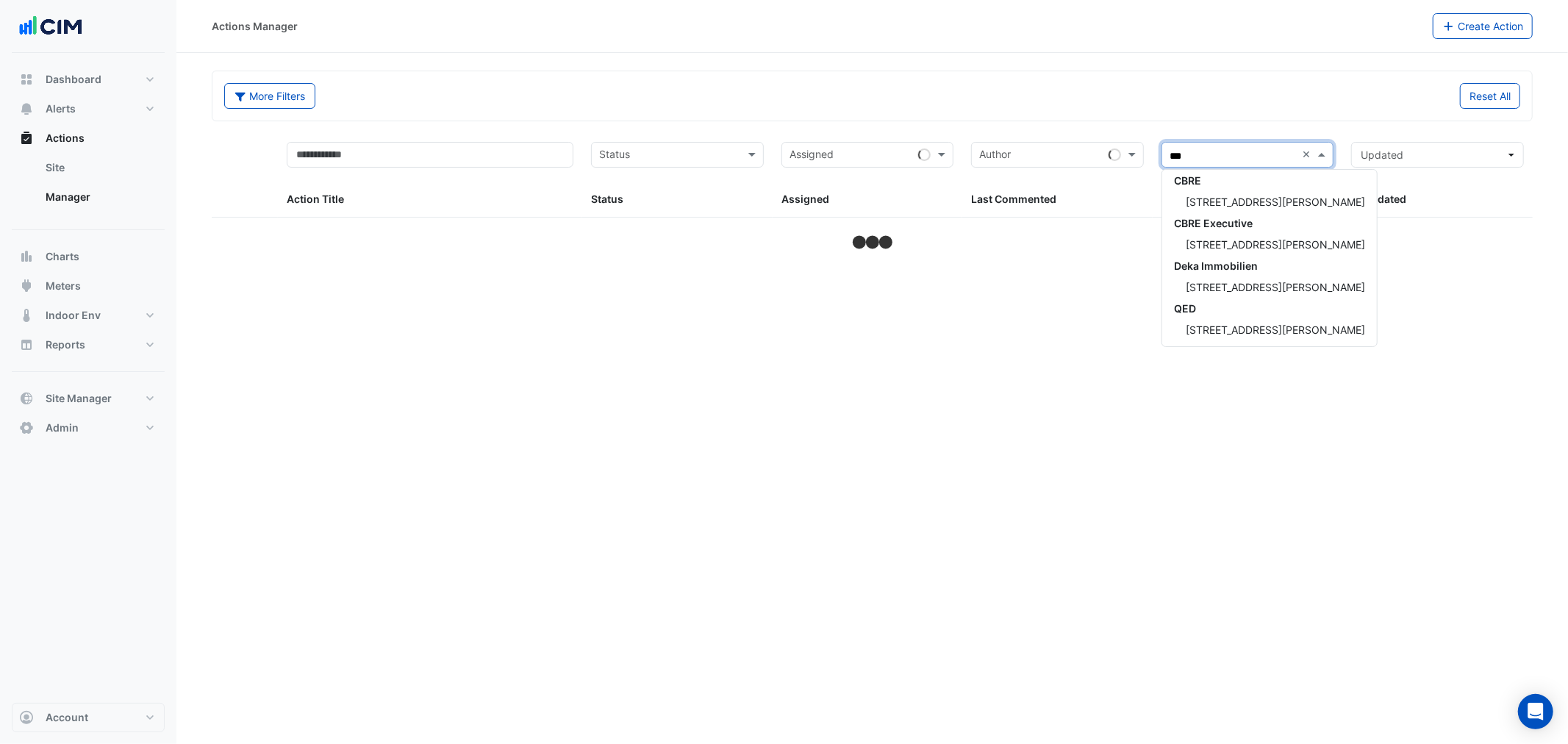
scroll to position [48, 0]
type input "******"
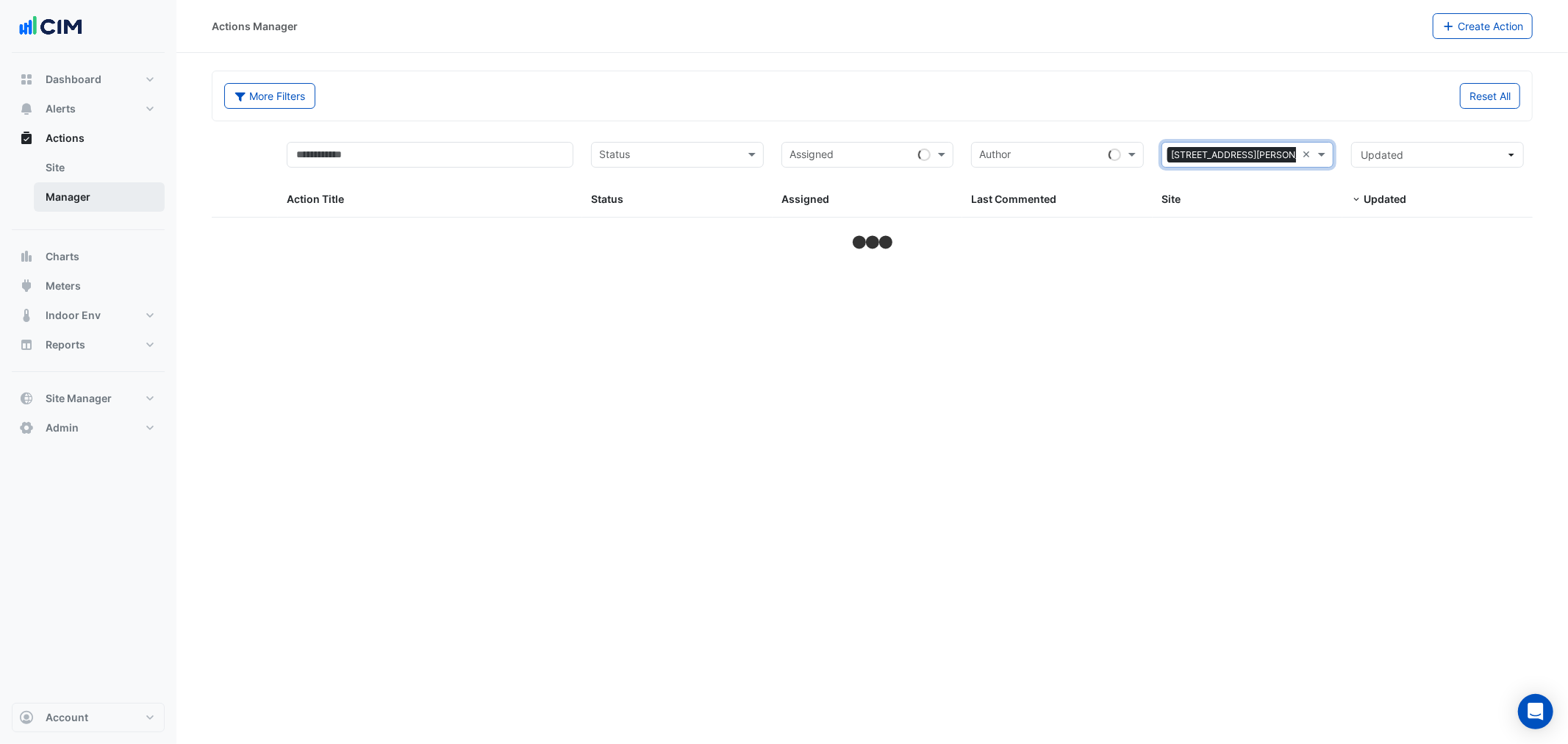
select select "***"
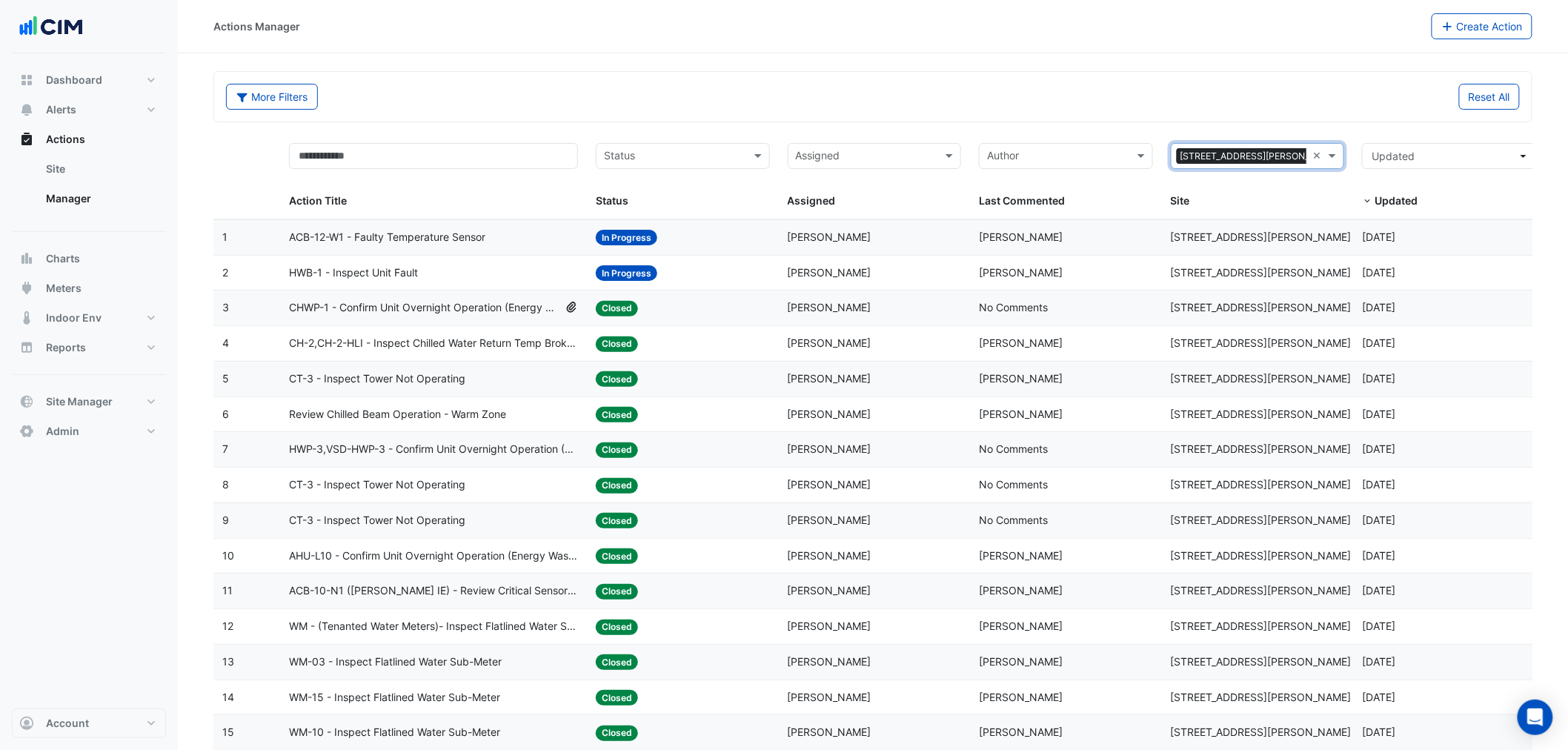
click at [1022, 232] on span "[PERSON_NAME]" at bounding box center [1021, 237] width 84 height 13
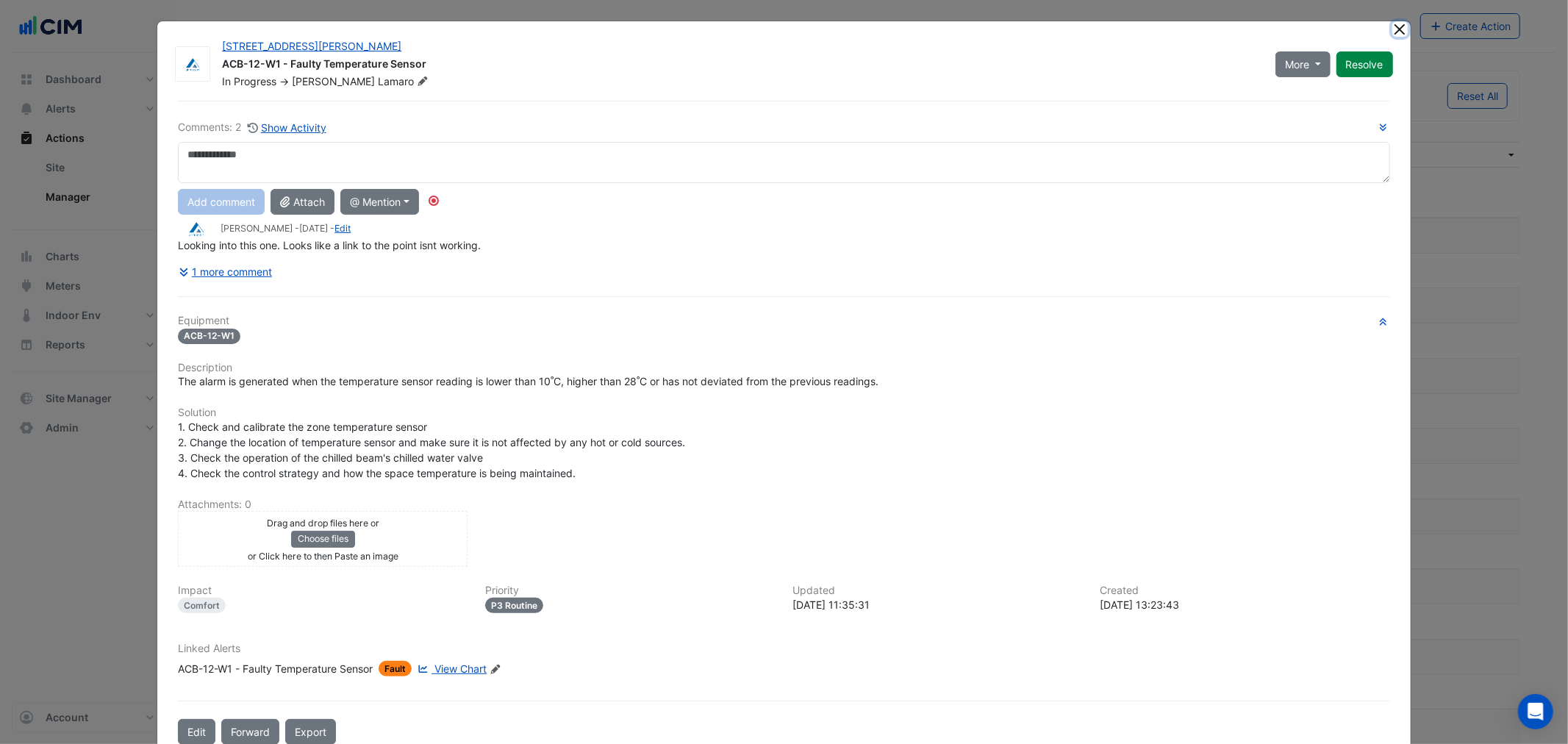
click at [1398, 31] on button "Close" at bounding box center [1400, 29] width 16 height 16
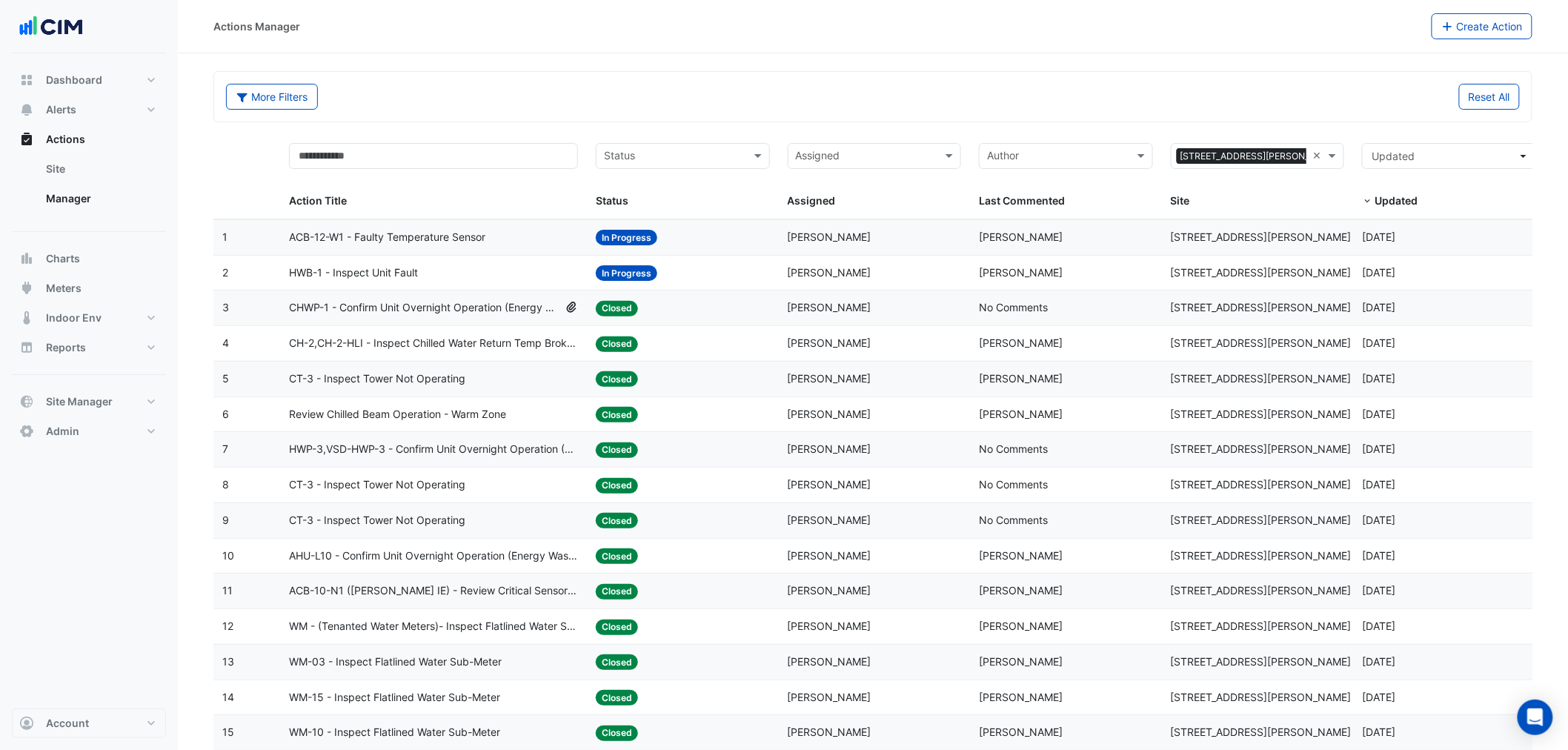
click at [1367, 200] on span at bounding box center [1366, 201] width 10 height 12
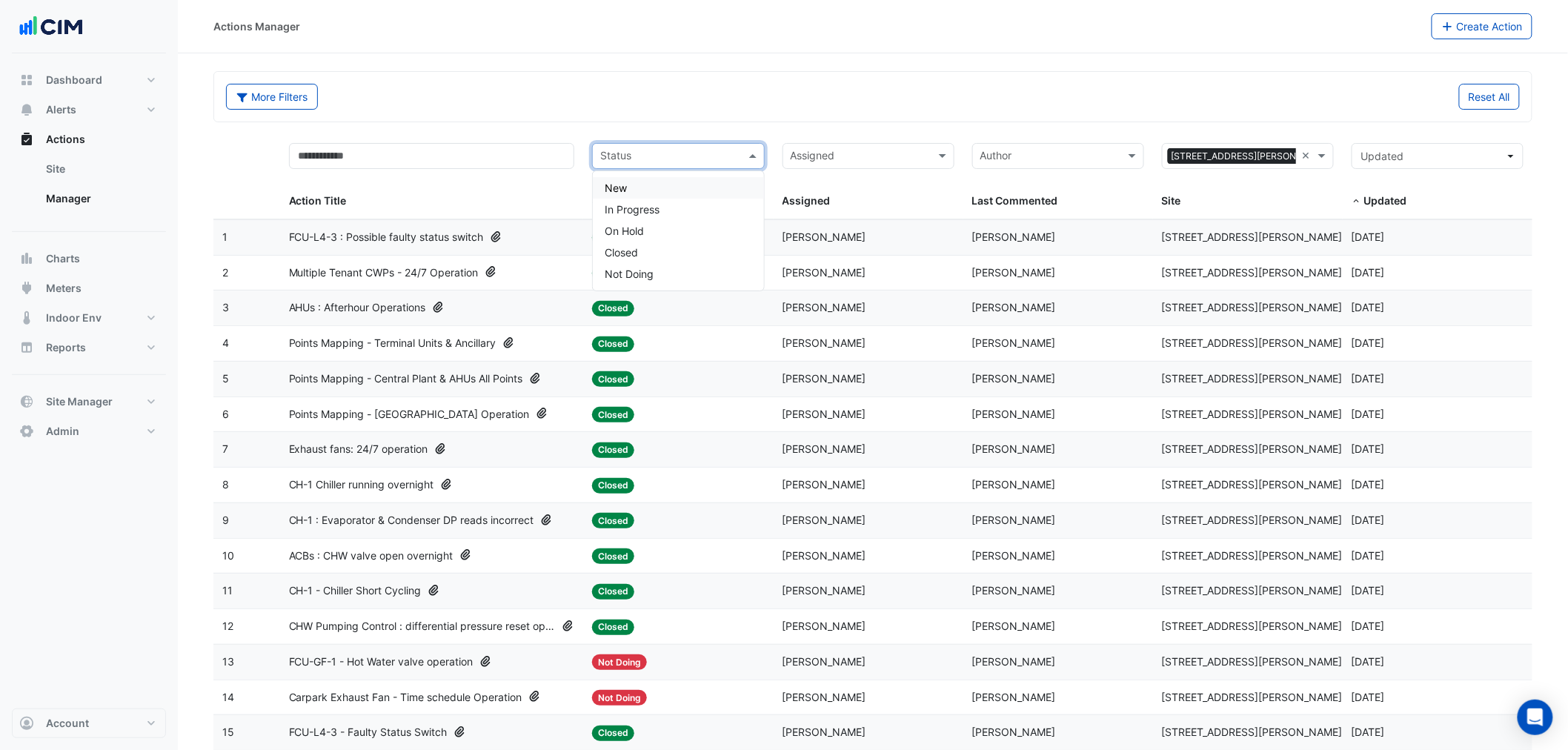
click at [663, 152] on input "text" at bounding box center [670, 158] width 139 height 17
click at [688, 209] on div "In Progress" at bounding box center [678, 209] width 170 height 21
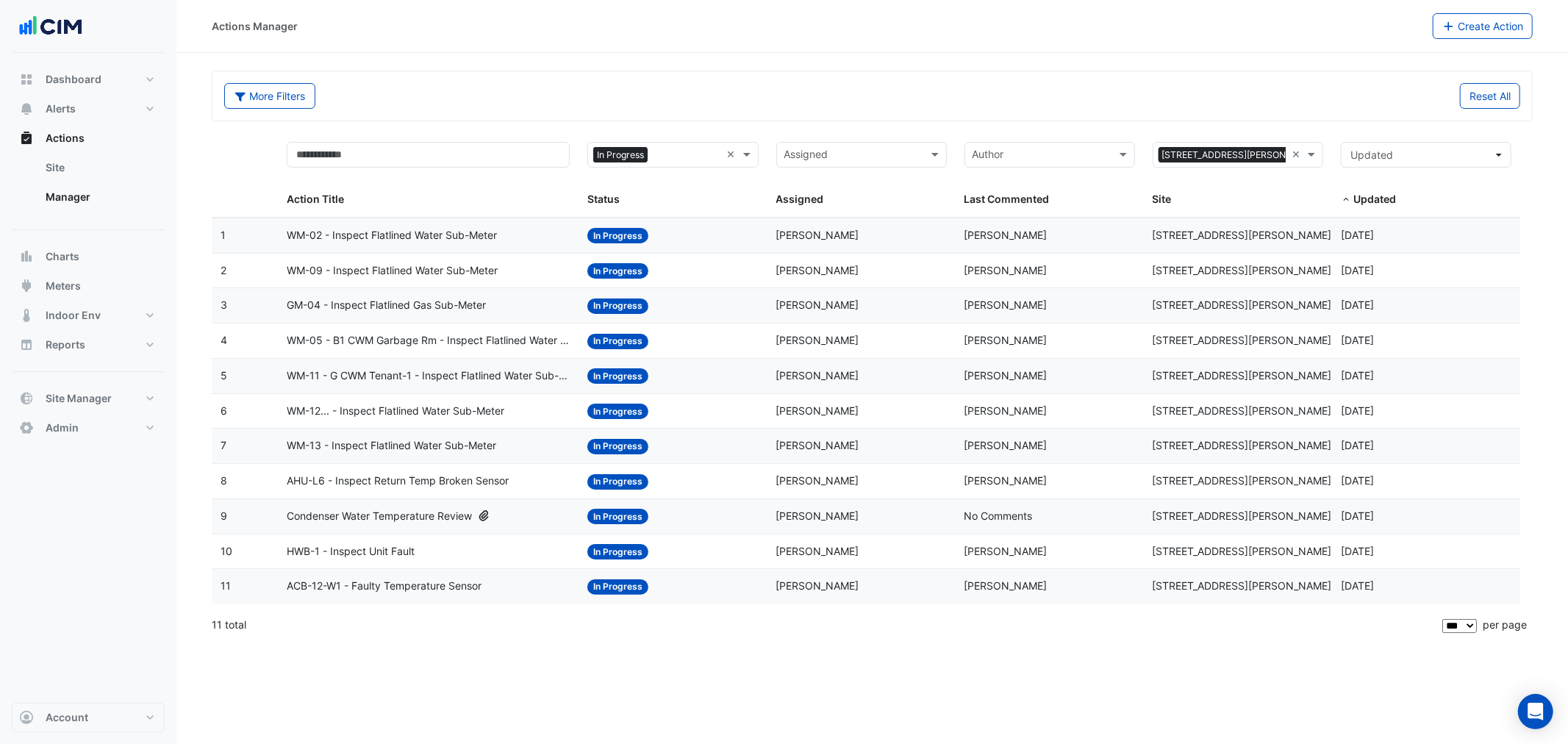
click at [440, 516] on span "Condenser Water Temperature Review" at bounding box center [379, 516] width 185 height 17
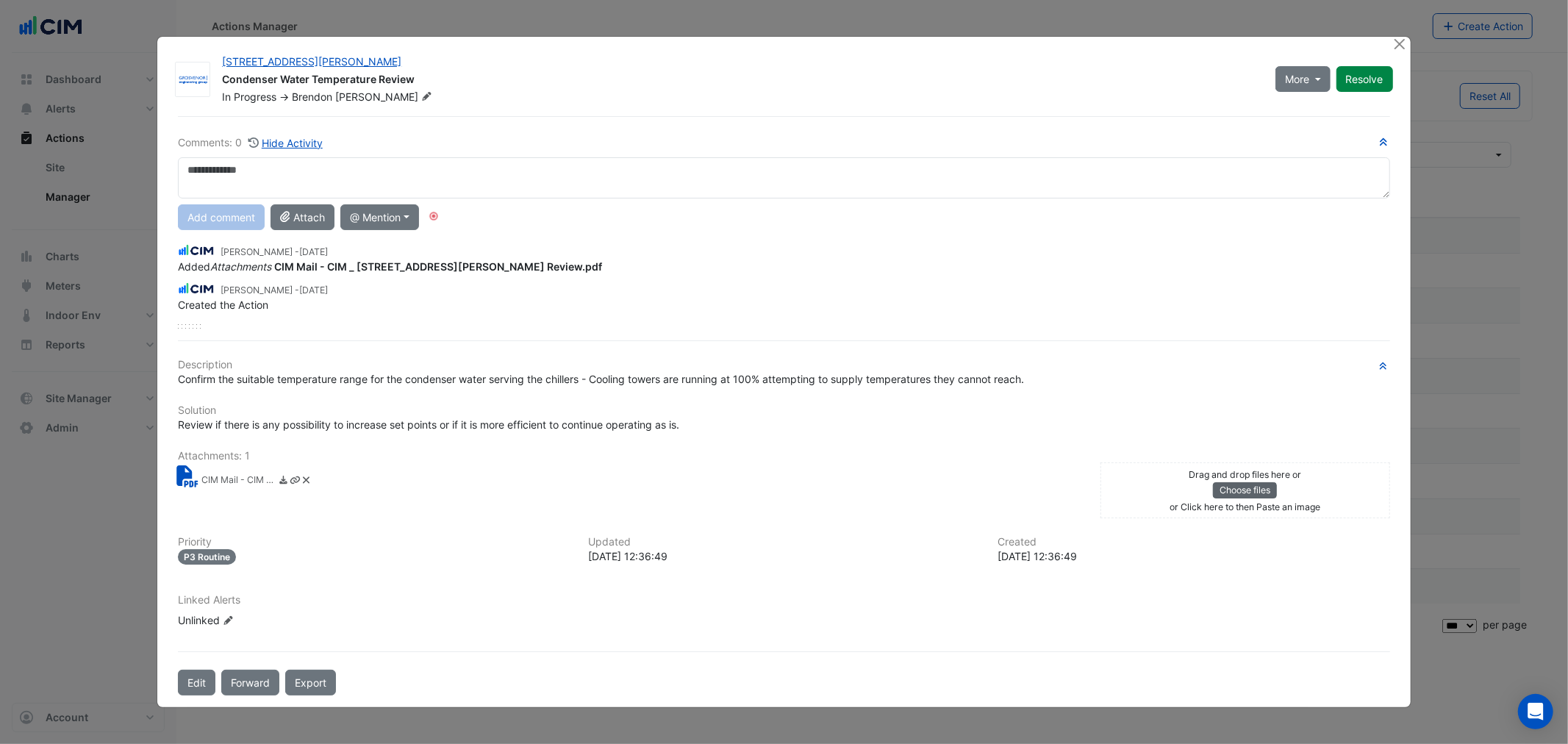
click at [1237, 487] on button "Choose files" at bounding box center [1245, 490] width 64 height 16
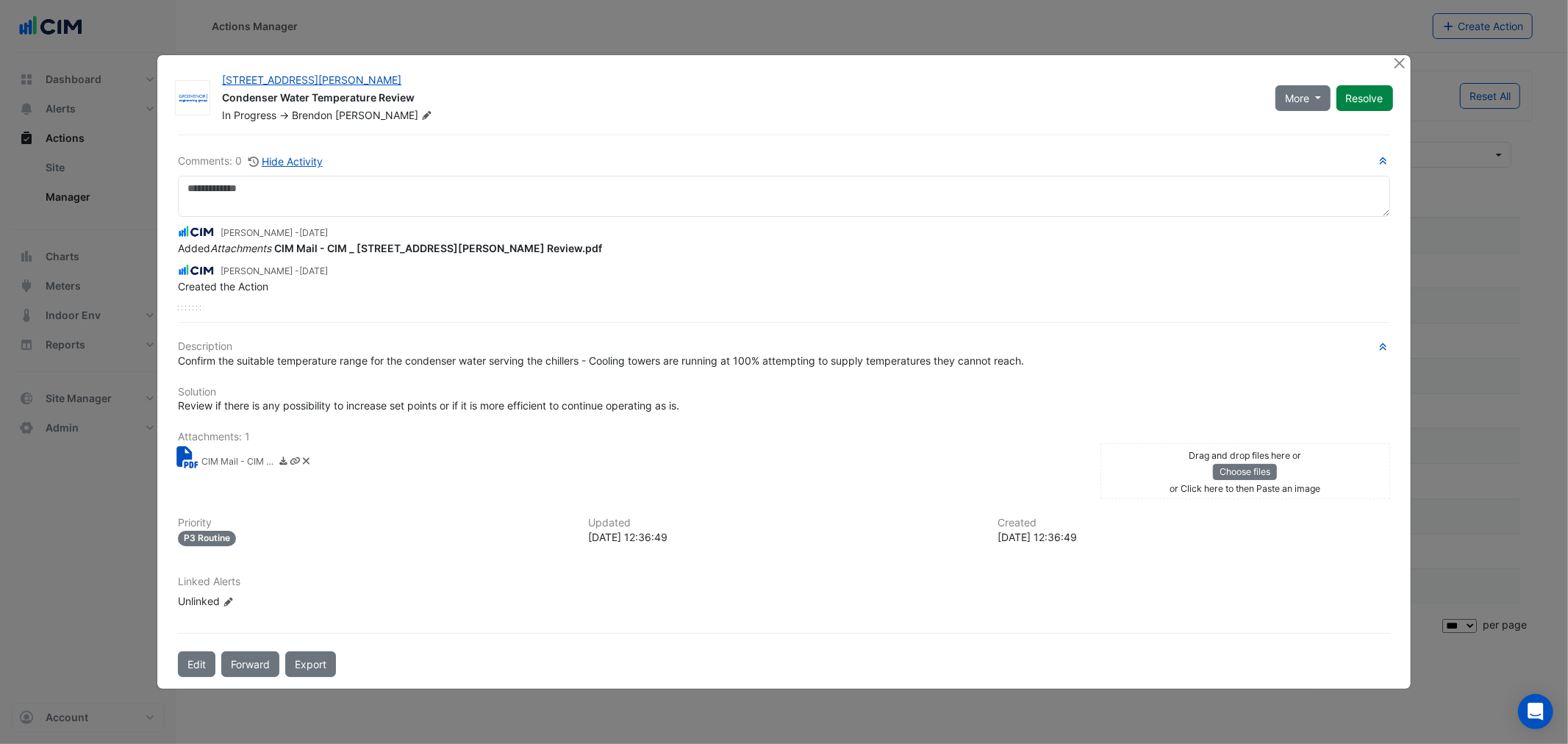
click at [236, 461] on small "CIM Mail - CIM _ [STREET_ADDRESS][PERSON_NAME] Review.pdf" at bounding box center [238, 462] width 74 height 16
drag, startPoint x: 854, startPoint y: 95, endPoint x: 865, endPoint y: 91, distance: 11.7
click at [849, 91] on div "Condenser Water Temperature Review" at bounding box center [739, 99] width 1035 height 18
click at [1399, 64] on button "Close" at bounding box center [1400, 63] width 16 height 16
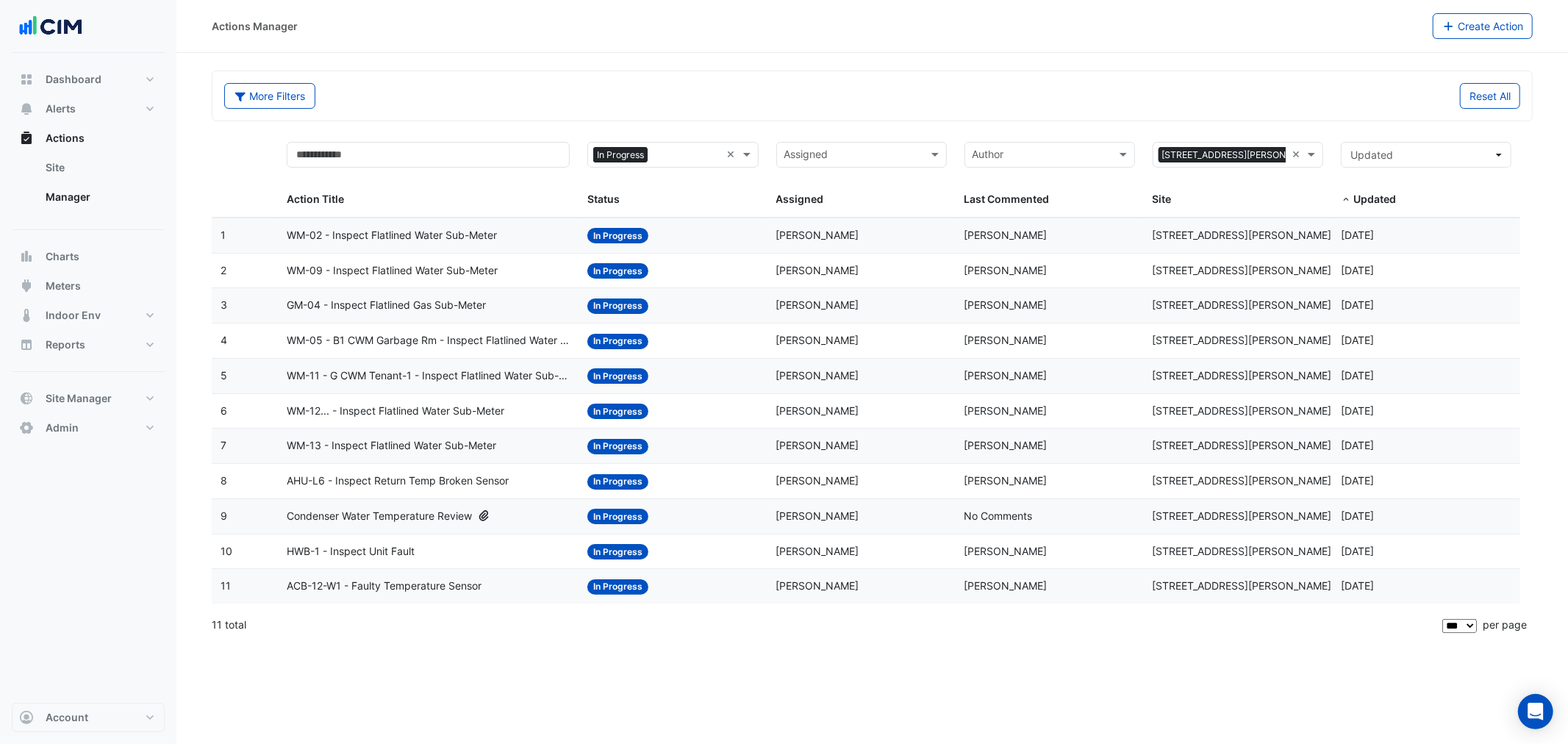
click at [369, 663] on div "Actions Manager Create Action More Filters Reset All × In Progress × Assigned ×…" at bounding box center [872, 372] width 1391 height 744
click at [376, 509] on datatable-body-cell "Action Title: Condenser Water Temperature Review" at bounding box center [428, 516] width 301 height 34
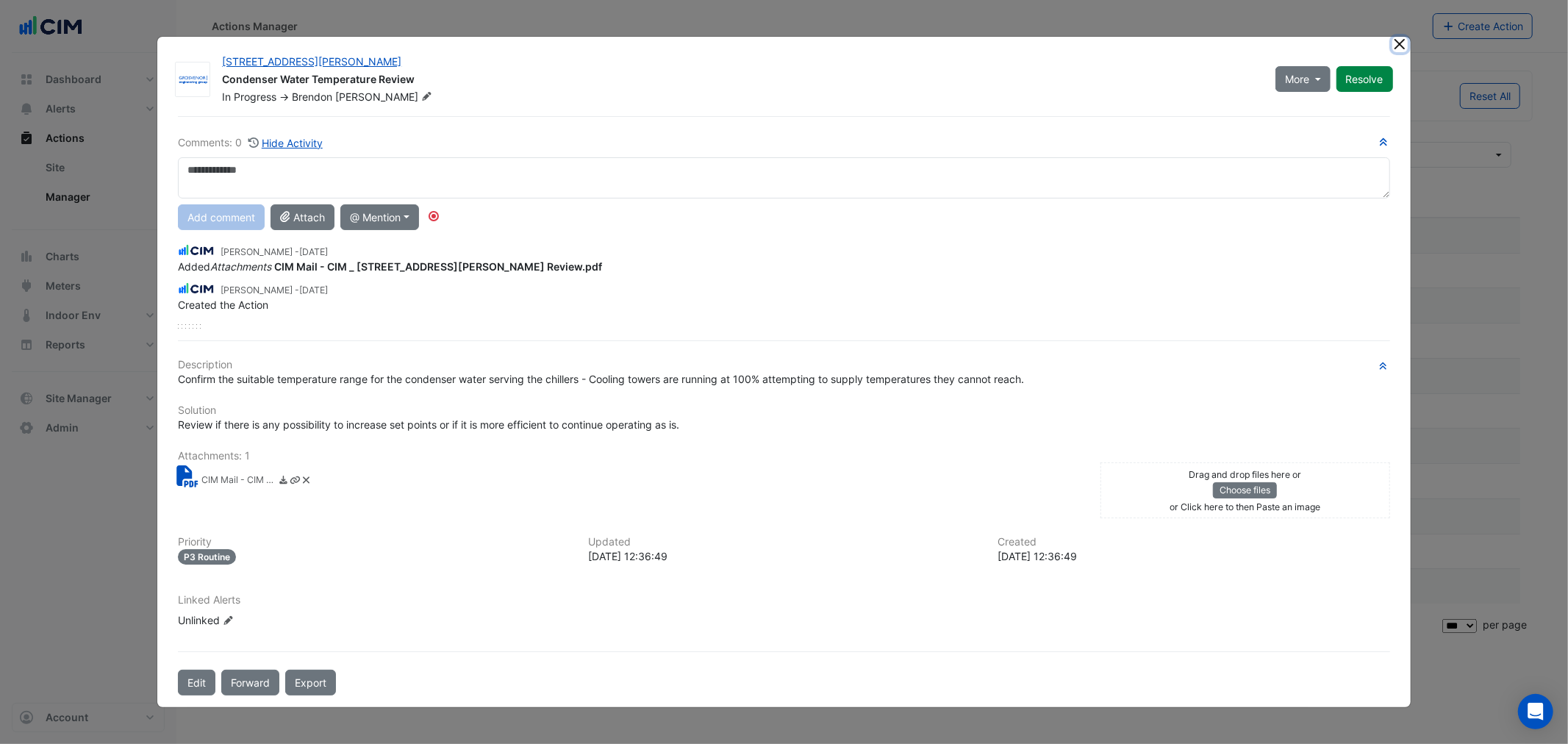
click at [1398, 41] on button "Close" at bounding box center [1400, 45] width 16 height 16
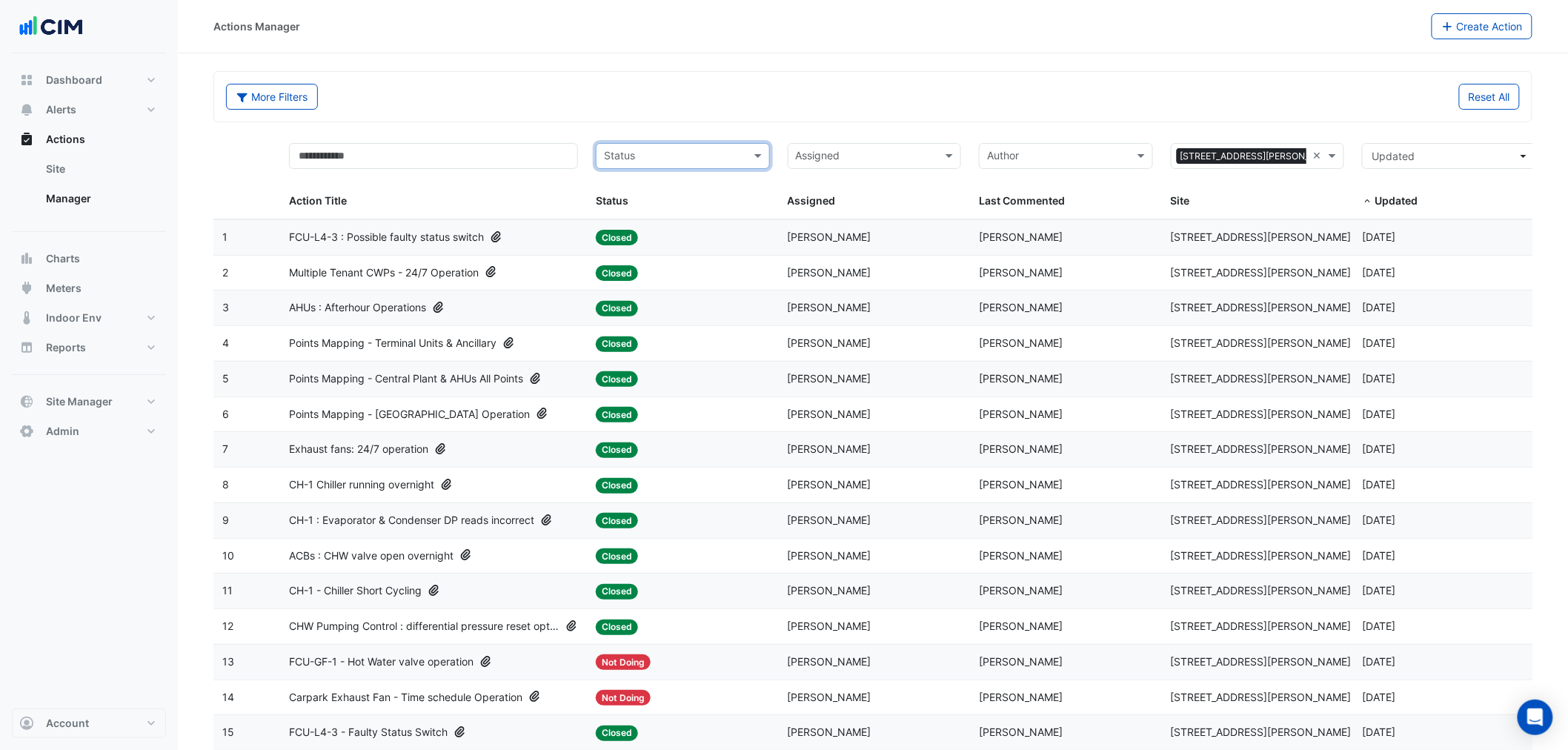
click at [577, 188] on div "Action Title" at bounding box center [433, 176] width 289 height 67
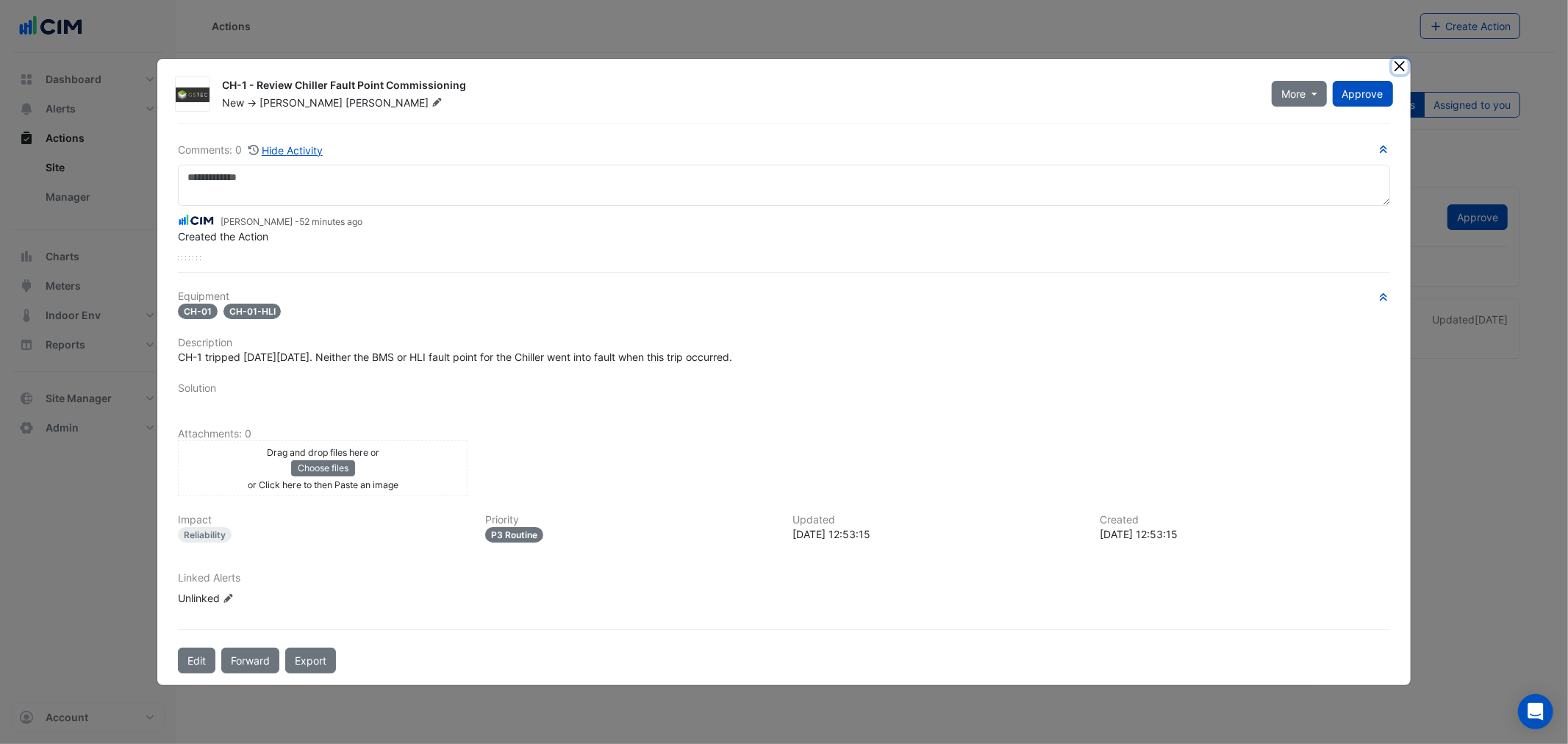
click at [1404, 70] on button "Close" at bounding box center [1400, 66] width 16 height 16
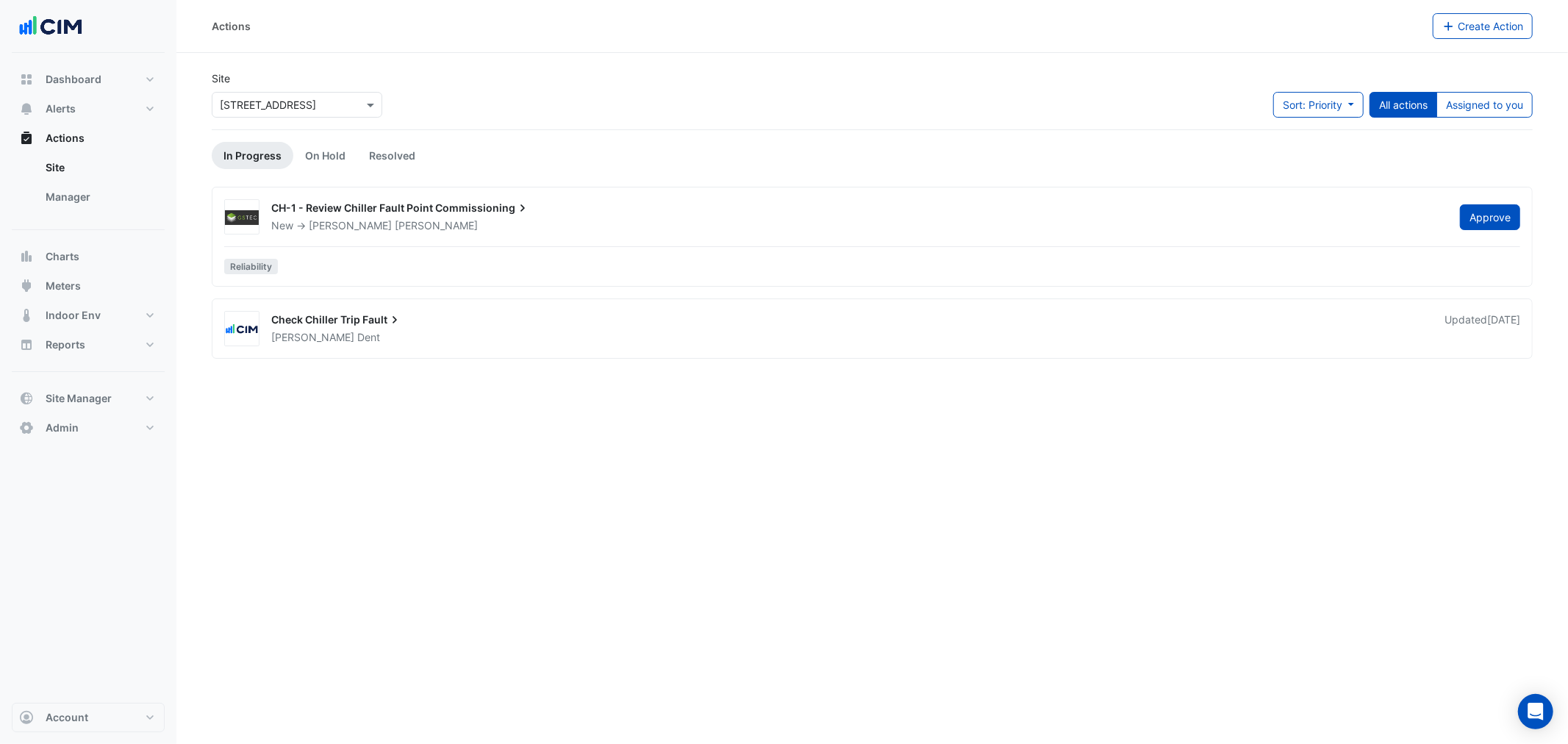
click at [513, 218] on div "New -> [PERSON_NAME]" at bounding box center [857, 225] width 1174 height 15
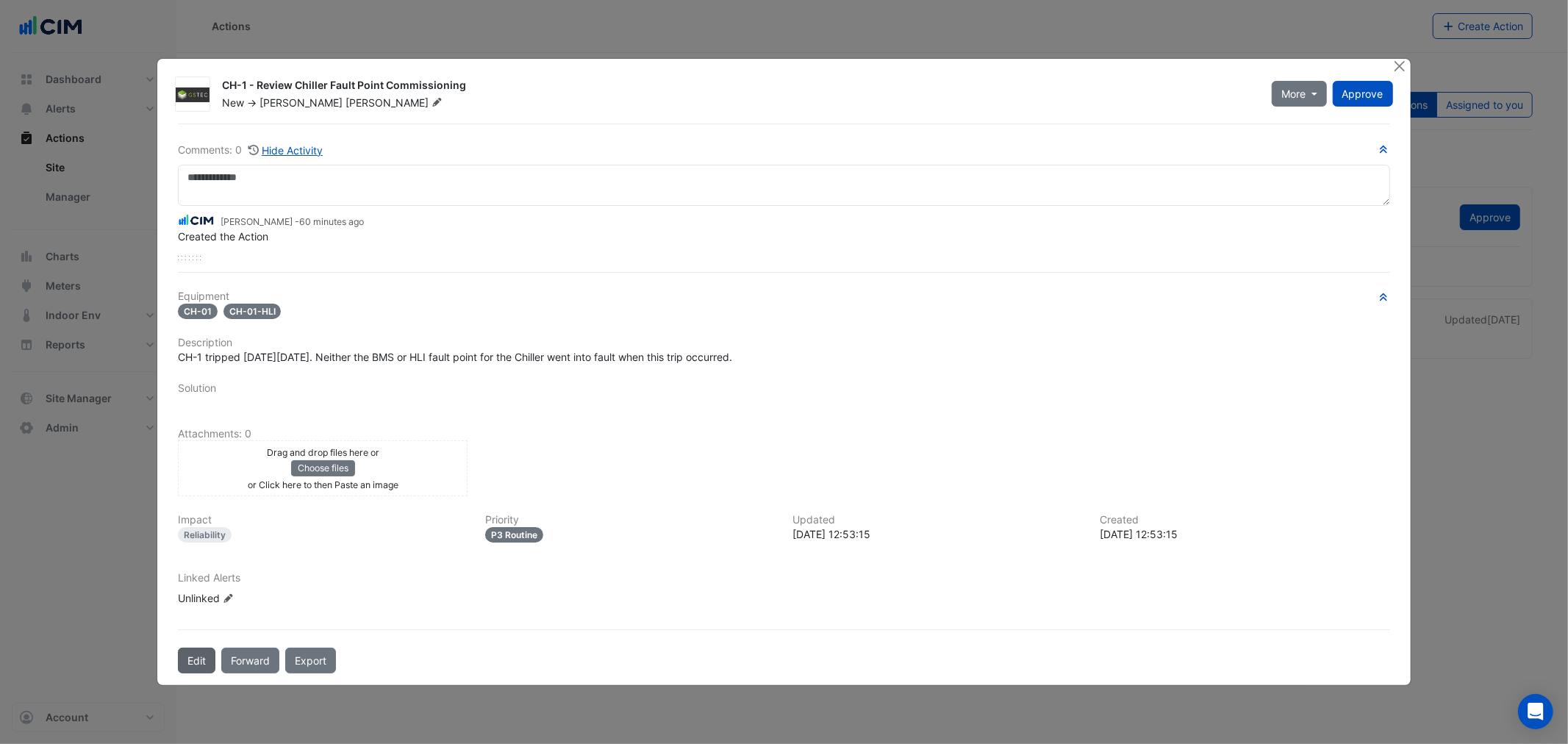
click at [192, 652] on button "Edit" at bounding box center [196, 660] width 38 height 26
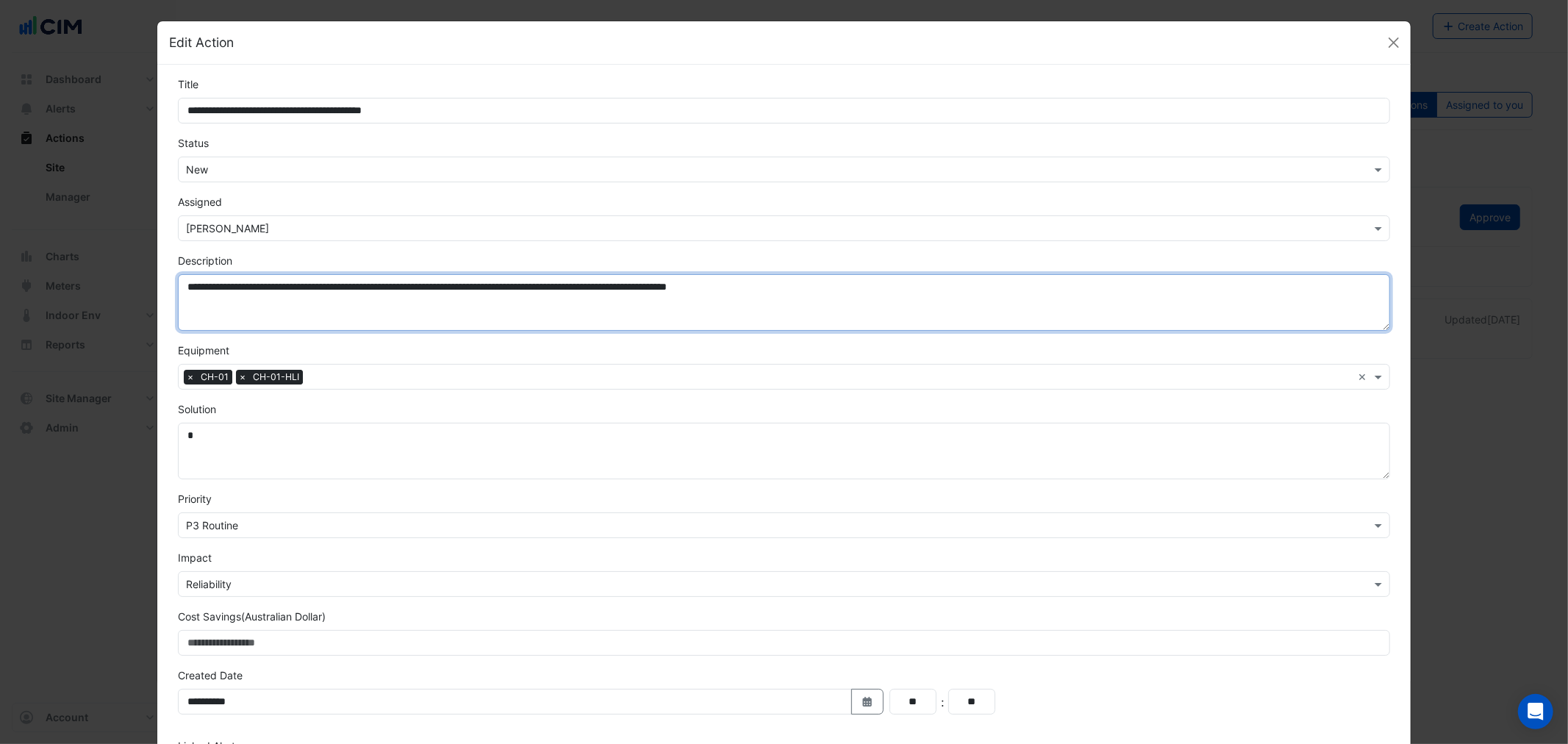
click at [827, 299] on textarea "**********" at bounding box center [783, 302] width 1211 height 56
paste textarea "**********"
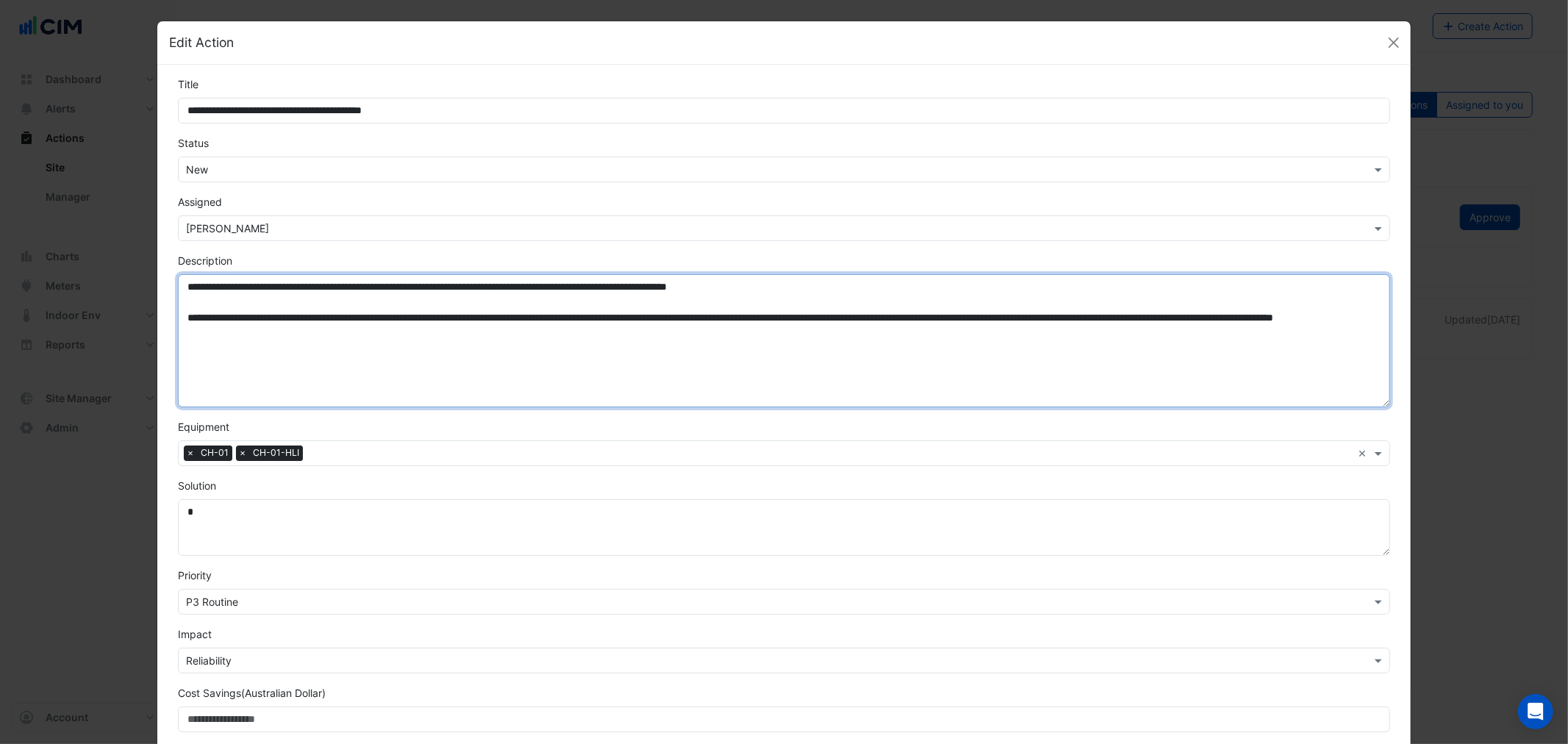
drag, startPoint x: 1372, startPoint y: 324, endPoint x: 812, endPoint y: 357, distance: 561.0
click at [1376, 401] on textarea "**********" at bounding box center [783, 340] width 1211 height 133
drag, startPoint x: 210, startPoint y: 285, endPoint x: 376, endPoint y: 284, distance: 166.0
click at [376, 284] on textarea "**********" at bounding box center [783, 340] width 1211 height 133
click at [390, 369] on textarea "**********" at bounding box center [783, 340] width 1211 height 133
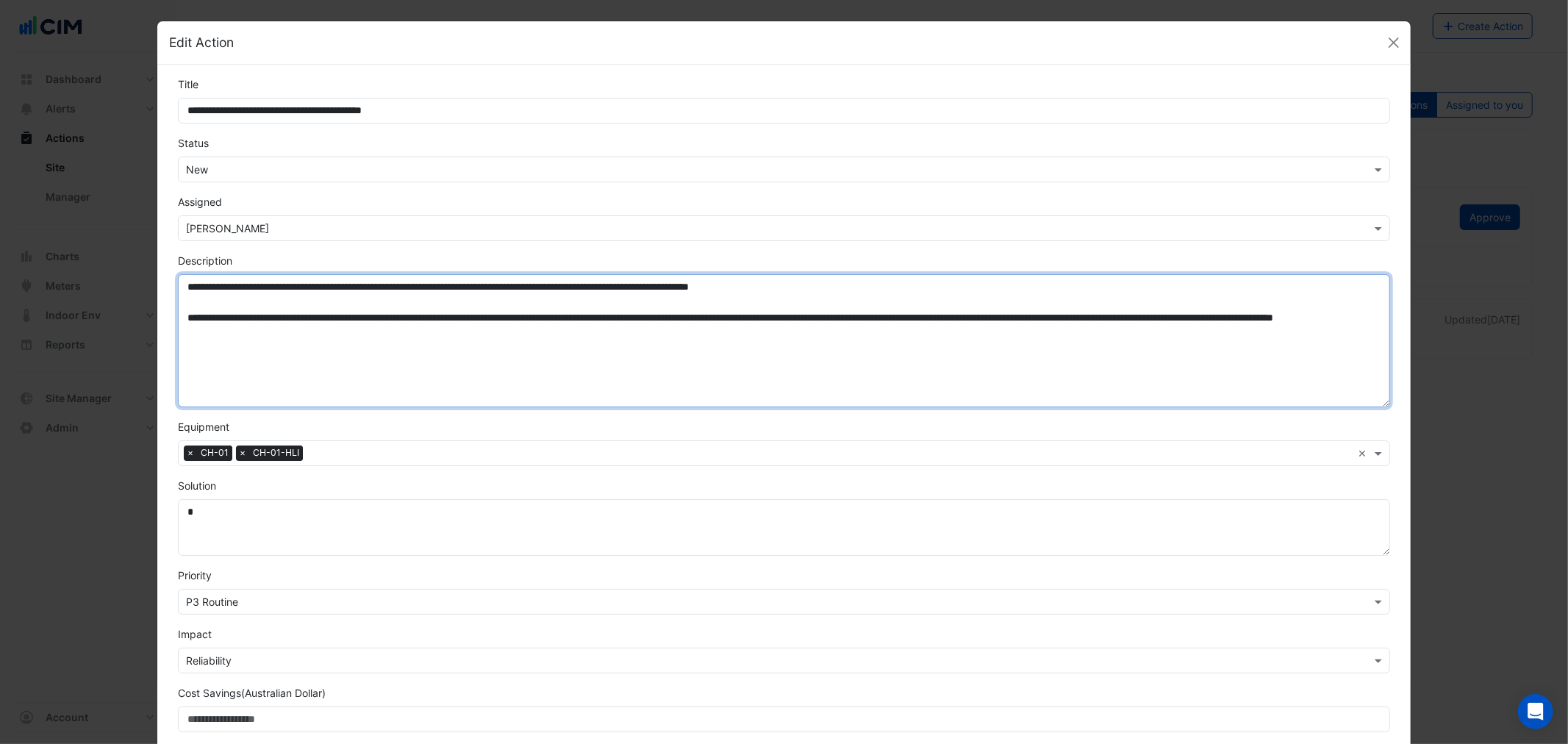
type textarea "**********"
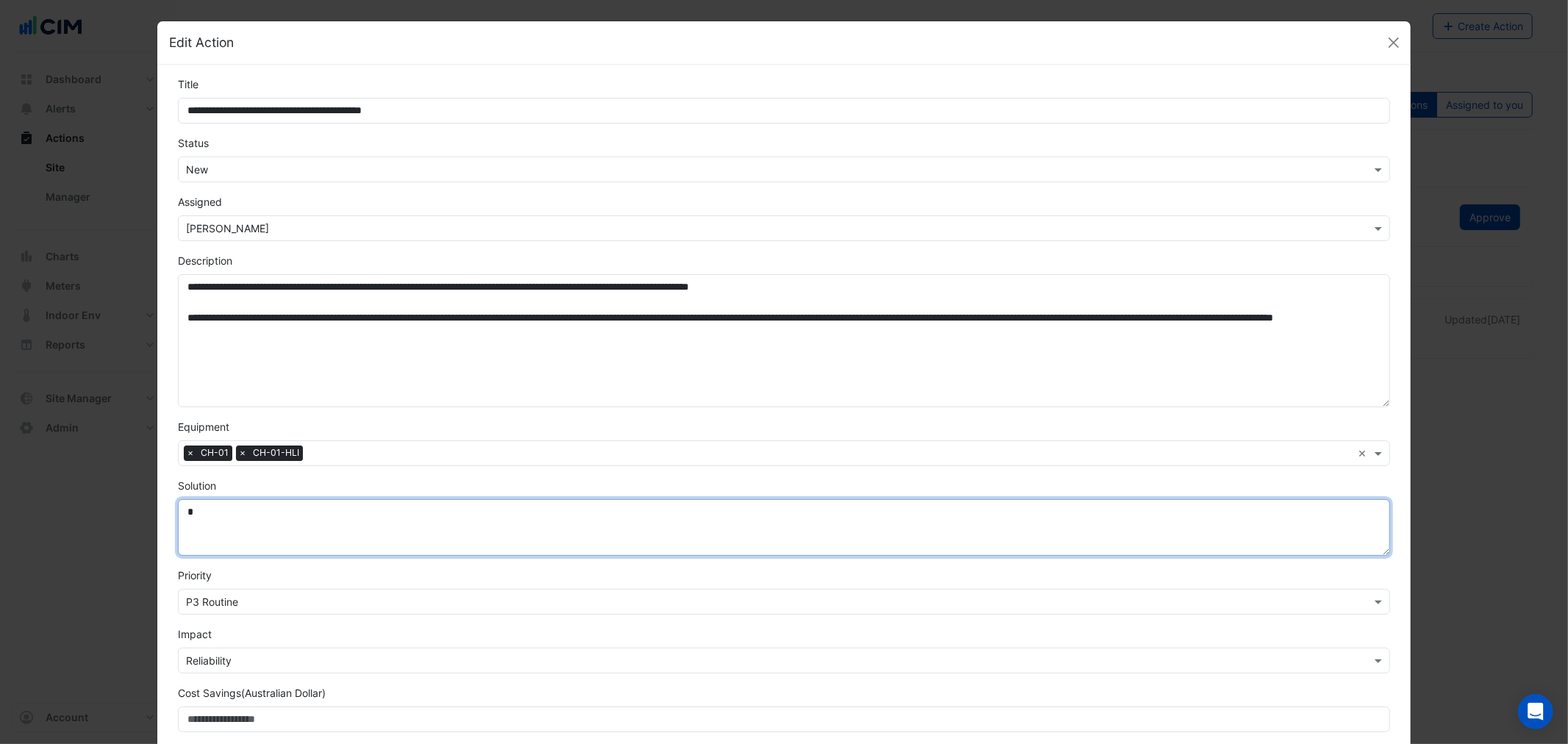
click at [236, 509] on textarea "Solution" at bounding box center [783, 527] width 1211 height 56
type textarea "*"
click at [328, 510] on textarea "**********" at bounding box center [783, 527] width 1211 height 56
click at [429, 512] on textarea "**********" at bounding box center [783, 527] width 1211 height 56
click at [188, 512] on textarea "**********" at bounding box center [783, 527] width 1211 height 56
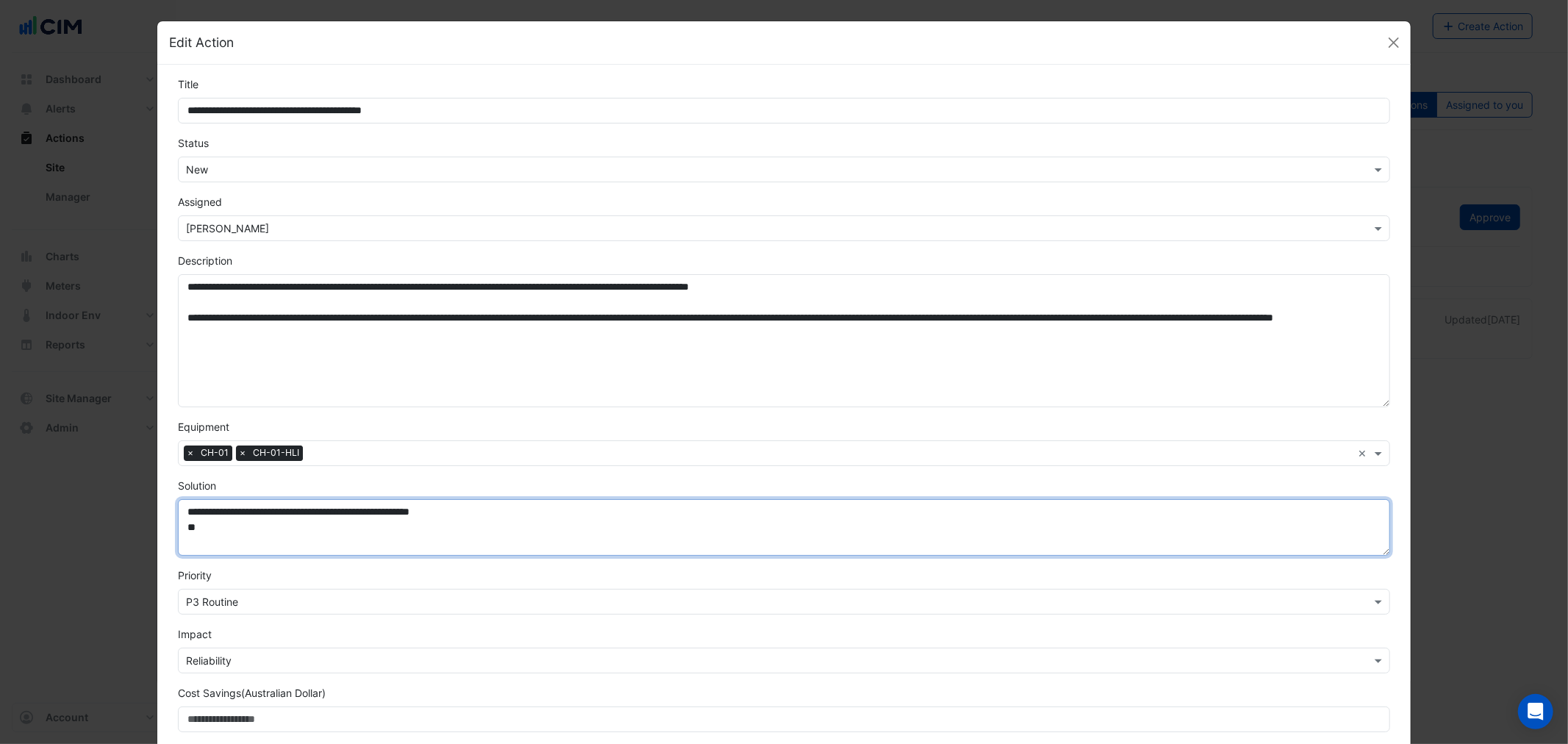
type textarea "**********"
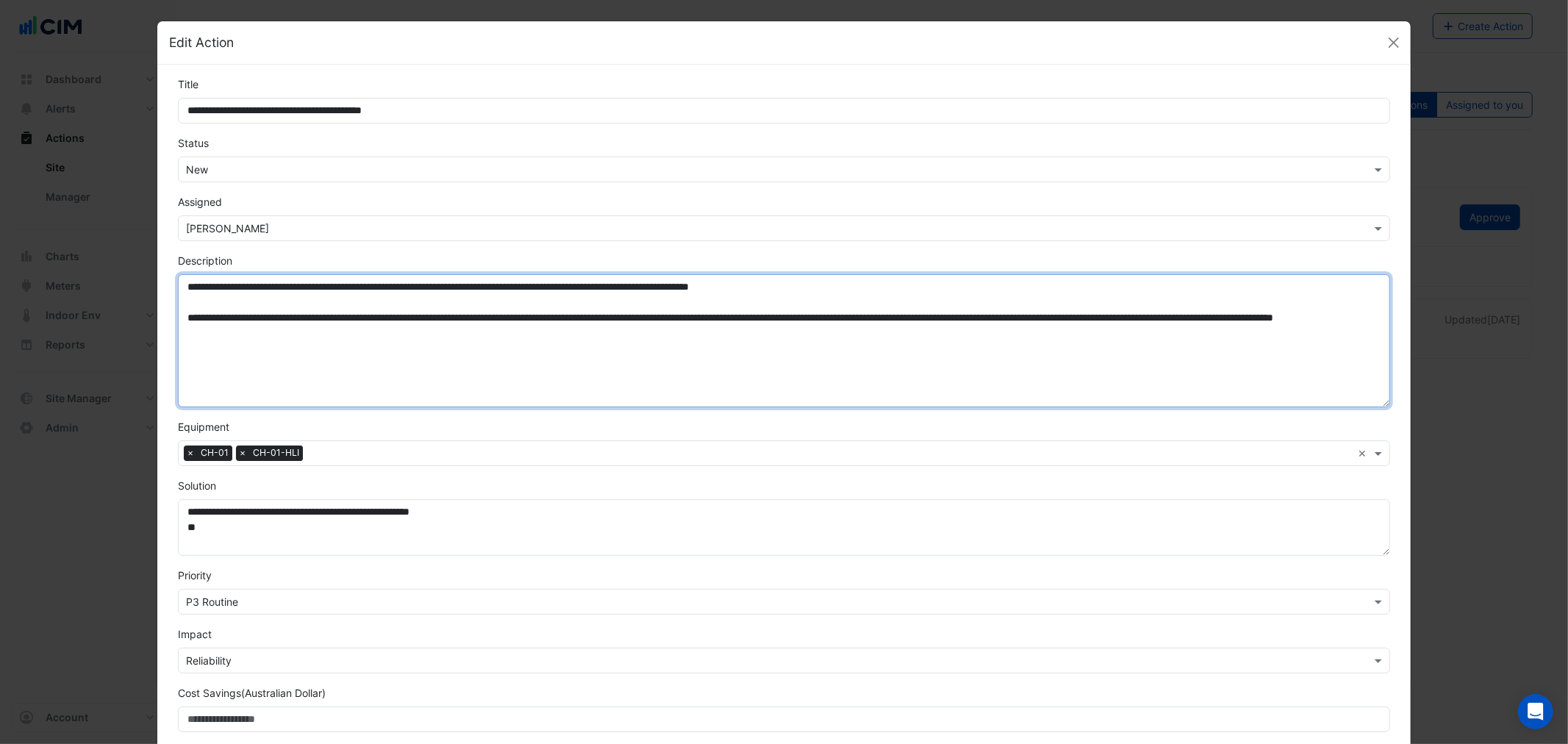
drag, startPoint x: 1061, startPoint y: 331, endPoint x: 164, endPoint y: 313, distance: 897.2
click at [169, 313] on div "**********" at bounding box center [783, 329] width 1228 height 154
paste textarea "**********"
type textarea "**********"
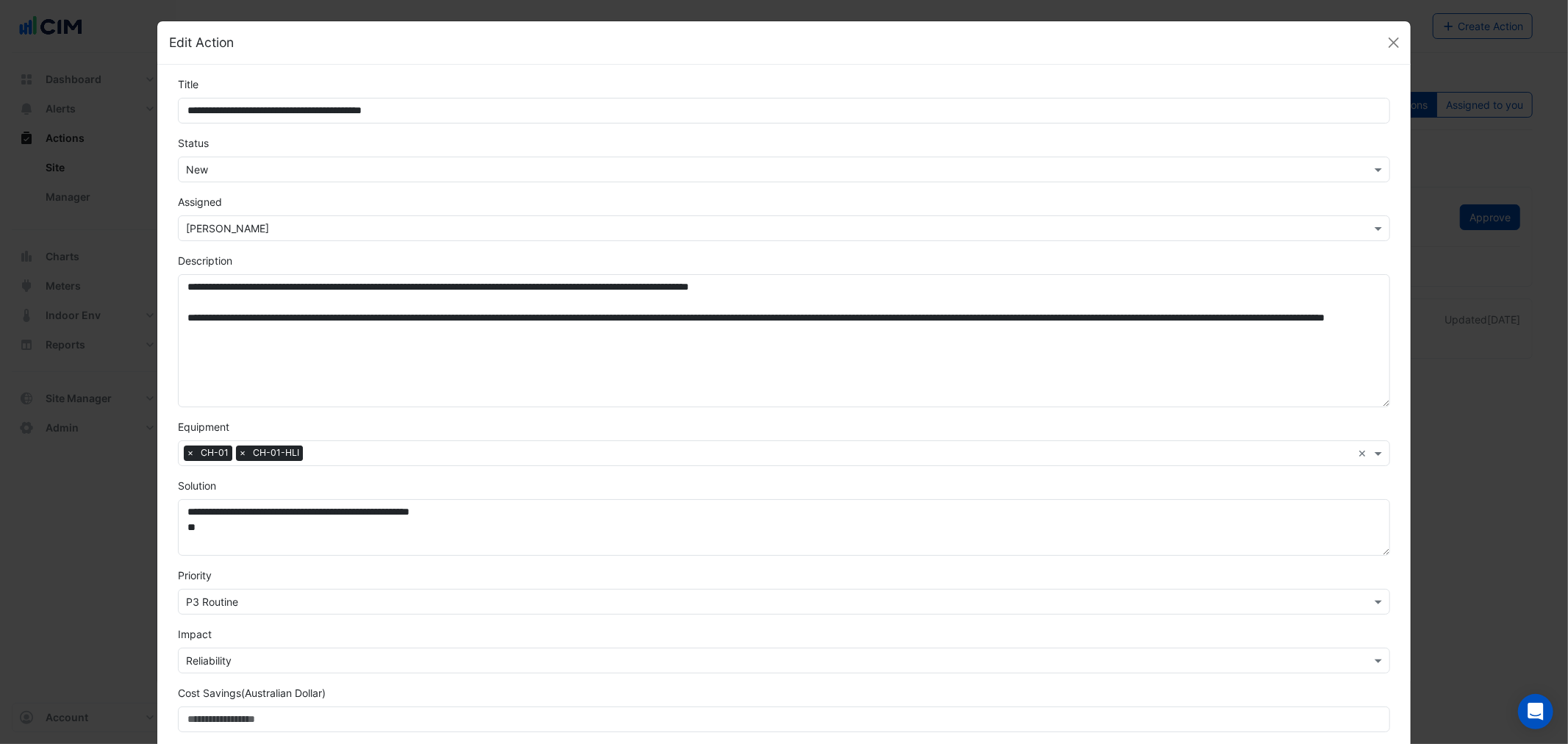
click at [157, 414] on div "**********" at bounding box center [783, 469] width 1253 height 808
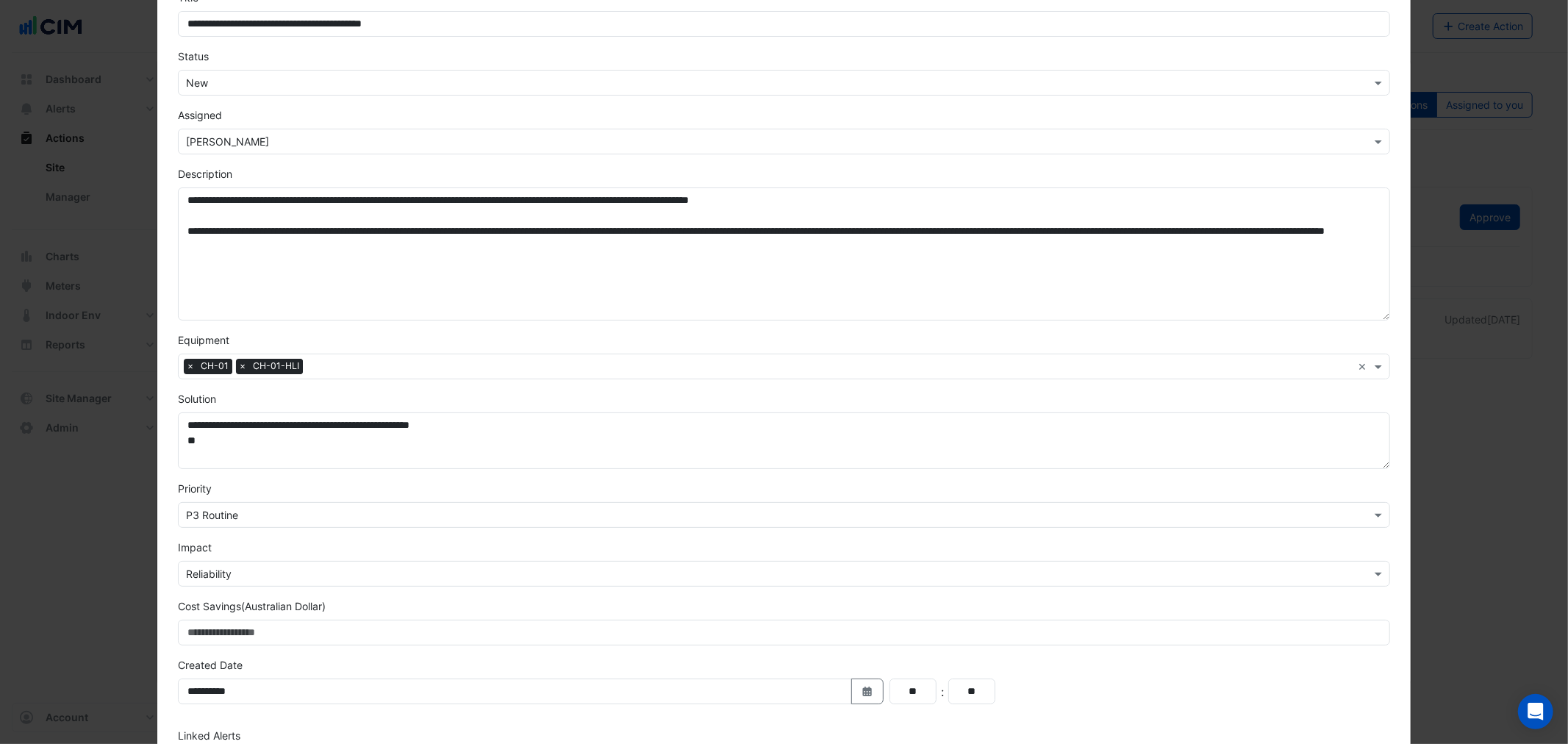
scroll to position [200, 0]
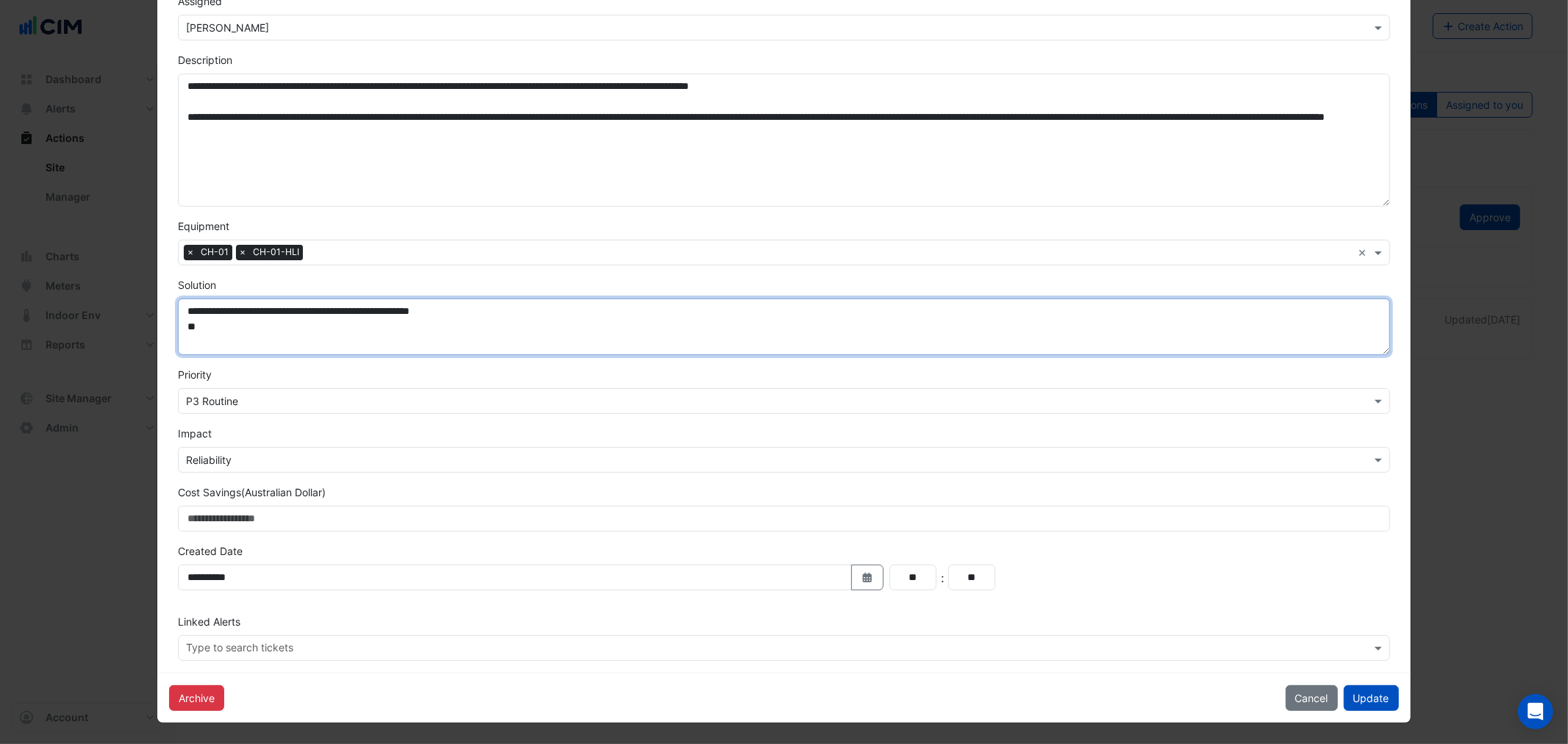
click at [248, 339] on textarea "**********" at bounding box center [783, 326] width 1211 height 56
click at [476, 309] on textarea "**********" at bounding box center [783, 326] width 1211 height 56
drag, startPoint x: 189, startPoint y: 309, endPoint x: 240, endPoint y: 311, distance: 51.0
click at [240, 311] on textarea "**********" at bounding box center [783, 326] width 1211 height 56
click at [486, 316] on textarea "**********" at bounding box center [783, 326] width 1211 height 56
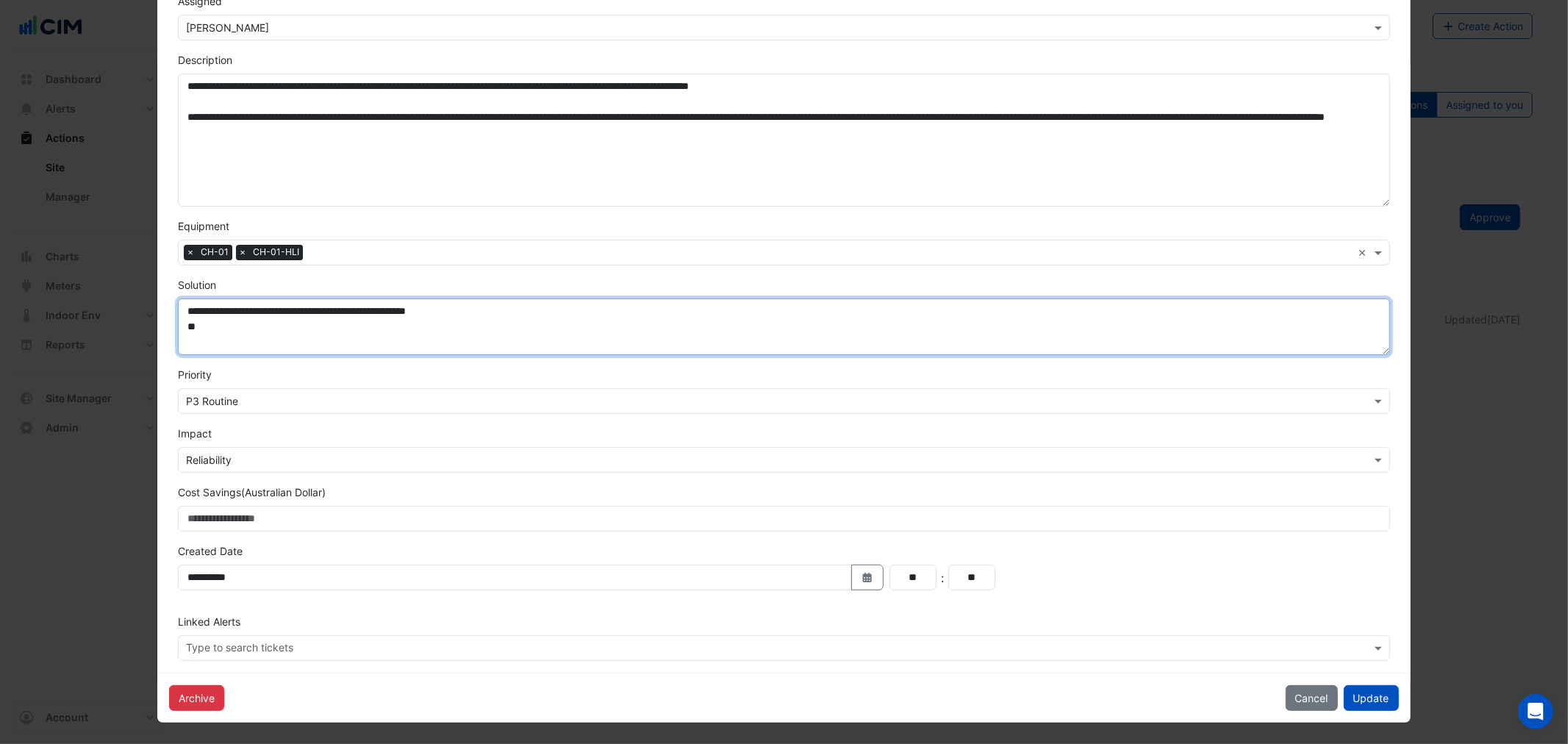
click at [465, 329] on textarea "**********" at bounding box center [783, 326] width 1211 height 56
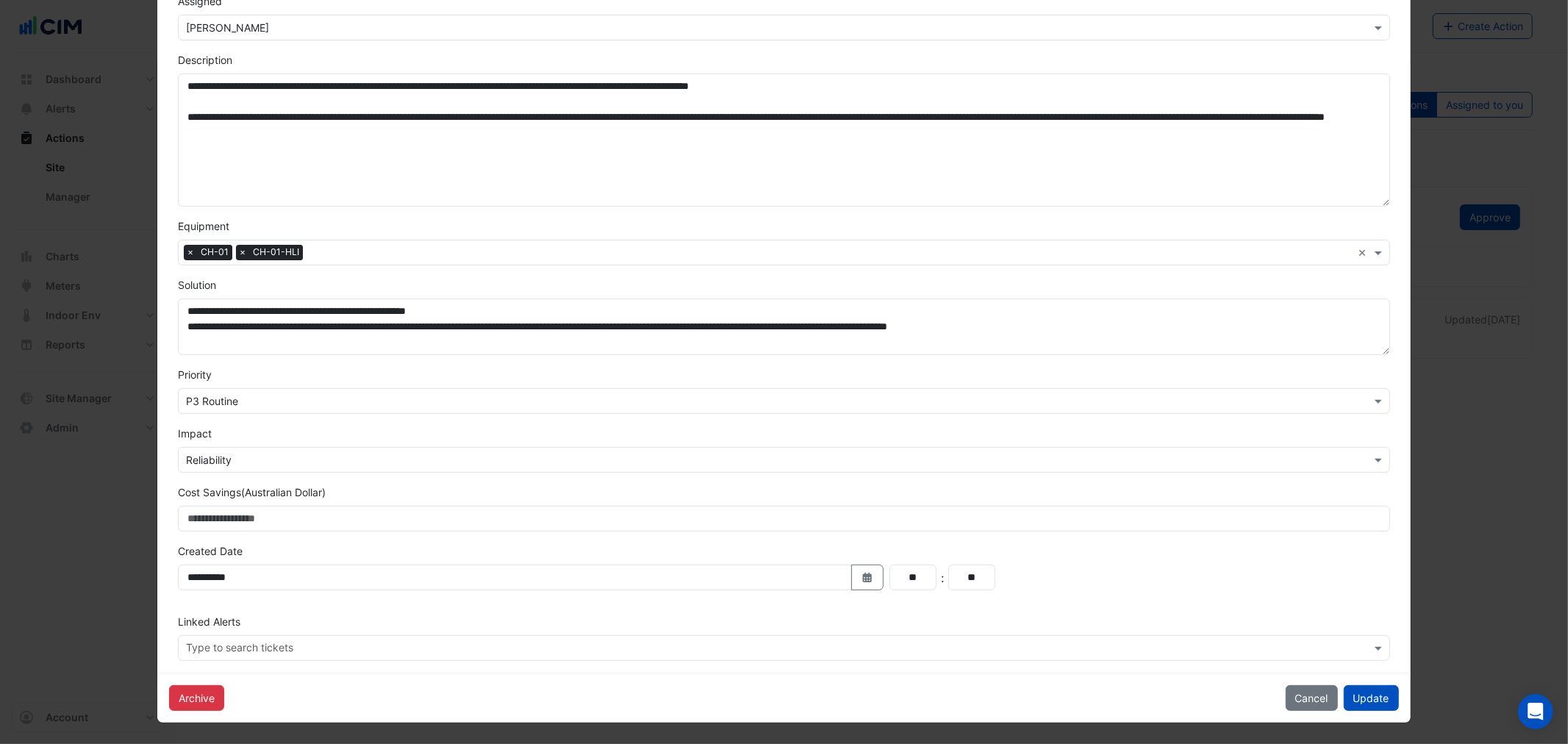
click at [210, 394] on input "text" at bounding box center [769, 401] width 1166 height 16
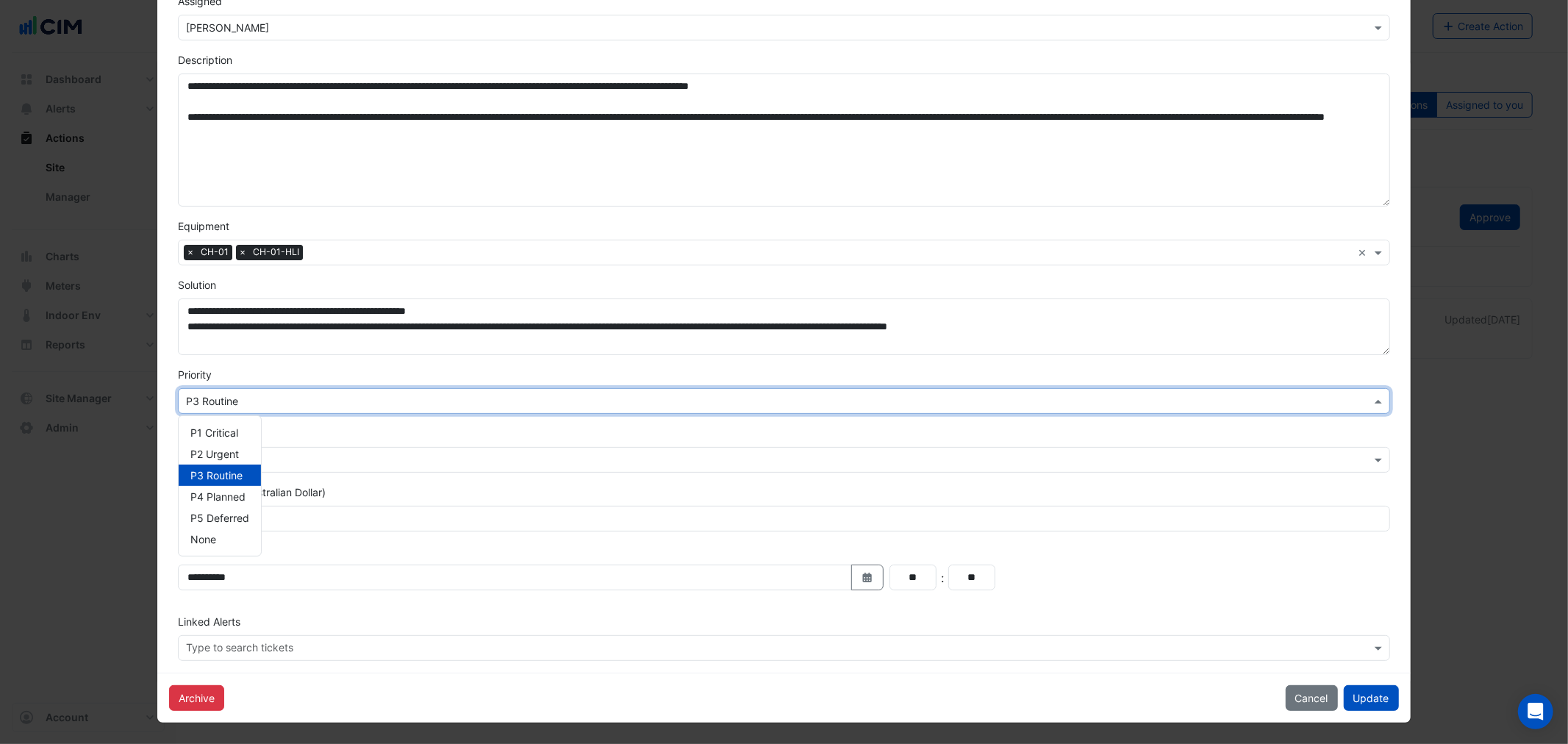
click at [231, 473] on span "P3 Routine" at bounding box center [216, 475] width 52 height 13
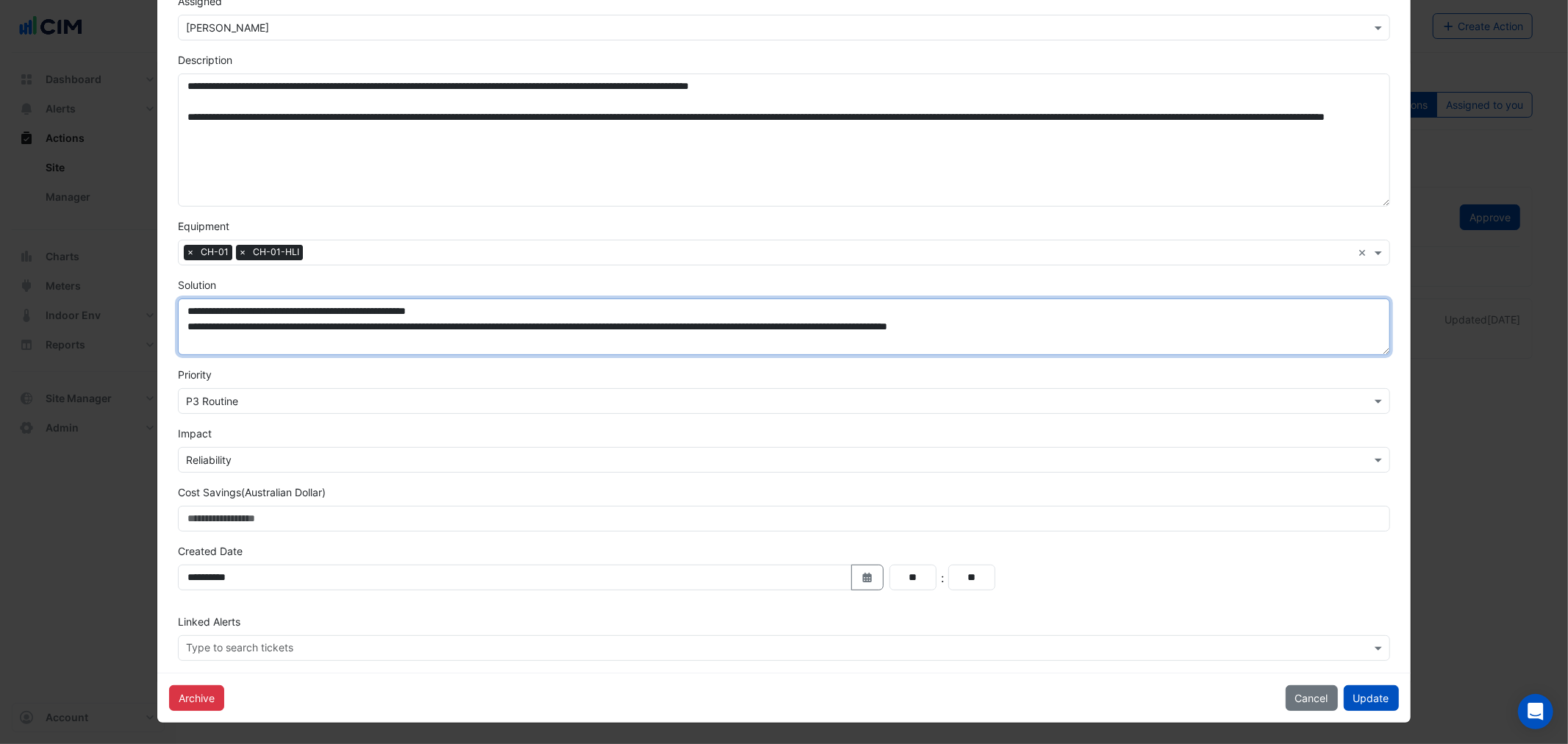
drag, startPoint x: 1099, startPoint y: 326, endPoint x: 1016, endPoint y: 333, distance: 83.3
click at [1016, 333] on textarea "**********" at bounding box center [783, 326] width 1211 height 56
type textarea "**********"
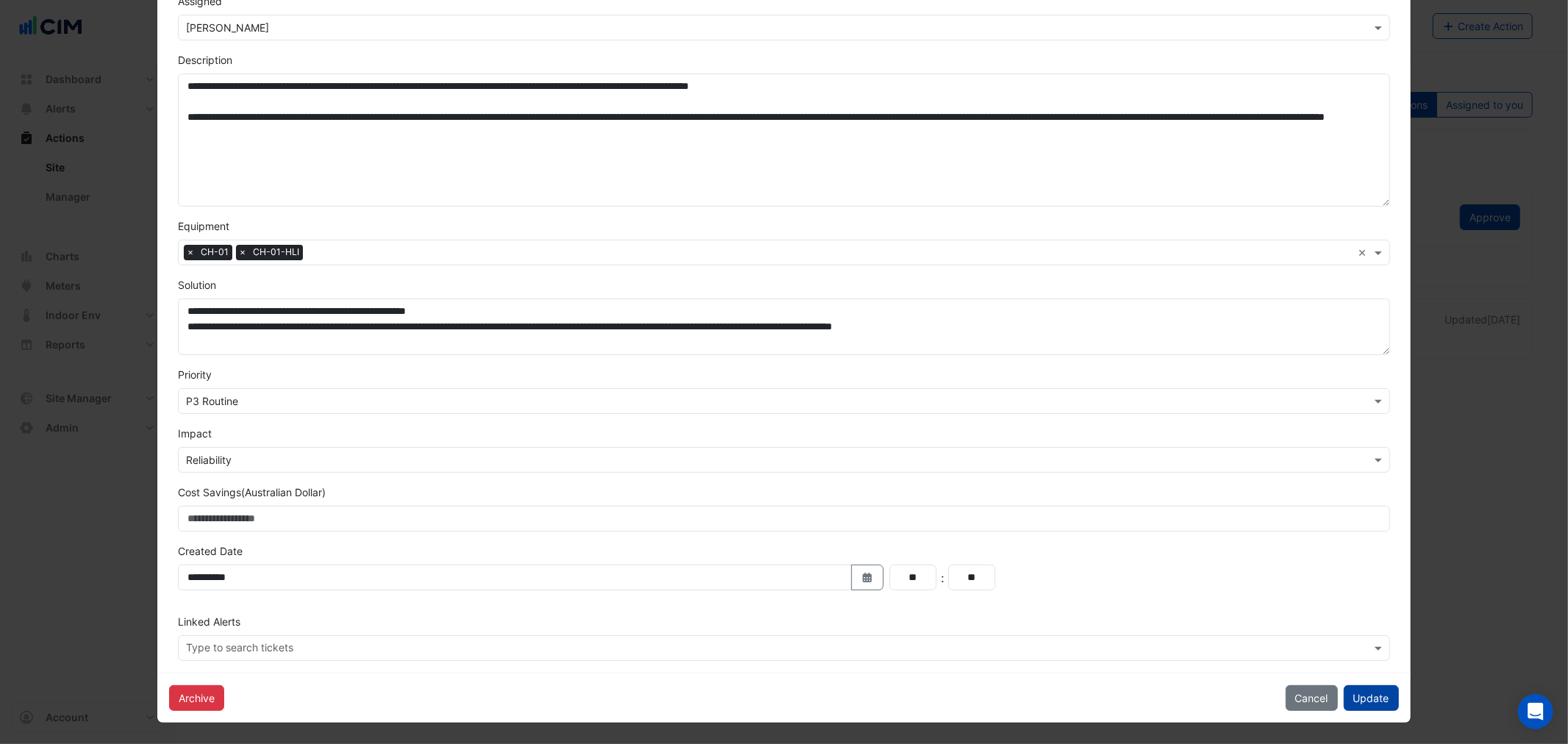
click at [1362, 703] on button "Update" at bounding box center [1371, 697] width 55 height 26
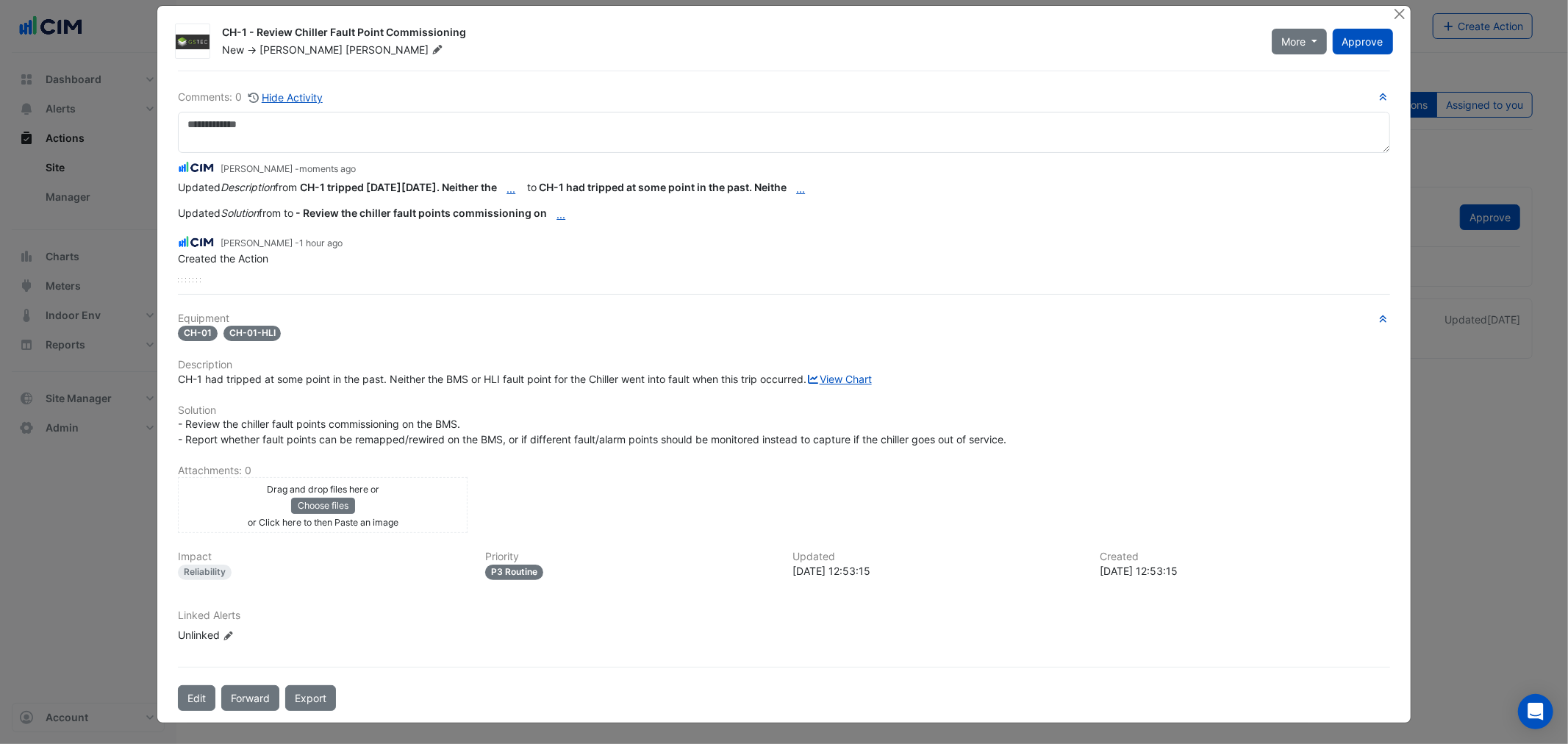
scroll to position [42, 0]
click at [194, 701] on button "Edit" at bounding box center [196, 697] width 38 height 26
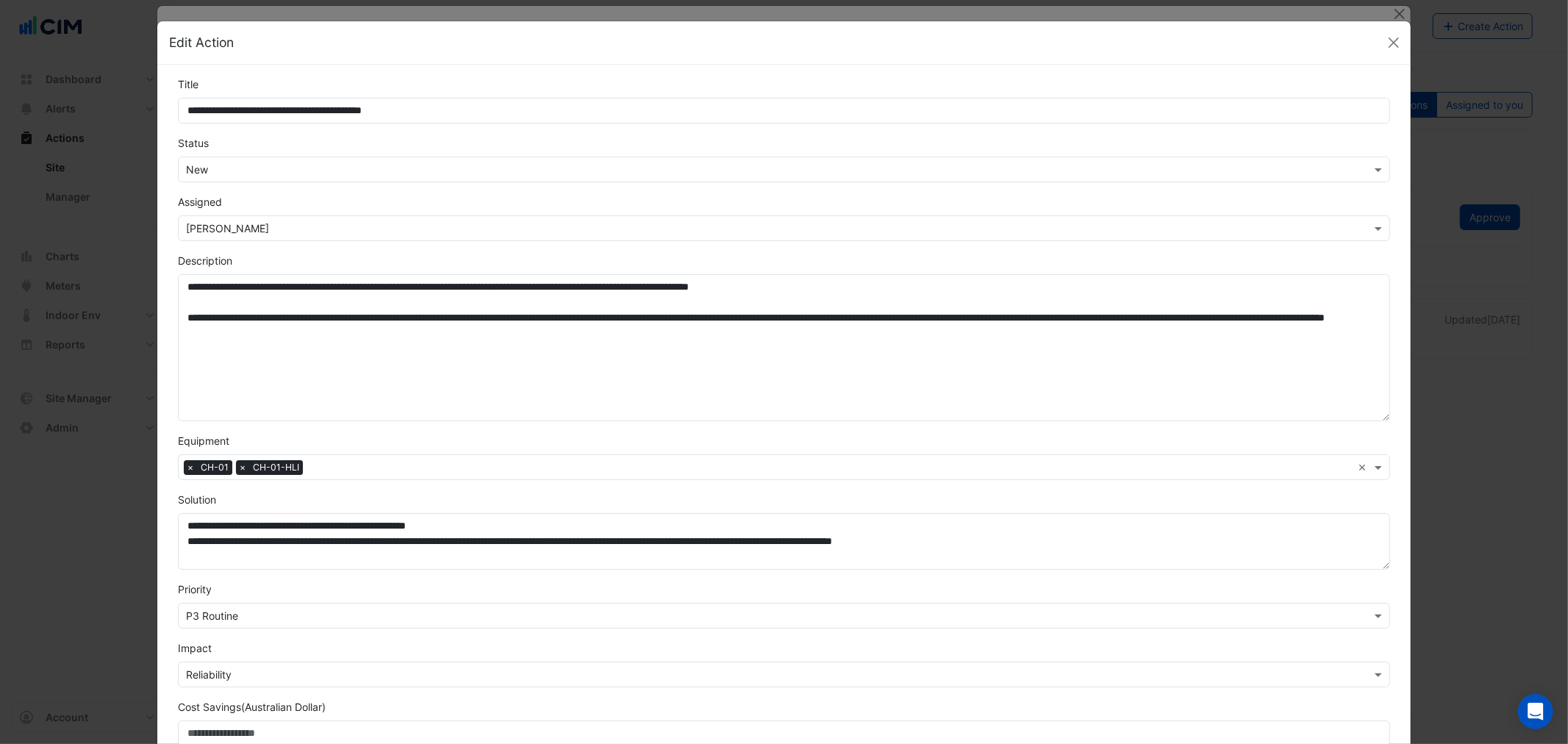
drag, startPoint x: 1376, startPoint y: 325, endPoint x: 1127, endPoint y: 333, distance: 249.1
click at [1340, 416] on textarea "**********" at bounding box center [783, 347] width 1211 height 147
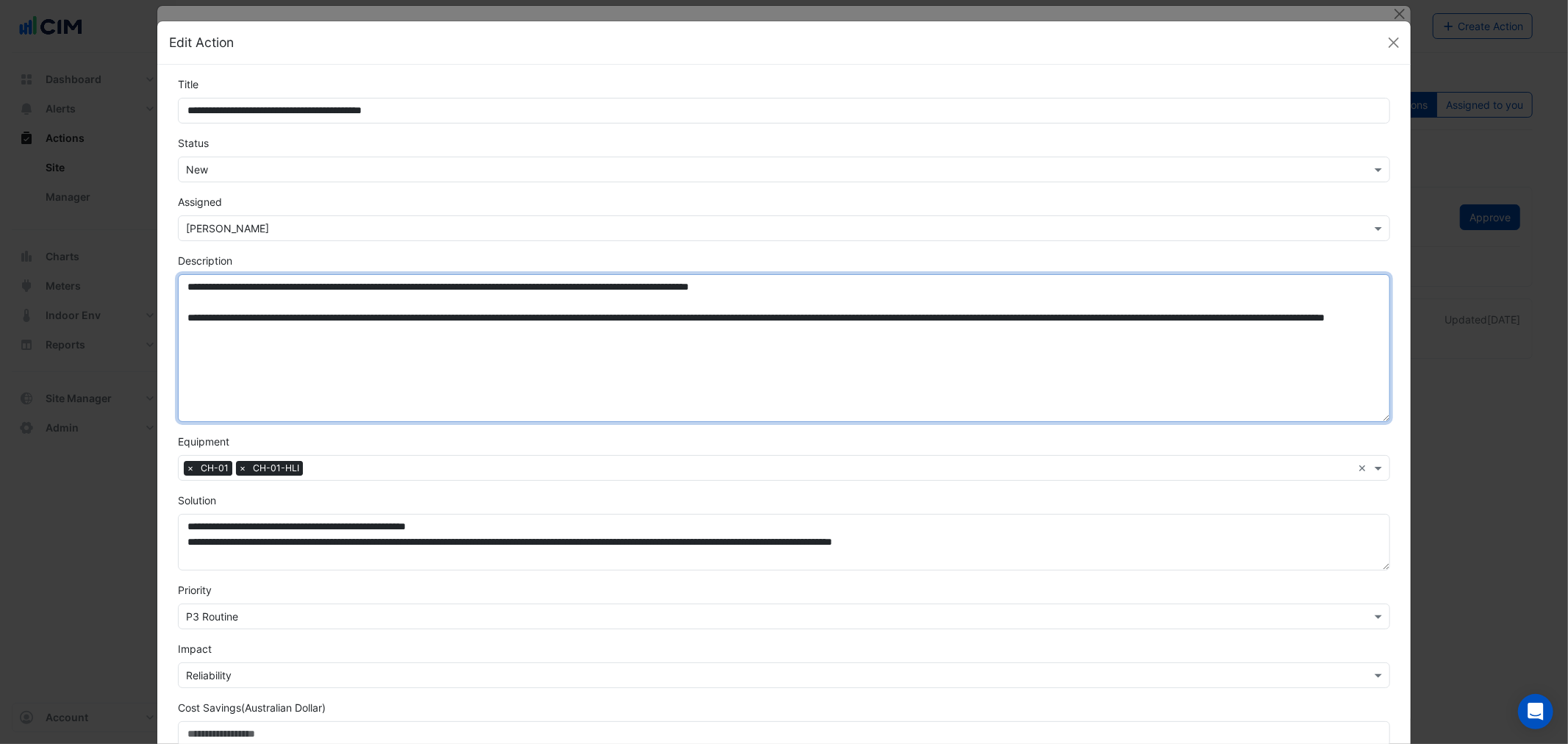
click at [924, 295] on textarea "**********" at bounding box center [783, 347] width 1211 height 148
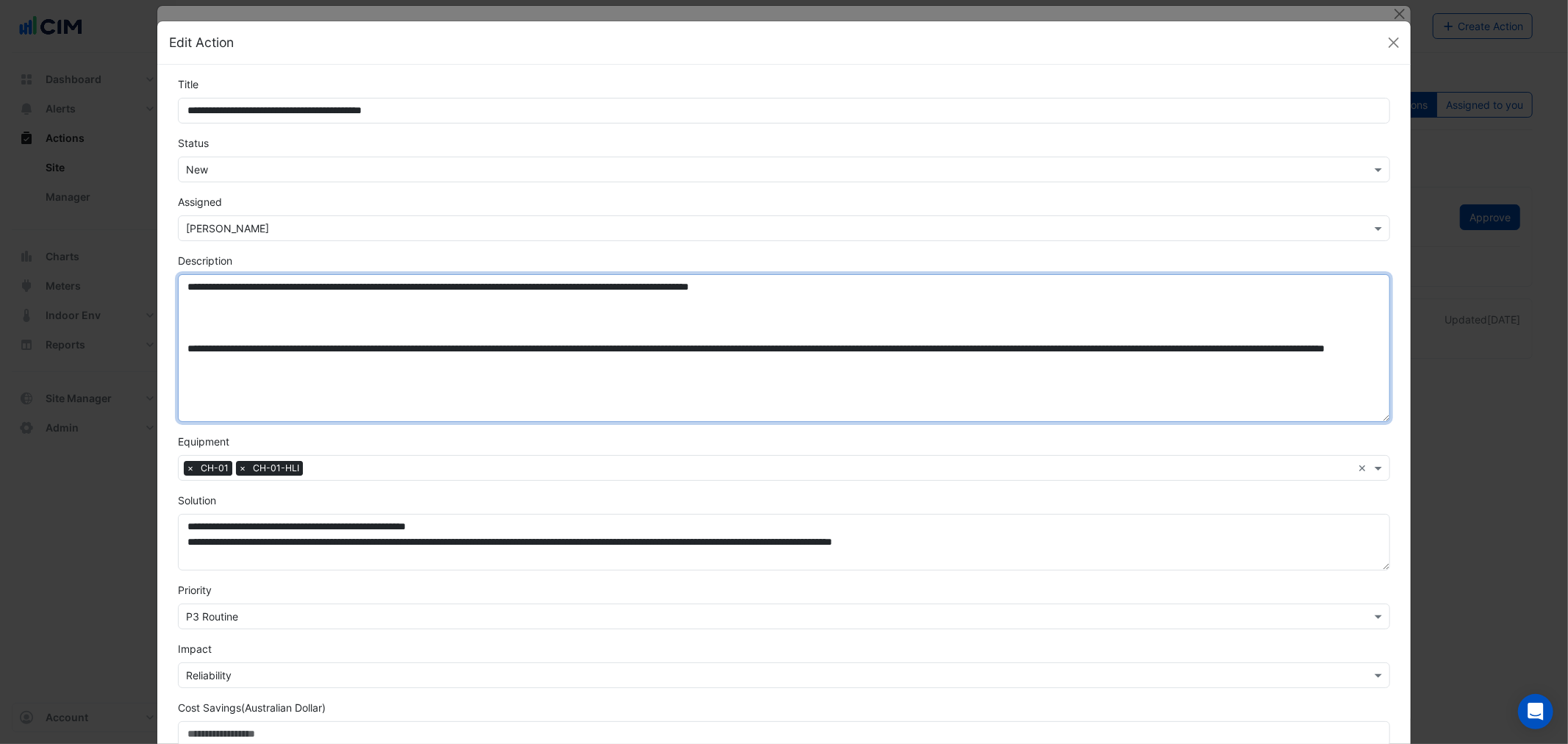
click at [246, 311] on textarea "**********" at bounding box center [783, 347] width 1211 height 148
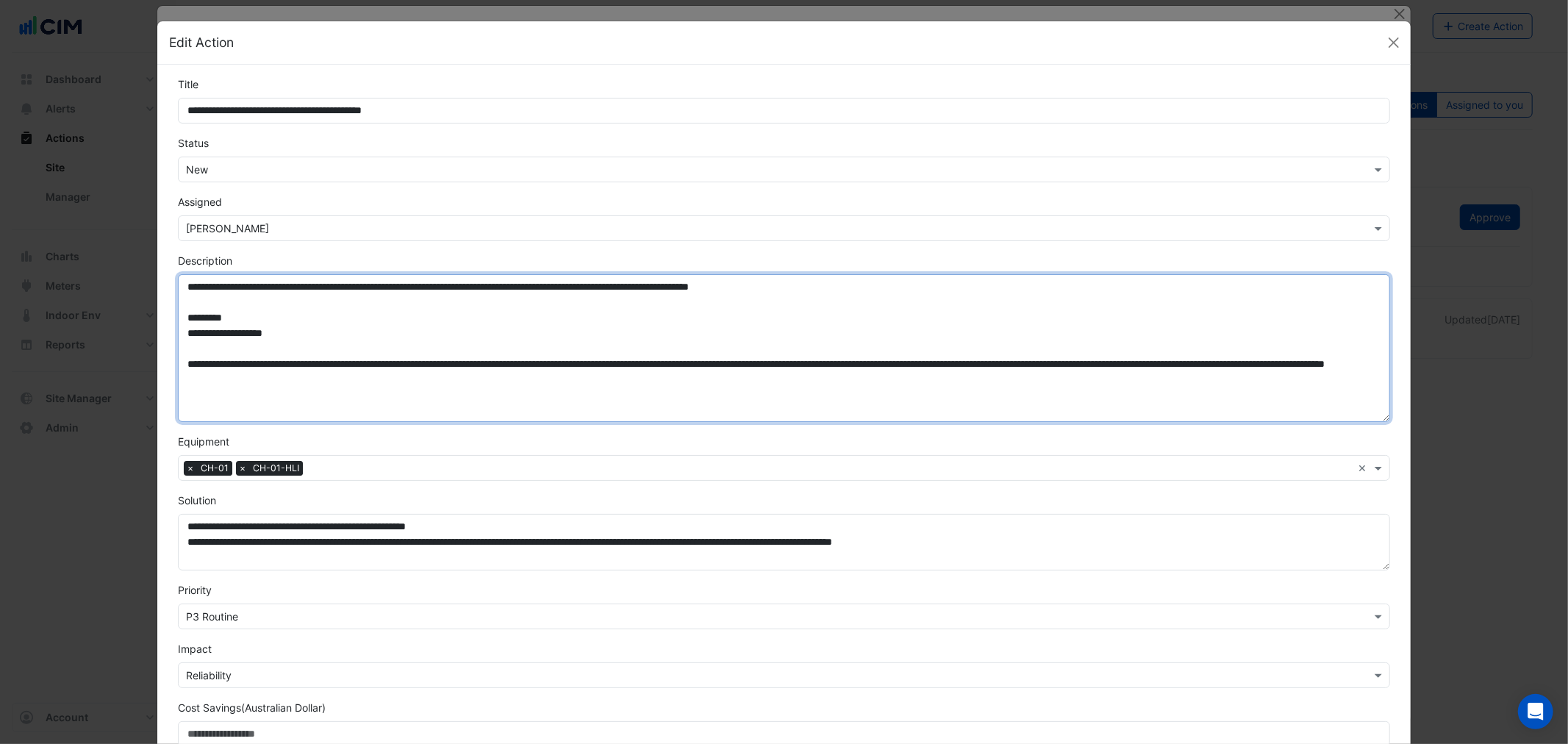
click at [327, 331] on textarea "**********" at bounding box center [783, 347] width 1211 height 148
paste textarea "**********"
click at [286, 333] on textarea "**********" at bounding box center [783, 347] width 1211 height 148
click at [280, 329] on textarea "**********" at bounding box center [783, 347] width 1211 height 148
click at [281, 329] on textarea "**********" at bounding box center [783, 347] width 1211 height 148
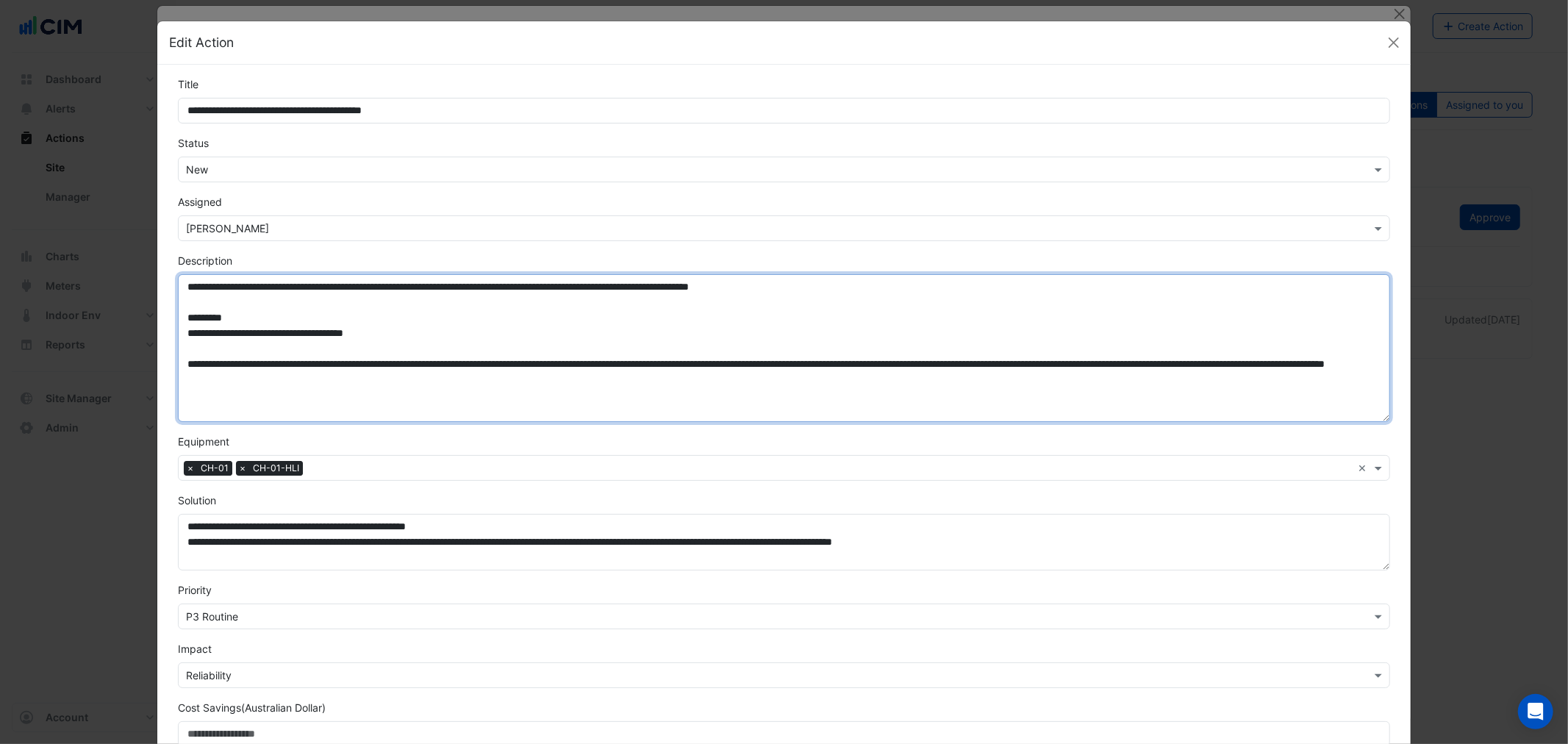
click at [285, 329] on textarea "**********" at bounding box center [783, 347] width 1211 height 148
click at [236, 332] on textarea "**********" at bounding box center [783, 347] width 1211 height 148
click at [224, 335] on textarea "**********" at bounding box center [783, 347] width 1211 height 148
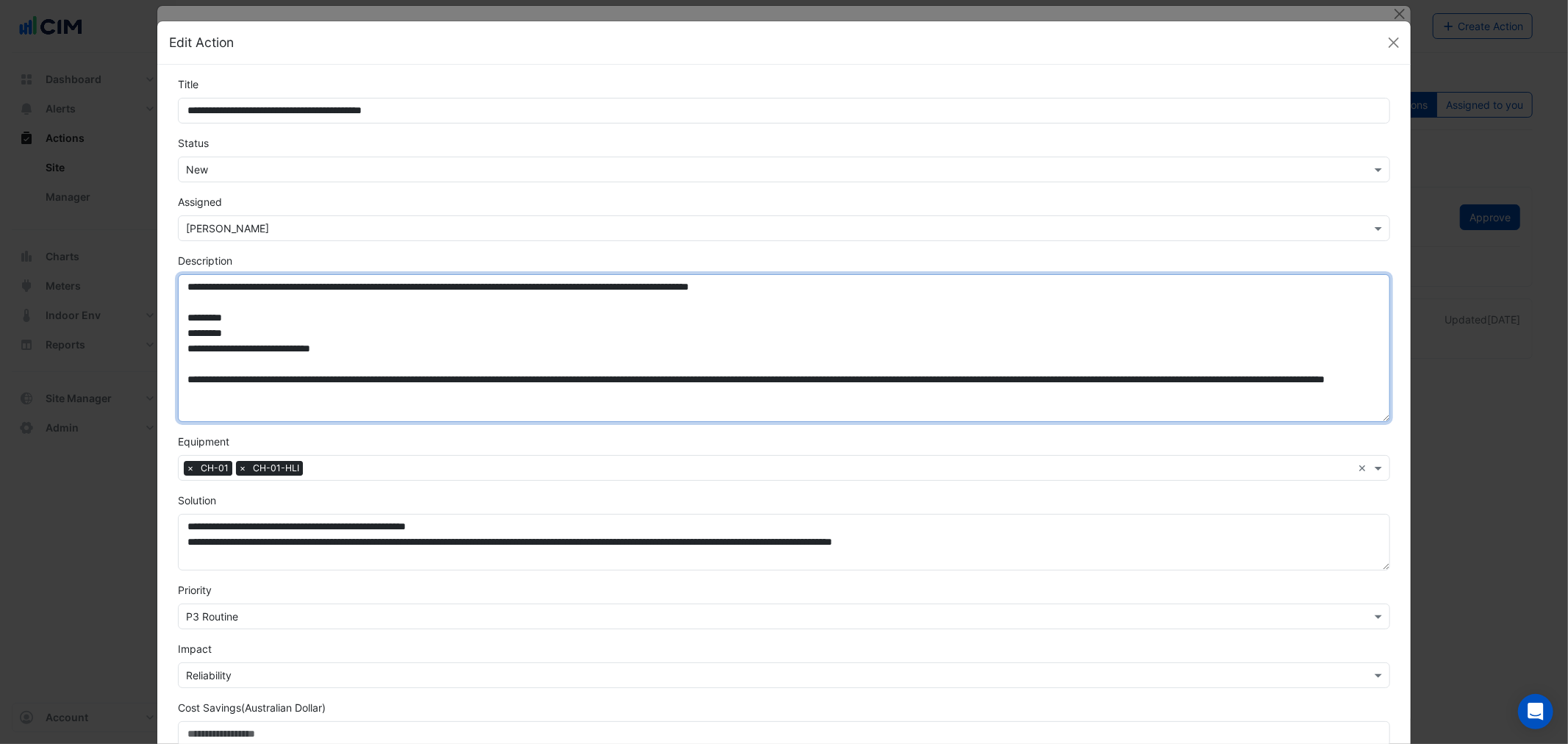
click at [379, 342] on textarea "**********" at bounding box center [783, 347] width 1211 height 148
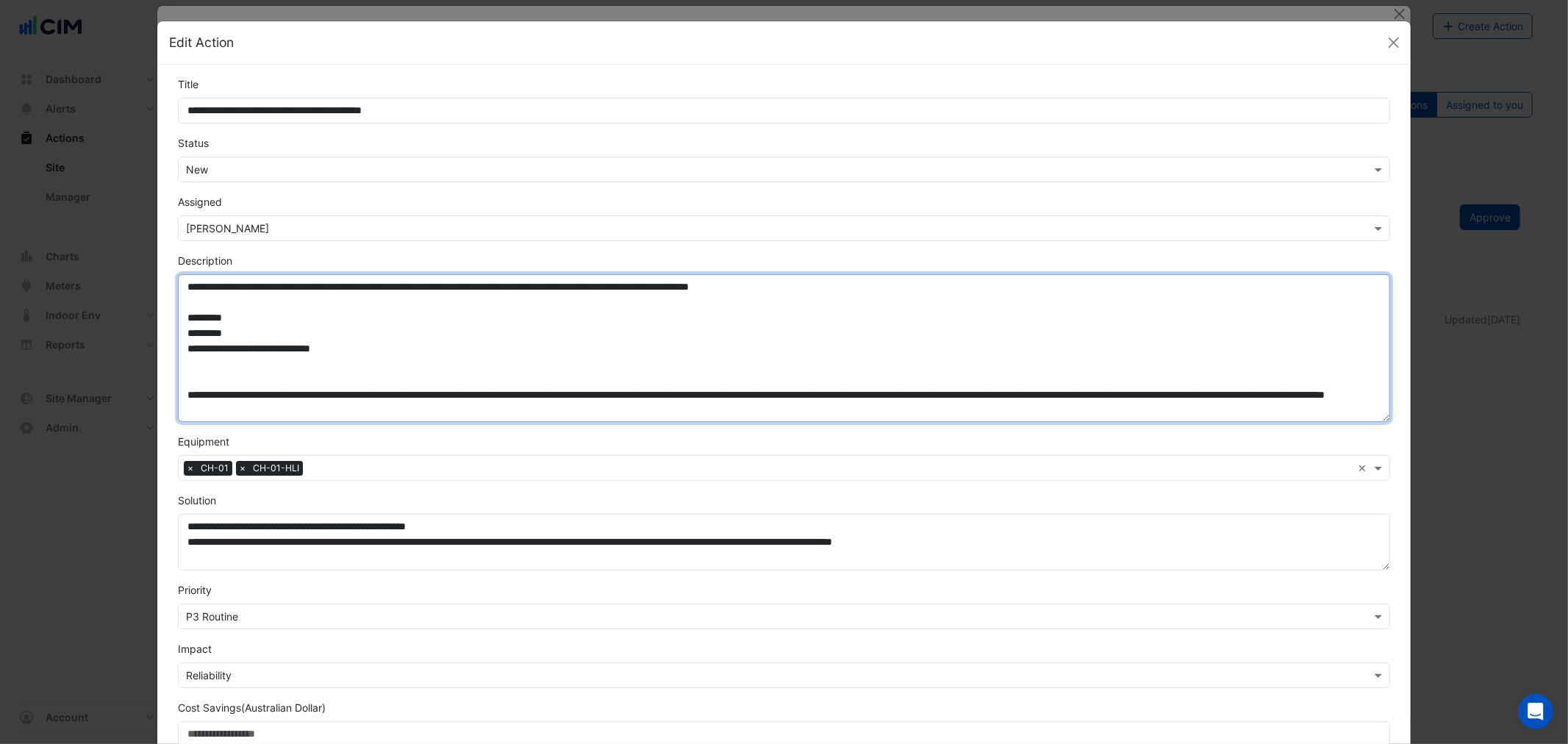
click at [203, 362] on textarea "**********" at bounding box center [783, 347] width 1211 height 148
paste textarea "**********"
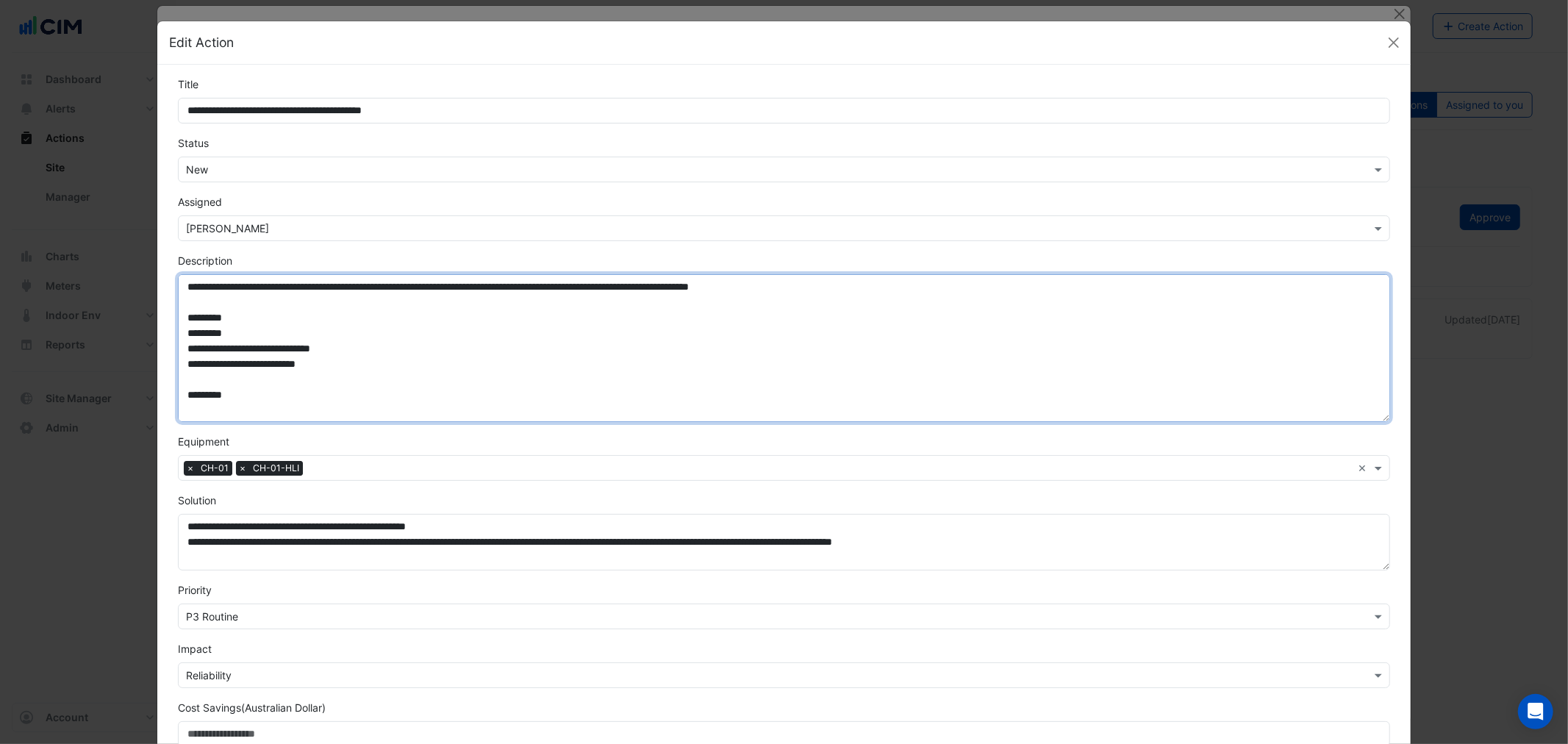
click at [204, 412] on textarea "**********" at bounding box center [783, 347] width 1211 height 148
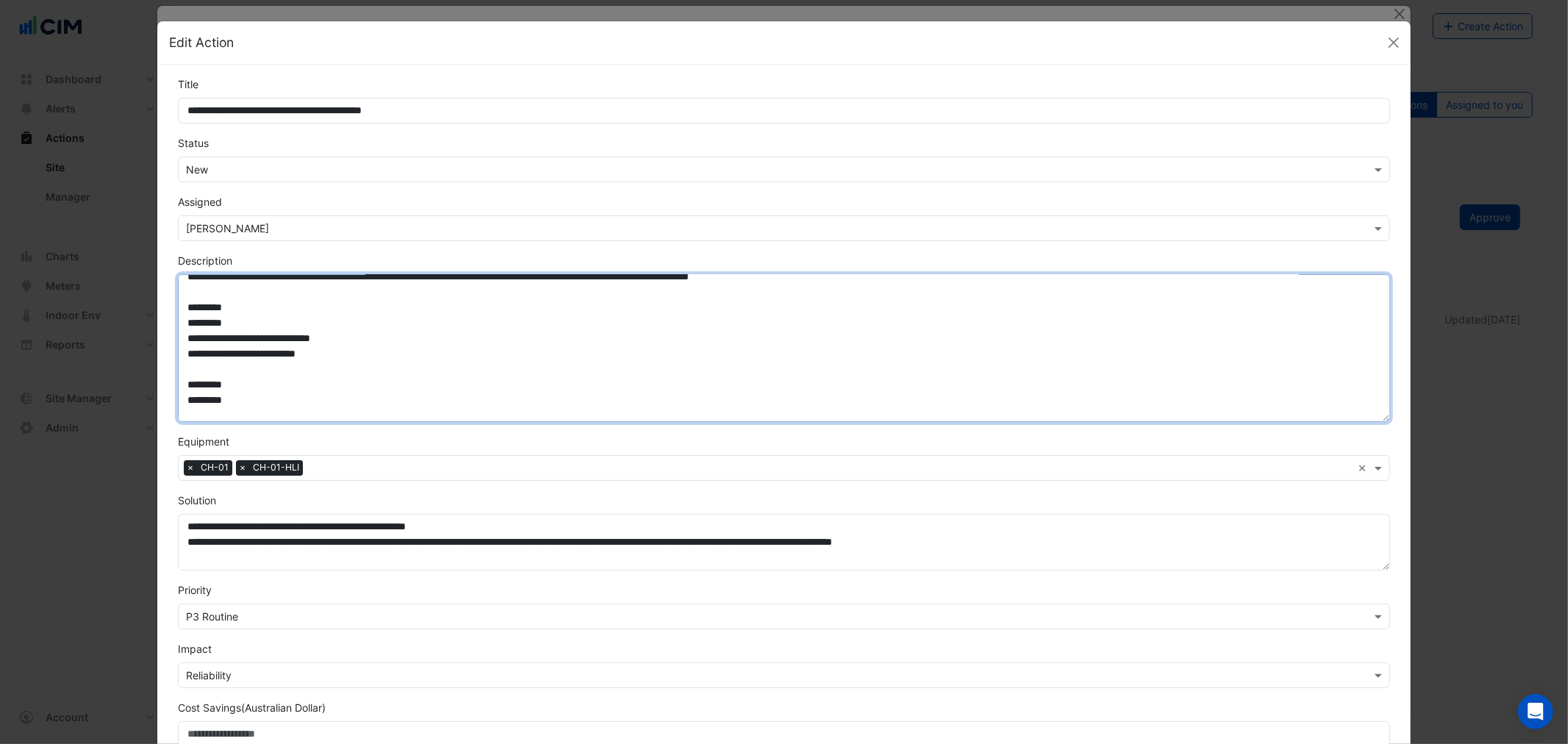
click at [218, 409] on textarea "**********" at bounding box center [783, 347] width 1211 height 148
paste textarea "**********"
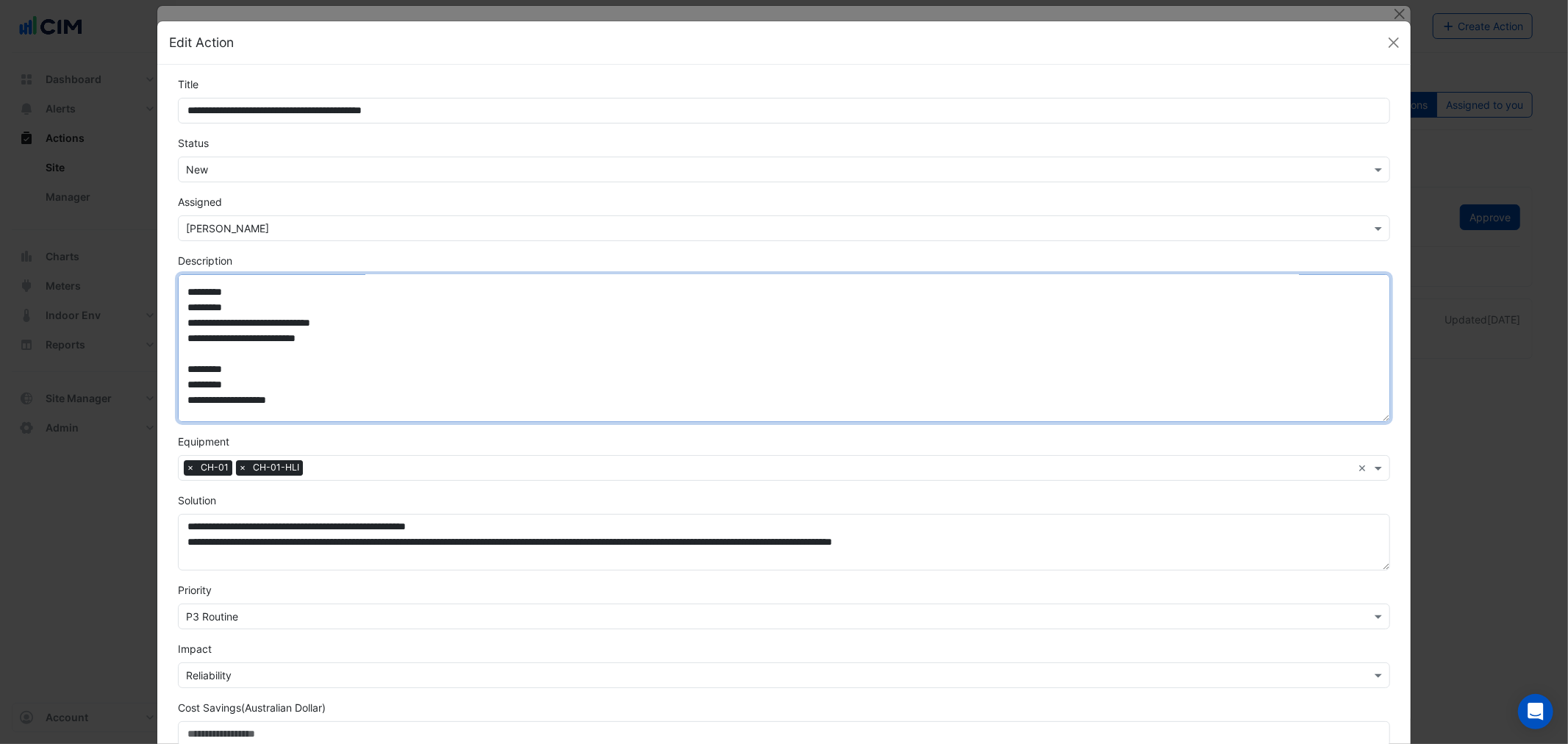
click at [264, 416] on textarea "**********" at bounding box center [783, 347] width 1211 height 148
paste textarea "**********"
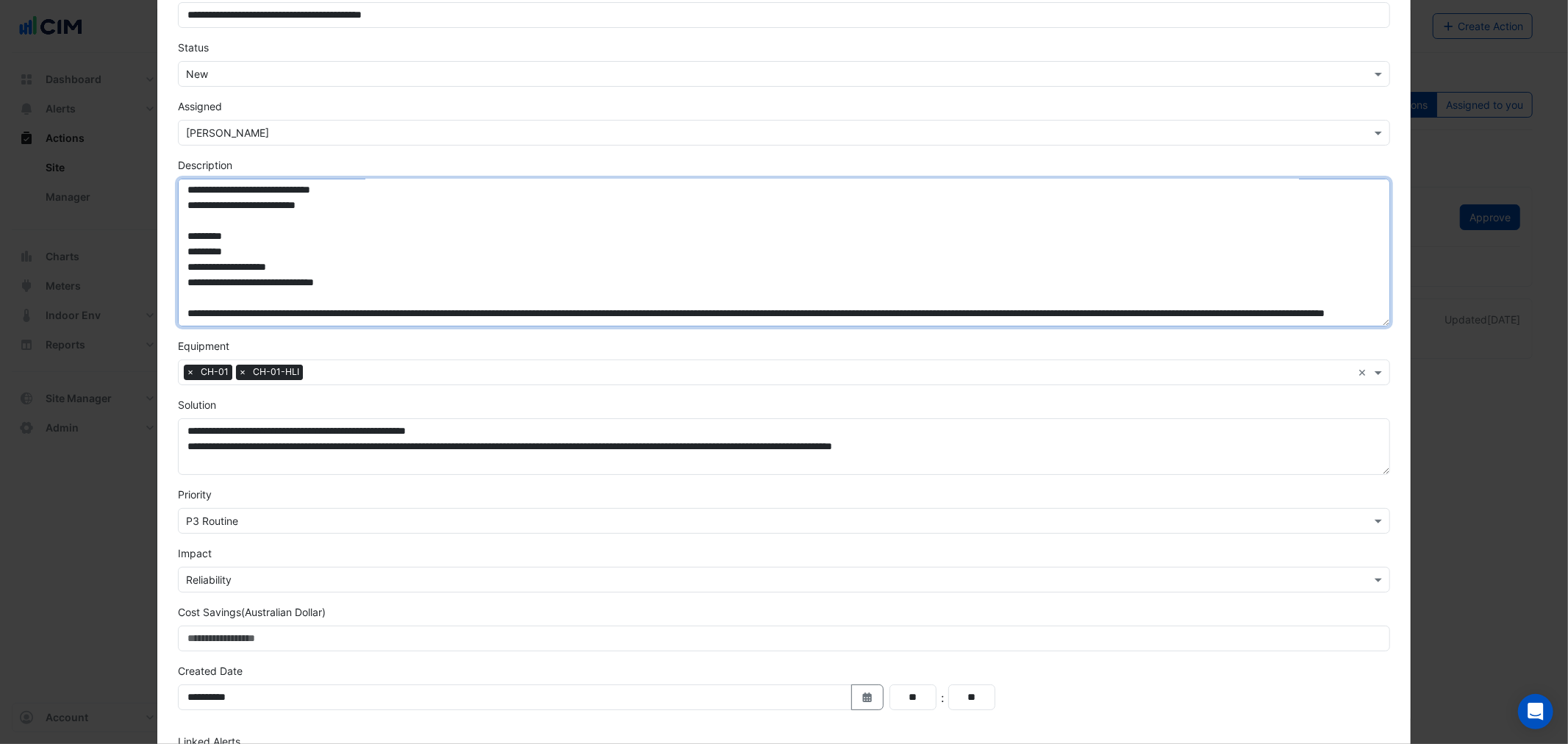
scroll to position [215, 0]
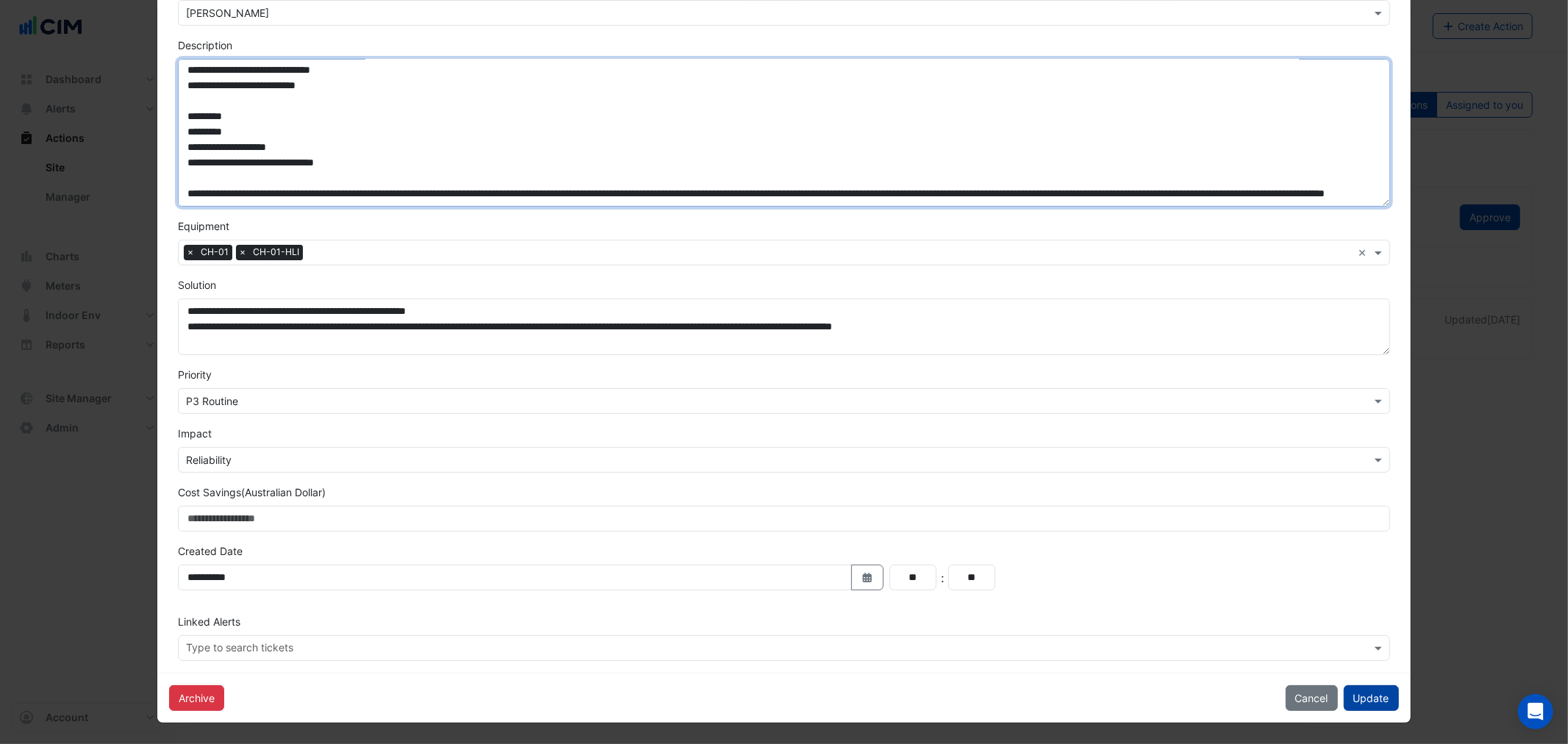
type textarea "**********"
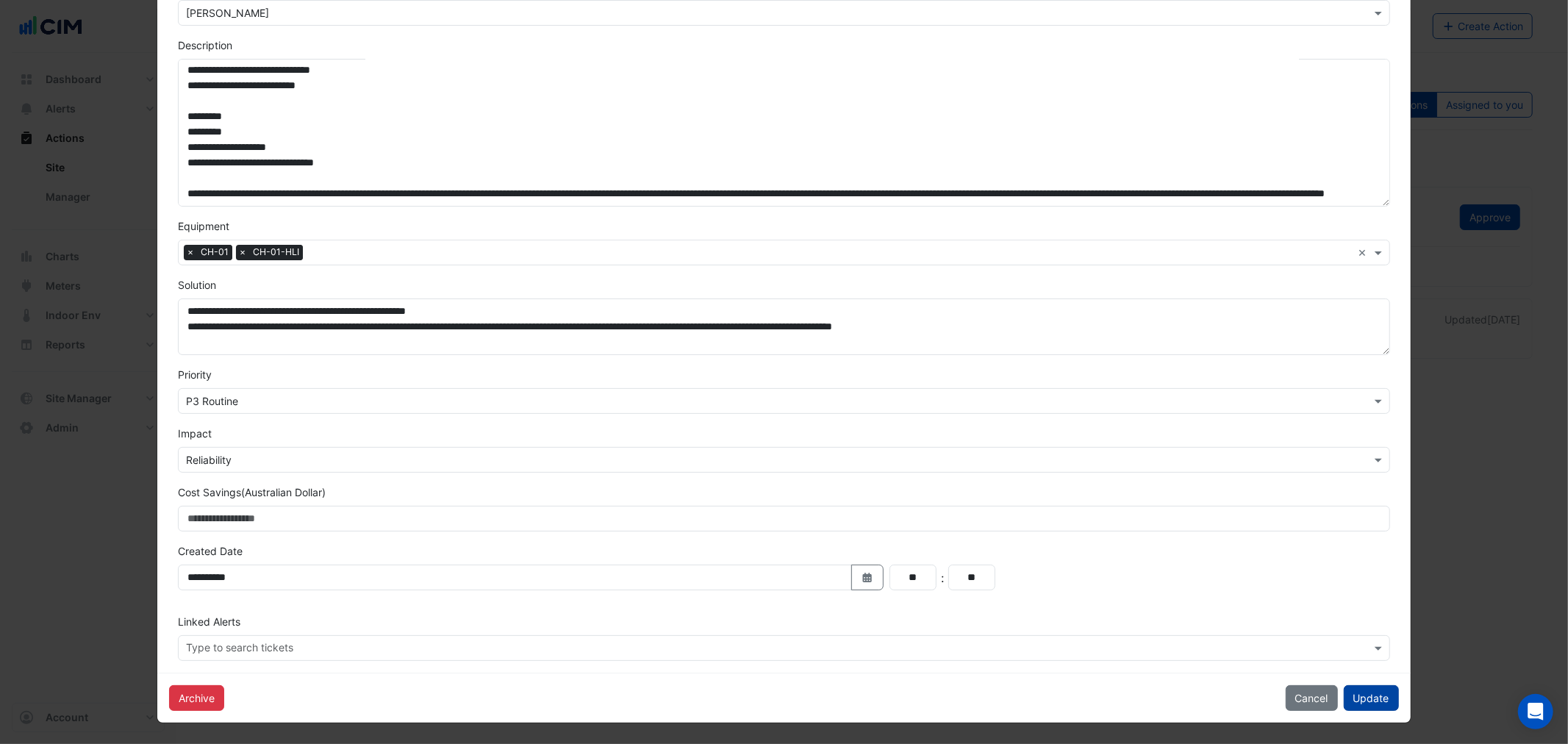
click at [1382, 692] on button "Update" at bounding box center [1371, 697] width 55 height 26
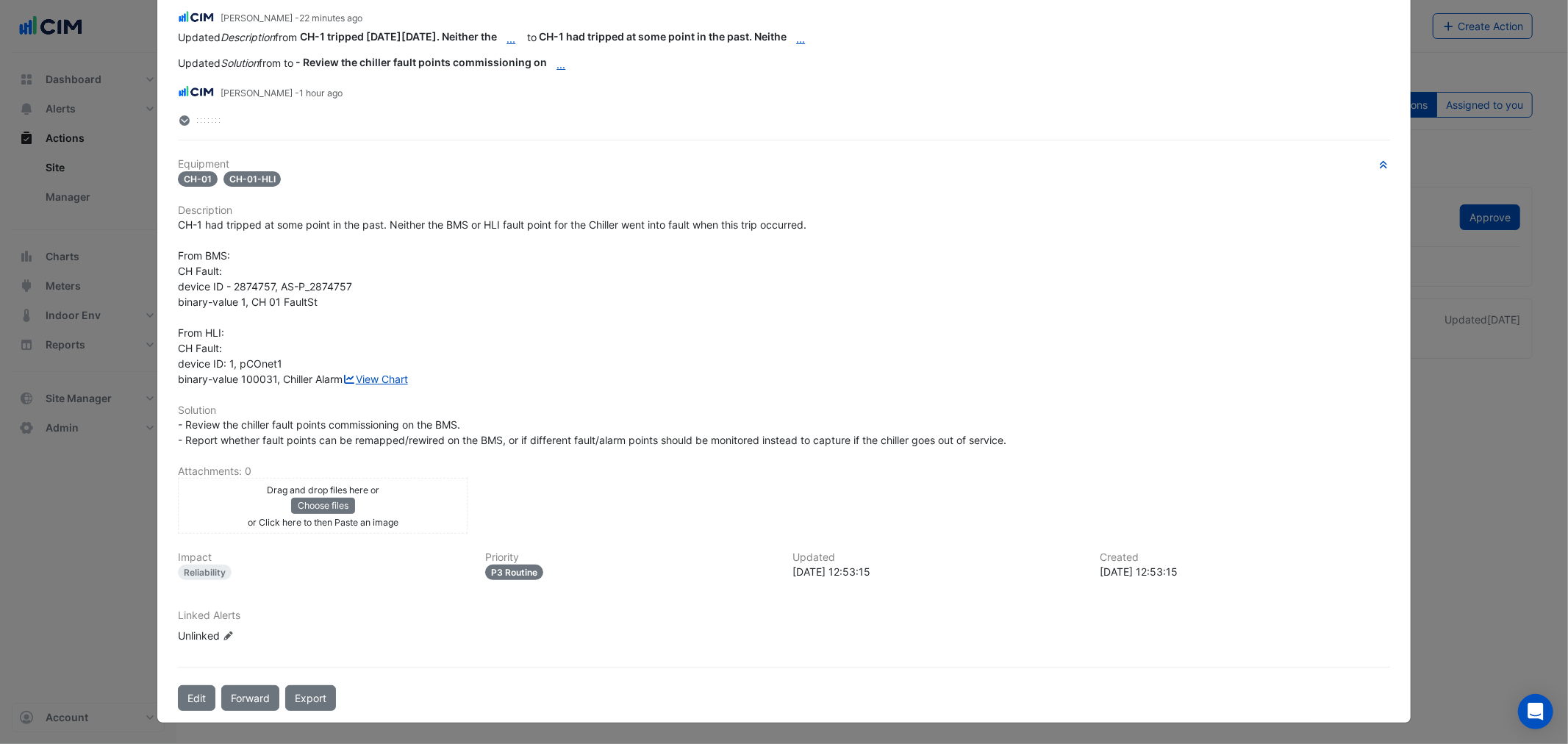
scroll to position [244, 0]
click at [307, 527] on small "or an Paste image" at bounding box center [322, 522] width 75 height 11
click at [318, 501] on button "Choose files" at bounding box center [323, 505] width 64 height 16
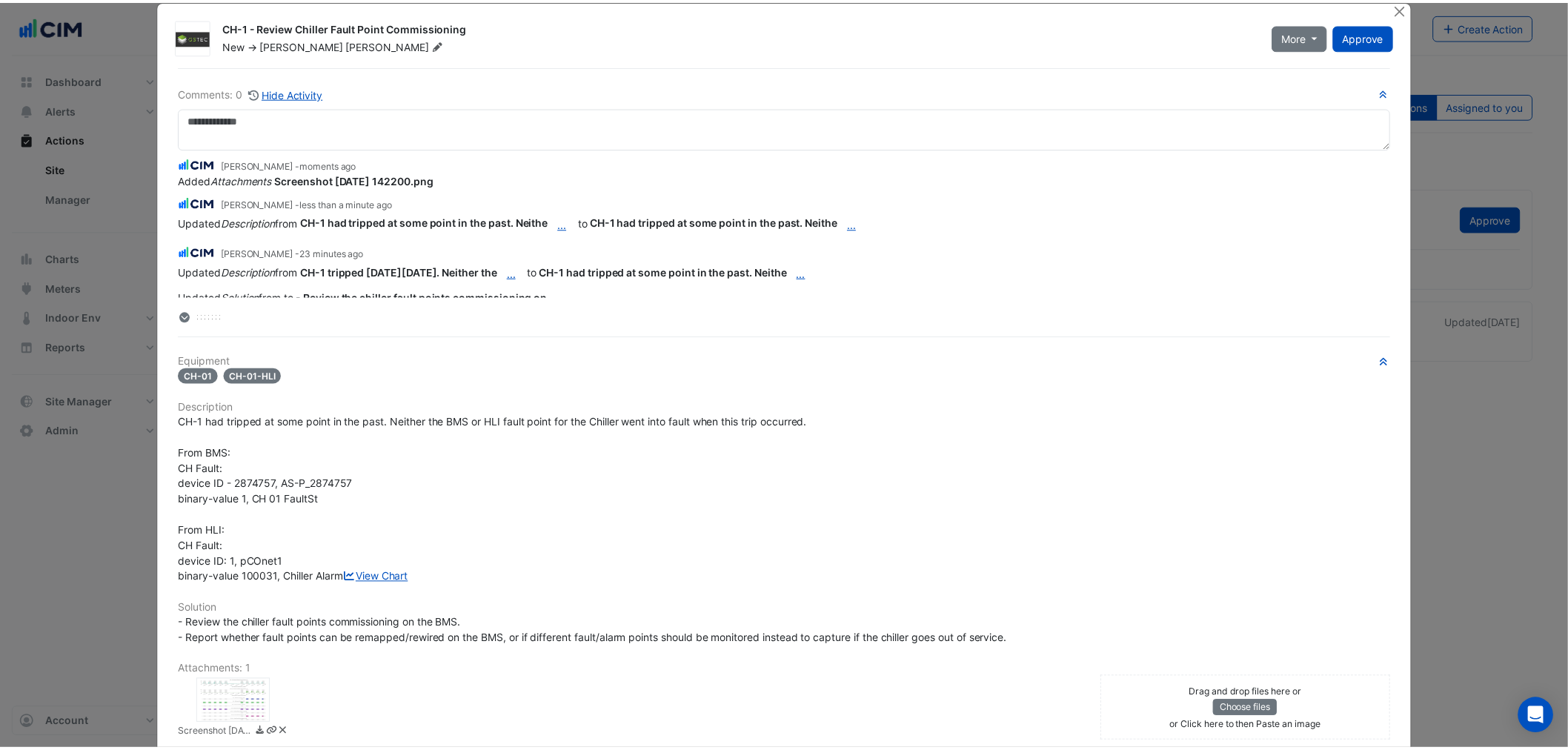
scroll to position [0, 0]
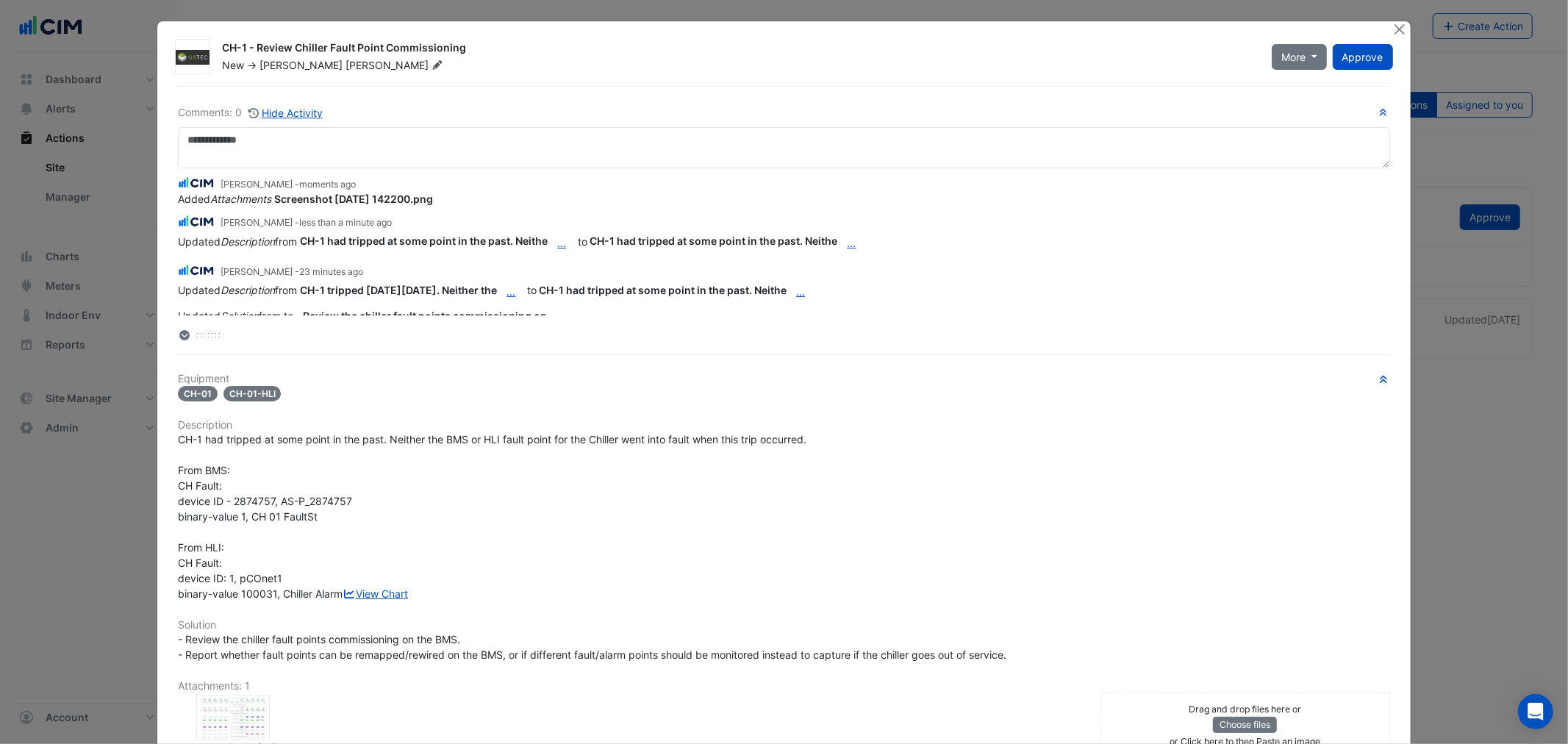
drag, startPoint x: 477, startPoint y: 45, endPoint x: 217, endPoint y: 49, distance: 260.0
click at [222, 49] on div "CH-1 - Review Chiller Fault Point Commissioning" at bounding box center [738, 49] width 1032 height 18
copy div "CH-1 - Review Chiller Fault Point Commissioning"
click at [1392, 31] on button "Close" at bounding box center [1400, 29] width 16 height 16
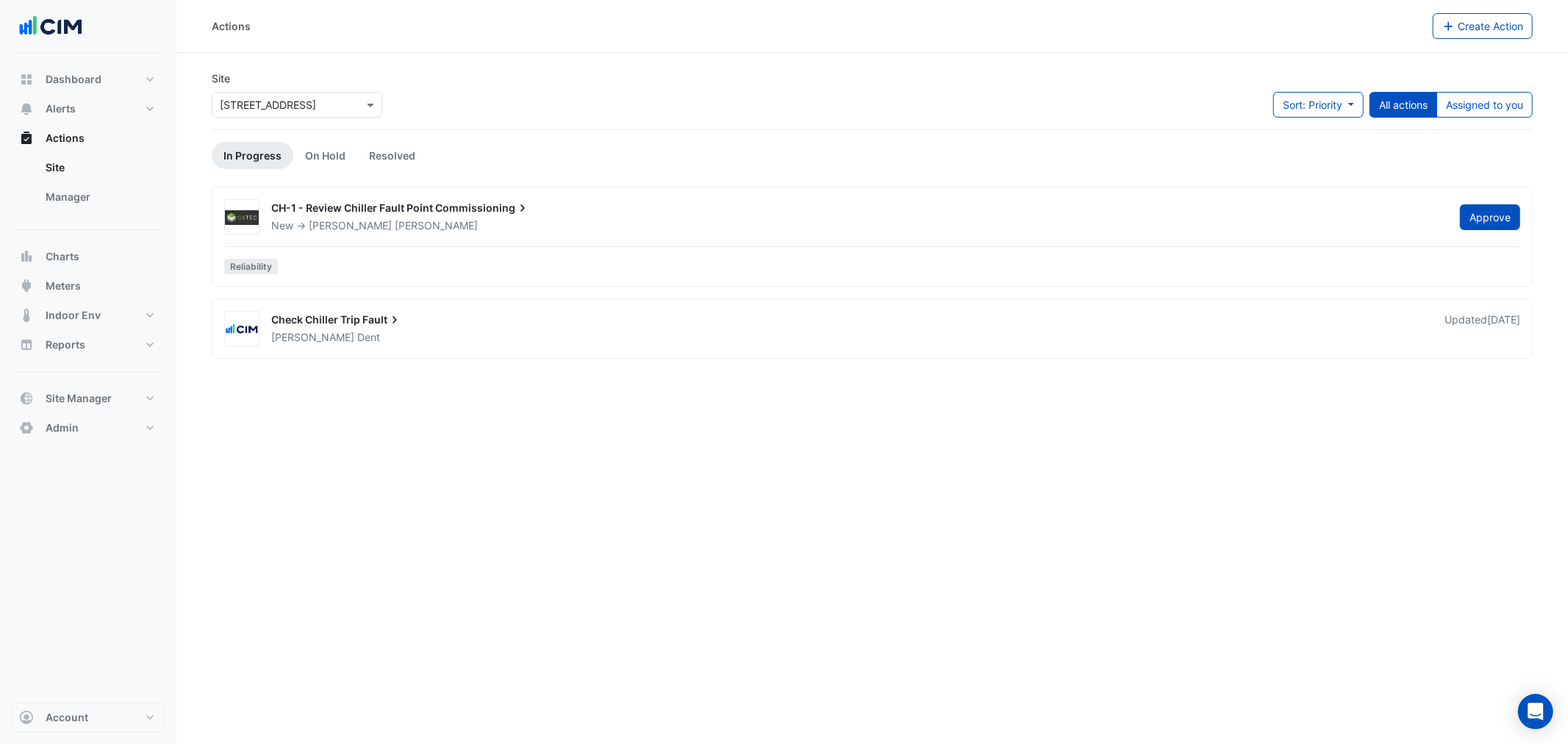
click at [415, 325] on div "Check Chiller Trip Fault" at bounding box center [849, 321] width 1156 height 18
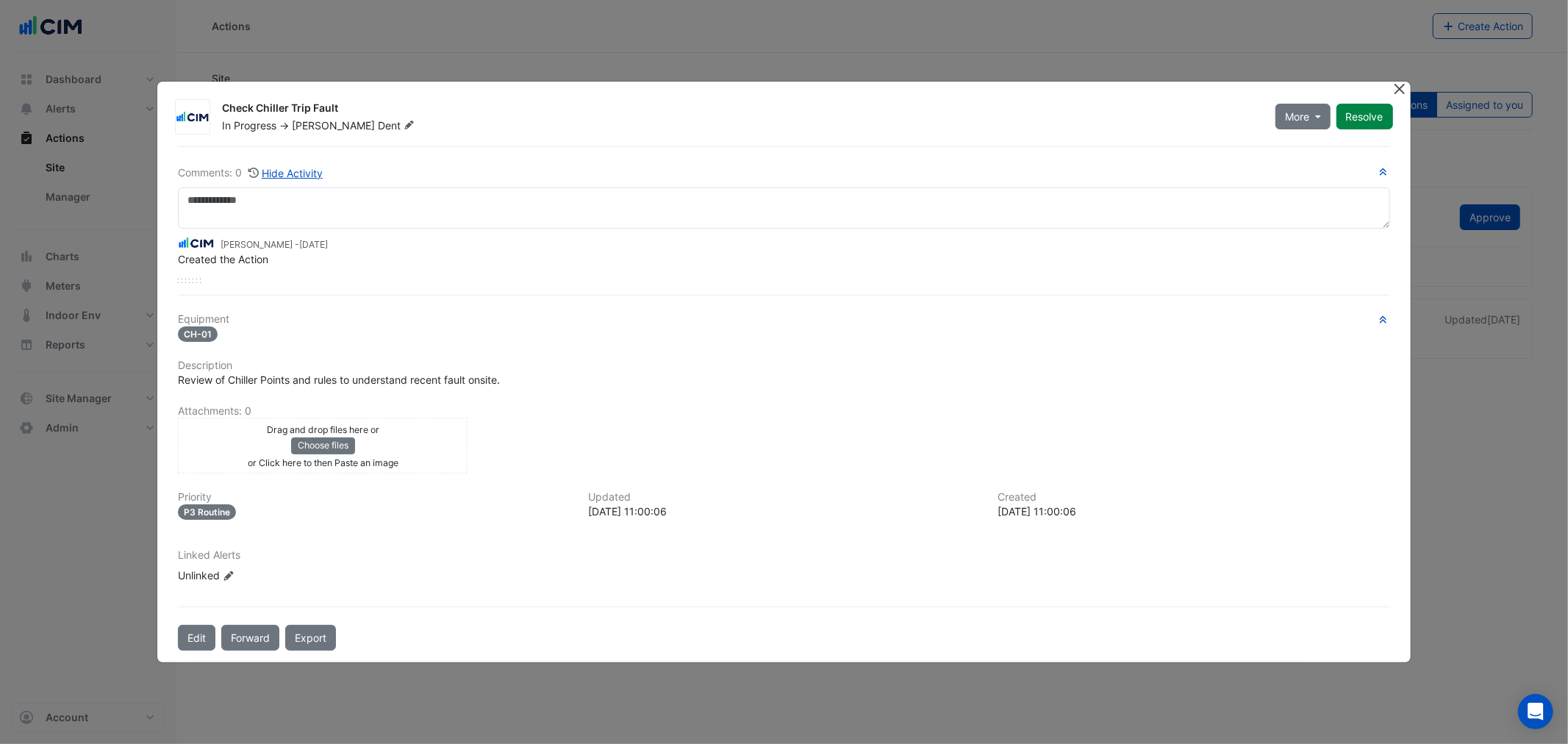
click at [1404, 87] on button "Close" at bounding box center [1400, 89] width 16 height 16
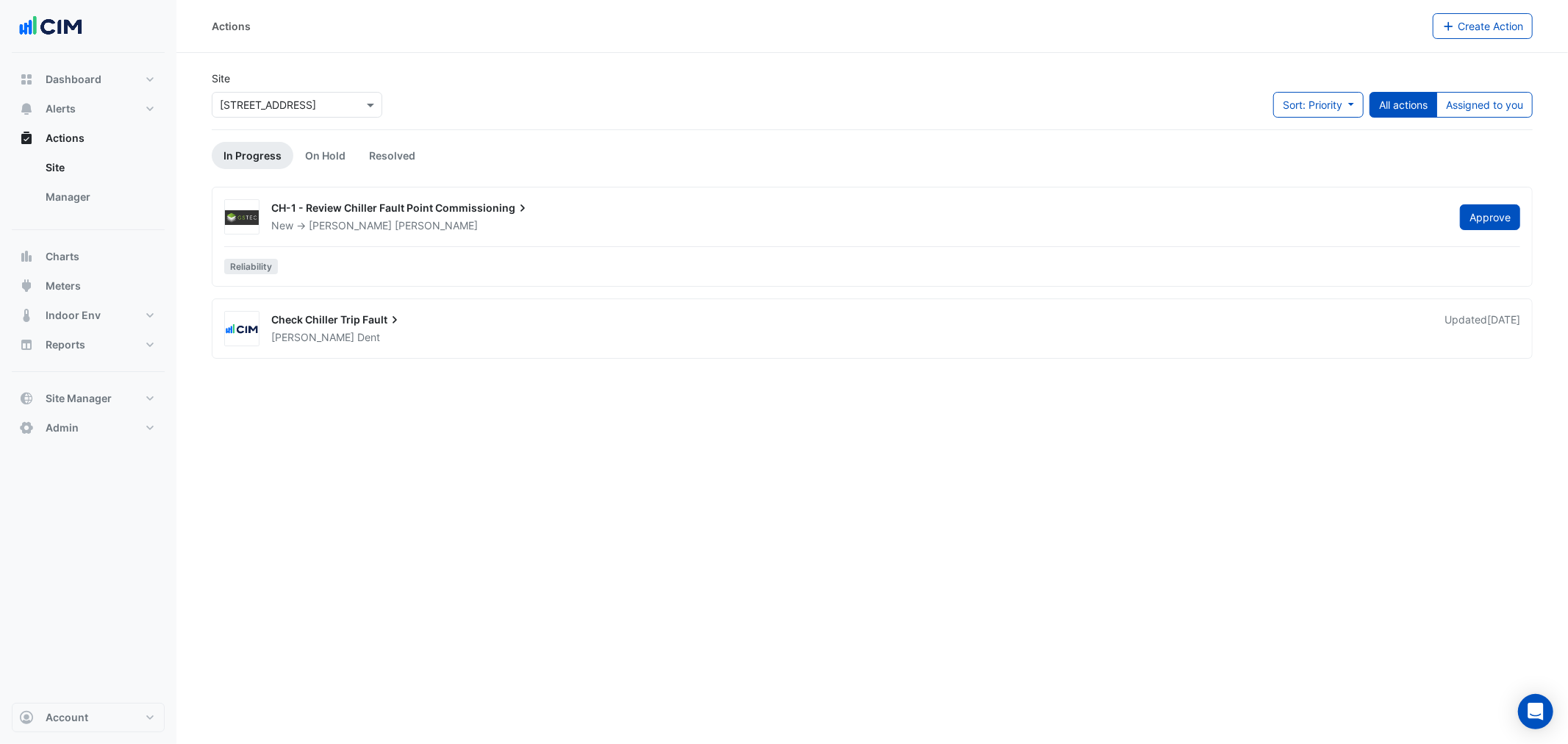
click at [362, 325] on span "Fault" at bounding box center [382, 319] width 40 height 15
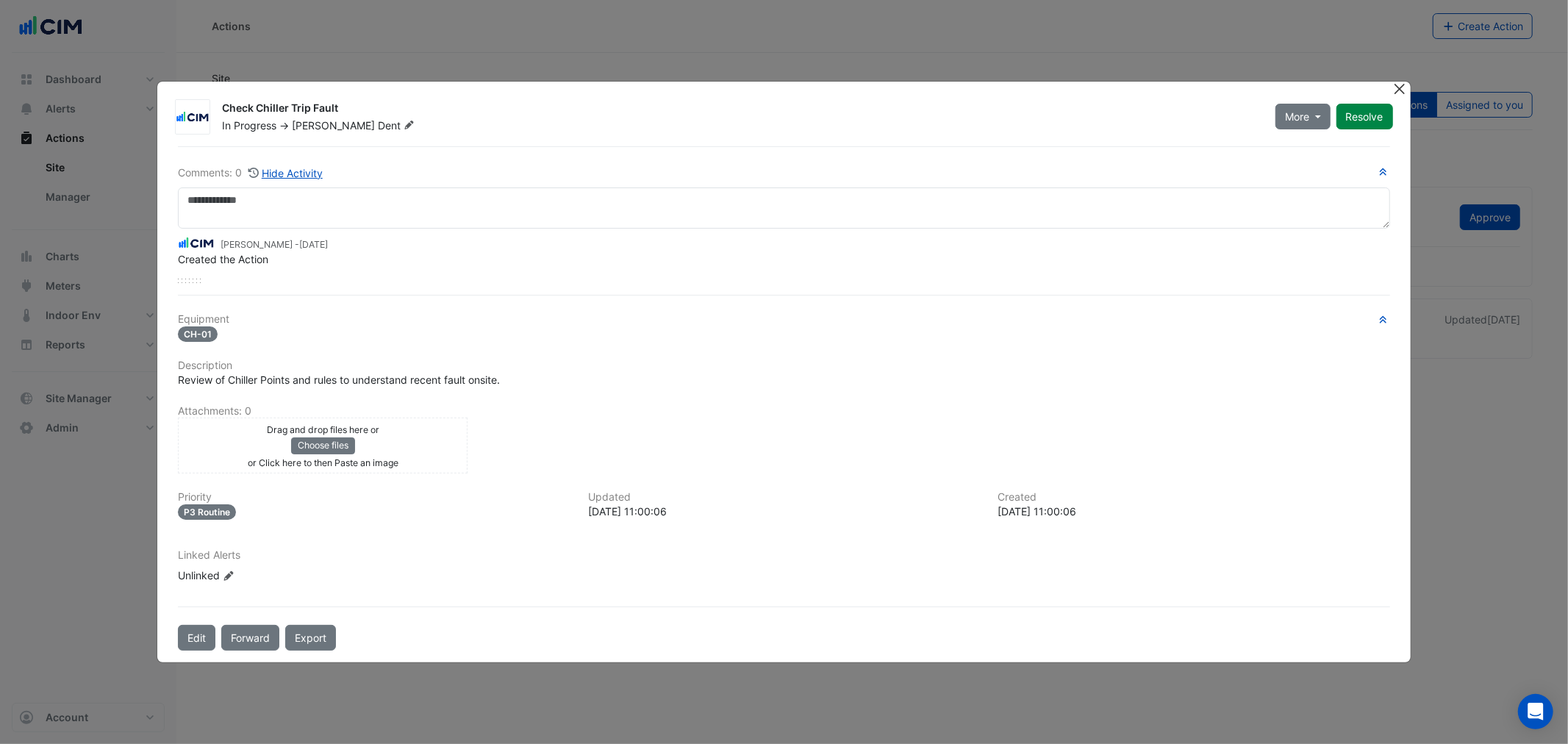
click at [1394, 90] on button "Close" at bounding box center [1400, 89] width 16 height 16
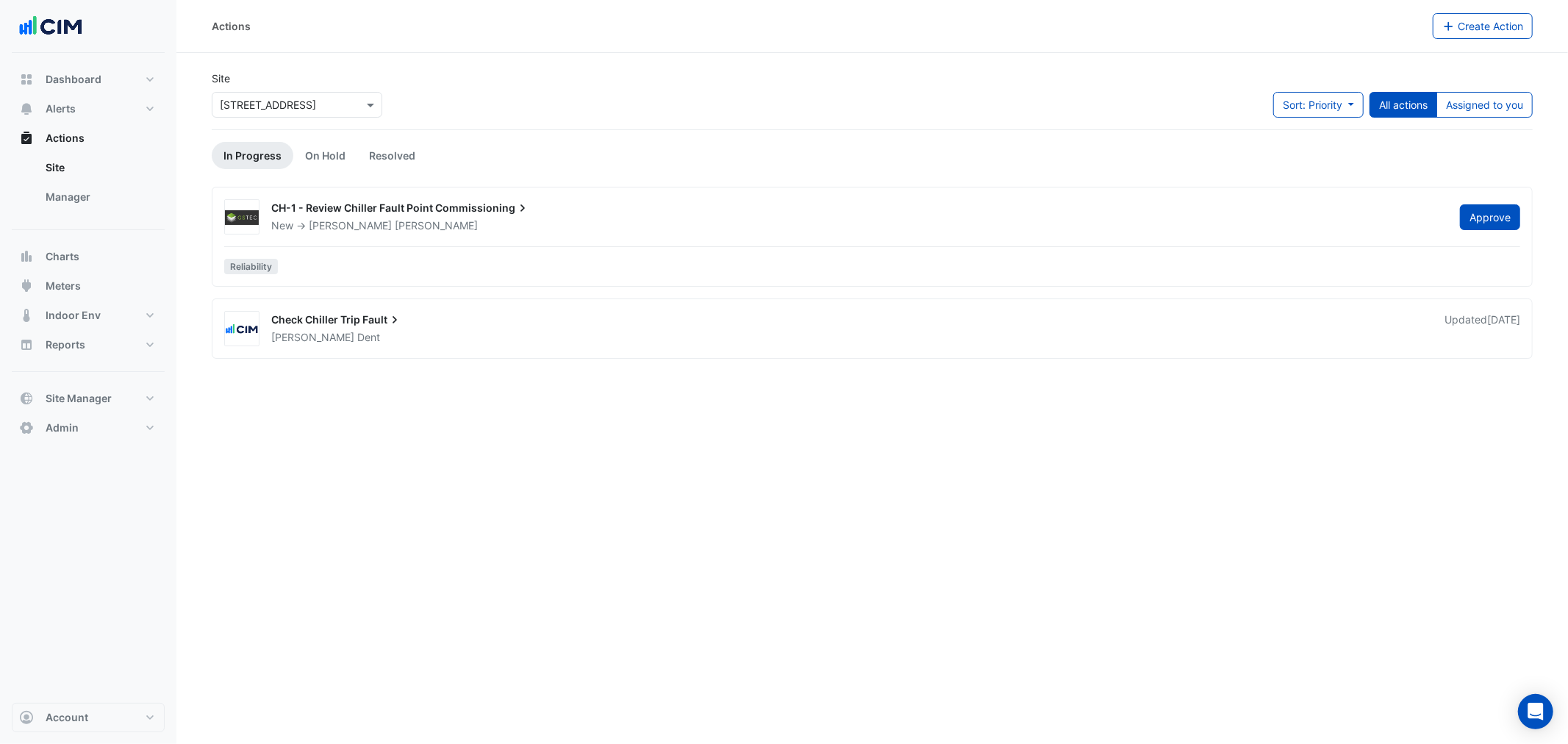
click at [950, 77] on div "Site × 33 Playfair Street Sort: Priority Priority Updated All actions Assigned …" at bounding box center [872, 99] width 1338 height 59
drag, startPoint x: 96, startPoint y: 105, endPoint x: 916, endPoint y: 9, distance: 825.6
click at [96, 105] on button "Alerts" at bounding box center [88, 109] width 153 height 30
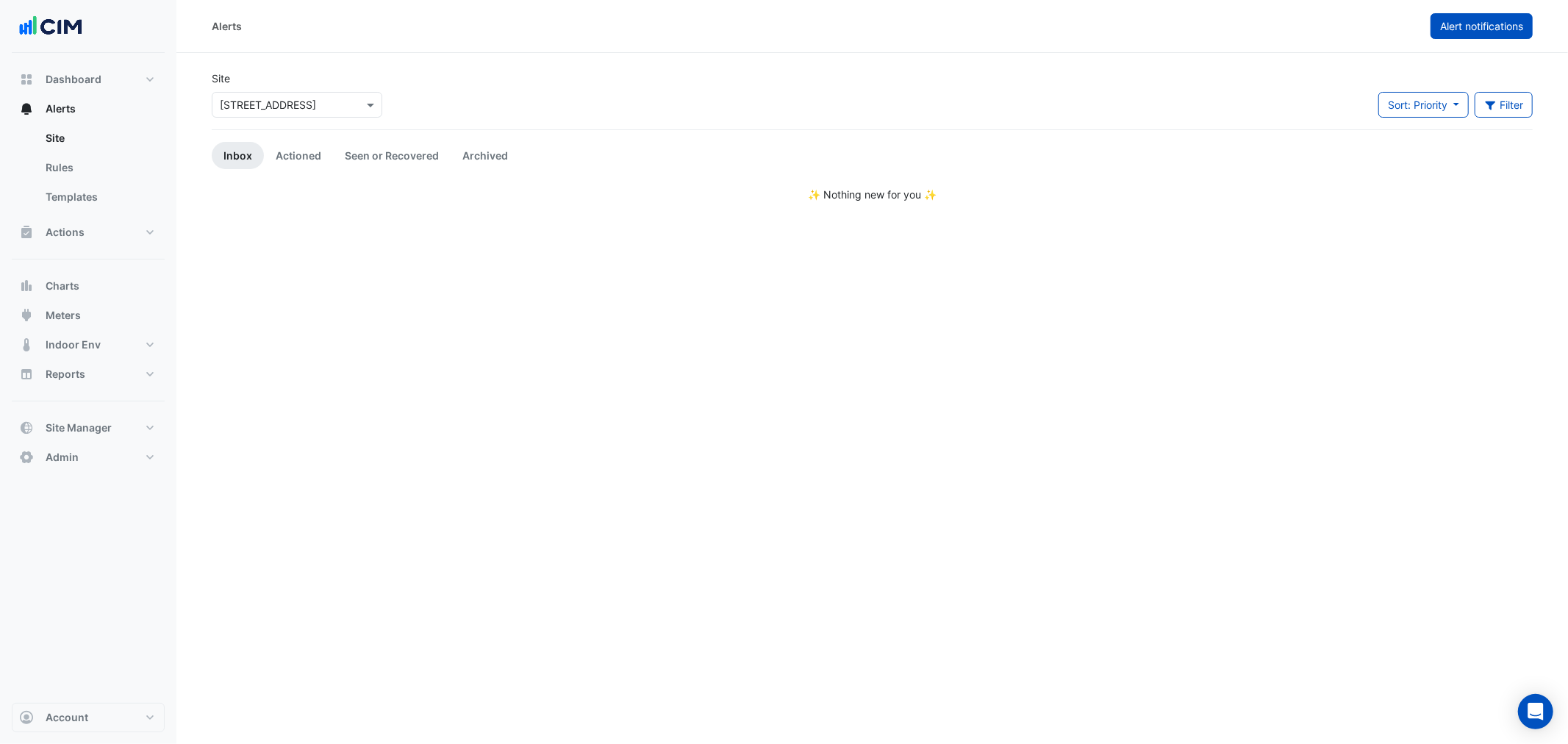
click at [1486, 33] on button "Alert notifications" at bounding box center [1481, 26] width 102 height 26
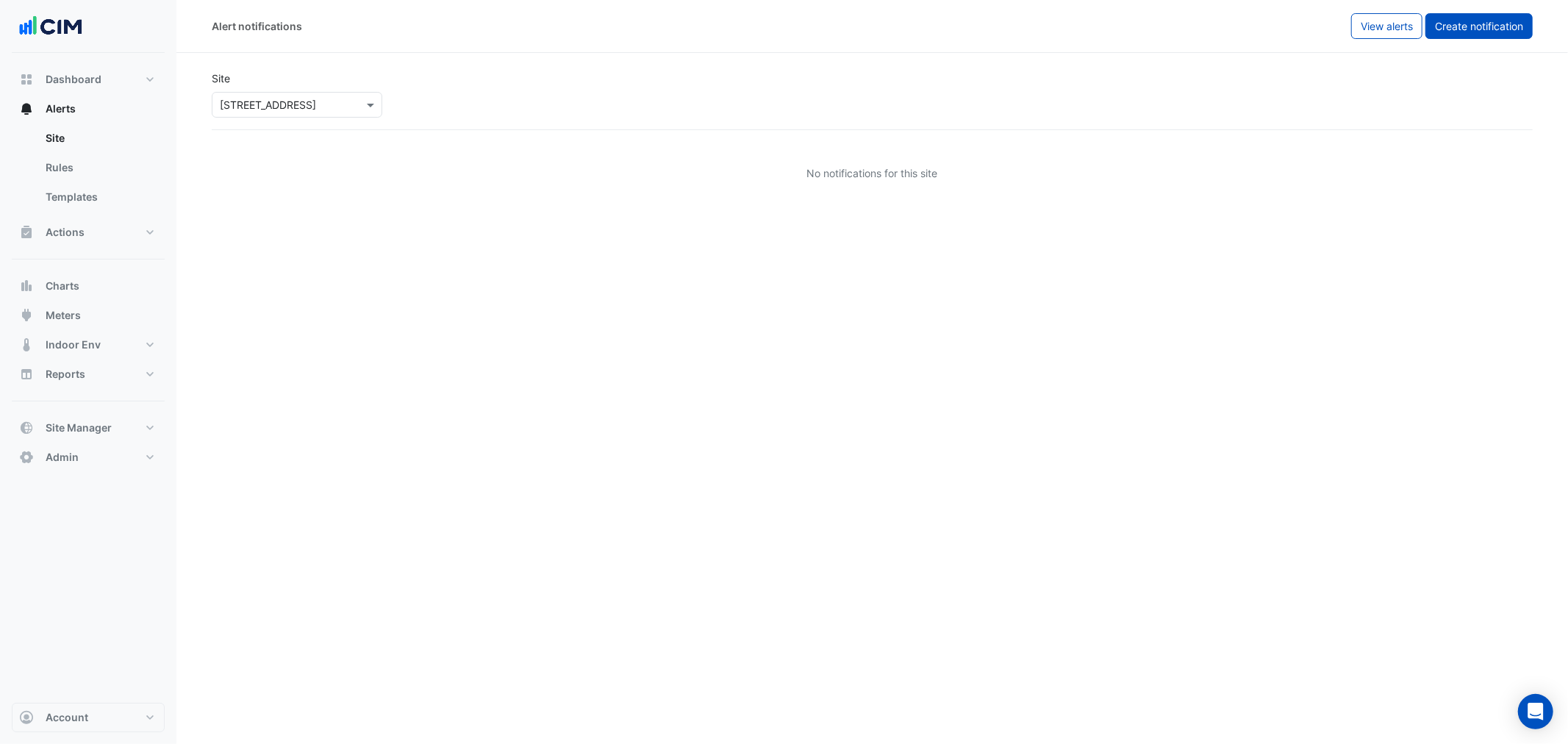
click at [1455, 26] on span "Create notification" at bounding box center [1478, 26] width 88 height 13
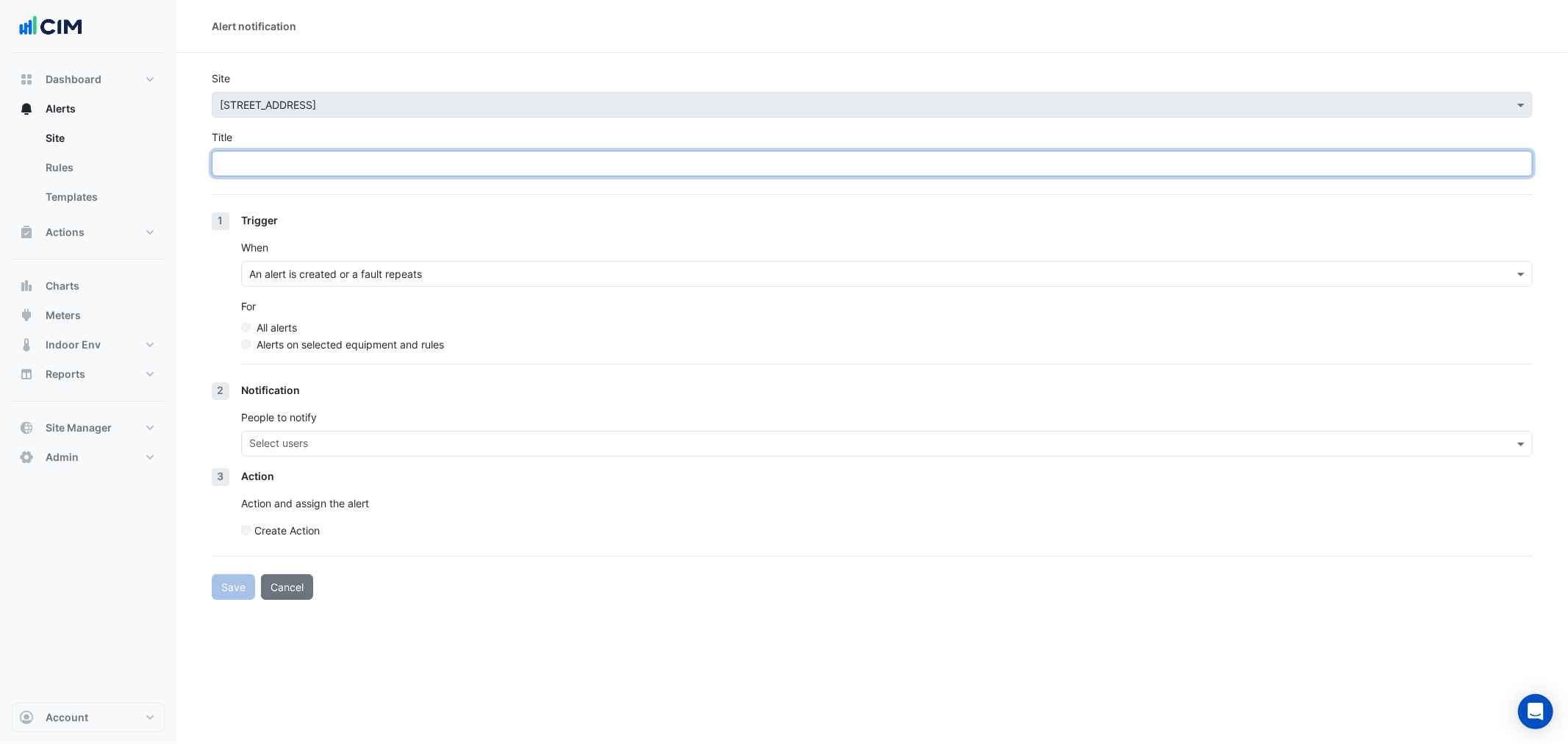
click at [415, 163] on input "Title" at bounding box center [872, 164] width 1321 height 26
paste input "******"
type input "******"
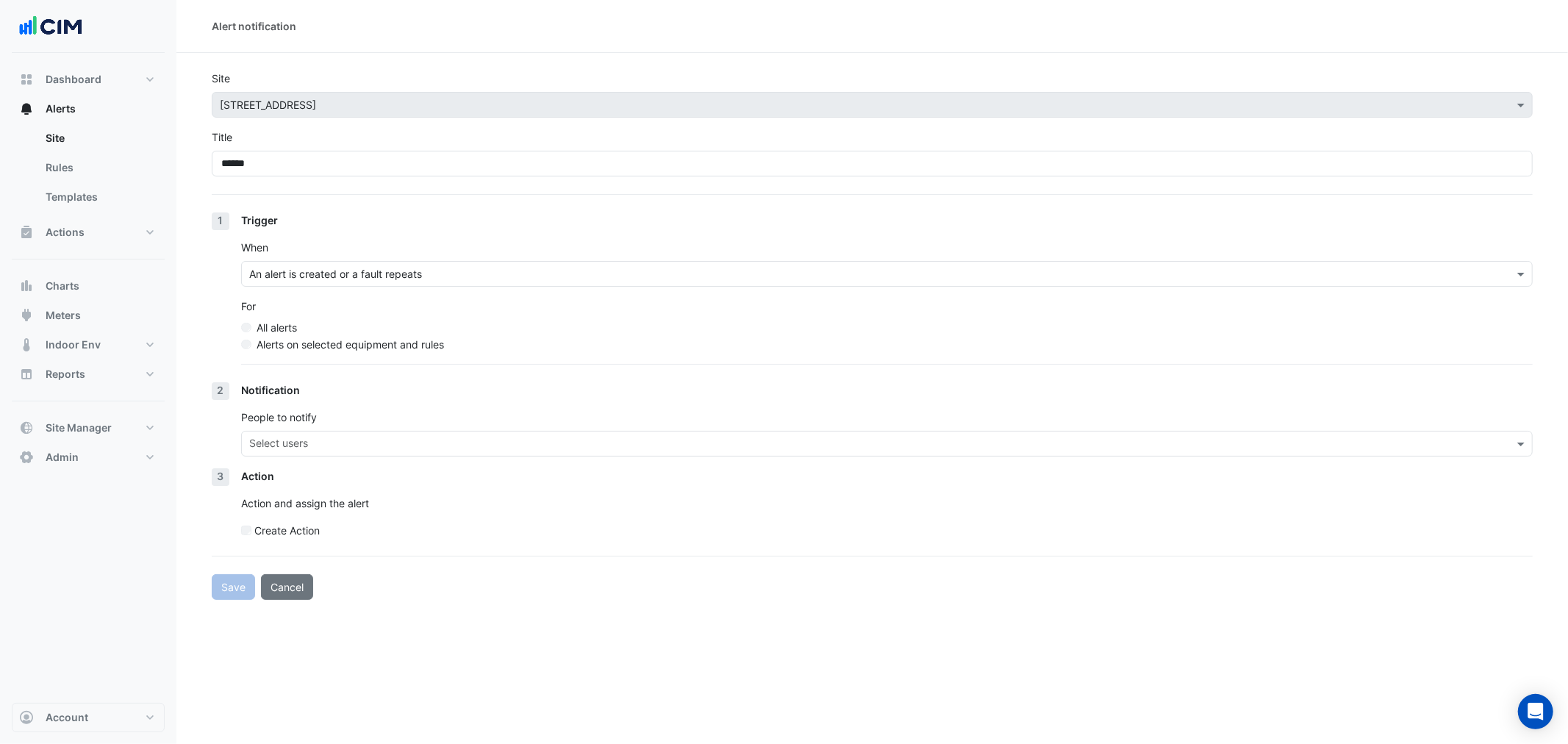
click at [325, 276] on input "text" at bounding box center [872, 275] width 1246 height 16
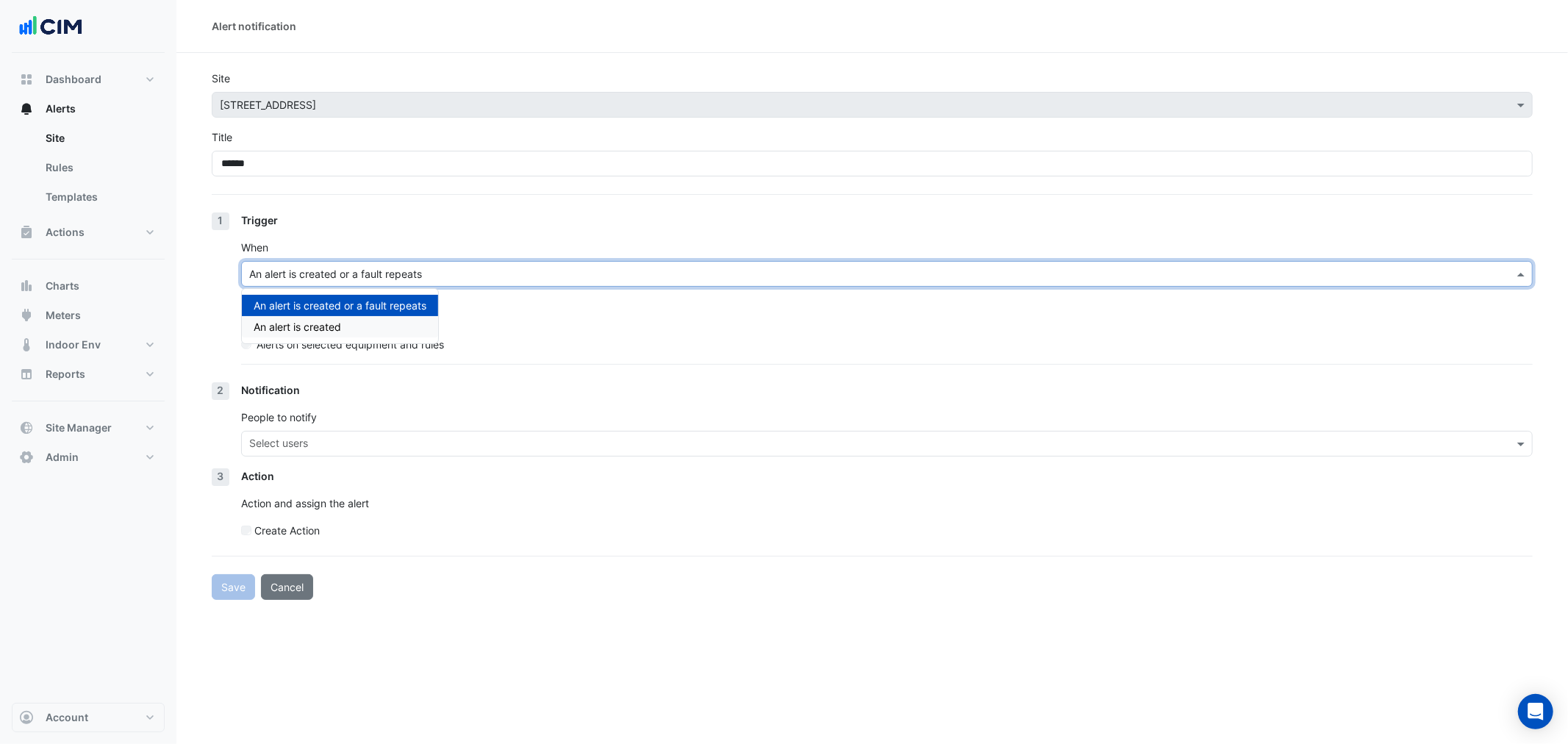
click at [202, 343] on section "Site × 33 Playfair Street Title ****** 1 Trigger When An alert is created or a …" at bounding box center [872, 326] width 1391 height 547
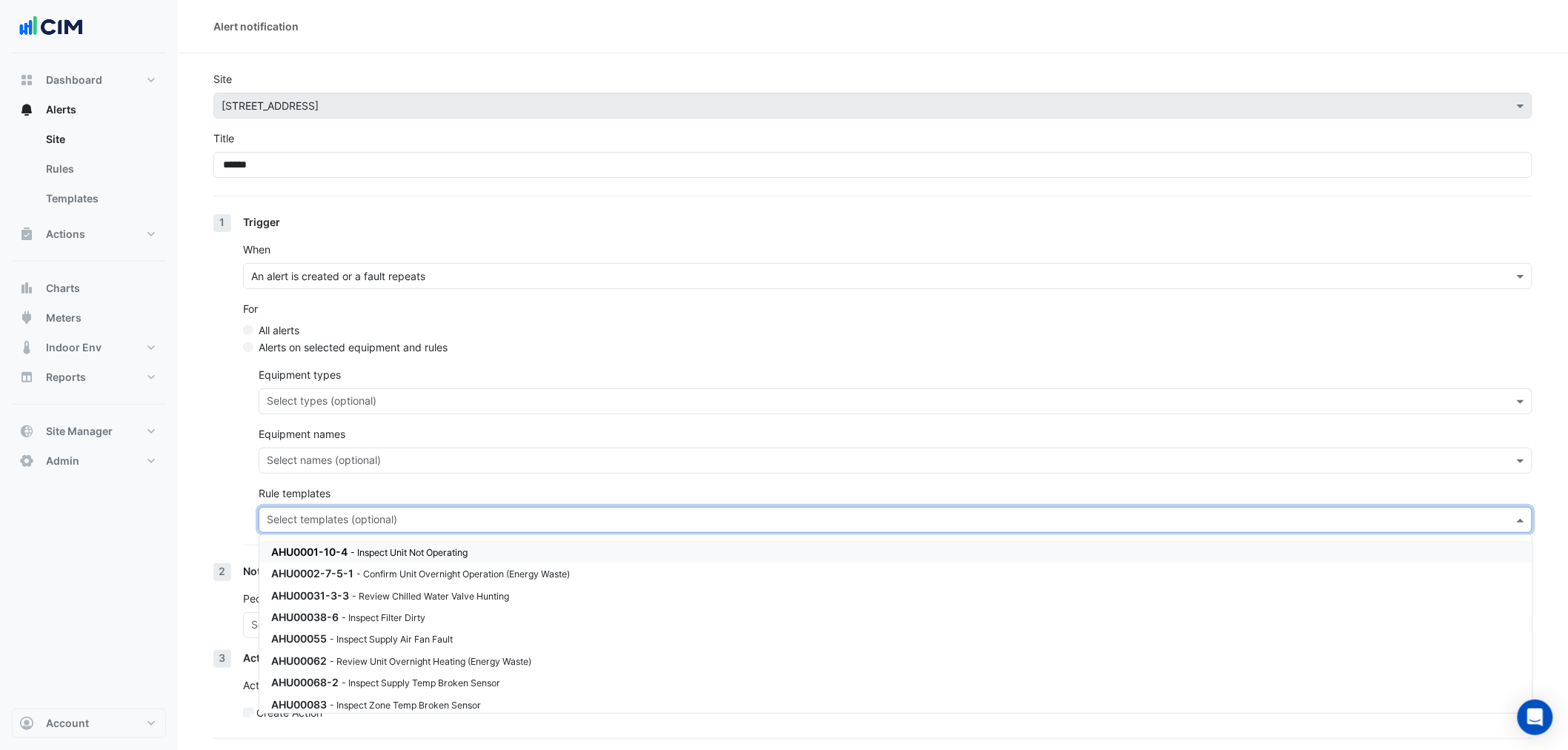
click at [323, 519] on input "text" at bounding box center [887, 521] width 1240 height 16
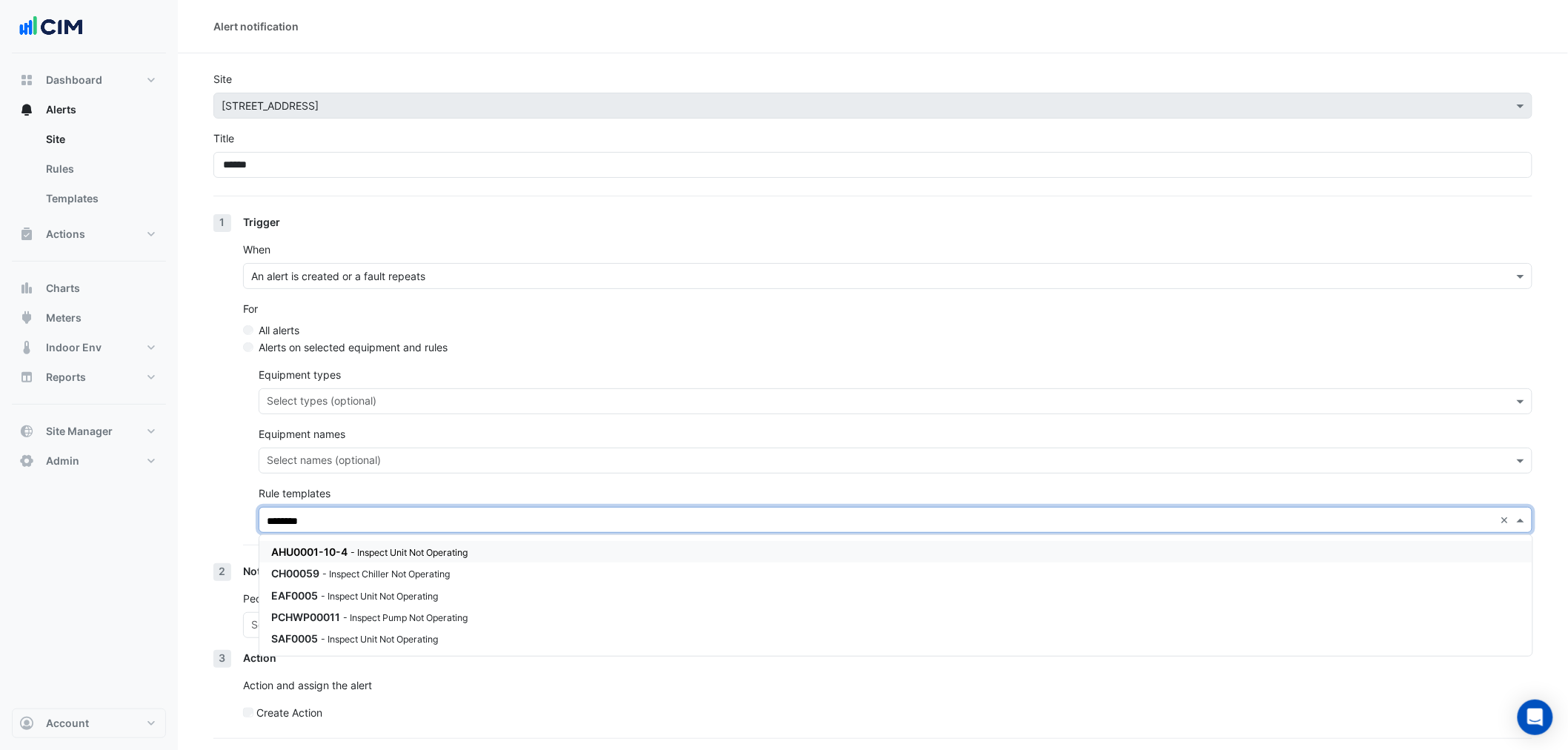
click at [360, 543] on div "AHU0001-10-4 - Inspect Unit Not Operating" at bounding box center [449, 551] width 356 height 16
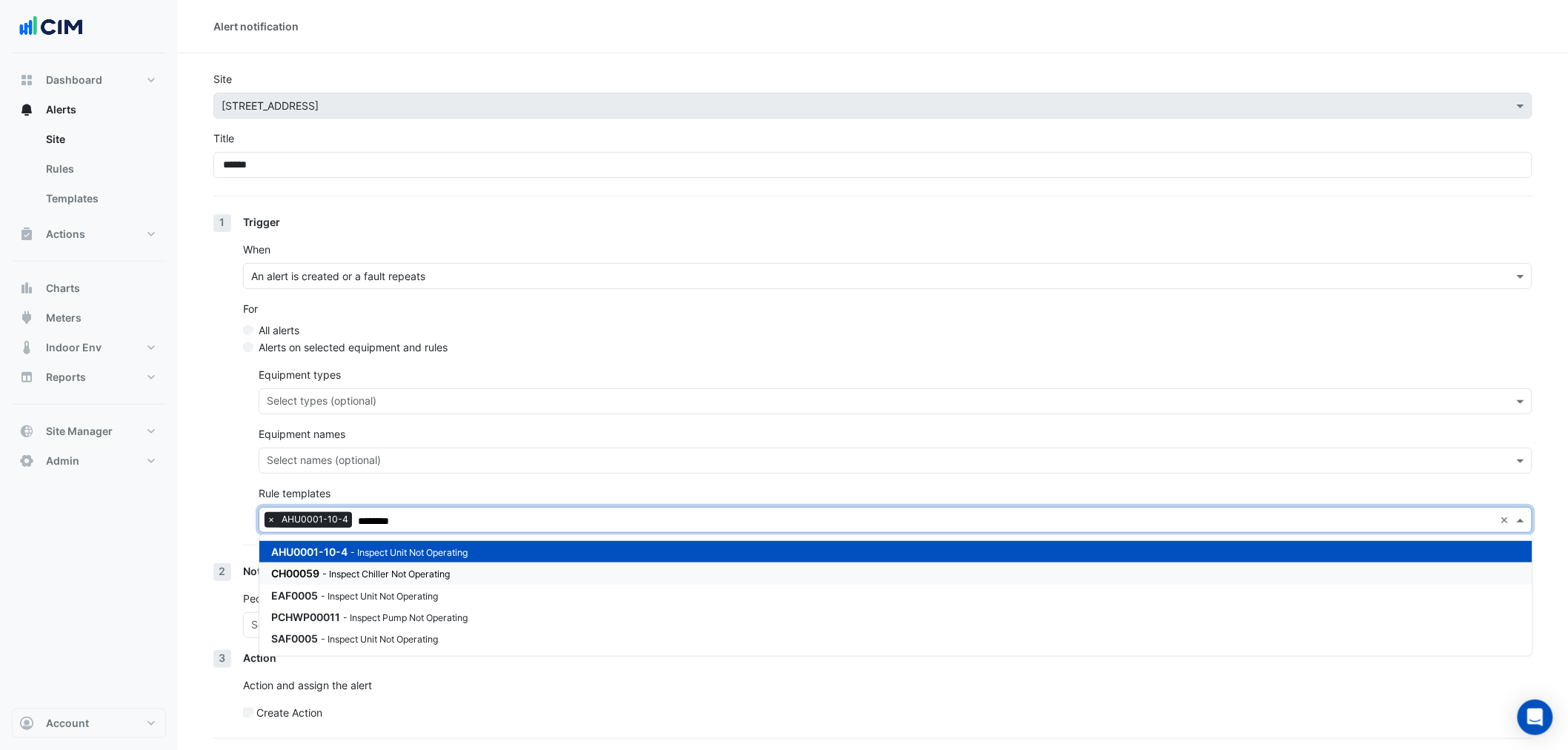
drag, startPoint x: 376, startPoint y: 573, endPoint x: 379, endPoint y: 585, distance: 12.4
click at [376, 575] on small "- Inspect Chiller Not Operating" at bounding box center [386, 573] width 128 height 11
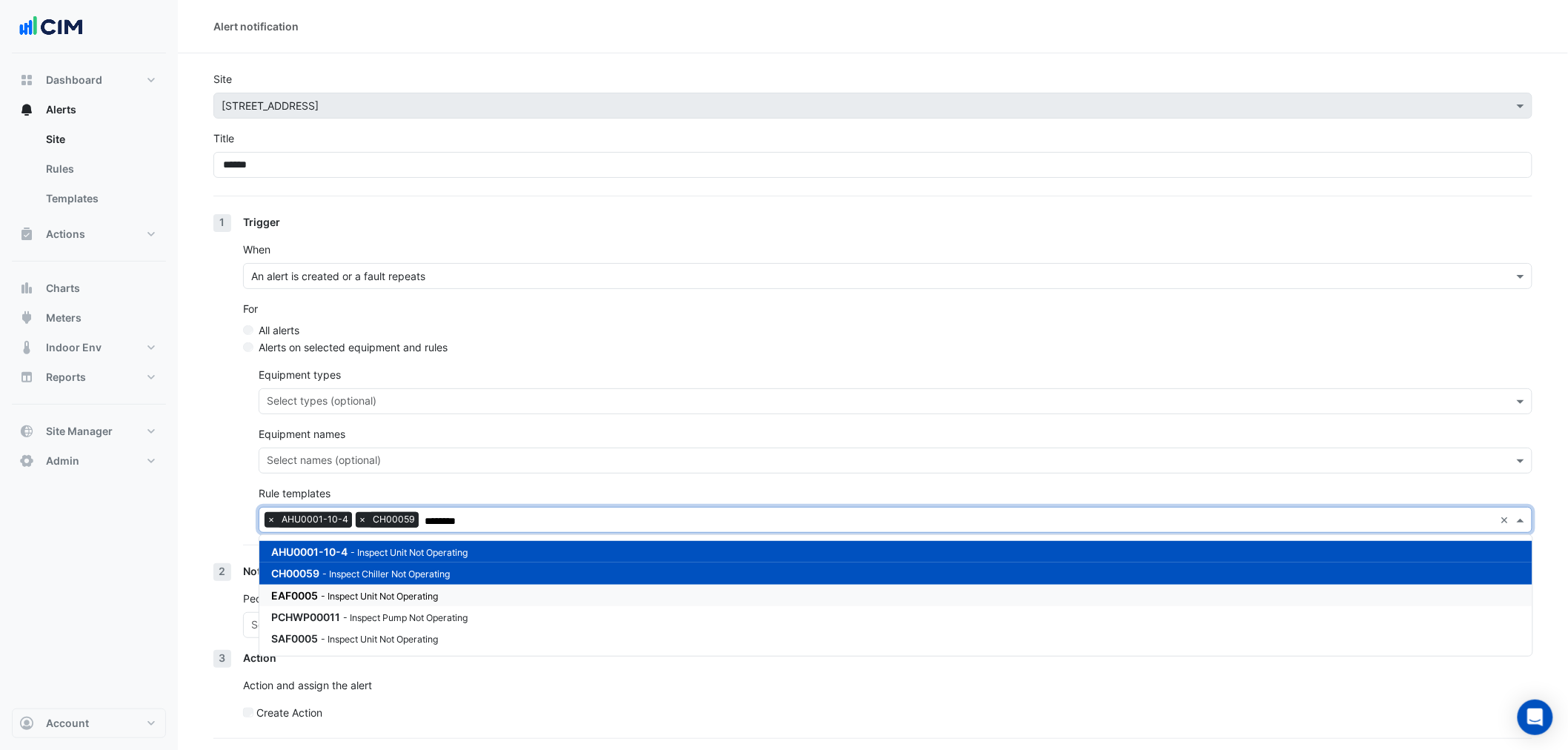
click at [385, 604] on div "EAF0005 - Inspect Unit Not Operating" at bounding box center [896, 595] width 1273 height 21
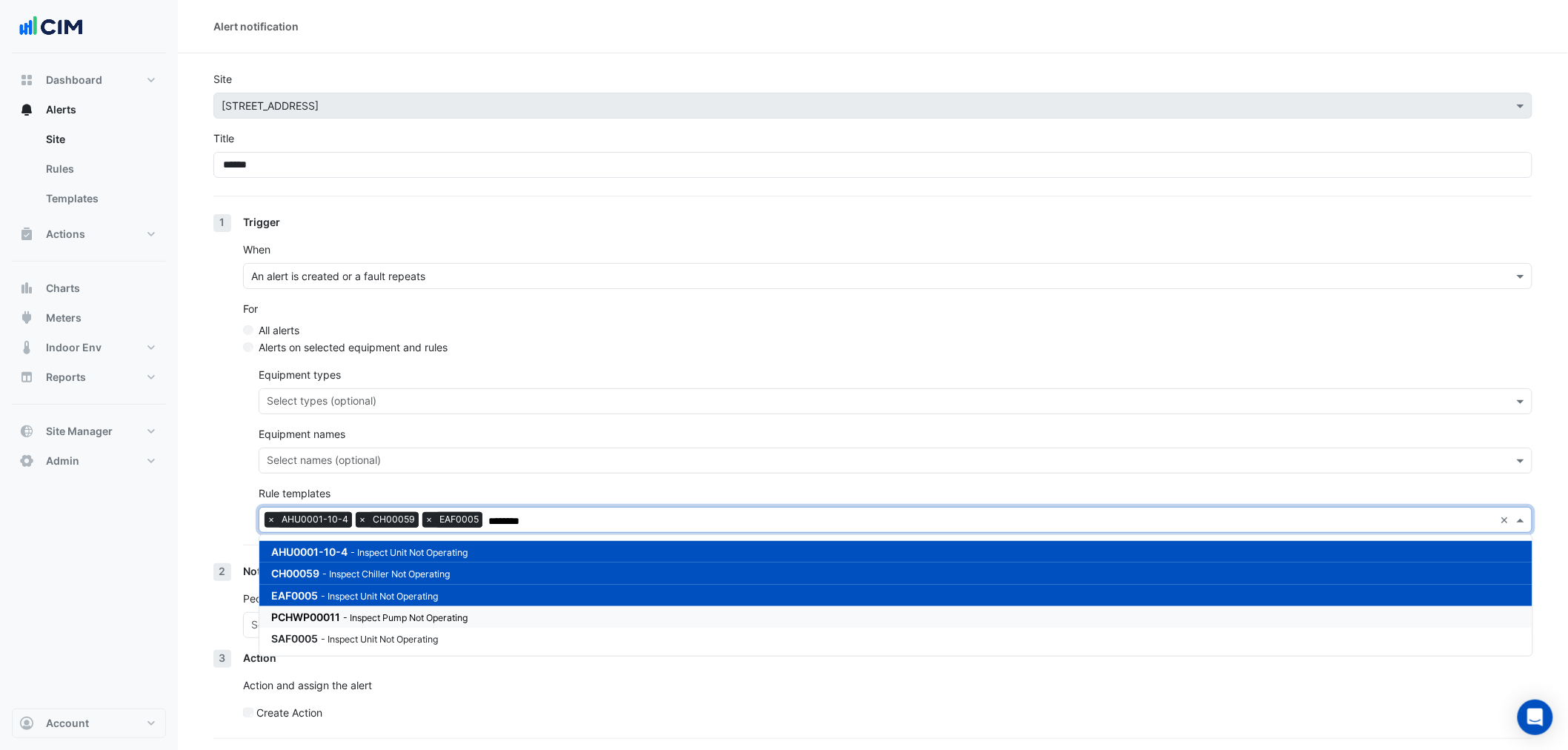
click at [390, 618] on small "- Inspect Pump Not Operating" at bounding box center [405, 618] width 125 height 11
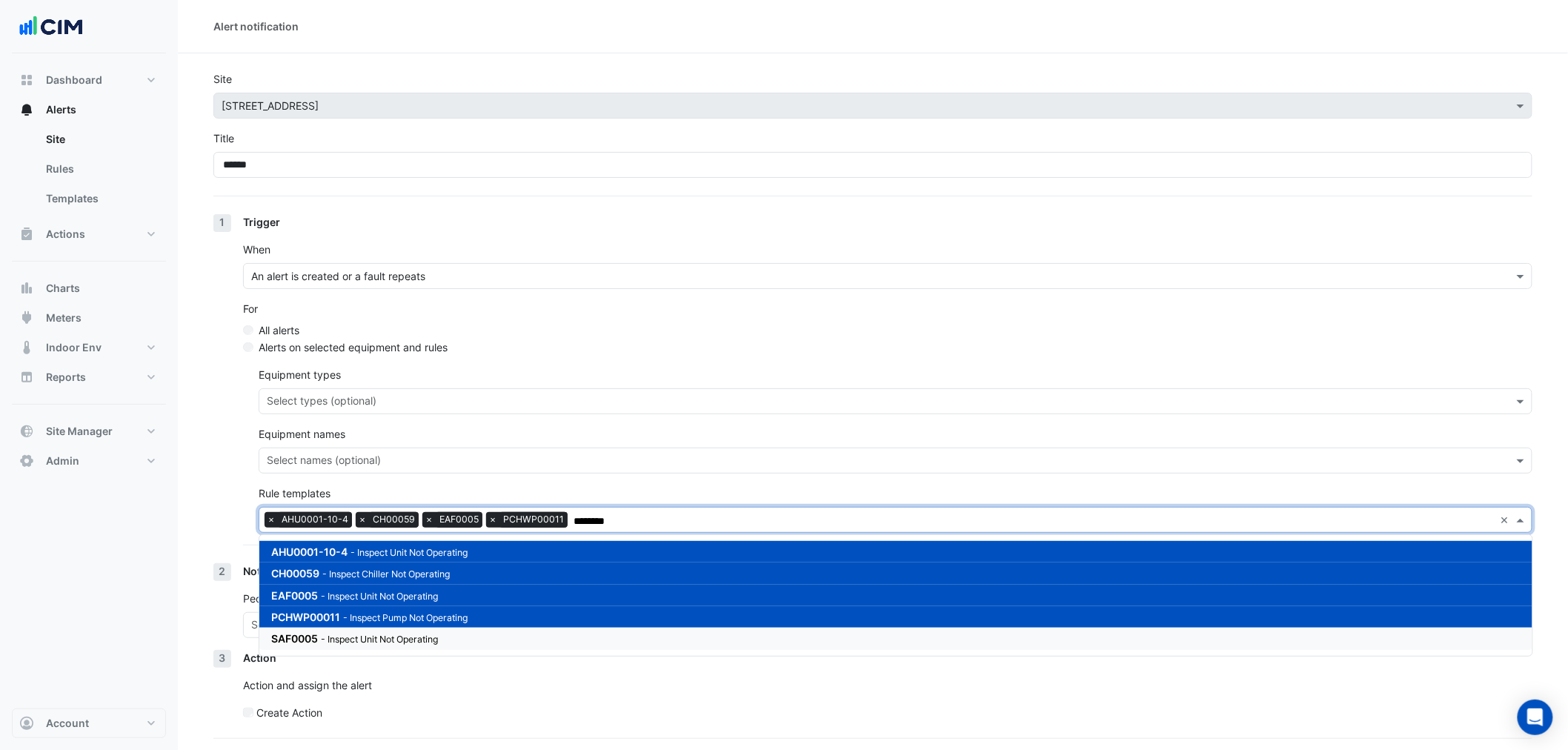
click at [390, 634] on small "- Inspect Unit Not Operating" at bounding box center [379, 639] width 117 height 11
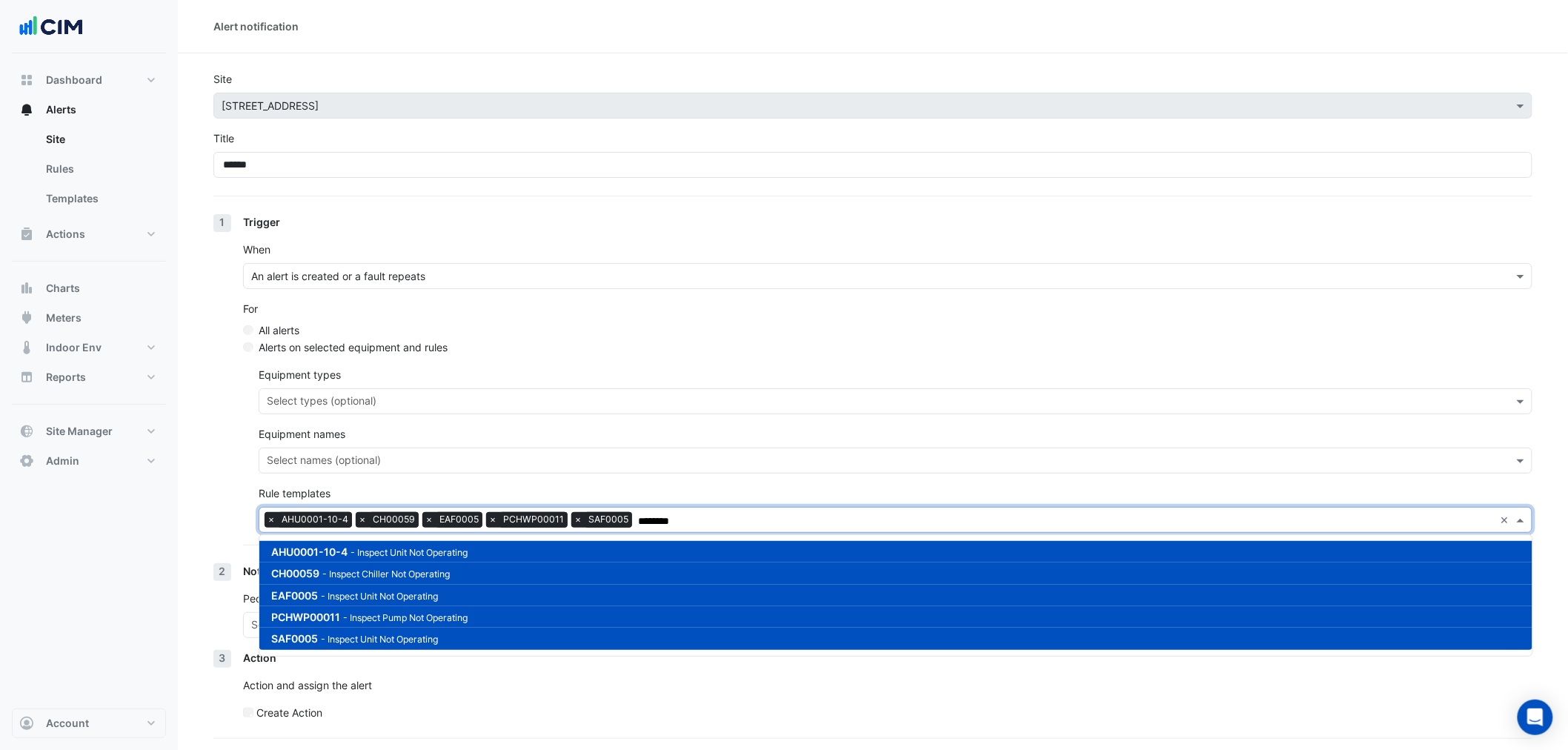
drag, startPoint x: 695, startPoint y: 517, endPoint x: 636, endPoint y: 523, distance: 59.3
click at [638, 523] on input "********" at bounding box center [1066, 521] width 857 height 16
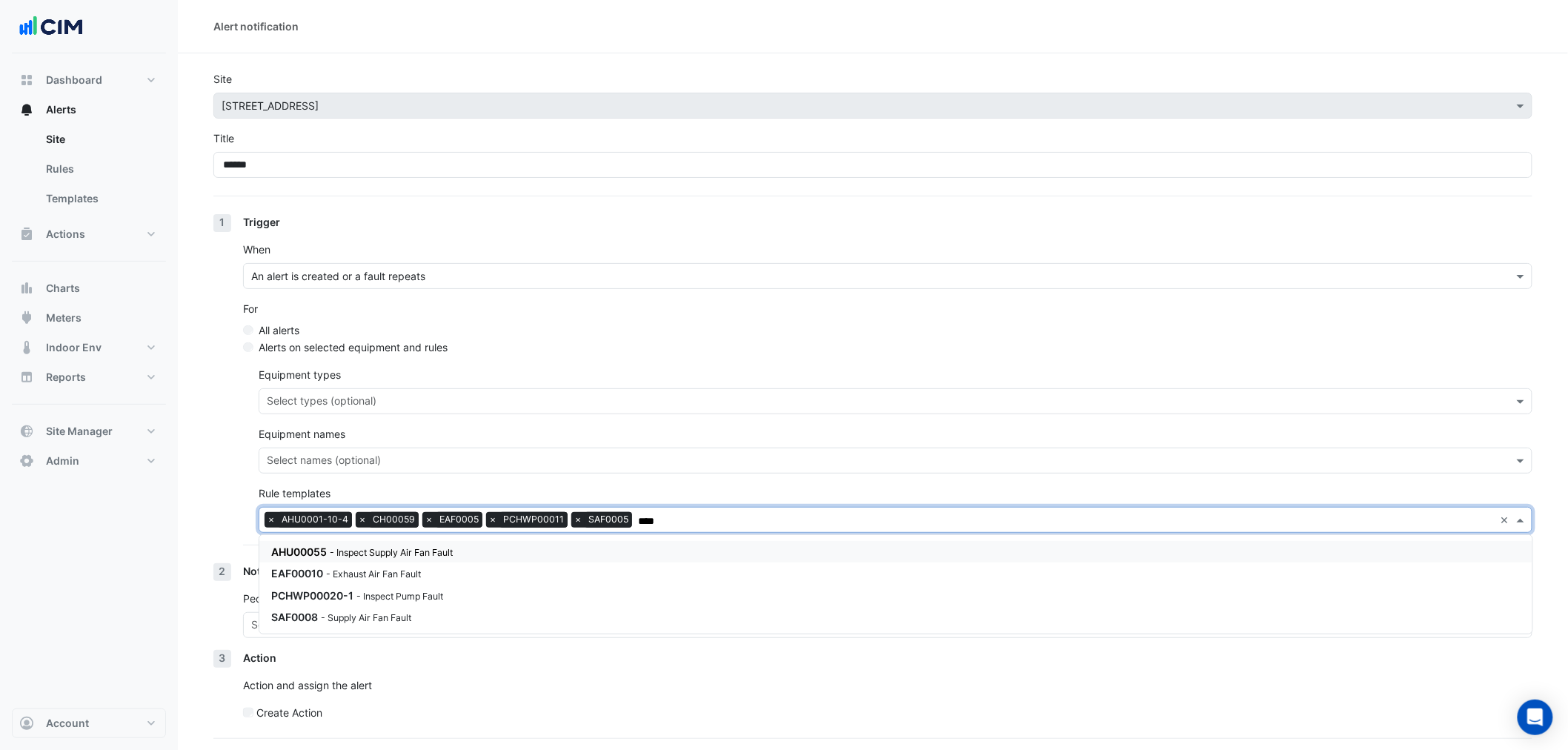
click at [446, 535] on div "AHU00055 - Inspect Supply Air Fan Fault EAF00010 - Exhaust Air Fan Fault PCHWP0…" at bounding box center [896, 584] width 1273 height 99
click at [443, 547] on small "- Inspect Supply Air Fan Fault" at bounding box center [391, 552] width 123 height 11
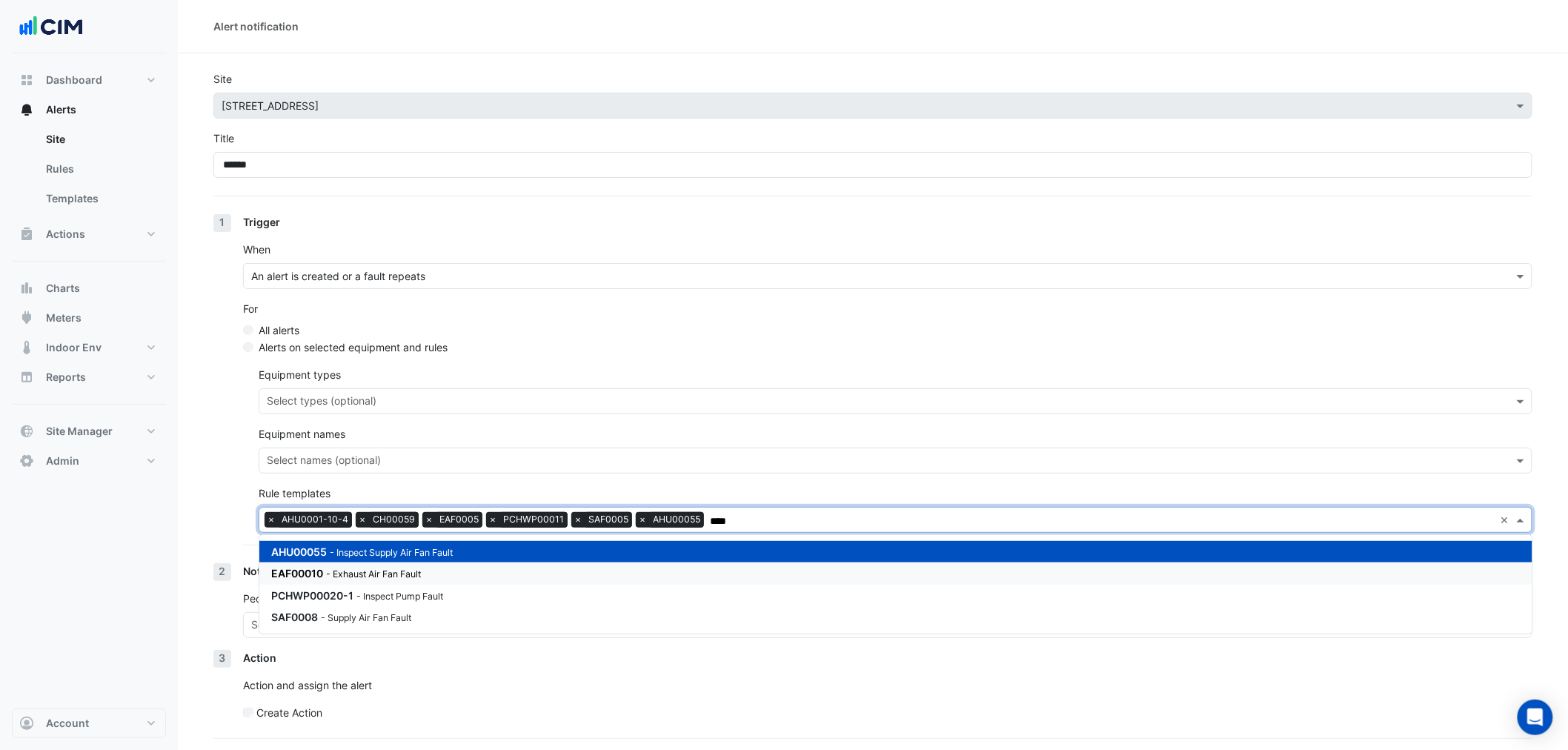
click at [420, 568] on small "- Exhaust Air Fan Fault" at bounding box center [373, 573] width 95 height 11
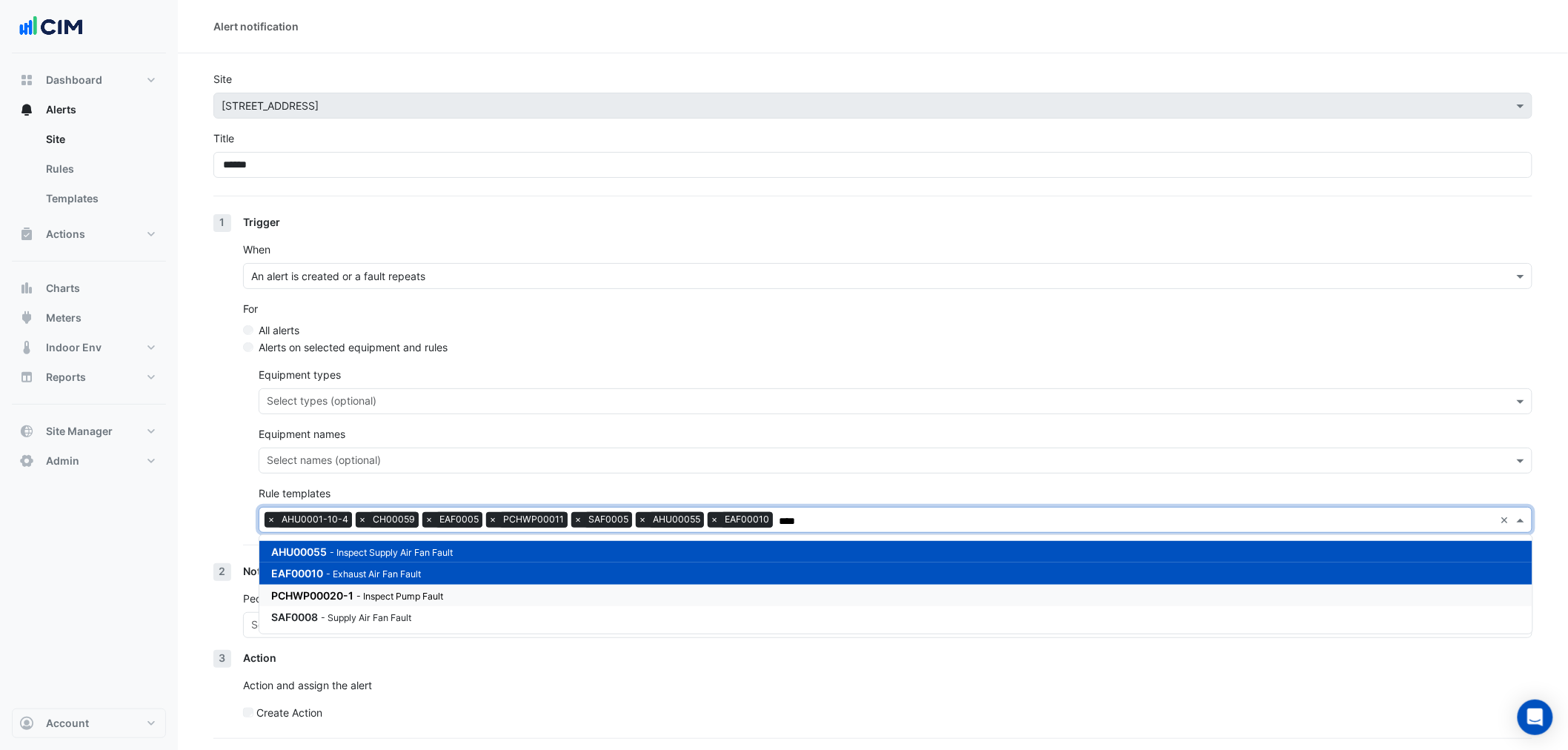
drag, startPoint x: 431, startPoint y: 588, endPoint x: 427, endPoint y: 611, distance: 23.3
click at [431, 591] on small "- Inspect Pump Fault" at bounding box center [400, 596] width 87 height 11
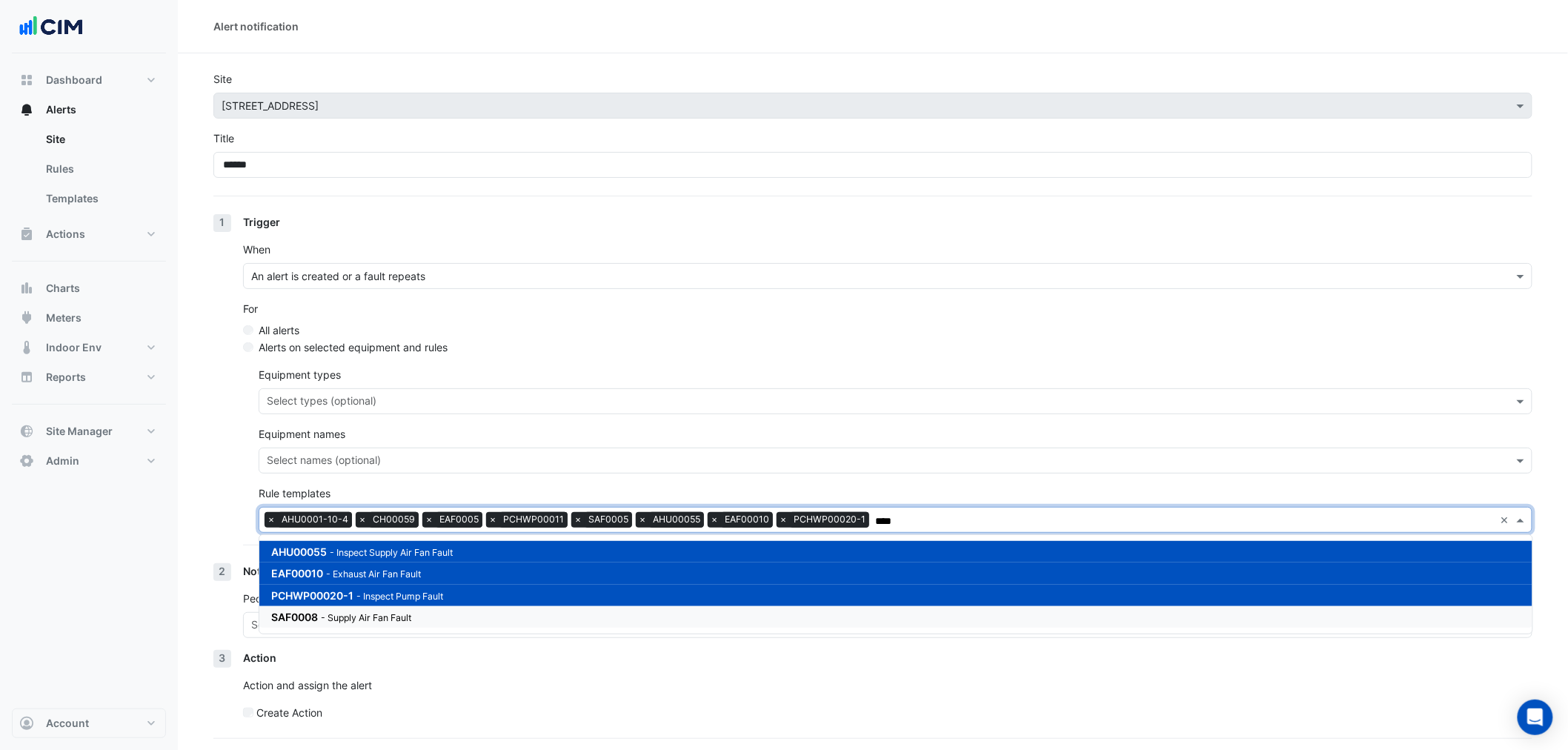
click at [424, 616] on div "SAF0008 - Supply Air Fan Fault" at bounding box center [449, 617] width 356 height 16
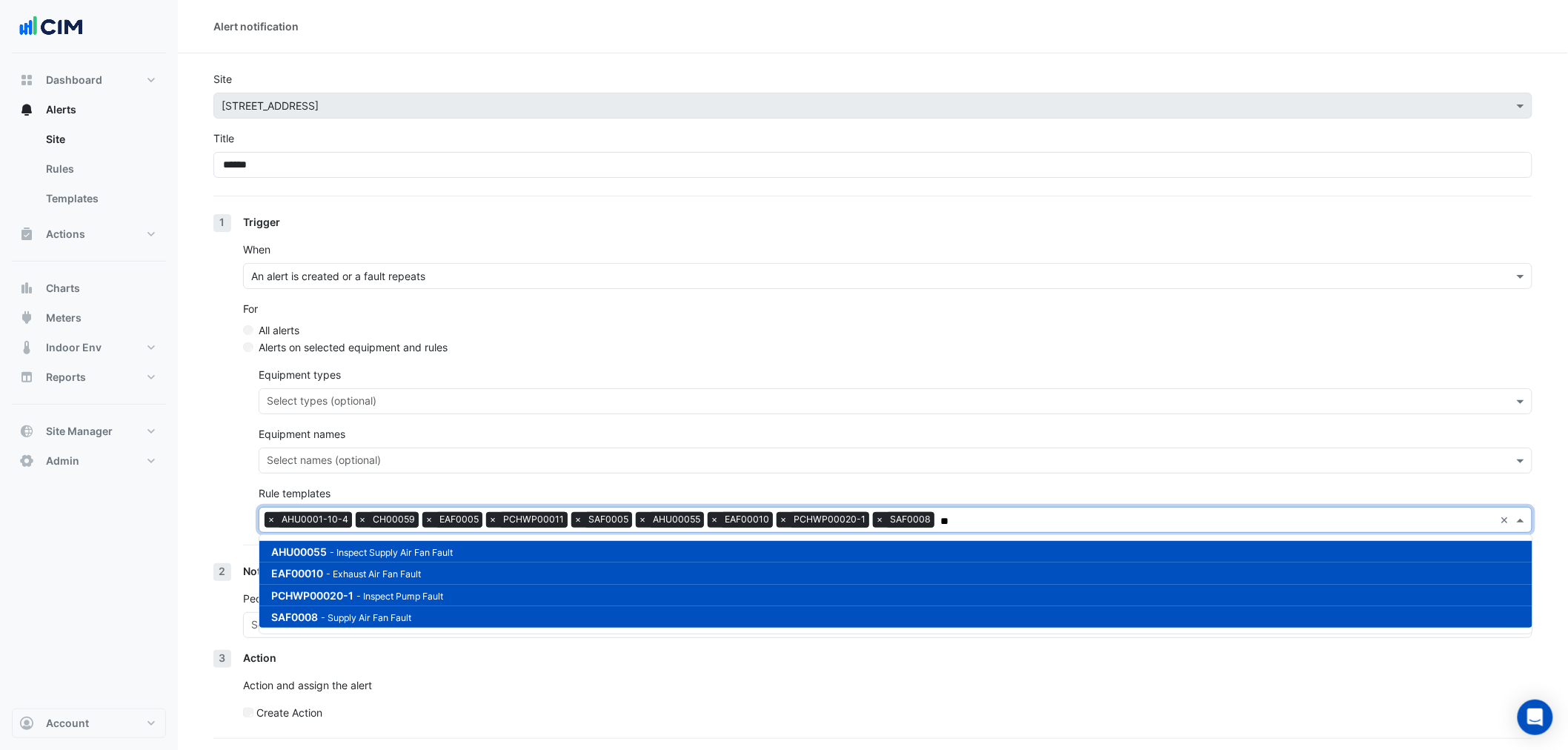
type input "*"
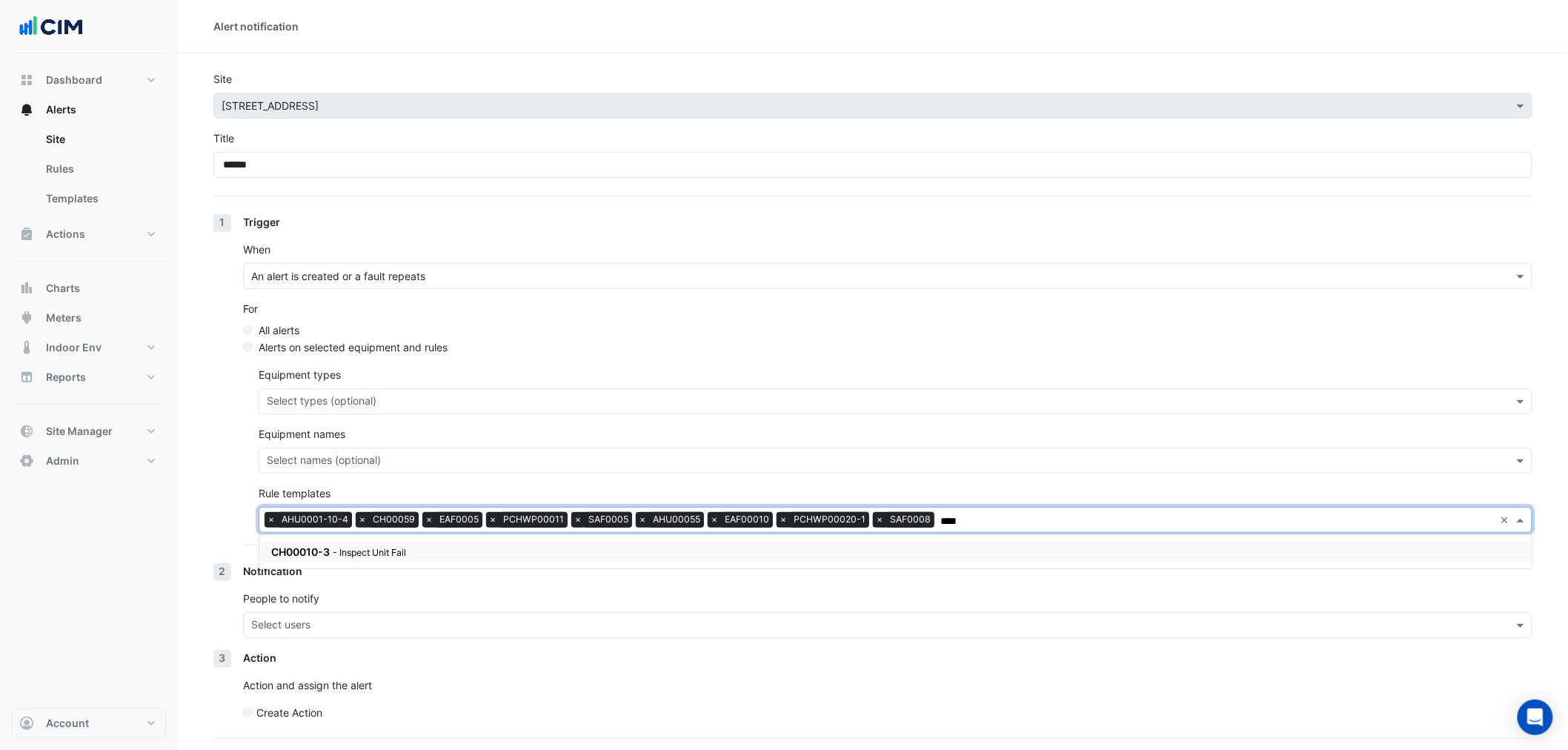
drag, startPoint x: 397, startPoint y: 547, endPoint x: 280, endPoint y: 544, distance: 117.0
click at [387, 547] on small "- Inspect Unit Fail" at bounding box center [369, 552] width 73 height 11
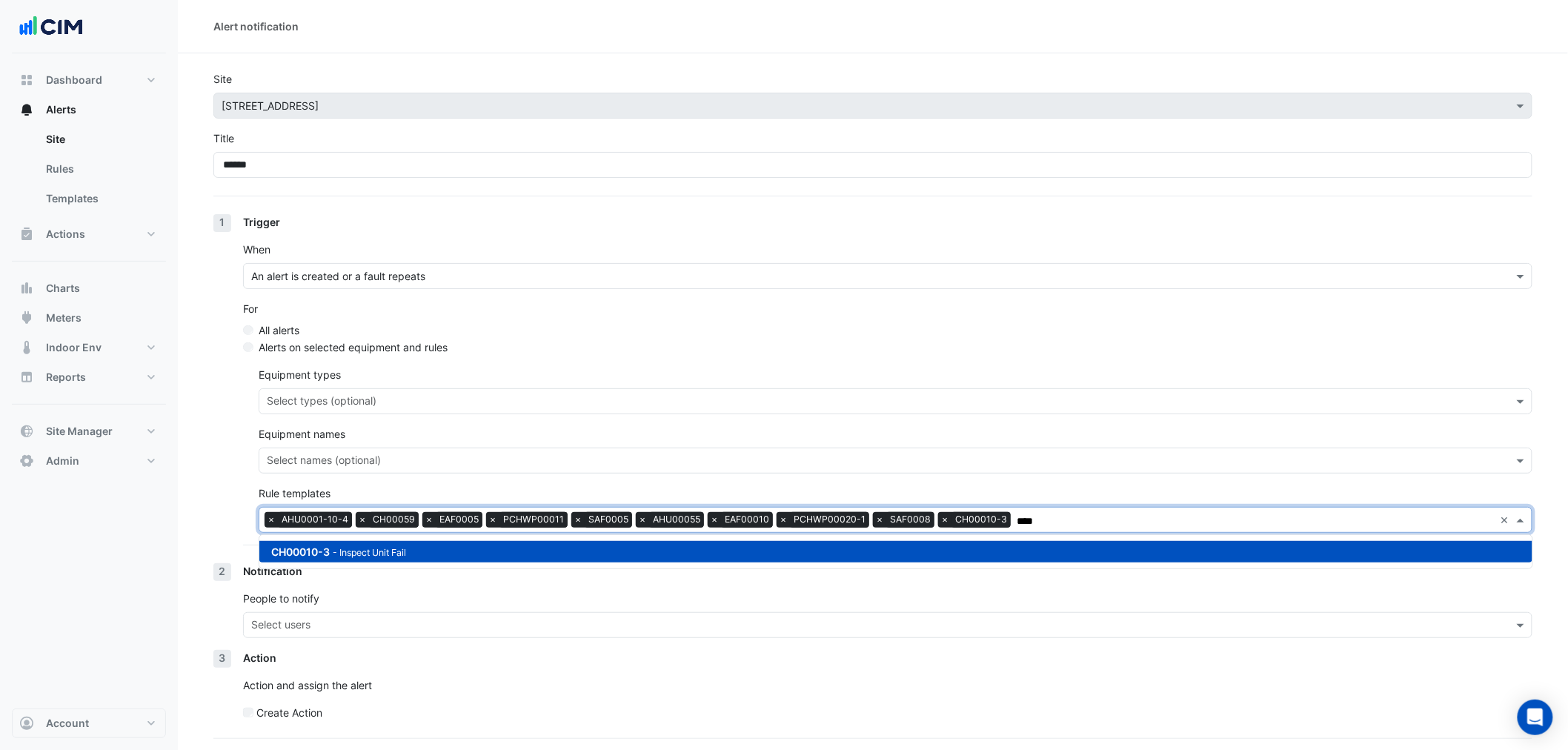
type input "****"
click at [191, 509] on section "Site × 33 Playfair Street Title ****** 1 Trigger When An alert is created or a …" at bounding box center [872, 418] width 1390 height 729
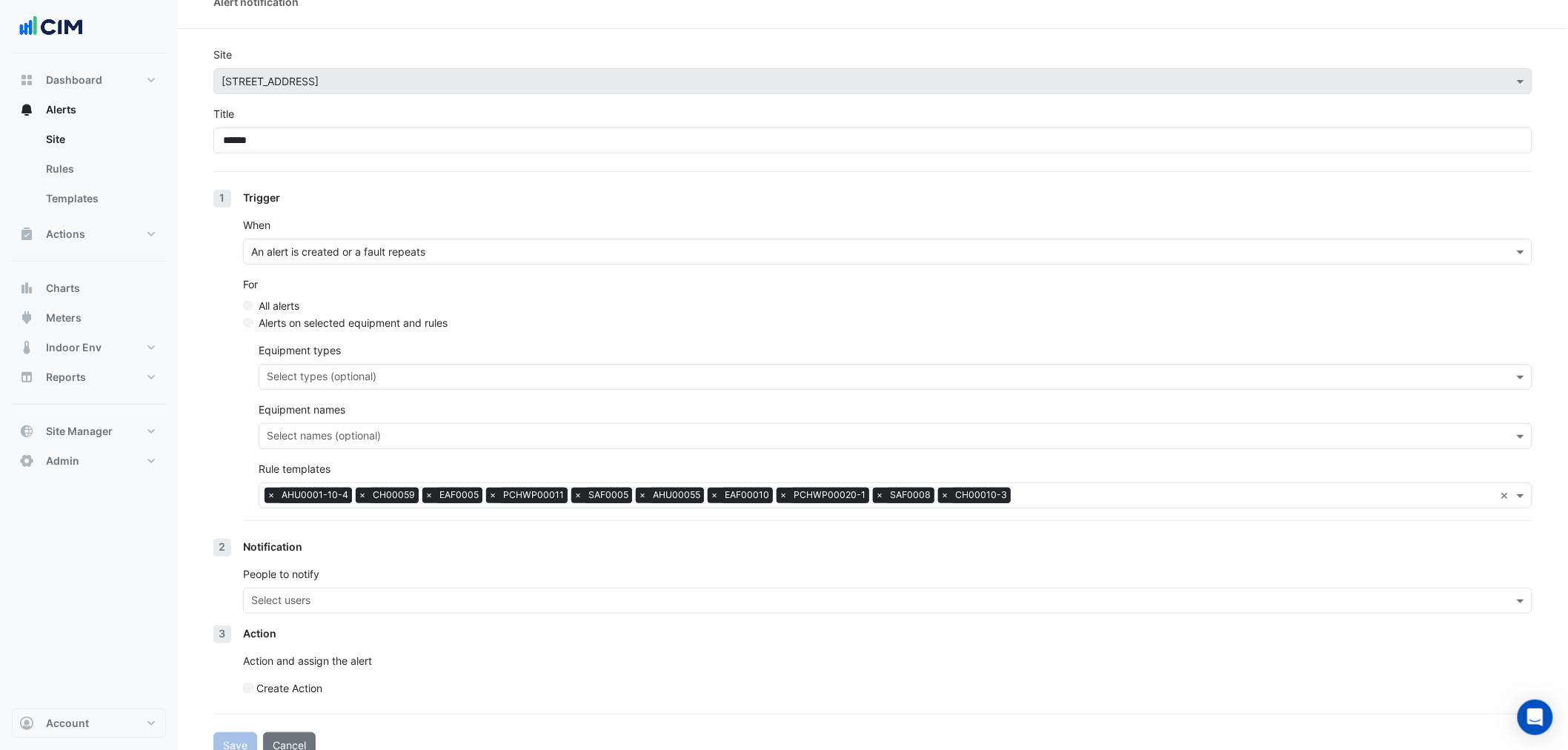
scroll to position [44, 0]
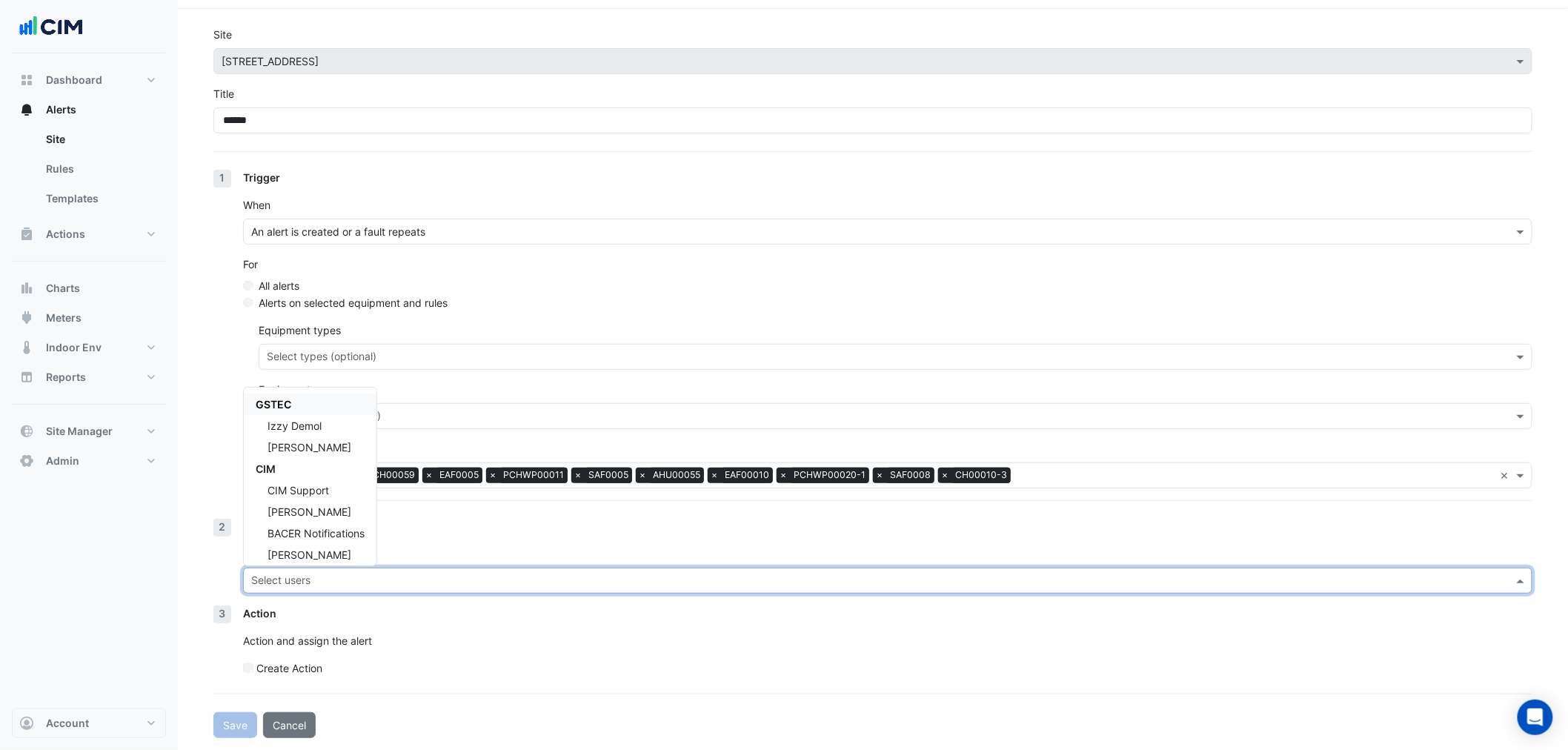
click at [308, 580] on input "text" at bounding box center [879, 582] width 1256 height 16
click at [308, 479] on span "[PERSON_NAME]" at bounding box center [309, 485] width 84 height 13
click at [312, 435] on span "[PERSON_NAME]" at bounding box center [309, 442] width 84 height 13
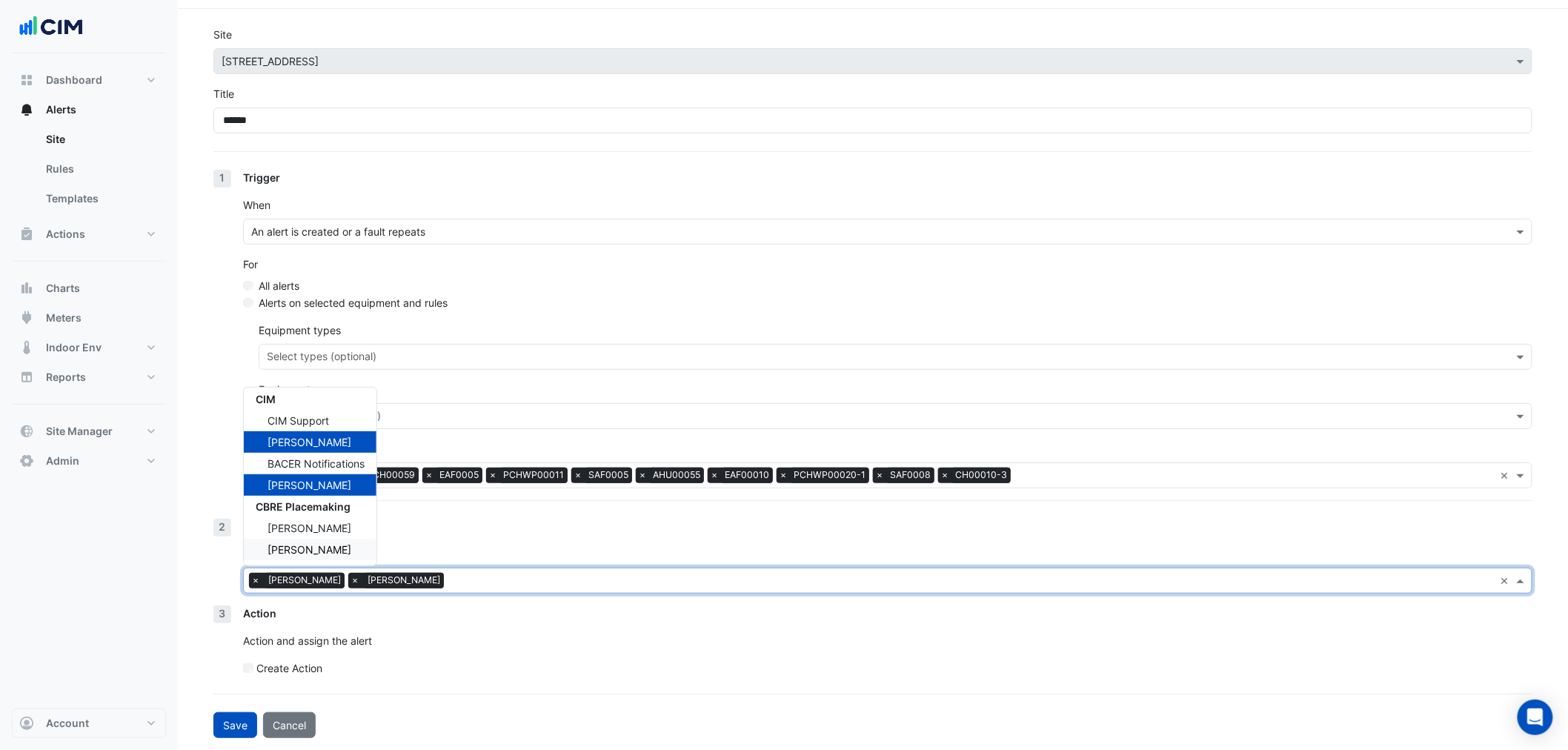
click at [343, 543] on div "Andrew Carroll" at bounding box center [310, 549] width 133 height 21
click at [308, 524] on span "Stuart Hamer" at bounding box center [309, 528] width 84 height 13
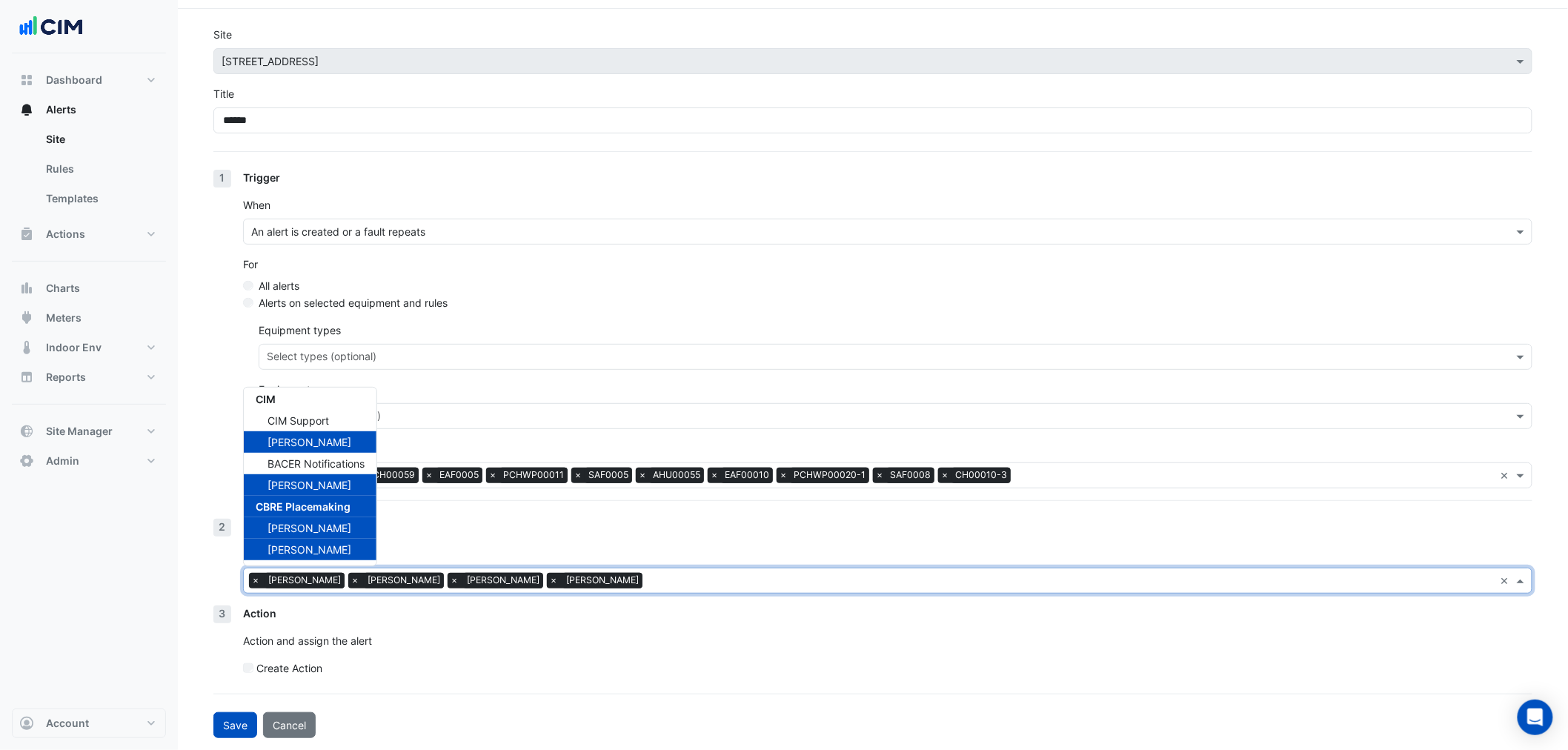
click at [182, 560] on section "Site × 33 Playfair Street Title ****** 1 Trigger When An alert is created or a …" at bounding box center [872, 373] width 1390 height 729
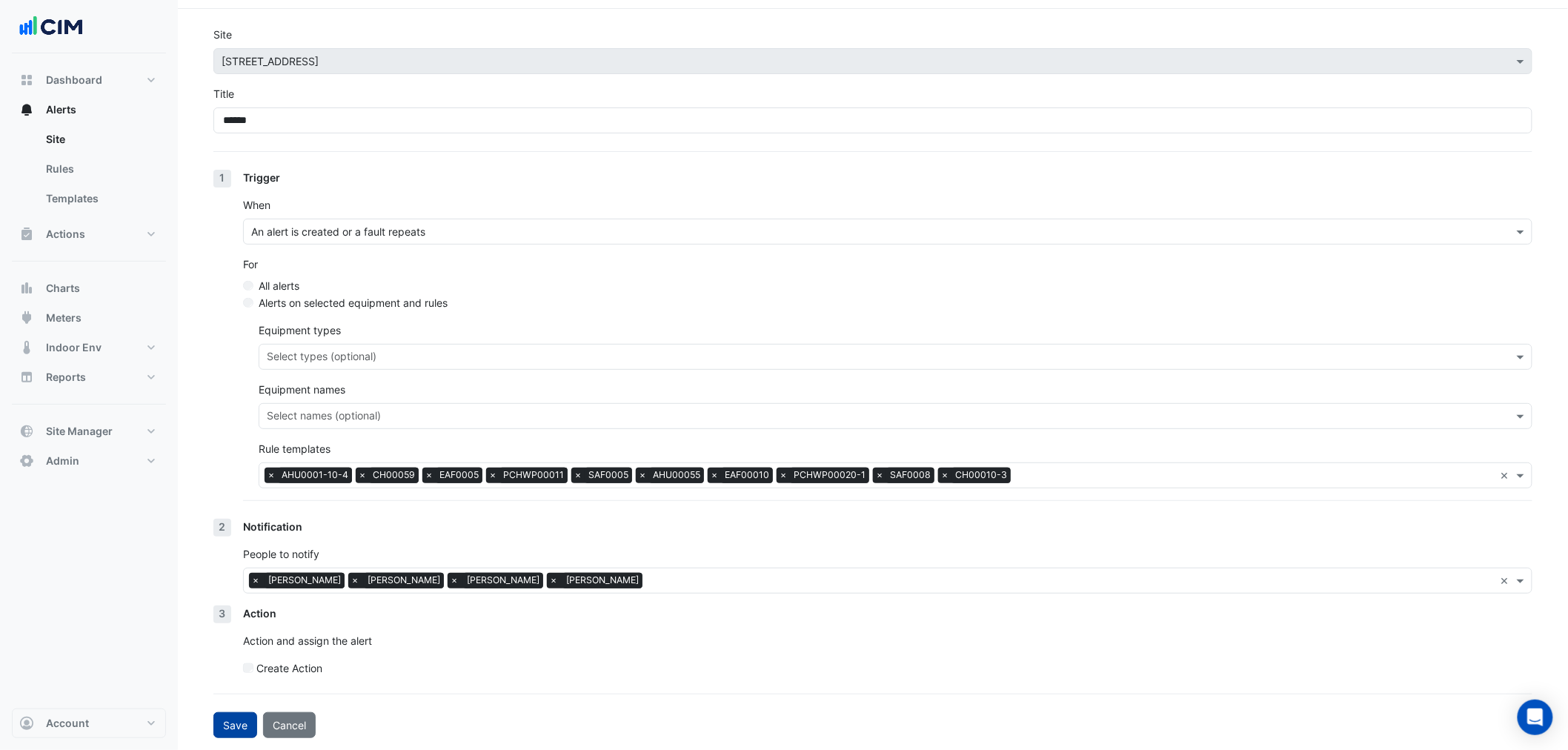
click at [226, 728] on button "Save" at bounding box center [235, 725] width 43 height 26
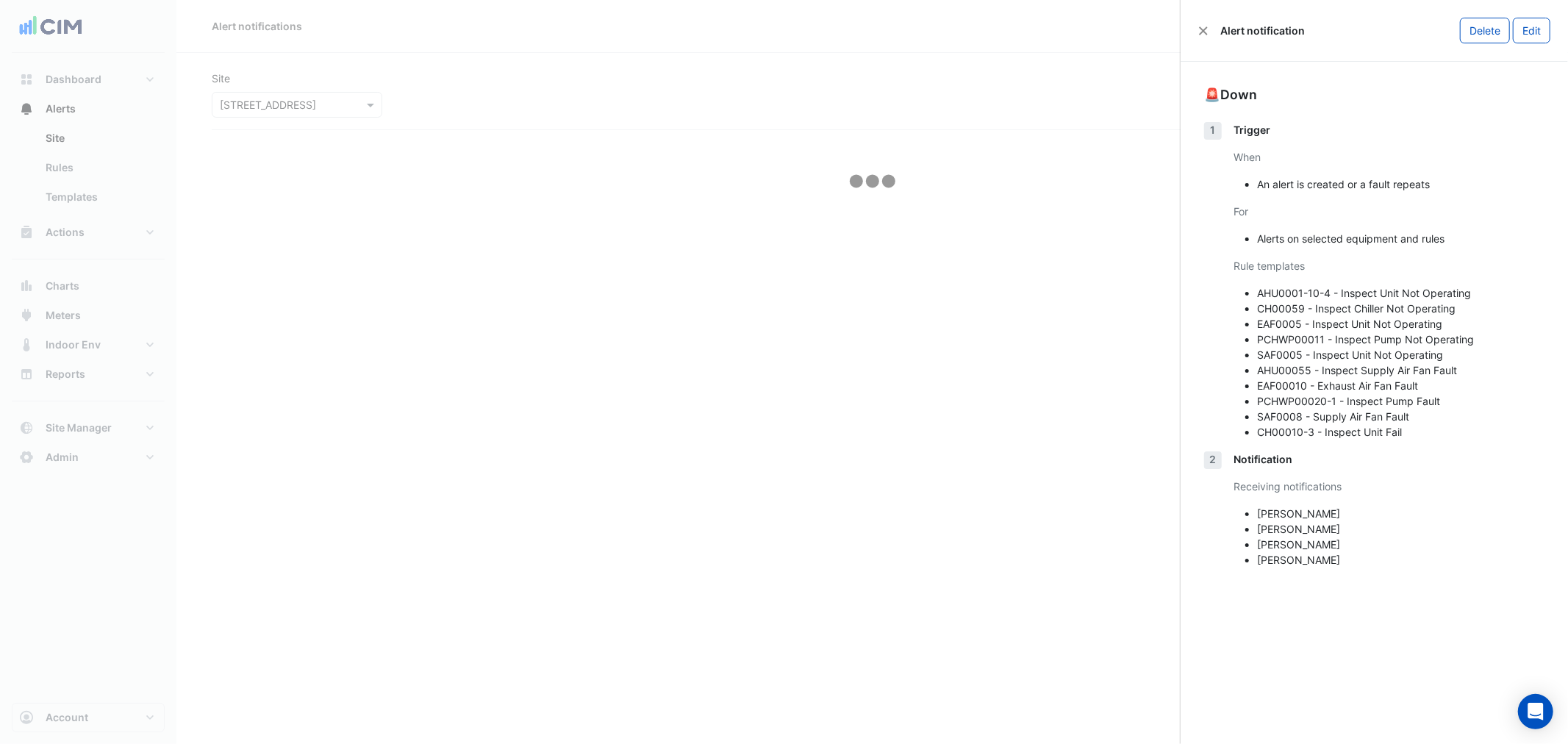
select select "******"
drag, startPoint x: 1200, startPoint y: 27, endPoint x: 1186, endPoint y: 32, distance: 14.9
click at [1200, 27] on button "Close" at bounding box center [1203, 31] width 10 height 10
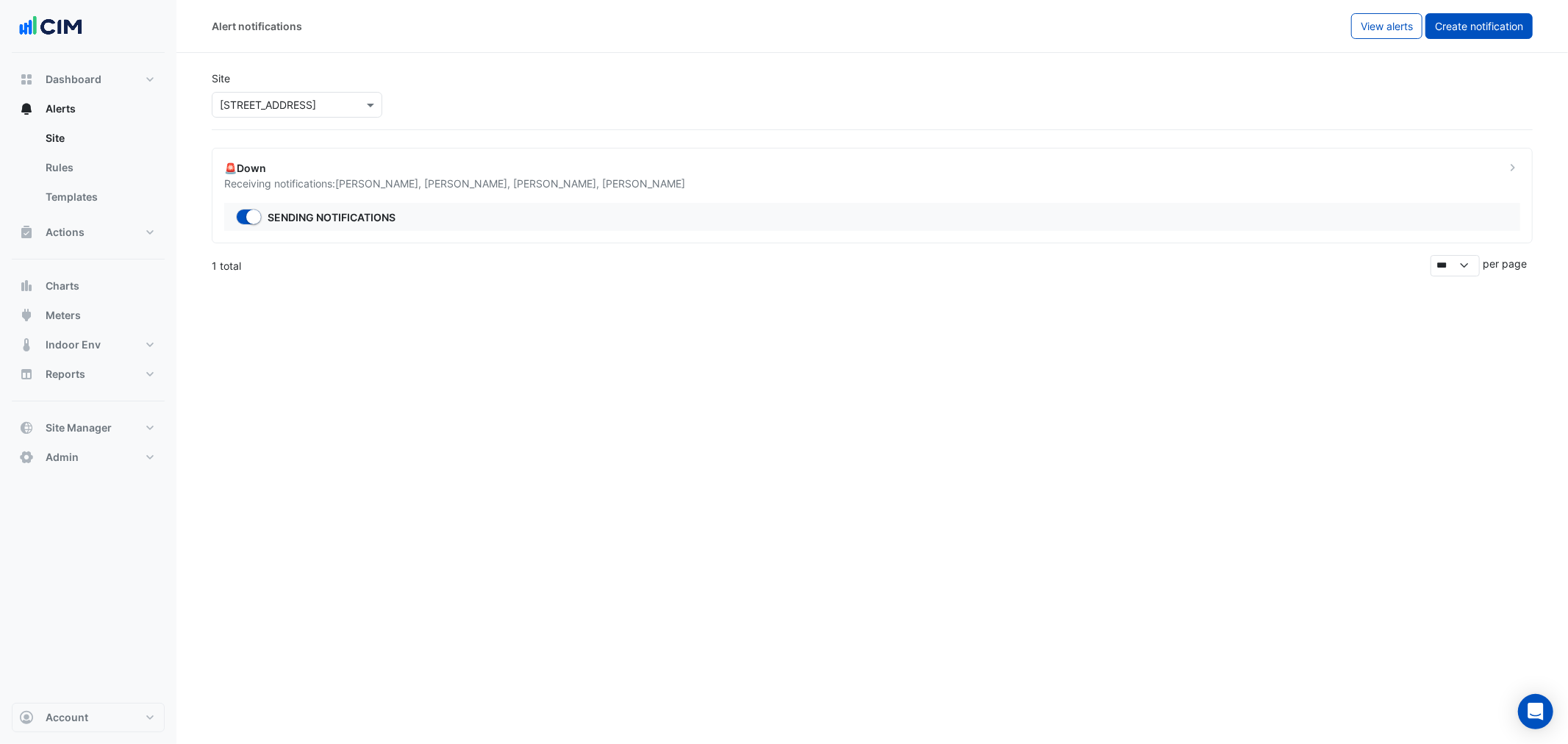
click at [1480, 32] on button "Create notification" at bounding box center [1478, 26] width 107 height 26
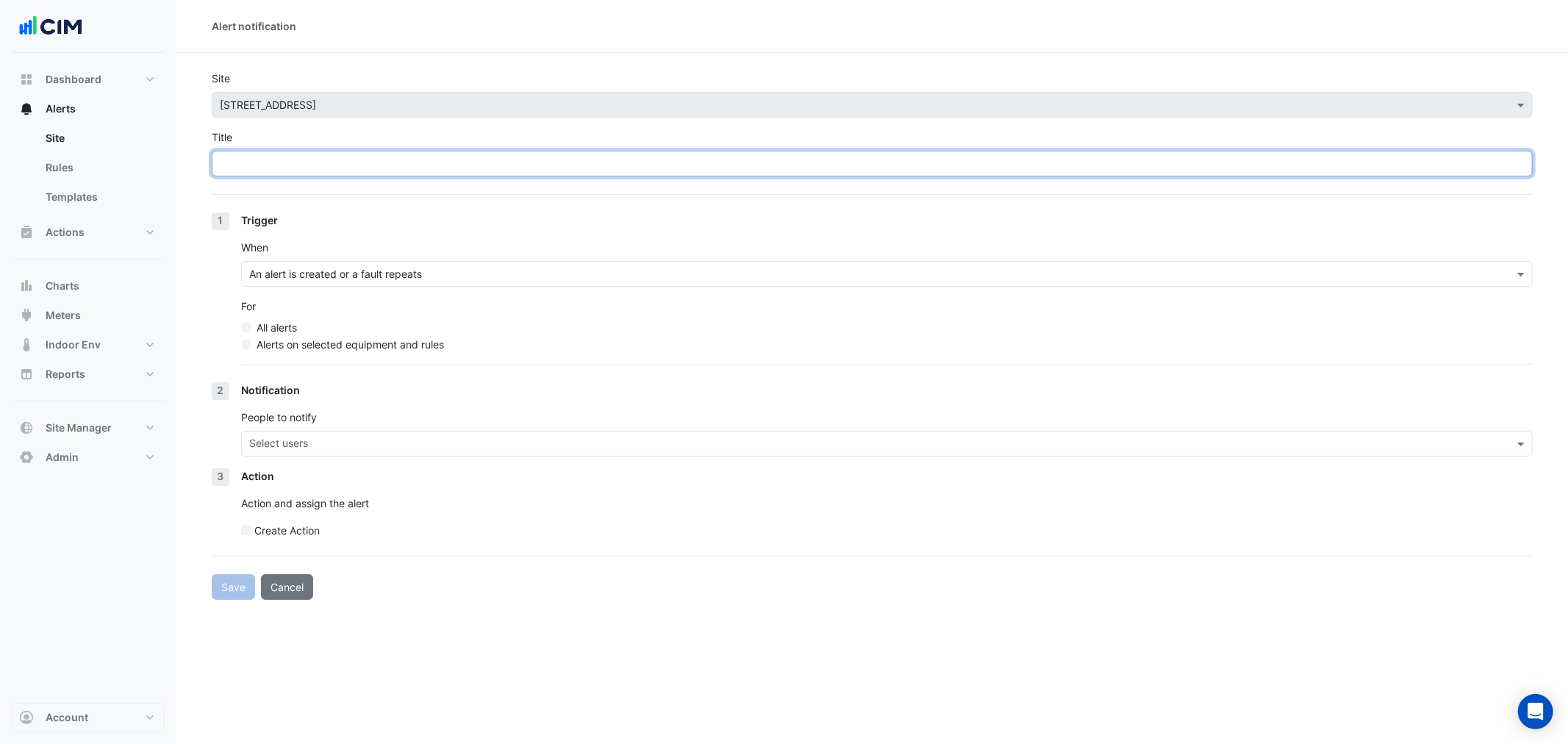
drag, startPoint x: 570, startPoint y: 160, endPoint x: 577, endPoint y: 156, distance: 8.1
click at [570, 157] on input "Title" at bounding box center [872, 164] width 1321 height 26
paste input "**********"
type input "**********"
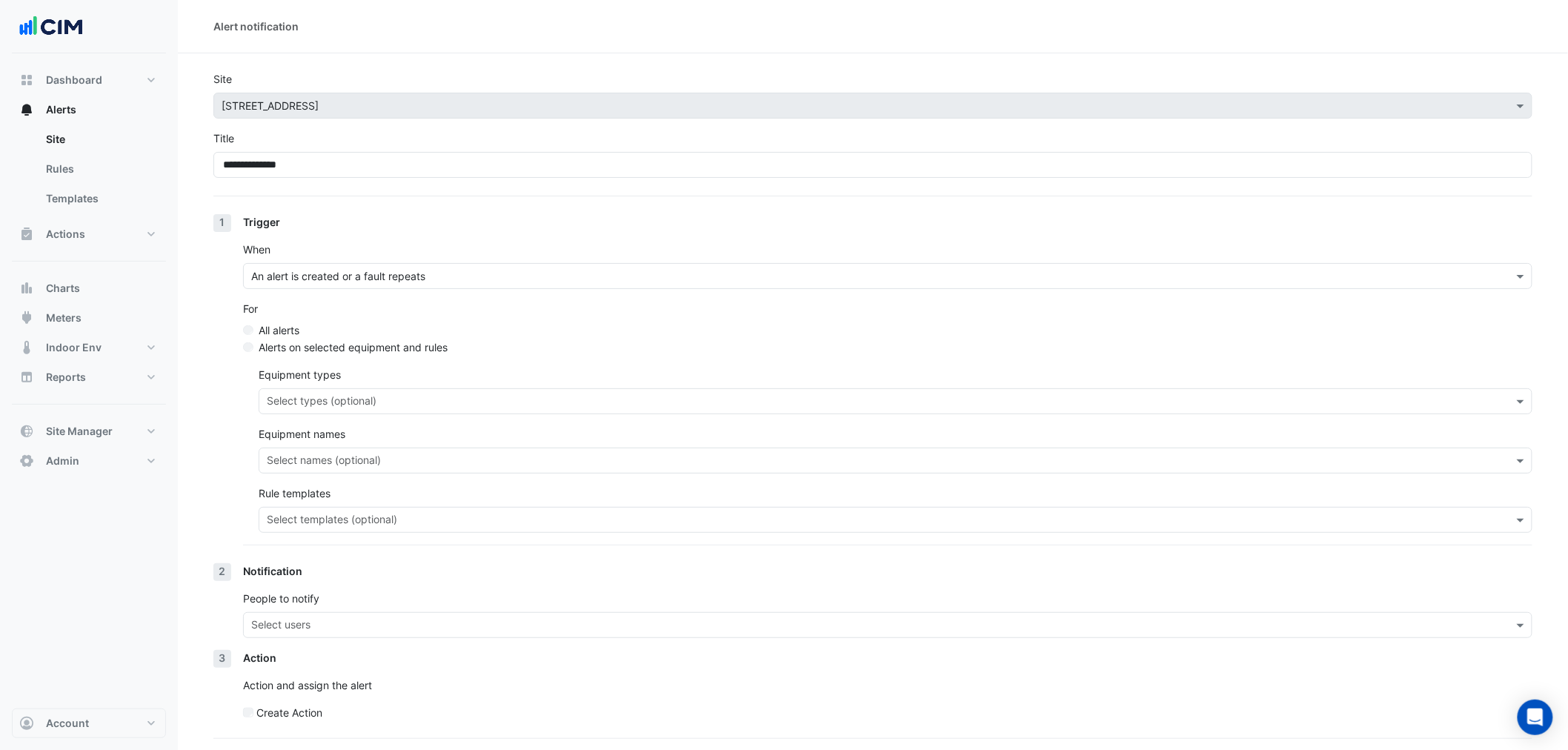
click at [329, 527] on input "text" at bounding box center [887, 521] width 1240 height 16
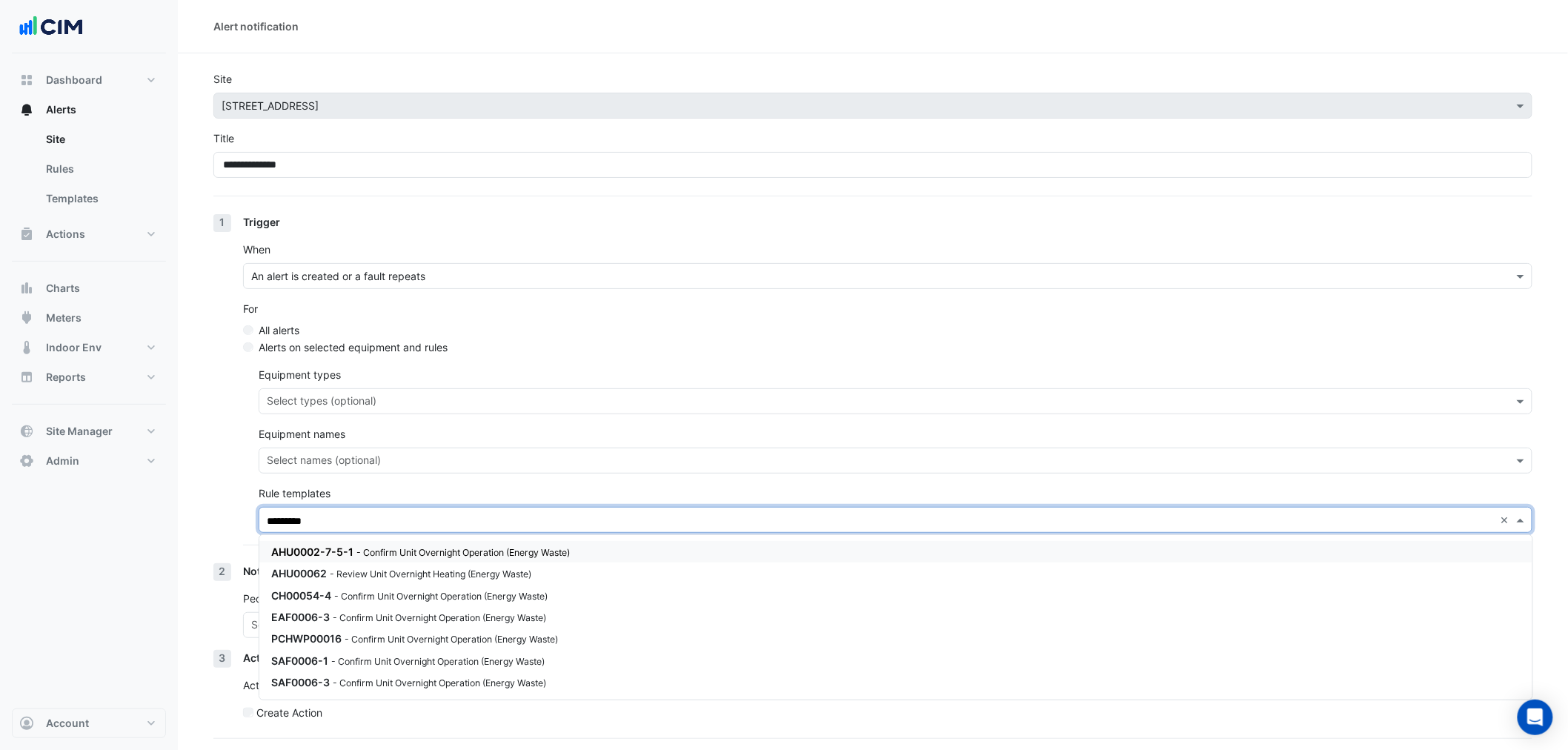
click at [396, 556] on small "- Confirm Unit Overnight Operation (Energy Waste)" at bounding box center [463, 552] width 214 height 11
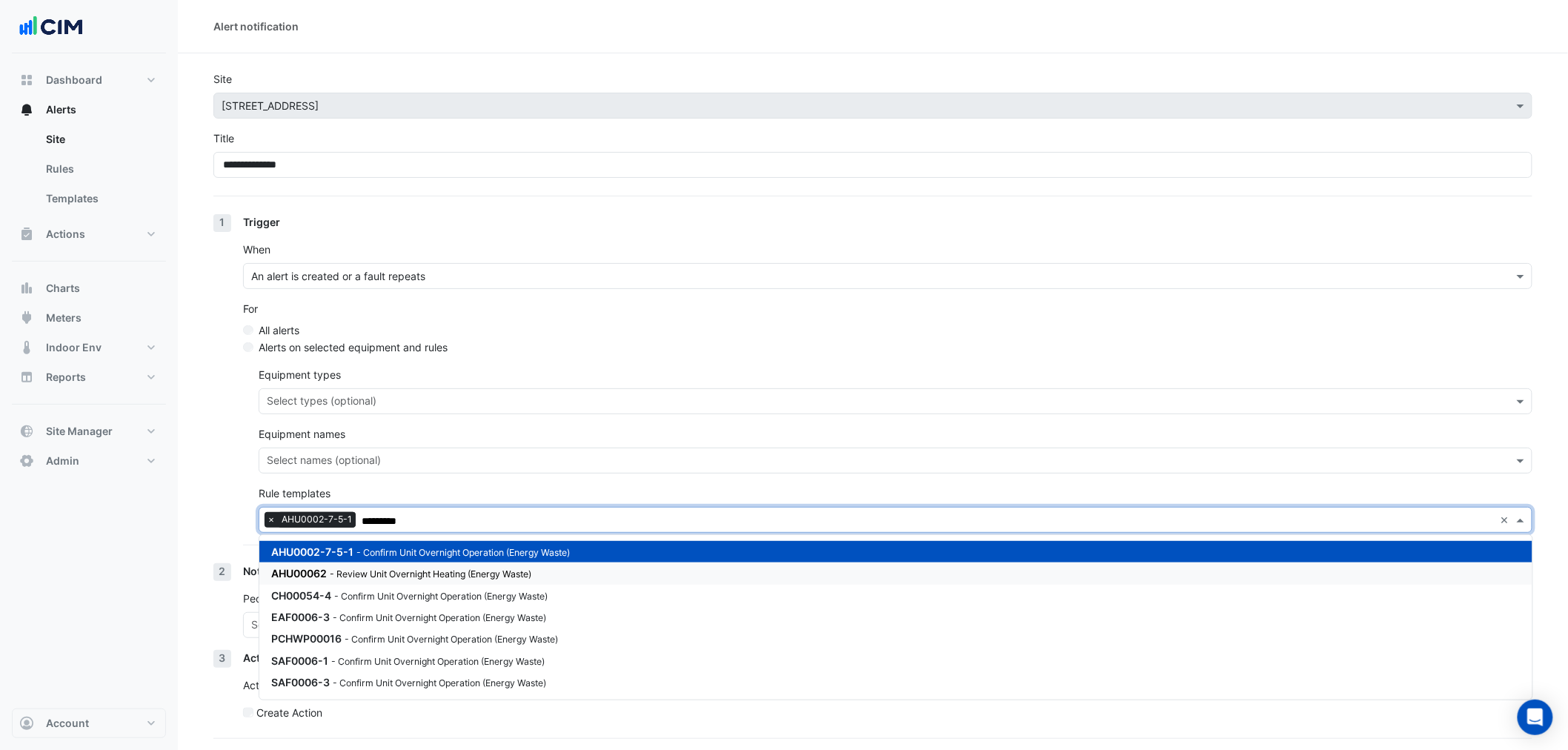
click at [396, 571] on small "- Review Unit Overnight Heating (Energy Waste)" at bounding box center [430, 573] width 201 height 11
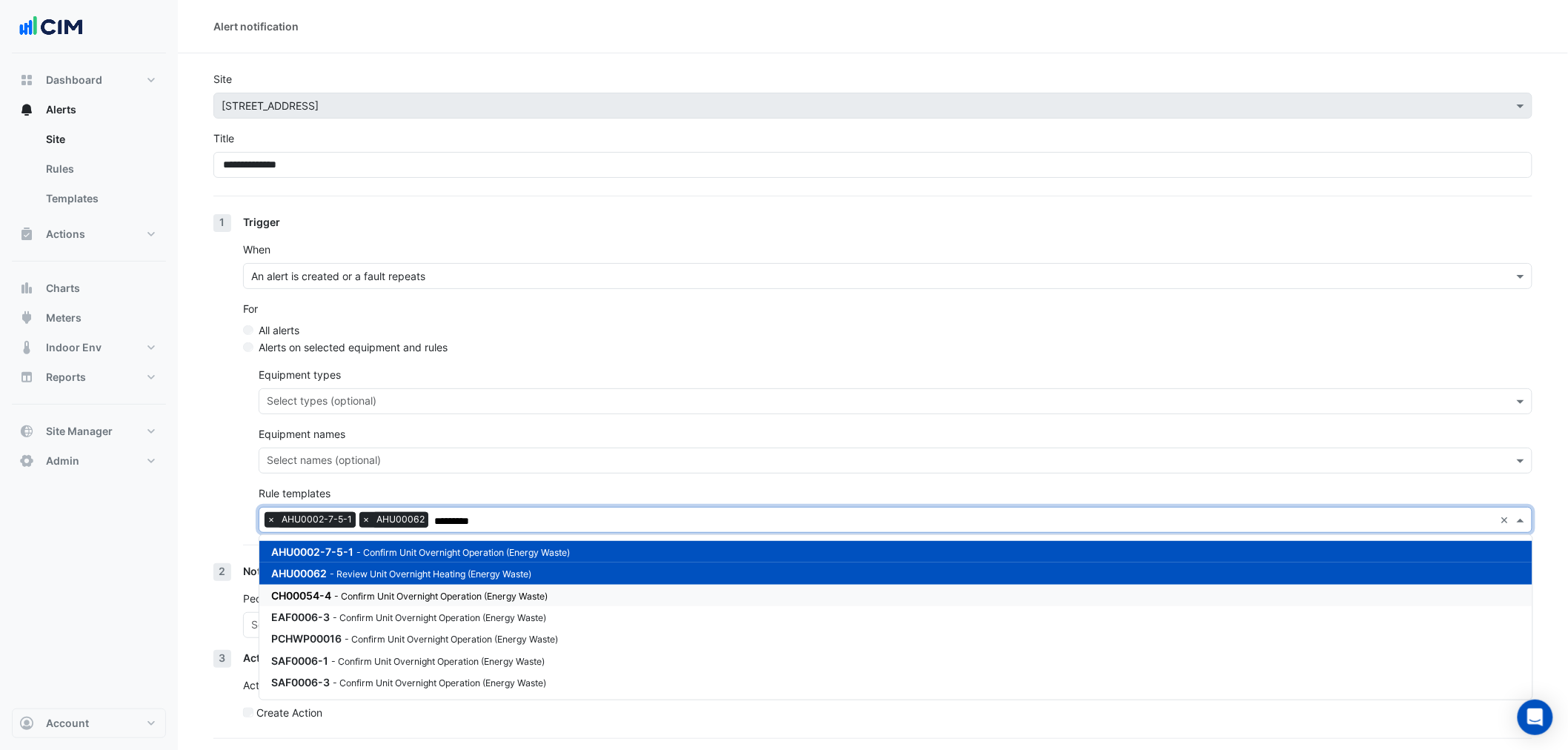
click at [425, 595] on small "- Confirm Unit Overnight Operation (Energy Waste)" at bounding box center [441, 596] width 214 height 11
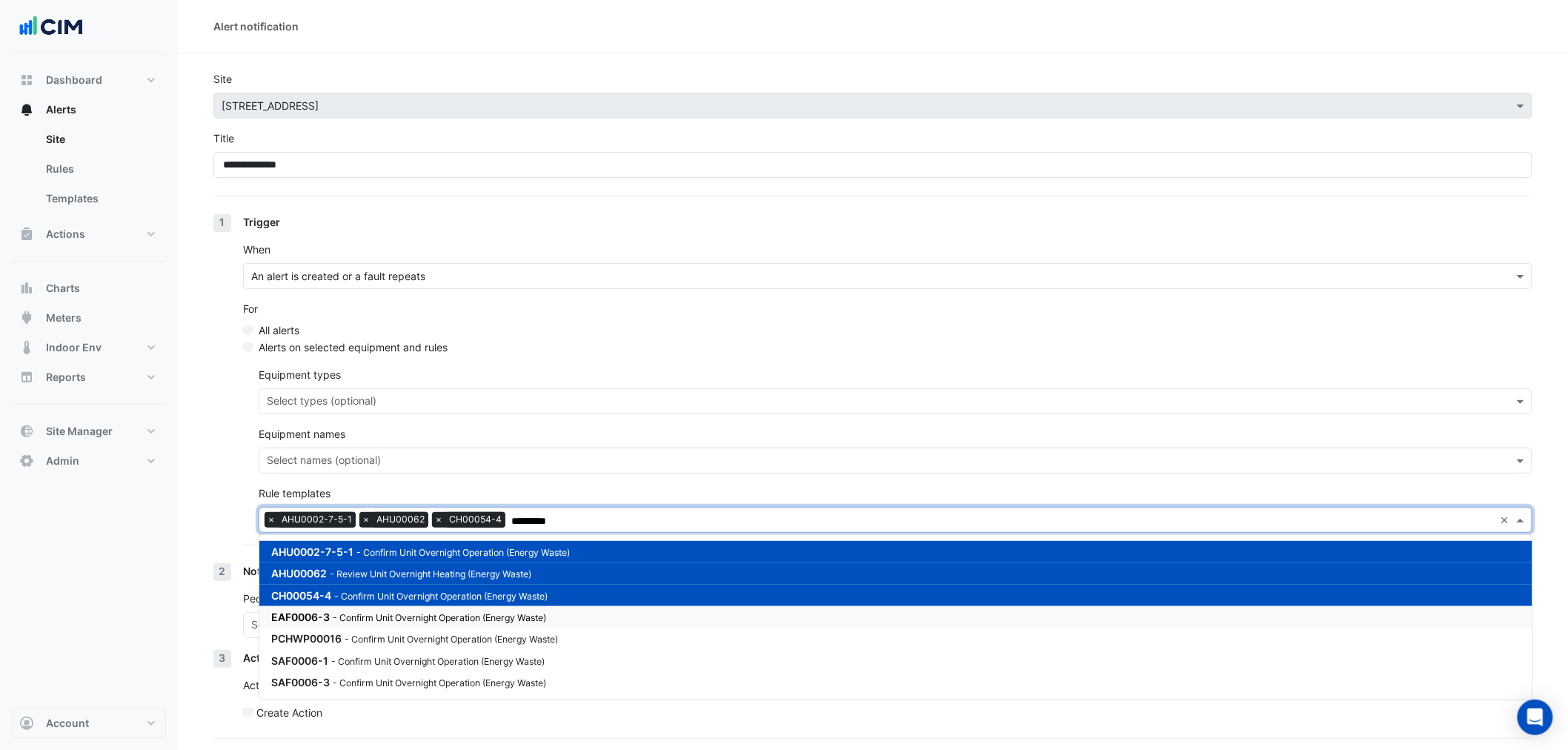
click at [421, 613] on small "- Confirm Unit Overnight Operation (Energy Waste)" at bounding box center [439, 618] width 214 height 11
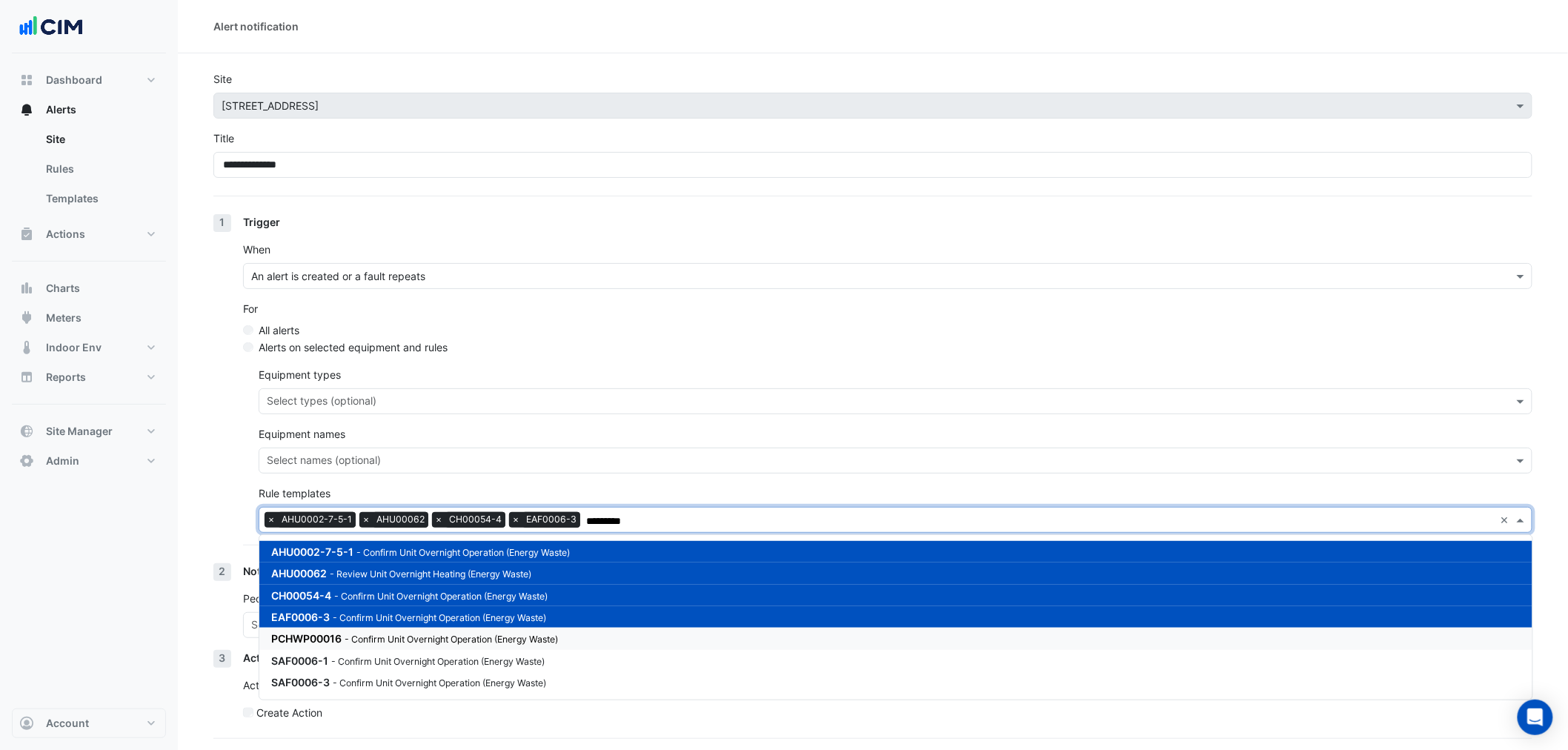
click at [432, 640] on small "- Confirm Unit Overnight Operation (Energy Waste)" at bounding box center [451, 639] width 214 height 11
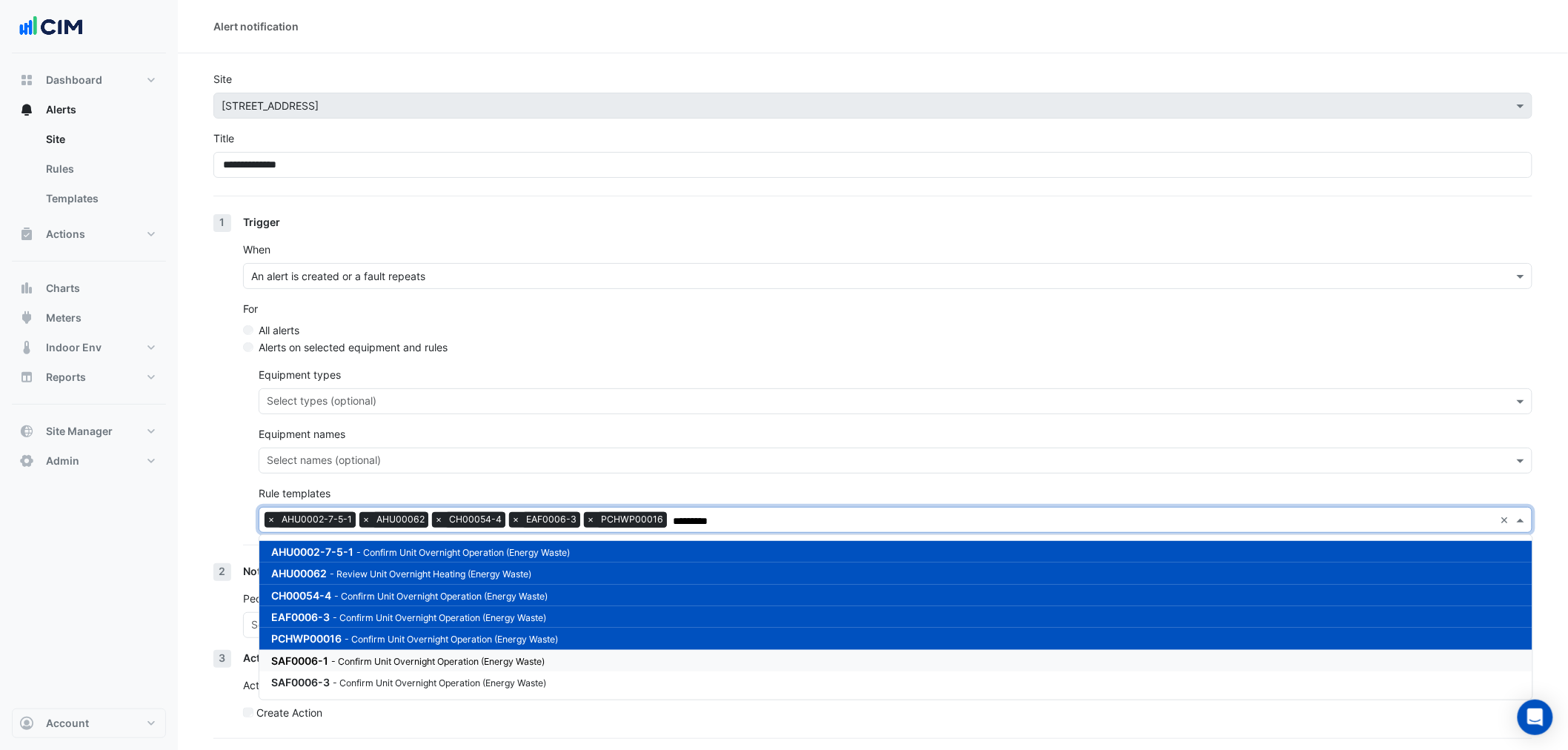
drag, startPoint x: 438, startPoint y: 662, endPoint x: 439, endPoint y: 682, distance: 20.0
click at [438, 665] on div "SAF0006-1 - Confirm Unit Overnight Operation (Energy Waste)" at bounding box center [449, 661] width 356 height 16
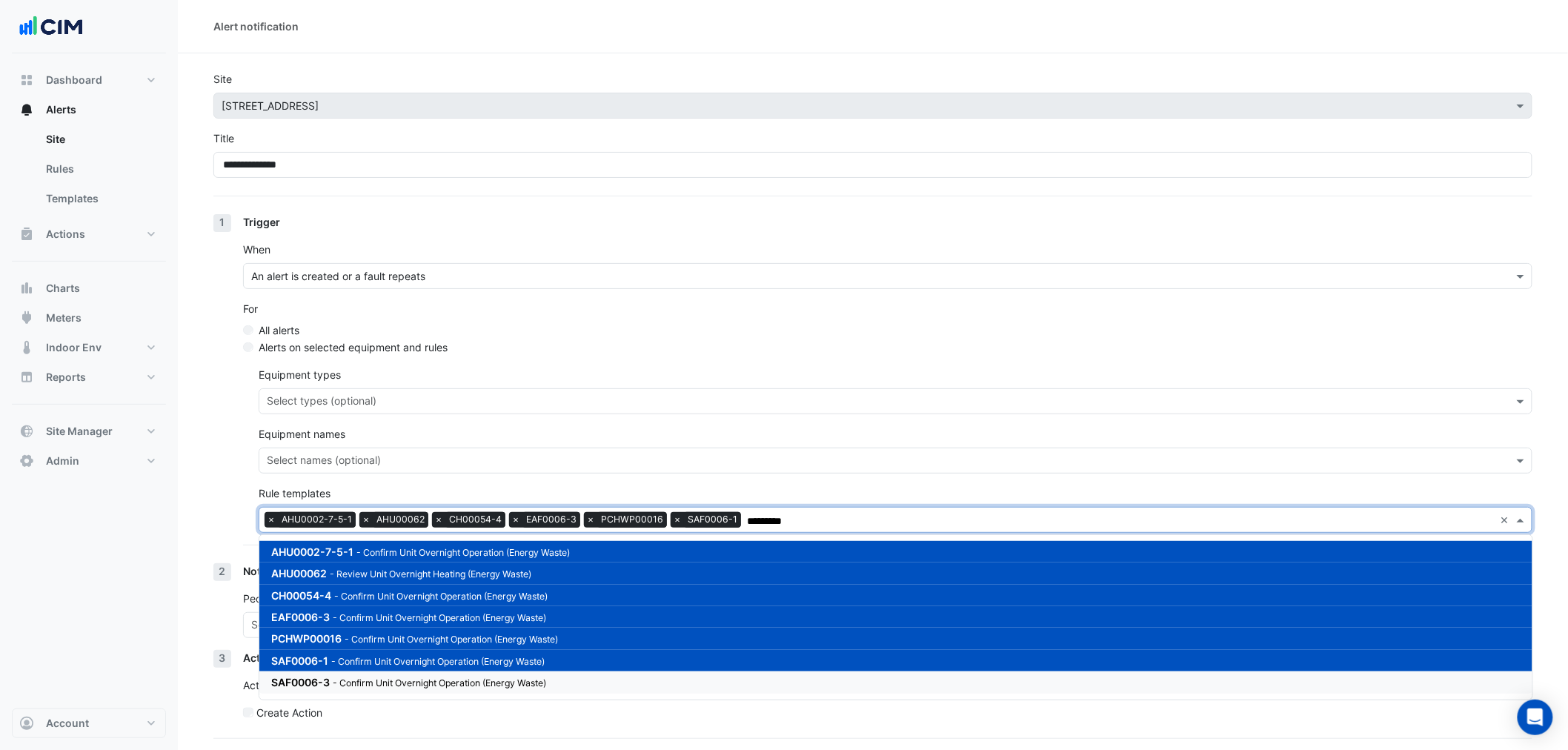
click at [439, 685] on small "- Confirm Unit Overnight Operation (Energy Waste)" at bounding box center [439, 683] width 214 height 11
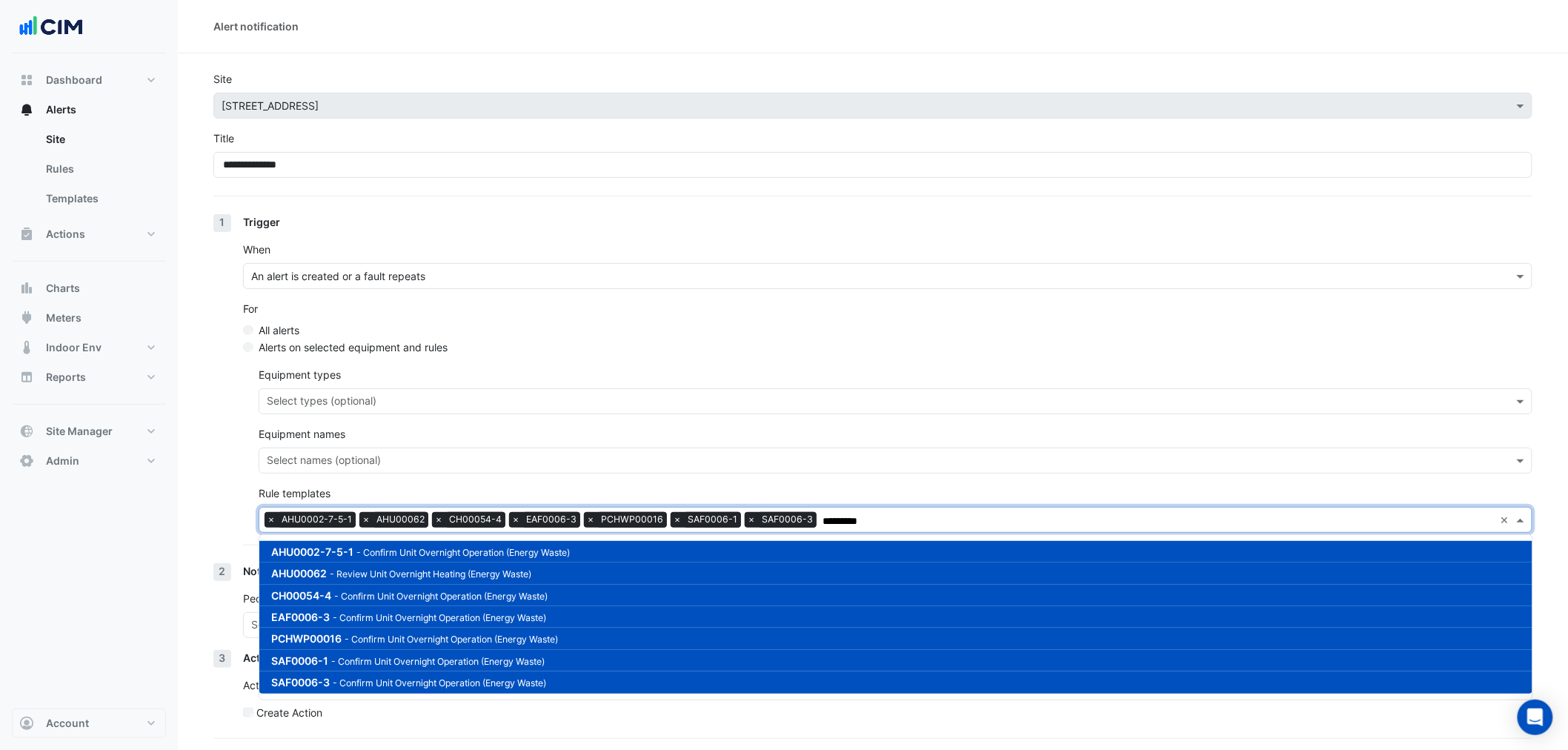
click at [347, 573] on small "- Review Unit Overnight Heating (Energy Waste)" at bounding box center [430, 573] width 201 height 11
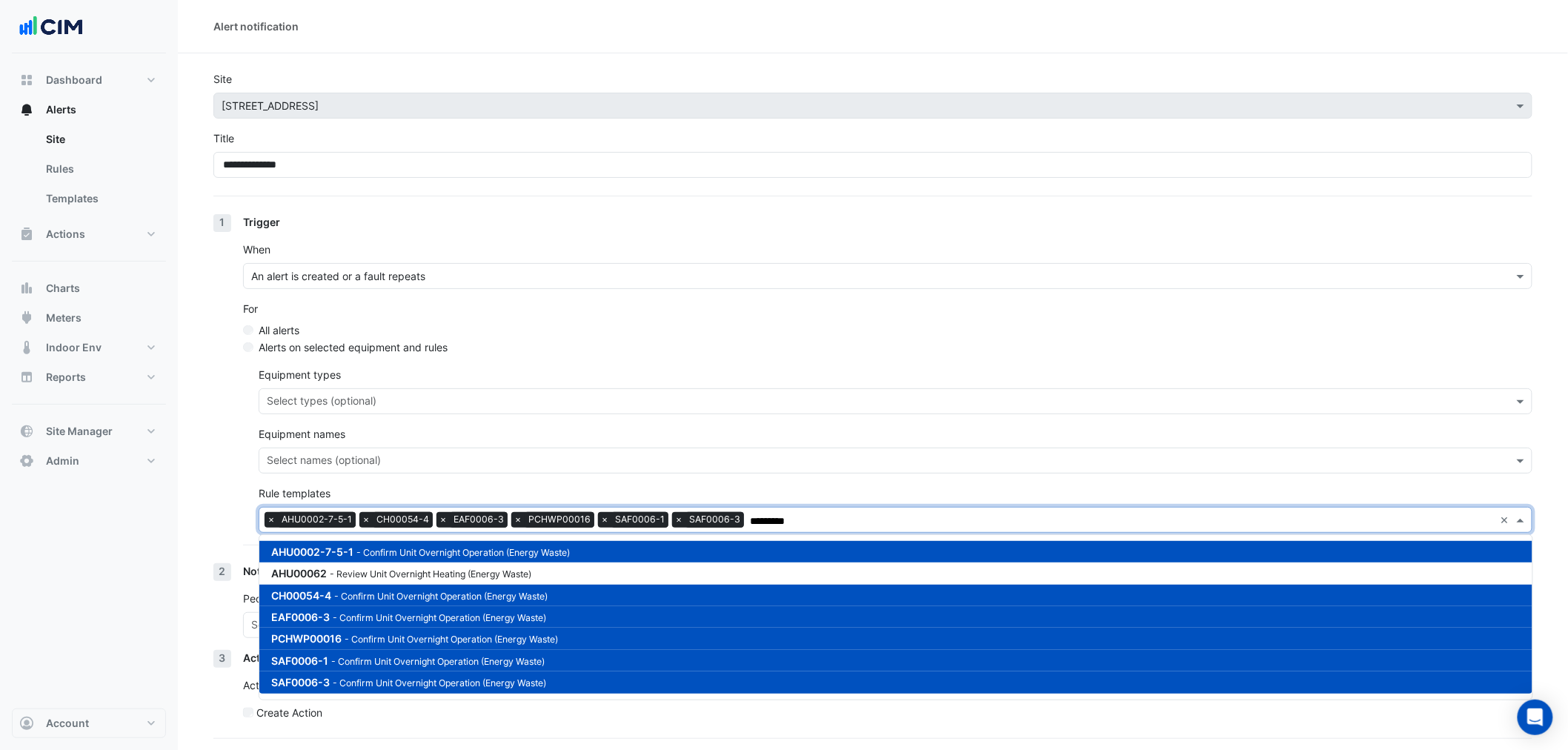
type input "*********"
click at [225, 474] on div "1 Trigger When An alert is created or a fault repeats For All alerts Alerts on …" at bounding box center [873, 388] width 1319 height 349
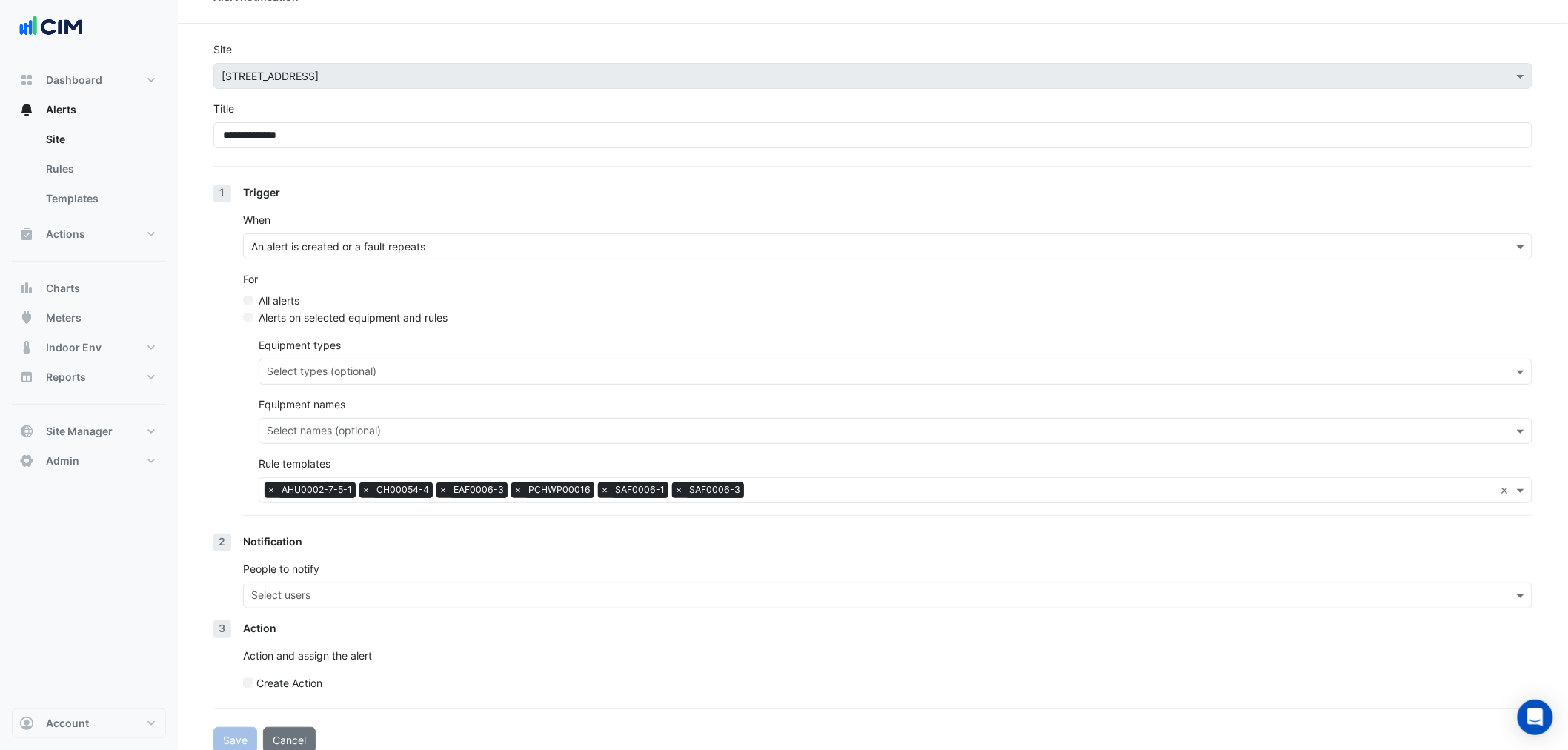
scroll to position [44, 0]
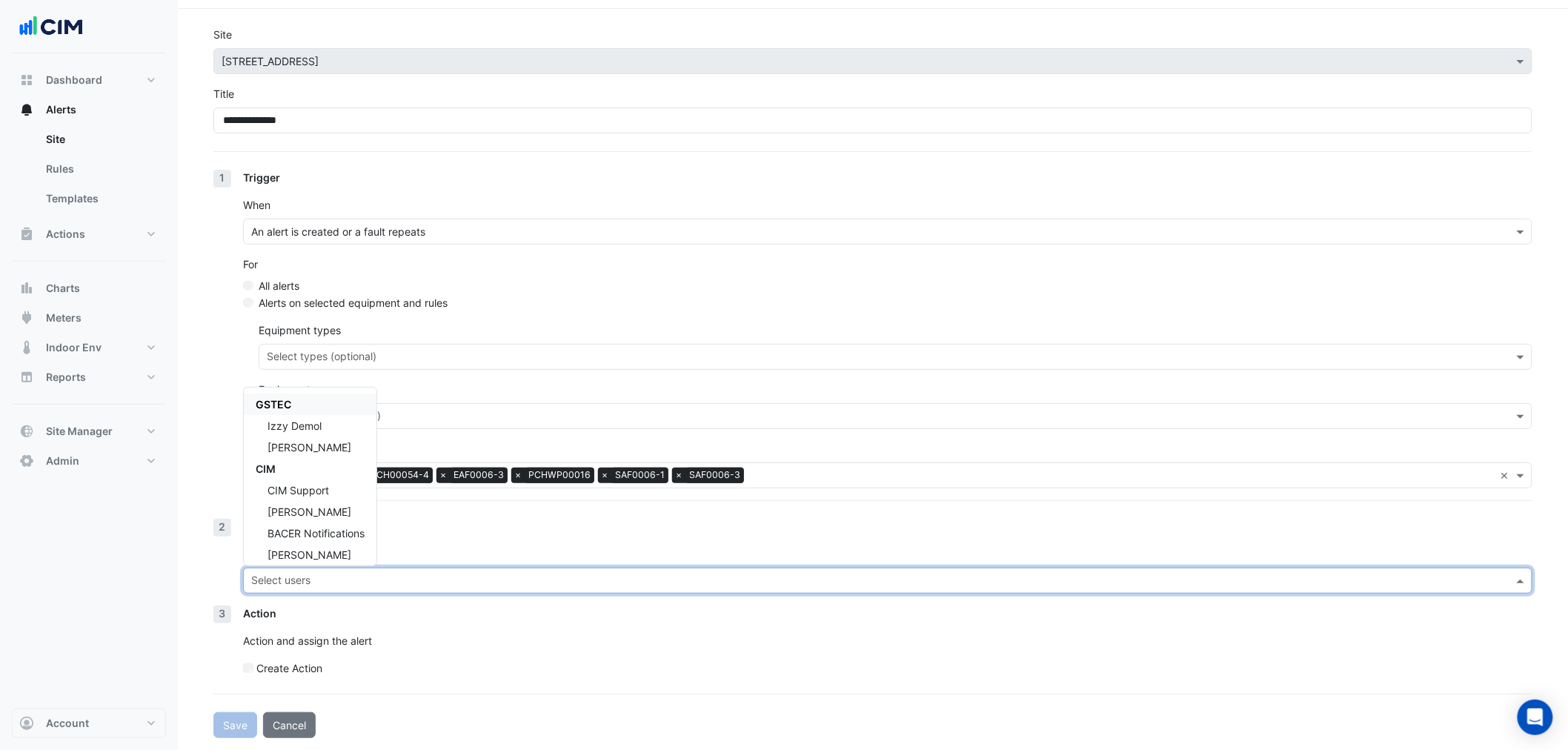
click at [271, 581] on input "text" at bounding box center [879, 582] width 1256 height 16
click at [301, 559] on div "[PERSON_NAME]" at bounding box center [310, 554] width 133 height 21
click at [300, 511] on span "[PERSON_NAME]" at bounding box center [309, 512] width 84 height 13
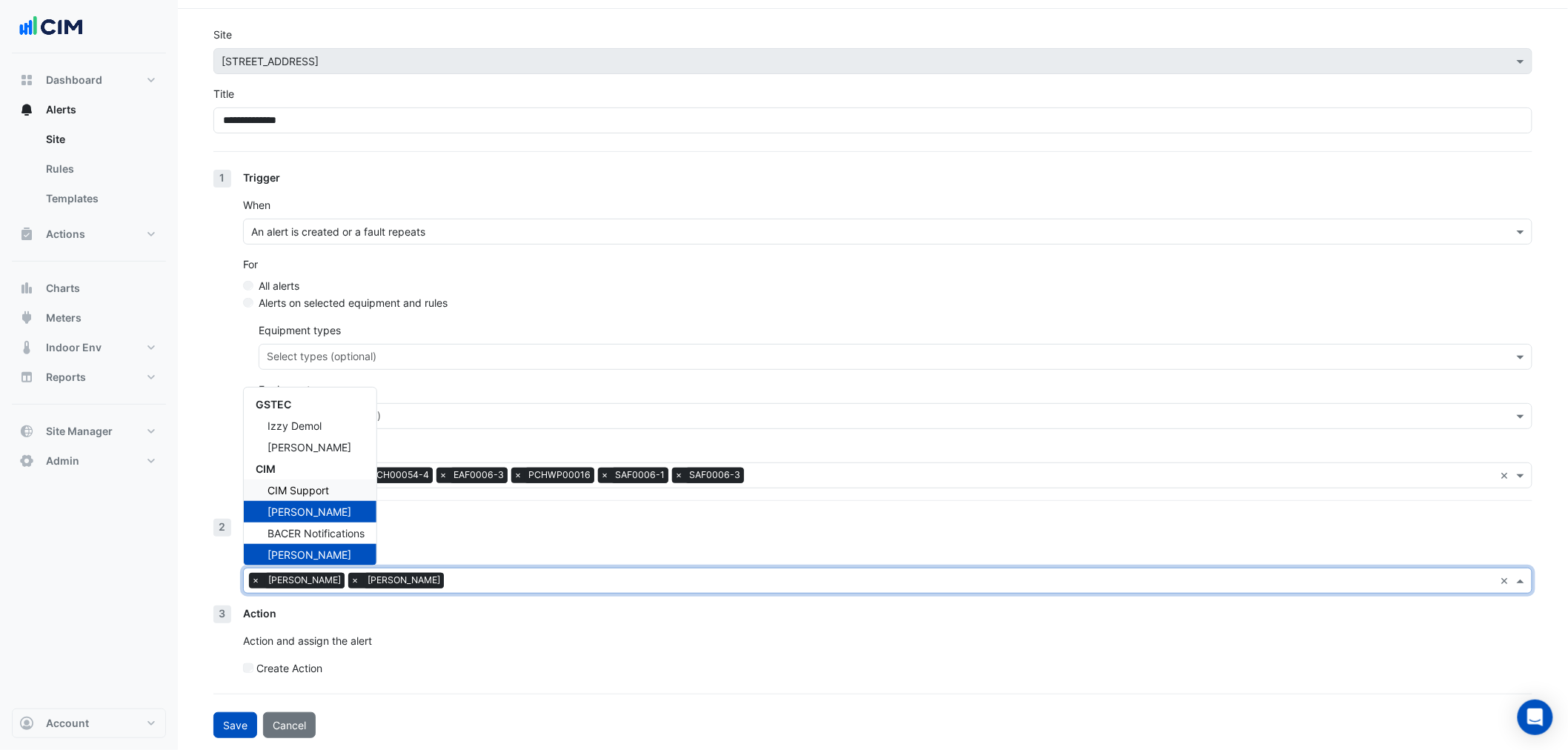
scroll to position [69, 0]
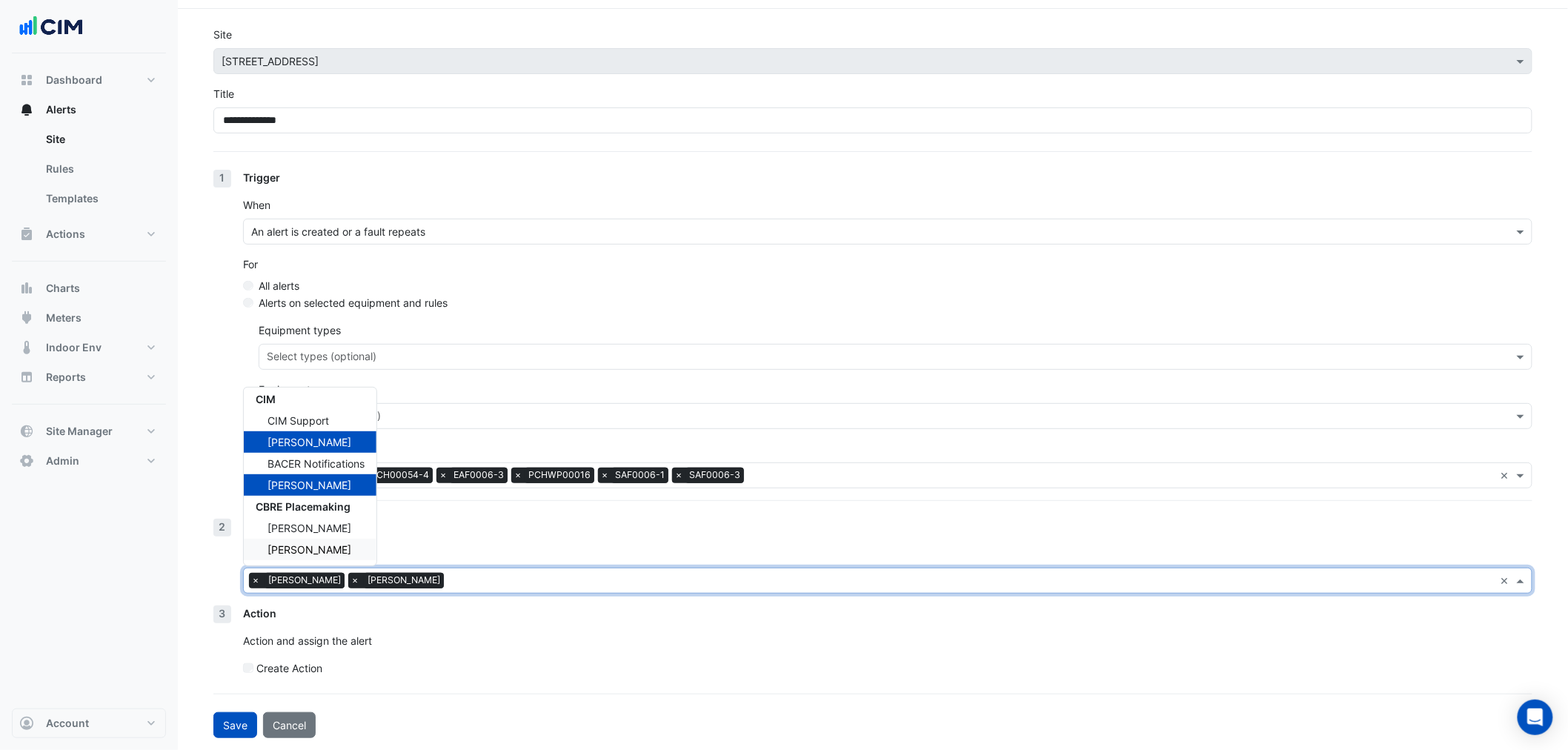
drag, startPoint x: 330, startPoint y: 550, endPoint x: 324, endPoint y: 526, distance: 24.7
click at [330, 550] on span "Andrew Carroll" at bounding box center [309, 549] width 84 height 13
click at [324, 526] on span "Stuart Hamer" at bounding box center [309, 528] width 84 height 13
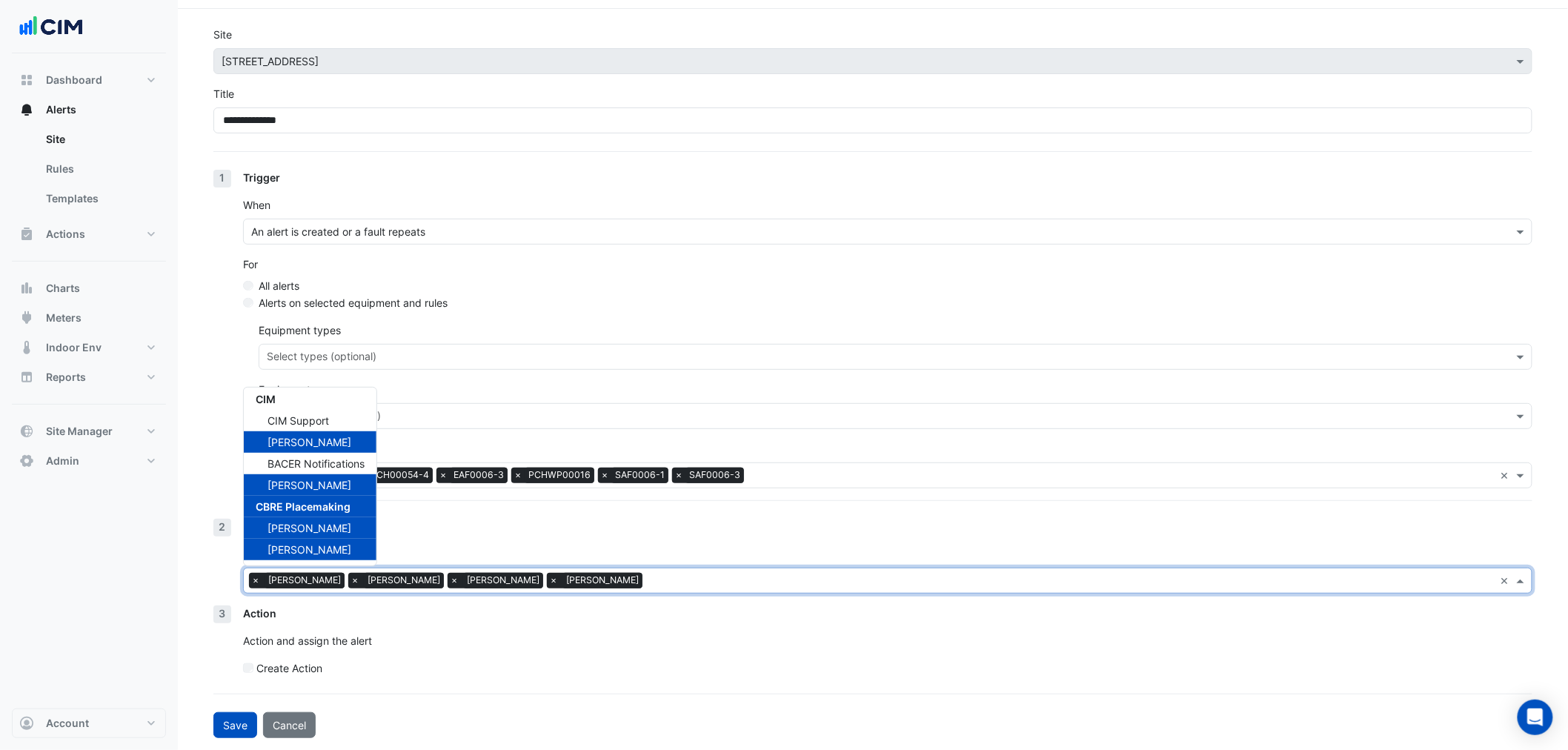
click at [196, 476] on section "**********" at bounding box center [872, 373] width 1390 height 729
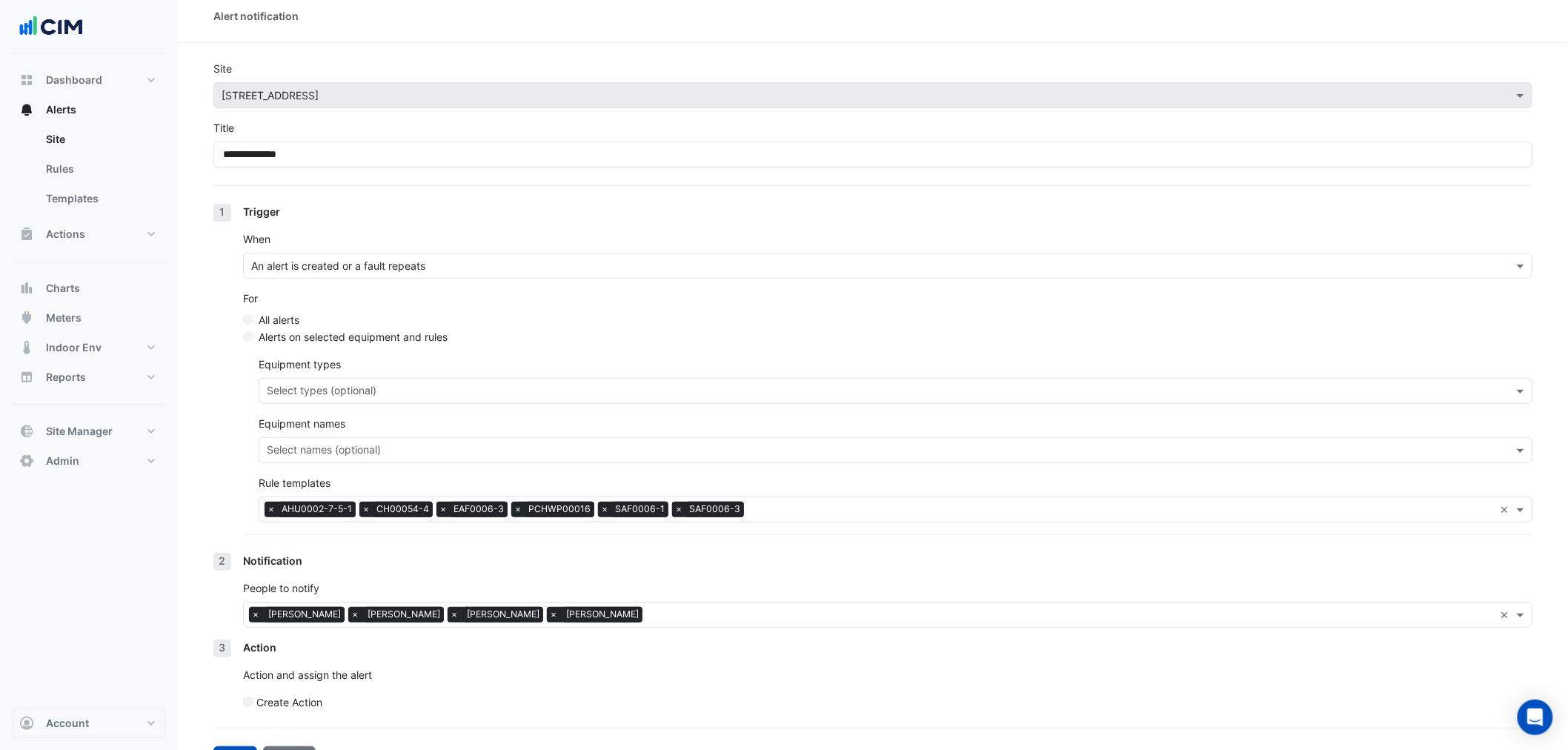
scroll to position [44, 0]
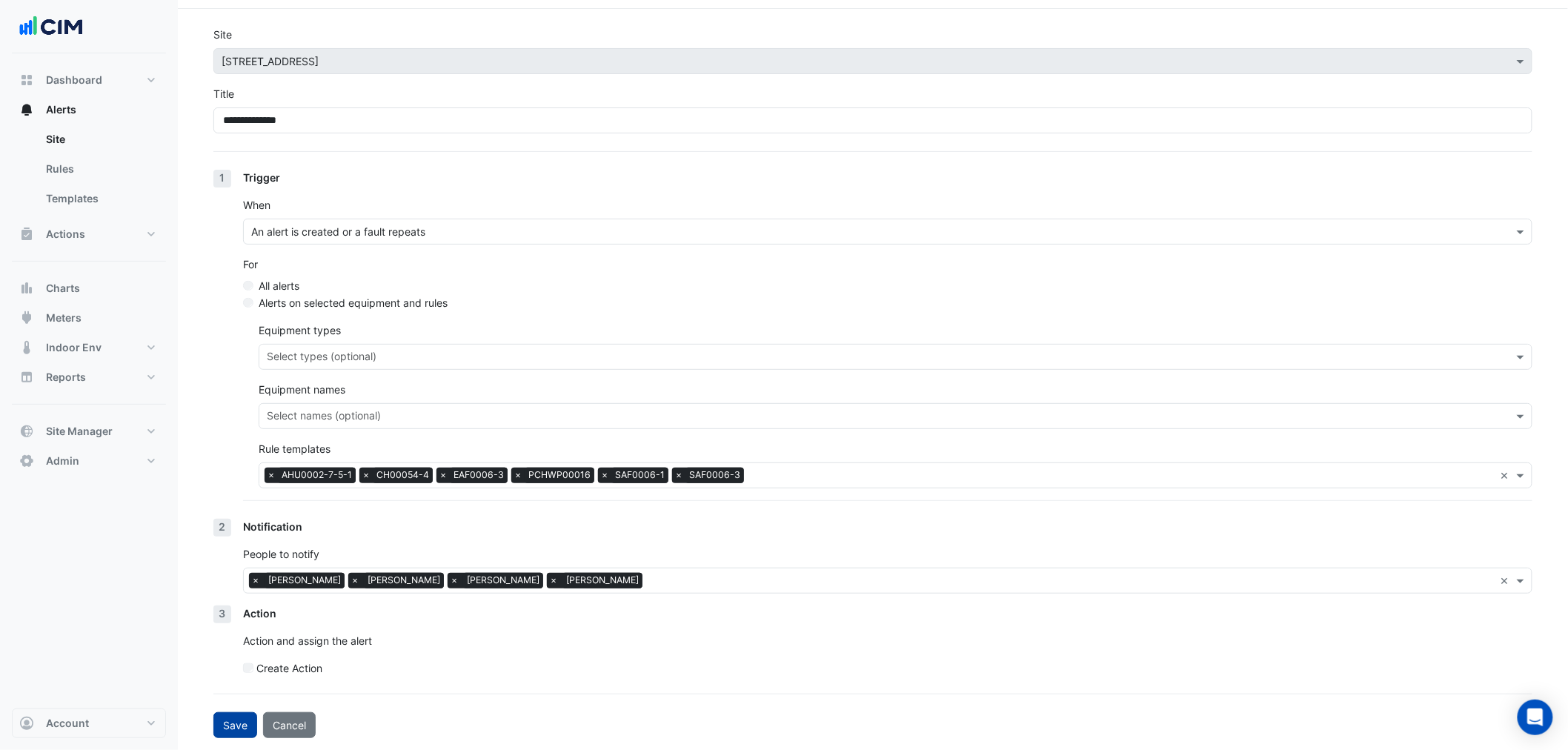
click at [224, 723] on button "Save" at bounding box center [235, 725] width 43 height 26
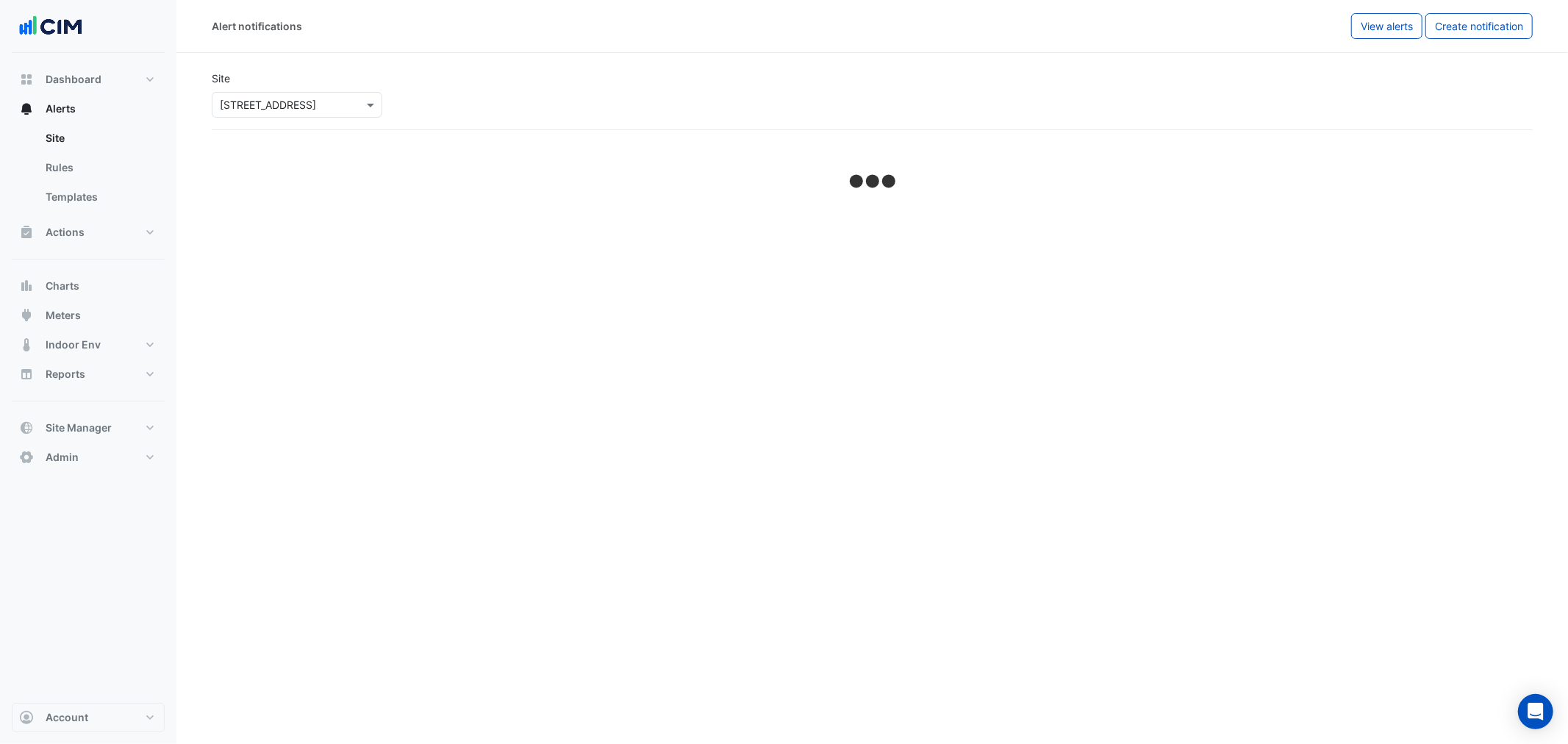
select select "******"
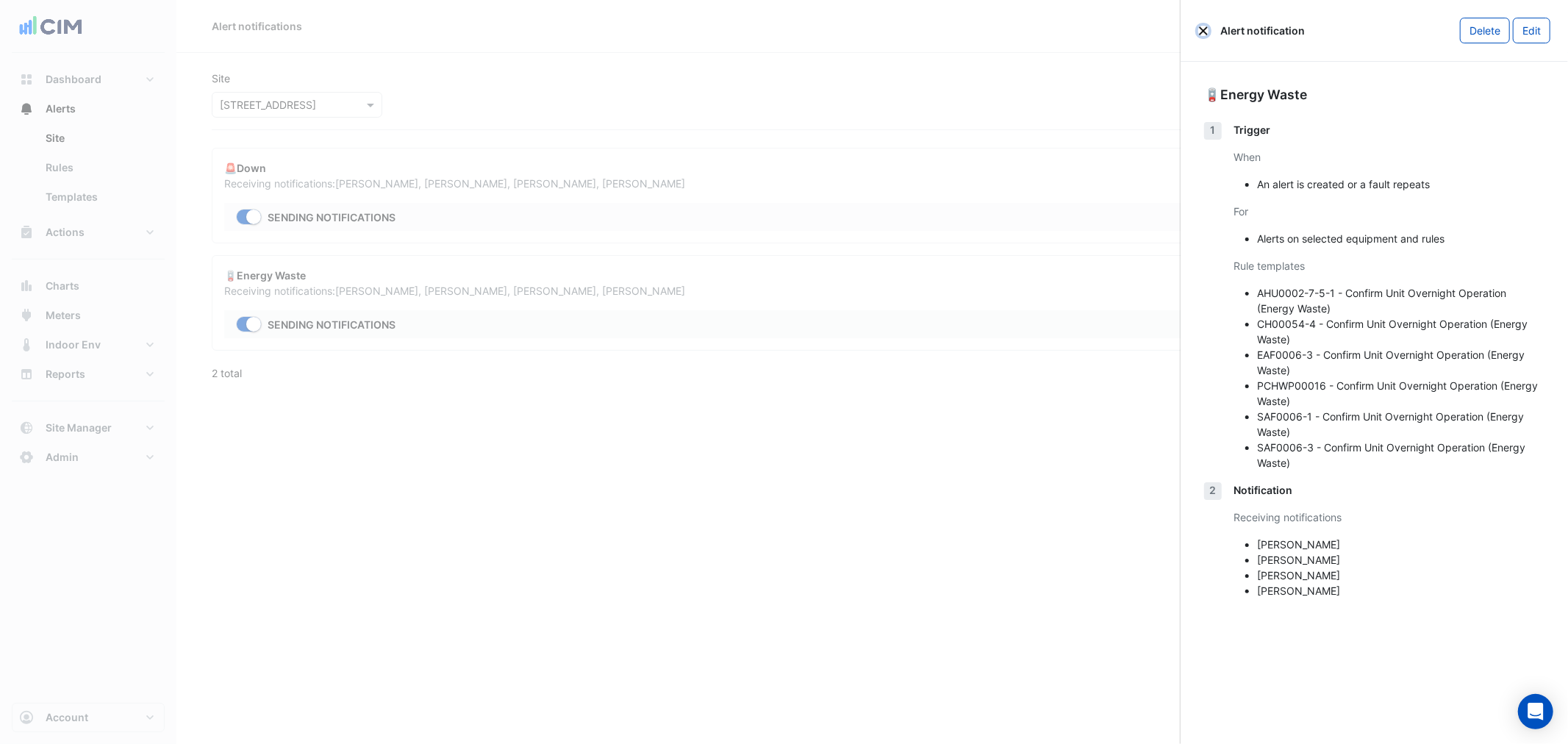
click at [1206, 30] on button "Close" at bounding box center [1203, 31] width 10 height 10
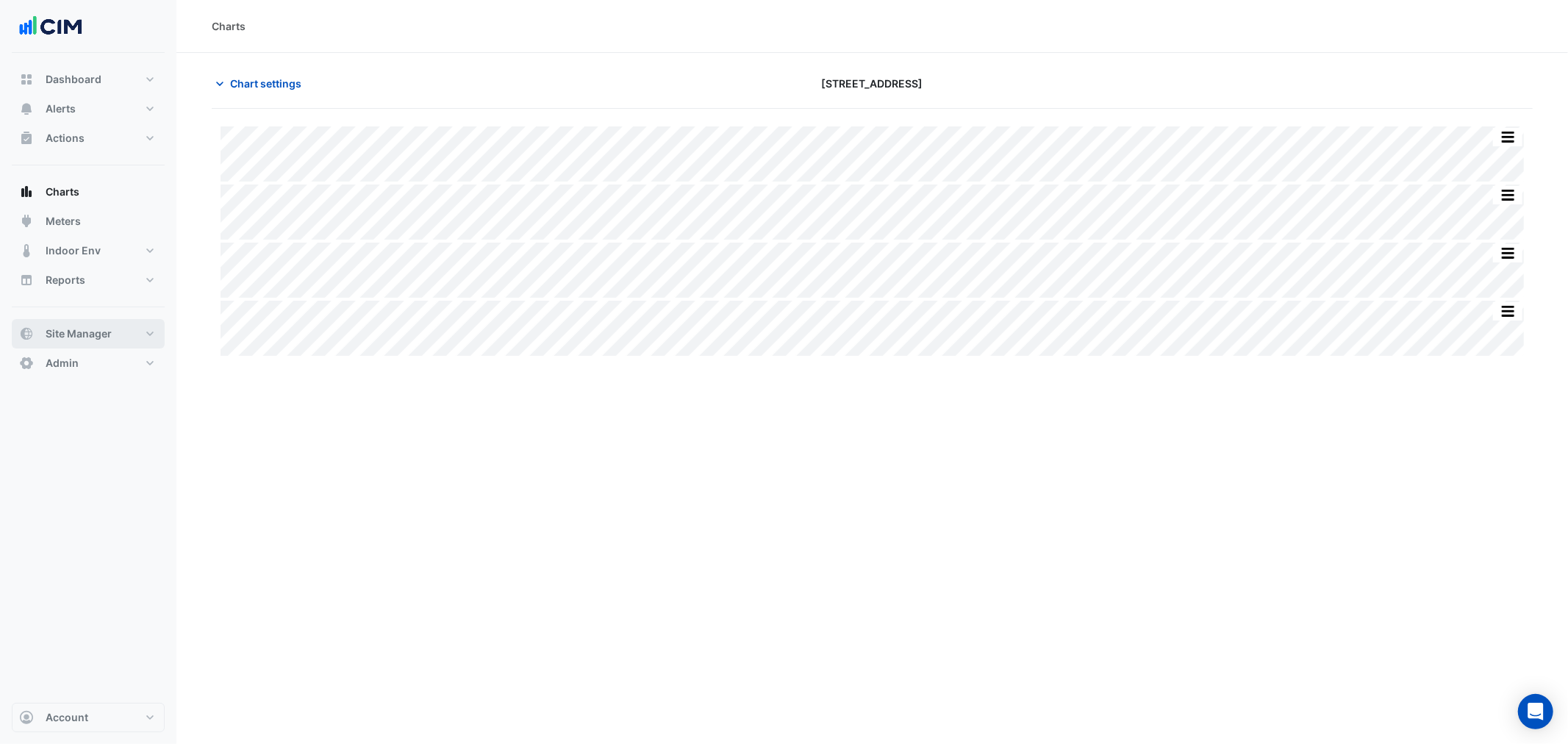
click at [127, 340] on button "Site Manager" at bounding box center [88, 334] width 153 height 30
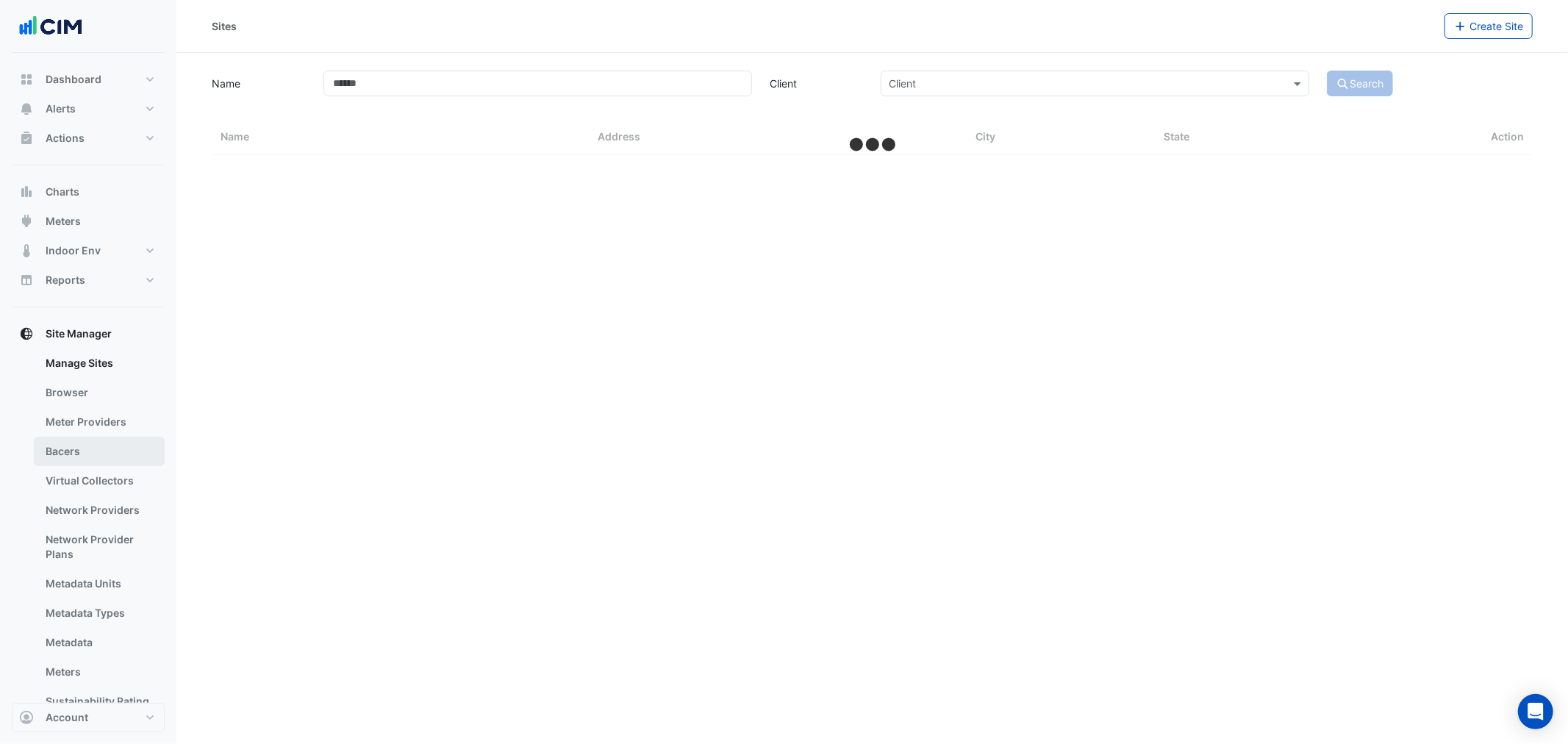
click at [89, 452] on link "Bacers" at bounding box center [99, 451] width 131 height 30
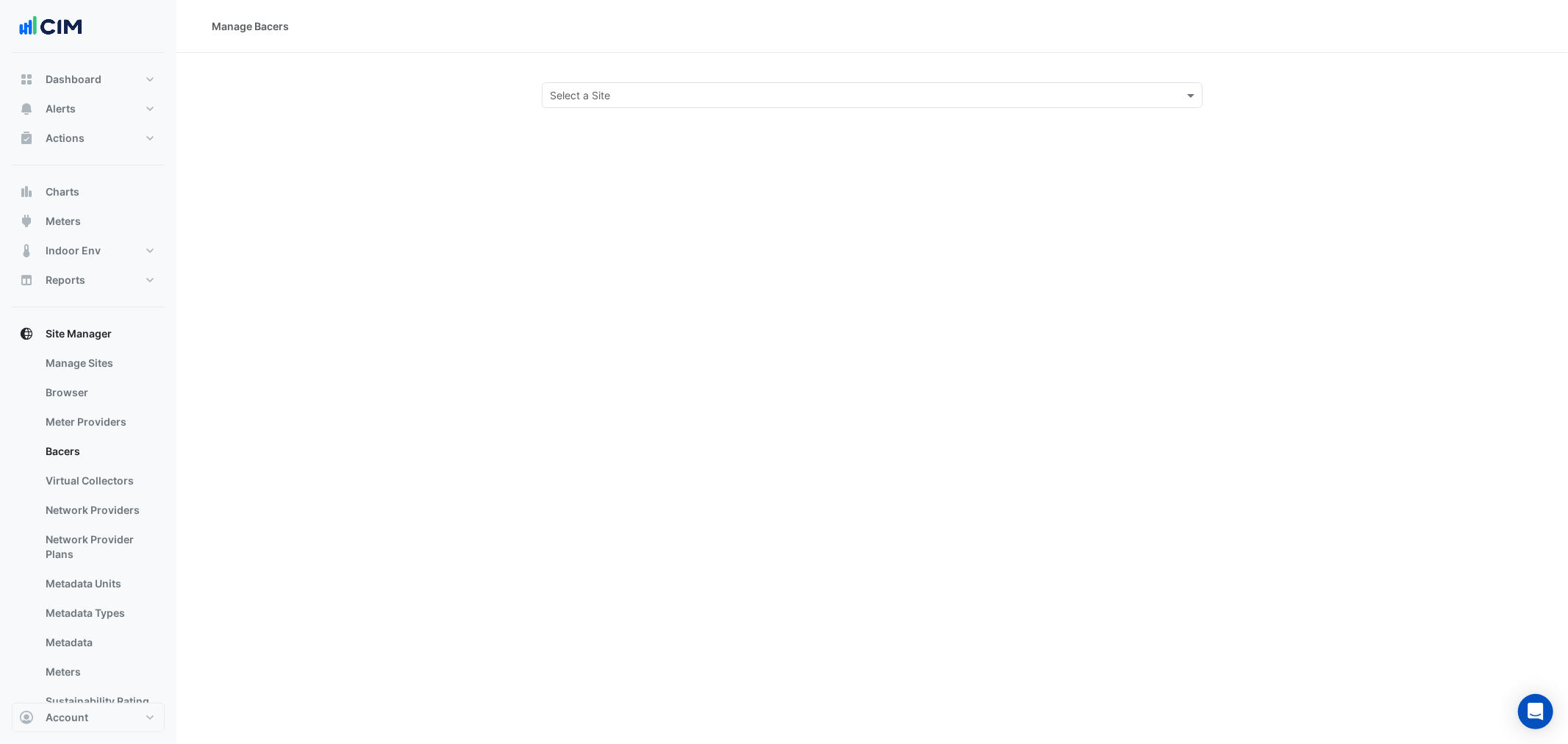
click at [611, 90] on input "text" at bounding box center [858, 96] width 615 height 16
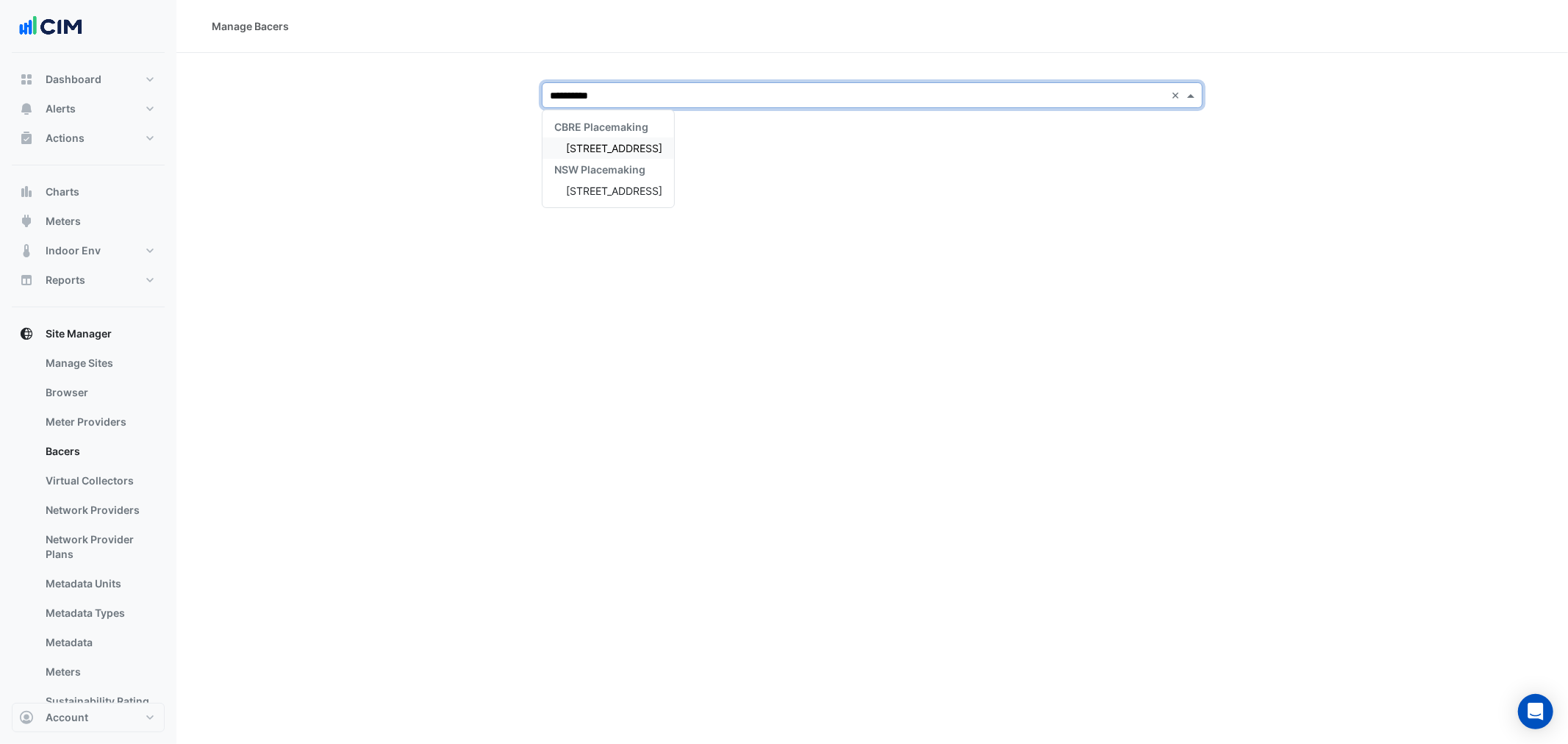
type input "**********"
click at [613, 151] on span "[STREET_ADDRESS]" at bounding box center [613, 148] width 96 height 13
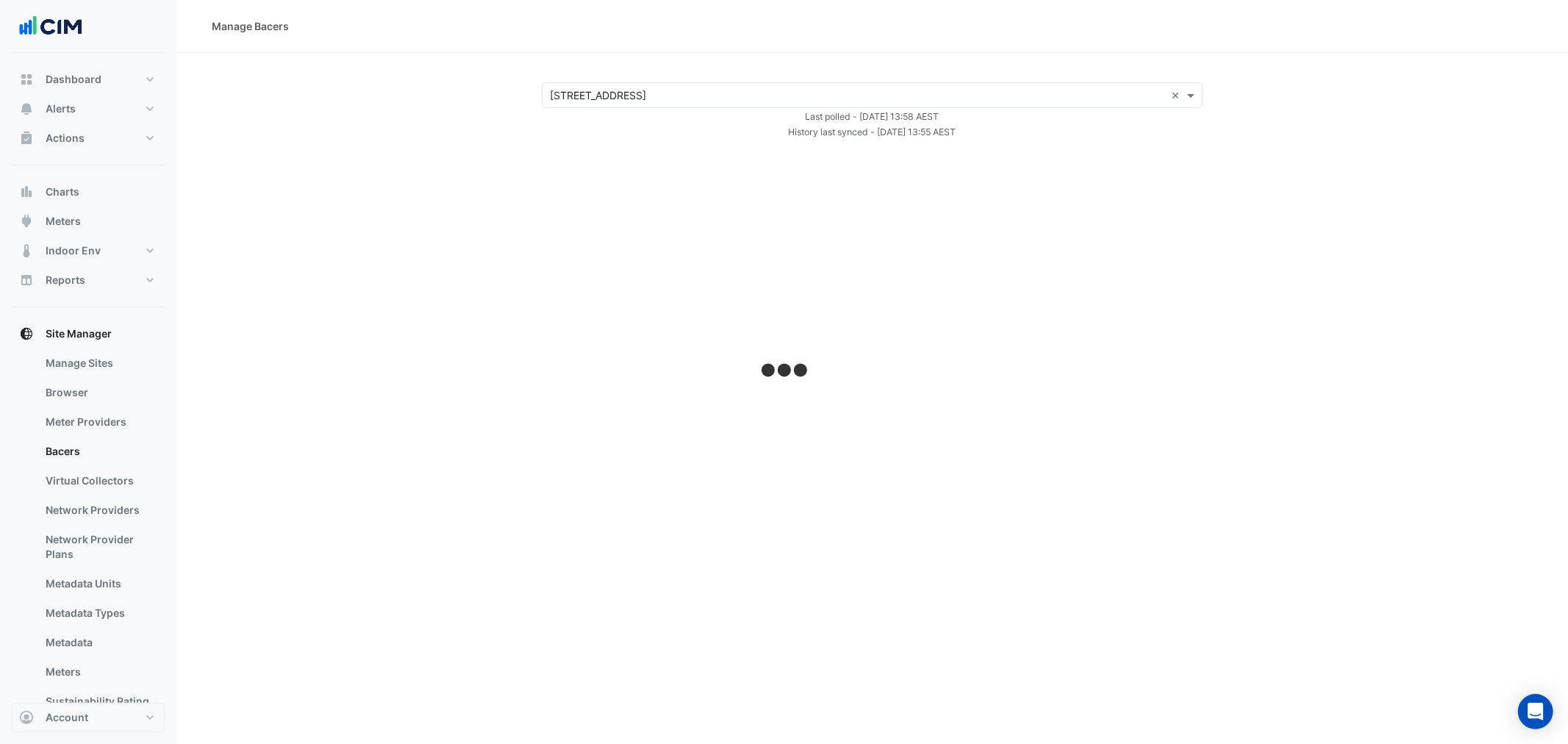
select select "***"
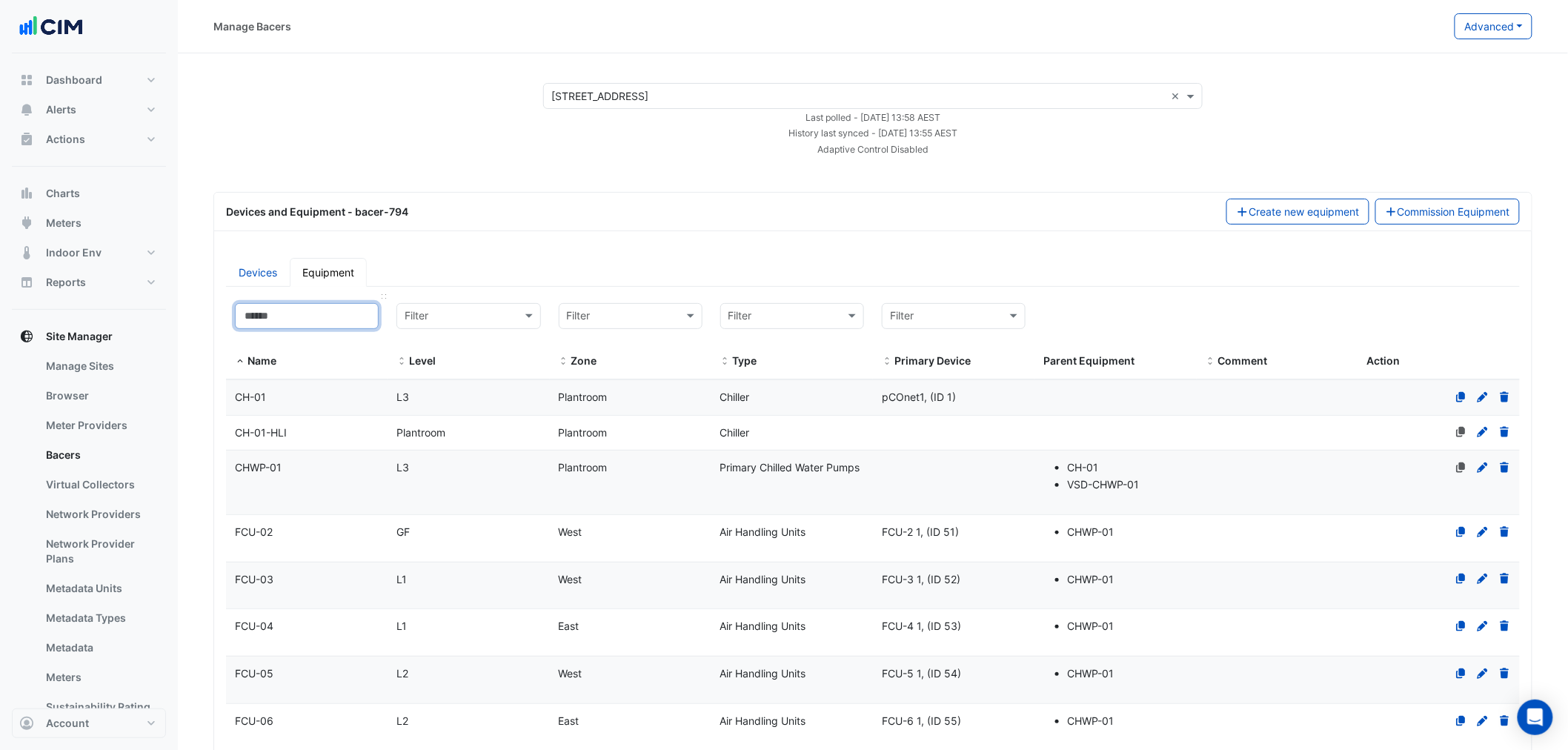
drag, startPoint x: 315, startPoint y: 321, endPoint x: 314, endPoint y: 336, distance: 15.0
click at [315, 321] on input at bounding box center [307, 315] width 144 height 26
click at [298, 391] on div "CH-01" at bounding box center [306, 397] width 162 height 17
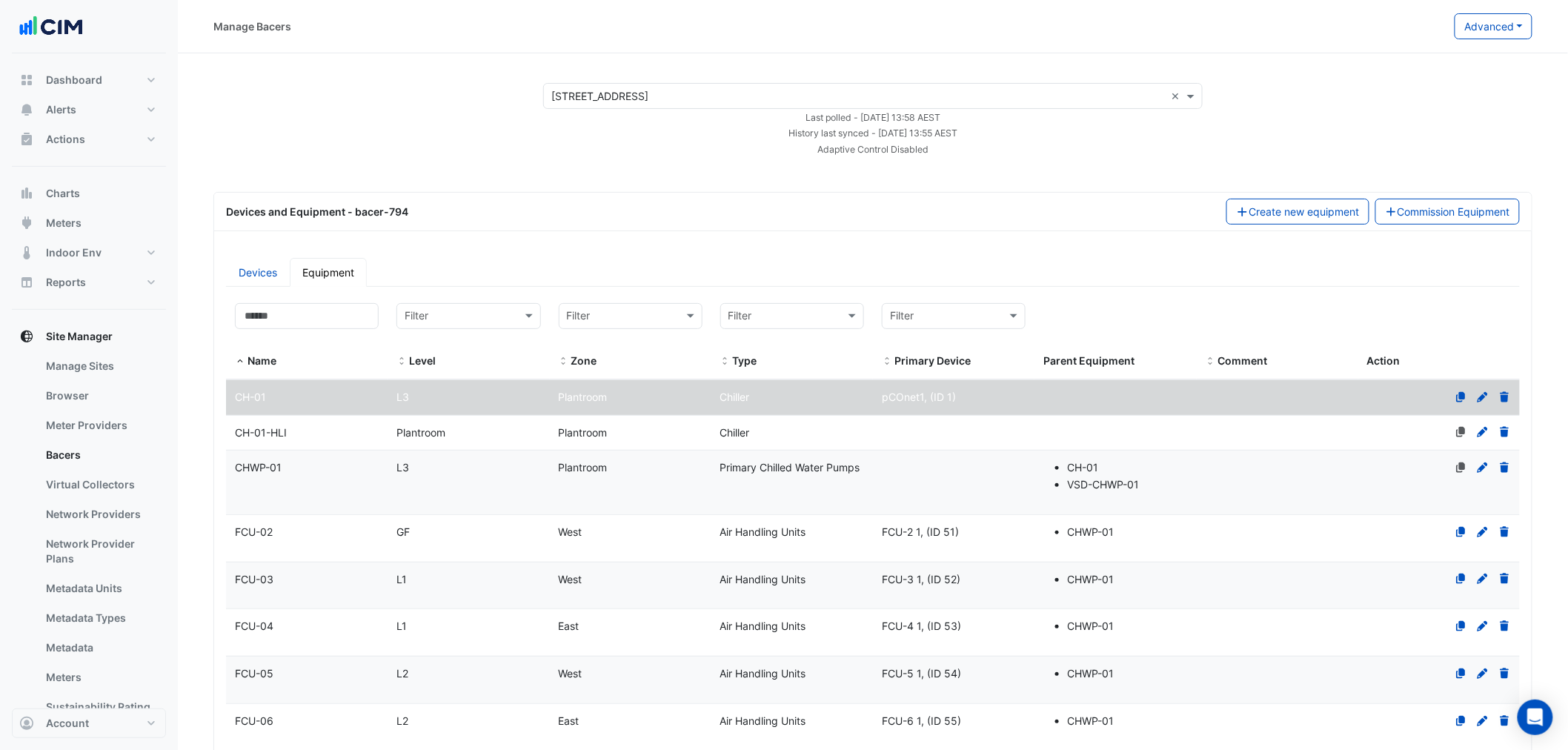
select select "***"
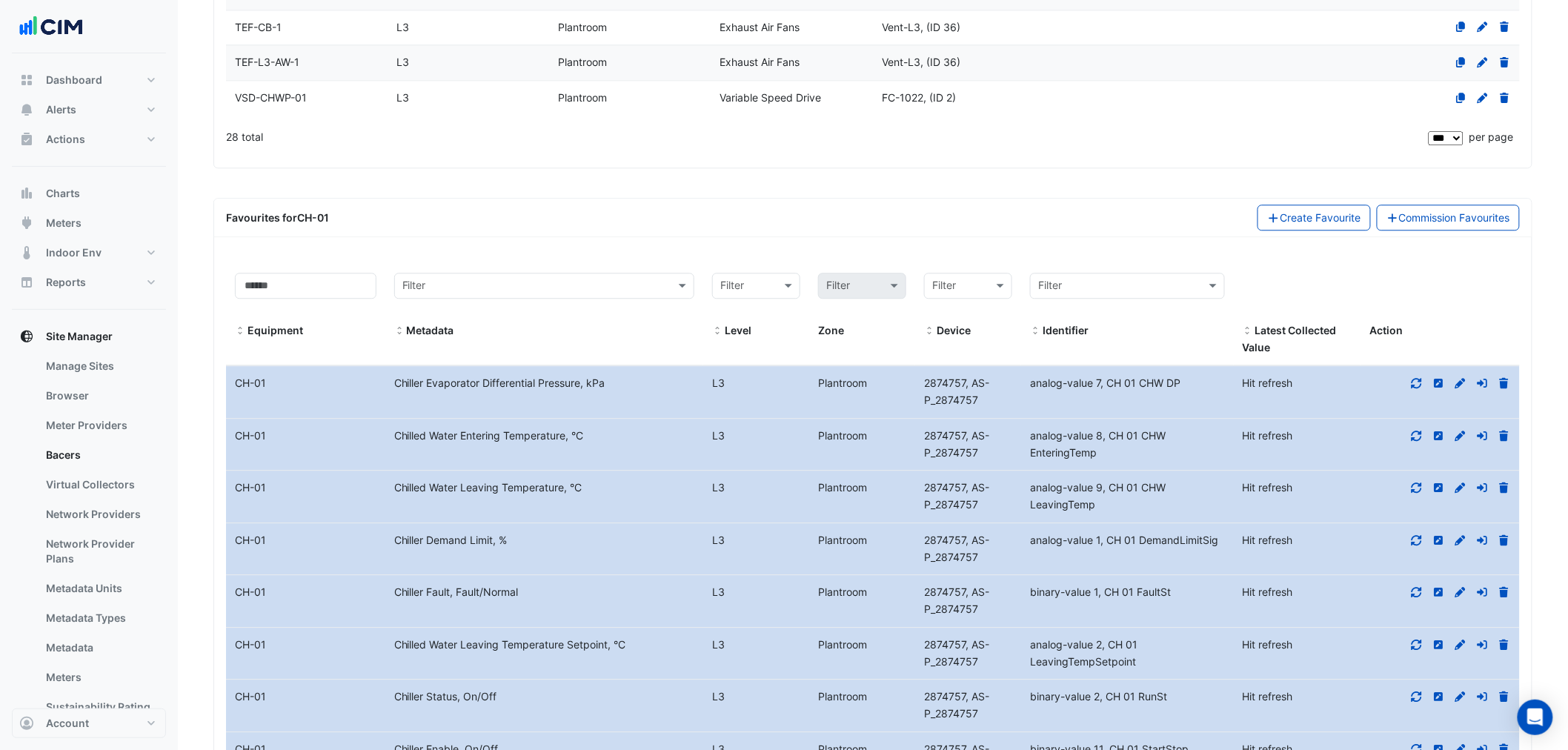
scroll to position [1335, 0]
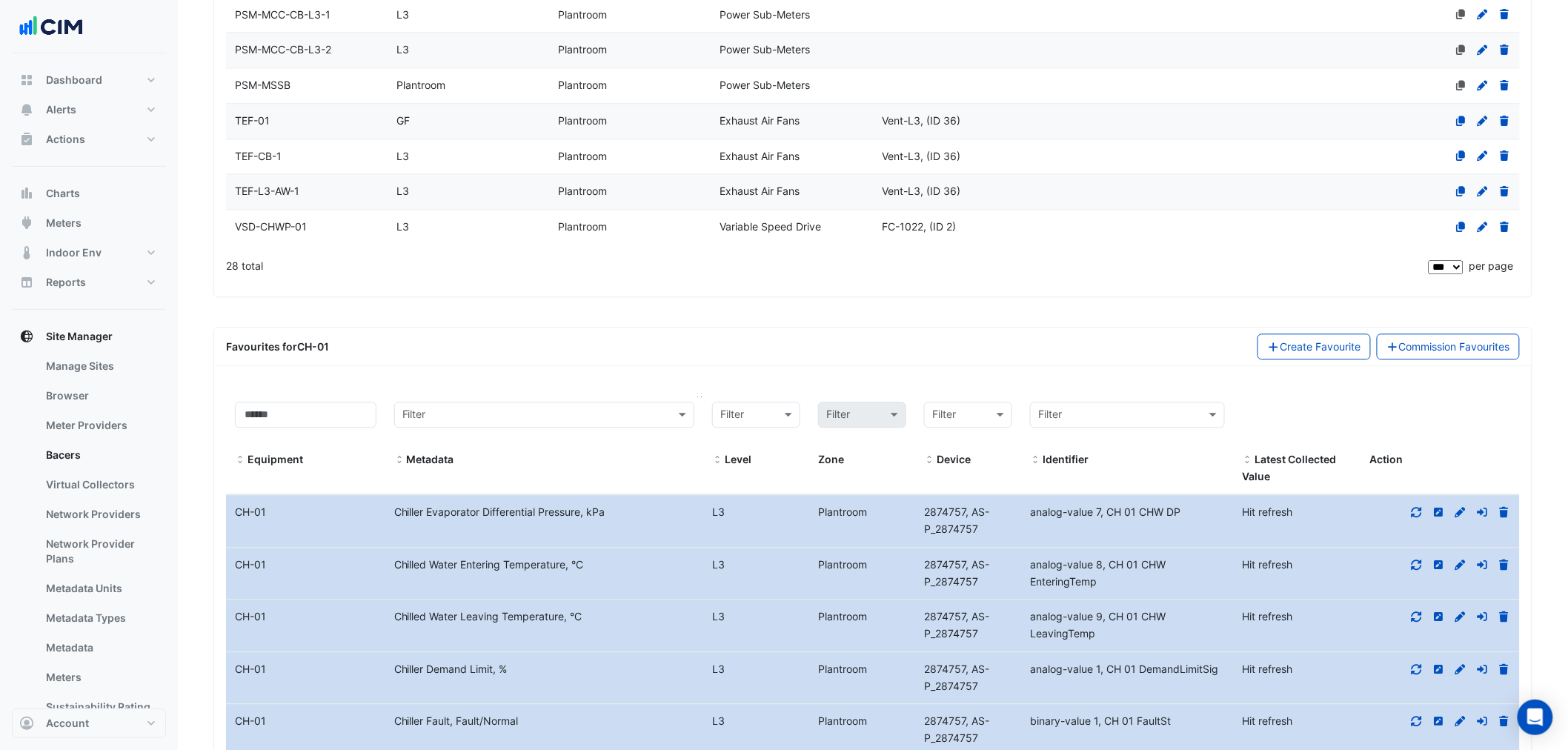
click at [492, 407] on input "text" at bounding box center [529, 416] width 254 height 17
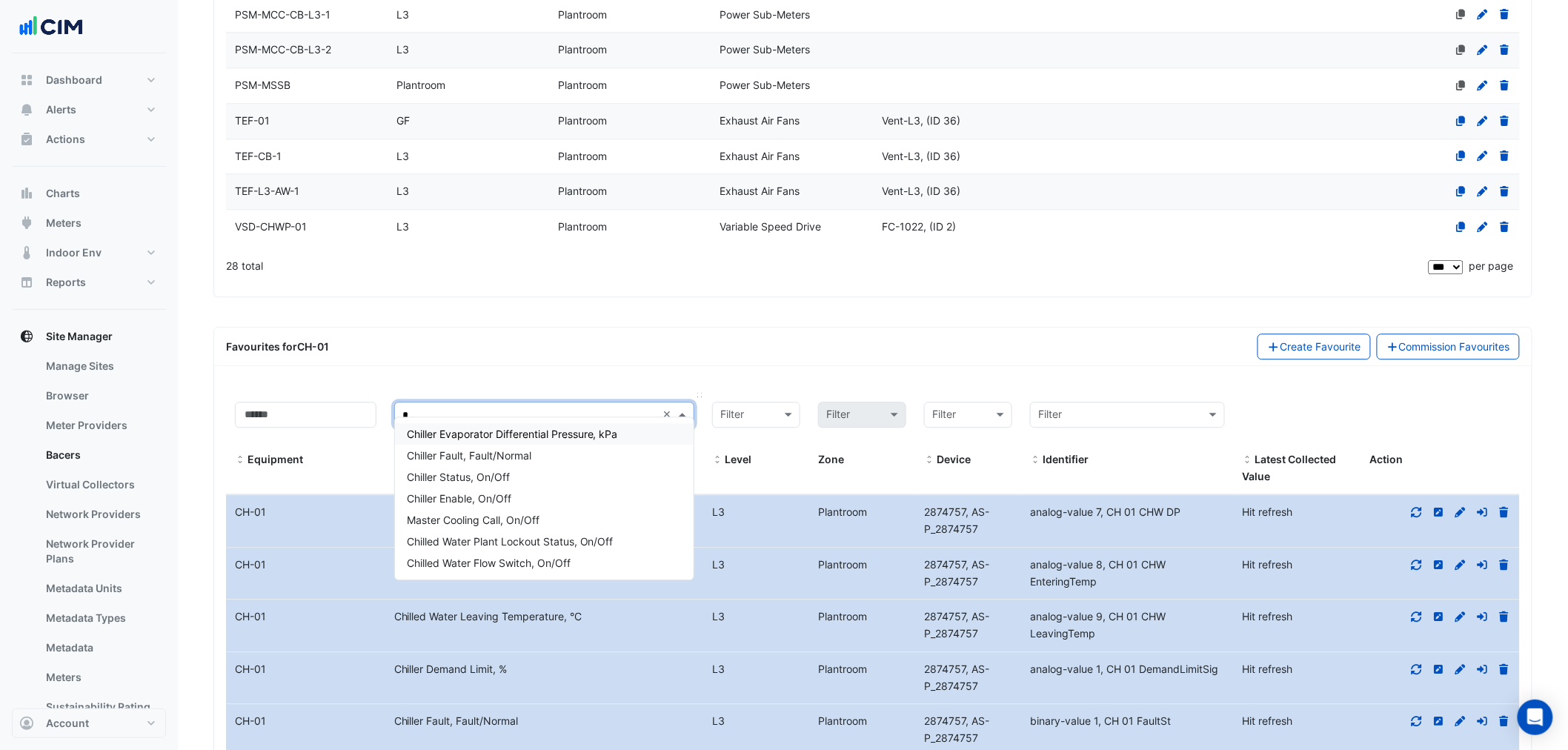
type input "**"
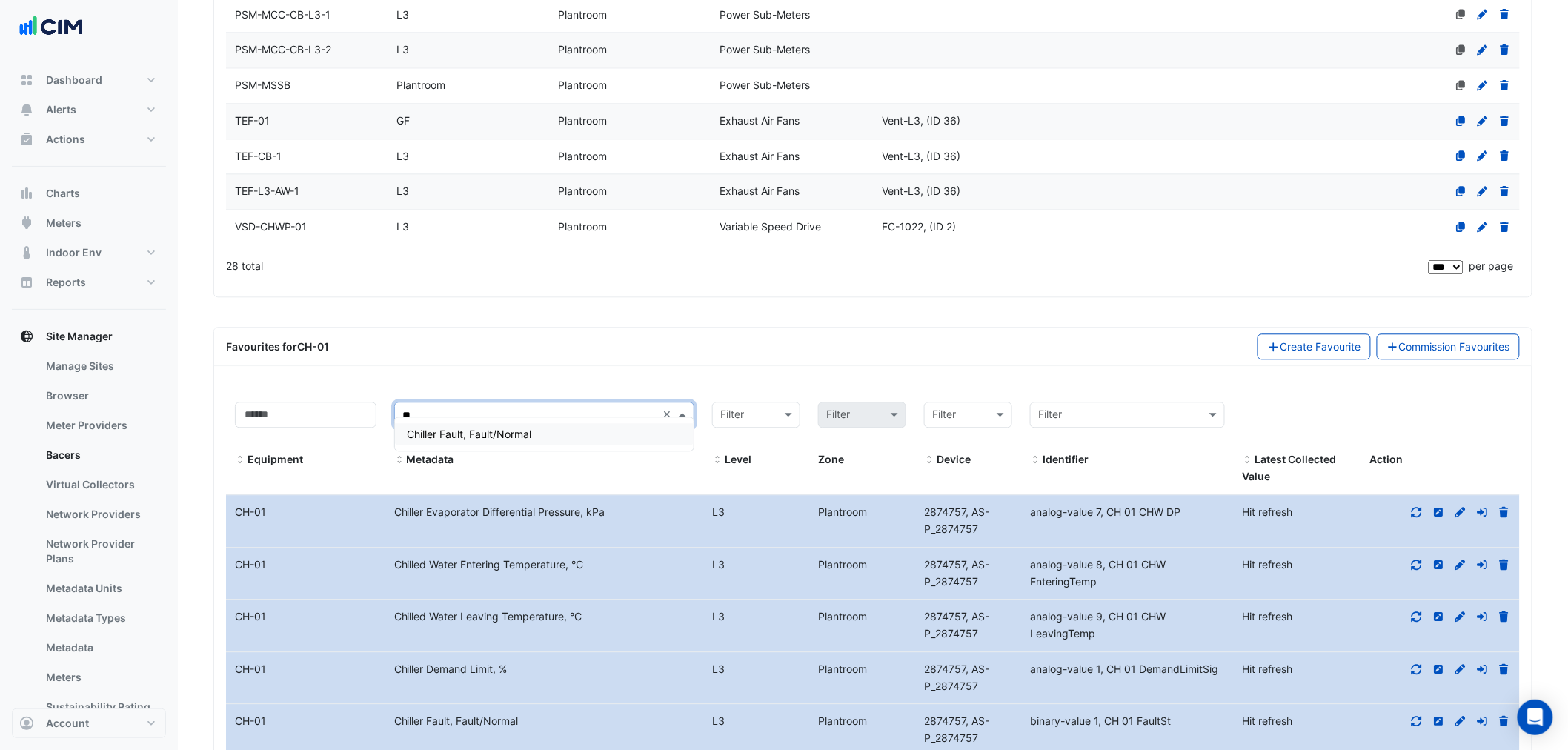
click at [464, 430] on span "Chiller Fault, Fault/Normal" at bounding box center [469, 434] width 125 height 13
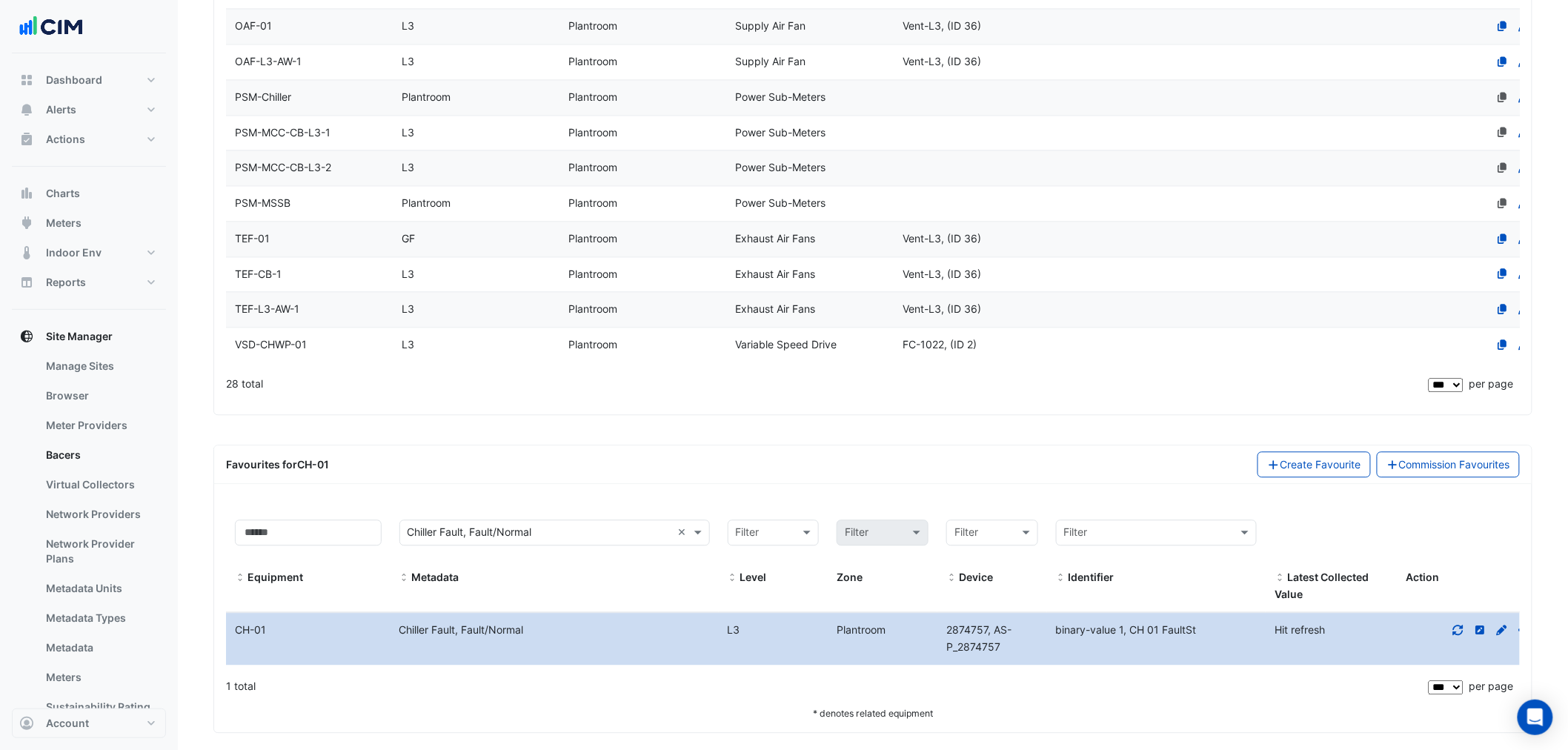
scroll to position [1218, 0]
drag, startPoint x: 941, startPoint y: 613, endPoint x: 1002, endPoint y: 634, distance: 64.5
click at [1002, 634] on div "2874757, AS-P_2874757" at bounding box center [991, 637] width 110 height 34
copy span "2874757, AS-P_2874757"
drag, startPoint x: 1046, startPoint y: 615, endPoint x: 1208, endPoint y: 623, distance: 162.2
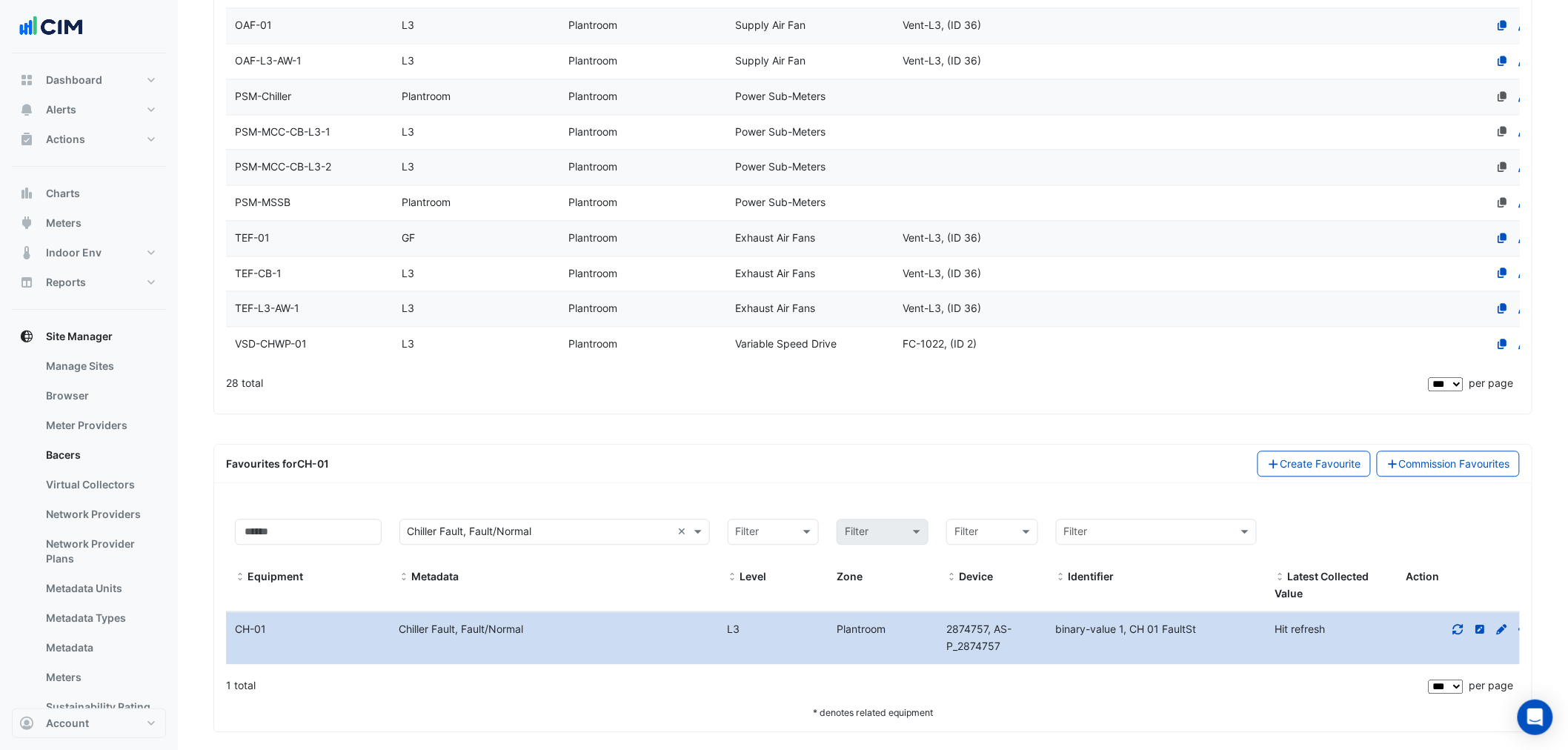
click at [1208, 623] on div "binary-value 1, CH 01 FaultSt" at bounding box center [1155, 629] width 218 height 17
copy span "binary-value 1, CH 01 FaultSt"
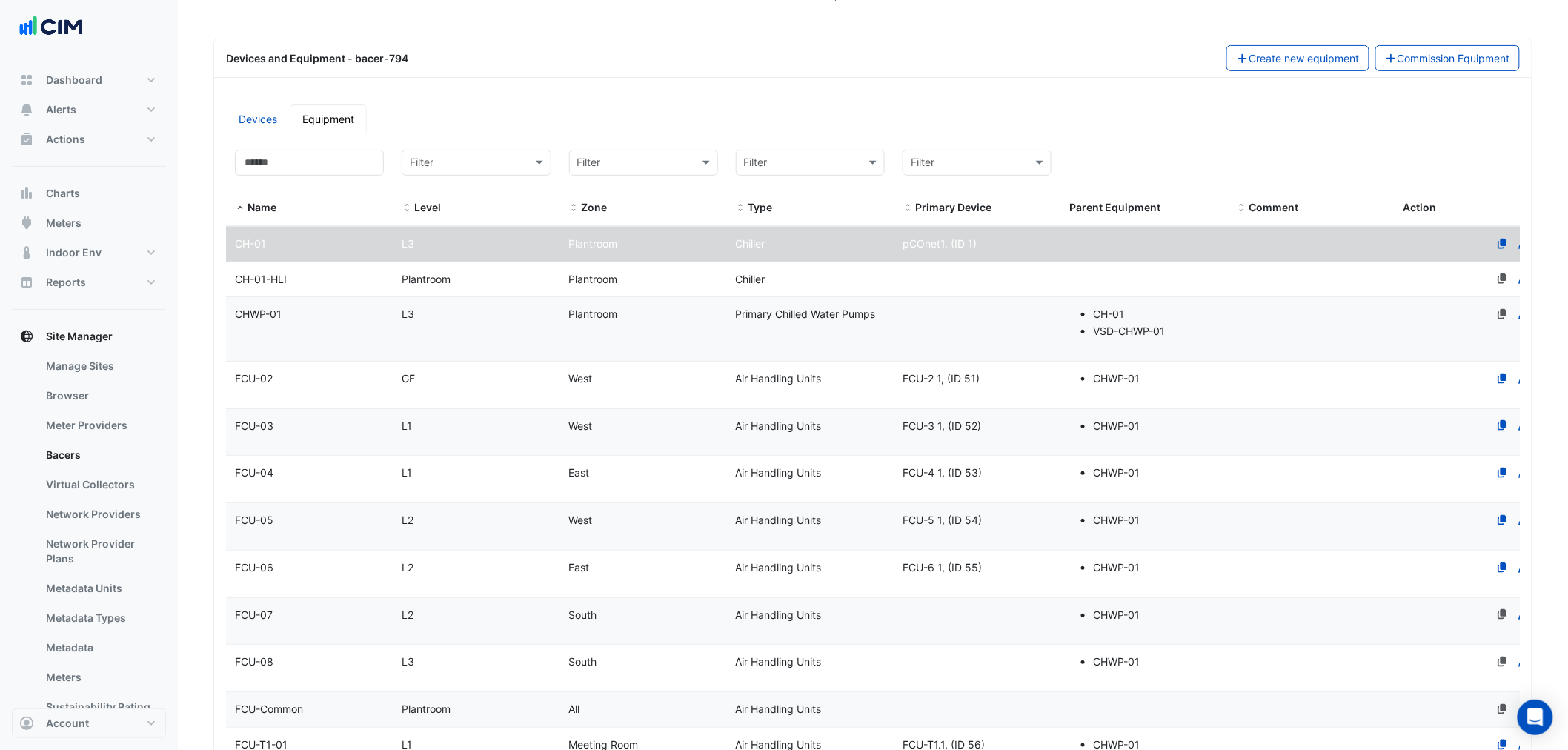
scroll to position [0, 0]
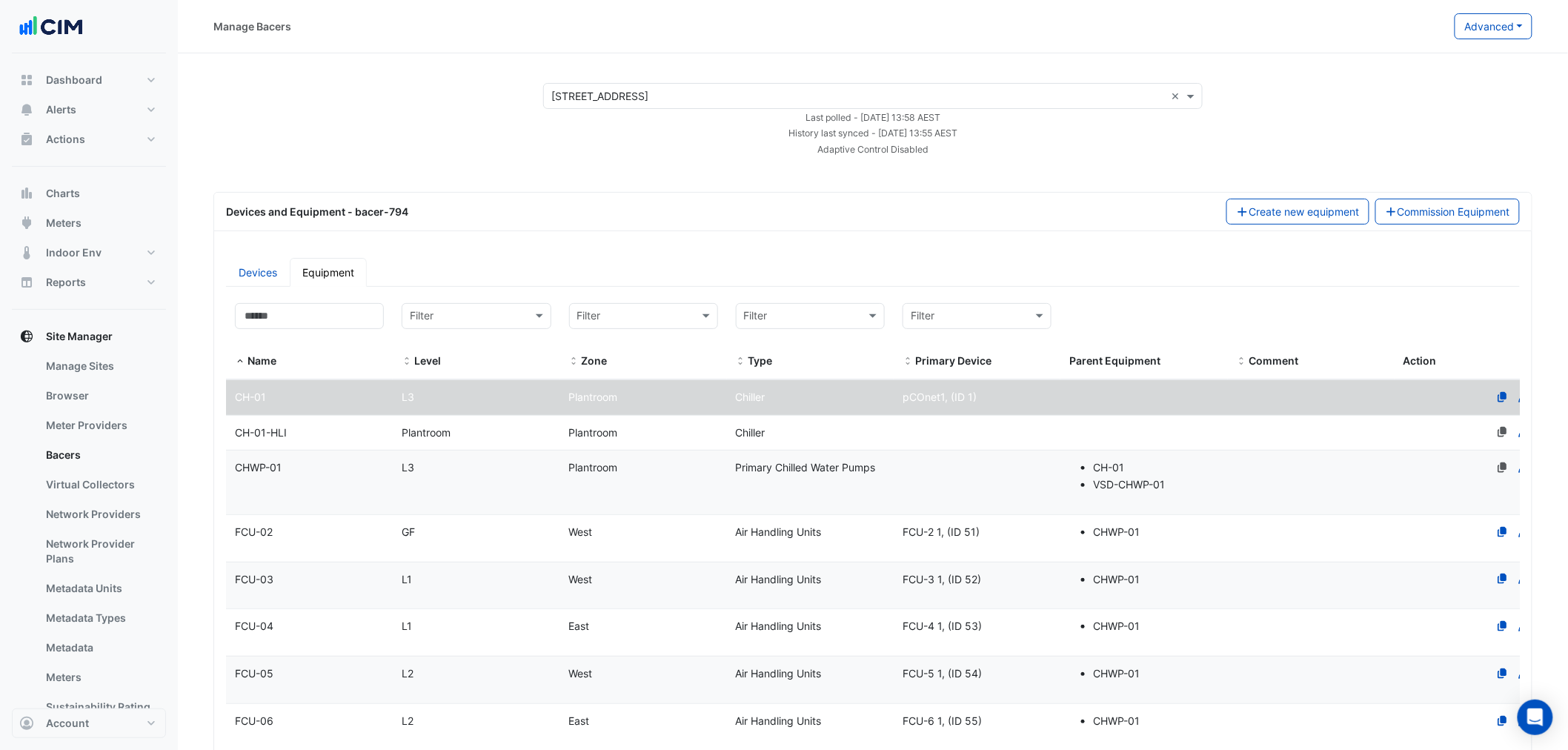
click at [267, 433] on span "CH-01-HLI" at bounding box center [261, 432] width 52 height 13
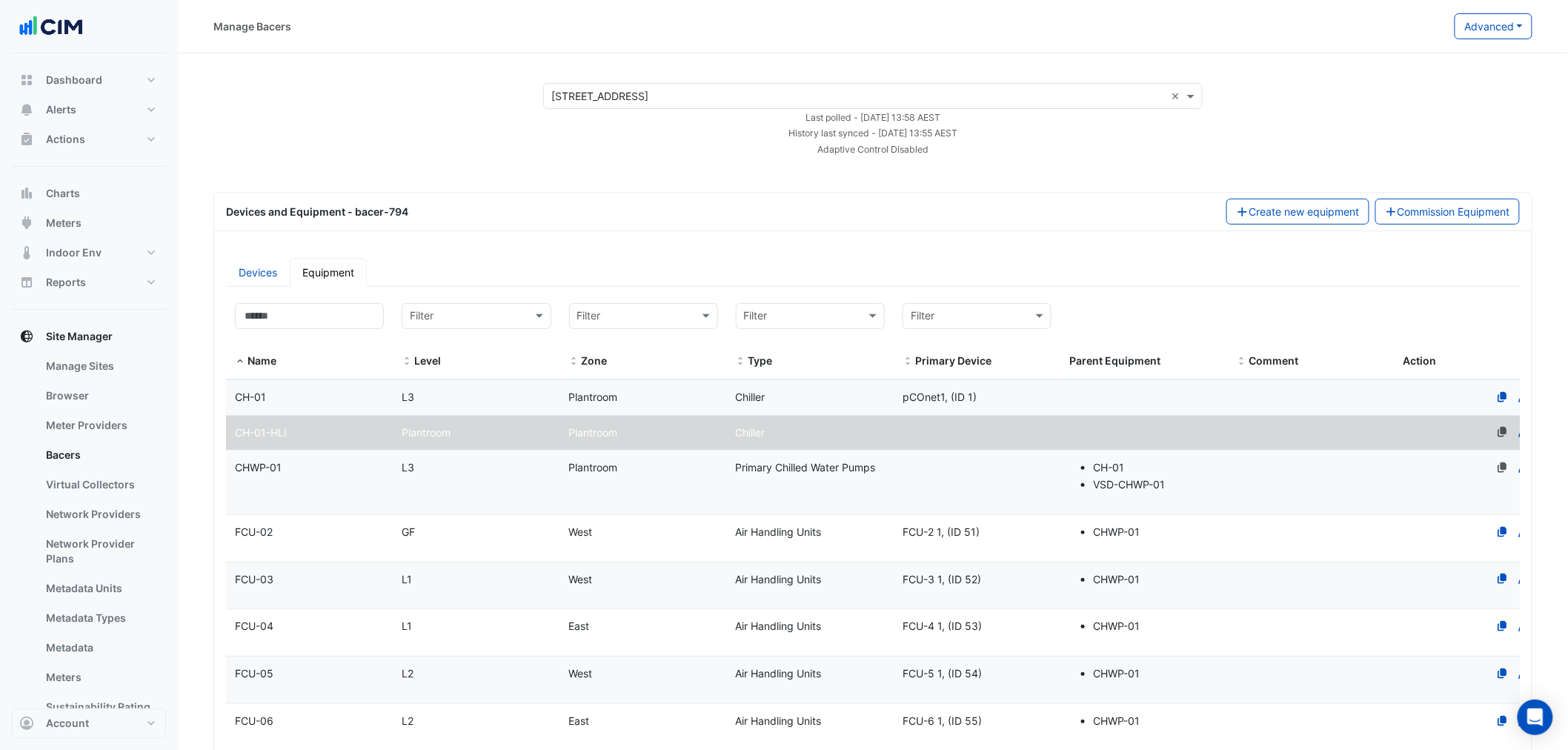
select select "***"
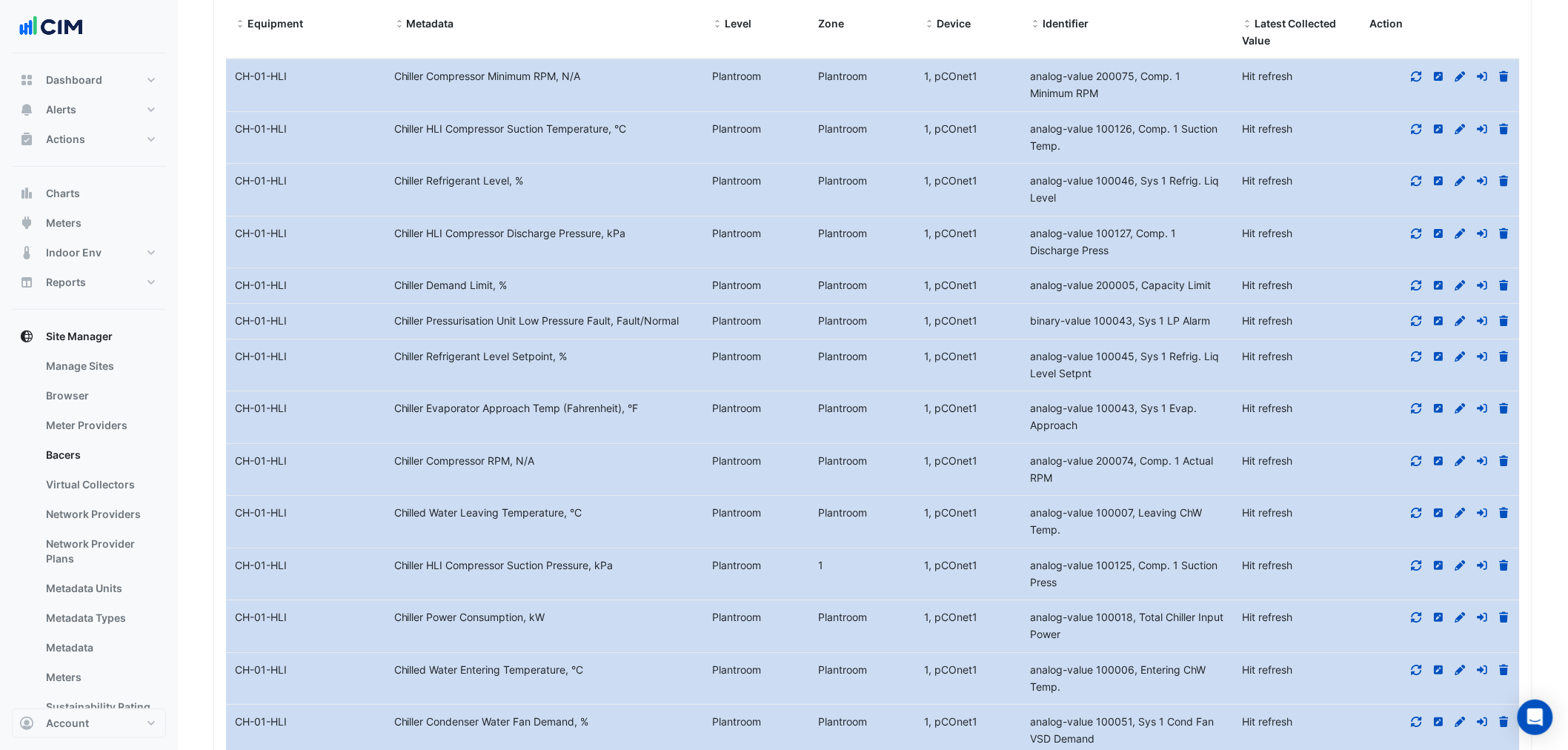
scroll to position [1445, 0]
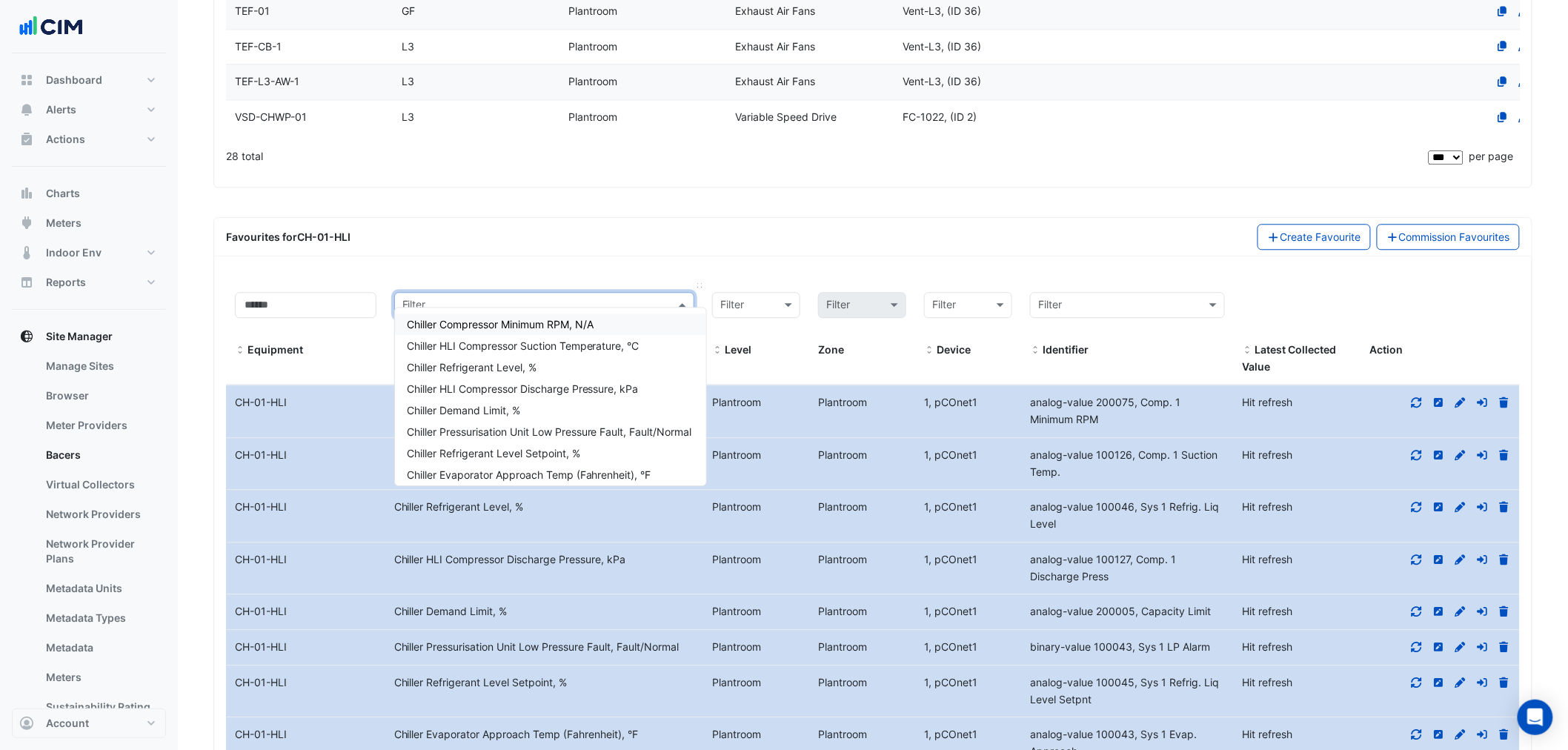
click at [555, 297] on input "text" at bounding box center [529, 306] width 254 height 17
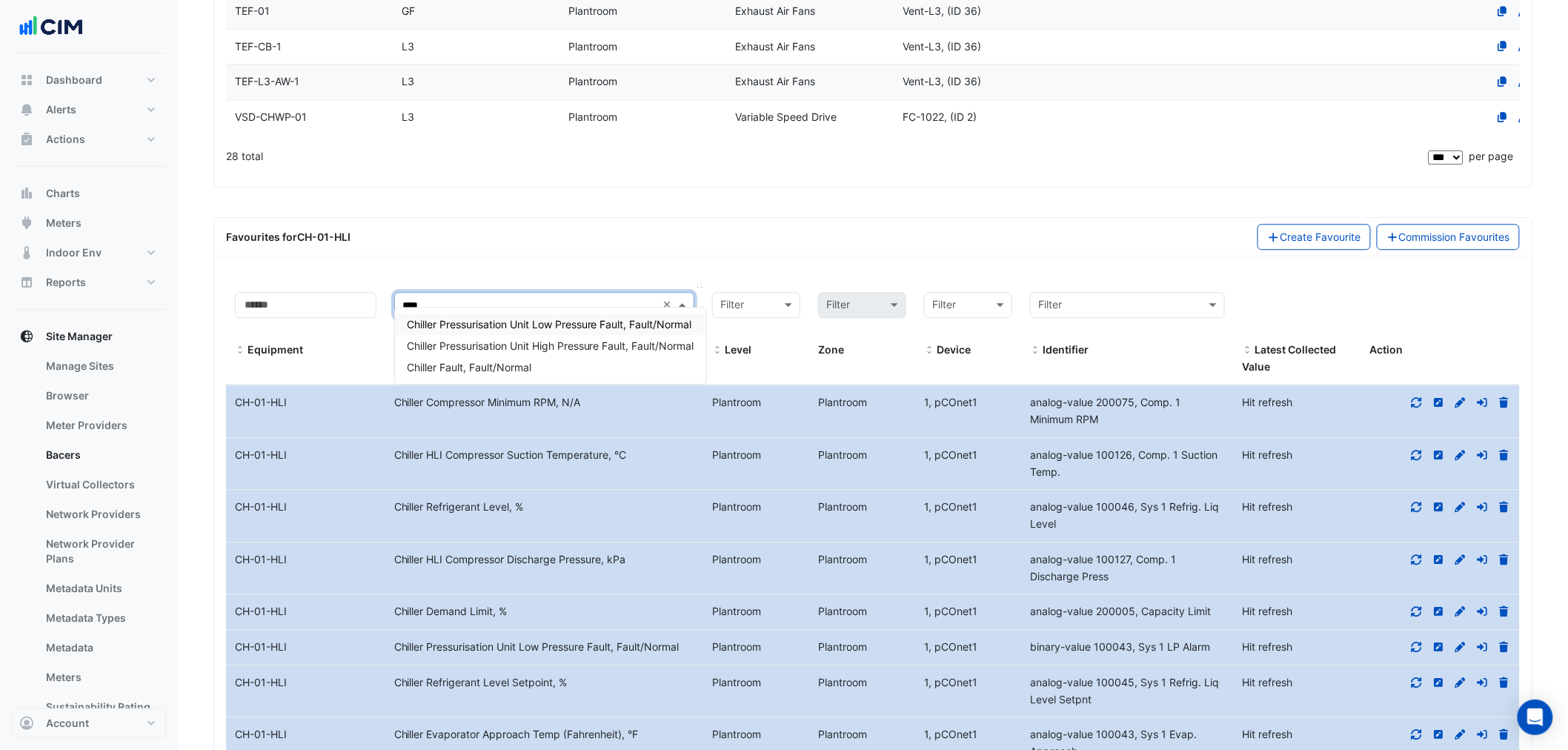
type input "*****"
click at [463, 372] on div "Chiller Fault, Fault/Normal" at bounding box center [551, 367] width 312 height 21
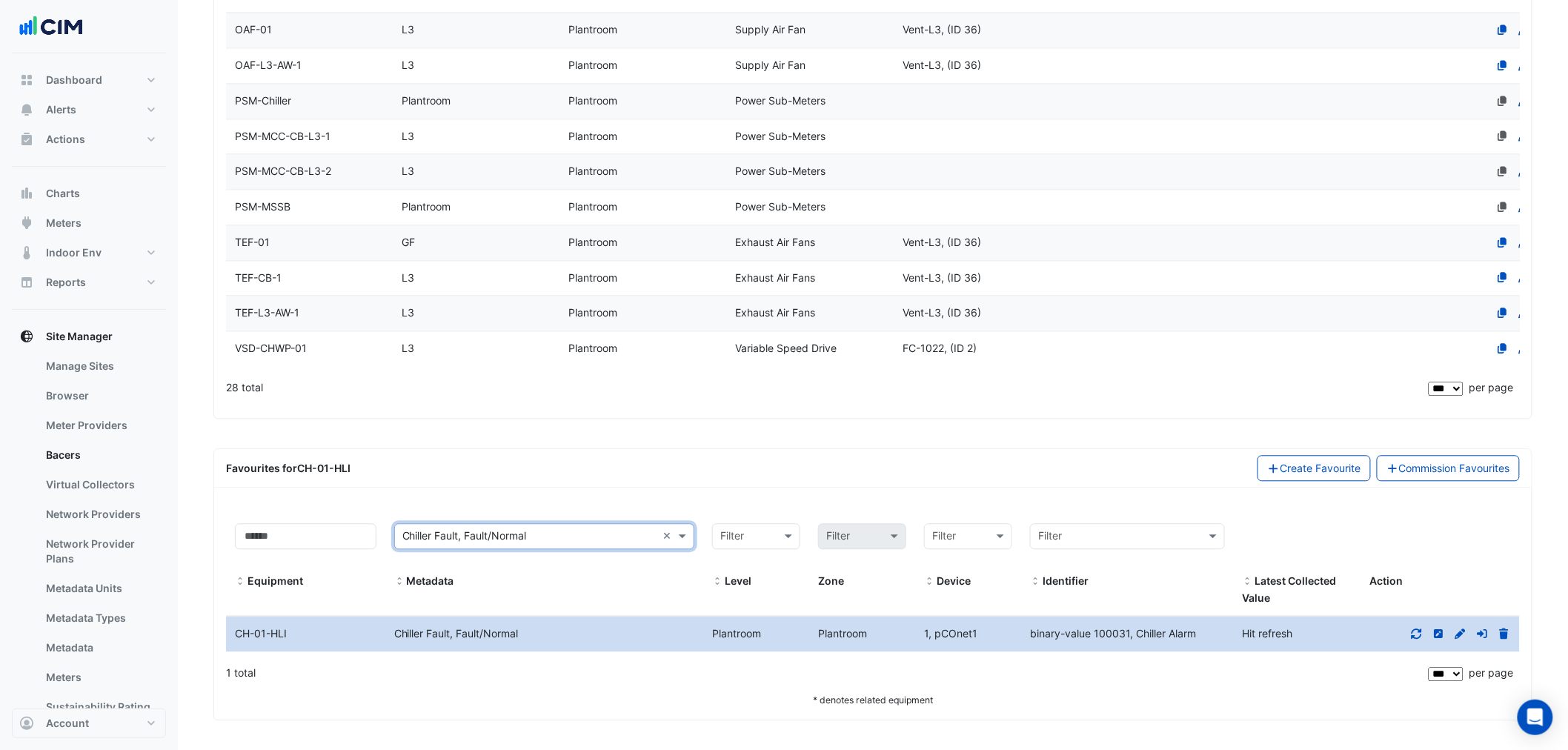
scroll to position [1202, 0]
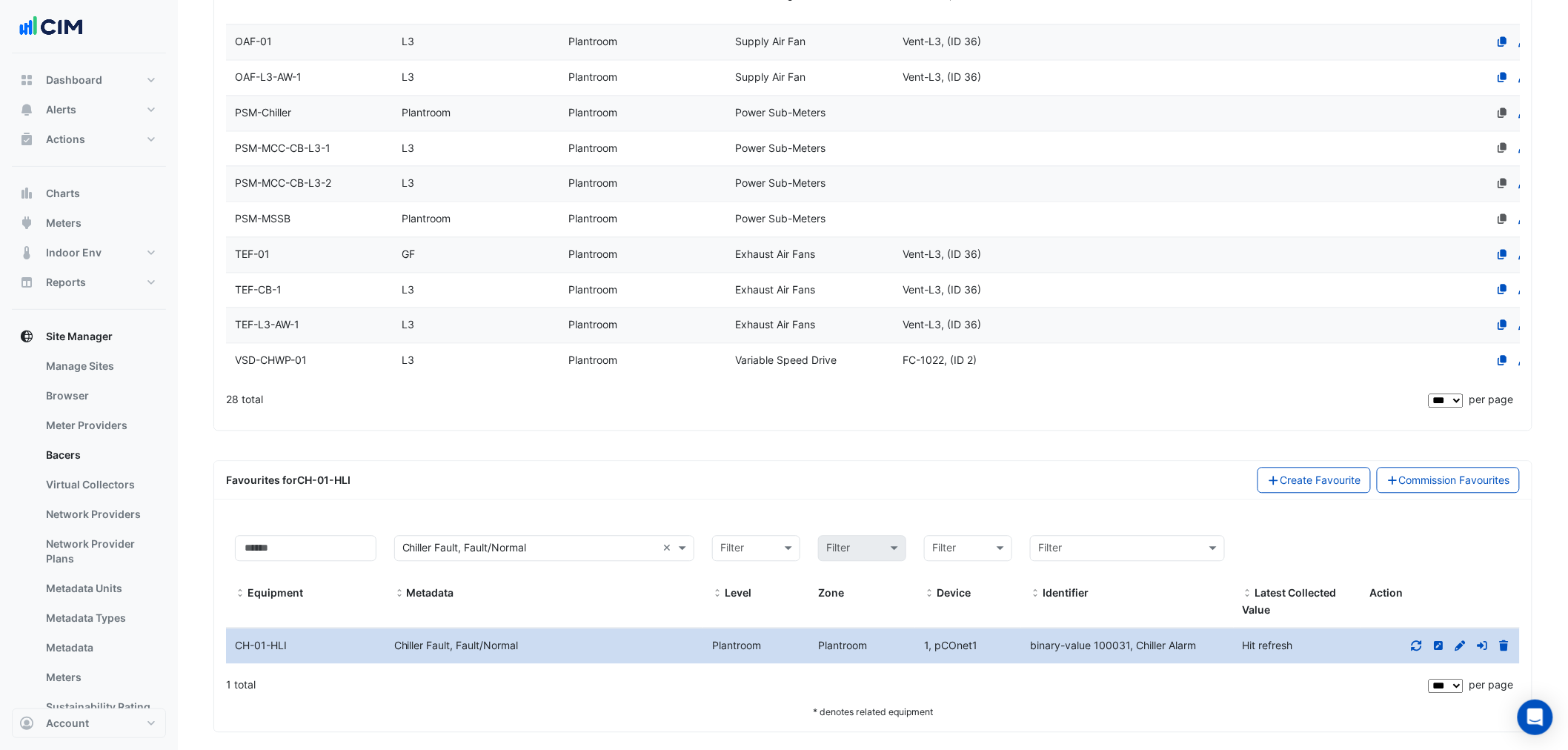
drag, startPoint x: 922, startPoint y: 629, endPoint x: 976, endPoint y: 633, distance: 54.1
click at [976, 637] on div "1, pCOnet1" at bounding box center [968, 646] width 106 height 17
copy span "1, pCOnet1"
drag, startPoint x: 1030, startPoint y: 631, endPoint x: 1196, endPoint y: 638, distance: 166.1
click at [1196, 639] on span "binary-value 100031, Chiller Alarm" at bounding box center [1113, 645] width 166 height 13
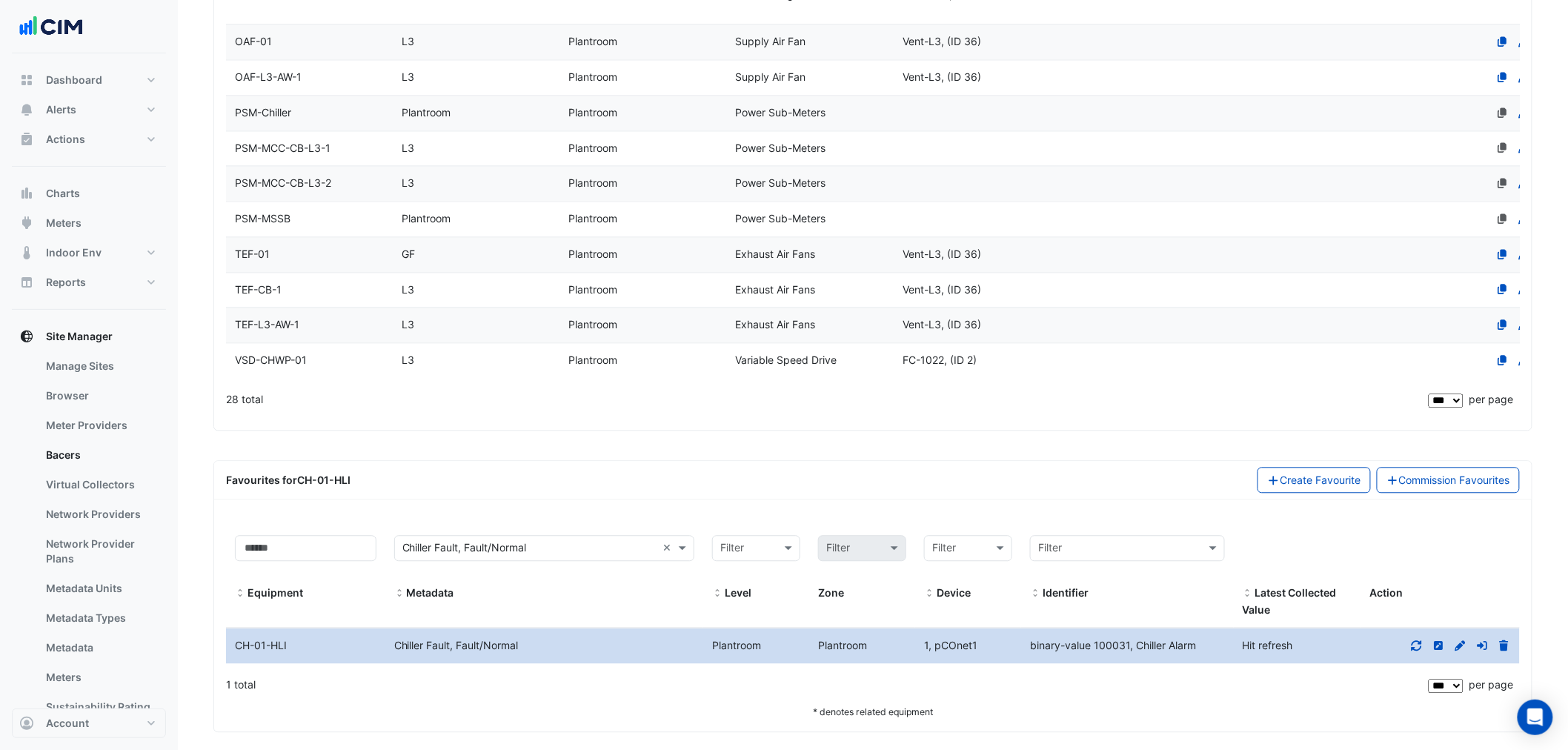
copy span "binary-value 100031, Chiller Alarm"
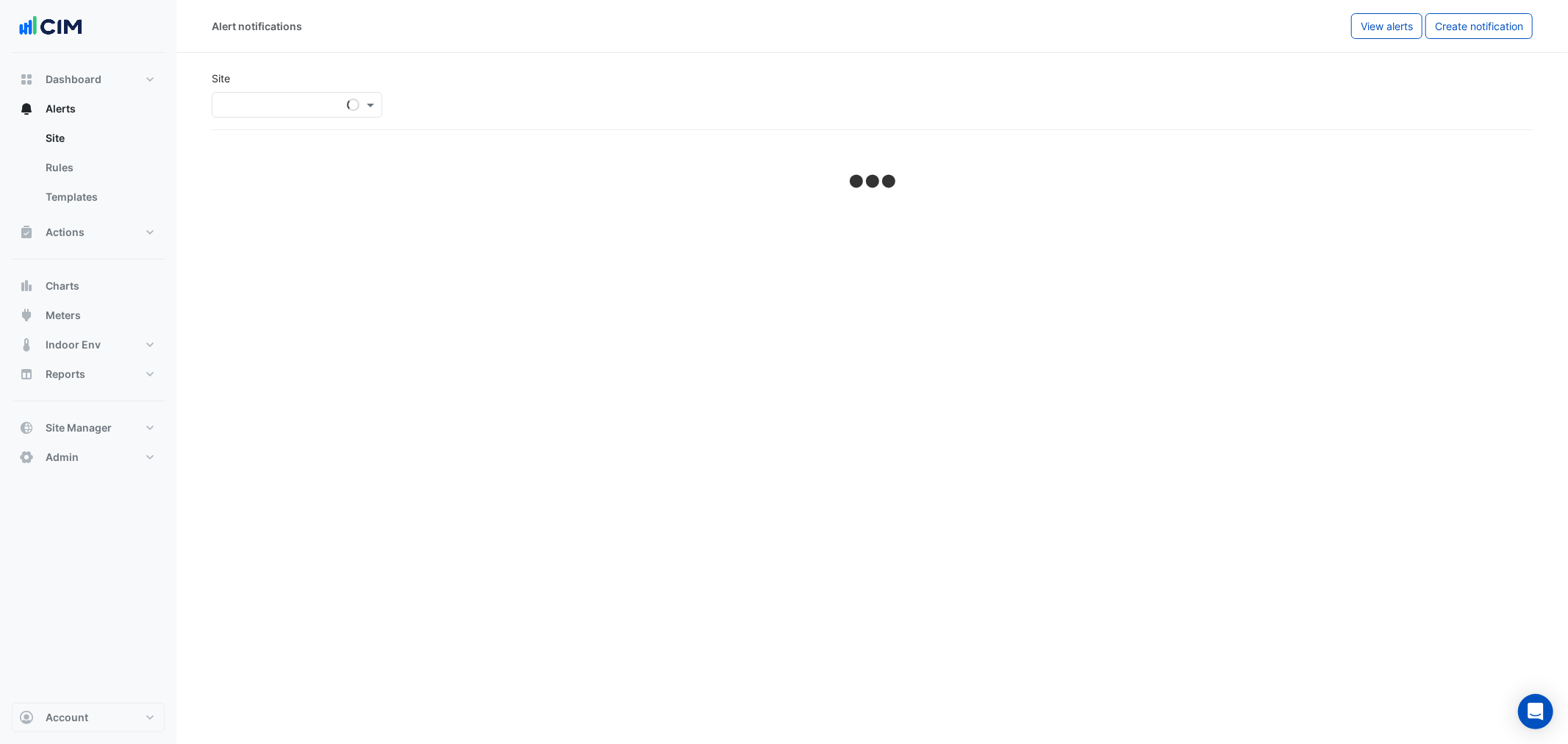
select select "******"
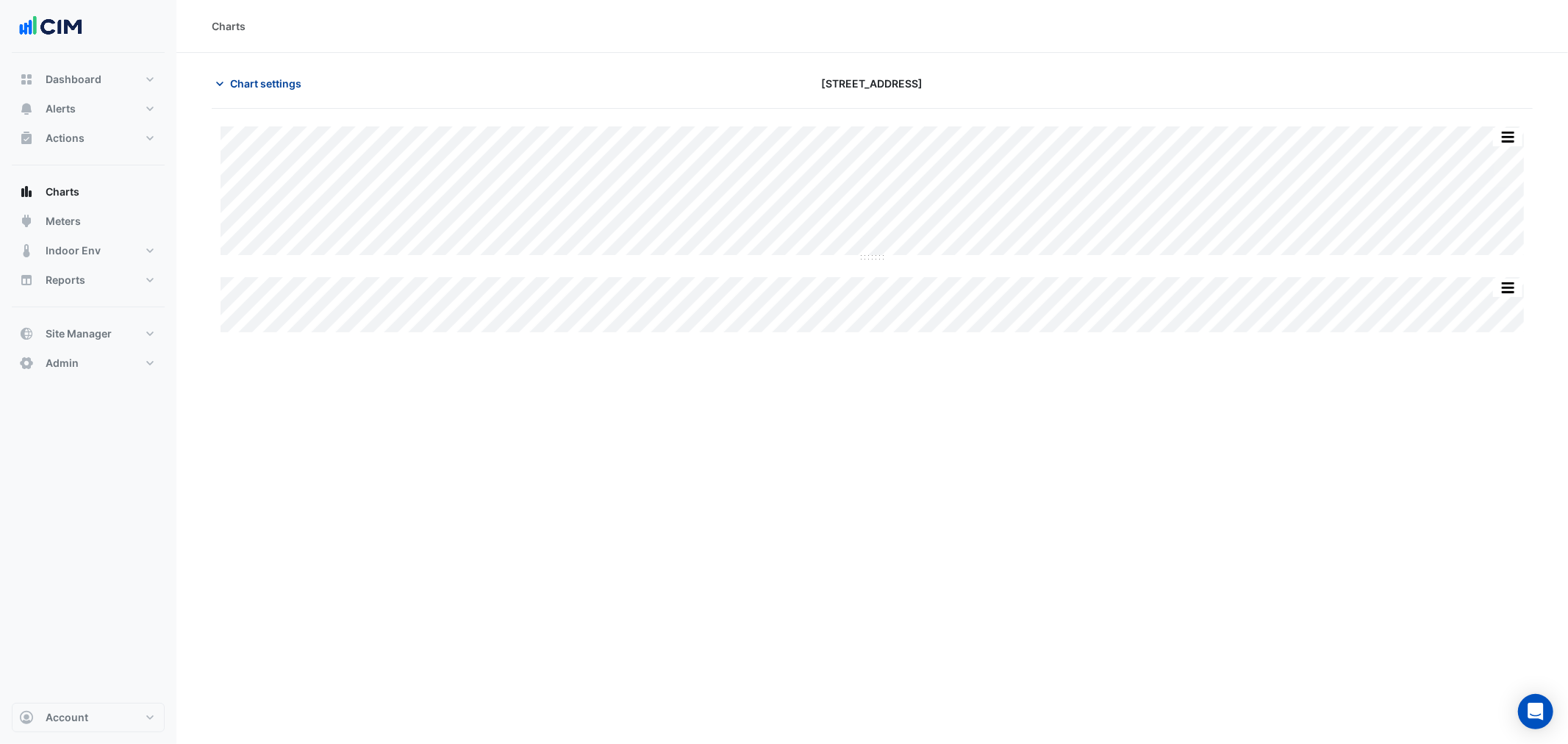
click at [273, 81] on span "Chart settings" at bounding box center [265, 84] width 71 height 16
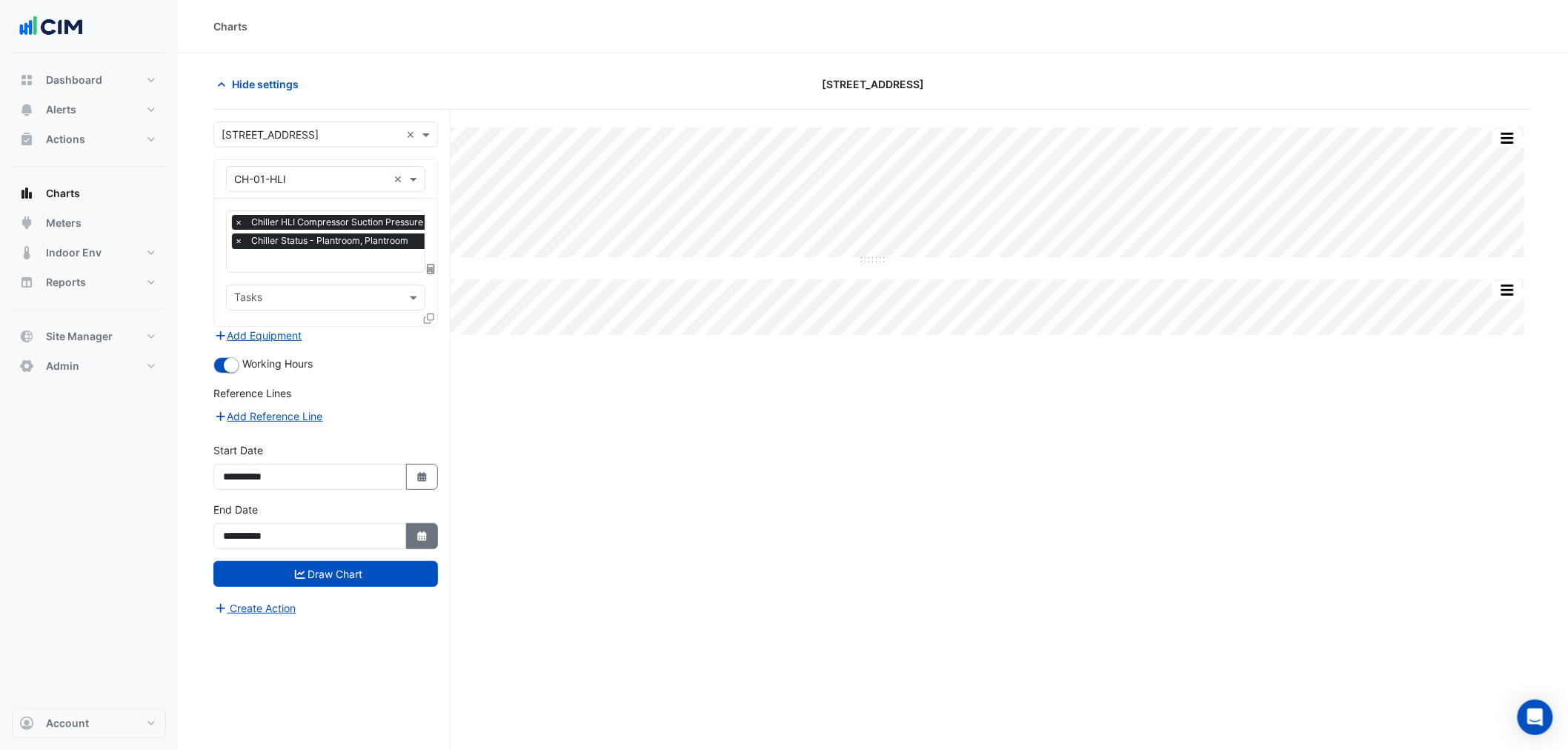
click at [419, 539] on button "Select Date" at bounding box center [422, 535] width 32 height 26
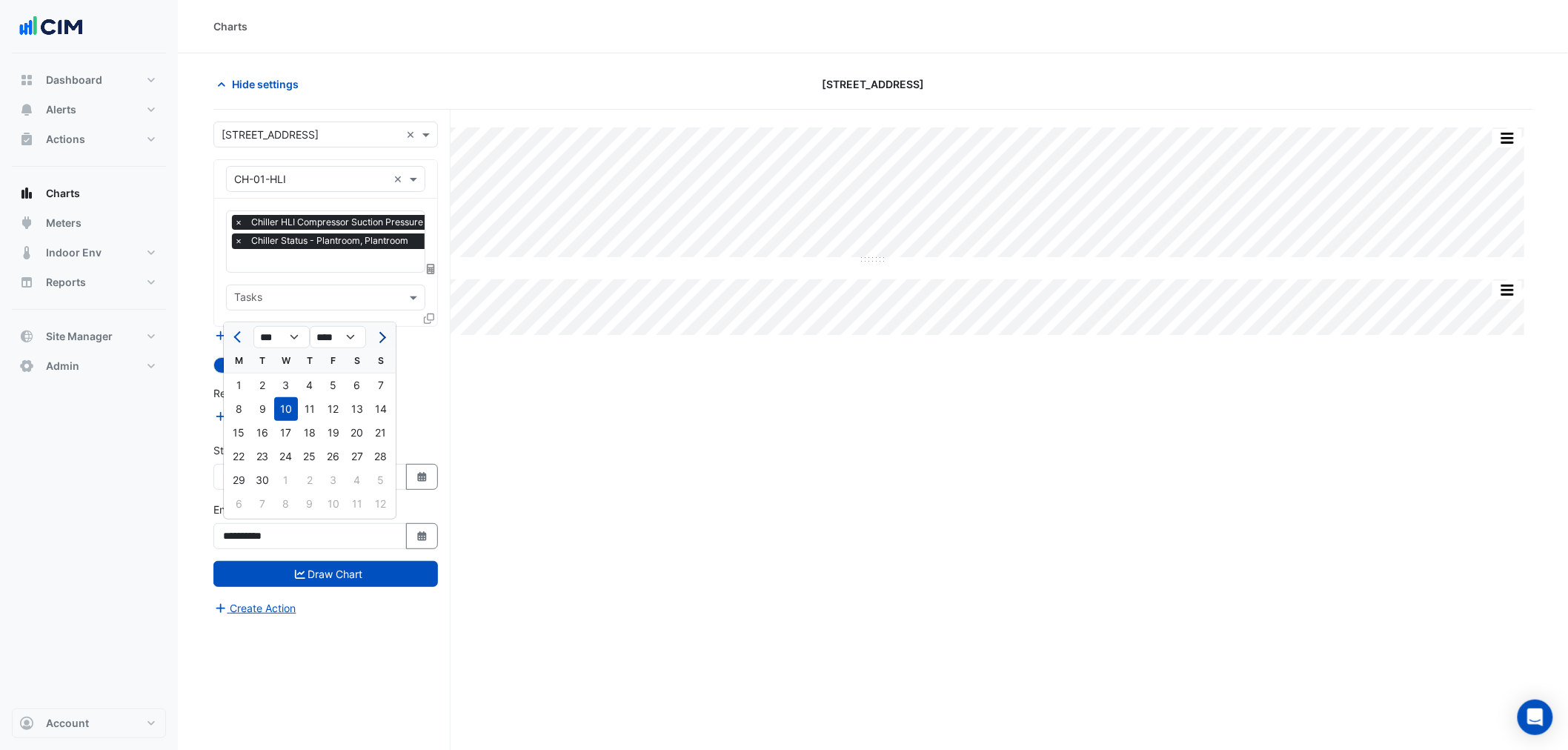
click at [383, 337] on span "Next month" at bounding box center [380, 338] width 11 height 11
select select "**"
click at [335, 404] on div "10" at bounding box center [334, 409] width 24 height 24
type input "**********"
click at [305, 259] on input "text" at bounding box center [383, 262] width 297 height 16
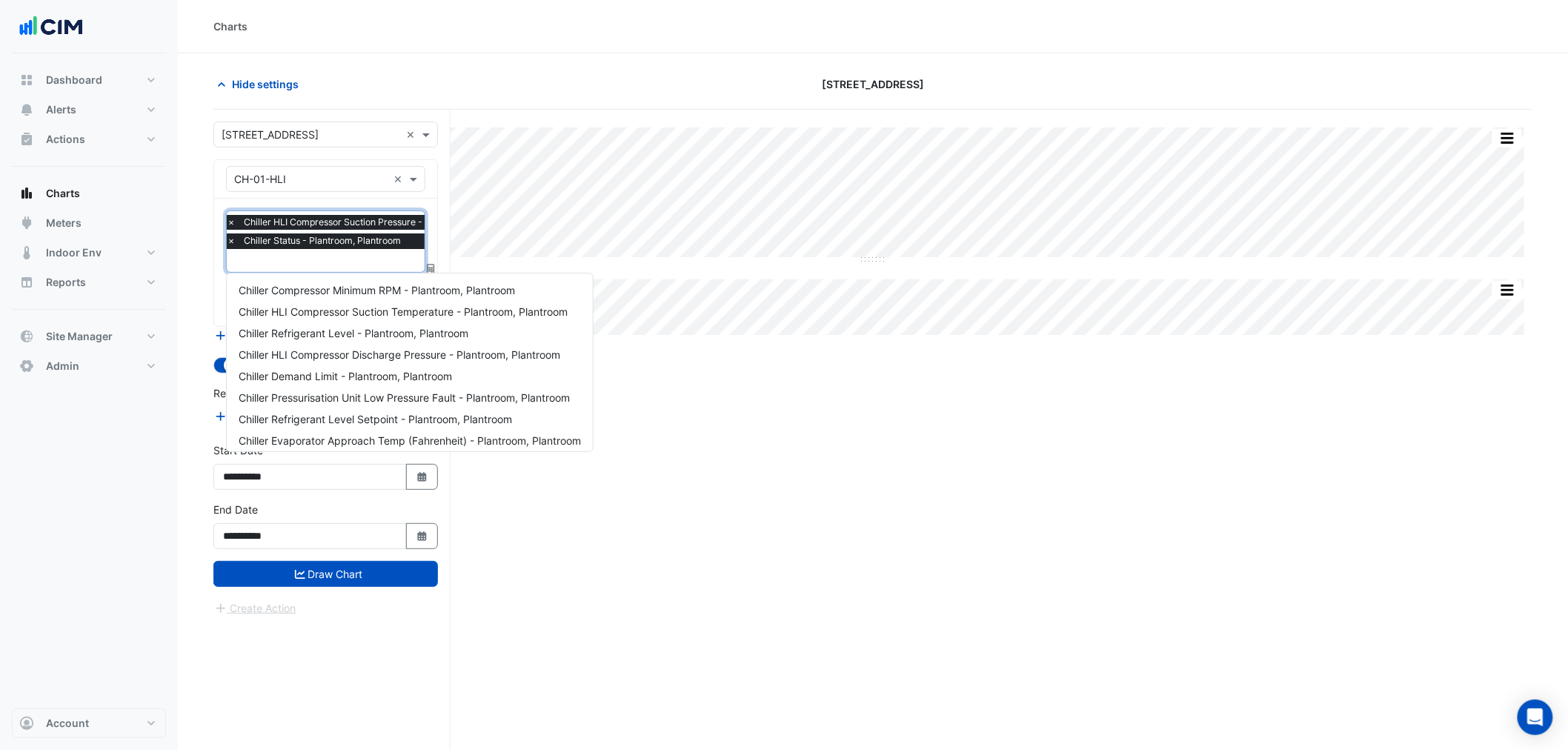
scroll to position [585, 0]
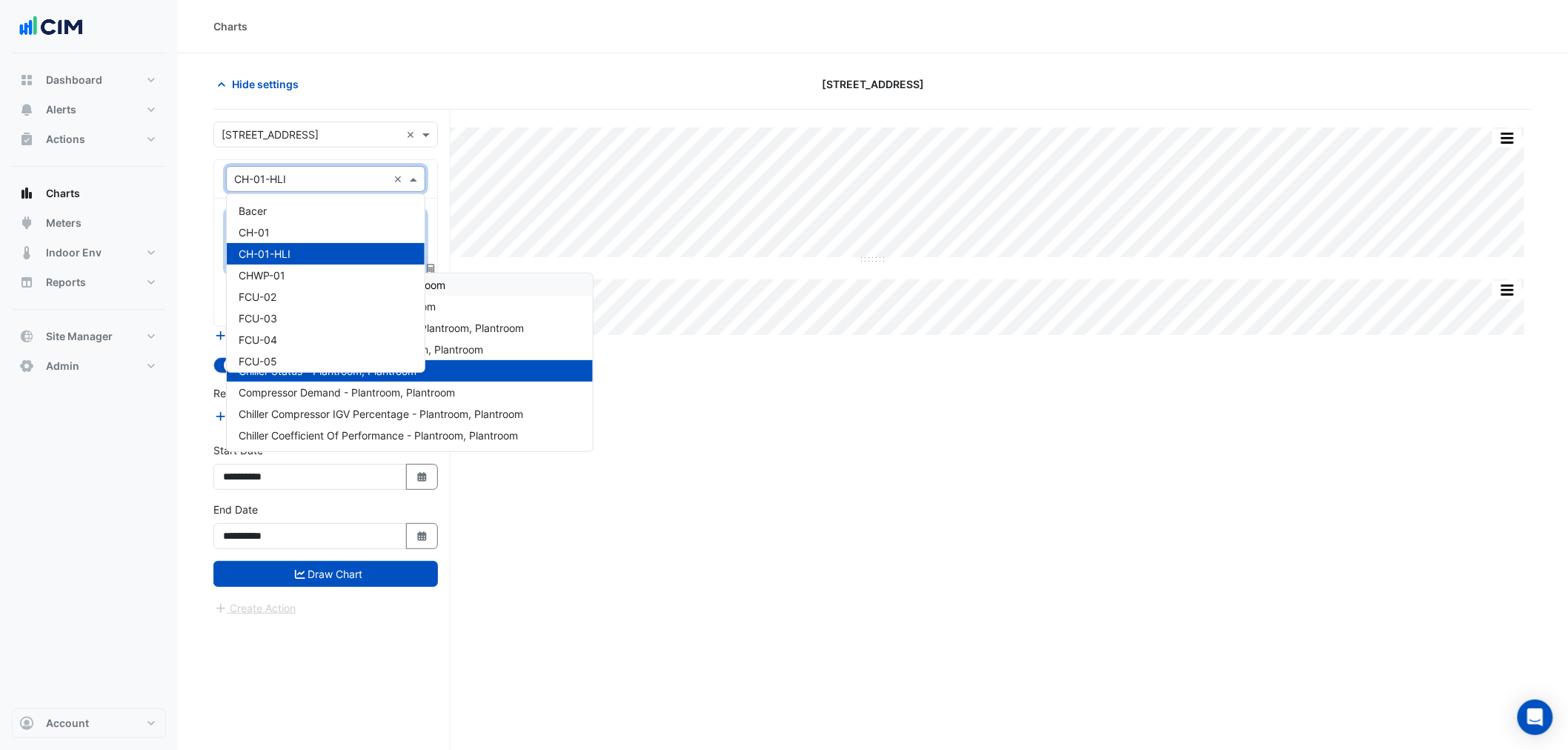
click at [297, 181] on input "text" at bounding box center [311, 180] width 153 height 16
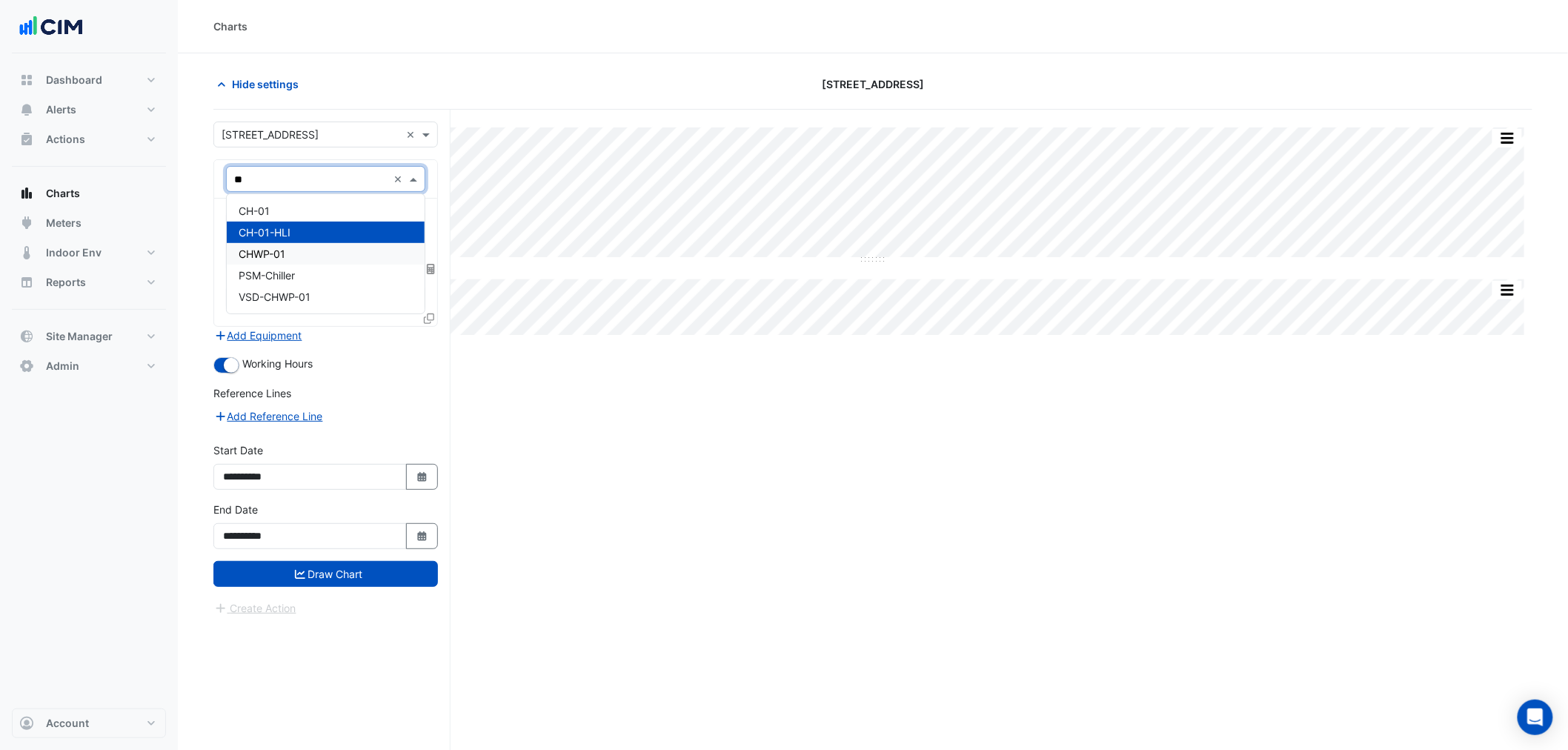
type input "***"
click at [279, 207] on div "CH-01" at bounding box center [325, 211] width 198 height 21
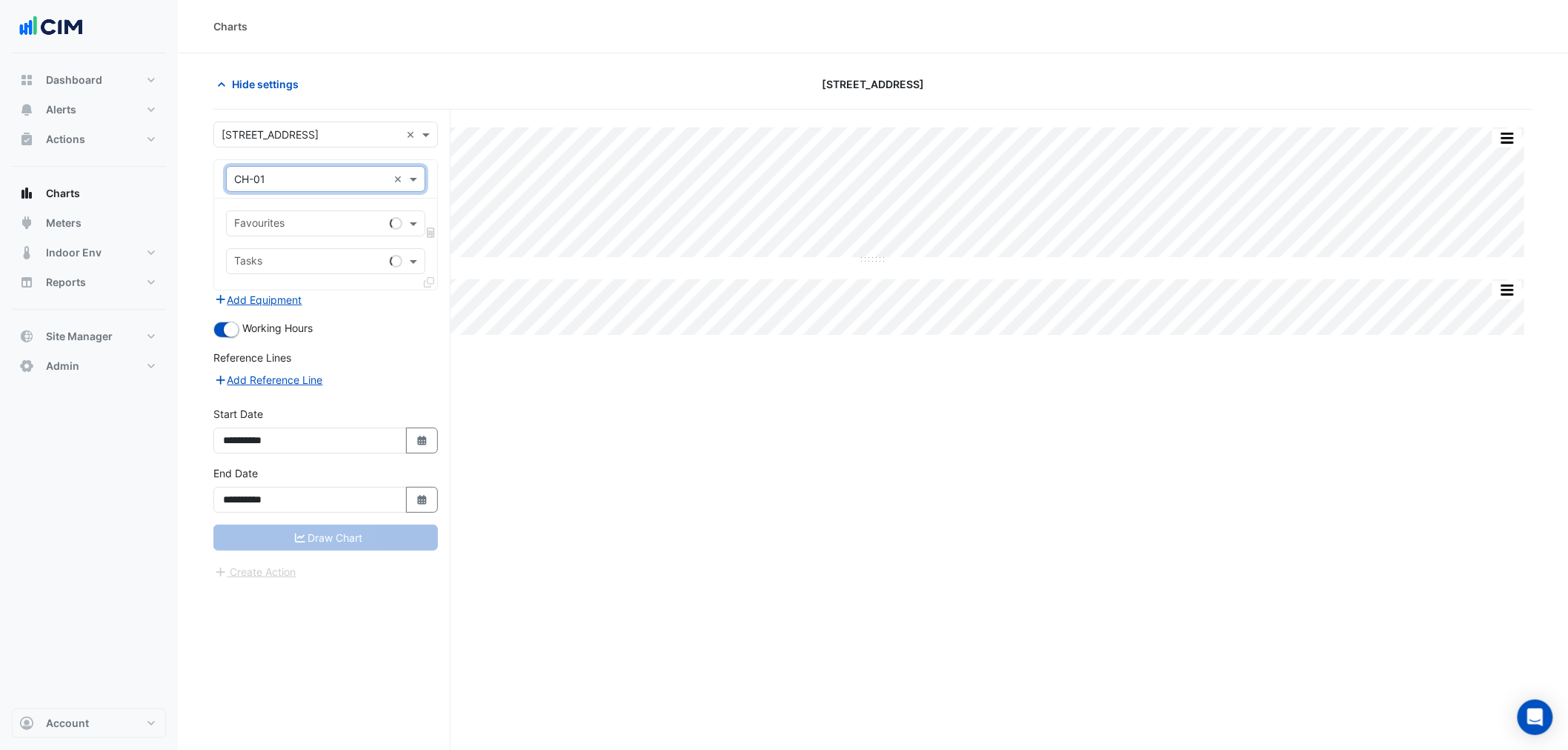
scroll to position [0, 0]
click at [282, 233] on div at bounding box center [308, 225] width 152 height 19
type input "****"
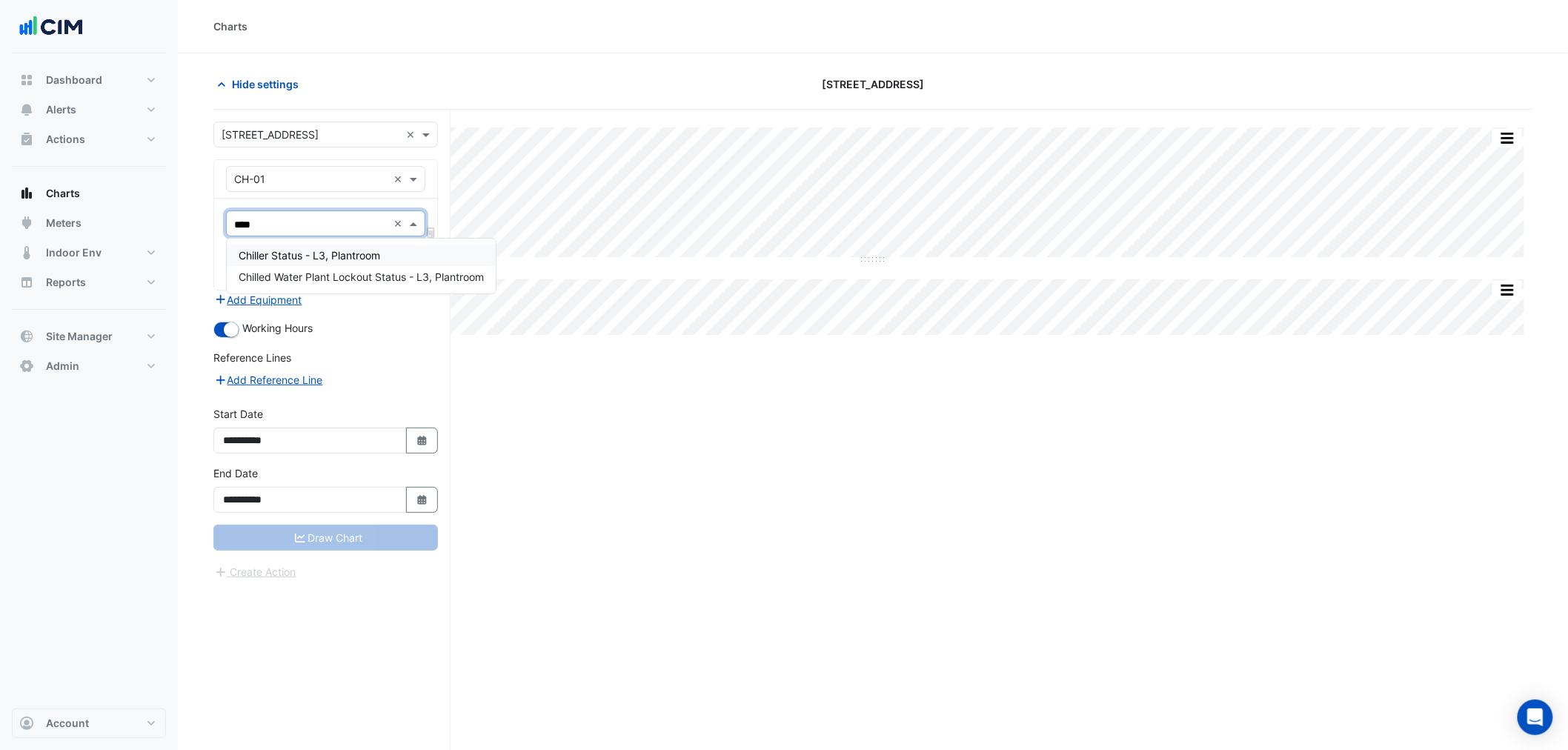
click at [302, 256] on span "Chiller Status - L3, Plantroom" at bounding box center [308, 256] width 141 height 13
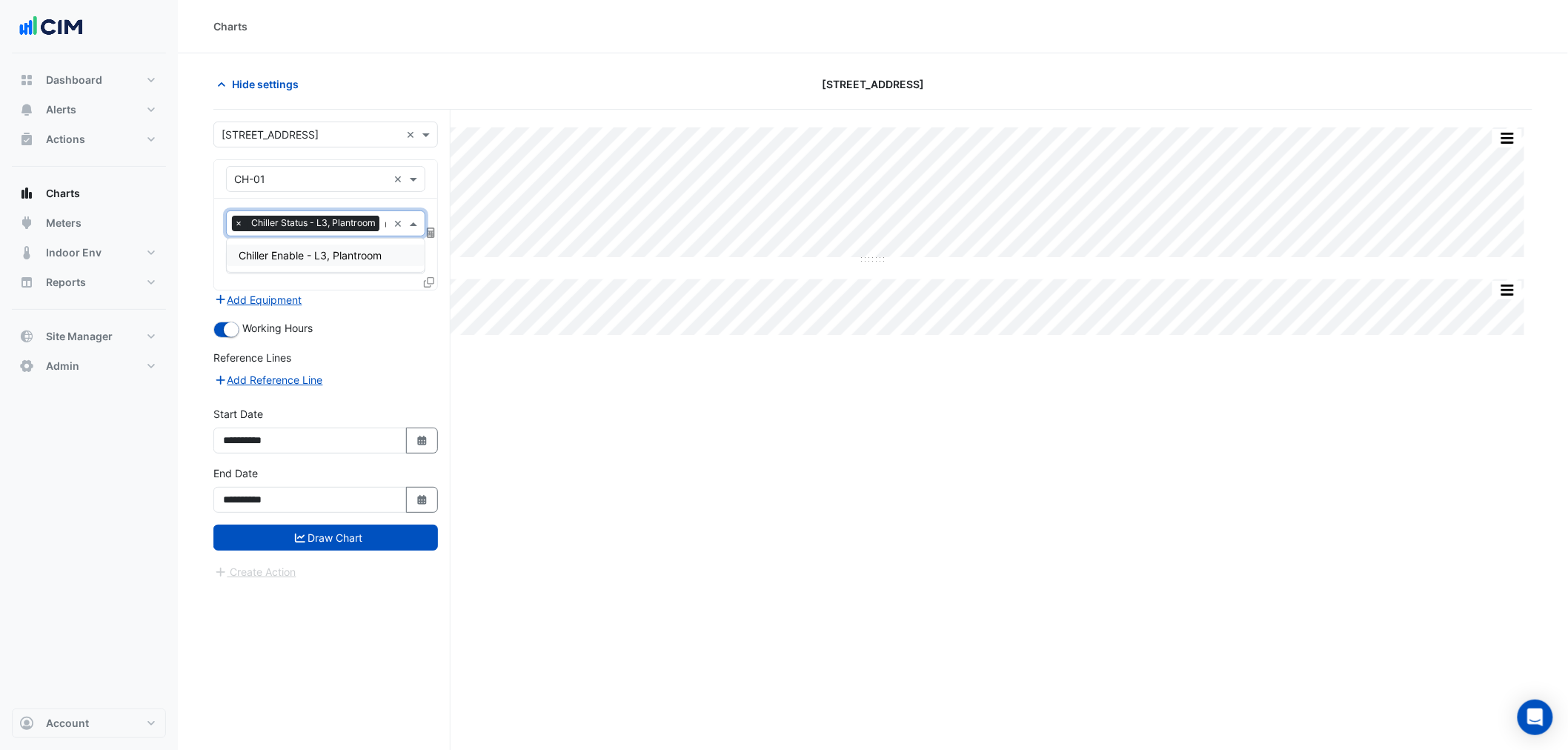
type input "****"
click at [306, 257] on span "Chiller Enable - L3, Plantroom" at bounding box center [309, 256] width 143 height 13
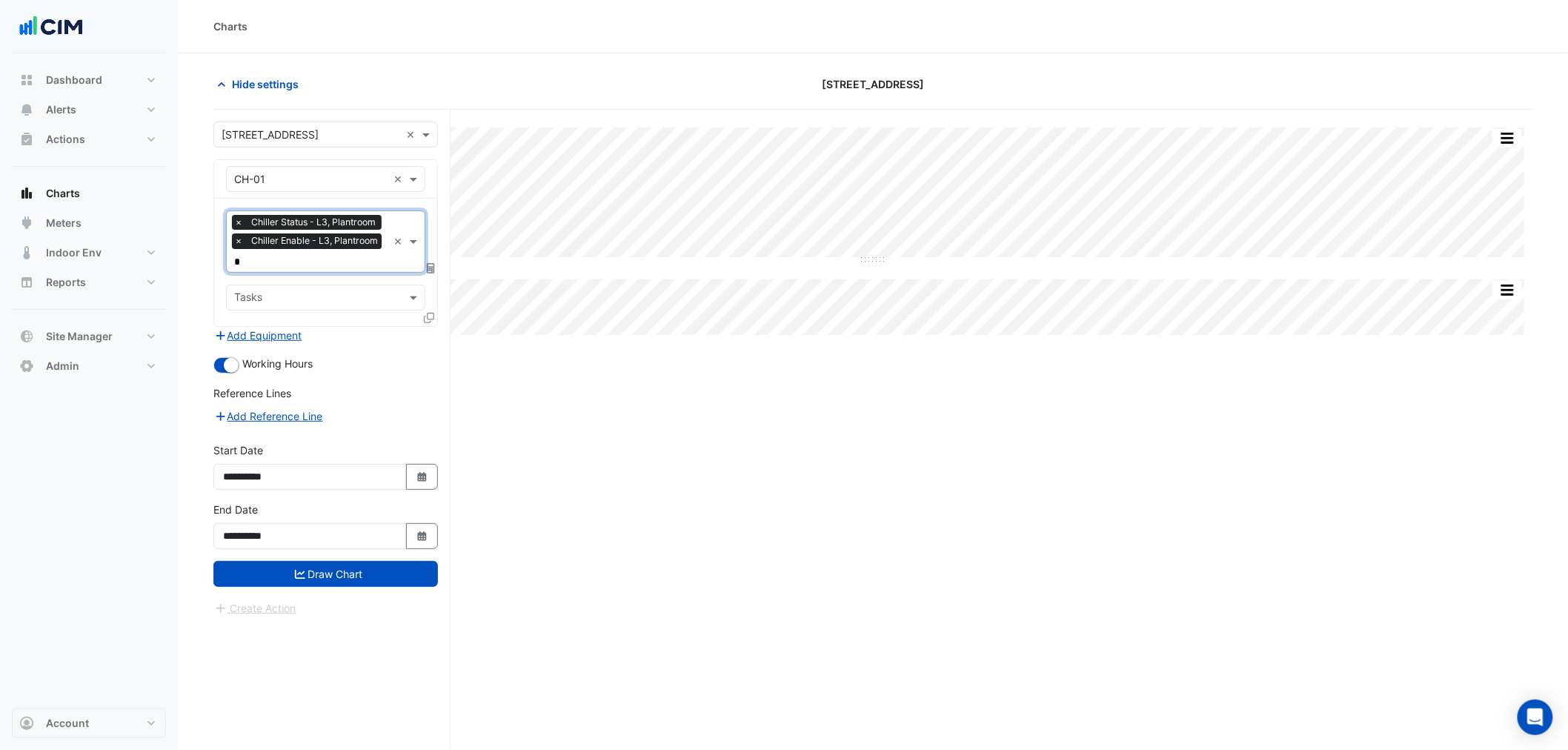
type input "**"
click at [298, 290] on span "Chiller Fault - L3, Plantroom" at bounding box center [305, 290] width 134 height 13
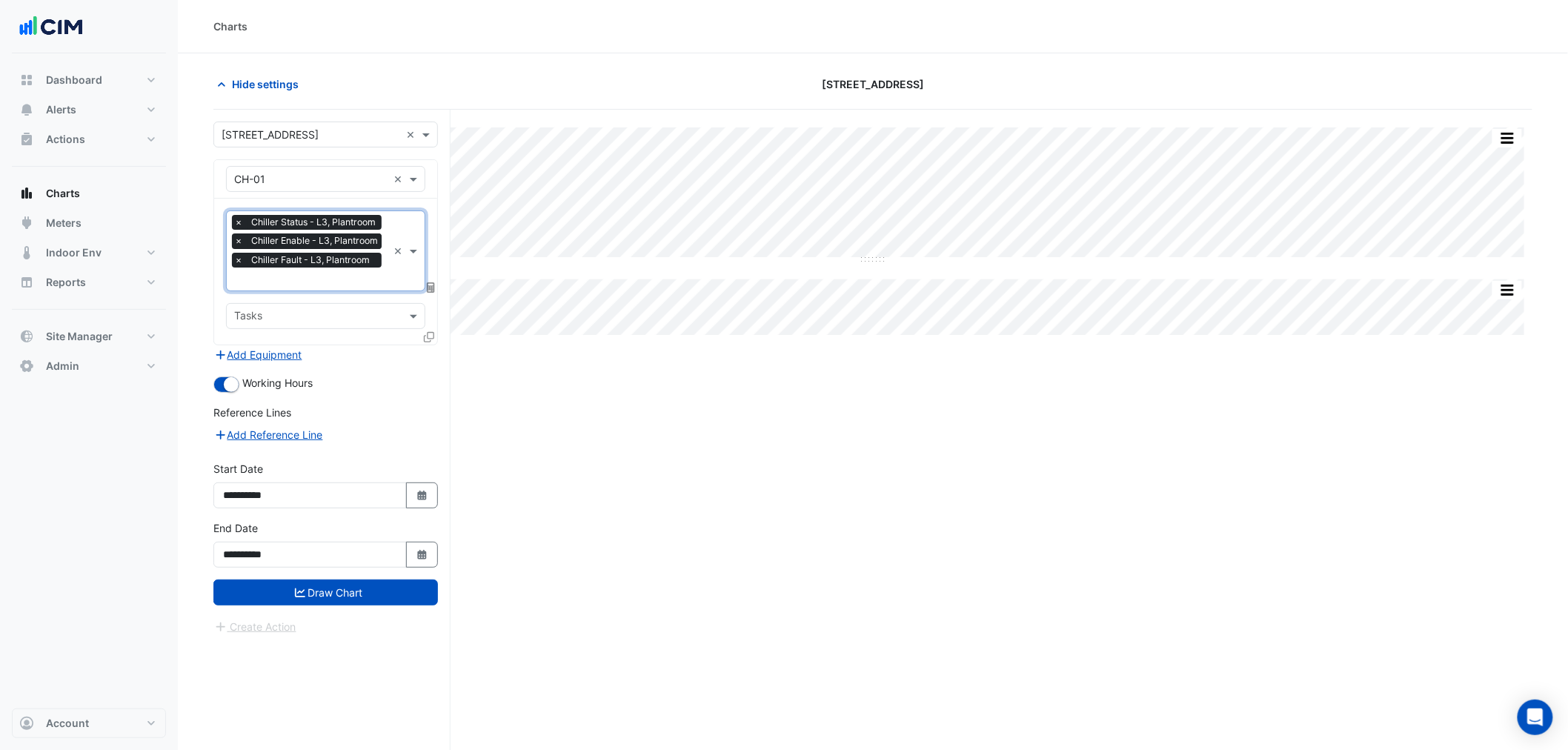
click at [431, 341] on div at bounding box center [430, 339] width 13 height 21
click at [432, 332] on icon at bounding box center [428, 337] width 10 height 10
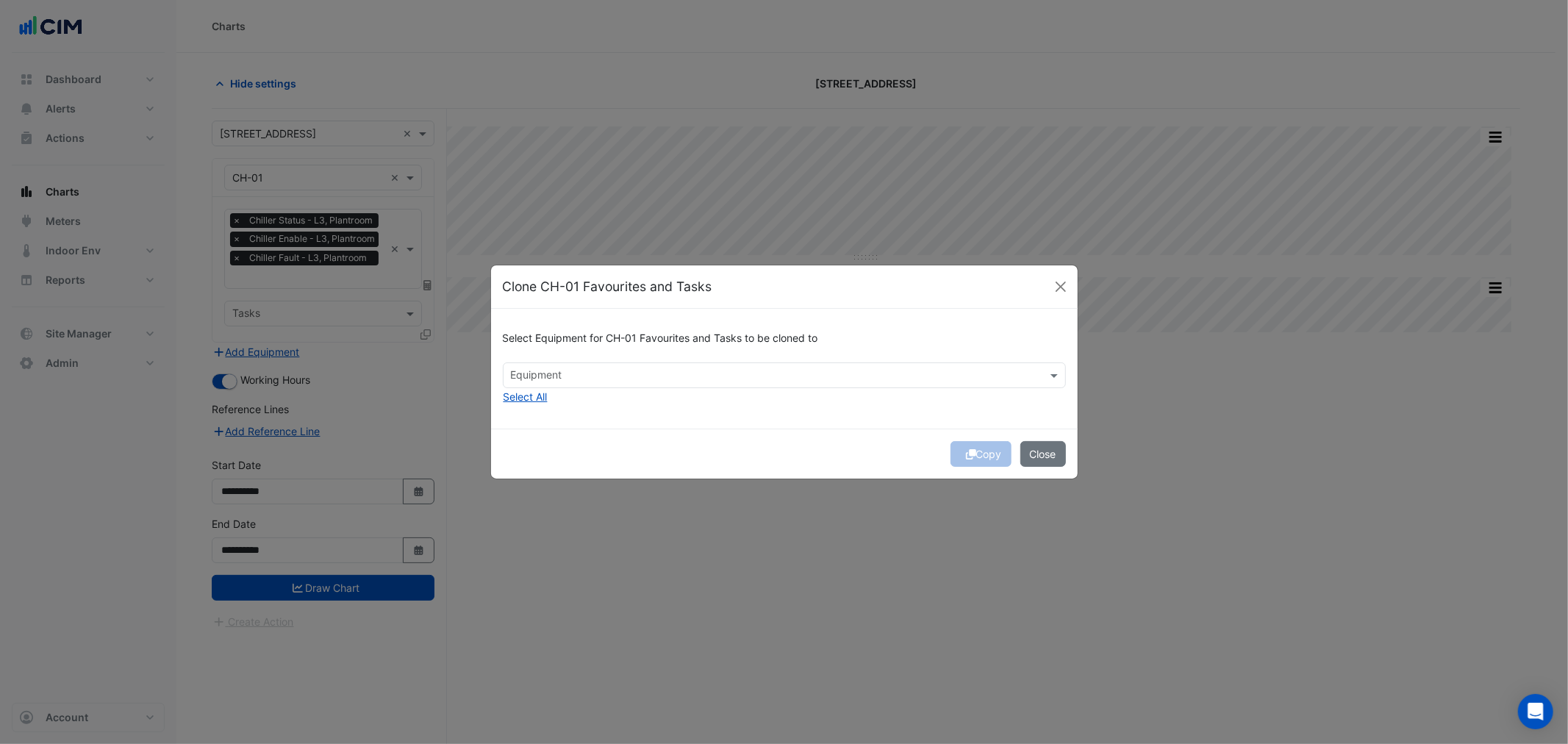
click at [559, 367] on div "Equipment" at bounding box center [535, 376] width 54 height 19
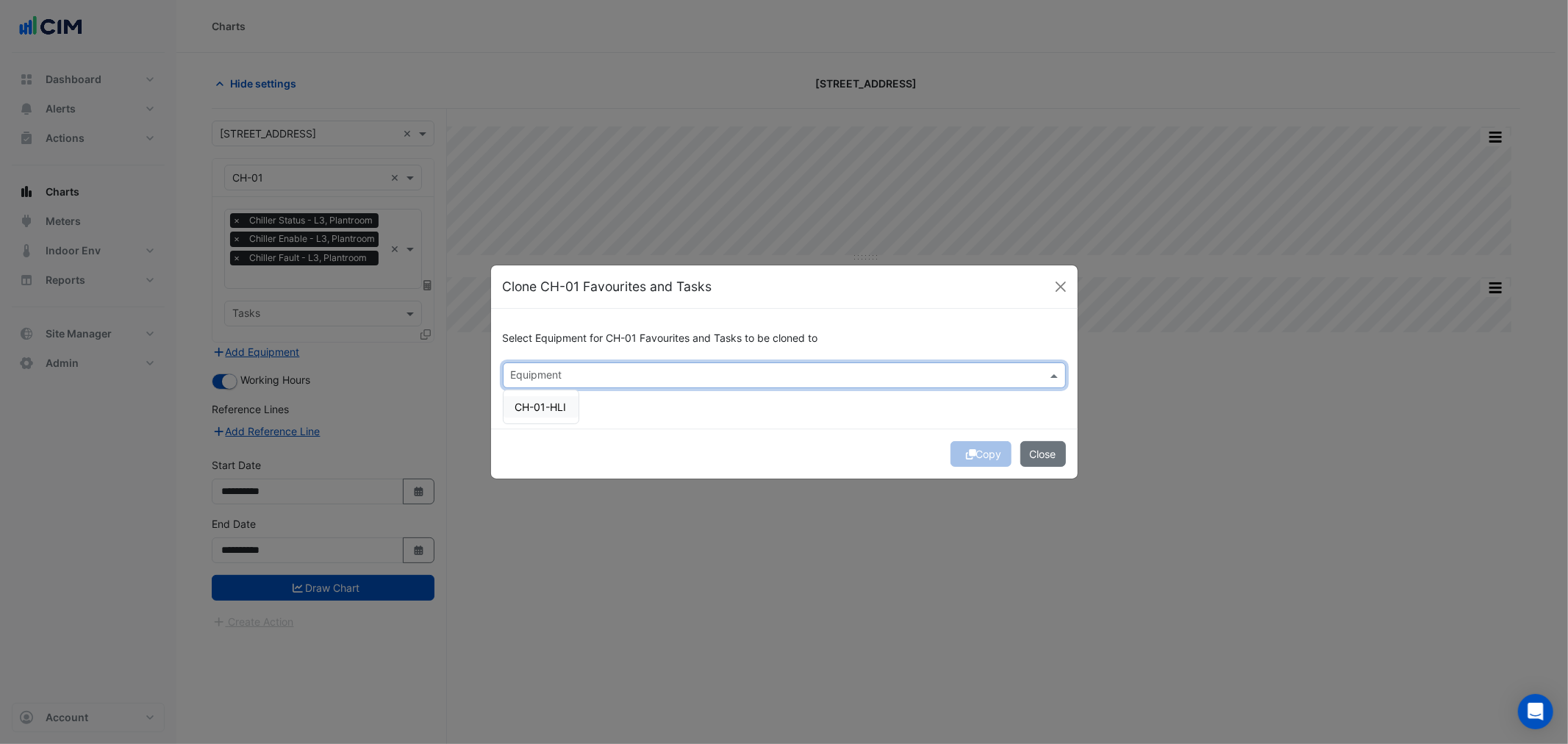
click at [555, 401] on span "CH-01-HLI" at bounding box center [541, 407] width 52 height 13
click at [760, 441] on div "Copy Close" at bounding box center [784, 454] width 587 height 50
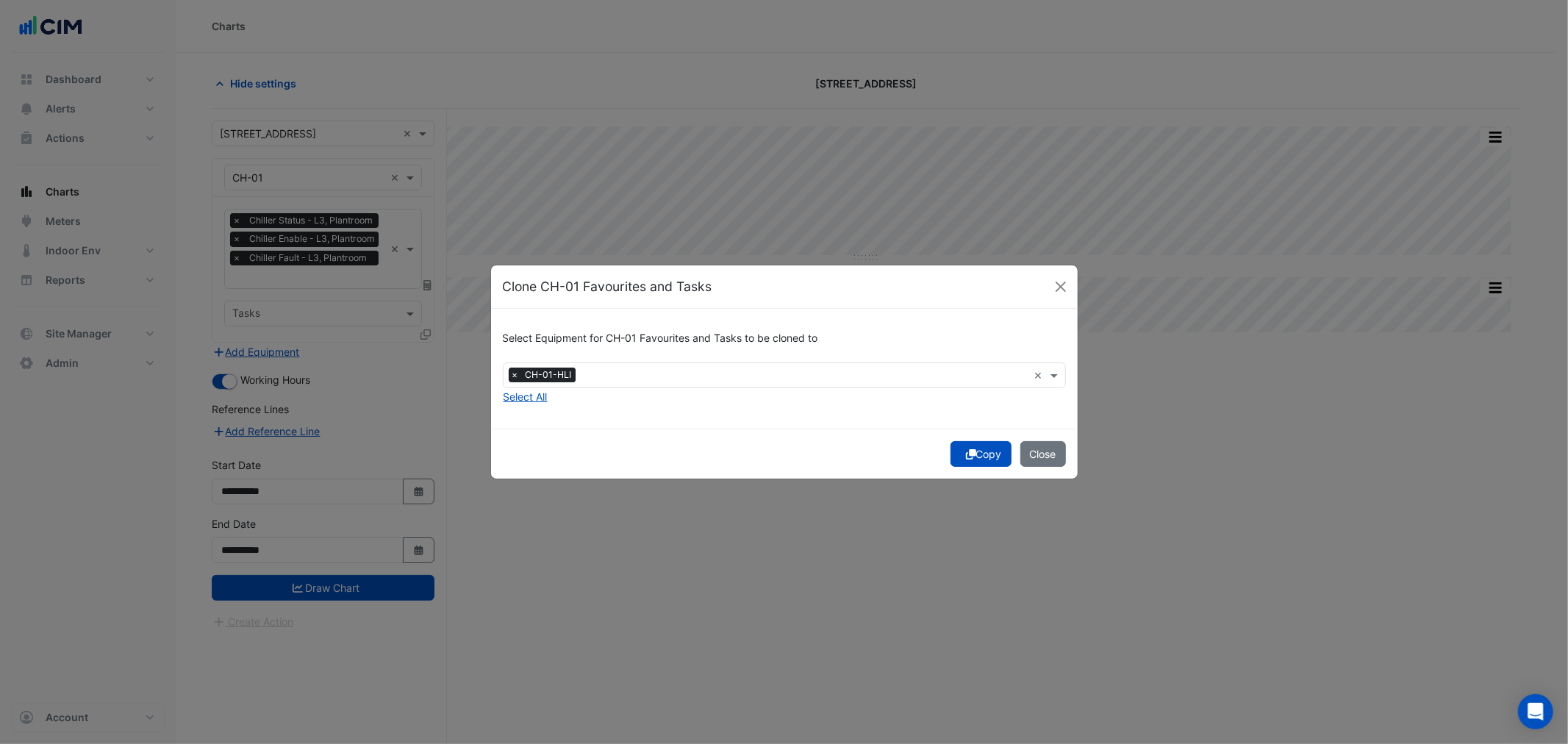
click at [977, 452] on button "Copy" at bounding box center [980, 454] width 61 height 26
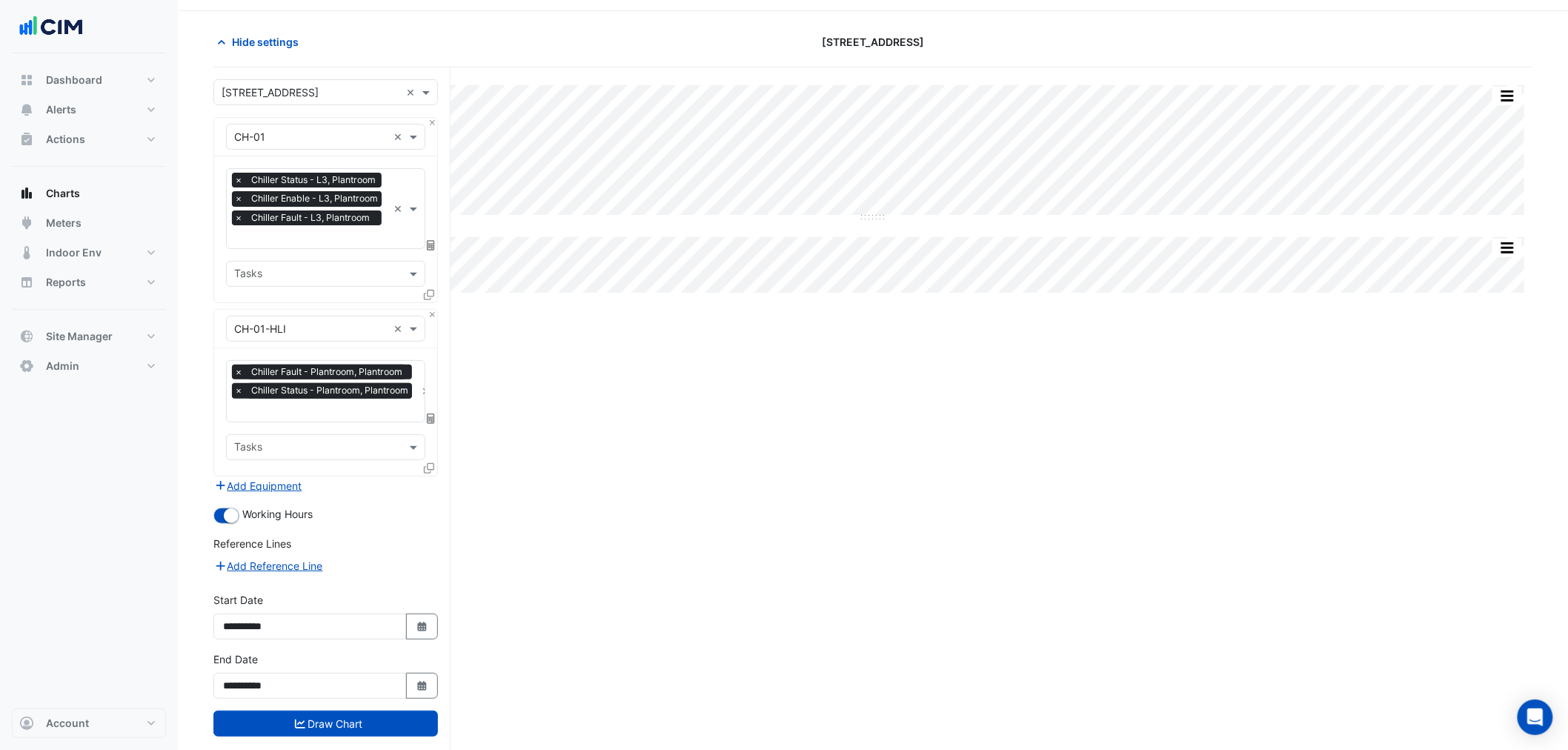
scroll to position [67, 0]
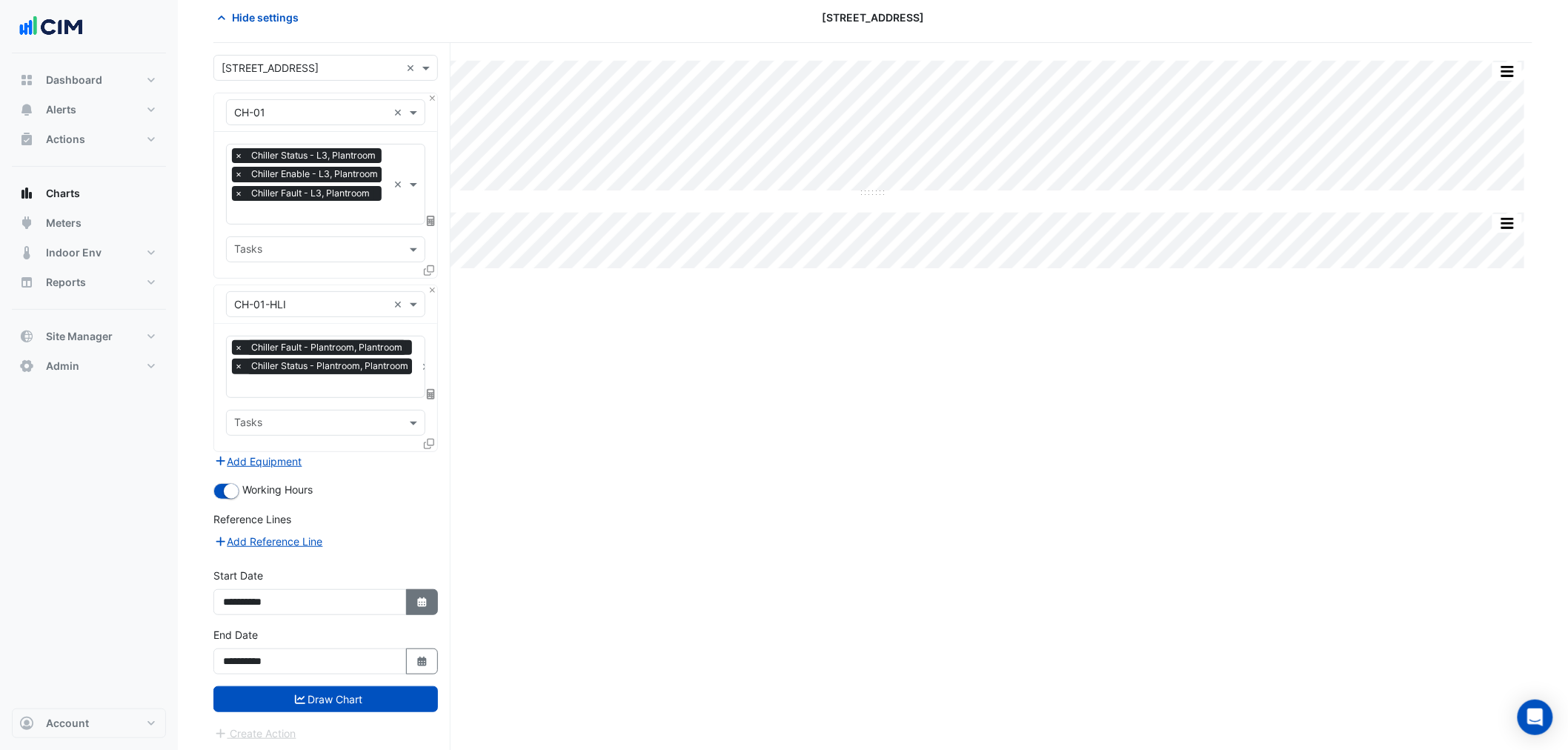
click at [423, 603] on fa-icon "Select Date" at bounding box center [422, 602] width 13 height 13
select select "*"
select select "****"
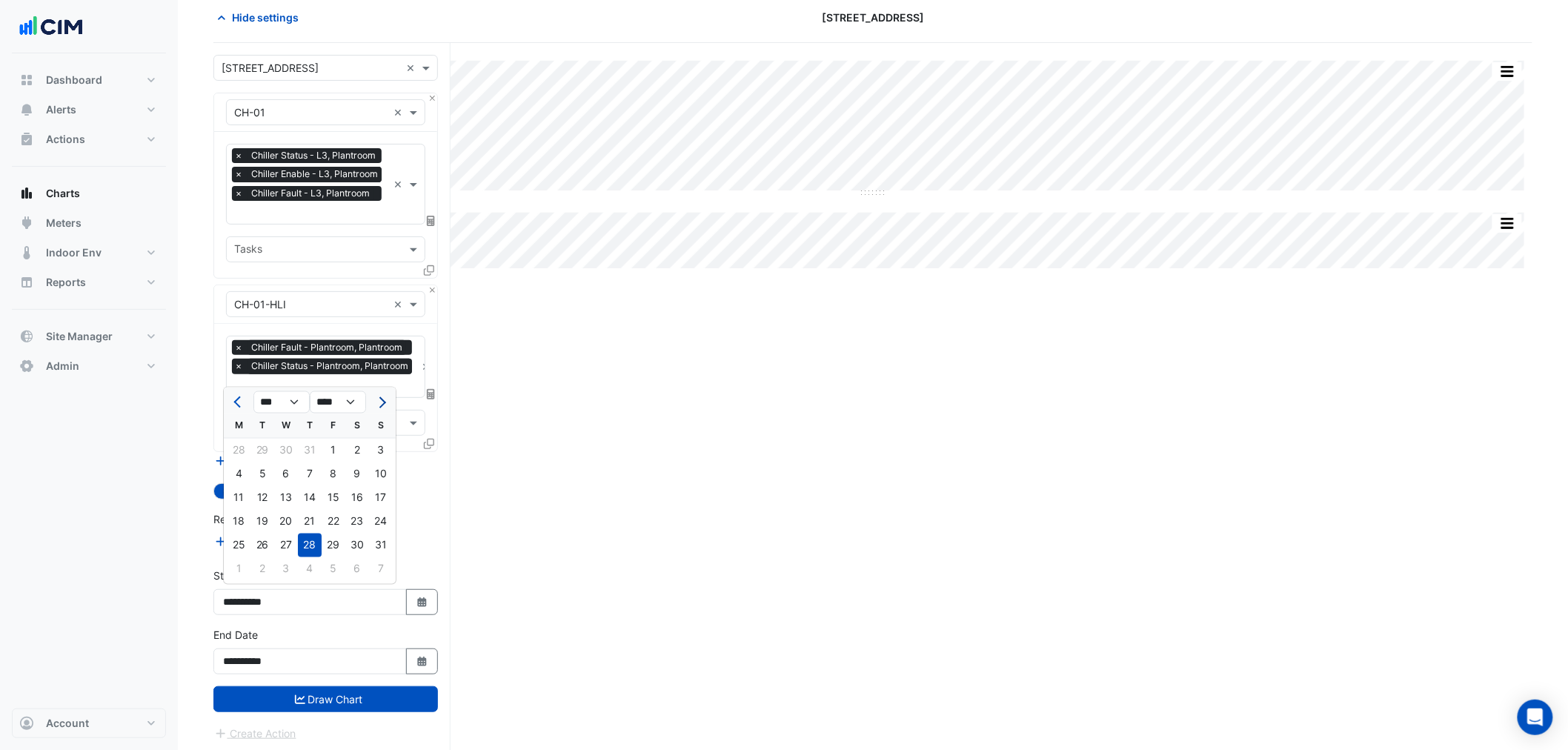
drag, startPoint x: 390, startPoint y: 394, endPoint x: 378, endPoint y: 405, distance: 16.3
click at [380, 405] on div "*** *** *** *** *** *** *** *** *** *** **** **** **** **** **** **** **** ****…" at bounding box center [310, 401] width 172 height 27
click at [378, 402] on span "Next month" at bounding box center [380, 402] width 11 height 11
select select "**"
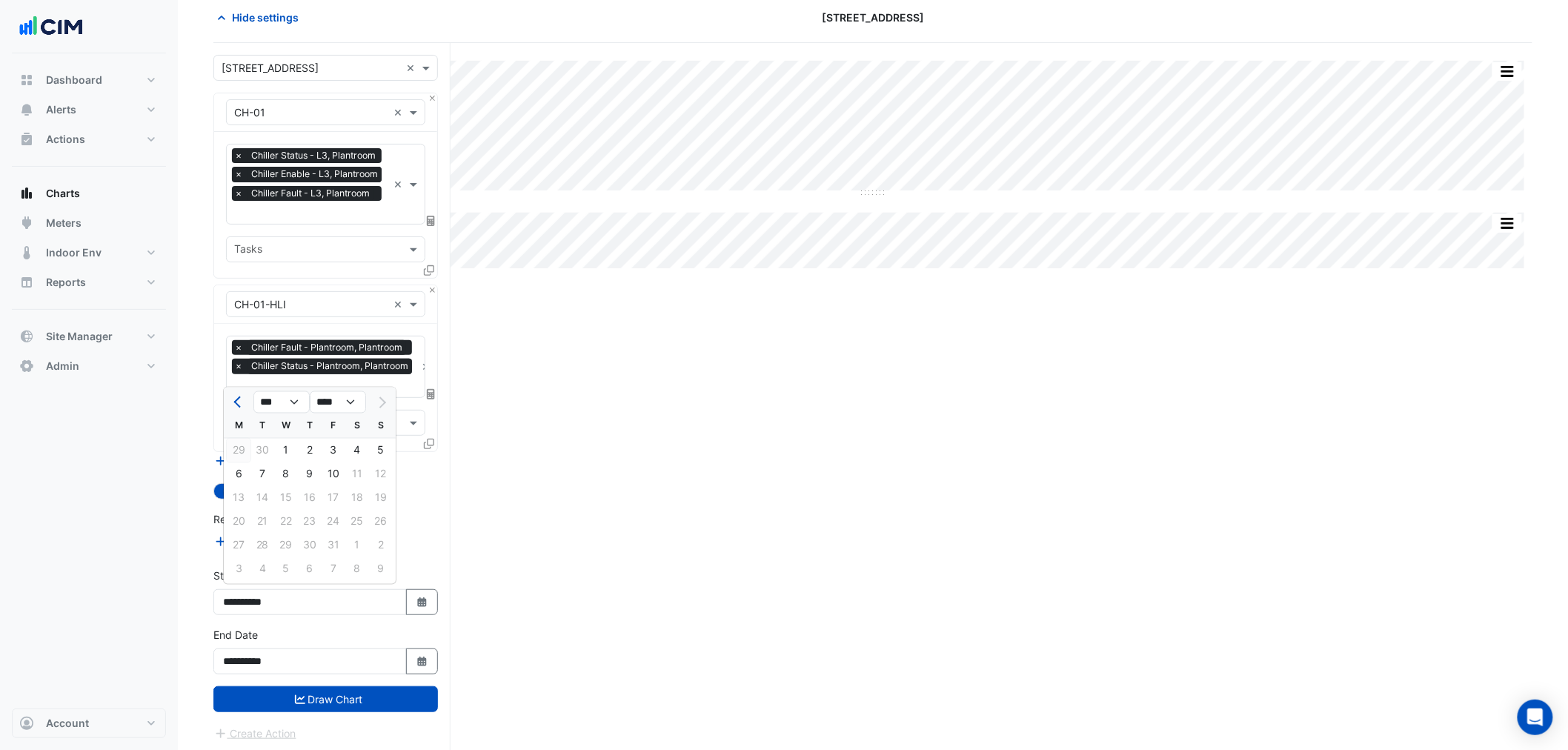
click at [233, 457] on div "29" at bounding box center [238, 450] width 24 height 24
type input "**********"
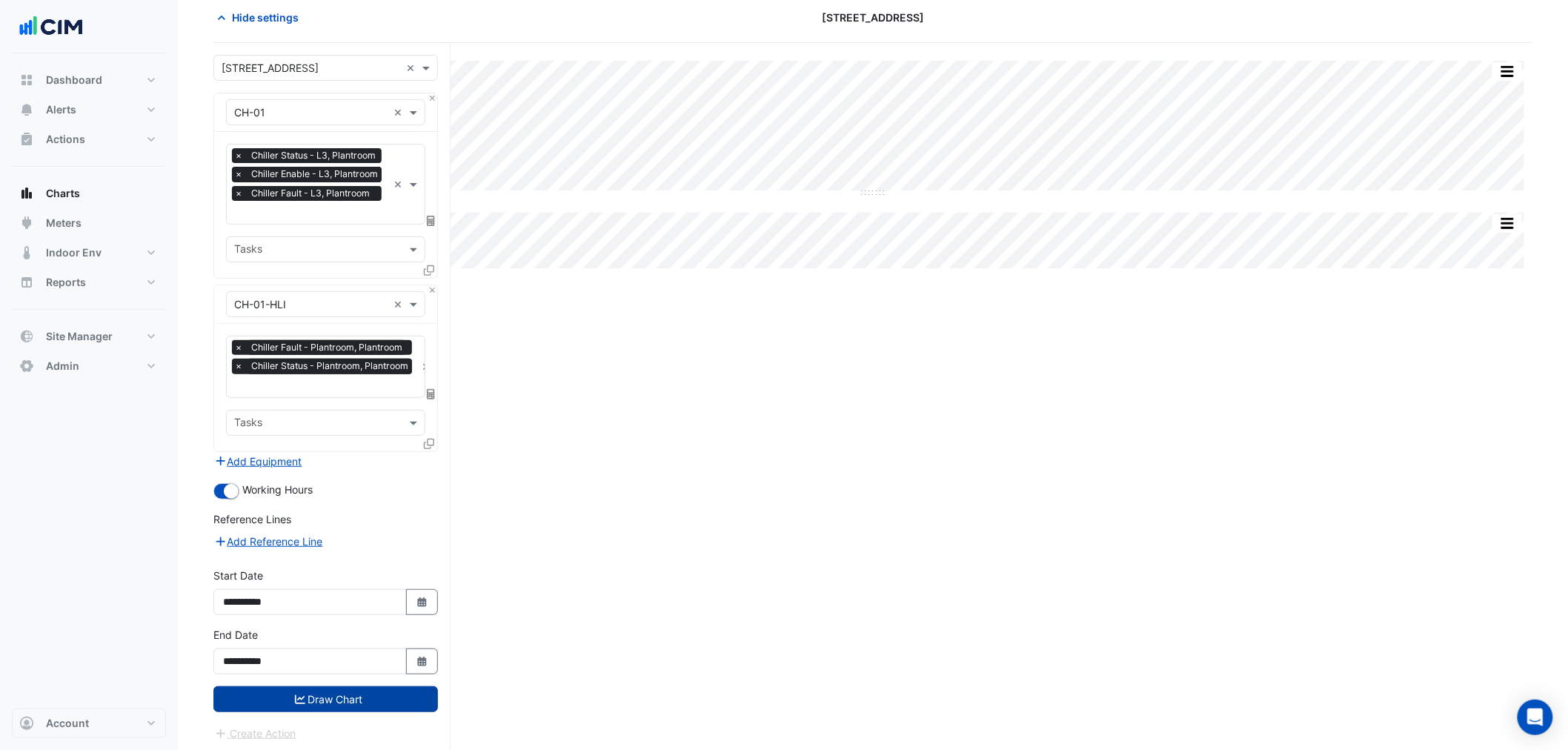
click at [285, 697] on button "Draw Chart" at bounding box center [326, 699] width 225 height 26
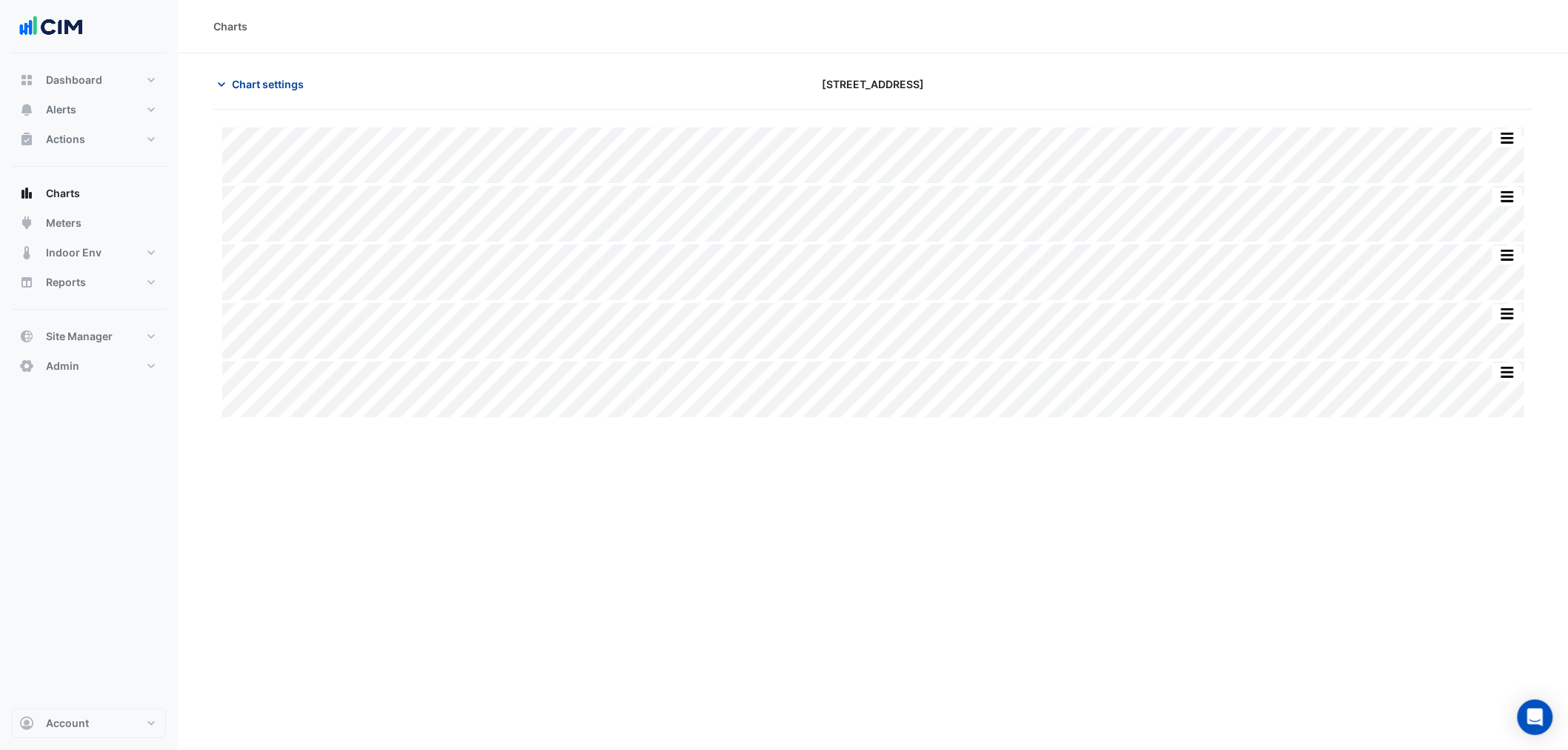
click at [253, 88] on span "Chart settings" at bounding box center [267, 84] width 72 height 16
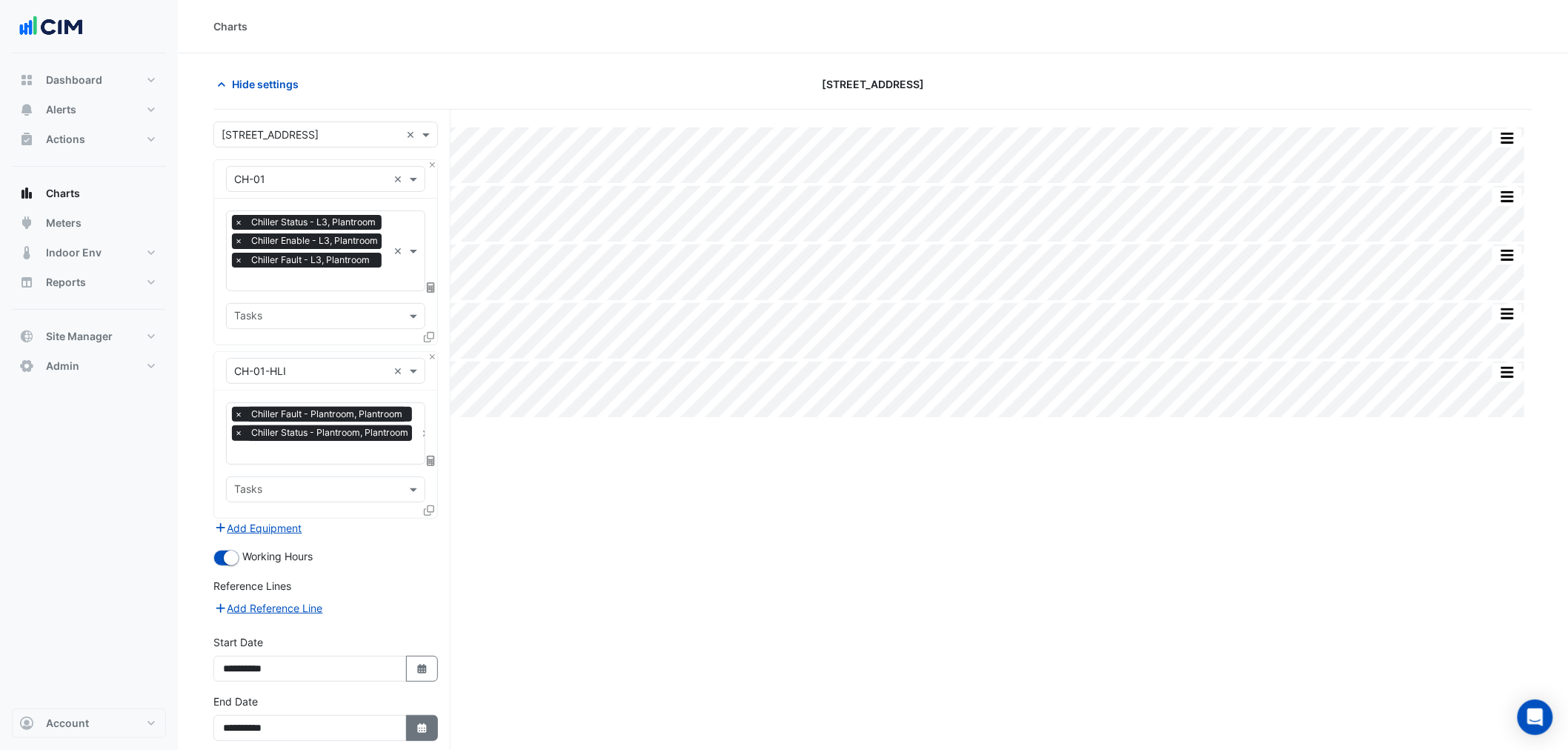
click at [420, 723] on icon "button" at bounding box center [421, 728] width 9 height 9
select select "**"
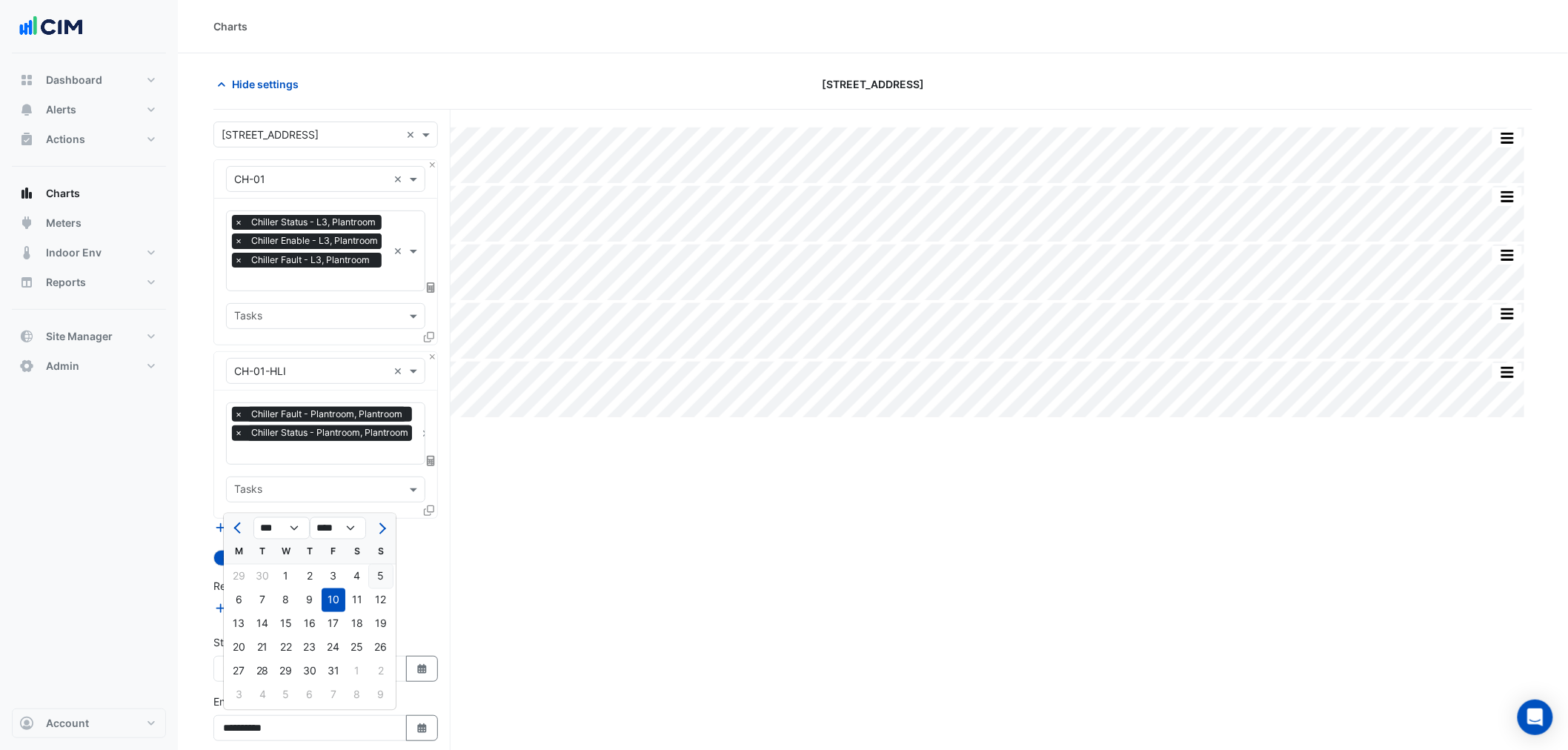
click at [378, 581] on div "5" at bounding box center [381, 576] width 24 height 24
type input "**********"
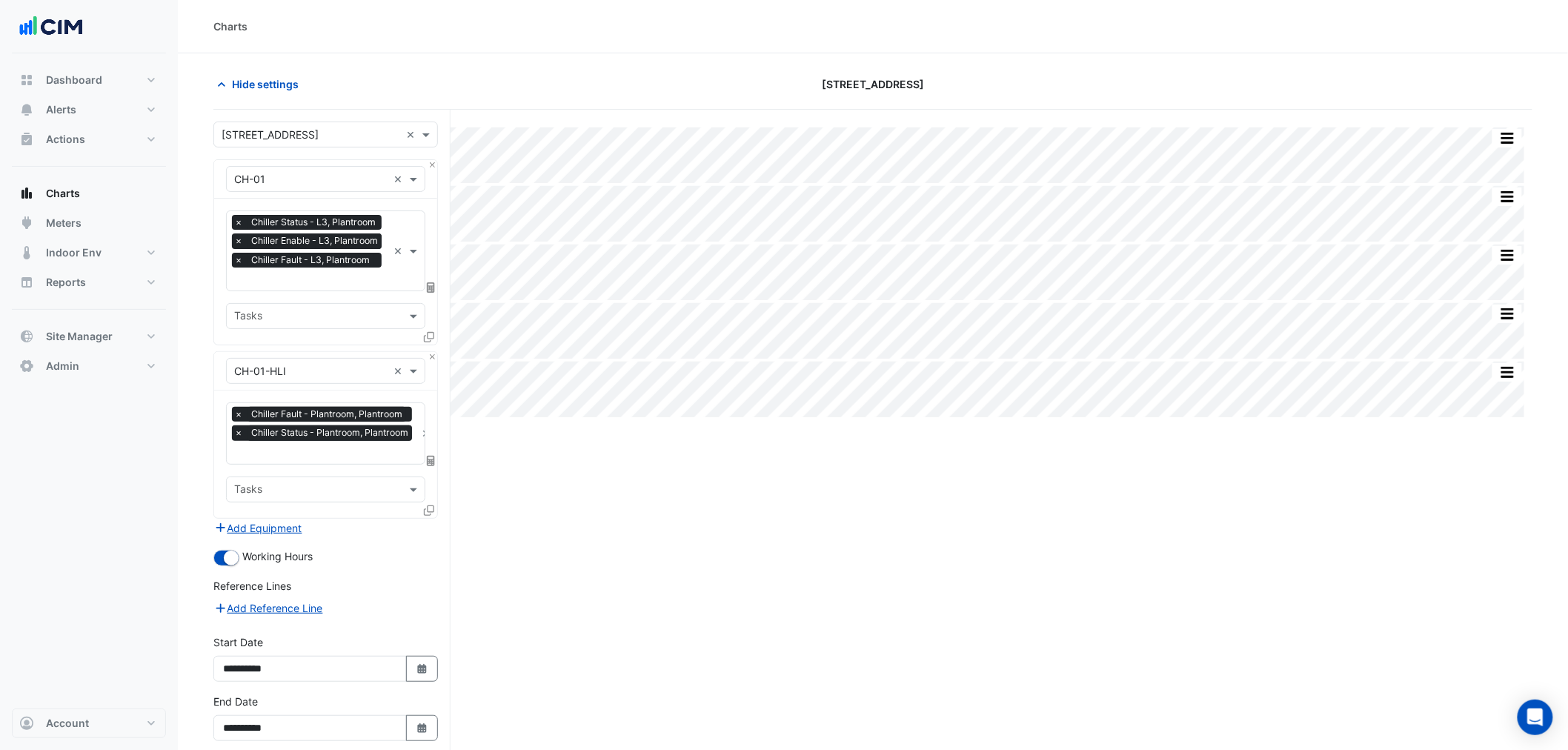
click at [430, 678] on div "**********" at bounding box center [325, 663] width 242 height 59
click at [420, 665] on icon "button" at bounding box center [421, 669] width 9 height 9
select select "*"
select select "****"
click at [235, 583] on div "22" at bounding box center [238, 588] width 24 height 24
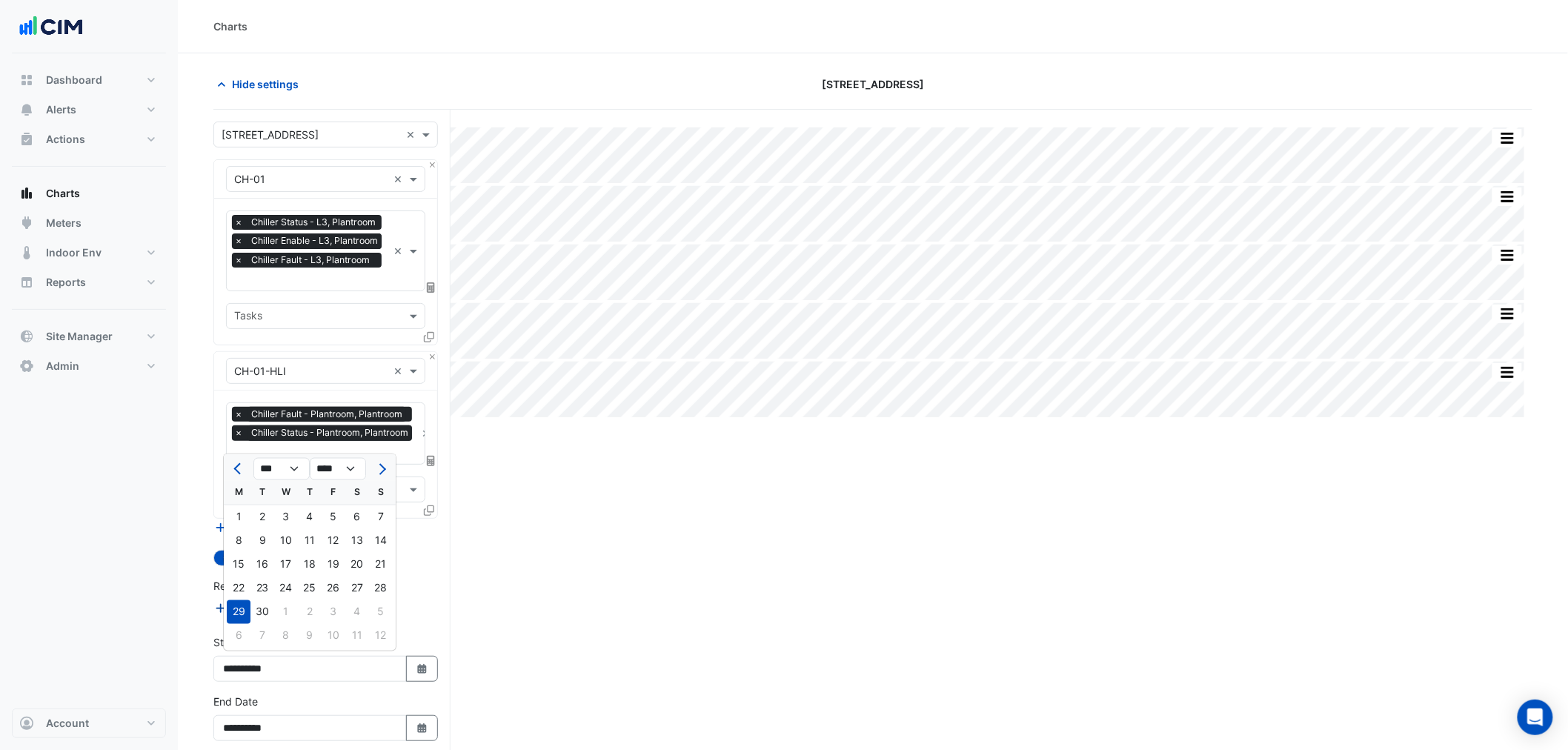
type input "**********"
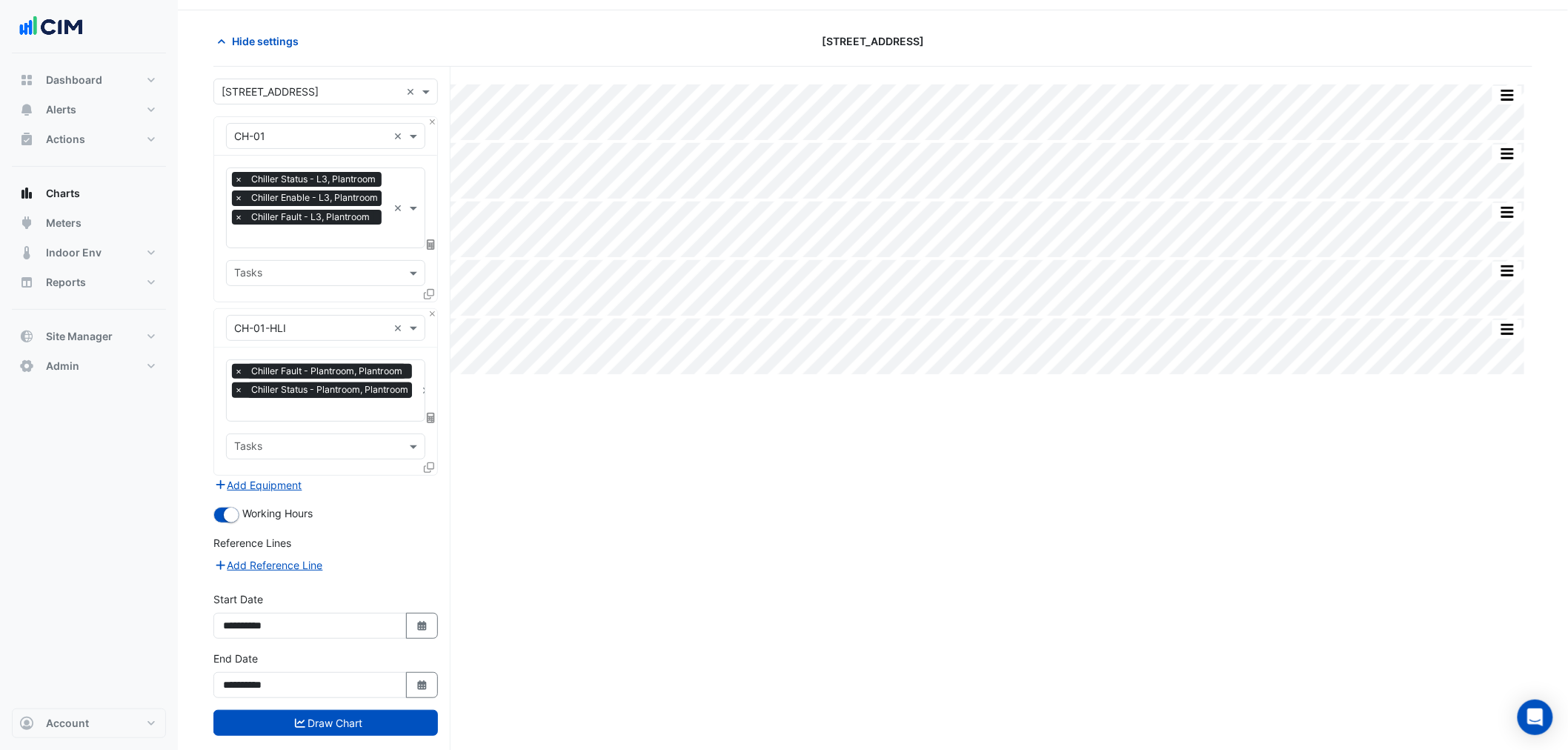
scroll to position [67, 0]
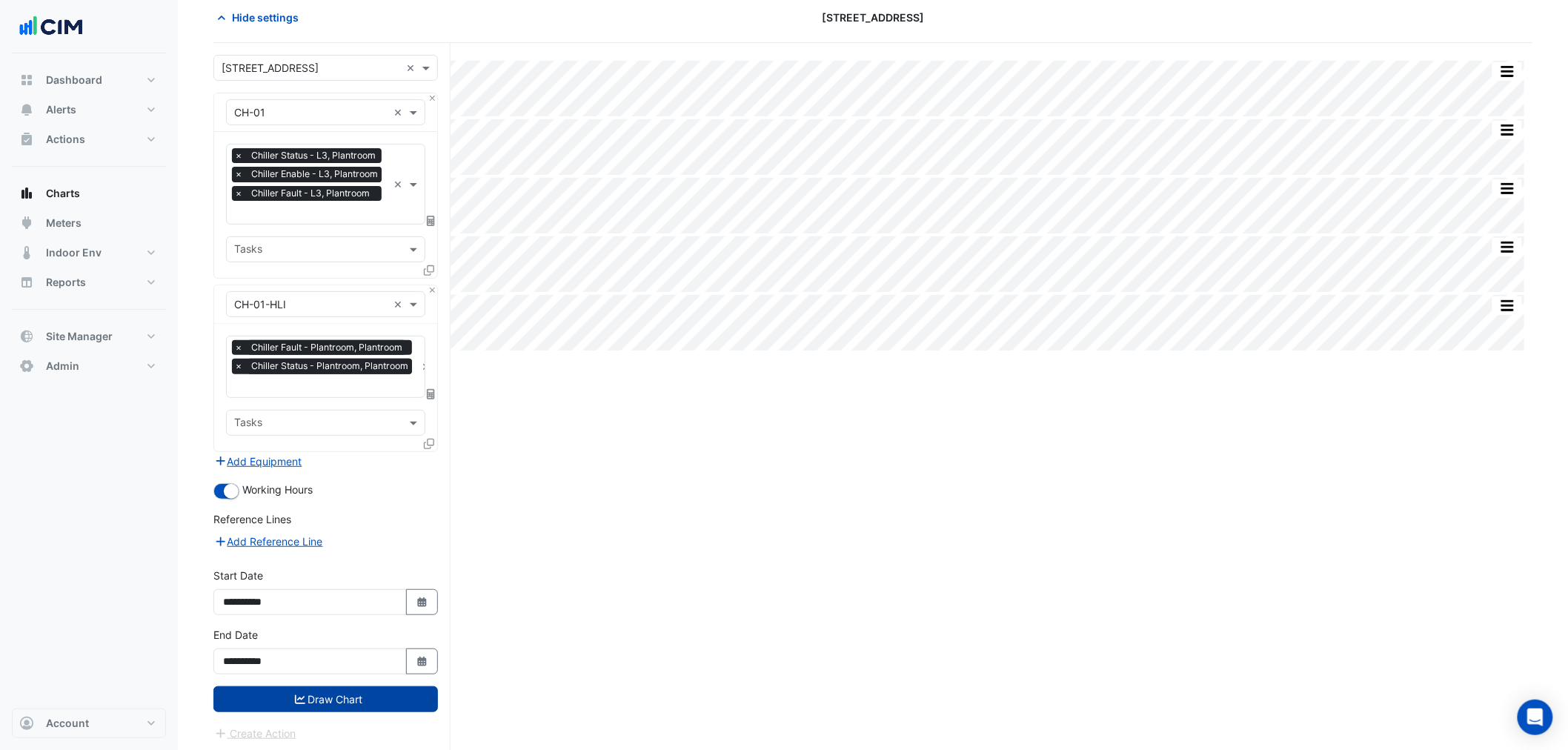
click at [286, 689] on button "Draw Chart" at bounding box center [326, 699] width 225 height 26
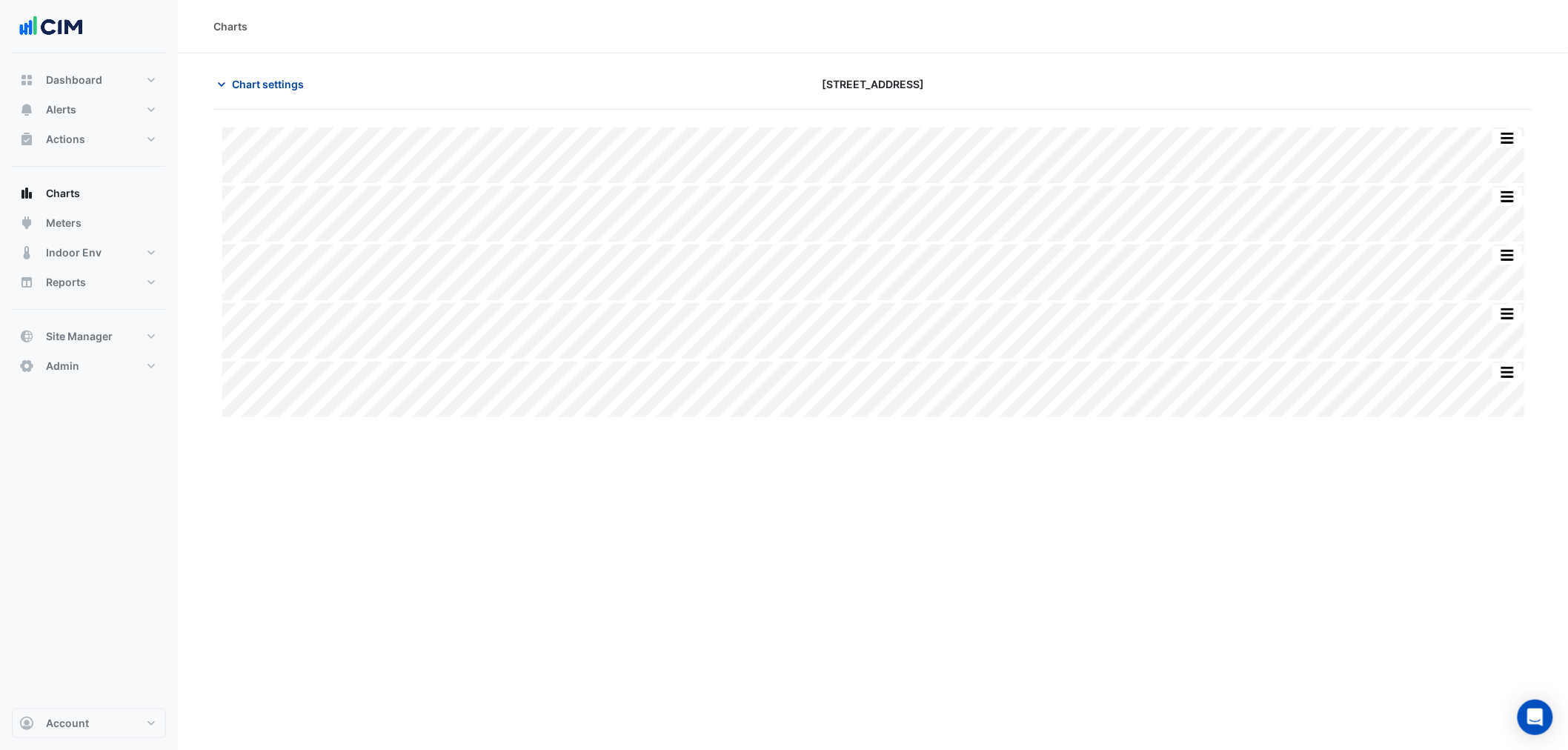
click at [265, 89] on span "Chart settings" at bounding box center [267, 84] width 72 height 16
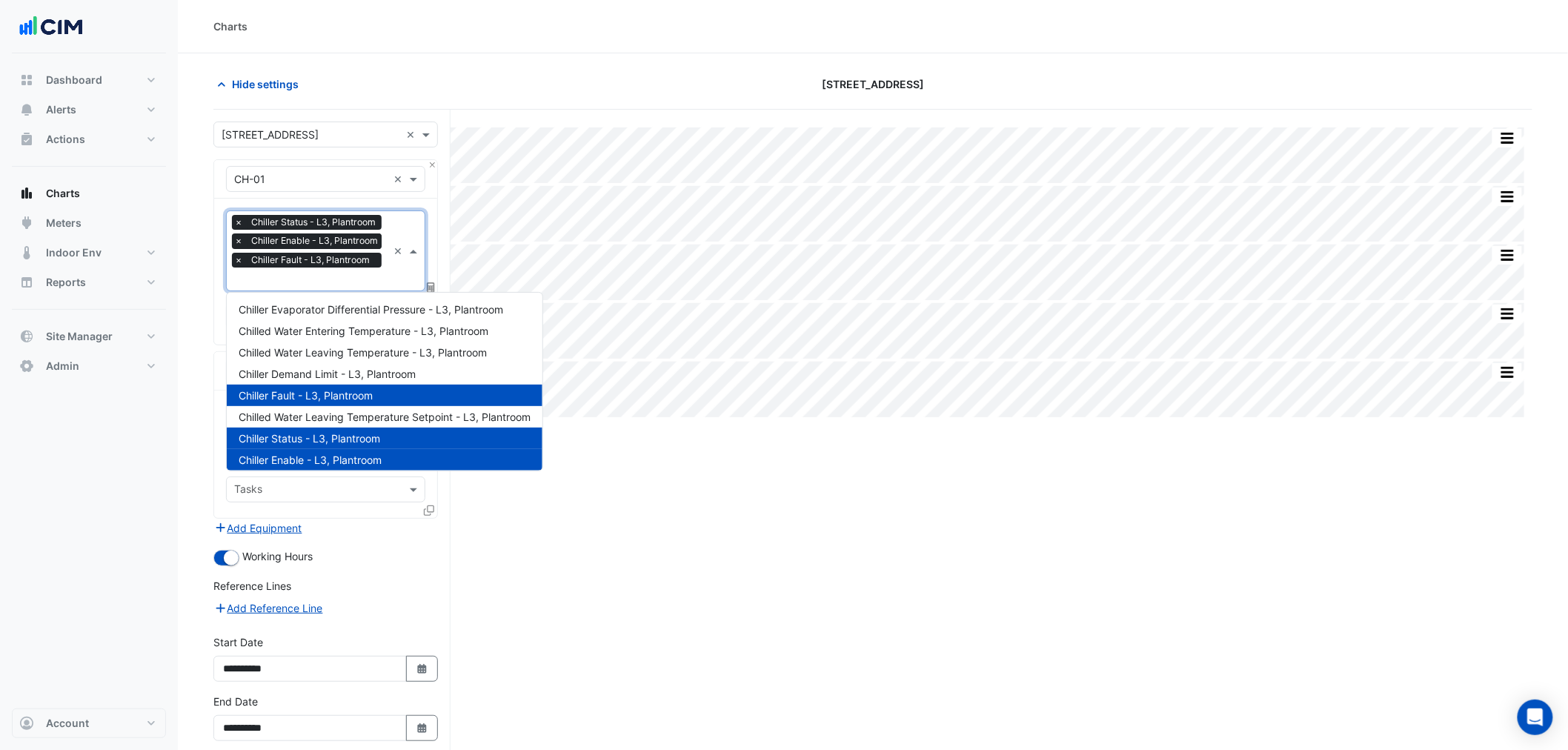
click at [322, 278] on input "text" at bounding box center [311, 281] width 153 height 16
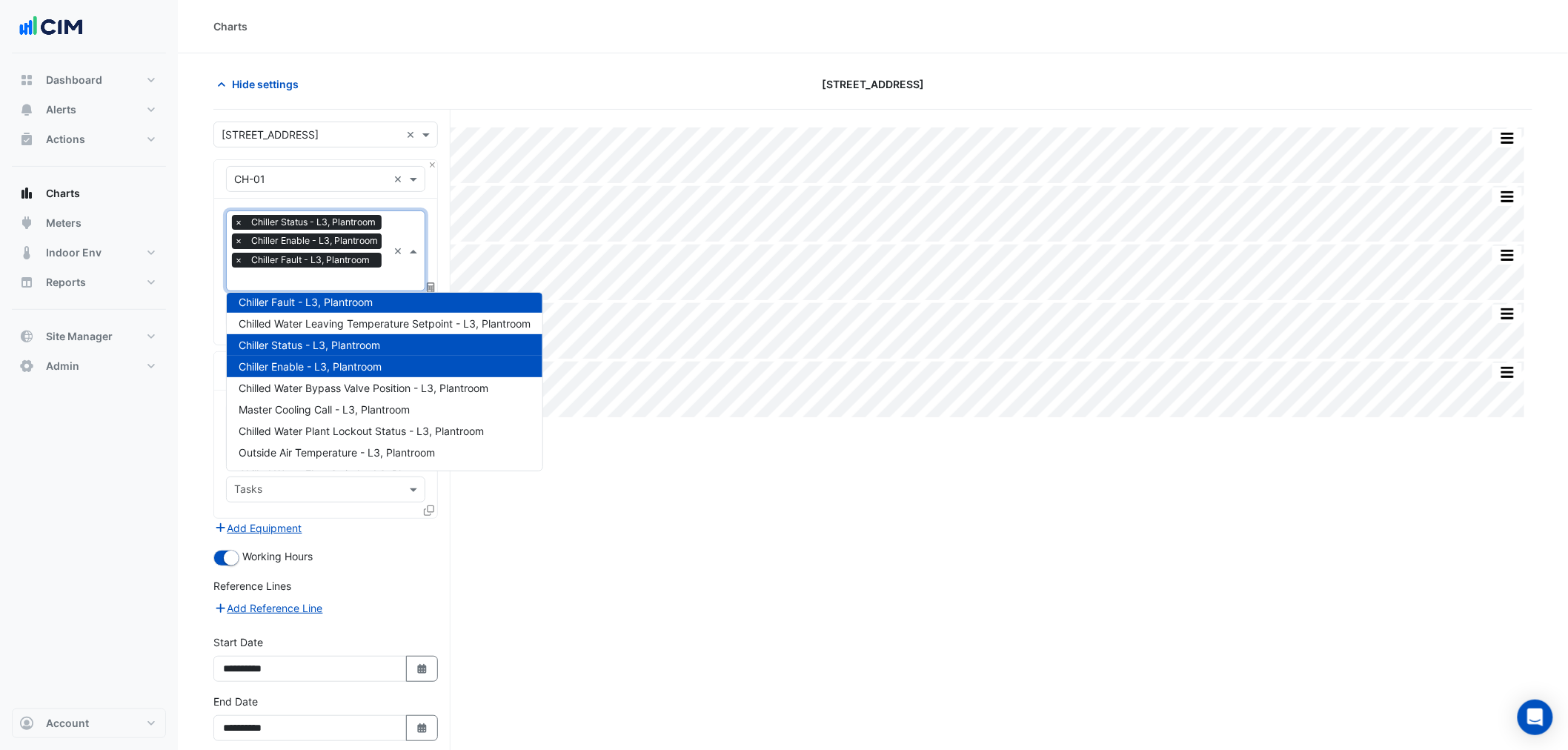
scroll to position [113, 0]
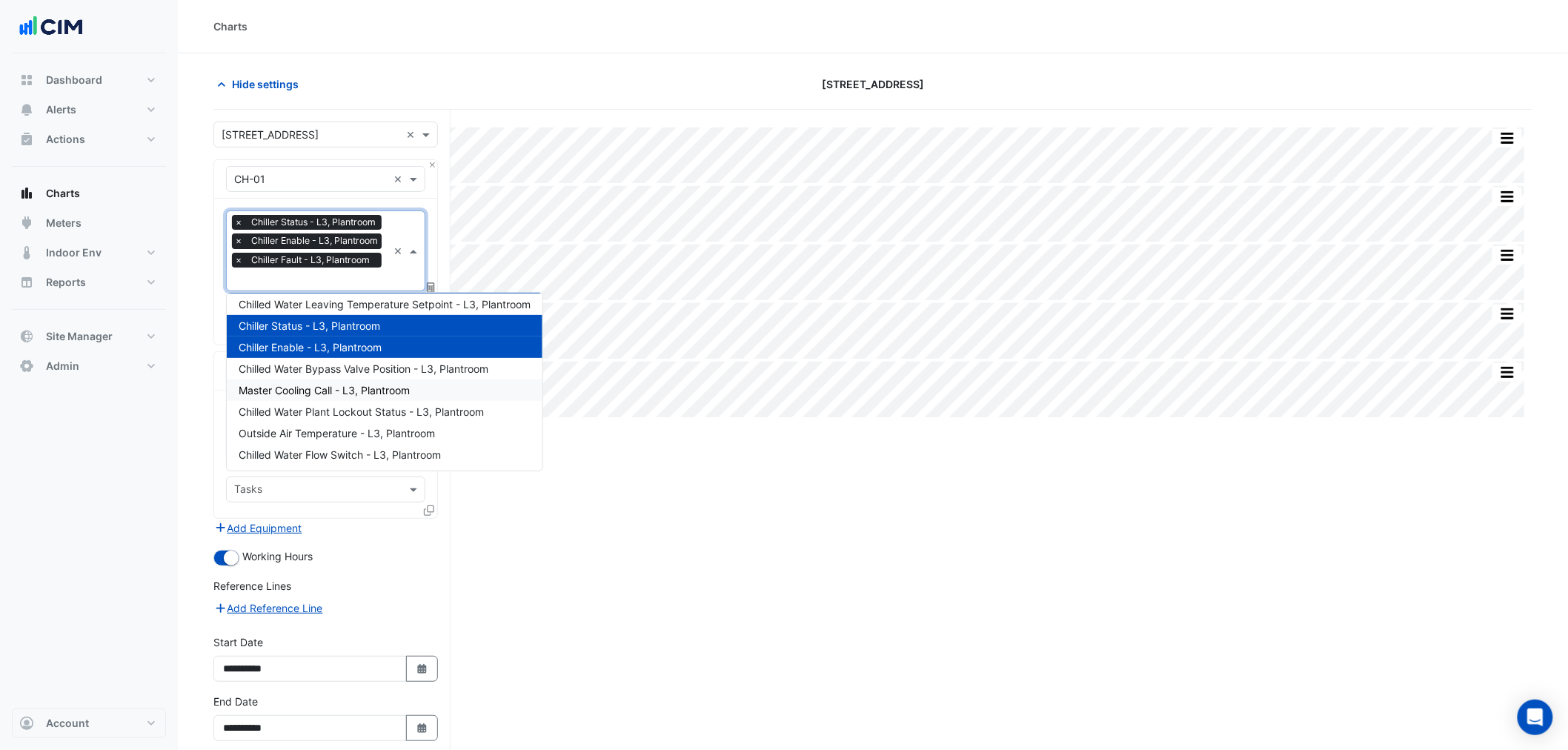
click at [371, 393] on span "Master Cooling Call - L3, Plantroom" at bounding box center [323, 390] width 171 height 13
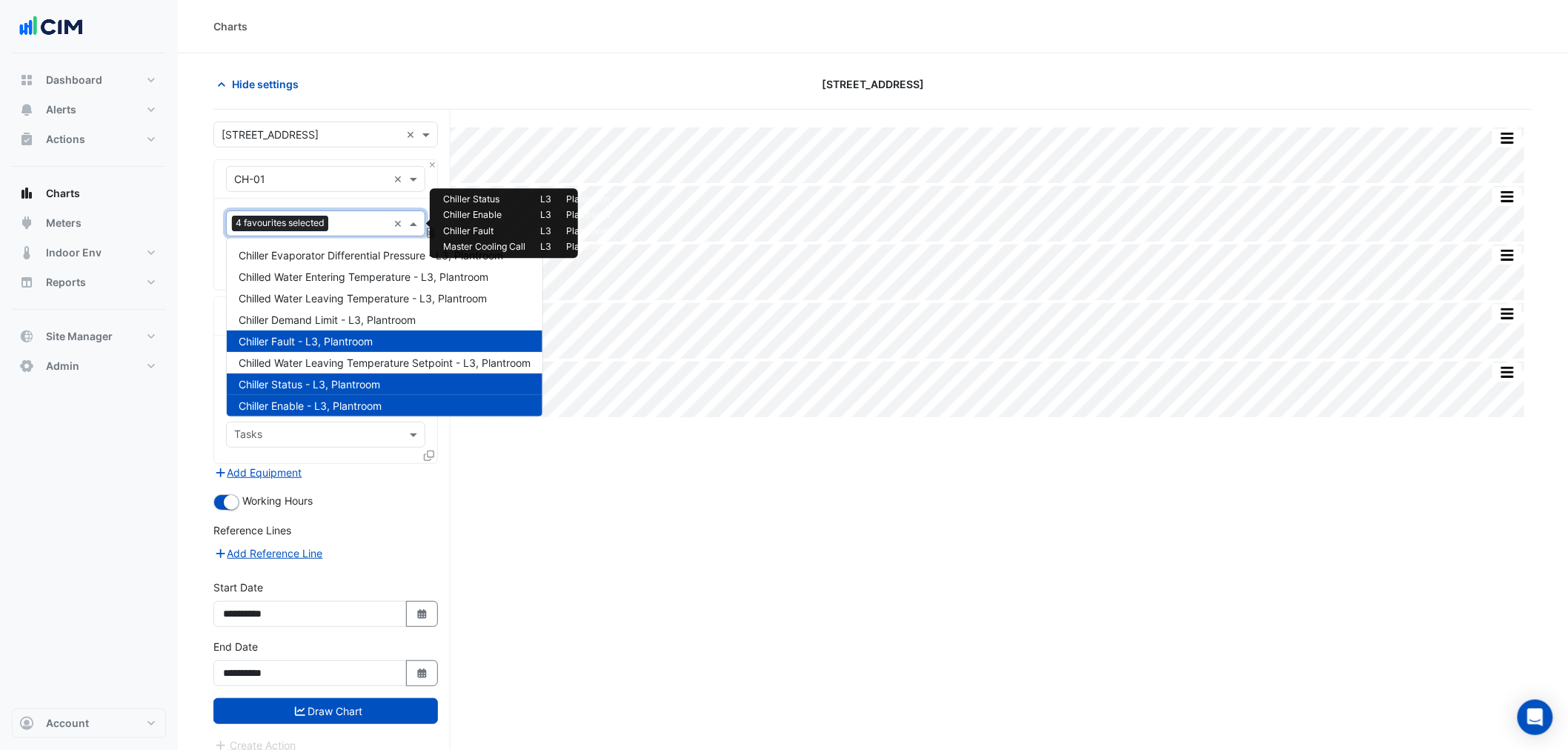
click at [342, 226] on input "text" at bounding box center [360, 225] width 52 height 16
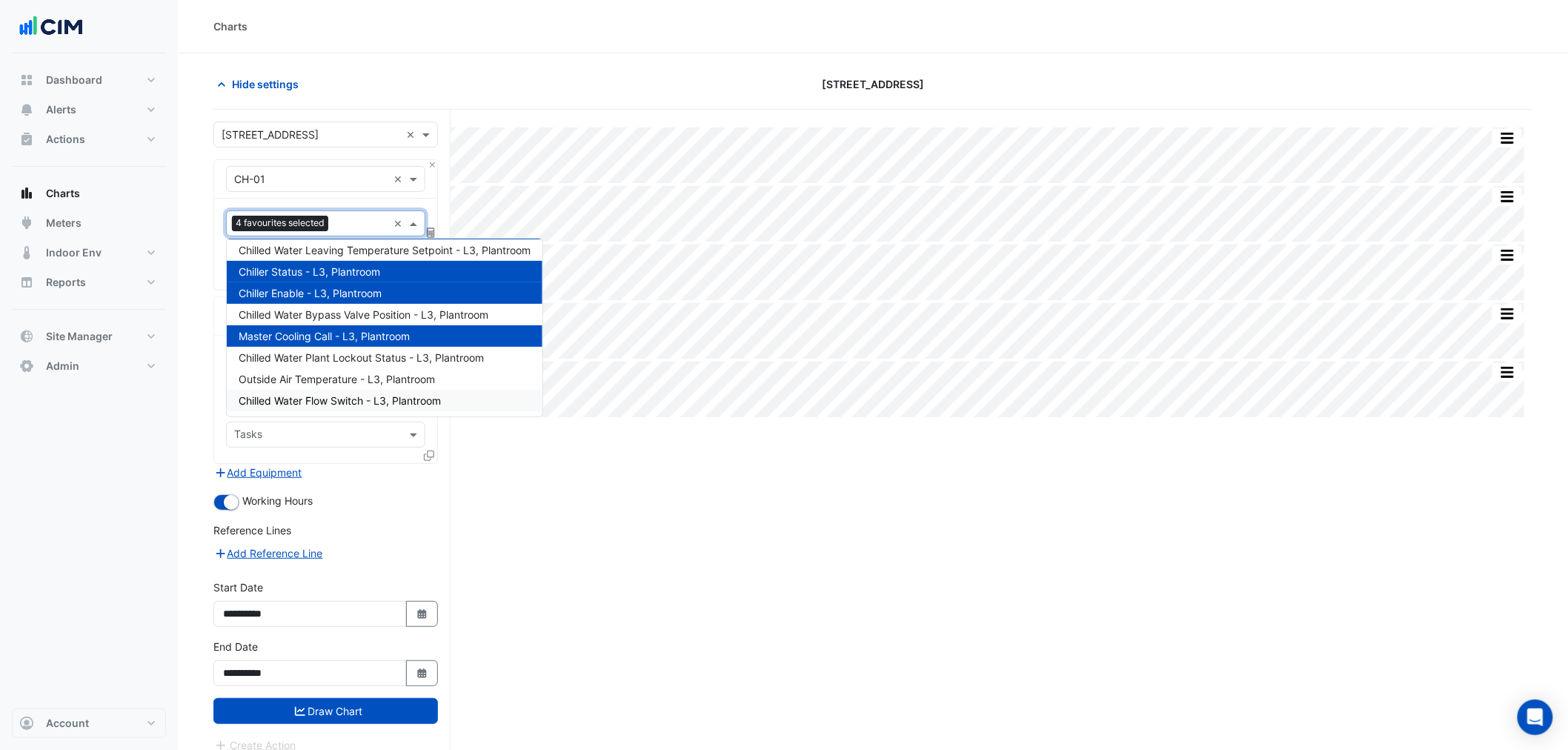
click at [371, 402] on span "Chilled Water Flow Switch - L3, Plantroom" at bounding box center [339, 401] width 202 height 13
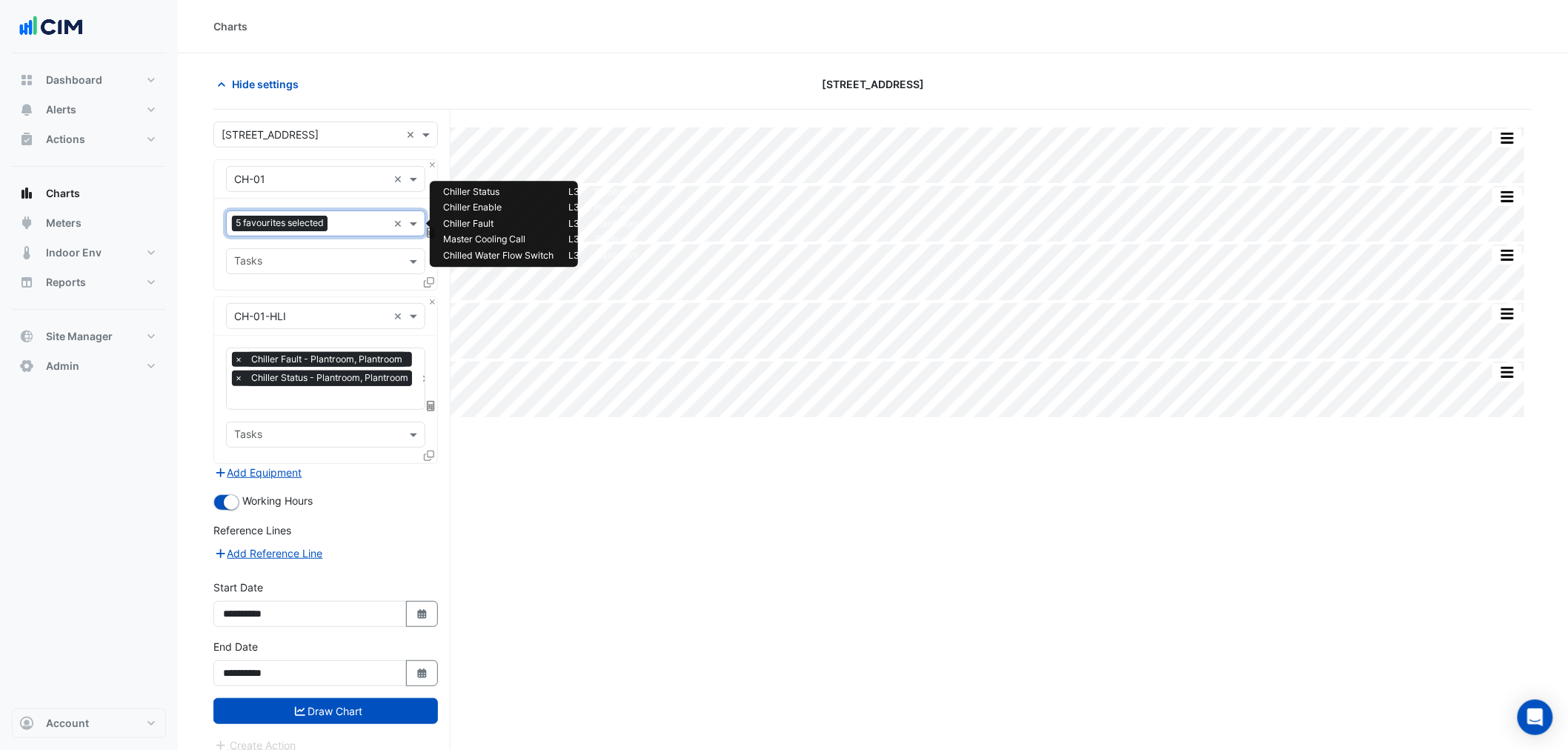
click at [353, 217] on input "text" at bounding box center [360, 225] width 52 height 16
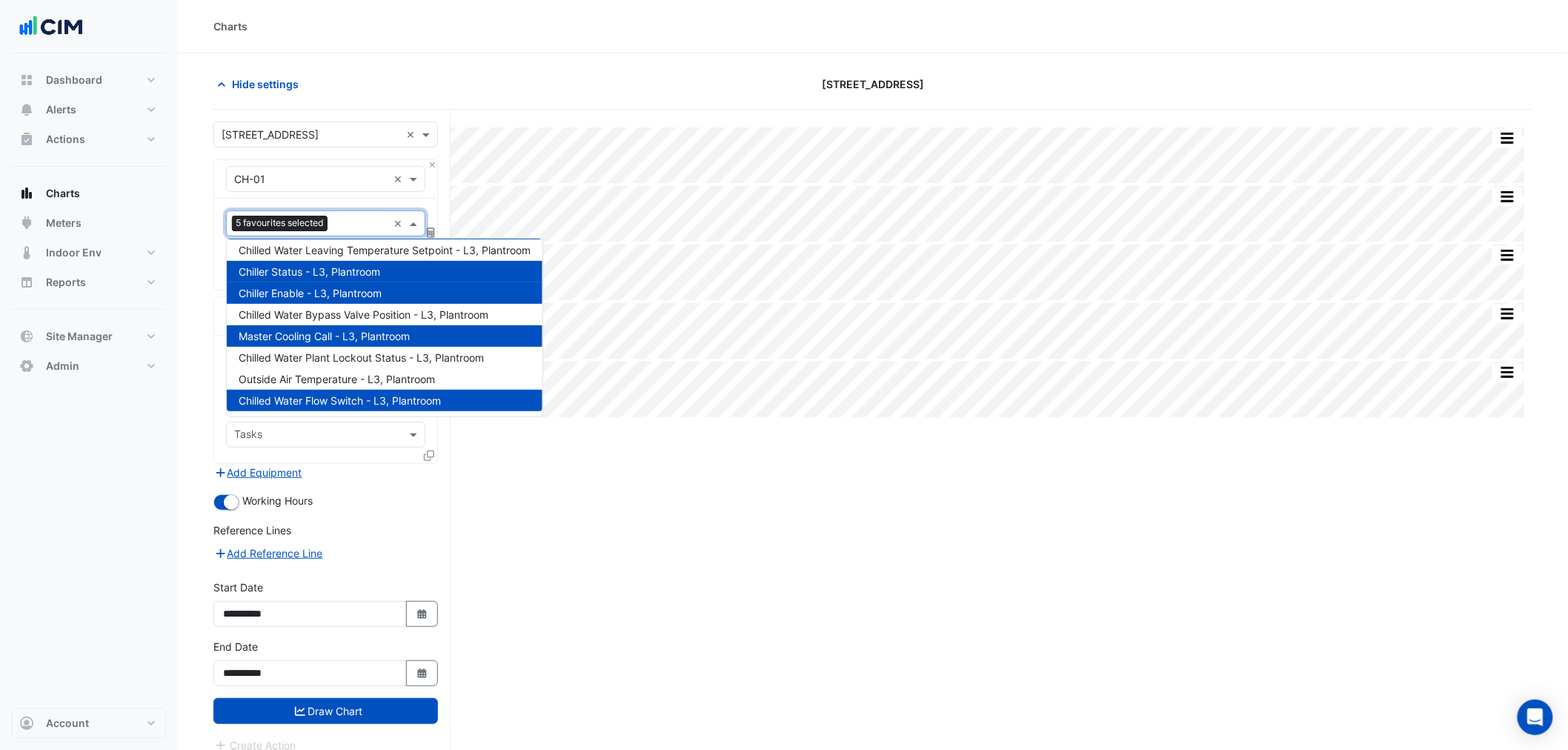
click at [519, 552] on div "Split by Equip Split All Split None Print Save as JPEG Save as PNG Pivot Data T…" at bounding box center [873, 457] width 1319 height 696
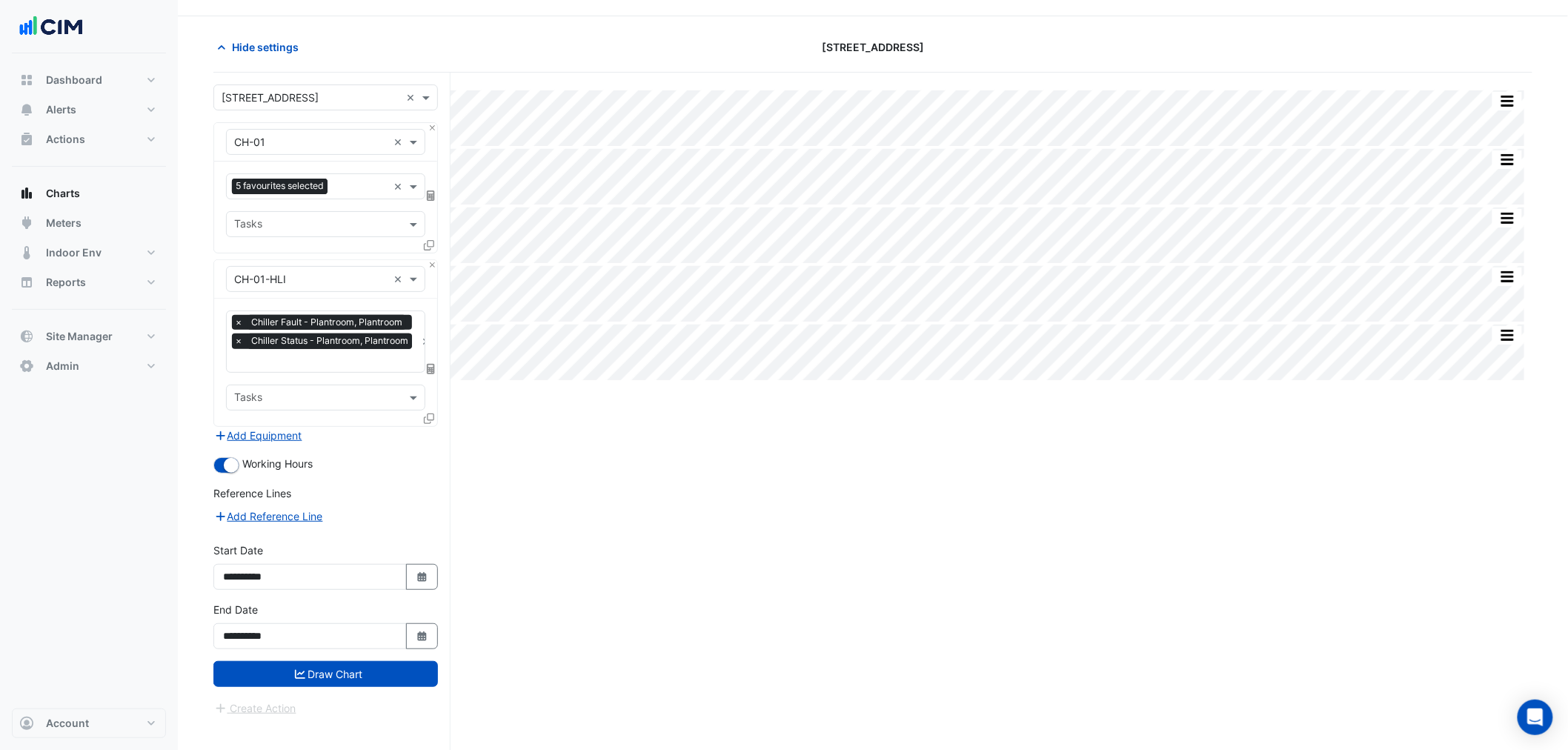
scroll to position [56, 0]
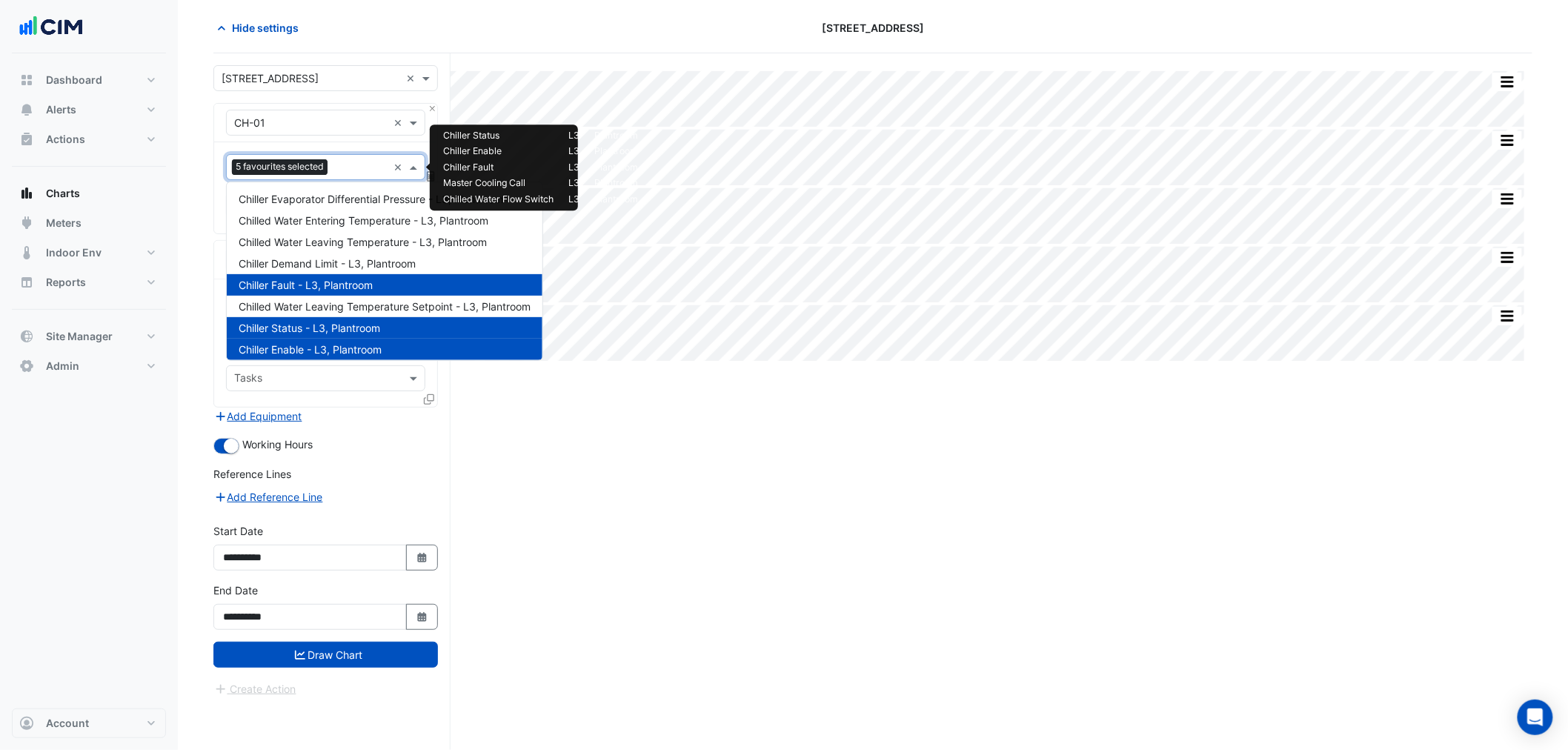
click at [366, 172] on input "text" at bounding box center [360, 169] width 52 height 16
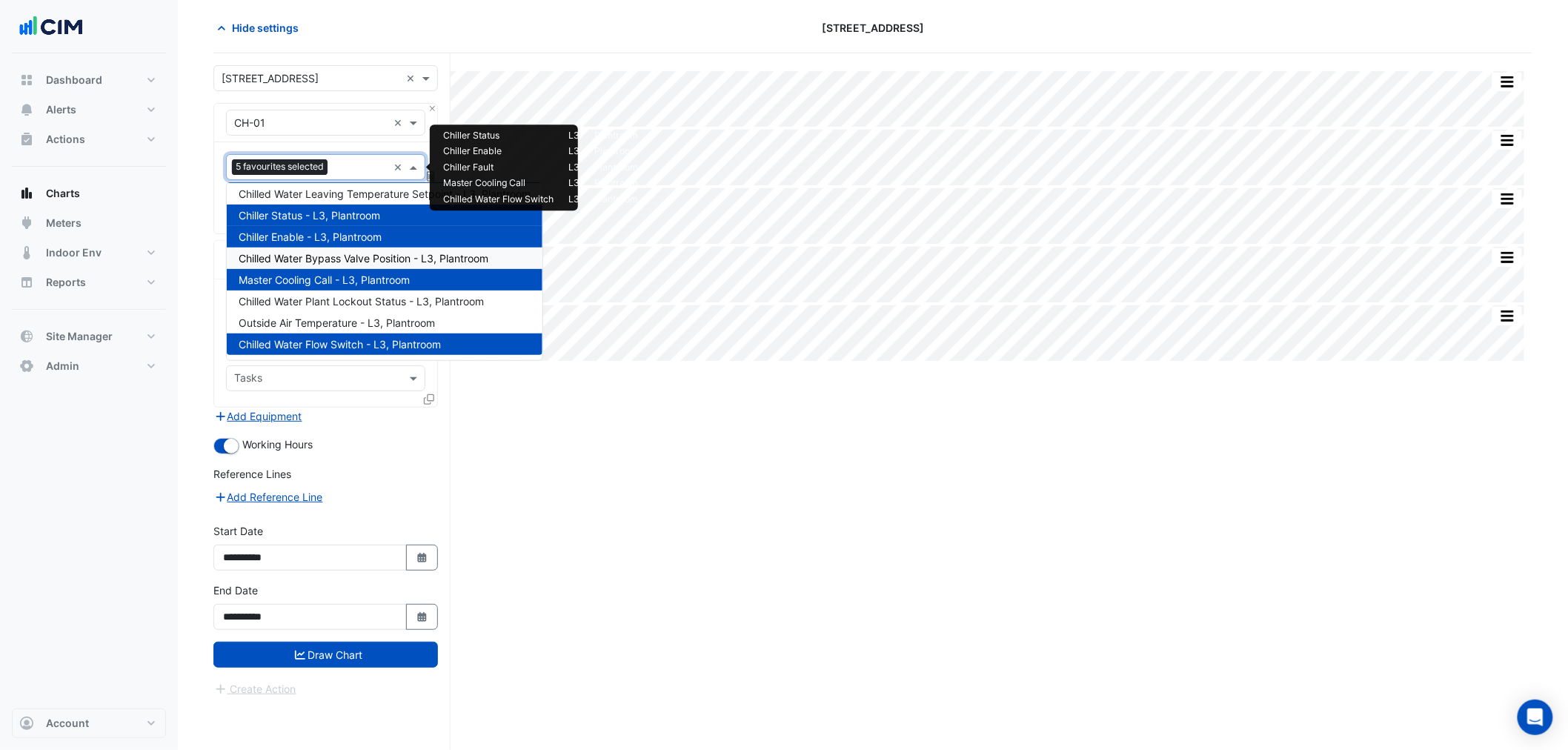
scroll to position [0, 0]
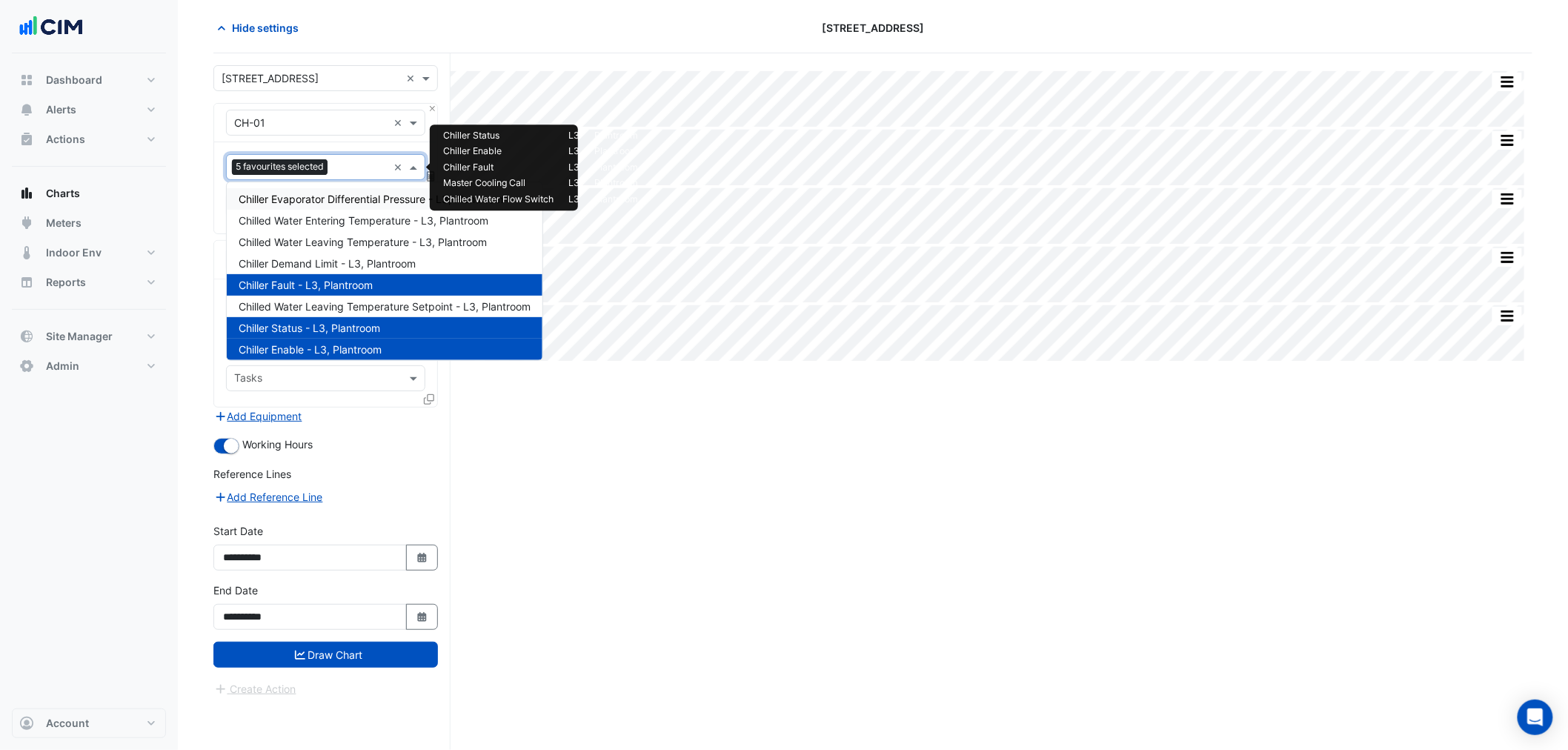
click at [345, 202] on span "Chiller Evaporator Differential Pressure - L3, Plantroom" at bounding box center [370, 199] width 264 height 13
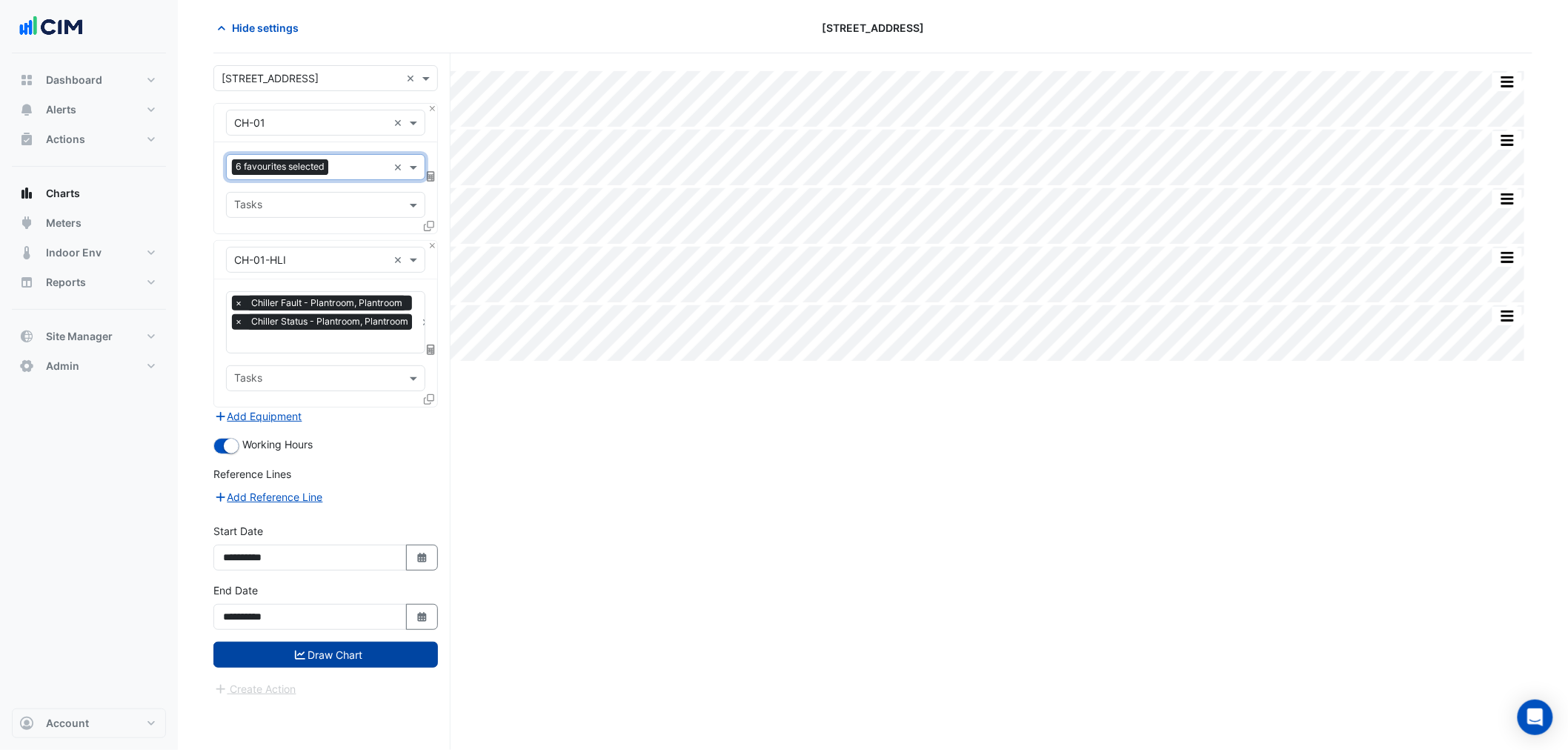
drag, startPoint x: 280, startPoint y: 653, endPoint x: 289, endPoint y: 649, distance: 9.8
click at [282, 653] on button "Draw Chart" at bounding box center [326, 654] width 225 height 26
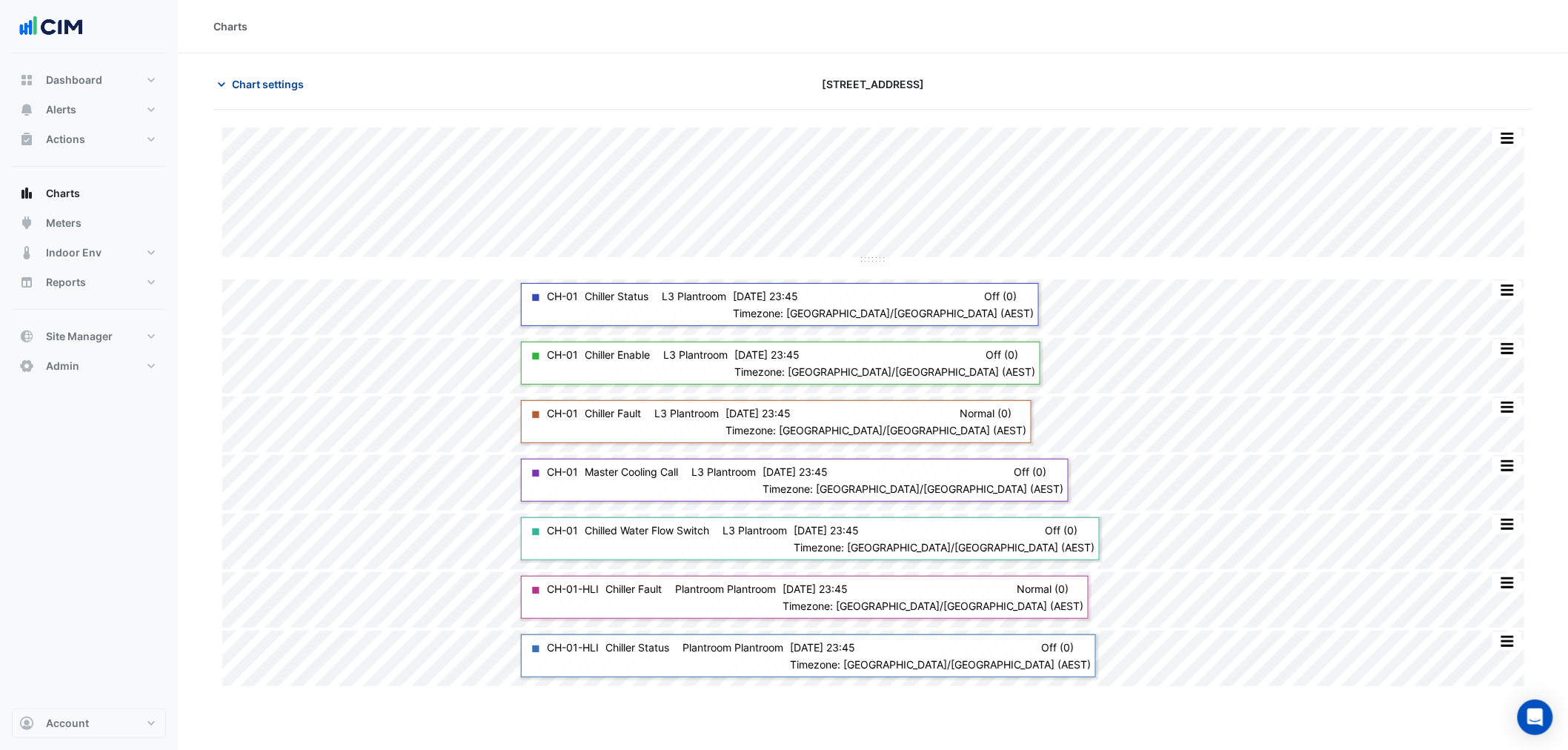
drag, startPoint x: 272, startPoint y: 62, endPoint x: 282, endPoint y: 72, distance: 14.1
click at [273, 62] on section "Chart settings [STREET_ADDRESS] Split by Equip Split All Split None Print Save …" at bounding box center [872, 430] width 1390 height 752
click at [282, 83] on span "Chart settings" at bounding box center [267, 84] width 72 height 16
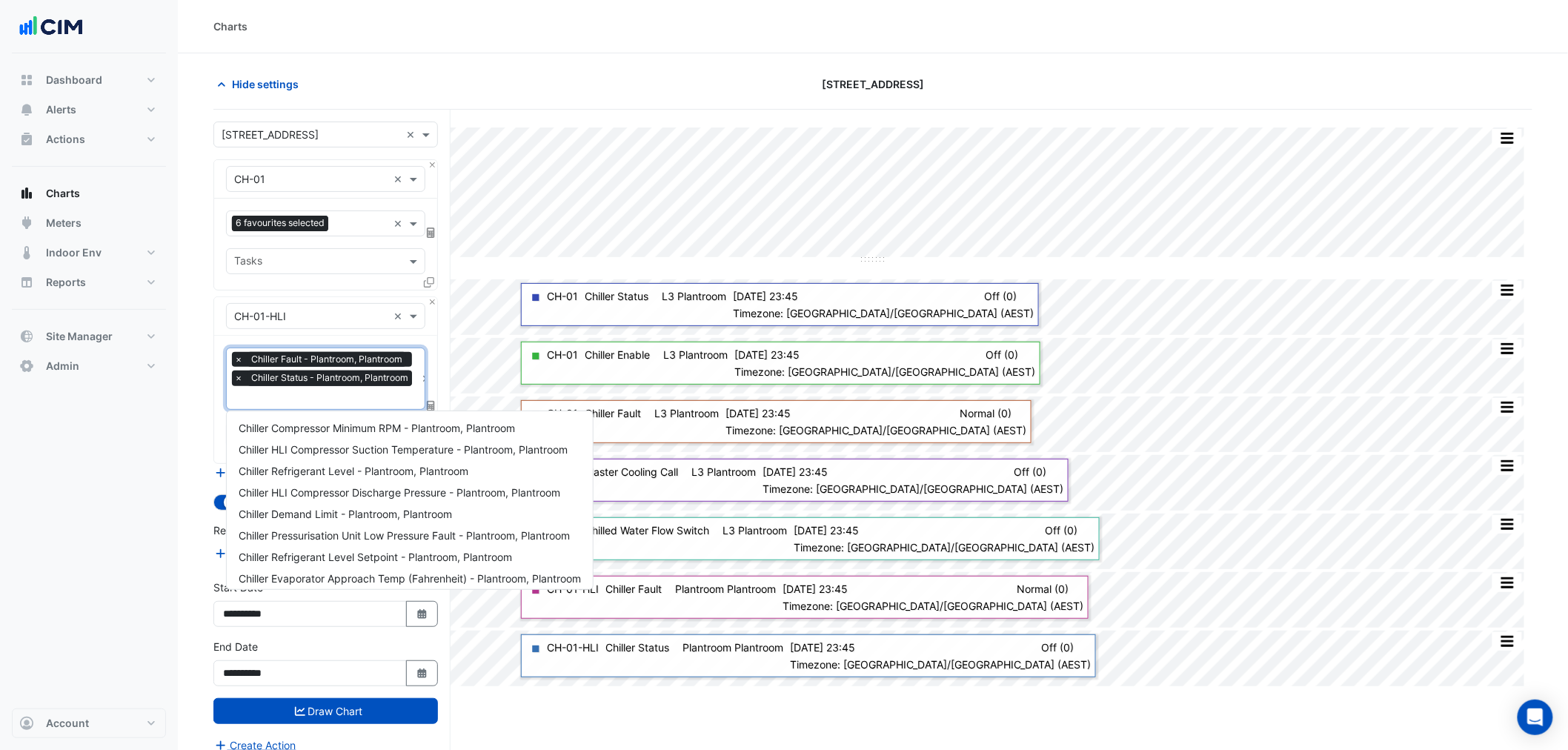
click at [271, 397] on input "text" at bounding box center [325, 399] width 181 height 16
click at [346, 454] on span "Chiller HLI Enable - Plantroom, Plantroom" at bounding box center [338, 458] width 199 height 13
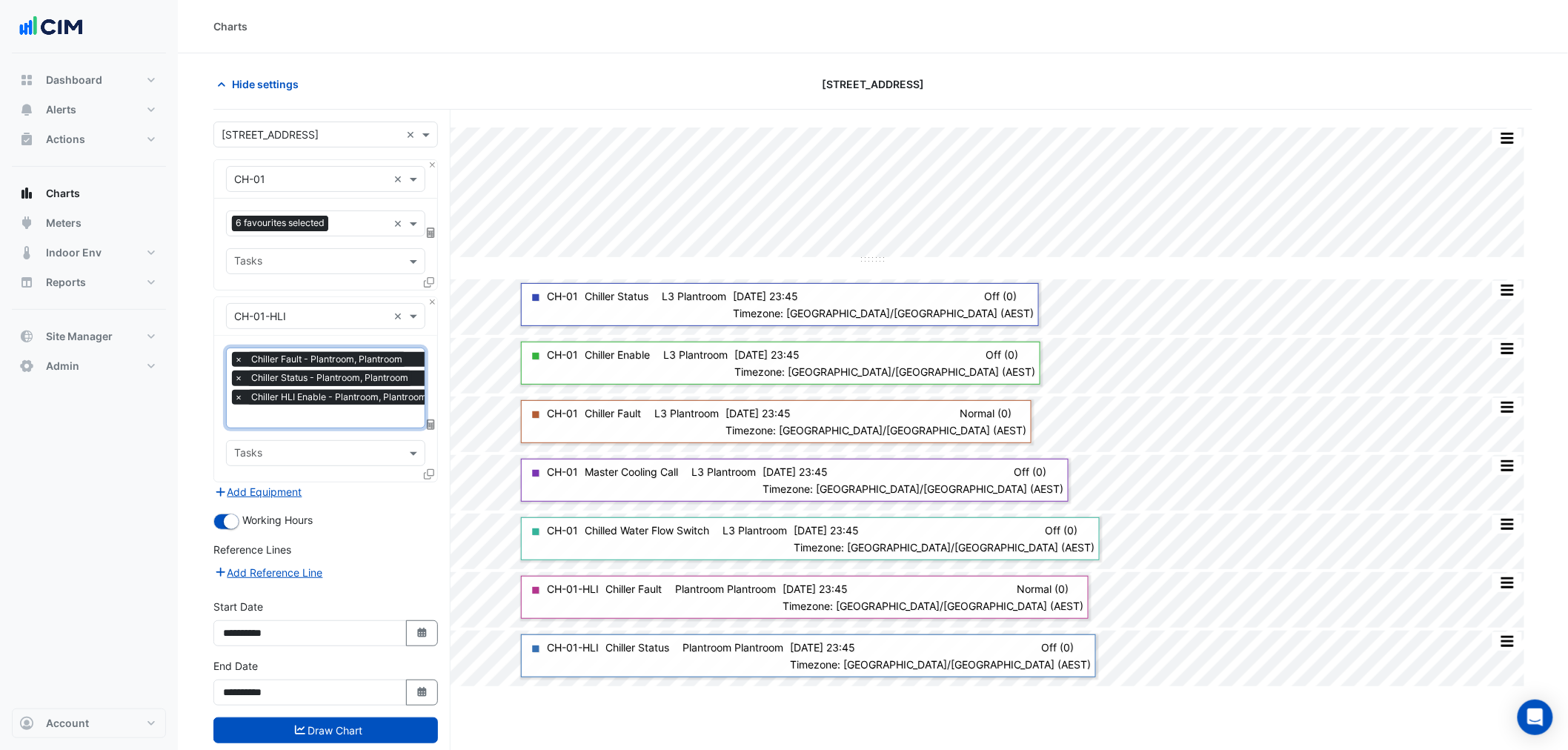
click at [342, 405] on span "Chiller HLI Enable - Plantroom, Plantroom" at bounding box center [339, 397] width 183 height 15
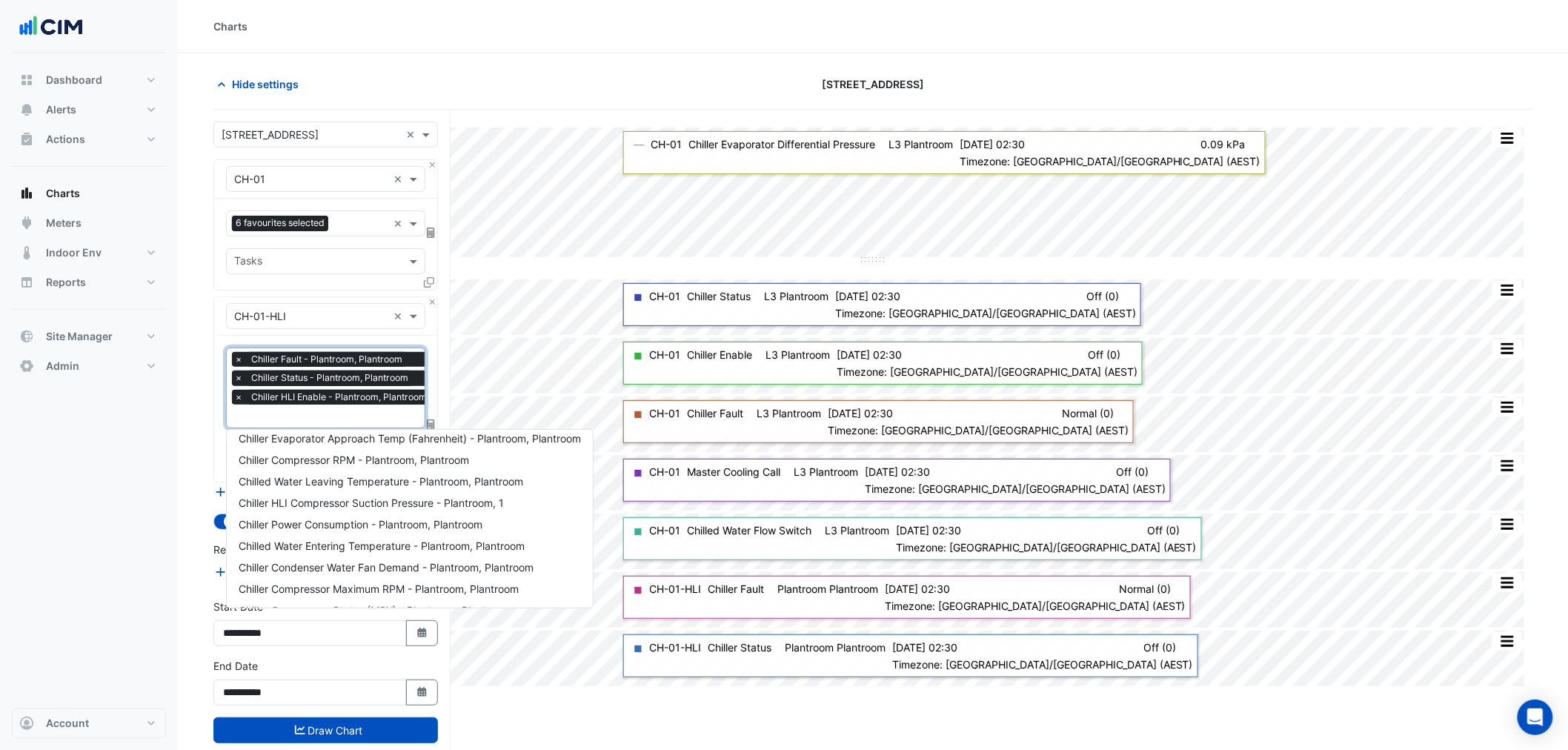
scroll to position [192, 0]
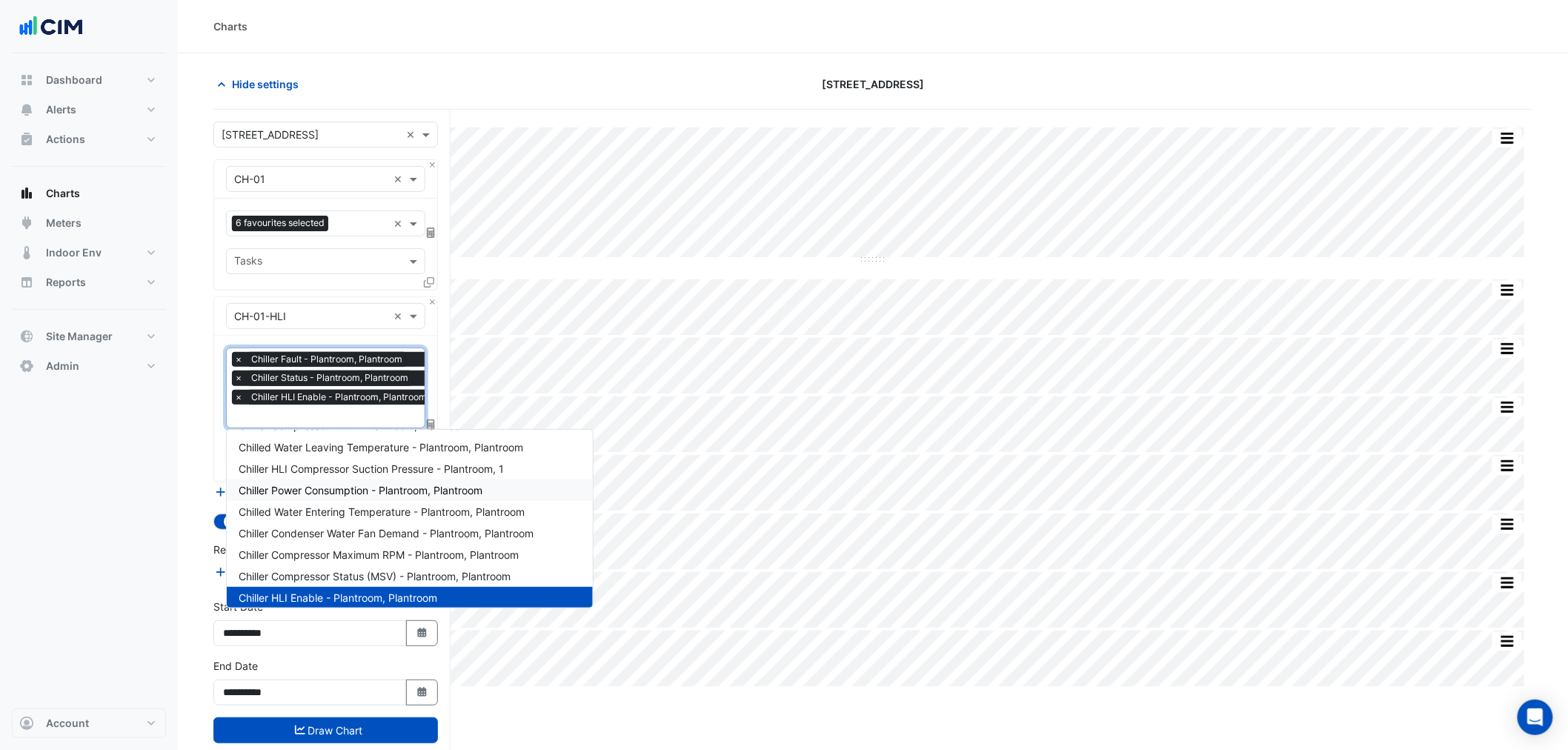
click at [376, 494] on span "Chiller Power Consumption - Plantroom, Plantroom" at bounding box center [360, 490] width 244 height 13
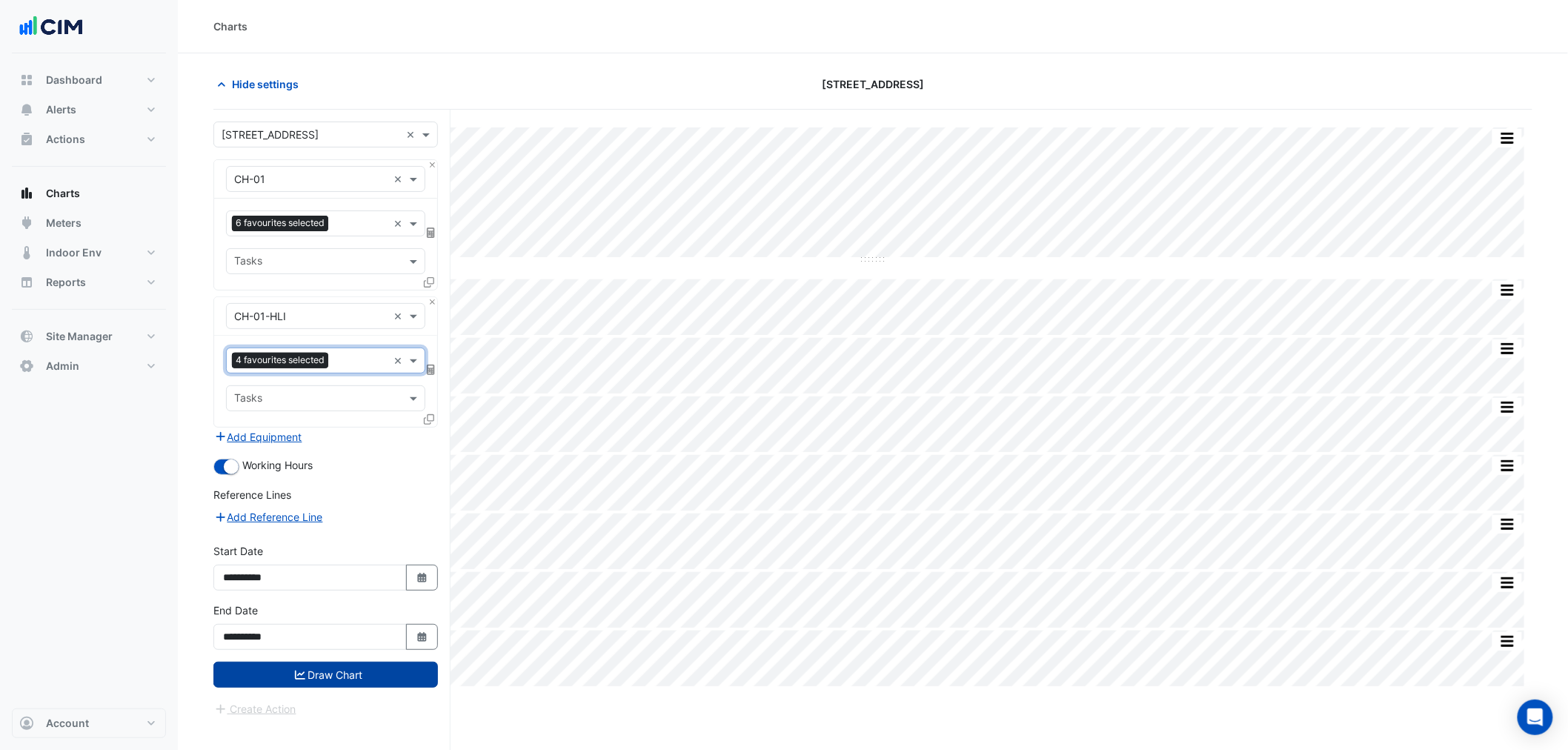
click at [348, 668] on button "Draw Chart" at bounding box center [326, 674] width 225 height 26
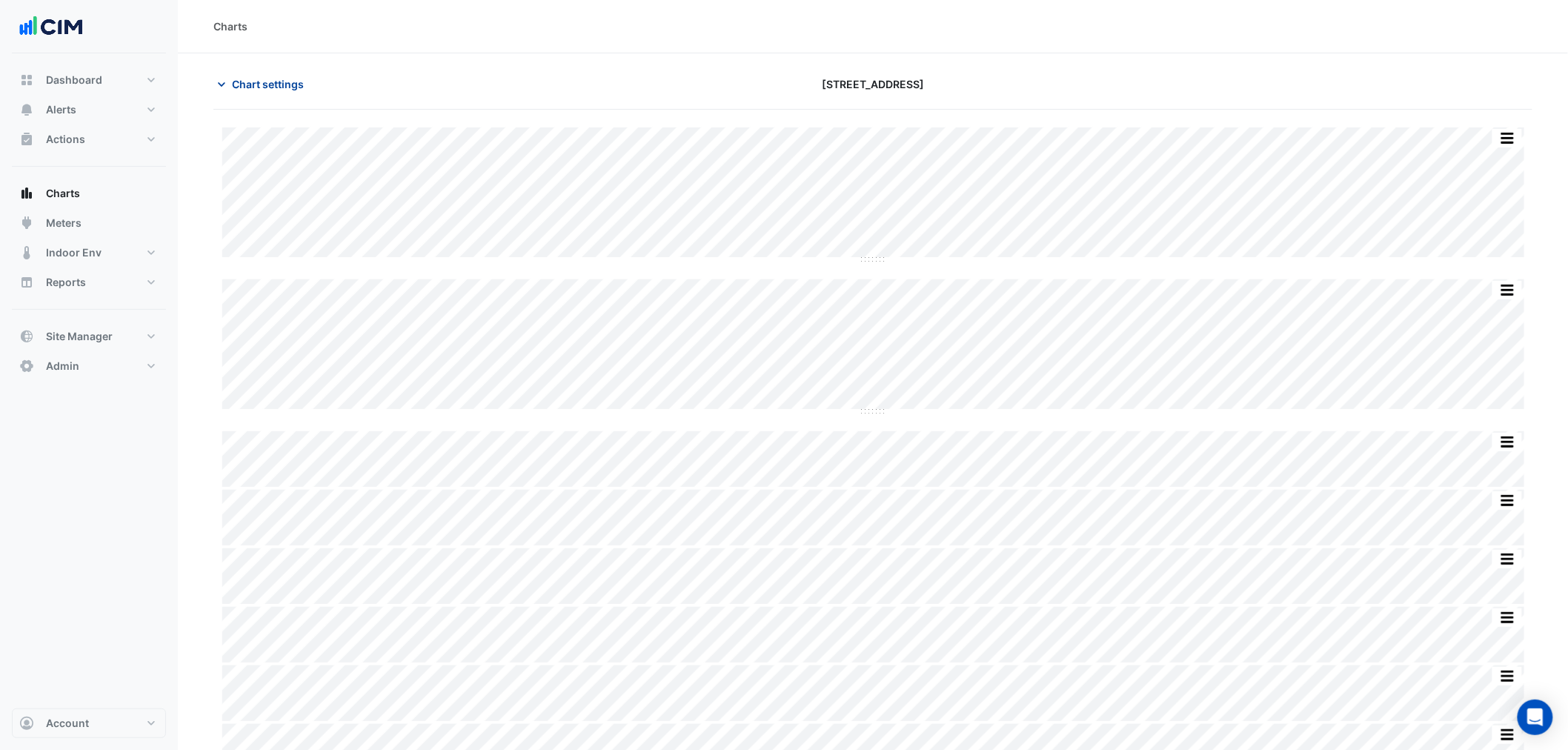
click at [259, 79] on span "Chart settings" at bounding box center [267, 84] width 72 height 16
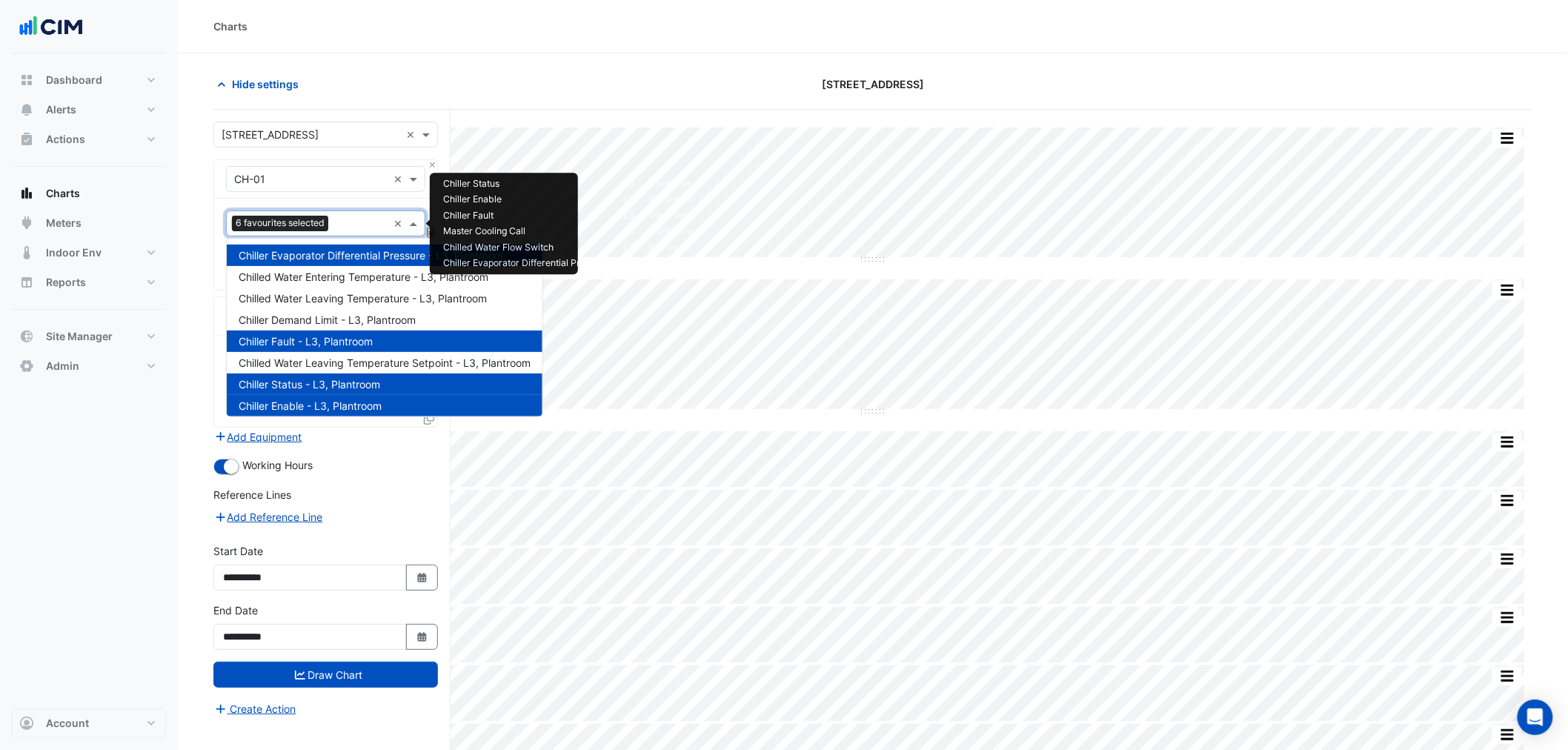
click at [346, 226] on input "text" at bounding box center [360, 225] width 52 height 16
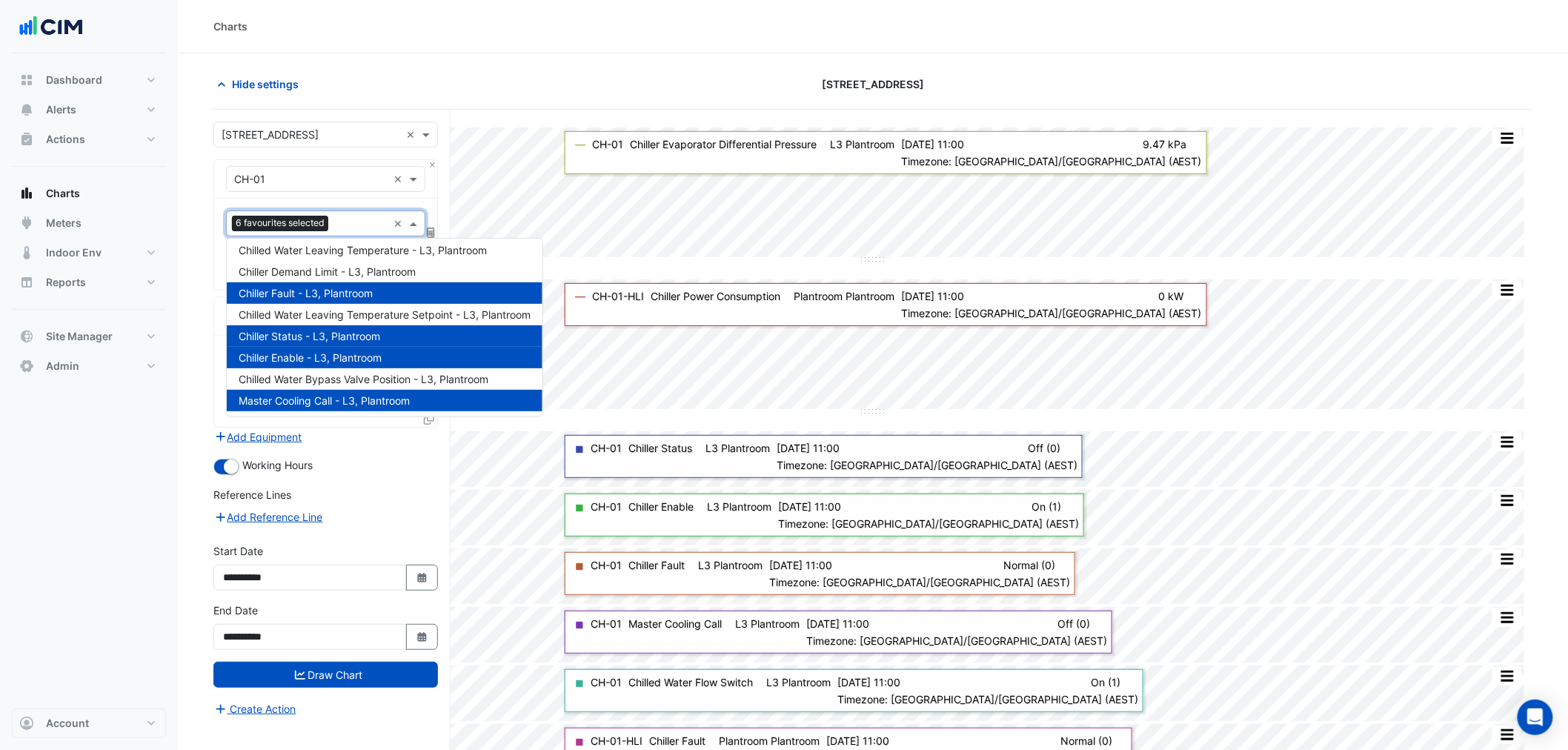
scroll to position [113, 0]
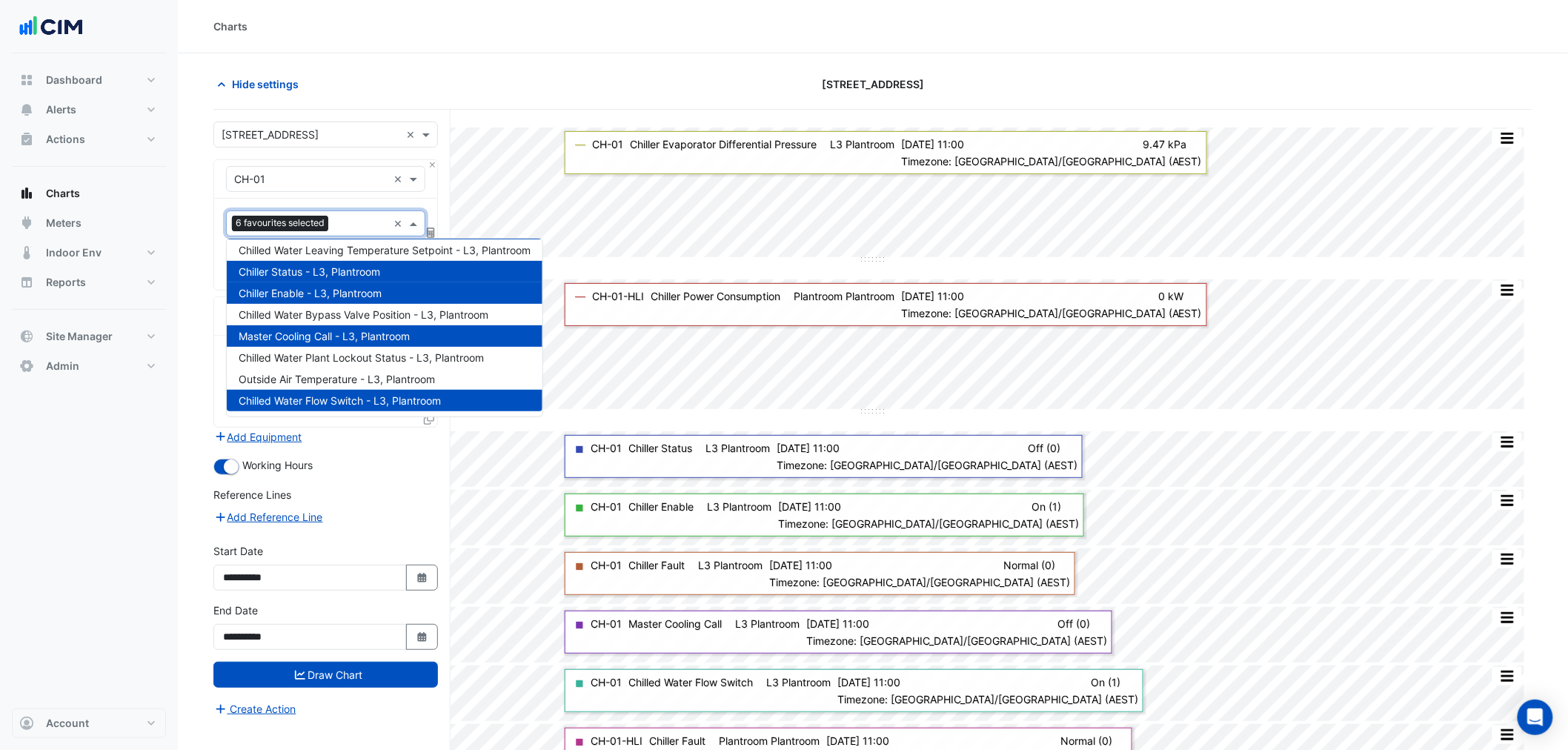
click at [378, 332] on span "Master Cooling Call - L3, Plantroom" at bounding box center [323, 336] width 171 height 13
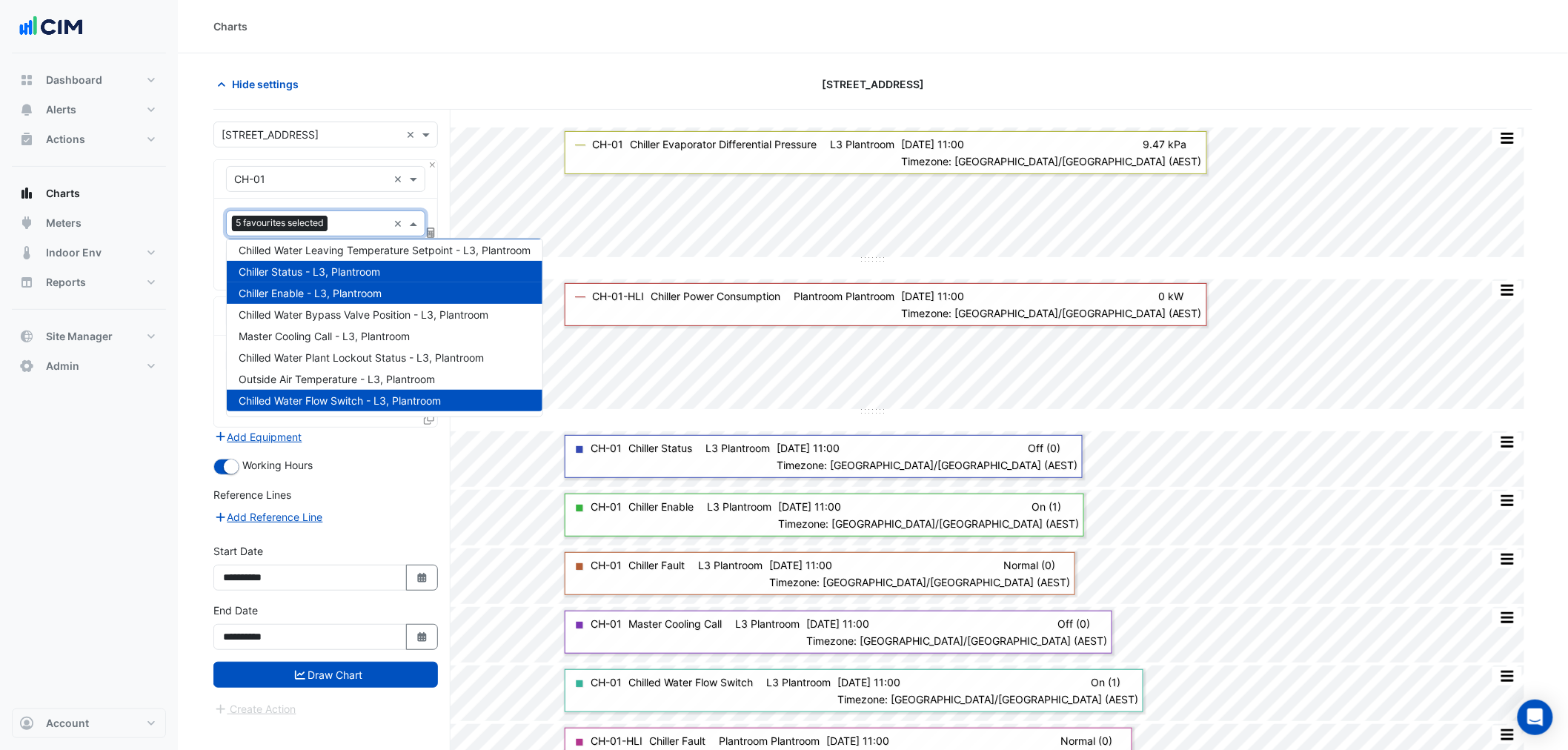
drag, startPoint x: 361, startPoint y: 671, endPoint x: 304, endPoint y: 618, distance: 77.8
click at [360, 672] on button "Draw Chart" at bounding box center [326, 674] width 225 height 26
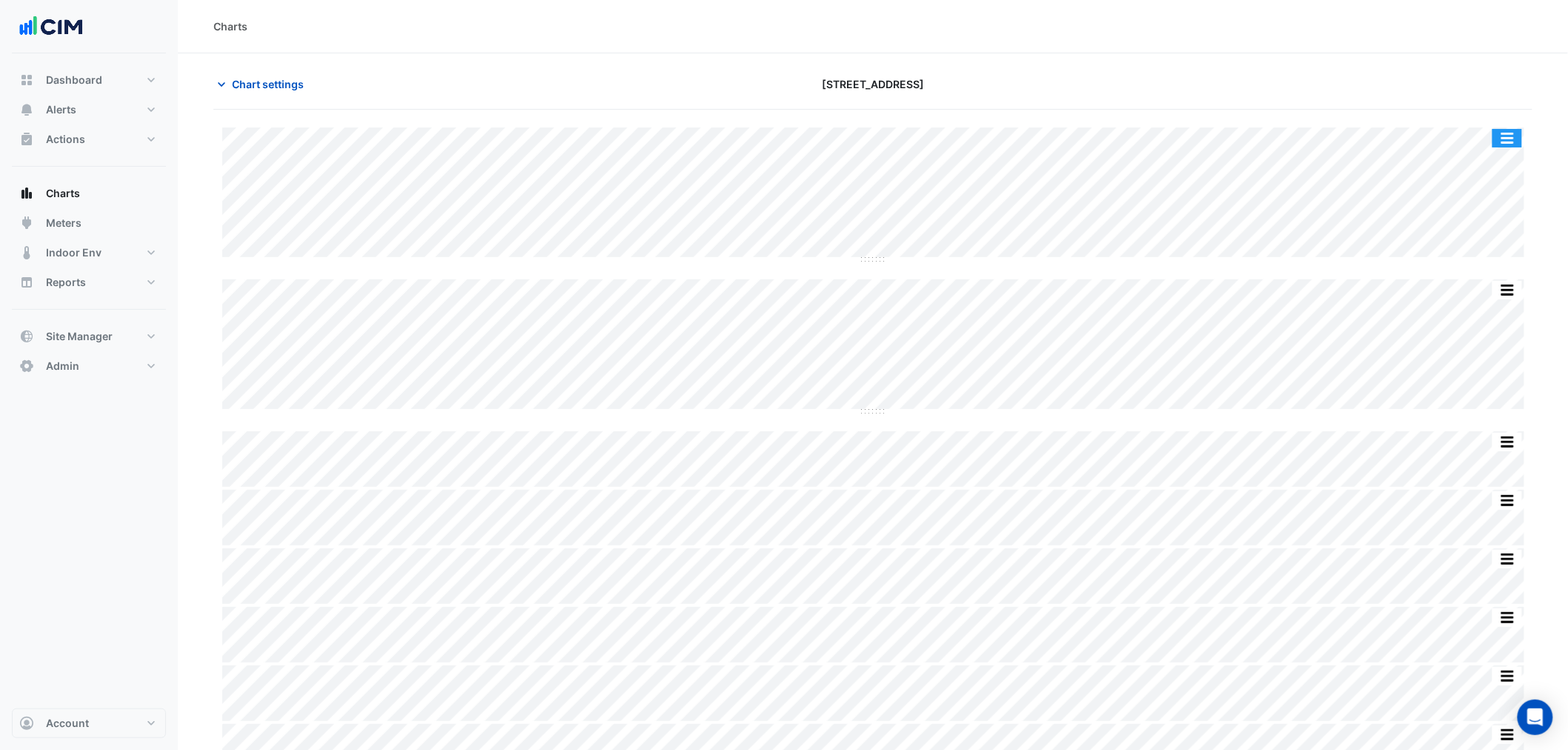
click at [1510, 141] on button "button" at bounding box center [1507, 137] width 30 height 18
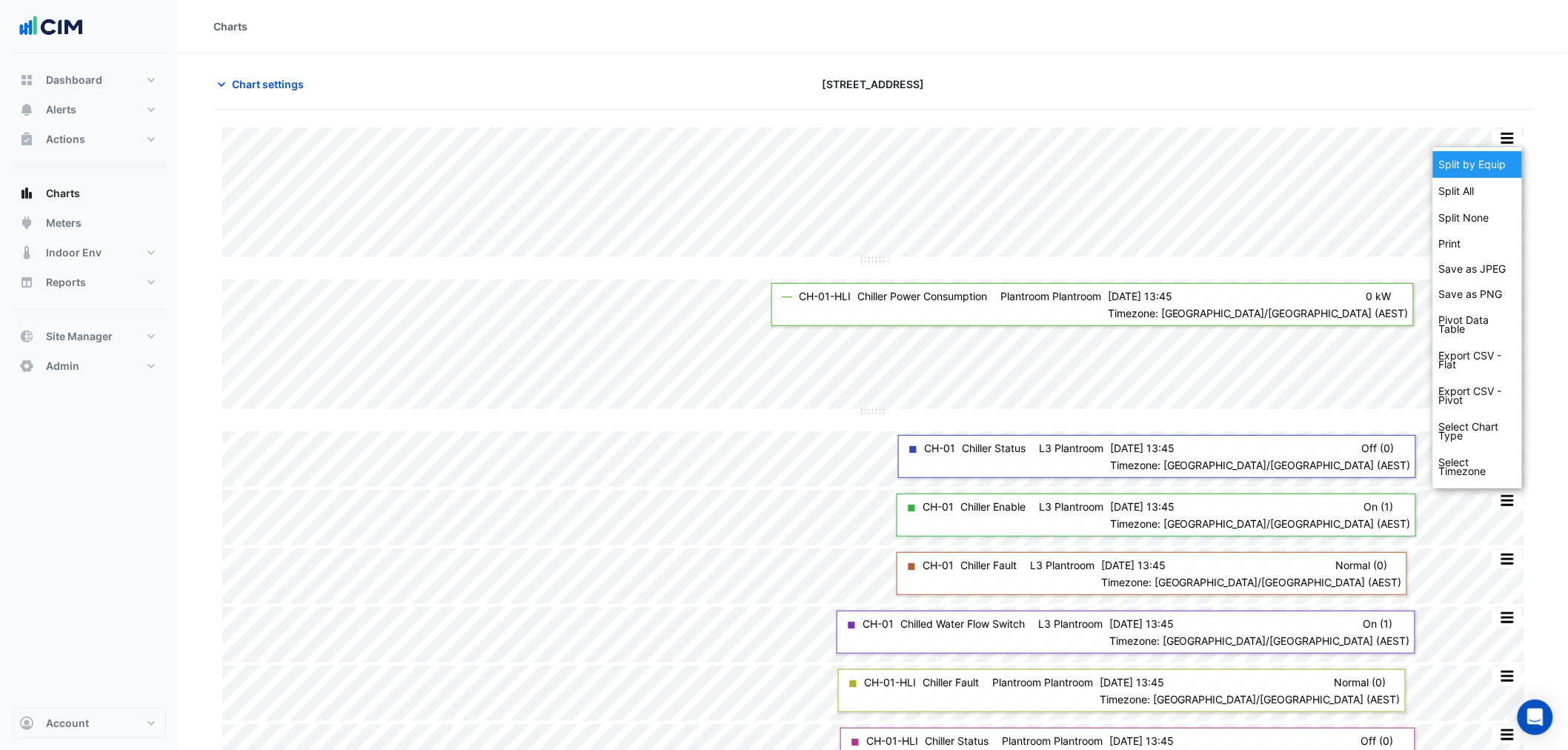
click at [1489, 174] on div "Split by Equip" at bounding box center [1477, 165] width 89 height 27
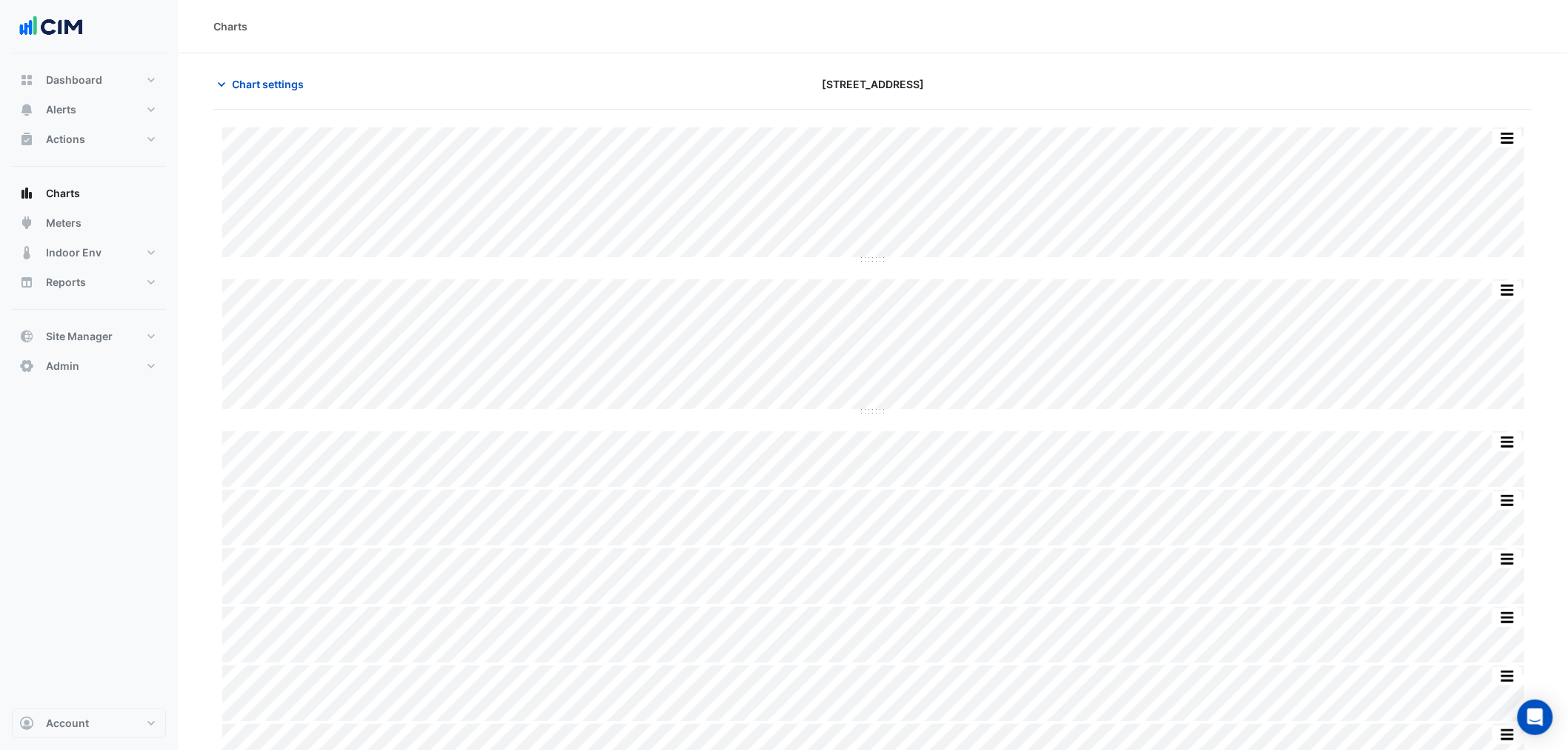
scroll to position [91, 0]
click at [1548, 196] on section "Chart settings [STREET_ADDRESS] Split by Unit Split All Split None Print Save a…" at bounding box center [872, 356] width 1390 height 787
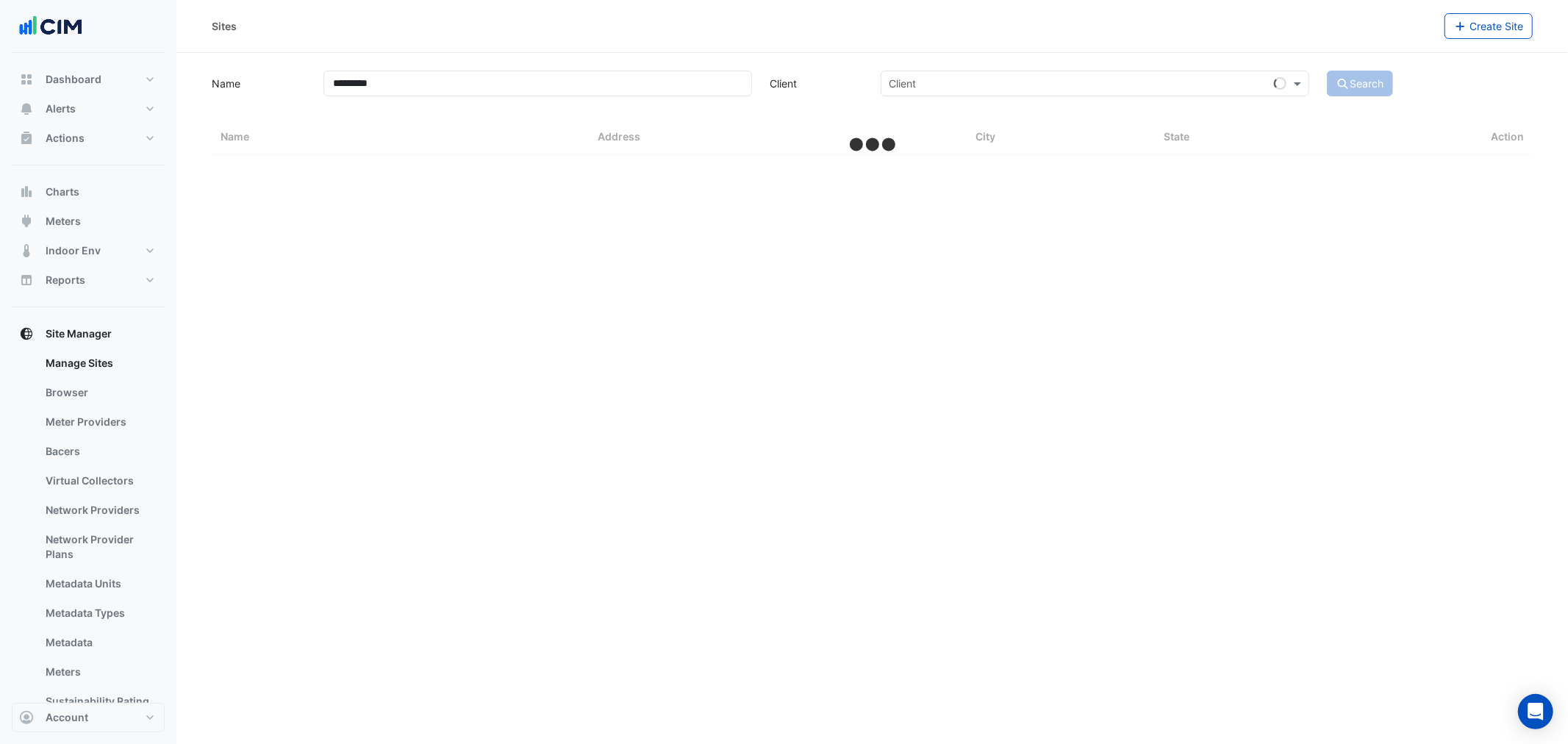
select select "***"
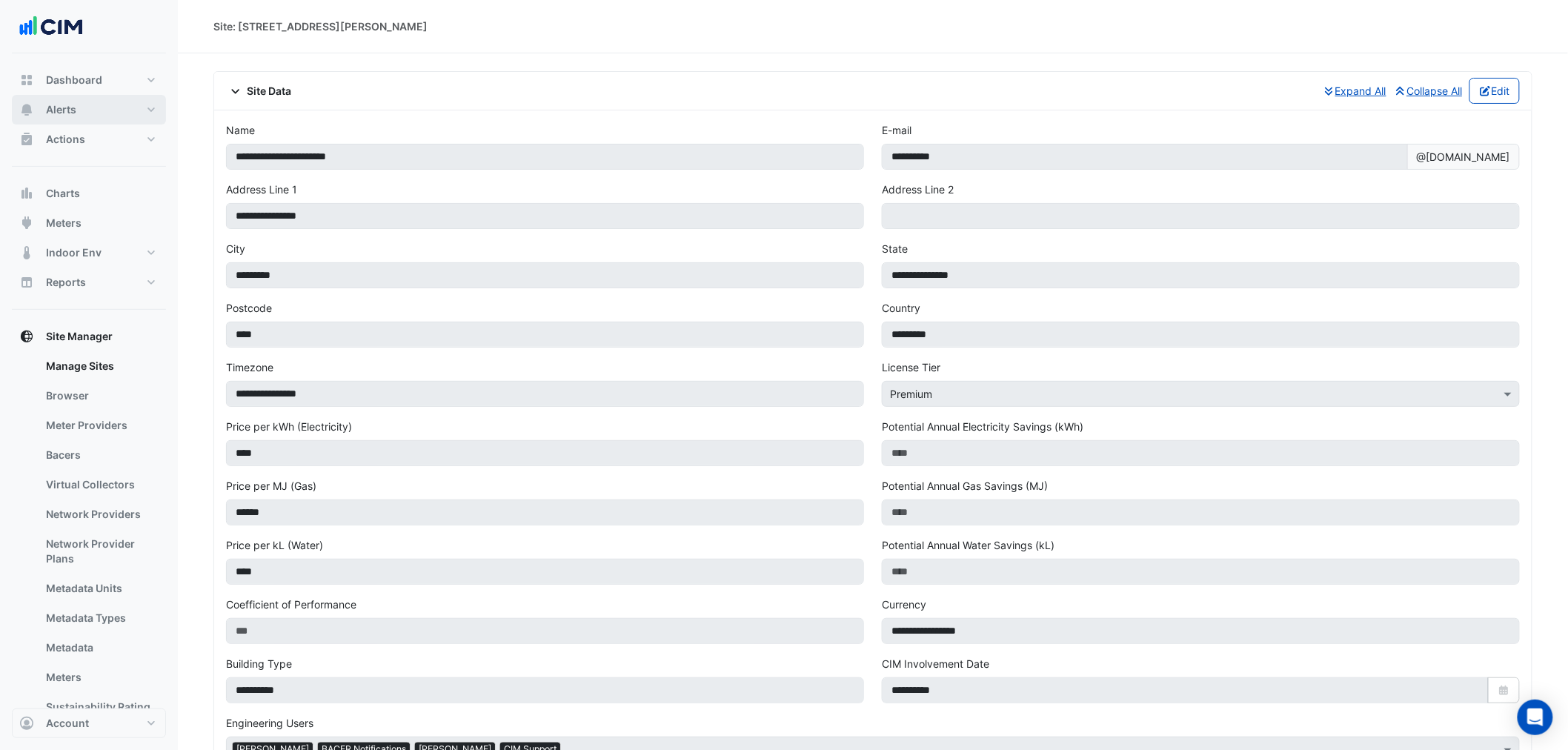
click at [65, 109] on span "Alerts" at bounding box center [61, 110] width 31 height 15
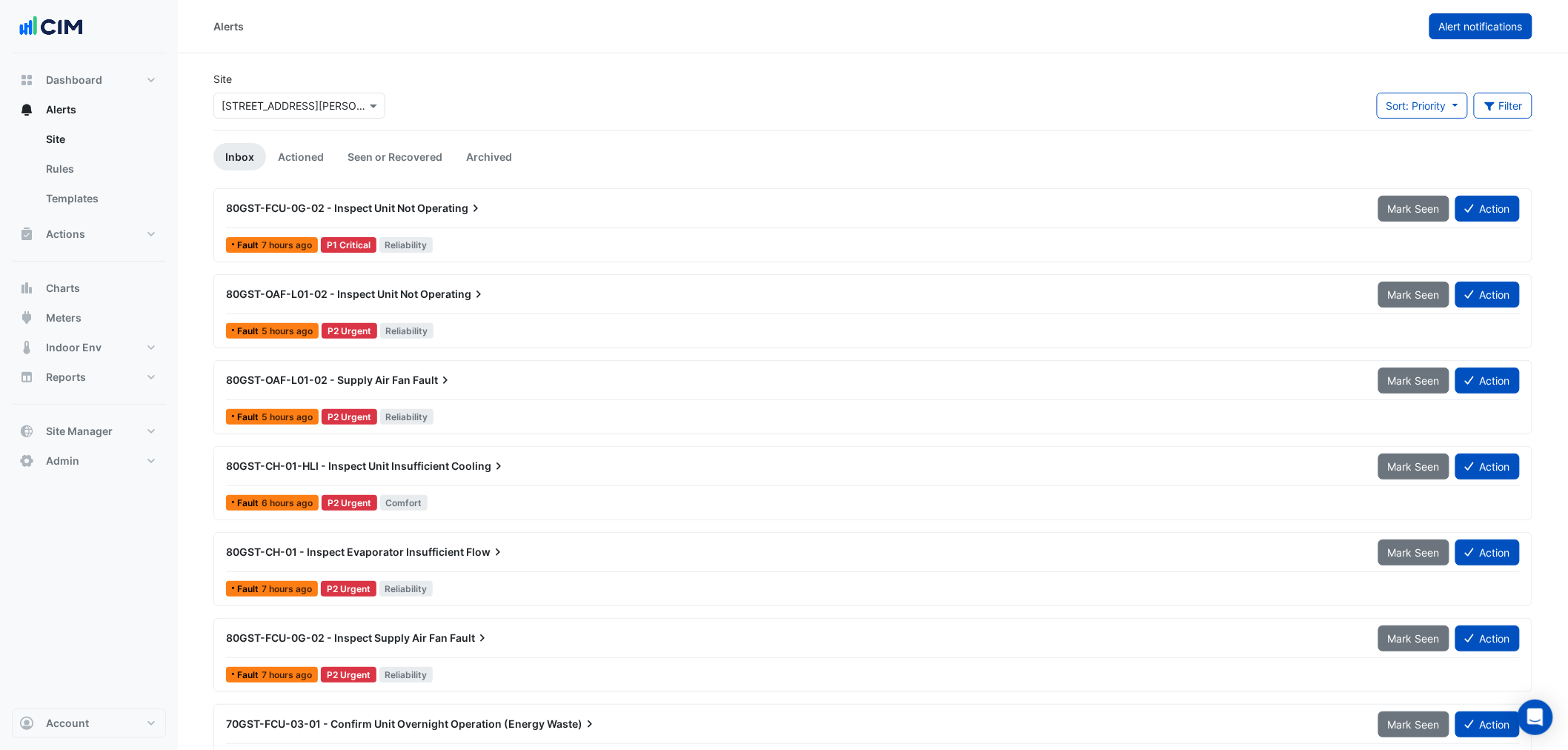
click at [1470, 37] on button "Alert notifications" at bounding box center [1480, 26] width 103 height 26
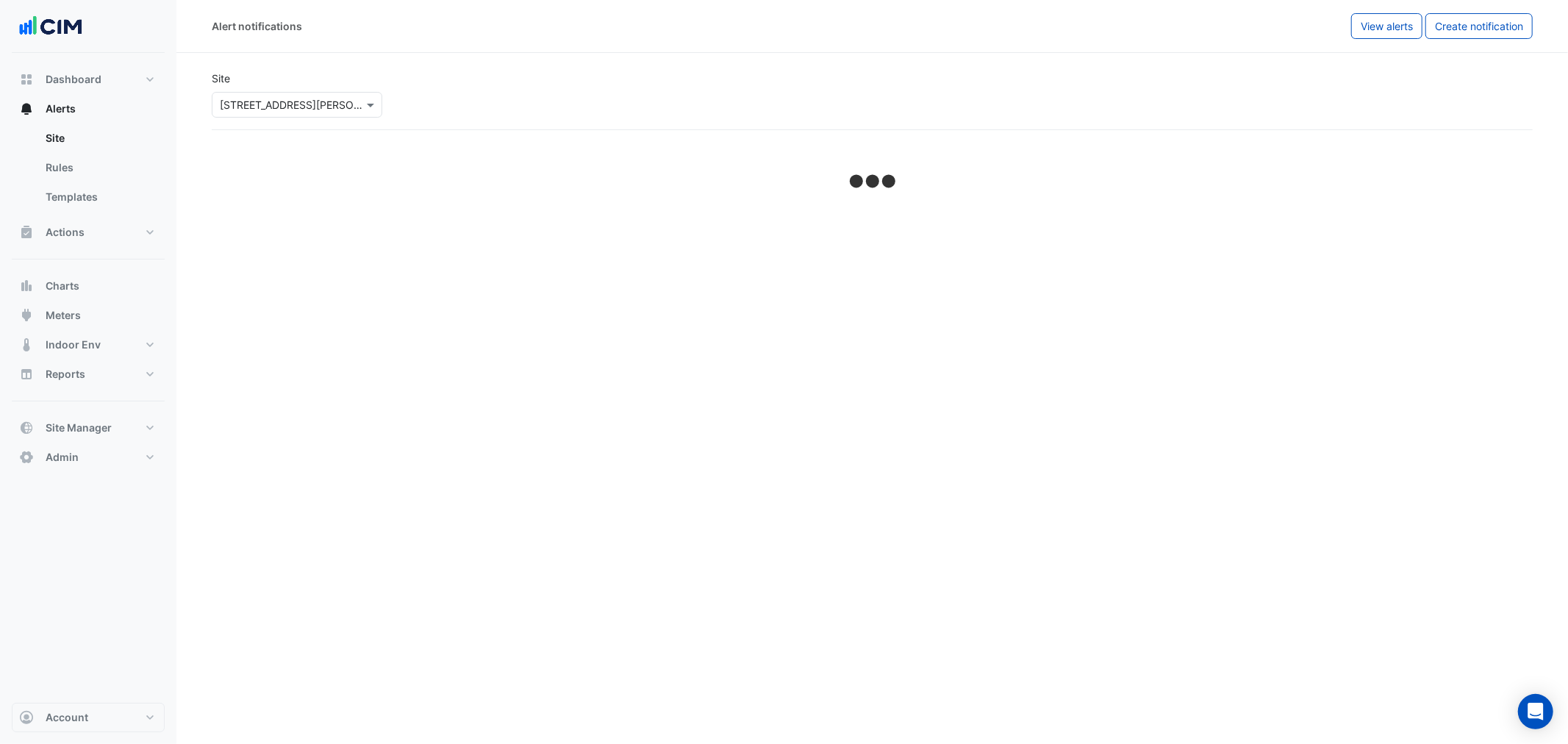
select select "******"
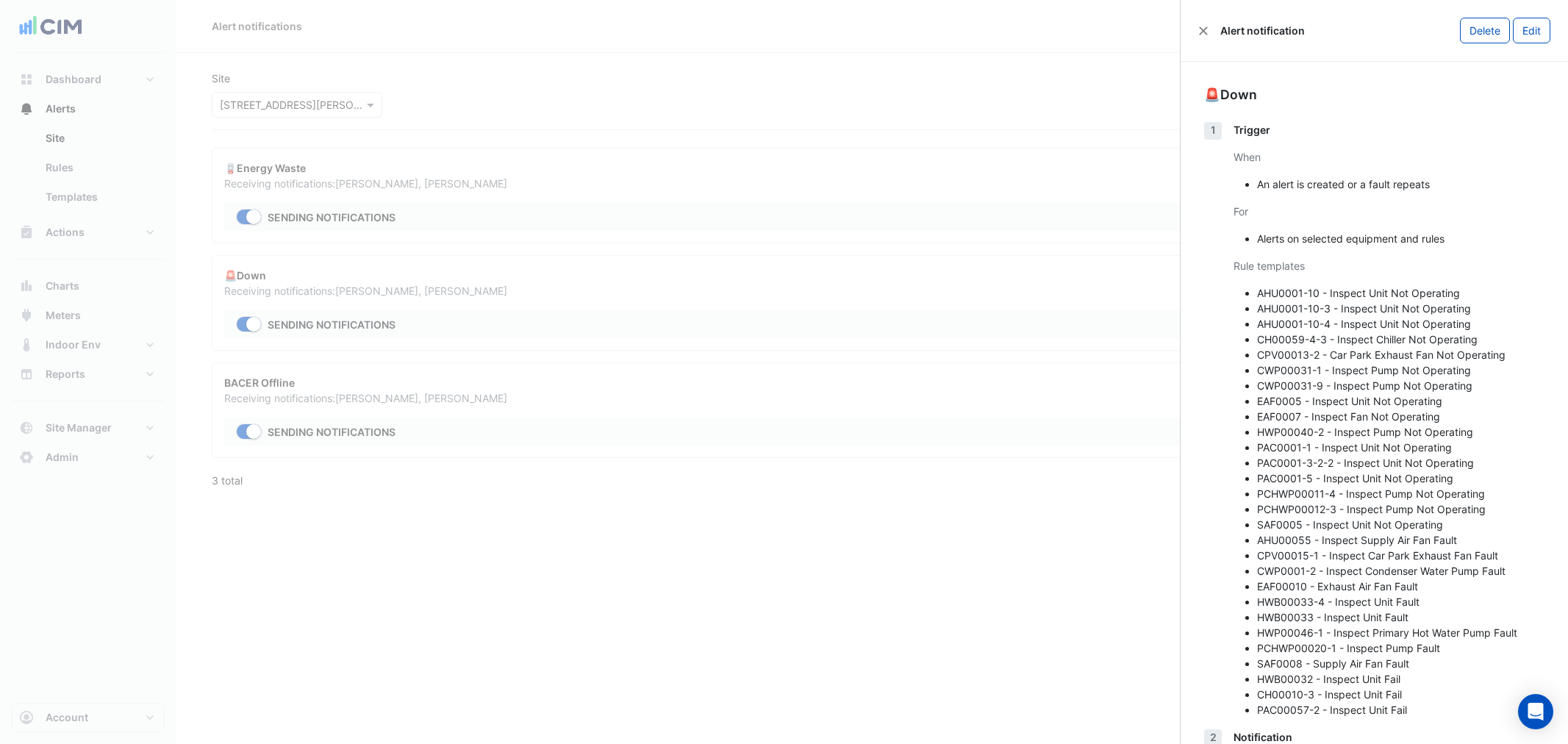
select select "******"
drag, startPoint x: 1203, startPoint y: 85, endPoint x: 1295, endPoint y: 104, distance: 93.9
click at [1295, 104] on div "🚨Down 1 Trigger When An alert is created or a fault repeats For Alerts on selec…" at bounding box center [1373, 455] width 387 height 788
copy div "🚨Down"
click at [1198, 27] on button "Close" at bounding box center [1203, 31] width 10 height 10
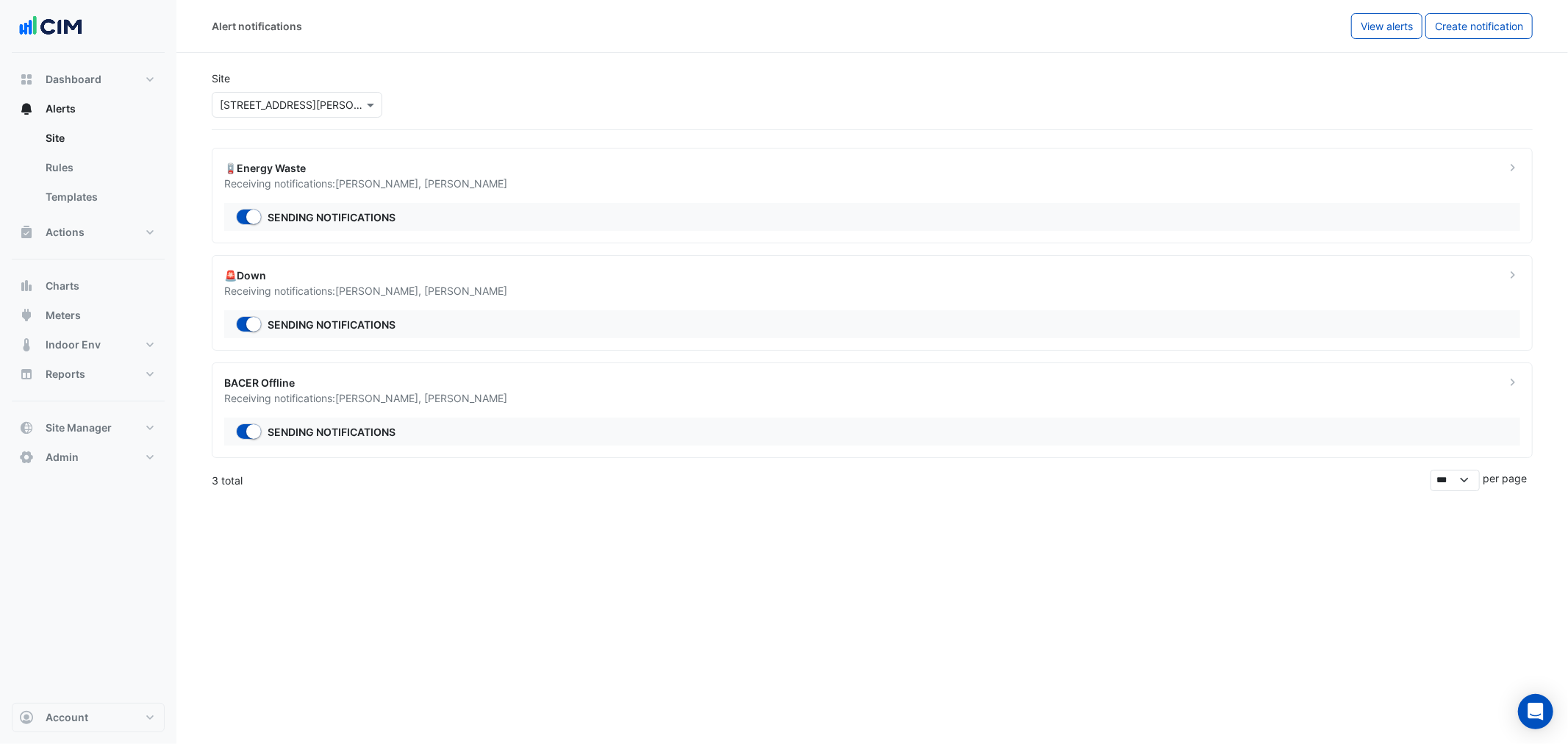
click at [305, 185] on div "Receiving notifications: [PERSON_NAME] , [PERSON_NAME]" at bounding box center [855, 183] width 1264 height 16
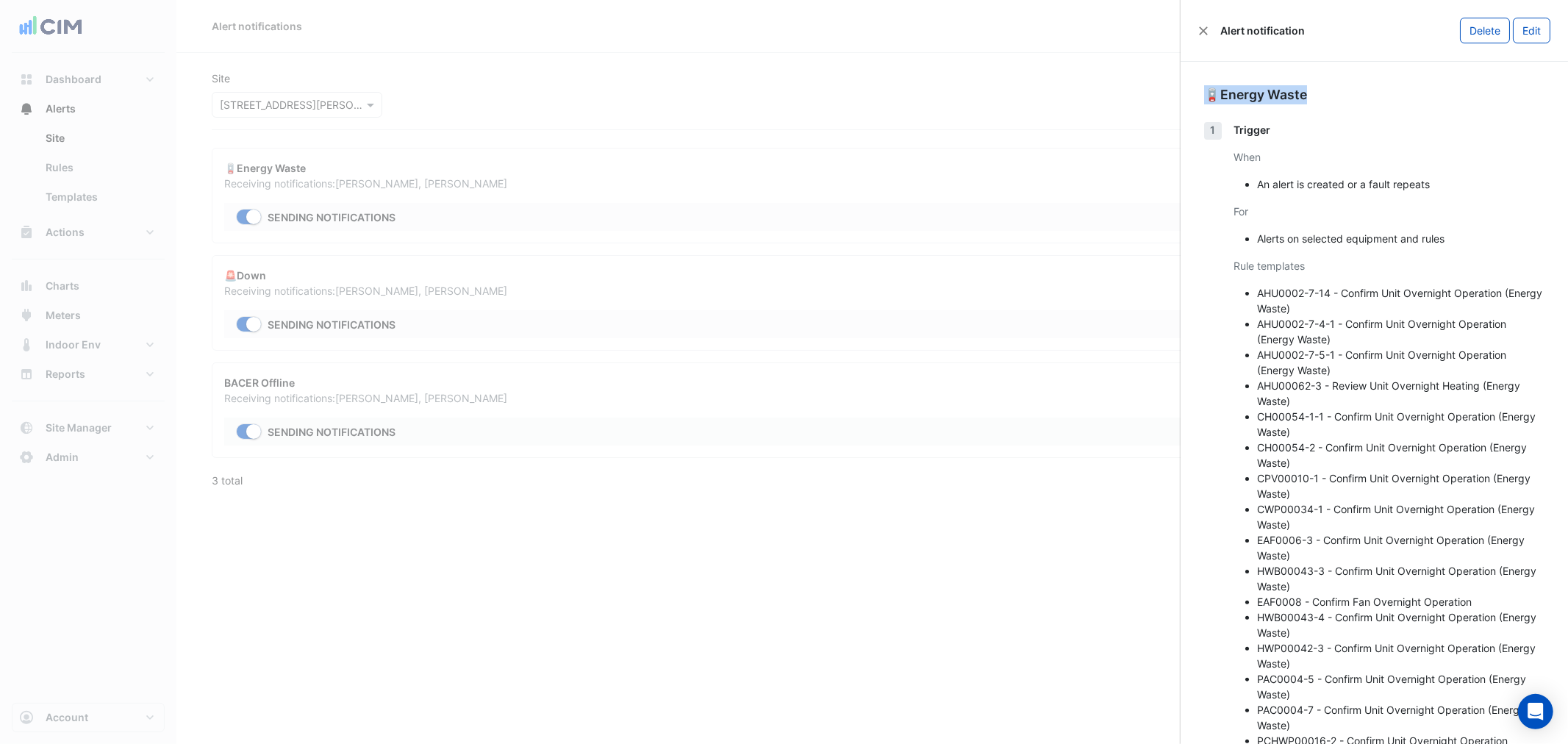
drag, startPoint x: 1317, startPoint y: 93, endPoint x: 1232, endPoint y: 102, distance: 85.5
click at [1209, 102] on div "🪫Energy Waste" at bounding box center [1374, 95] width 340 height 19
copy div "🪫Energy Waste"
click at [1532, 18] on button "Edit" at bounding box center [1531, 31] width 38 height 26
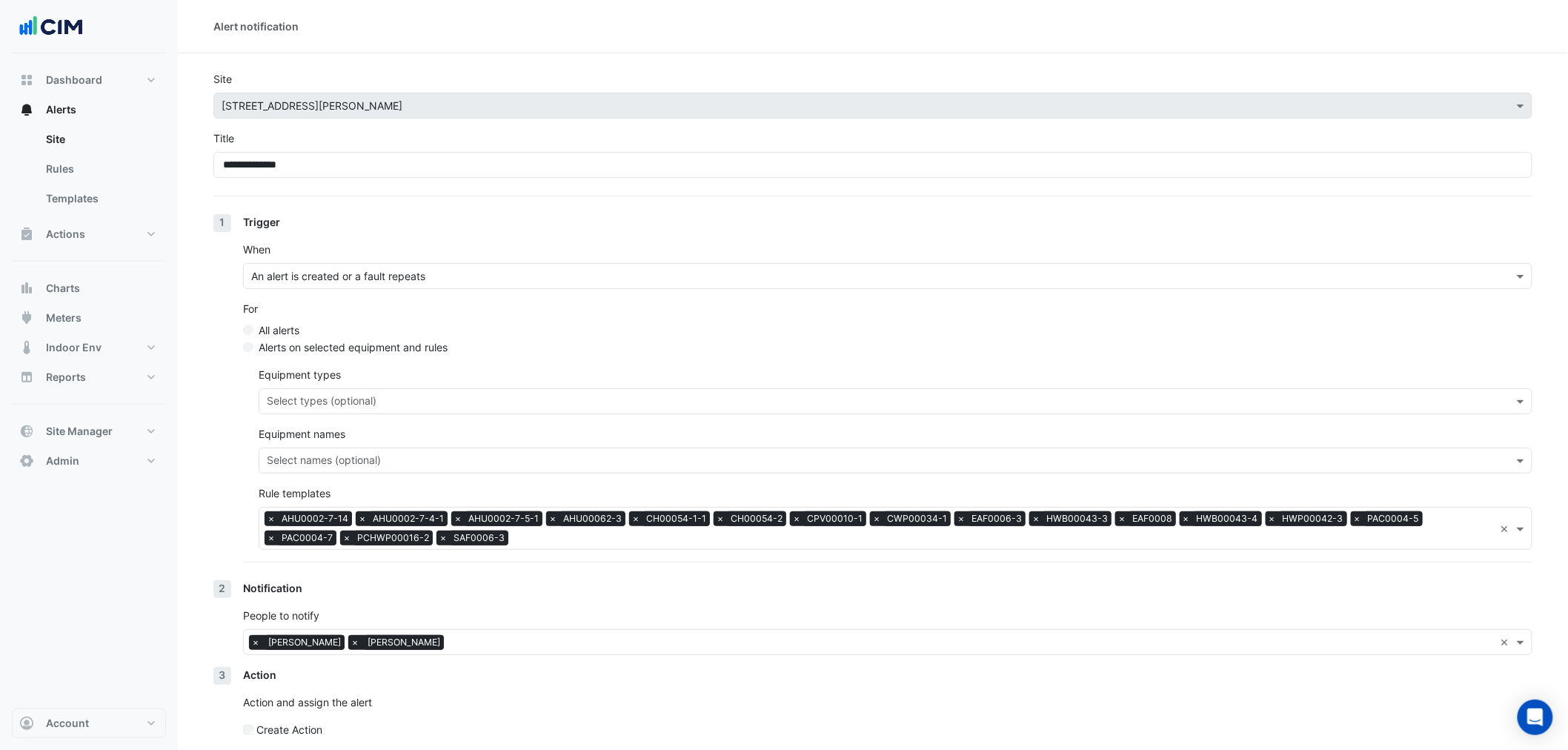
click at [595, 534] on input "text" at bounding box center [1004, 539] width 980 height 16
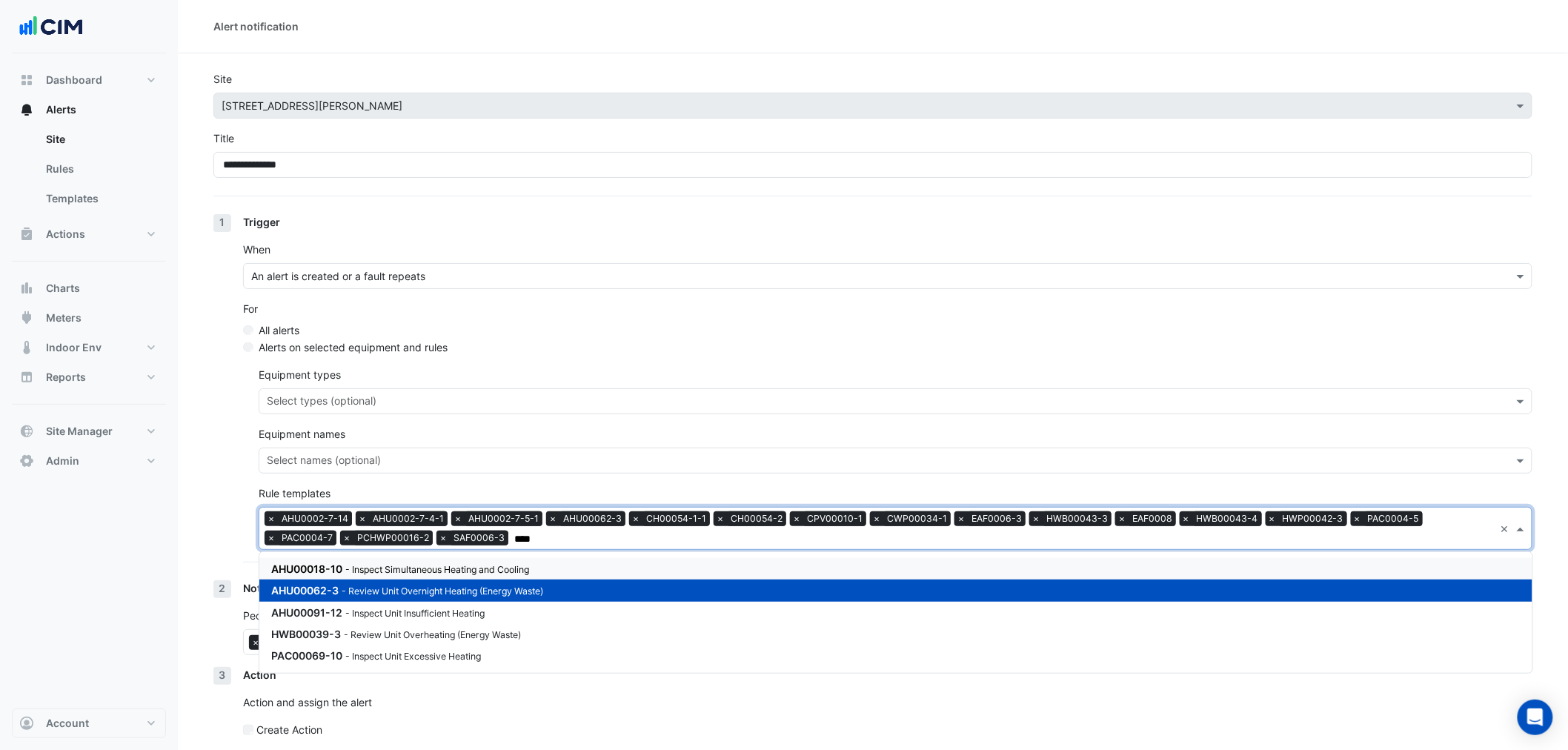
click at [521, 595] on small "- Review Unit Overnight Heating (Energy Waste)" at bounding box center [442, 591] width 201 height 11
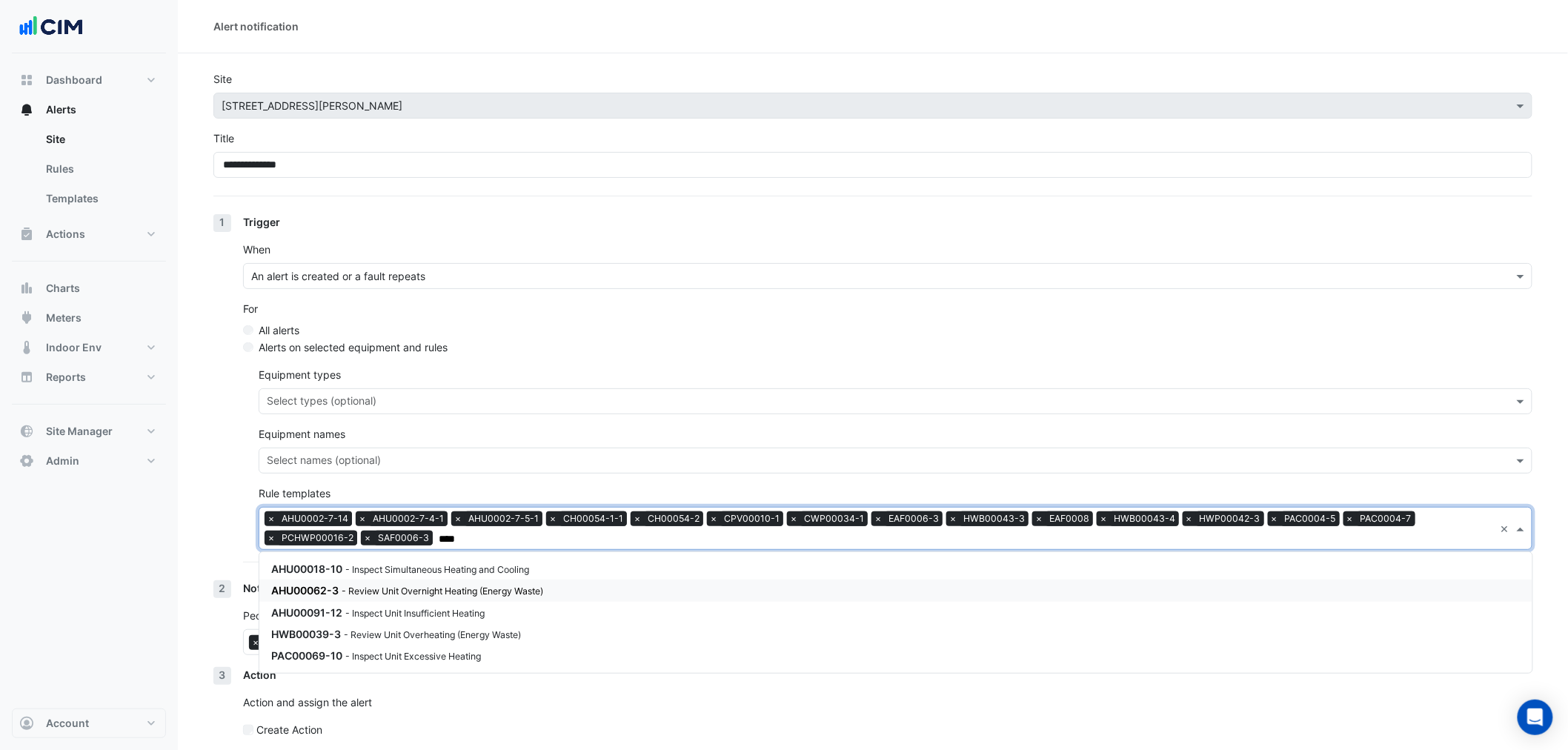
type input "****"
click at [203, 505] on section "**********" at bounding box center [872, 427] width 1390 height 746
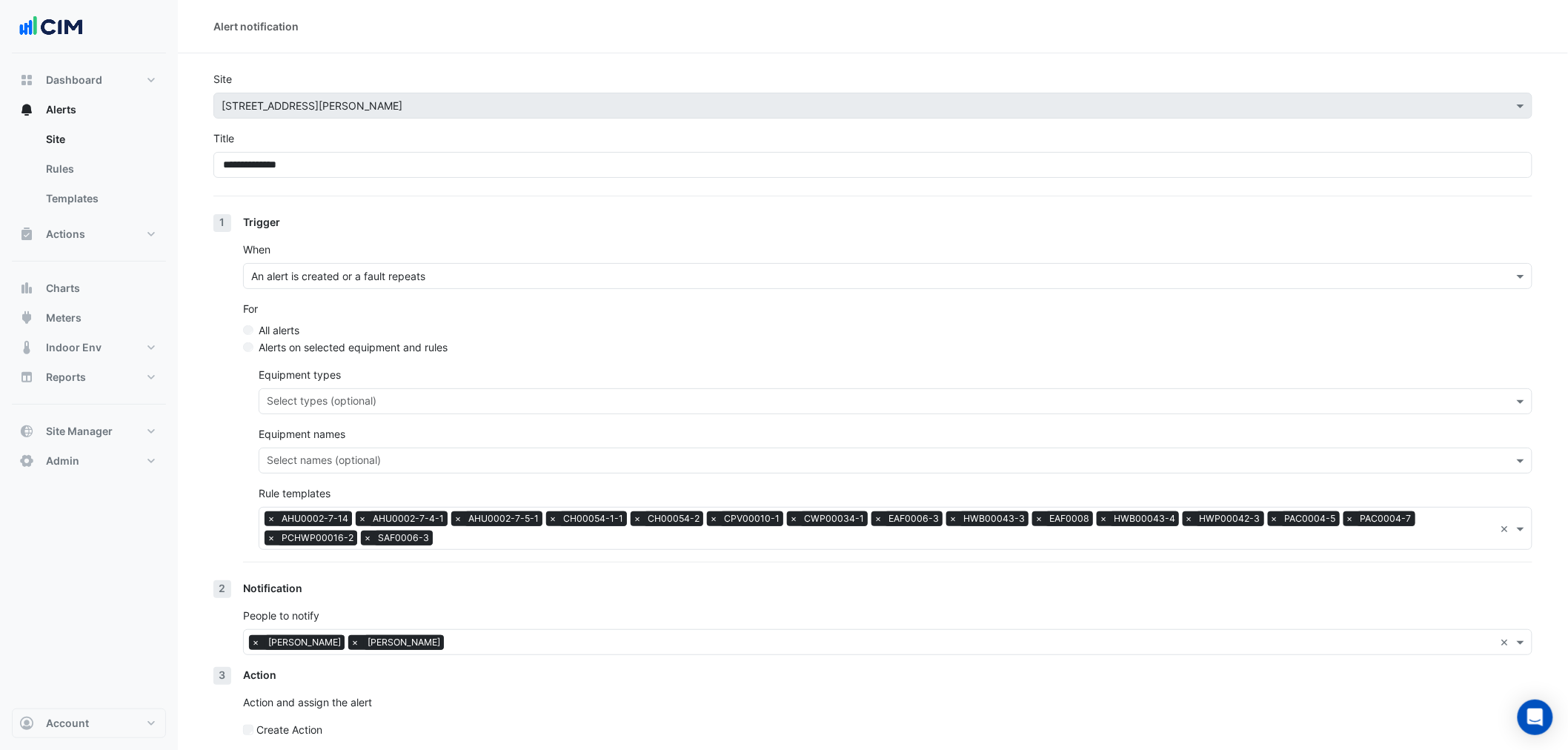
scroll to position [62, 0]
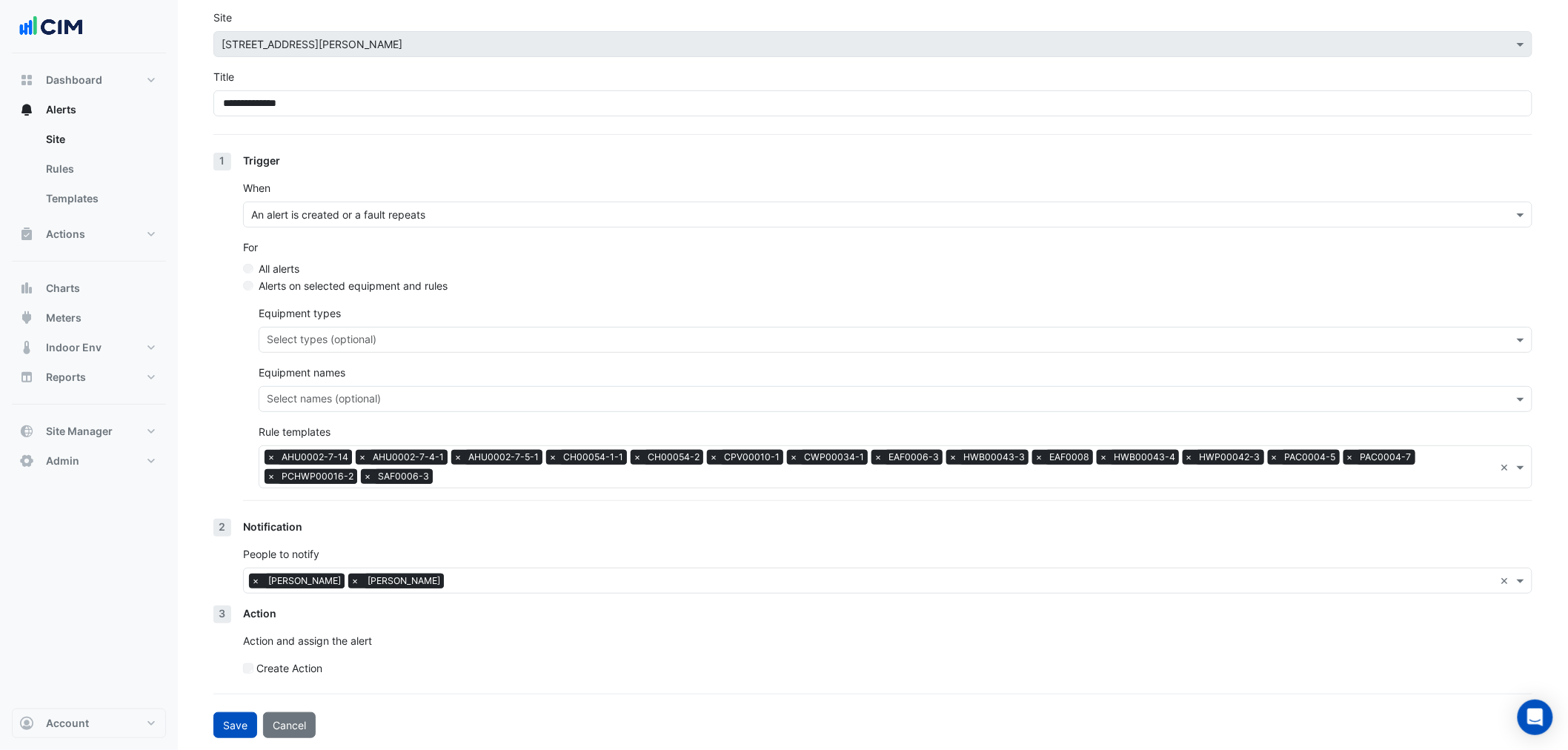
click at [237, 725] on button "Save" at bounding box center [235, 725] width 43 height 26
select select "******"
